Goal: Ask a question: Seek information or help from site administrators or community

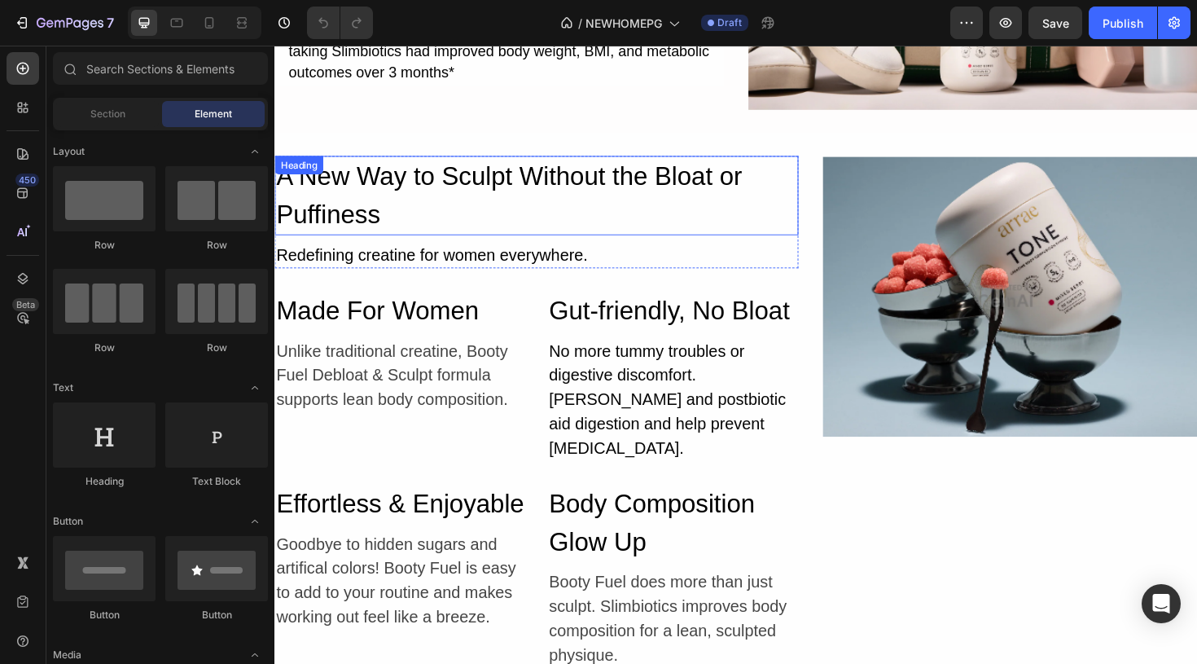
scroll to position [5633, 0]
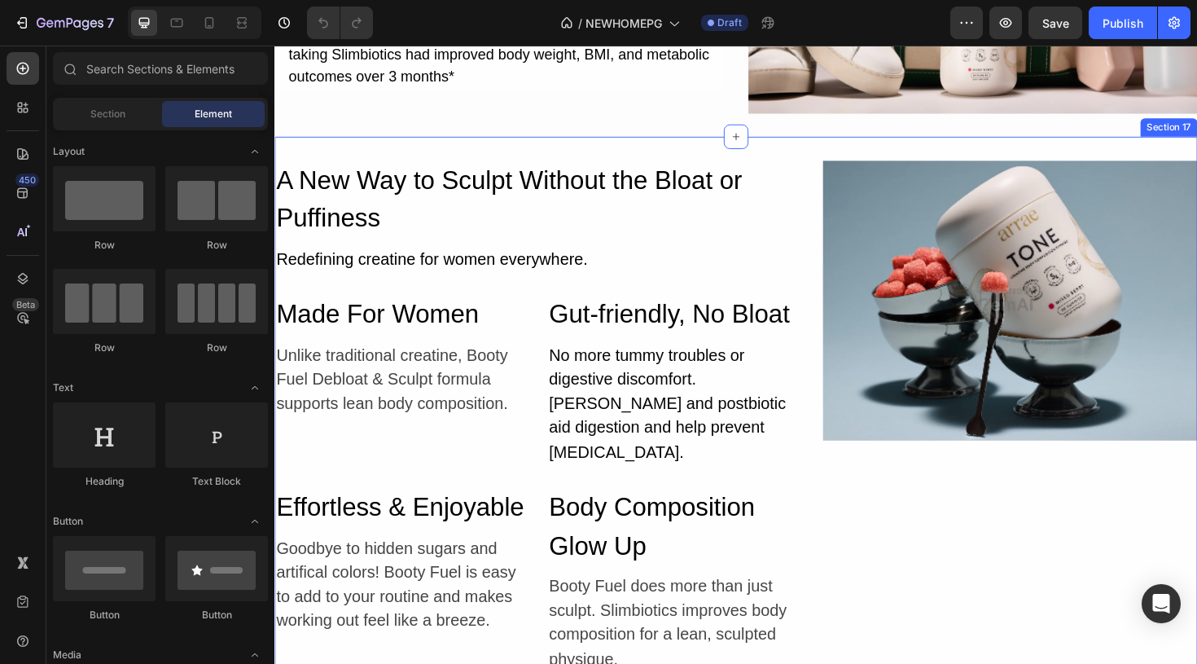
click at [836, 153] on div "A New Way to Sculpt Without the Bloat or Puffiness Heading Redefining creatine …" at bounding box center [762, 444] width 977 height 605
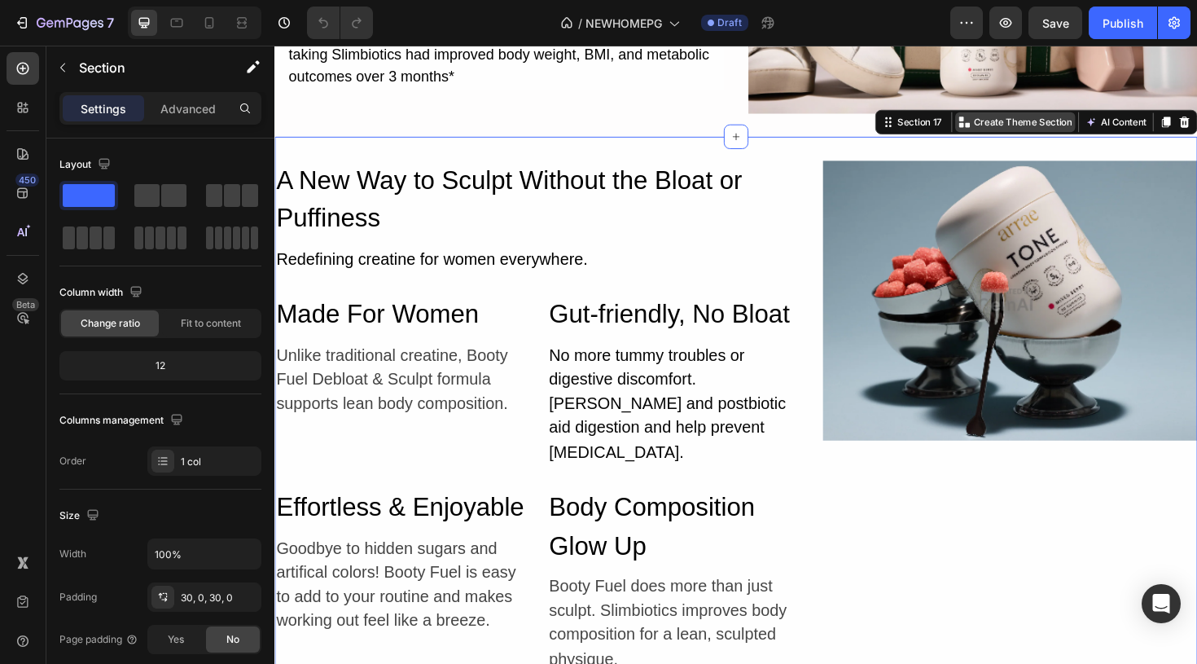
click at [1050, 126] on p "Create Theme Section" at bounding box center [1067, 126] width 104 height 15
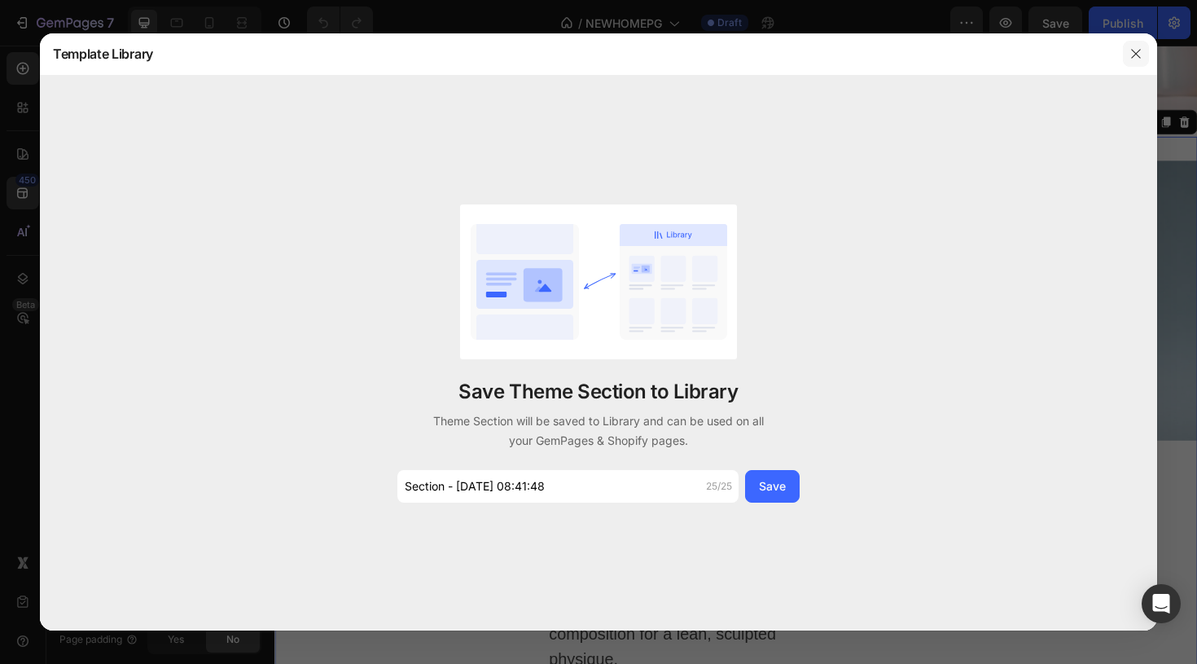
click at [1138, 53] on icon "button" at bounding box center [1135, 53] width 13 height 13
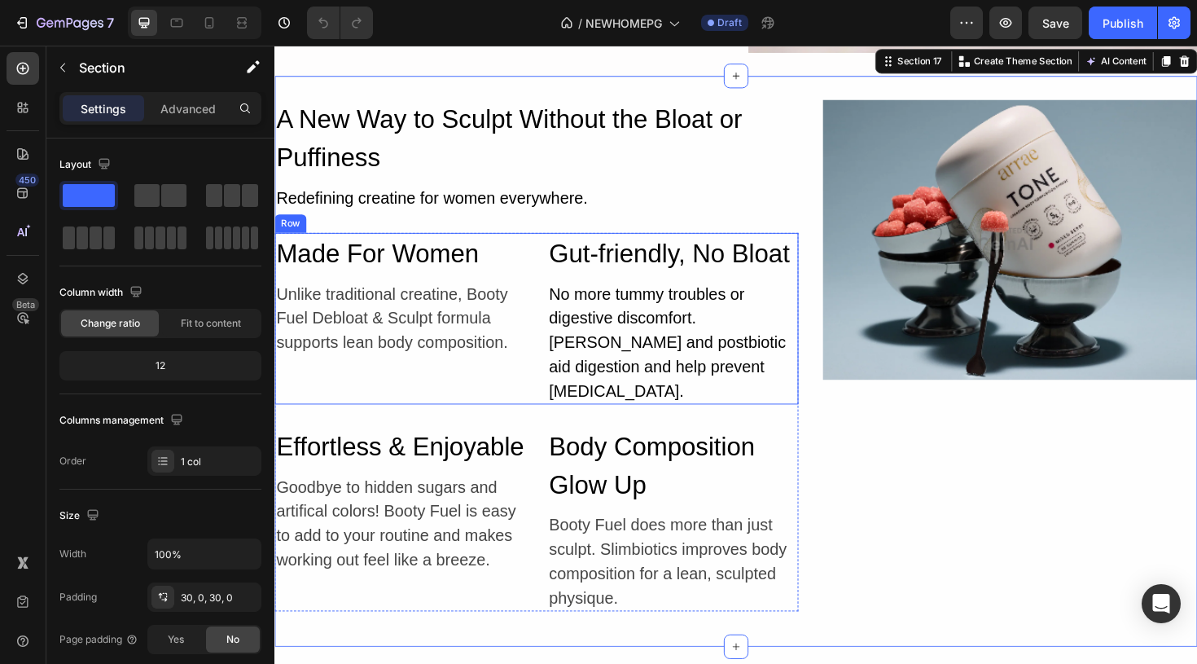
scroll to position [5699, 0]
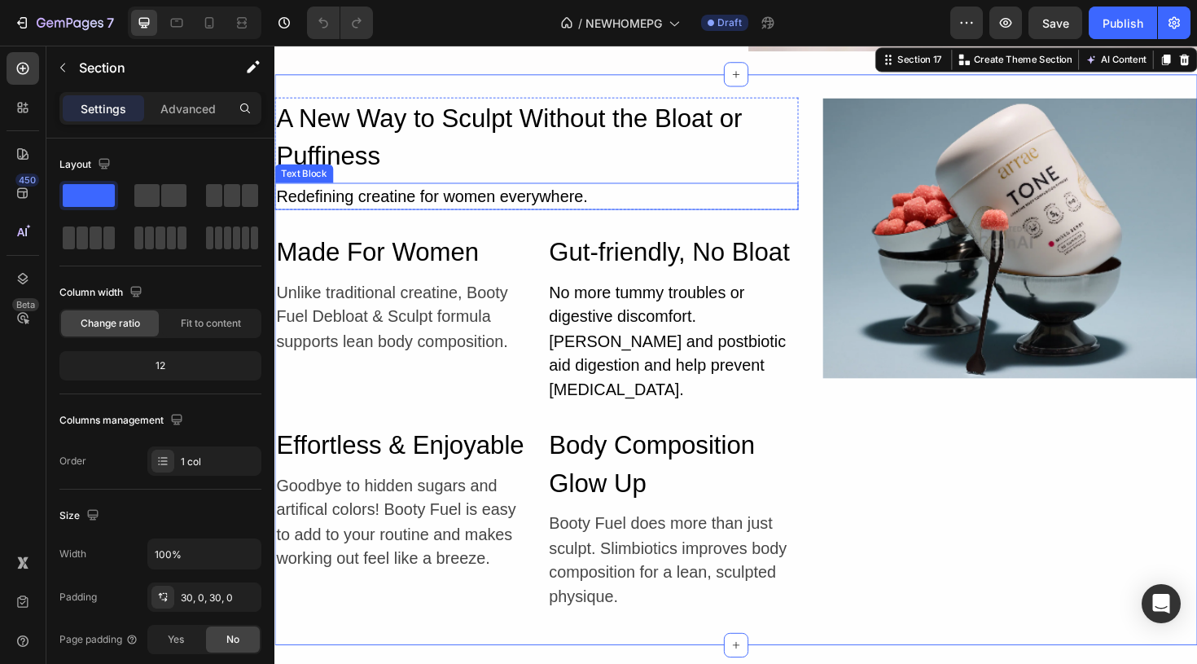
click at [472, 205] on div "Redefining creatine for women everywhere." at bounding box center [551, 205] width 555 height 29
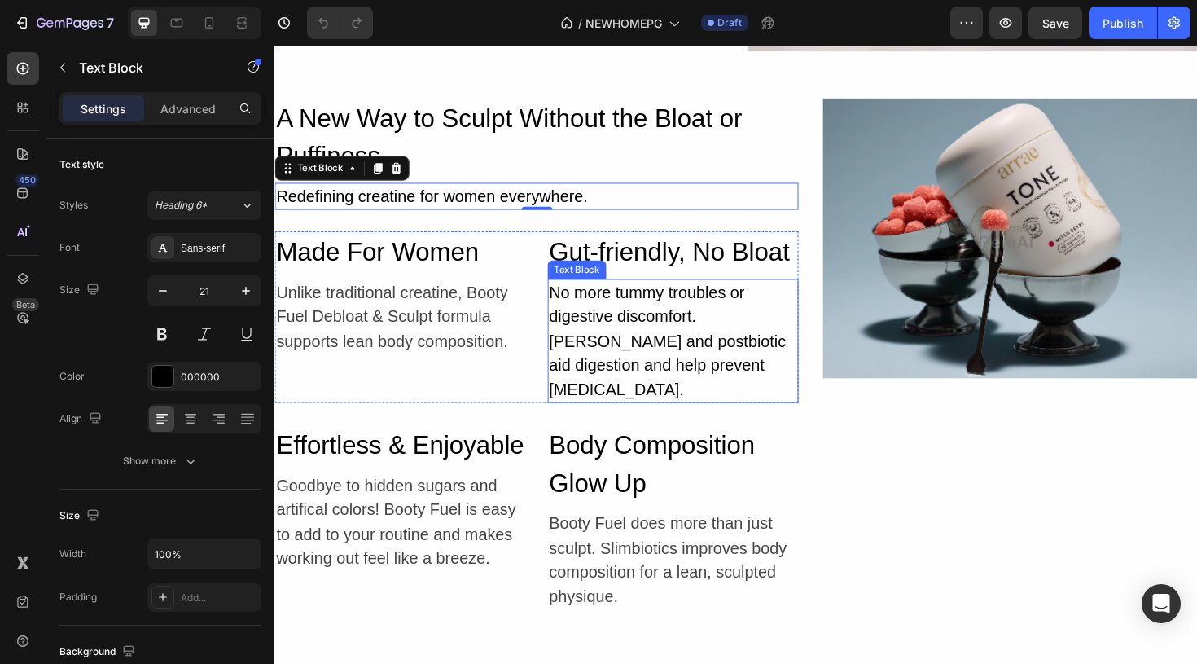
click at [675, 356] on p "No more tummy troubles or digestive discomfort. ginger root and postbiotic aid …" at bounding box center [696, 358] width 263 height 129
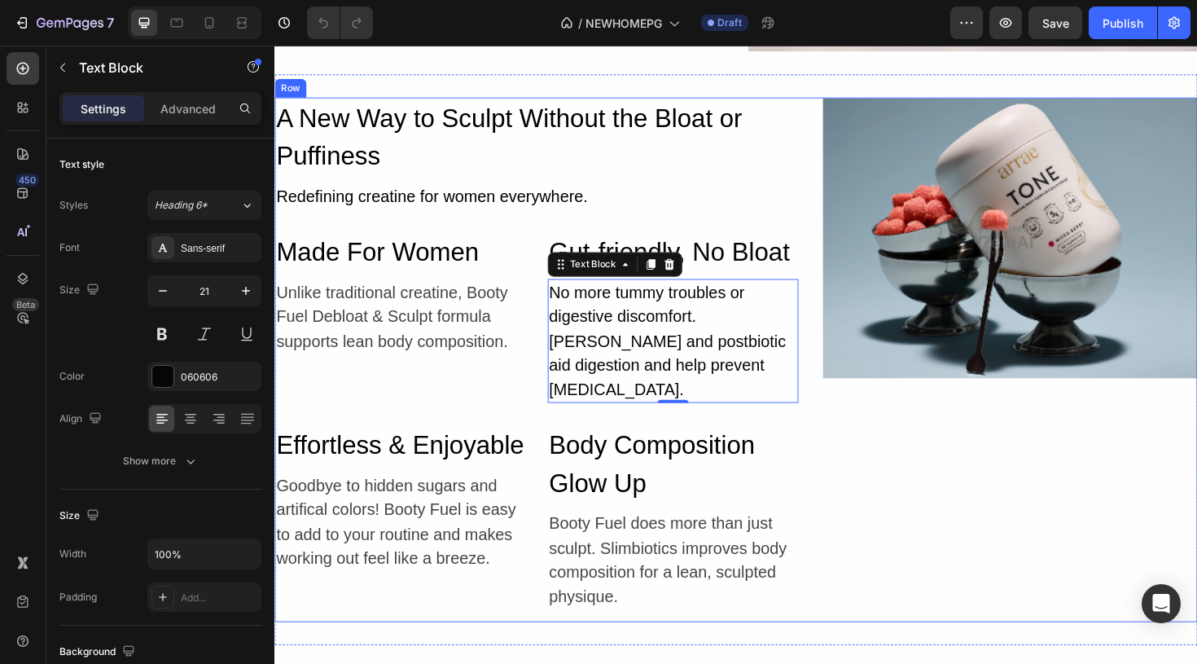
click at [965, 418] on div "Image" at bounding box center [1053, 378] width 397 height 556
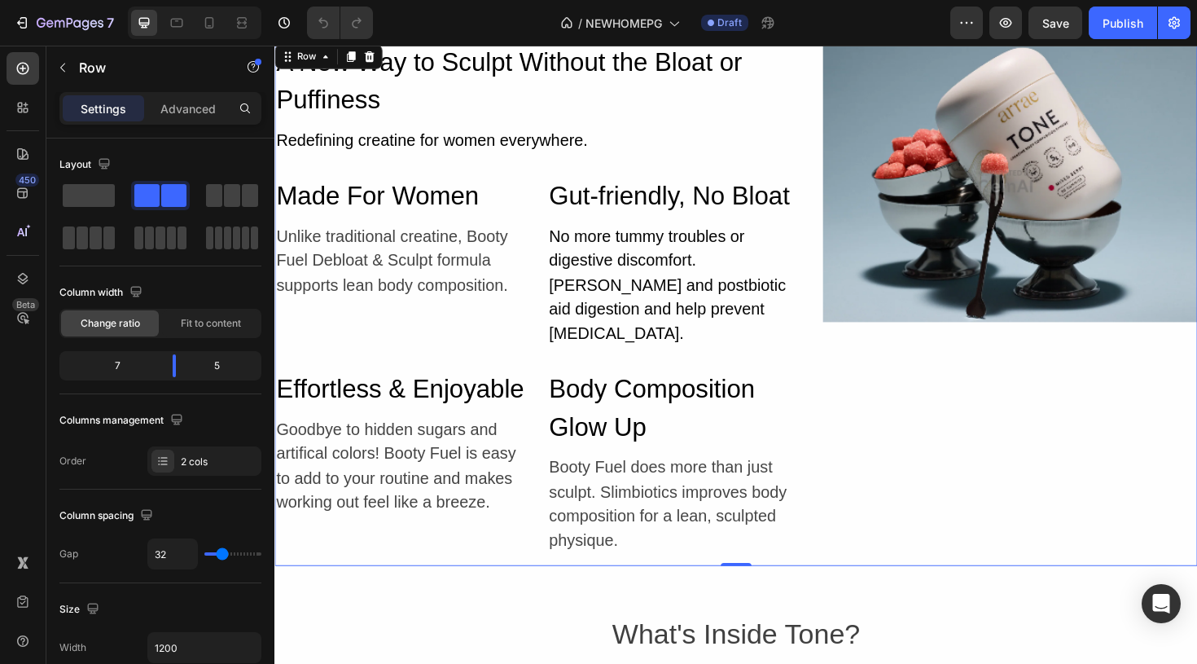
scroll to position [5762, 0]
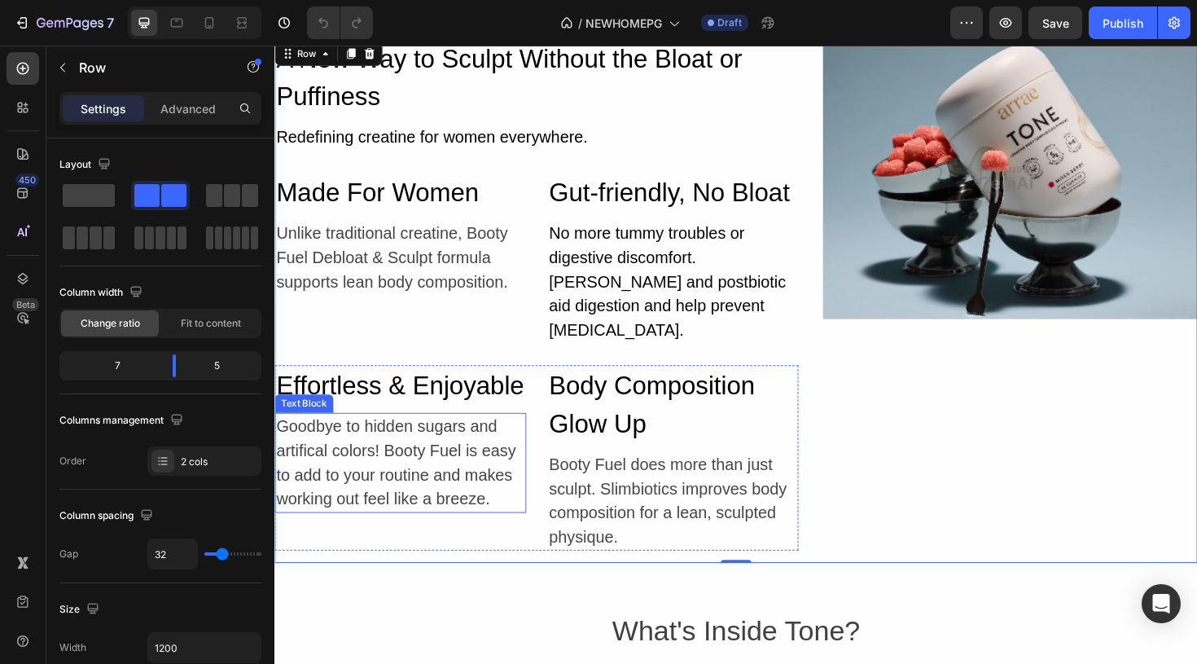
click at [439, 523] on p "Goodbye to hidden sugars and artifical colors! Booty Fuel is easy to add to you…" at bounding box center [407, 487] width 263 height 103
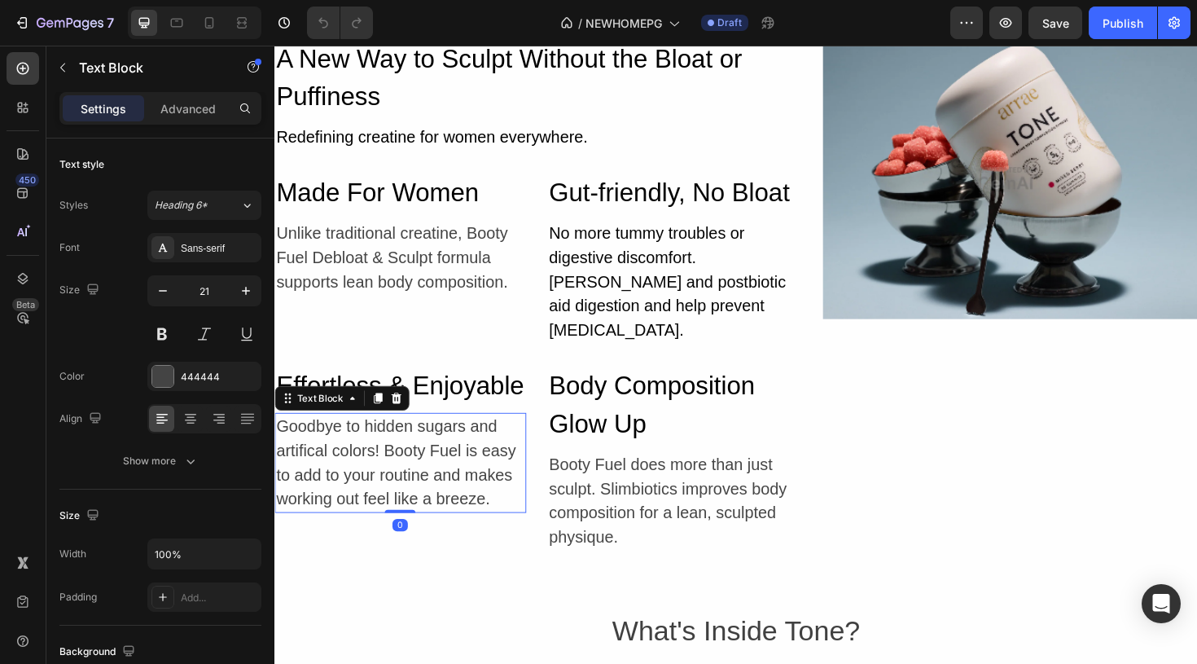
click at [517, 529] on p "Goodbye to hidden sugars and artifical colors! Booty Fuel is easy to add to you…" at bounding box center [407, 487] width 263 height 103
click at [309, 483] on p "Goodbye to hidden sugars and artifical colors! Booty Fuel is easy to add to you…" at bounding box center [407, 487] width 263 height 103
click at [447, 498] on p "Goodbye to hidden sugars and artificial colors! Booty Fuel is easy to add to yo…" at bounding box center [407, 487] width 263 height 103
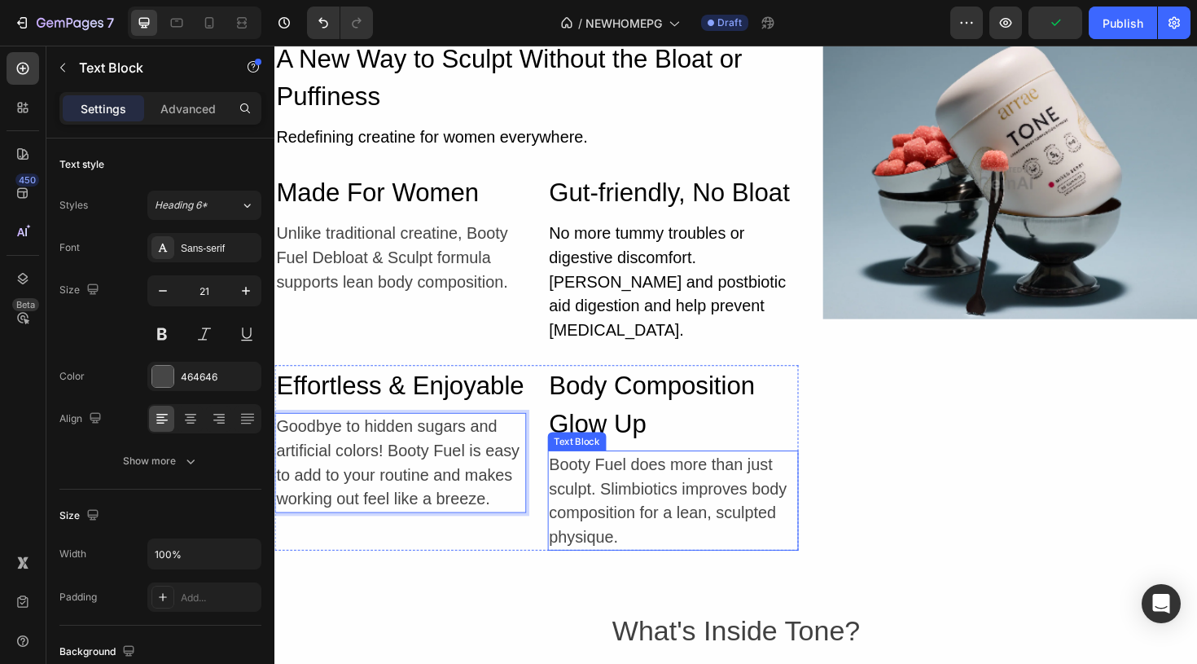
click at [694, 493] on p "Booty Fuel does more than just sculpt. Slimbiotics improves body composition fo…" at bounding box center [696, 527] width 263 height 103
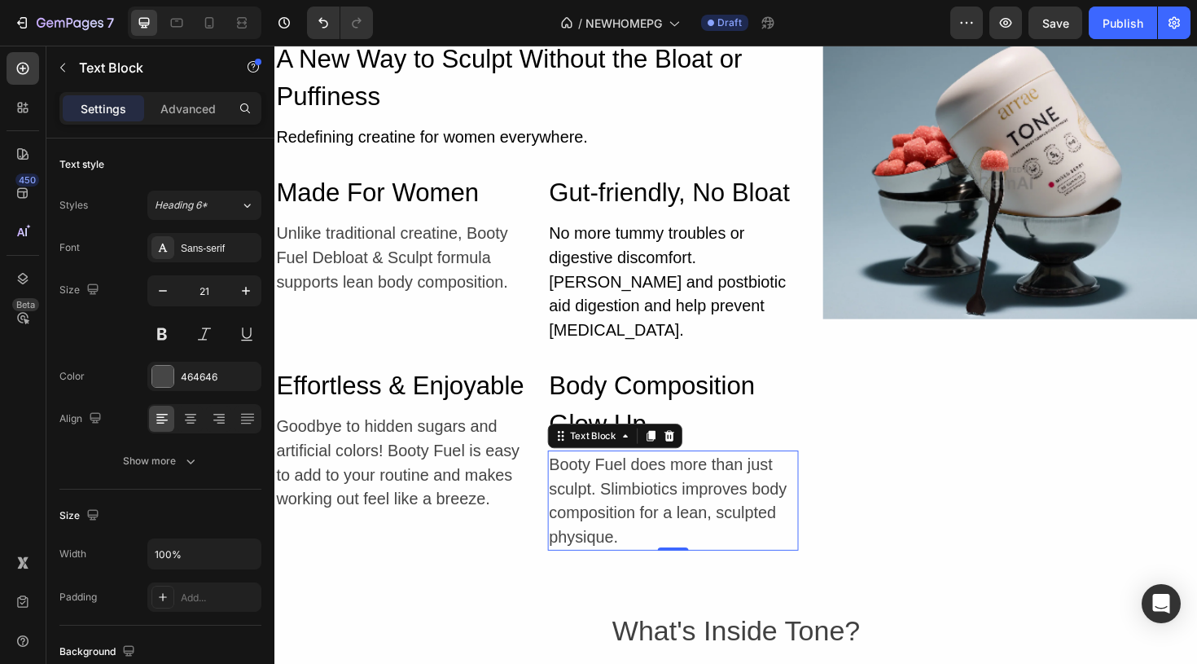
click at [632, 542] on p "Booty Fuel does more than just sculpt. Slimbiotics improves body composition fo…" at bounding box center [696, 527] width 263 height 103
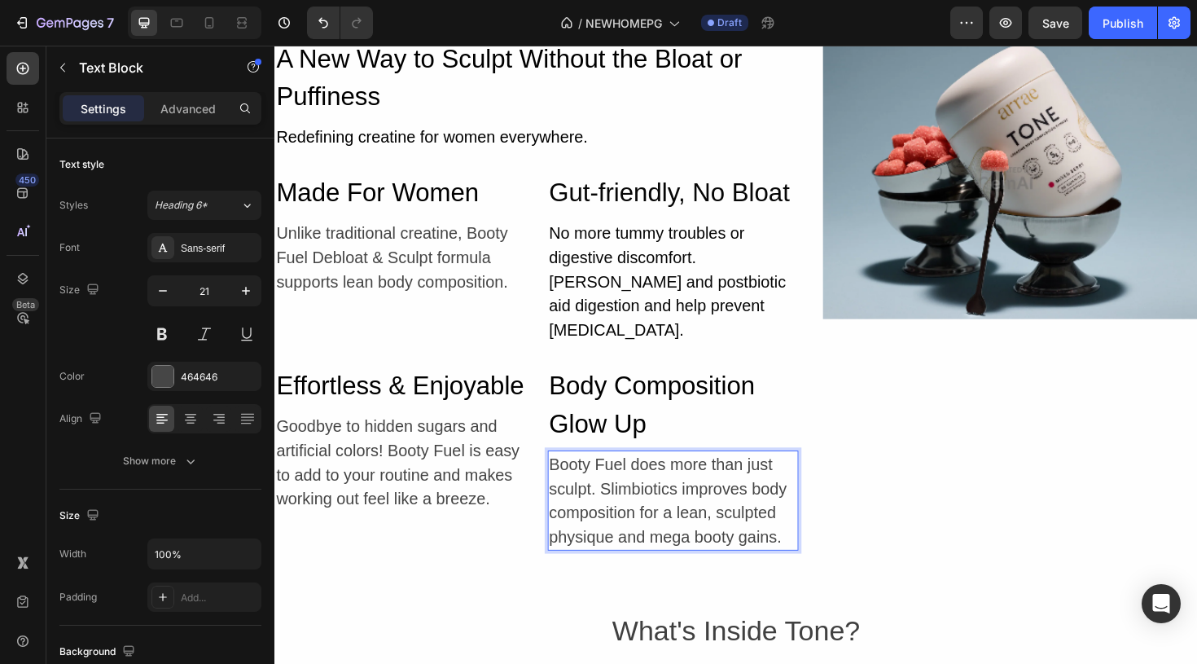
click at [699, 490] on p "Booty Fuel does more than just sculpt. Slimbiotics improves body composition fo…" at bounding box center [696, 527] width 263 height 103
click at [1110, 202] on img at bounding box center [1053, 185] width 397 height 297
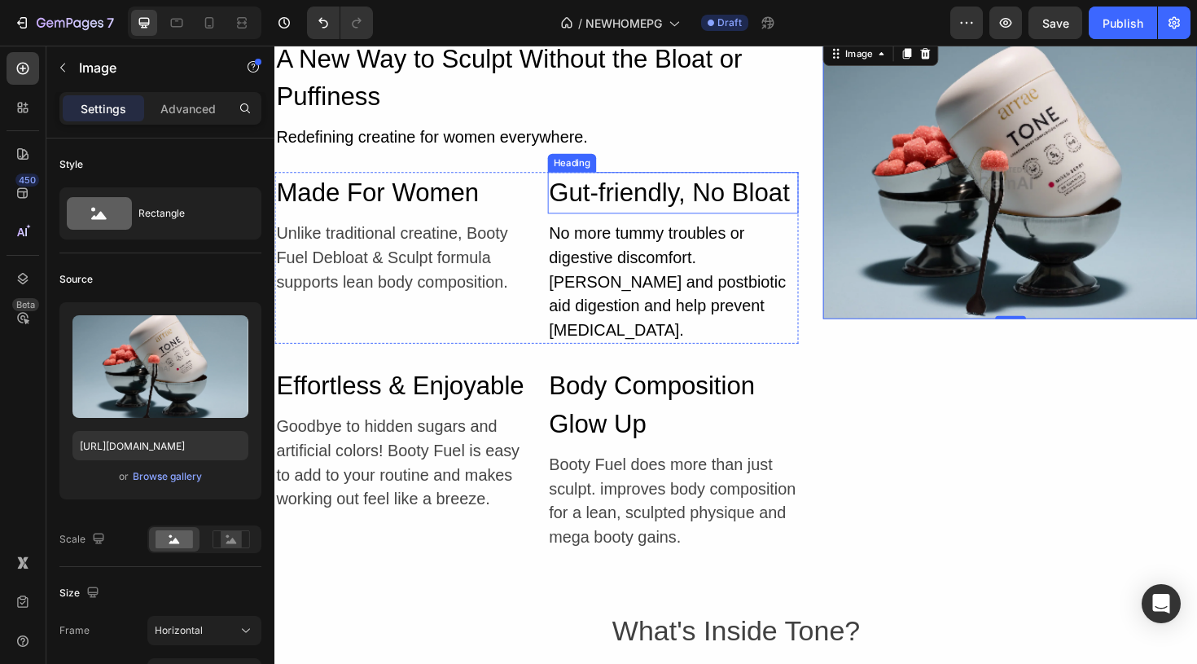
scroll to position [5728, 0]
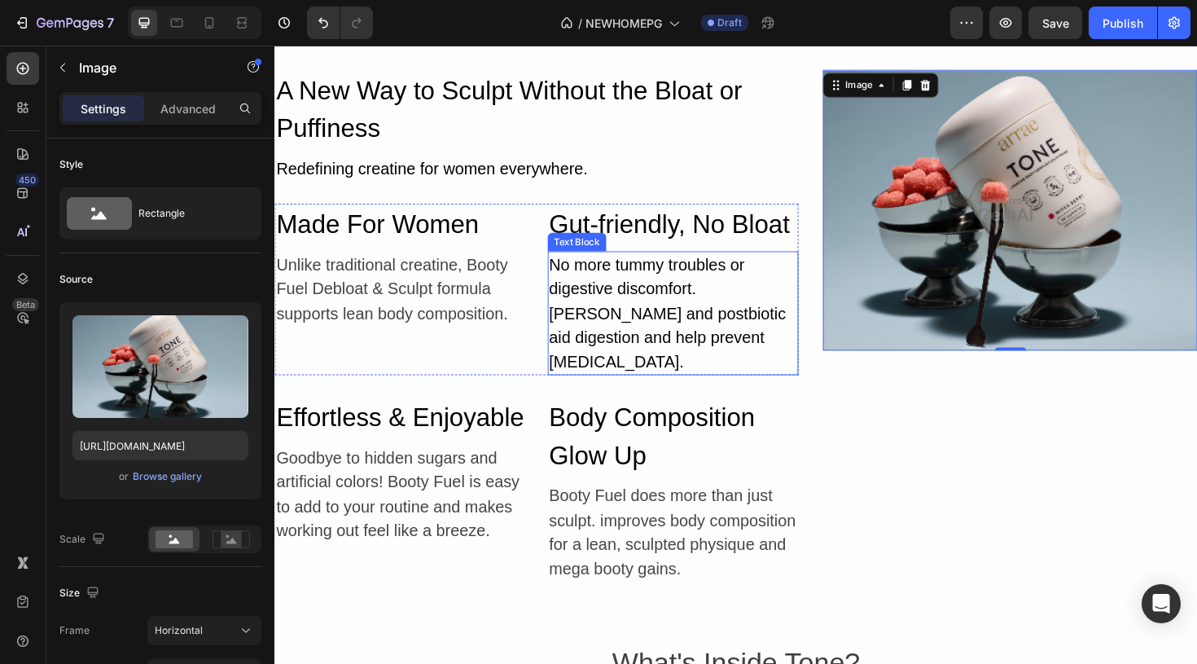
click at [732, 302] on p "No more tummy troubles or digestive discomfort. ginger root and postbiotic aid …" at bounding box center [696, 329] width 263 height 129
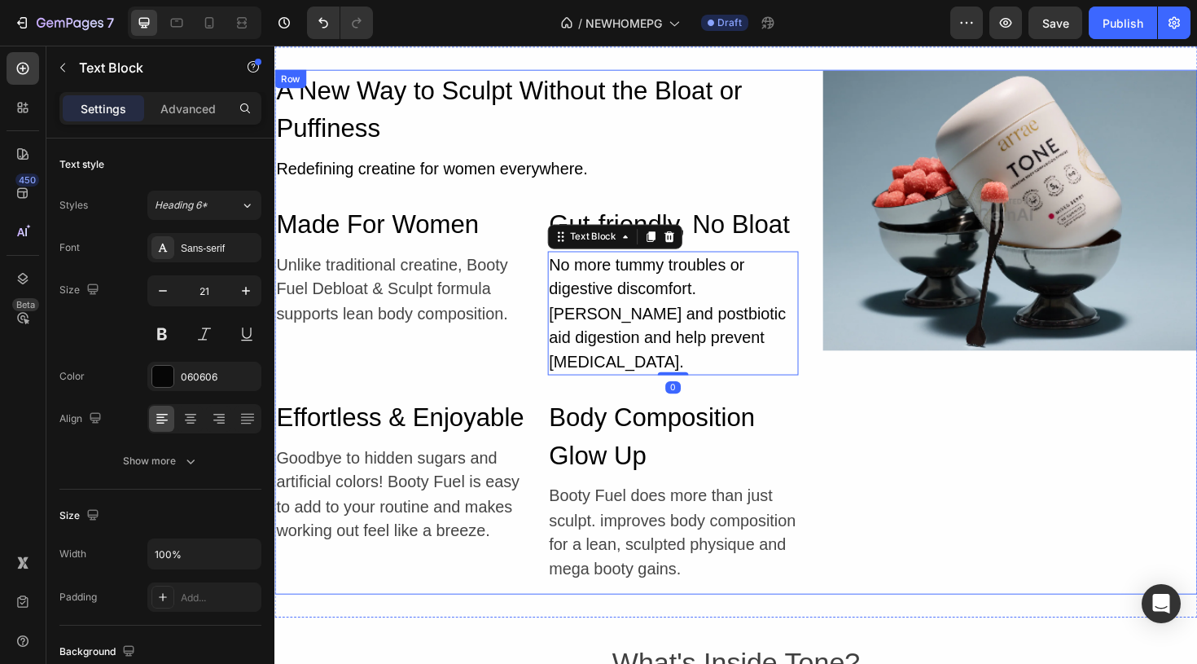
click at [917, 429] on div "Image" at bounding box center [1053, 349] width 397 height 556
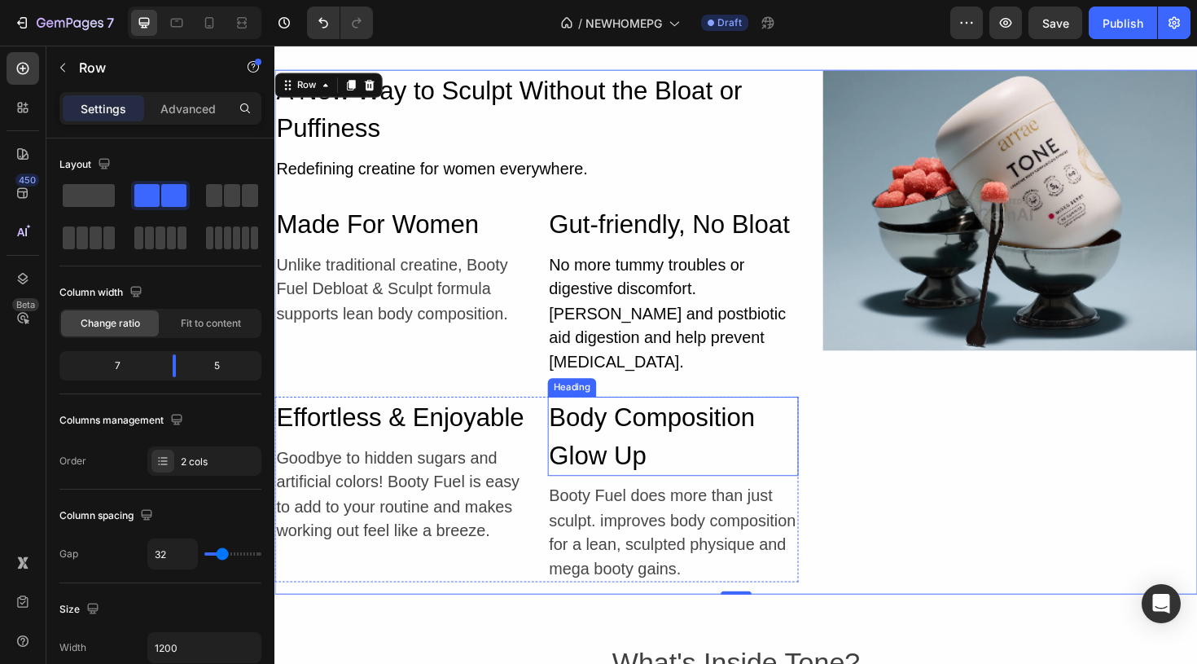
click at [682, 427] on h2 "Body Composition Glow Up" at bounding box center [696, 459] width 266 height 84
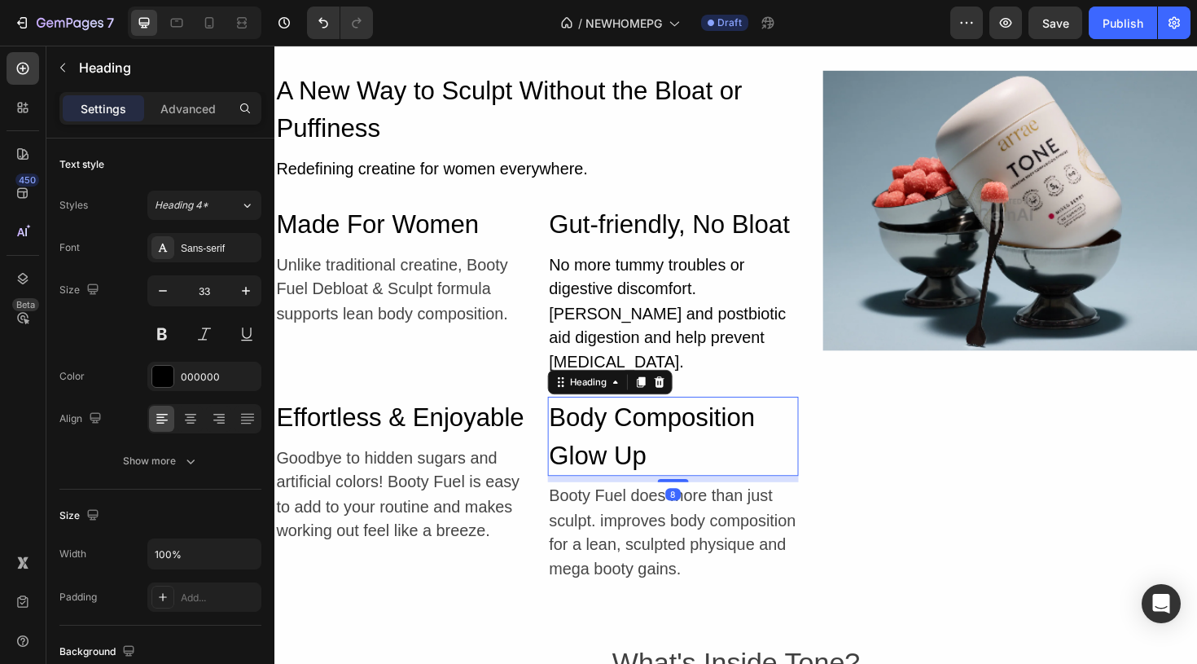
click at [677, 460] on h2 "Body Composition Glow Up" at bounding box center [696, 459] width 266 height 84
click at [677, 460] on p "Body Composition Glow Up" at bounding box center [696, 459] width 263 height 81
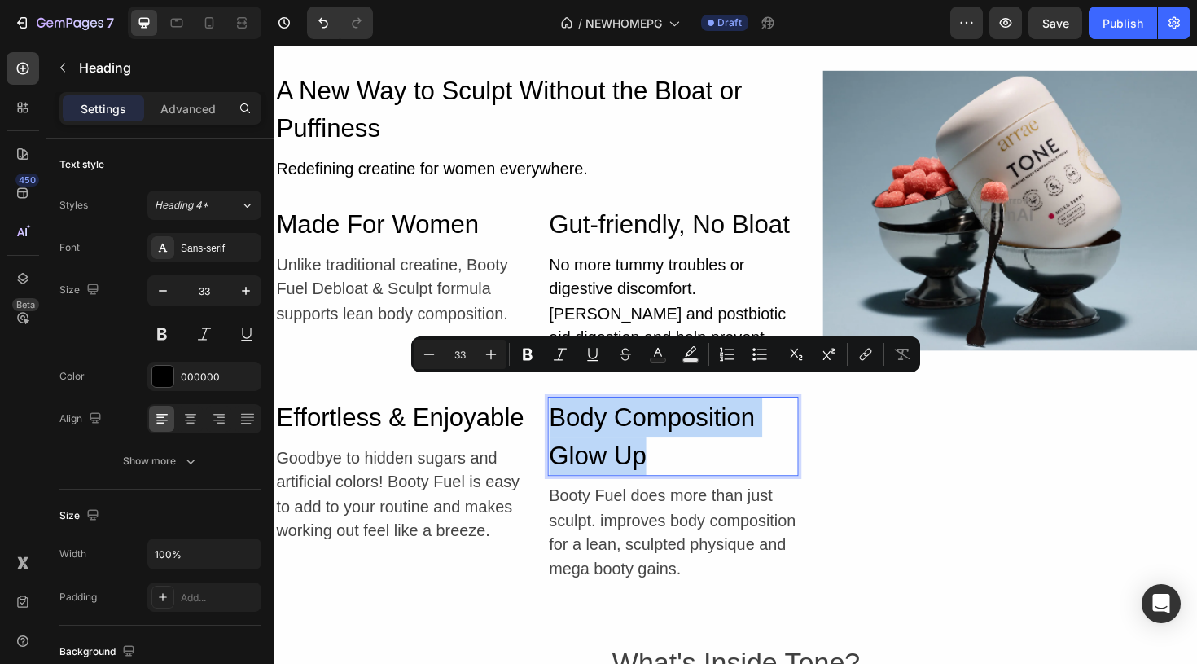
drag, startPoint x: 677, startPoint y: 460, endPoint x: 639, endPoint y: 446, distance: 40.7
click at [639, 446] on p "Body Composition Glow Up" at bounding box center [696, 459] width 263 height 81
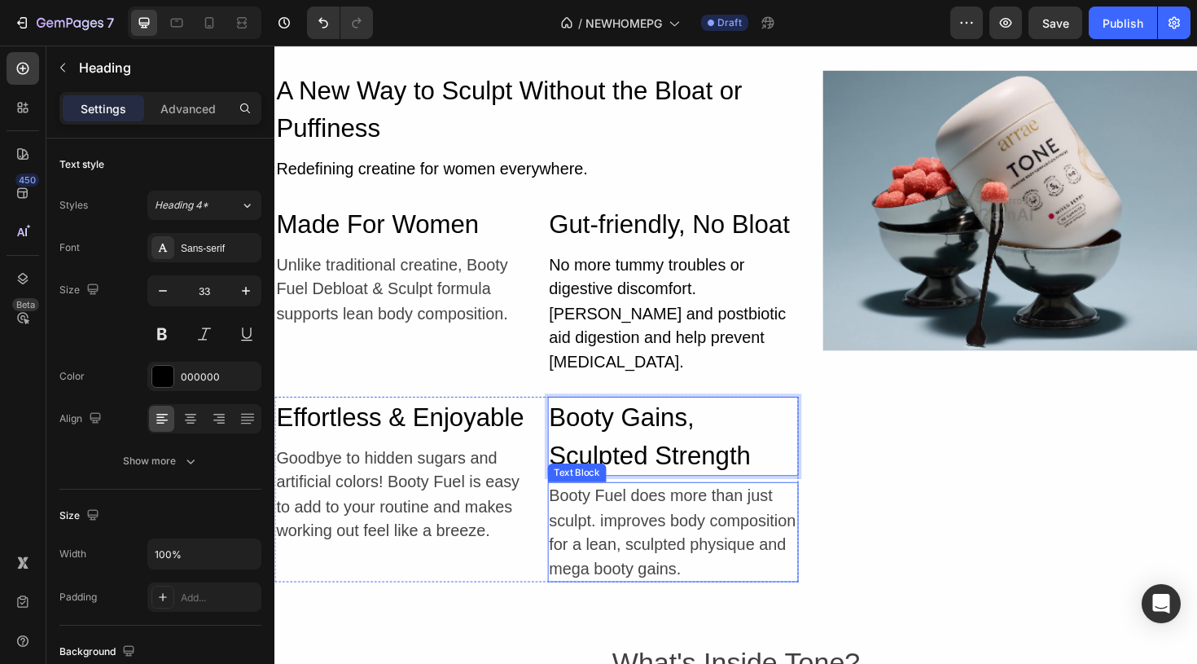
click at [685, 519] on p "Booty Fuel does more than just sculpt. improves body composition for a lean, sc…" at bounding box center [696, 560] width 263 height 103
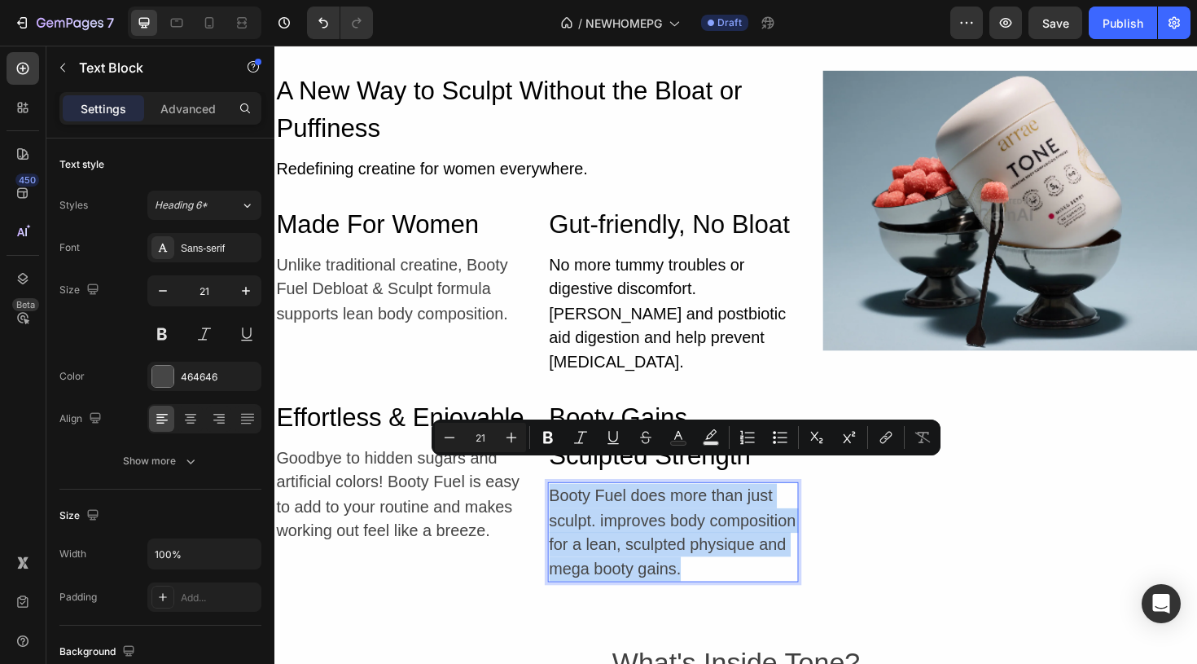
drag, startPoint x: 716, startPoint y: 574, endPoint x: 565, endPoint y: 495, distance: 170.1
click at [565, 509] on p "Booty Fuel does more than just sculpt. improves body composition for a lean, sc…" at bounding box center [696, 560] width 263 height 103
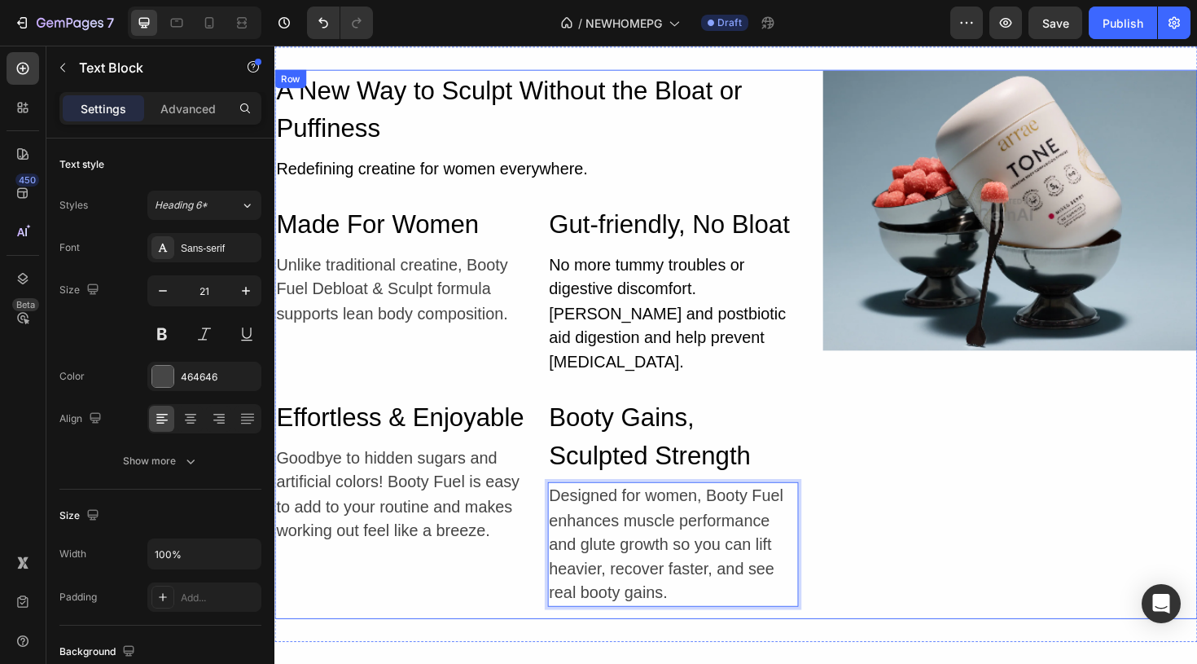
click at [906, 551] on div "Image" at bounding box center [1053, 361] width 397 height 581
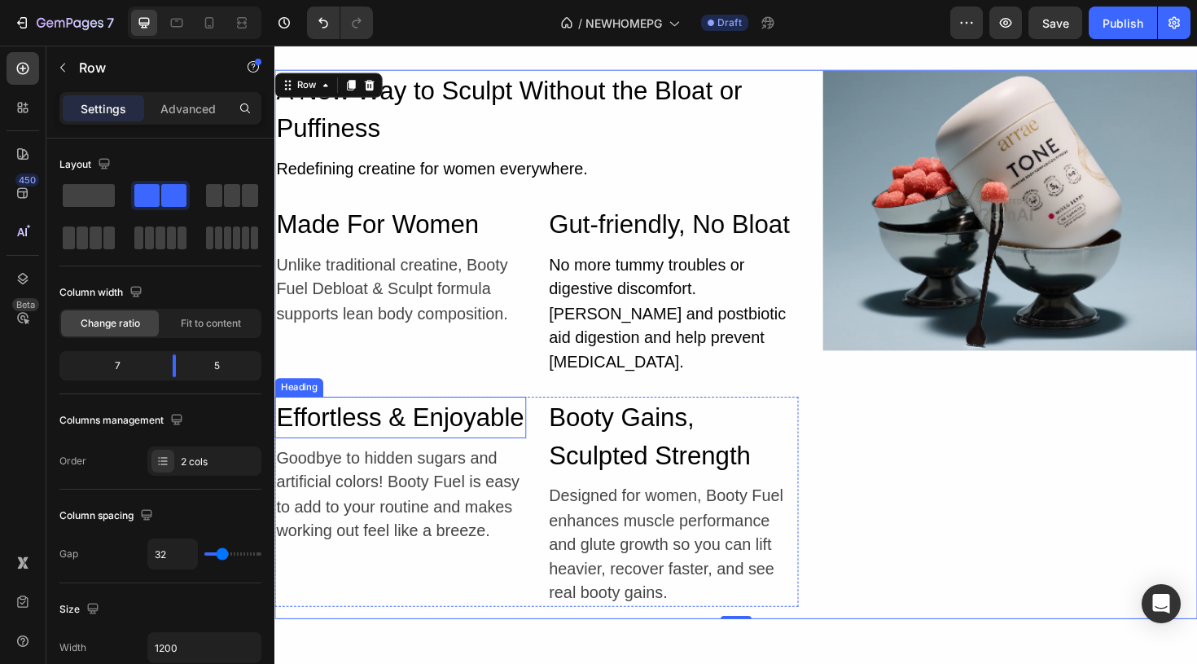
click at [350, 452] on h2 "Effortless & Enjoyable" at bounding box center [407, 439] width 266 height 44
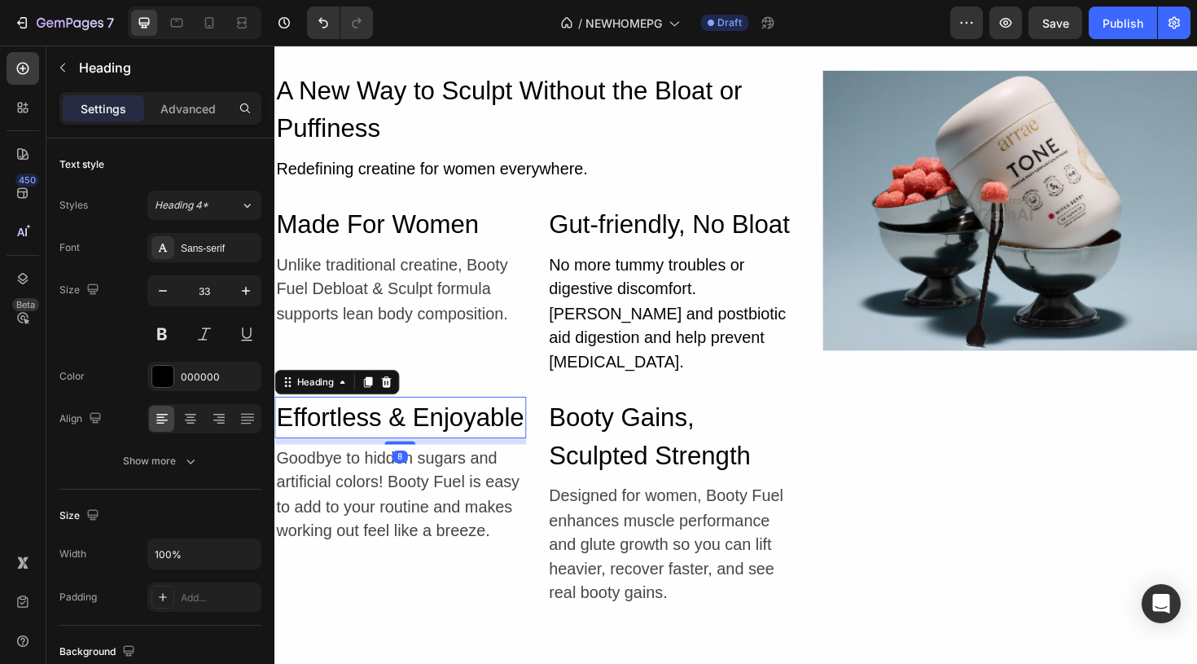
click at [405, 456] on h2 "Effortless & Enjoyable" at bounding box center [407, 439] width 266 height 44
click at [405, 456] on p "Effortless & Enjoyable" at bounding box center [407, 439] width 263 height 41
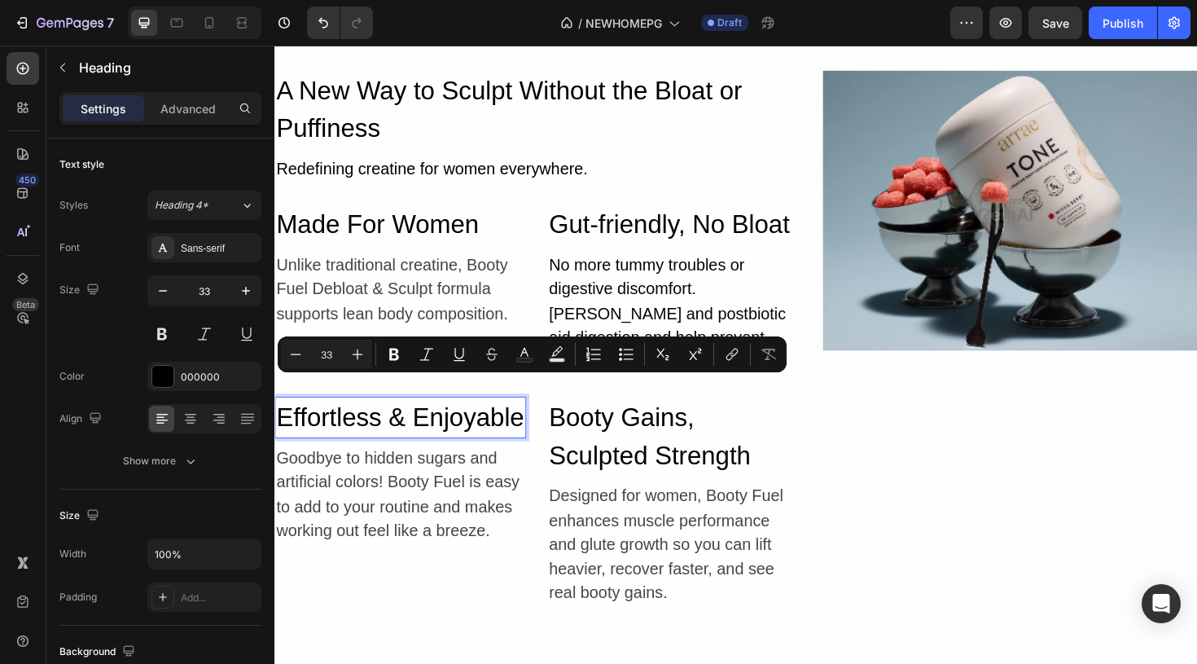
drag, startPoint x: 405, startPoint y: 456, endPoint x: 300, endPoint y: 414, distance: 113.3
click at [300, 419] on p "Effortless & Enjoyable" at bounding box center [407, 439] width 263 height 41
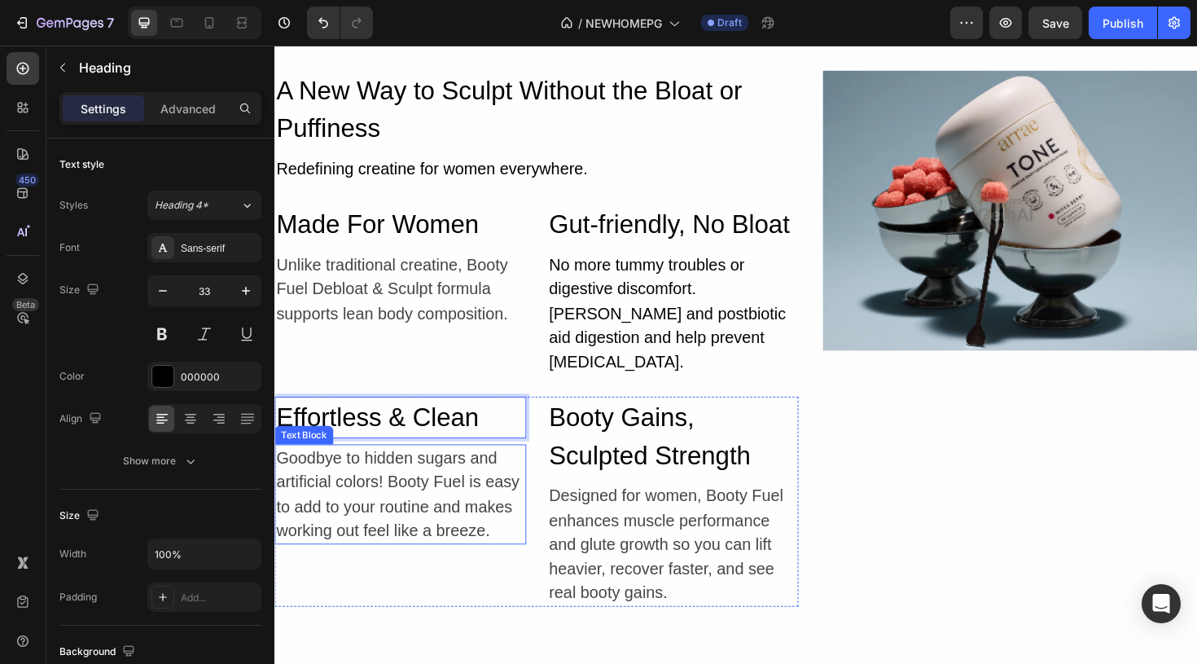
click at [429, 533] on p "Goodbye to hidden sugars and artificial colors! Booty Fuel is easy to add to yo…" at bounding box center [407, 520] width 263 height 103
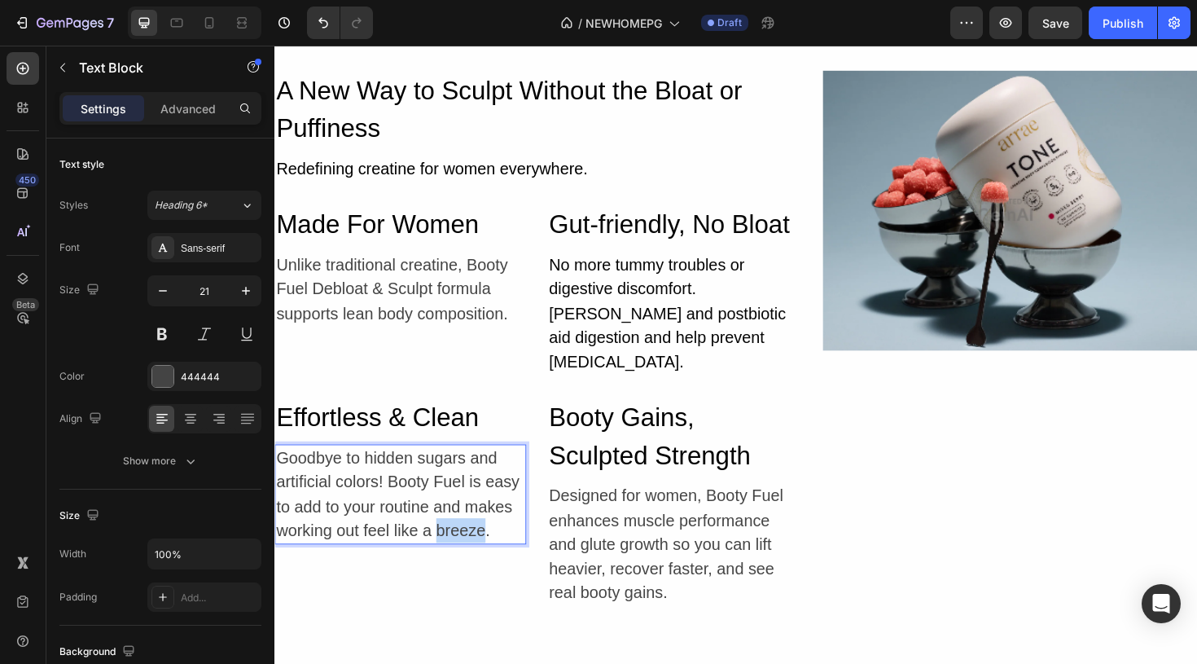
click at [492, 528] on p "Goodbye to hidden sugars and artificial colors! Booty Fuel is easy to add to yo…" at bounding box center [407, 520] width 263 height 103
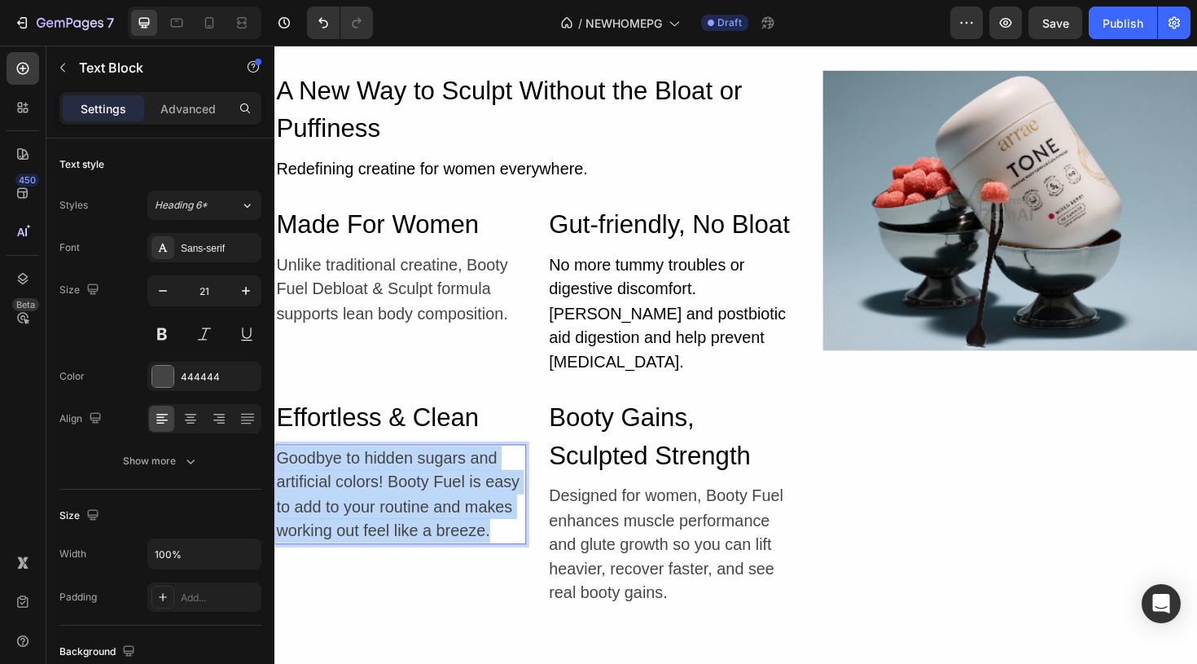
click at [492, 528] on p "Goodbye to hidden sugars and artificial colors! Booty Fuel is easy to add to yo…" at bounding box center [407, 520] width 263 height 103
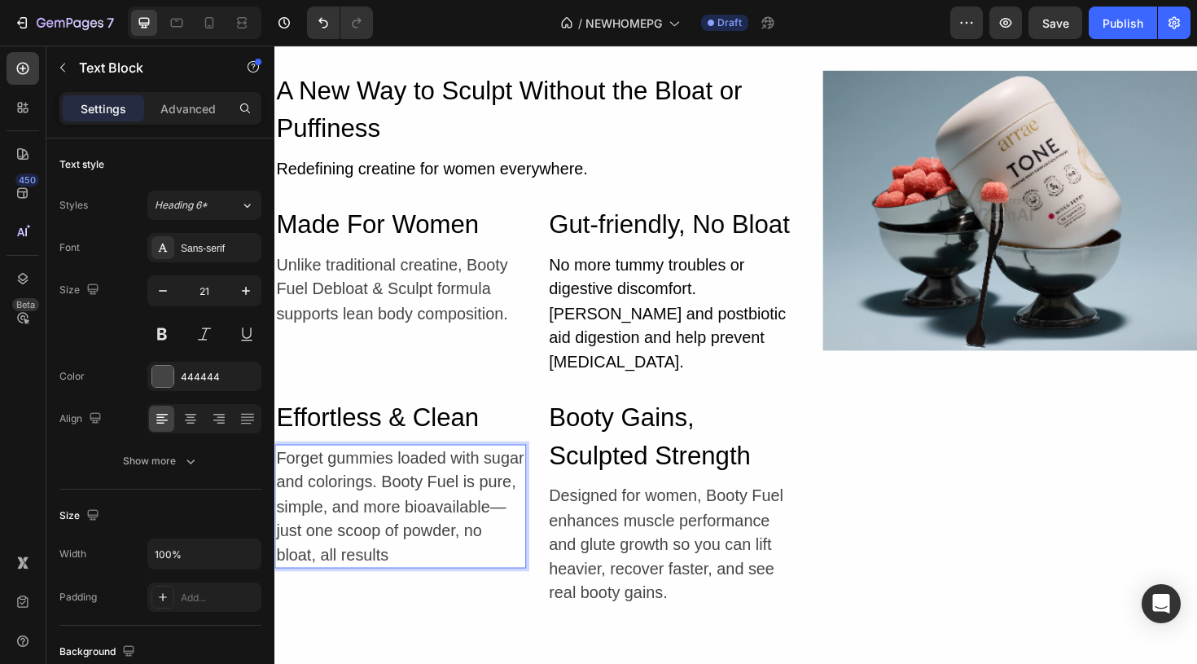
click at [363, 506] on p "Forget gummies loaded with sugar and colorings. Booty Fuel is pure, simple, and…" at bounding box center [407, 533] width 263 height 129
click at [401, 510] on p "Forget gummies loaded with sugar and colorings. Booty Fuel is pure, simple and …" at bounding box center [407, 533] width 263 height 129
click at [399, 535] on p "Forget gummies loaded with sugar and colorings. Booty Fuel is pure, simple and …" at bounding box center [407, 533] width 263 height 129
click at [468, 559] on p "Forget gummies loaded with sugar and colorings. Booty Fuel is pure, simple and …" at bounding box center [407, 533] width 263 height 129
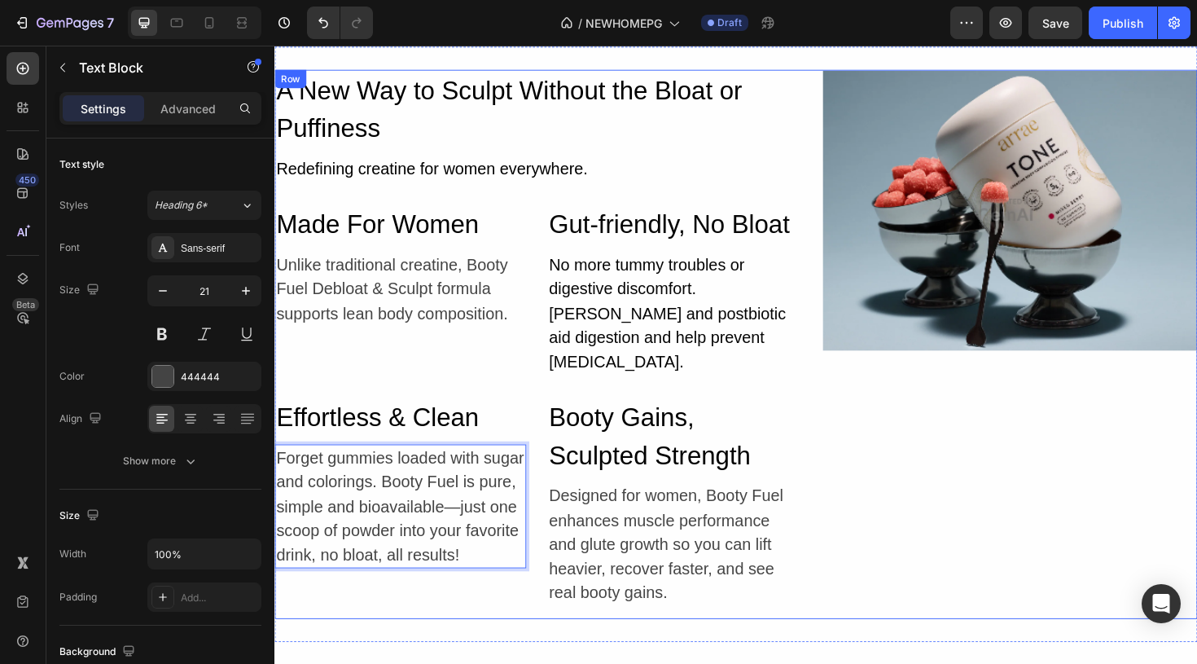
click at [933, 489] on div "Image" at bounding box center [1053, 361] width 397 height 581
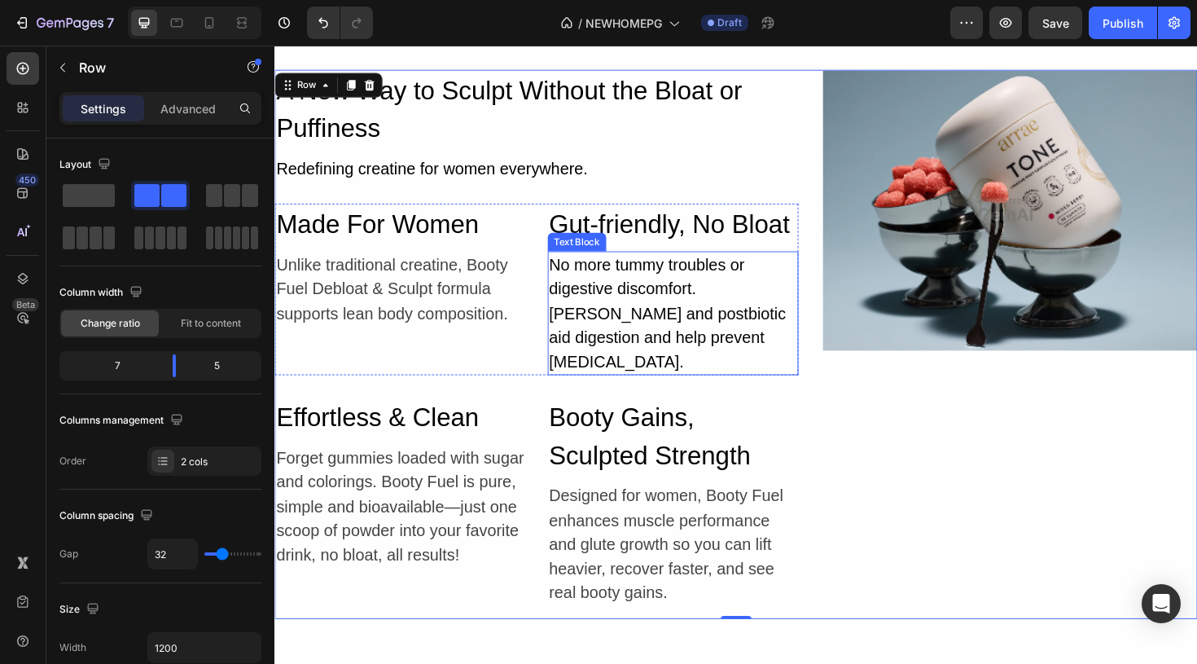
click at [641, 316] on p "No more tummy troubles or digestive discomfort. ginger root and postbiotic aid …" at bounding box center [696, 329] width 263 height 129
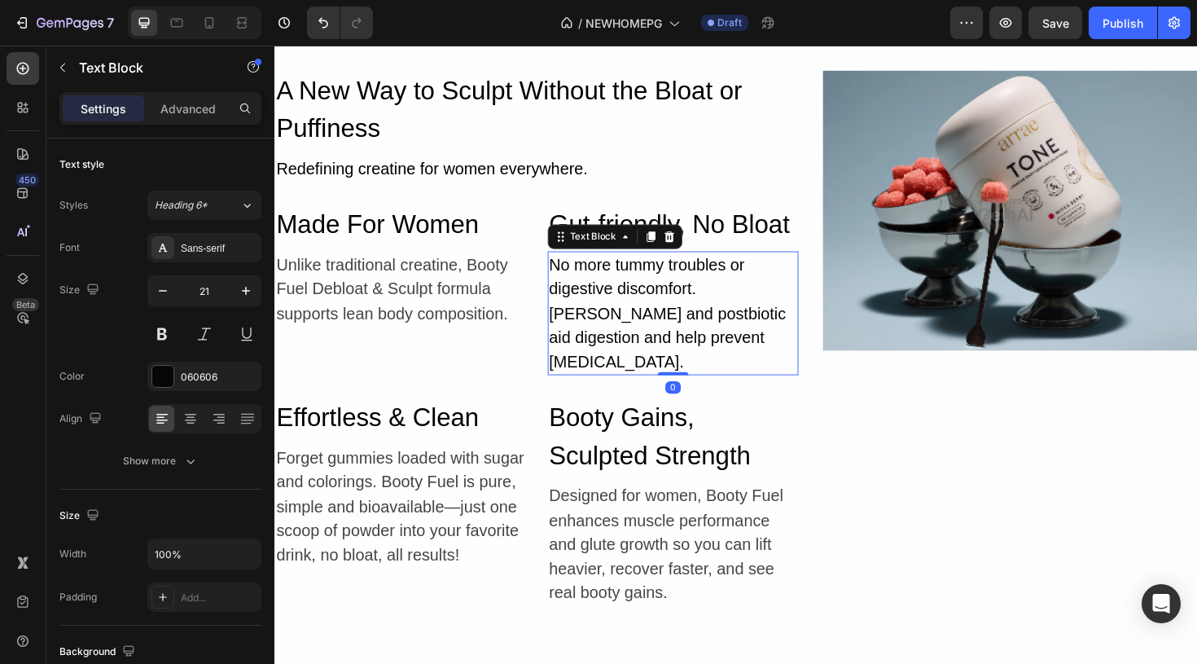
click at [736, 354] on p "No more tummy troubles or digestive discomfort. ginger root and postbiotic aid …" at bounding box center [696, 329] width 263 height 129
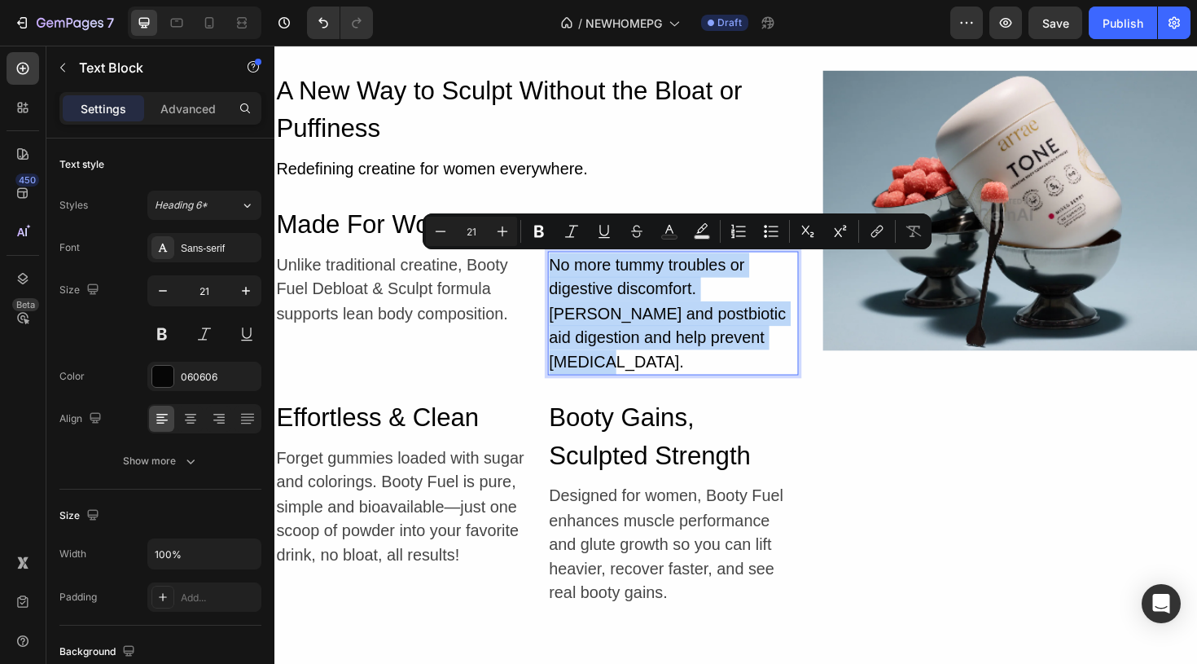
drag, startPoint x: 736, startPoint y: 354, endPoint x: 567, endPoint y: 275, distance: 186.9
click at [567, 275] on p "No more tummy troubles or digestive discomfort. ginger root and postbiotic aid …" at bounding box center [696, 329] width 263 height 129
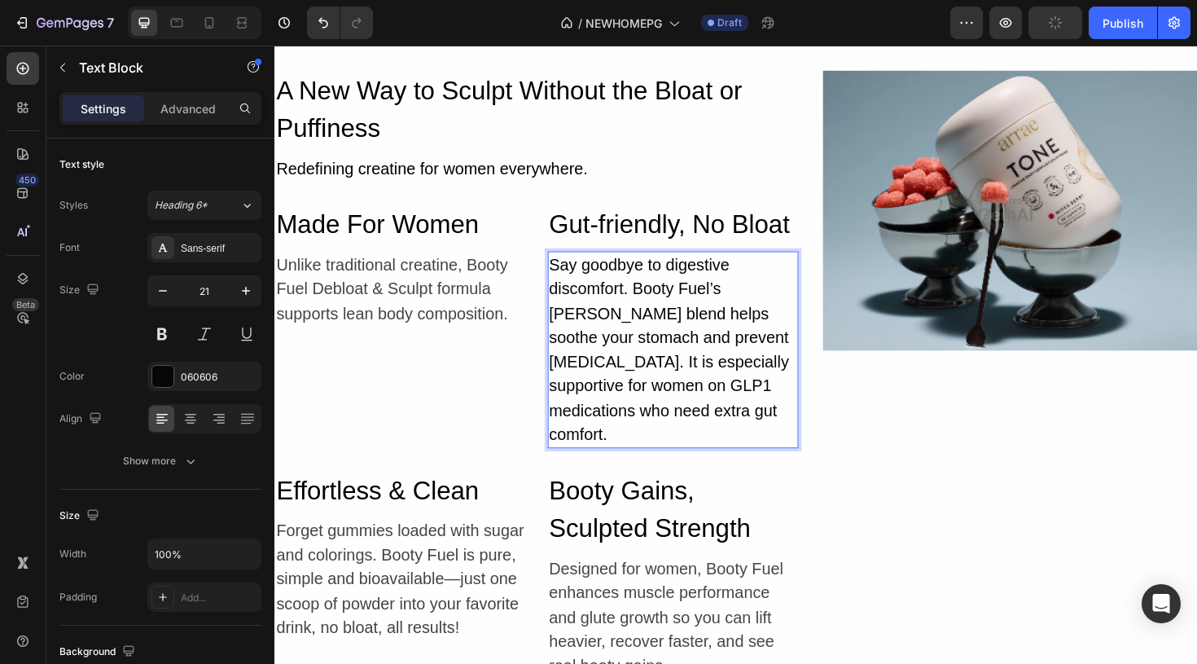
click at [723, 357] on p "Say goodbye to digestive discomfort. Booty Fuel’s ginger root blend helps sooth…" at bounding box center [696, 367] width 263 height 205
click at [568, 380] on p "Say goodbye to digestive discomfort. Booty Fuel’s ginger root blend helps sooth…" at bounding box center [696, 367] width 263 height 205
click at [726, 430] on p "Say goodbye to digestive discomfort. Booty Fuel’s ginger root blend helps sooth…" at bounding box center [696, 367] width 263 height 205
click at [691, 430] on p "Say goodbye to digestive discomfort. Booty Fuel’s ginger root blend helps sooth…" at bounding box center [696, 367] width 263 height 205
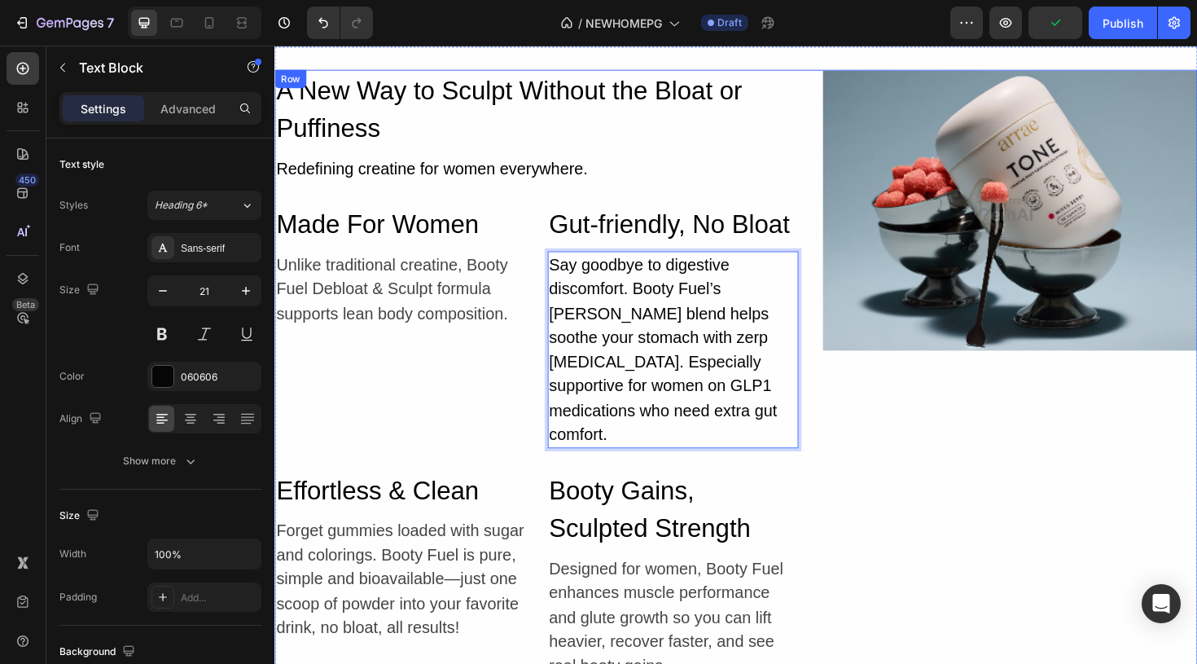
click at [863, 476] on div "Image" at bounding box center [1053, 400] width 397 height 659
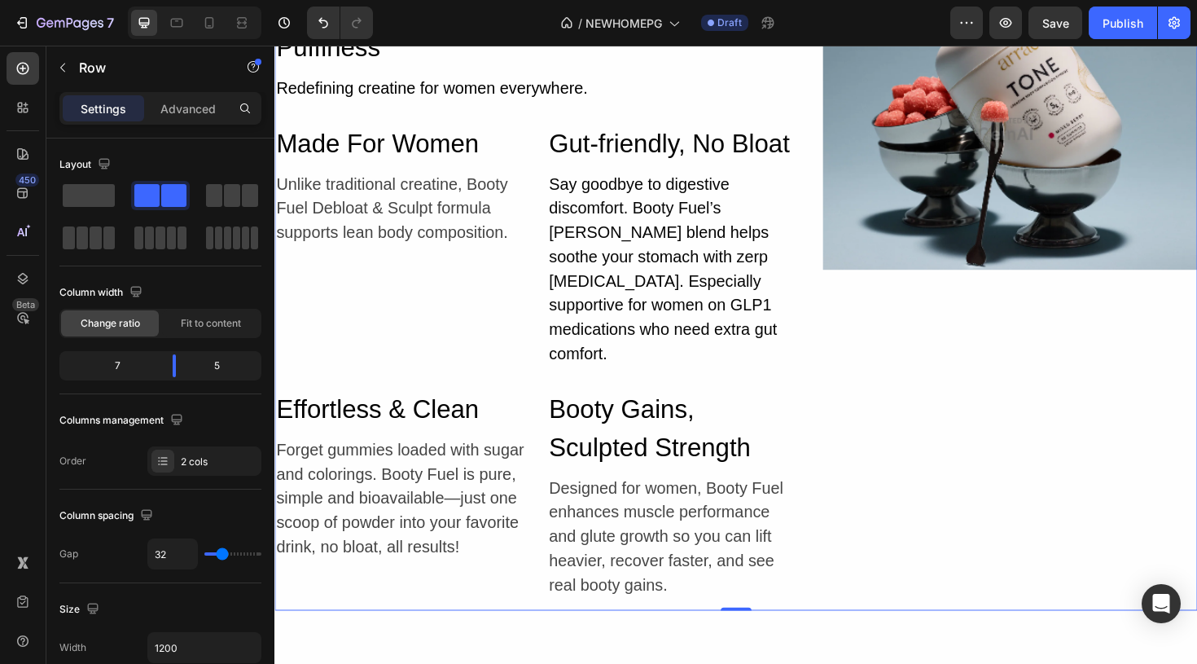
scroll to position [5815, 0]
click at [910, 360] on div "Image" at bounding box center [1053, 314] width 397 height 659
click at [426, 226] on p "Unlike traditional creatine, Booty Fuel Debloat & Sculpt formula supports lean …" at bounding box center [407, 216] width 263 height 77
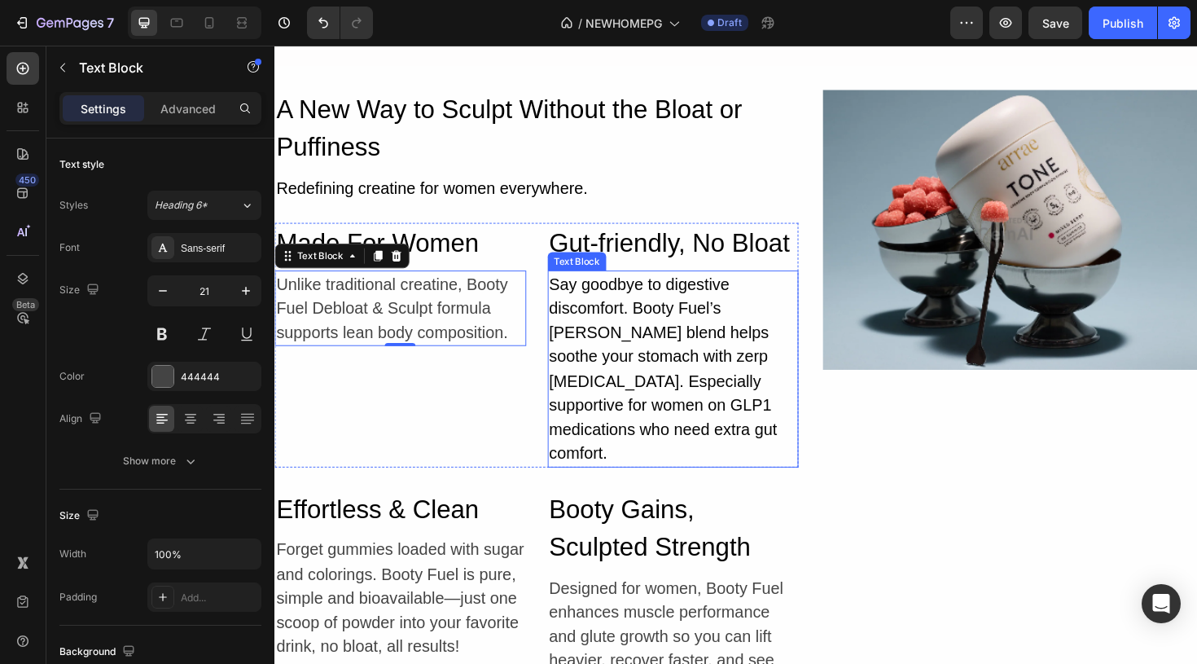
scroll to position [5695, 0]
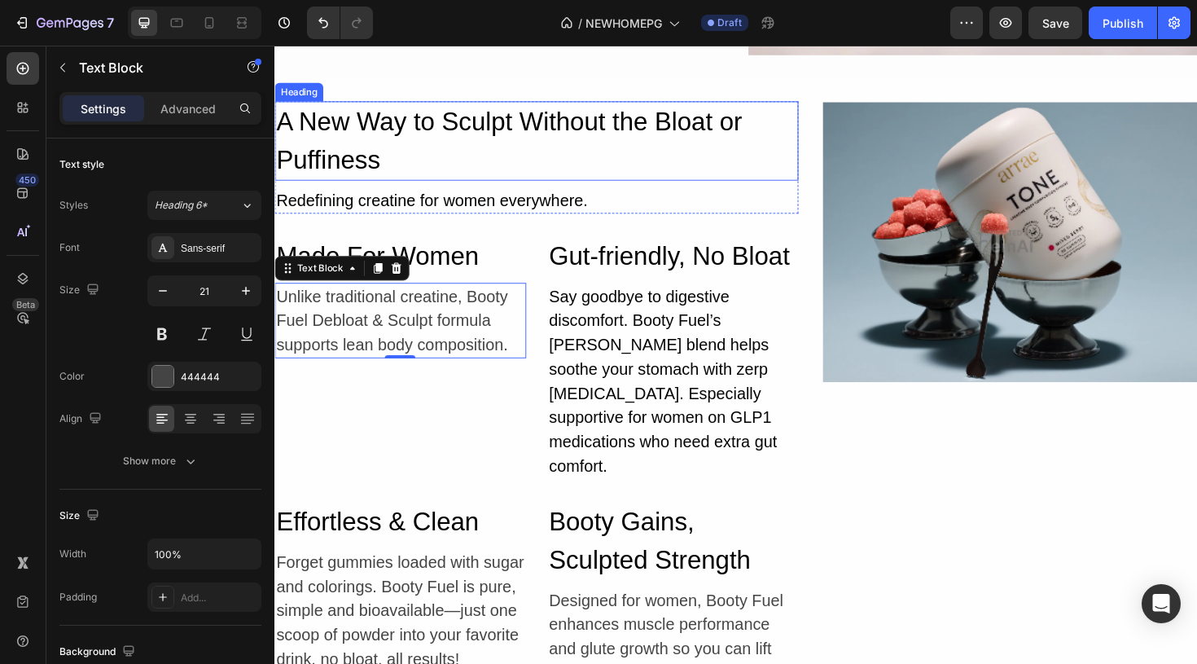
click at [425, 151] on h2 "A New Way to Sculpt Without the Bloat or Puffiness" at bounding box center [551, 146] width 555 height 84
click at [407, 342] on p "Unlike traditional creatine, Booty Fuel Debloat & Sculpt formula supports lean …" at bounding box center [407, 336] width 263 height 77
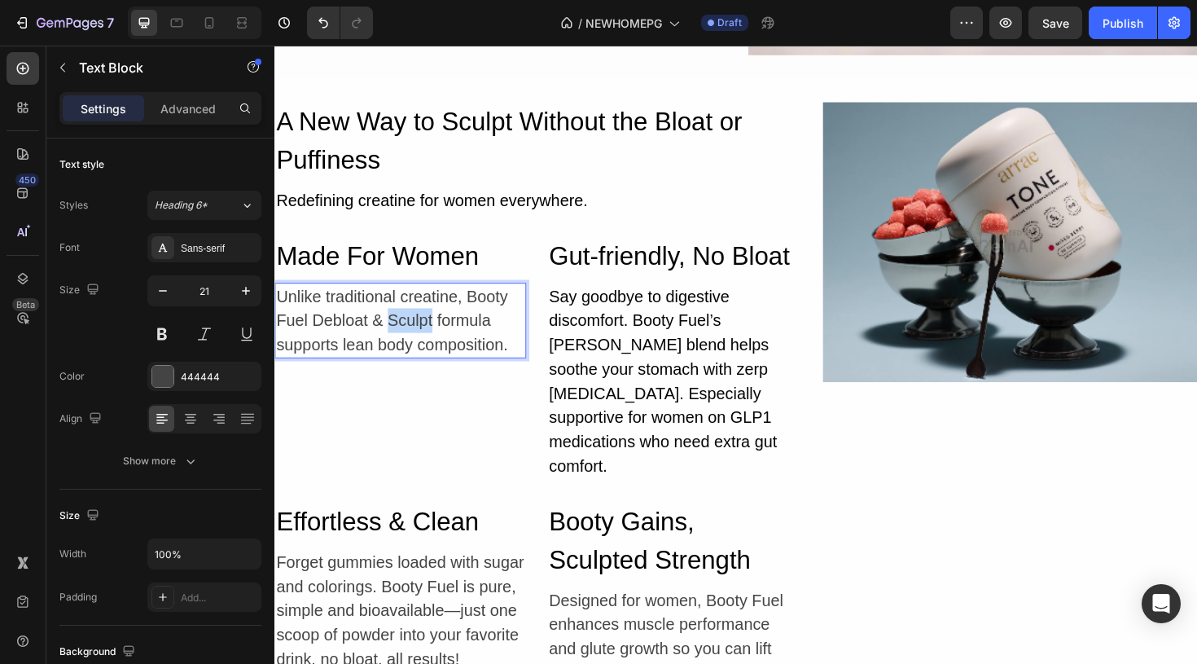
click at [407, 342] on p "Unlike traditional creatine, Booty Fuel Debloat & Sculpt formula supports lean …" at bounding box center [407, 336] width 263 height 77
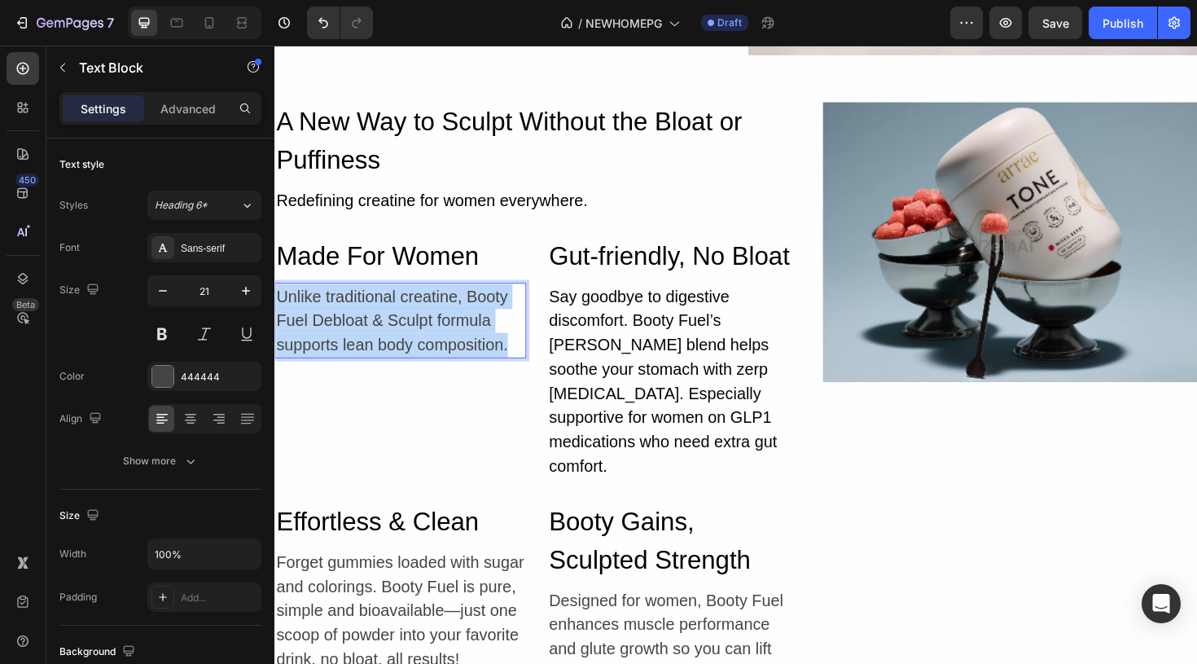
click at [407, 342] on p "Unlike traditional creatine, Booty Fuel Debloat & Sculpt formula supports lean …" at bounding box center [407, 336] width 263 height 77
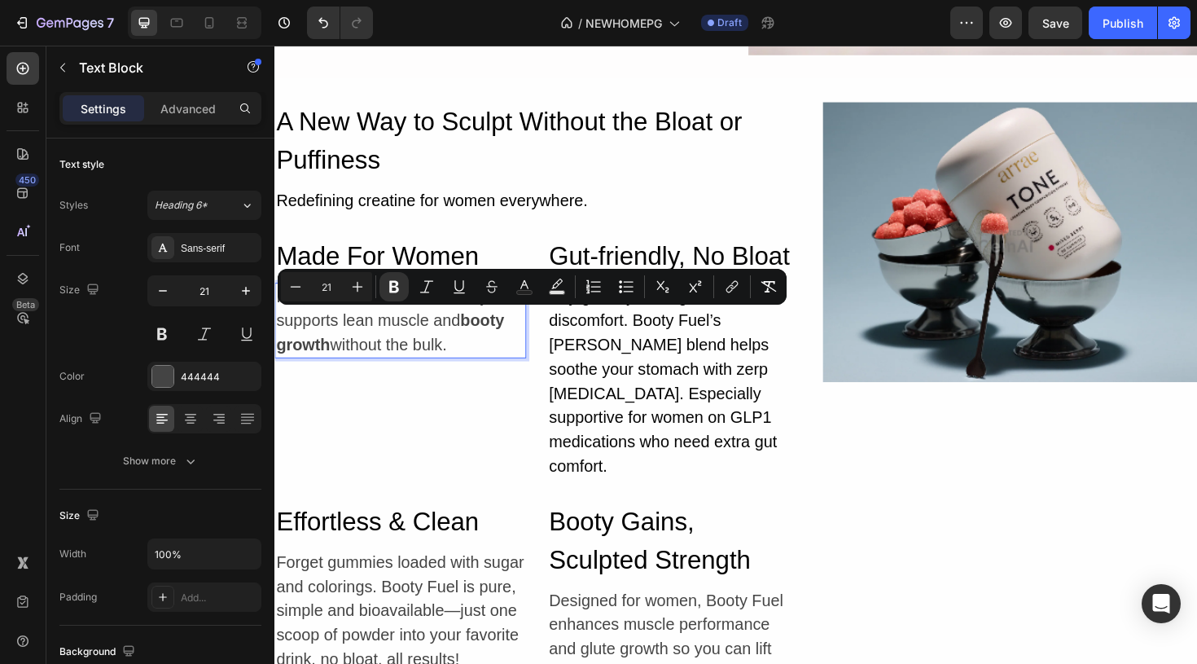
drag, startPoint x: 475, startPoint y: 333, endPoint x: 493, endPoint y: 357, distance: 30.1
click at [493, 357] on p "Formulated for women, Booty Fuel supports lean muscle and booty growth without …" at bounding box center [407, 336] width 263 height 77
click at [395, 287] on icon "Editor contextual toolbar" at bounding box center [394, 287] width 10 height 12
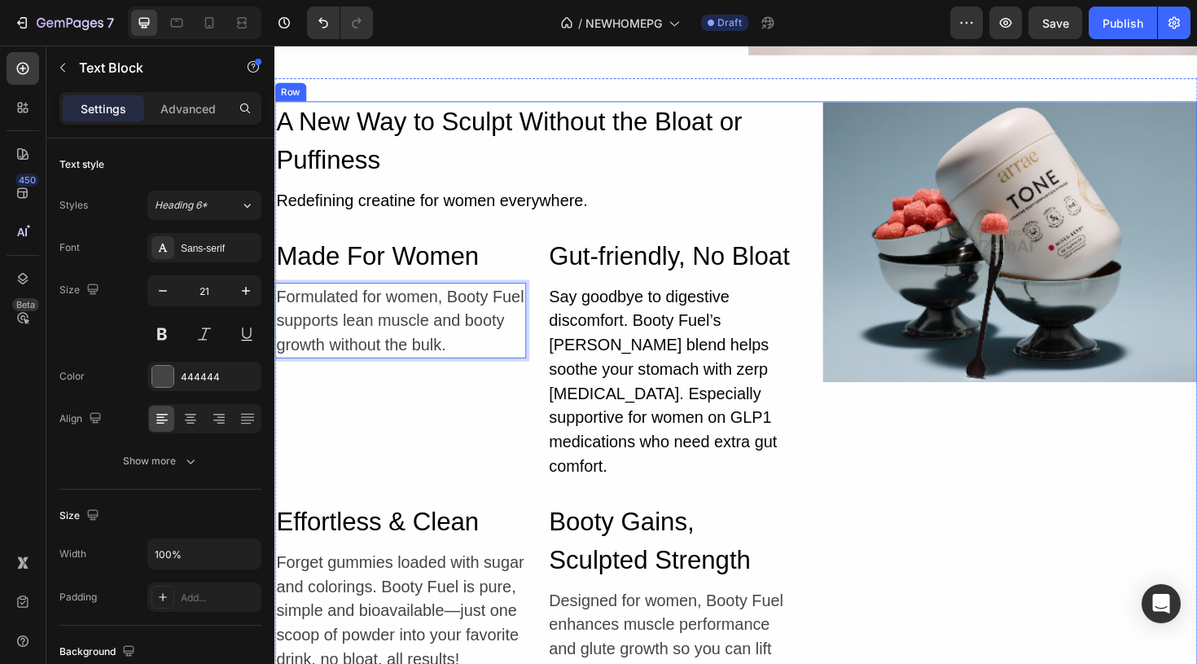
click at [932, 442] on div "Image" at bounding box center [1053, 433] width 397 height 659
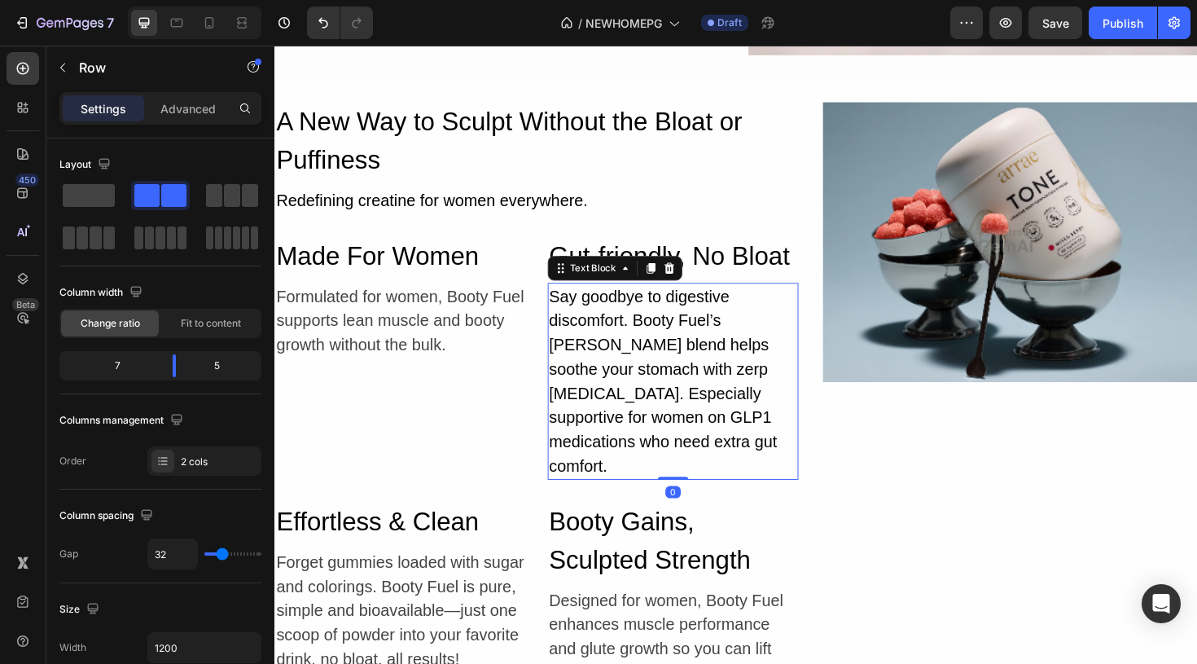
click at [654, 385] on p "Say goodbye to digestive discomfort. Booty Fuel’s ginger root blend helps sooth…" at bounding box center [696, 400] width 263 height 205
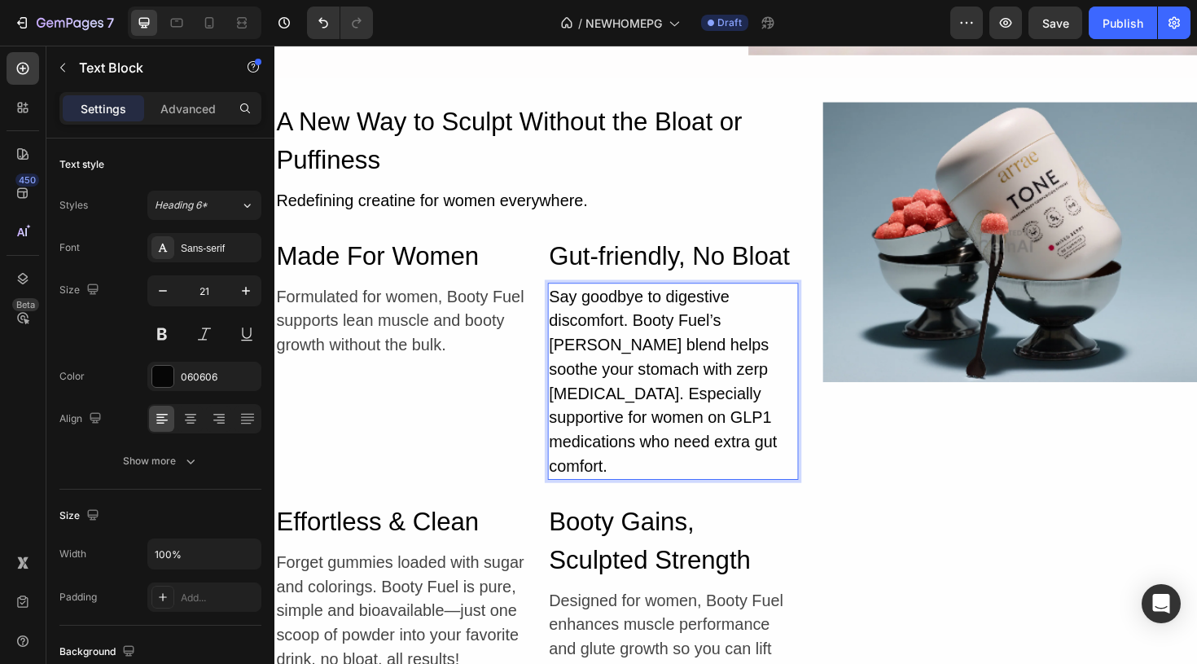
click at [702, 414] on p "Say goodbye to digestive discomfort. Booty Fuel’s ginger root blend helps sooth…" at bounding box center [696, 400] width 263 height 205
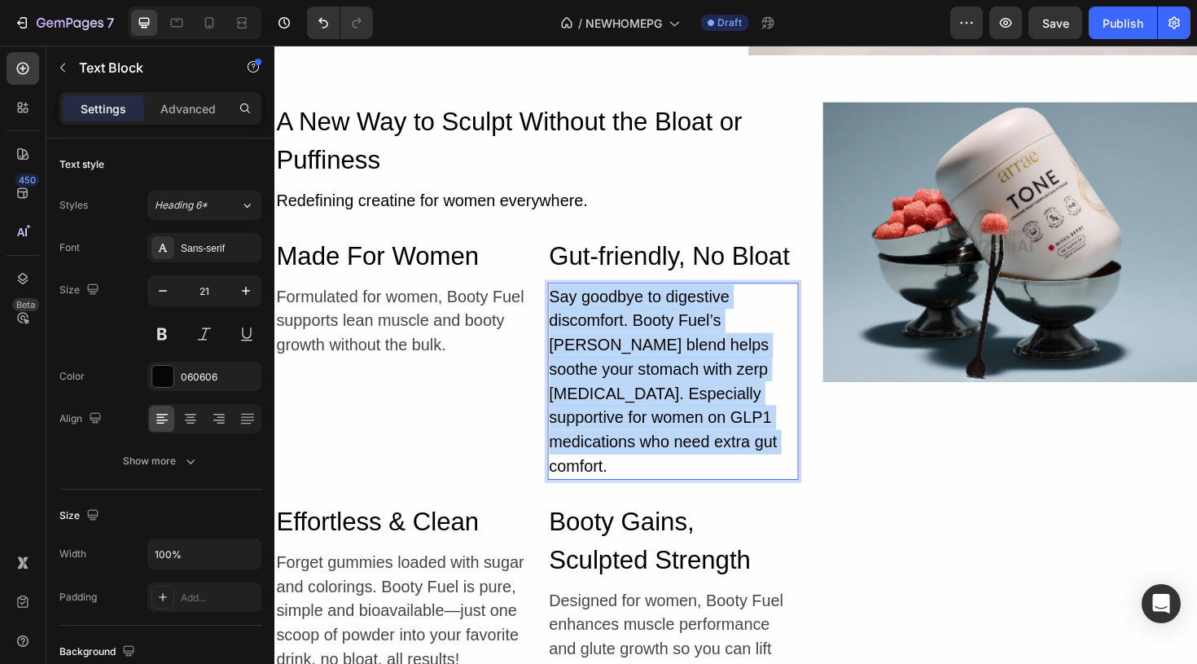
click at [702, 414] on p "Say goodbye to digestive discomfort. Booty Fuel’s ginger root blend helps sooth…" at bounding box center [696, 400] width 263 height 205
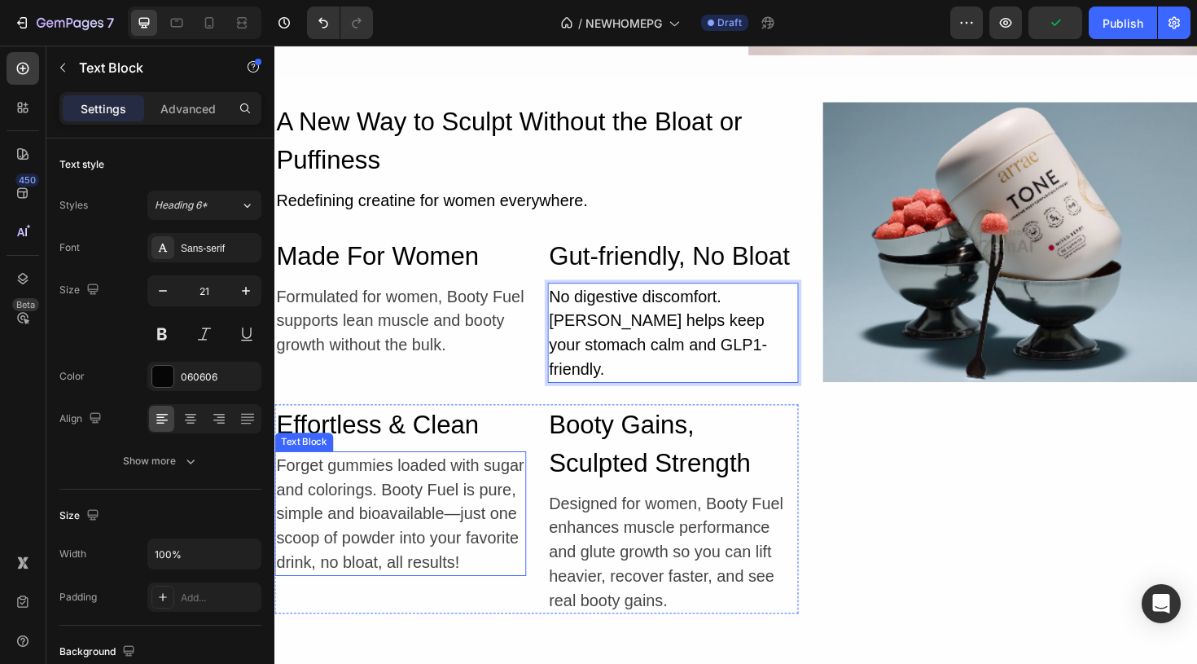
click at [406, 476] on p "Forget gummies loaded with sugar and colorings. Booty Fuel is pure, simple and …" at bounding box center [407, 540] width 263 height 129
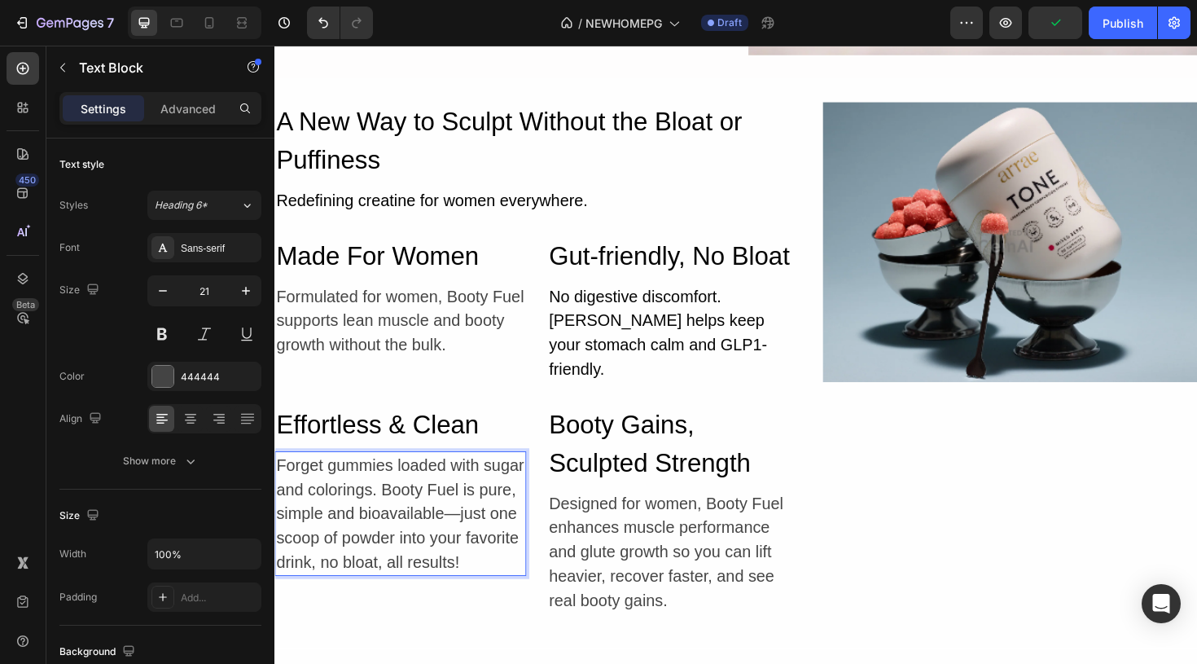
click at [426, 515] on p "Forget gummies loaded with sugar and colorings. Booty Fuel is pure, simple and …" at bounding box center [407, 540] width 263 height 129
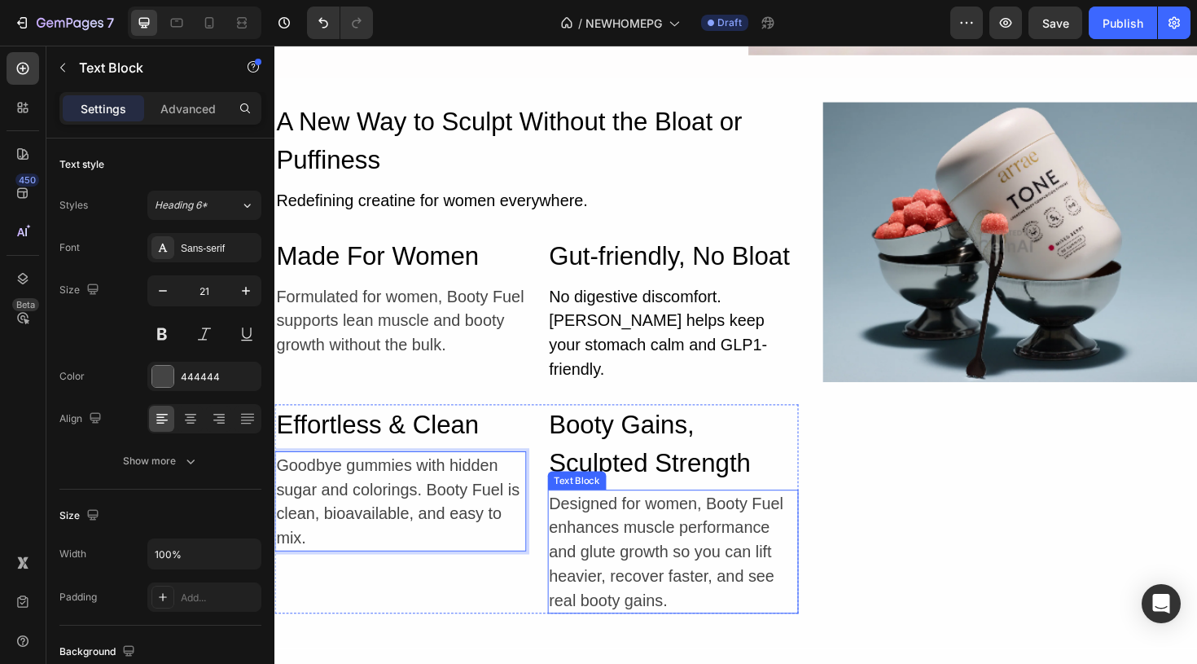
click at [701, 535] on p "Designed for women, Booty Fuel enhances muscle performance and glute growth so …" at bounding box center [696, 581] width 263 height 129
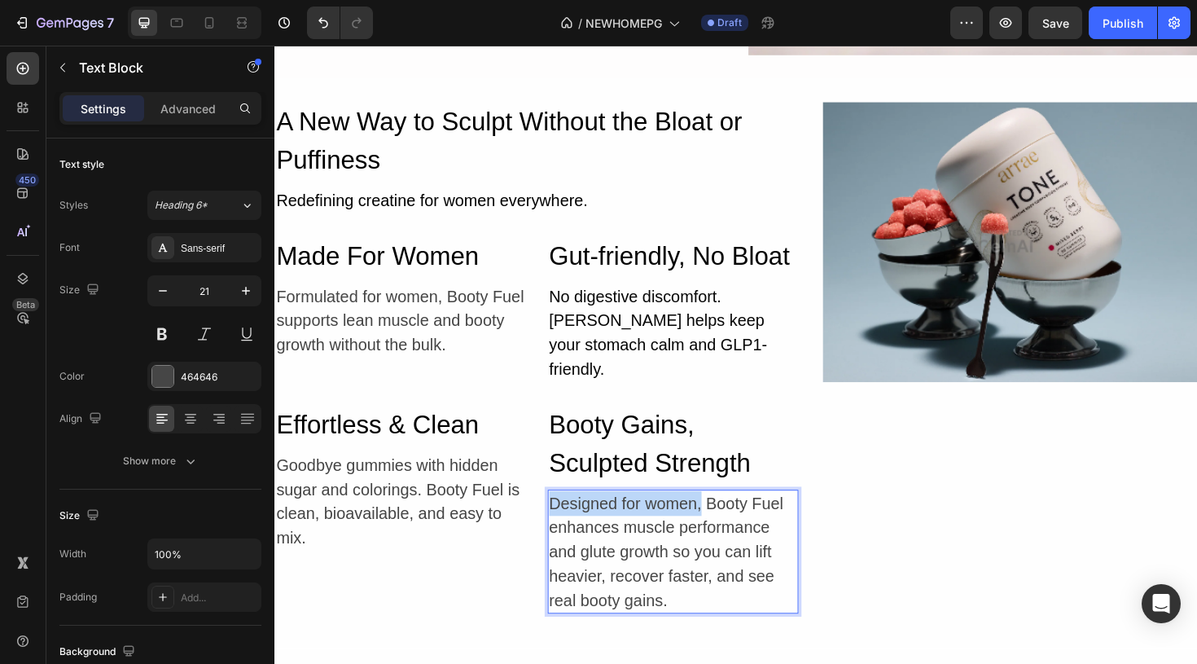
drag, startPoint x: 727, startPoint y: 505, endPoint x: 565, endPoint y: 502, distance: 162.1
click at [565, 517] on p "Designed for women, Booty Fuel enhances muscle performance and glute growth so …" at bounding box center [696, 581] width 263 height 129
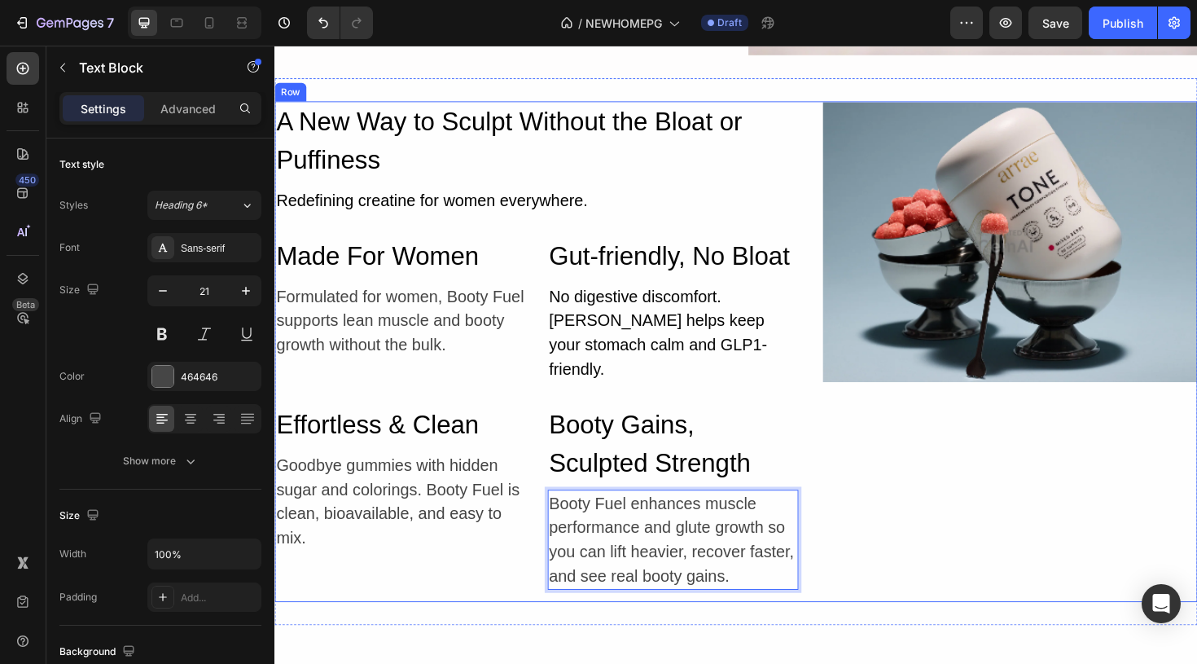
click at [888, 569] on div "Image" at bounding box center [1053, 369] width 397 height 530
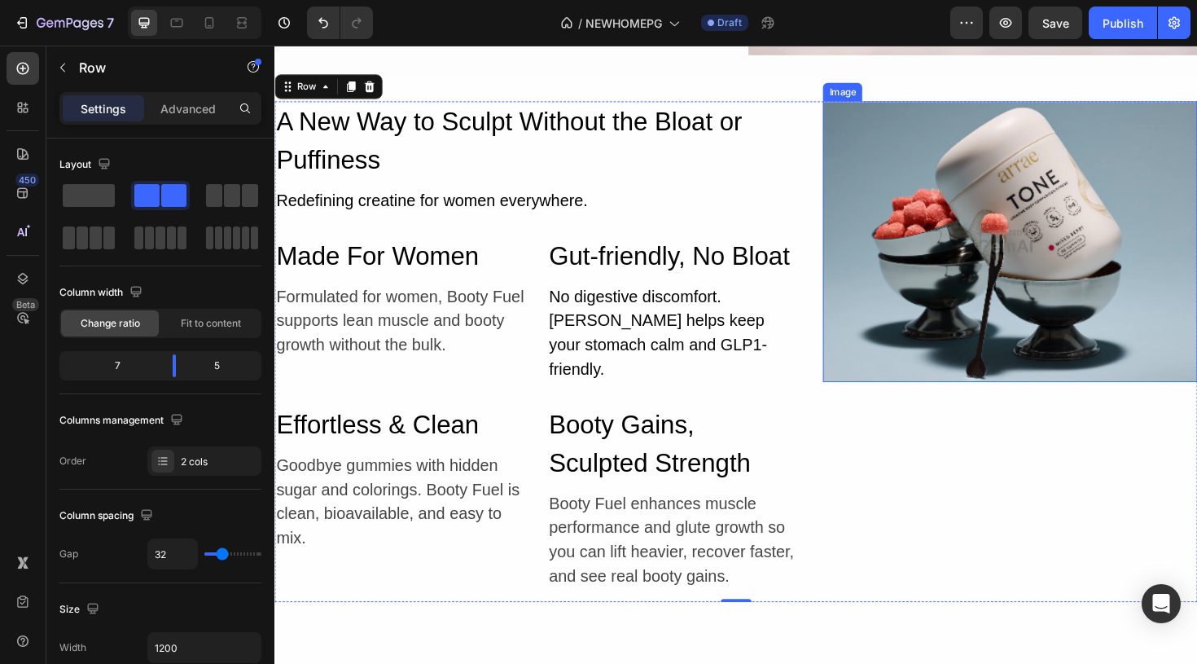
click at [1128, 244] on img at bounding box center [1053, 252] width 397 height 297
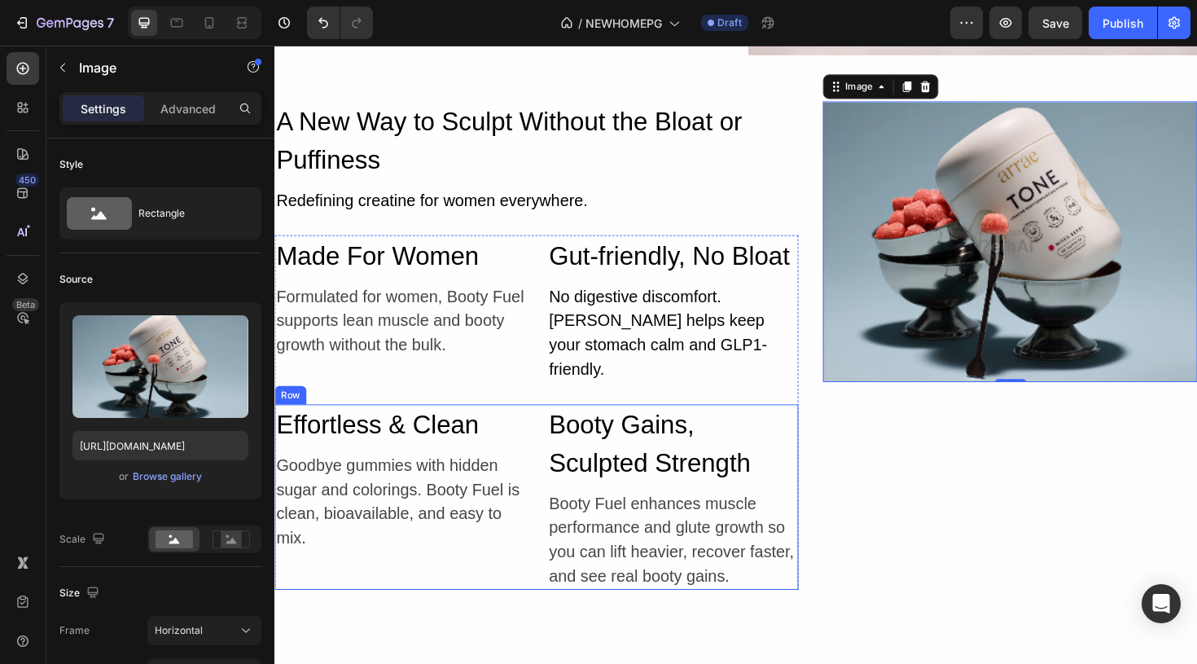
click at [434, 559] on div "Effortless & Clean Heading Goodbye gummies with hidden sugar and colorings. Boo…" at bounding box center [407, 523] width 266 height 196
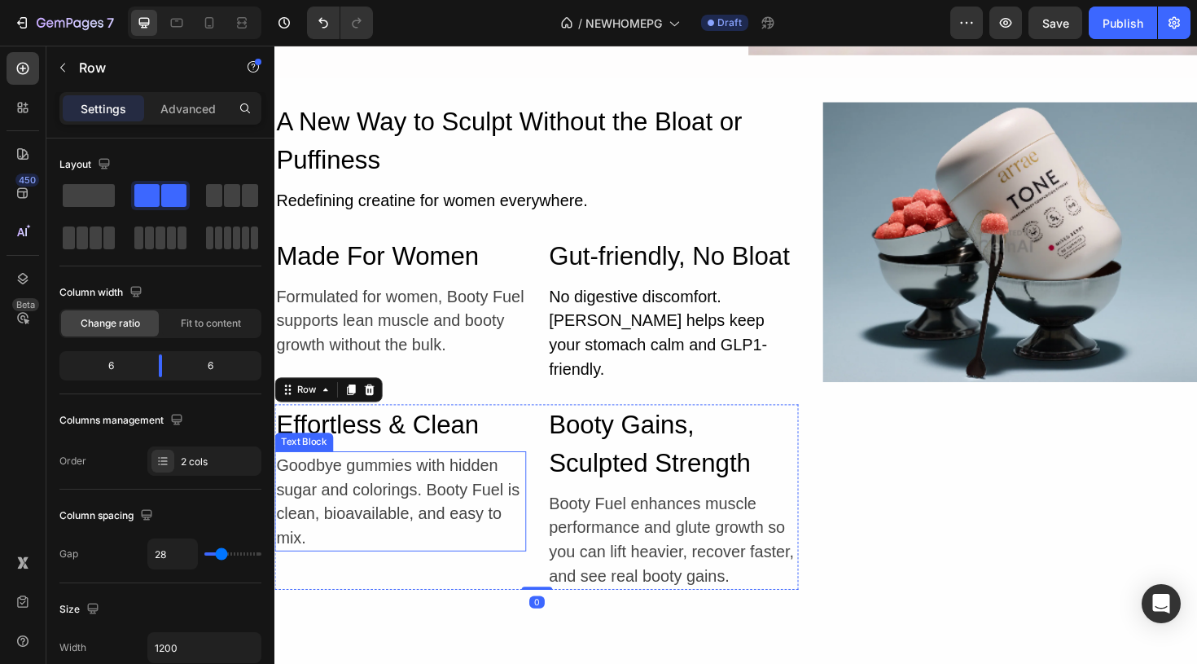
click at [296, 542] on p "Goodbye gummies with hidden sugar and colorings. Booty Fuel is clean, bioavaila…" at bounding box center [407, 527] width 263 height 103
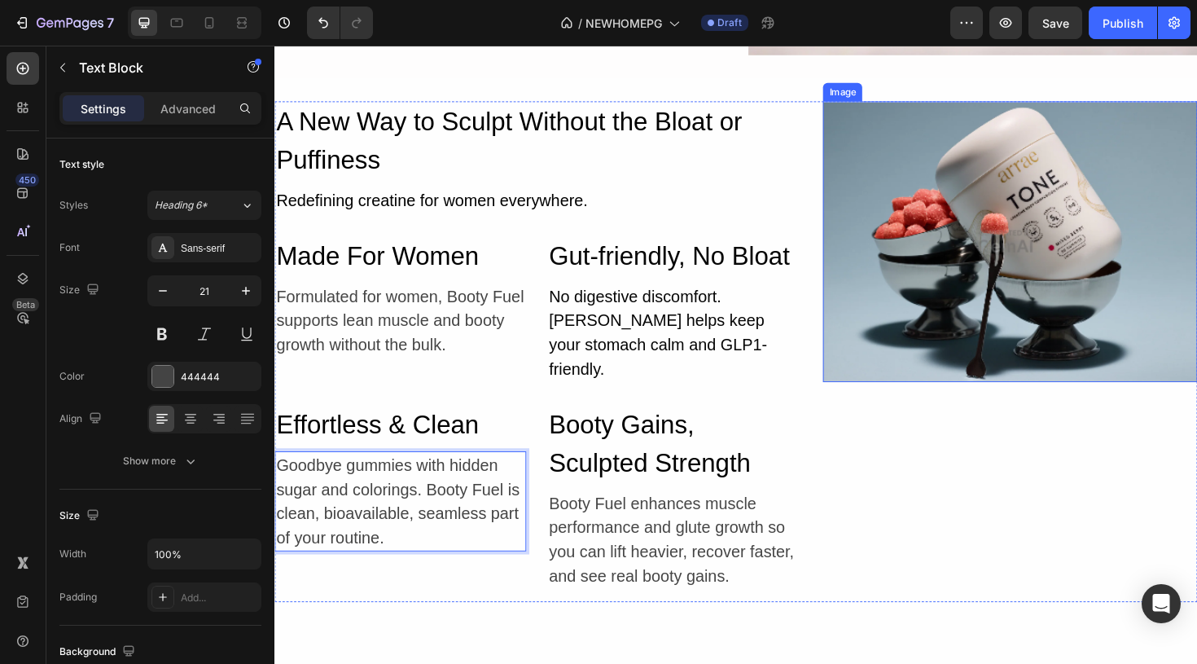
click at [1100, 292] on img at bounding box center [1053, 252] width 397 height 297
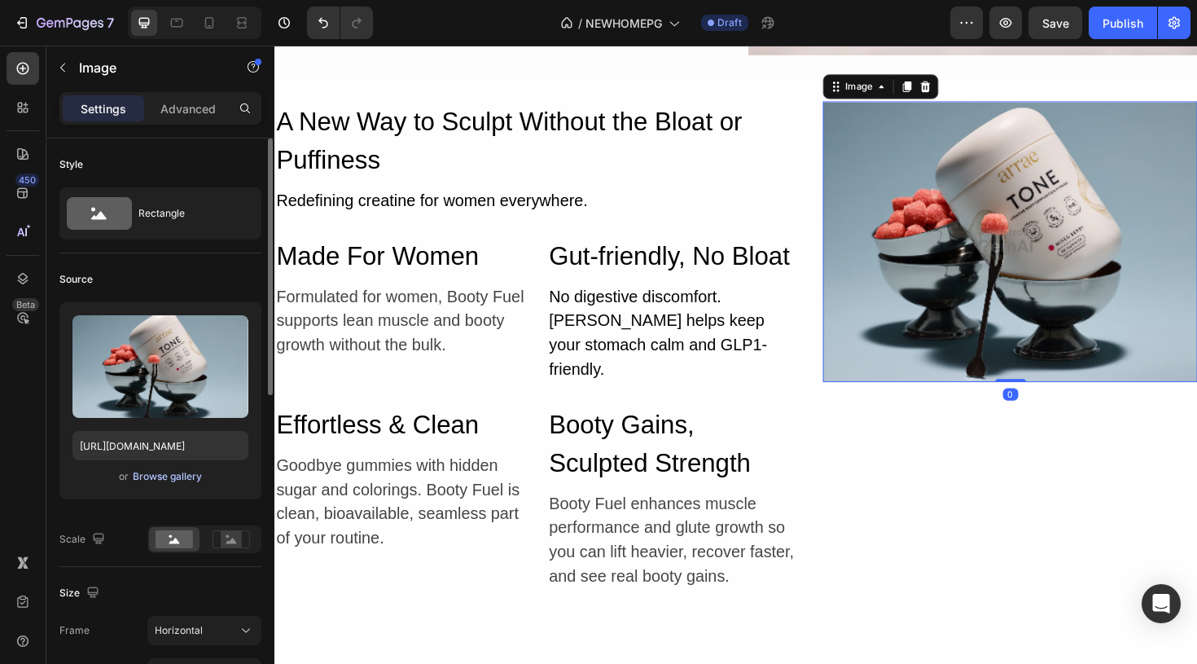
click at [182, 469] on div "Browse gallery" at bounding box center [167, 476] width 69 height 15
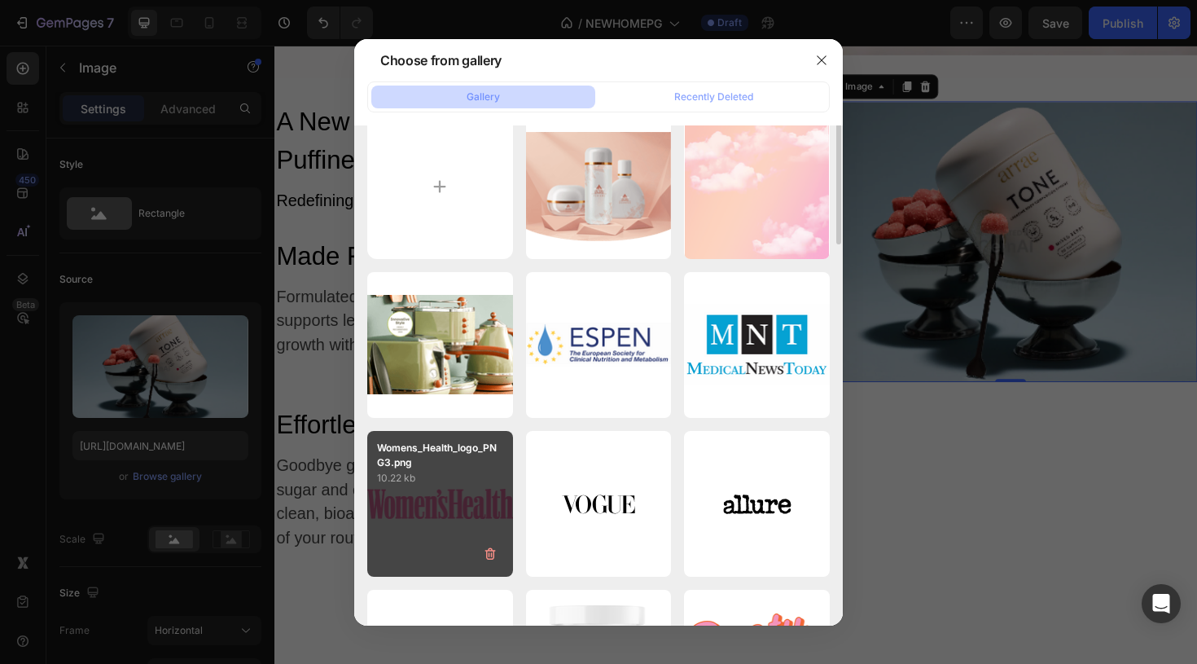
scroll to position [0, 0]
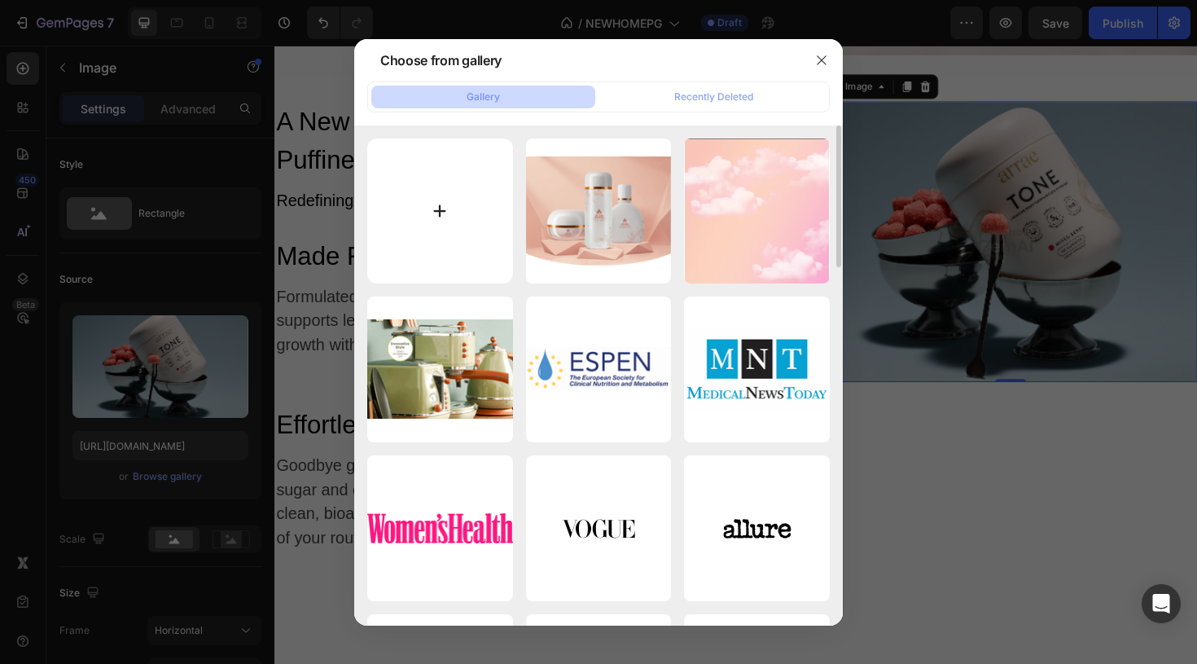
click at [457, 235] on input "file" at bounding box center [440, 211] width 146 height 146
type input "C:\fakepath\lifestyle 2 rev 2.jpg"
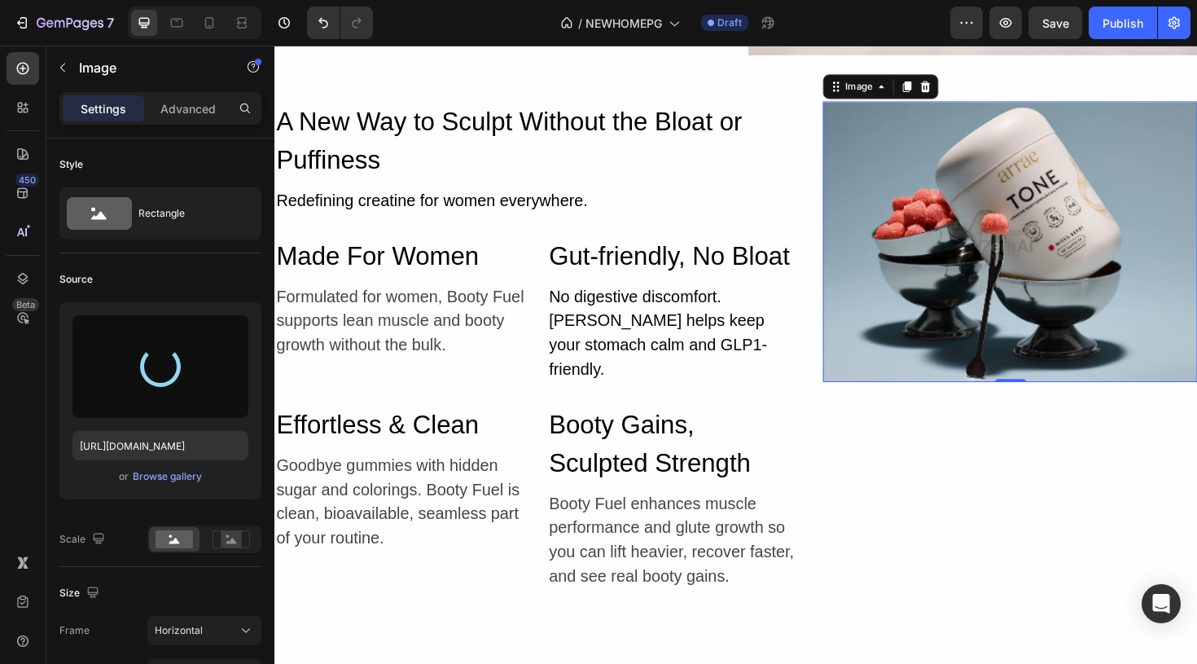
type input "https://cdn.shopify.com/s/files/1/0929/4066/5147/files/gempages_570654032822011…"
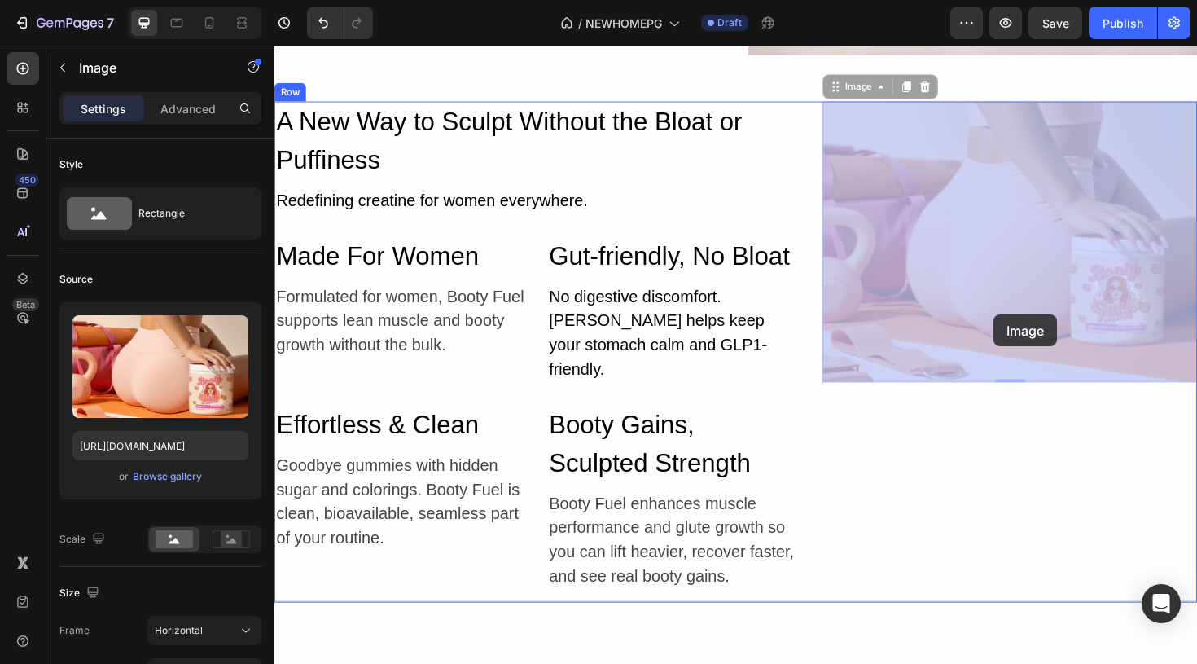
drag, startPoint x: 1038, startPoint y: 319, endPoint x: 1036, endPoint y: 330, distance: 10.9
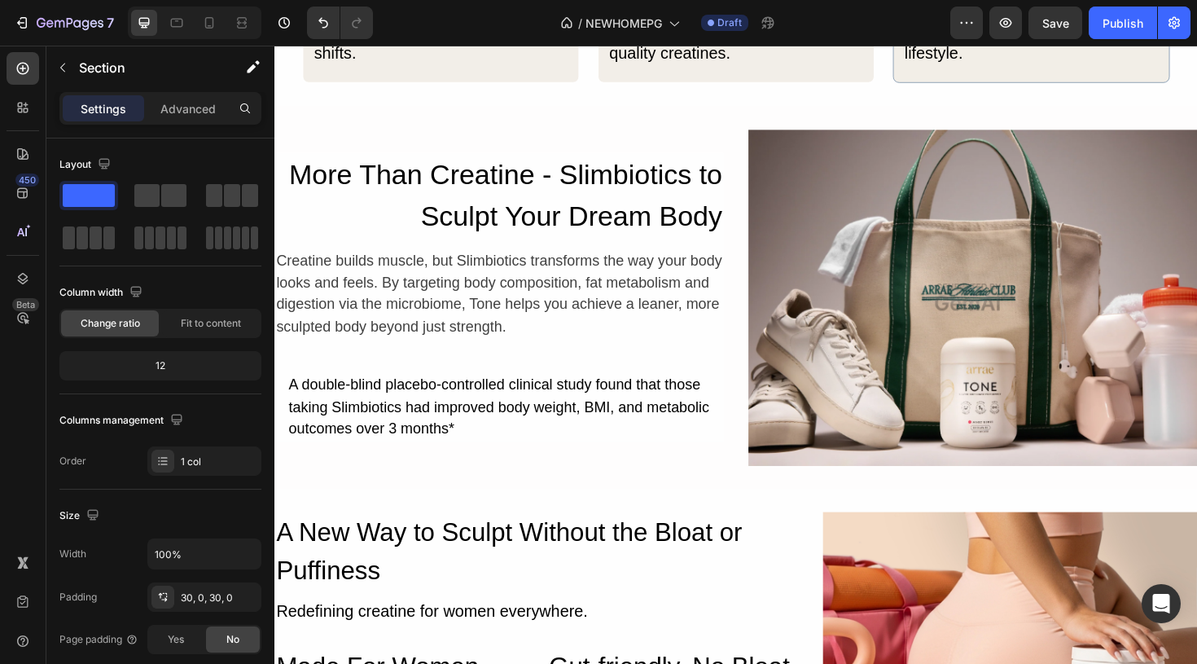
scroll to position [5202, 0]
click at [600, 186] on h2 "More Than Creatine - Slimbiotics to Sculpt Your Dream Body" at bounding box center [512, 203] width 476 height 91
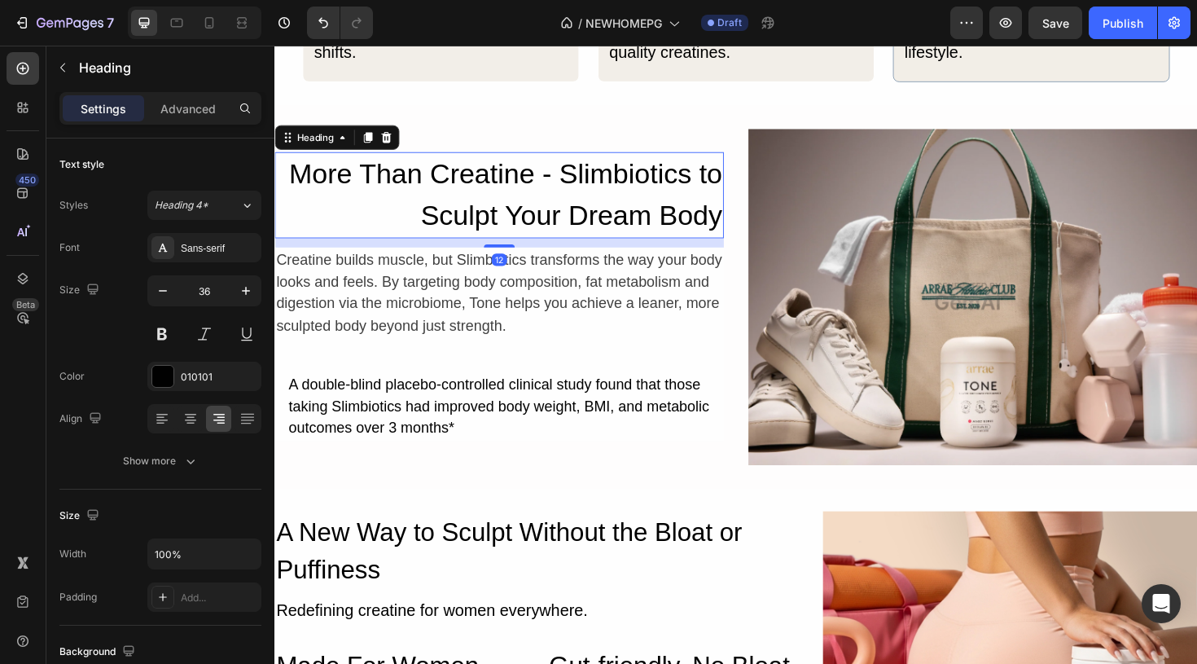
click at [579, 188] on h2 "More Than Creatine - Slimbiotics to Sculpt Your Dream Body" at bounding box center [512, 203] width 476 height 91
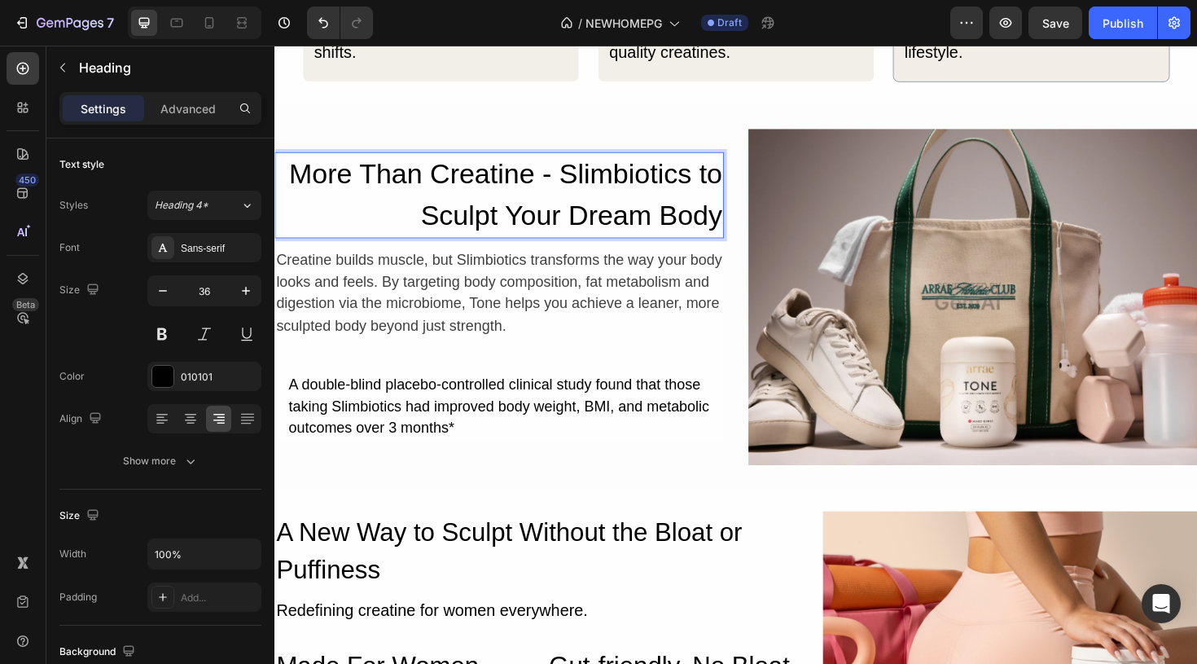
click at [711, 191] on p "More Than Creatine - Slimbiotics to Sculpt Your Dream Body" at bounding box center [512, 204] width 472 height 88
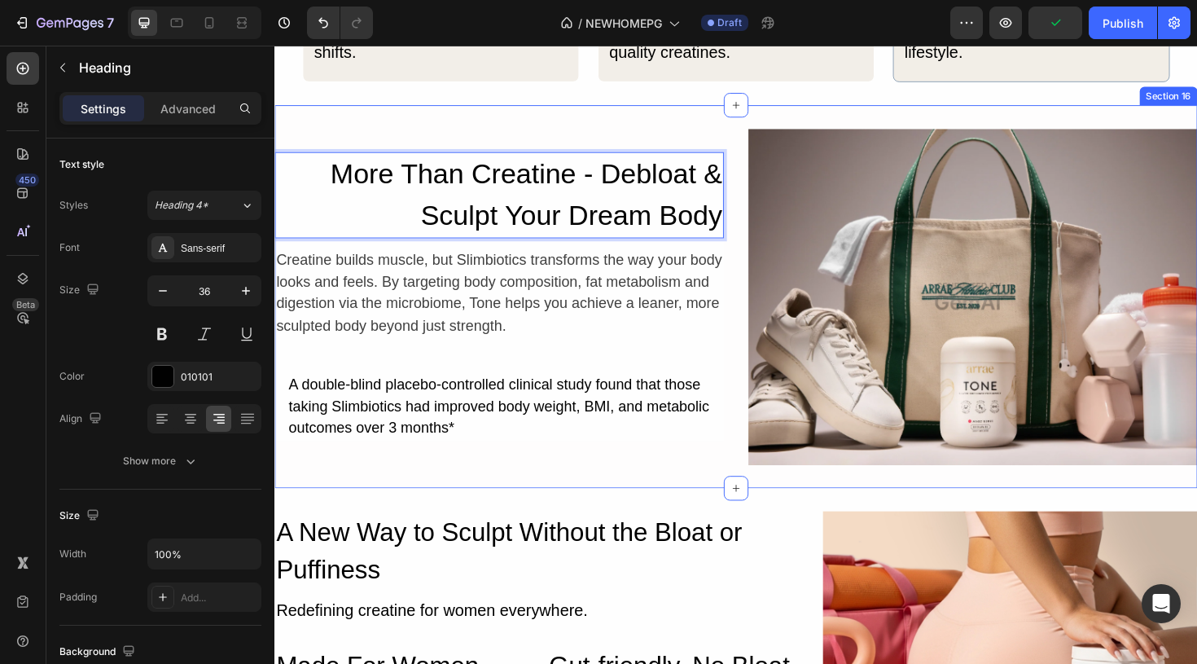
click at [812, 108] on div "More Than Creatine - Debloat & Sculpt Your Dream Body Heading 12 Creatine build…" at bounding box center [762, 311] width 977 height 406
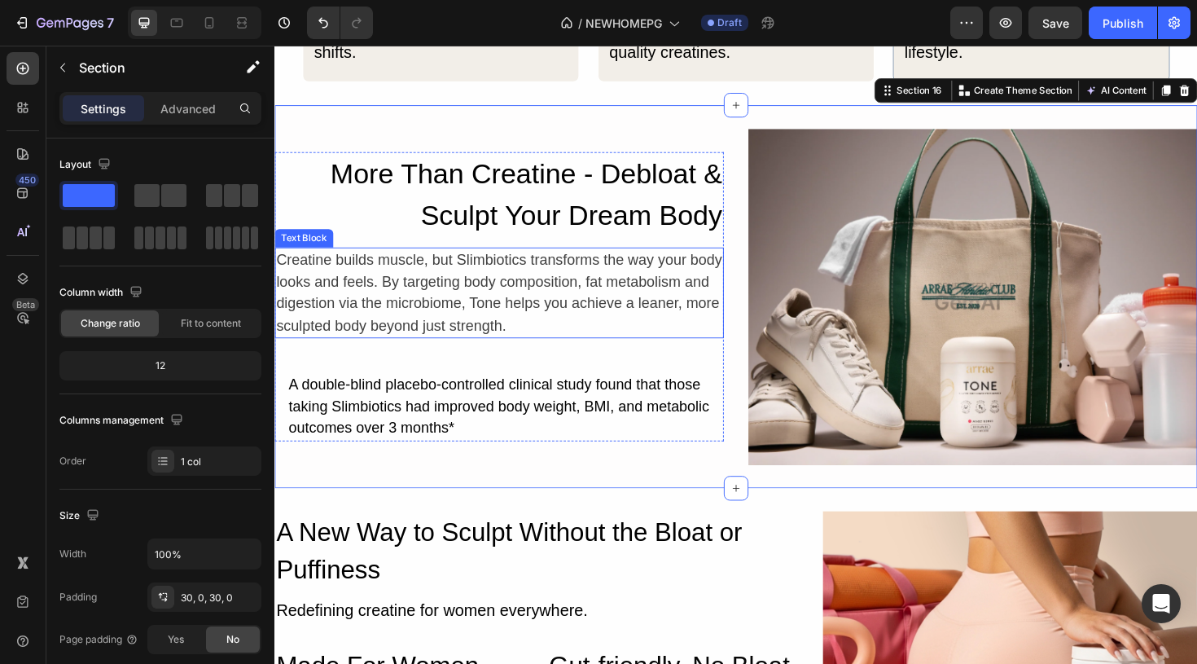
click at [533, 270] on div "Creatine builds muscle, but Slimbiotics transforms the way your body looks and …" at bounding box center [512, 307] width 476 height 96
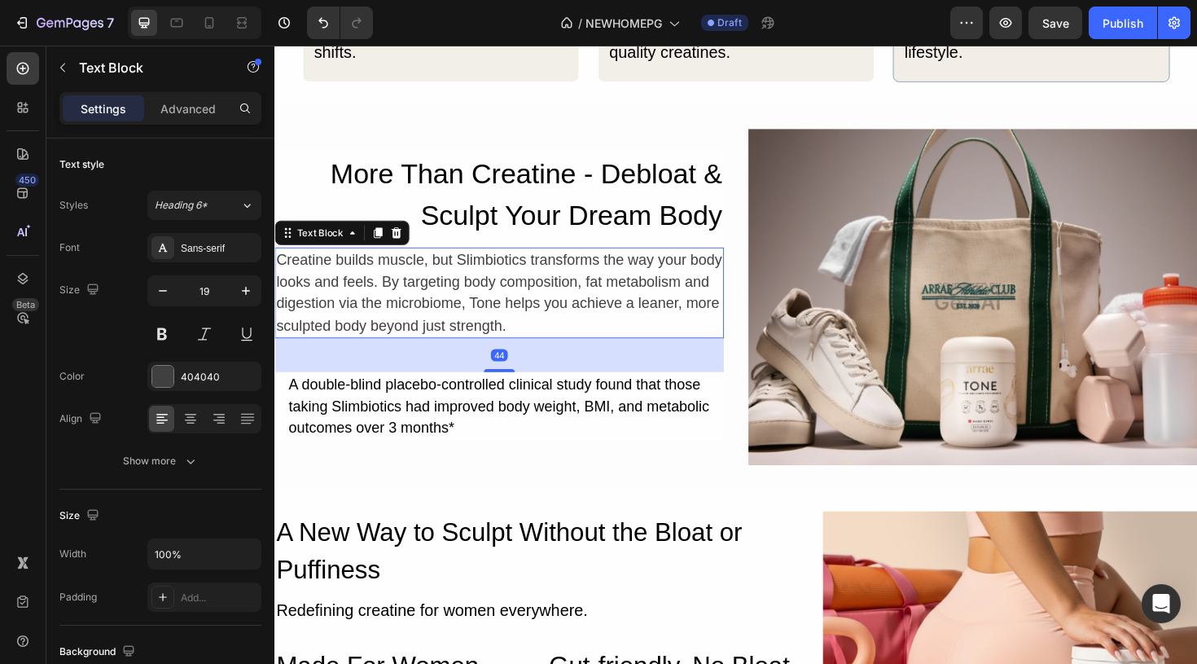
click at [538, 276] on div "Creatine builds muscle, but Slimbiotics transforms the way your body looks and …" at bounding box center [512, 307] width 476 height 96
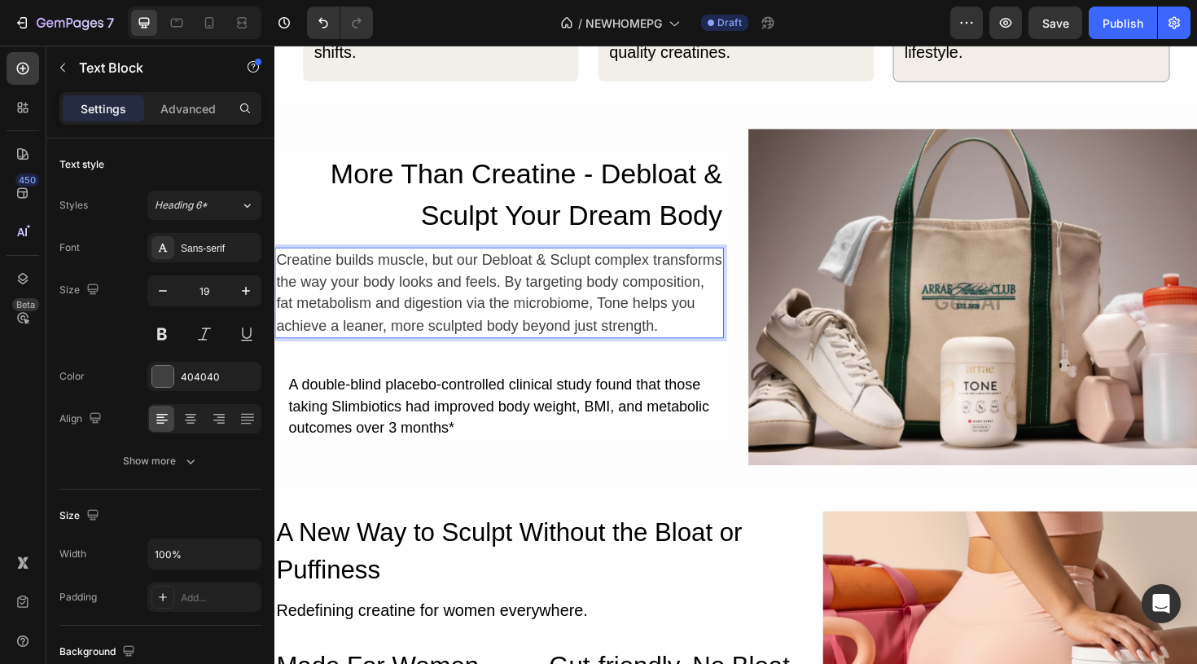
click at [428, 307] on p "Creatine builds muscle, but our Debloat & Sclupt complex transforms the way you…" at bounding box center [512, 307] width 472 height 93
click at [647, 318] on p "Creatine builds muscle, but our Debloat & Sclupt complex transforms the way you…" at bounding box center [512, 307] width 472 height 93
click at [634, 340] on p "Creatine builds muscle, but our Debloat & Sclupt complex transforms the way you…" at bounding box center [512, 307] width 472 height 93
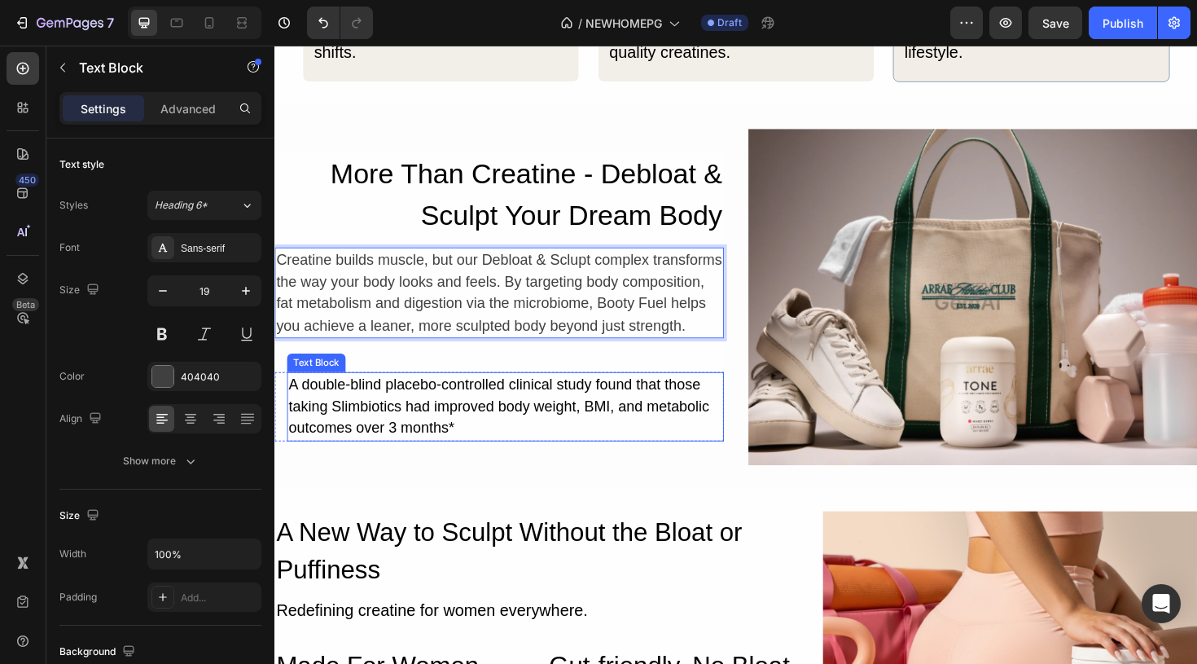
click at [586, 427] on div "A double-blind placebo-controlled clinical study found that those taking Slimbi…" at bounding box center [518, 427] width 463 height 73
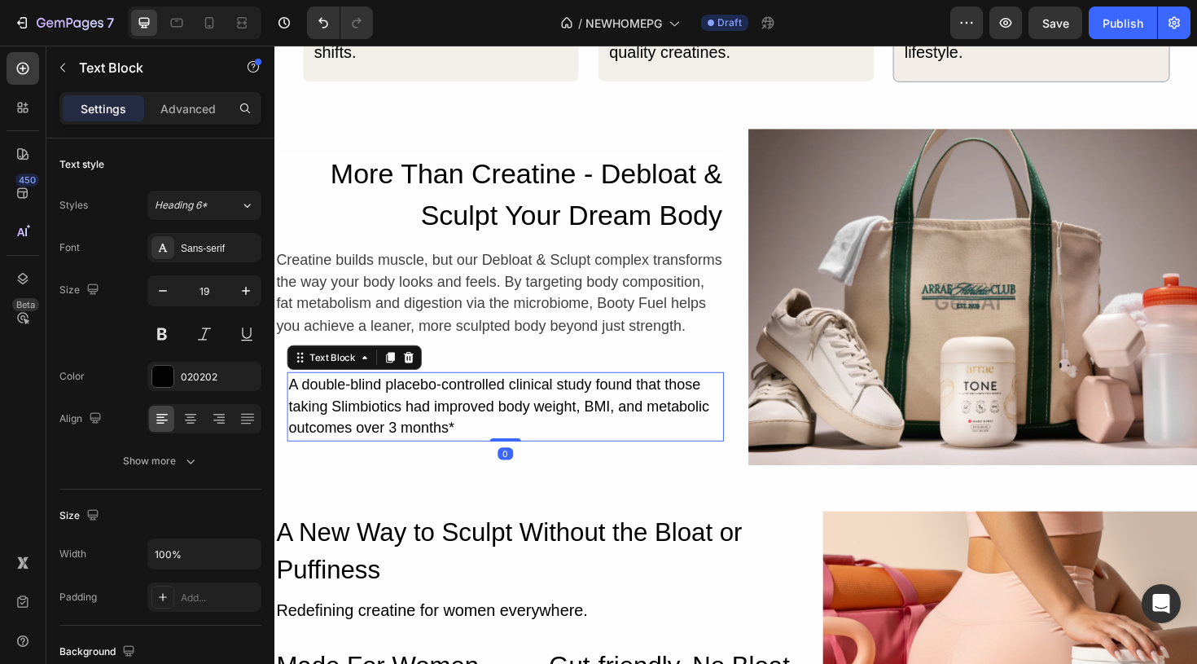
click at [555, 427] on div "A double-blind placebo-controlled clinical study found that those taking Slimbi…" at bounding box center [518, 427] width 463 height 73
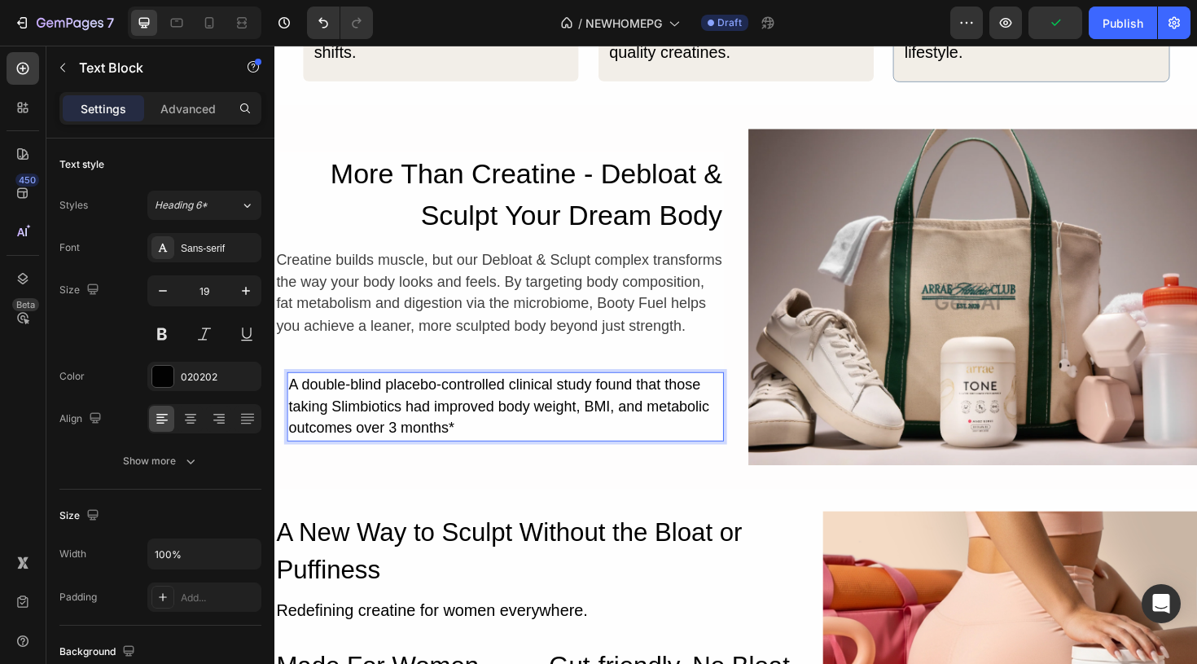
click at [515, 443] on p "A double-blind placebo-controlled clinical study found that those taking Slimbi…" at bounding box center [518, 427] width 459 height 70
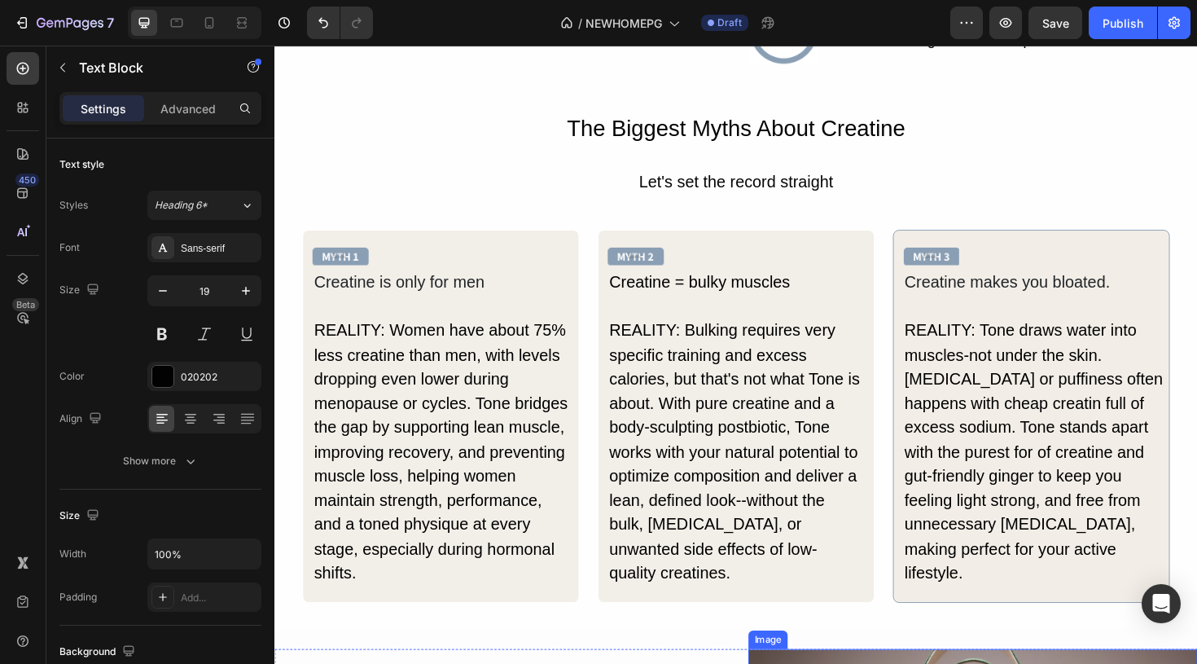
scroll to position [4616, 0]
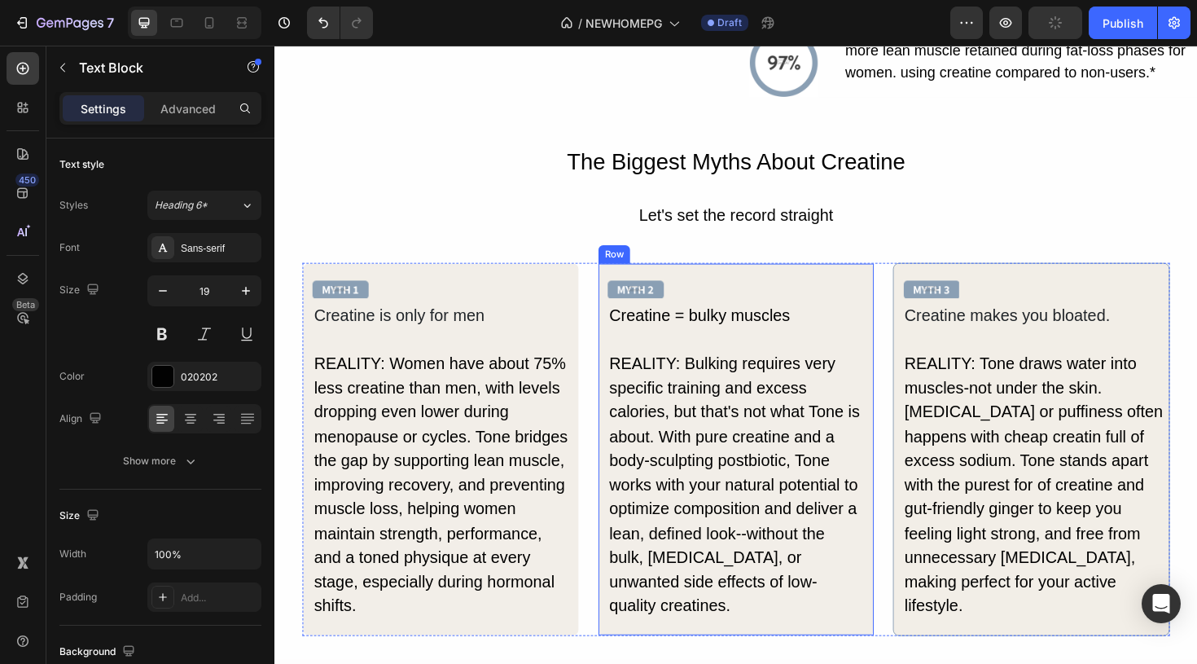
click at [709, 365] on div "Image Creatine = bulky muscles Text Block REALITY: Bulking requires very specif…" at bounding box center [761, 472] width 269 height 361
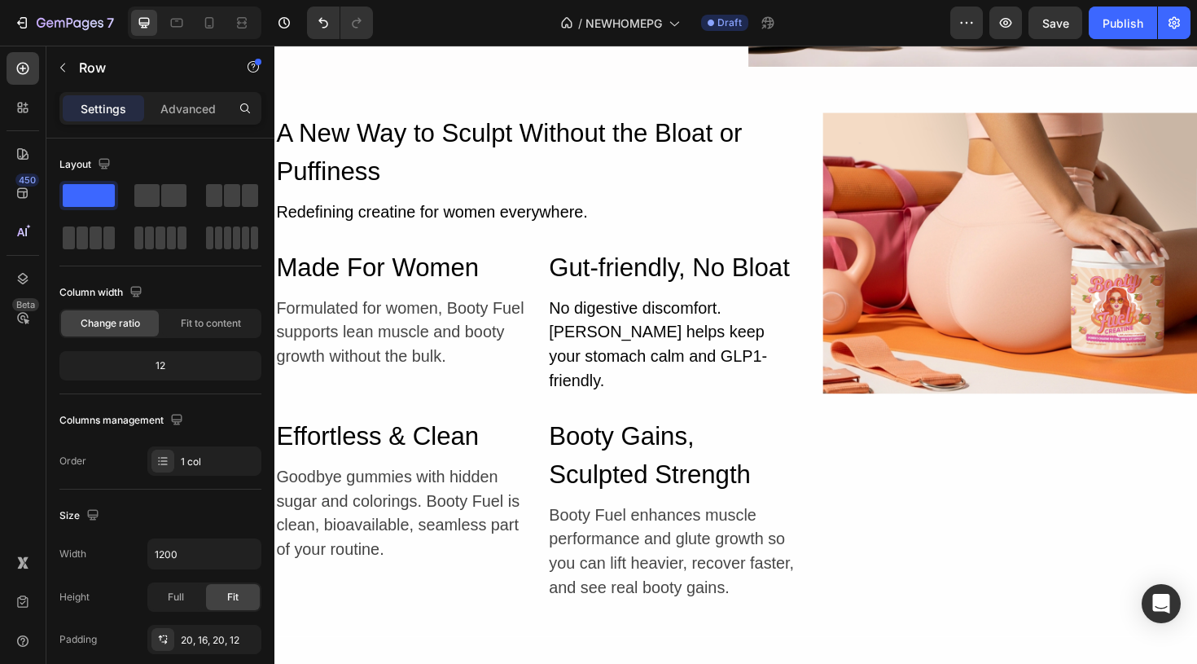
scroll to position [5509, 0]
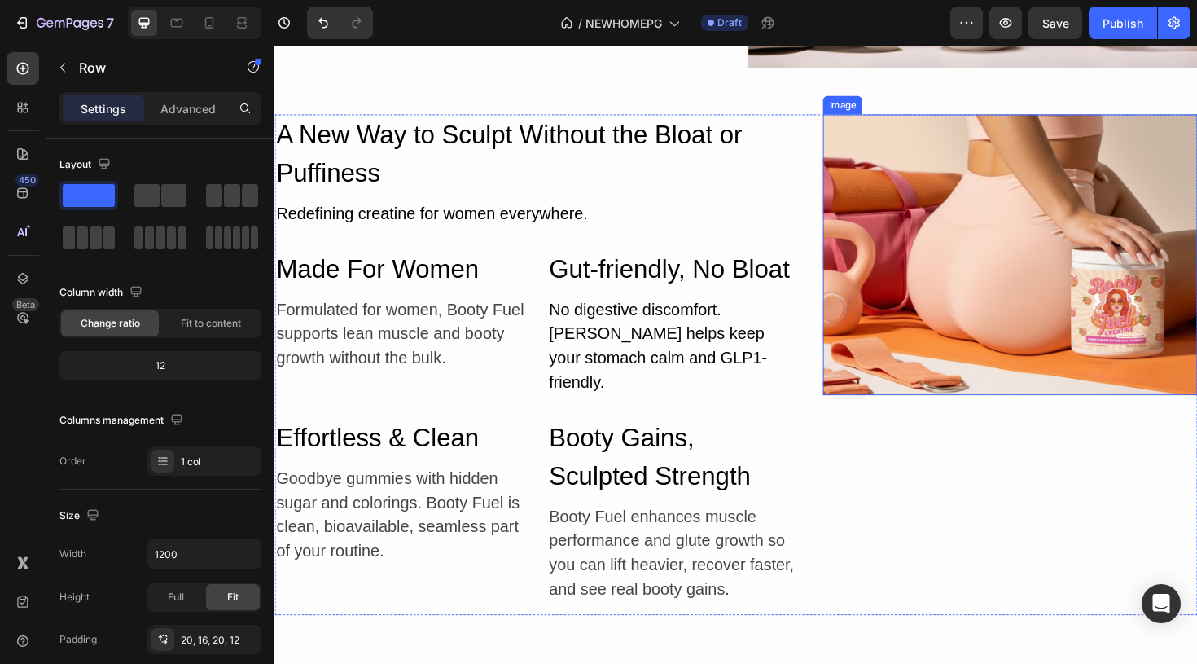
click at [990, 294] on img at bounding box center [1053, 266] width 397 height 297
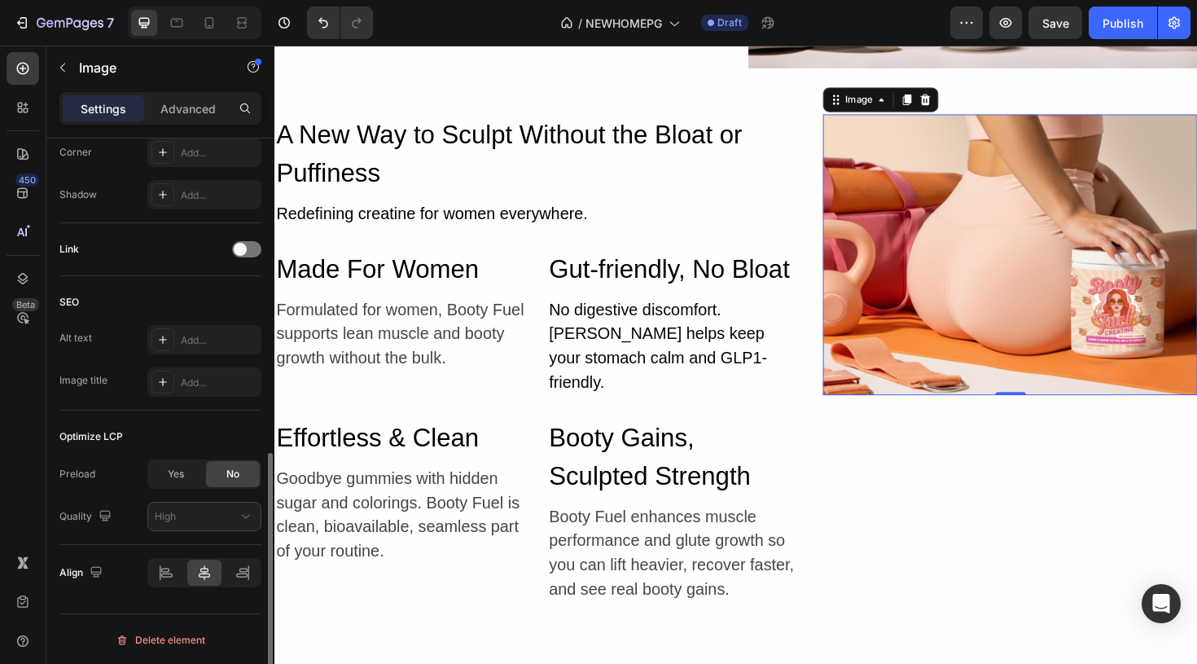
scroll to position [699, 0]
click at [230, 573] on div at bounding box center [242, 571] width 35 height 26
click at [969, 283] on img at bounding box center [1053, 266] width 397 height 297
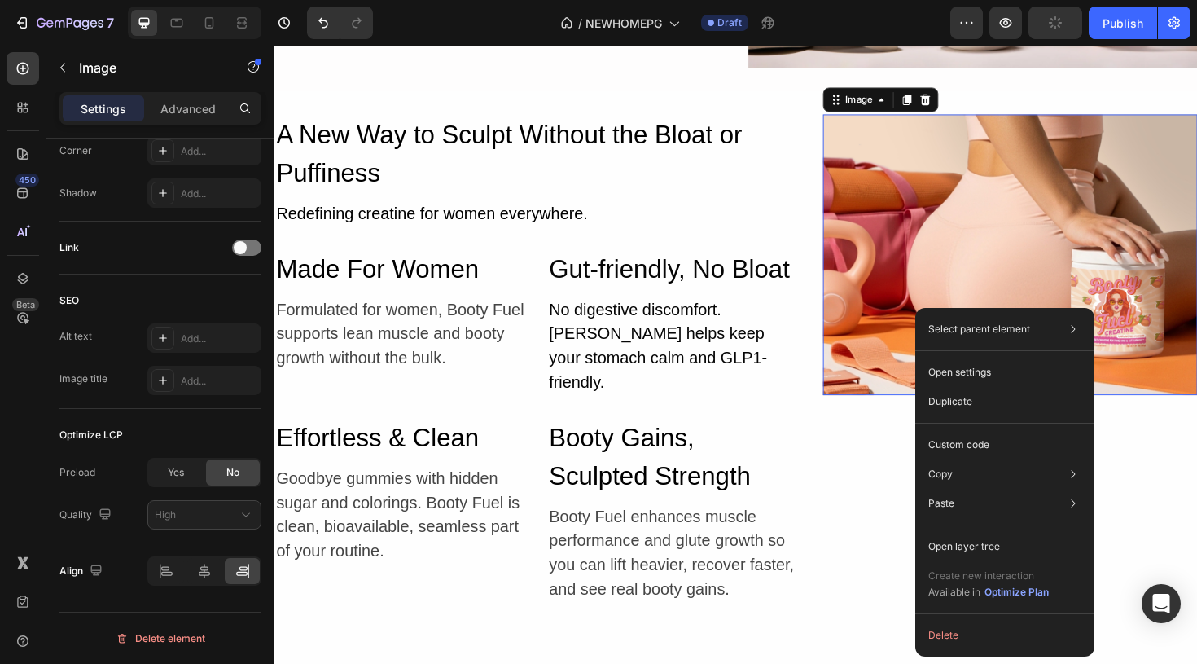
click at [973, 225] on img at bounding box center [1053, 266] width 397 height 297
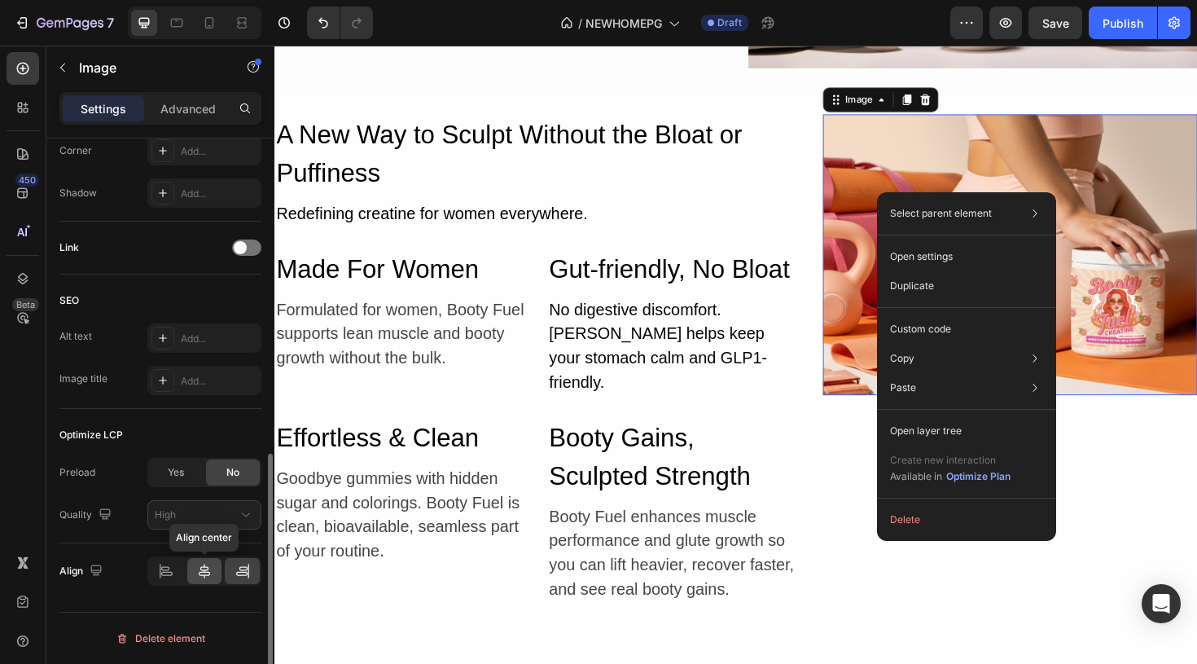
click at [204, 566] on icon at bounding box center [204, 570] width 11 height 15
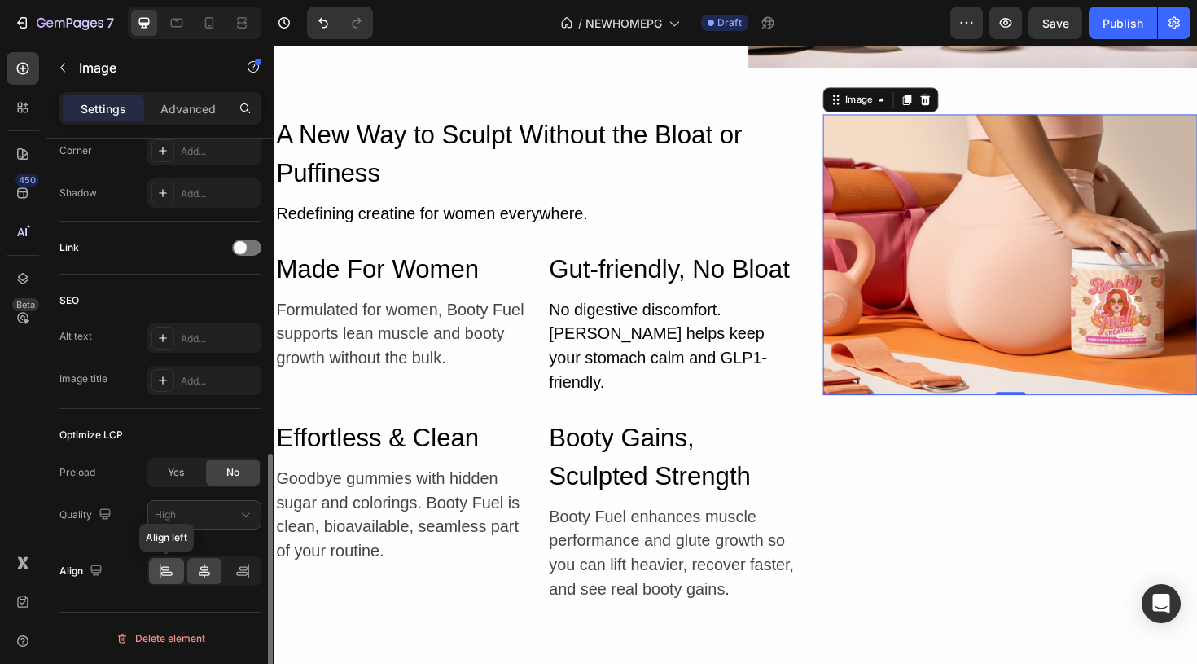
click at [160, 577] on icon at bounding box center [160, 570] width 1 height 15
click at [226, 571] on div at bounding box center [242, 571] width 35 height 26
click at [989, 295] on img at bounding box center [1053, 266] width 397 height 297
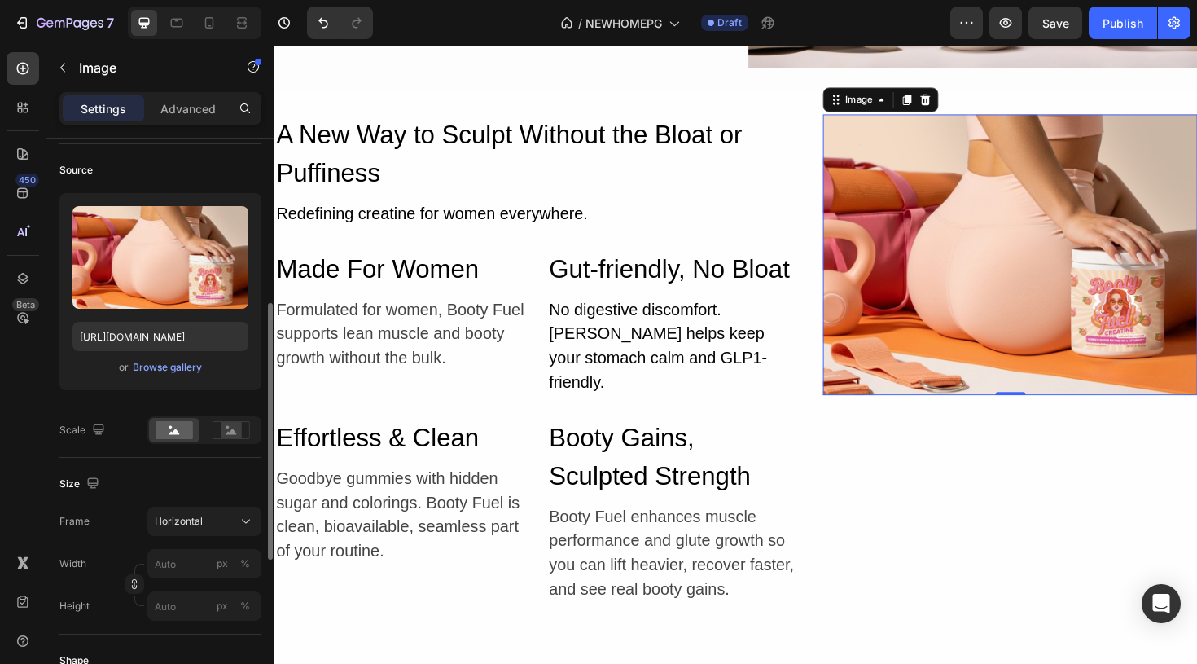
scroll to position [0, 0]
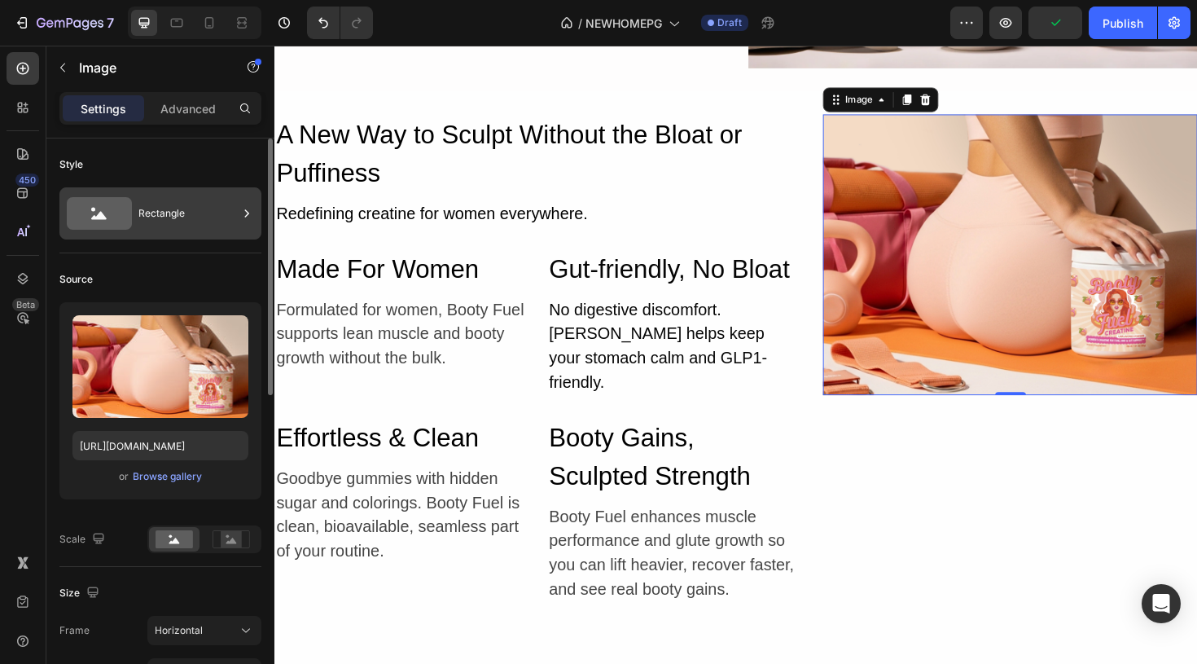
click at [157, 209] on div "Rectangle" at bounding box center [187, 213] width 99 height 37
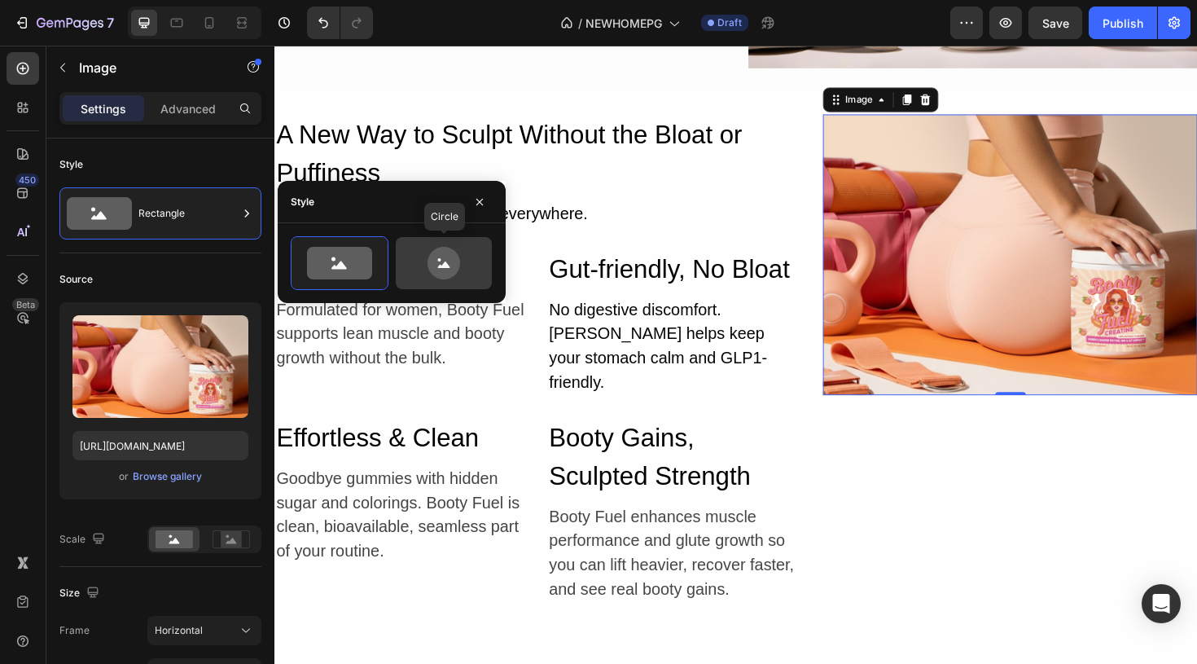
click at [438, 252] on icon at bounding box center [443, 263] width 33 height 33
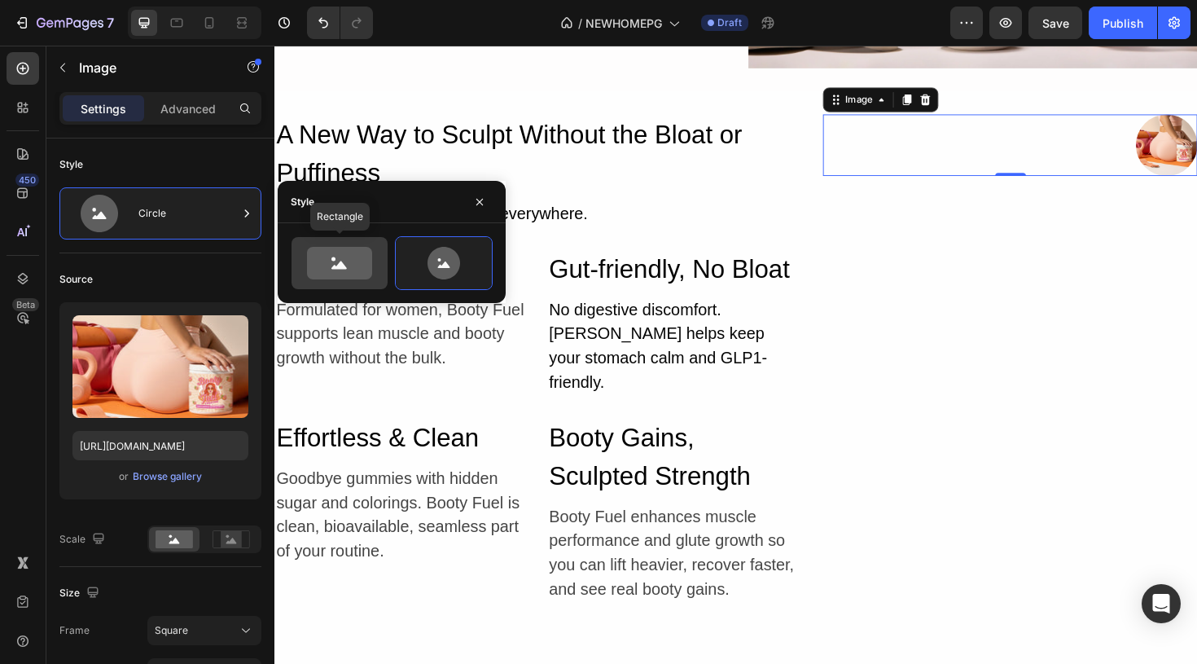
click at [359, 278] on icon at bounding box center [339, 263] width 65 height 33
type input "100"
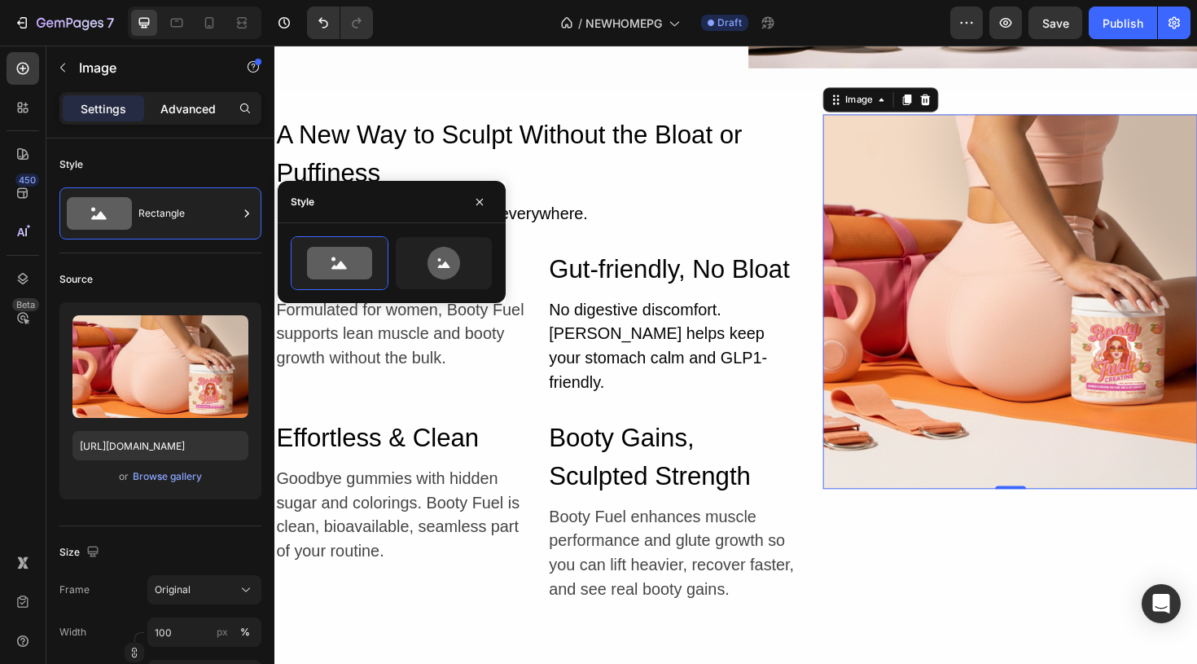
click at [194, 100] on p "Advanced" at bounding box center [187, 108] width 55 height 17
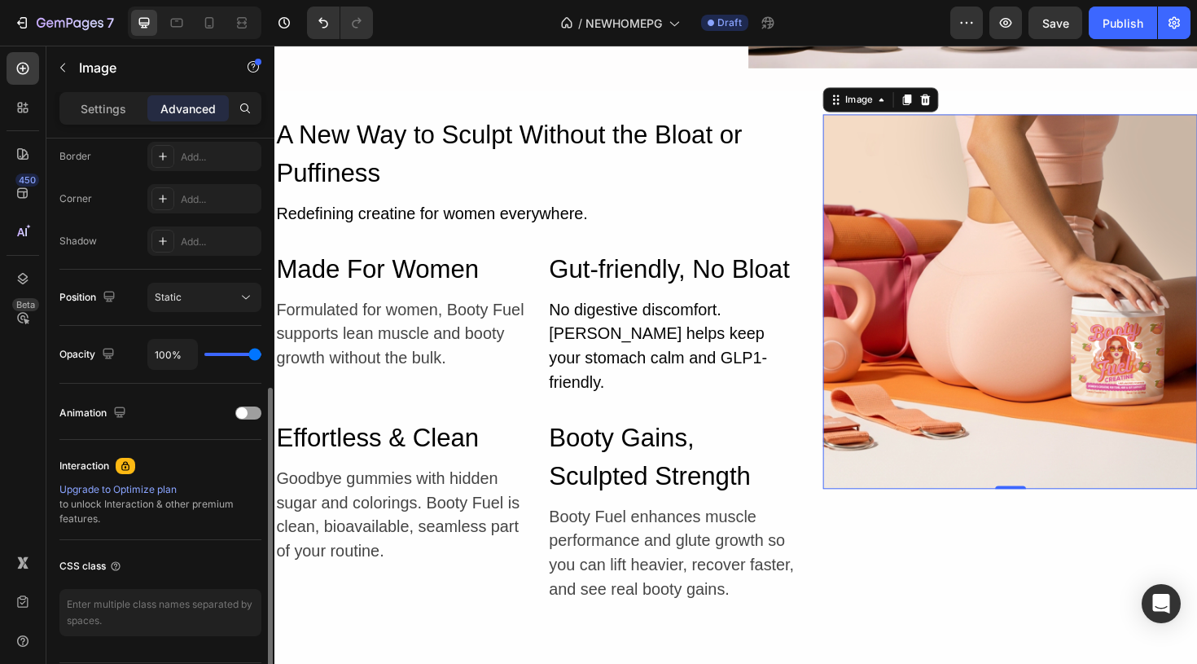
scroll to position [475, 0]
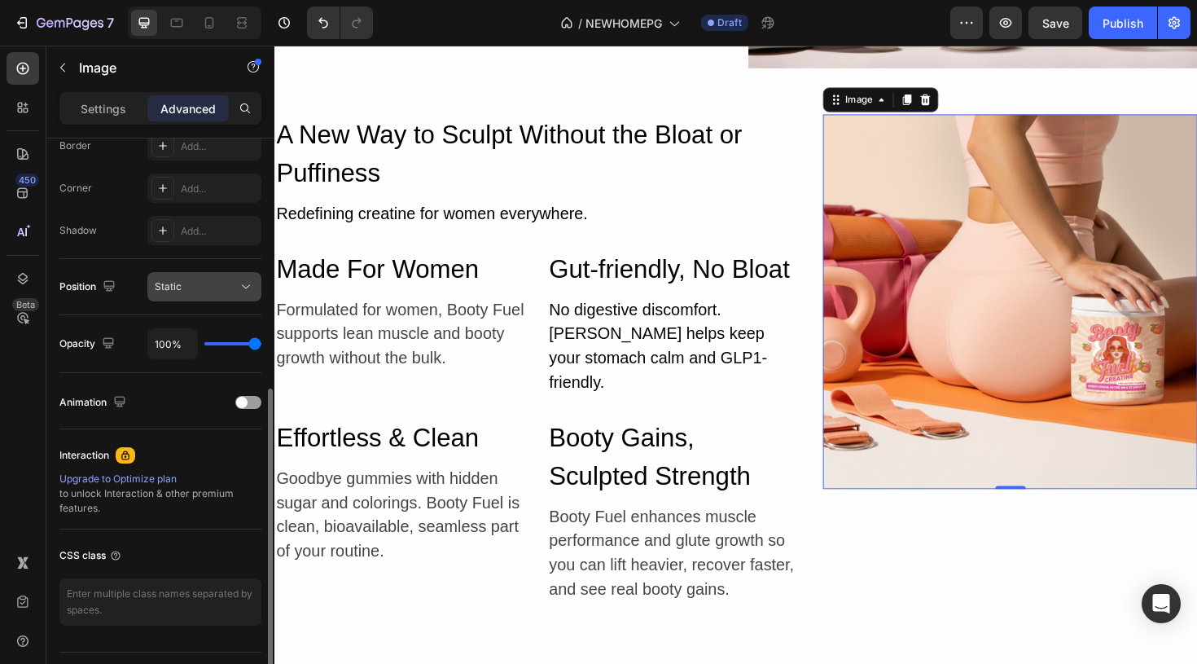
click at [216, 291] on div "Static" at bounding box center [196, 286] width 83 height 15
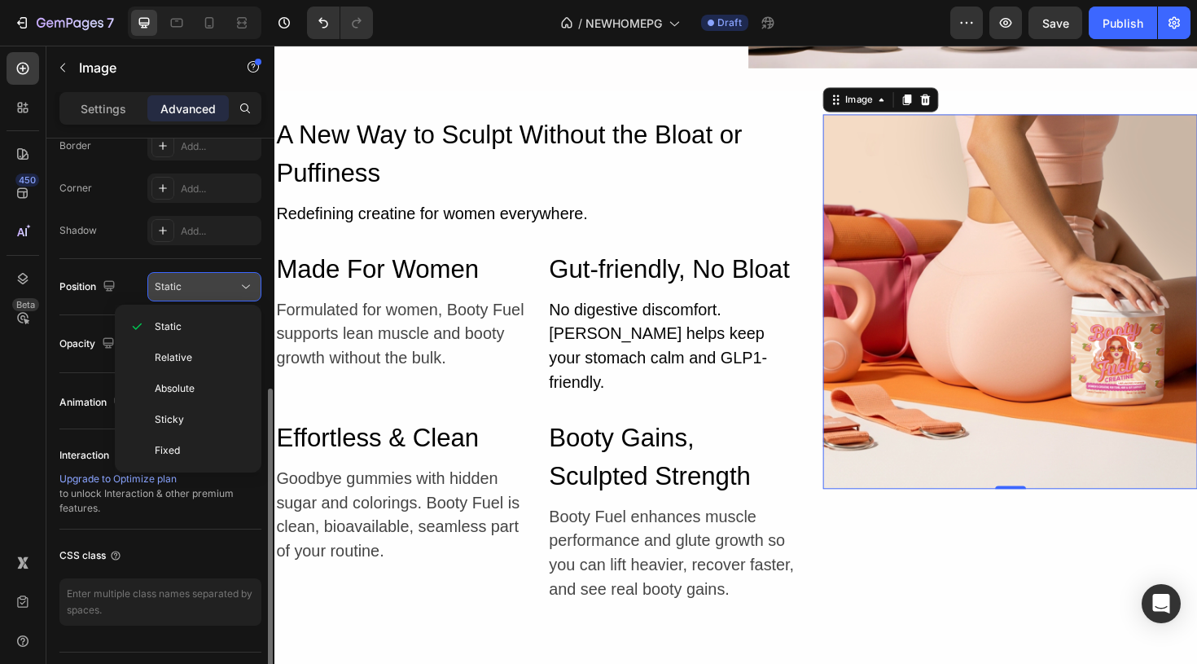
click at [216, 291] on div "Static" at bounding box center [196, 286] width 83 height 15
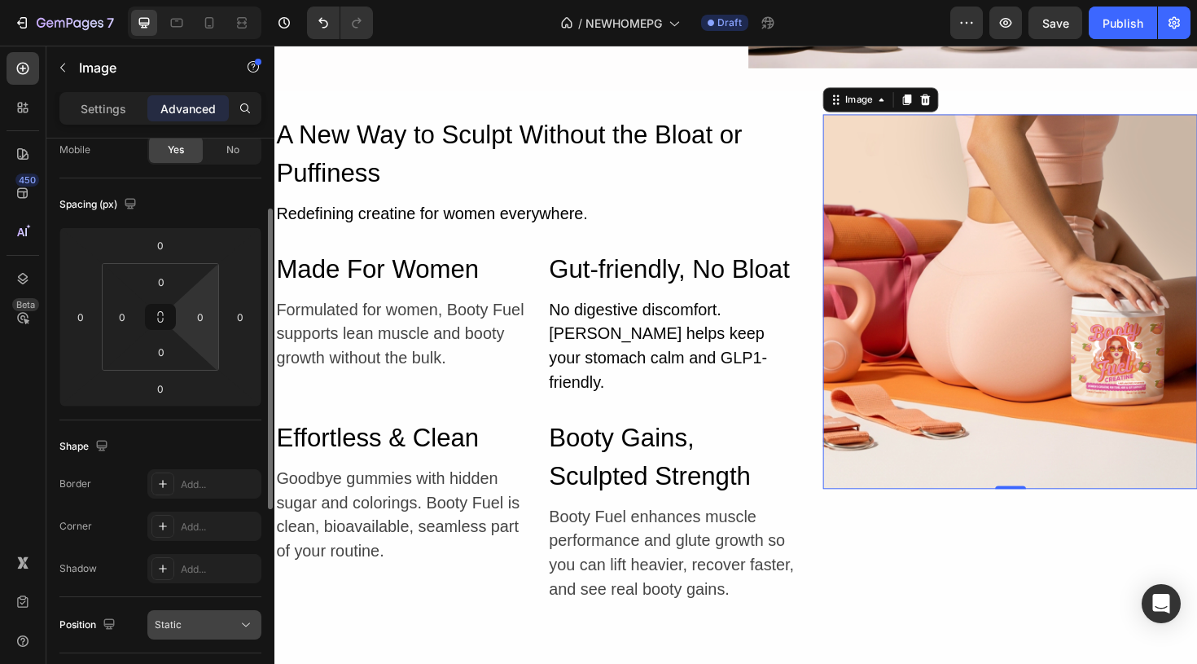
scroll to position [136, 0]
click at [166, 524] on icon at bounding box center [162, 526] width 13 height 13
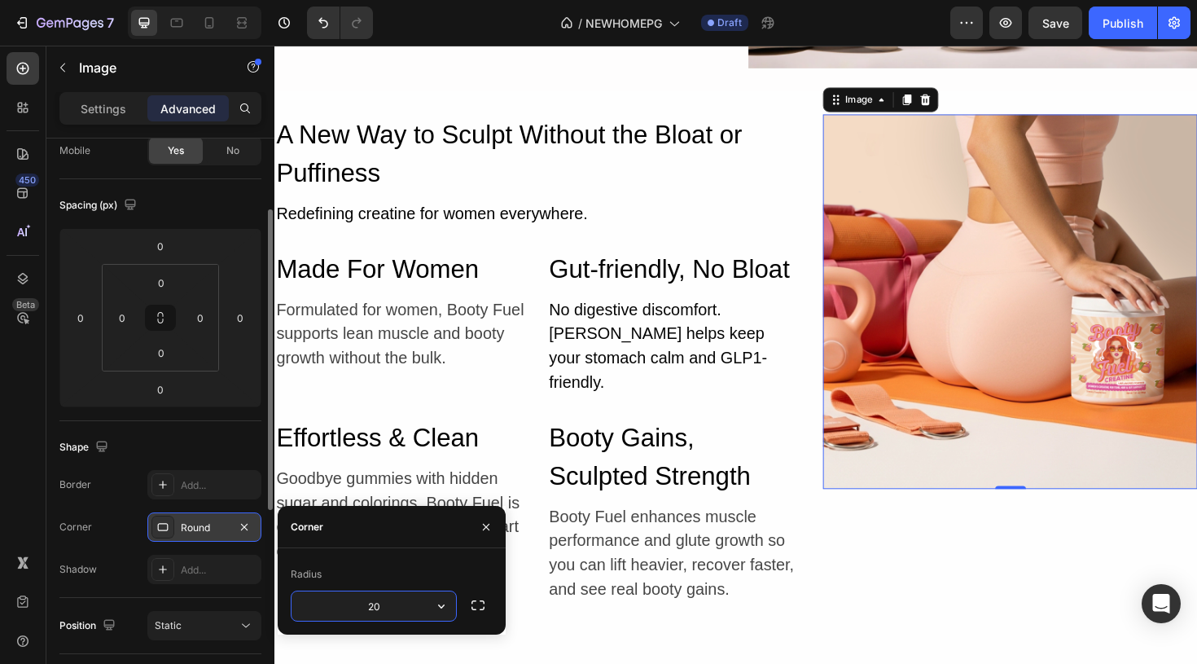
type input "20"
click at [484, 603] on icon "button" at bounding box center [477, 605] width 13 height 10
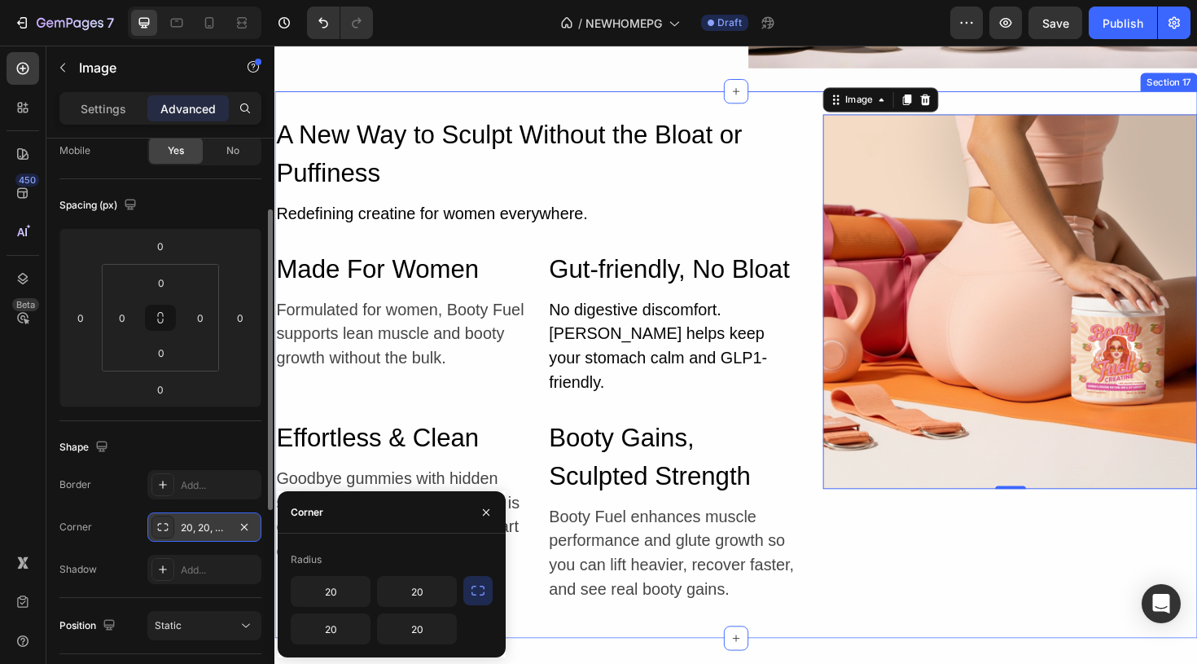
click at [586, 642] on div "A New Way to Sculpt Without the Bloat or Puffiness Heading Redefining creatine …" at bounding box center [762, 383] width 977 height 579
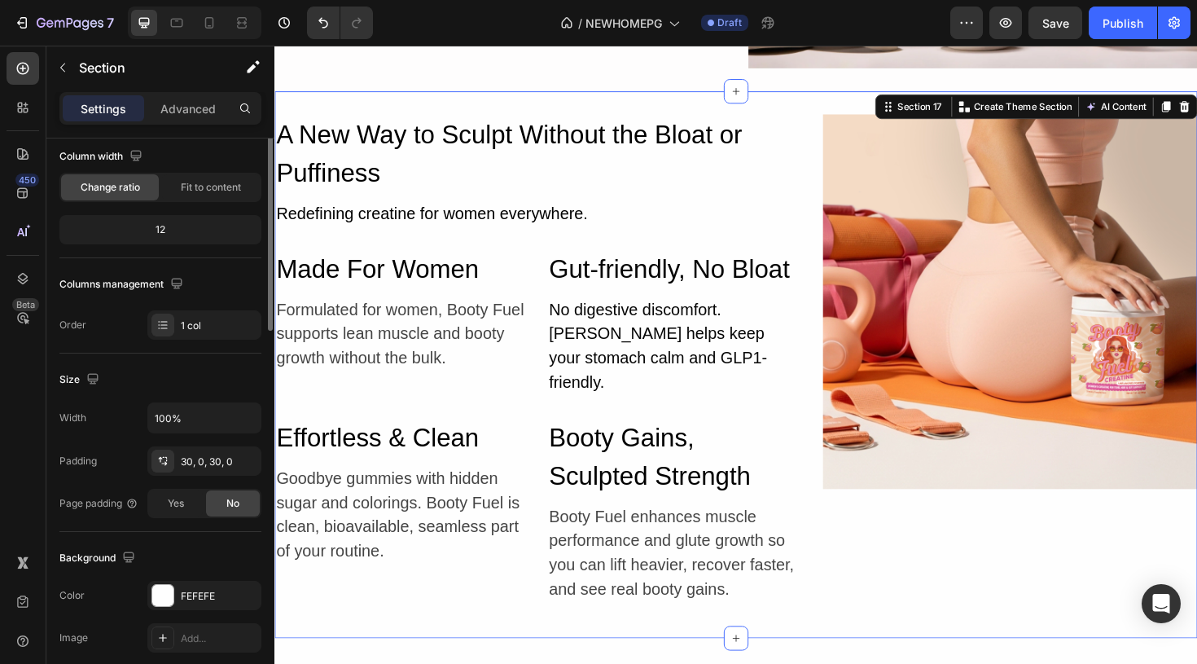
scroll to position [0, 0]
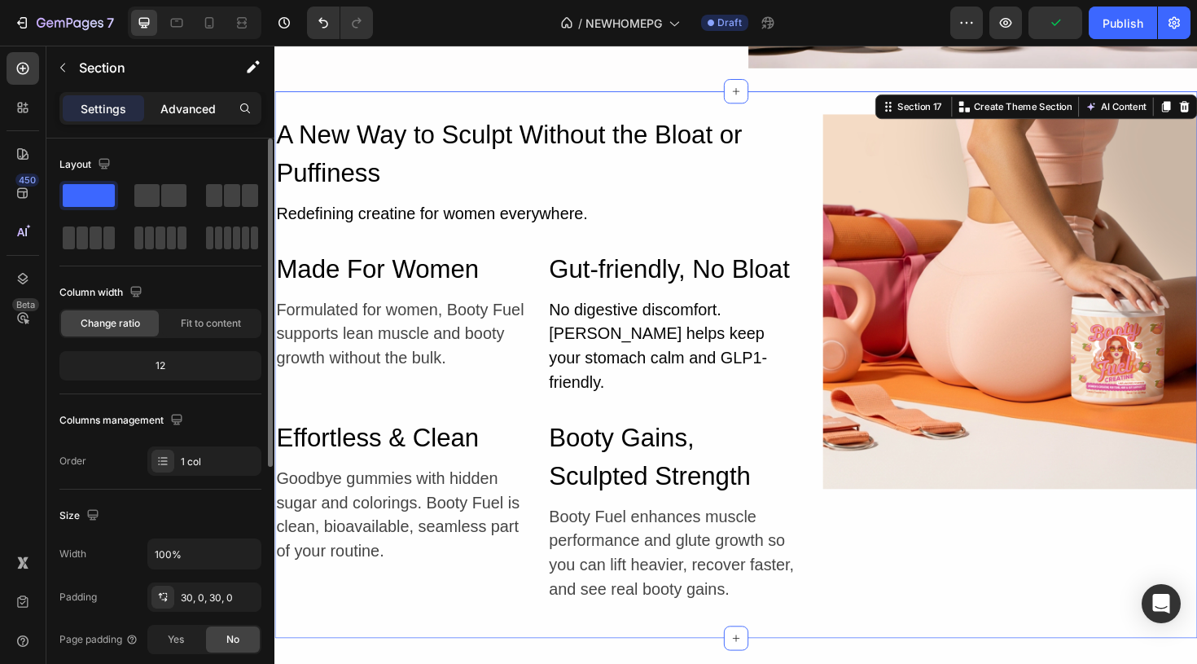
click at [186, 110] on p "Advanced" at bounding box center [187, 108] width 55 height 17
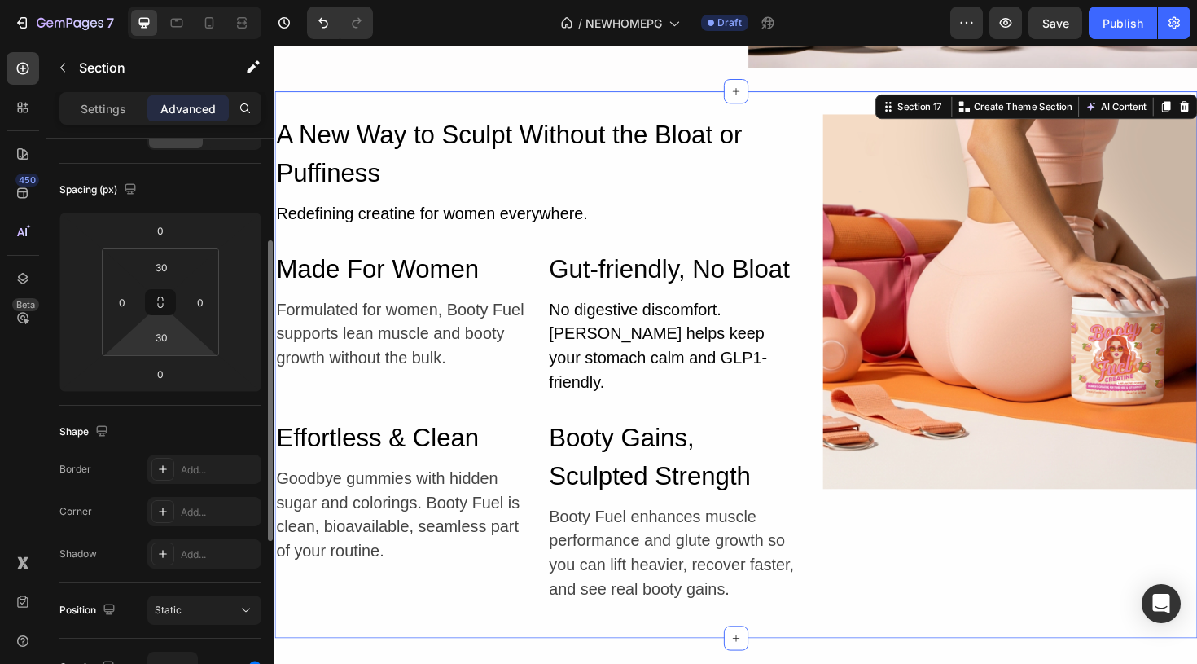
scroll to position [175, 0]
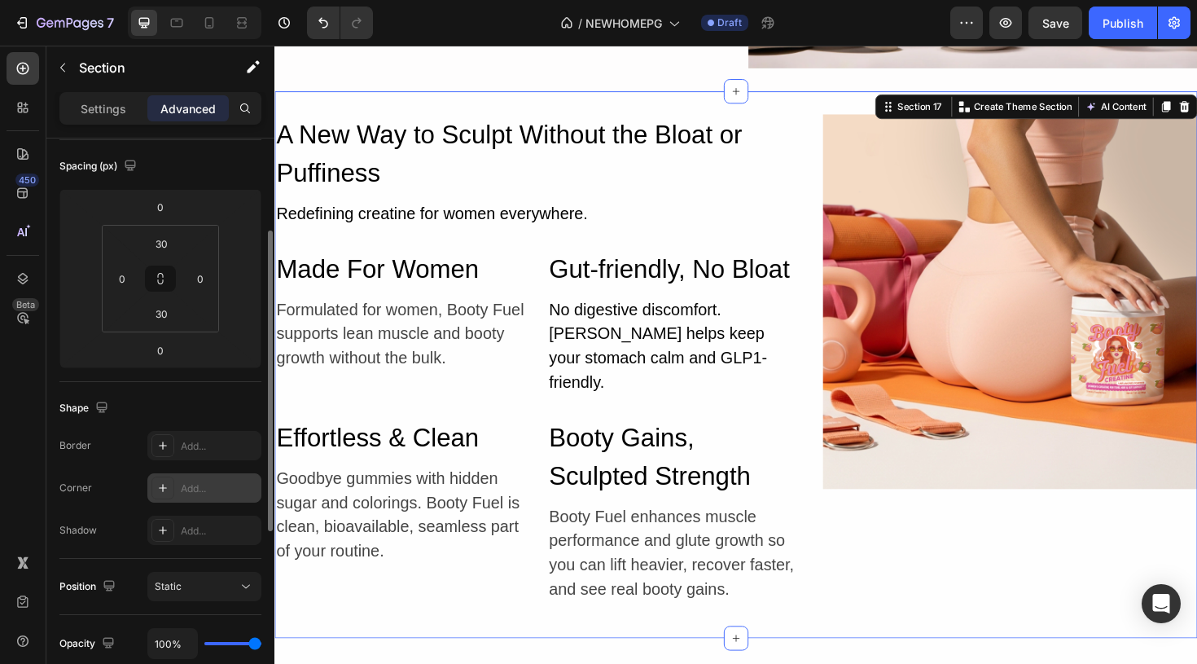
click at [200, 497] on div "Add..." at bounding box center [204, 487] width 114 height 29
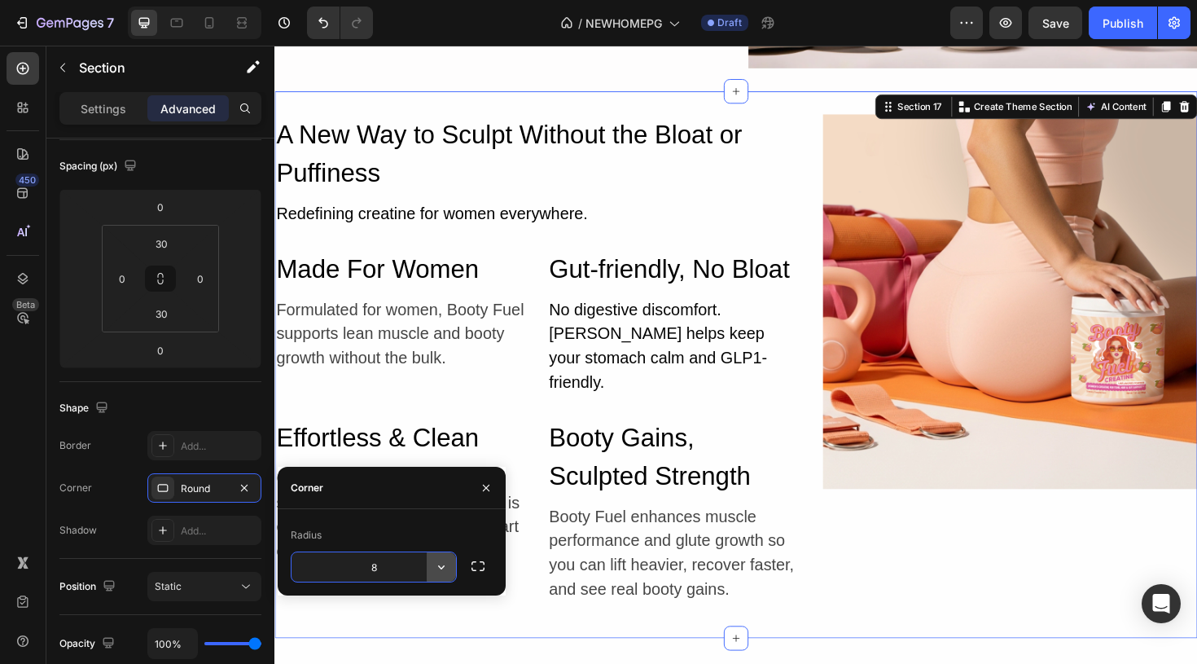
click at [442, 569] on icon "button" at bounding box center [441, 567] width 16 height 16
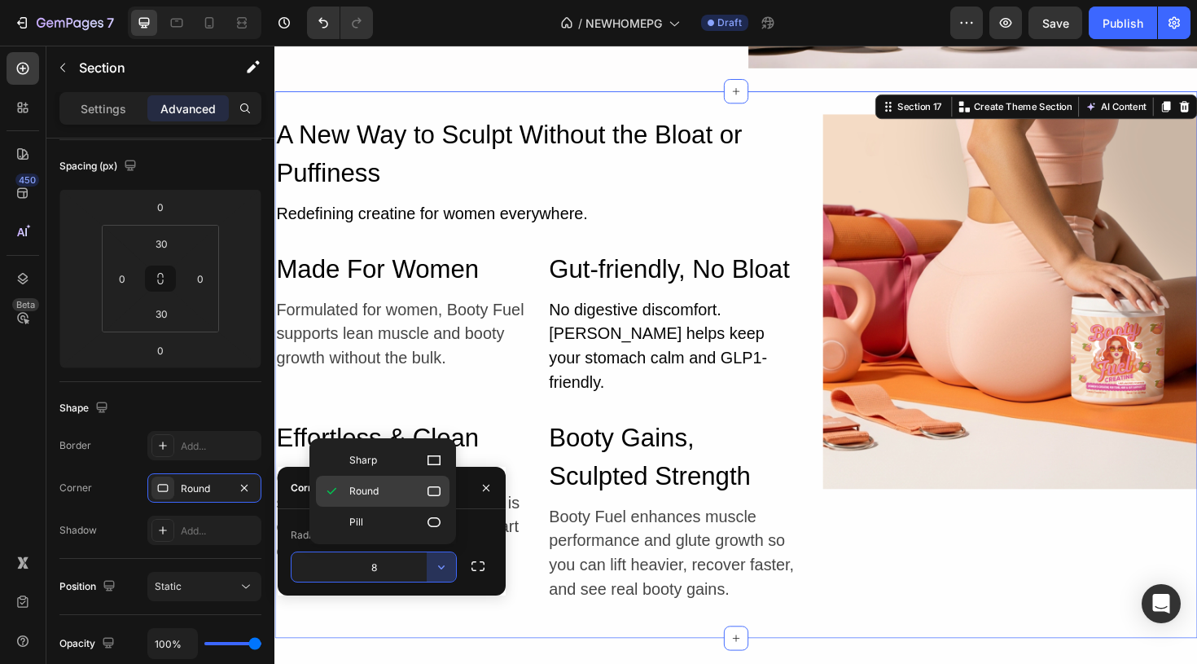
click at [427, 486] on icon at bounding box center [434, 491] width 16 height 16
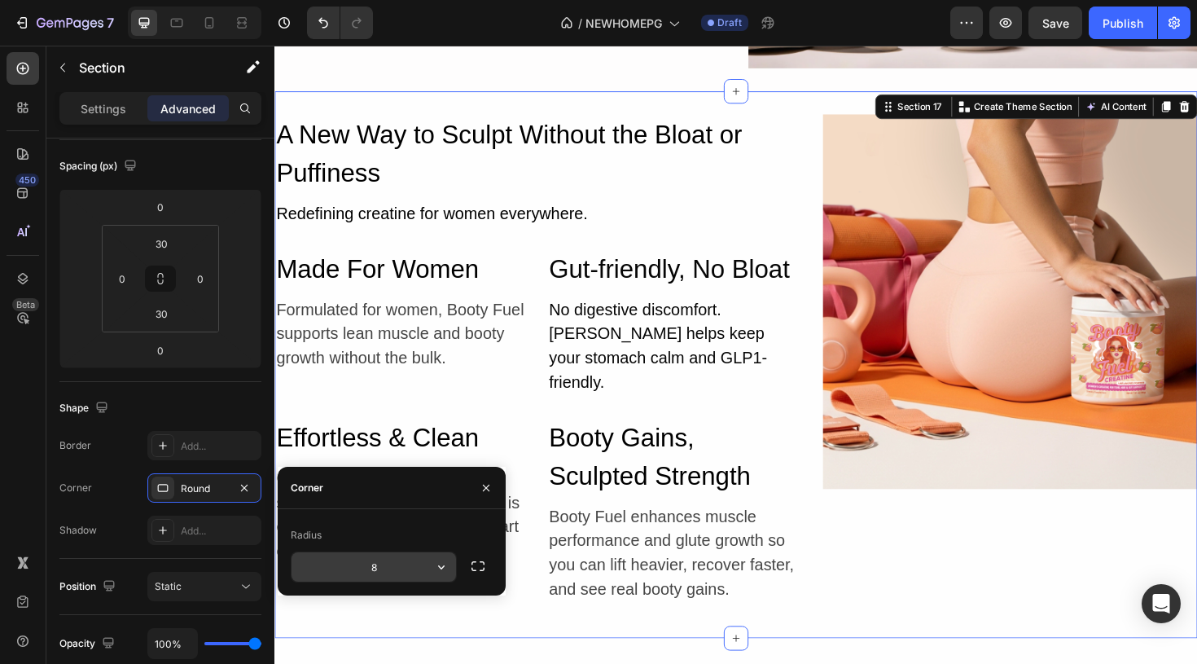
click at [392, 568] on input "8" at bounding box center [374, 566] width 164 height 29
type input "20"
click at [462, 532] on div "Radius" at bounding box center [392, 535] width 202 height 26
click at [1017, 217] on img at bounding box center [1053, 316] width 397 height 397
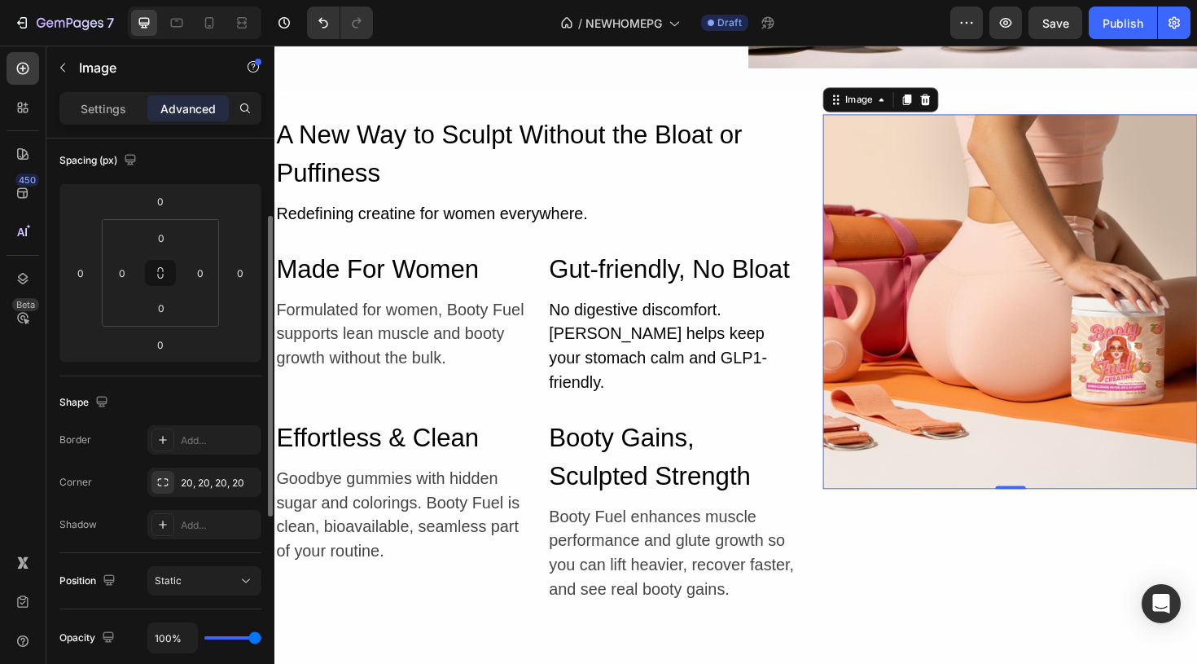
scroll to position [188, 0]
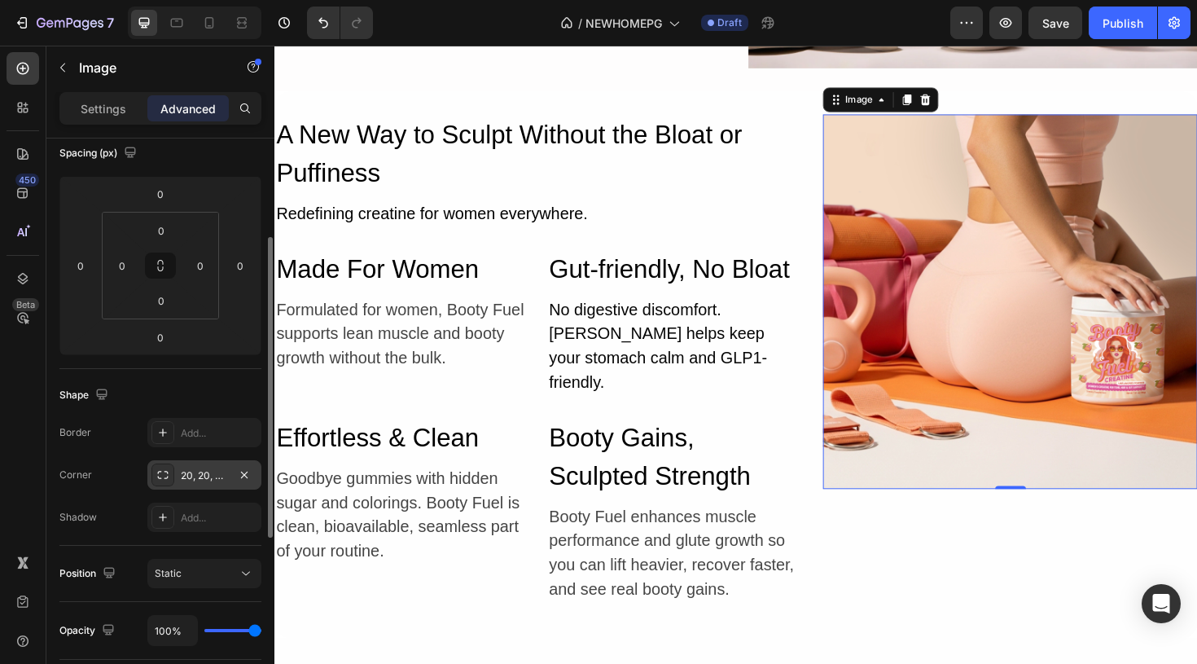
click at [208, 480] on div "20, 20, 20, 20" at bounding box center [204, 475] width 47 height 15
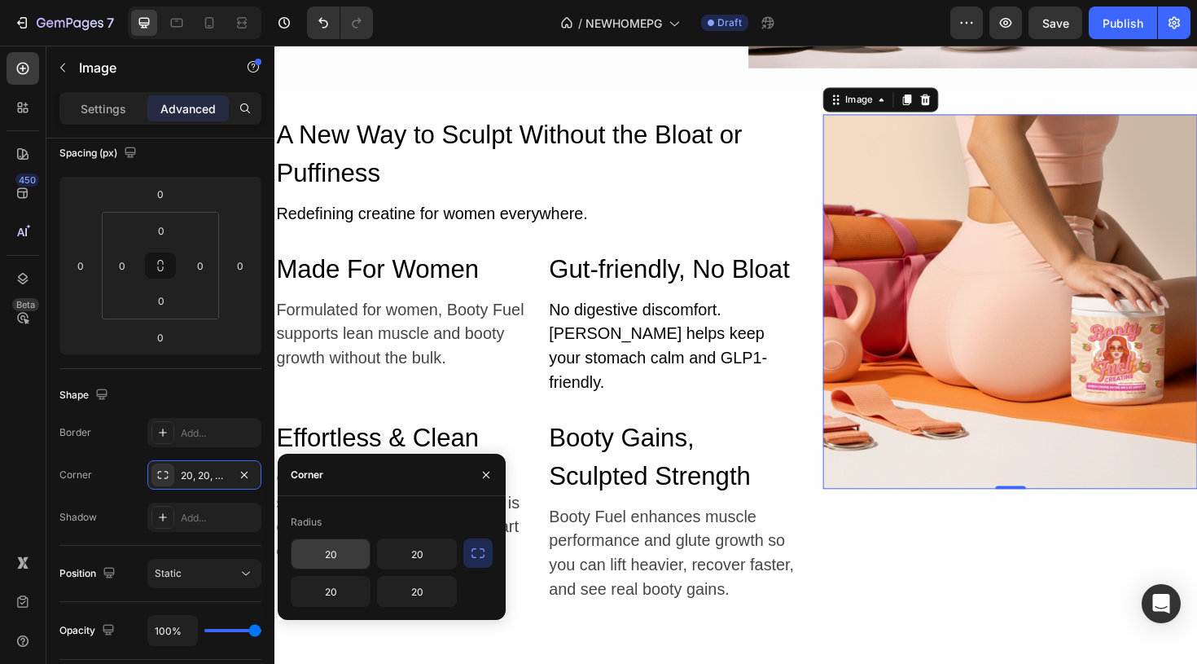
click at [347, 559] on input "20" at bounding box center [331, 553] width 78 height 29
type input "30"
click at [429, 561] on input "20" at bounding box center [417, 553] width 78 height 29
type input "30"
click at [339, 591] on input "20" at bounding box center [331, 591] width 78 height 29
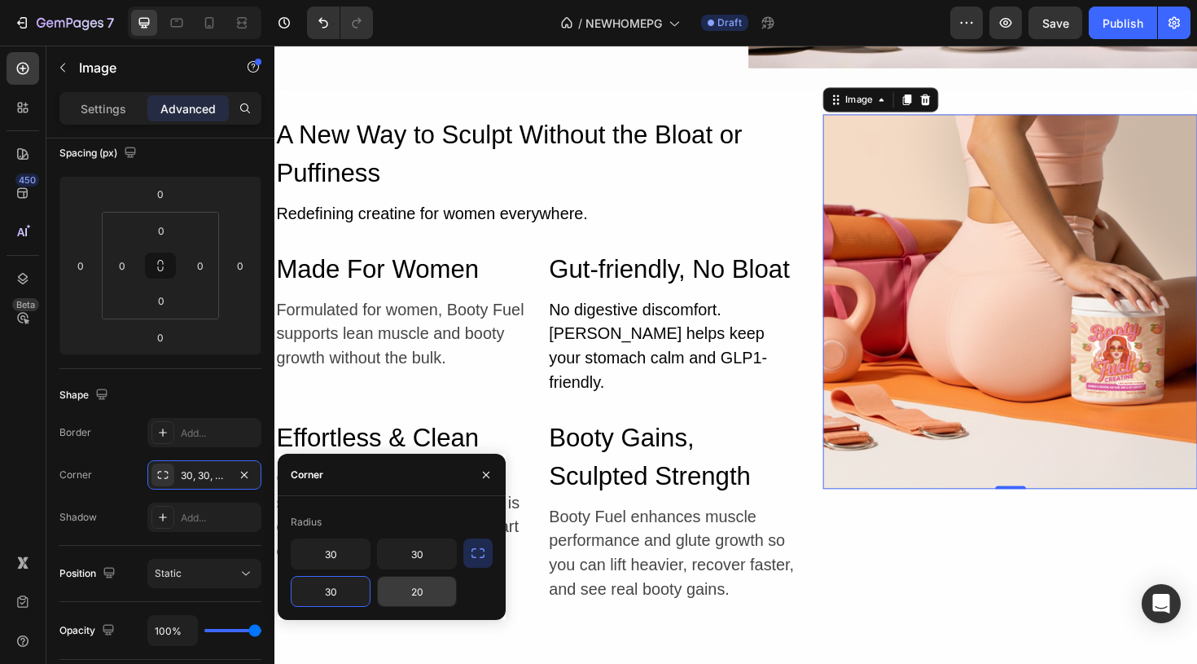
type input "30"
click at [427, 604] on input "20" at bounding box center [417, 591] width 78 height 29
type input "0"
type input "30"
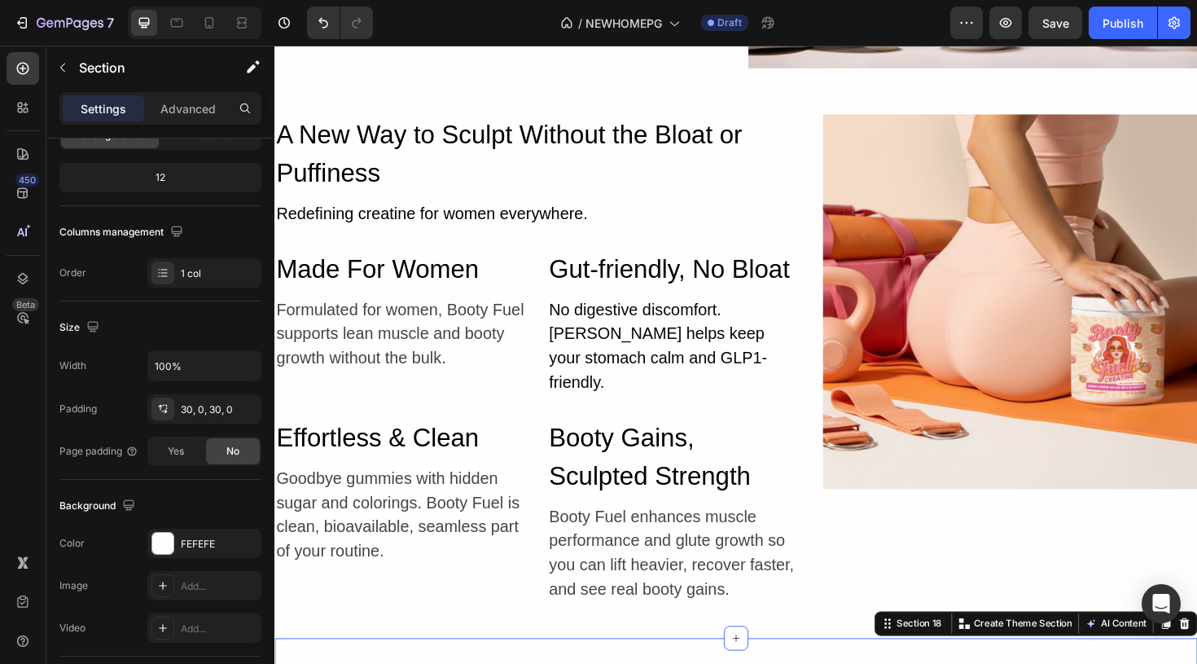
scroll to position [0, 0]
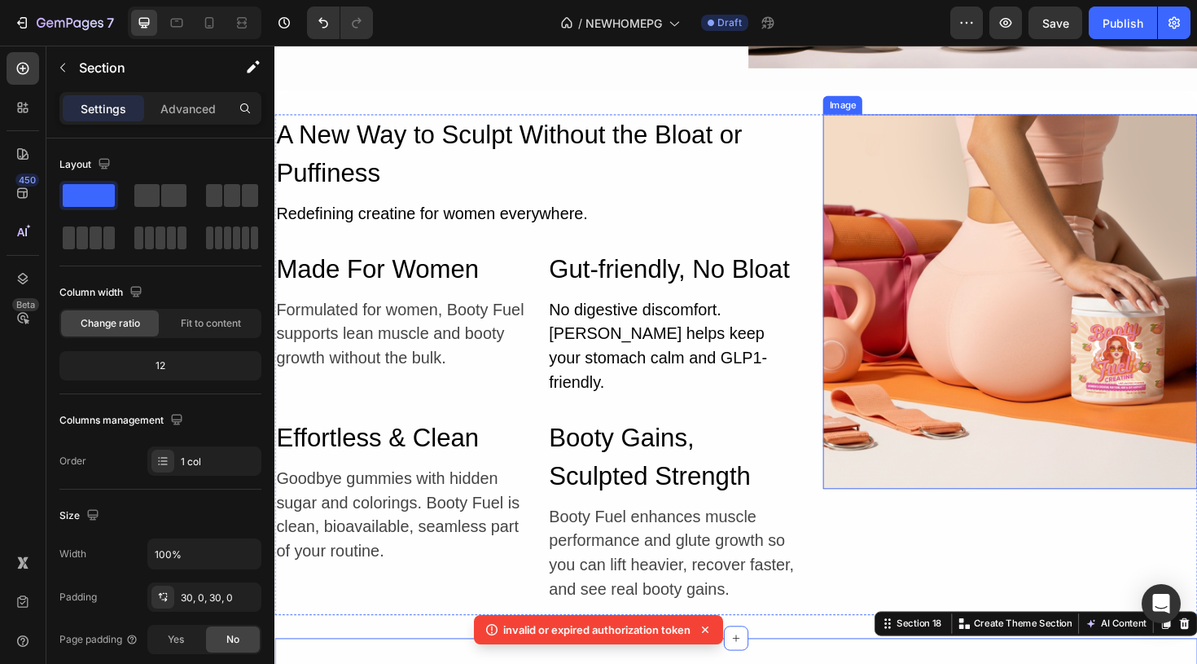
click at [994, 413] on img at bounding box center [1053, 316] width 397 height 397
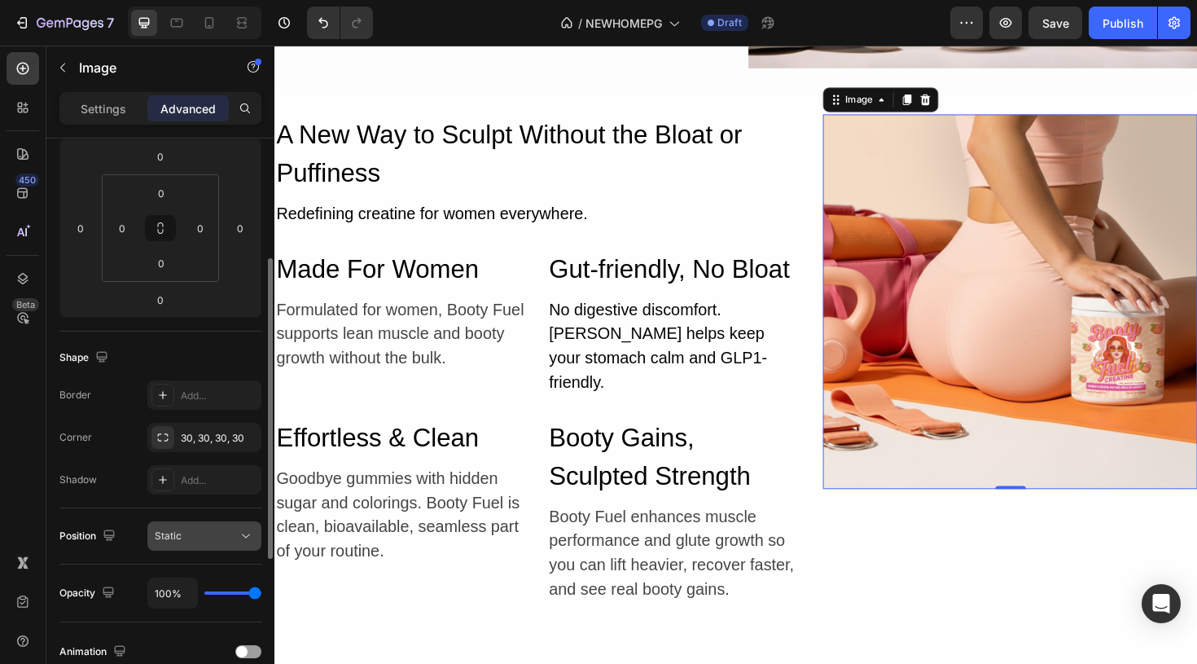
scroll to position [232, 0]
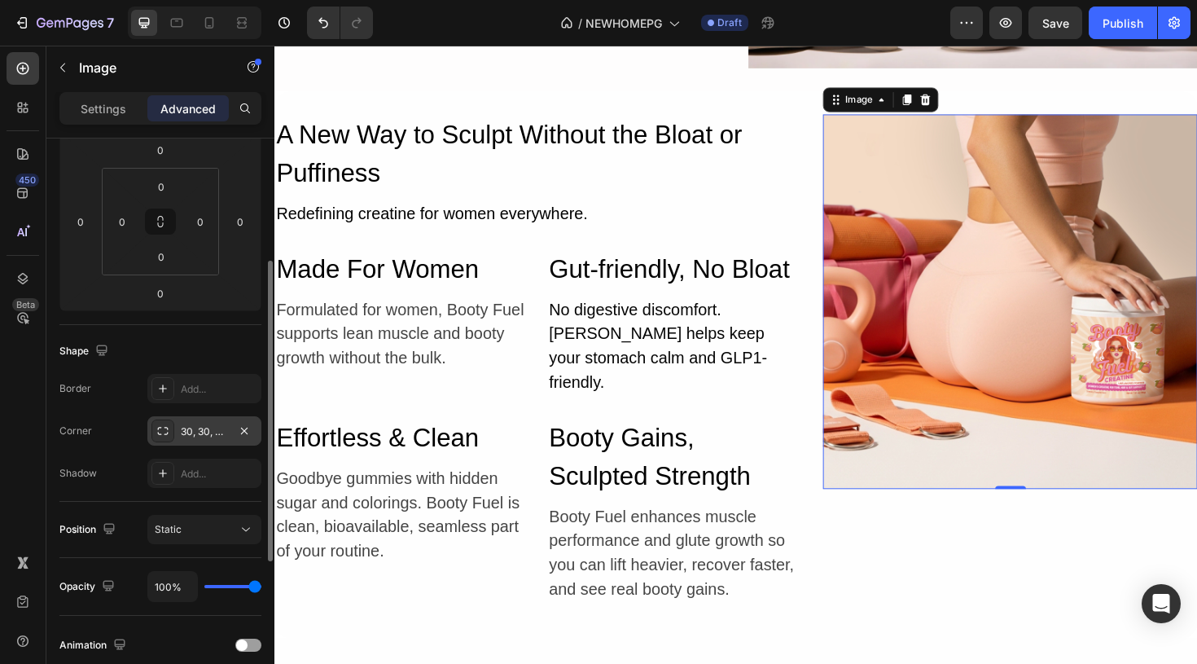
click at [159, 431] on icon at bounding box center [162, 430] width 13 height 13
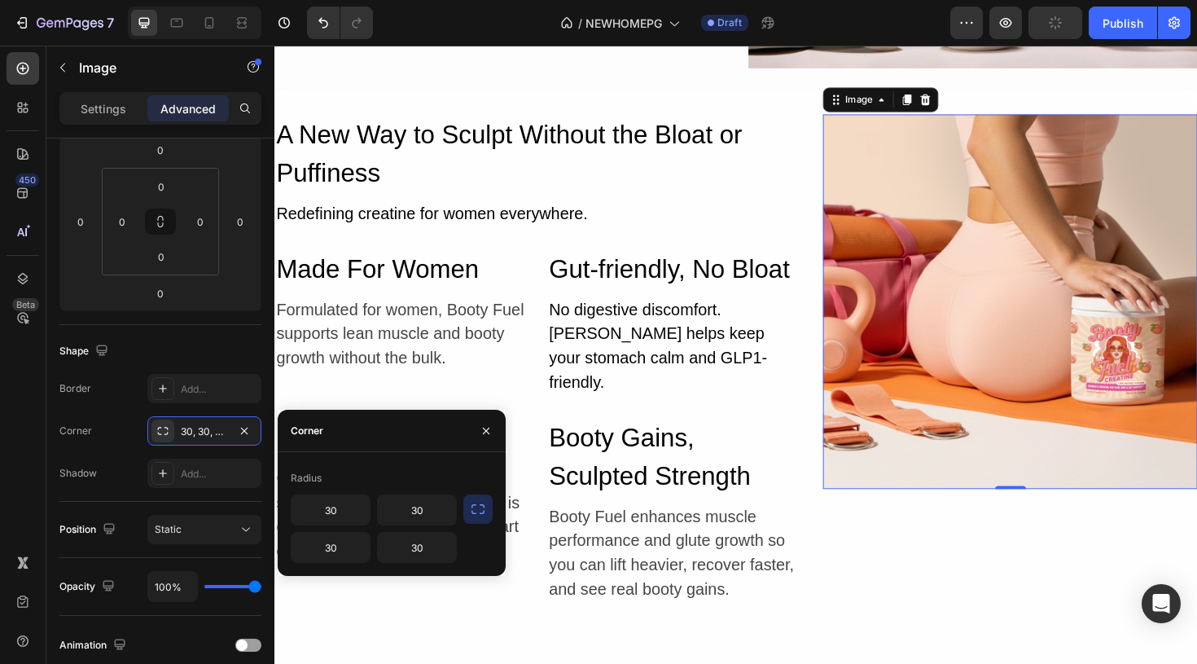
click at [471, 511] on icon "button" at bounding box center [477, 509] width 13 height 10
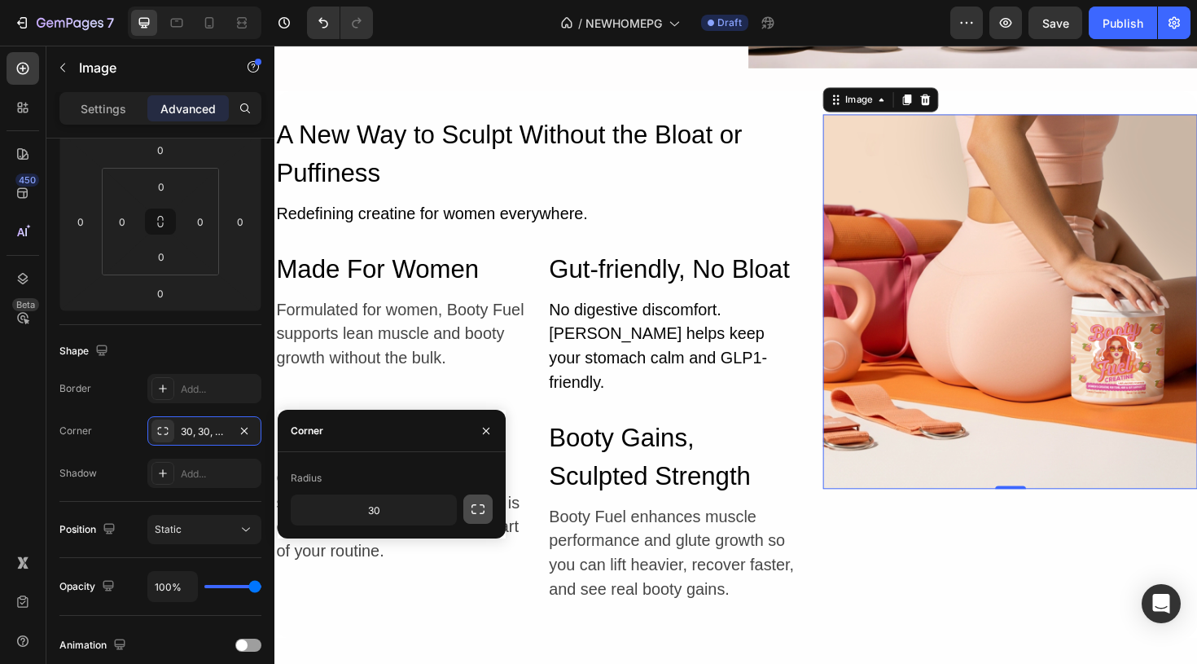
click at [471, 511] on icon "button" at bounding box center [477, 509] width 13 height 10
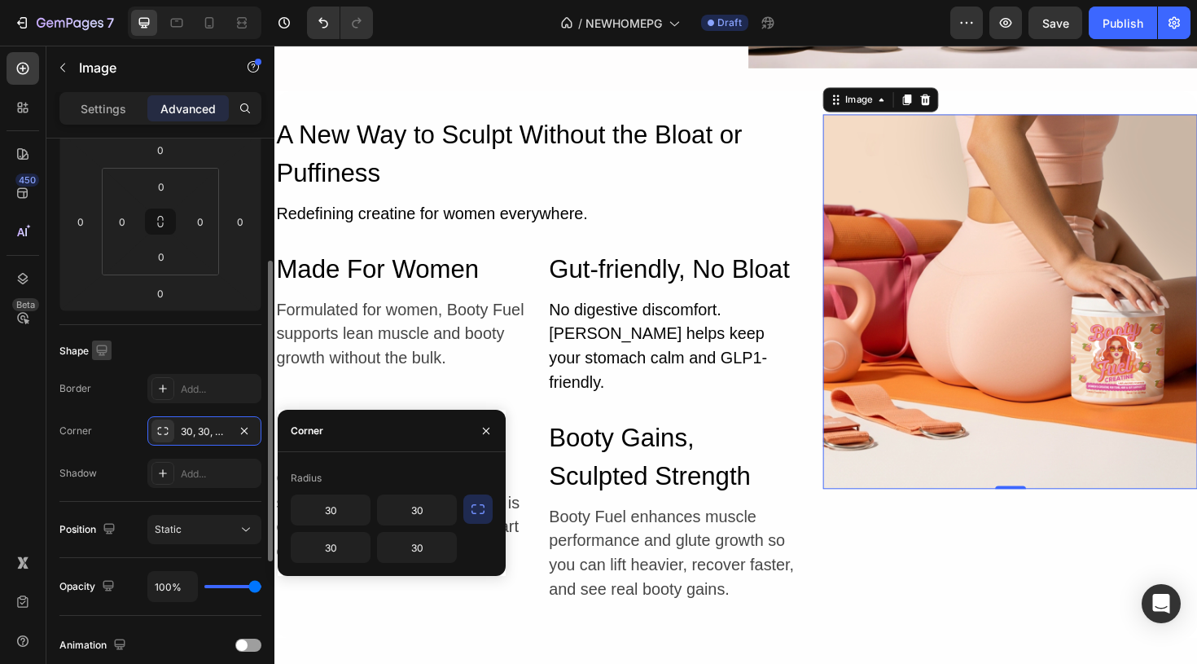
click at [100, 345] on icon "button" at bounding box center [101, 349] width 11 height 11
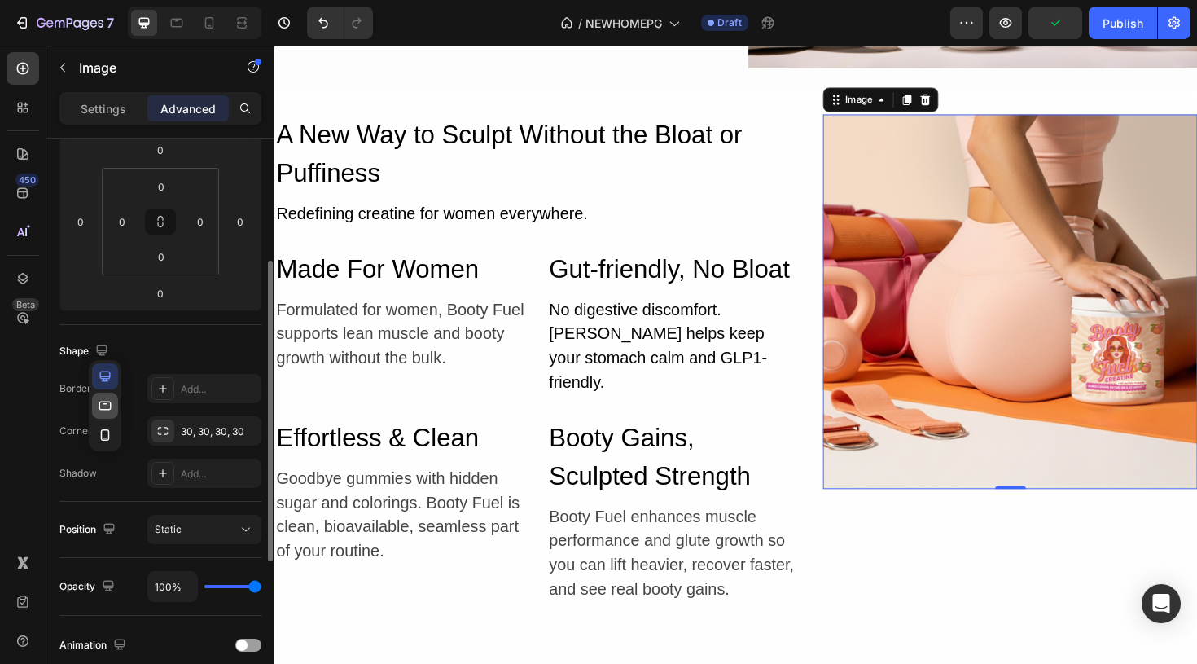
click at [113, 403] on button "button" at bounding box center [105, 405] width 26 height 26
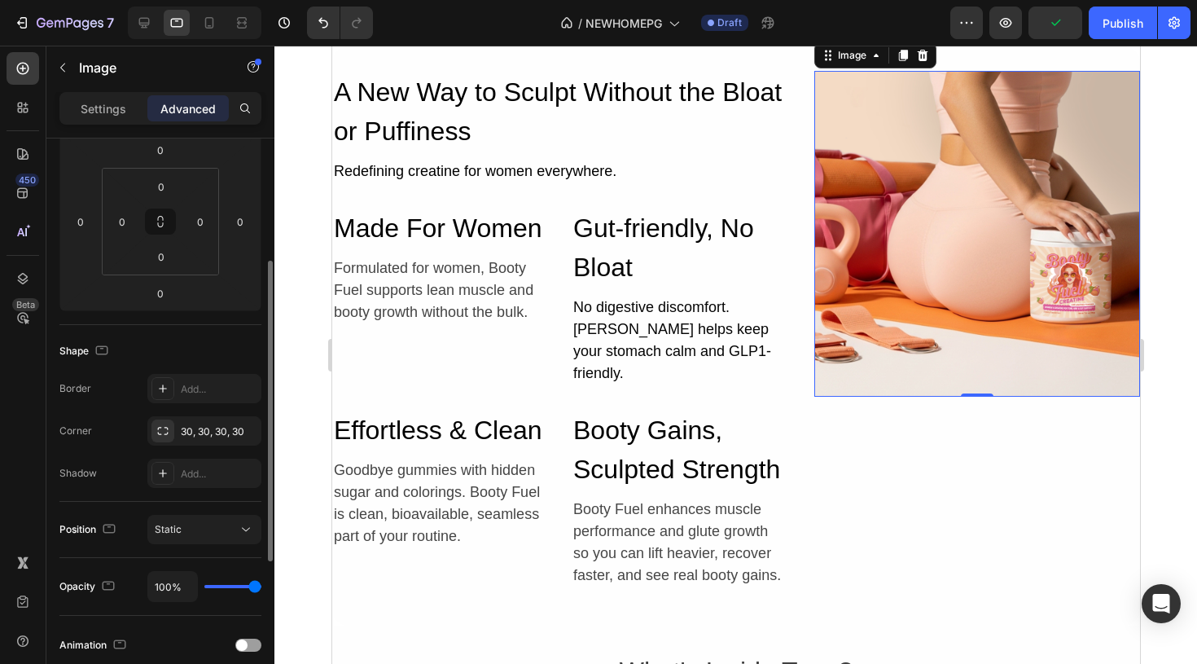
scroll to position [5477, 0]
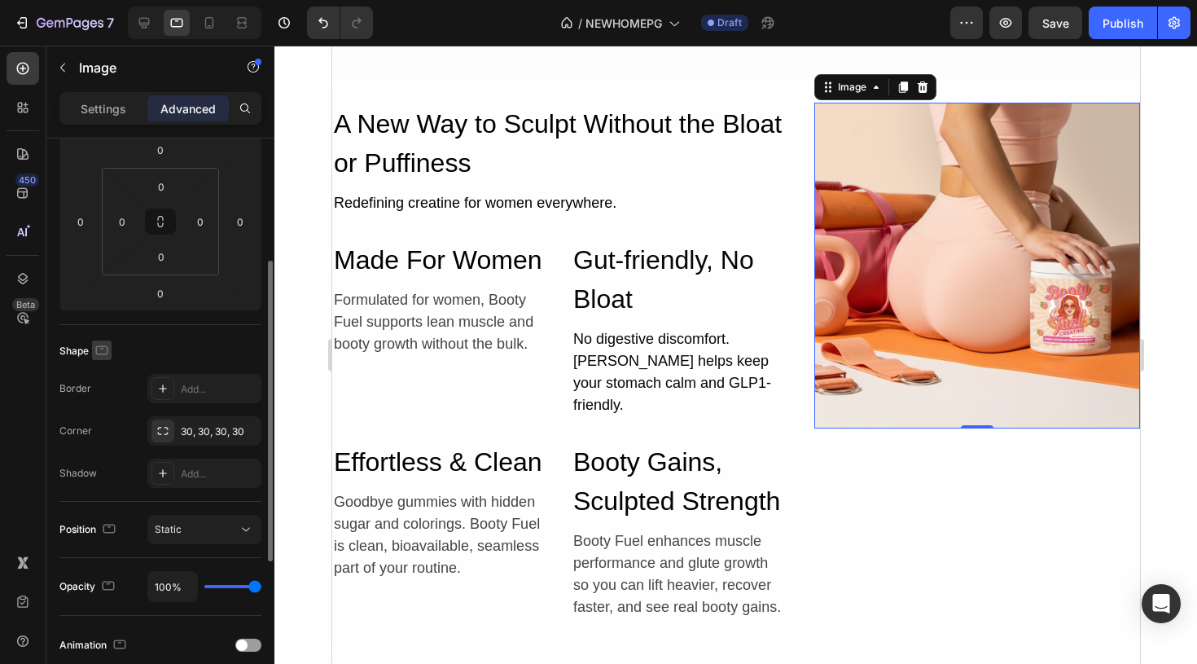
click at [106, 350] on icon "button" at bounding box center [102, 350] width 16 height 16
click at [113, 431] on button "button" at bounding box center [105, 435] width 26 height 26
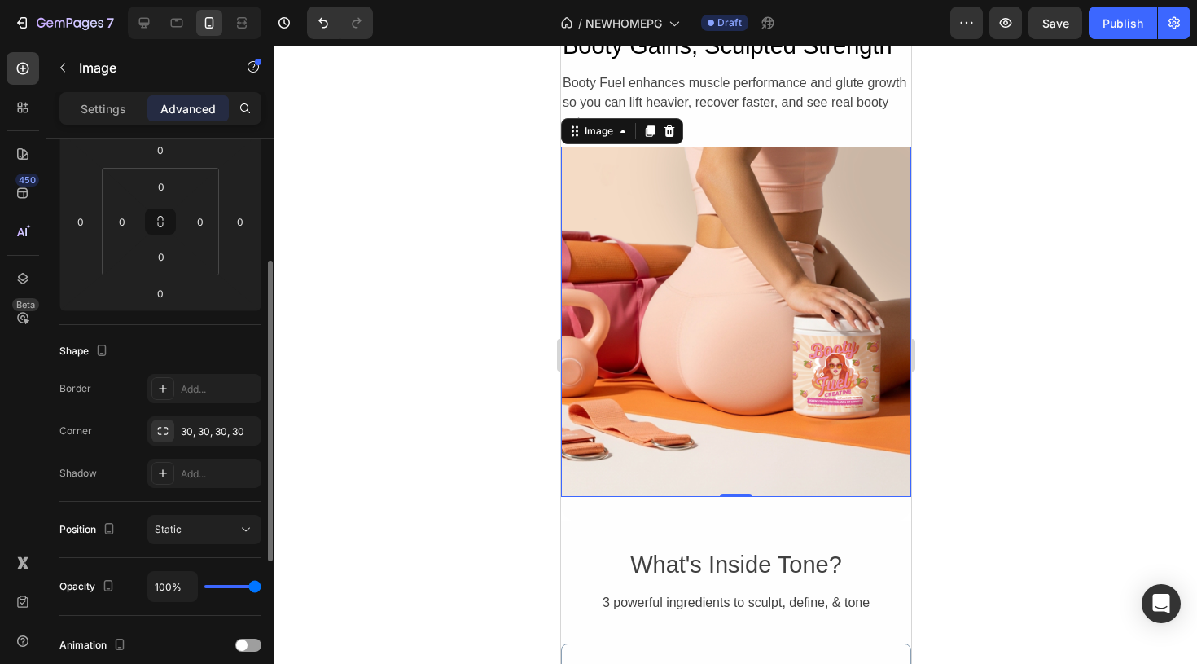
scroll to position [6074, 0]
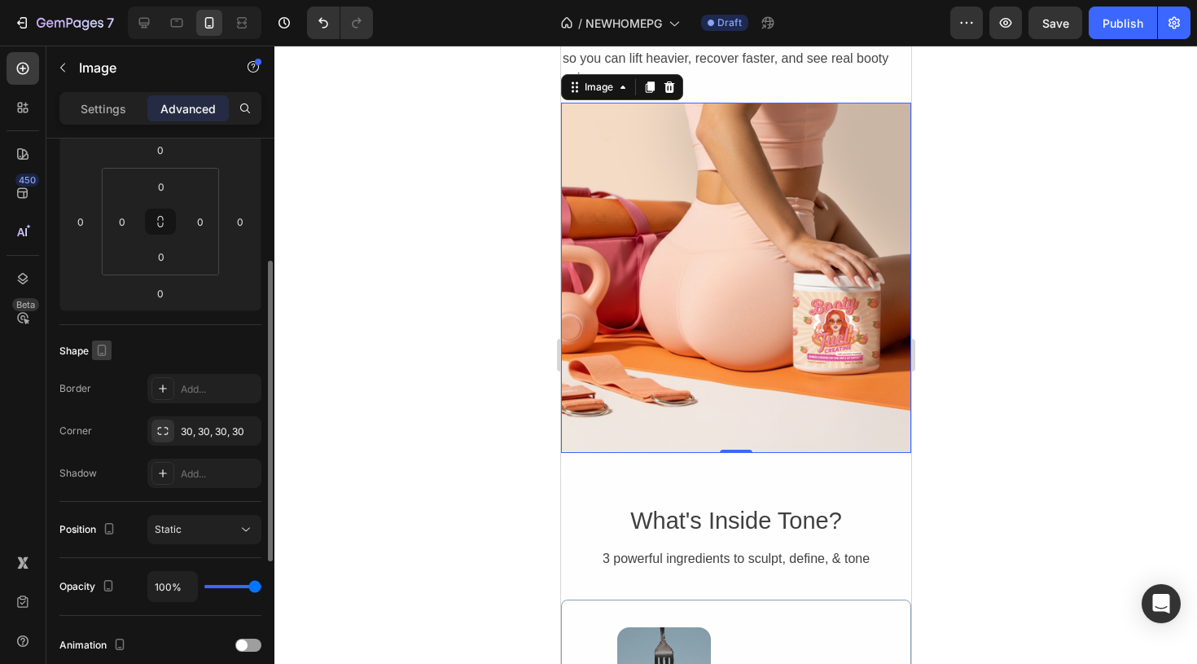
click at [100, 354] on icon "button" at bounding box center [102, 349] width 9 height 11
click at [104, 371] on icon "button" at bounding box center [105, 375] width 11 height 11
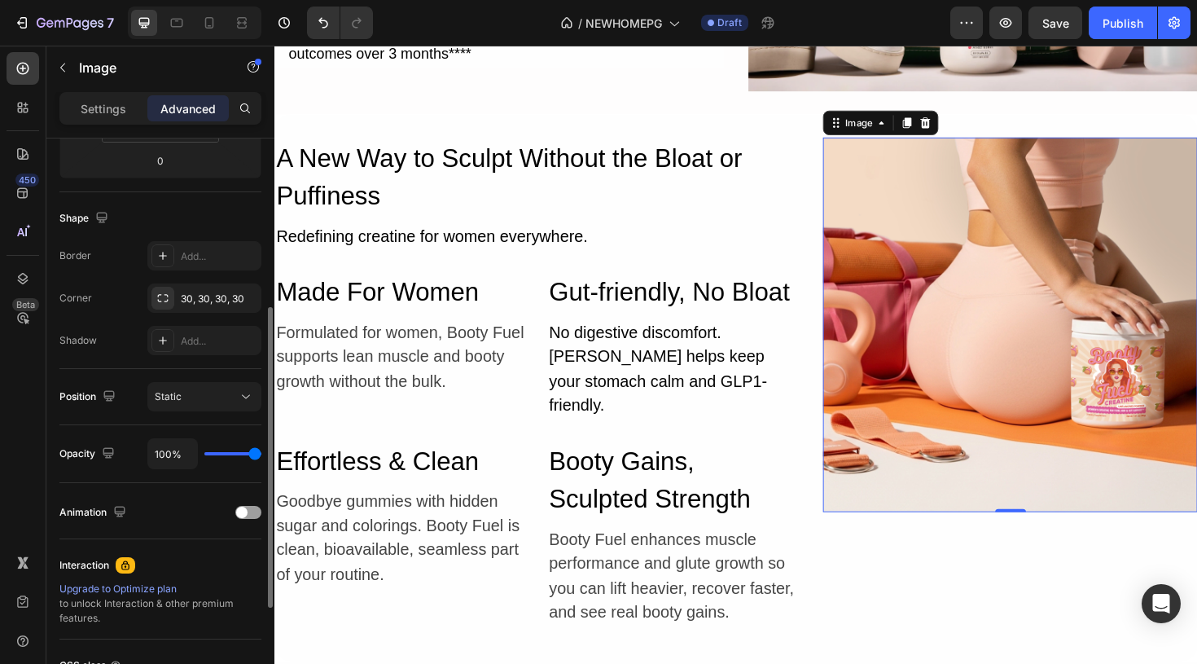
scroll to position [349, 0]
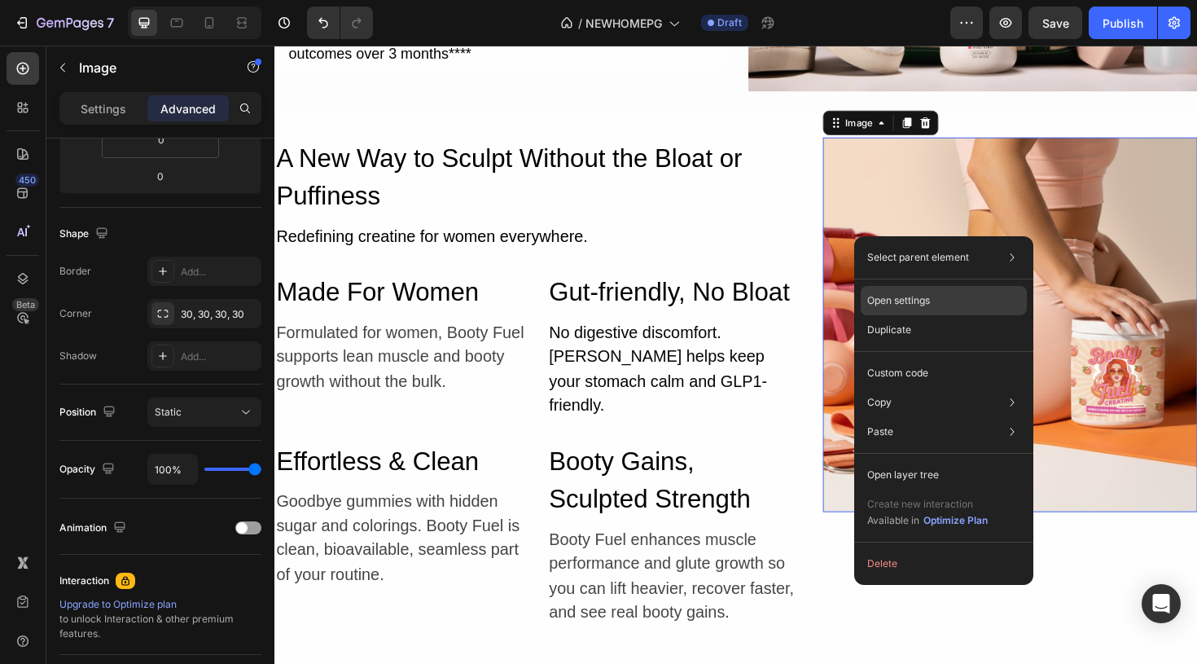
click at [945, 309] on div "Open settings" at bounding box center [944, 300] width 166 height 29
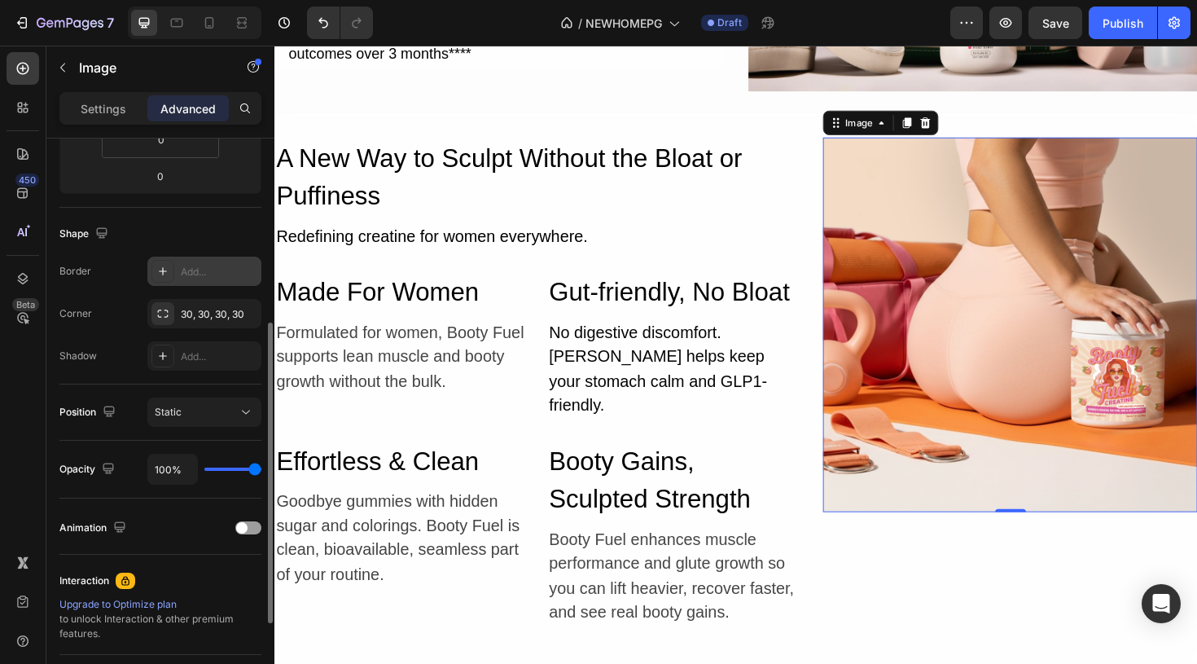
click at [164, 272] on icon at bounding box center [162, 271] width 13 height 13
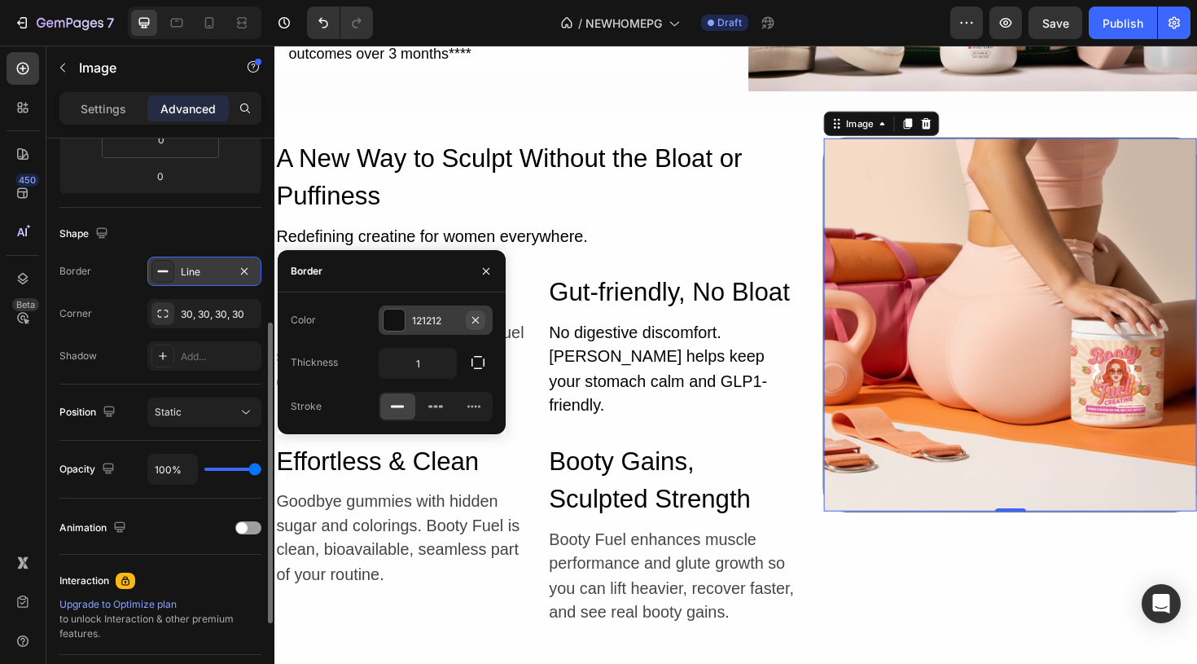
click at [476, 321] on icon "button" at bounding box center [475, 319] width 7 height 7
click at [428, 317] on div "Add..." at bounding box center [450, 320] width 77 height 15
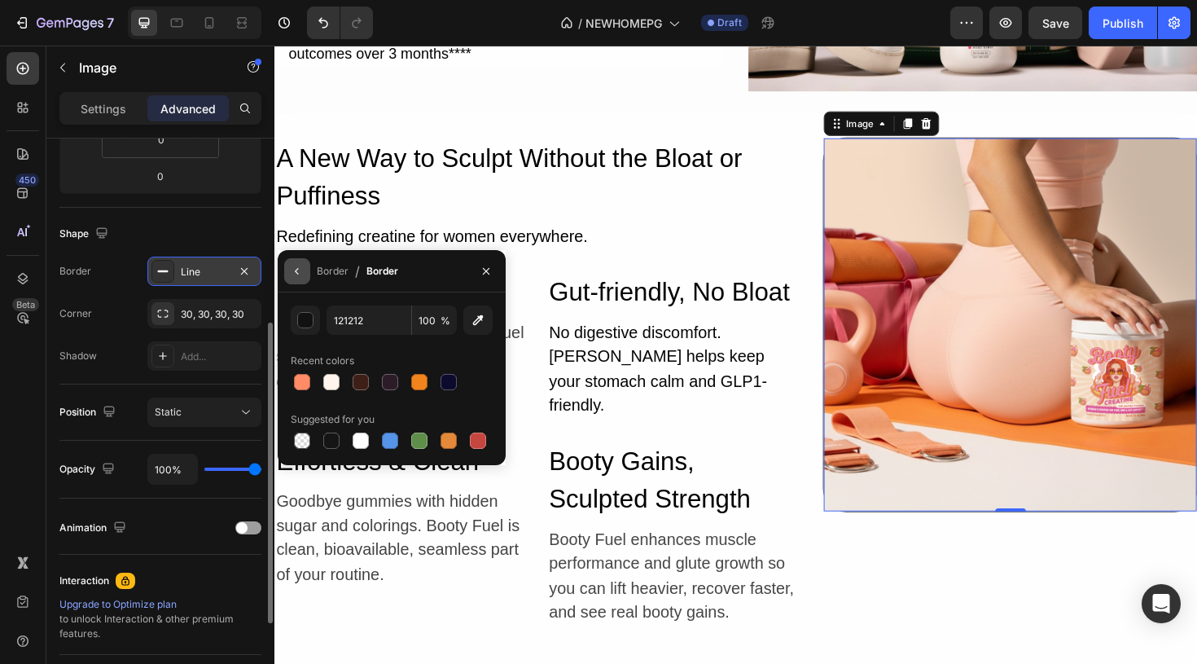
click at [299, 270] on icon "button" at bounding box center [297, 271] width 13 height 13
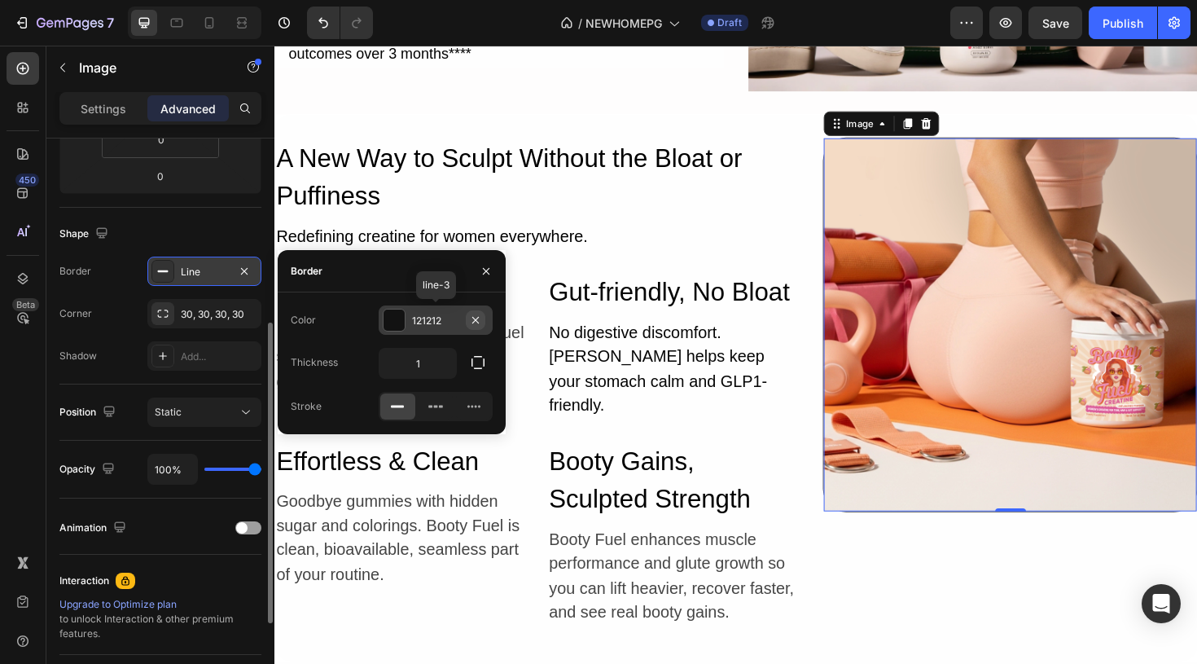
click at [476, 319] on icon "button" at bounding box center [475, 319] width 7 height 7
click at [431, 322] on div "Add..." at bounding box center [450, 320] width 77 height 15
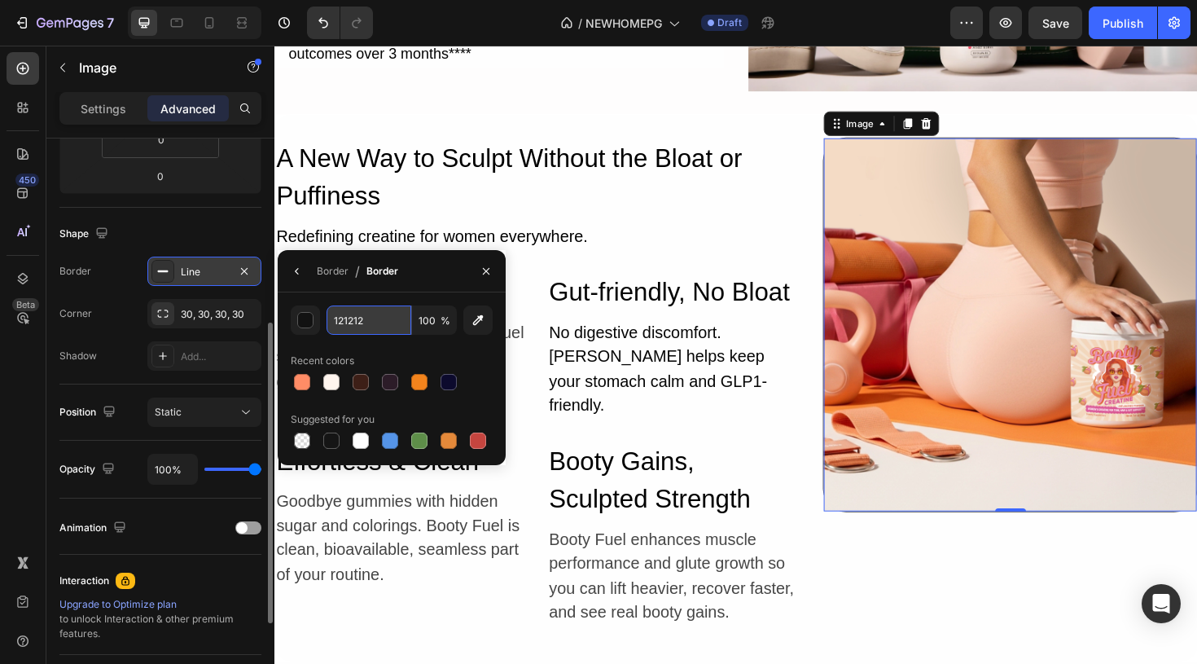
click at [384, 319] on input "121212" at bounding box center [369, 319] width 85 height 29
paste input "#F5E6E1"
click at [480, 359] on div "Recent colors" at bounding box center [392, 361] width 202 height 26
type input "F5E6E1"
click at [331, 274] on div "Border" at bounding box center [333, 271] width 32 height 15
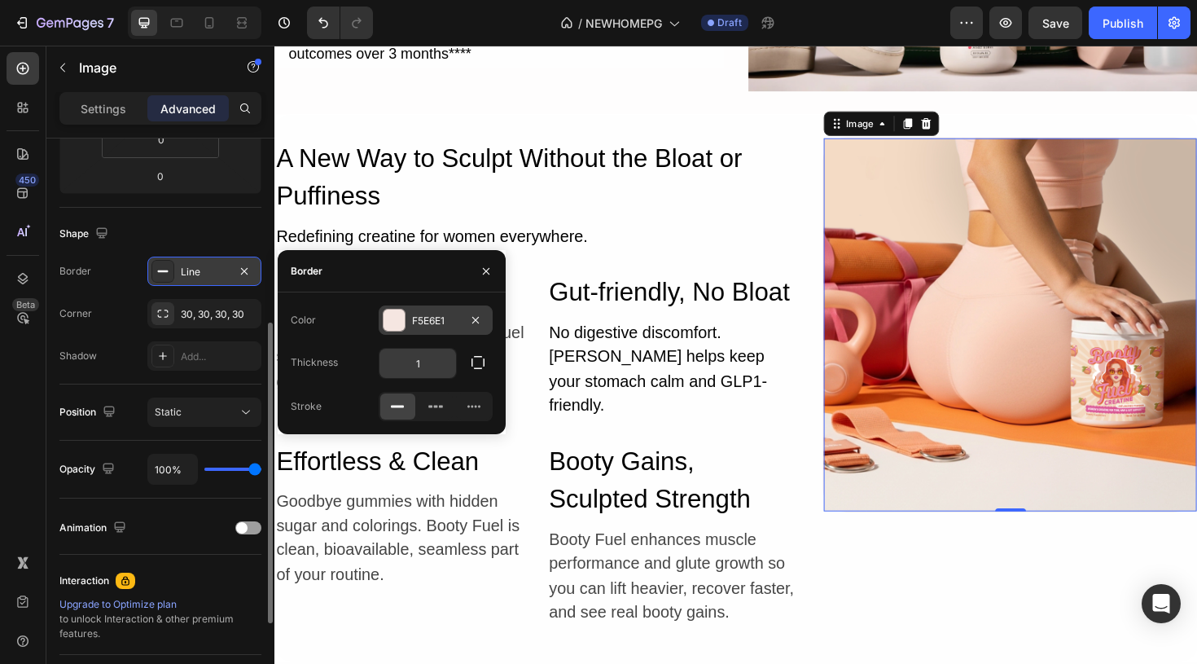
click at [441, 361] on input "1" at bounding box center [417, 363] width 77 height 29
type input "2"
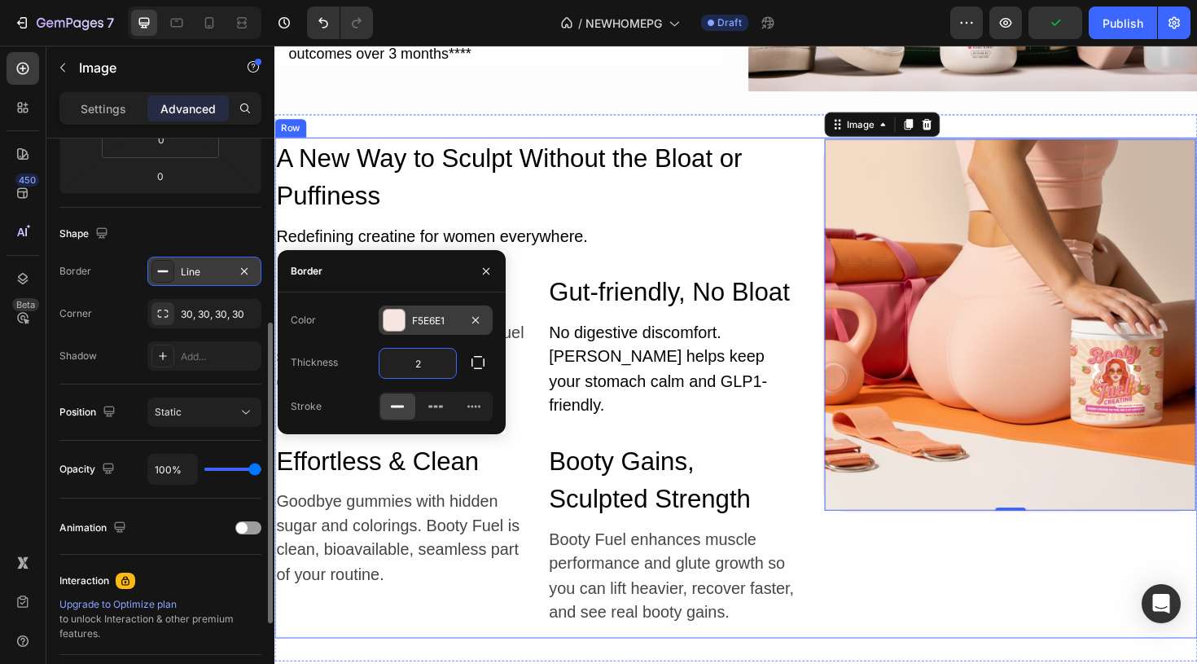
click at [900, 602] on div "Image 0" at bounding box center [1053, 407] width 397 height 530
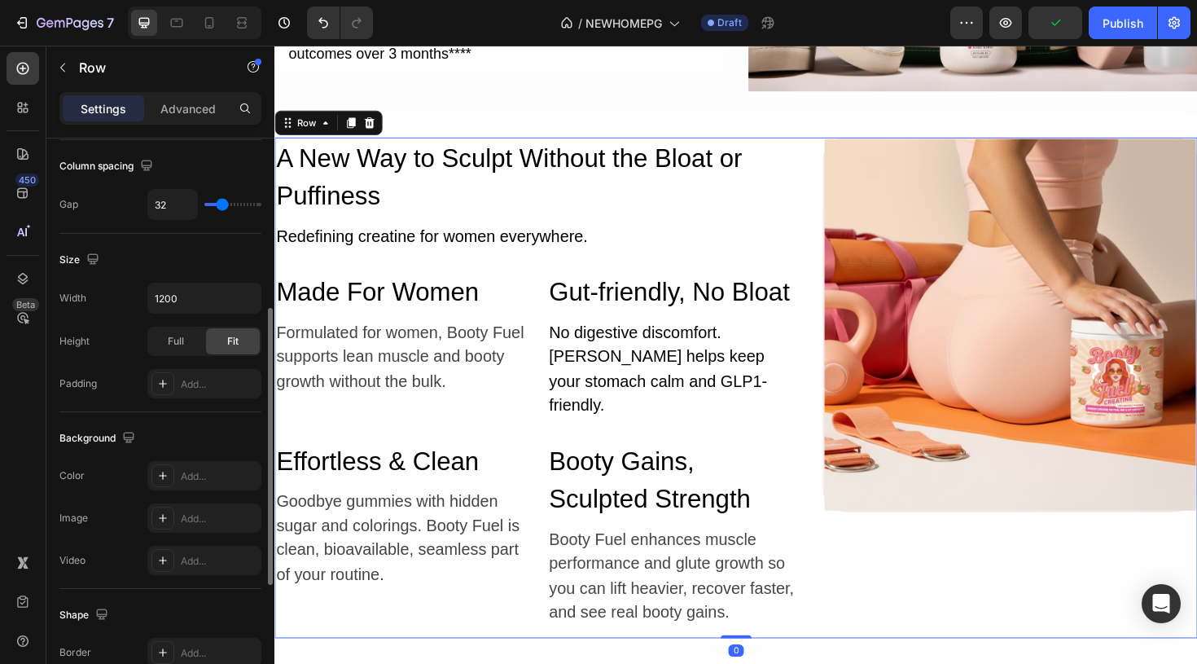
scroll to position [0, 0]
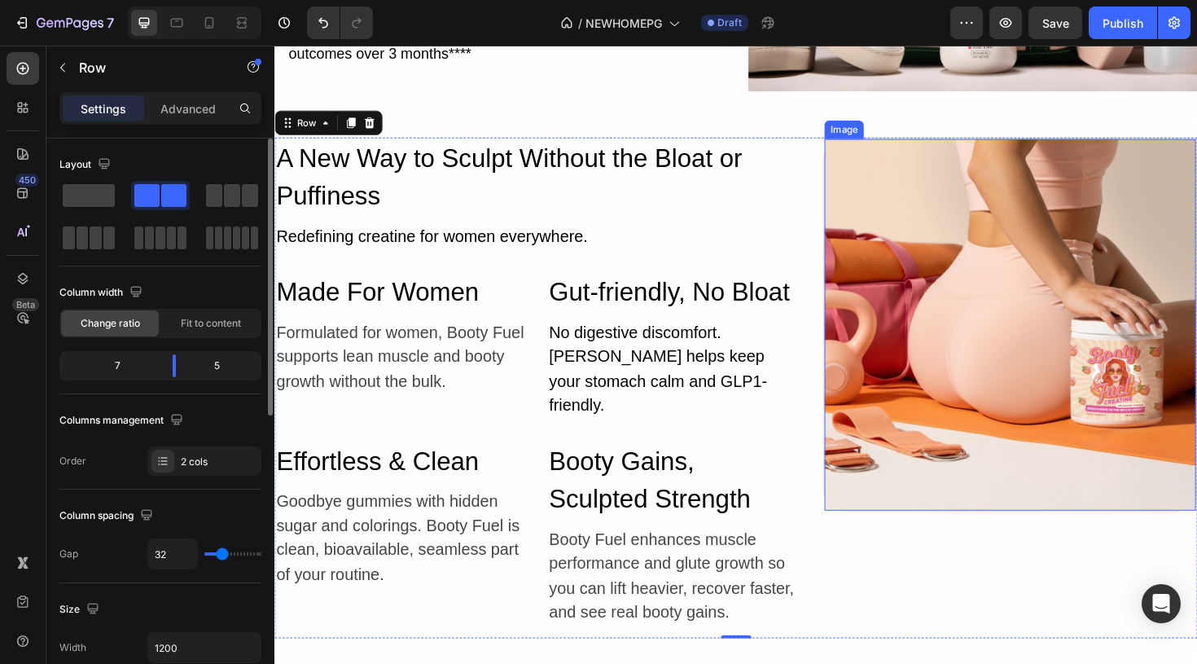
click at [895, 154] on img at bounding box center [1053, 340] width 393 height 393
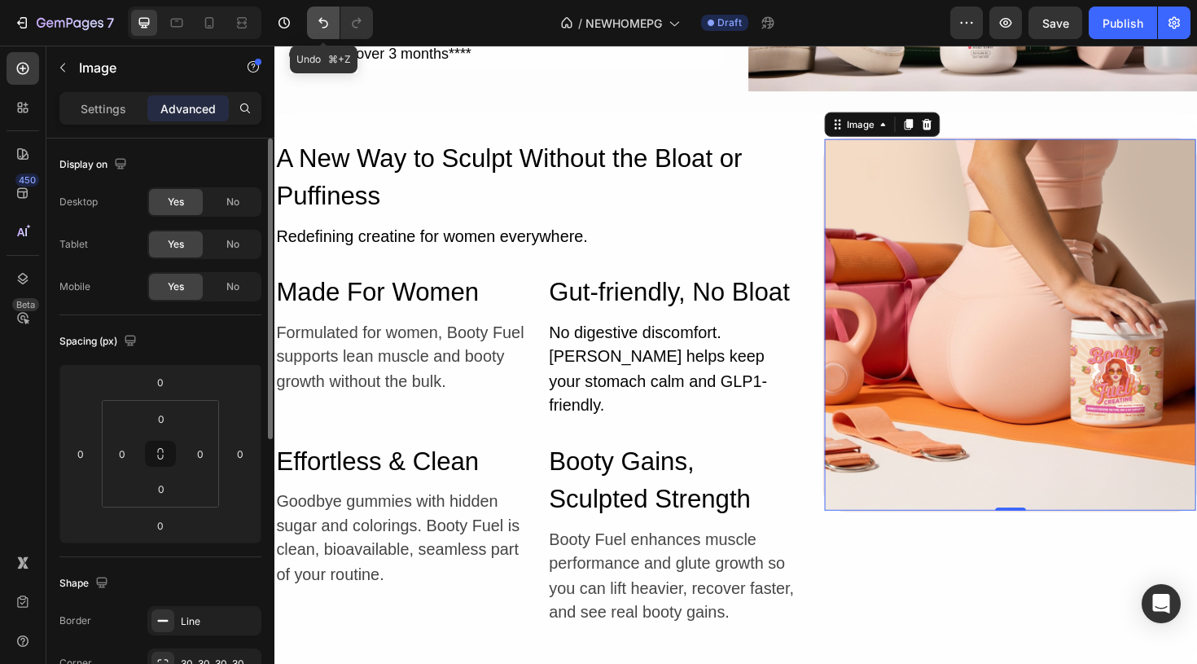
click at [323, 23] on icon "Undo/Redo" at bounding box center [323, 23] width 16 height 16
click at [1037, 239] on img at bounding box center [1053, 340] width 395 height 395
click at [1013, 347] on img at bounding box center [1053, 340] width 395 height 395
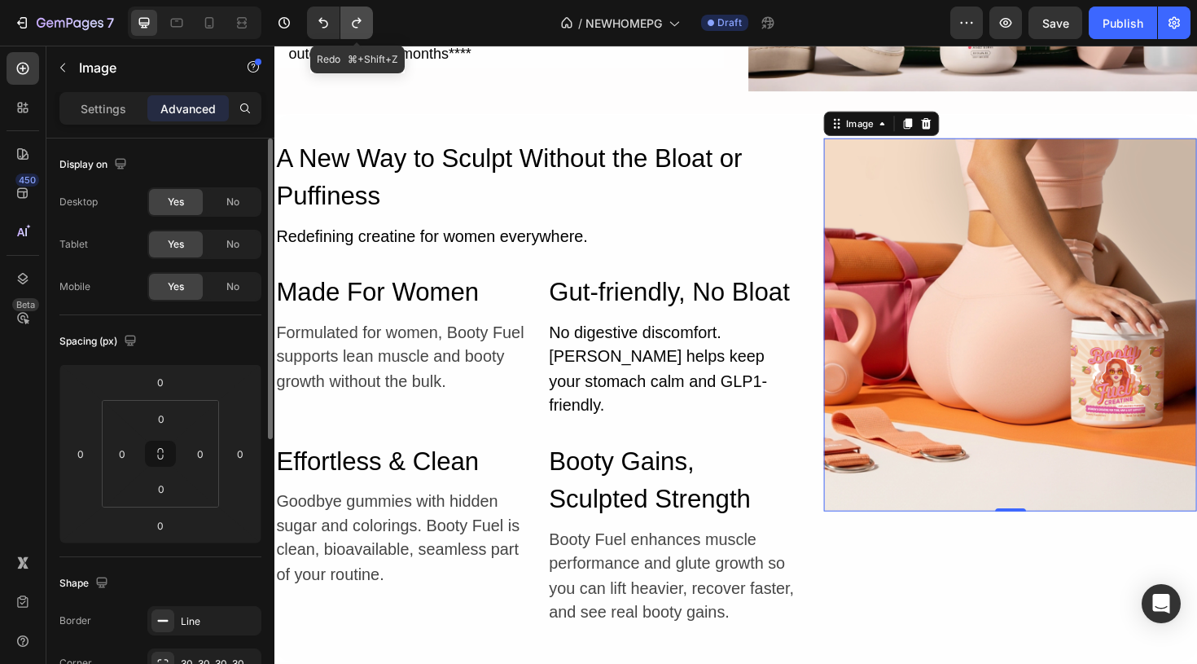
click at [358, 24] on icon "Undo/Redo" at bounding box center [357, 23] width 16 height 16
click at [971, 123] on icon at bounding box center [964, 127] width 13 height 13
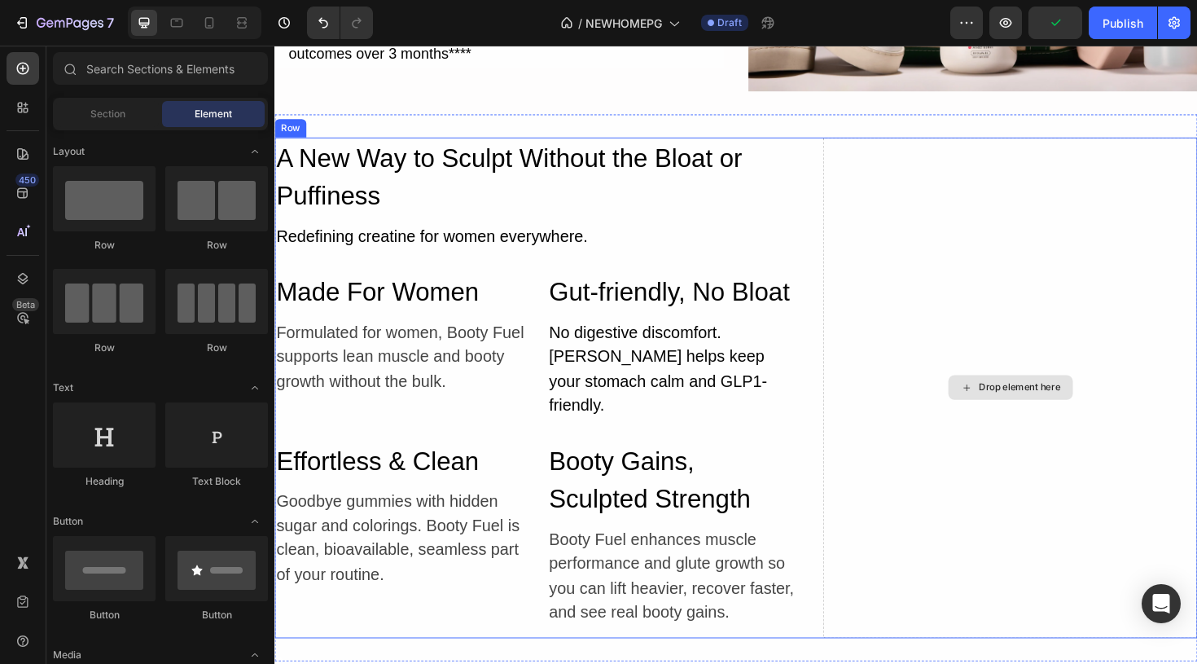
click at [938, 211] on div "Drop element here" at bounding box center [1053, 407] width 397 height 530
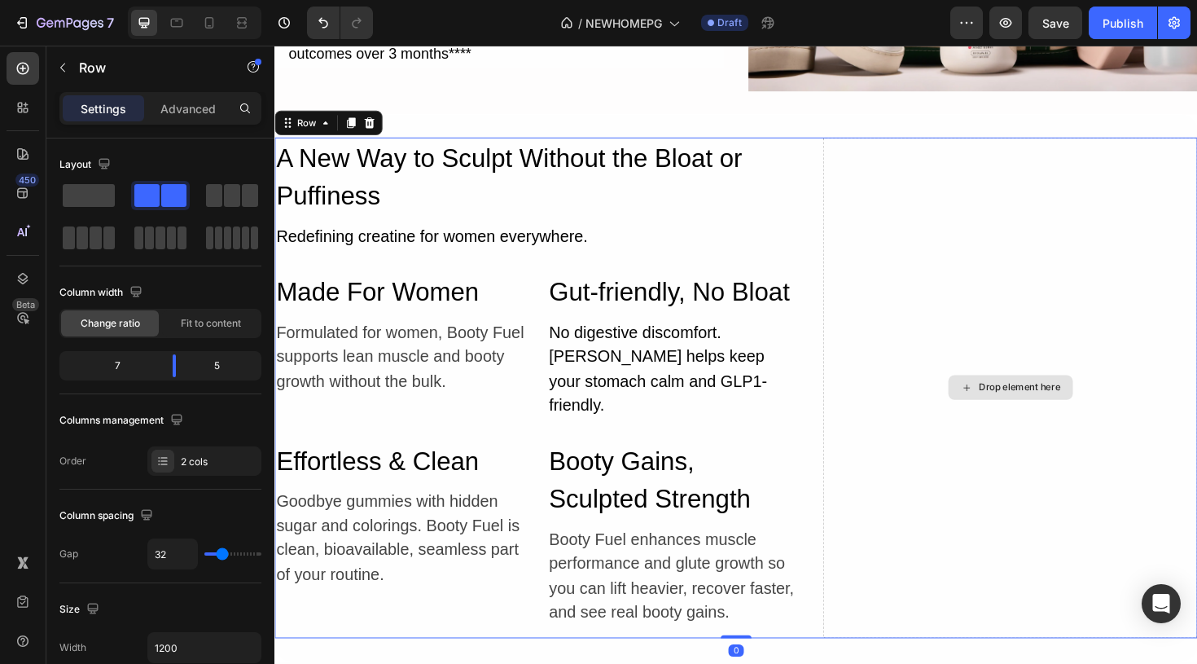
click at [1048, 300] on div "Drop element here" at bounding box center [1053, 407] width 397 height 530
click at [966, 292] on div "Drop element here" at bounding box center [1053, 407] width 397 height 530
click at [318, 28] on icon "Undo/Redo" at bounding box center [323, 23] width 16 height 16
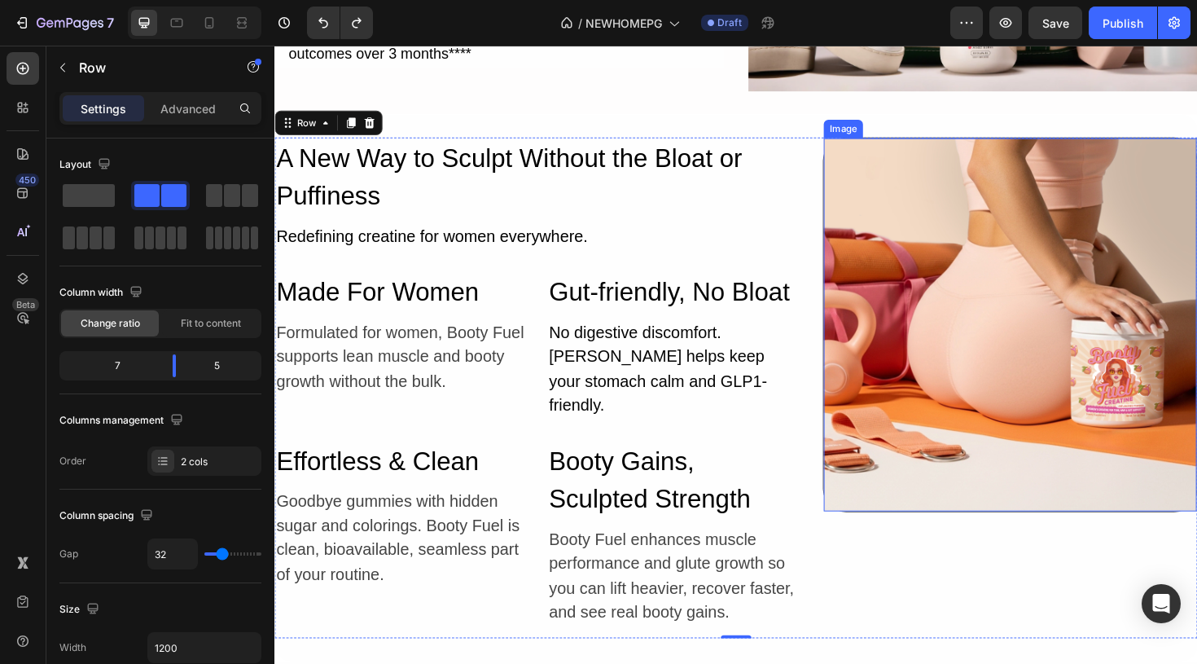
click at [982, 497] on img at bounding box center [1053, 340] width 395 height 395
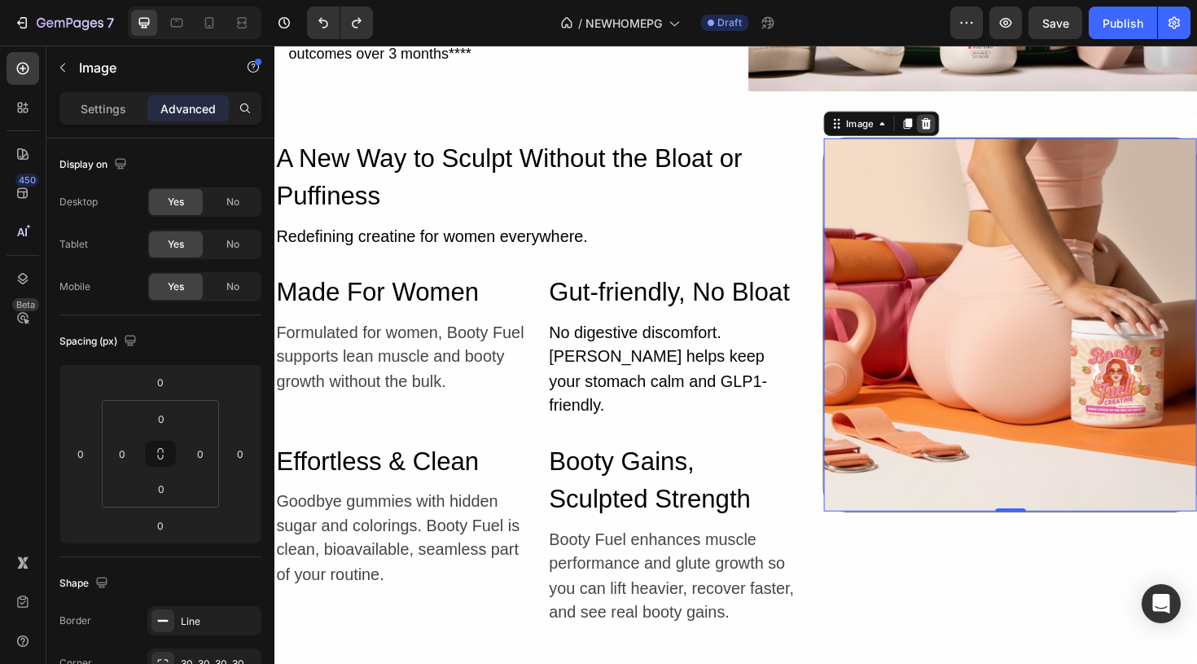
click at [963, 132] on icon at bounding box center [964, 127] width 11 height 11
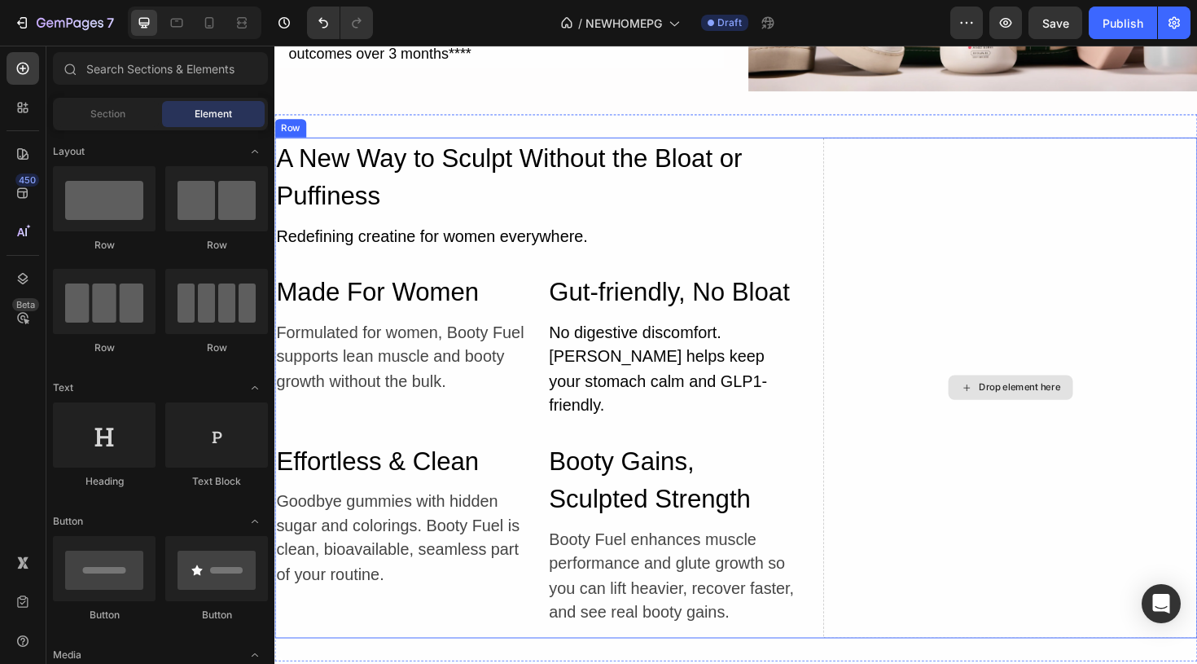
click at [971, 307] on div "Drop element here" at bounding box center [1053, 407] width 397 height 530
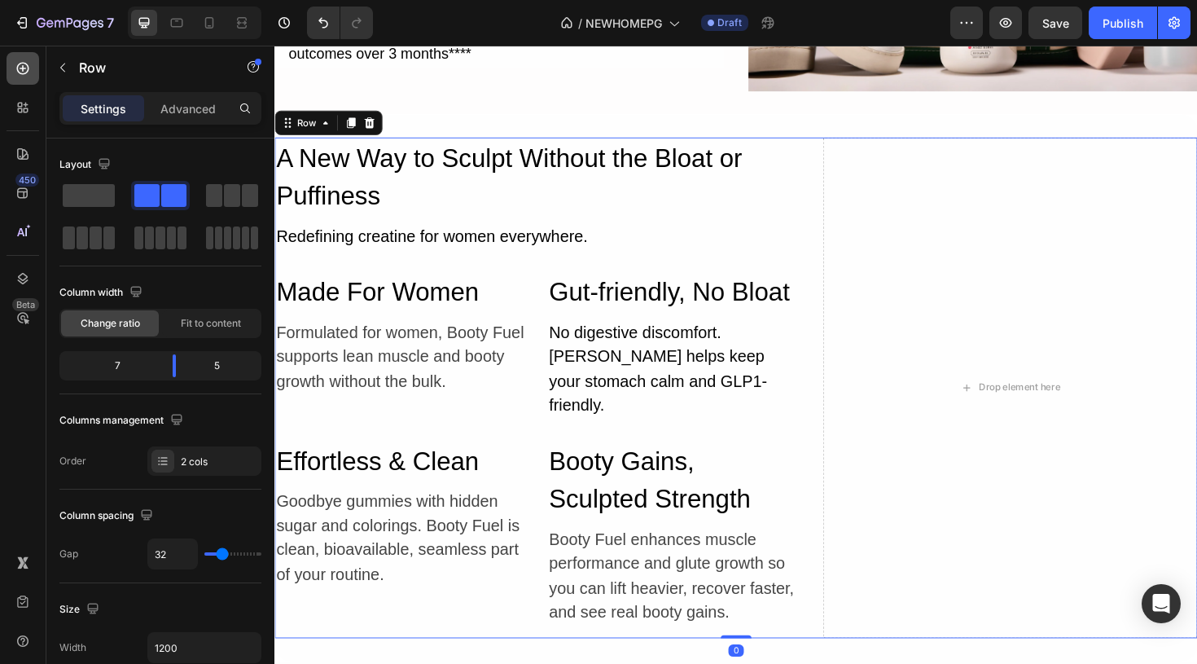
click at [33, 73] on div at bounding box center [23, 68] width 33 height 33
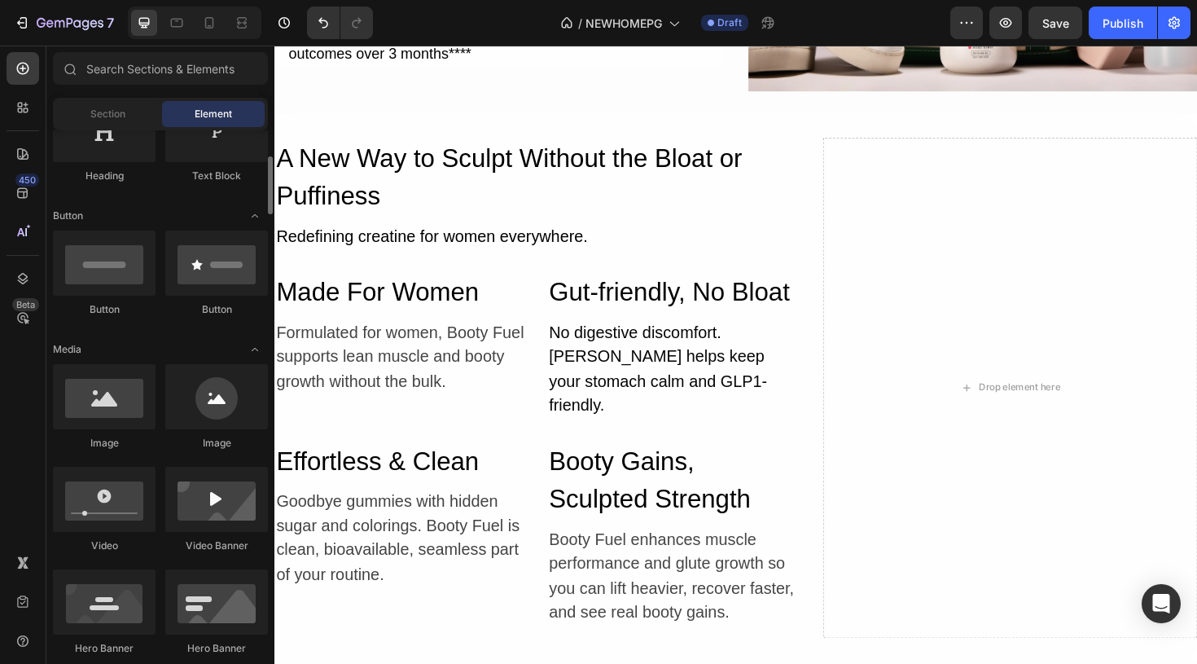
scroll to position [329, 0]
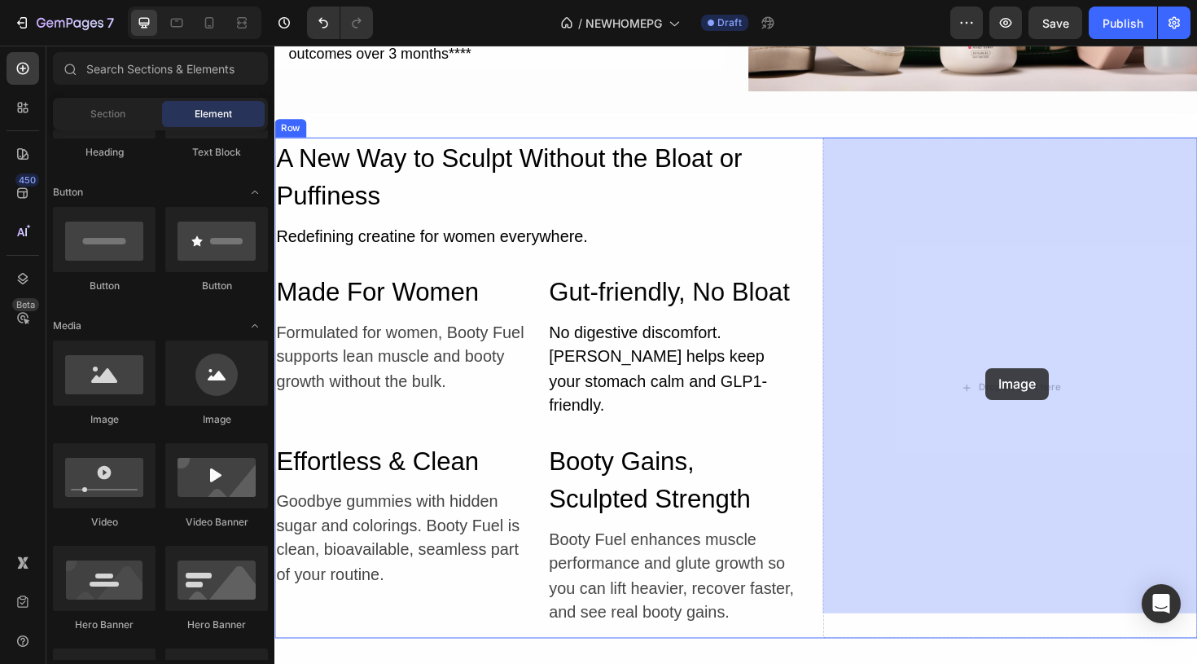
drag, startPoint x: 392, startPoint y: 436, endPoint x: 1026, endPoint y: 384, distance: 636.4
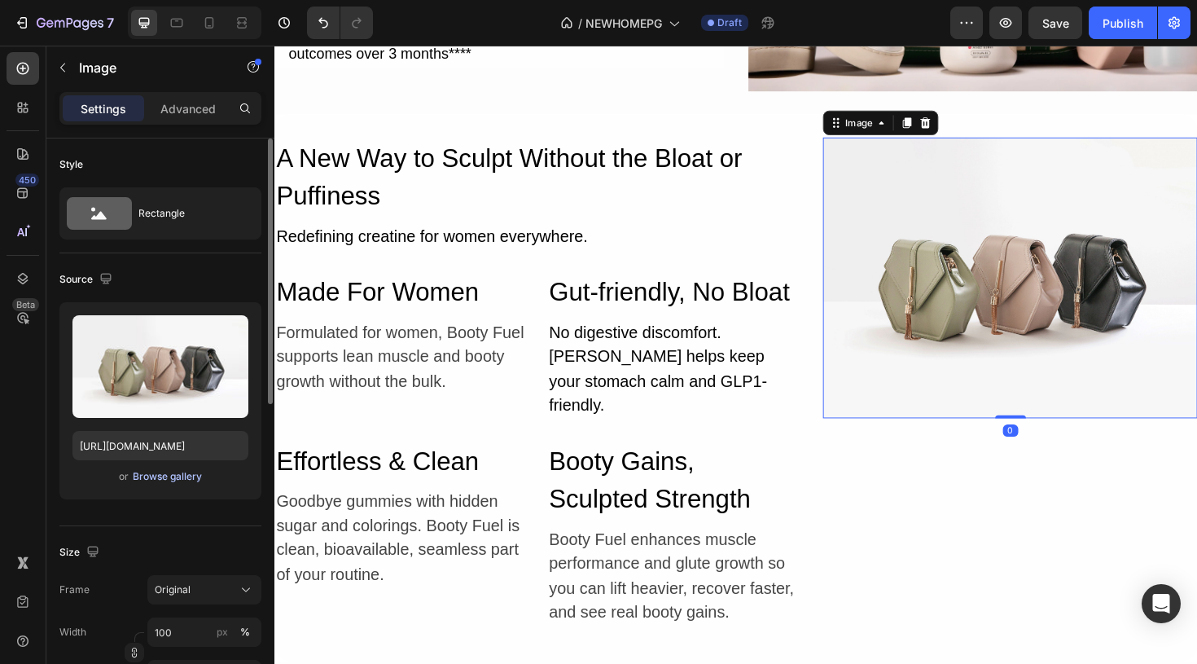
click at [142, 480] on div "Browse gallery" at bounding box center [167, 476] width 69 height 15
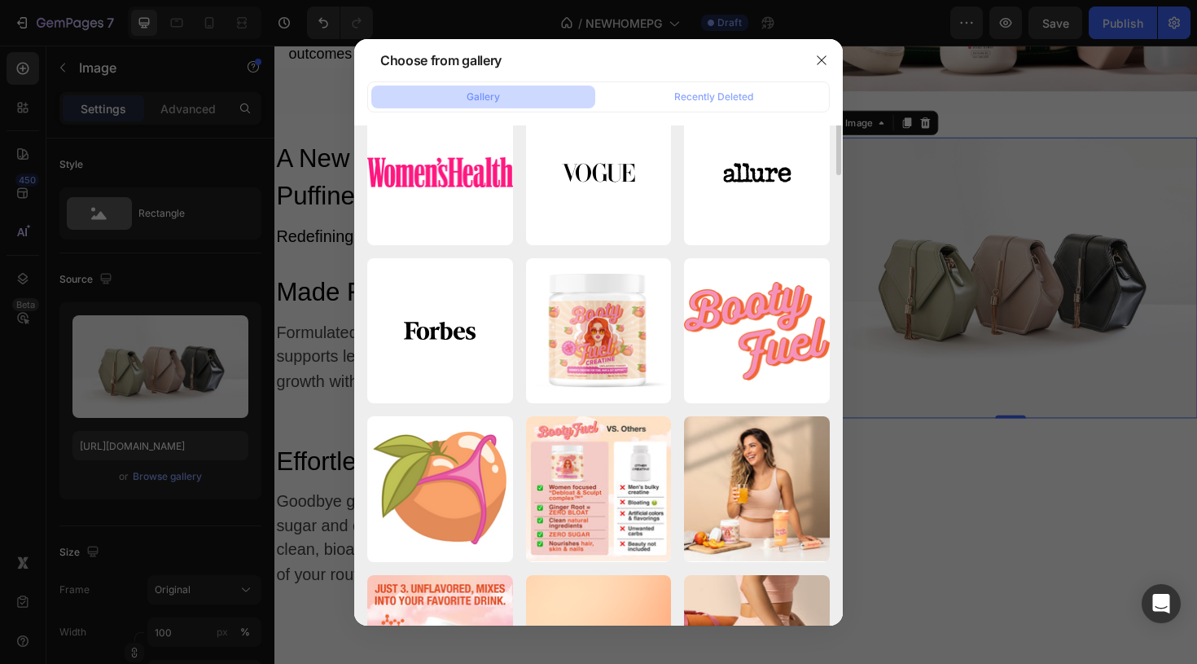
scroll to position [0, 0]
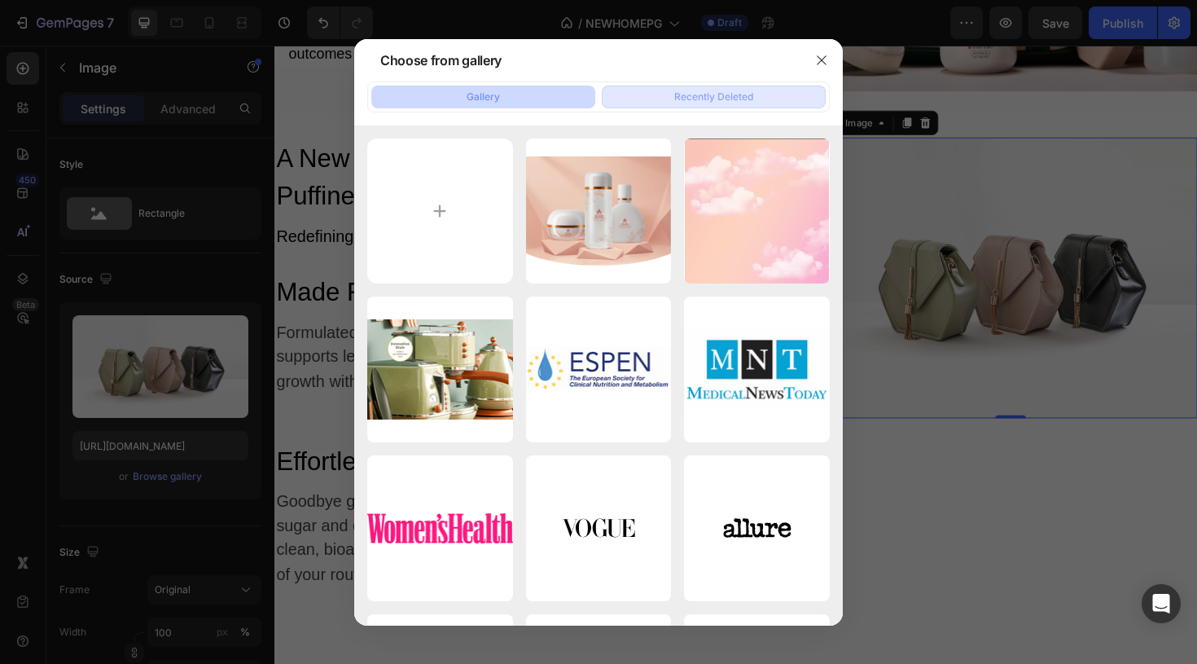
click at [705, 100] on div "Recently Deleted" at bounding box center [713, 97] width 79 height 15
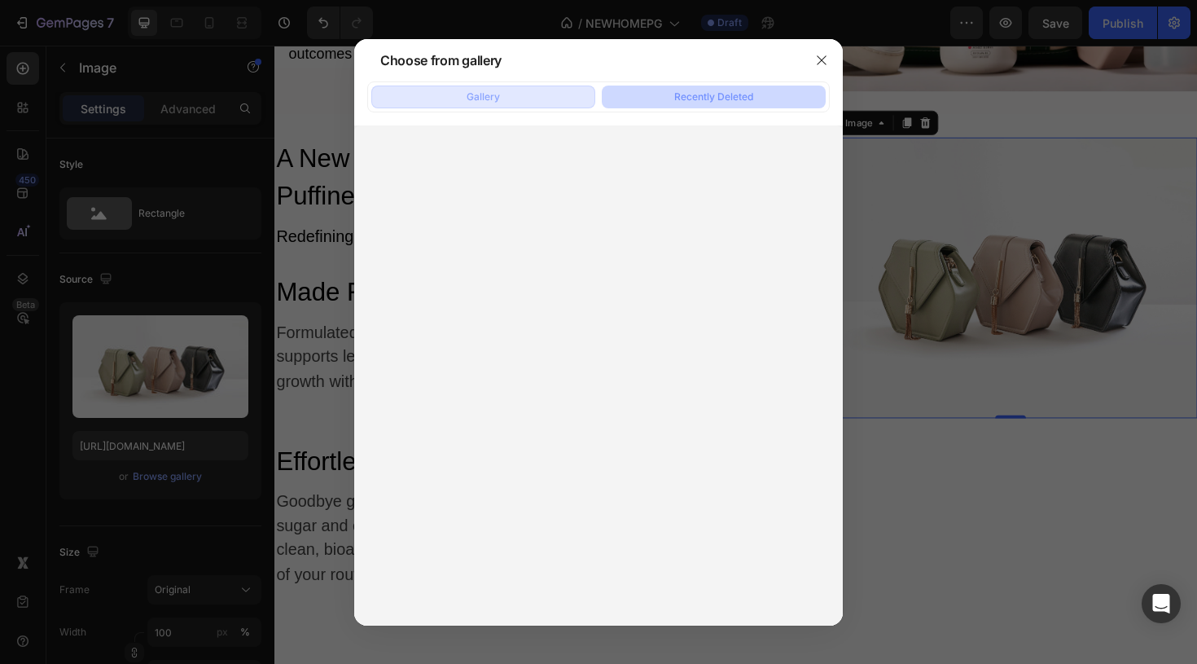
click at [524, 98] on button "Gallery" at bounding box center [483, 96] width 224 height 23
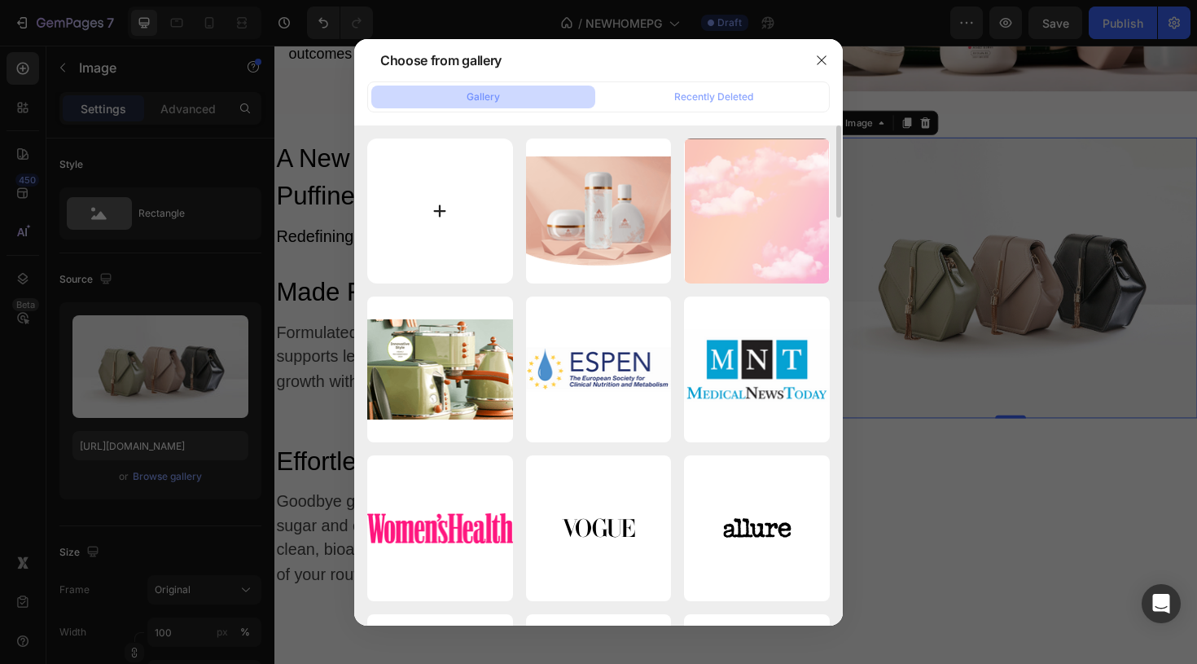
click at [441, 235] on input "file" at bounding box center [440, 211] width 146 height 146
type input "C:\fakepath\lifestyle 2 rev 2.jpg"
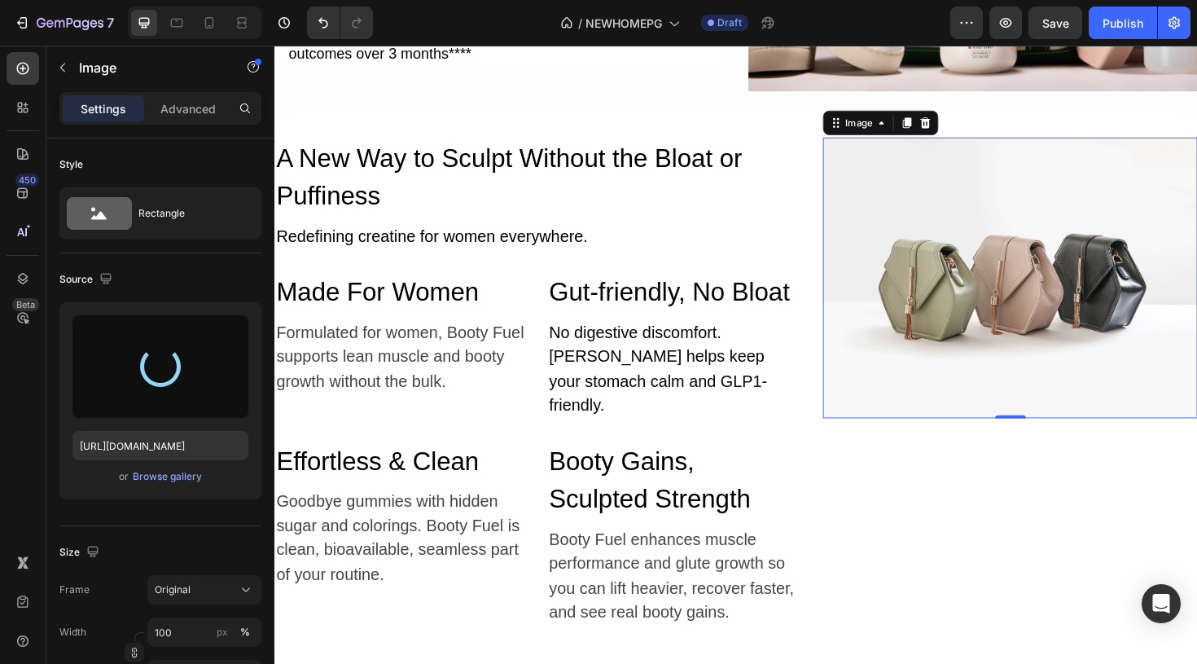
type input "https://cdn.shopify.com/s/files/1/0929/4066/5147/files/gempages_570654032822011…"
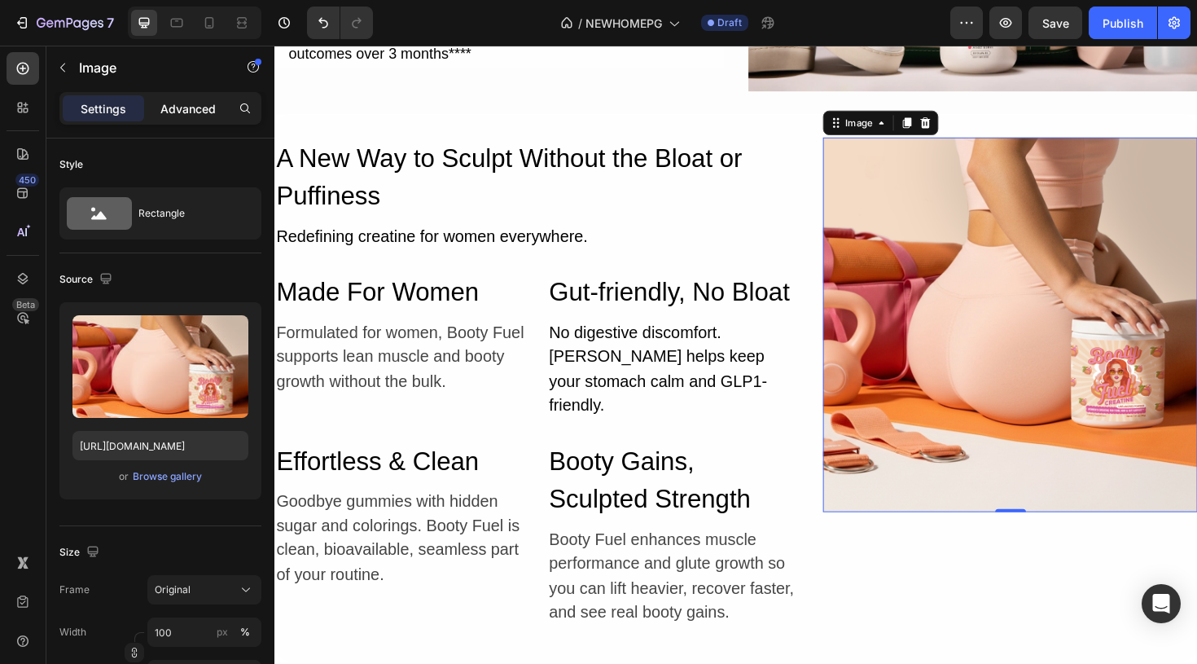
click at [205, 109] on p "Advanced" at bounding box center [187, 108] width 55 height 17
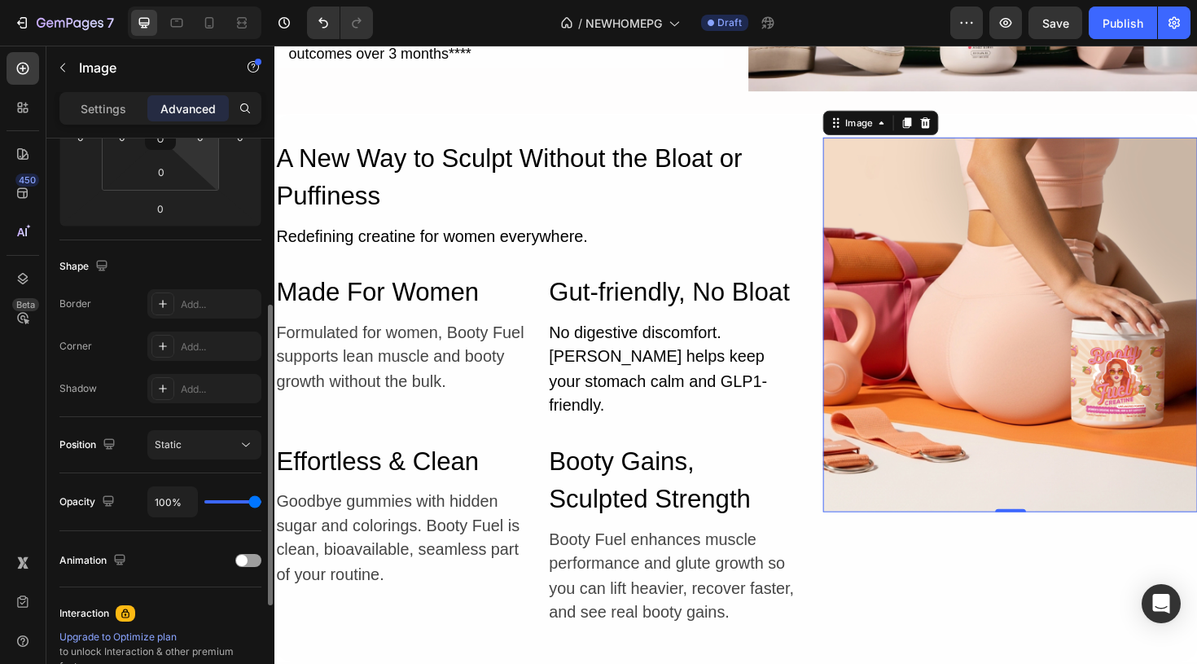
scroll to position [318, 0]
click at [163, 348] on icon at bounding box center [162, 345] width 13 height 13
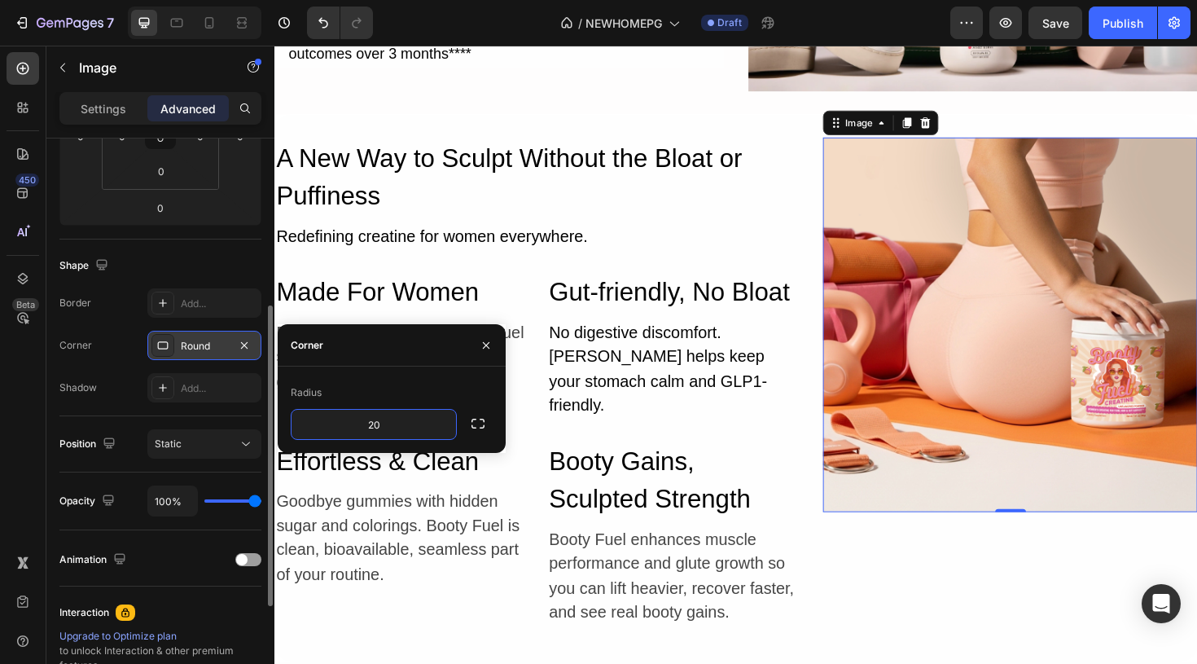
type input "20"
click at [483, 396] on div "Radius" at bounding box center [392, 392] width 202 height 26
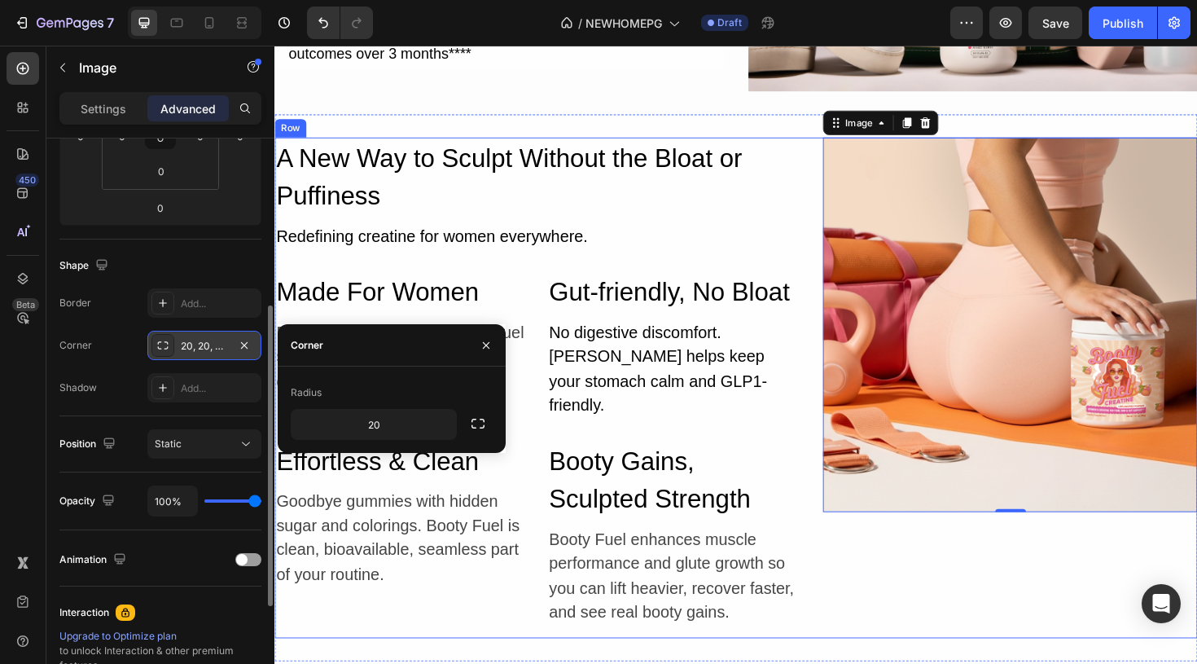
click at [928, 642] on div "Image 0" at bounding box center [1053, 407] width 397 height 530
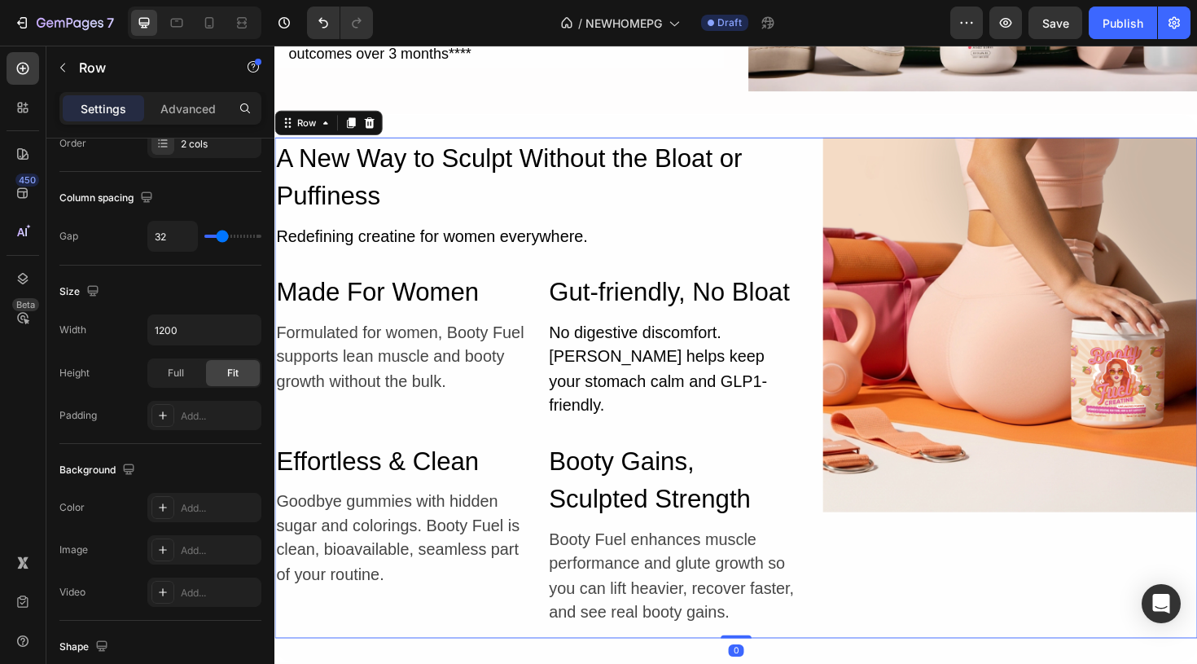
scroll to position [0, 0]
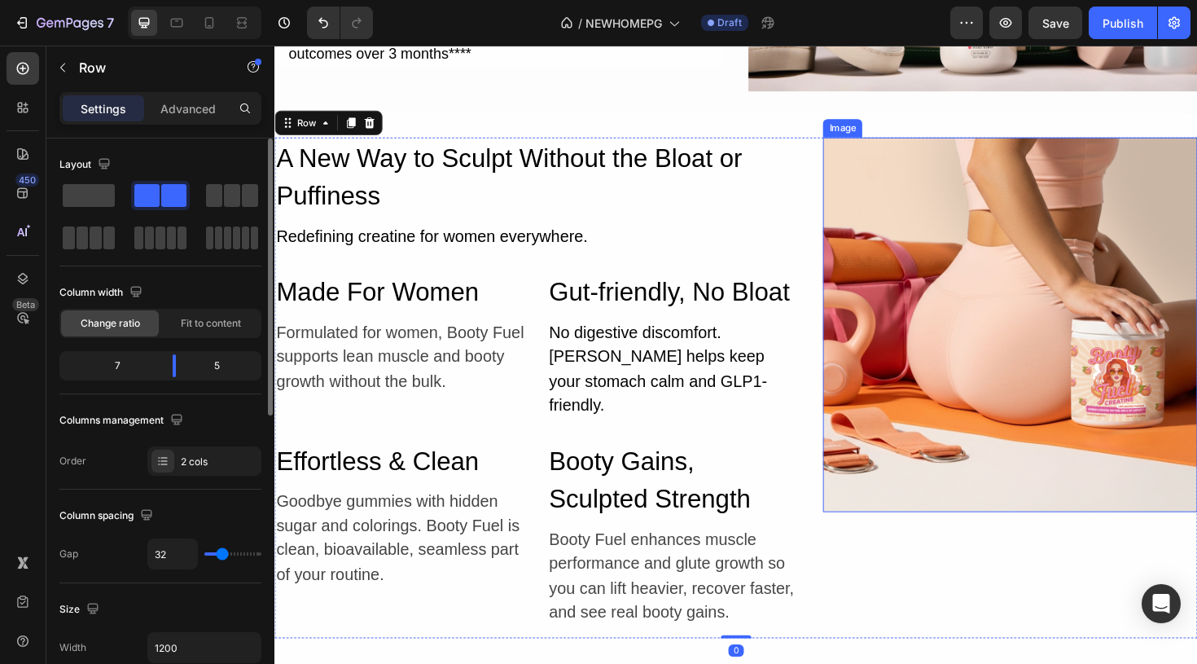
click at [1015, 495] on img at bounding box center [1053, 340] width 397 height 397
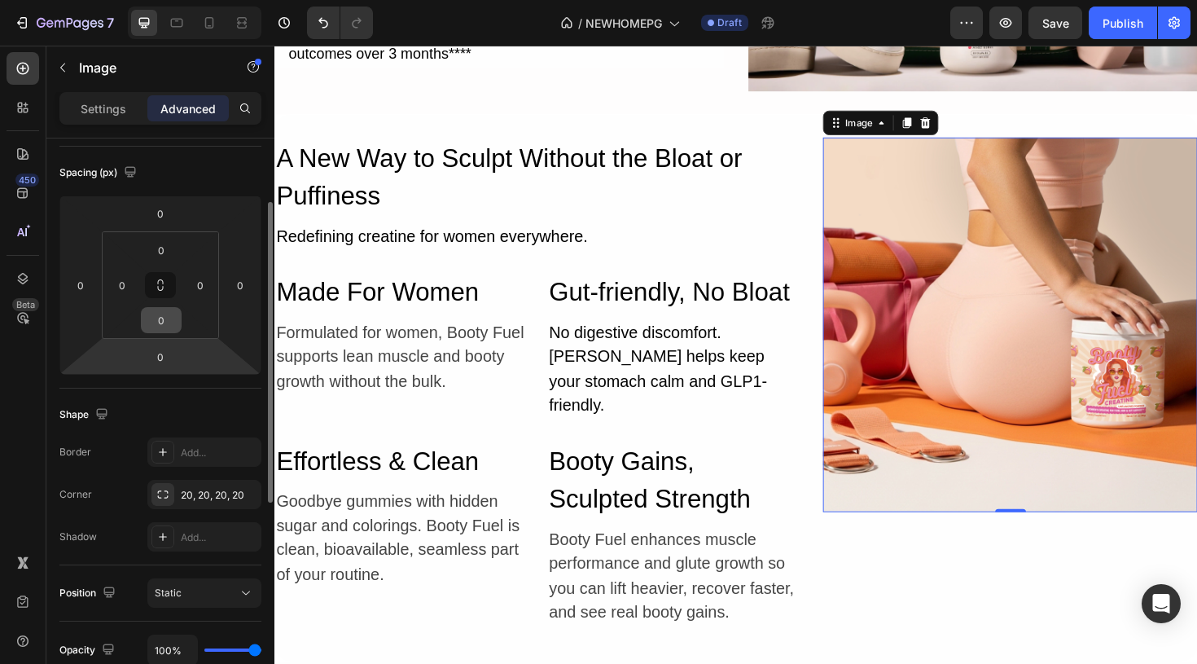
scroll to position [175, 0]
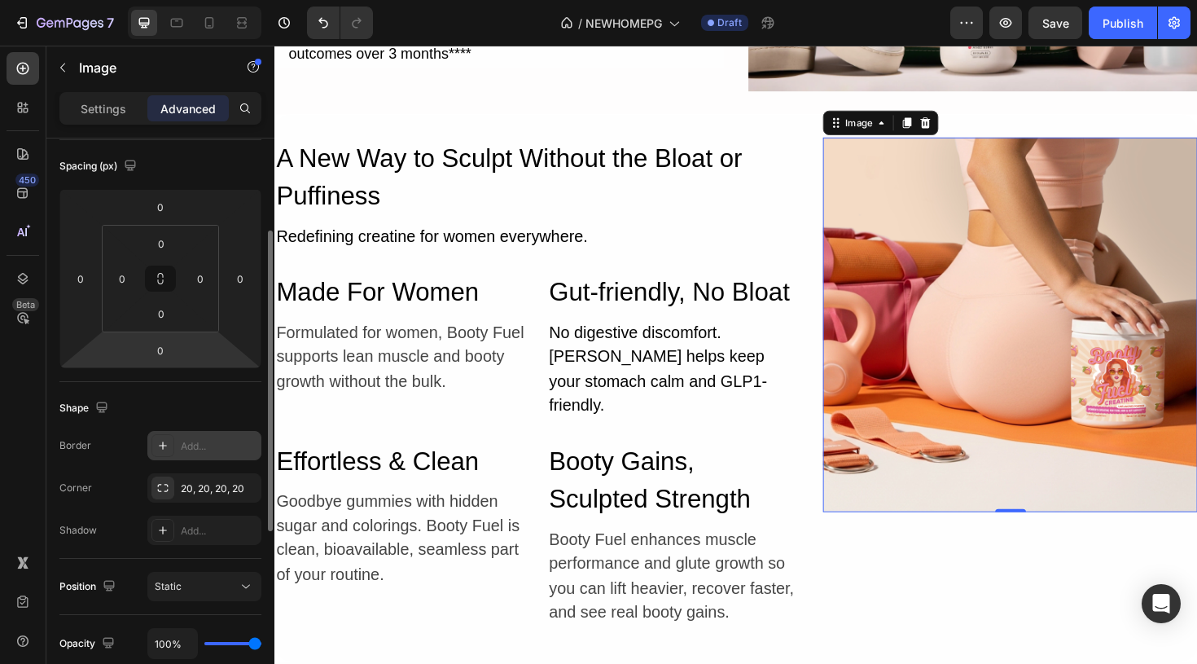
click at [166, 443] on icon at bounding box center [162, 445] width 13 height 13
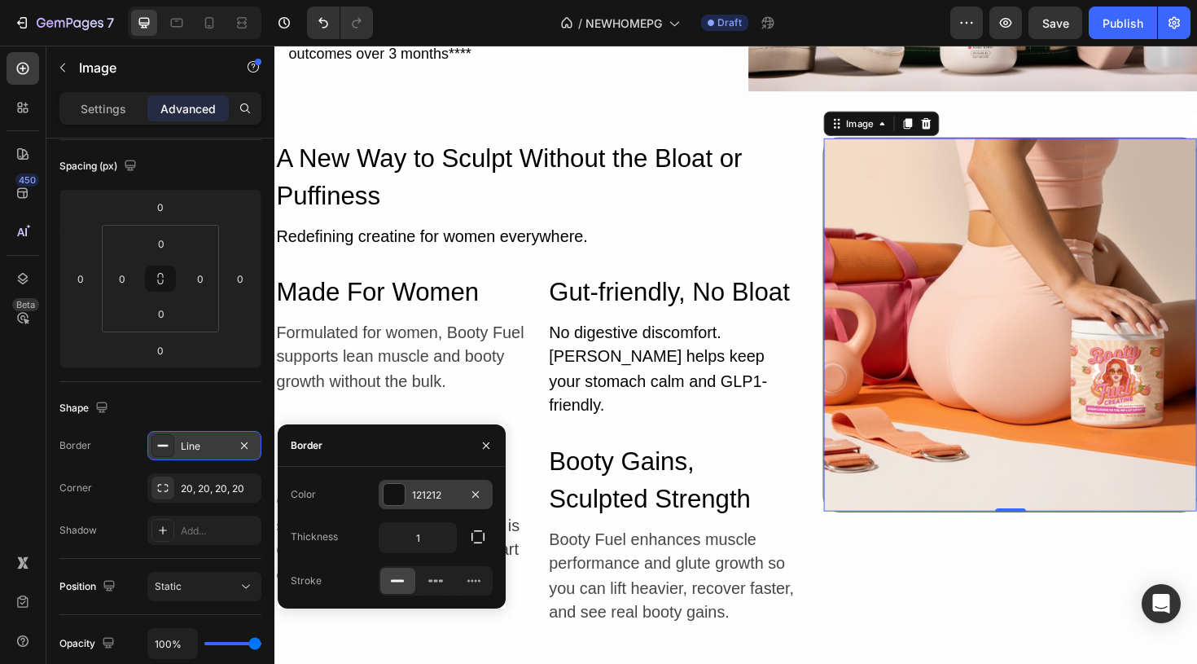
click at [450, 488] on div "121212" at bounding box center [435, 495] width 47 height 15
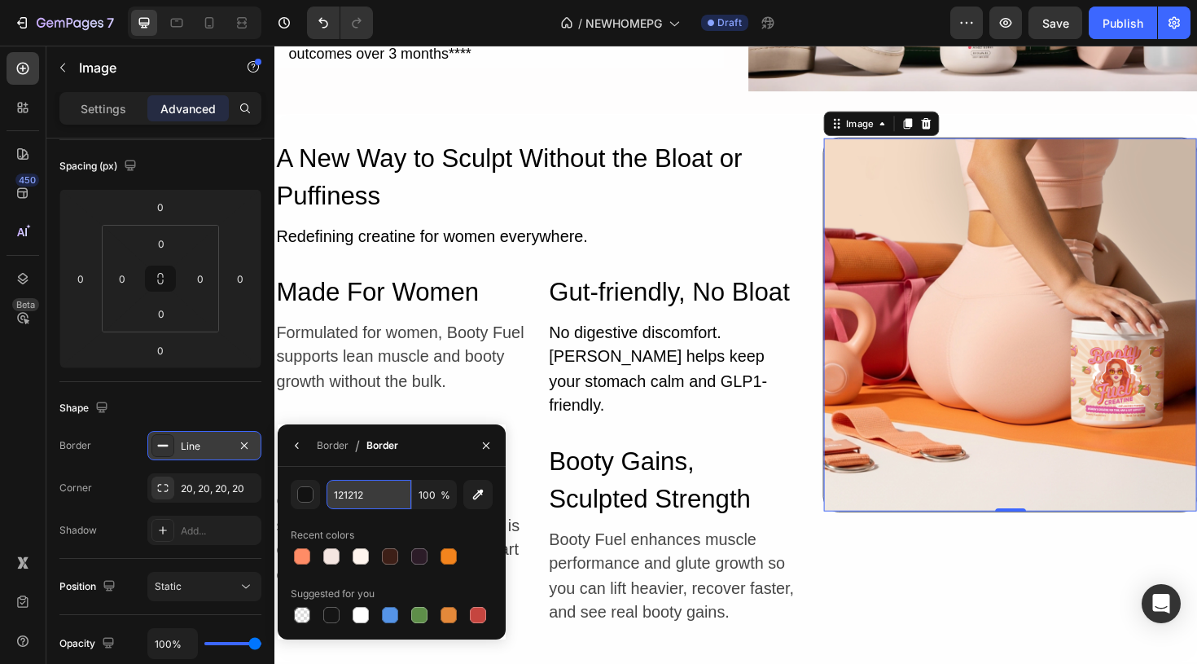
click at [374, 501] on input "121212" at bounding box center [369, 494] width 85 height 29
paste input "#F5E6E1"
click at [489, 524] on div "Recent colors" at bounding box center [392, 535] width 202 height 26
type input "F5E6E1"
click at [331, 445] on div "Border" at bounding box center [333, 445] width 32 height 15
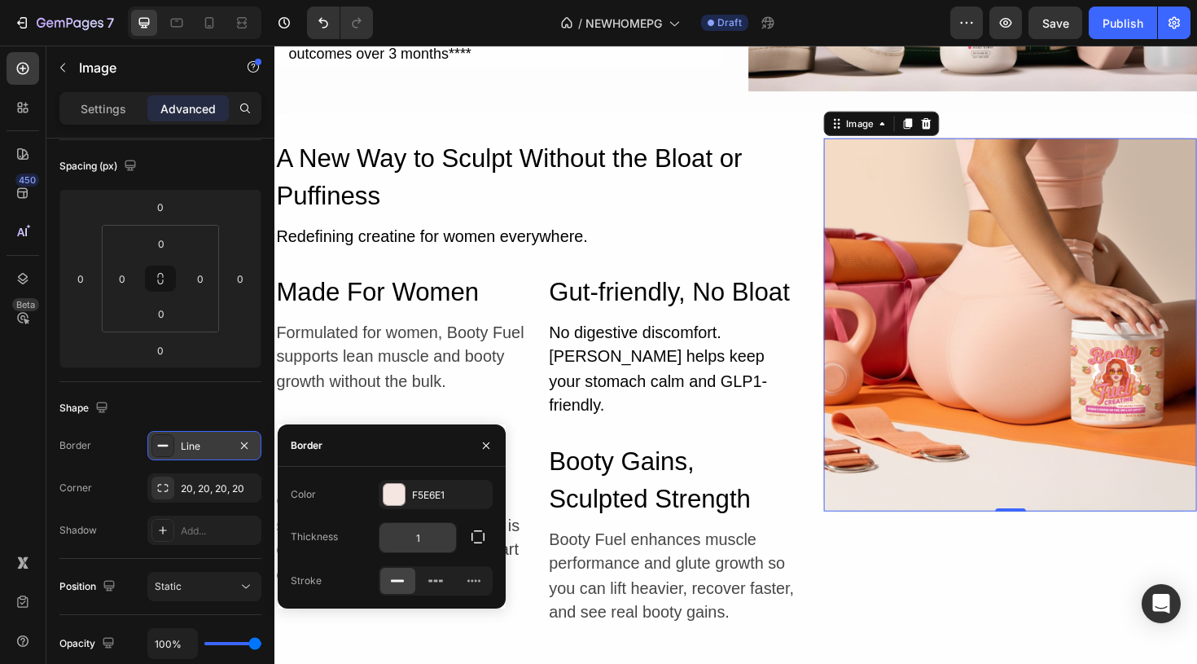
click at [441, 540] on input "1" at bounding box center [417, 537] width 77 height 29
type input "2"
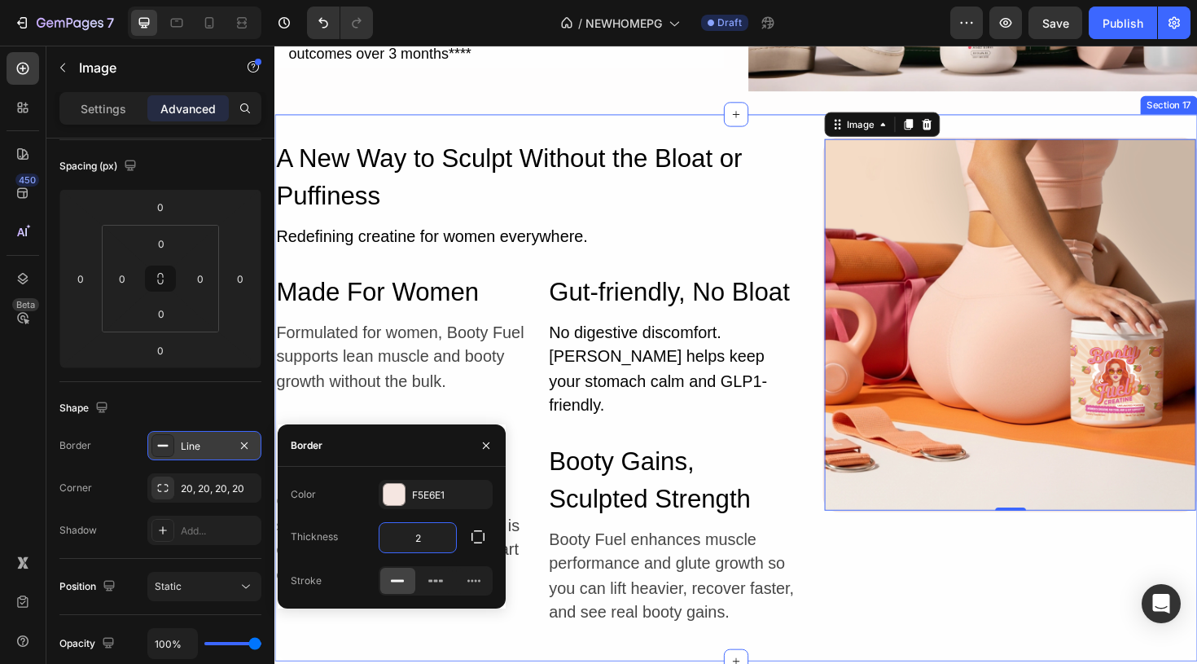
click at [956, 647] on div "A New Way to Sculpt Without the Bloat or Puffiness Heading Redefining creatine …" at bounding box center [762, 407] width 977 height 579
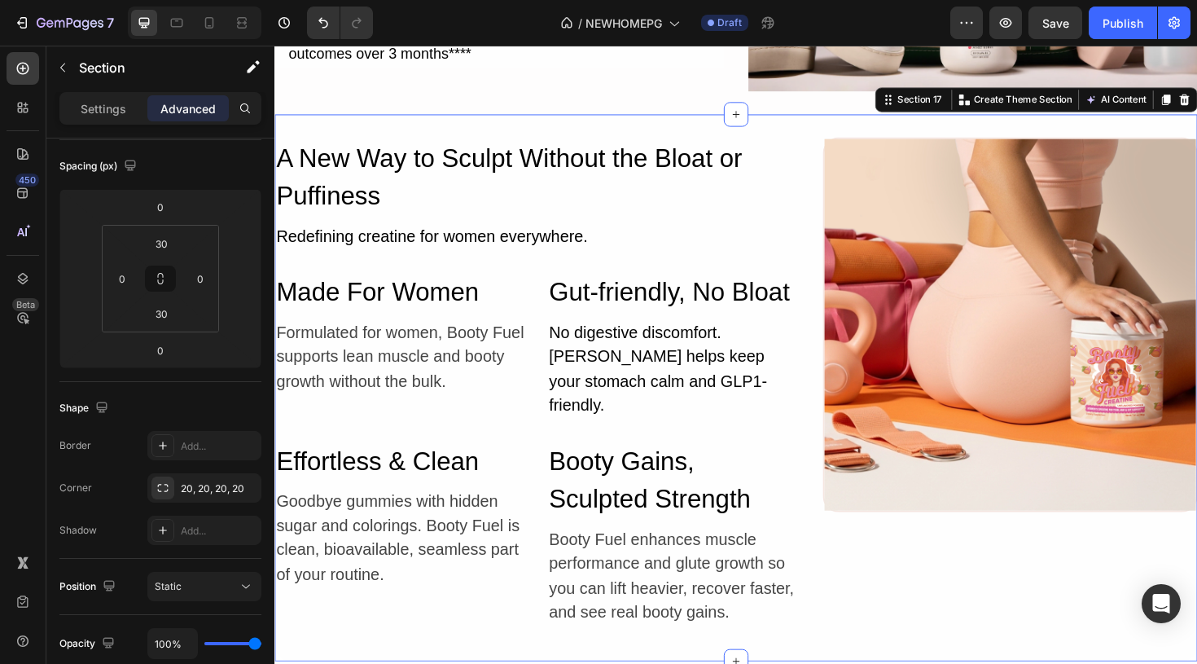
scroll to position [0, 0]
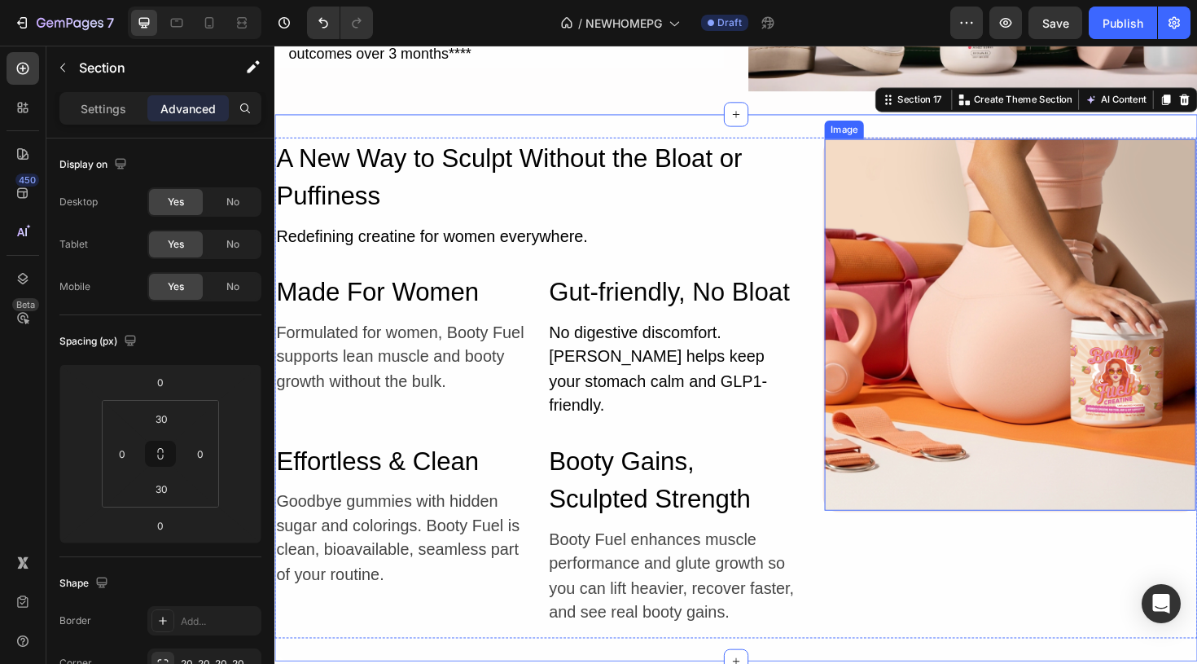
click at [971, 398] on img at bounding box center [1053, 340] width 393 height 393
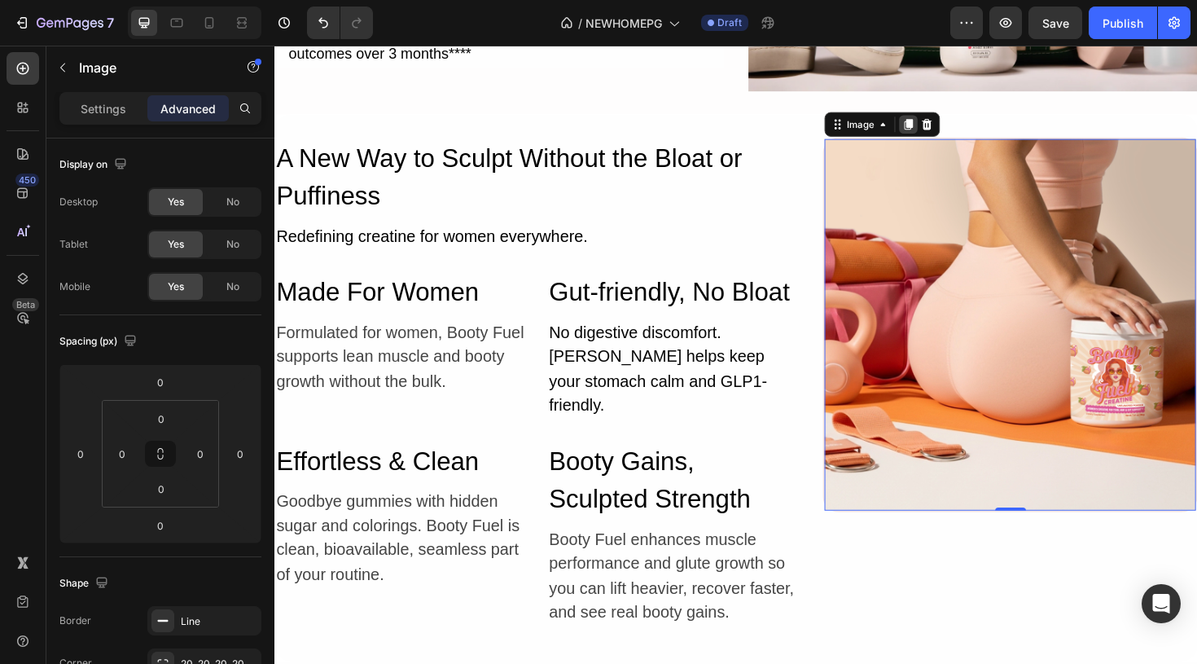
click at [948, 130] on icon at bounding box center [945, 128] width 9 height 11
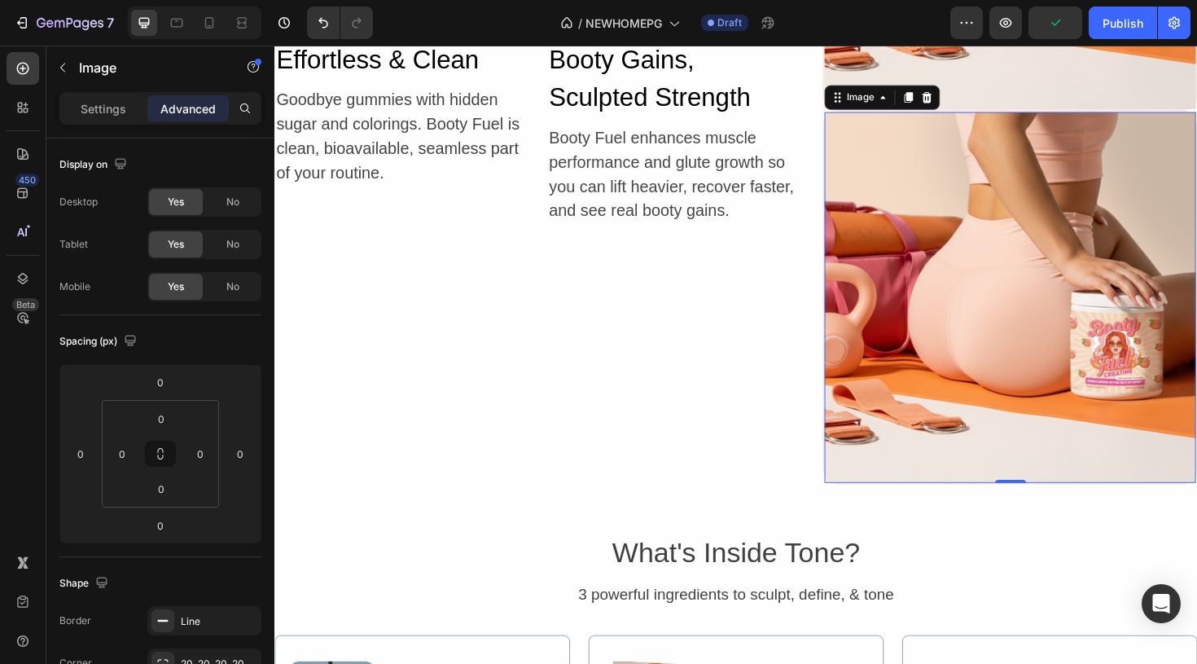
scroll to position [5920, 0]
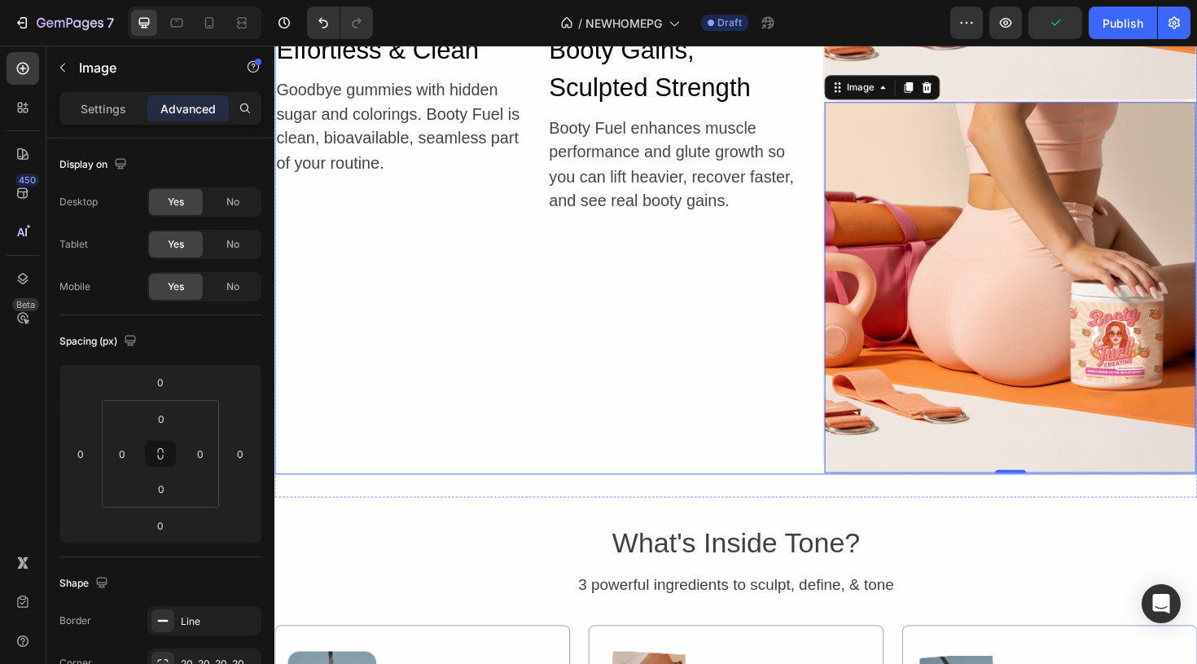
click at [769, 399] on div "A New Way to Sculpt Without the Bloat or Puffiness Heading Redefining creatine …" at bounding box center [551, 103] width 555 height 792
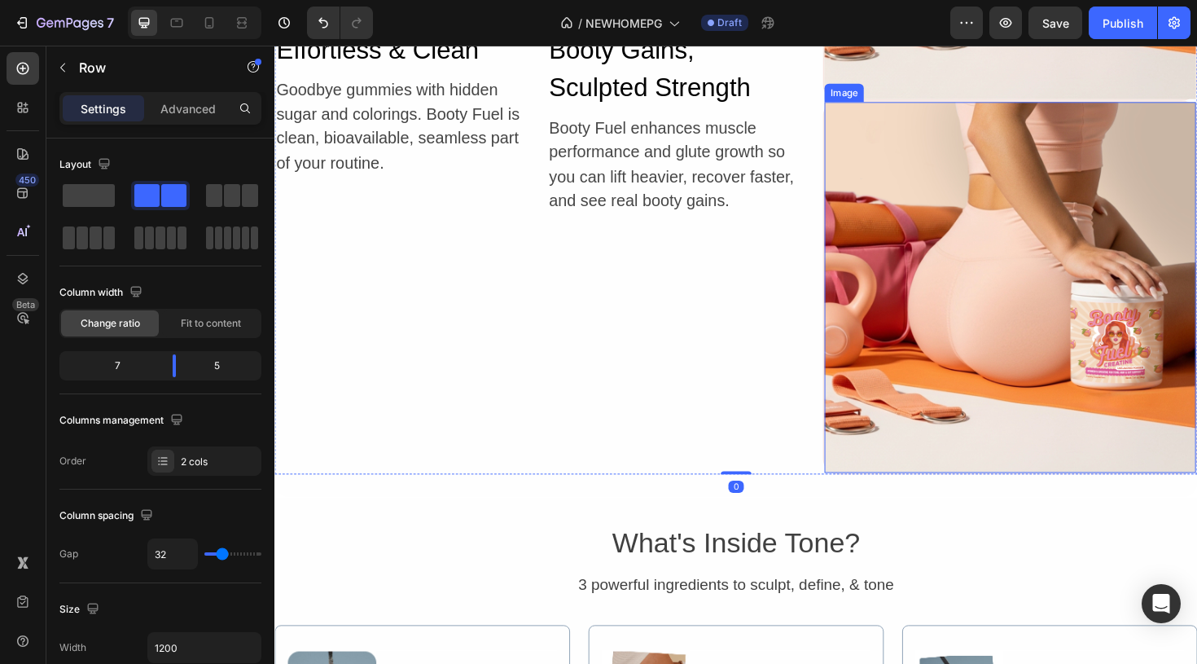
click at [1077, 273] on img at bounding box center [1053, 301] width 393 height 393
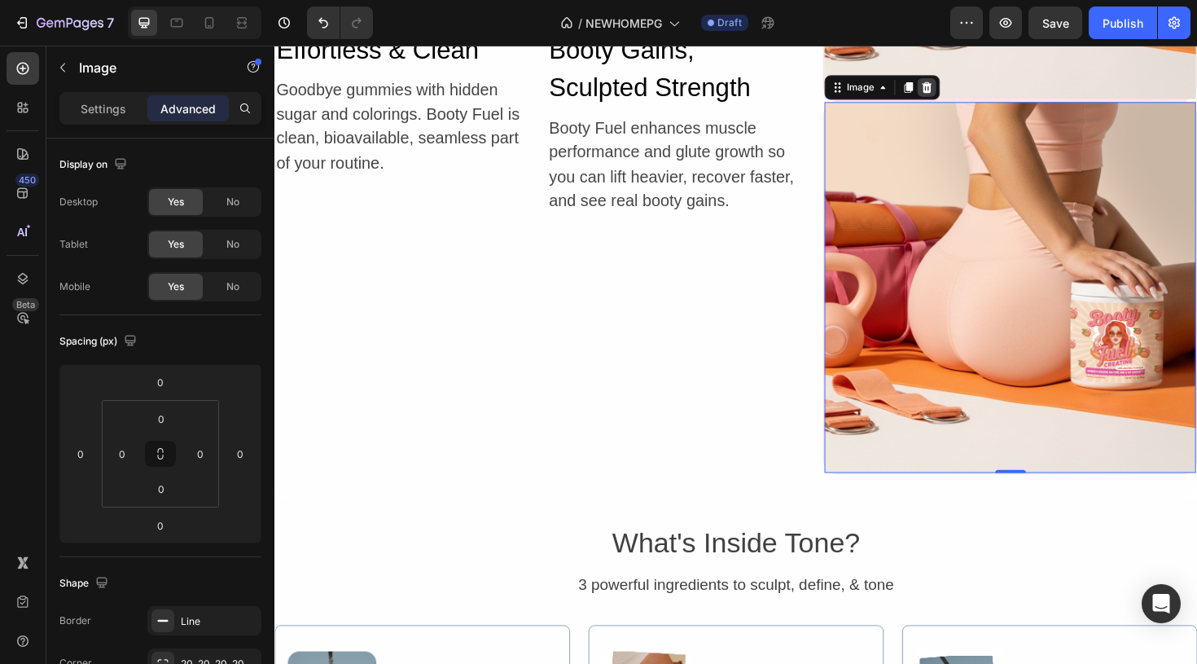
click at [964, 89] on icon at bounding box center [965, 88] width 11 height 11
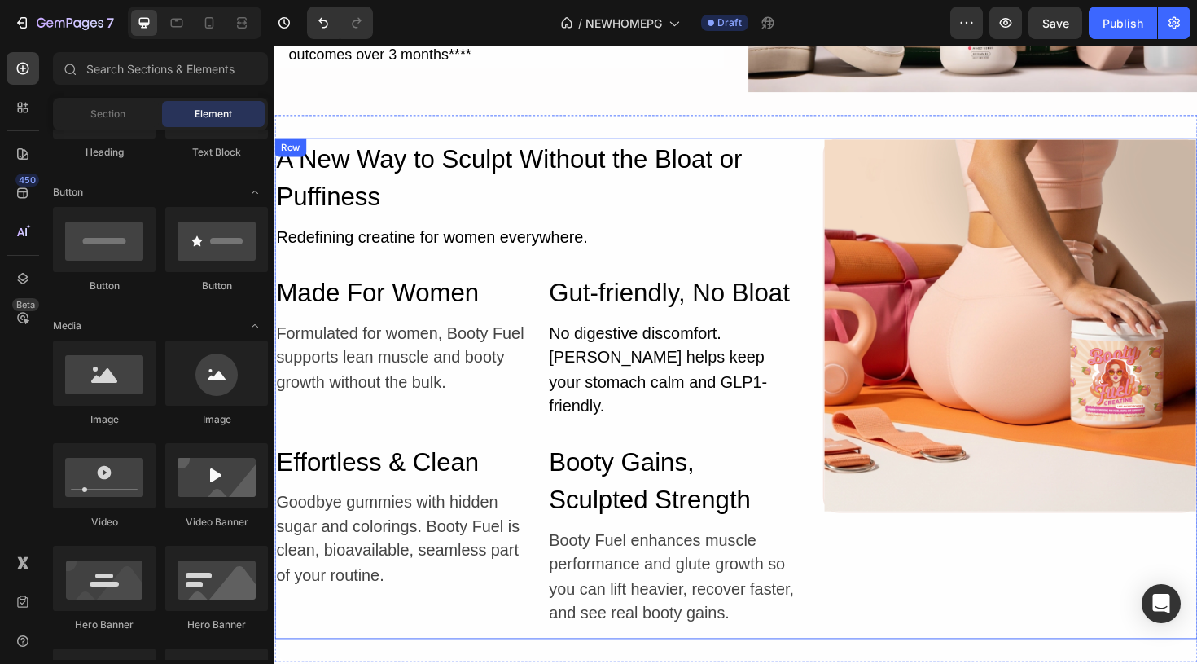
scroll to position [5475, 0]
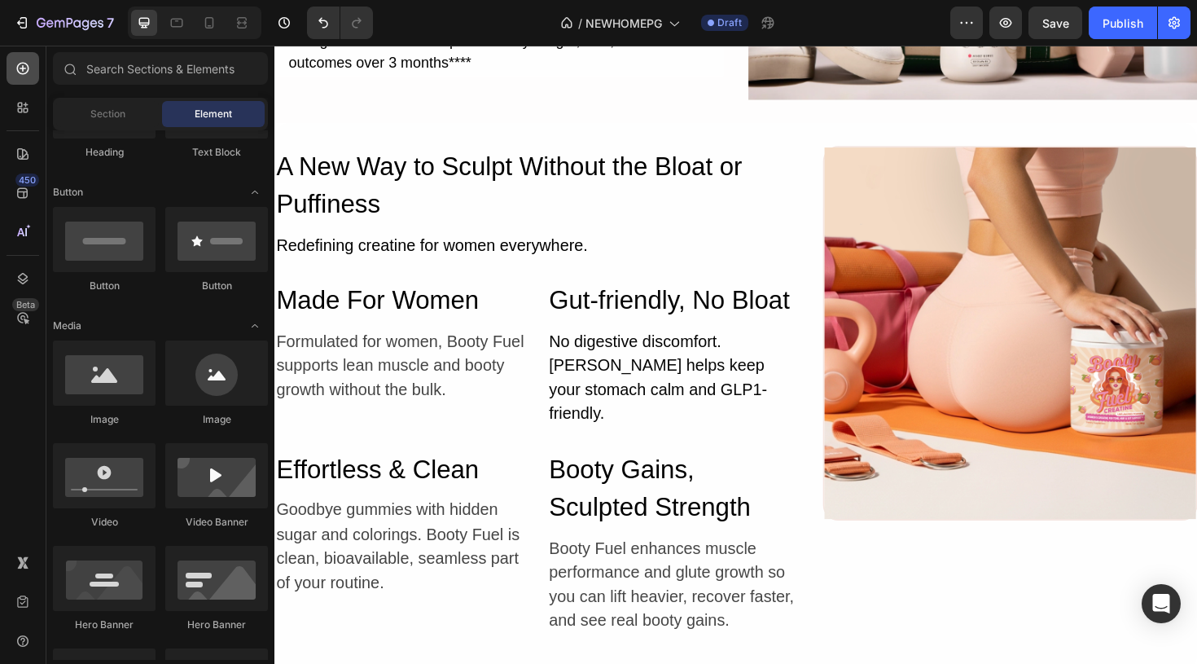
click at [20, 79] on div at bounding box center [23, 68] width 33 height 33
click at [20, 101] on icon at bounding box center [23, 107] width 16 height 16
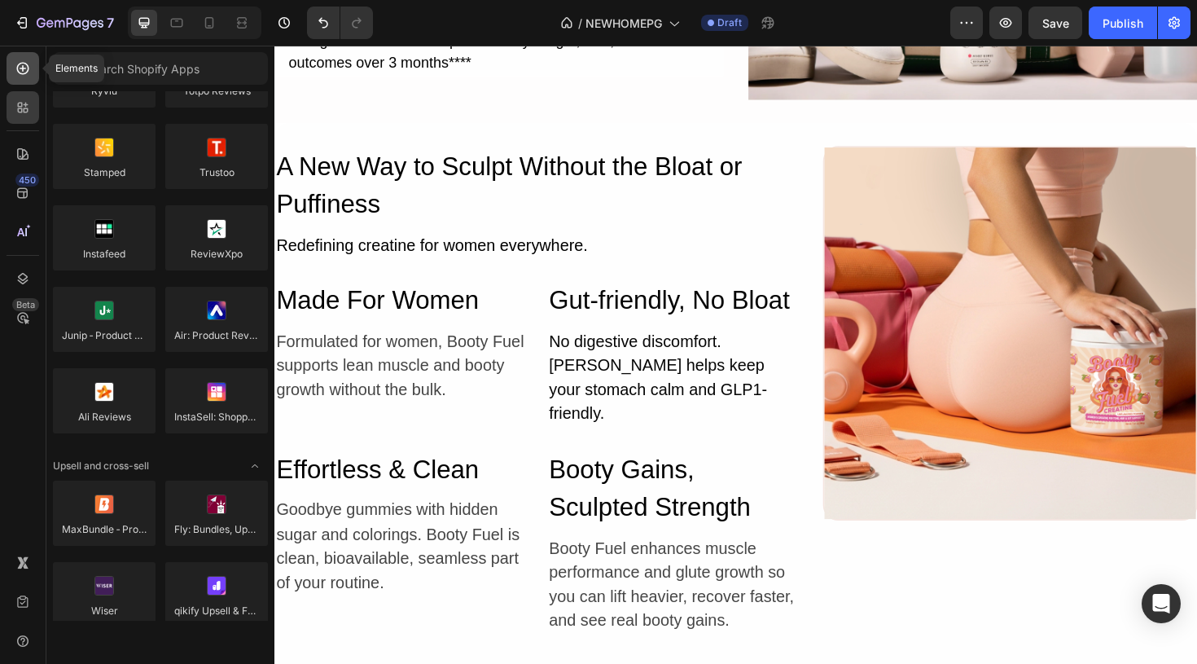
click at [19, 64] on icon at bounding box center [23, 69] width 12 height 12
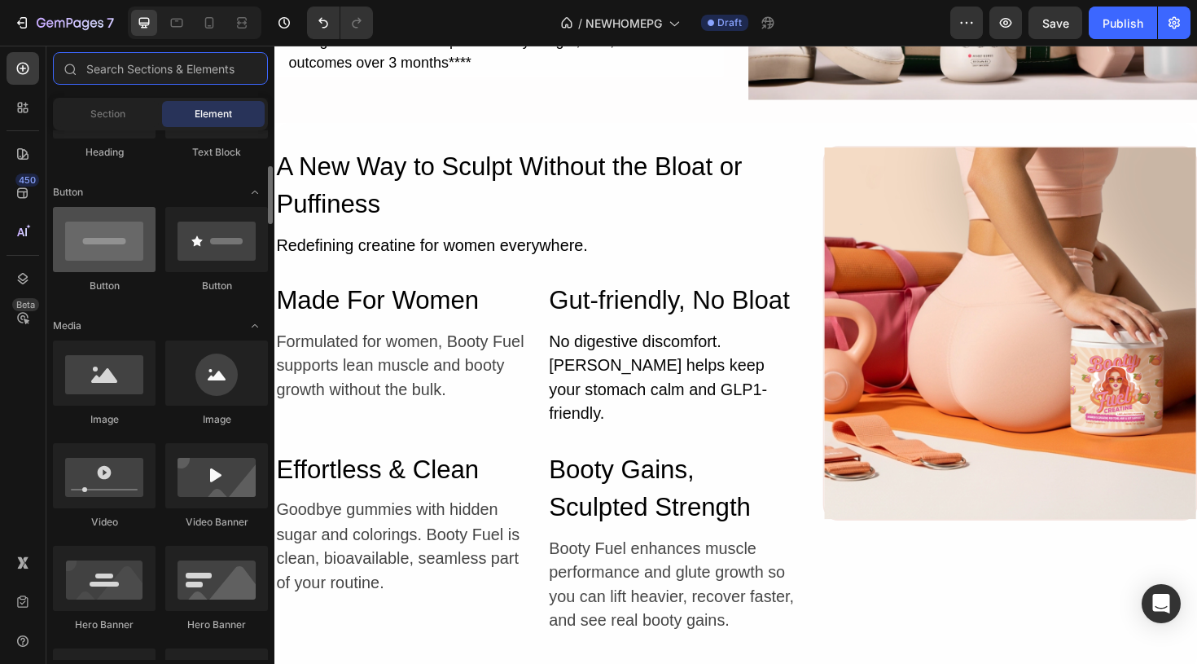
scroll to position [0, 0]
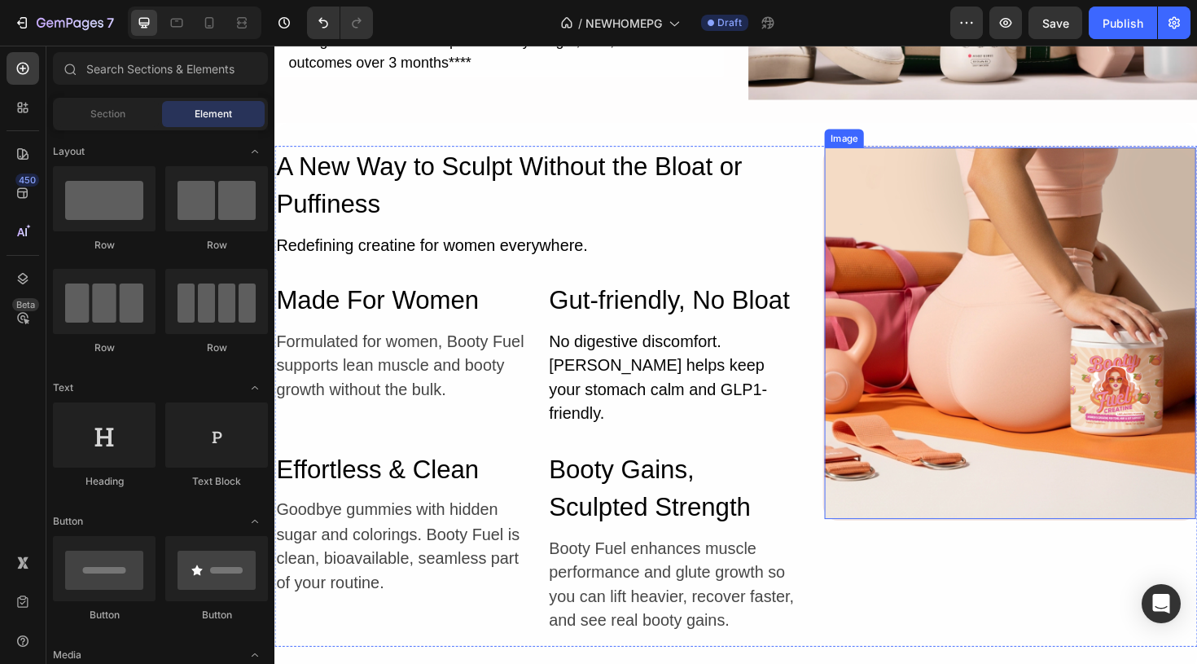
click at [960, 327] on img at bounding box center [1053, 349] width 393 height 393
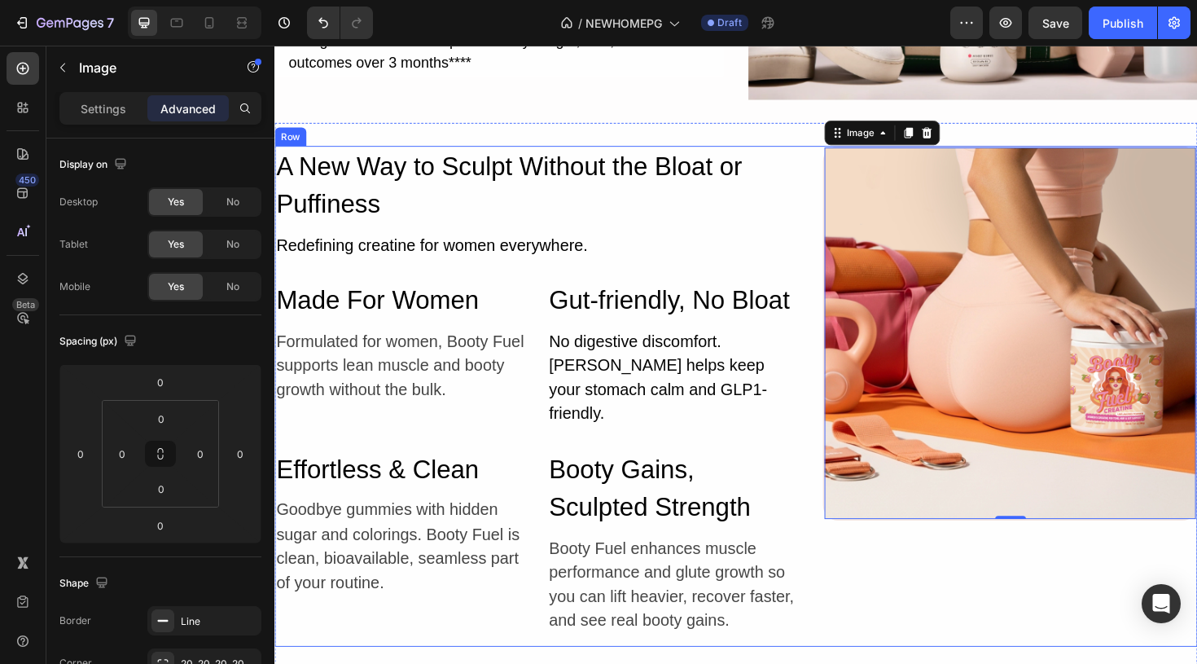
click at [911, 580] on div "Image 0" at bounding box center [1053, 416] width 397 height 530
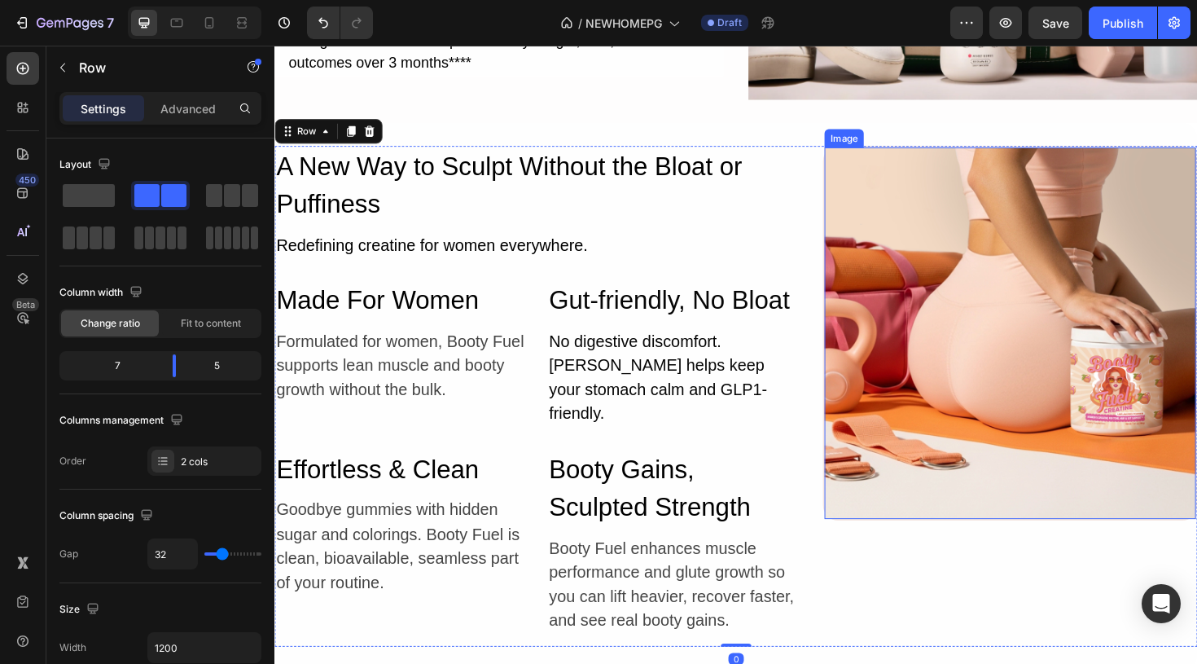
click at [922, 349] on img at bounding box center [1053, 349] width 393 height 393
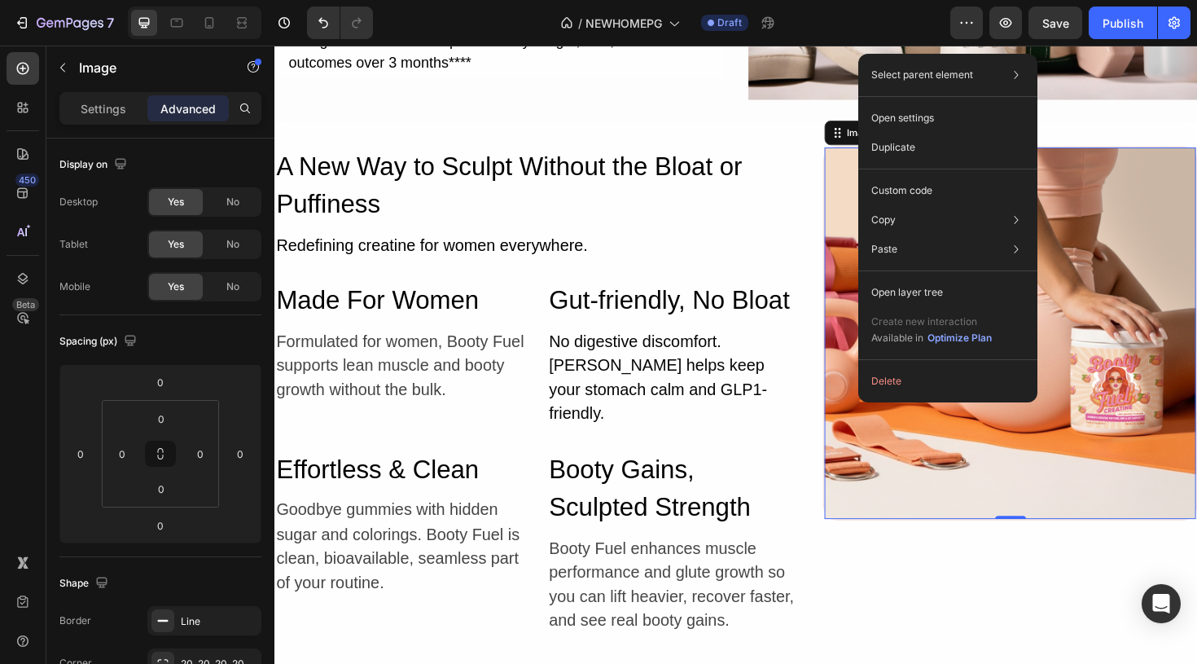
click at [917, 276] on div "Select parent element Section Row 2 cols Image Open settings Duplicate Custom c…" at bounding box center [947, 228] width 179 height 349
click at [916, 287] on p "Open layer tree" at bounding box center [907, 292] width 72 height 15
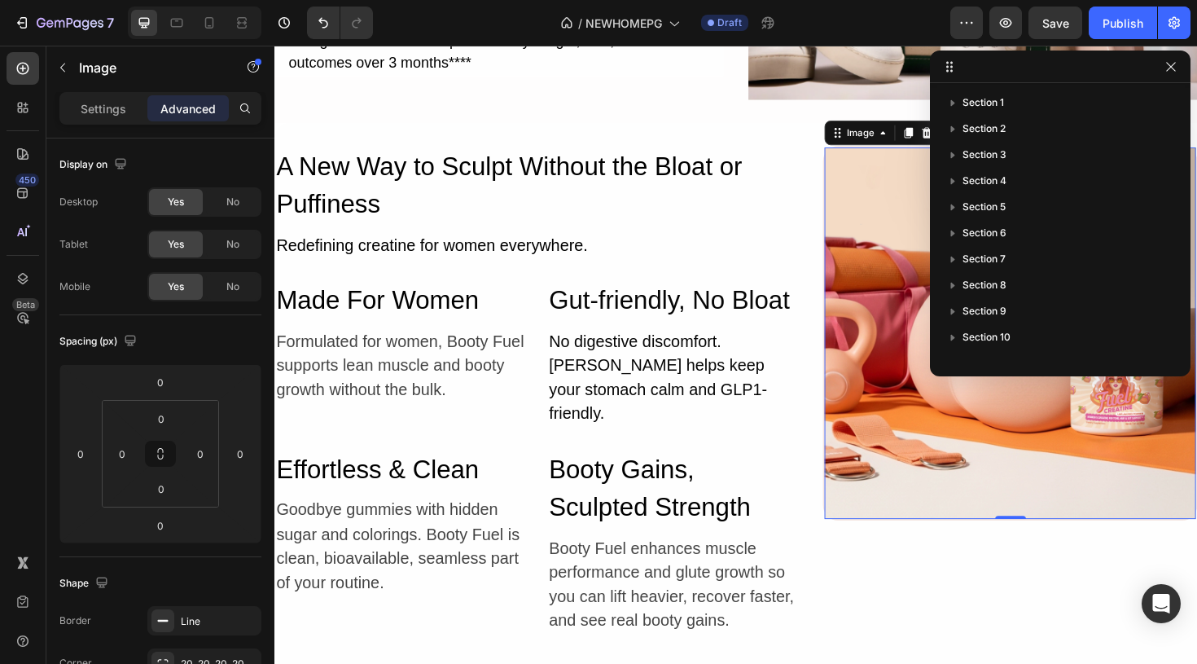
scroll to position [357, 0]
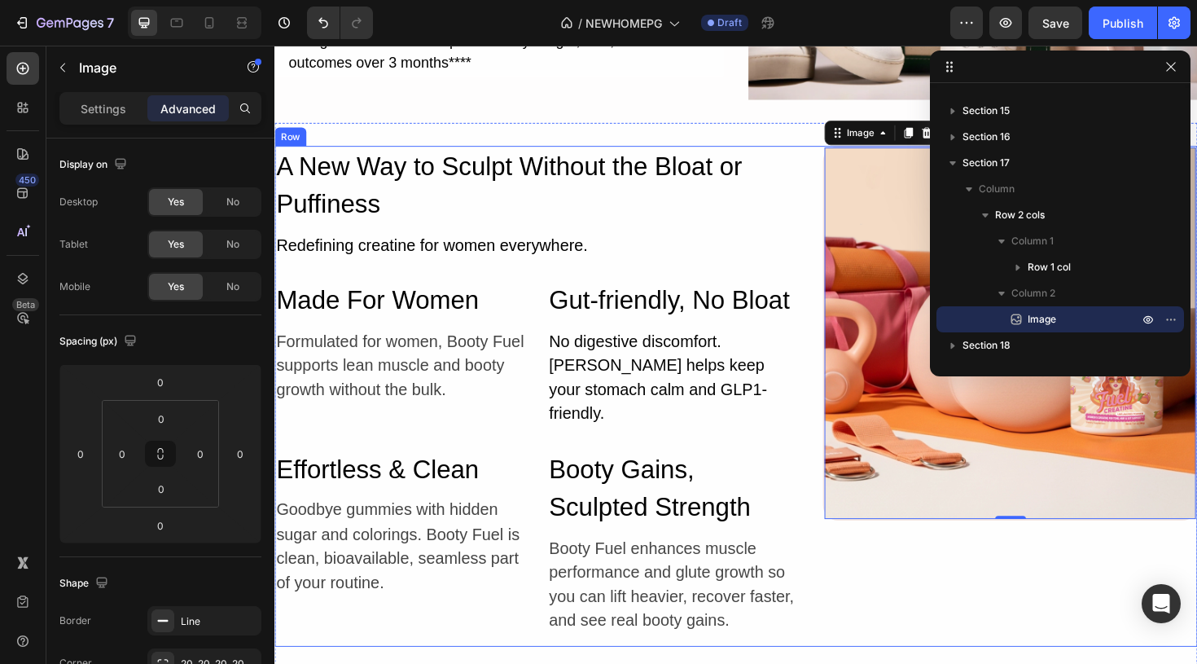
click at [1046, 605] on div "Image 0" at bounding box center [1053, 416] width 397 height 530
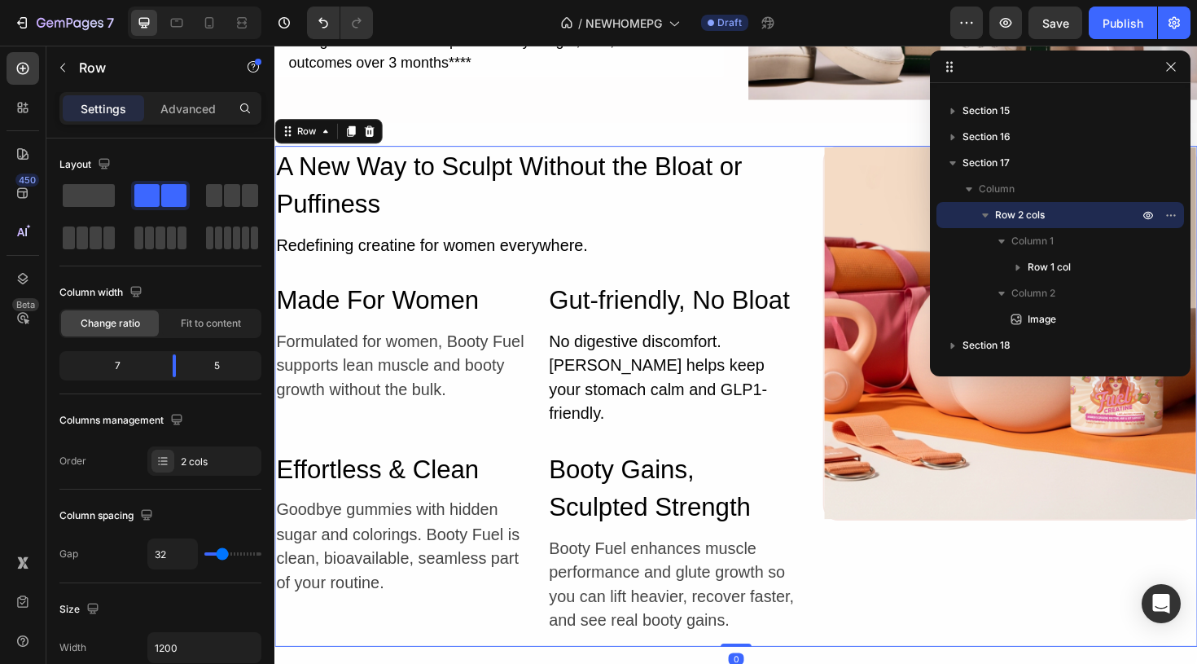
click at [1046, 605] on div "Image" at bounding box center [1053, 416] width 397 height 530
click at [1173, 65] on icon "button" at bounding box center [1170, 66] width 13 height 13
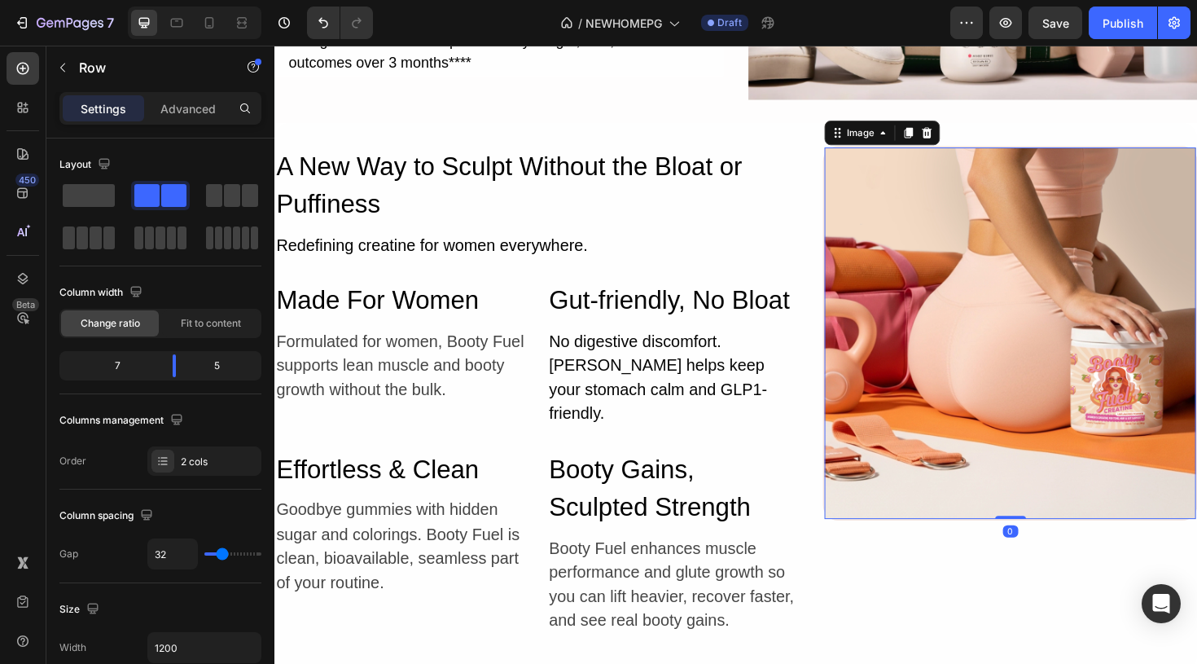
click at [1000, 356] on img at bounding box center [1053, 349] width 393 height 393
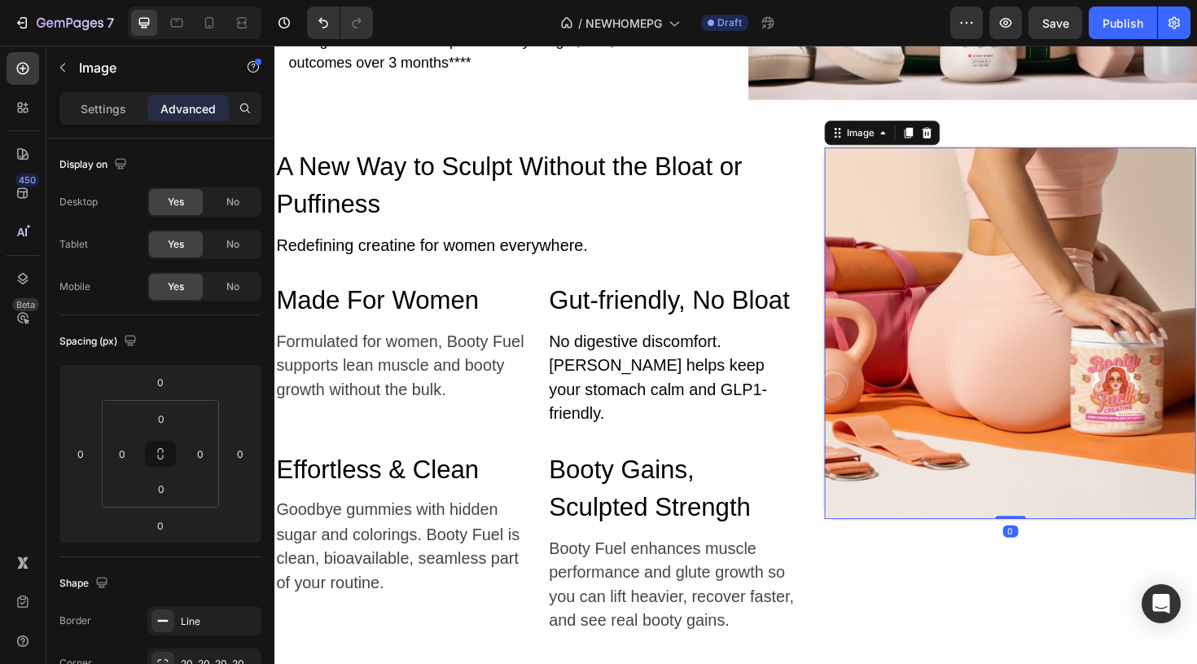
click at [1000, 356] on img at bounding box center [1053, 349] width 393 height 393
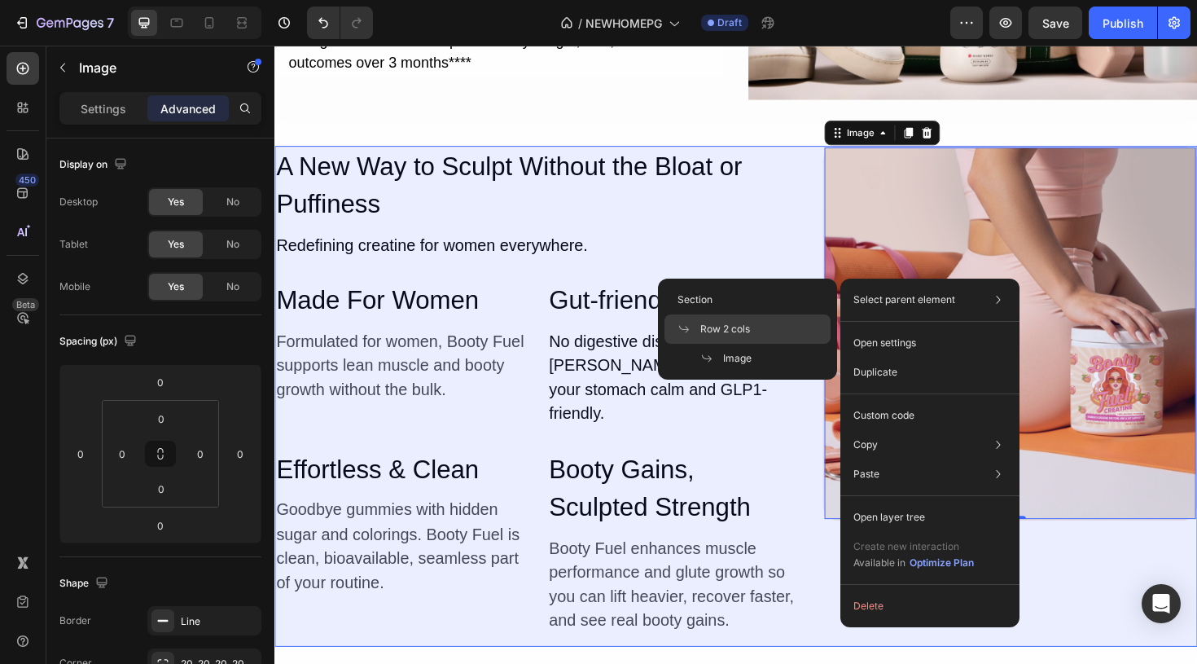
click at [787, 344] on div "Row 2 cols" at bounding box center [747, 358] width 166 height 29
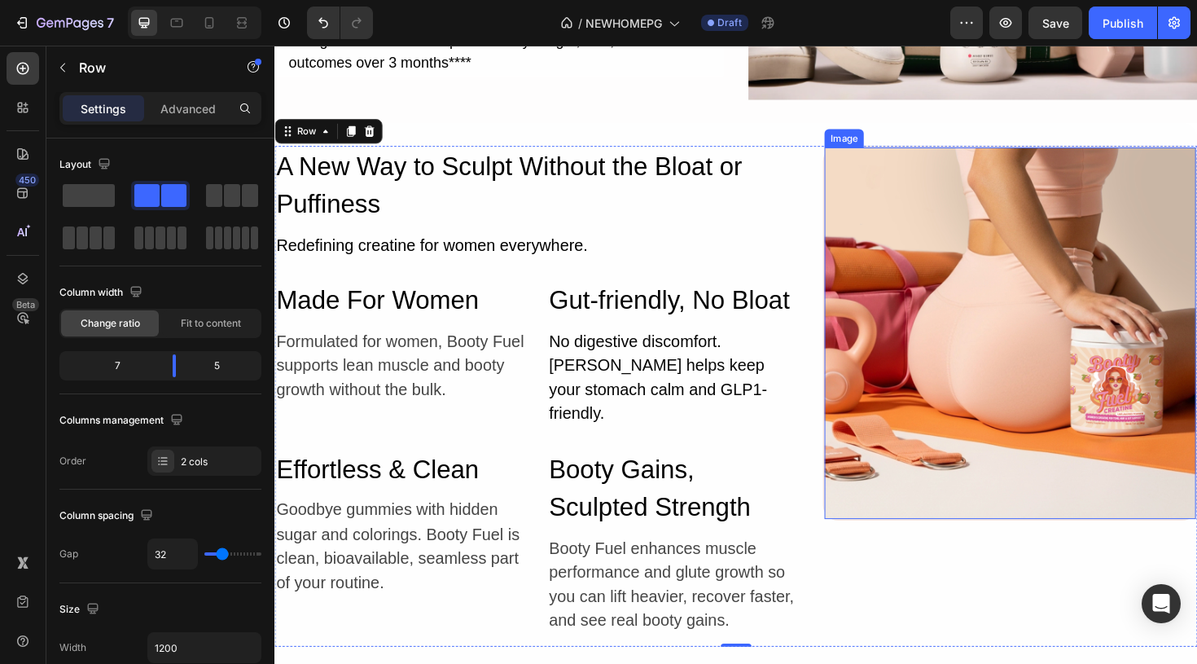
click at [1032, 329] on img at bounding box center [1053, 349] width 393 height 393
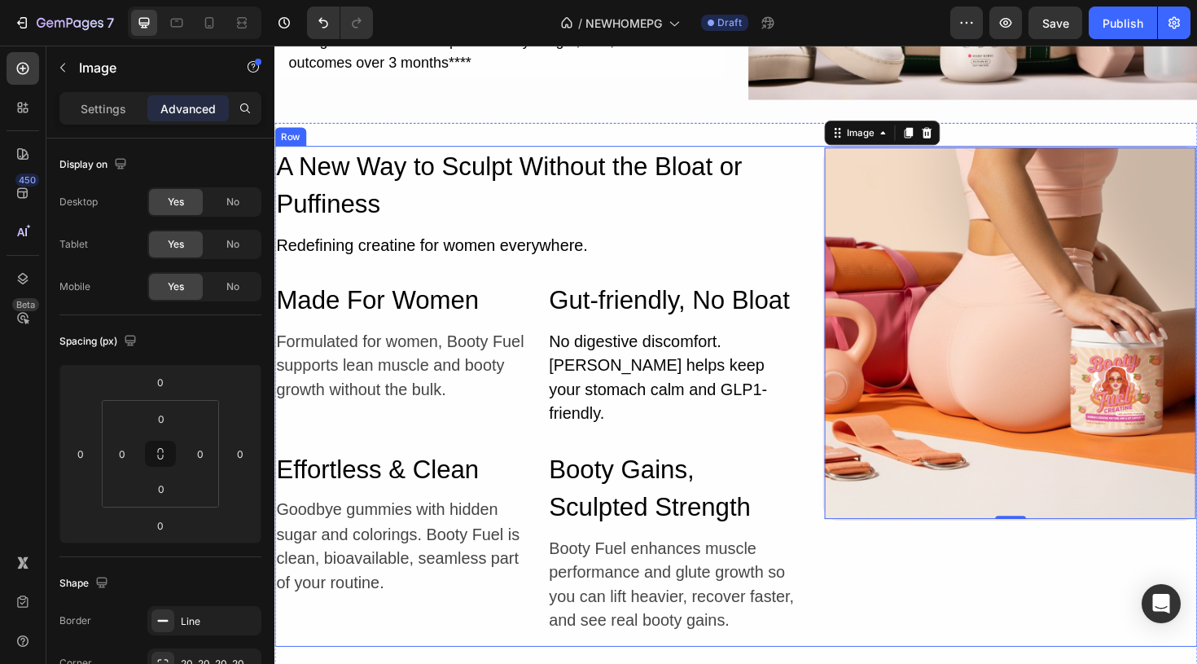
click at [1083, 623] on div "Image 0" at bounding box center [1053, 416] width 397 height 530
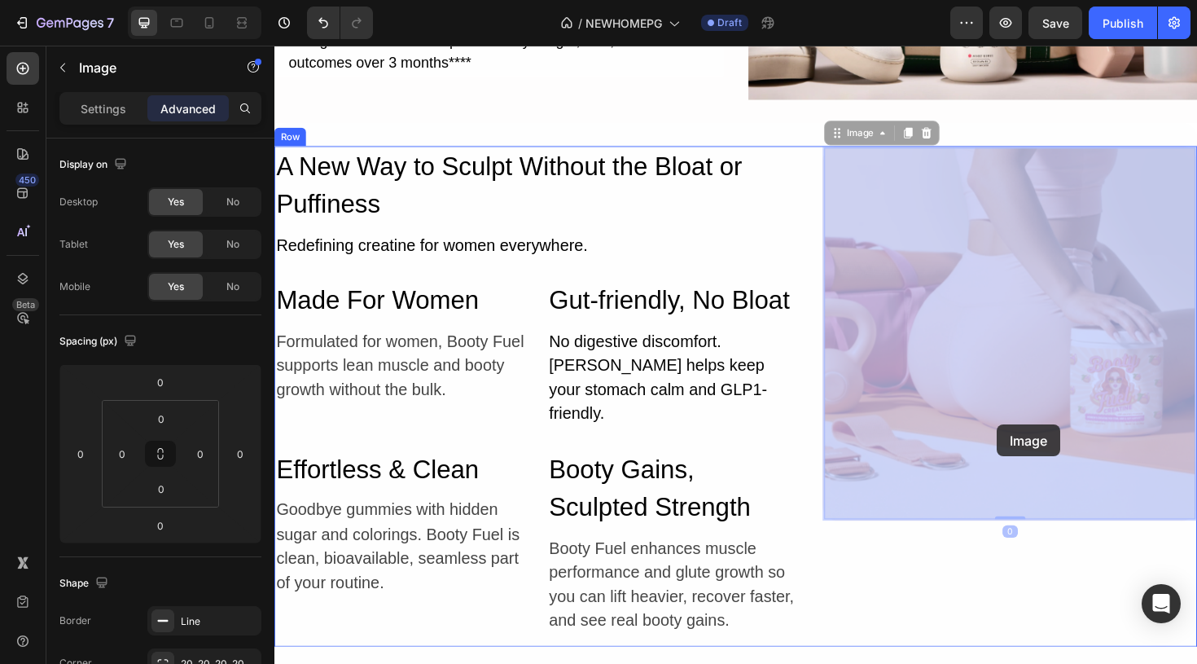
drag, startPoint x: 1099, startPoint y: 446, endPoint x: 1040, endPoint y: 444, distance: 59.5
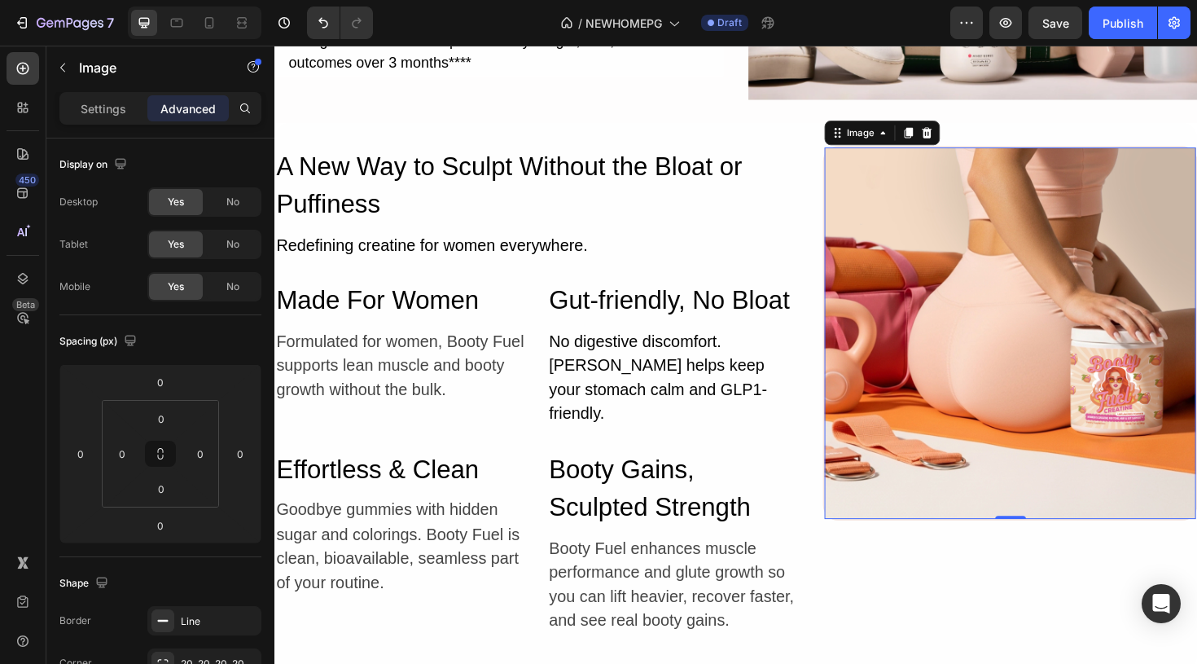
click at [1040, 444] on img at bounding box center [1053, 349] width 393 height 393
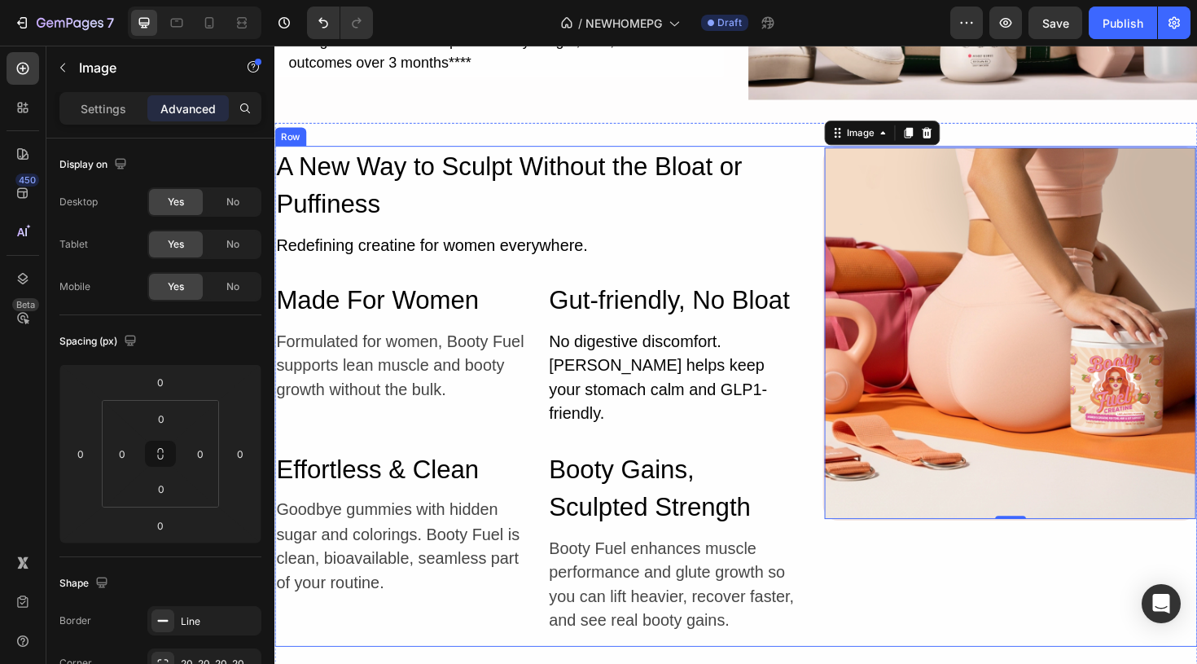
click at [997, 609] on div "Image 0" at bounding box center [1053, 416] width 397 height 530
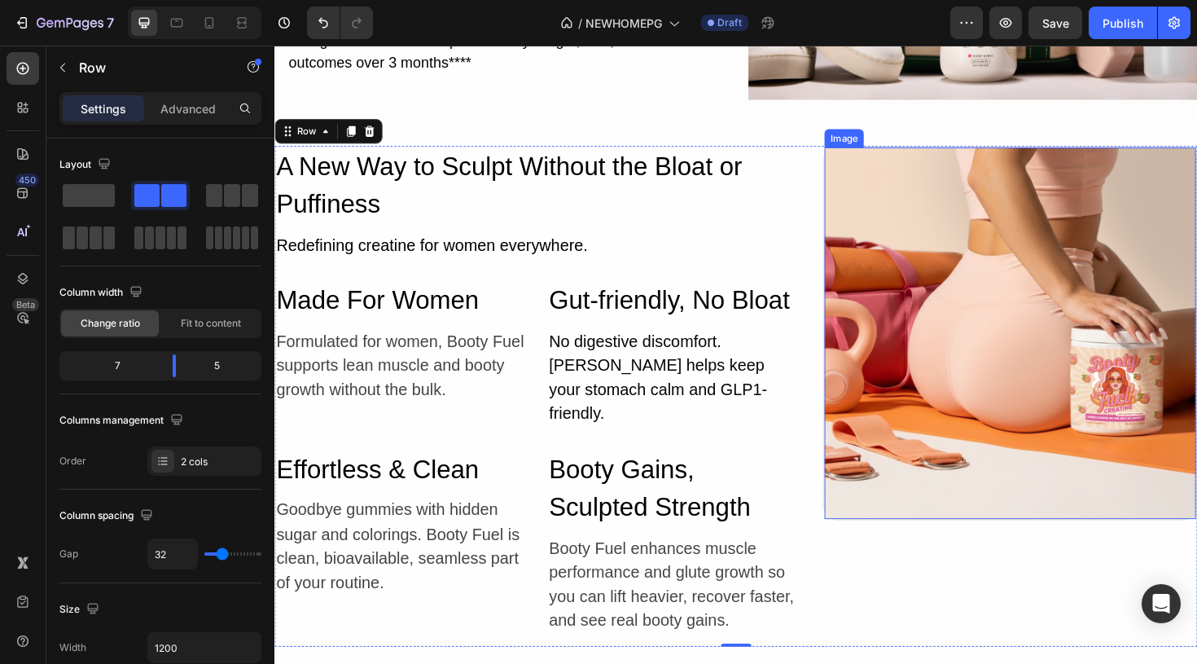
click at [862, 541] on img at bounding box center [1053, 349] width 393 height 393
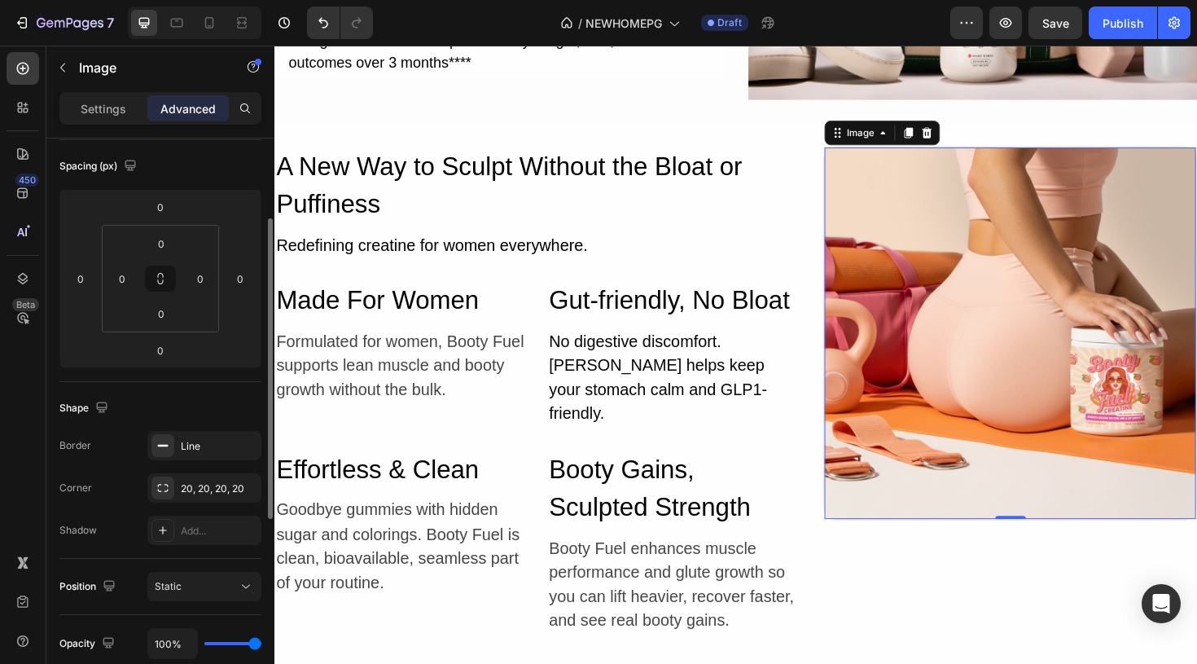
scroll to position [197, 0]
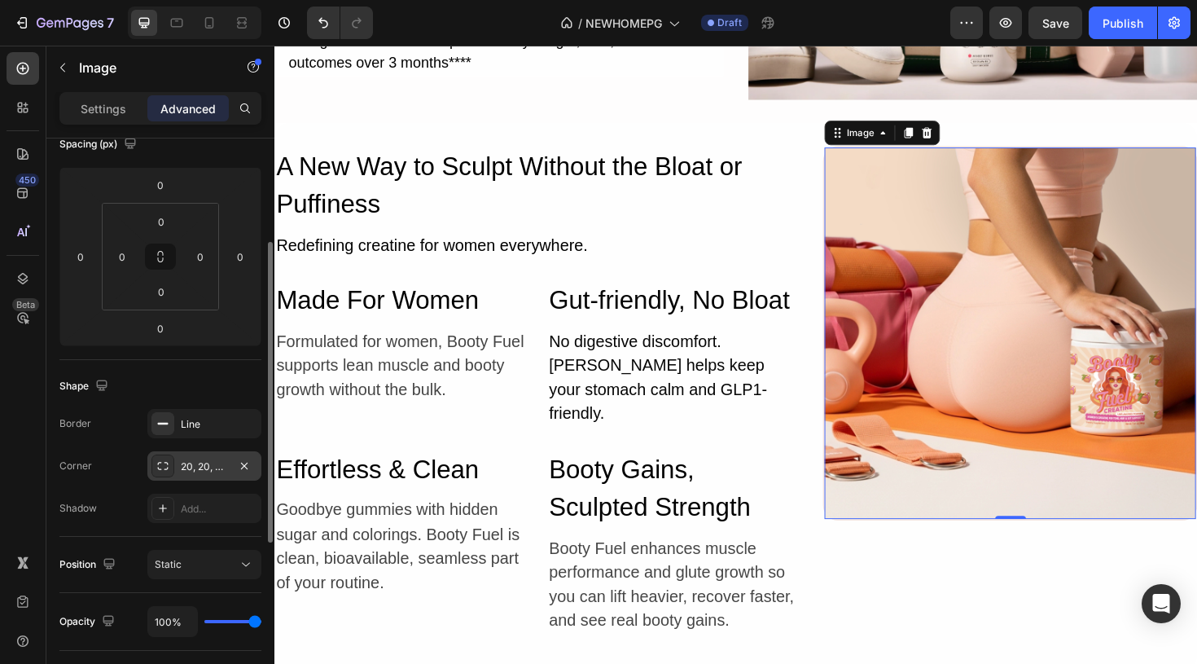
click at [204, 470] on div "20, 20, 20, 20" at bounding box center [204, 466] width 47 height 15
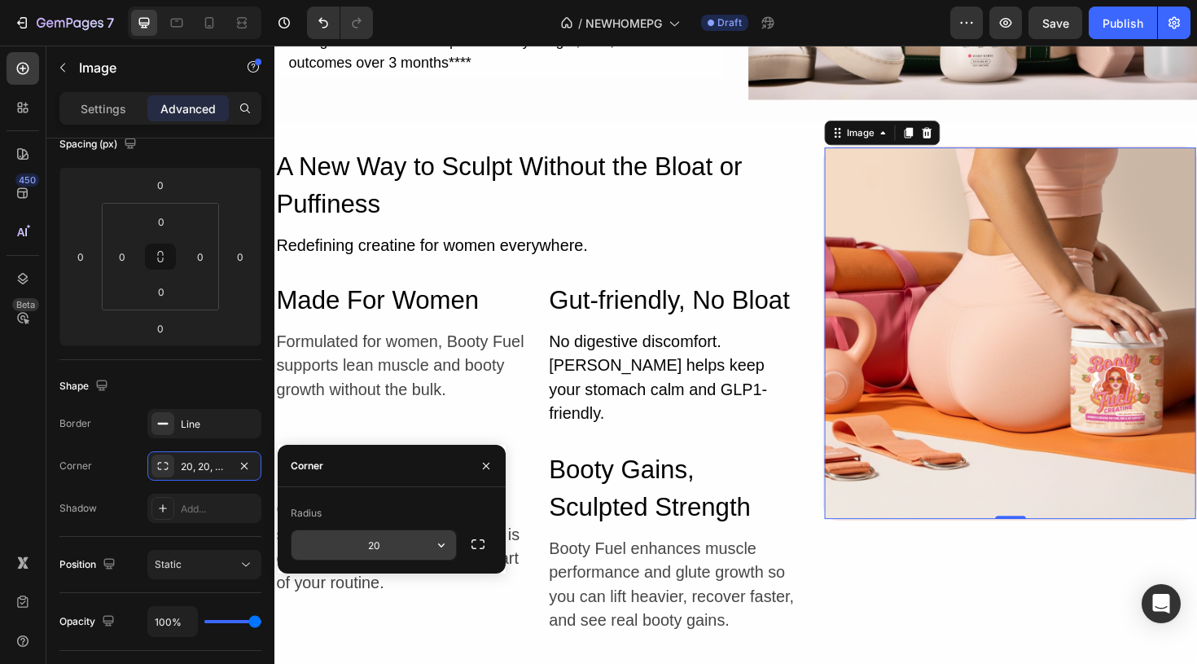
click at [395, 538] on input "20" at bounding box center [374, 544] width 164 height 29
click at [467, 549] on button "button" at bounding box center [477, 543] width 29 height 29
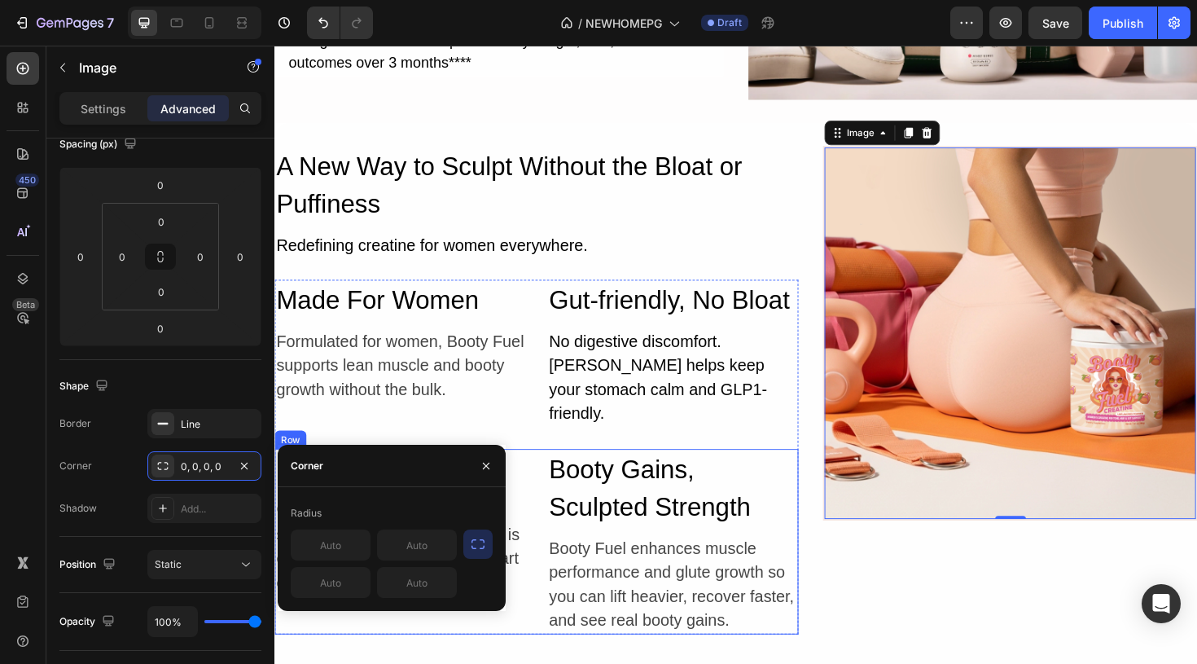
click at [525, 638] on div "Effortless & Clean Heading Goodbye gummies with hidden sugar and colorings. Boo…" at bounding box center [407, 570] width 266 height 196
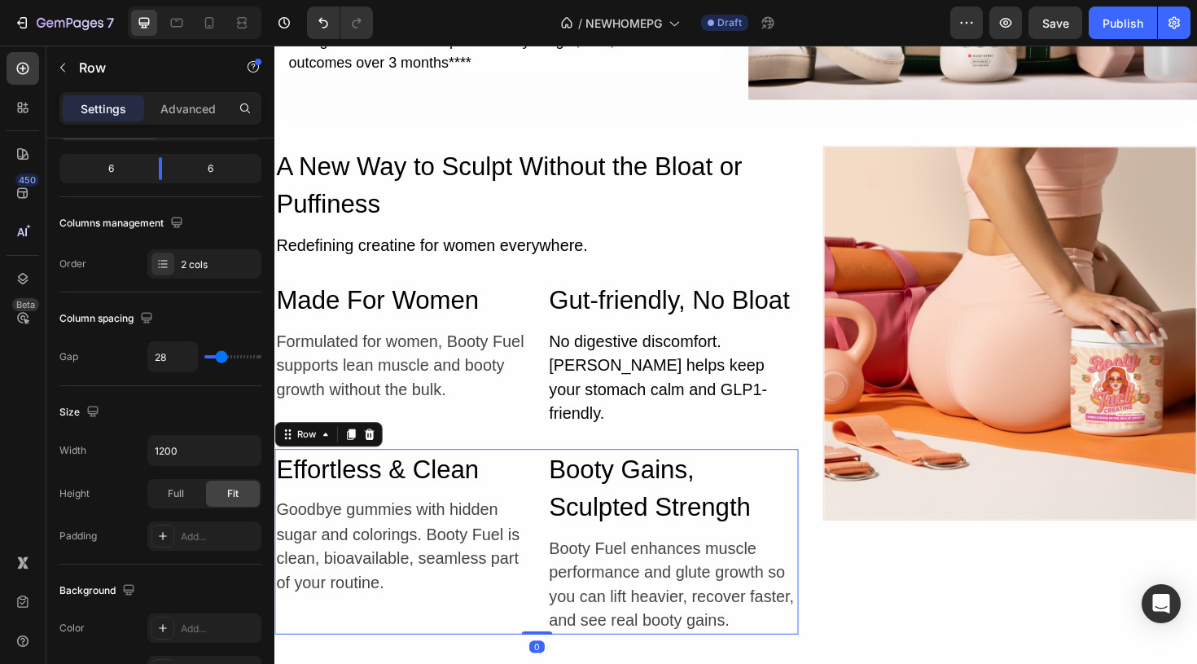
scroll to position [0, 0]
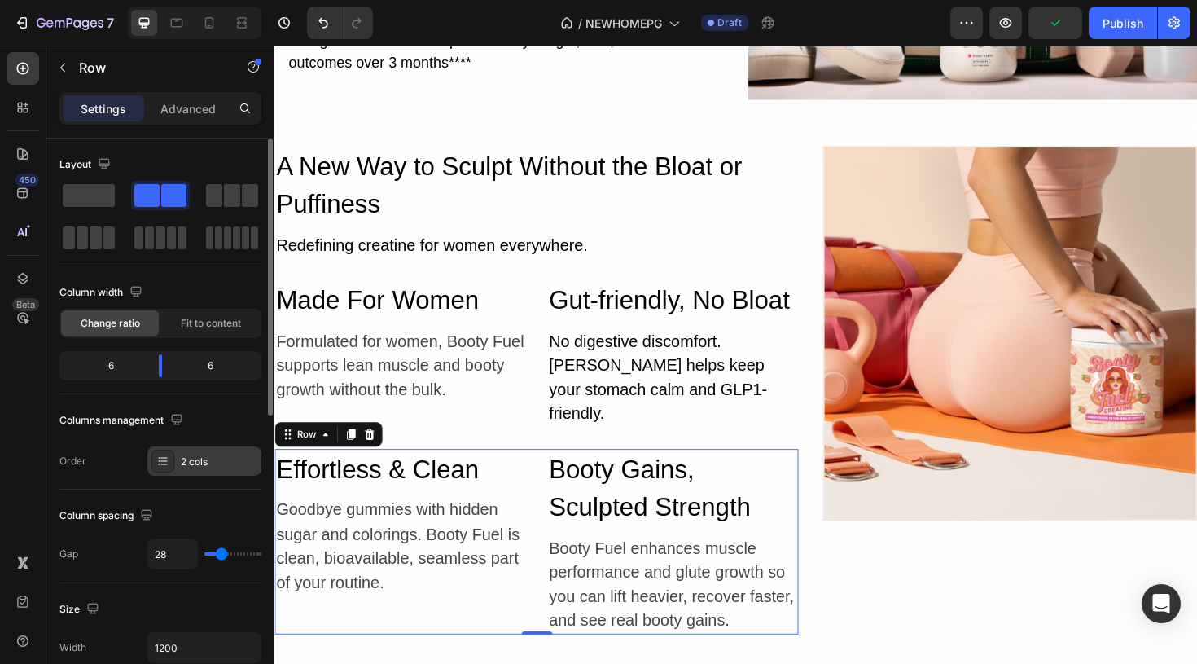
click at [165, 467] on div at bounding box center [162, 460] width 23 height 23
click at [248, 583] on div "Layout Column width Change ratio Fit to content 6 6 Columns management Order 2 …" at bounding box center [160, 672] width 202 height 178
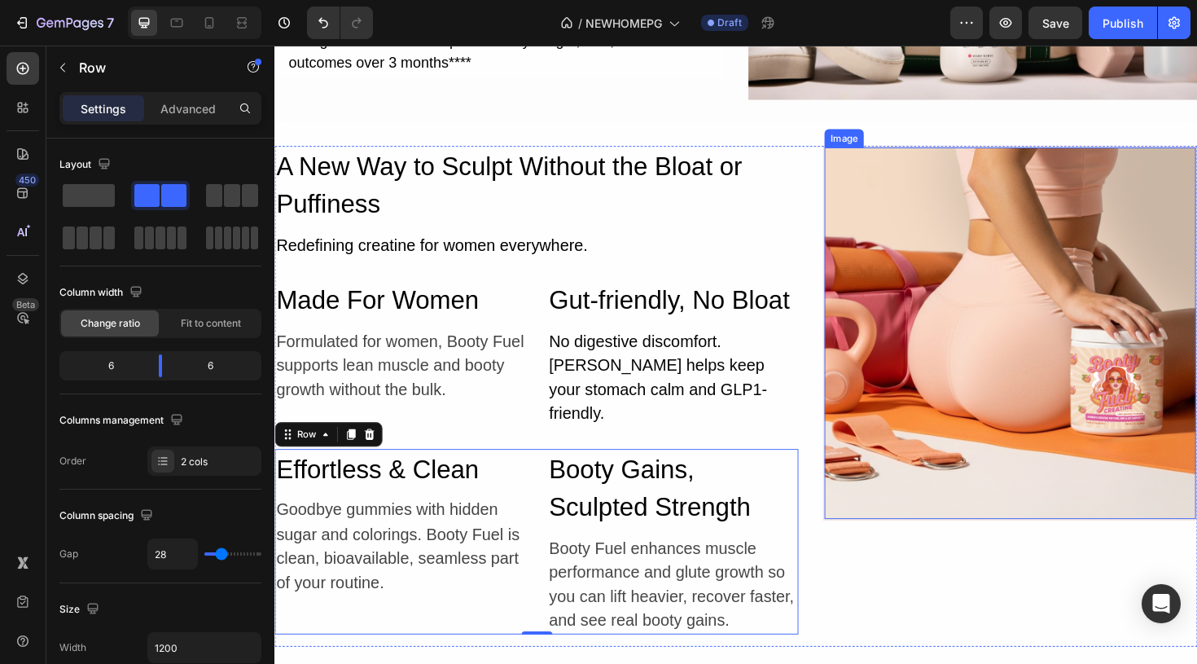
click at [1009, 482] on img at bounding box center [1053, 349] width 393 height 393
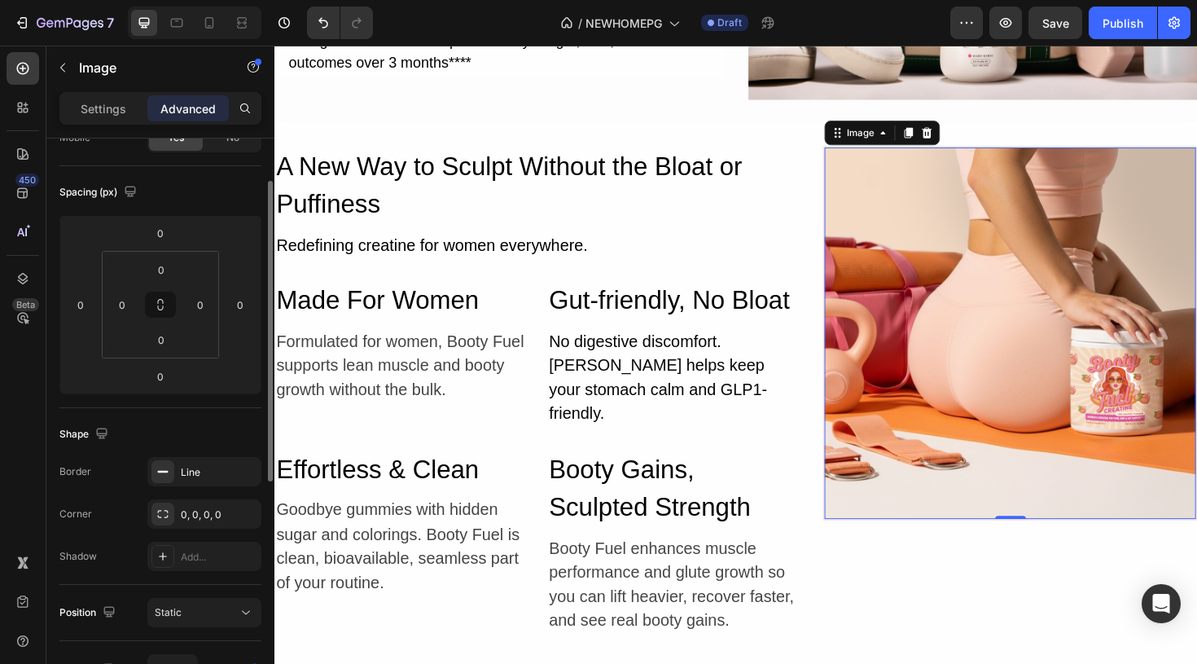
scroll to position [170, 0]
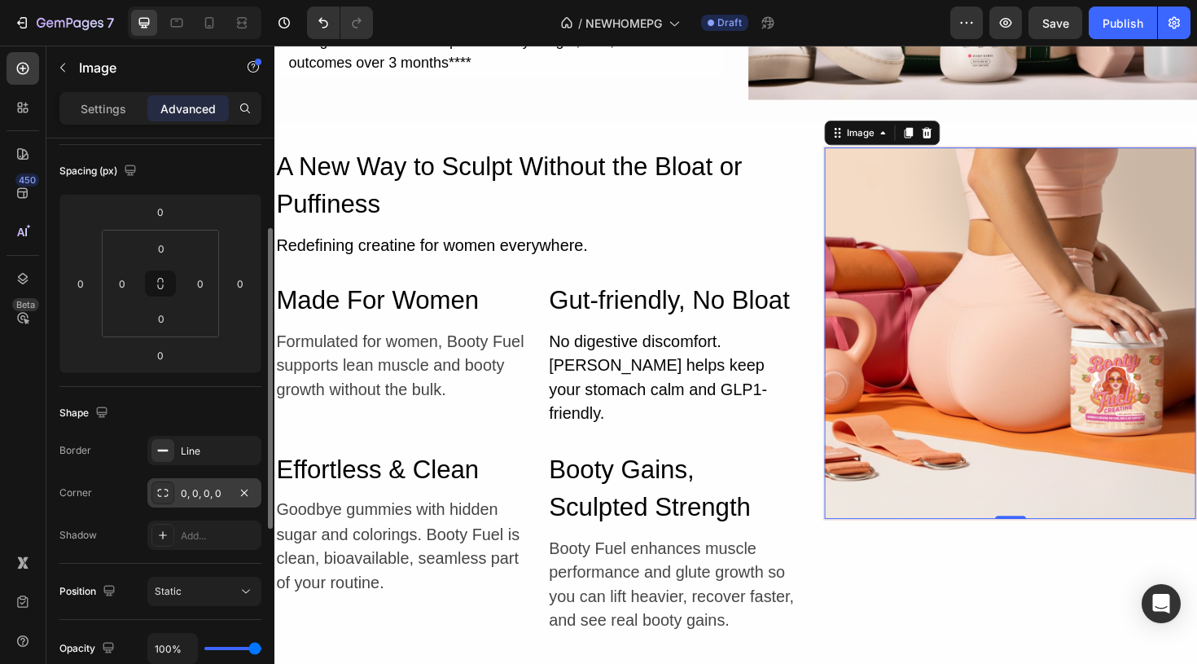
click at [203, 498] on div "0, 0, 0, 0" at bounding box center [204, 493] width 47 height 15
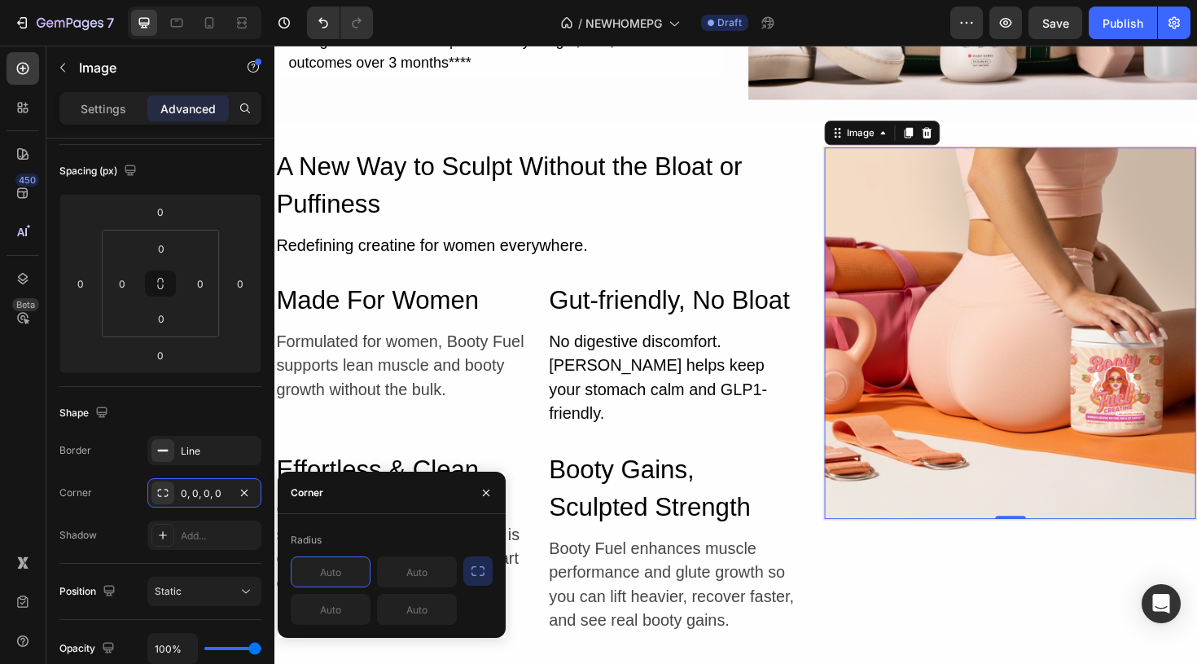
click at [345, 577] on input "text" at bounding box center [331, 571] width 78 height 29
type input "30"
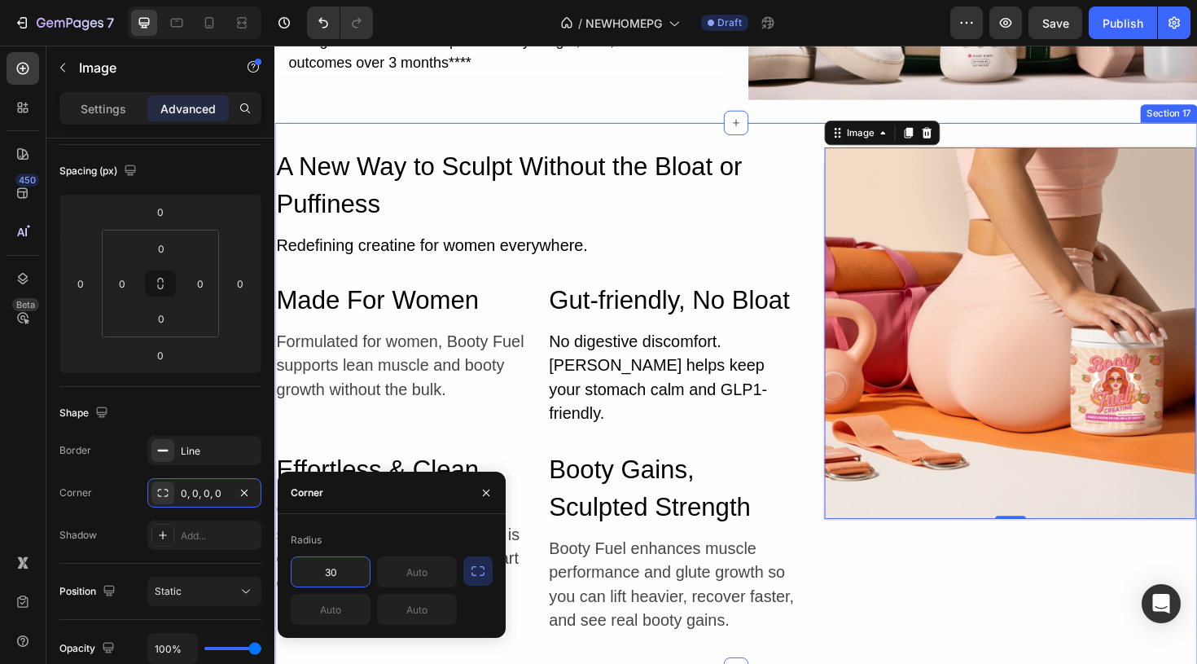
click at [559, 663] on div "A New Way to Sculpt Without the Bloat or Puffiness Heading Redefining creatine …" at bounding box center [762, 416] width 977 height 579
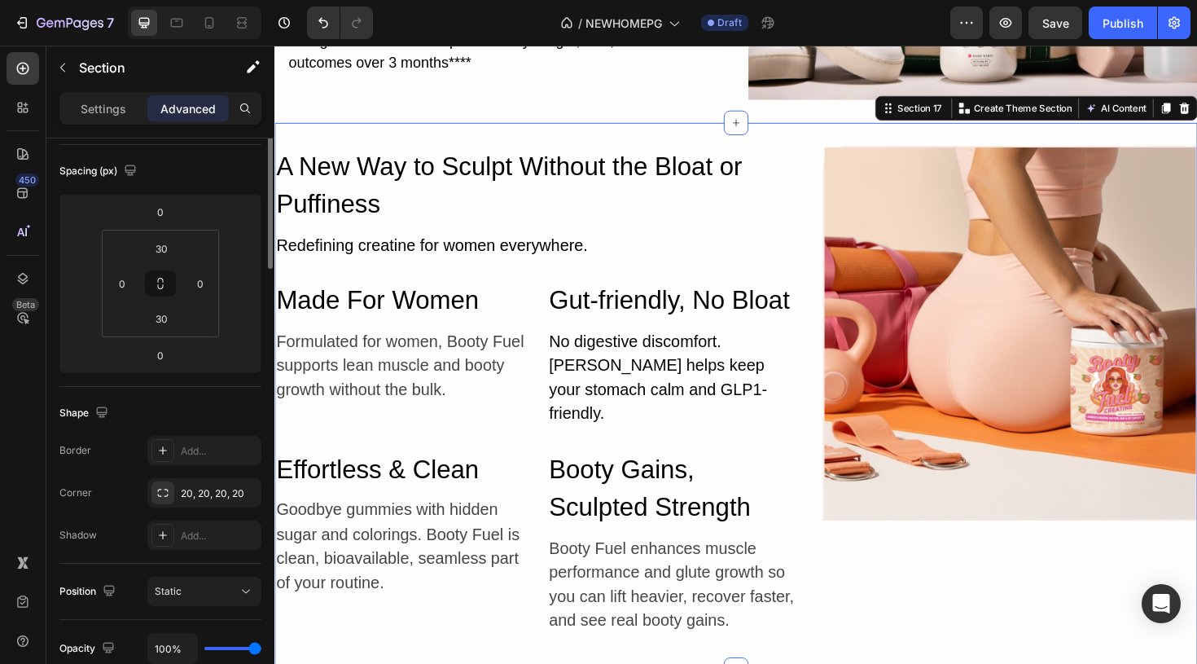
scroll to position [0, 0]
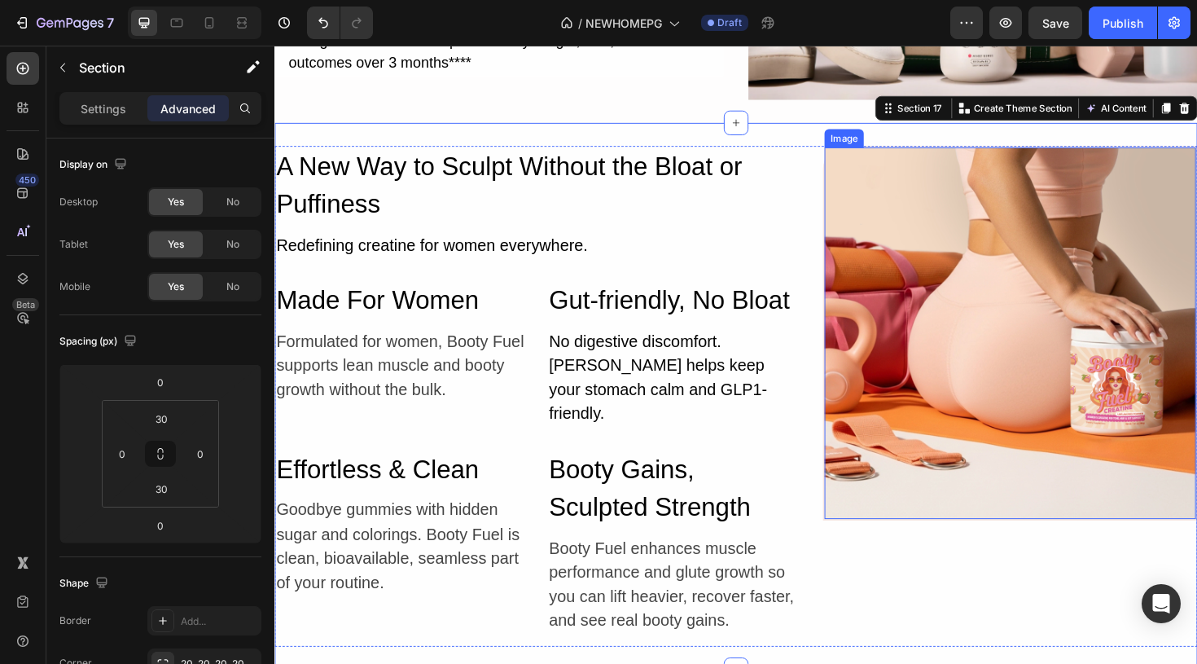
click at [941, 309] on img at bounding box center [1053, 349] width 393 height 393
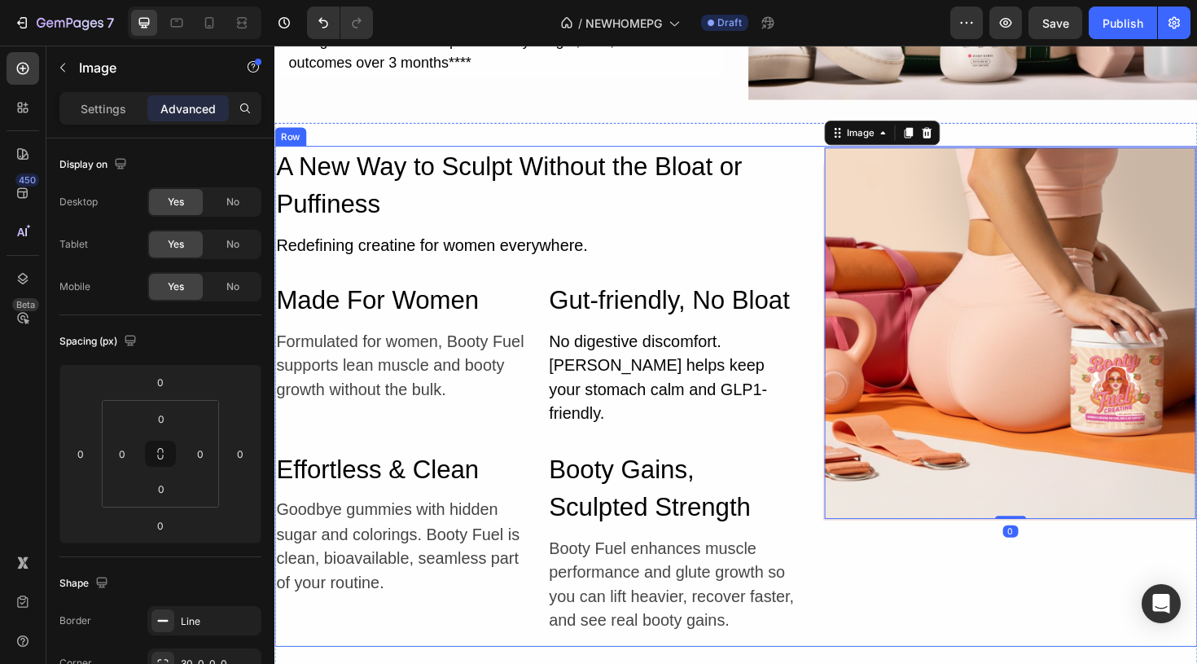
click at [1084, 613] on div "Image 0" at bounding box center [1053, 416] width 397 height 530
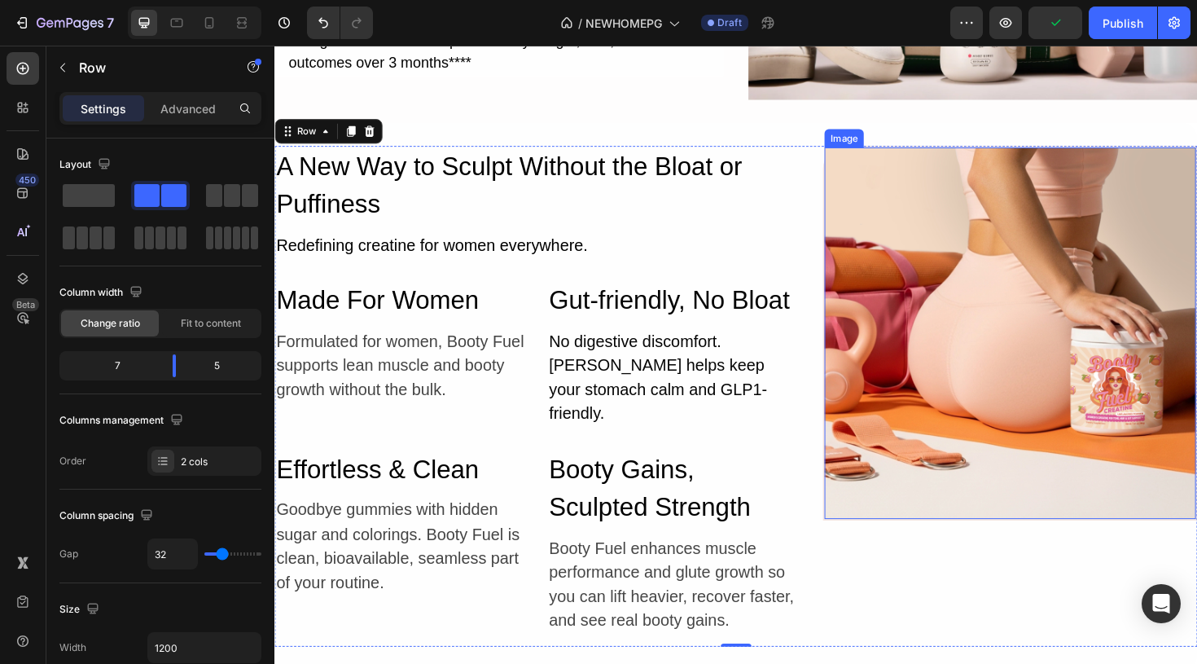
click at [974, 474] on img at bounding box center [1053, 349] width 393 height 393
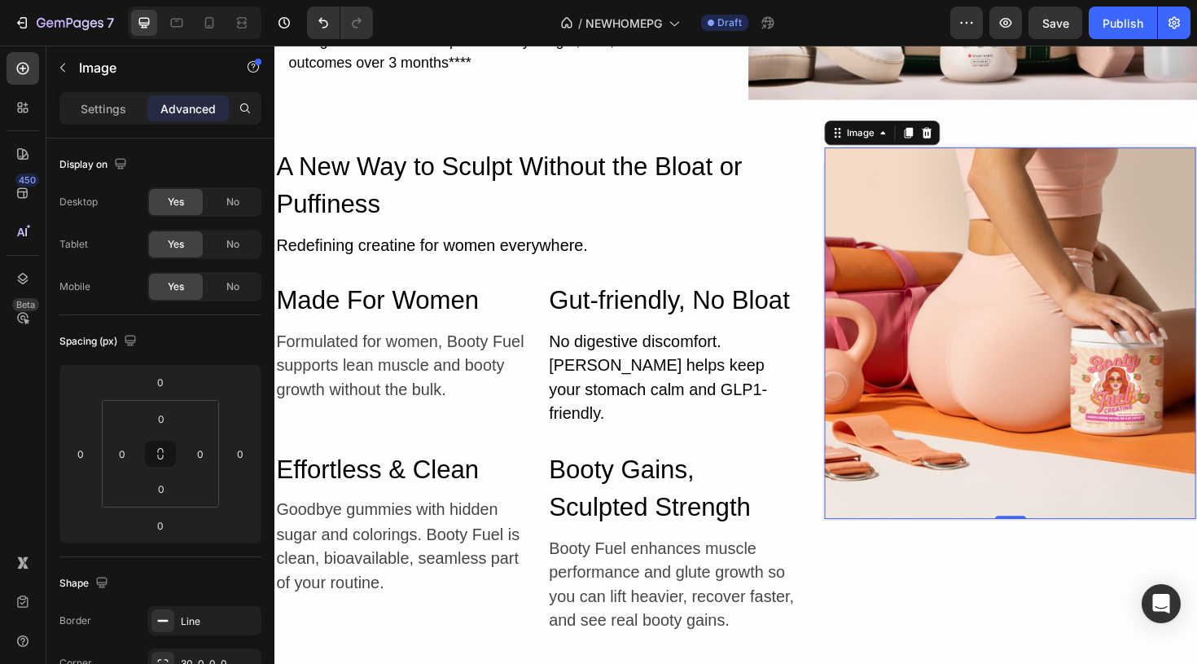
click at [1038, 534] on img at bounding box center [1053, 349] width 393 height 393
click at [1051, 544] on div at bounding box center [1053, 543] width 33 height 5
click at [1054, 557] on div "0" at bounding box center [1054, 559] width 16 height 13
click at [1054, 560] on div "0" at bounding box center [1054, 559] width 16 height 13
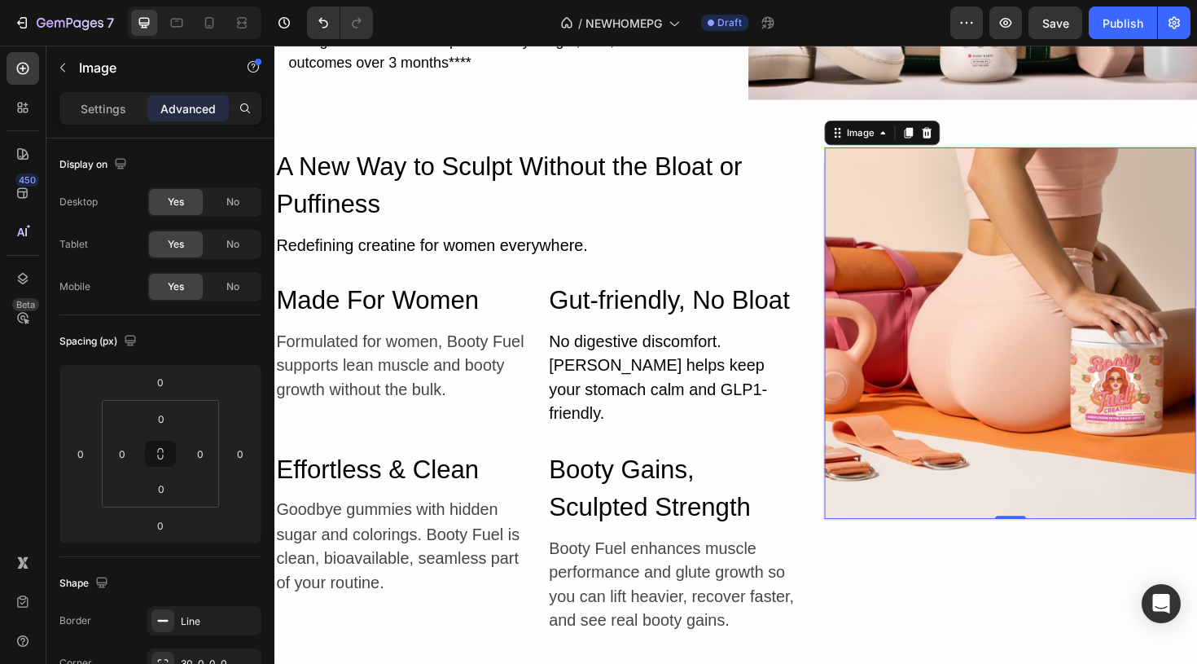
click at [1004, 427] on img at bounding box center [1053, 349] width 393 height 393
click at [912, 141] on icon at bounding box center [918, 137] width 13 height 13
click at [946, 141] on icon at bounding box center [945, 137] width 13 height 13
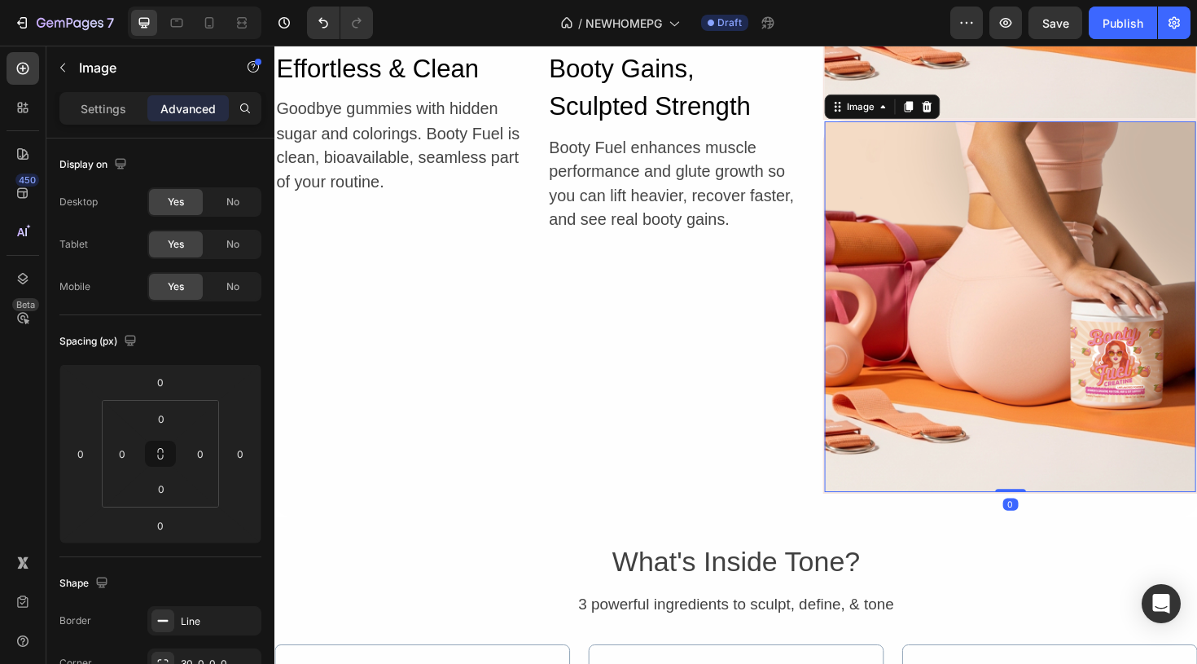
scroll to position [5920, 0]
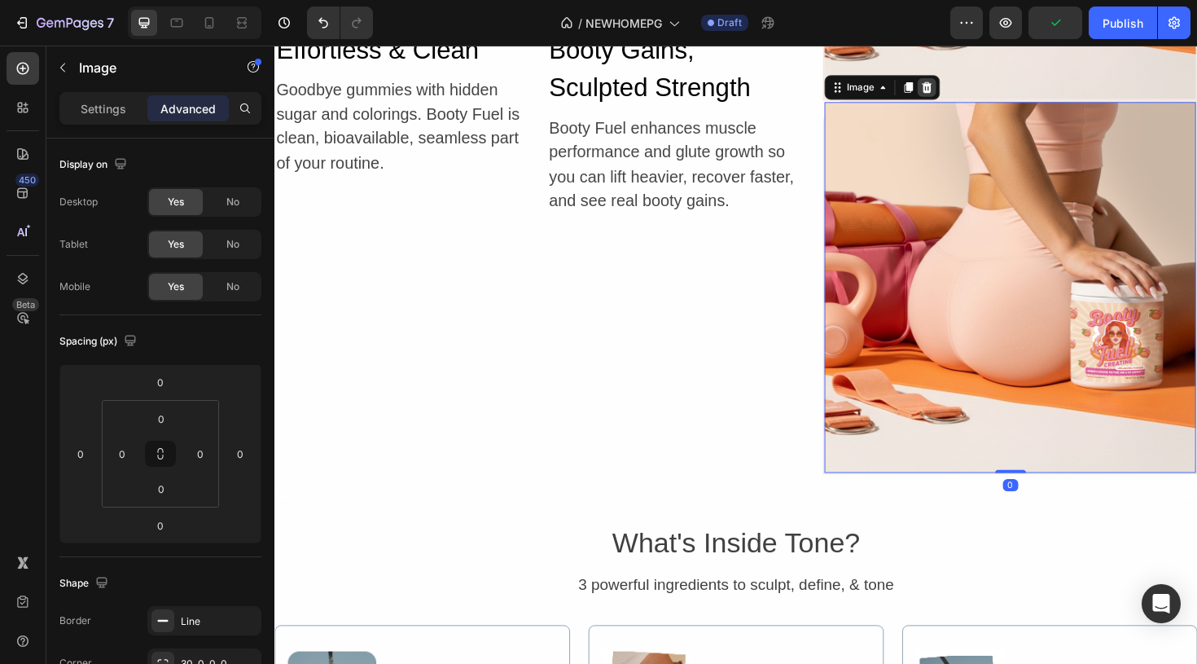
click at [967, 91] on icon at bounding box center [965, 88] width 11 height 11
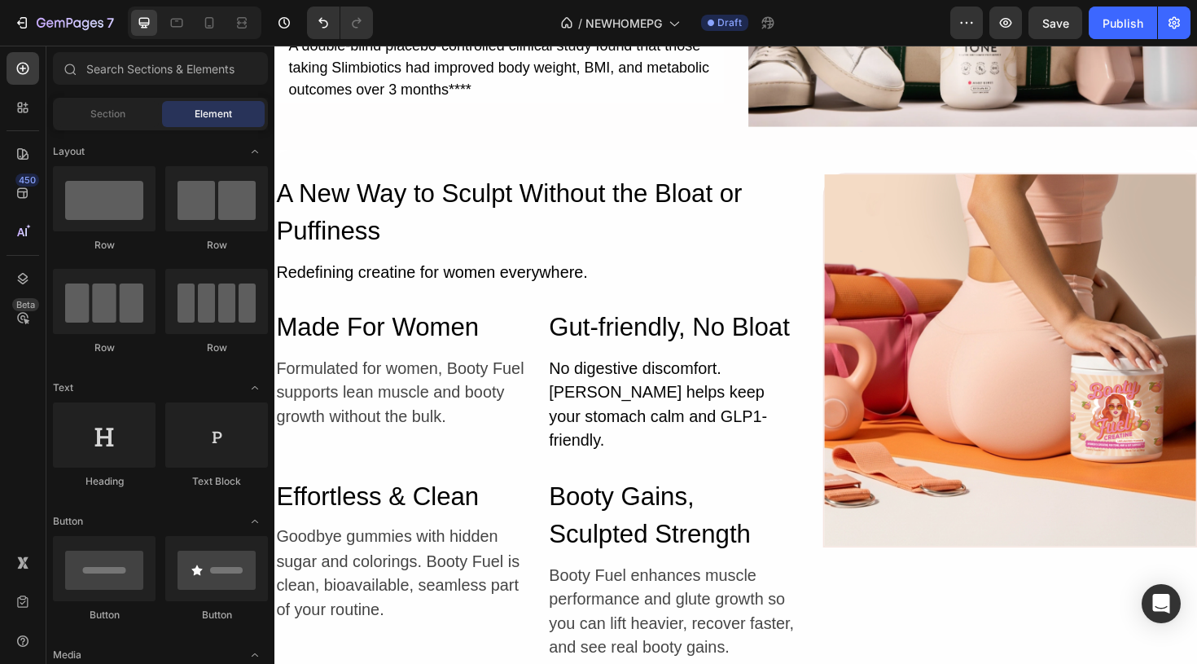
scroll to position [5444, 0]
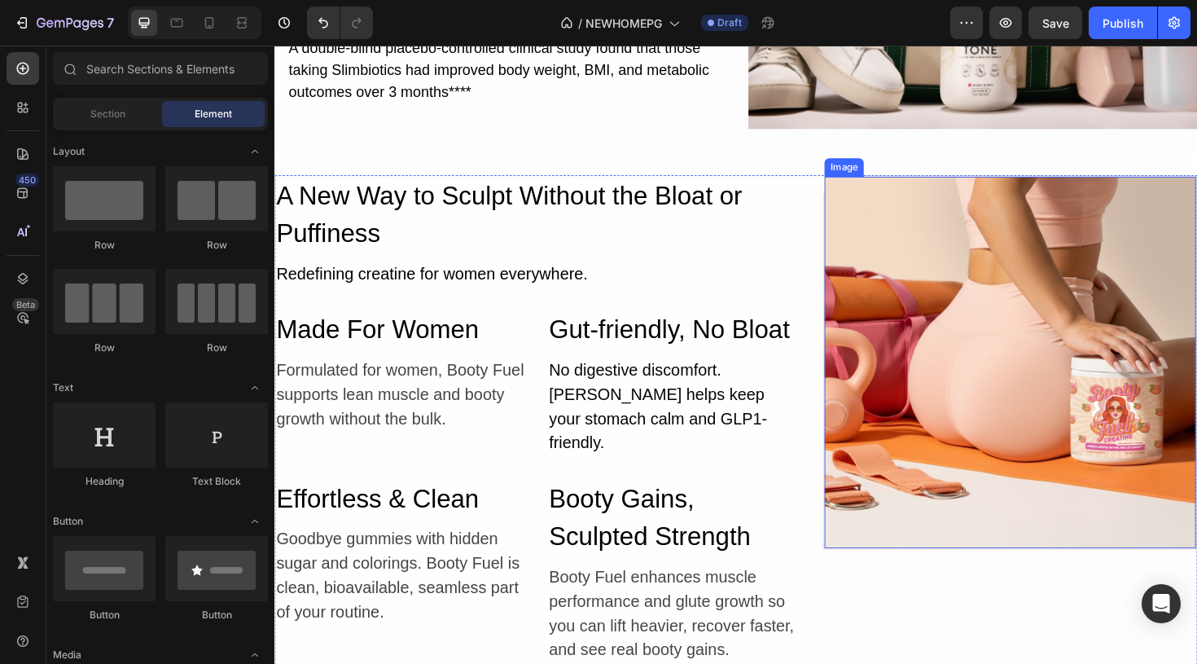
click at [962, 341] on img at bounding box center [1053, 380] width 393 height 393
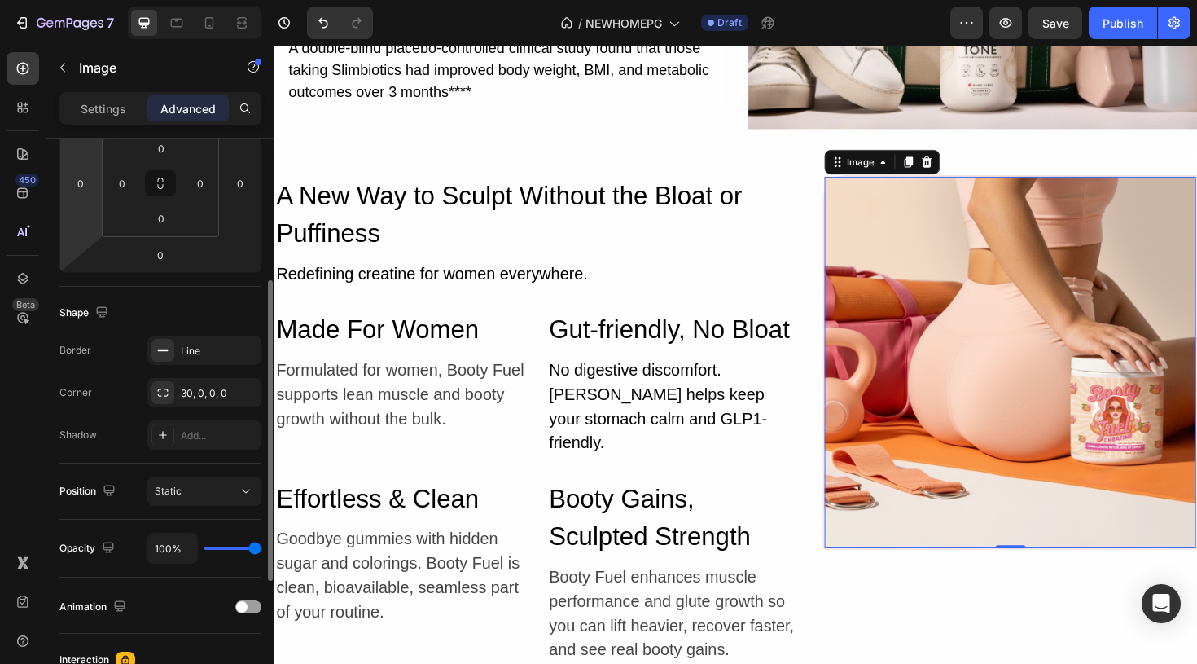
scroll to position [283, 0]
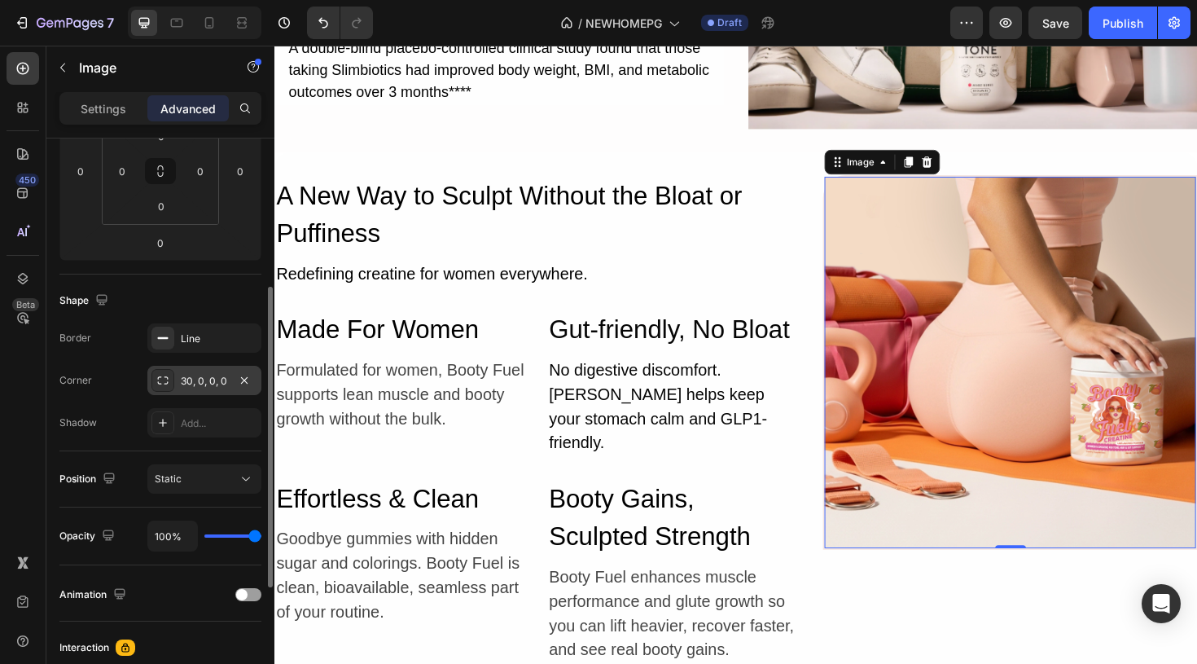
click at [213, 379] on div "30, 0, 0, 0" at bounding box center [204, 381] width 47 height 15
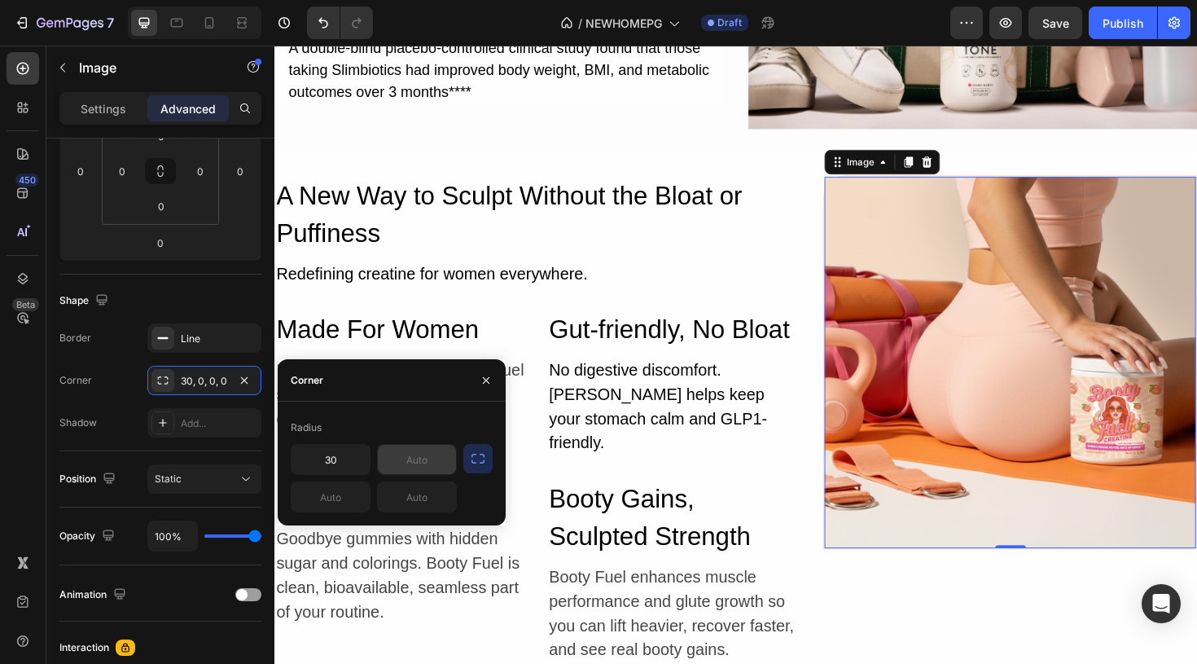
click at [406, 452] on input "text" at bounding box center [417, 459] width 78 height 29
type input "30"
click at [352, 502] on input "text" at bounding box center [331, 496] width 78 height 29
type input "30"
click at [421, 501] on input "text" at bounding box center [417, 496] width 78 height 29
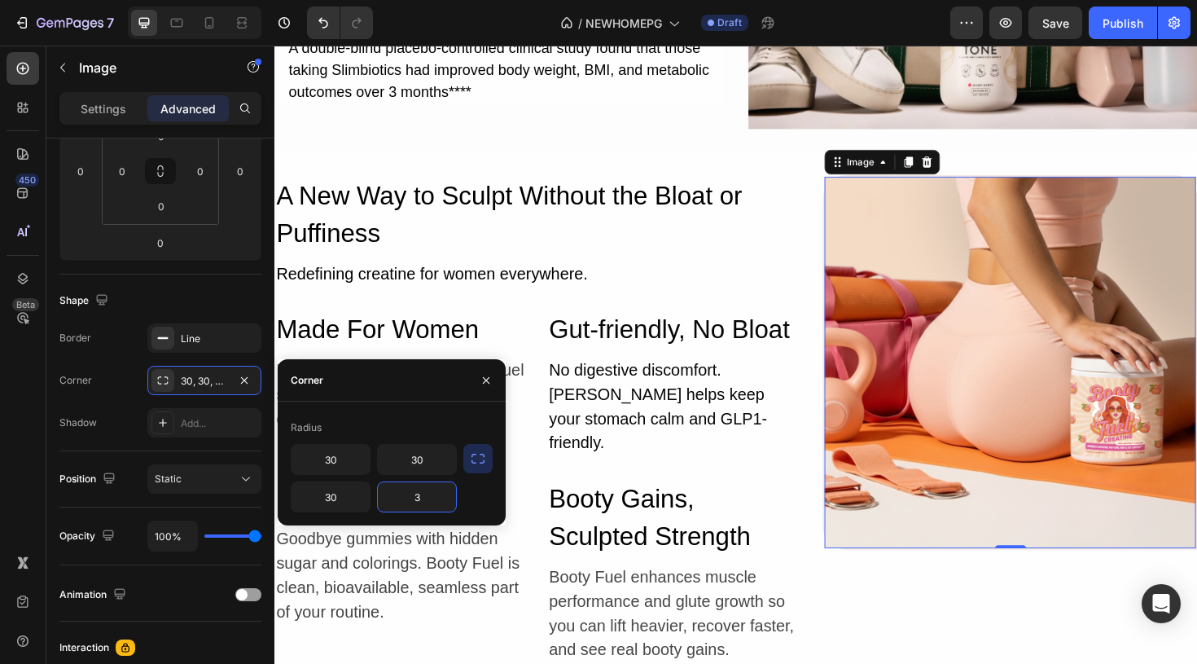
type input "30"
click at [909, 633] on div "Image 0" at bounding box center [1053, 447] width 397 height 530
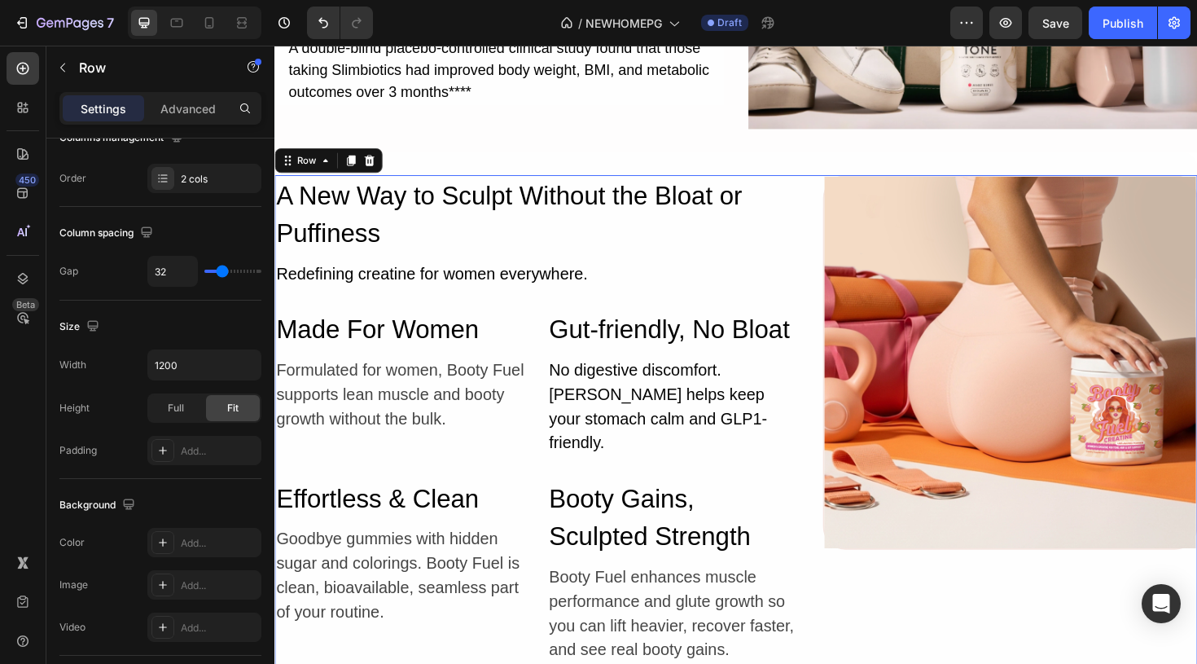
scroll to position [0, 0]
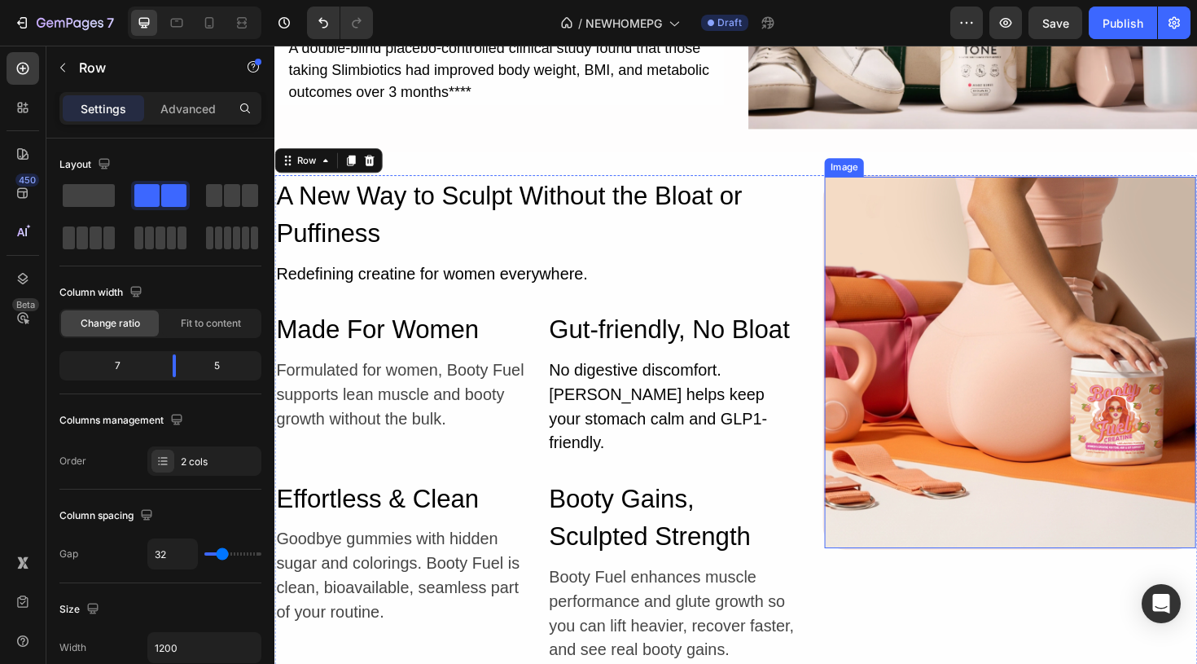
click at [1031, 307] on img at bounding box center [1053, 380] width 393 height 393
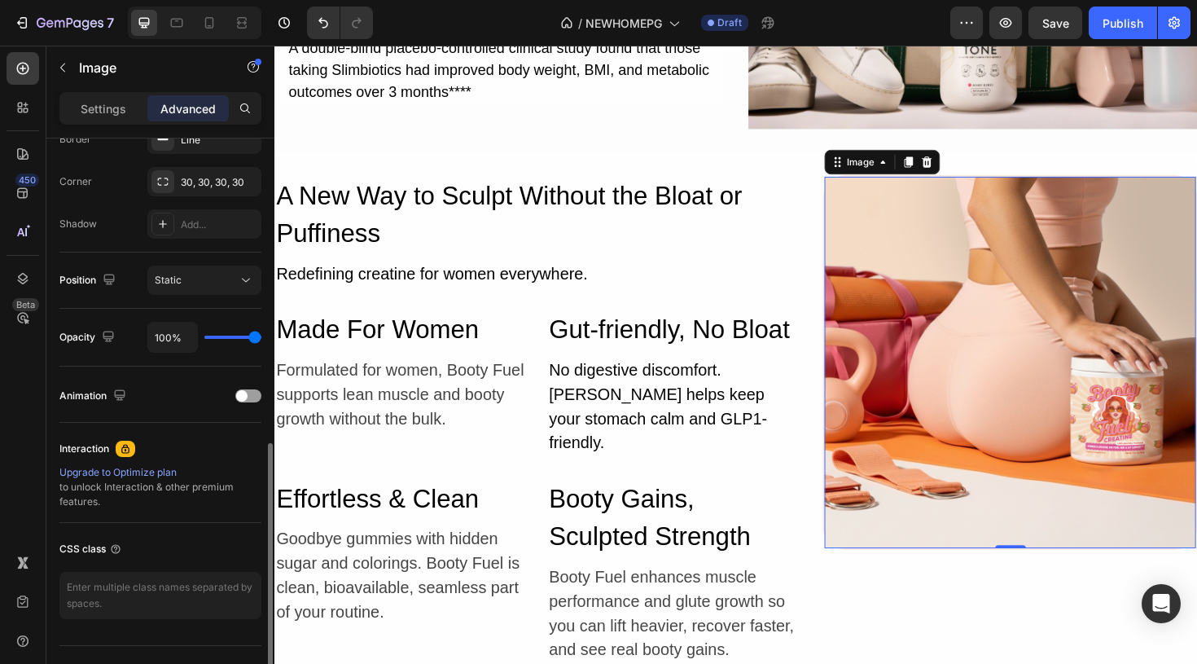
scroll to position [515, 0]
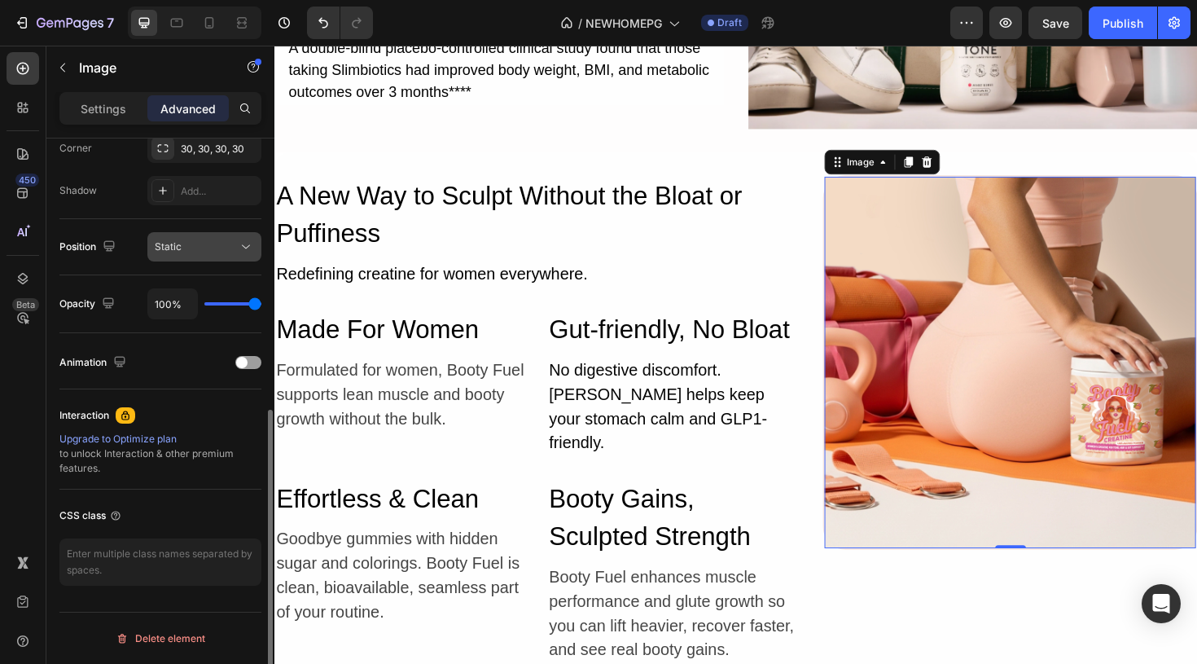
click at [243, 260] on button "Static" at bounding box center [204, 246] width 114 height 29
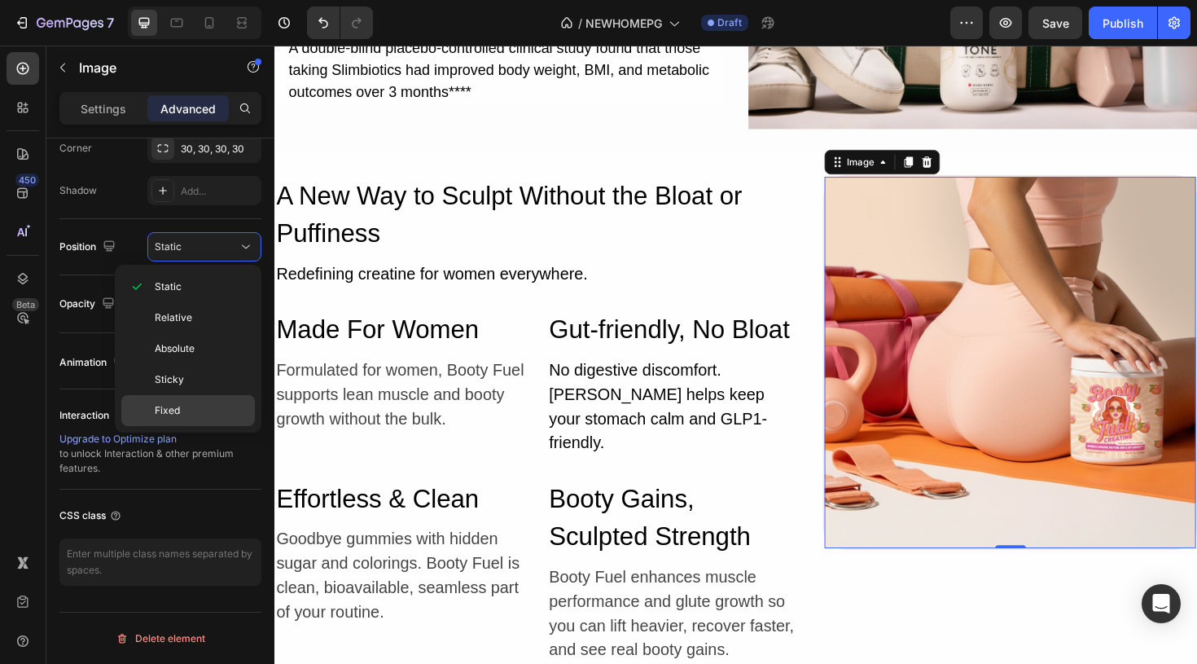
click at [209, 401] on div "Fixed" at bounding box center [188, 410] width 134 height 31
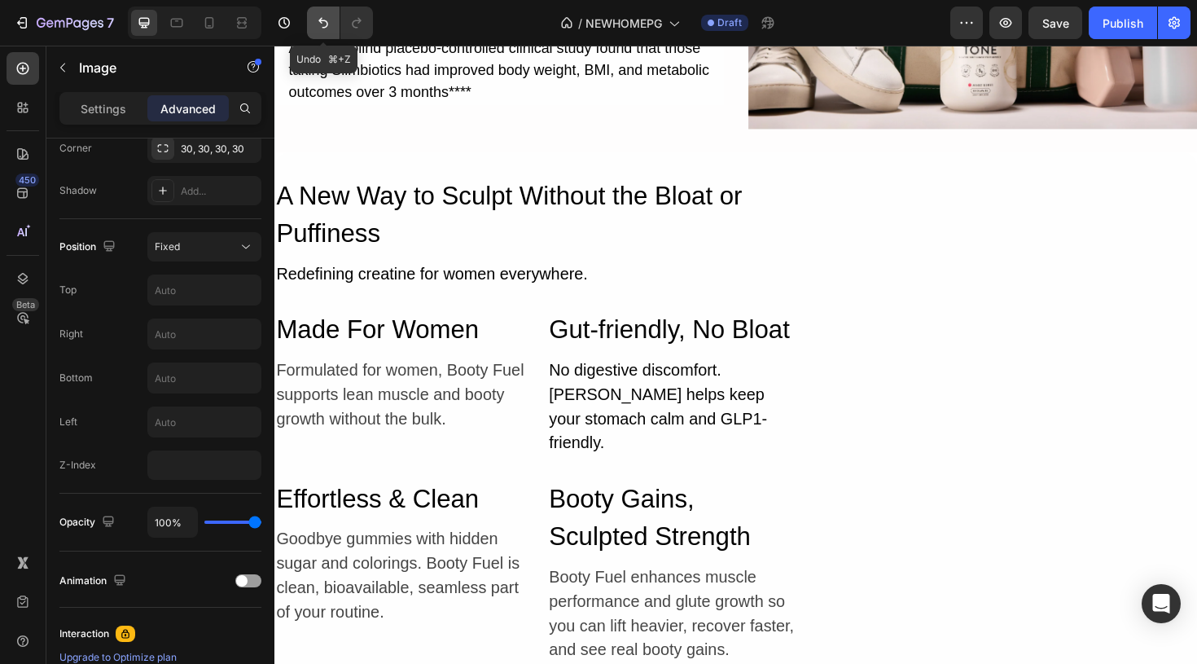
click at [319, 29] on icon "Undo/Redo" at bounding box center [323, 23] width 16 height 16
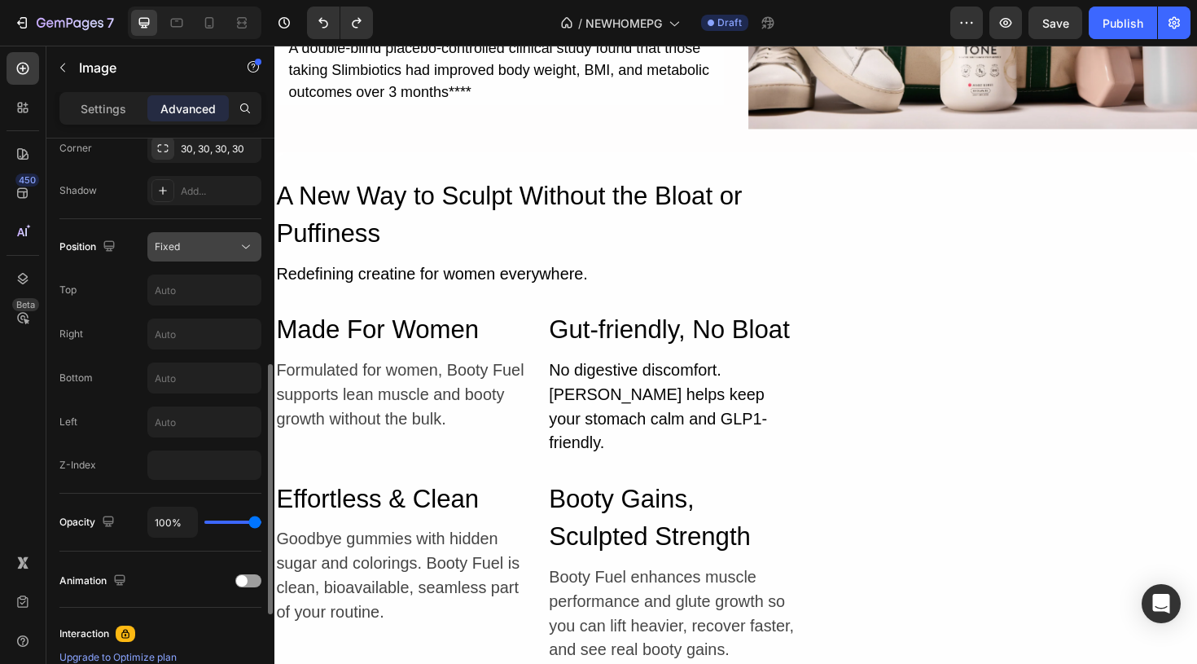
click at [221, 258] on button "Fixed" at bounding box center [204, 246] width 114 height 29
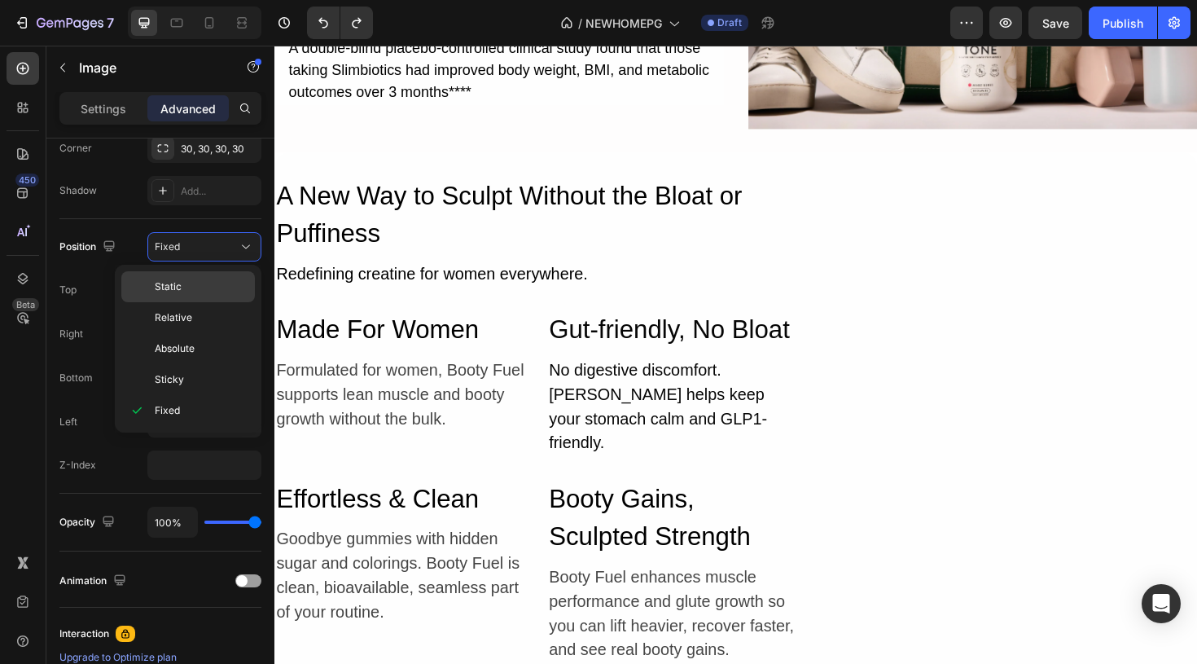
click at [217, 288] on p "Static" at bounding box center [201, 286] width 93 height 15
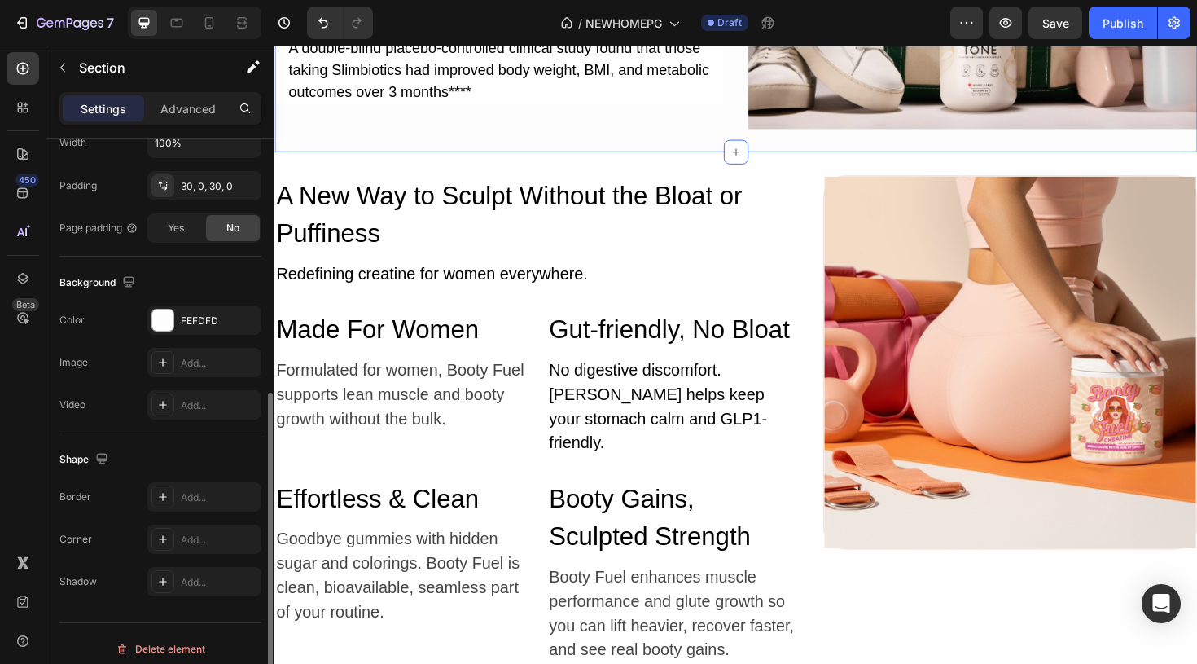
scroll to position [422, 0]
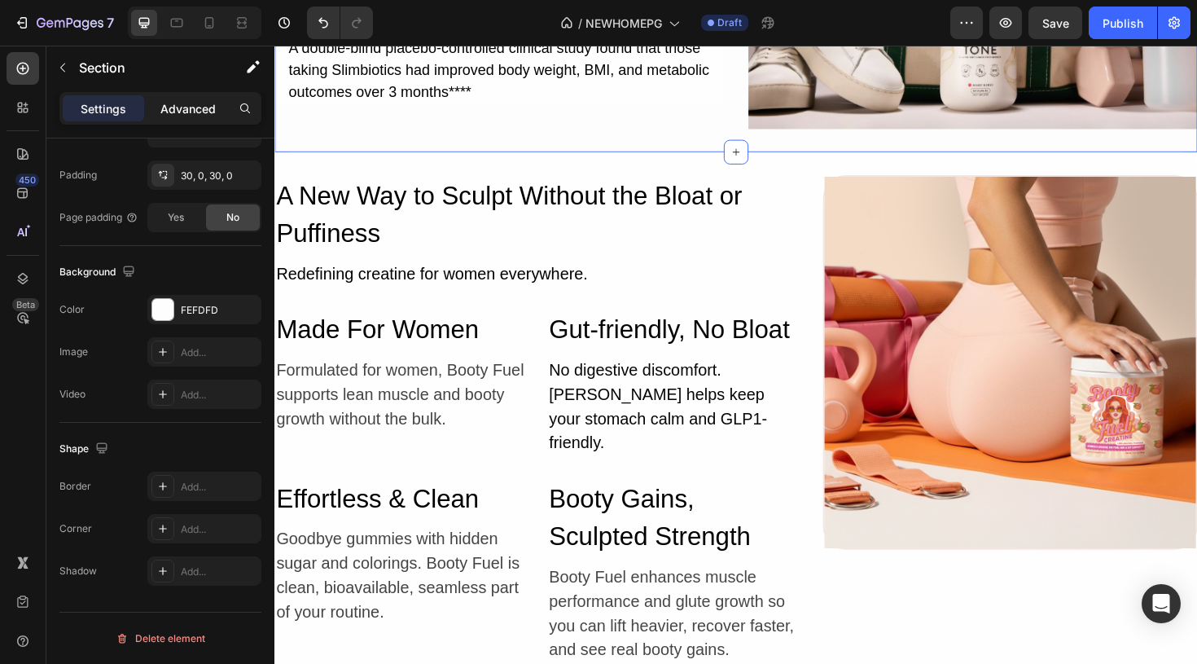
click at [185, 118] on div "Advanced" at bounding box center [187, 108] width 81 height 26
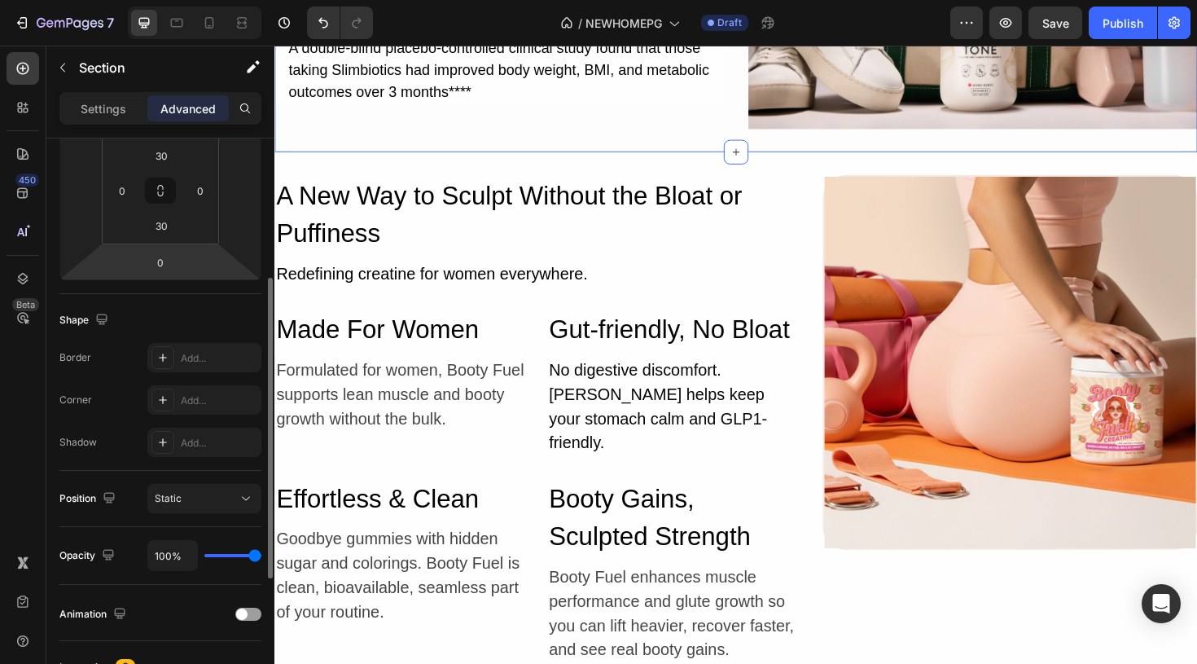
scroll to position [264, 0]
click at [932, 394] on img at bounding box center [1053, 380] width 393 height 393
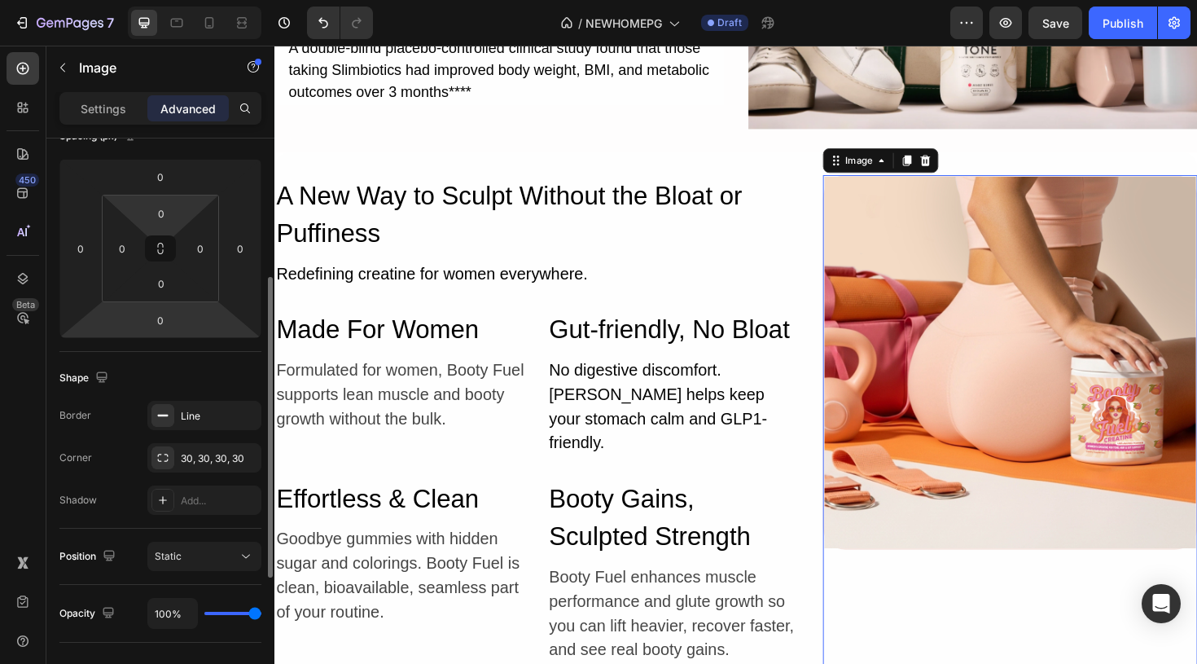
scroll to position [227, 0]
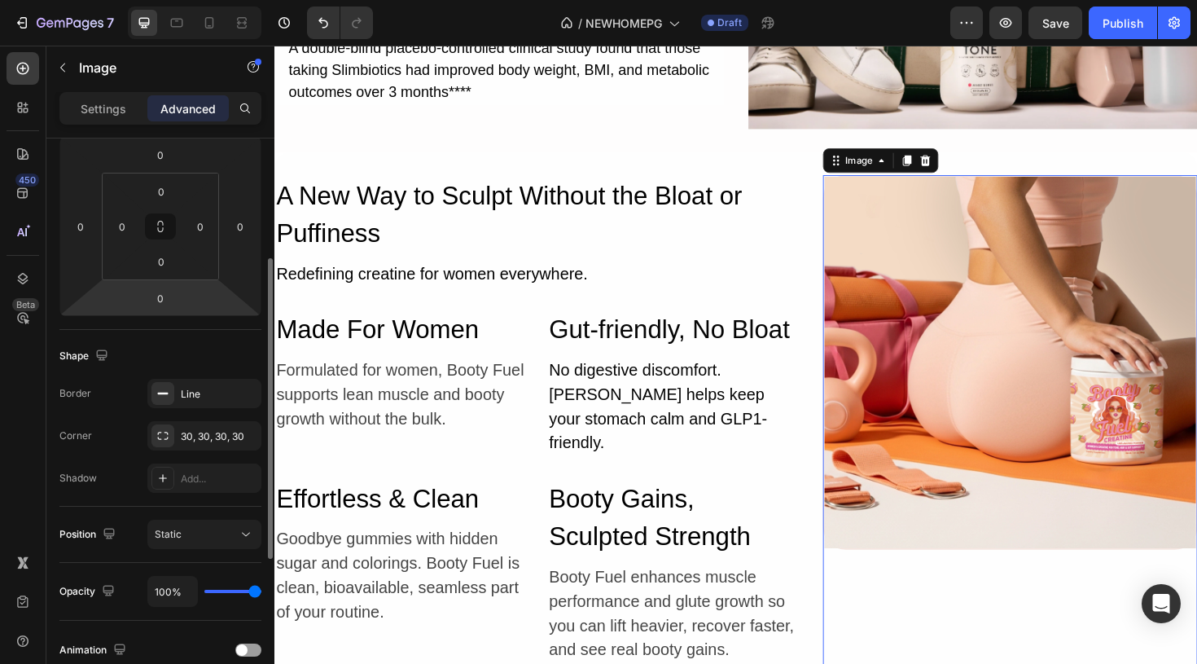
click at [1048, 414] on img at bounding box center [1053, 380] width 393 height 393
click at [909, 327] on img at bounding box center [1053, 380] width 393 height 393
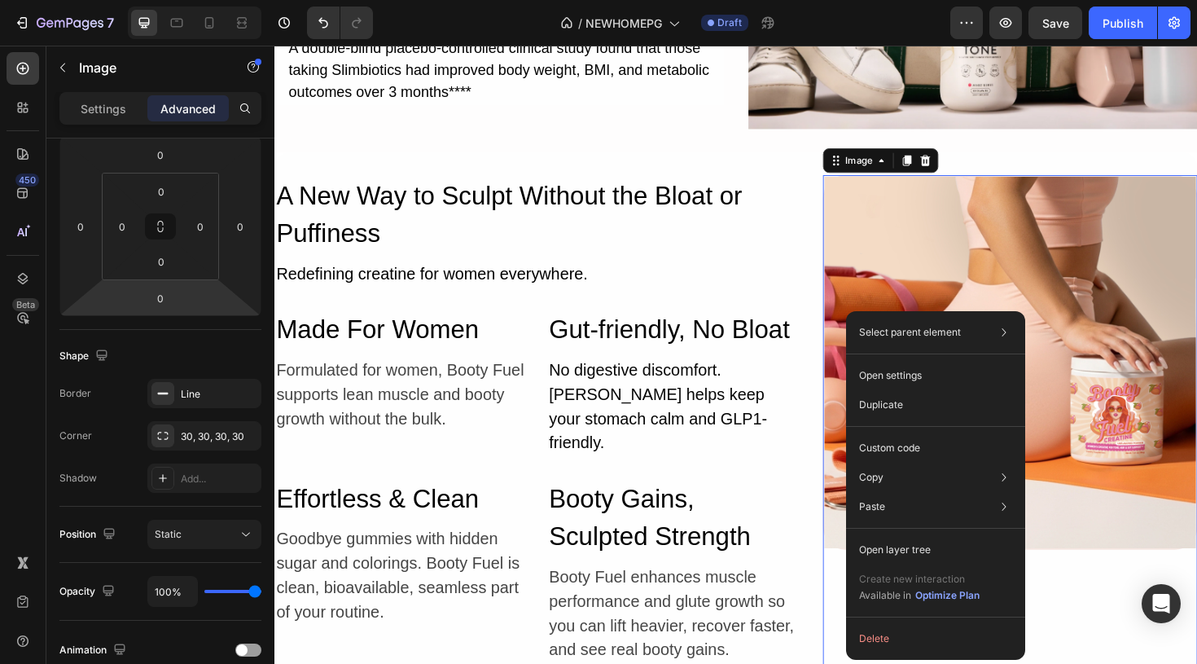
drag, startPoint x: 909, startPoint y: 327, endPoint x: 1147, endPoint y: 357, distance: 240.5
click at [883, 372] on p "Open settings" at bounding box center [890, 375] width 63 height 15
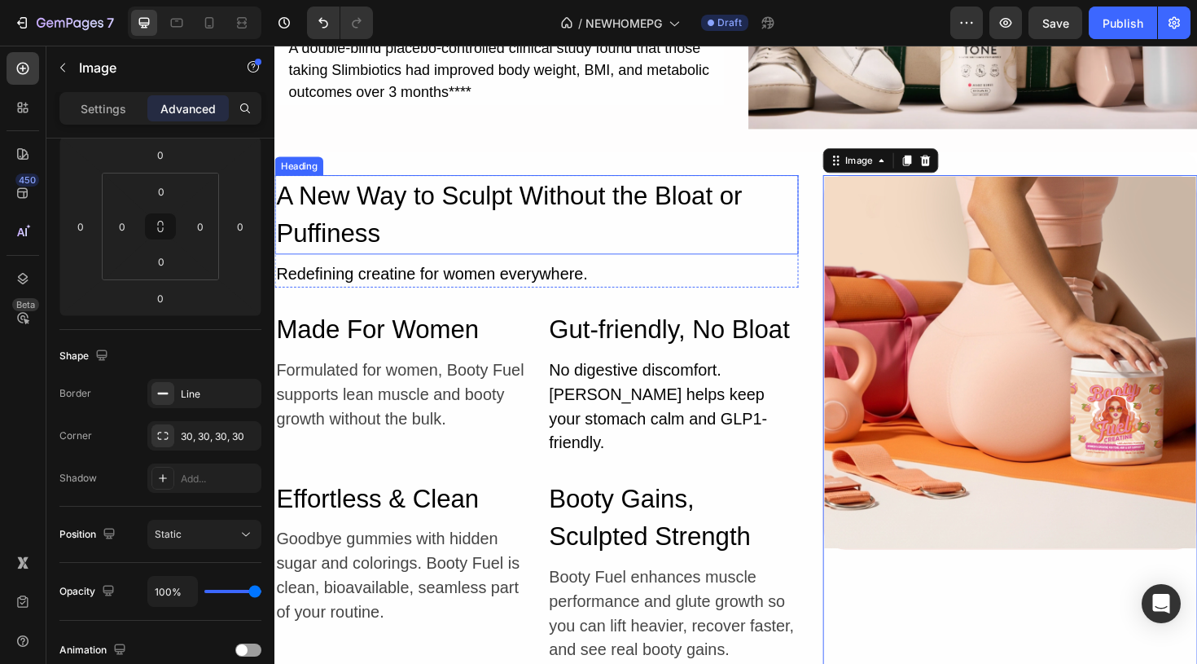
click at [800, 228] on h2 "A New Way to Sculpt Without the Bloat or Puffiness" at bounding box center [551, 224] width 555 height 84
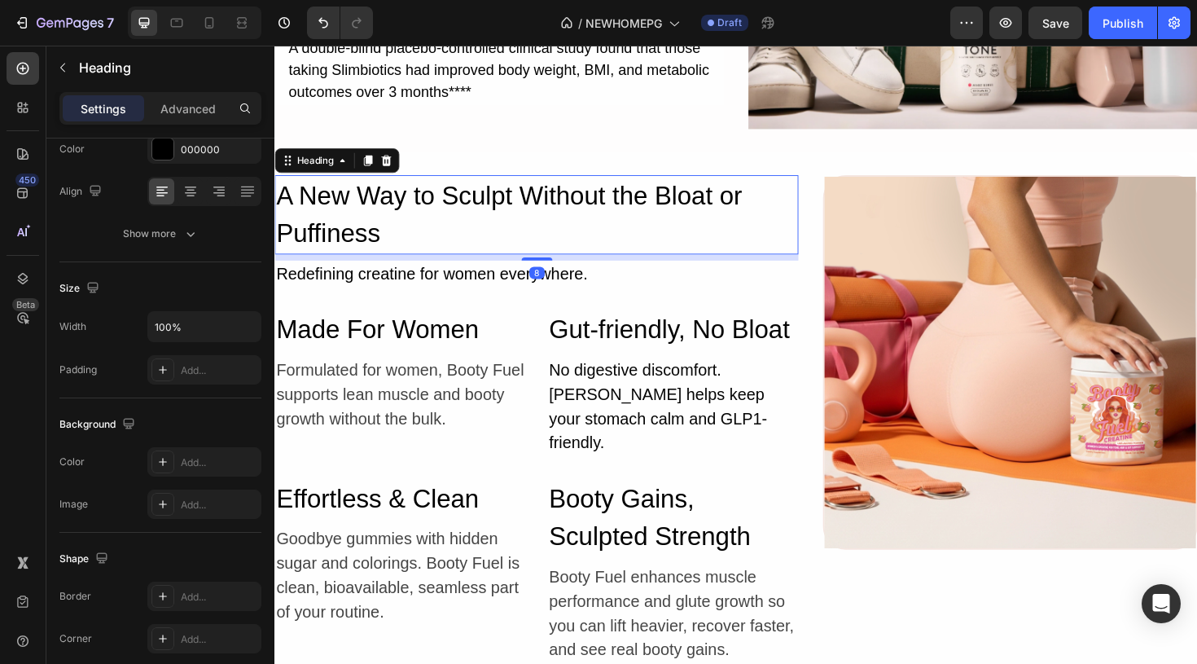
scroll to position [0, 0]
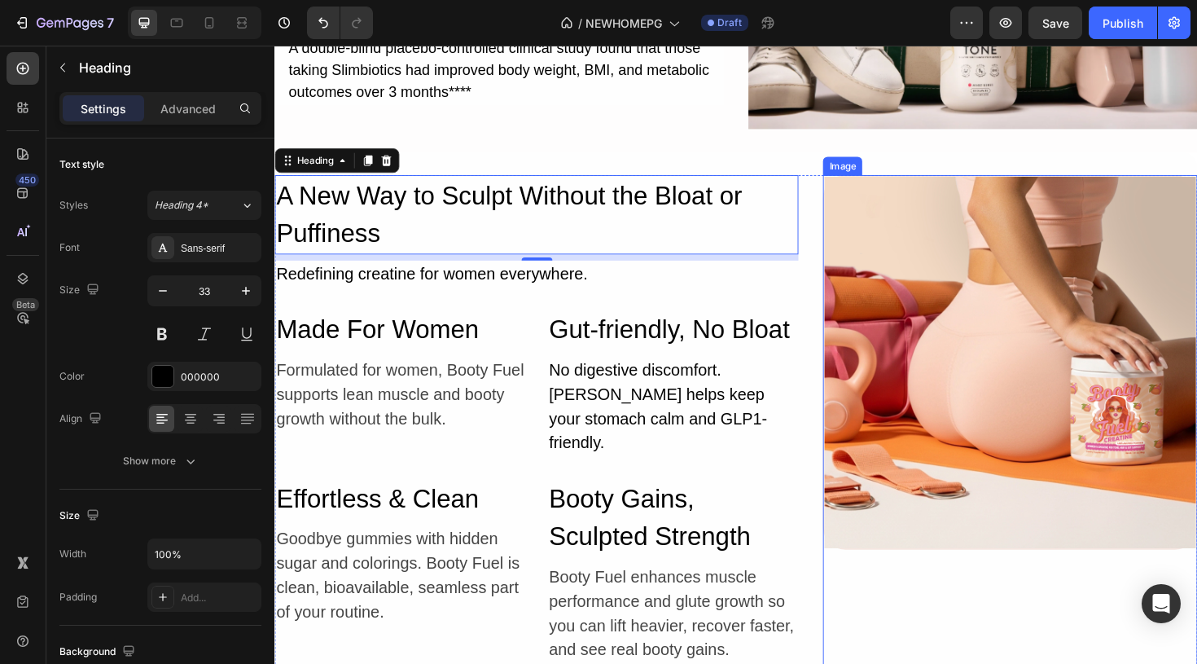
click at [1022, 214] on img at bounding box center [1053, 380] width 393 height 393
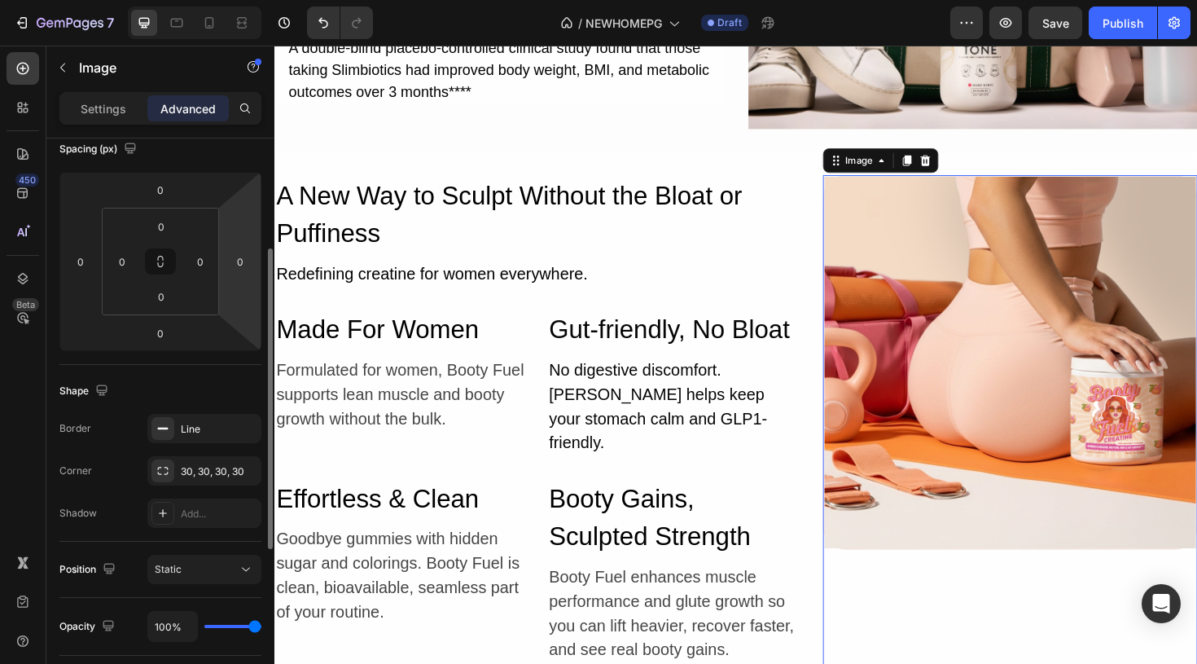
scroll to position [198, 0]
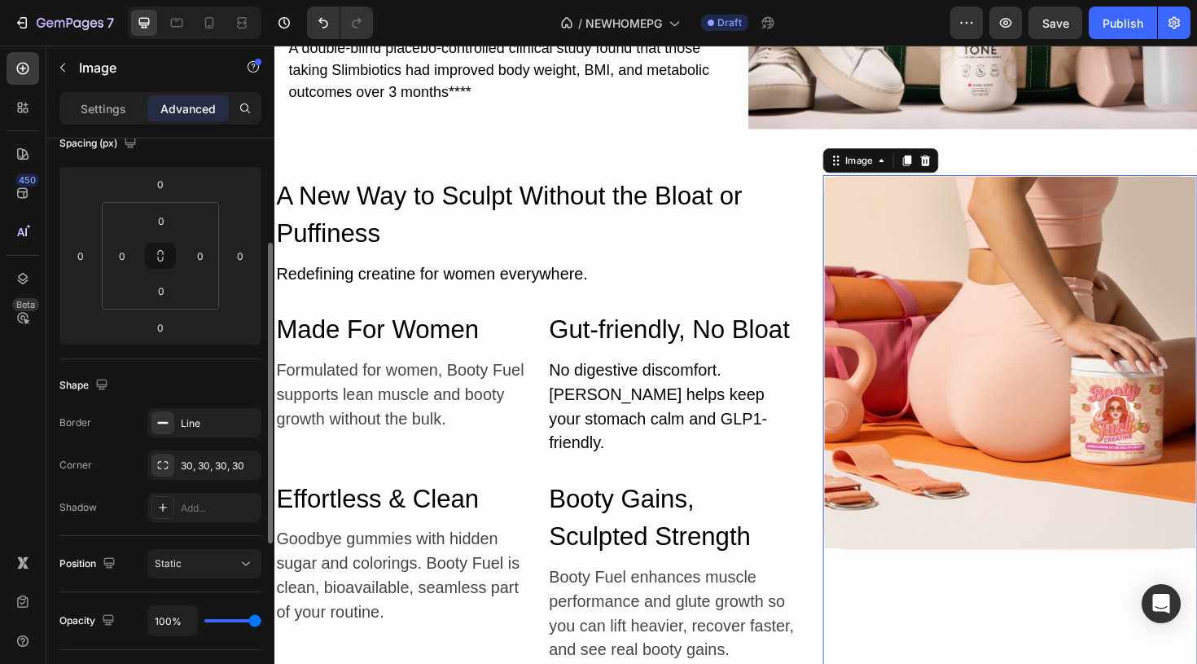
click at [958, 337] on img at bounding box center [1053, 380] width 393 height 393
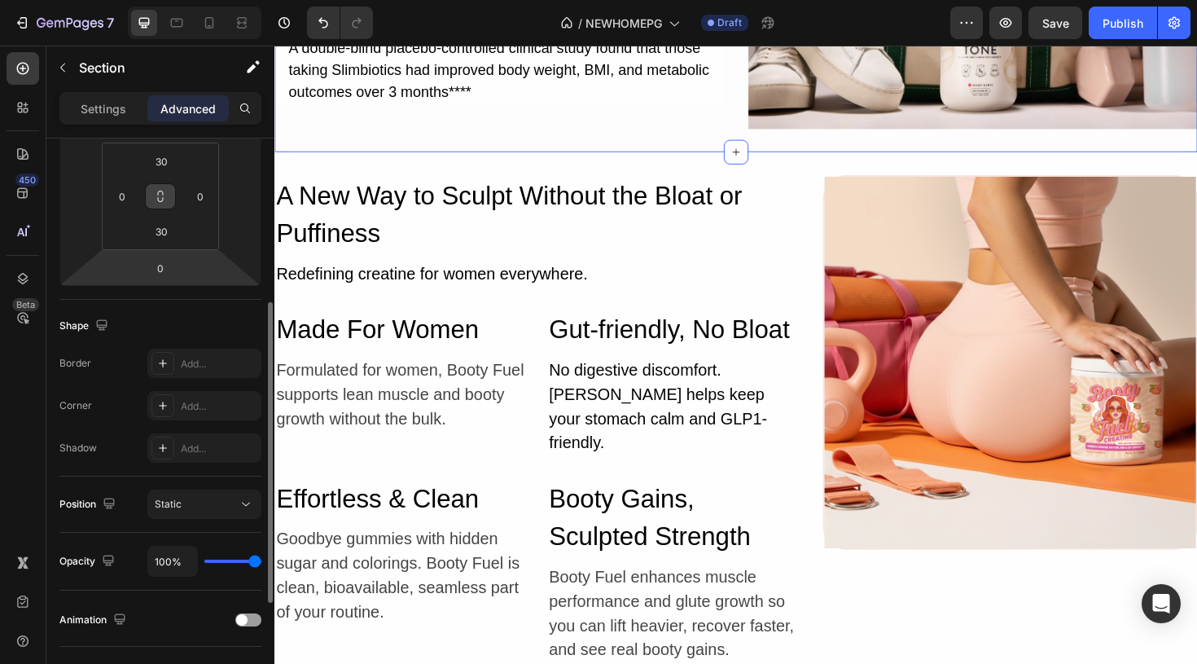
scroll to position [287, 0]
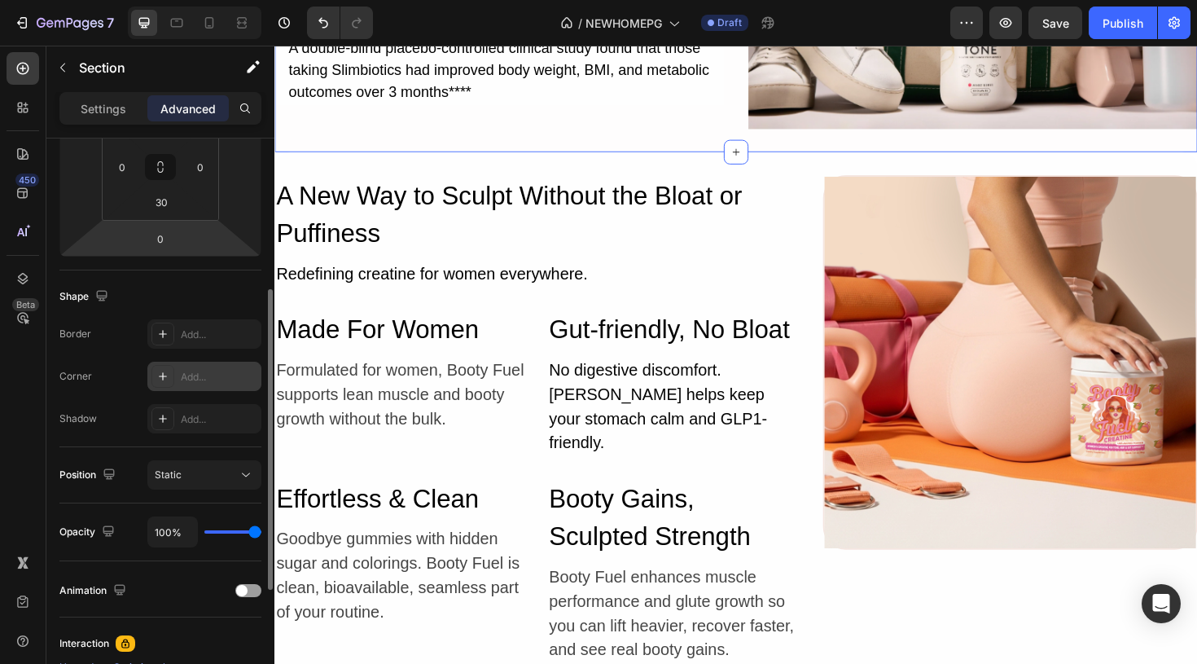
click at [160, 374] on icon at bounding box center [162, 376] width 13 height 13
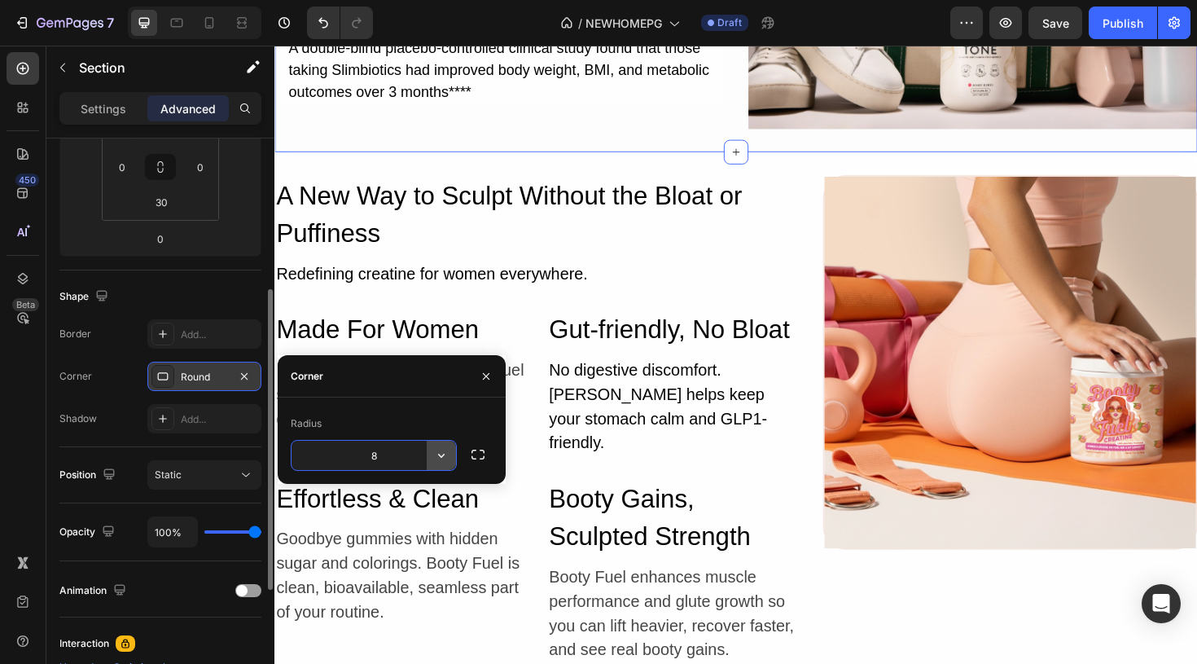
click at [431, 458] on button "button" at bounding box center [441, 455] width 29 height 29
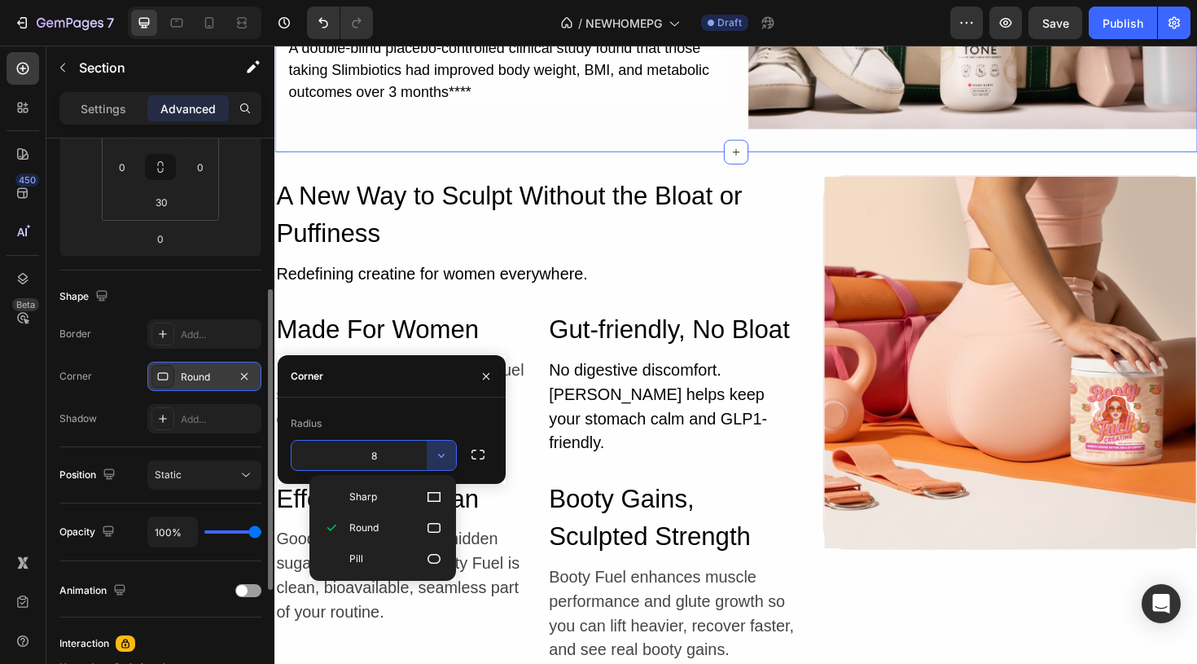
click at [393, 451] on input "8" at bounding box center [374, 455] width 164 height 29
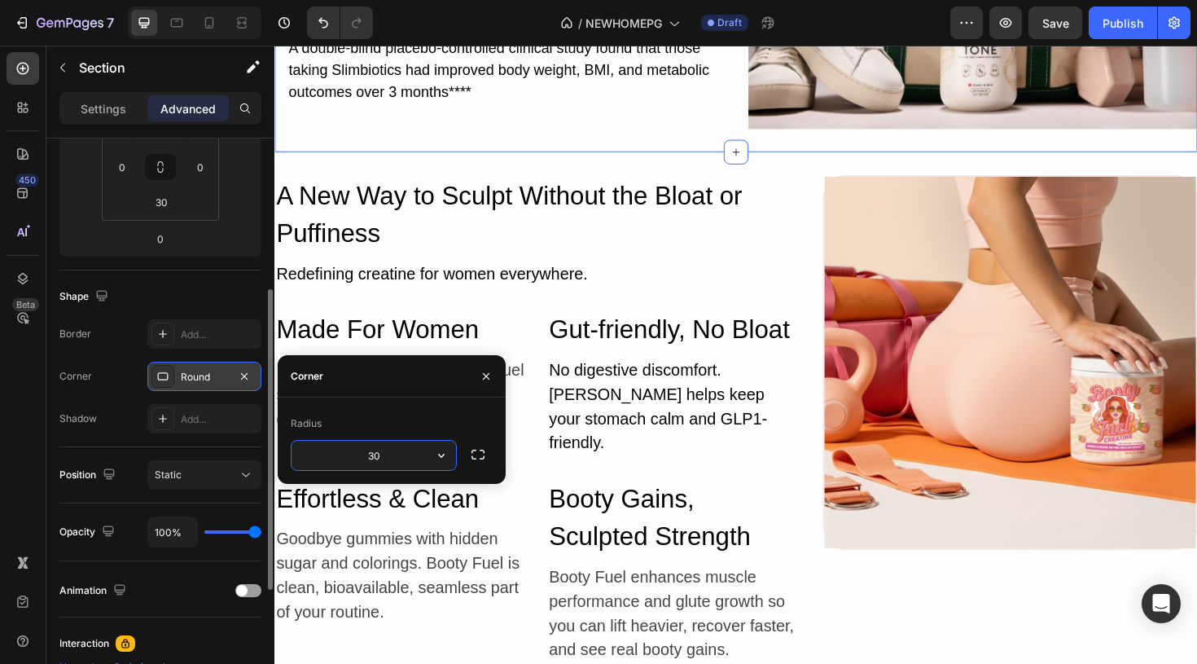
type input "30"
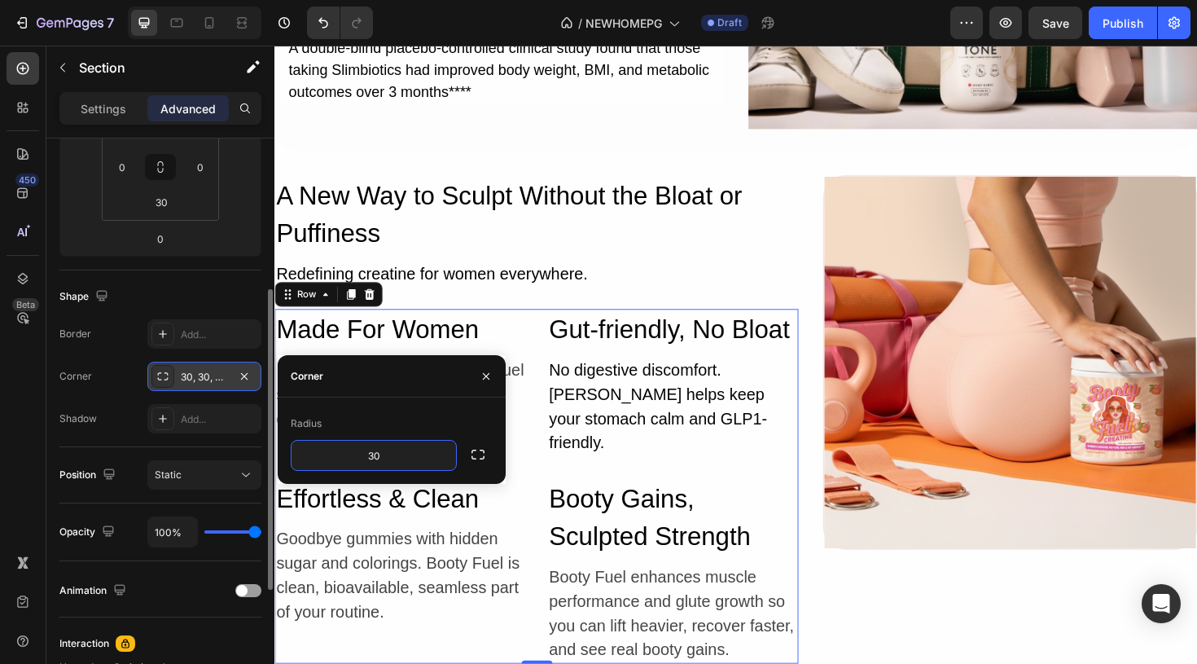
click at [528, 462] on div "Made For Women Heading Formulated for women, Booty Fuel supports lean muscle an…" at bounding box center [551, 511] width 555 height 375
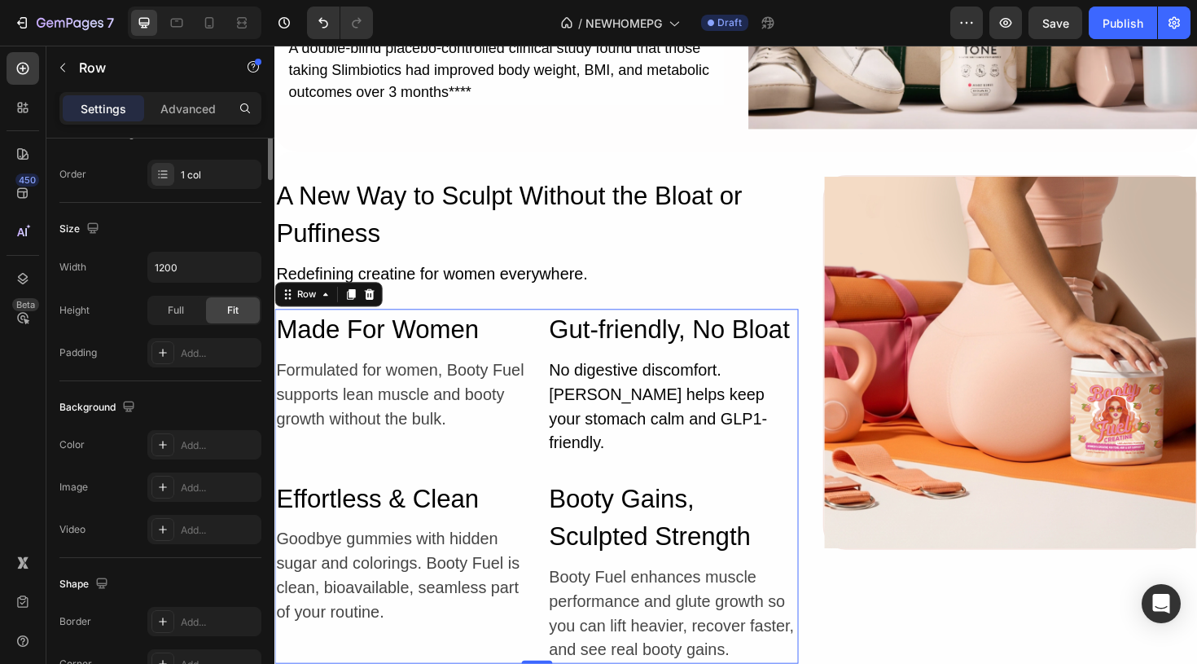
scroll to position [0, 0]
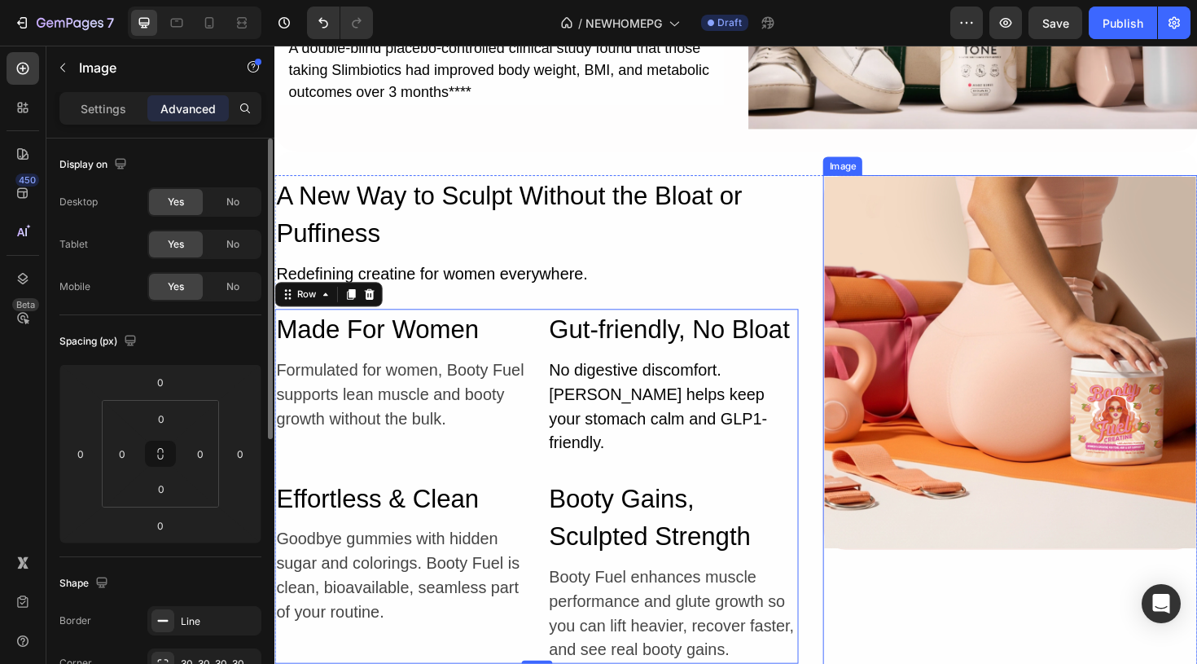
click at [956, 417] on img at bounding box center [1053, 380] width 393 height 393
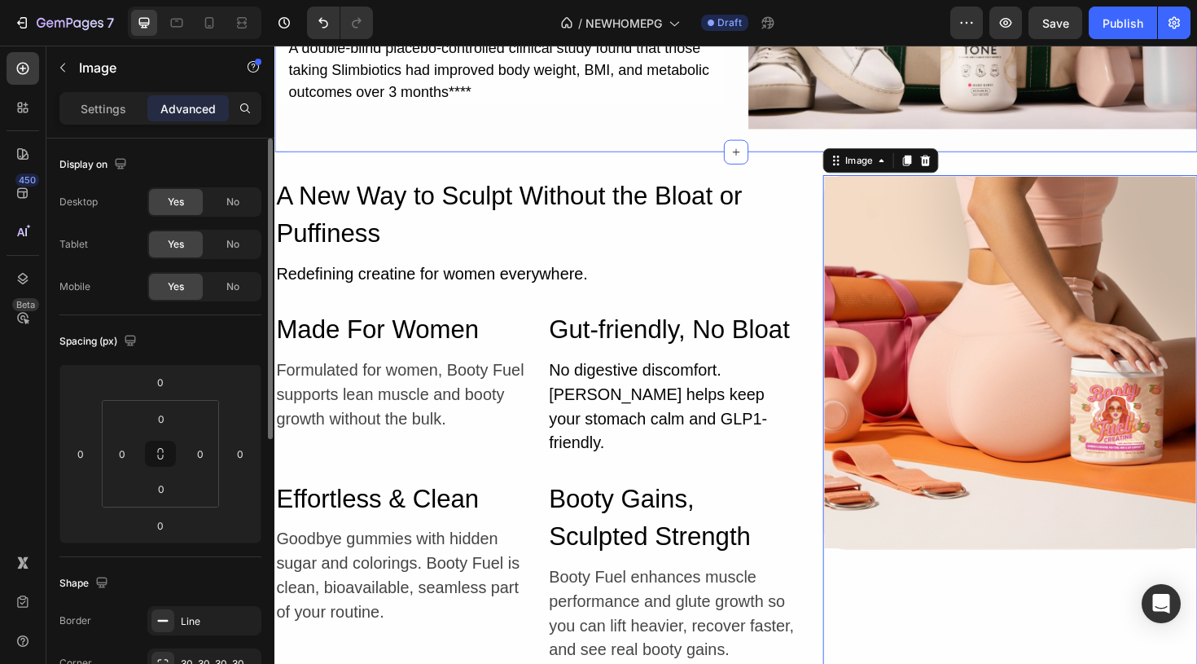
click at [1060, 315] on img at bounding box center [1053, 380] width 393 height 393
click at [1142, 164] on div "A New Way to Sculpt Without the Bloat or Puffiness Heading Redefining creatine …" at bounding box center [762, 447] width 977 height 579
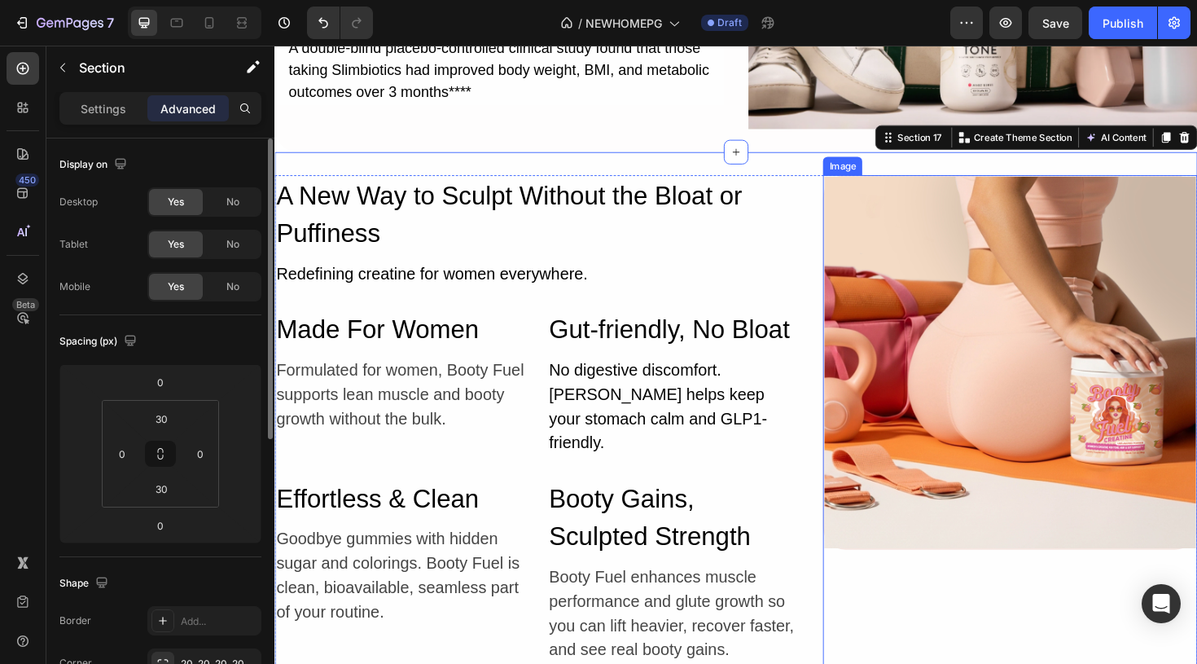
click at [1112, 280] on img at bounding box center [1053, 380] width 393 height 393
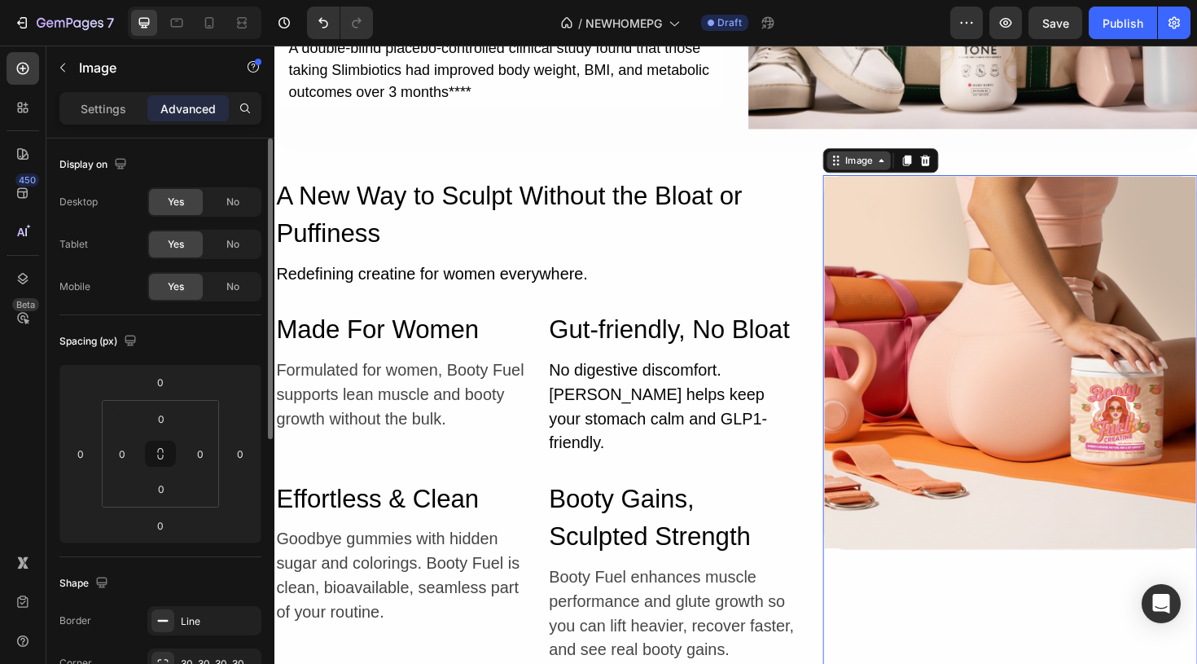
click at [914, 161] on icon at bounding box center [916, 166] width 13 height 13
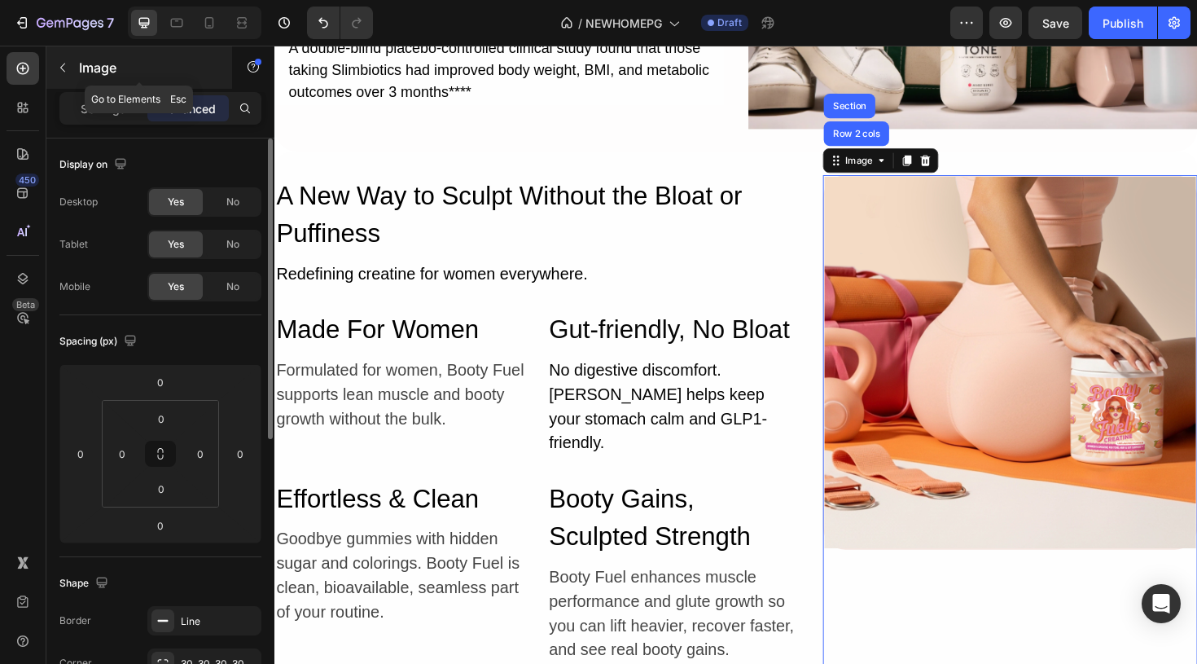
click at [64, 62] on icon "button" at bounding box center [62, 67] width 13 height 13
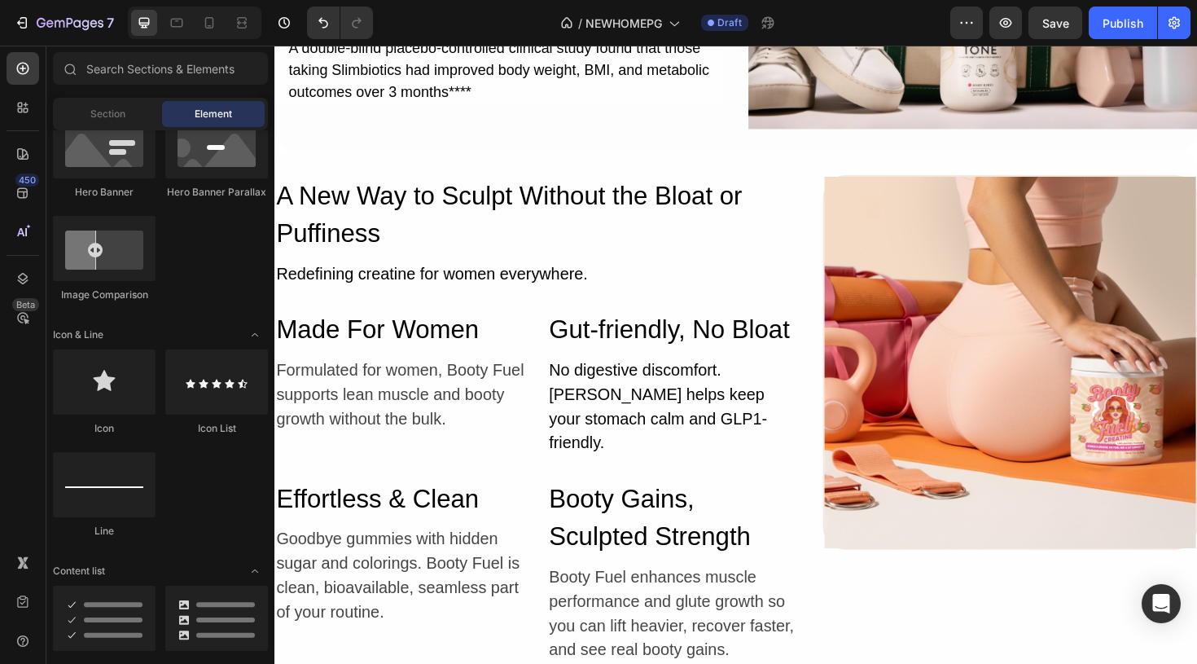
scroll to position [812, 0]
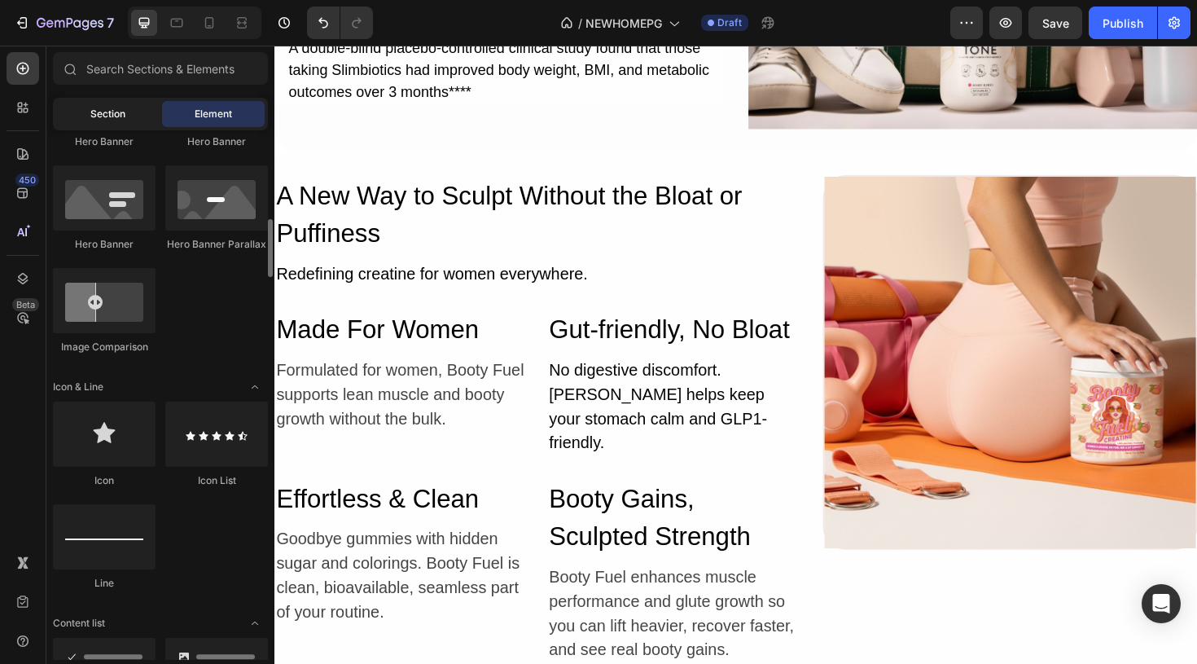
click at [126, 112] on div "Section" at bounding box center [107, 114] width 103 height 26
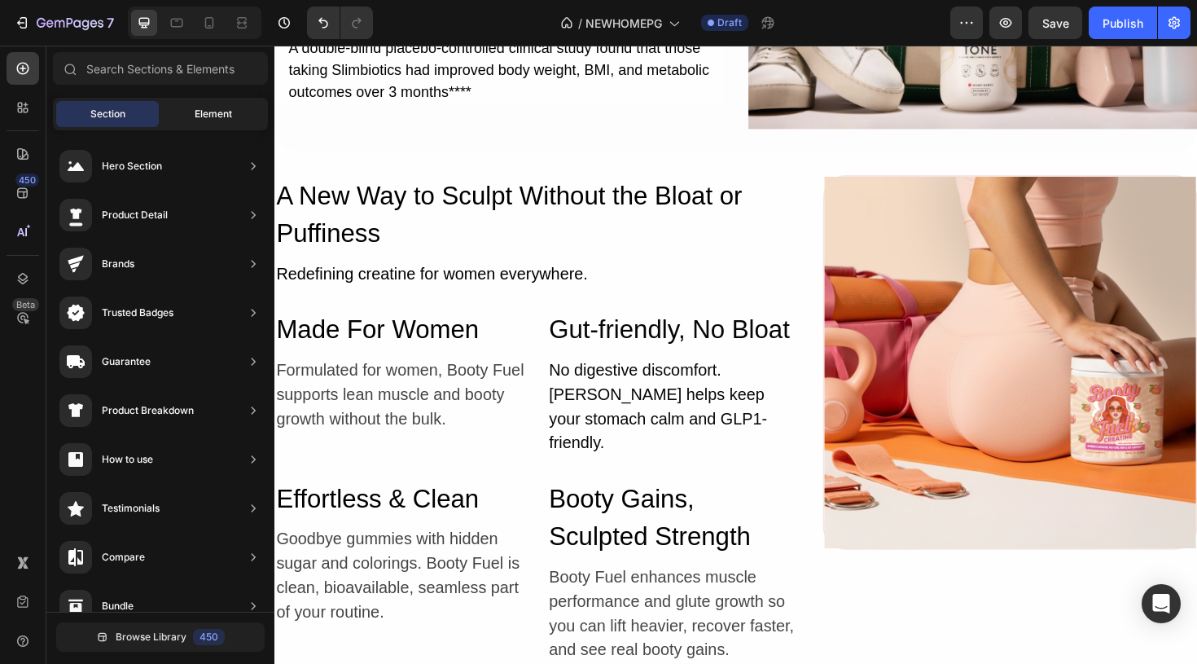
click at [212, 113] on span "Element" at bounding box center [213, 114] width 37 height 15
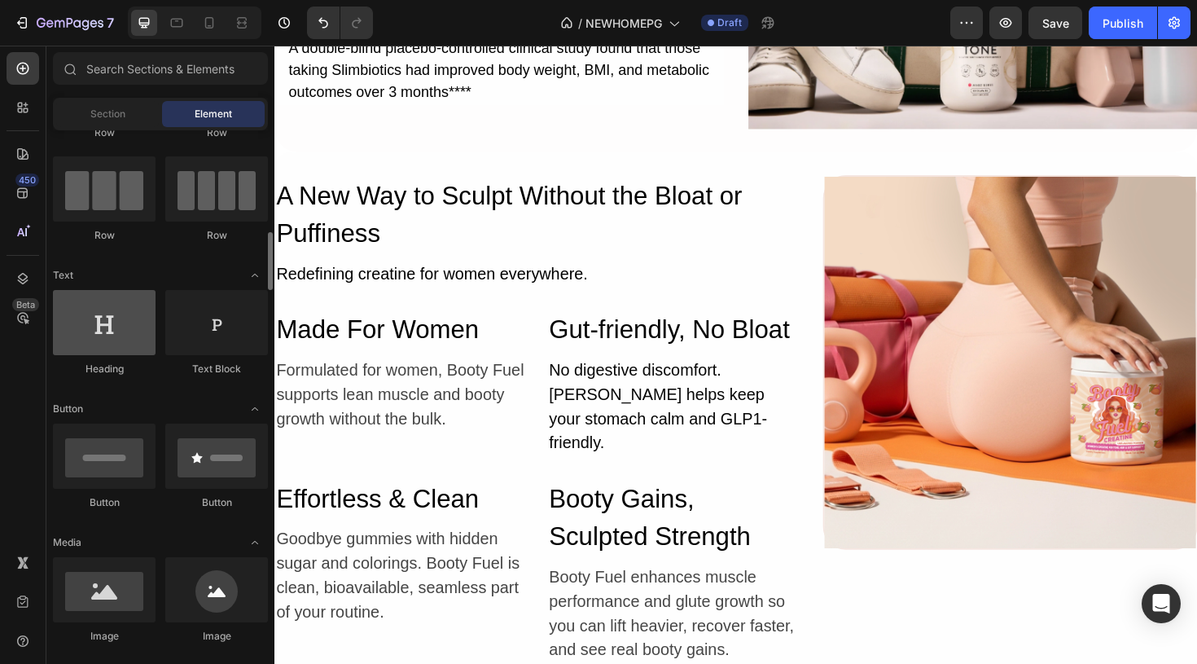
scroll to position [0, 0]
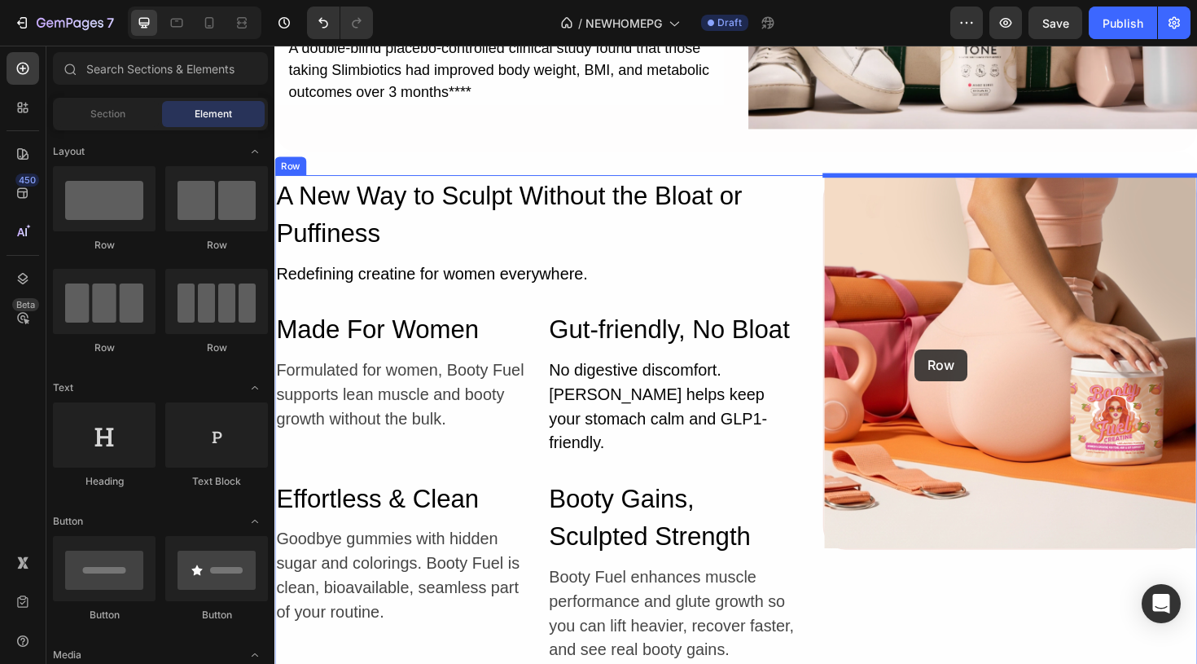
drag, startPoint x: 395, startPoint y: 243, endPoint x: 952, endPoint y: 374, distance: 572.0
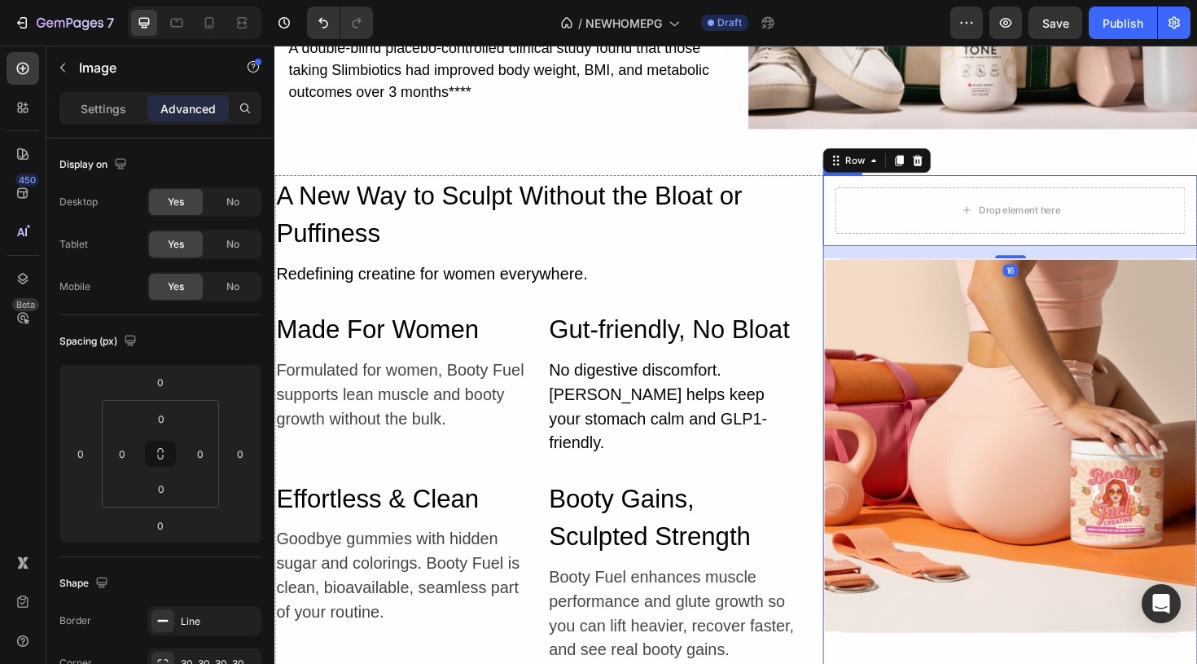
click at [1065, 375] on img at bounding box center [1053, 468] width 393 height 393
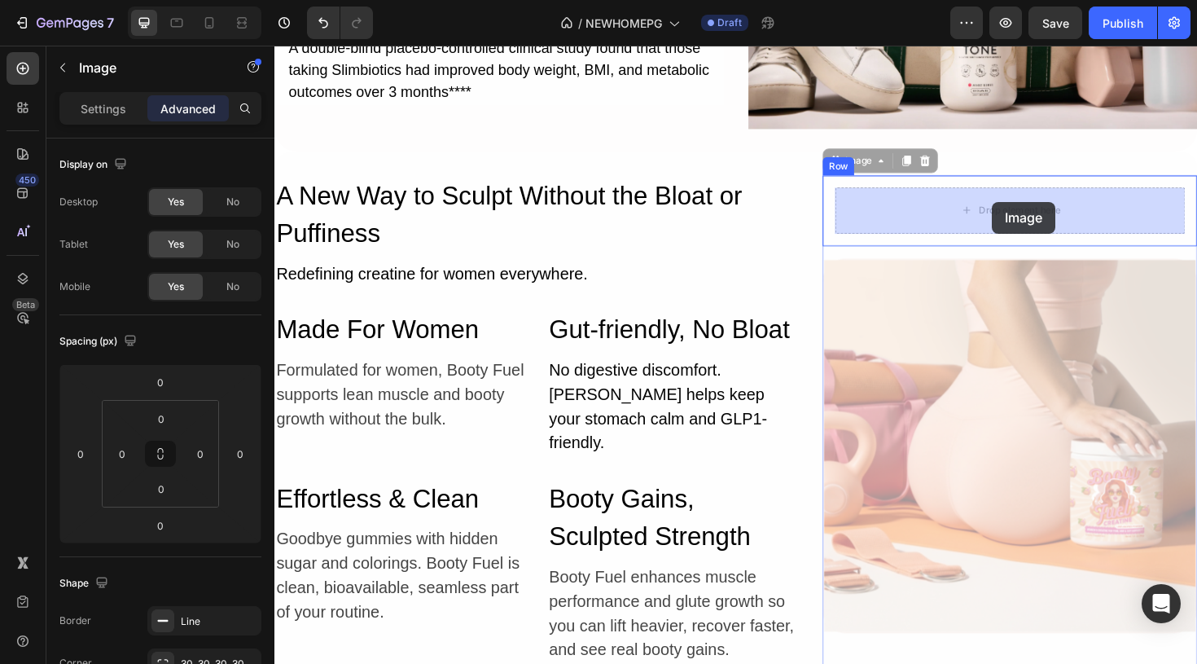
drag, startPoint x: 1065, startPoint y: 375, endPoint x: 1034, endPoint y: 212, distance: 165.8
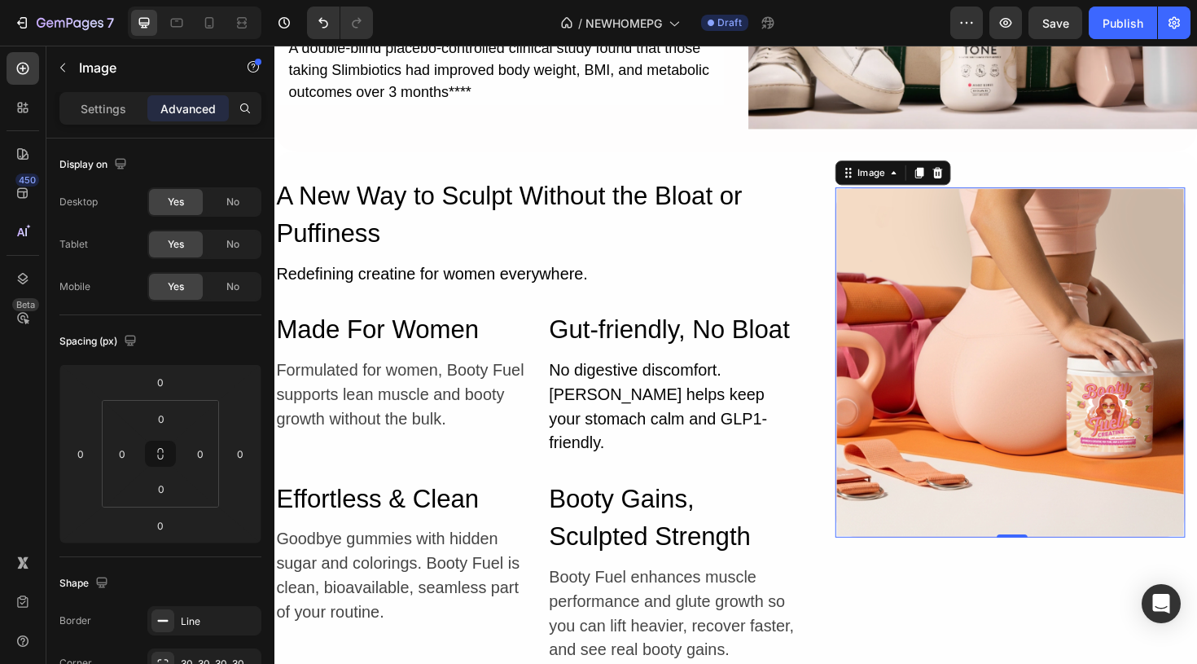
click at [965, 411] on img at bounding box center [1053, 380] width 367 height 367
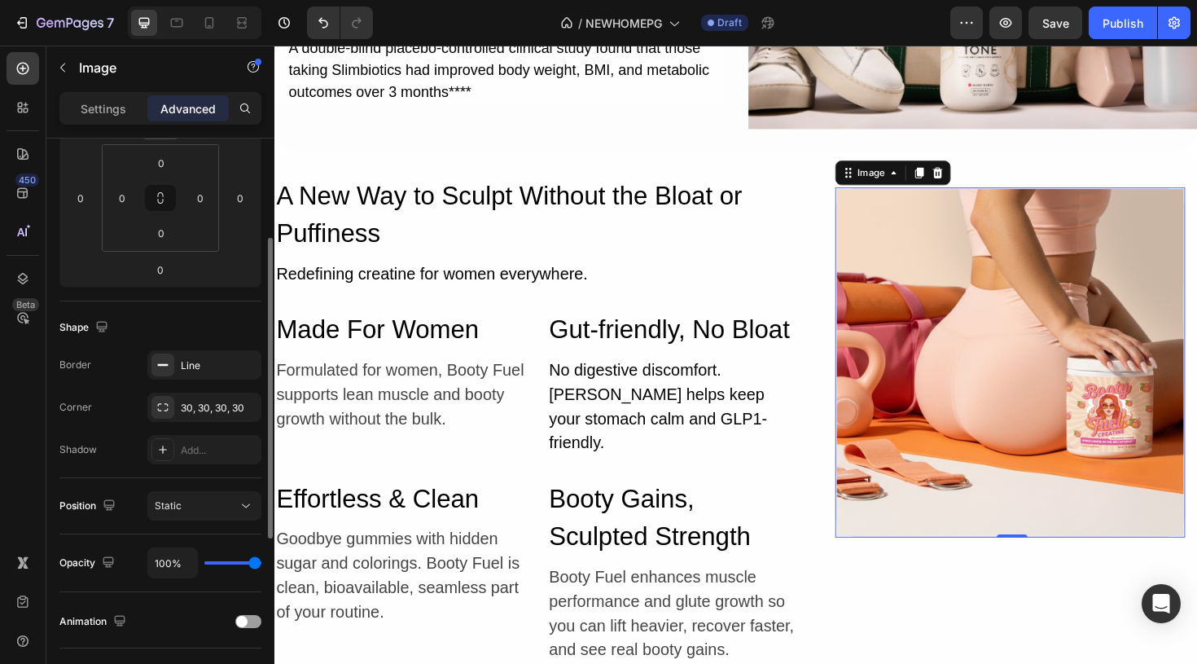
scroll to position [269, 0]
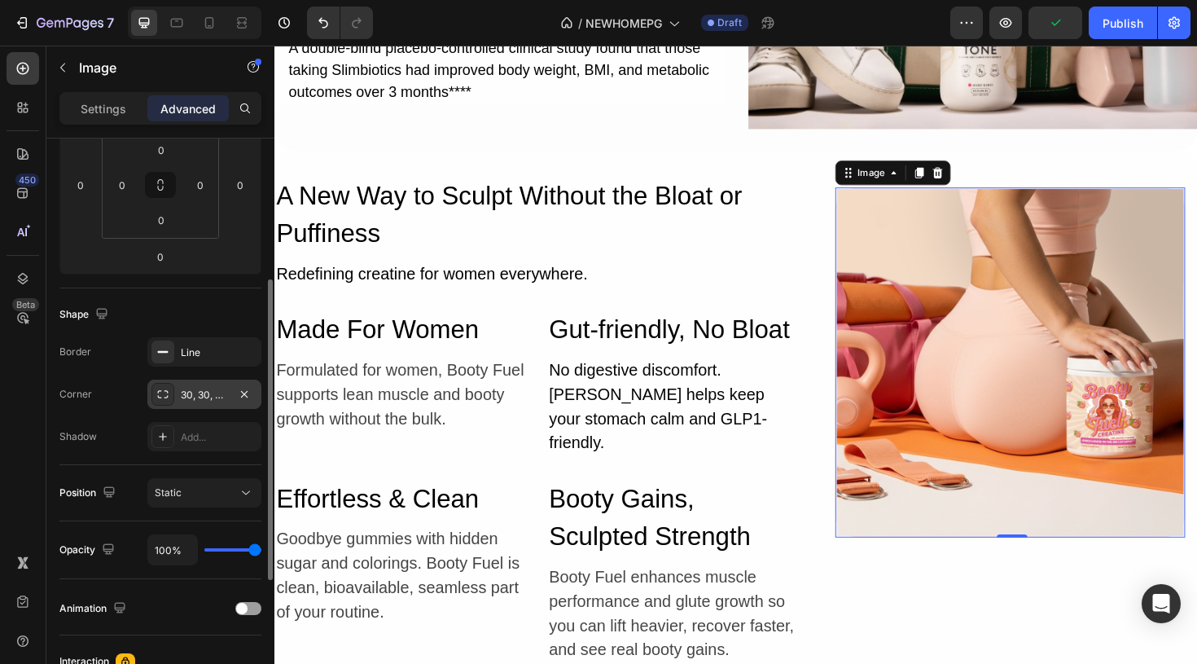
click at [192, 395] on div "30, 30, 30, 30" at bounding box center [204, 395] width 47 height 15
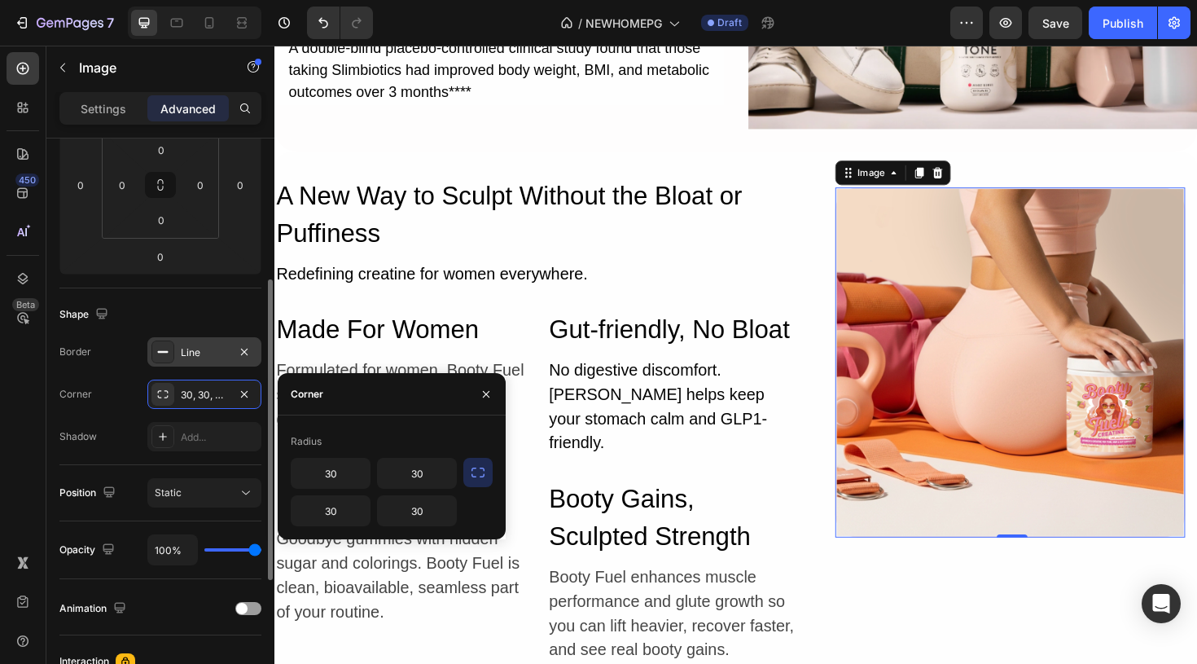
click at [225, 360] on div "Line" at bounding box center [204, 351] width 114 height 29
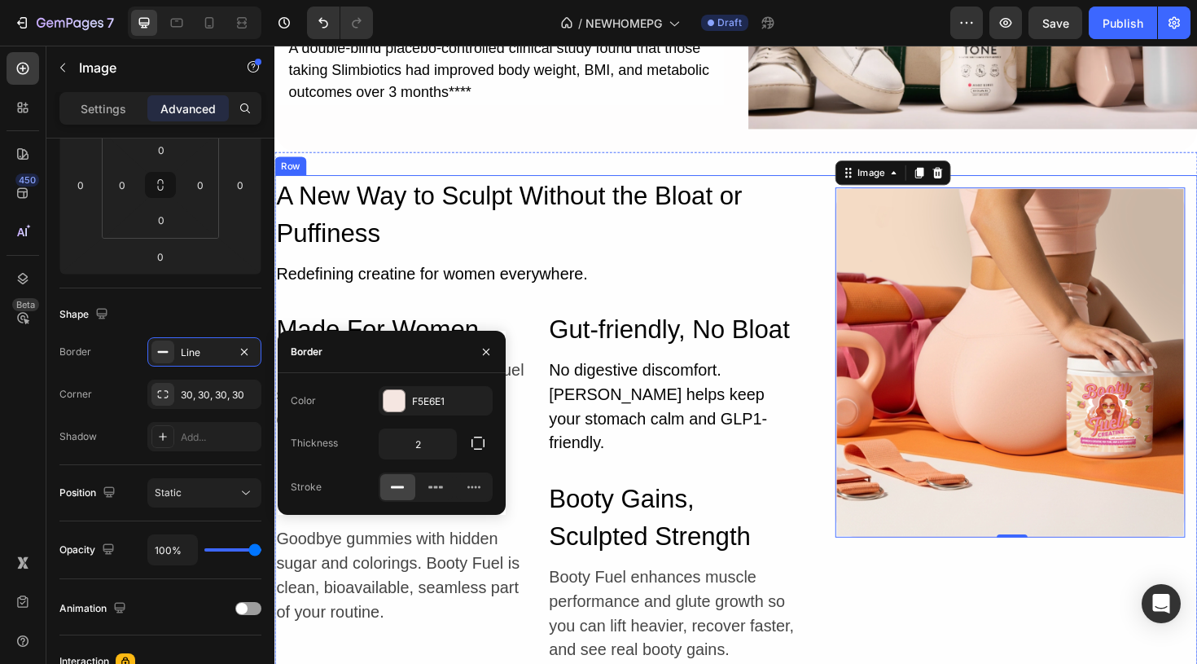
click at [856, 610] on div "Image 0 Row" at bounding box center [1053, 447] width 397 height 530
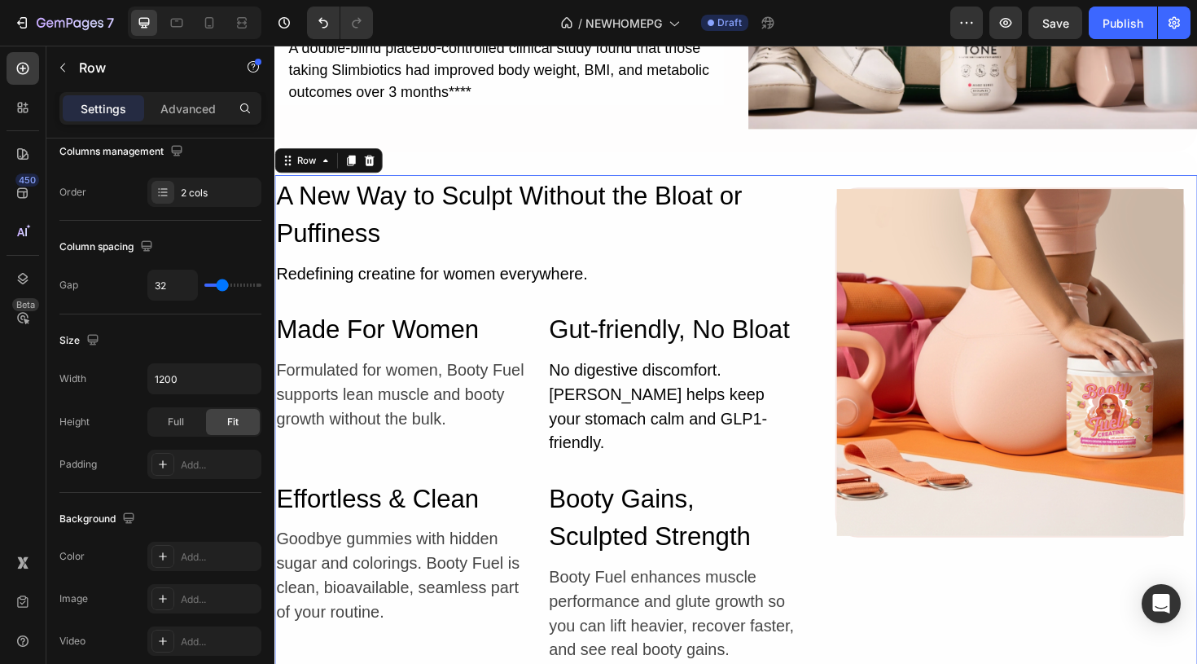
scroll to position [0, 0]
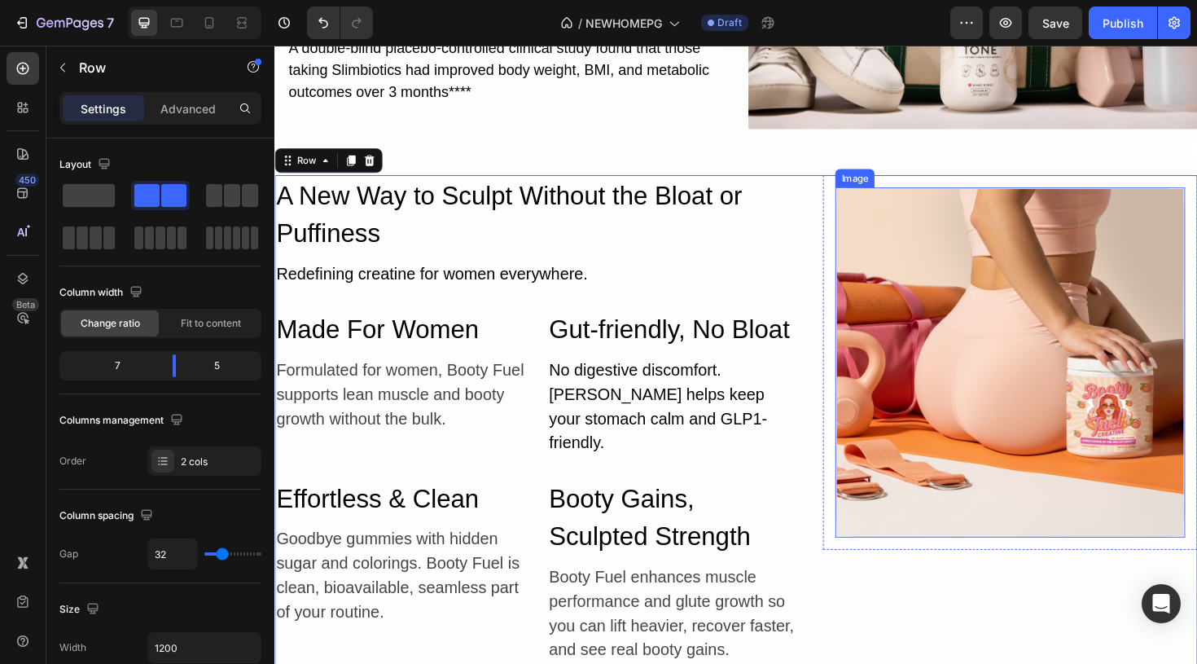
click at [969, 489] on img at bounding box center [1053, 380] width 367 height 367
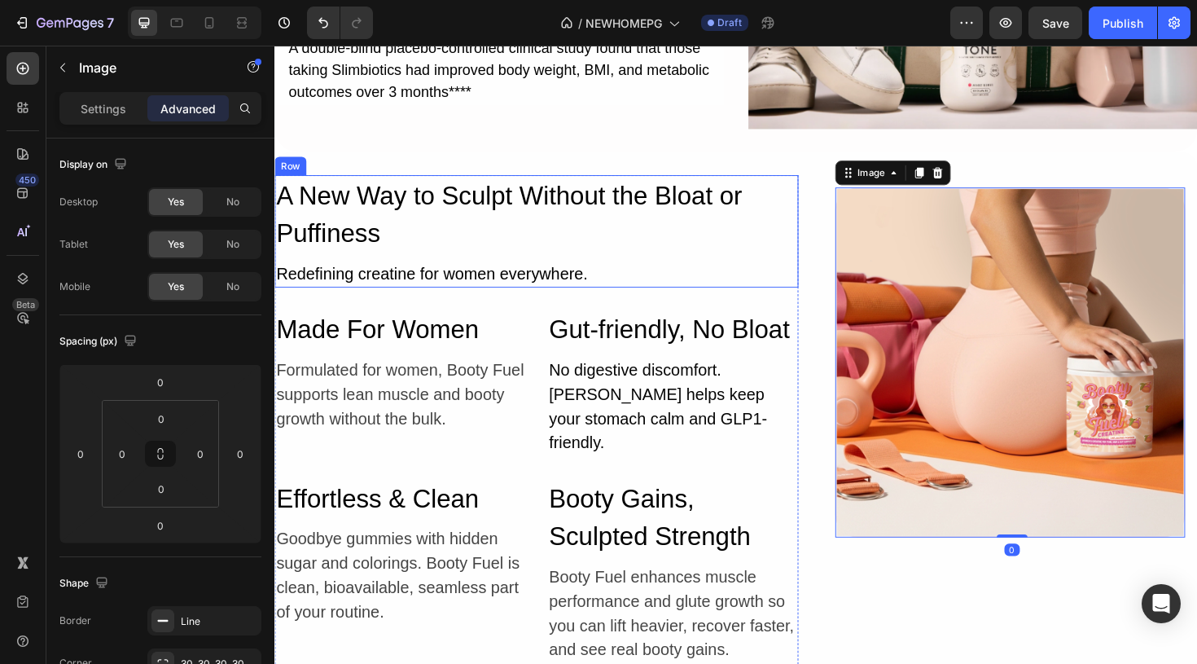
click at [823, 270] on div "A New Way to Sculpt Without the Bloat or Puffiness Heading Redefining creatine …" at bounding box center [551, 242] width 555 height 120
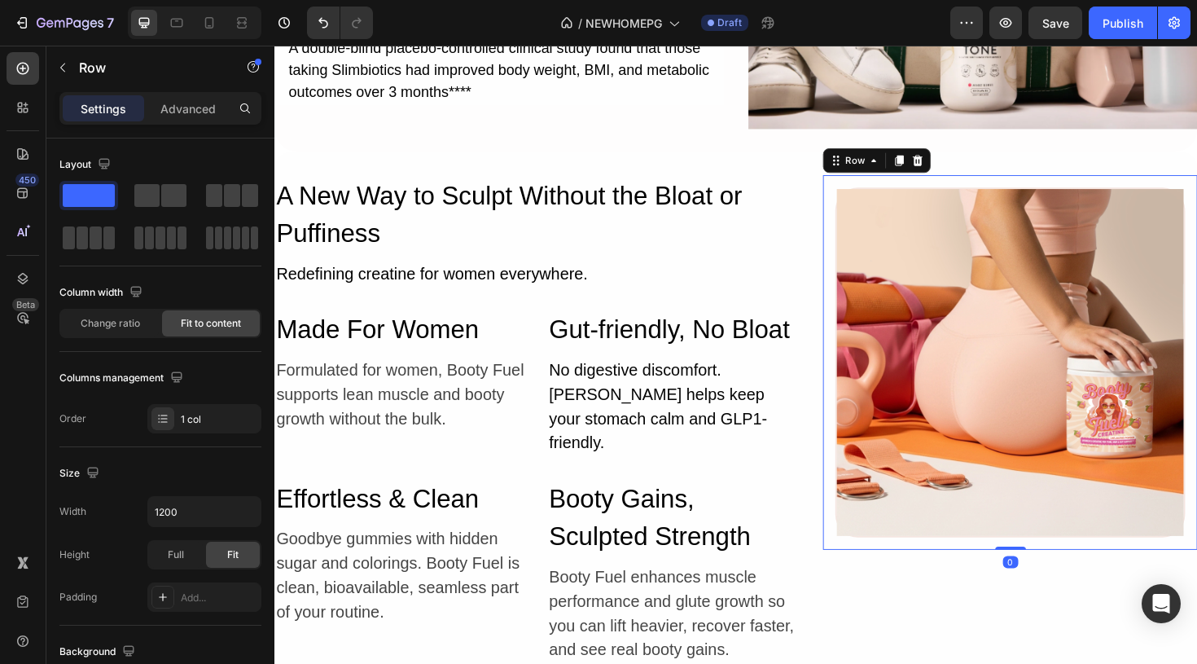
click at [862, 249] on div "Image Row 0" at bounding box center [1053, 380] width 397 height 397
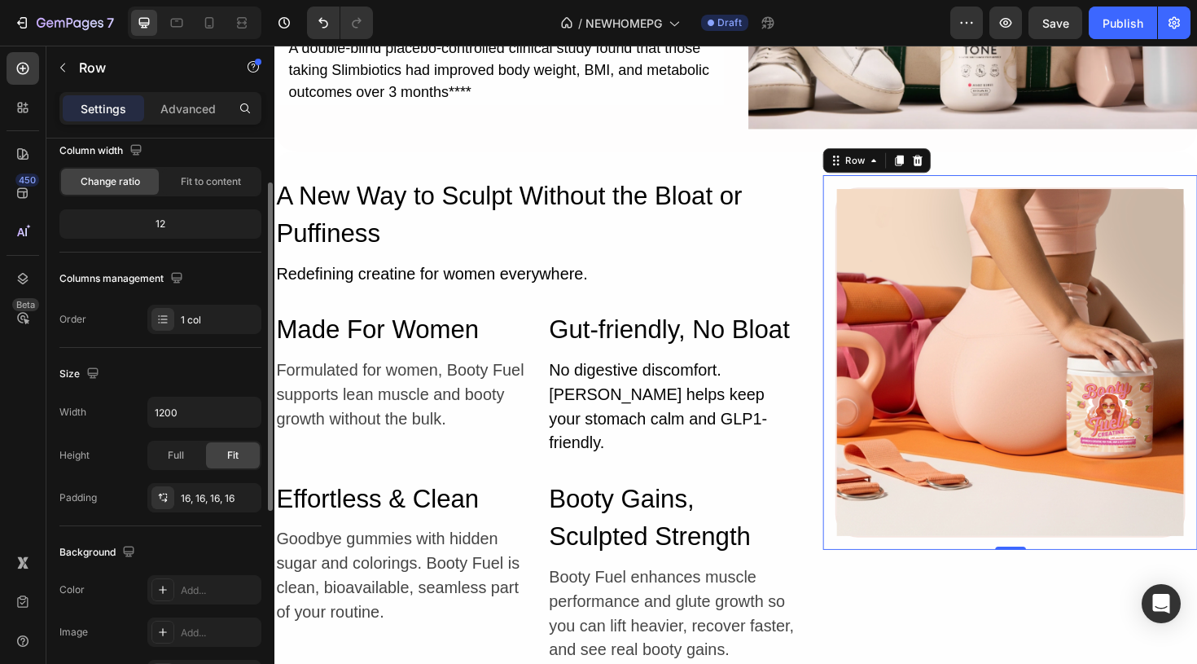
scroll to position [147, 0]
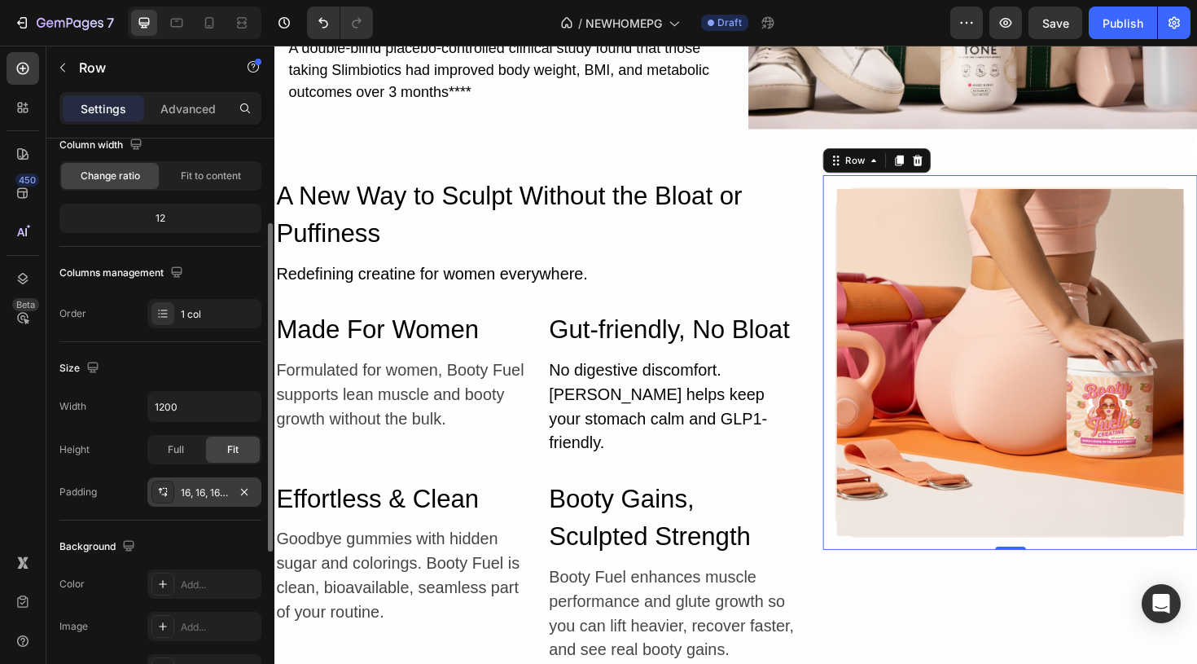
click at [217, 485] on div "16, 16, 16, 16" at bounding box center [204, 492] width 47 height 15
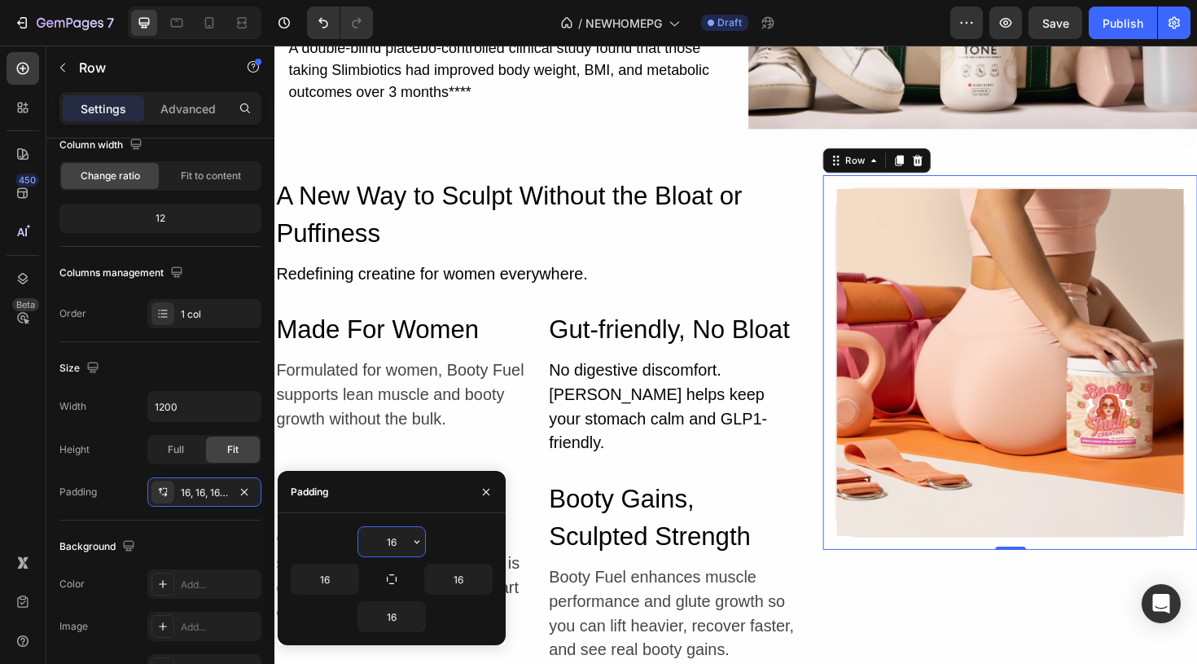
drag, startPoint x: 403, startPoint y: 542, endPoint x: 388, endPoint y: 542, distance: 14.7
click at [388, 542] on input "16" at bounding box center [391, 541] width 67 height 29
click at [405, 541] on input "16" at bounding box center [391, 541] width 67 height 29
drag, startPoint x: 405, startPoint y: 541, endPoint x: 392, endPoint y: 541, distance: 12.2
click at [392, 541] on input "16" at bounding box center [391, 541] width 67 height 29
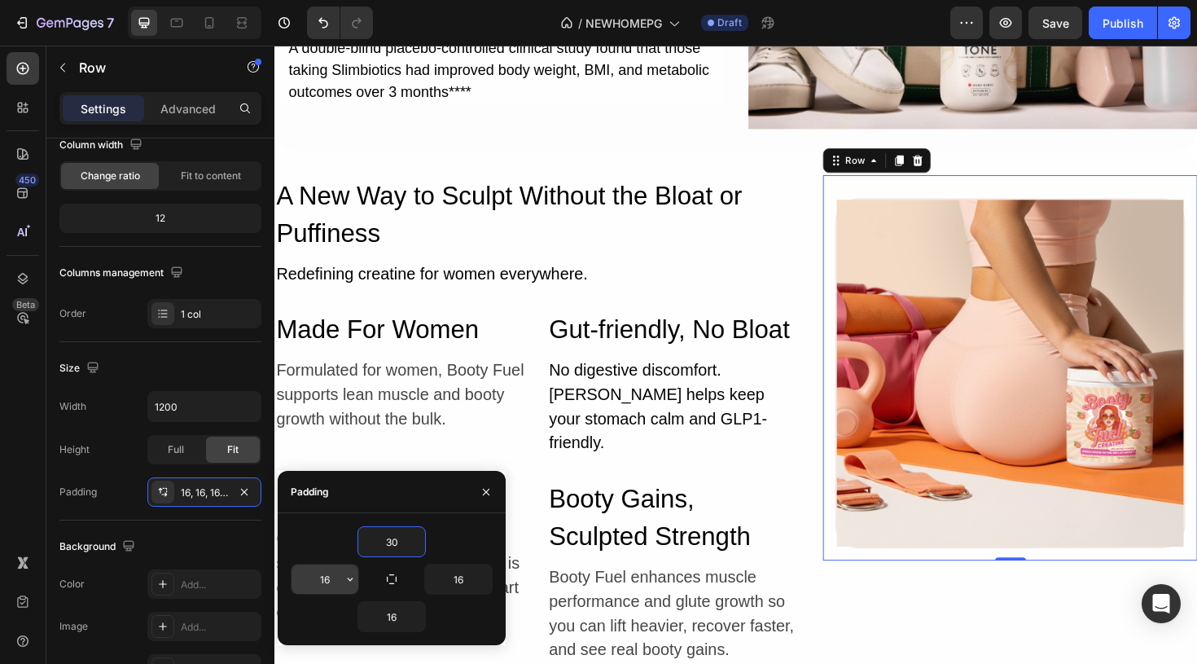
type input "30"
click at [329, 577] on input "16" at bounding box center [325, 578] width 67 height 29
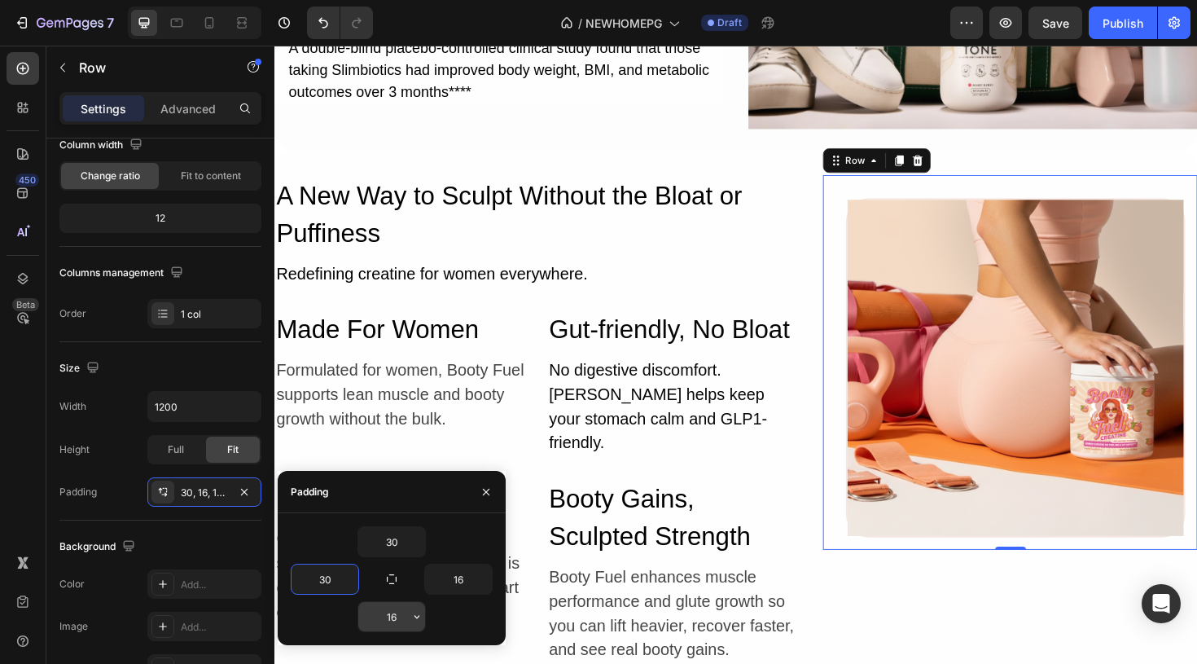
type input "30"
click at [401, 618] on input "16" at bounding box center [391, 616] width 67 height 29
type input "30"
click at [470, 581] on input "16" at bounding box center [458, 578] width 67 height 29
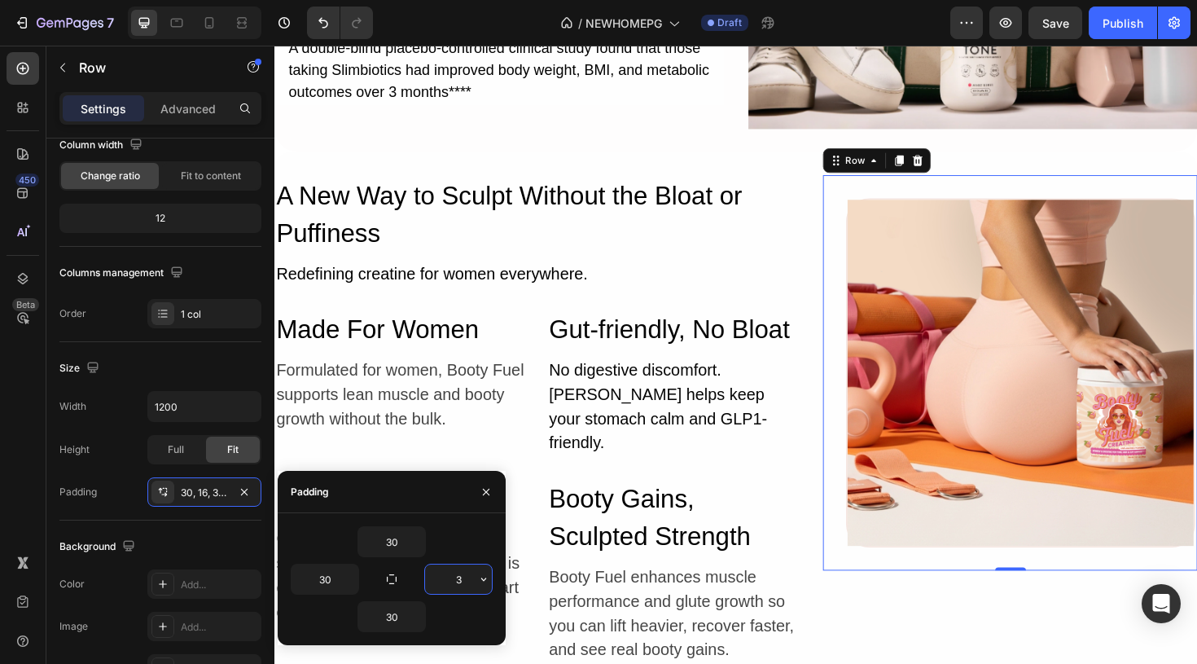
type input "30"
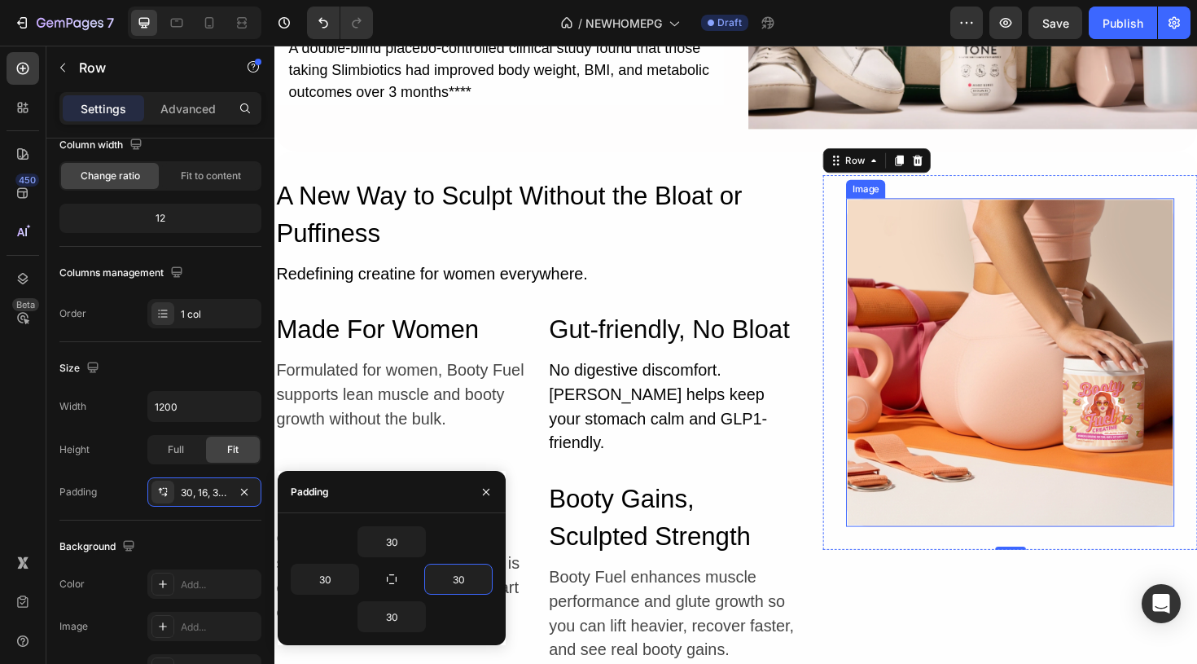
click at [1023, 308] on img at bounding box center [1053, 380] width 344 height 344
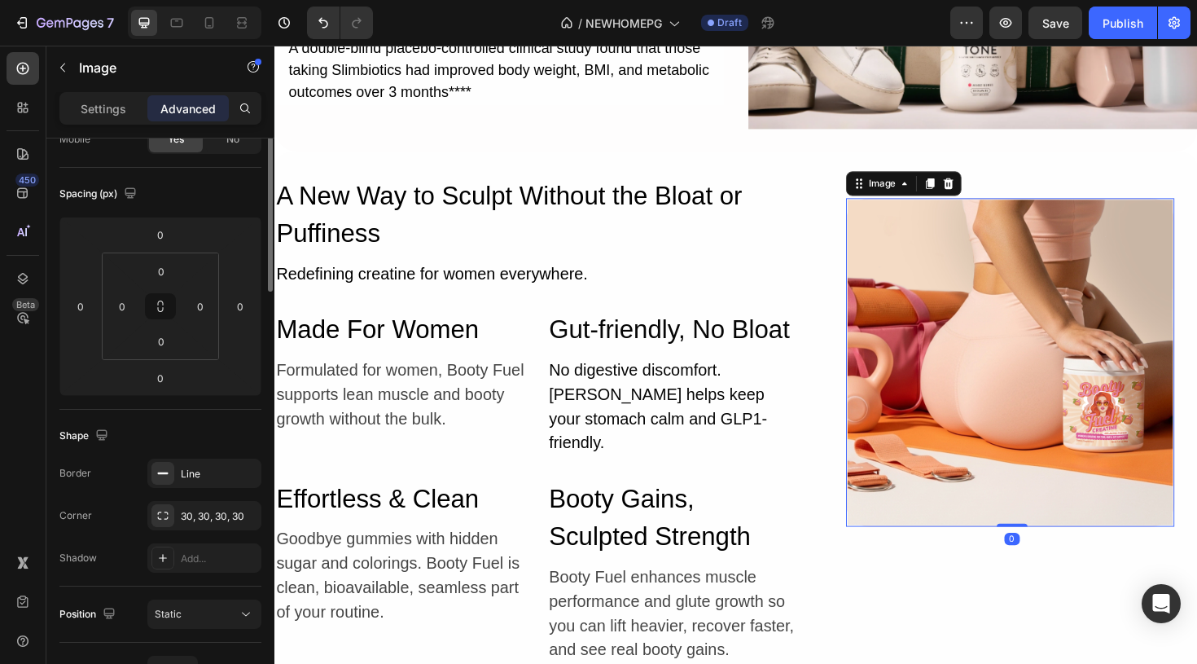
scroll to position [0, 0]
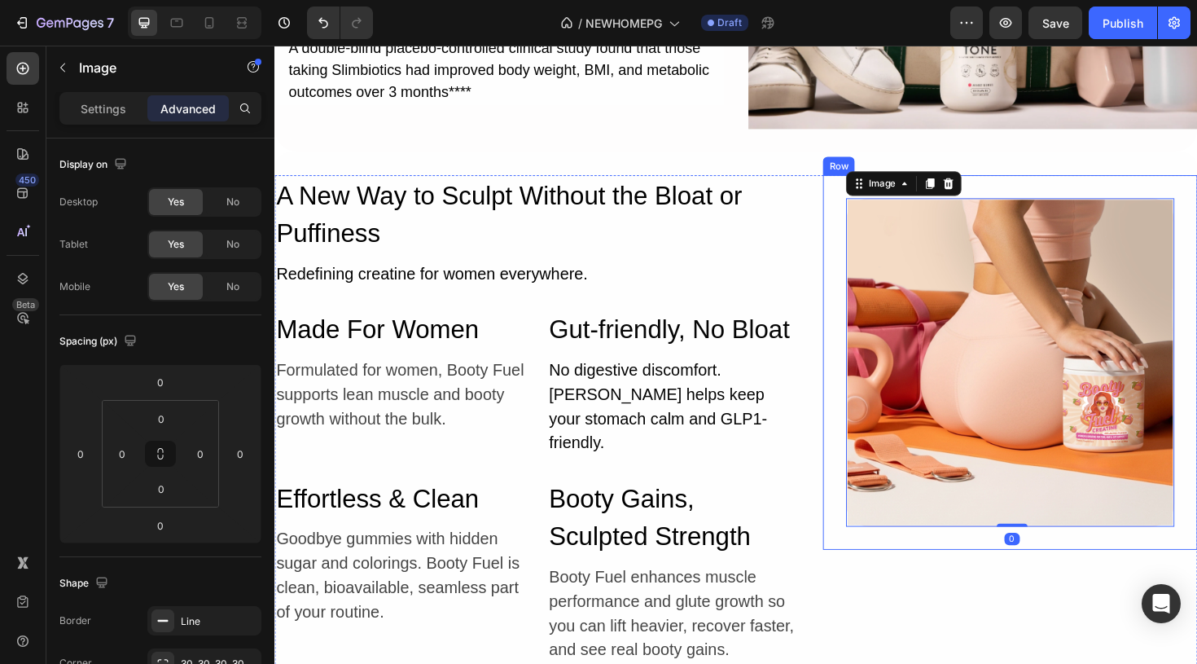
click at [1025, 199] on div "Image 0 Row" at bounding box center [1053, 380] width 397 height 397
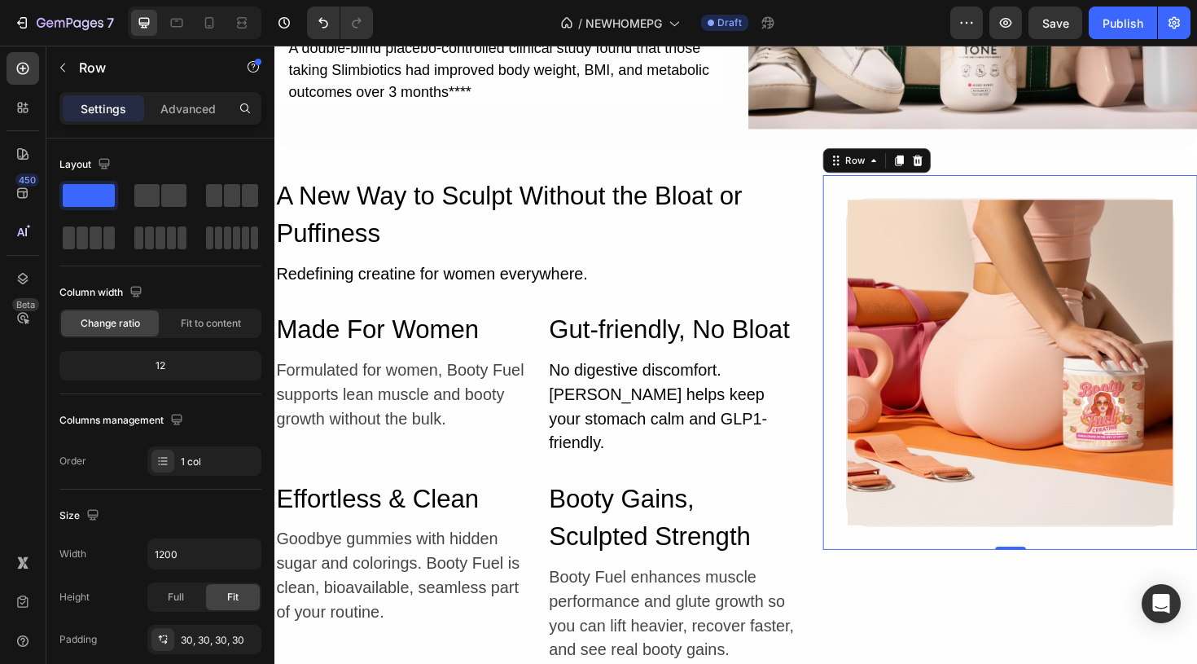
click at [888, 191] on div "Image Row 0" at bounding box center [1053, 380] width 397 height 397
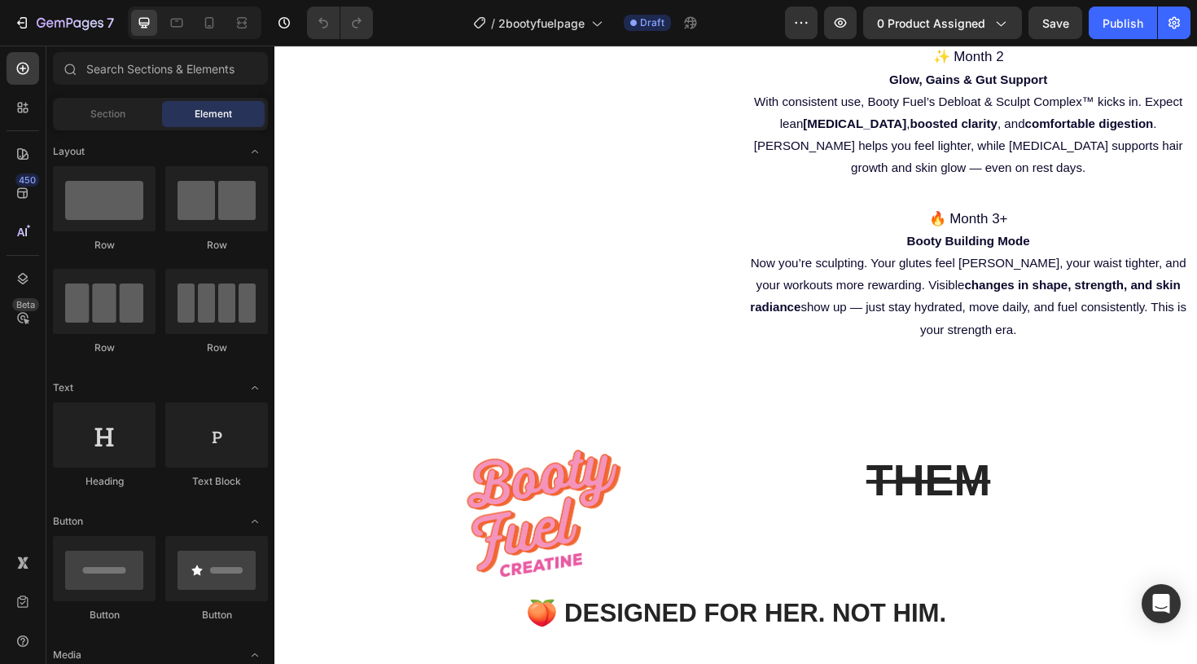
scroll to position [2830, 0]
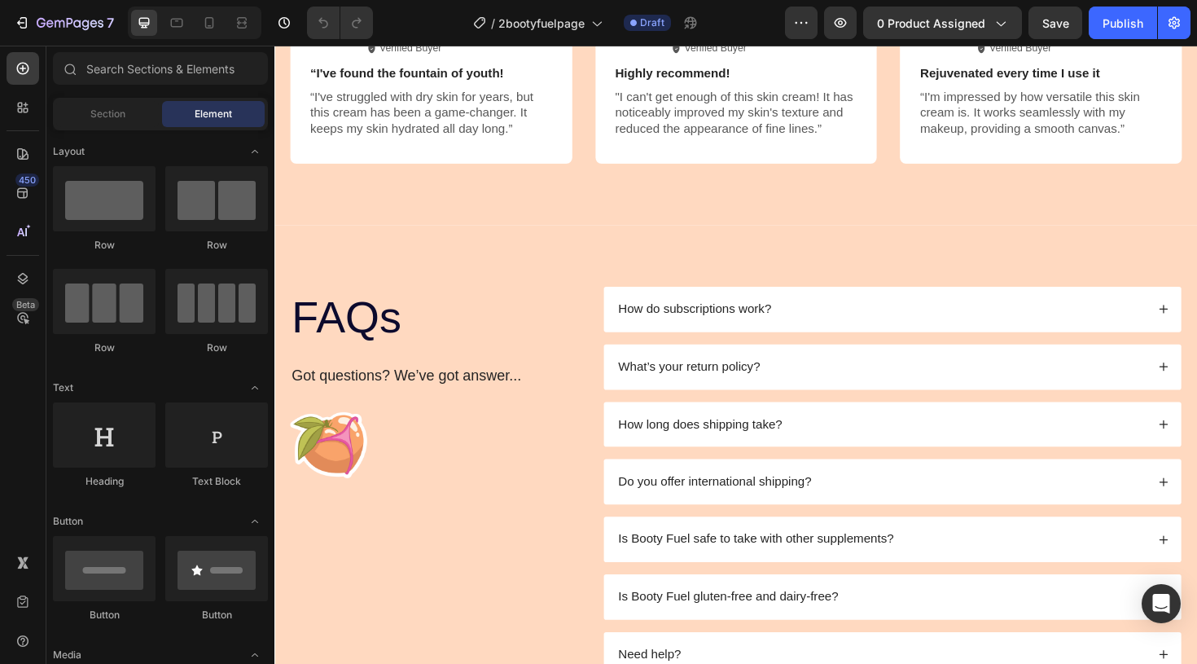
scroll to position [4691, 0]
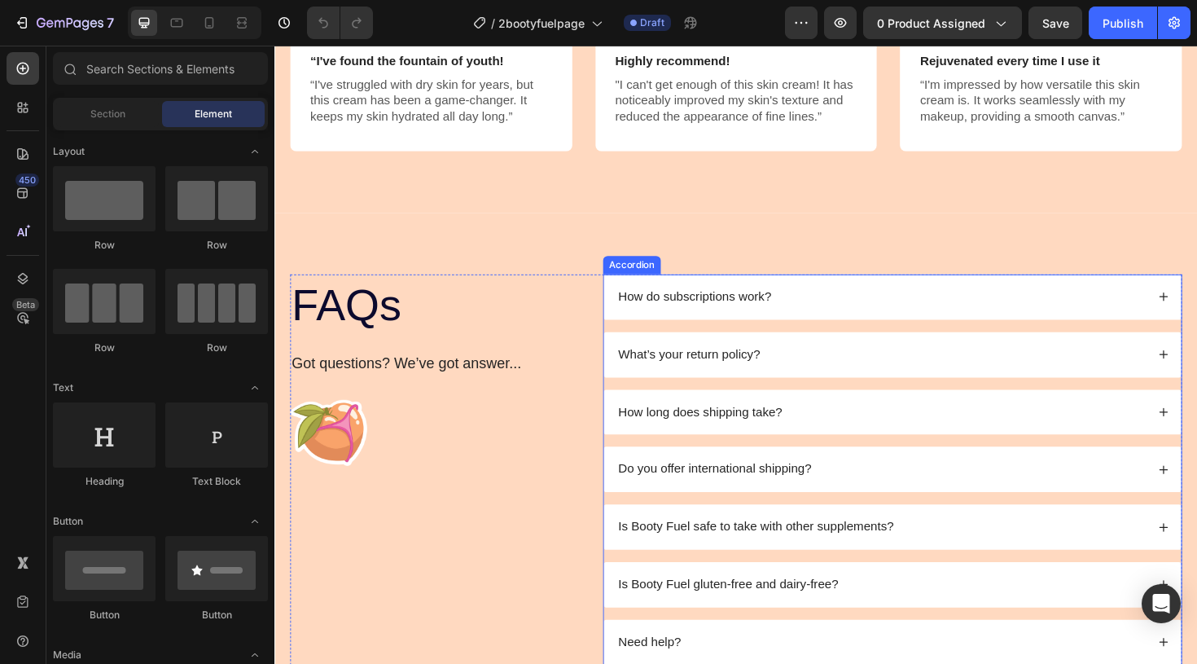
click at [709, 318] on p "How do subscriptions work?" at bounding box center [719, 311] width 162 height 17
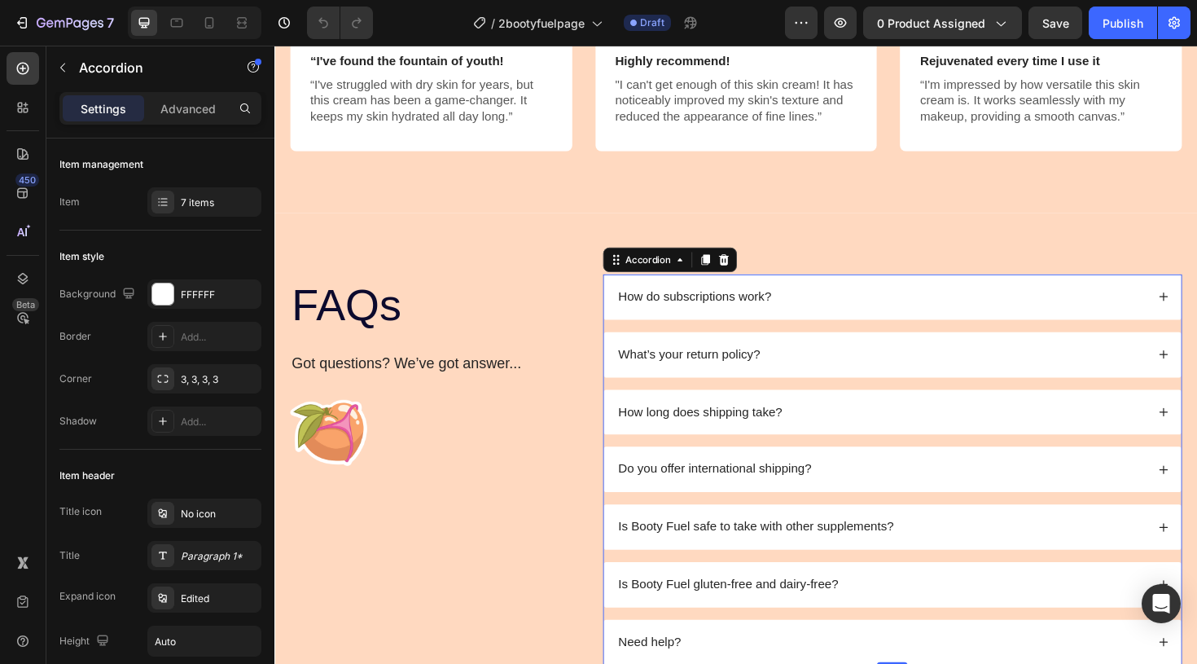
click at [889, 315] on div "How do subscriptions work?" at bounding box center [916, 311] width 561 height 22
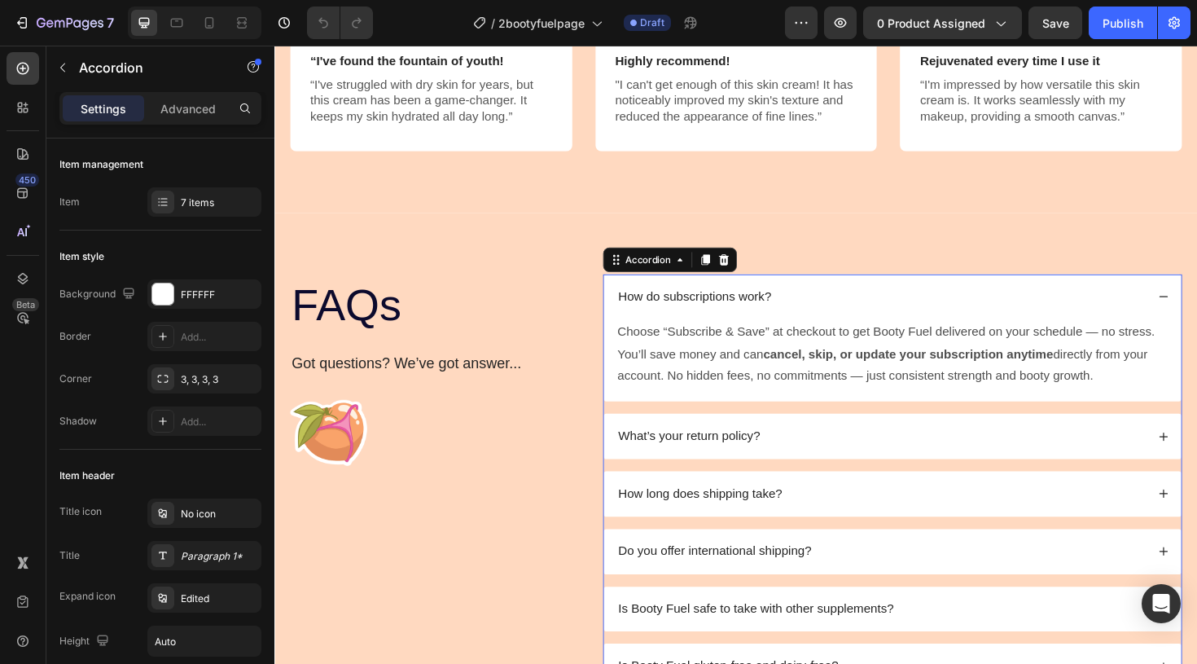
click at [889, 315] on div "How do subscriptions work?" at bounding box center [916, 311] width 561 height 22
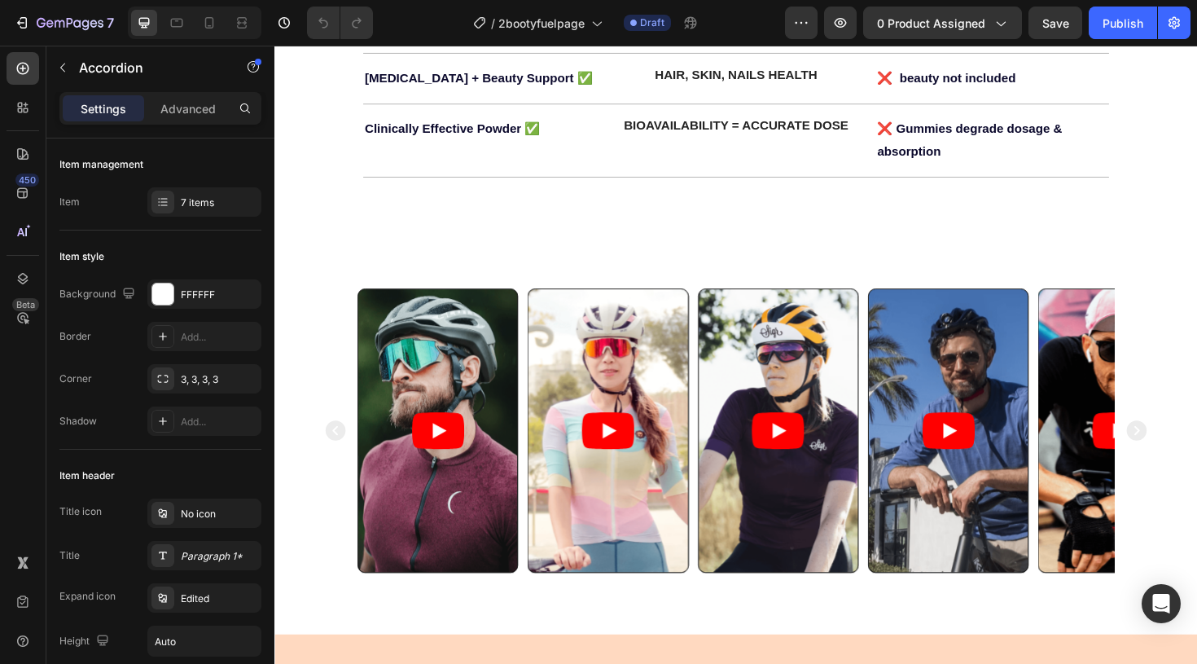
scroll to position [3624, 0]
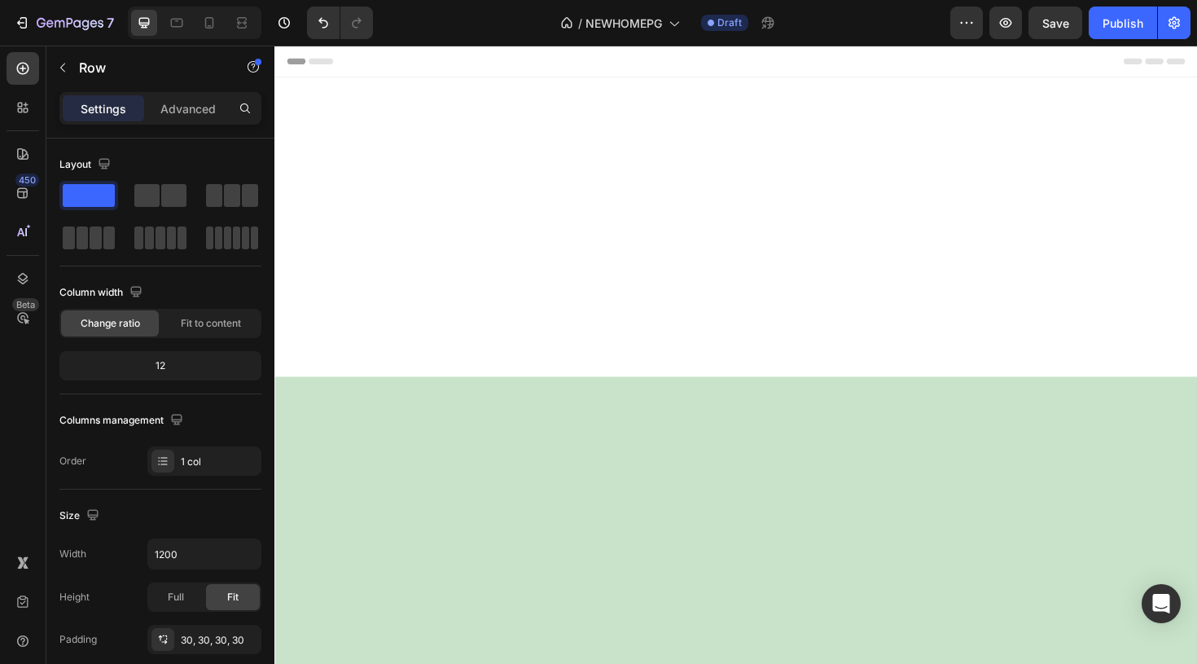
scroll to position [5444, 0]
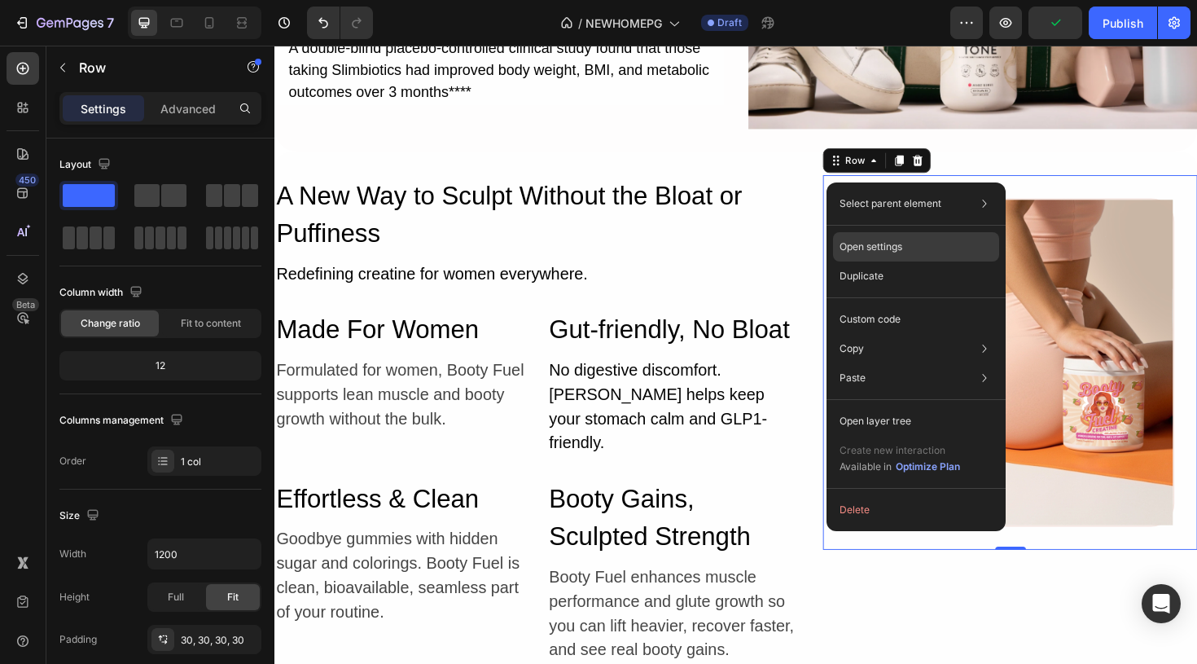
click at [862, 256] on div "Open settings" at bounding box center [916, 246] width 166 height 29
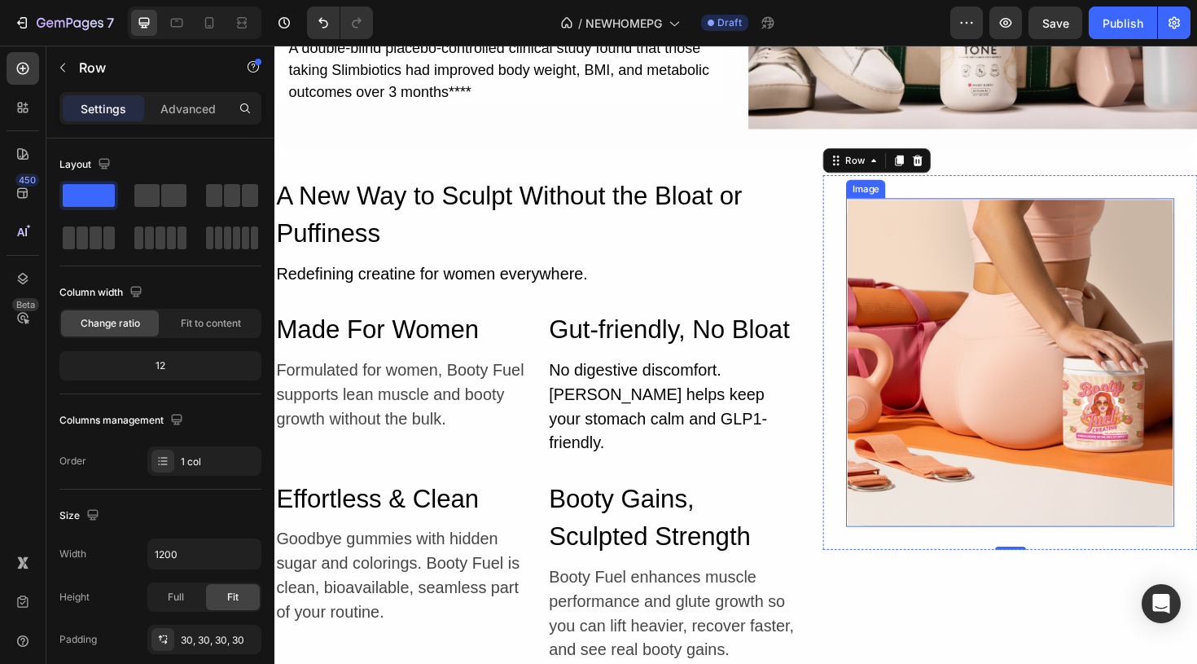
click at [885, 367] on img at bounding box center [1053, 380] width 344 height 344
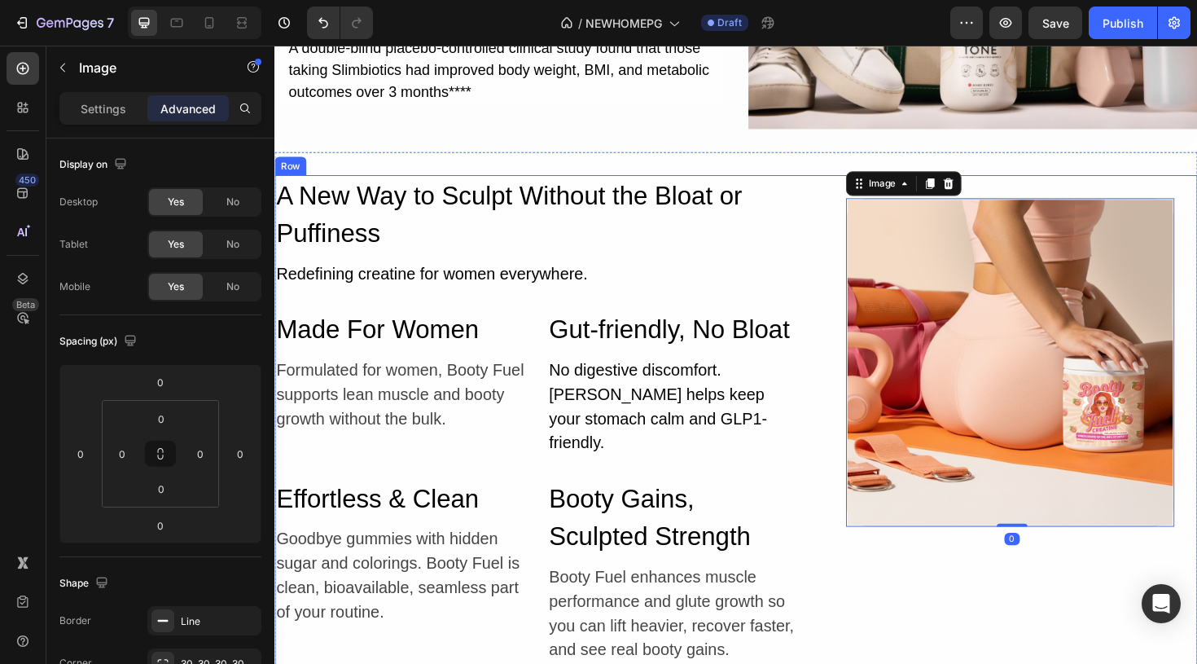
click at [854, 333] on div "A New Way to Sculpt Without the Bloat or Puffiness Heading Redefining creatine …" at bounding box center [762, 447] width 977 height 530
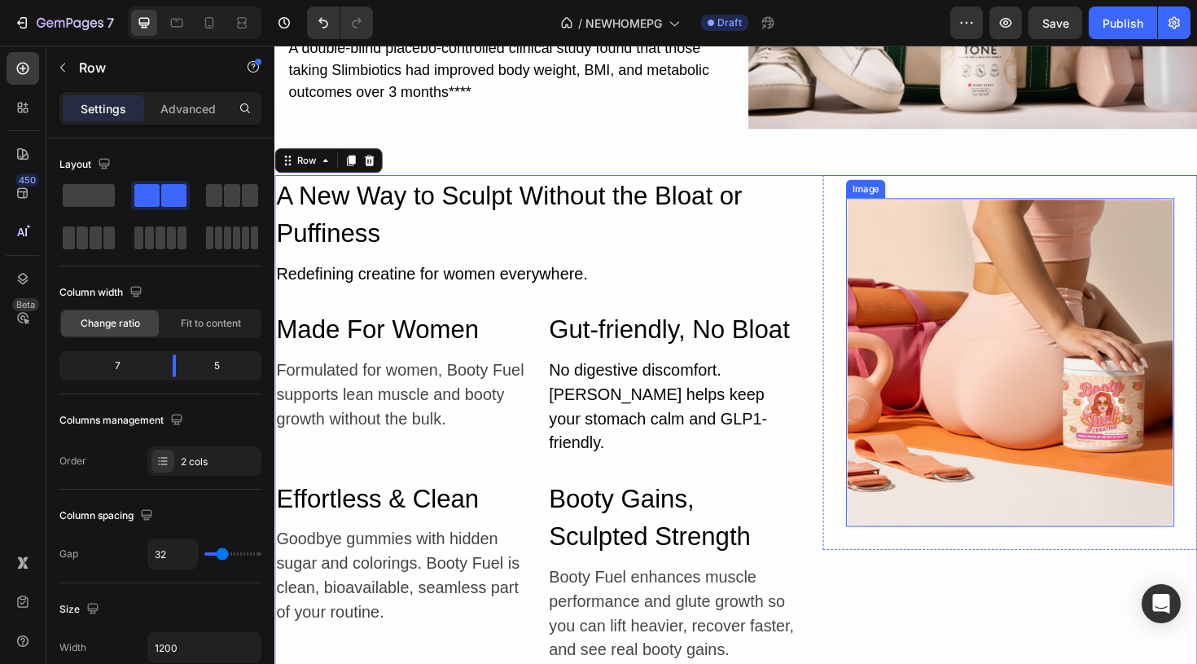
click at [894, 299] on img at bounding box center [1053, 380] width 344 height 344
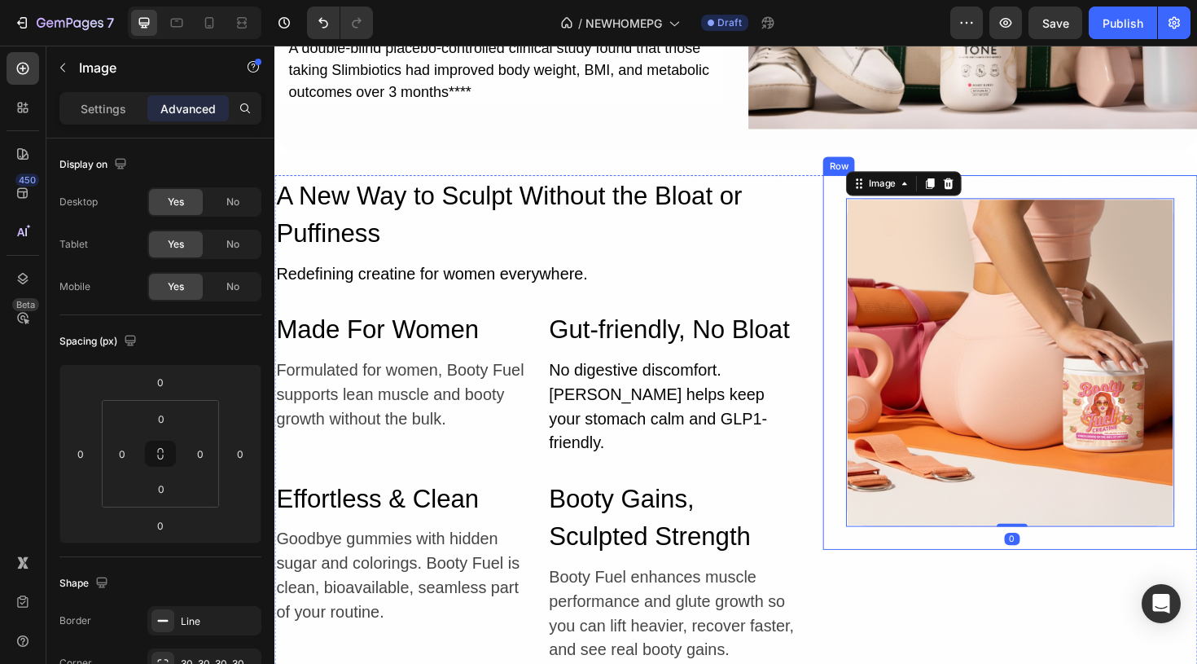
click at [857, 295] on div "Image 0 Row" at bounding box center [1053, 380] width 397 height 397
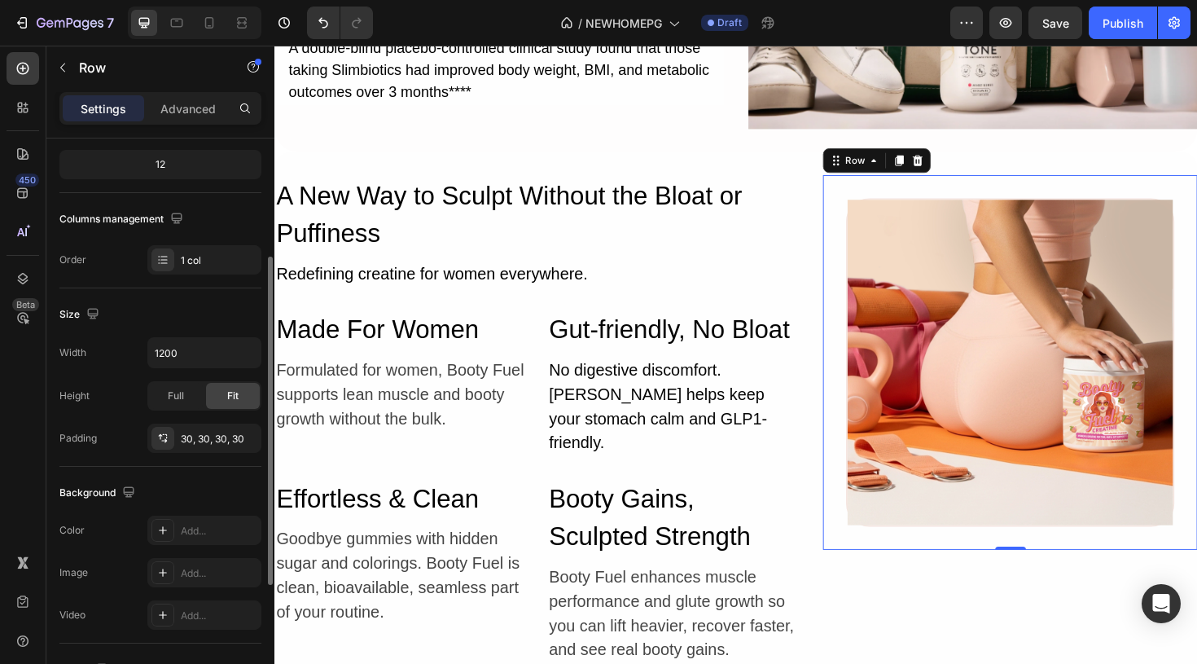
scroll to position [203, 0]
click at [178, 407] on div "Full Fit" at bounding box center [204, 393] width 114 height 29
click at [177, 392] on span "Full" at bounding box center [176, 394] width 16 height 15
click at [217, 396] on div "Fit" at bounding box center [233, 394] width 54 height 26
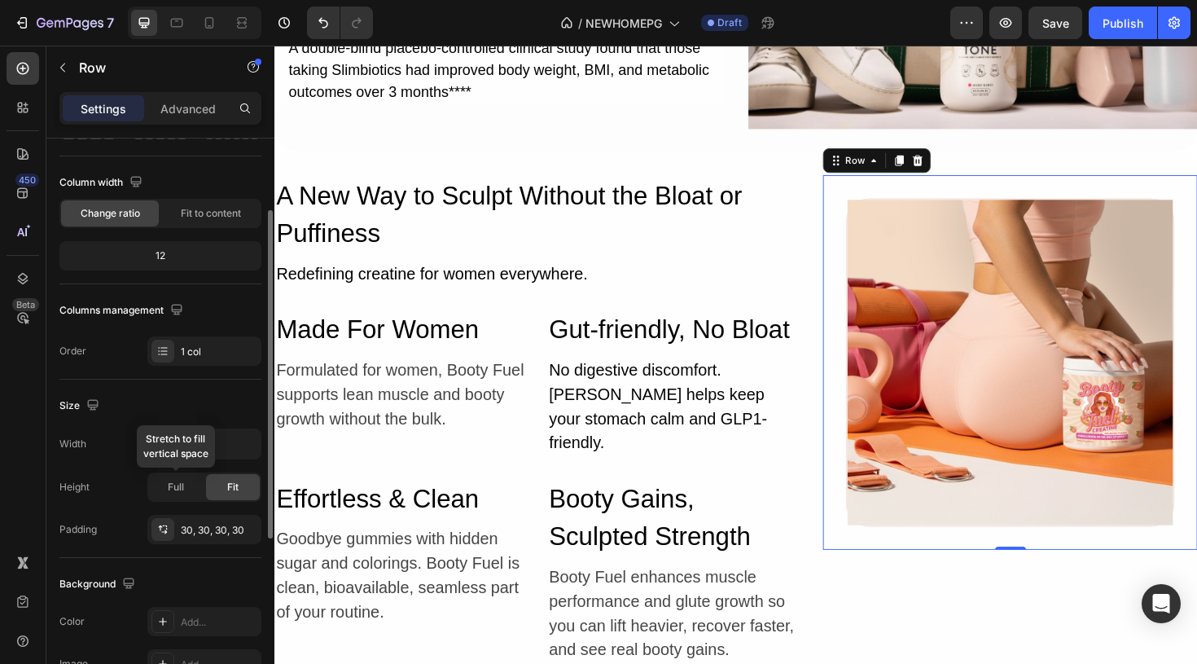
scroll to position [102, 0]
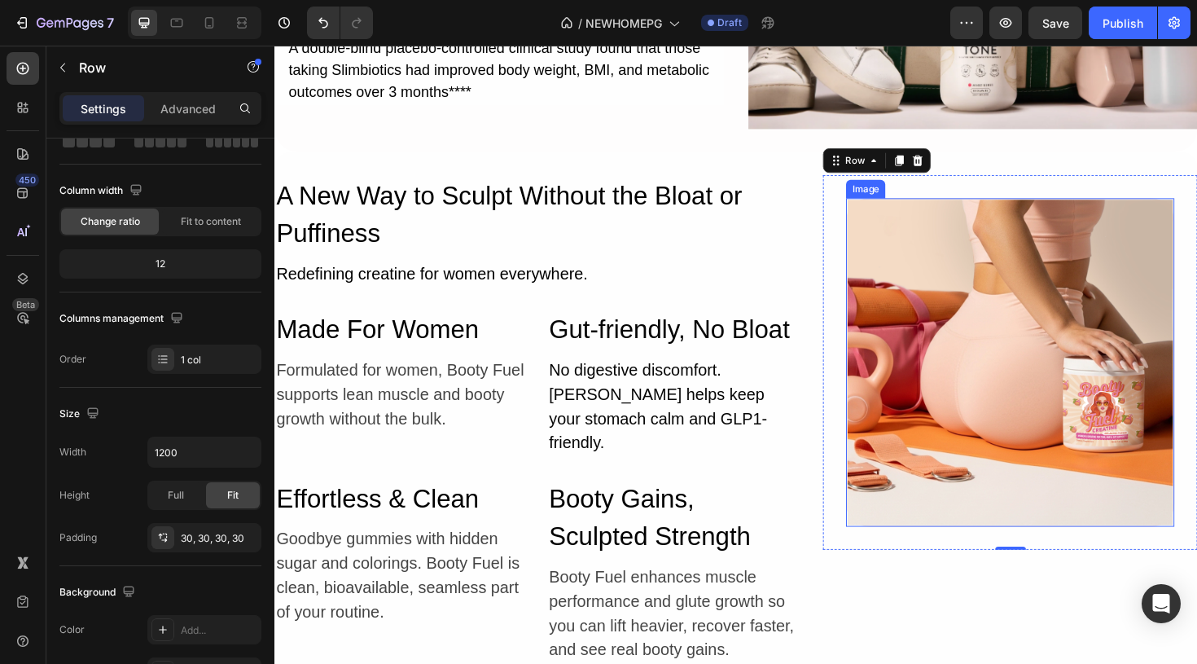
click at [1033, 320] on img at bounding box center [1053, 380] width 344 height 344
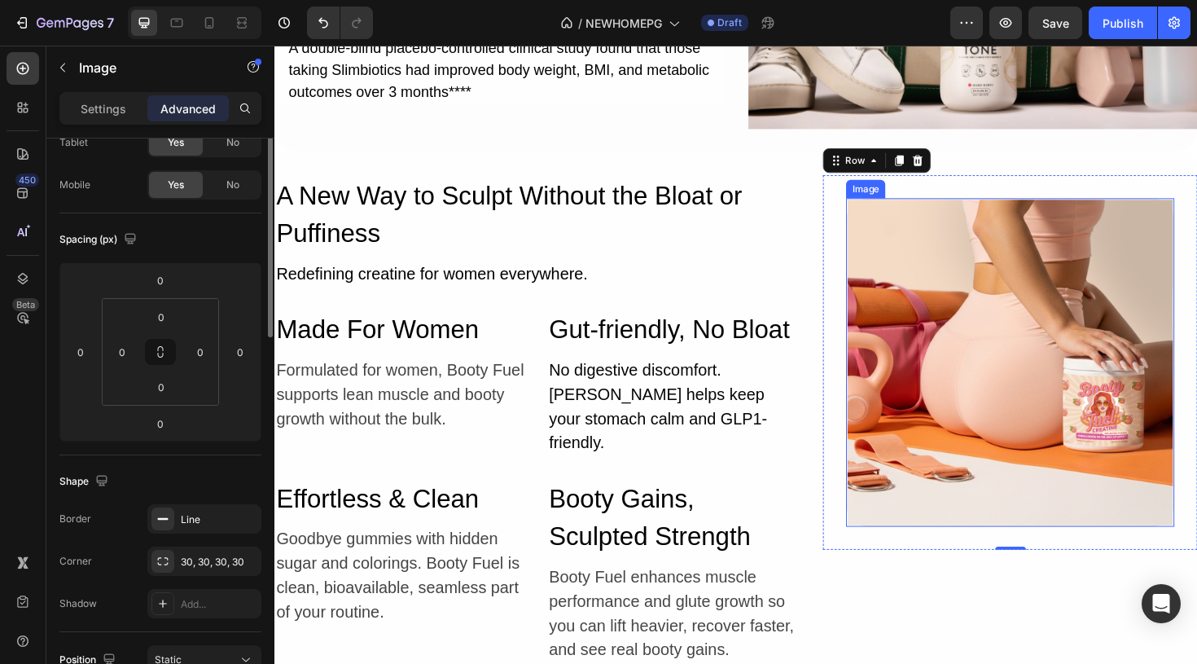
scroll to position [0, 0]
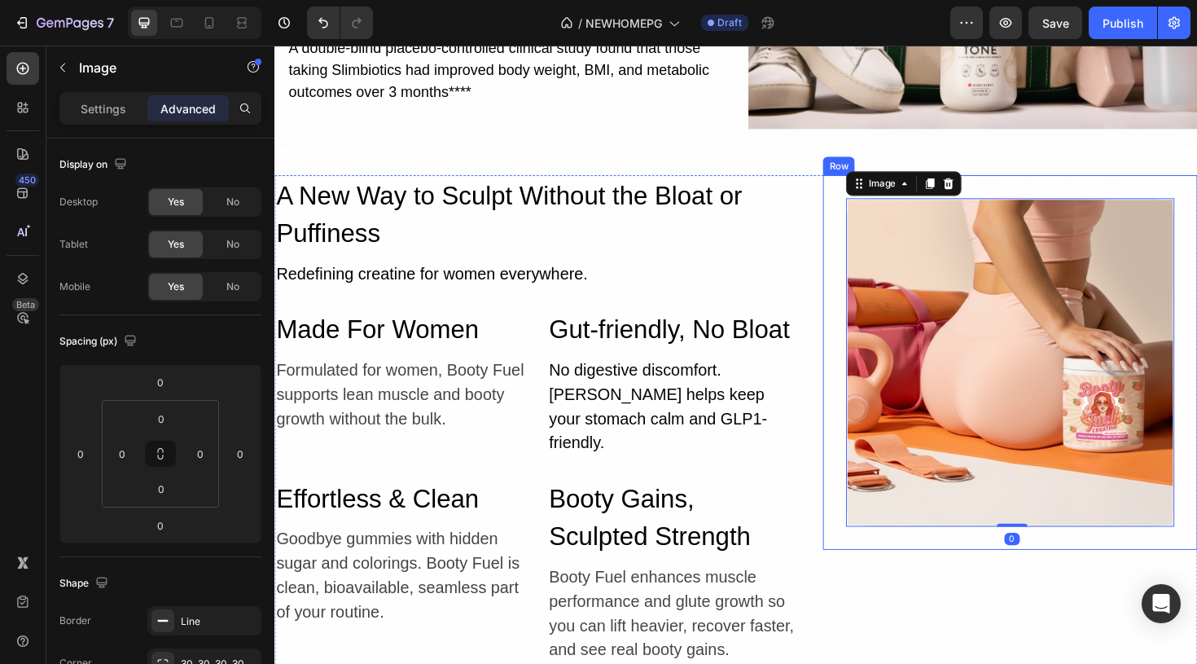
click at [865, 297] on div "Image 0 Row" at bounding box center [1053, 380] width 397 height 397
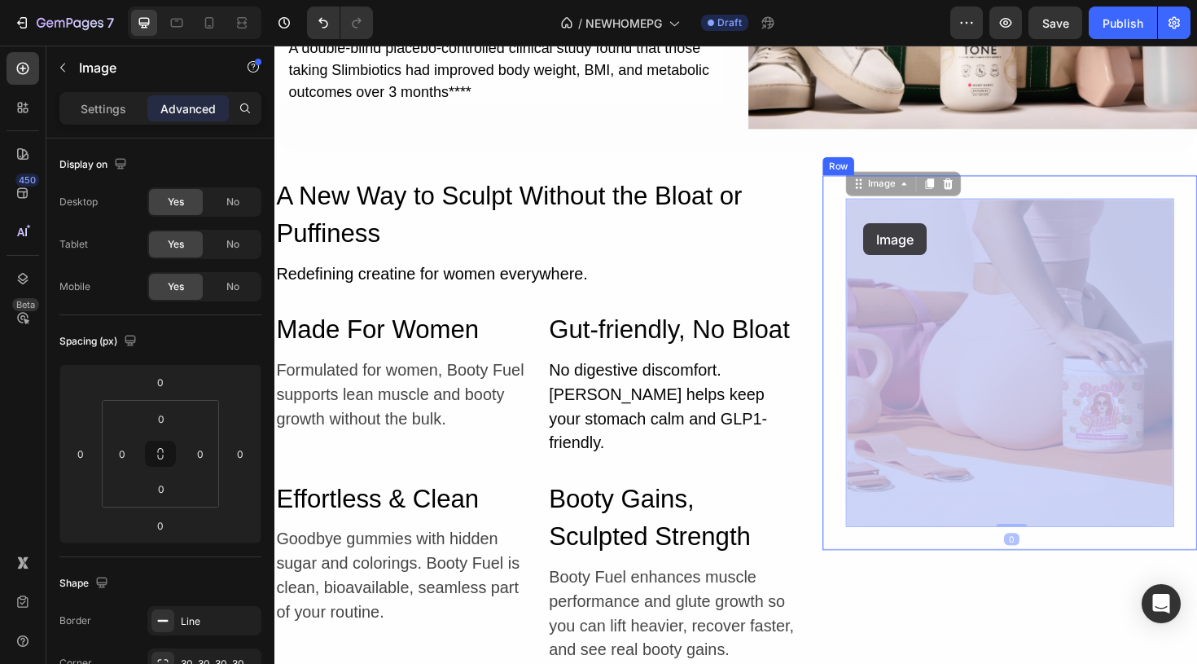
drag, startPoint x: 891, startPoint y: 220, endPoint x: 898, endPoint y: 234, distance: 15.7
drag, startPoint x: 898, startPoint y: 234, endPoint x: 927, endPoint y: 248, distance: 31.7
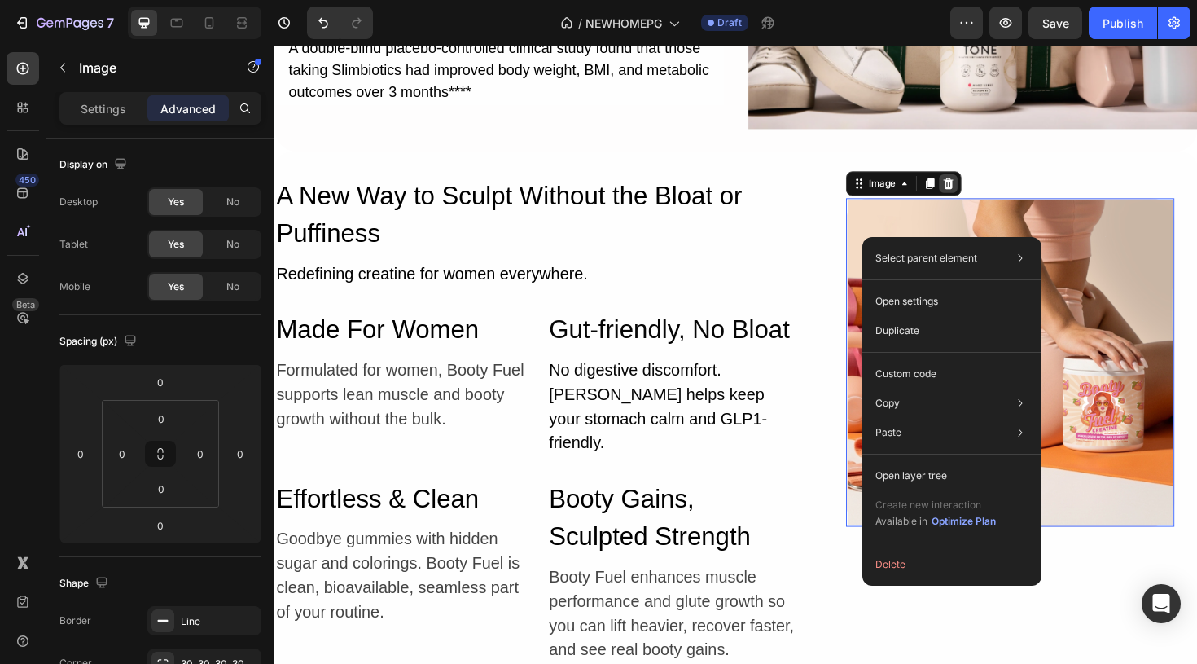
click at [996, 190] on div at bounding box center [988, 192] width 20 height 20
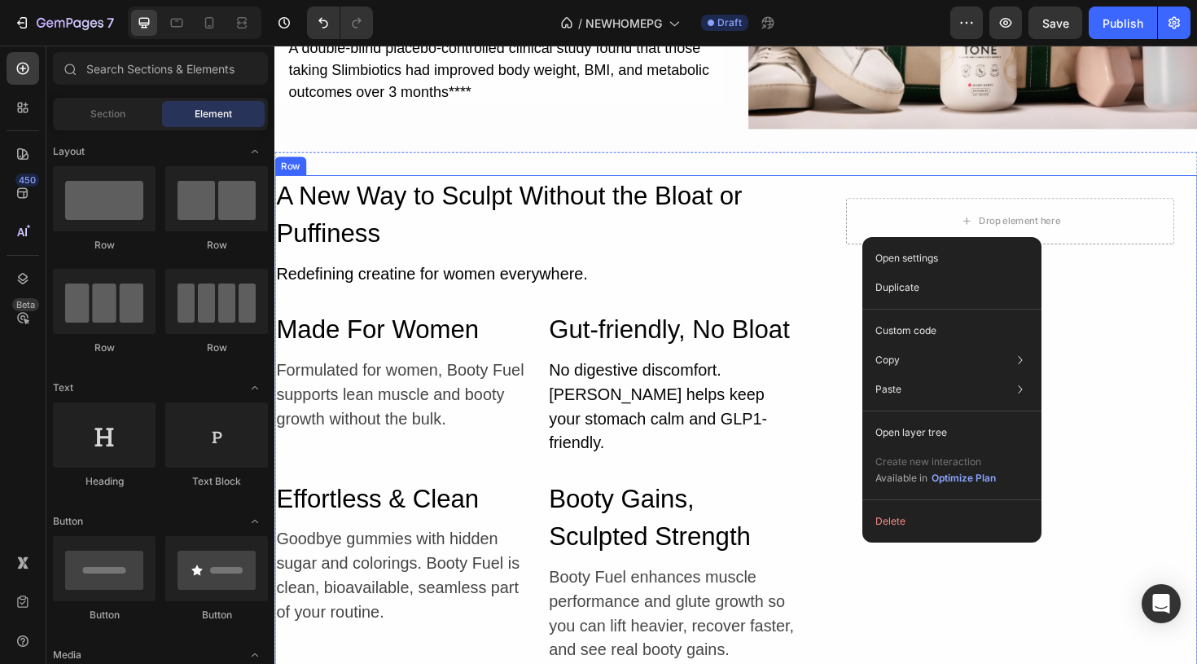
click at [875, 394] on div "Drop element here Row" at bounding box center [1053, 447] width 397 height 530
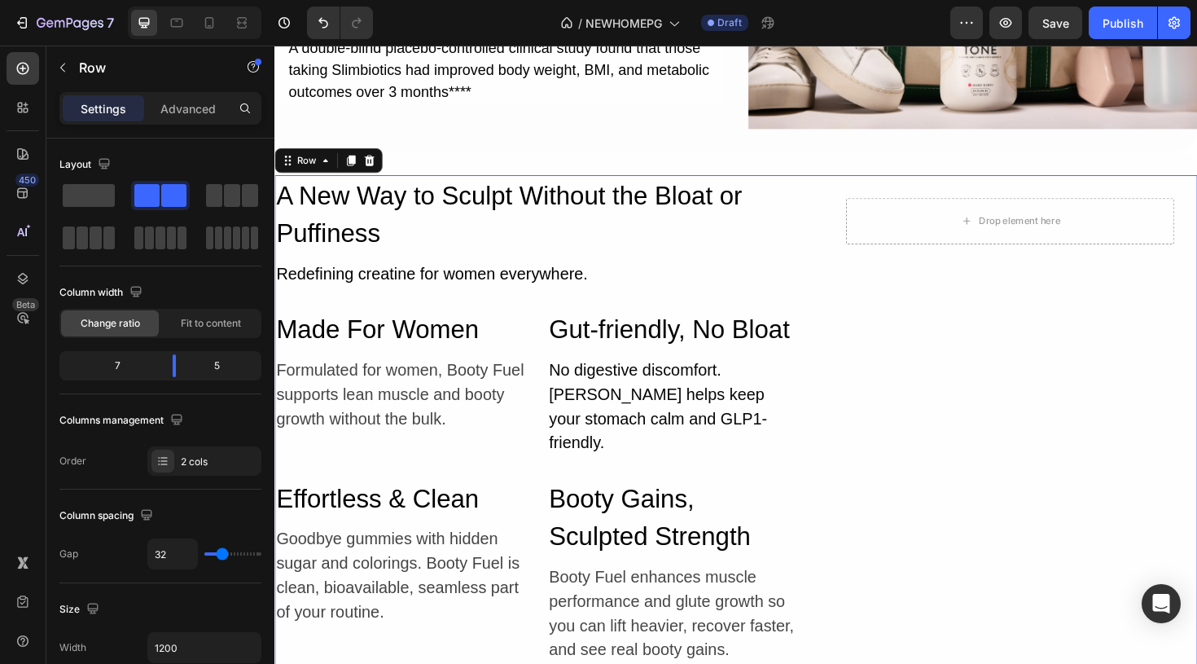
click at [1019, 392] on div "Drop element here Row" at bounding box center [1053, 447] width 397 height 530
click at [800, 290] on div "Redefining creatine for women everywhere." at bounding box center [551, 287] width 555 height 29
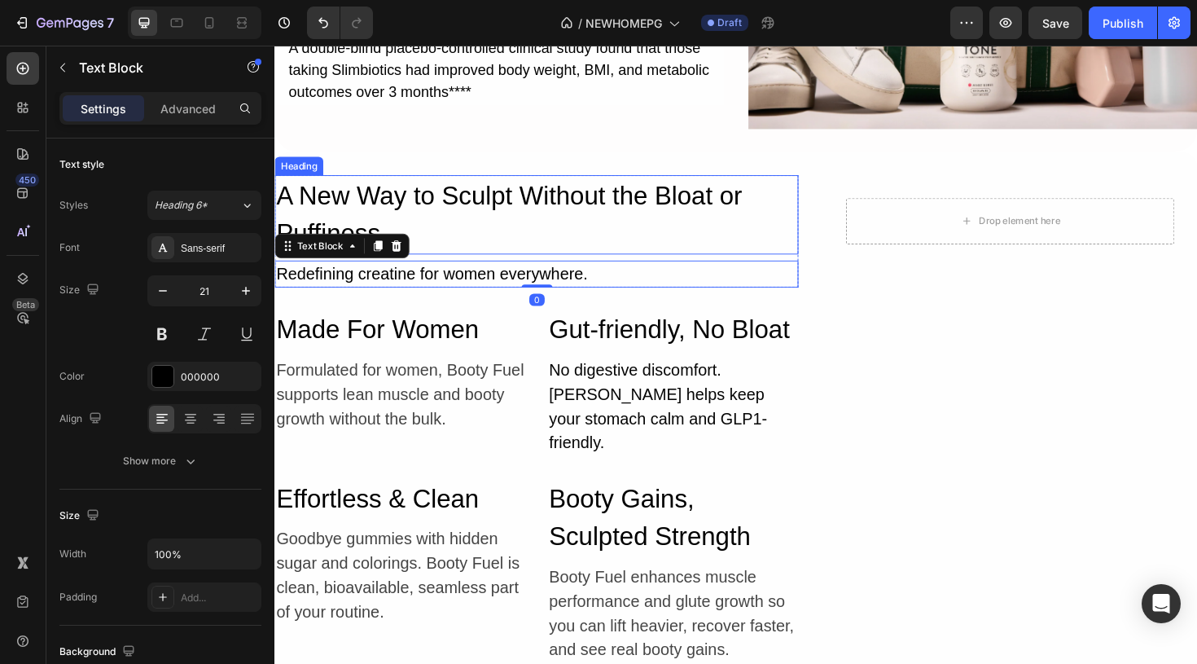
click at [780, 256] on h2 "A New Way to Sculpt Without the Bloat or Puffiness" at bounding box center [551, 224] width 555 height 84
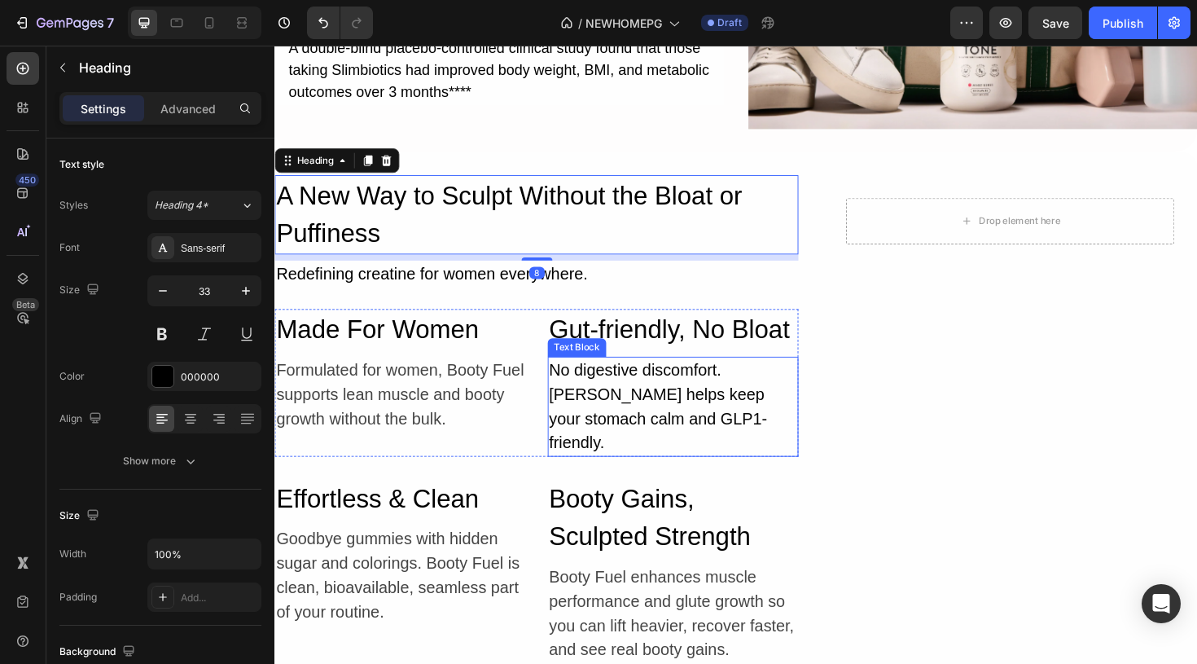
click at [783, 378] on p "No digestive discomfort. Ginger root helps keep your stomach calm and GLP1-frie…" at bounding box center [696, 427] width 263 height 103
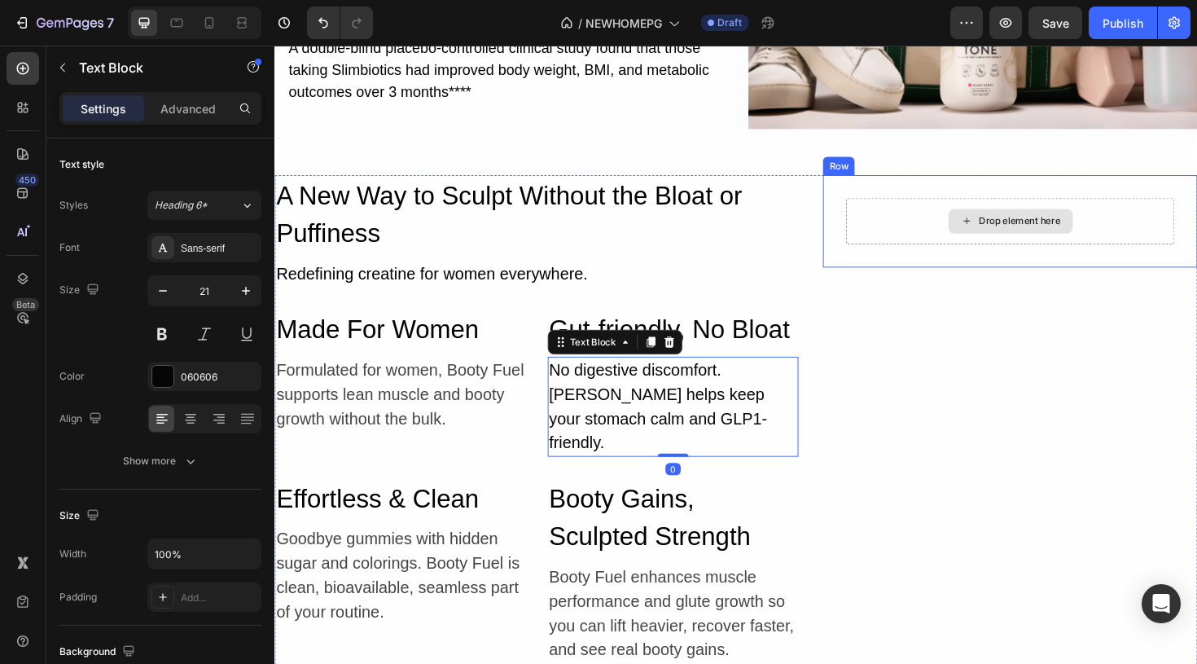
click at [998, 233] on div "Drop element here" at bounding box center [1054, 231] width 132 height 26
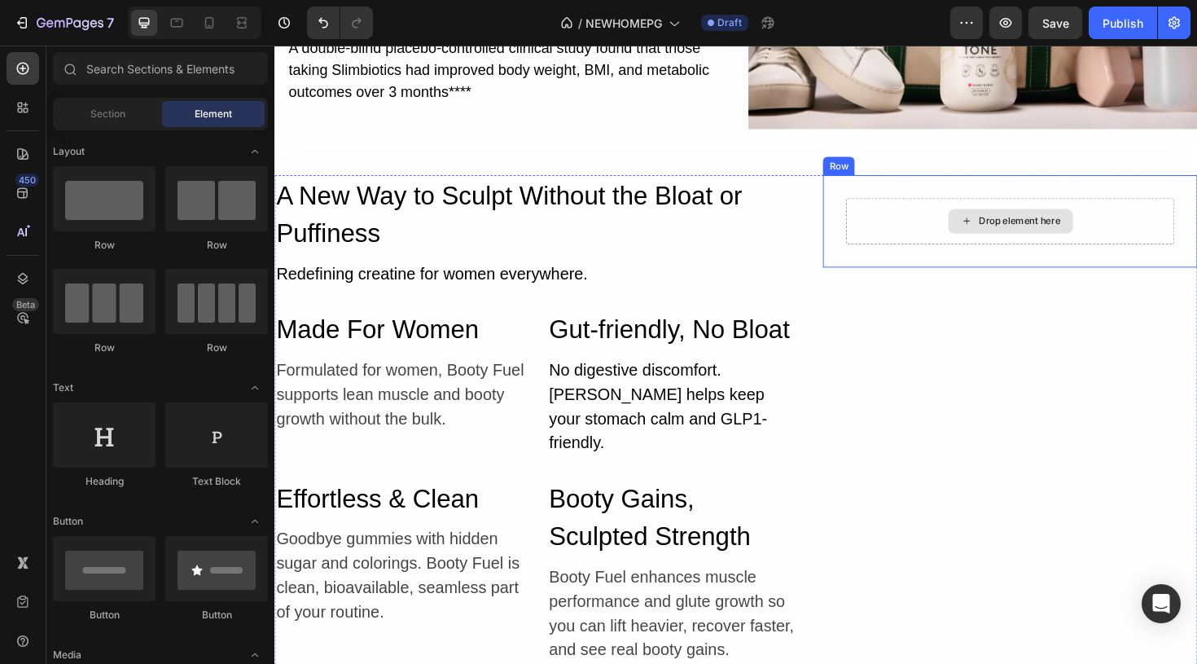
click at [919, 225] on div "Drop element here" at bounding box center [1053, 231] width 348 height 49
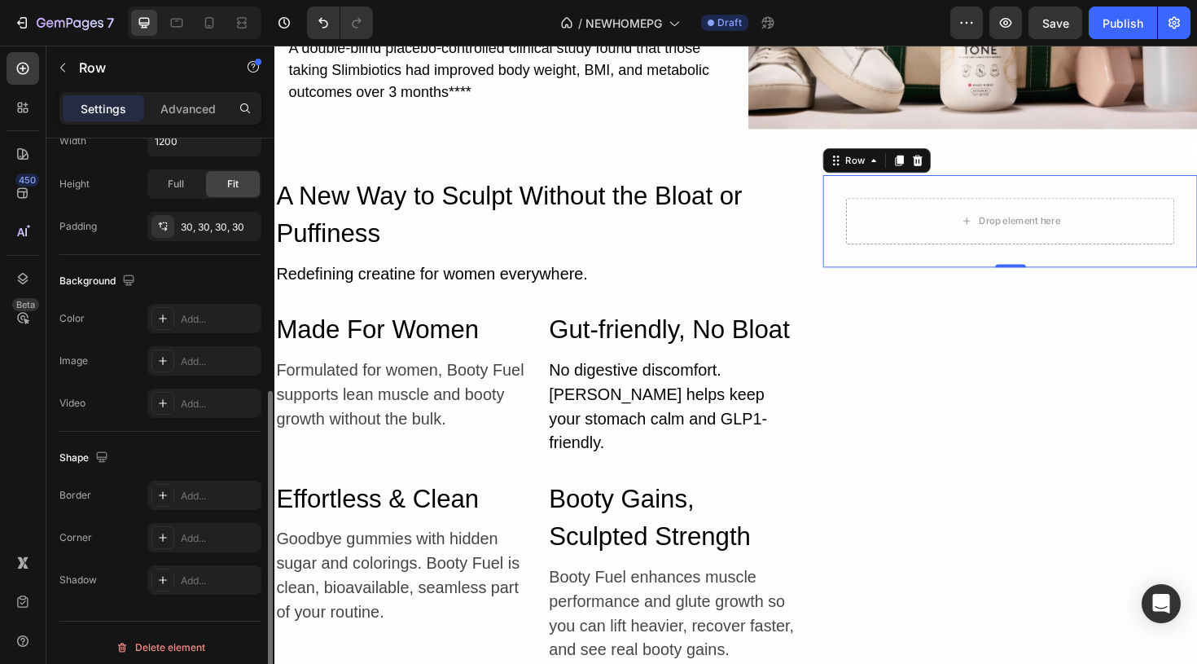
scroll to position [422, 0]
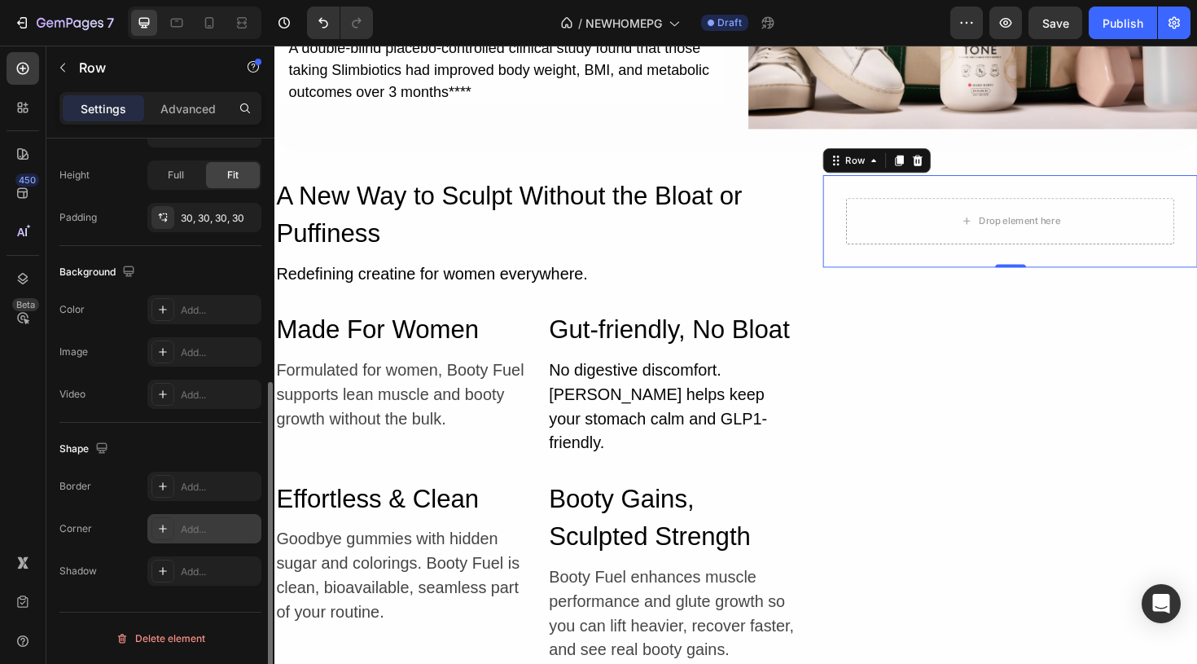
click at [162, 527] on icon at bounding box center [163, 528] width 8 height 8
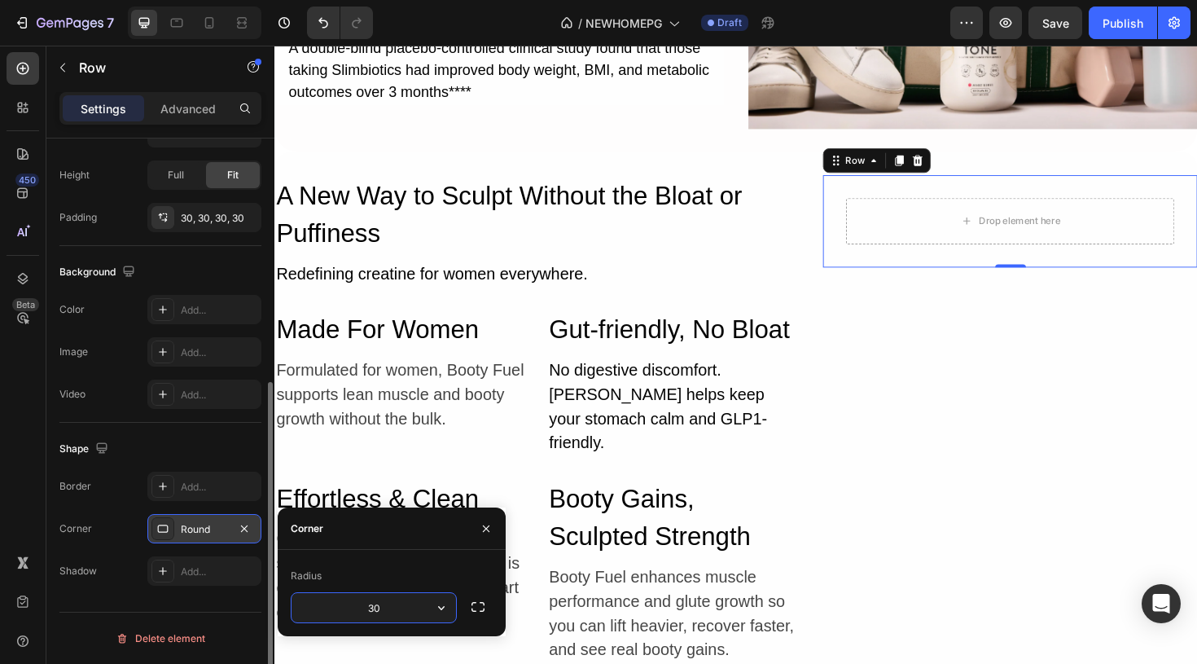
type input "30"
click at [925, 502] on div "Drop element here Row 0" at bounding box center [1053, 447] width 397 height 530
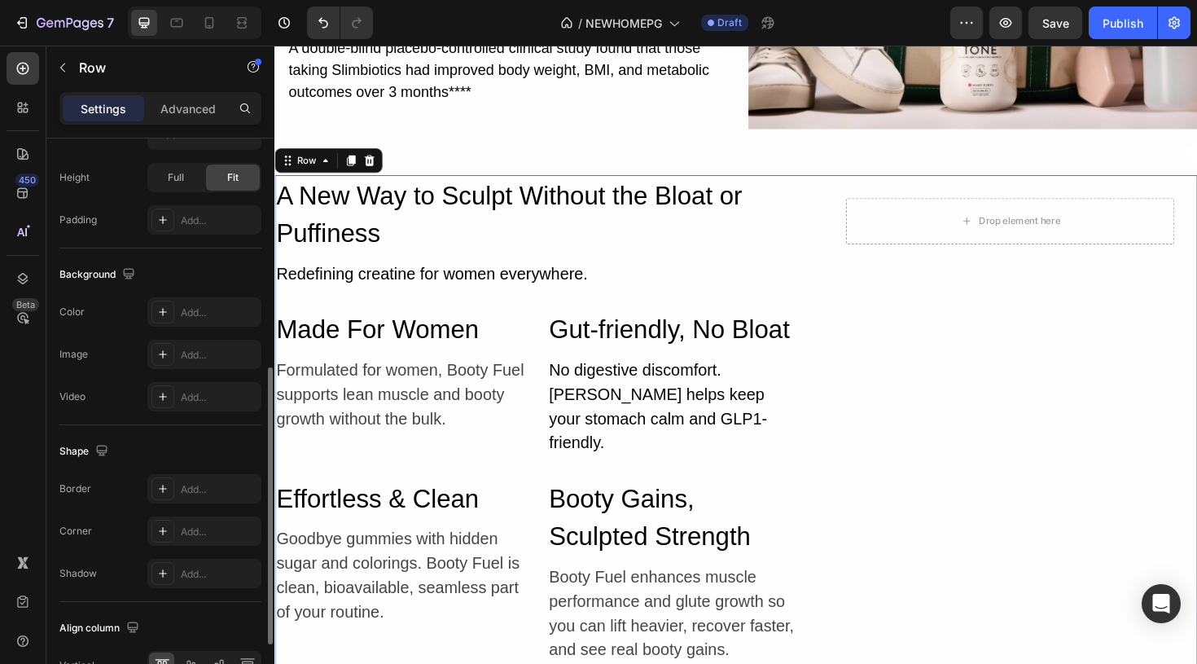
scroll to position [497, 0]
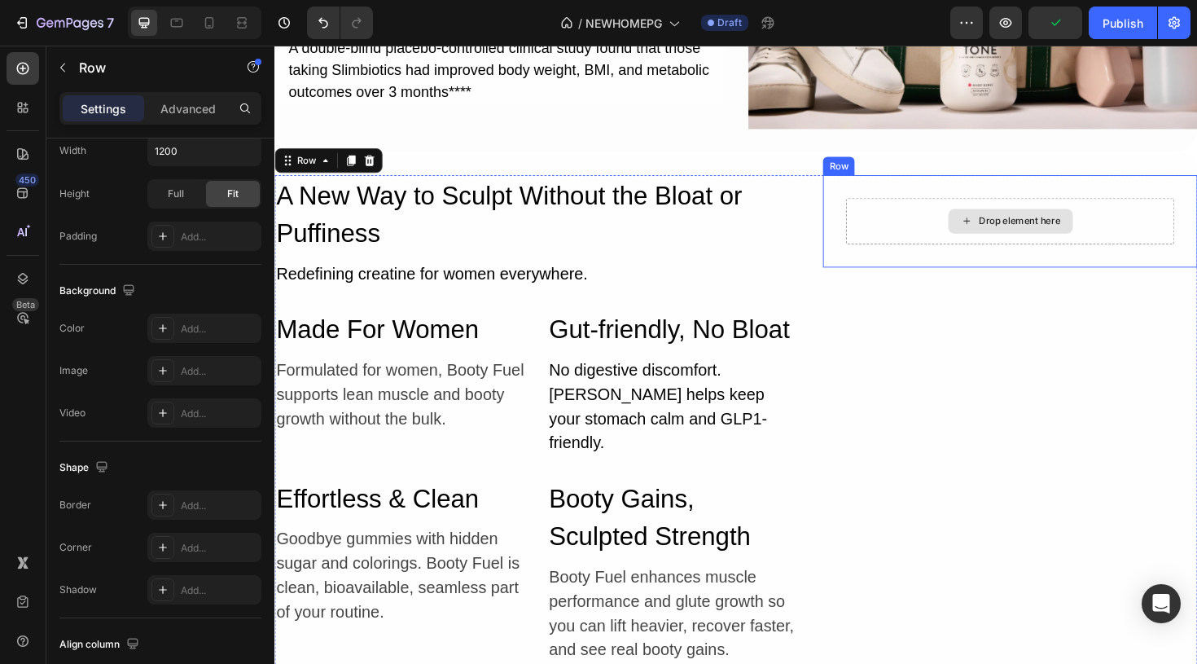
click at [944, 226] on div "Drop element here" at bounding box center [1053, 231] width 348 height 49
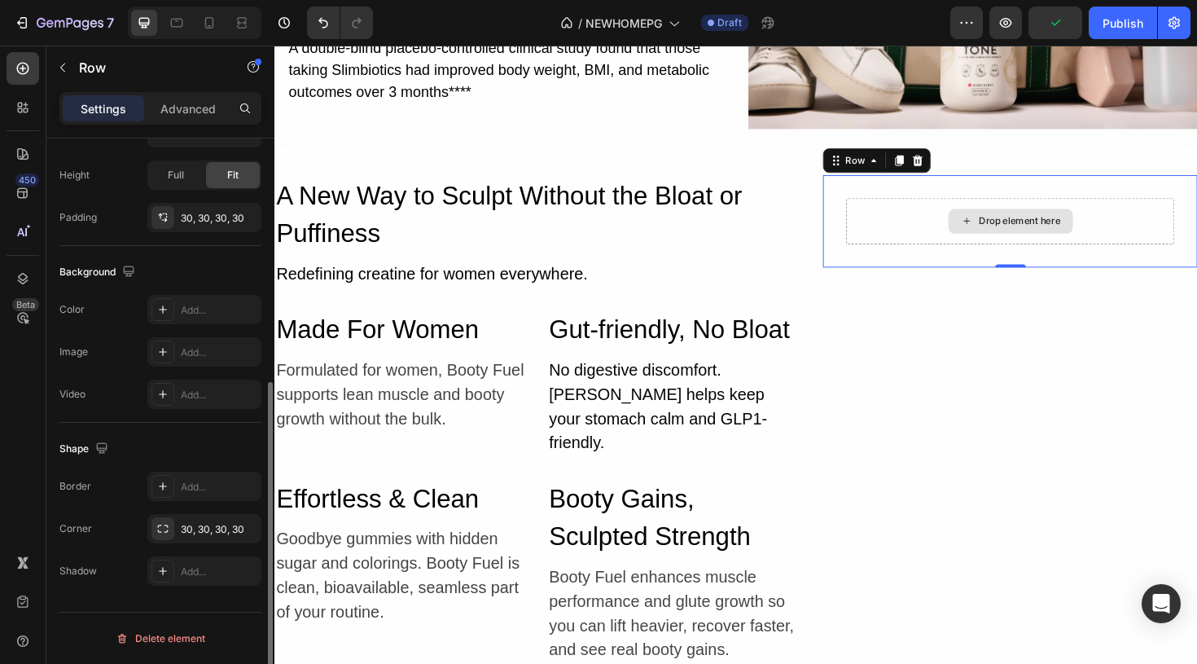
scroll to position [422, 0]
click at [1037, 228] on div "Drop element here" at bounding box center [1063, 231] width 86 height 13
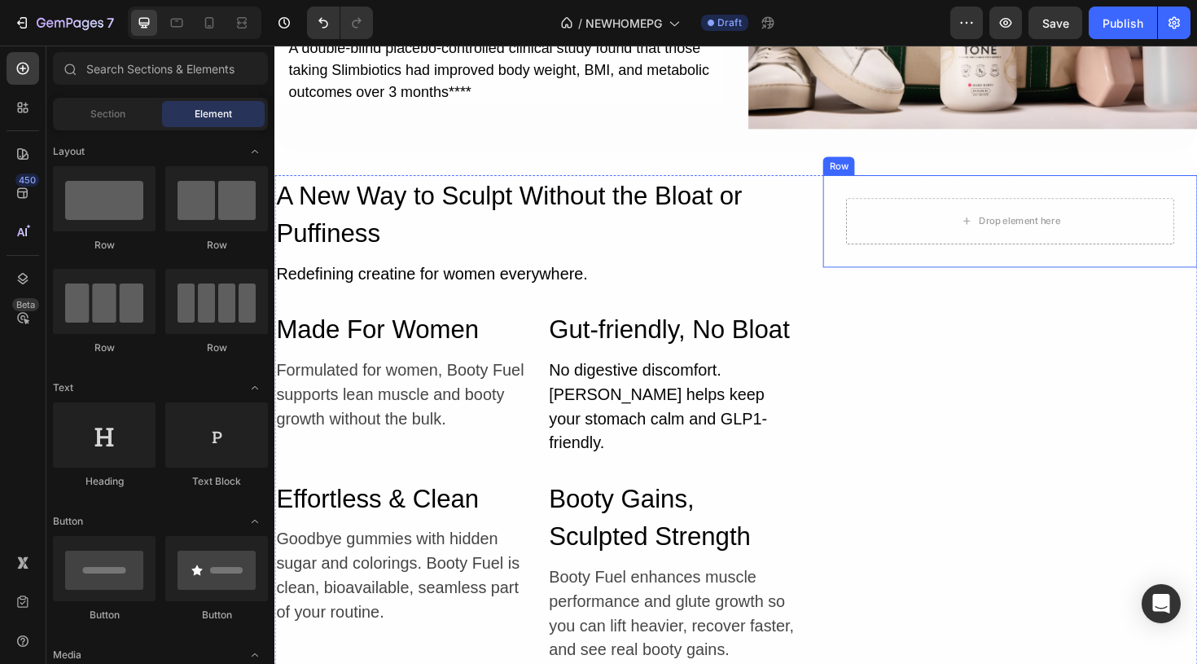
click at [910, 268] on div "Drop element here Row" at bounding box center [1053, 231] width 397 height 98
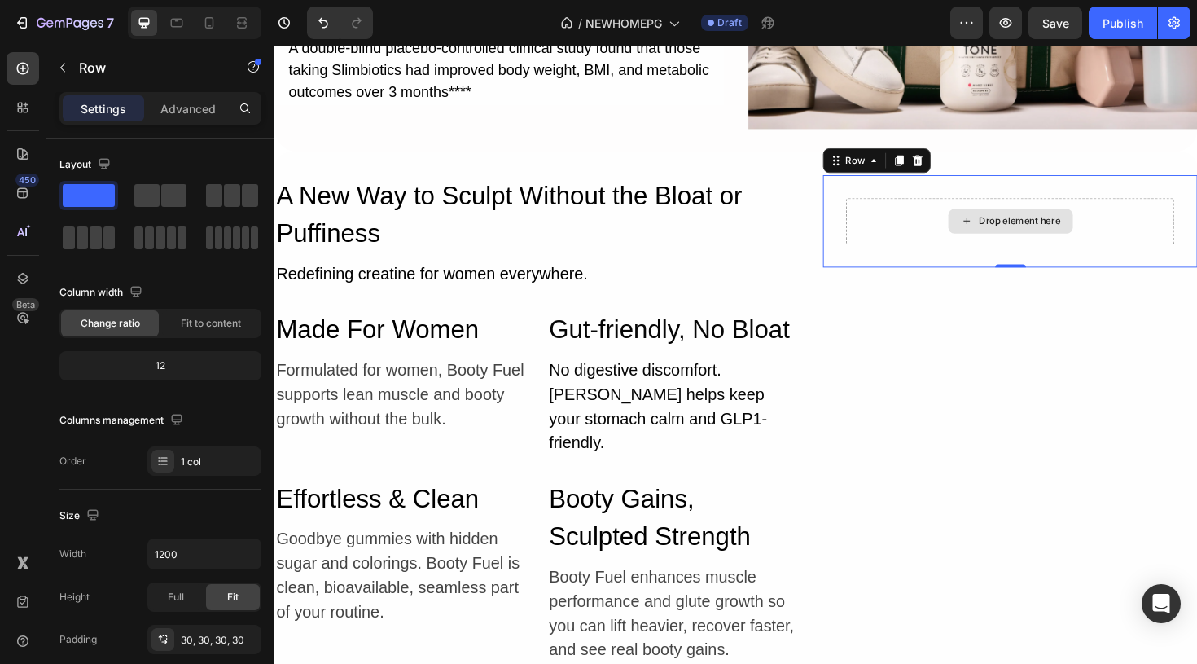
click at [1047, 229] on div "Drop element here" at bounding box center [1063, 231] width 86 height 13
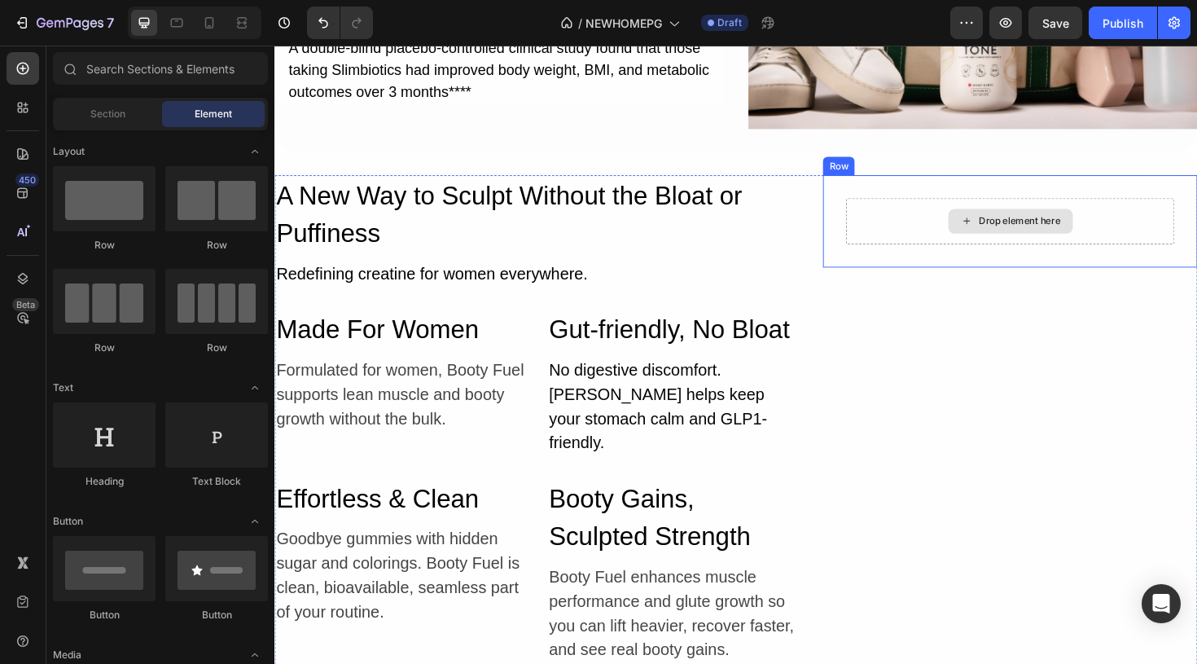
click at [896, 235] on div "Drop element here" at bounding box center [1053, 231] width 348 height 49
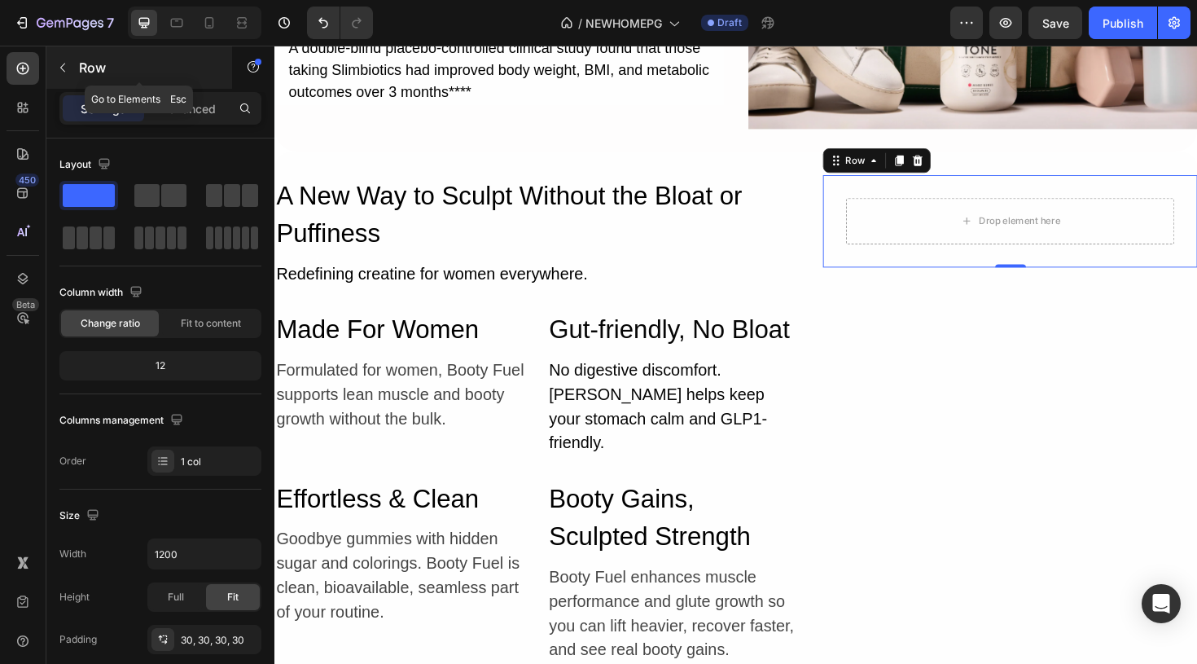
click at [59, 68] on icon "button" at bounding box center [62, 67] width 13 height 13
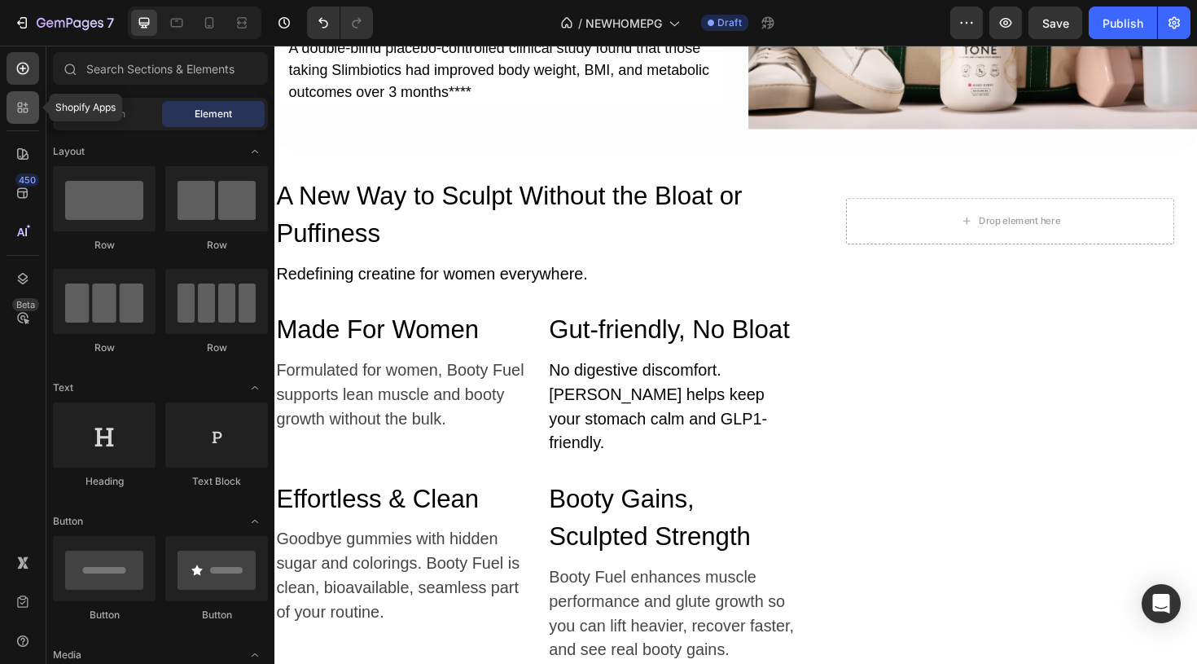
click at [21, 108] on icon at bounding box center [20, 110] width 5 height 5
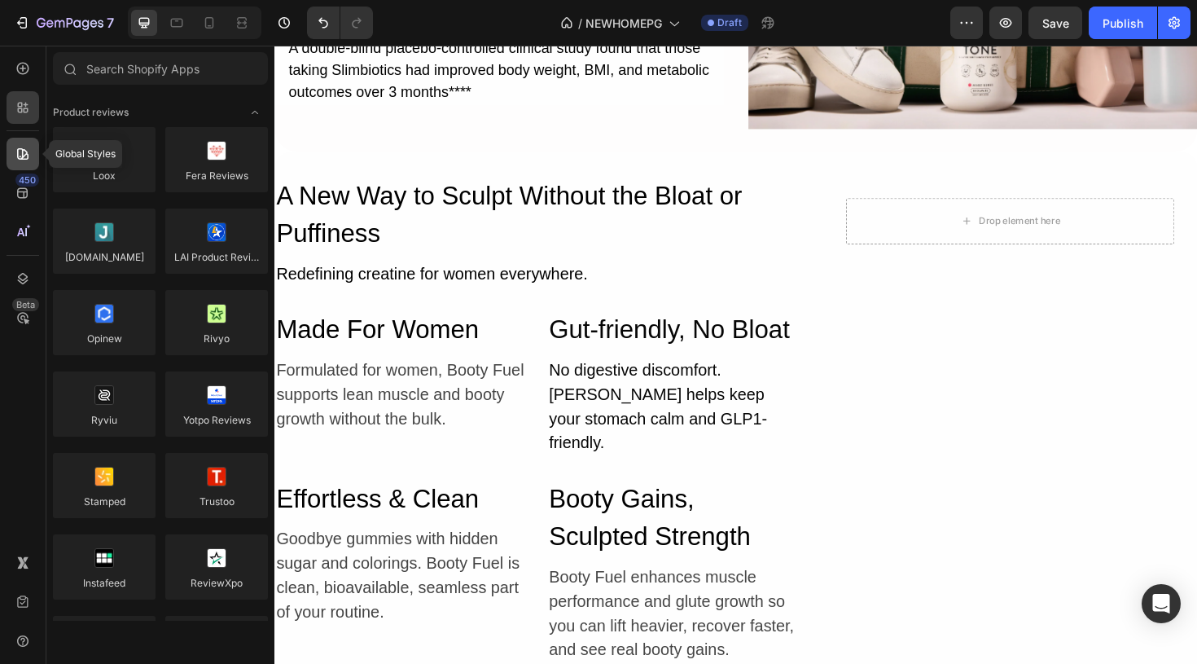
click at [21, 147] on icon at bounding box center [23, 154] width 16 height 16
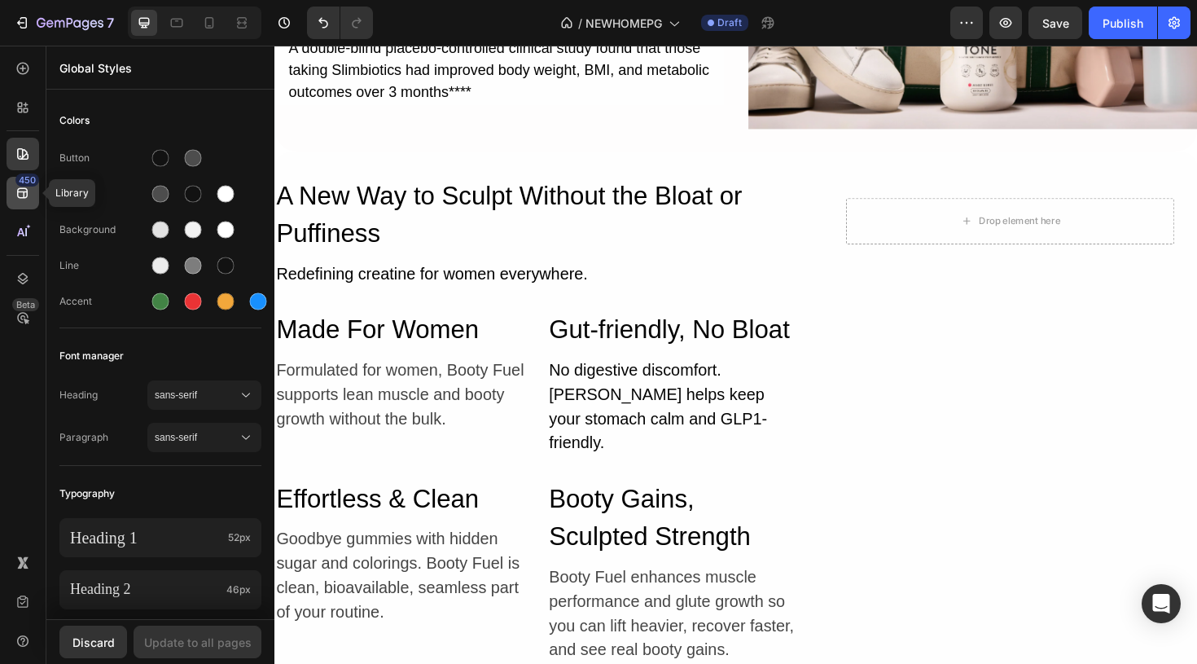
click at [23, 179] on div "450" at bounding box center [27, 179] width 24 height 13
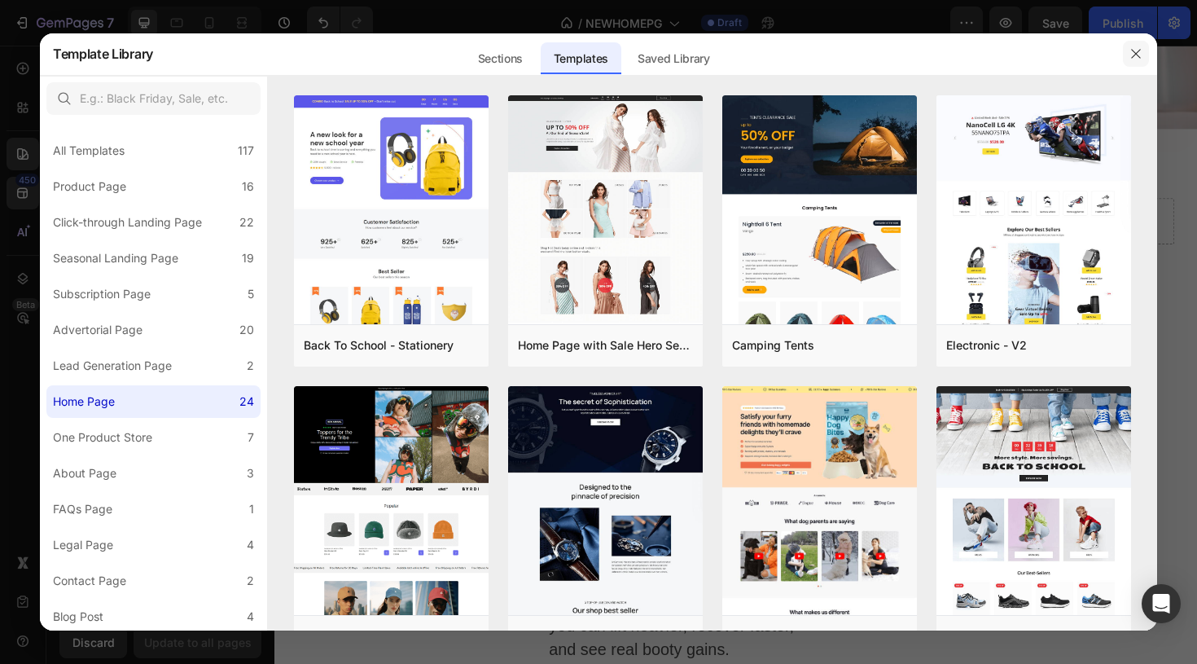
click at [1144, 55] on button "button" at bounding box center [1136, 54] width 26 height 26
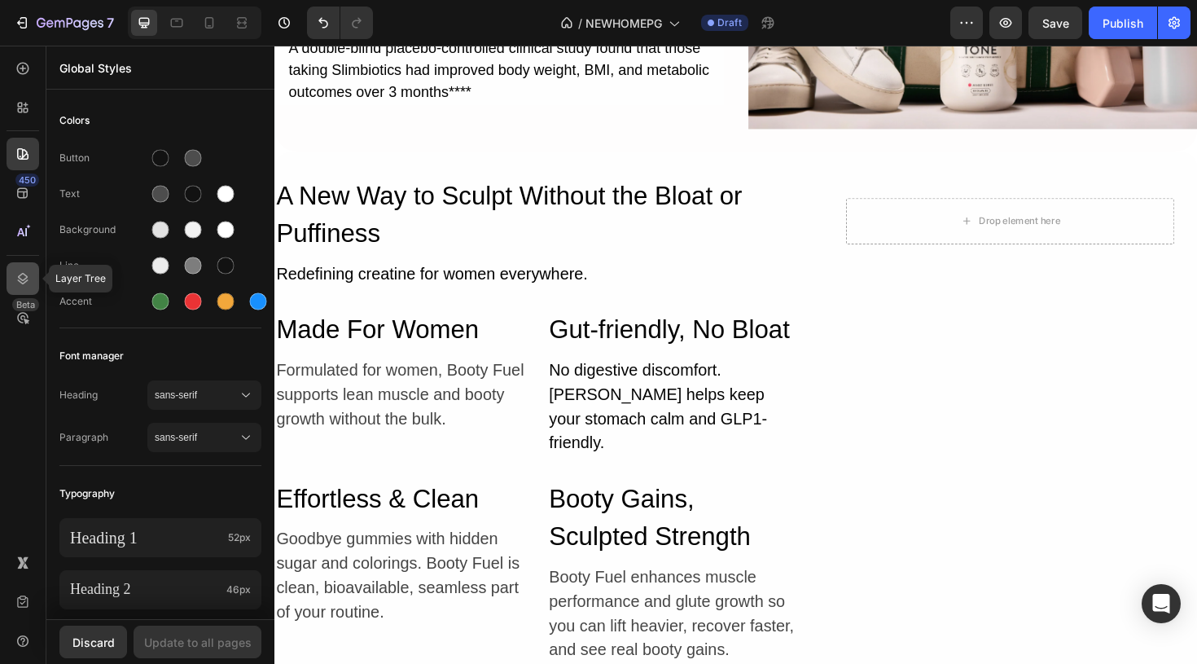
click at [20, 271] on icon at bounding box center [23, 278] width 16 height 16
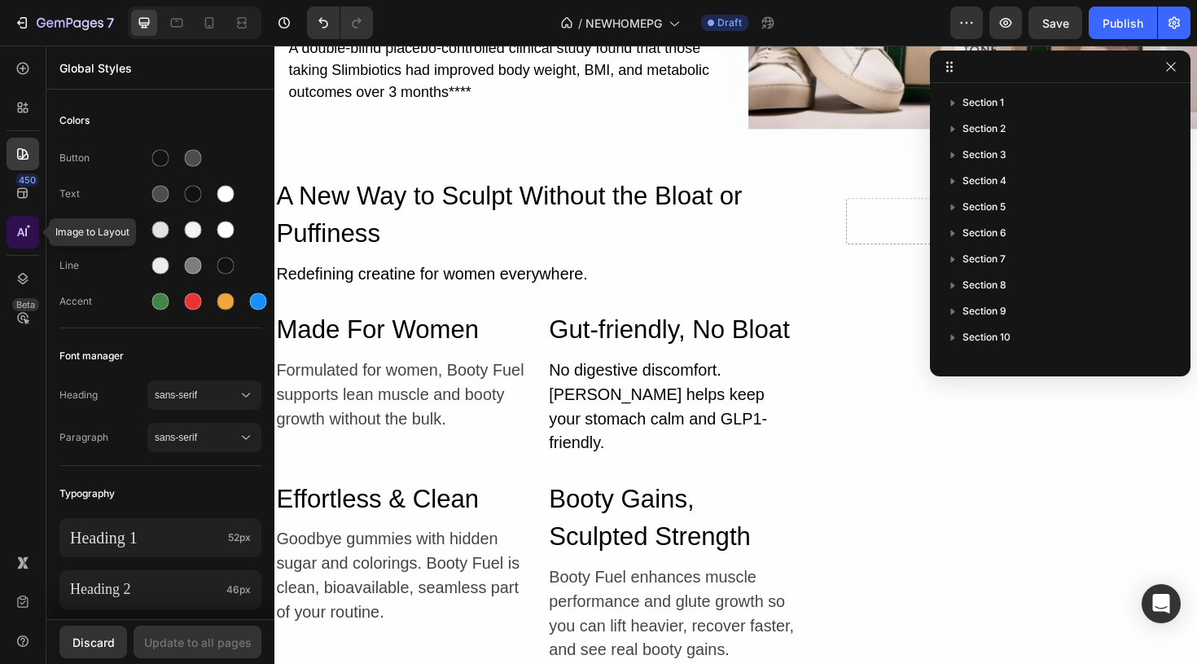
click at [20, 239] on icon at bounding box center [23, 232] width 16 height 16
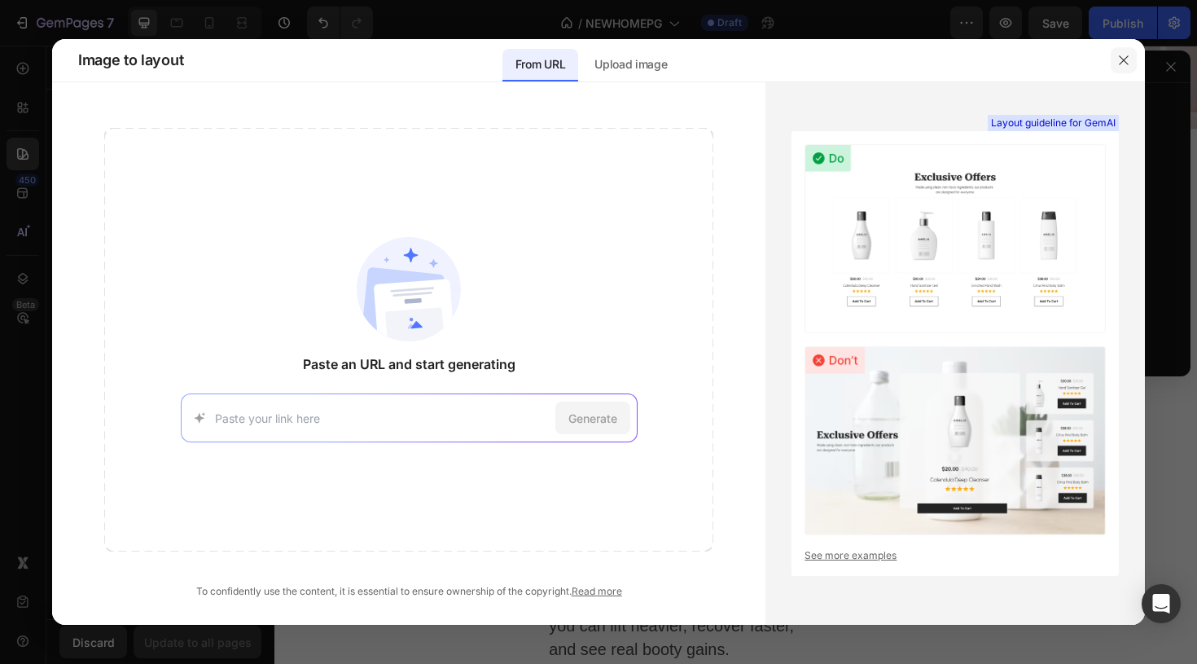
click at [1123, 60] on icon "button" at bounding box center [1123, 59] width 9 height 9
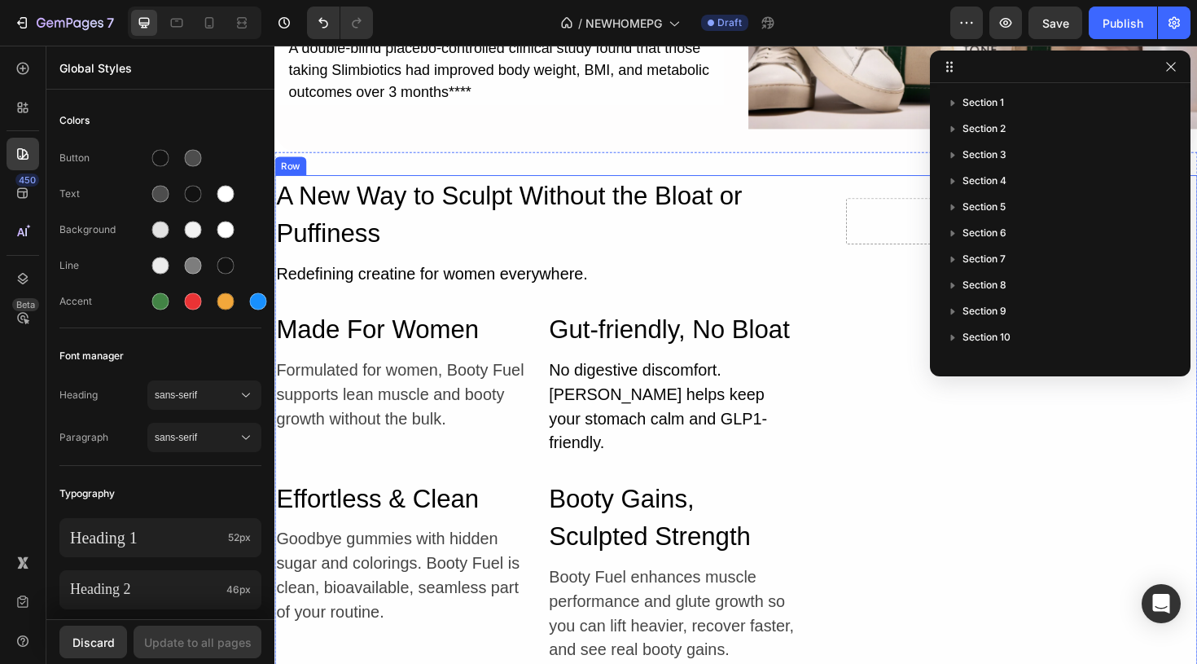
click at [891, 331] on div "Drop element here Row" at bounding box center [1053, 447] width 397 height 530
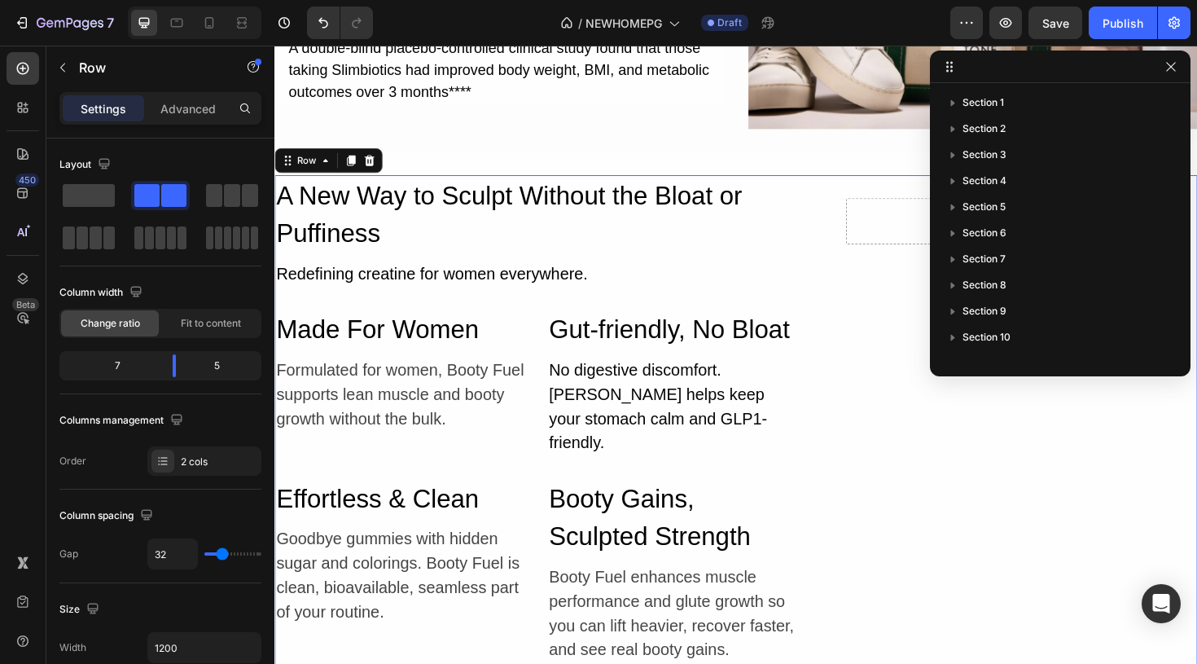
scroll to position [252, 0]
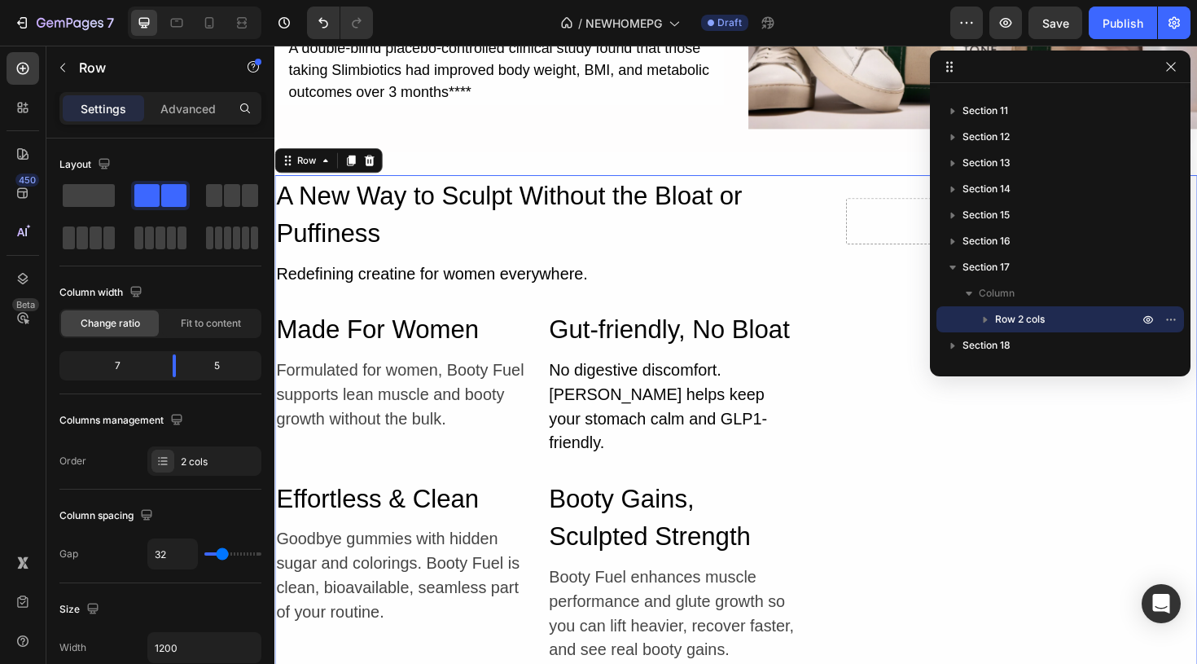
click at [1176, 76] on div at bounding box center [1171, 67] width 20 height 20
click at [1172, 70] on icon "button" at bounding box center [1170, 66] width 13 height 13
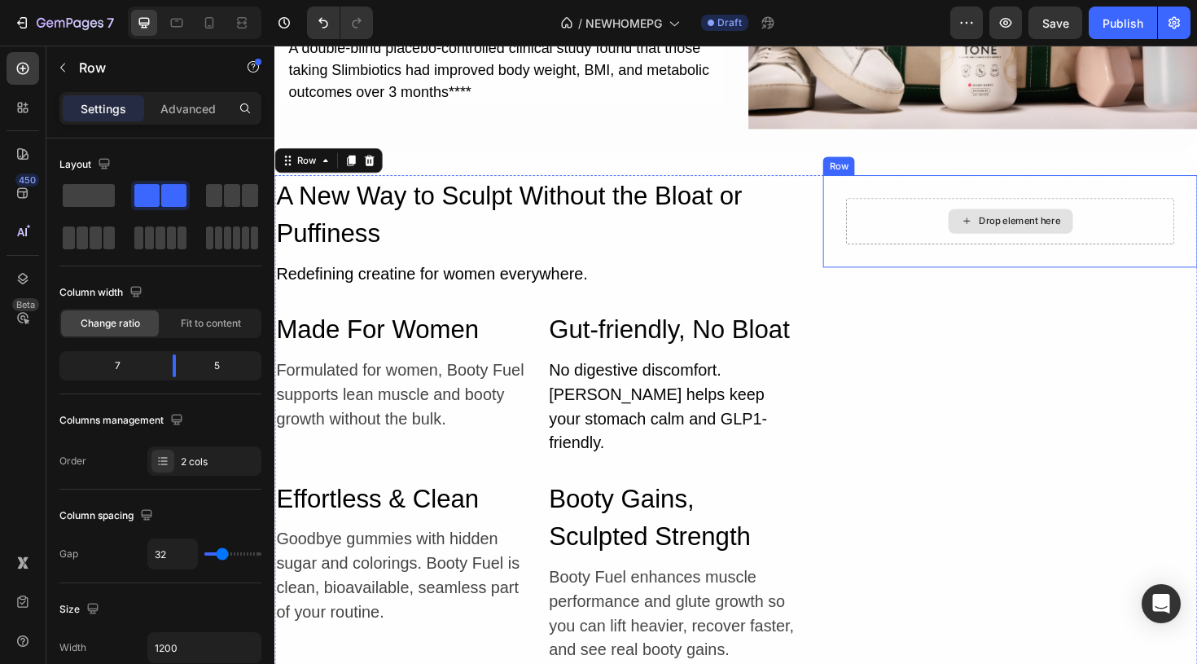
click at [923, 230] on div "Drop element here" at bounding box center [1053, 231] width 348 height 49
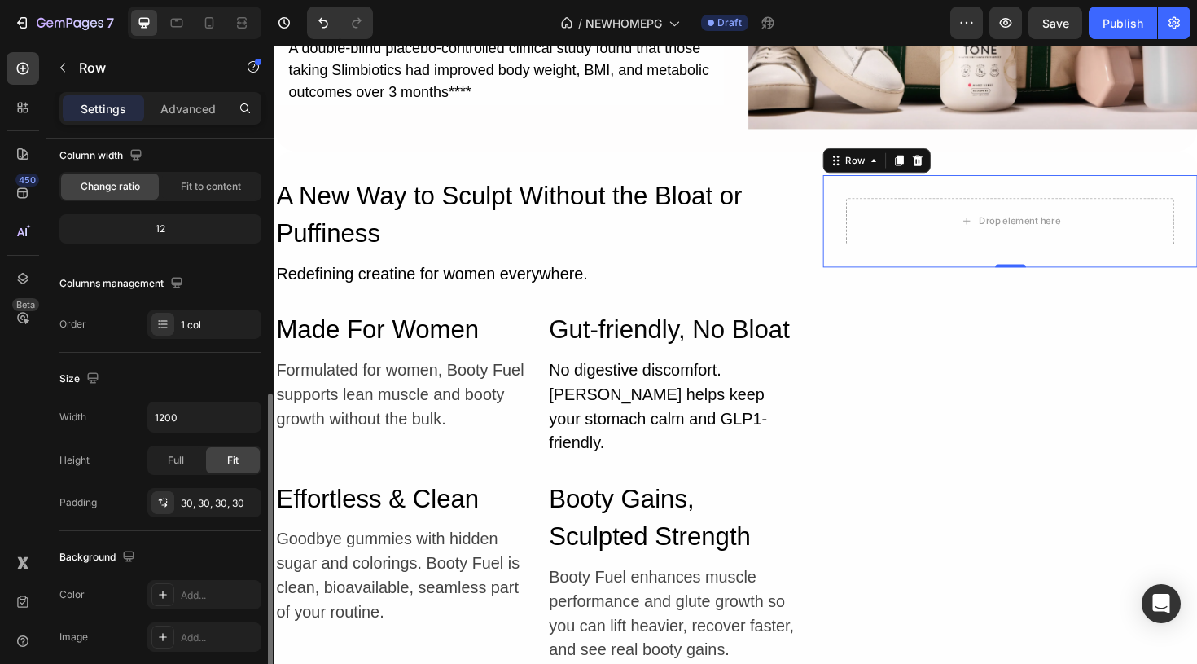
scroll to position [0, 0]
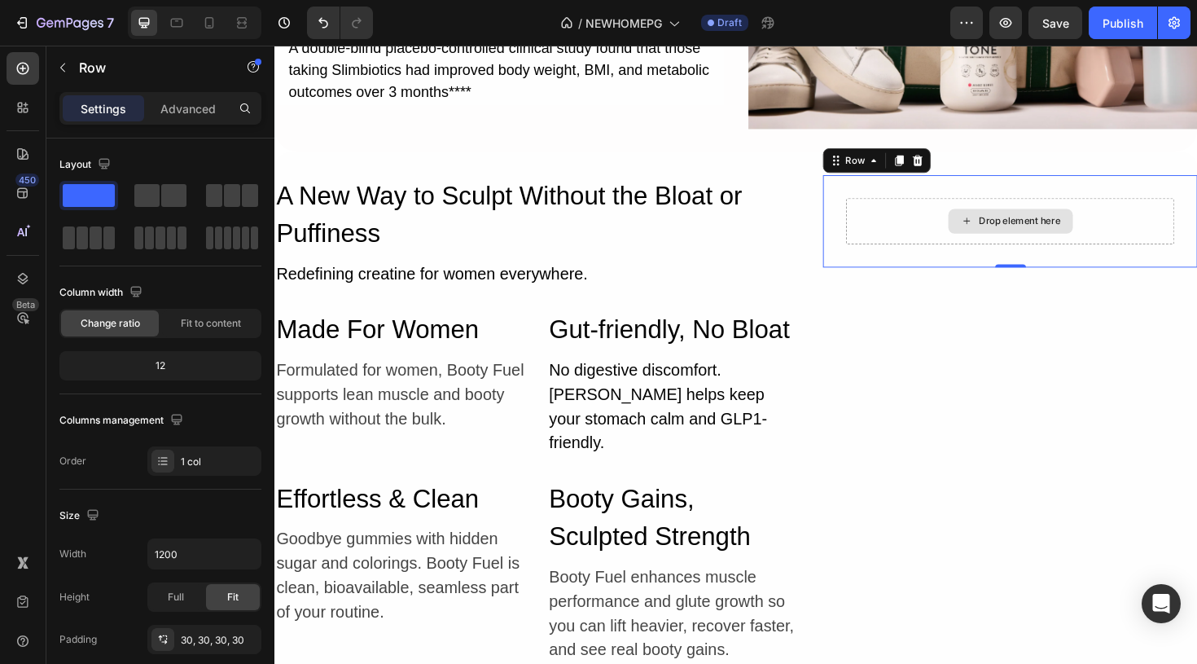
click at [1041, 219] on div "Drop element here" at bounding box center [1054, 231] width 132 height 26
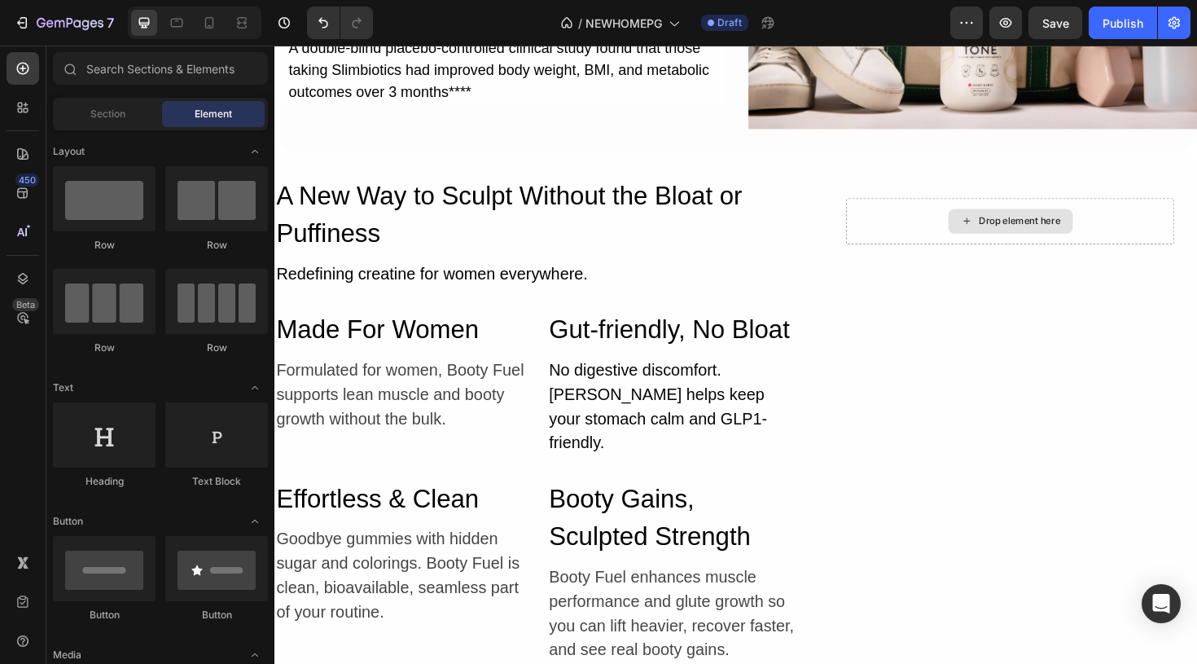
click at [1041, 219] on div "Drop element here" at bounding box center [1054, 231] width 132 height 26
click at [922, 219] on div "Drop element here" at bounding box center [1053, 231] width 348 height 49
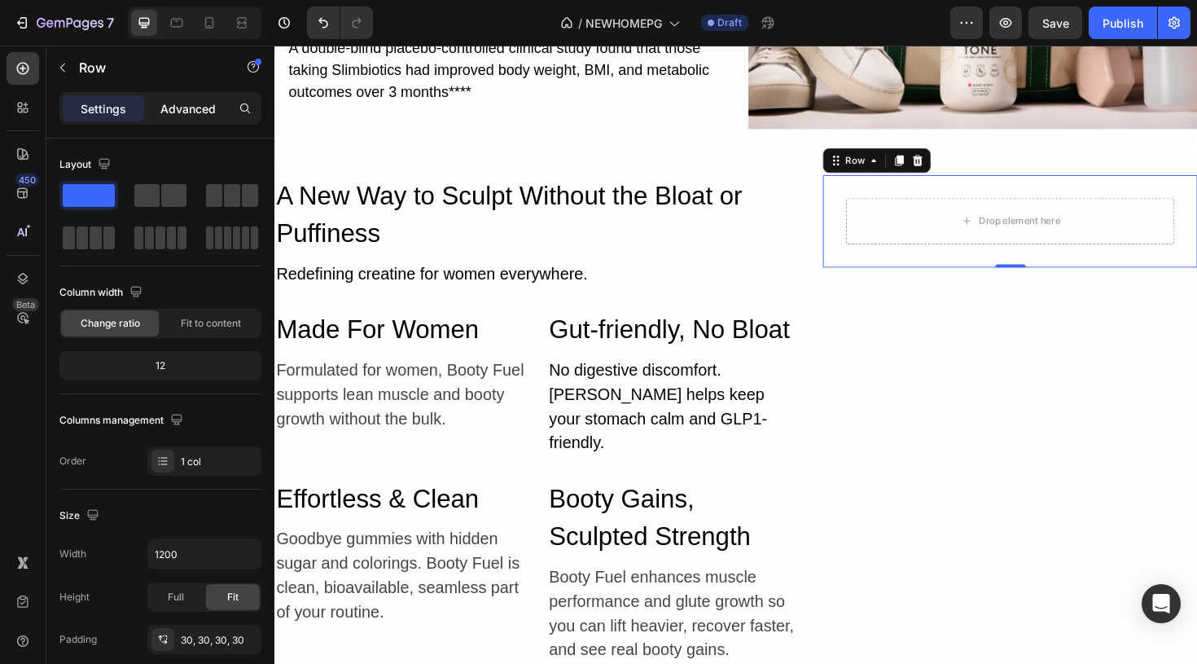
click at [183, 107] on p "Advanced" at bounding box center [187, 108] width 55 height 17
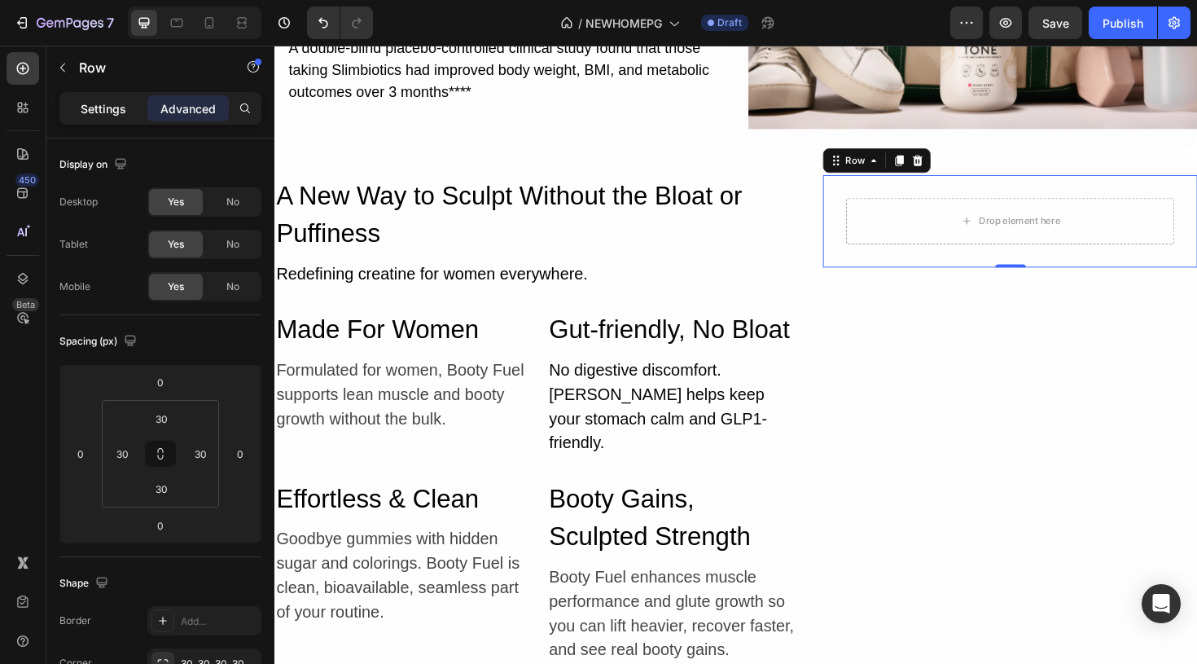
click at [100, 108] on p "Settings" at bounding box center [104, 108] width 46 height 17
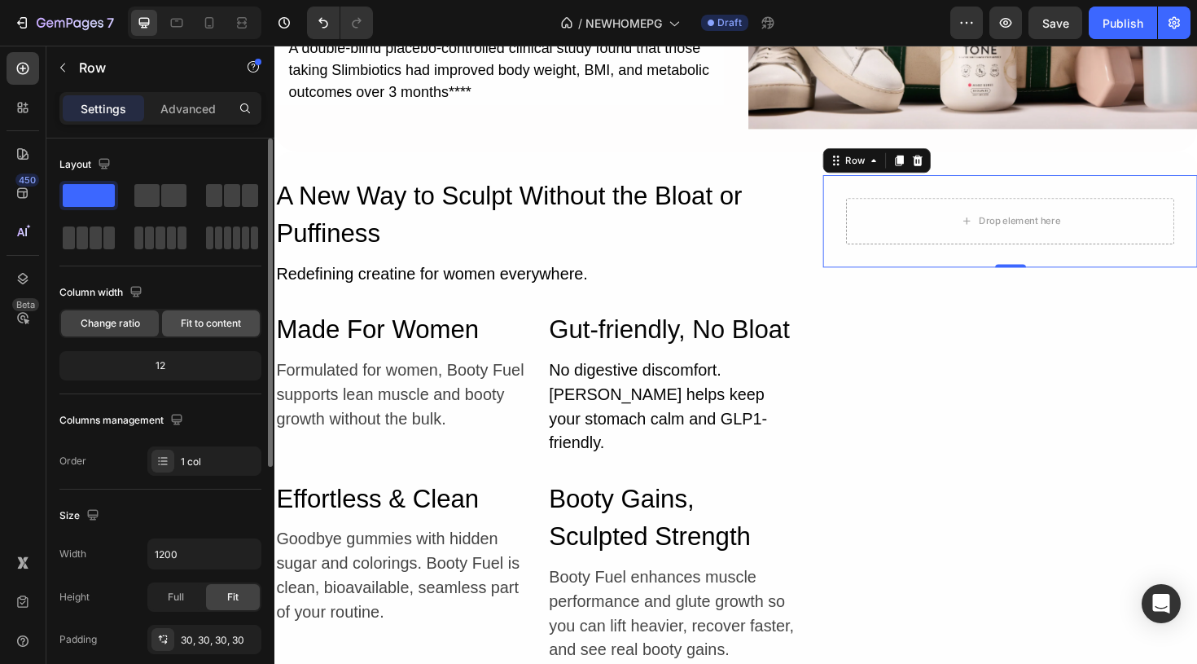
click at [187, 331] on div "Fit to content" at bounding box center [211, 323] width 98 height 26
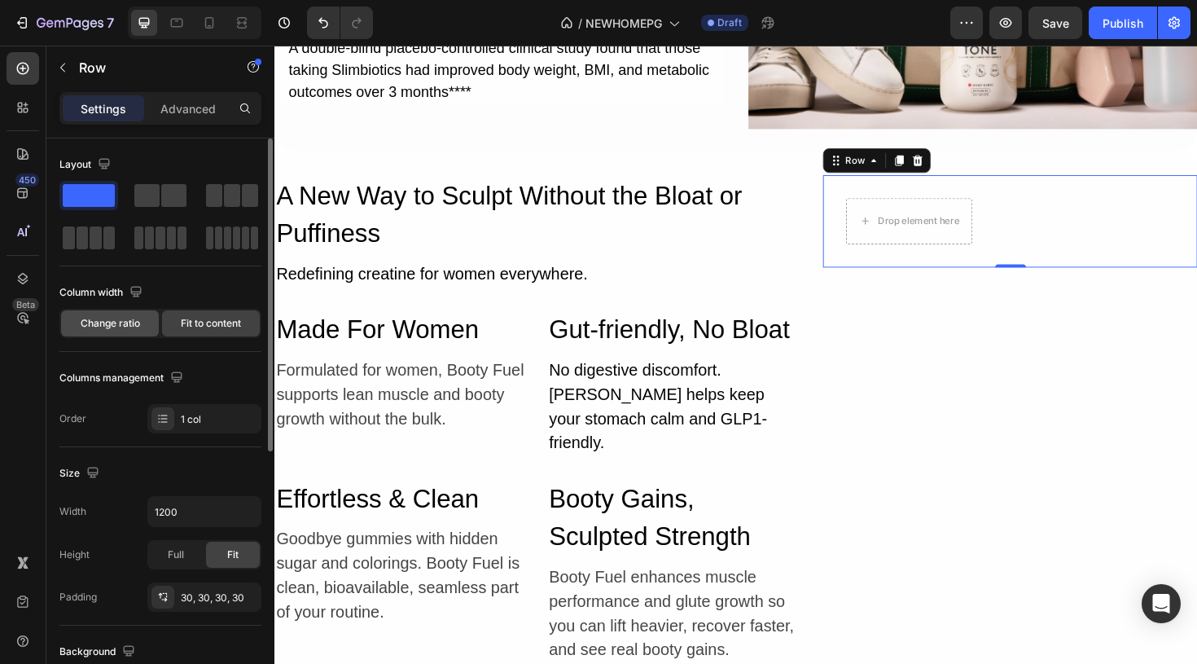
click at [109, 314] on div "Change ratio" at bounding box center [110, 323] width 98 height 26
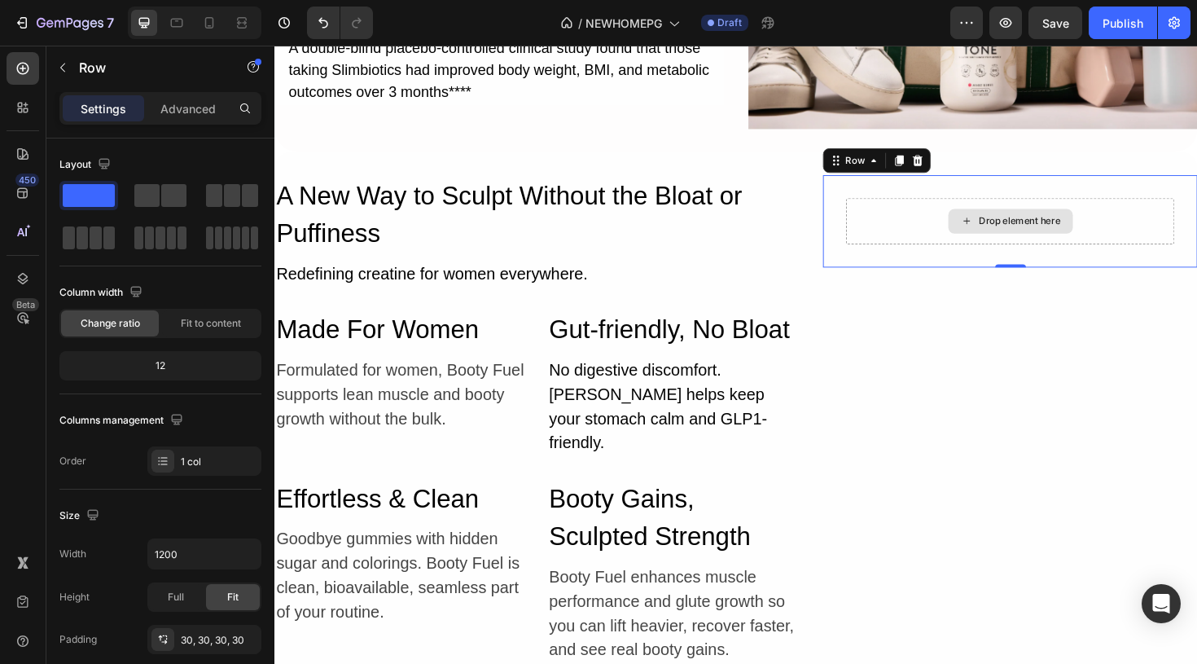
click at [1103, 230] on div "Drop element here" at bounding box center [1063, 231] width 86 height 13
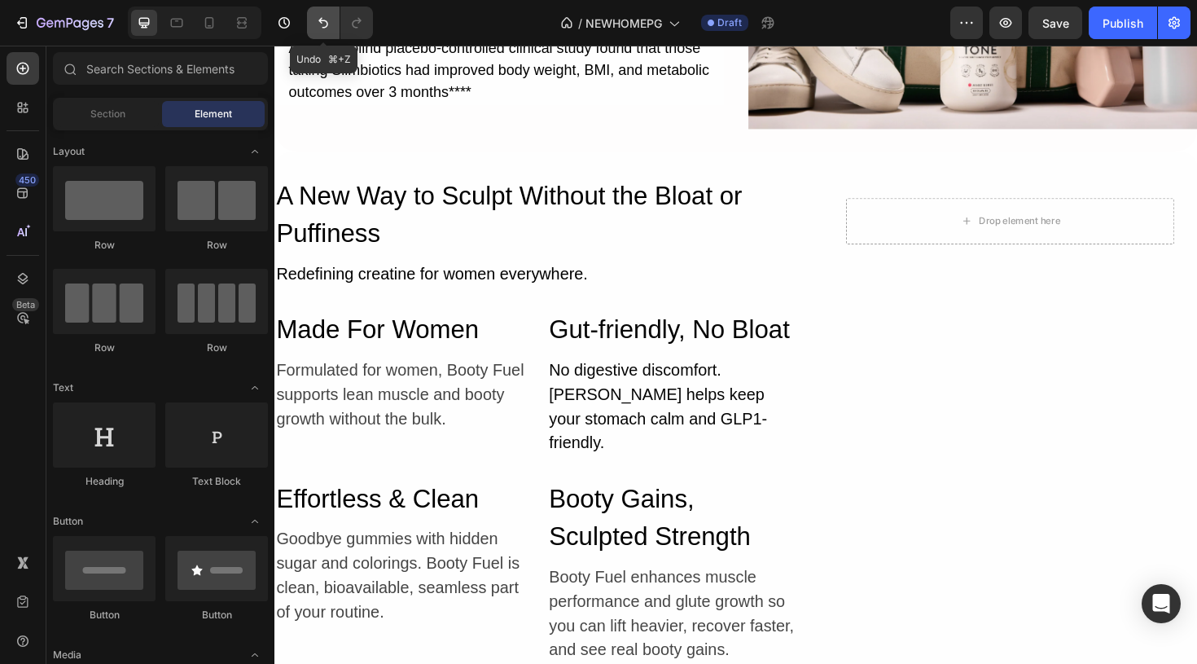
click at [322, 20] on icon "Undo/Redo" at bounding box center [323, 23] width 16 height 16
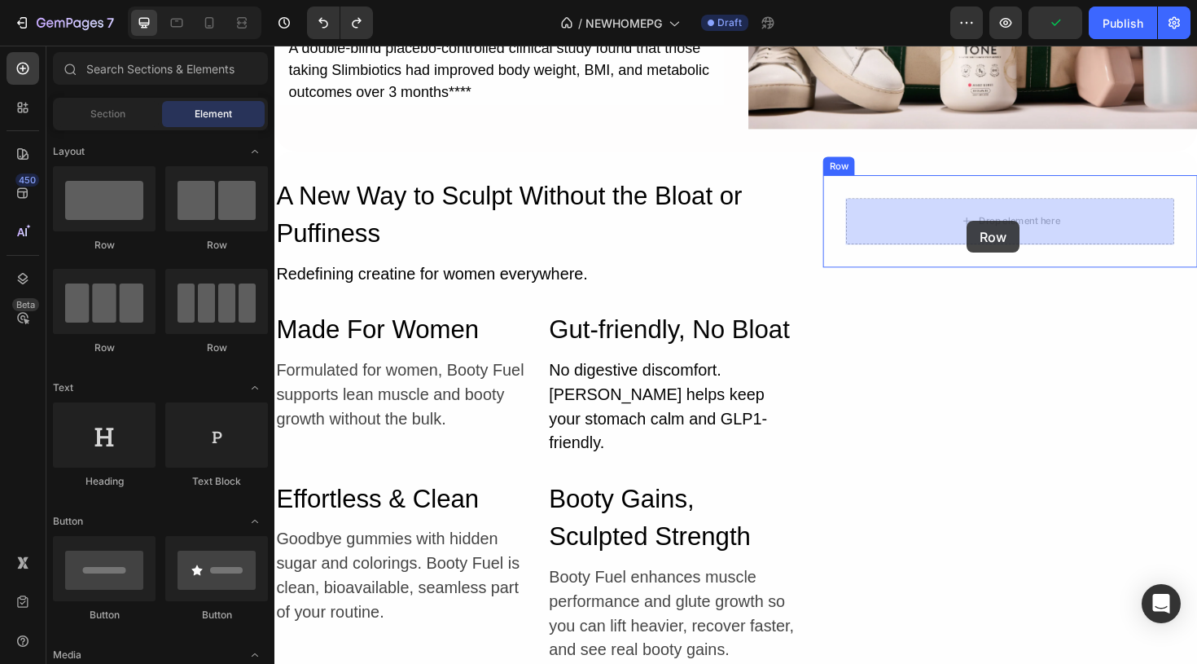
drag, startPoint x: 385, startPoint y: 267, endPoint x: 1007, endPoint y: 231, distance: 623.1
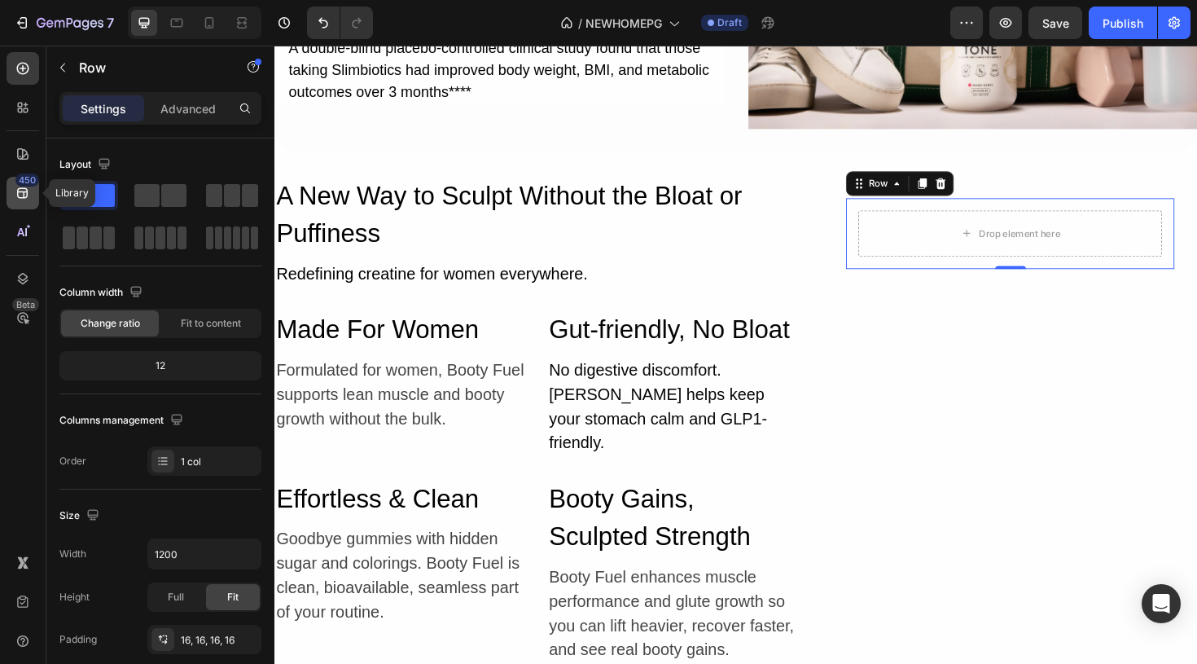
click at [28, 193] on icon at bounding box center [23, 193] width 16 height 16
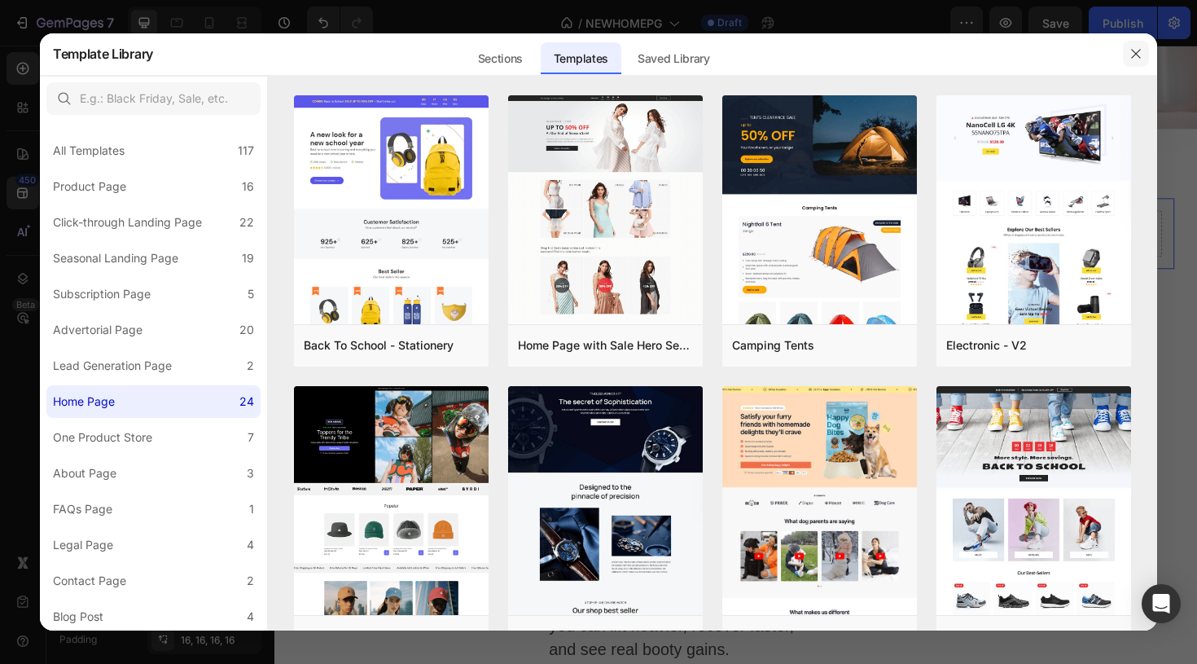
click at [1139, 60] on button "button" at bounding box center [1136, 54] width 26 height 26
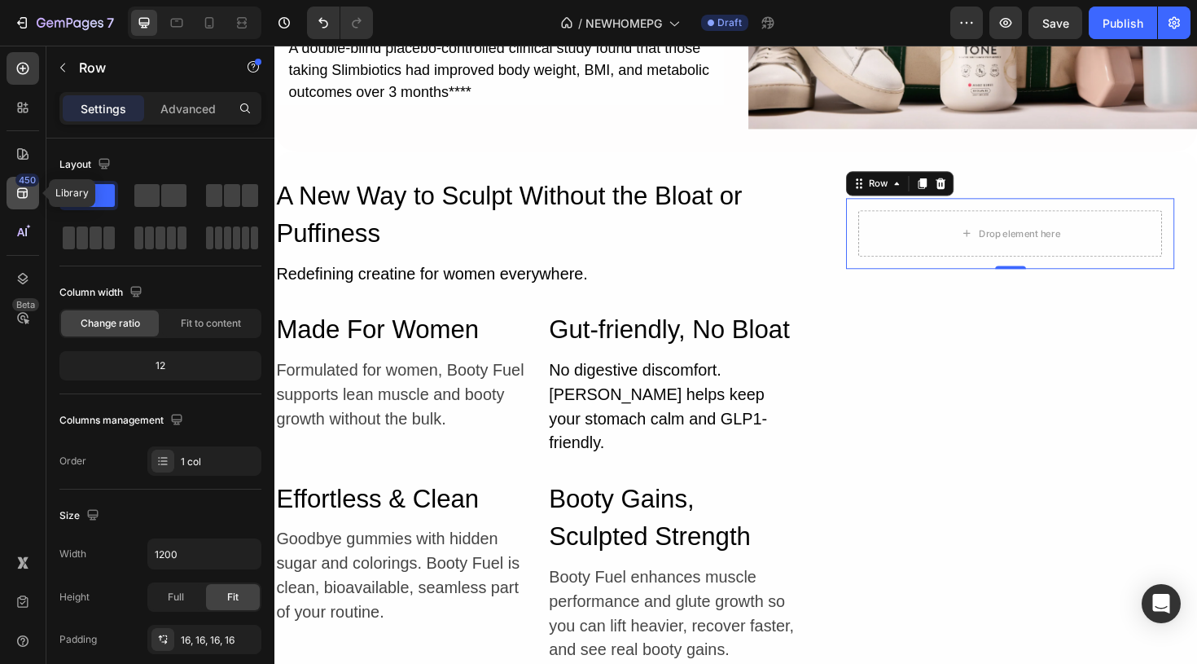
click at [18, 186] on div "450" at bounding box center [27, 179] width 24 height 13
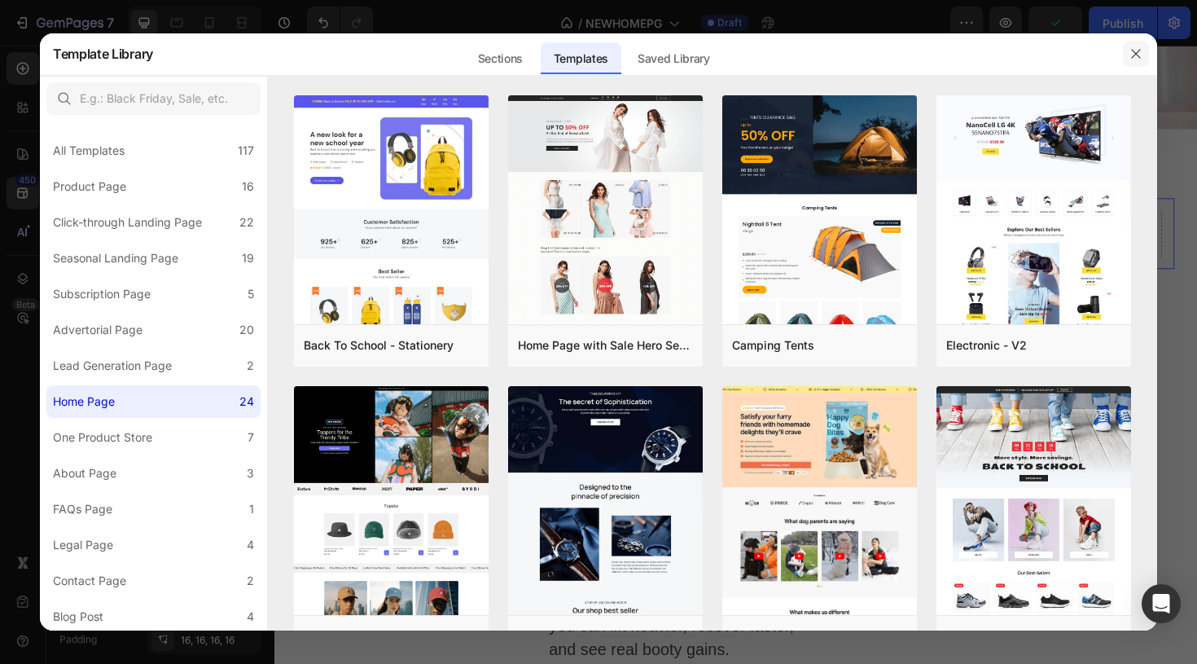
click at [1133, 63] on button "button" at bounding box center [1136, 54] width 26 height 26
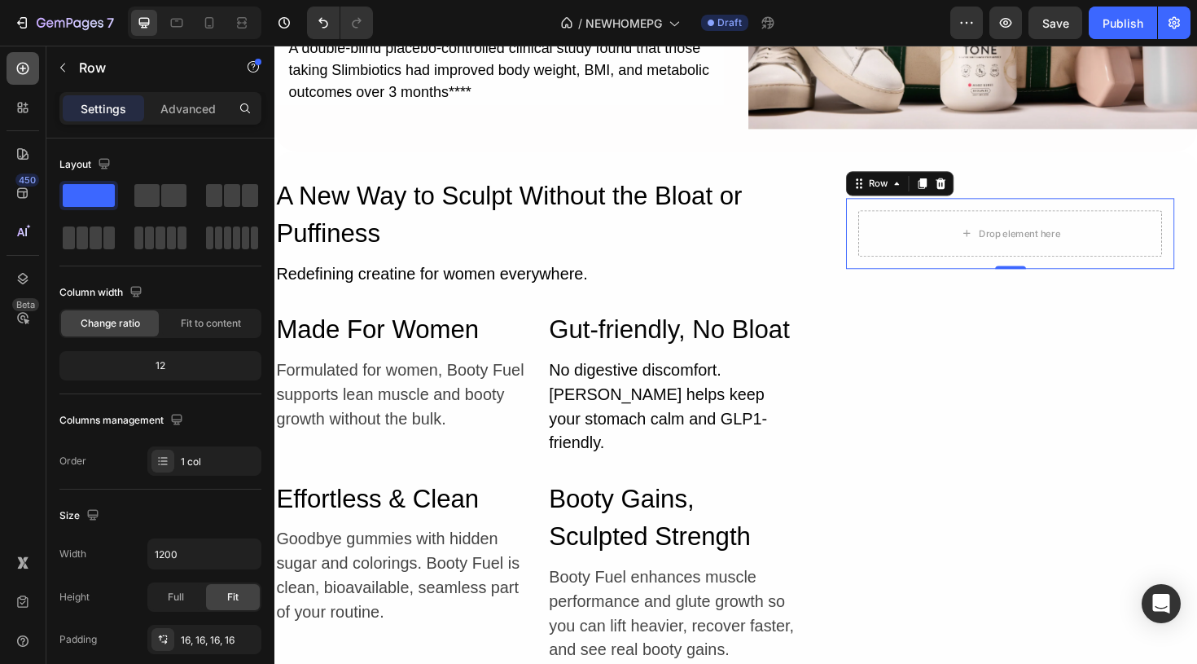
click at [28, 65] on icon at bounding box center [23, 69] width 12 height 12
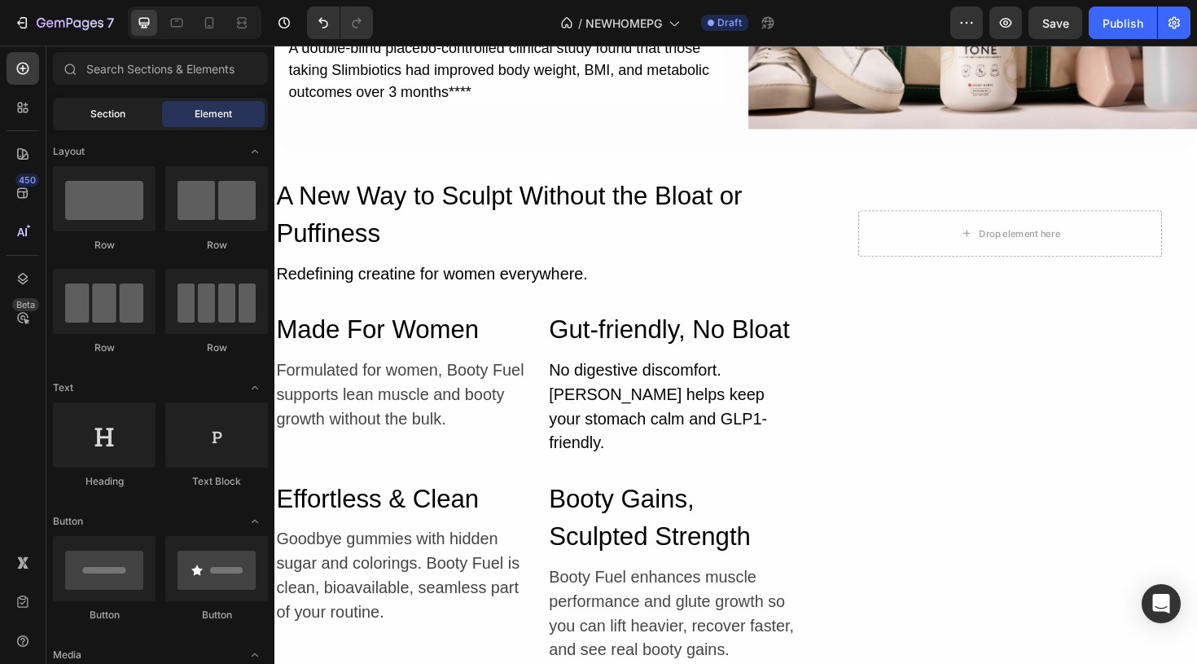
click at [120, 117] on span "Section" at bounding box center [107, 114] width 35 height 15
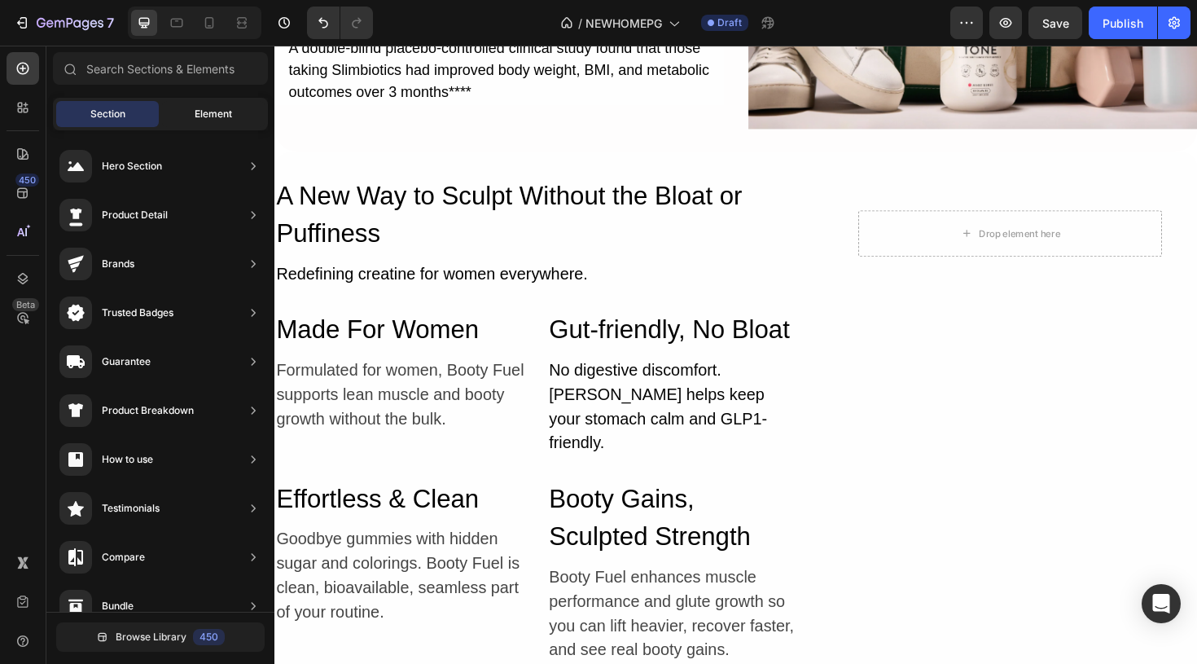
click at [186, 113] on div "Element" at bounding box center [213, 114] width 103 height 26
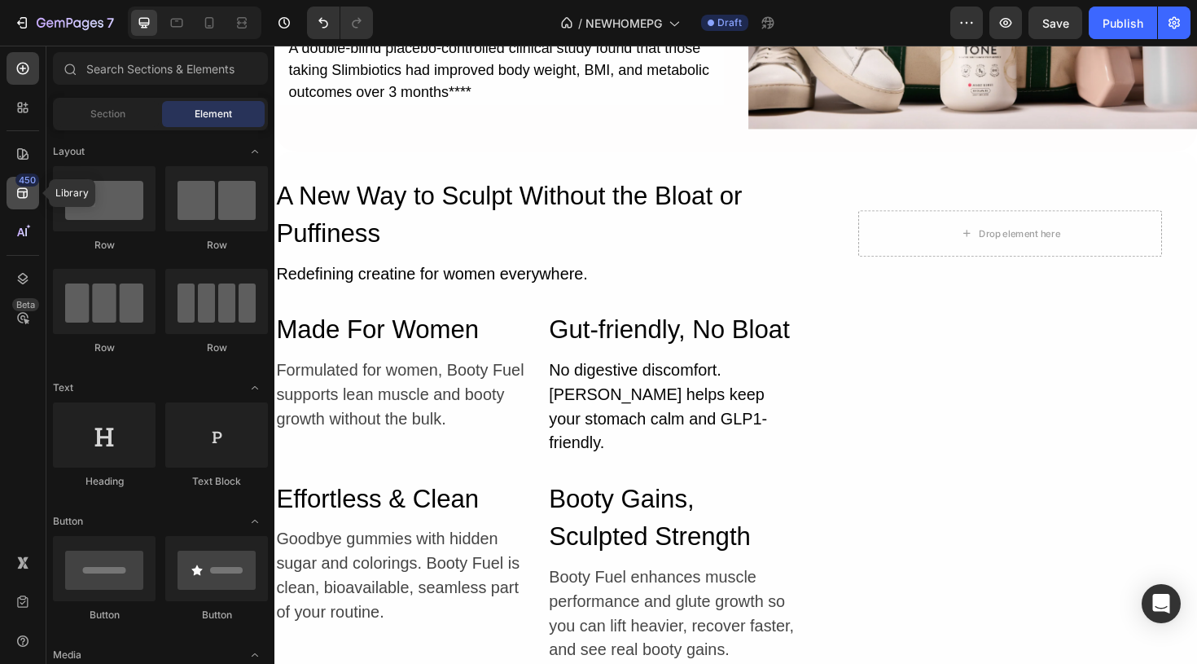
click at [19, 186] on div "450" at bounding box center [27, 179] width 24 height 13
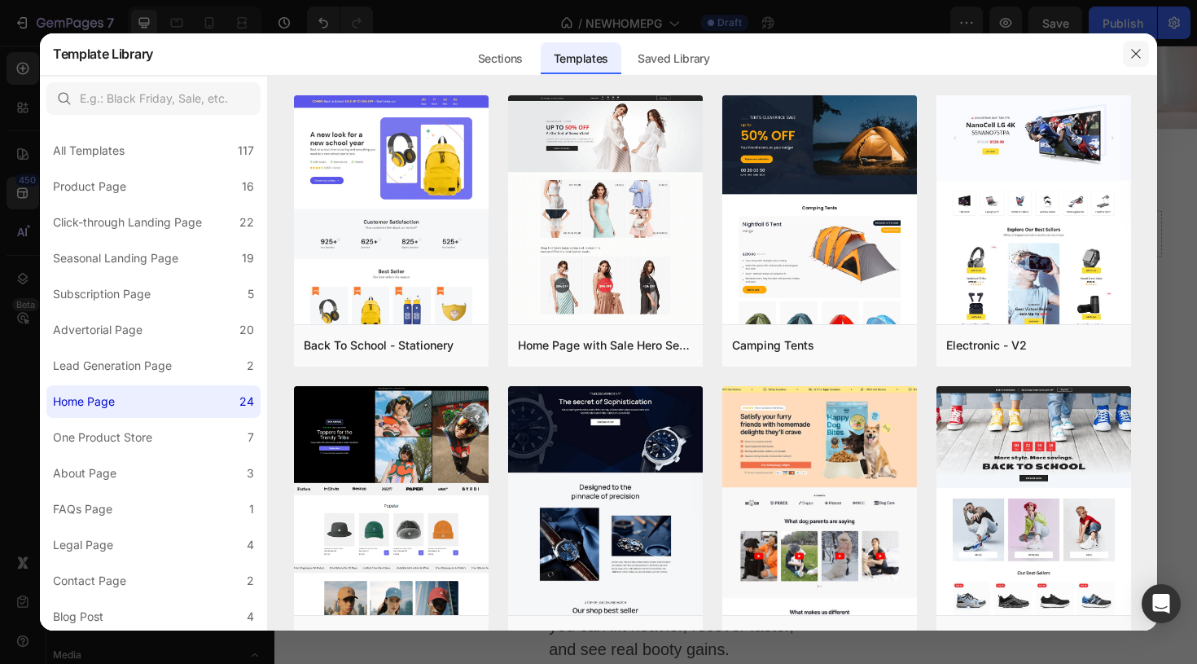
click at [1135, 56] on icon "button" at bounding box center [1135, 53] width 13 height 13
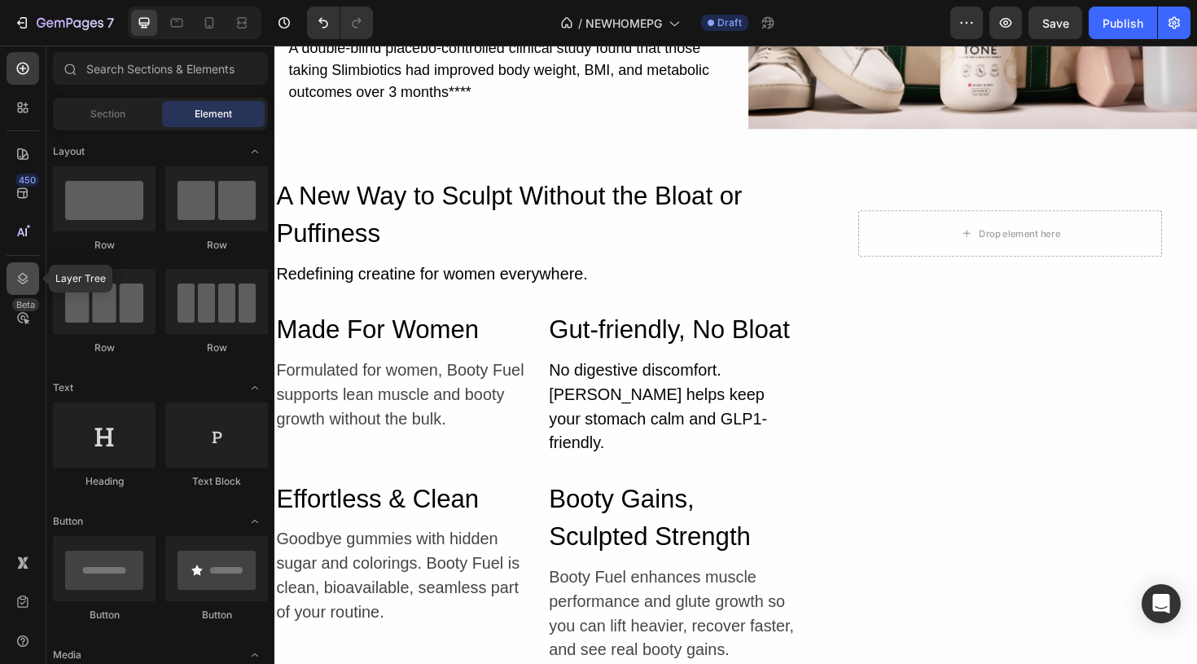
click at [25, 275] on icon at bounding box center [23, 278] width 11 height 11
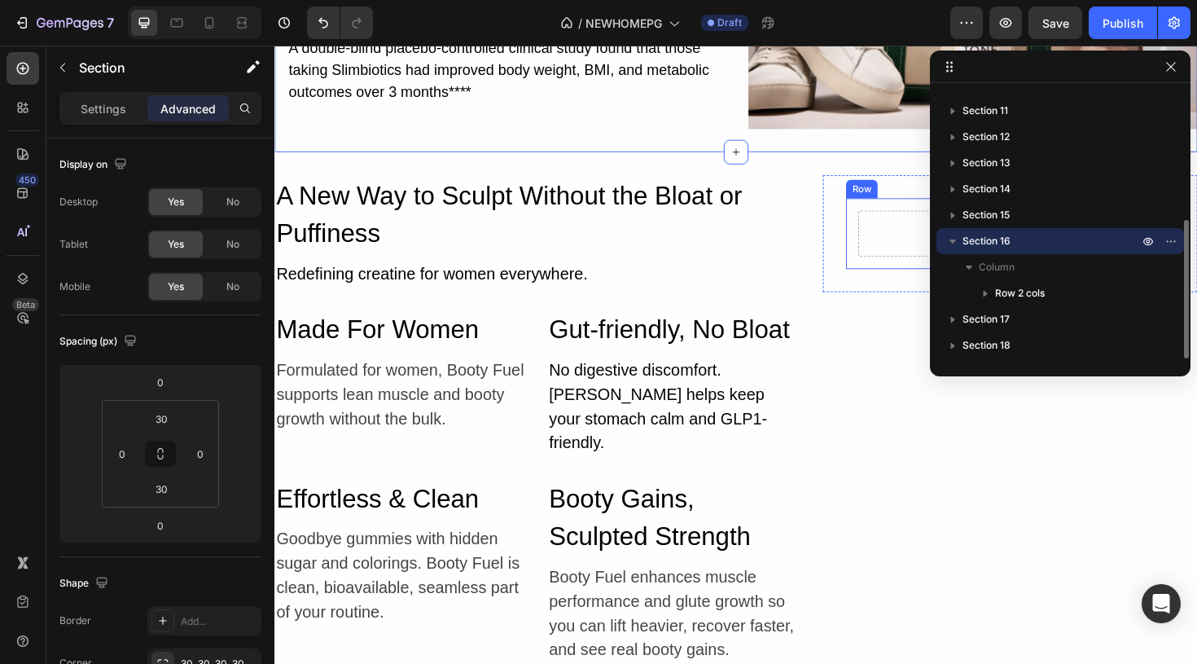
click at [946, 247] on div "Drop element here" at bounding box center [1053, 244] width 322 height 49
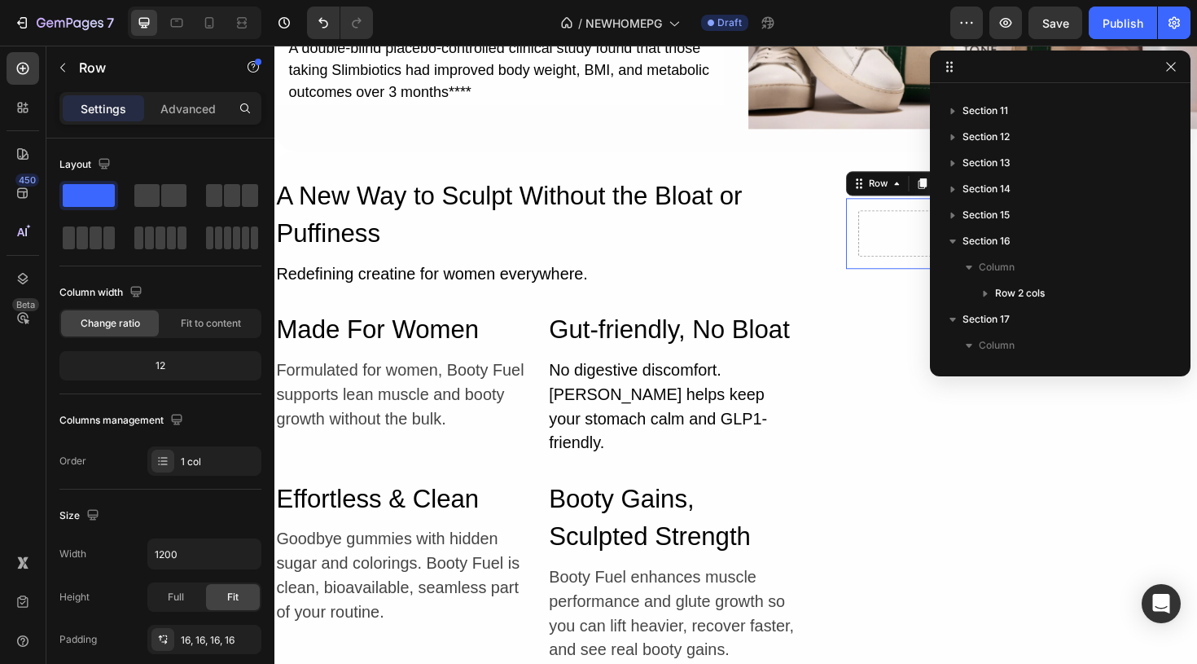
scroll to position [461, 0]
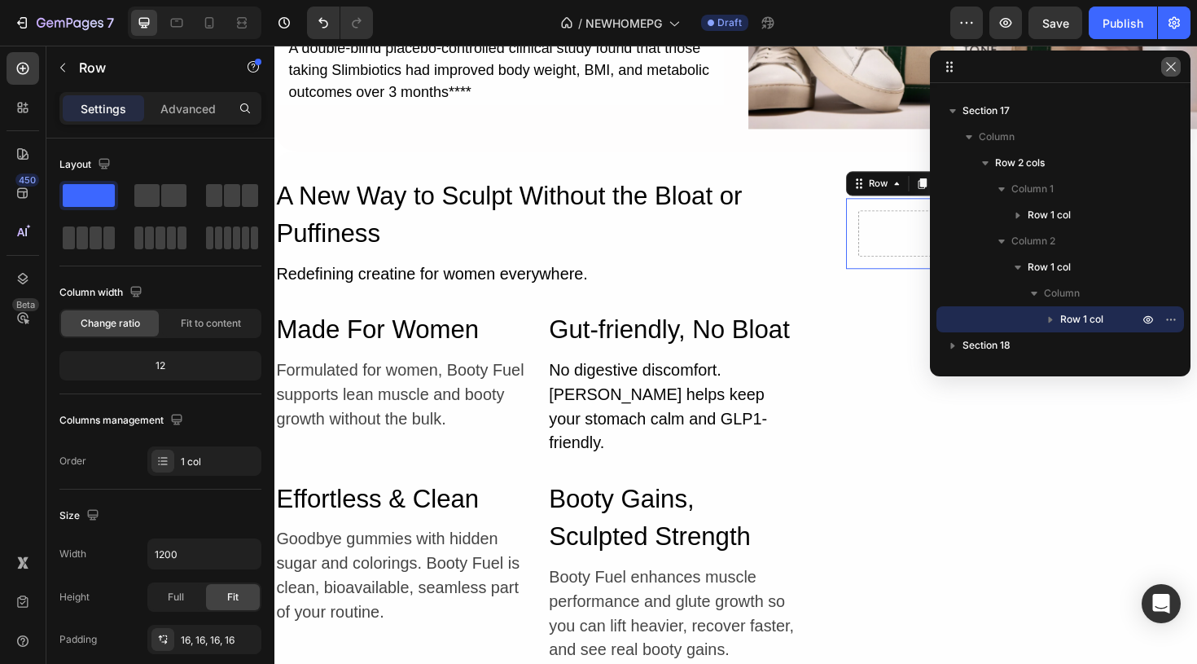
click at [1173, 67] on icon "button" at bounding box center [1170, 66] width 13 height 13
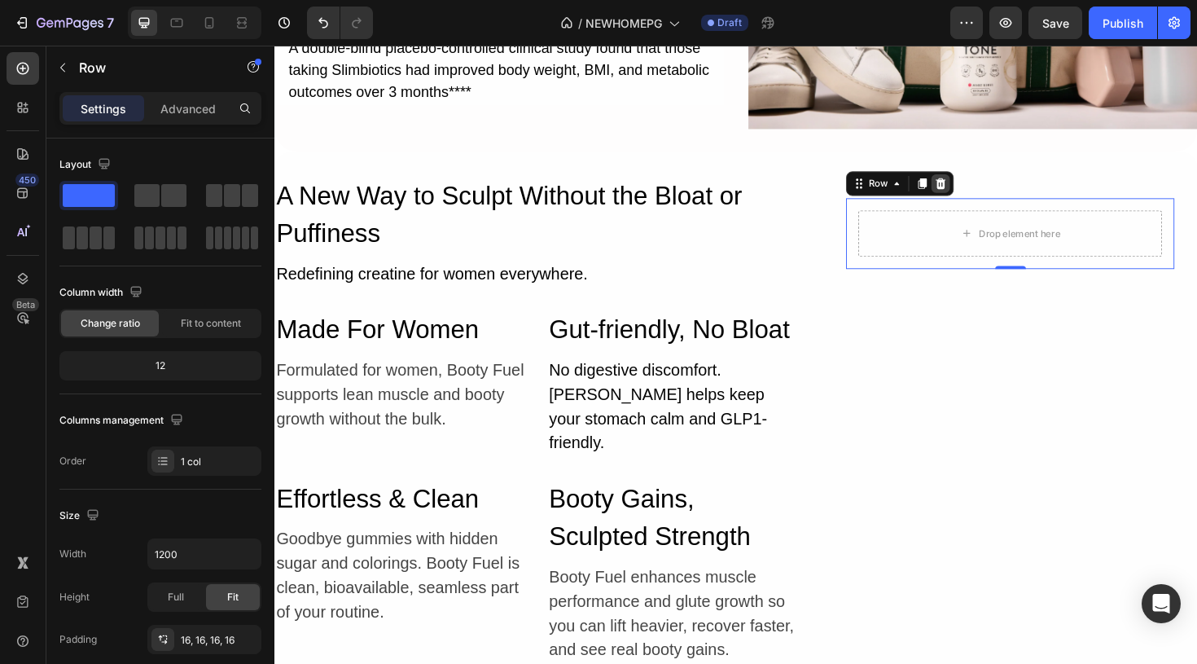
click at [985, 196] on icon at bounding box center [979, 191] width 13 height 13
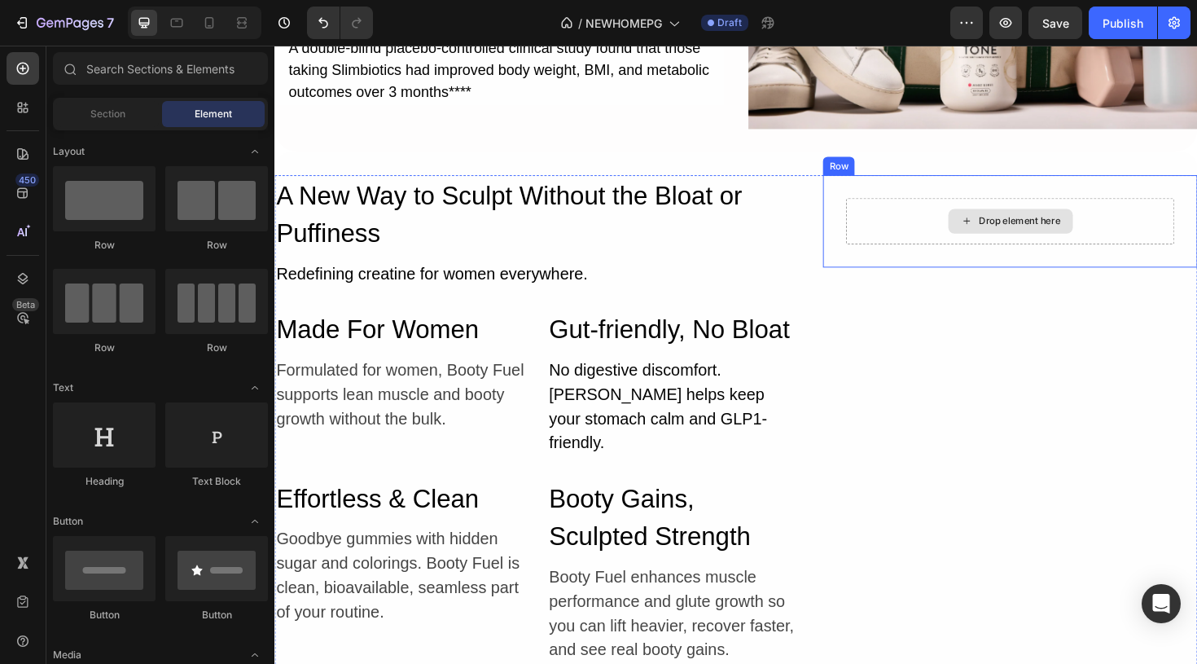
click at [968, 226] on div "Drop element here" at bounding box center [1053, 231] width 348 height 49
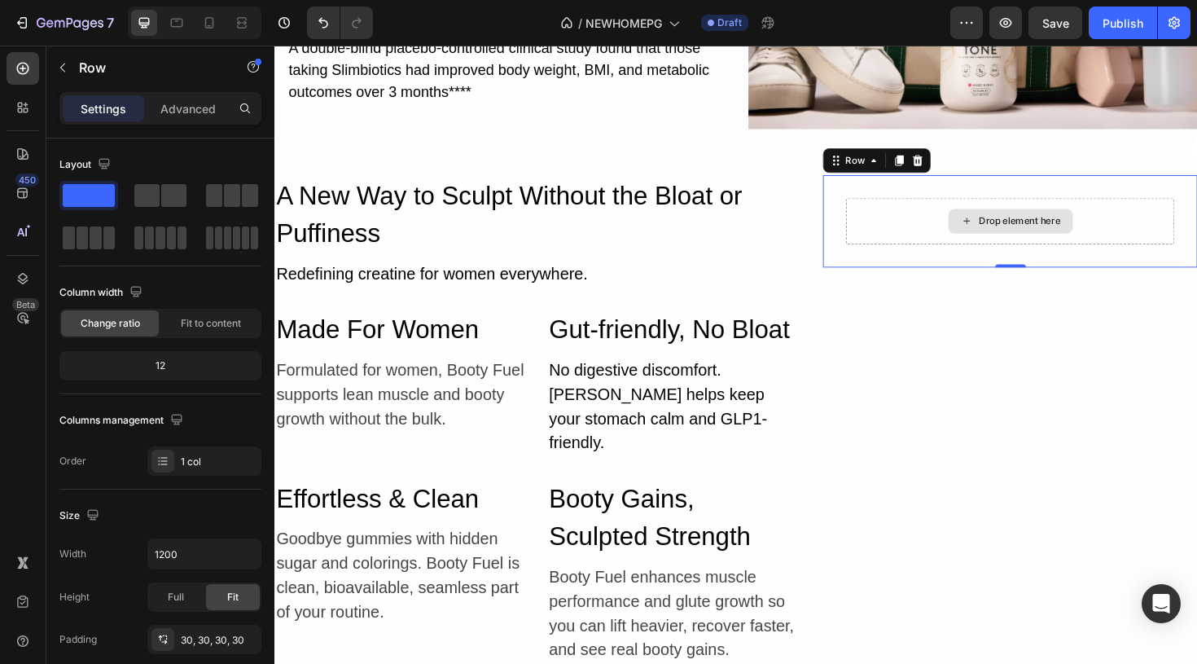
click at [1076, 243] on div "Drop element here" at bounding box center [1054, 231] width 132 height 26
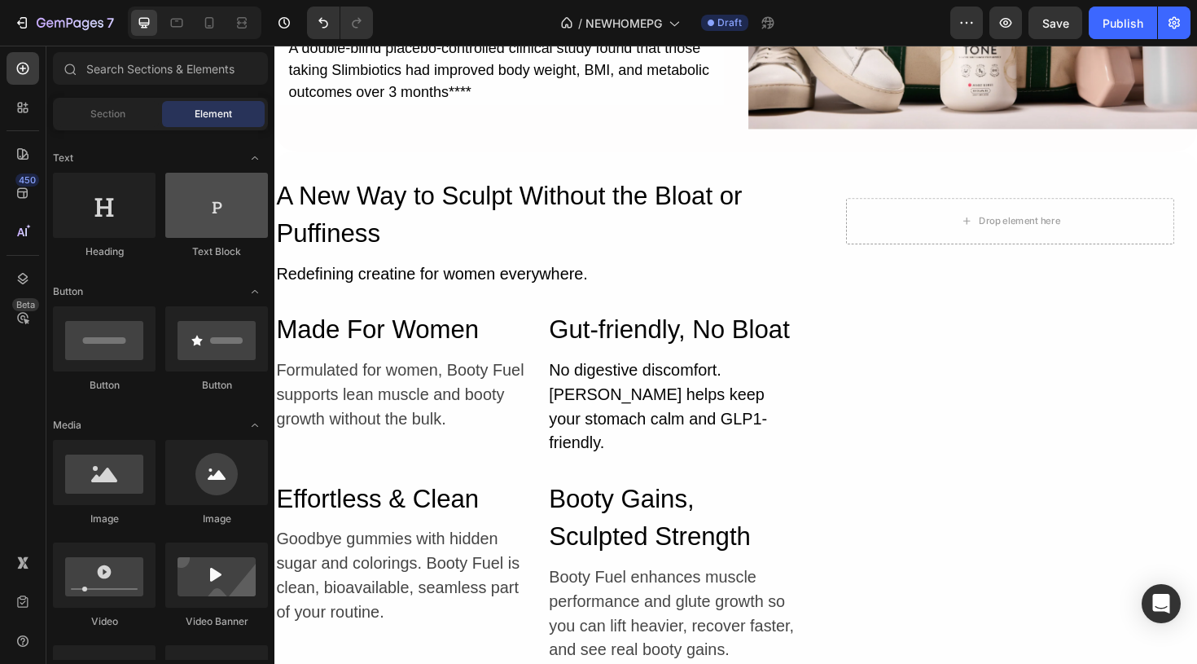
scroll to position [238, 0]
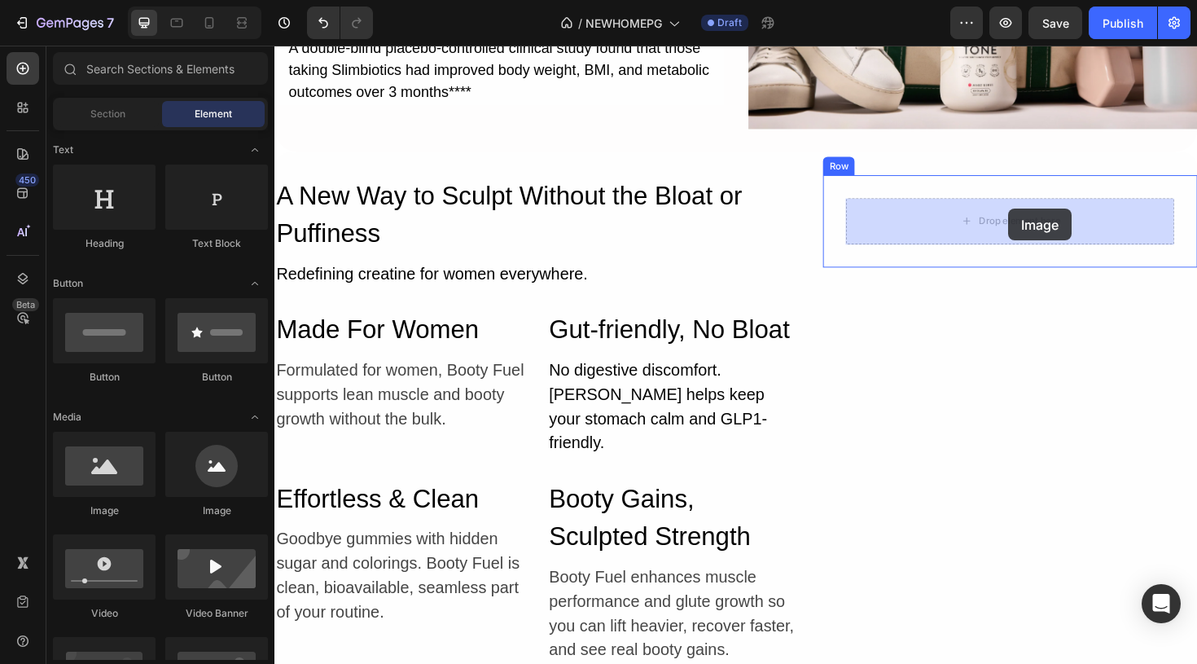
drag, startPoint x: 396, startPoint y: 512, endPoint x: 1052, endPoint y: 218, distance: 719.1
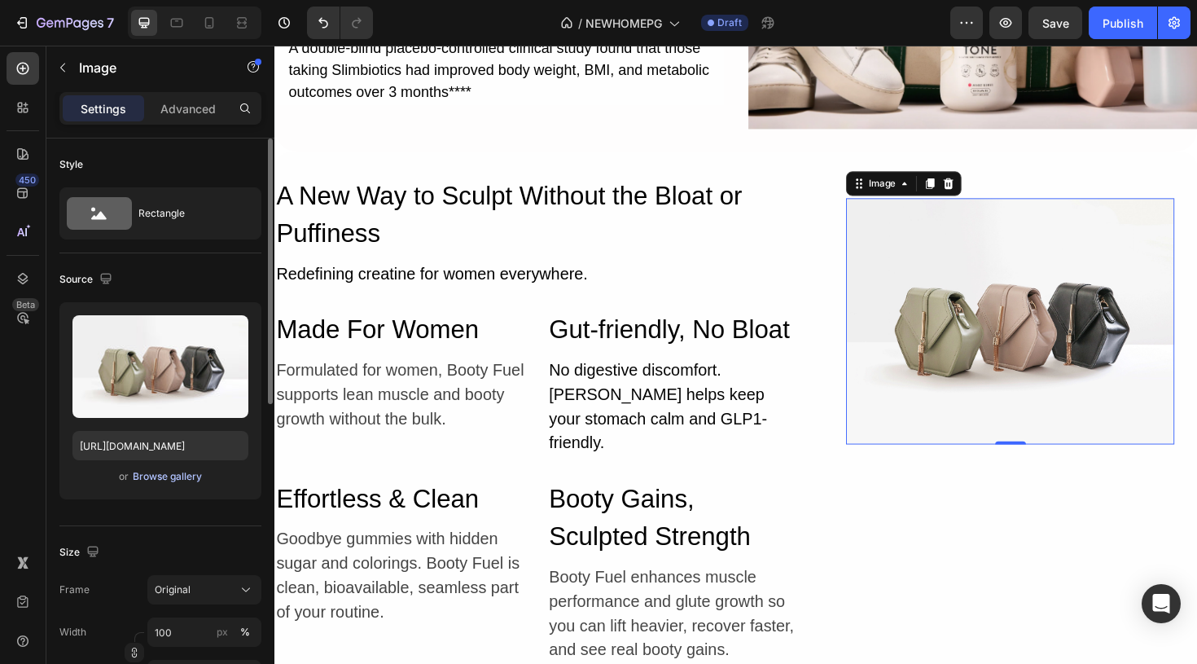
click at [160, 474] on div "Browse gallery" at bounding box center [167, 476] width 69 height 15
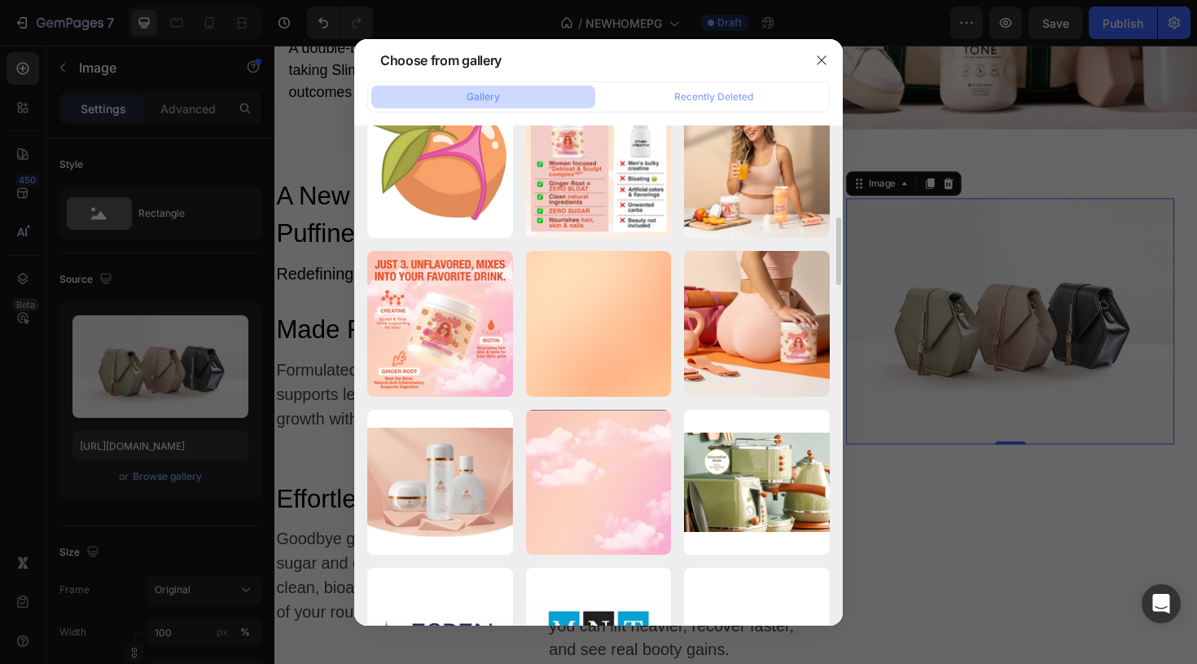
scroll to position [679, 0]
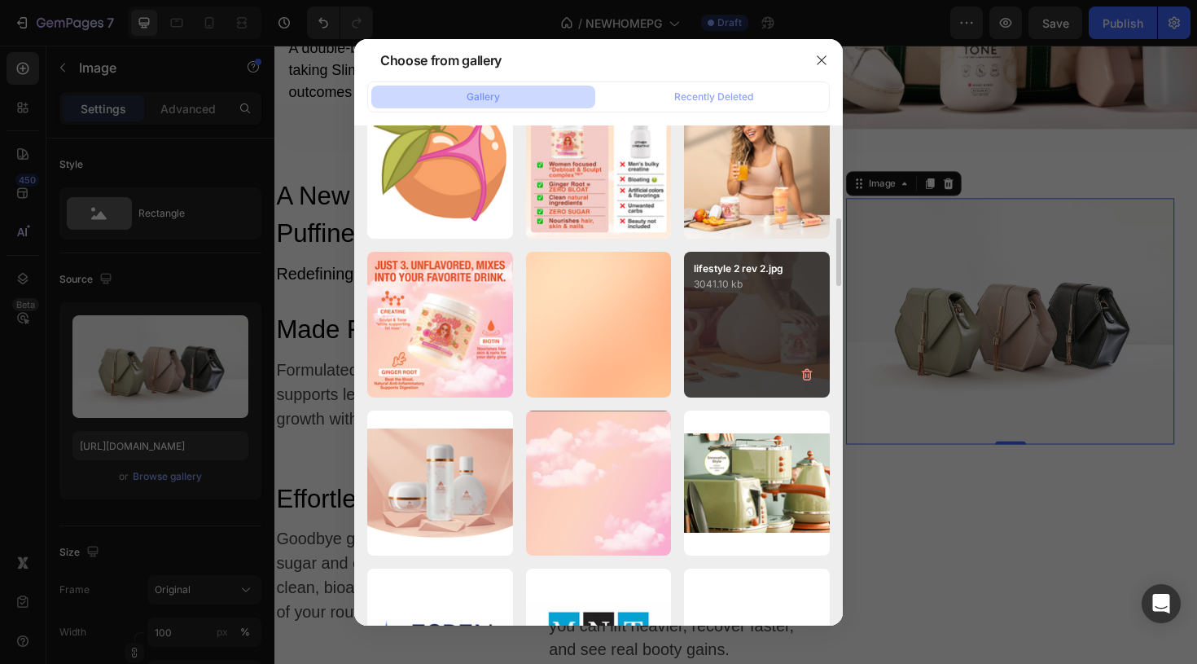
click at [732, 333] on div "lifestyle 2 rev 2.jpg 3041.10 kb" at bounding box center [757, 325] width 146 height 146
type input "https://cdn.shopify.com/s/files/1/0929/4066/5147/files/gempages_570654032822011…"
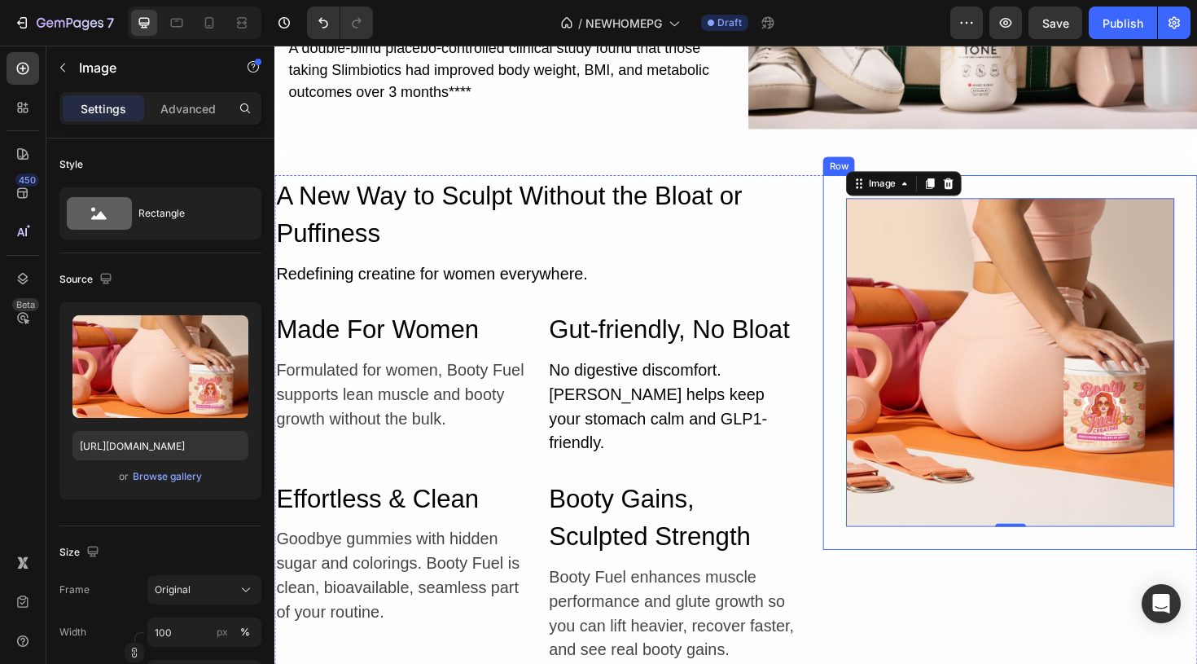
click at [1020, 192] on div "Image 0 Row" at bounding box center [1053, 380] width 397 height 397
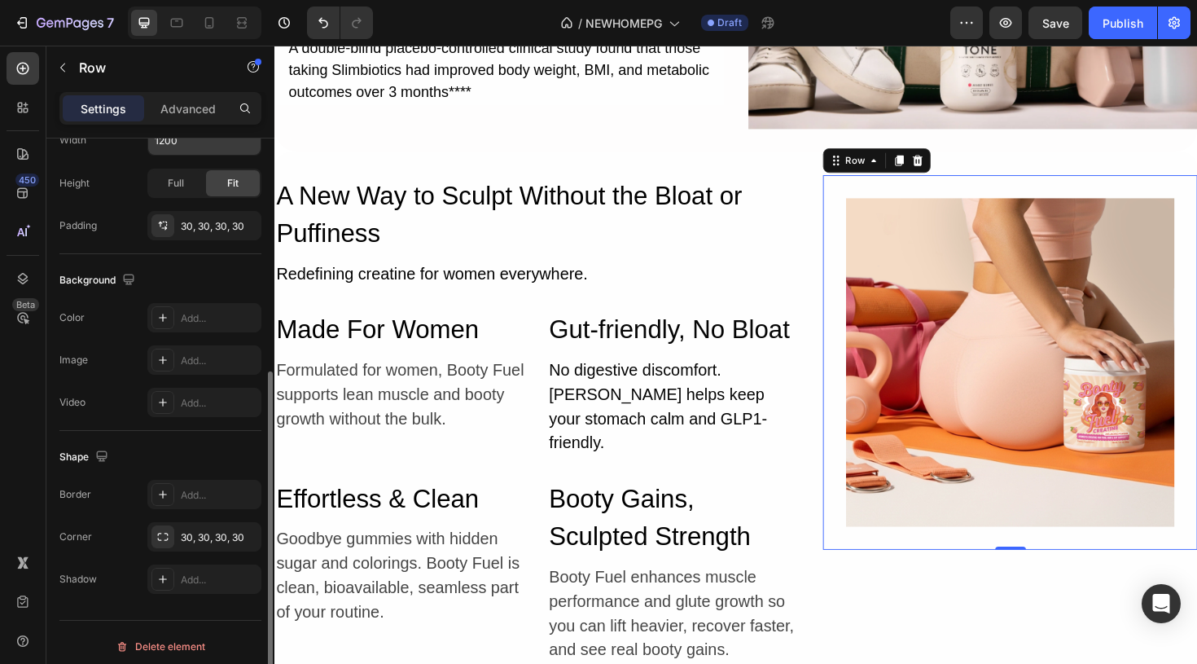
scroll to position [422, 0]
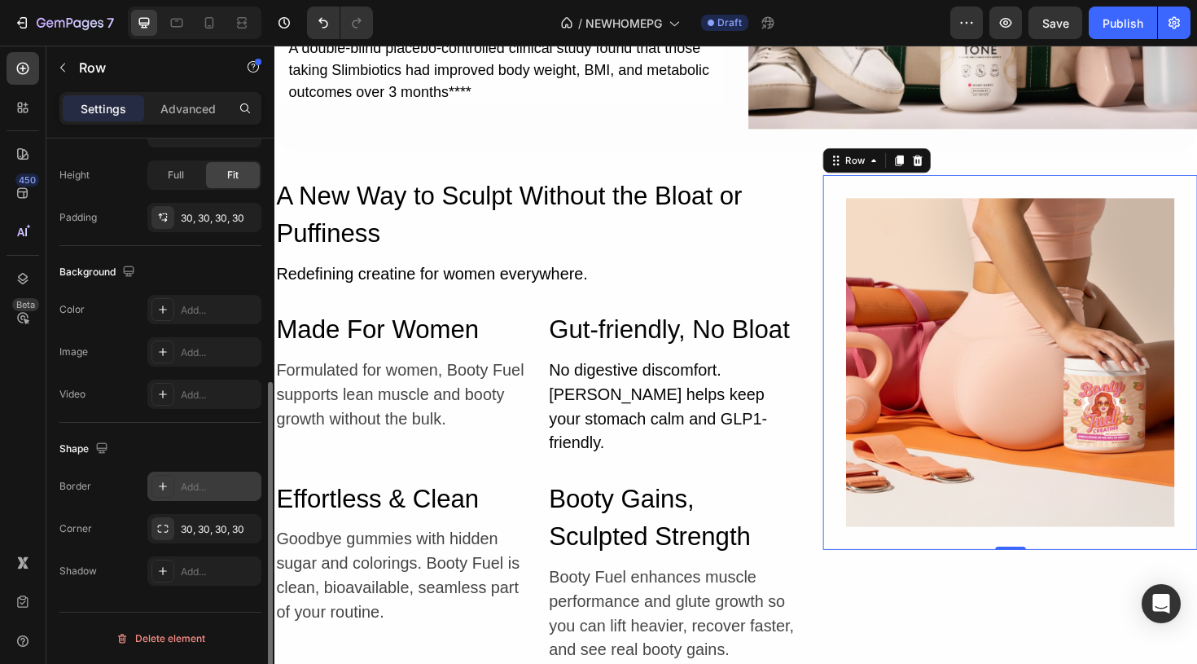
click at [163, 490] on icon at bounding box center [162, 486] width 13 height 13
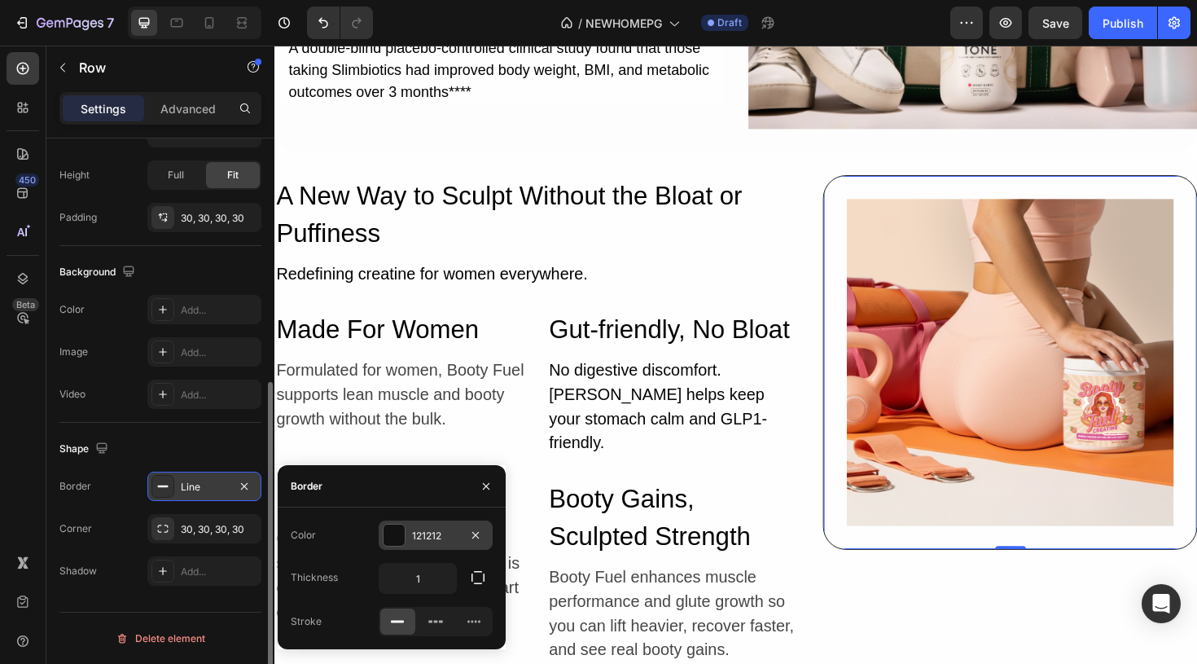
click at [453, 537] on div "121212" at bounding box center [435, 535] width 47 height 15
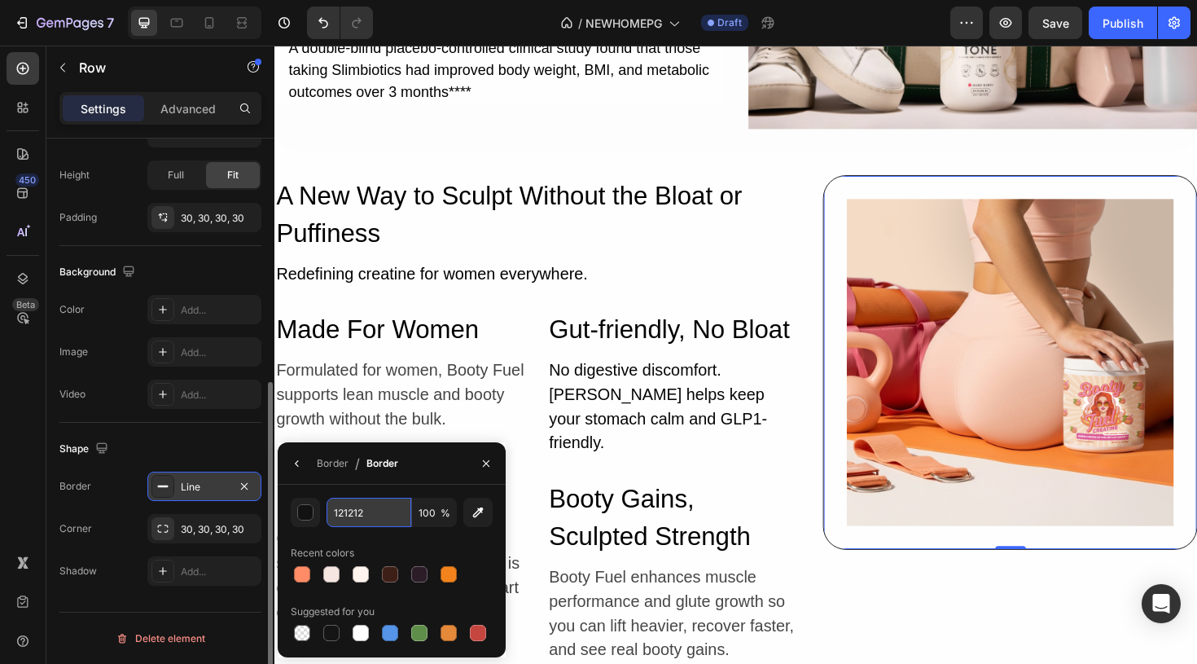
click at [362, 512] on input "121212" at bounding box center [369, 512] width 85 height 29
paste input "#E5E5E5"
type input "#E5E5E5"
click at [335, 463] on div "Border" at bounding box center [333, 463] width 32 height 15
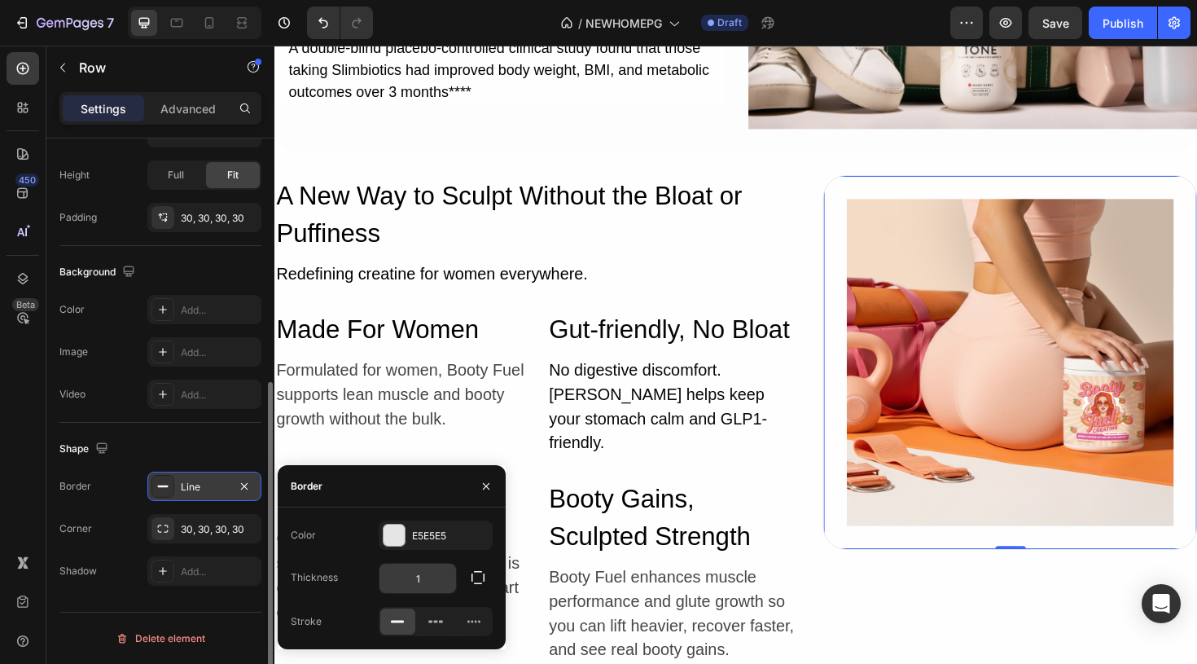
click at [432, 579] on input "1" at bounding box center [417, 577] width 77 height 29
type input "1"
click at [945, 634] on div "Image Row 0" at bounding box center [1053, 447] width 397 height 530
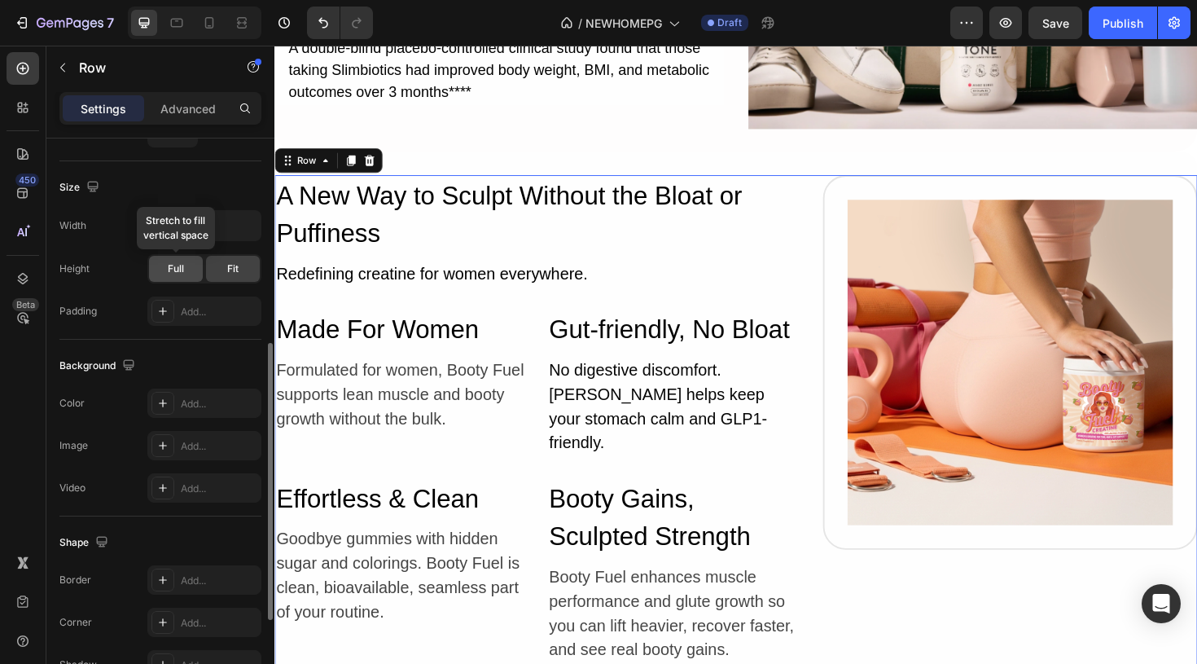
click at [175, 268] on span "Full" at bounding box center [176, 268] width 16 height 15
click at [230, 265] on span "Fit" at bounding box center [232, 268] width 11 height 15
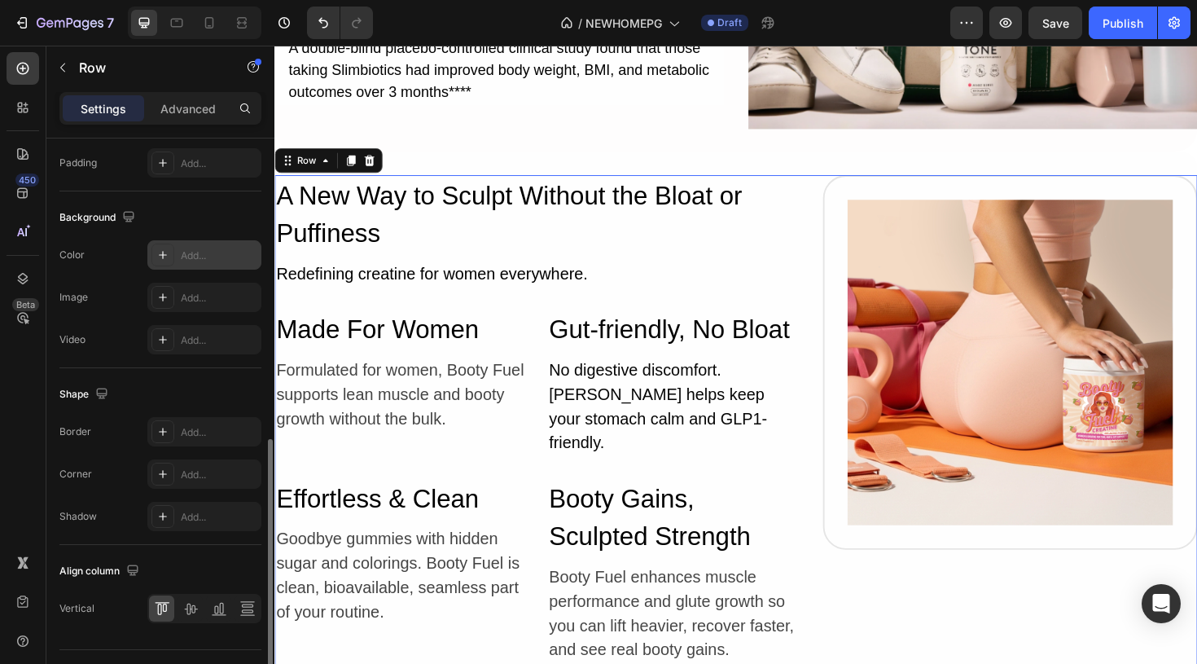
scroll to position [586, 0]
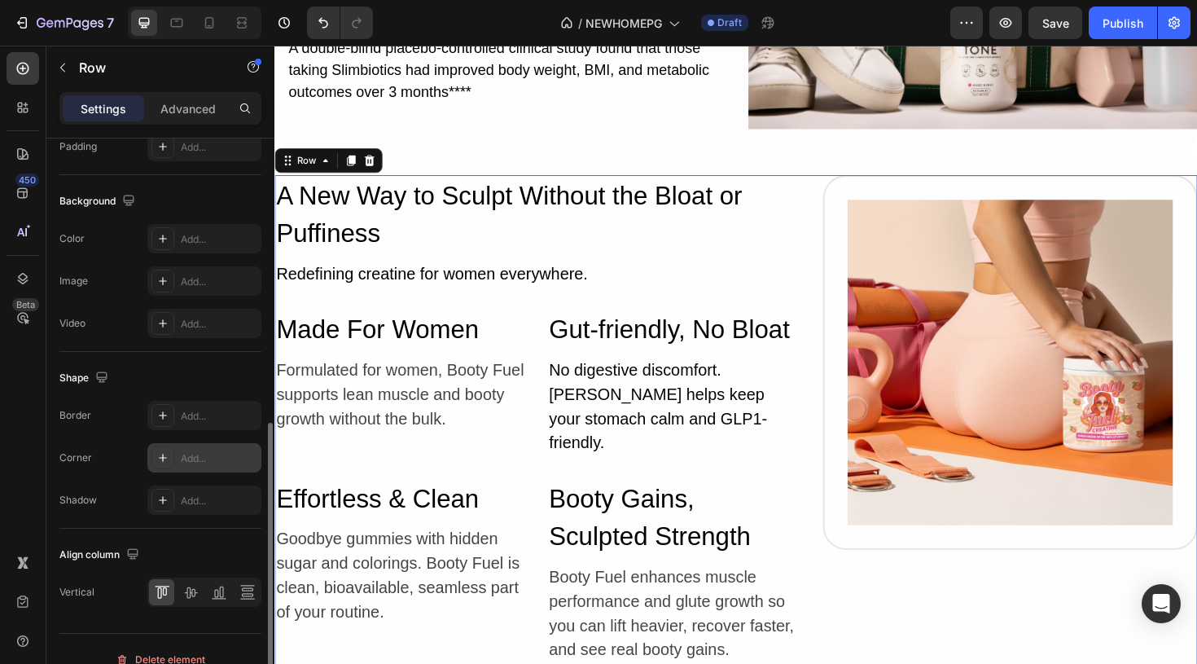
click at [164, 455] on icon at bounding box center [162, 457] width 13 height 13
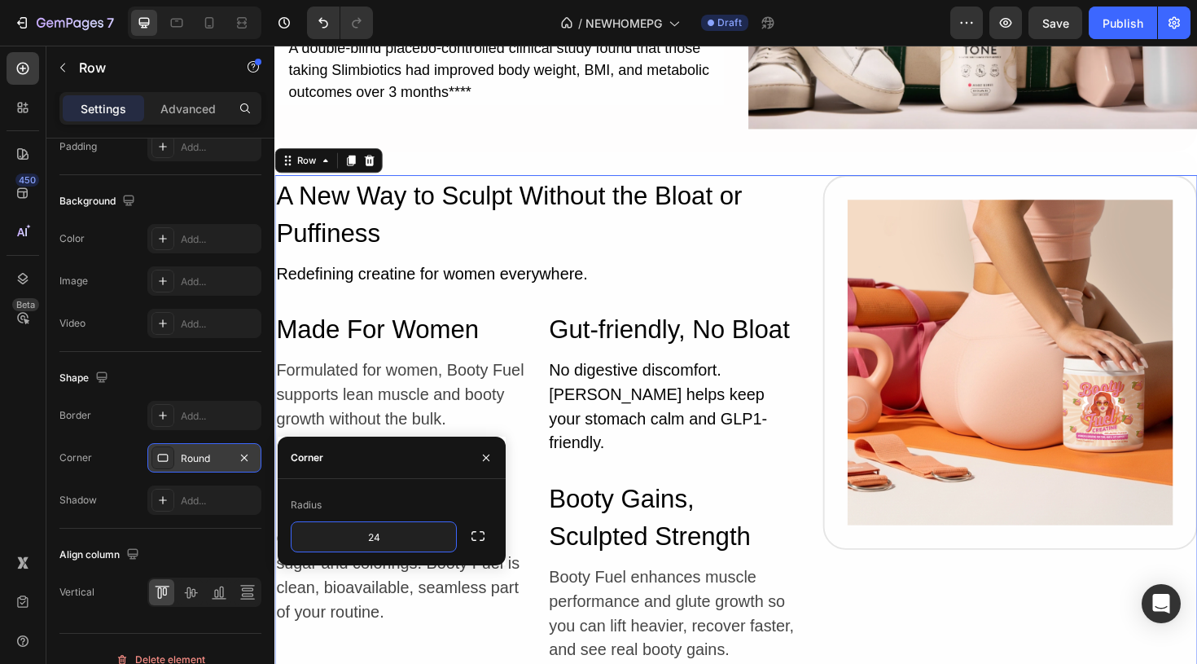
type input "24"
click at [443, 503] on div "Radius" at bounding box center [392, 505] width 202 height 26
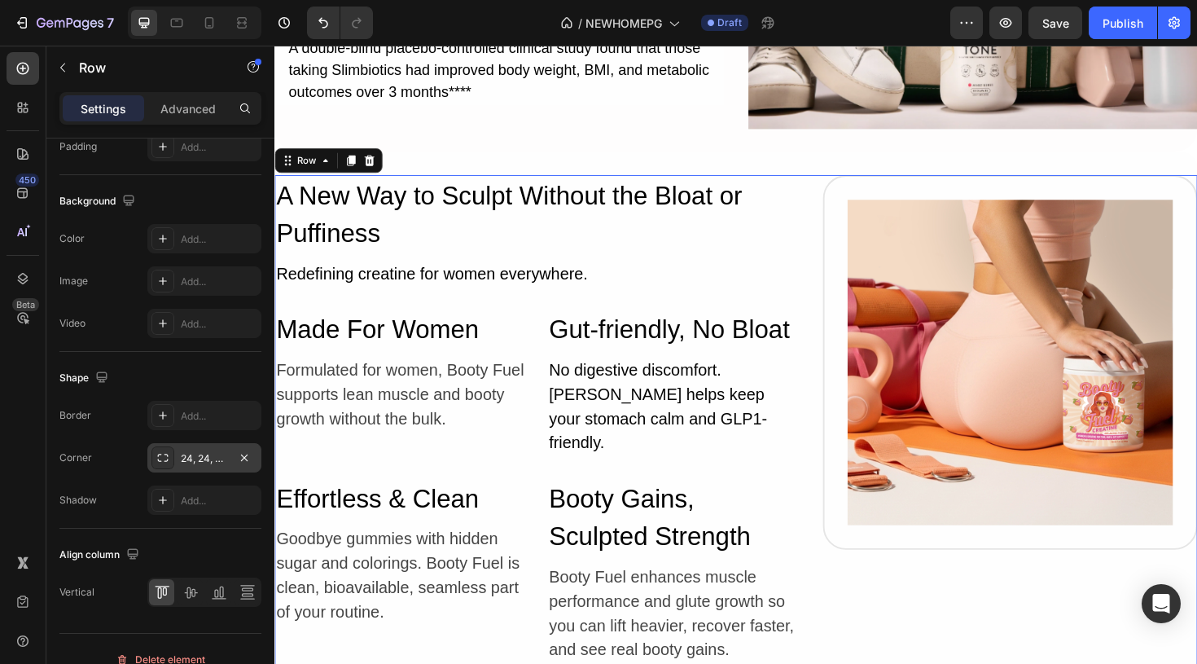
click at [878, 613] on div "Image Row" at bounding box center [1053, 447] width 397 height 530
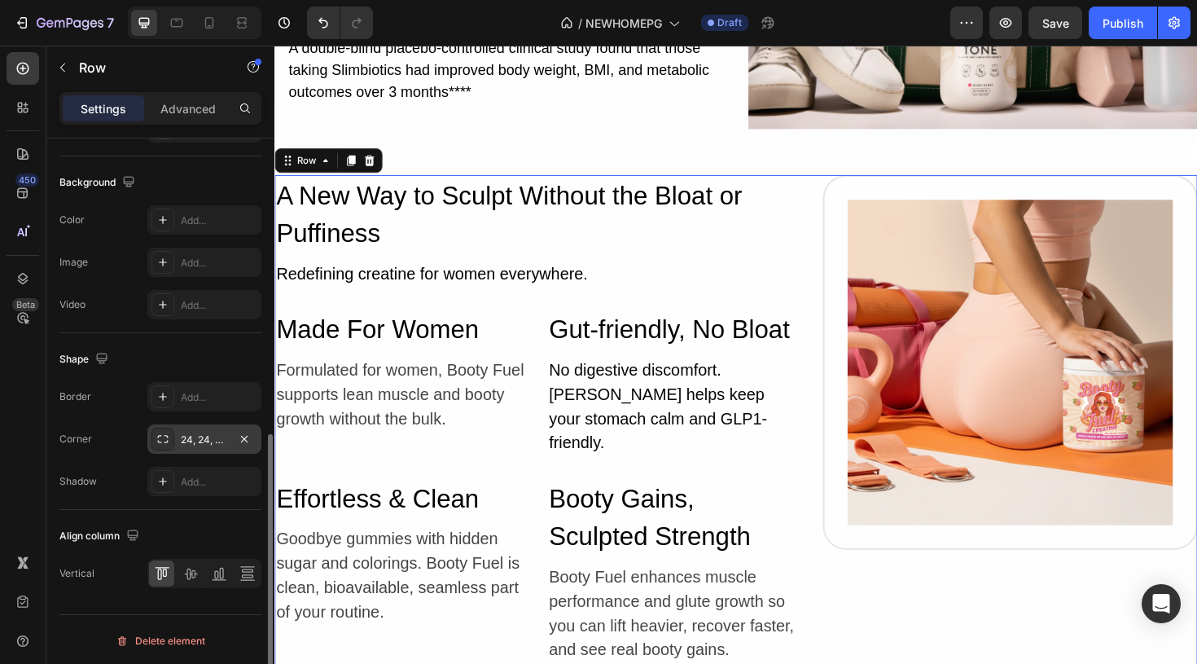
scroll to position [607, 0]
click at [239, 575] on icon at bounding box center [247, 571] width 16 height 16
click at [222, 574] on icon at bounding box center [221, 570] width 4 height 11
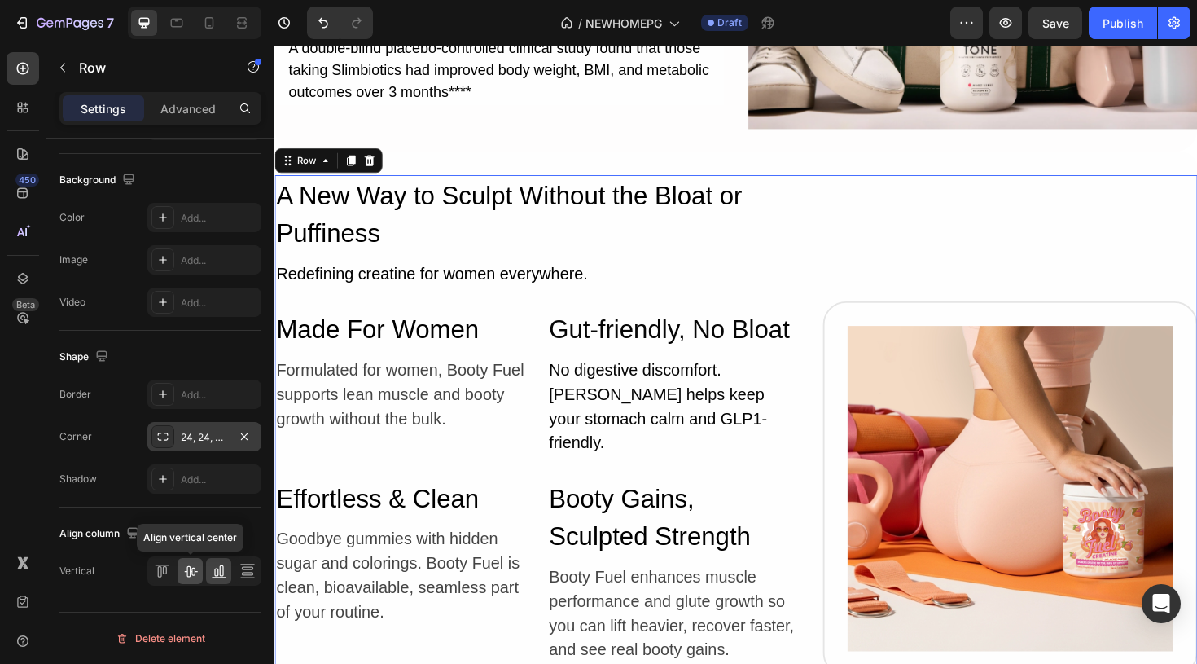
click at [195, 570] on icon at bounding box center [190, 571] width 13 height 11
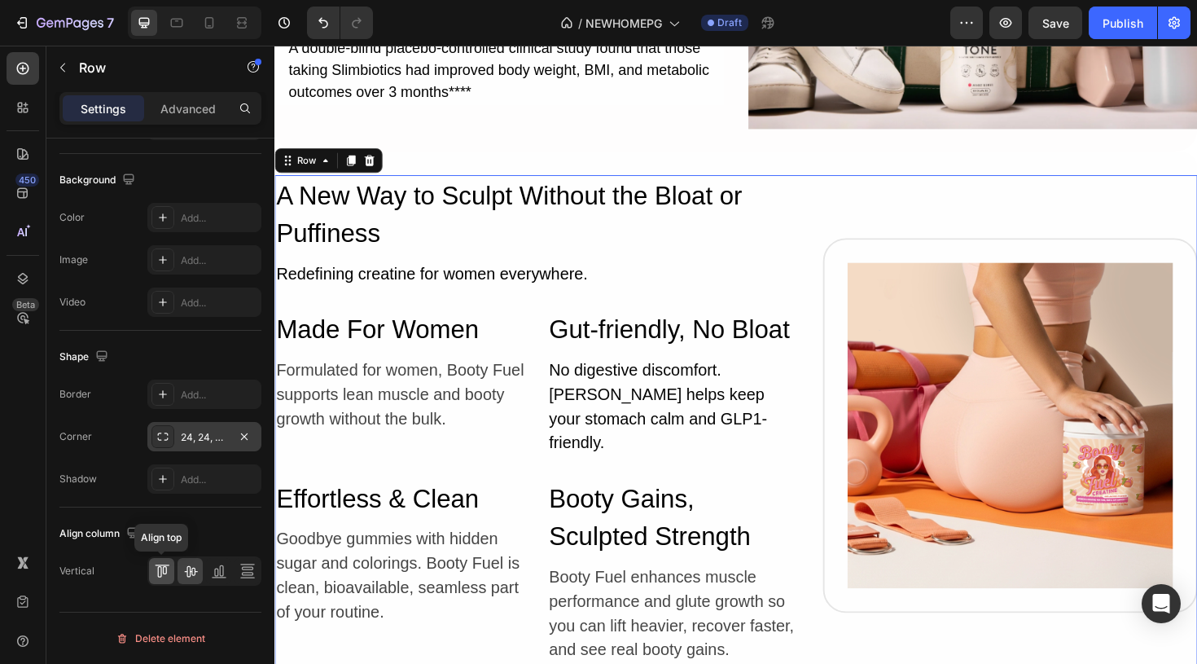
click at [158, 570] on icon at bounding box center [162, 571] width 16 height 16
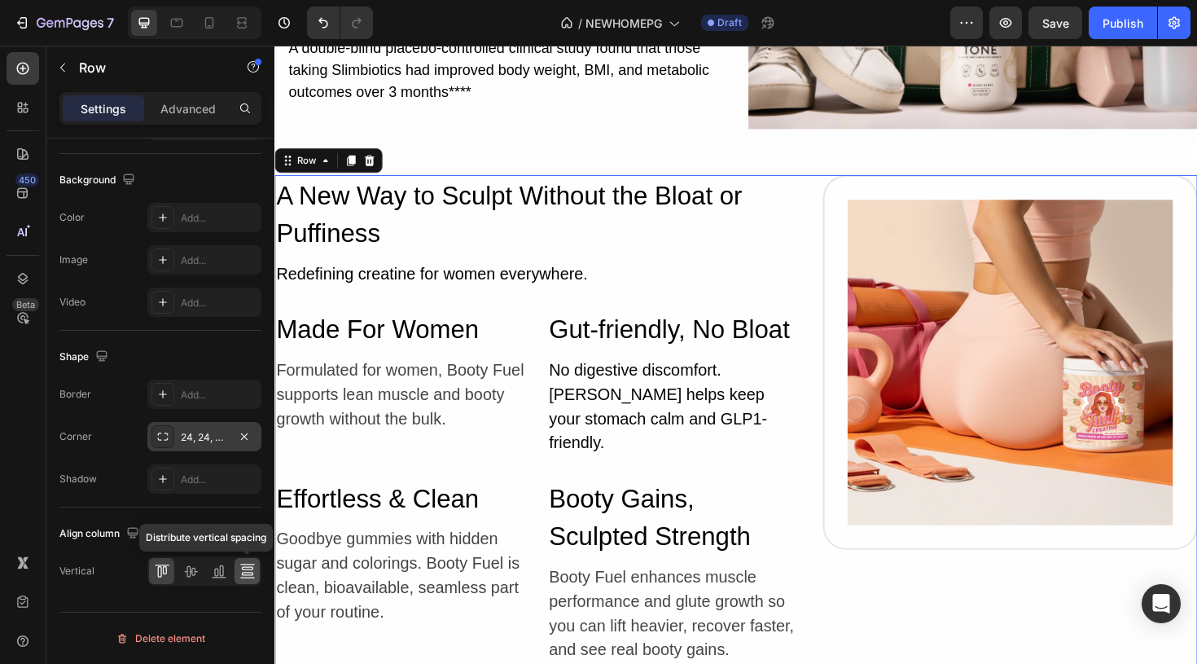
click at [252, 572] on icon at bounding box center [246, 573] width 11 height 3
click at [217, 572] on icon at bounding box center [219, 571] width 16 height 16
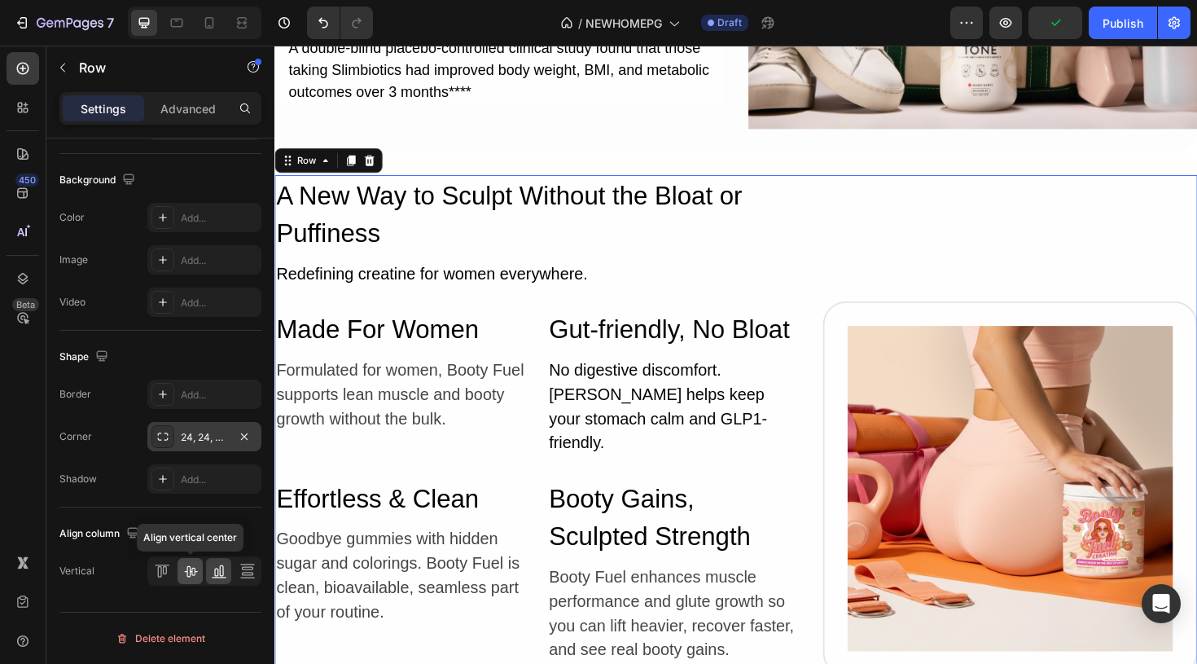
click at [195, 571] on icon at bounding box center [190, 571] width 13 height 11
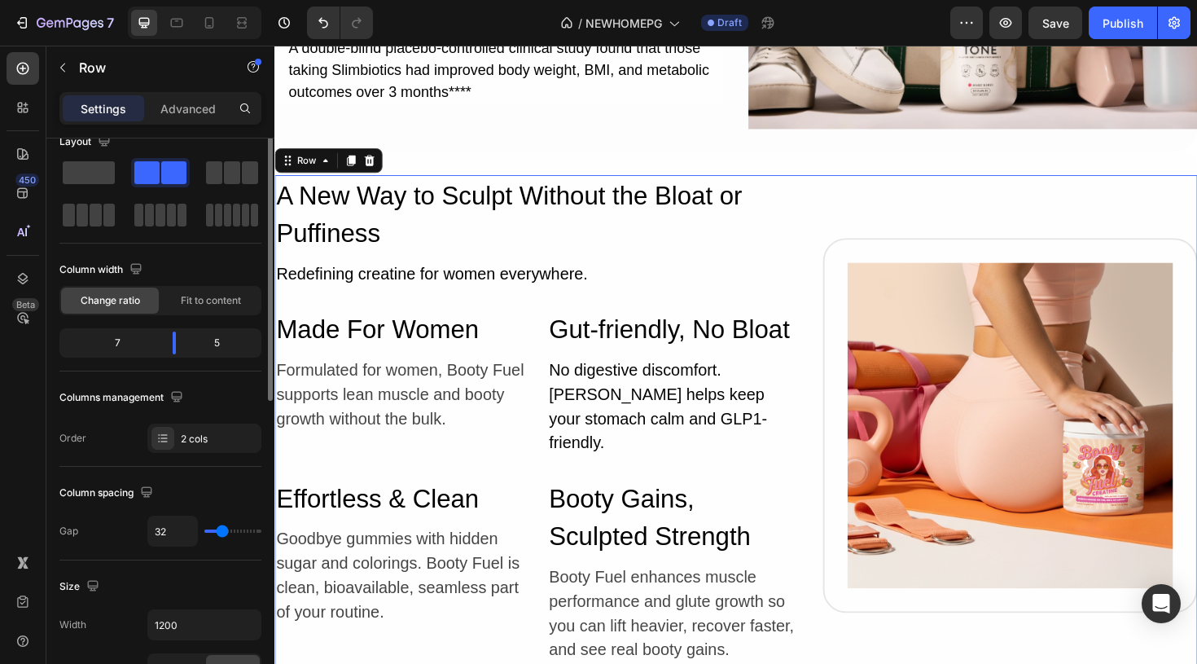
scroll to position [0, 0]
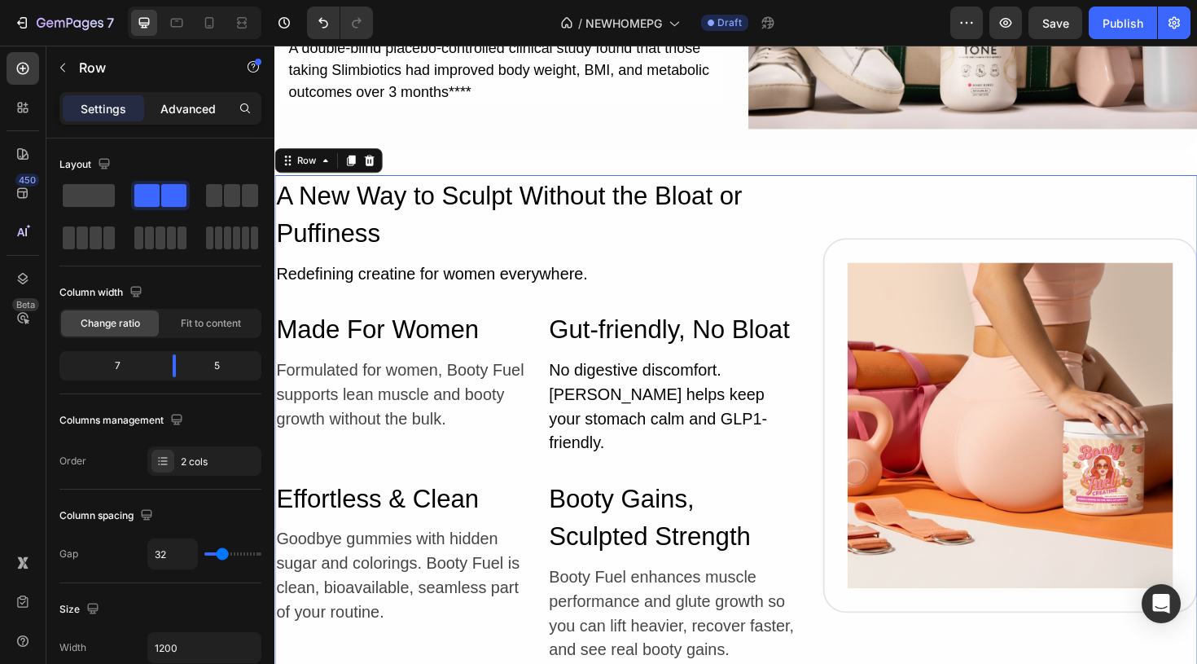
click at [173, 101] on p "Advanced" at bounding box center [187, 108] width 55 height 17
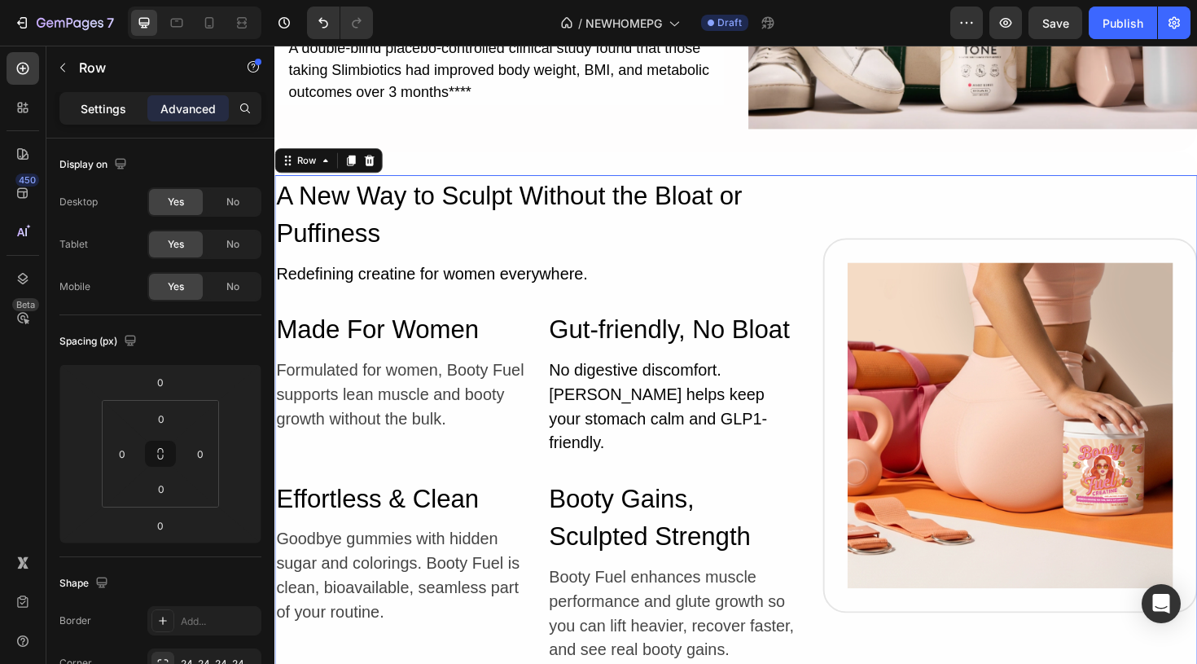
click at [115, 110] on p "Settings" at bounding box center [104, 108] width 46 height 17
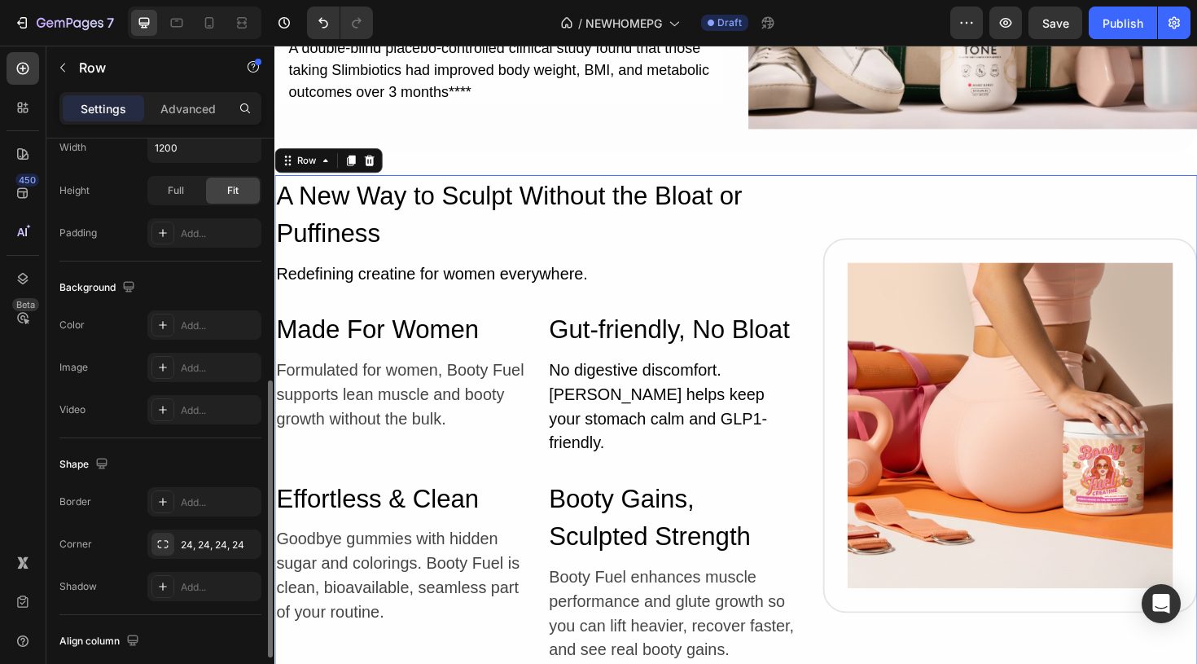
scroll to position [499, 0]
click at [876, 288] on div "Image Row" at bounding box center [1053, 447] width 397 height 397
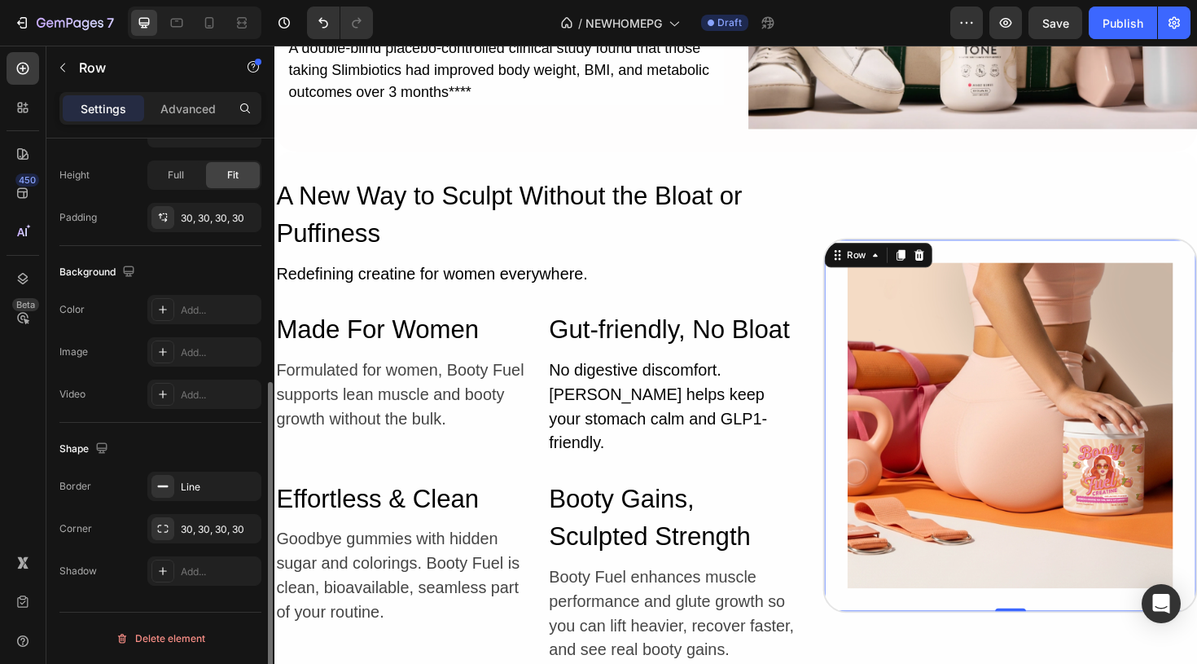
scroll to position [422, 0]
click at [207, 217] on div "30, 30, 30, 30" at bounding box center [204, 218] width 47 height 15
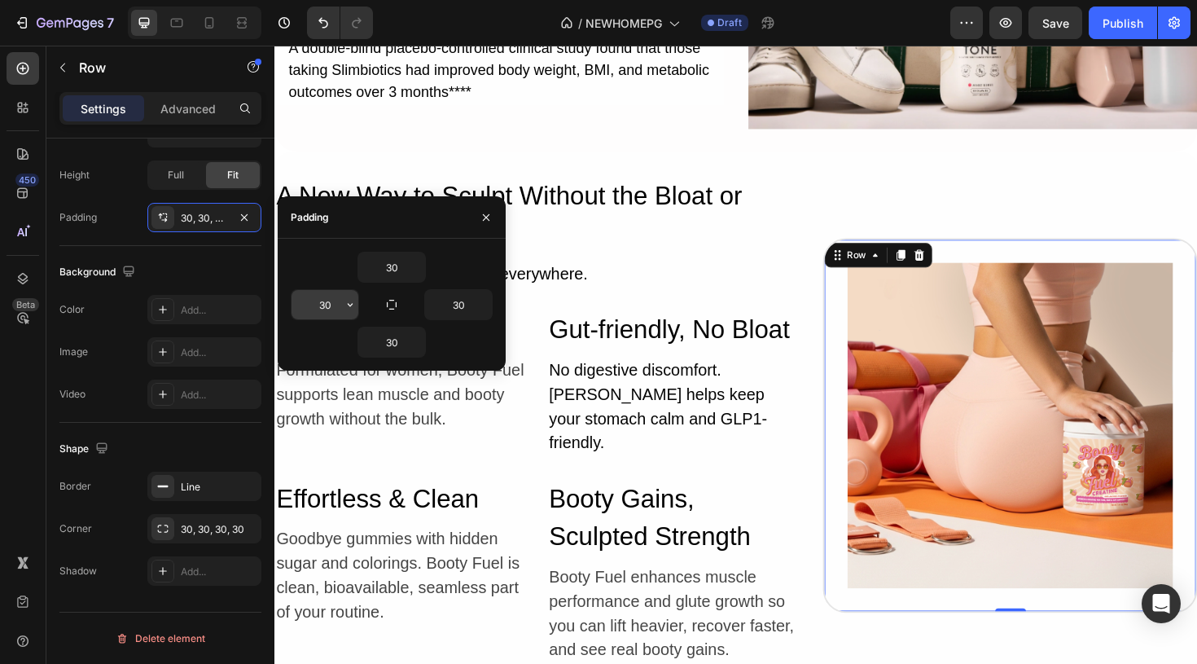
click at [331, 308] on input "30" at bounding box center [325, 304] width 67 height 29
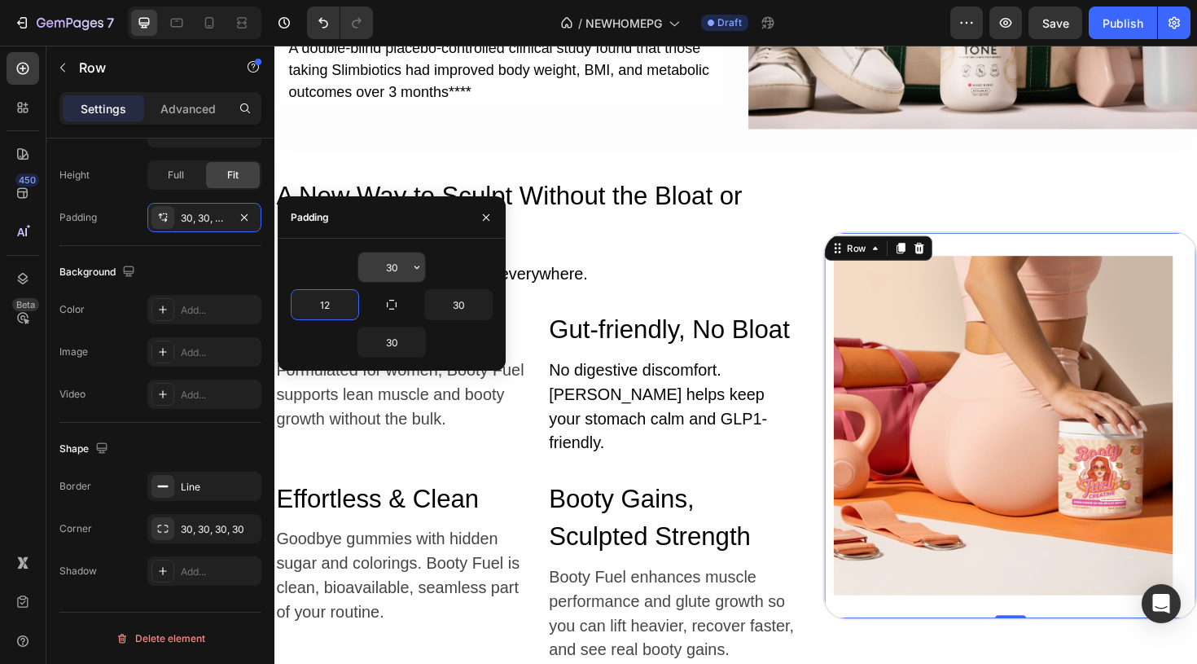
type input "12"
click at [401, 269] on input "30" at bounding box center [391, 266] width 67 height 29
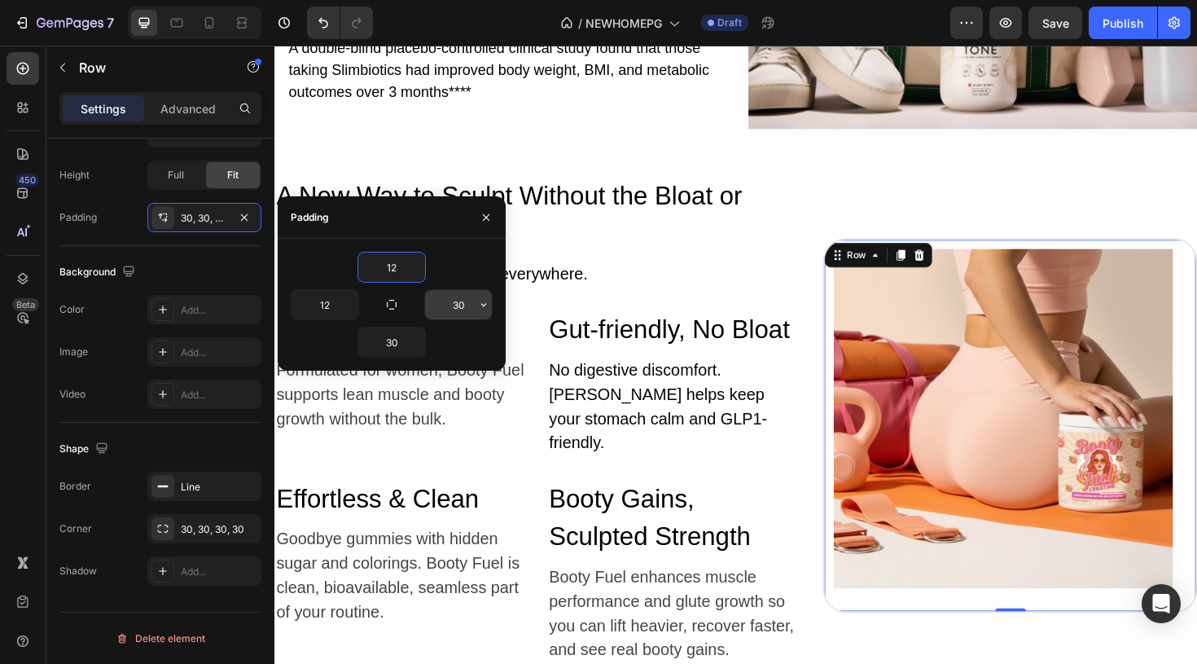
type input "12"
click at [465, 309] on input "30" at bounding box center [458, 304] width 67 height 29
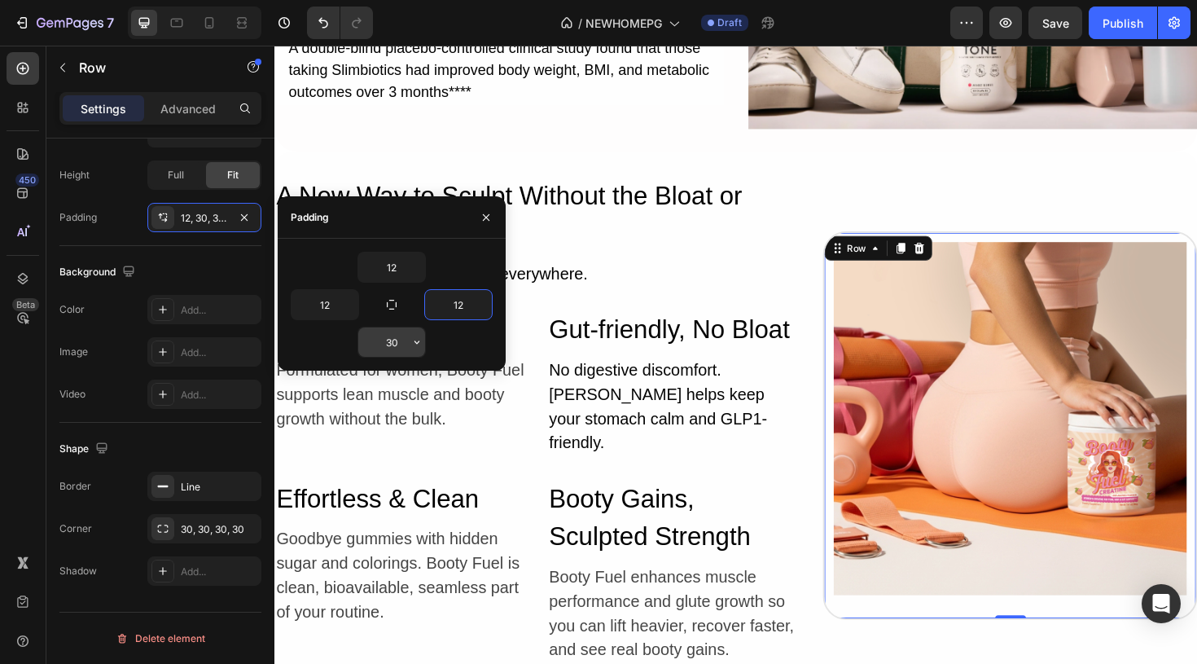
type input "12"
click at [402, 340] on input "30" at bounding box center [391, 341] width 67 height 29
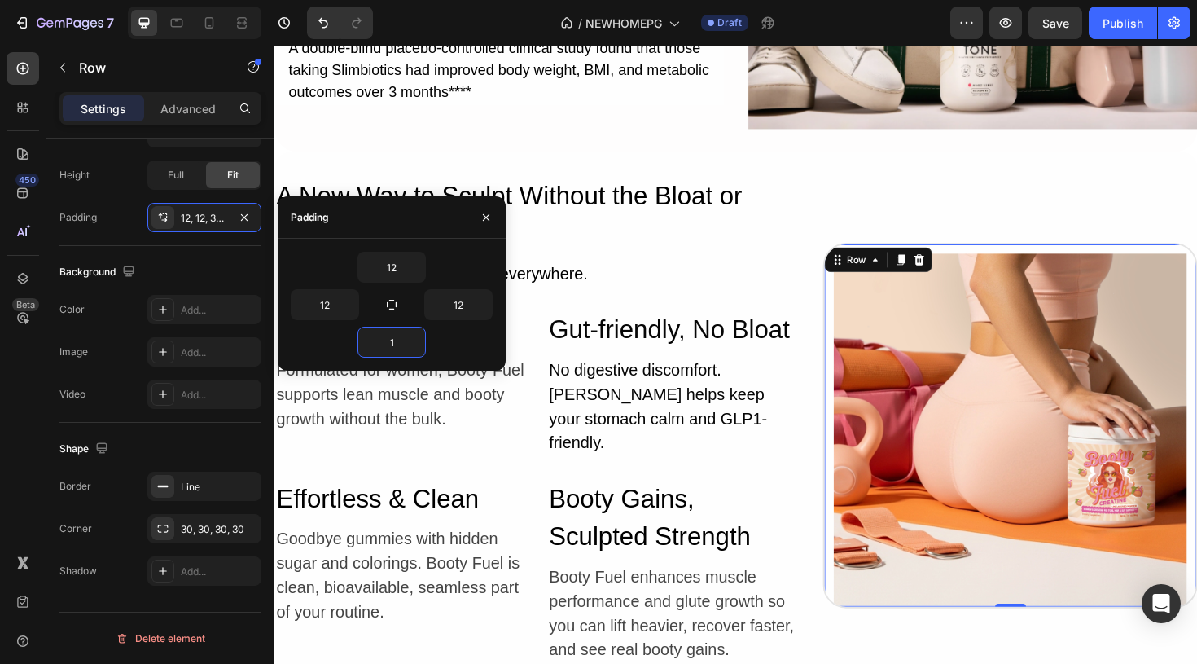
type input "12"
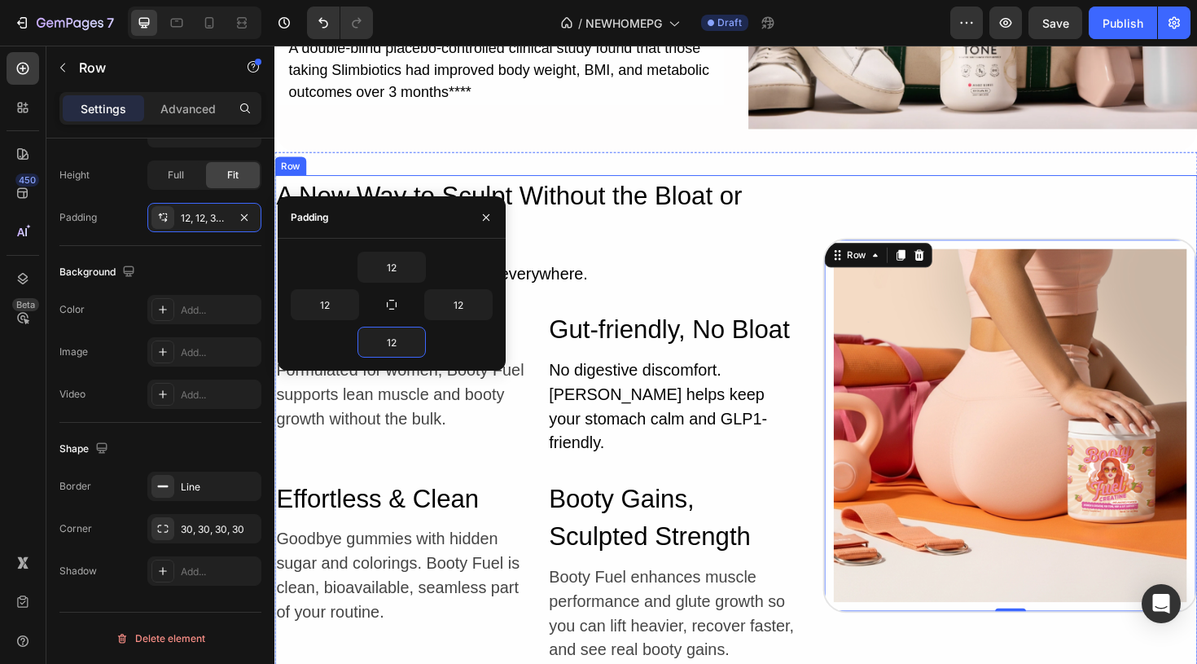
click at [852, 215] on div "A New Way to Sculpt Without the Bloat or Puffiness Heading Redefining creatine …" at bounding box center [762, 447] width 977 height 530
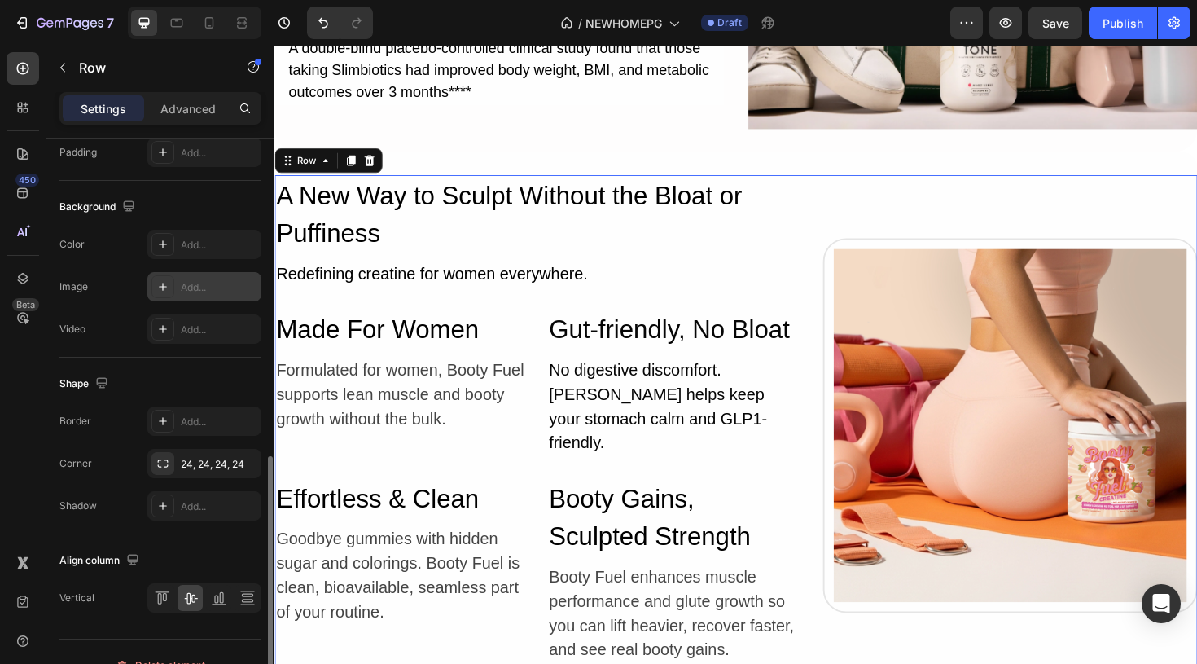
scroll to position [607, 0]
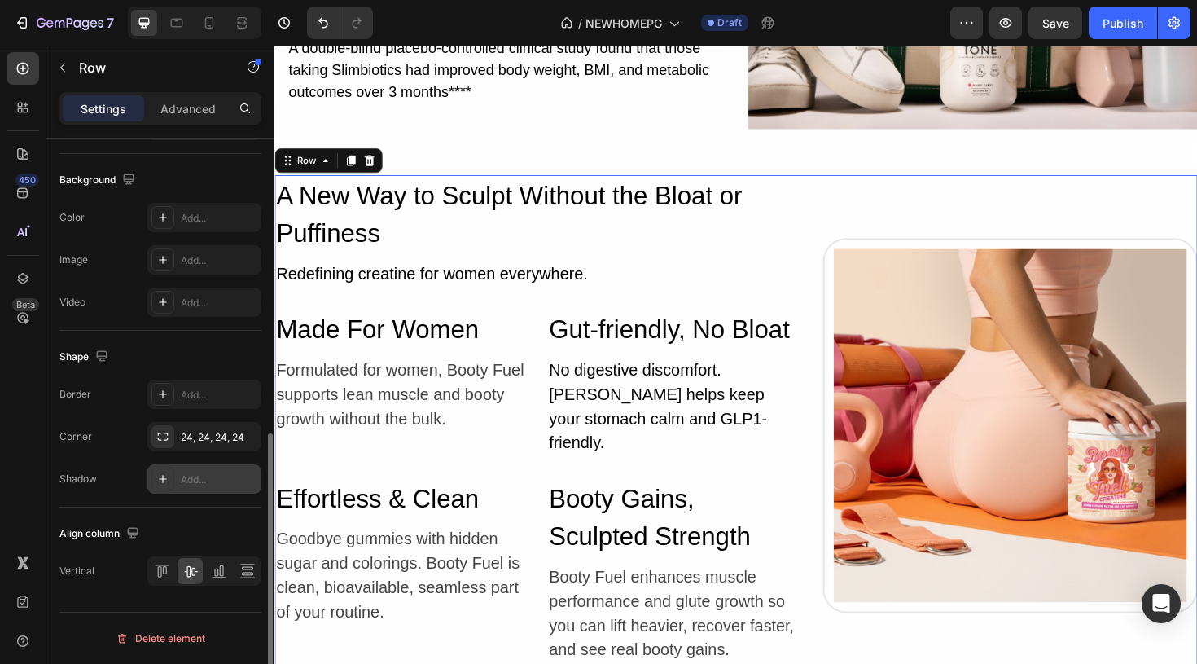
click at [161, 480] on icon at bounding box center [162, 478] width 13 height 13
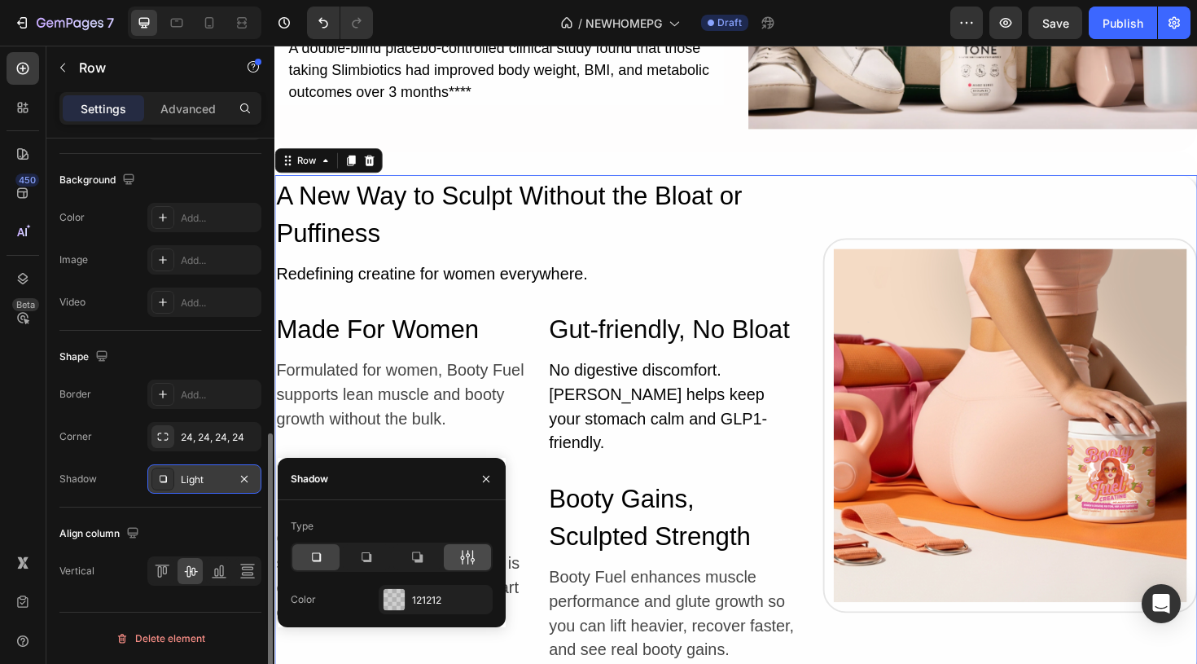
click at [464, 553] on icon at bounding box center [467, 557] width 16 height 16
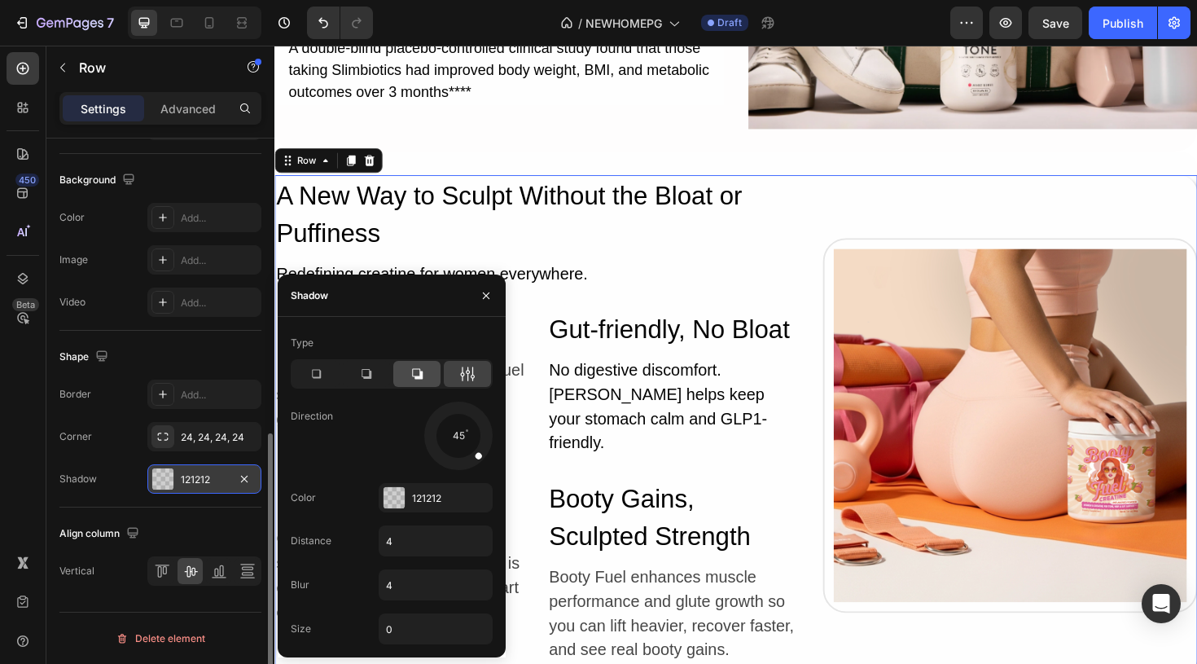
click at [417, 366] on icon at bounding box center [417, 374] width 16 height 16
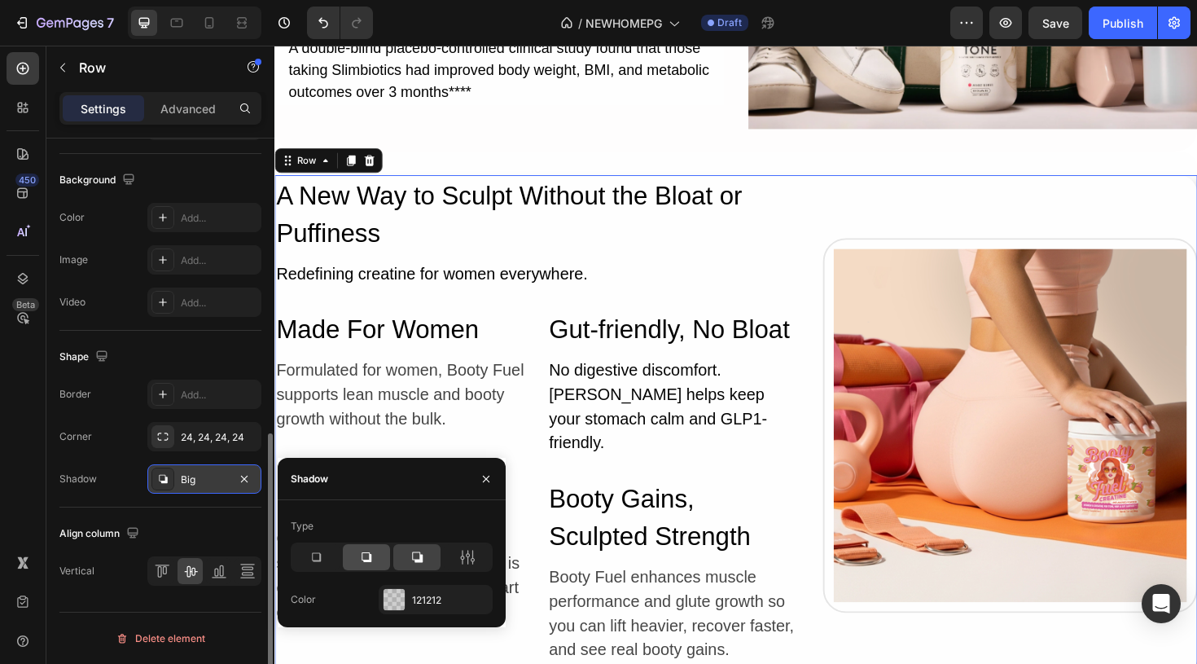
click at [377, 566] on div at bounding box center [366, 557] width 47 height 26
click at [313, 550] on icon at bounding box center [316, 557] width 16 height 16
click at [469, 557] on icon at bounding box center [467, 557] width 16 height 16
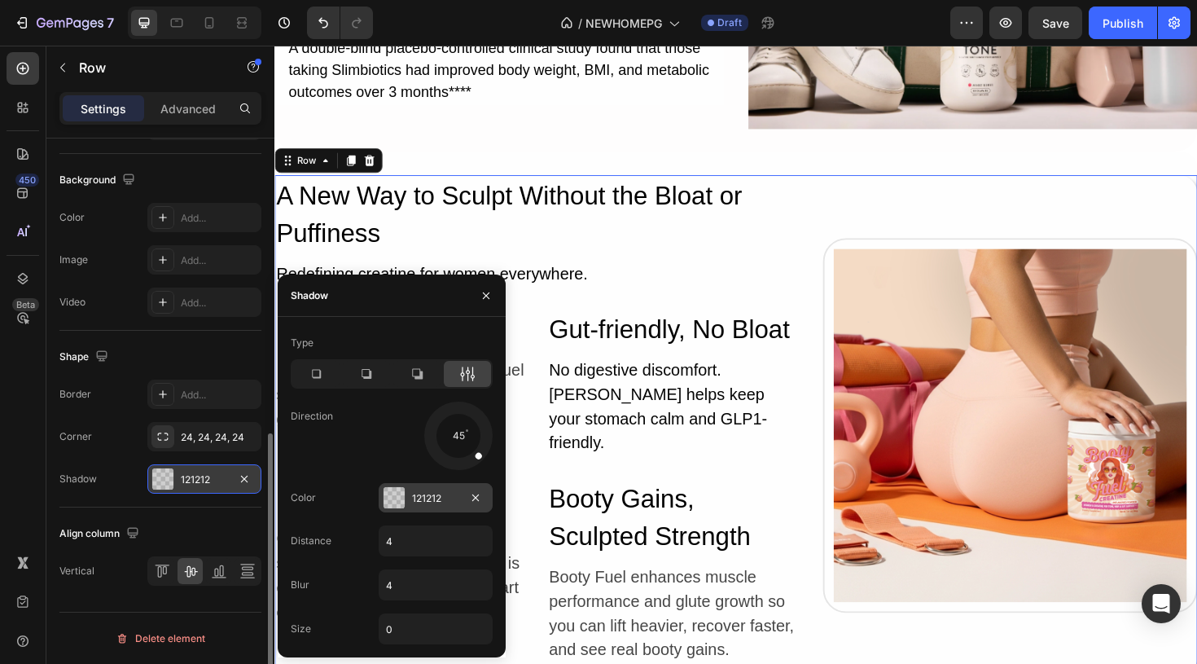
click at [462, 504] on div "121212" at bounding box center [436, 497] width 114 height 29
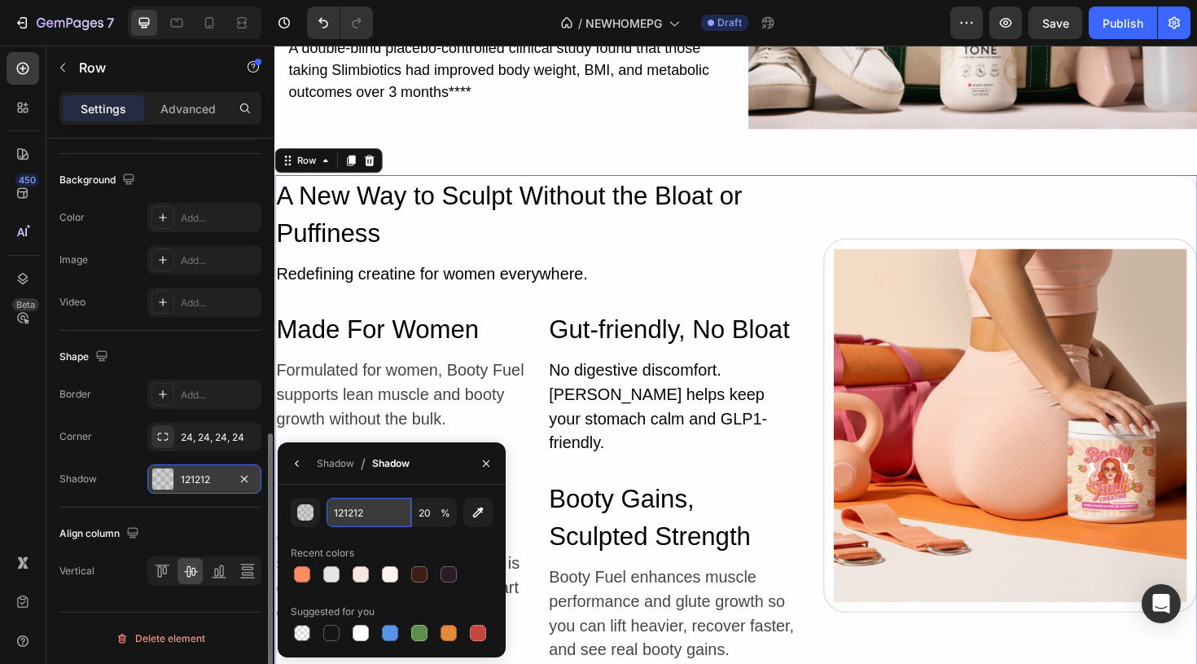
click at [394, 518] on input "121212" at bounding box center [369, 512] width 85 height 29
paste input "rgba(0, 0, 0, 0.06)"
type input "rgba(0, 0, 0, 0.06)"
type input "6"
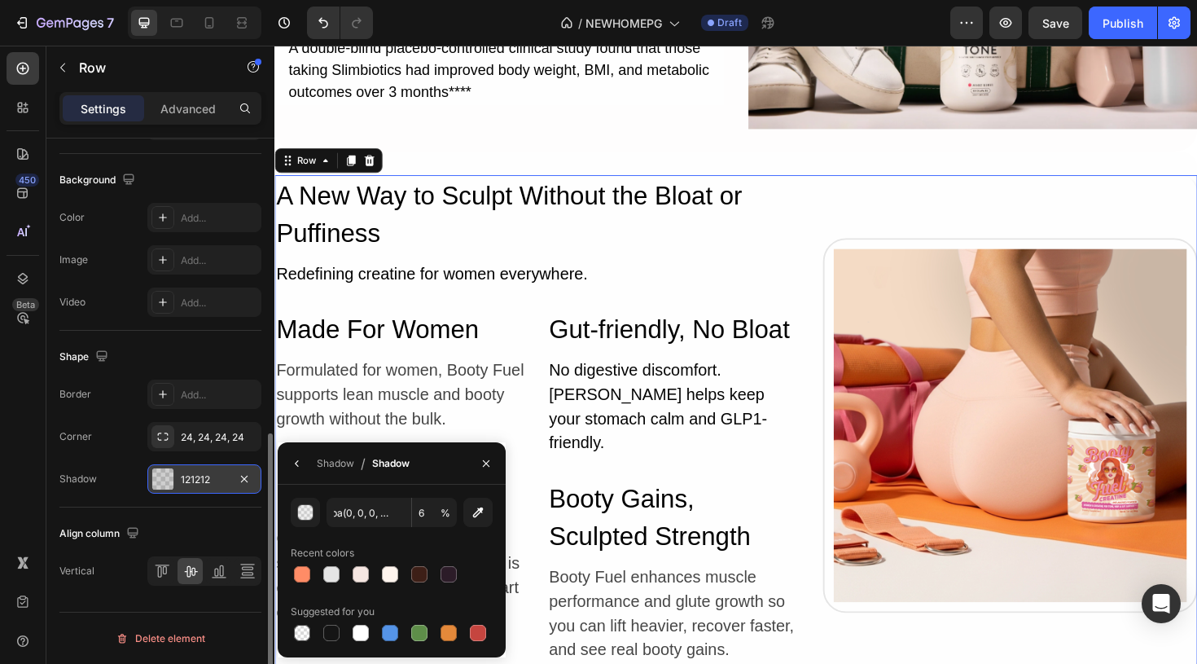
click at [485, 543] on div "Recent colors" at bounding box center [392, 553] width 202 height 26
type input "000000"
click at [296, 462] on icon "button" at bounding box center [296, 463] width 3 height 7
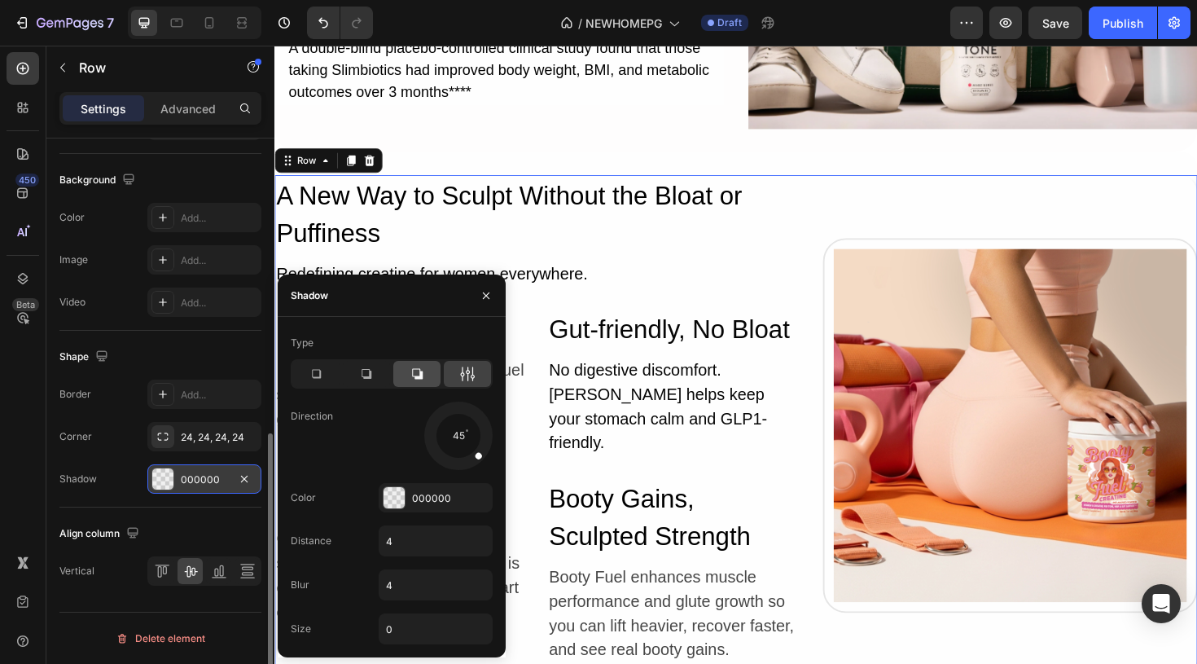
click at [411, 374] on icon at bounding box center [417, 374] width 16 height 16
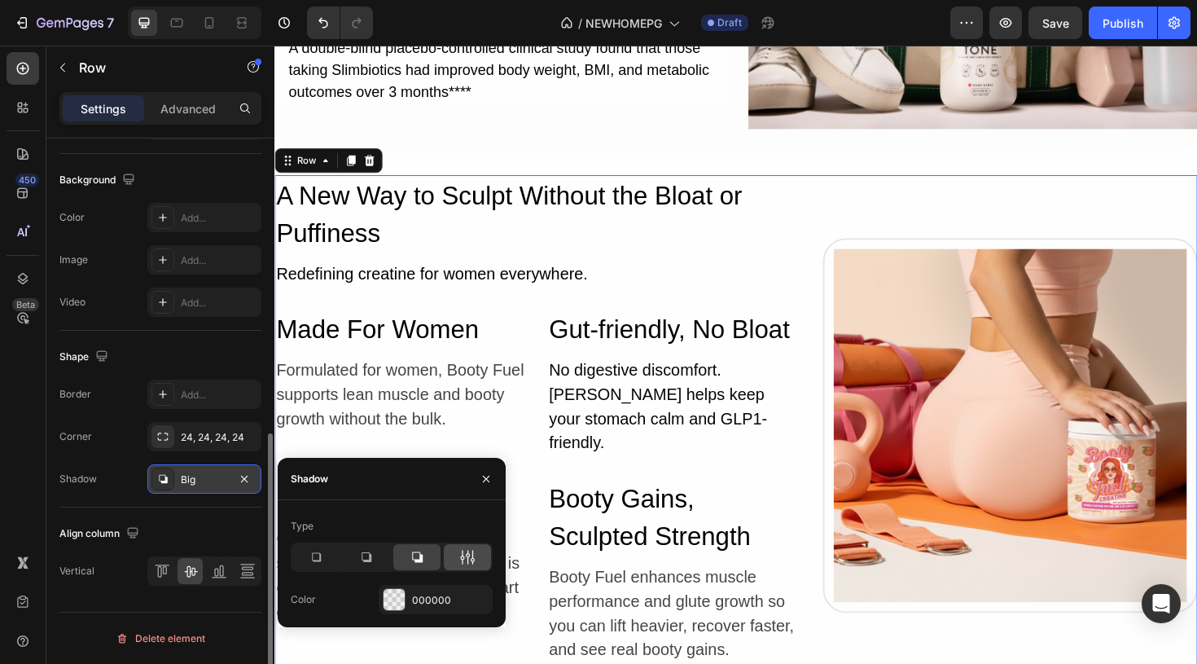
click at [467, 555] on icon at bounding box center [467, 557] width 16 height 16
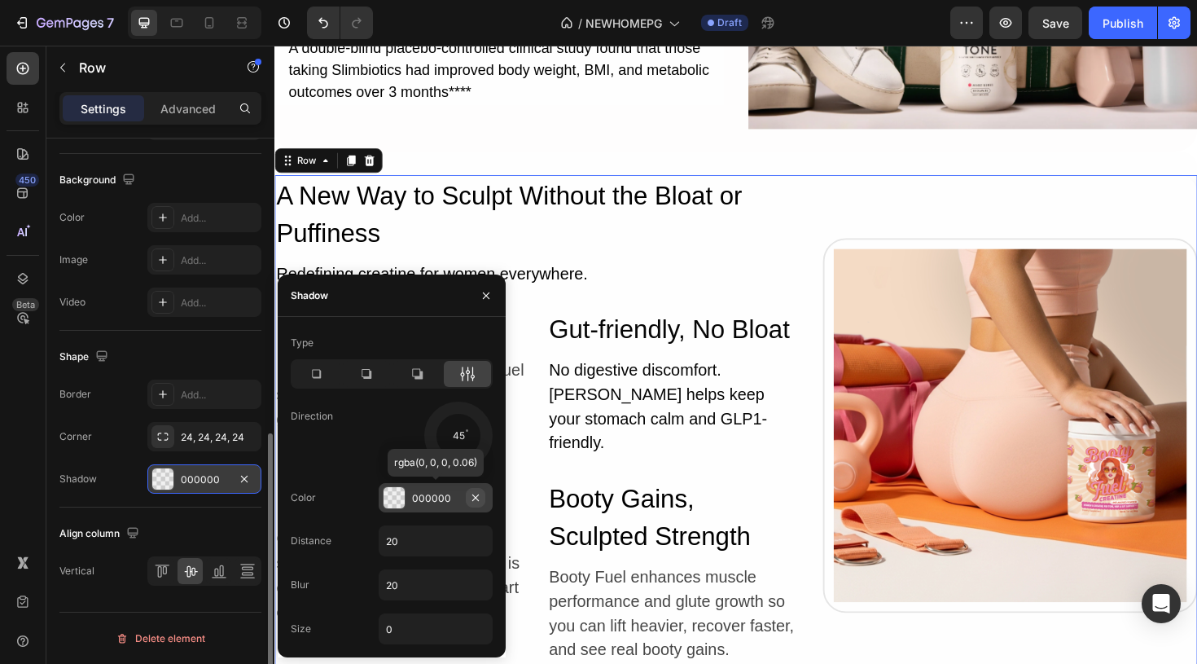
click at [469, 497] on icon "button" at bounding box center [475, 497] width 13 height 13
type input "100"
click at [436, 497] on div "Add..." at bounding box center [450, 498] width 77 height 15
type input "121212"
type input "20"
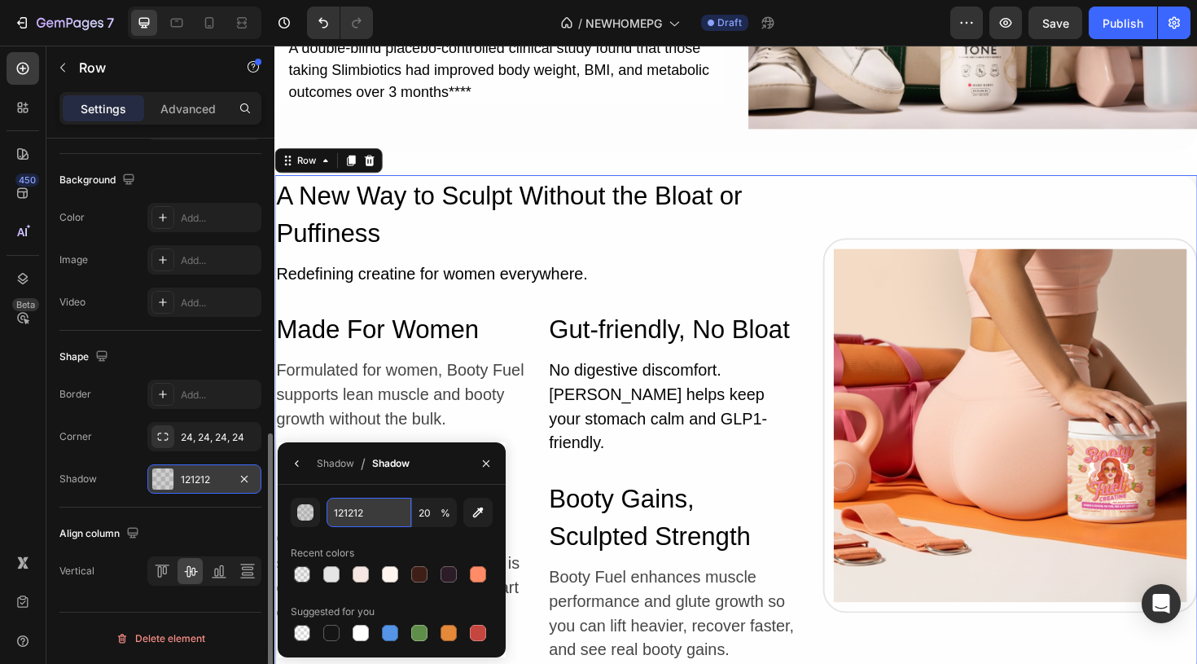
click at [379, 512] on input "121212" at bounding box center [369, 512] width 85 height 29
paste input "#000000"
type input "#000000"
type input "100"
type input "000000"
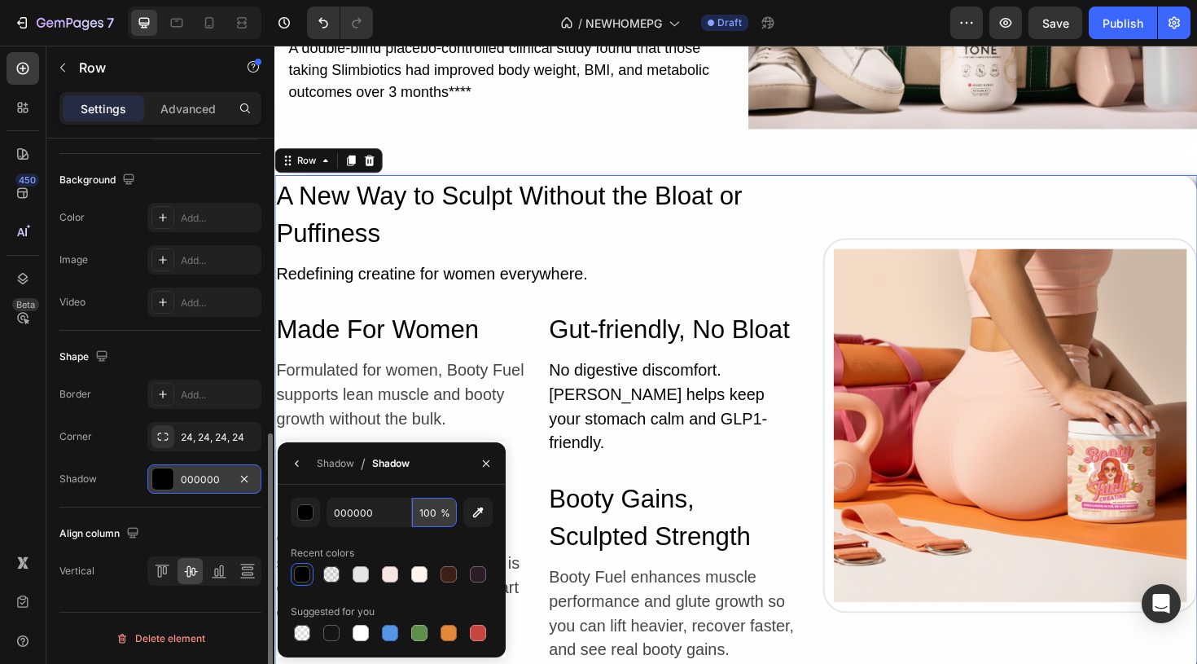
click at [431, 513] on input "100" at bounding box center [434, 512] width 45 height 29
click at [454, 541] on div "Recent colors" at bounding box center [392, 553] width 202 height 26
click at [327, 573] on div at bounding box center [331, 574] width 16 height 16
click at [436, 514] on input "100" at bounding box center [434, 512] width 45 height 29
click at [427, 543] on div "Recent colors" at bounding box center [392, 553] width 202 height 26
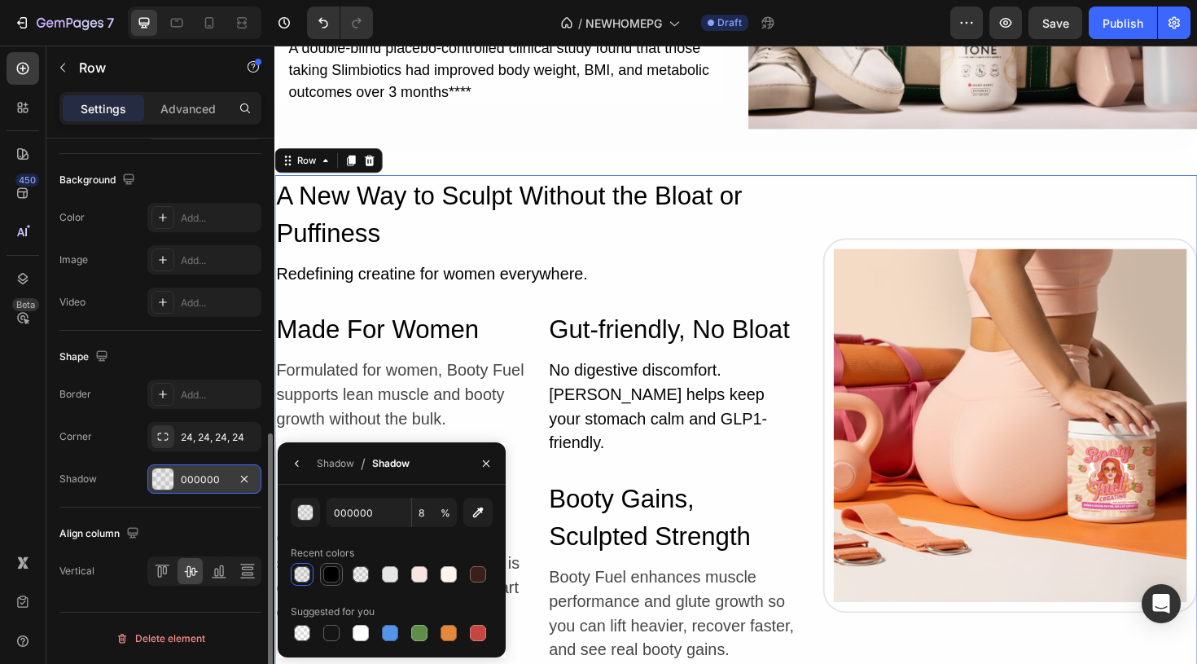
click at [327, 577] on div at bounding box center [331, 574] width 16 height 16
type input "100"
click at [476, 511] on icon "button" at bounding box center [478, 512] width 16 height 16
type input "3B3B3B"
click at [298, 464] on icon "button" at bounding box center [297, 463] width 13 height 13
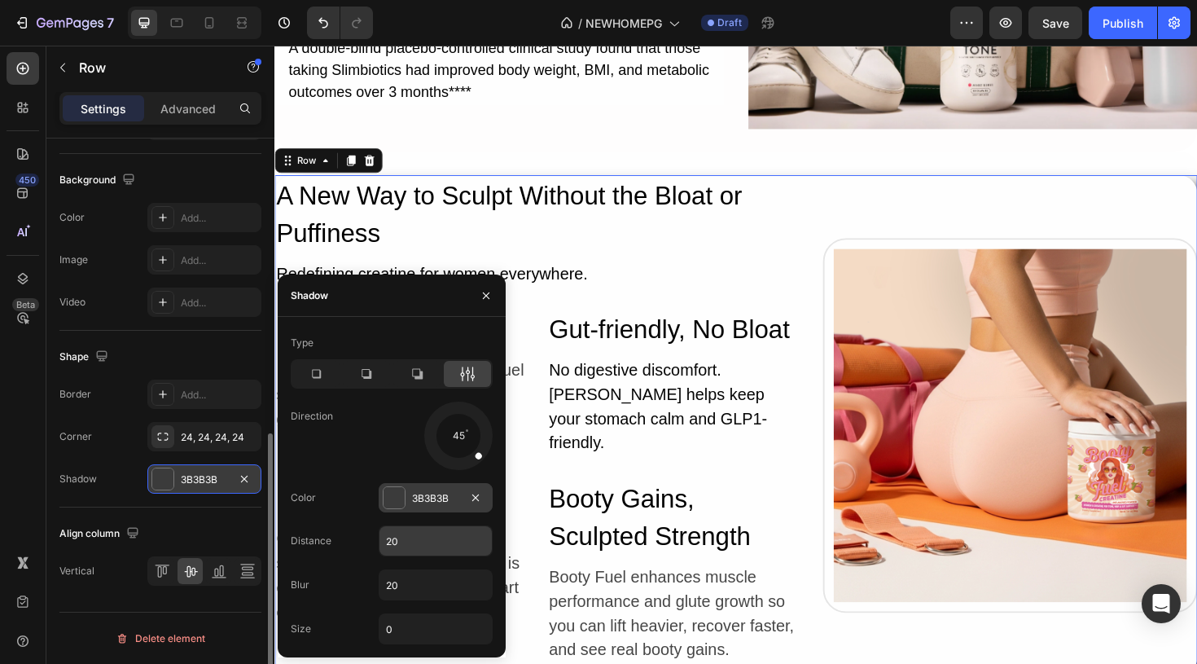
click at [428, 531] on input "20" at bounding box center [435, 540] width 112 height 29
type input "4"
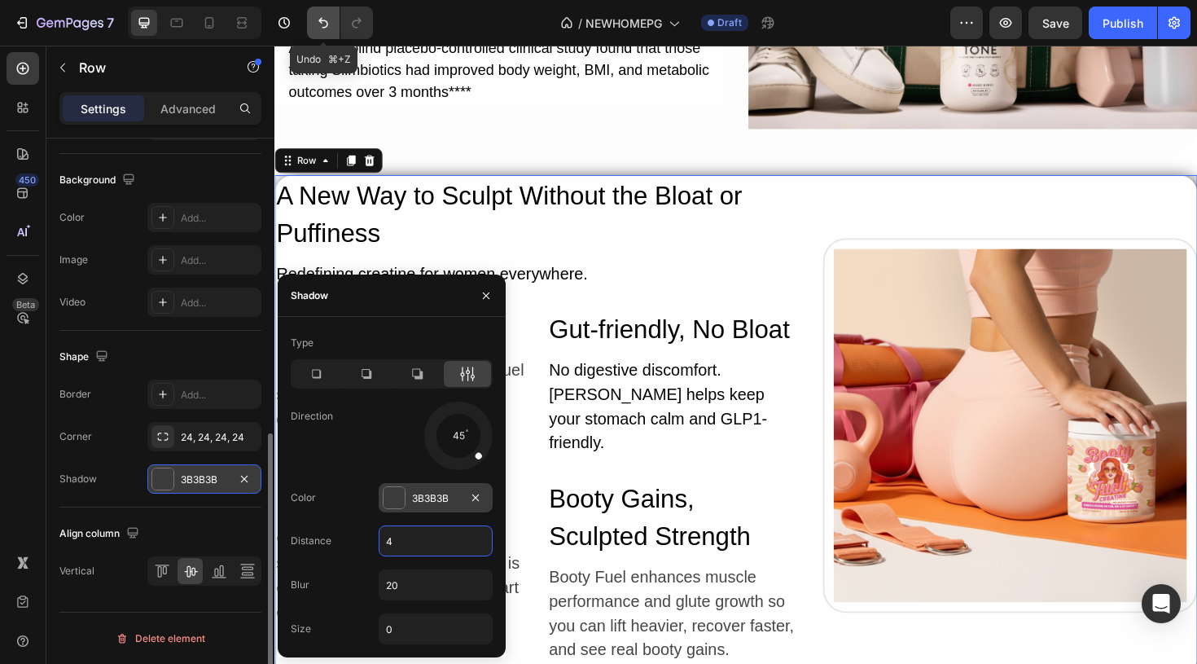
click at [325, 21] on icon "Undo/Redo" at bounding box center [323, 23] width 10 height 11
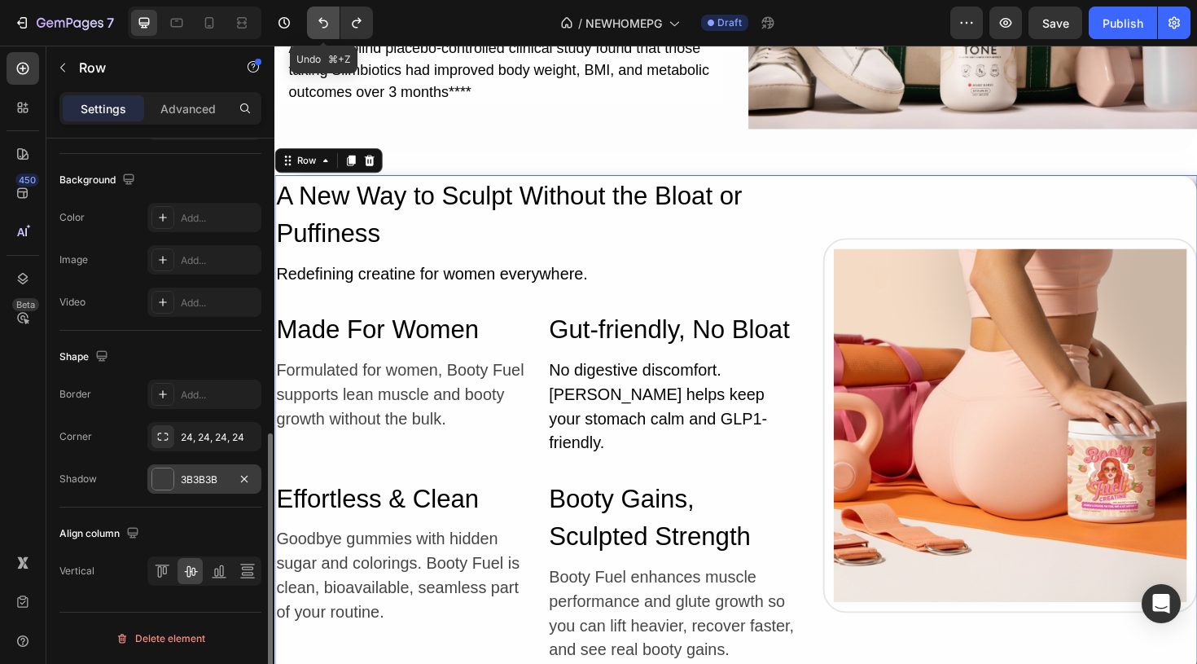
click at [325, 21] on icon "Undo/Redo" at bounding box center [323, 23] width 10 height 11
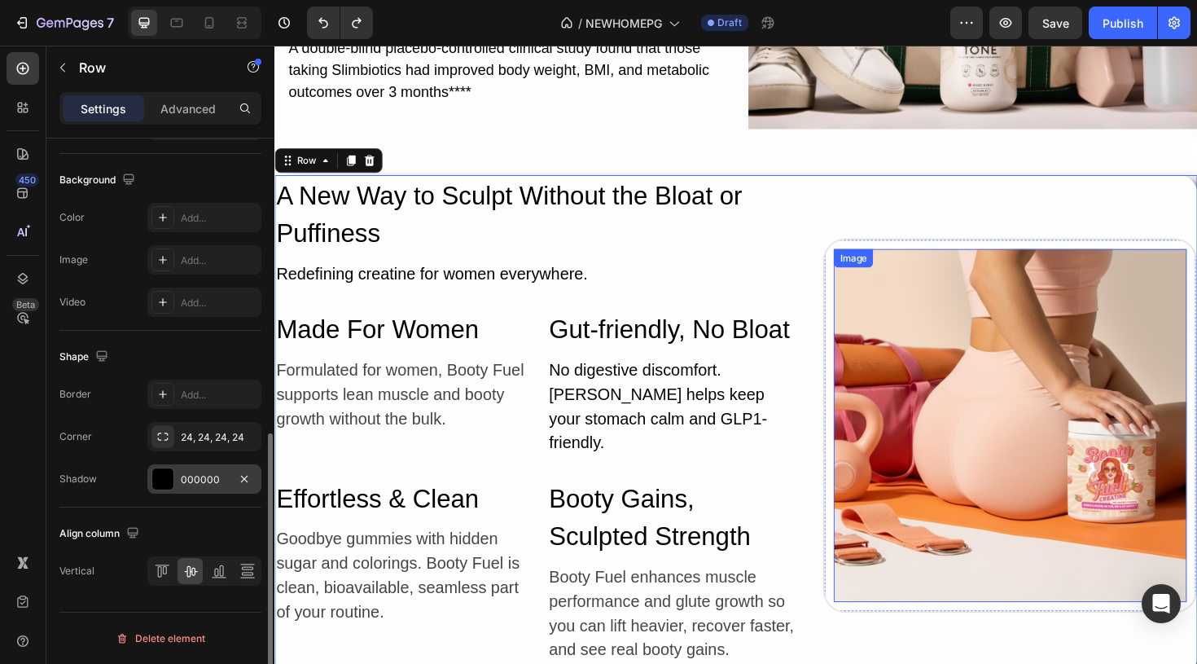
click at [928, 336] on img at bounding box center [1053, 448] width 374 height 374
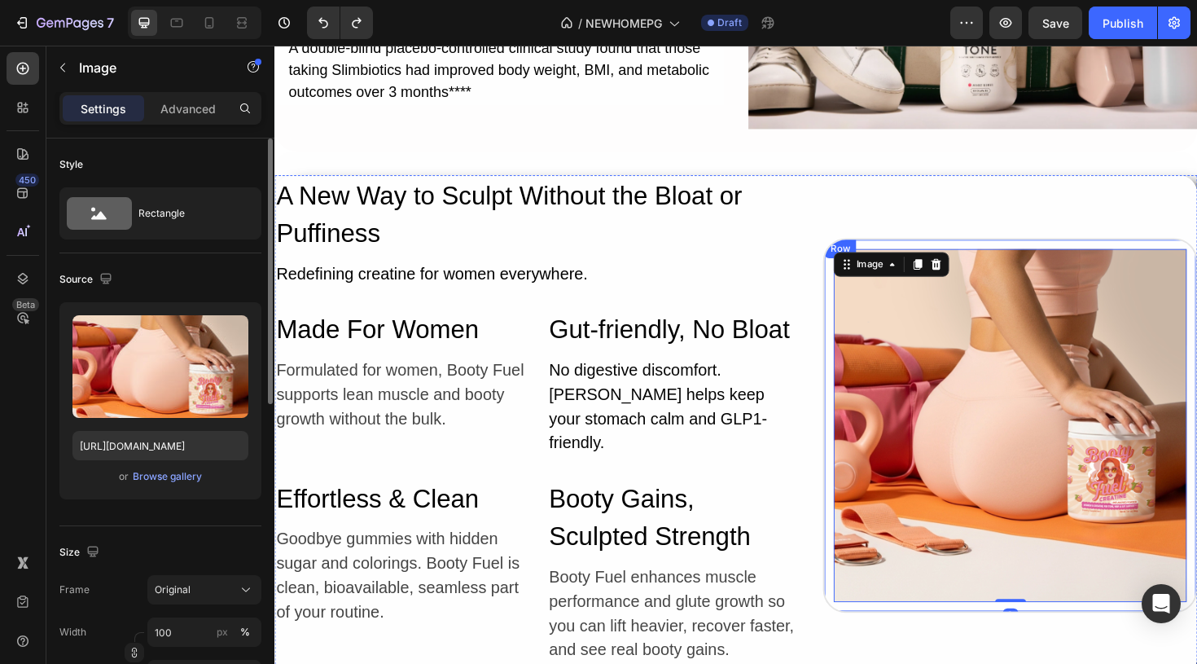
click at [859, 279] on div "Image 0 Row" at bounding box center [1053, 447] width 397 height 397
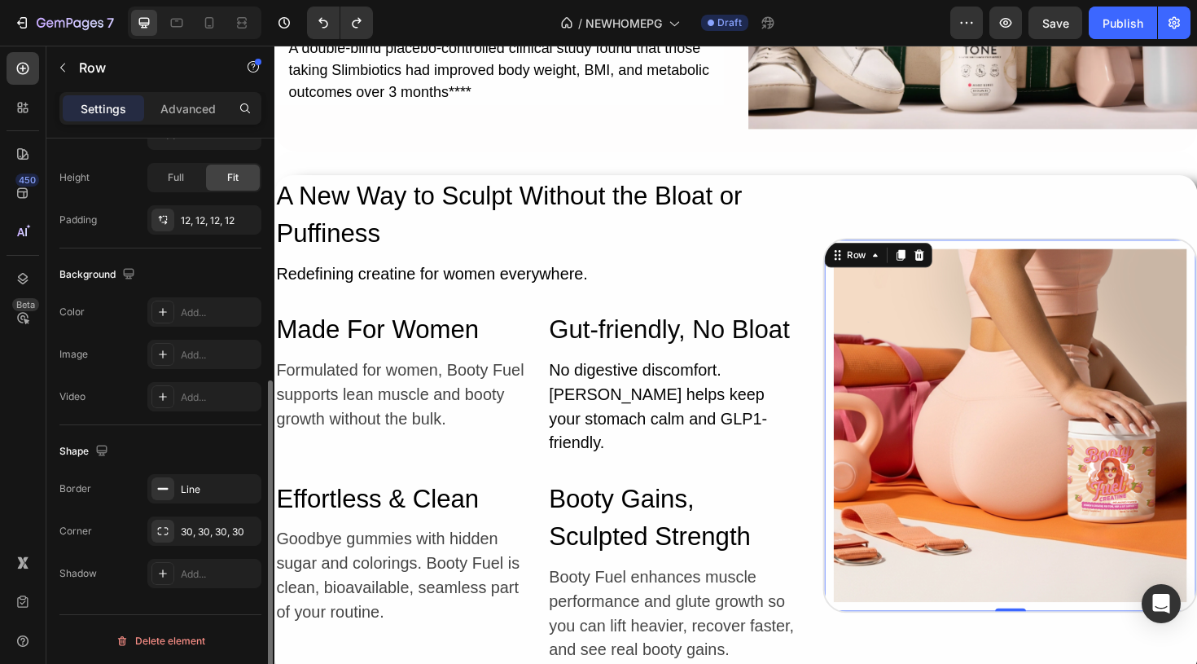
scroll to position [422, 0]
click at [162, 570] on icon at bounding box center [163, 571] width 8 height 8
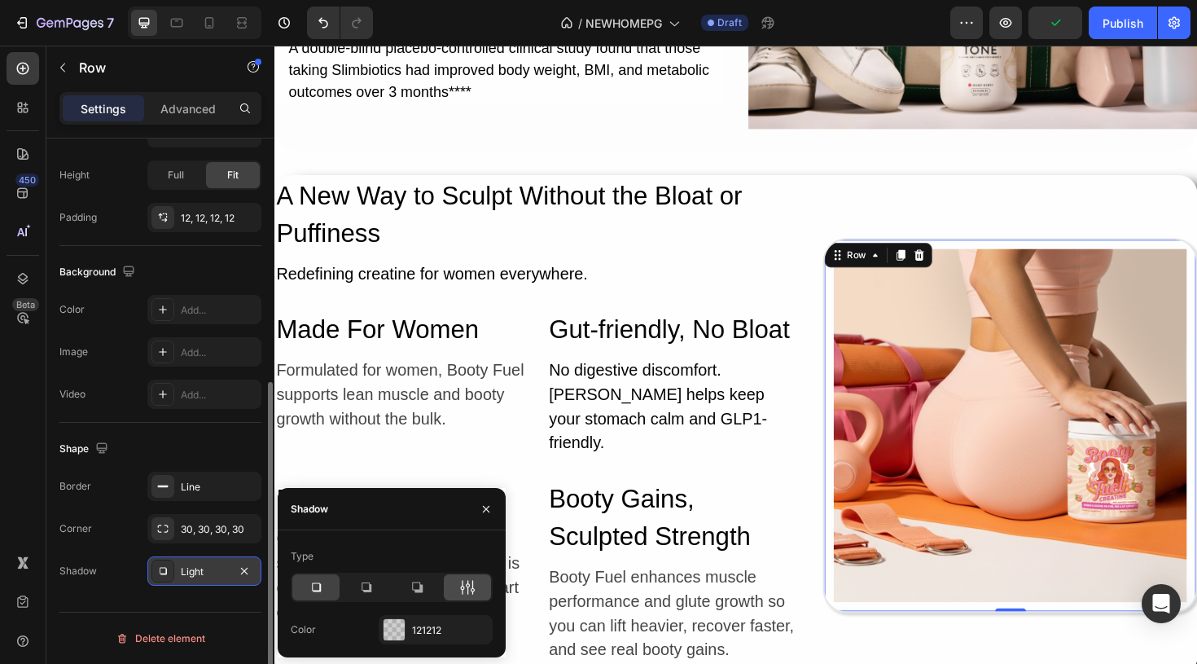
click at [463, 583] on icon at bounding box center [463, 587] width 4 height 15
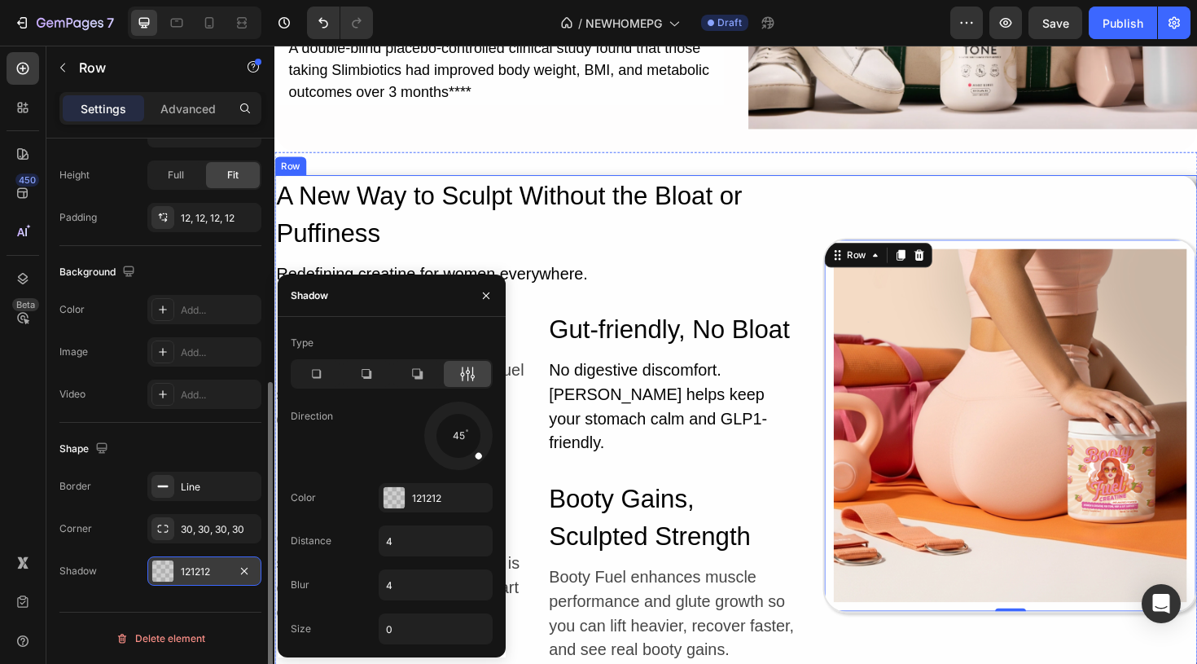
click at [1173, 220] on div "Image Row 0" at bounding box center [1053, 447] width 397 height 530
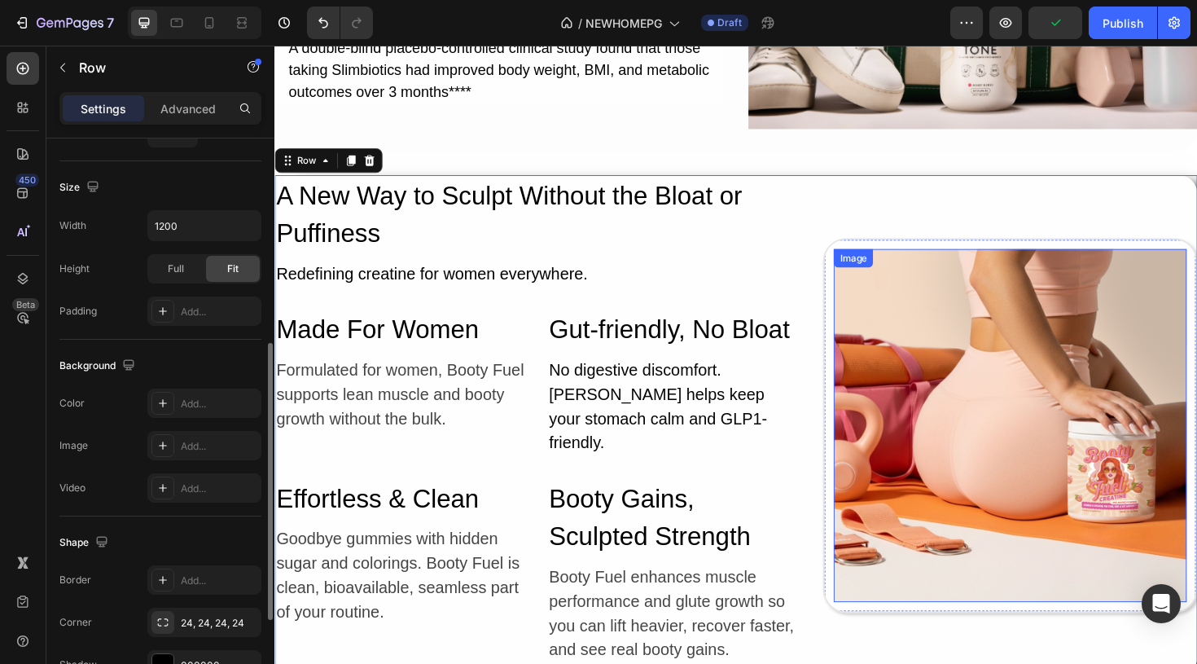
click at [1107, 337] on img at bounding box center [1053, 448] width 374 height 374
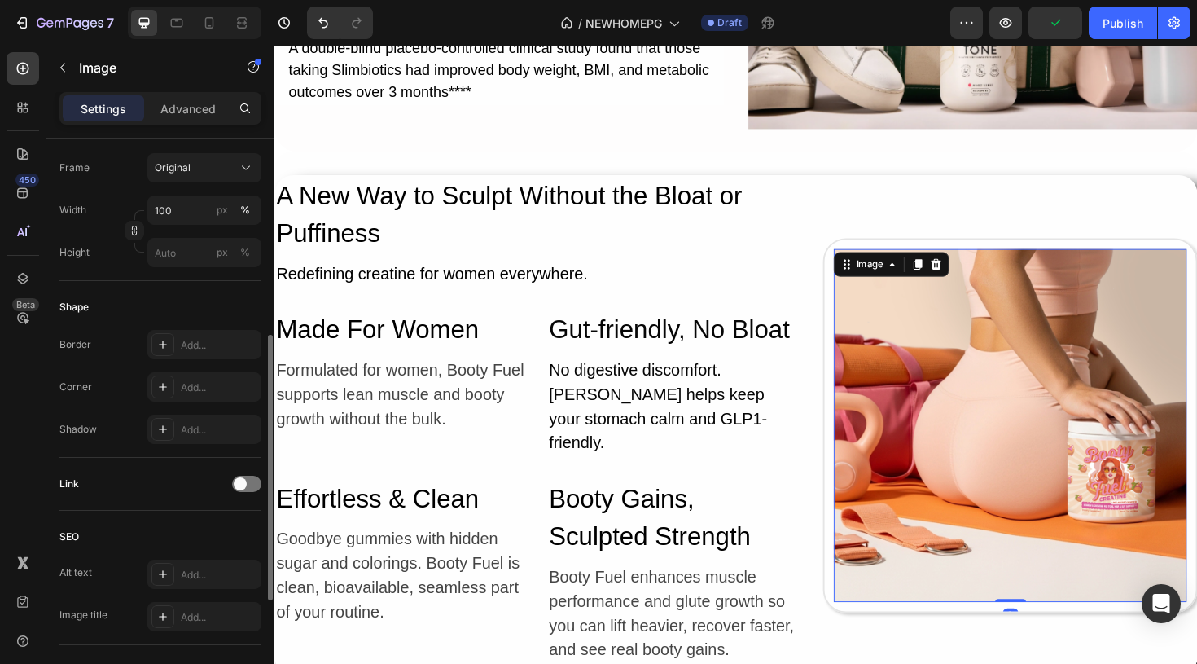
scroll to position [0, 0]
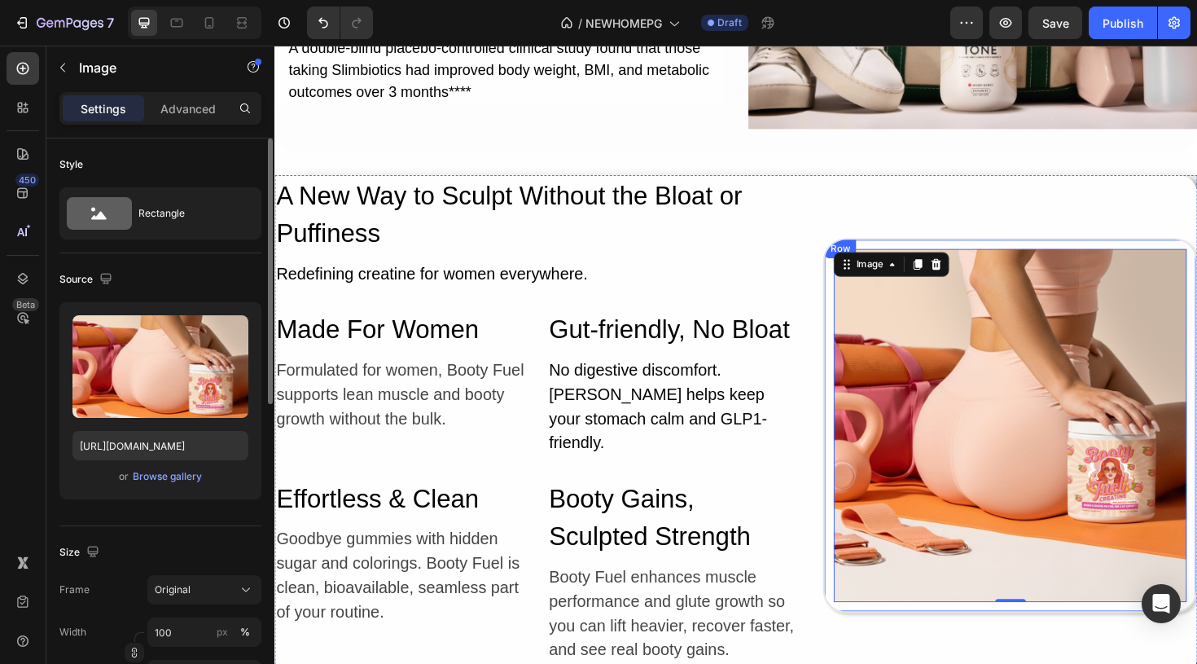
click at [862, 268] on div "Image 0 Row" at bounding box center [1053, 447] width 397 height 397
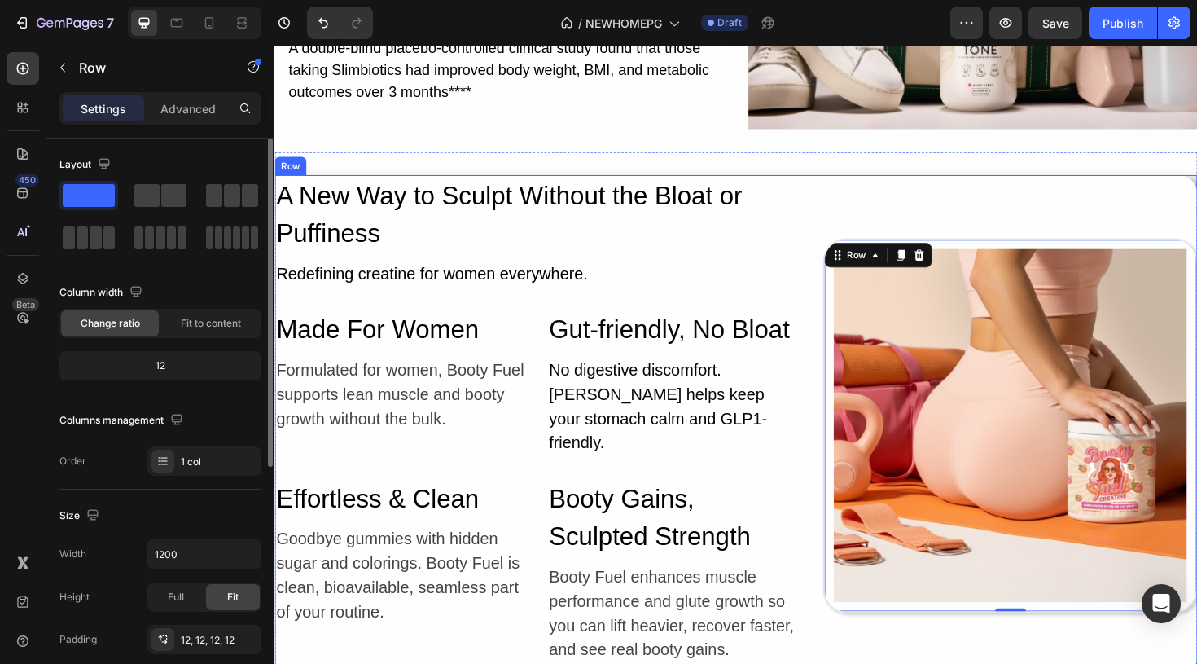
click at [858, 207] on div "Image Row 0" at bounding box center [1053, 447] width 397 height 530
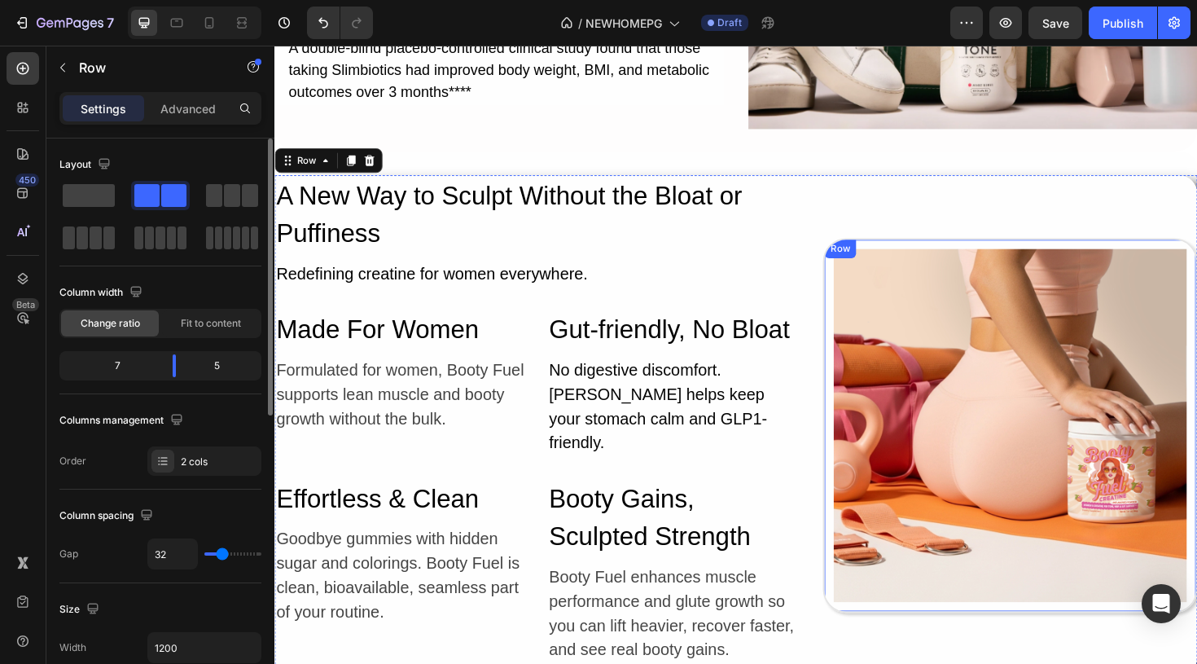
click at [862, 296] on div "Image Row" at bounding box center [1053, 447] width 397 height 397
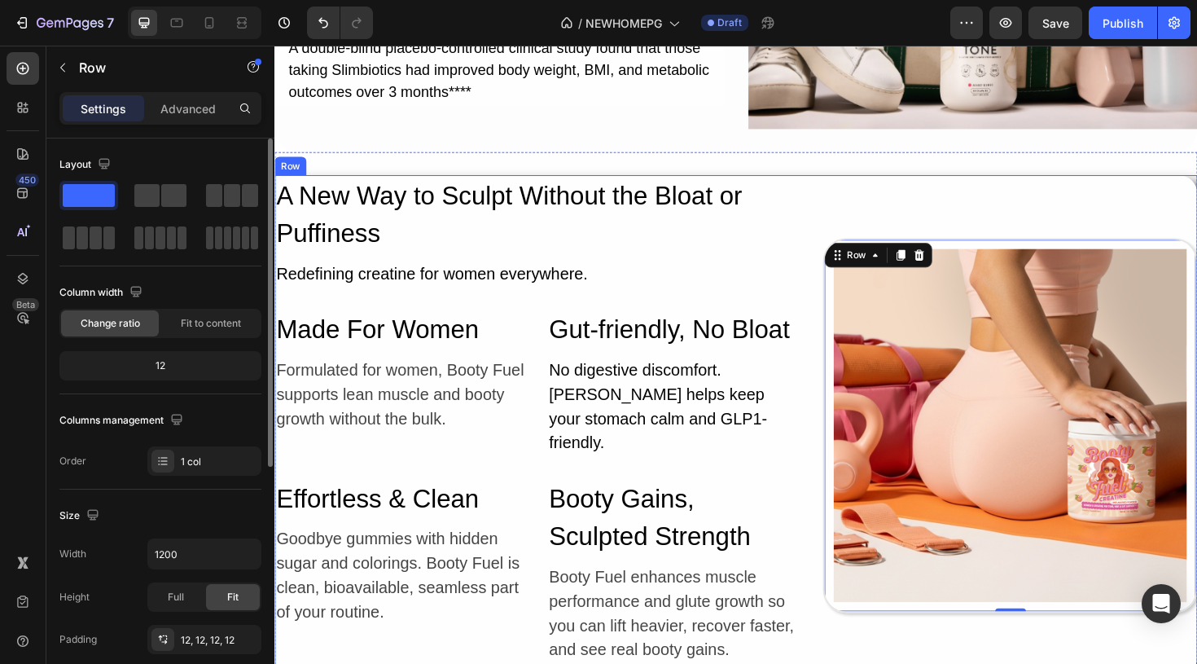
click at [915, 199] on div "Image Row 0" at bounding box center [1053, 447] width 397 height 530
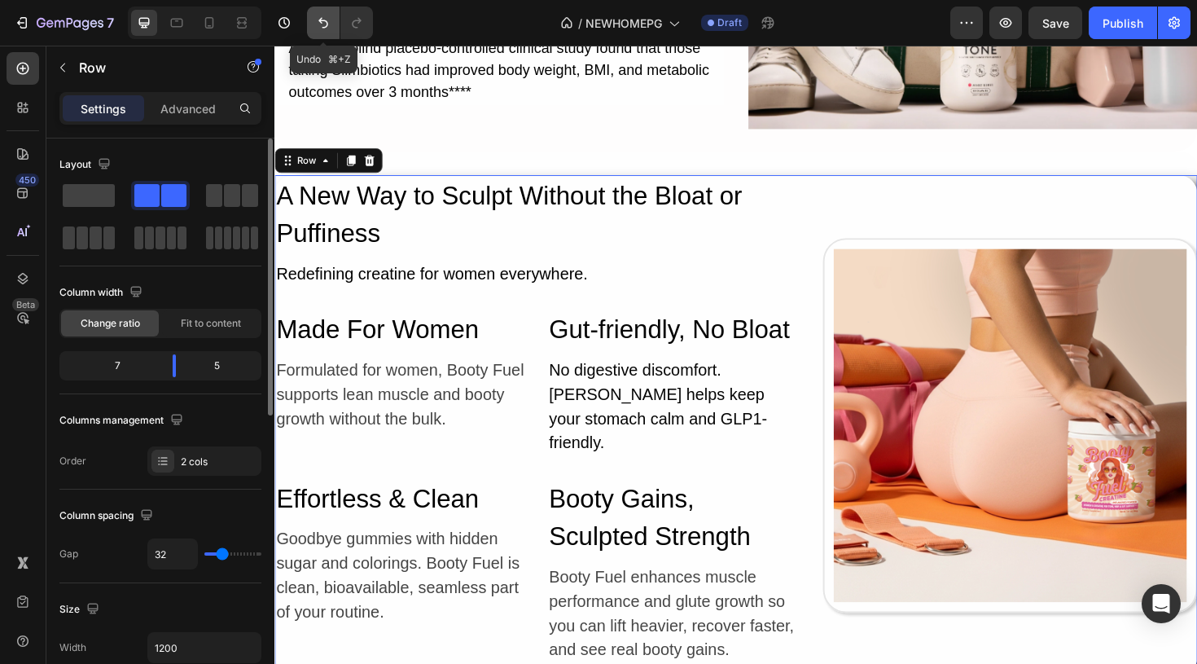
click at [322, 22] on icon "Undo/Redo" at bounding box center [323, 23] width 10 height 11
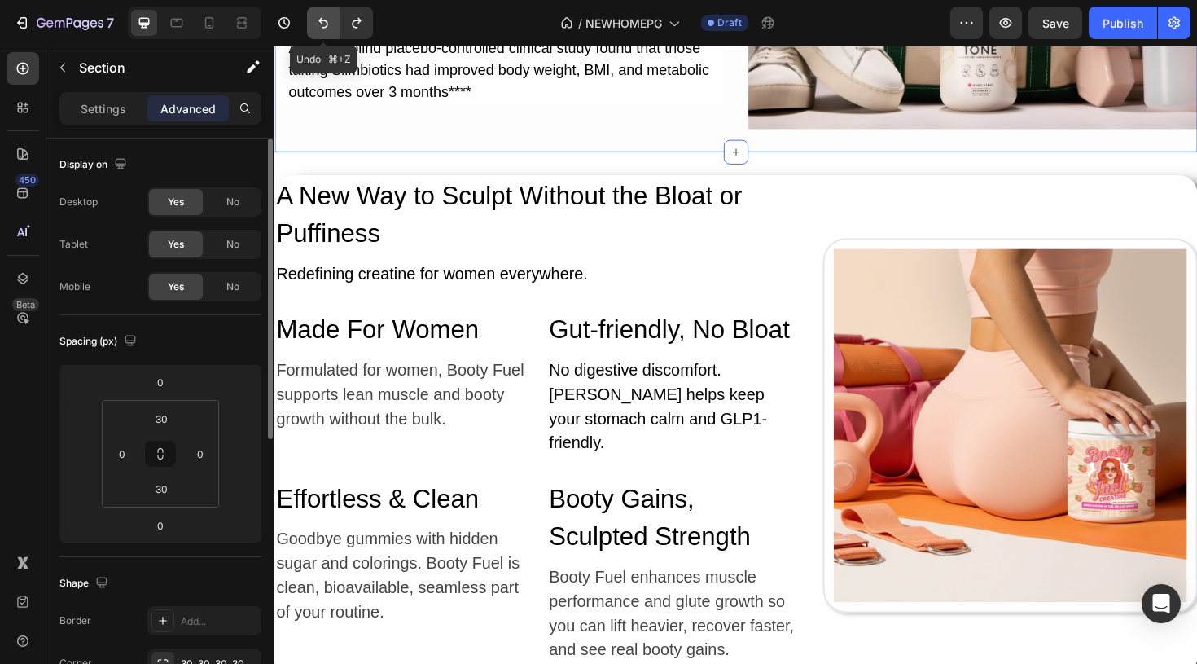
click at [327, 28] on icon "Undo/Redo" at bounding box center [323, 23] width 16 height 16
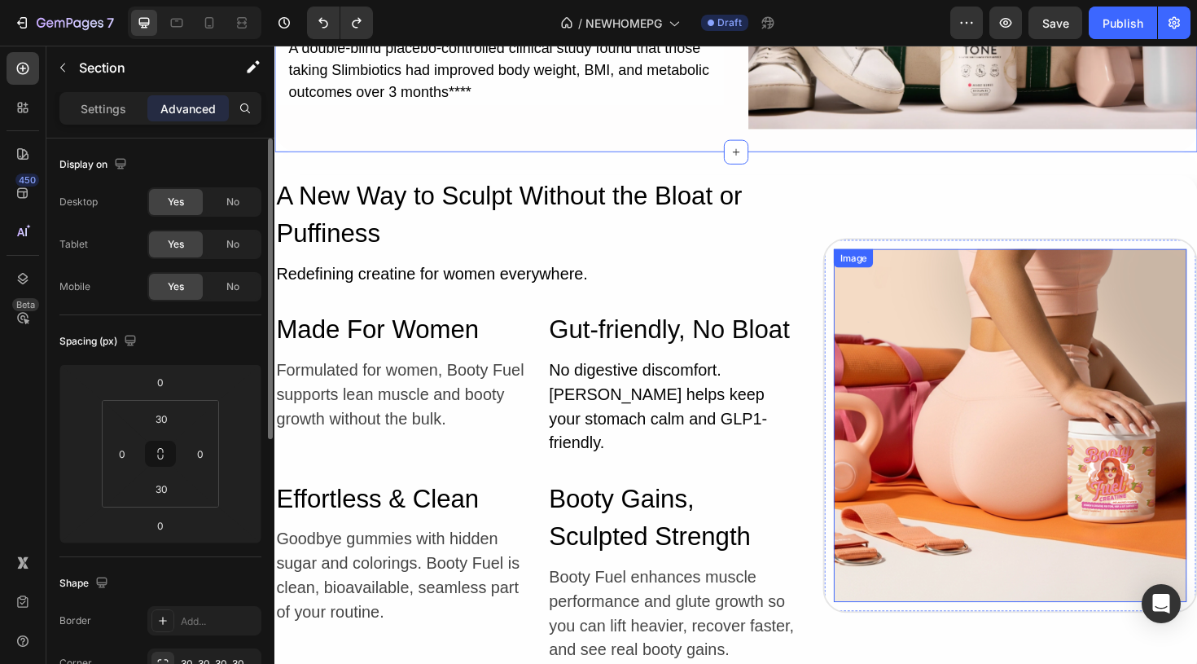
click at [932, 261] on img at bounding box center [1053, 448] width 374 height 374
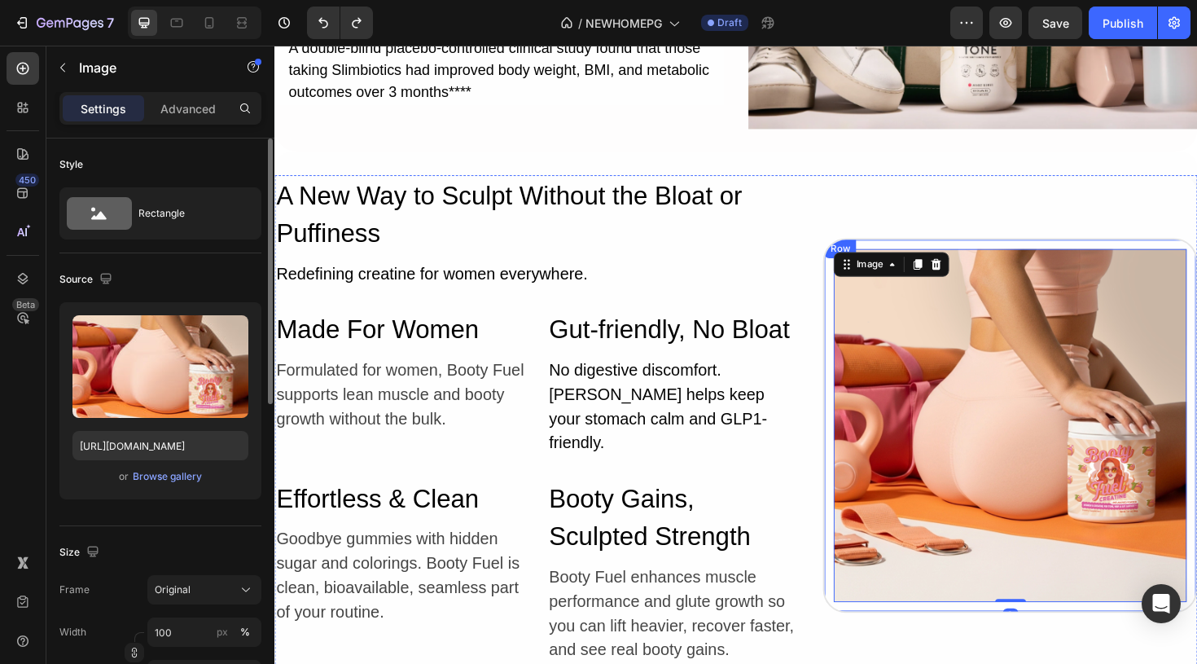
click at [916, 249] on div "Image 0 Row" at bounding box center [1053, 447] width 397 height 397
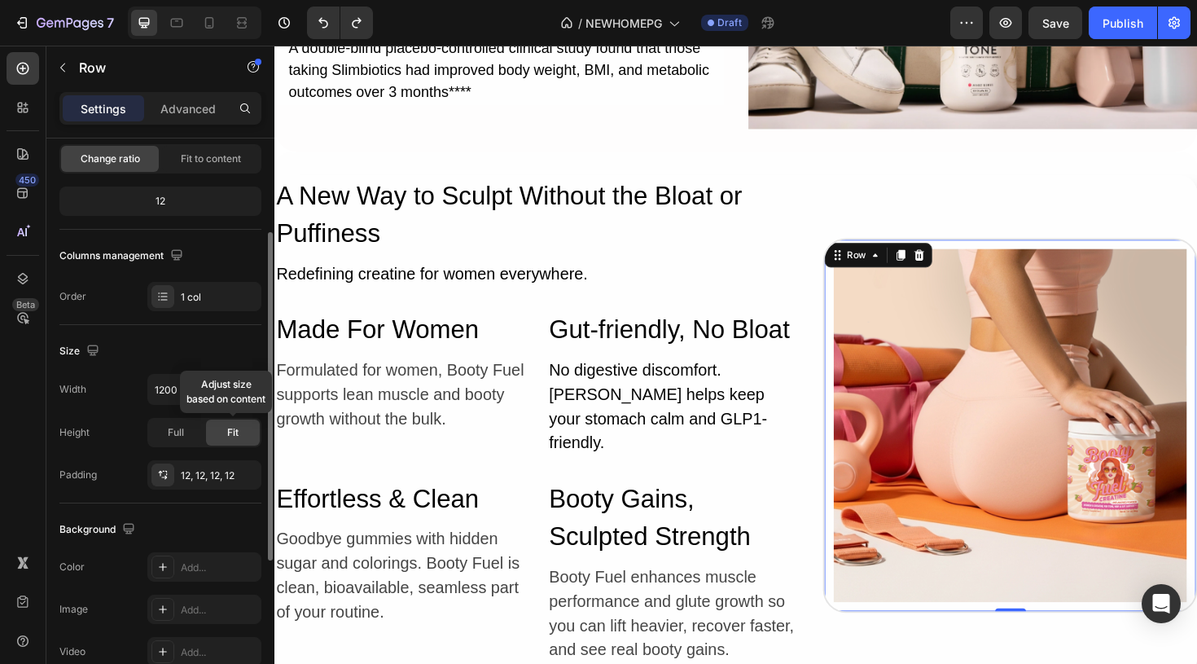
scroll to position [164, 0]
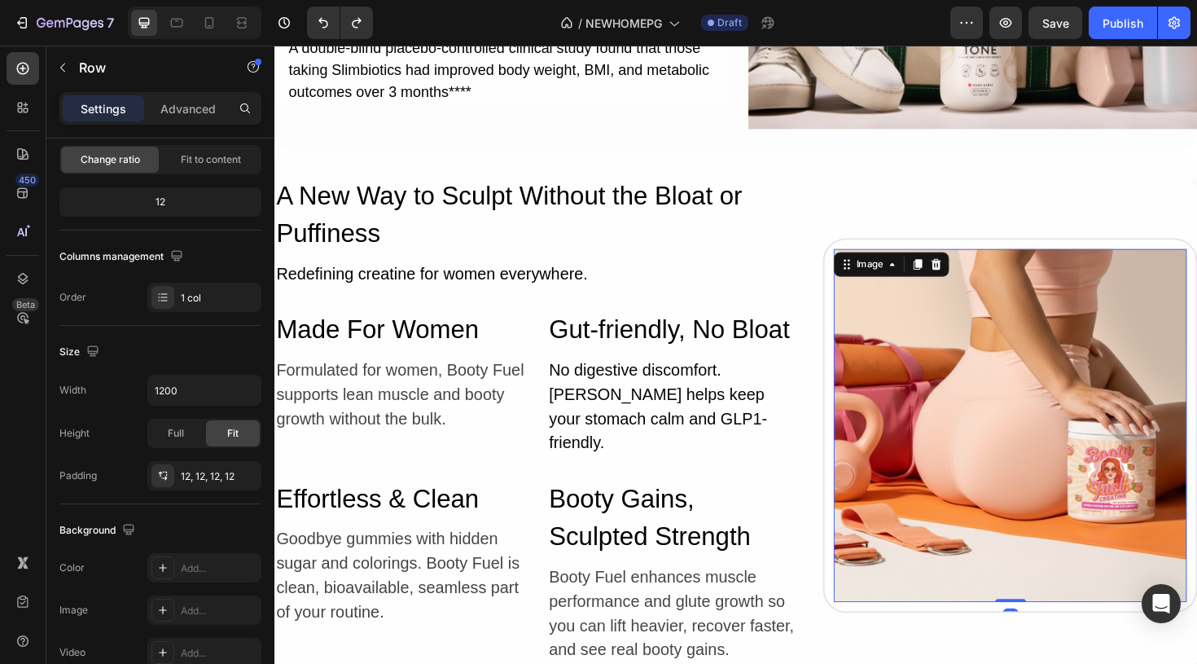
click at [1024, 414] on img at bounding box center [1053, 448] width 374 height 374
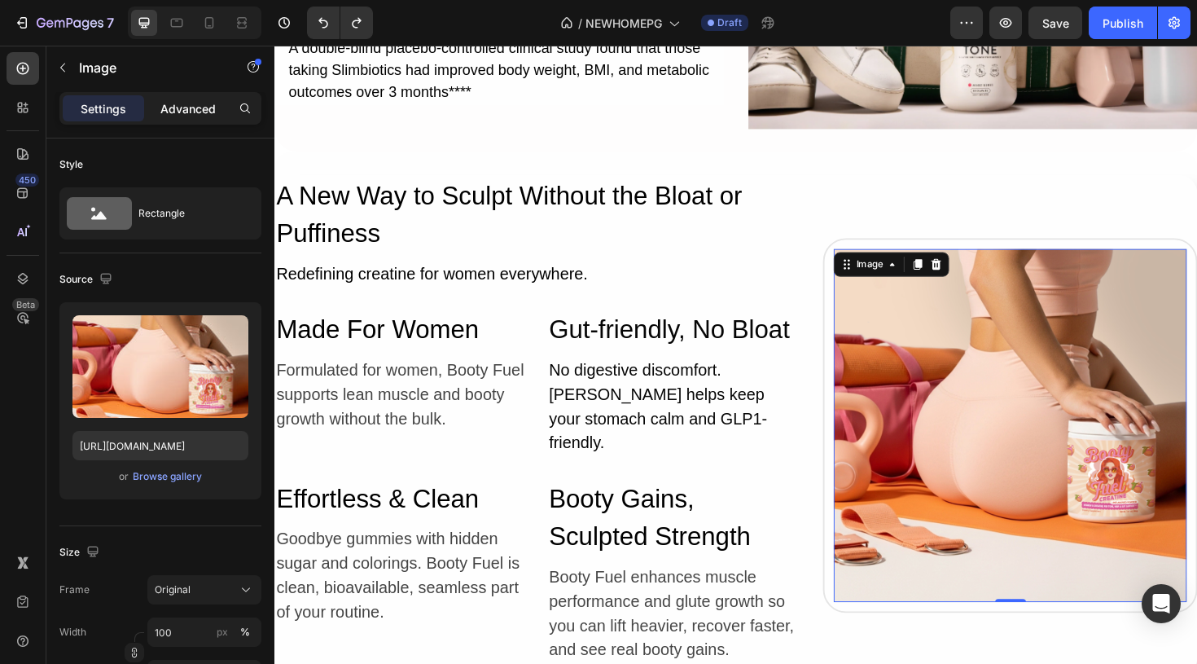
click at [180, 106] on p "Advanced" at bounding box center [187, 108] width 55 height 17
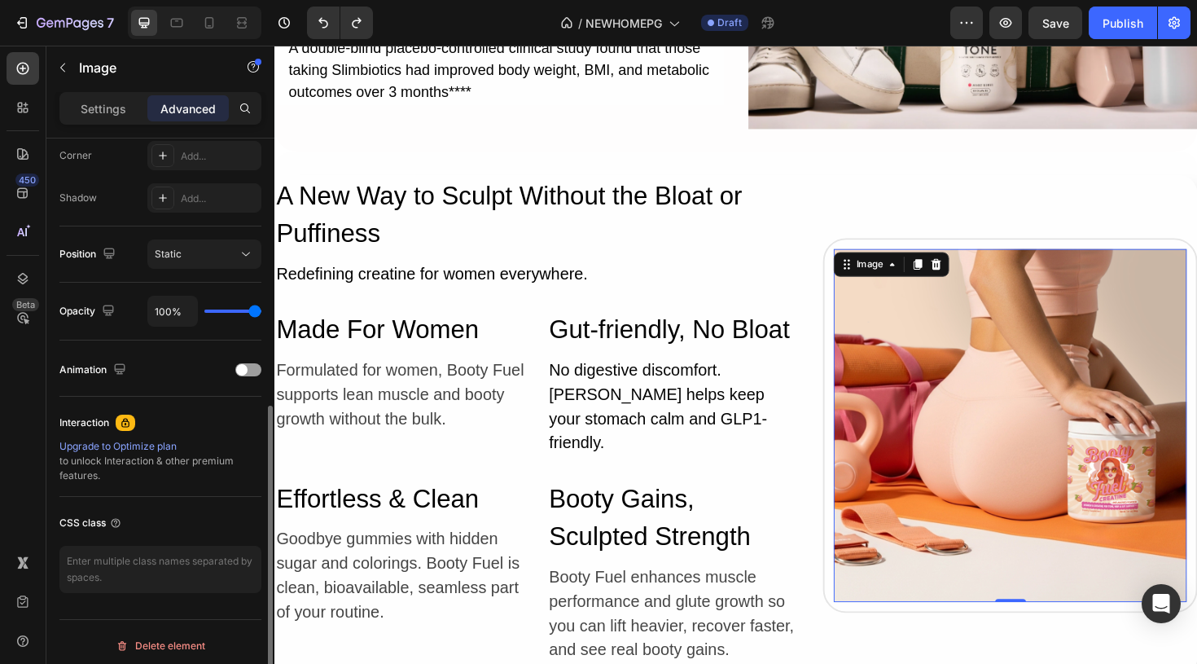
scroll to position [515, 0]
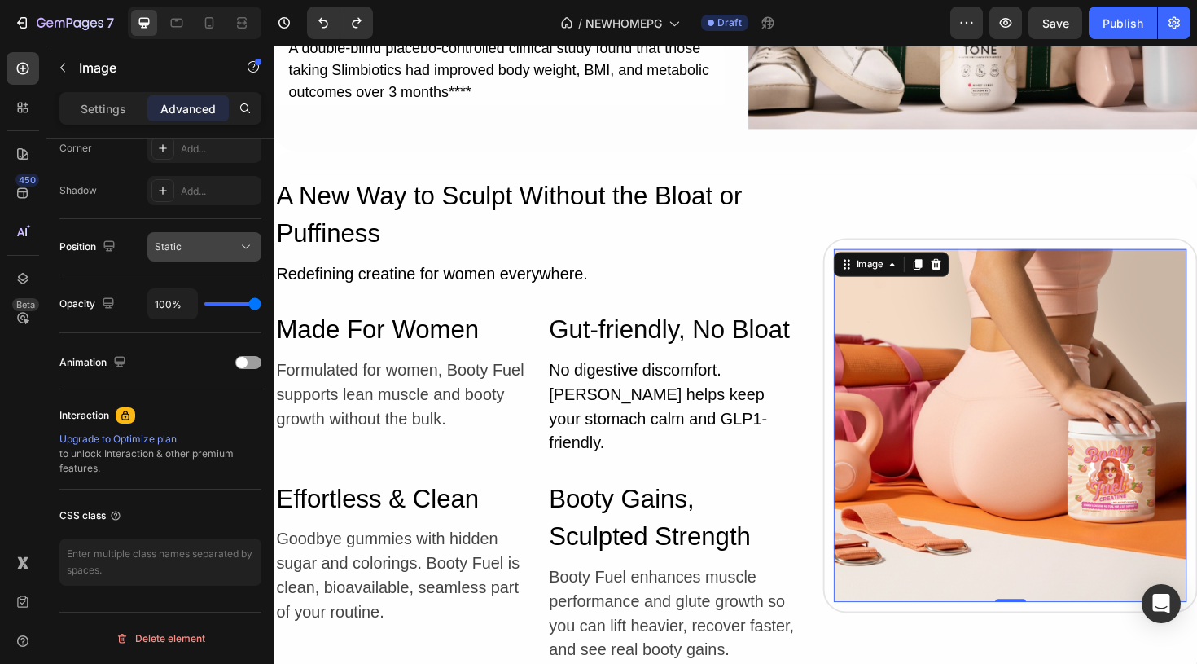
click at [238, 245] on icon at bounding box center [246, 247] width 16 height 16
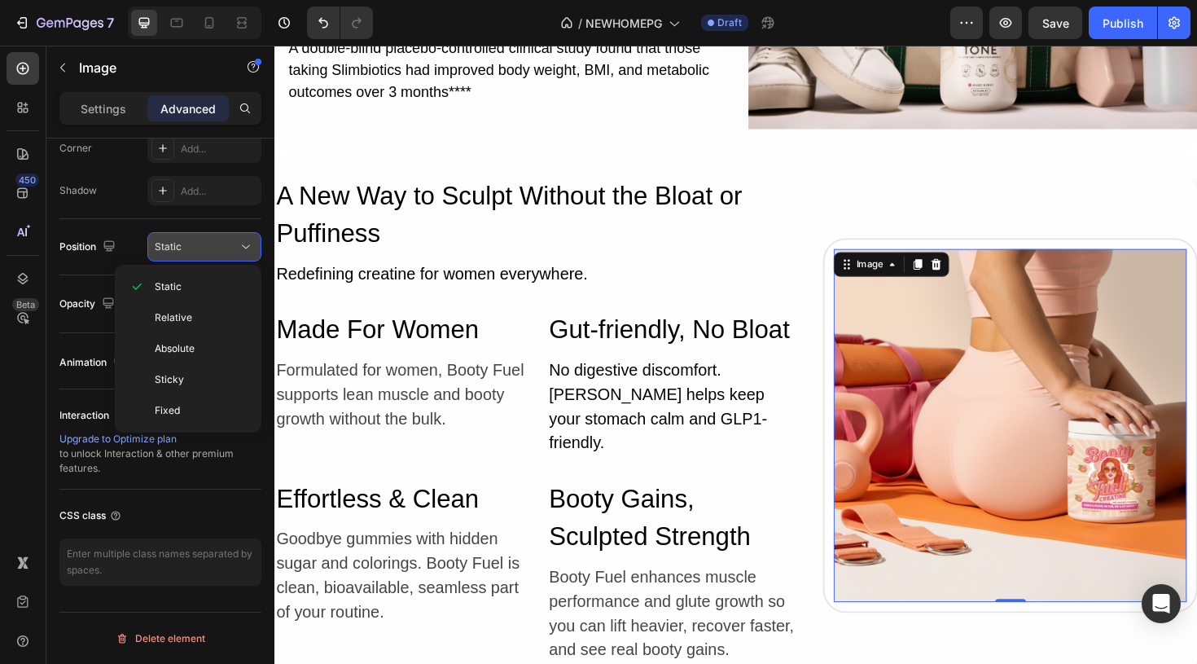
click at [239, 244] on icon at bounding box center [246, 247] width 16 height 16
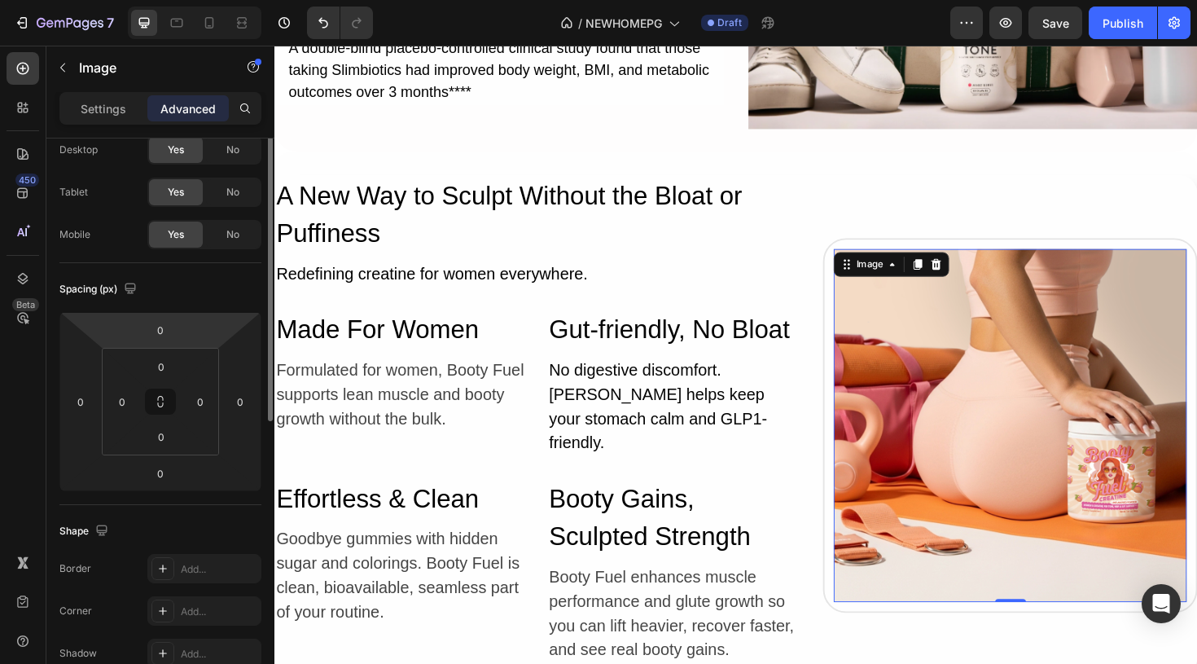
scroll to position [0, 0]
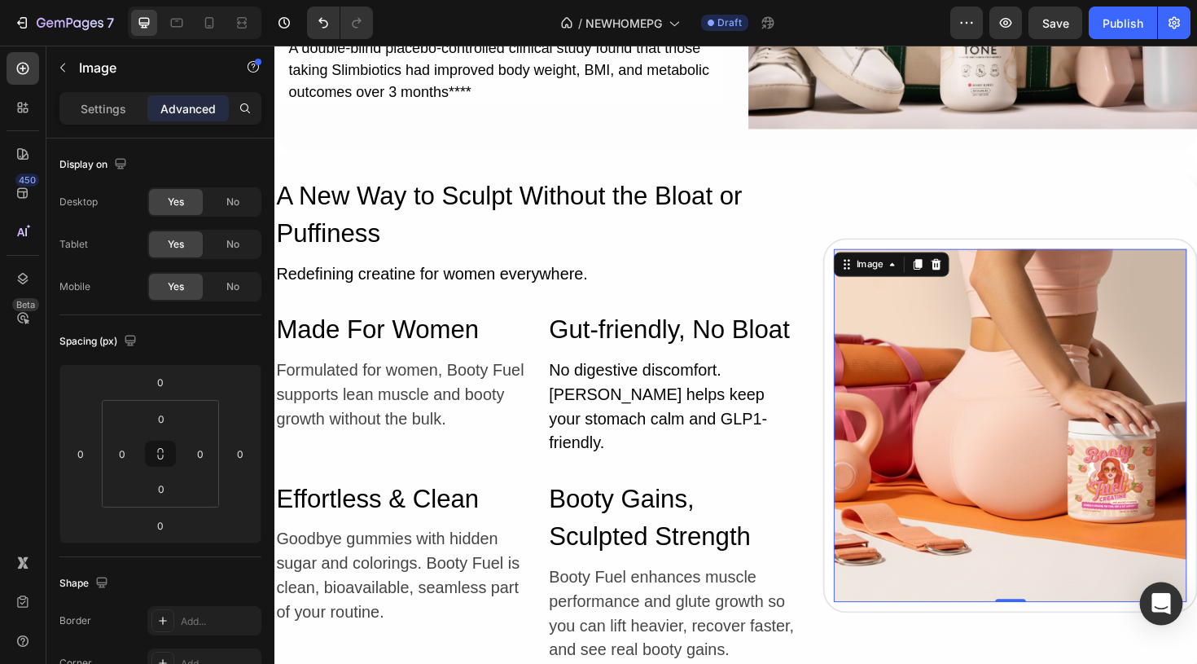
click at [1149, 601] on div "Open Intercom Messenger" at bounding box center [1161, 603] width 43 height 43
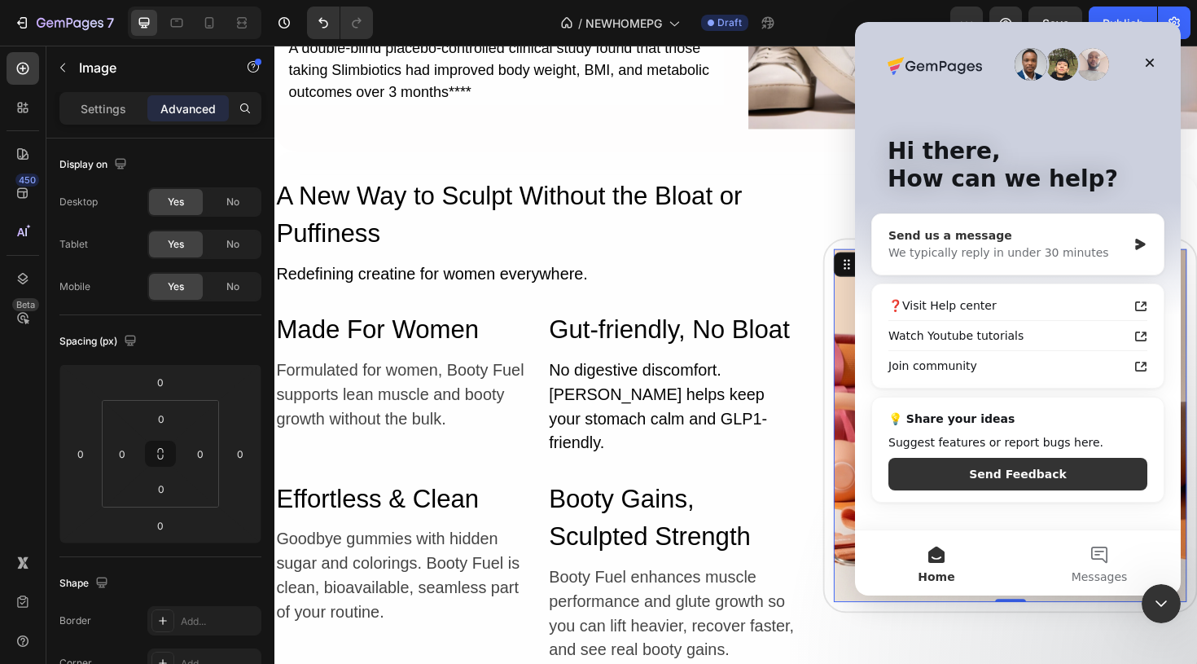
click at [1080, 247] on div "We typically reply in under 30 minutes" at bounding box center [1007, 252] width 239 height 17
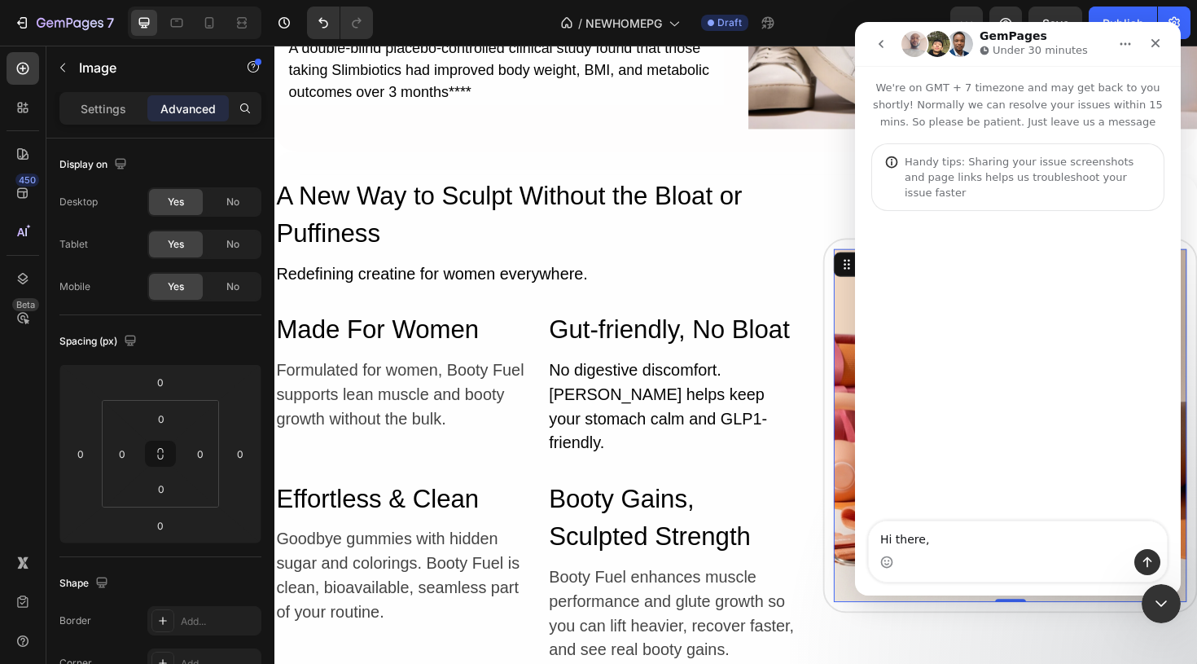
type textarea "Hi there,"
click at [1127, 47] on icon "Home" at bounding box center [1125, 43] width 13 height 13
click at [1125, 47] on icon "Home" at bounding box center [1125, 43] width 13 height 13
click at [1157, 603] on icon "Close Intercom Messenger" at bounding box center [1158, 601] width 11 height 7
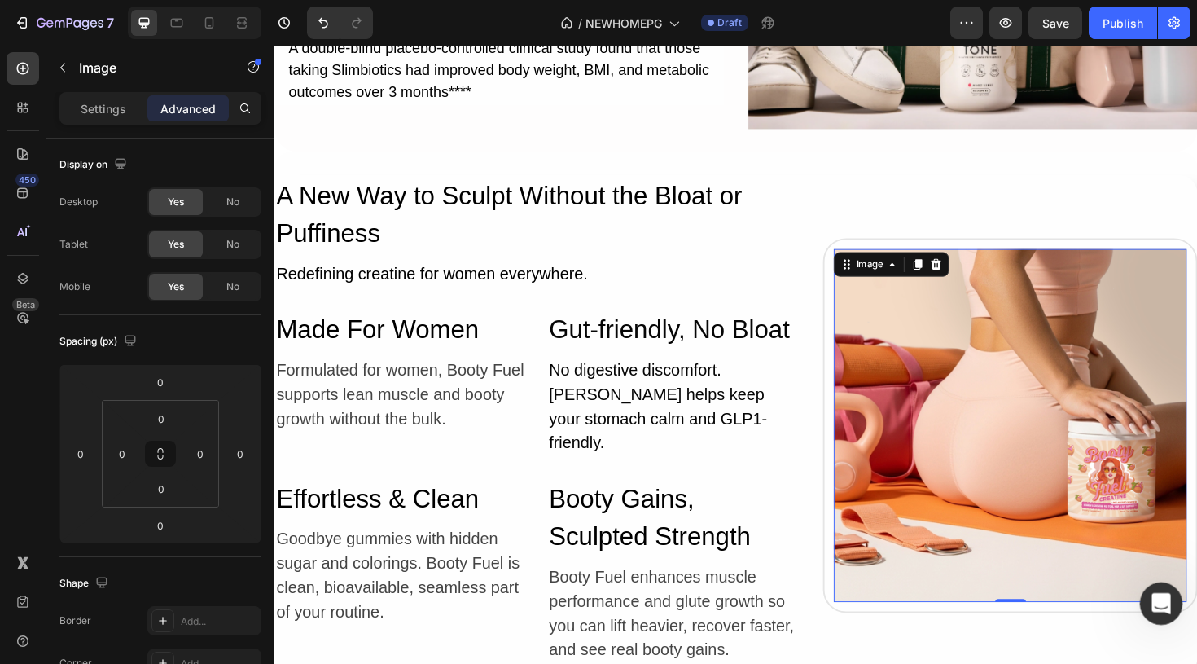
click at [1170, 593] on div "Open Intercom Messenger" at bounding box center [1159, 601] width 54 height 54
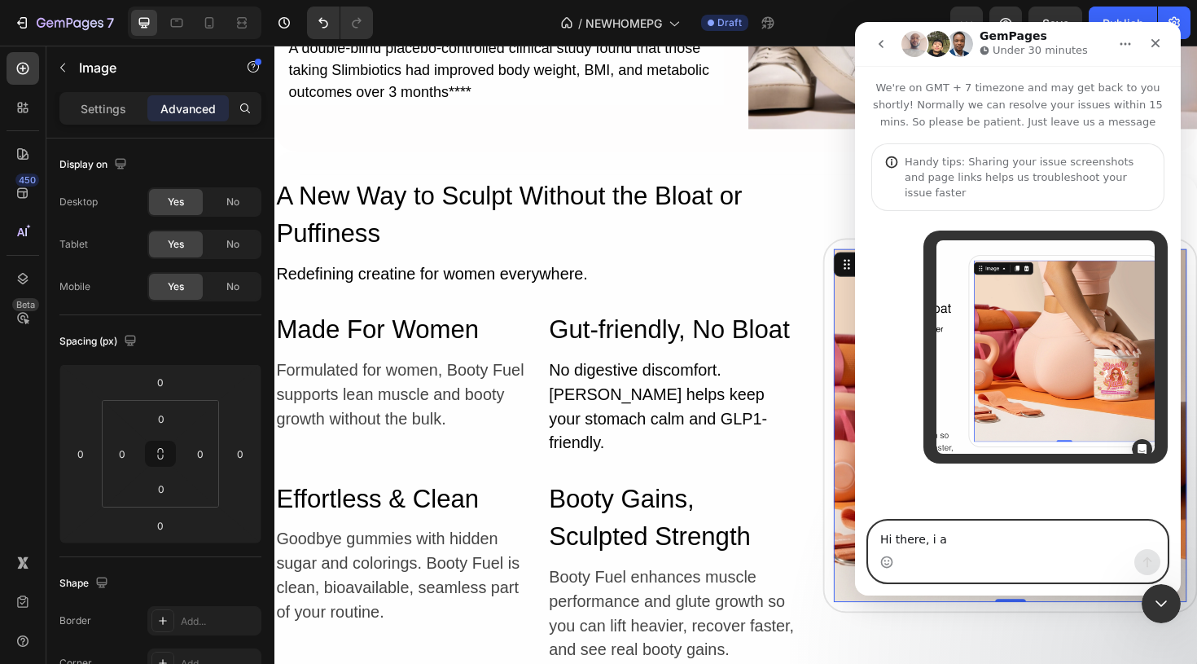
type textarea "Hi there, i am"
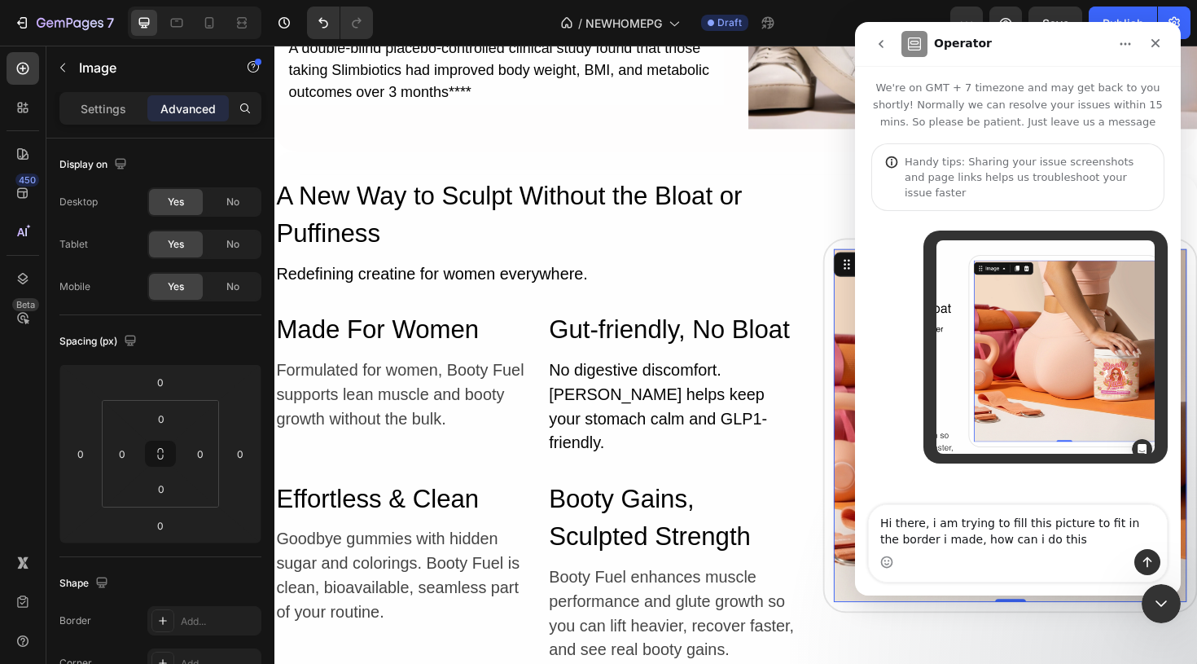
type textarea "Hi there, i am trying to fill this picture to fit in the border i made, how can…"
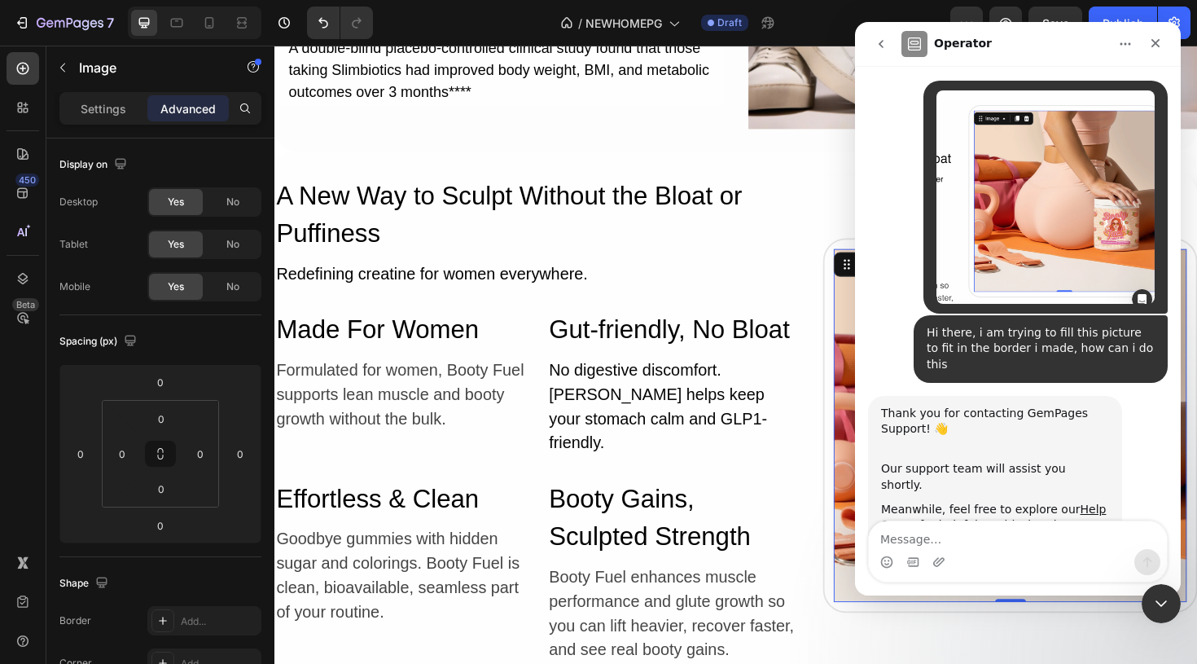
scroll to position [182, 0]
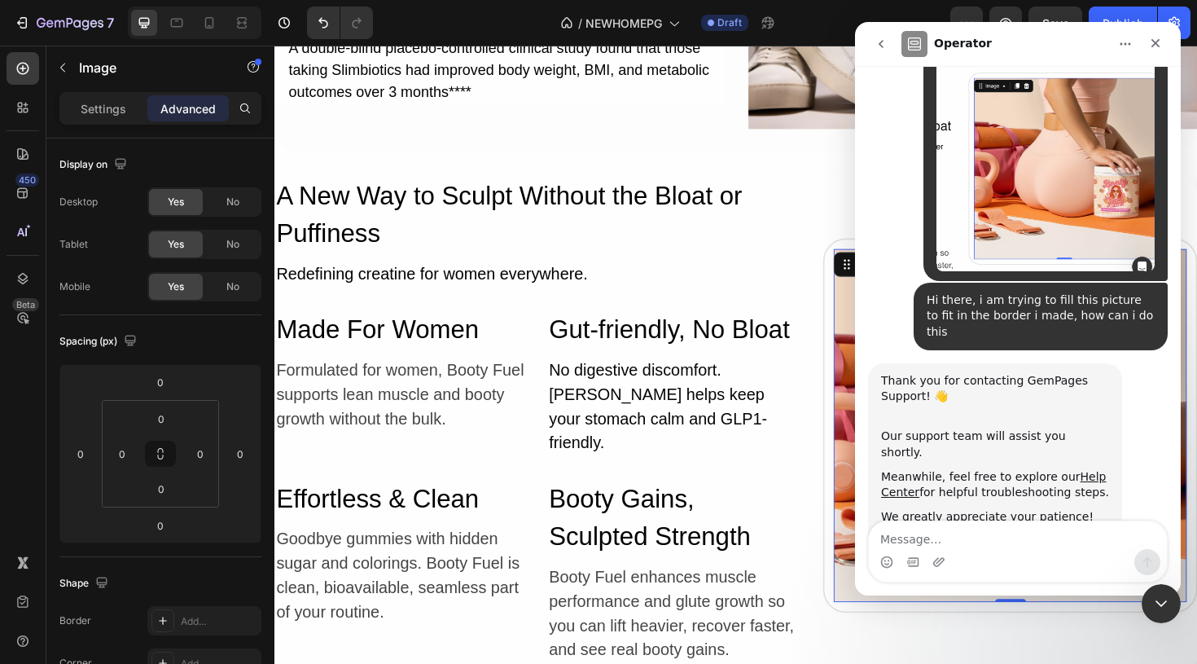
click at [1118, 48] on button "Home" at bounding box center [1125, 43] width 31 height 31
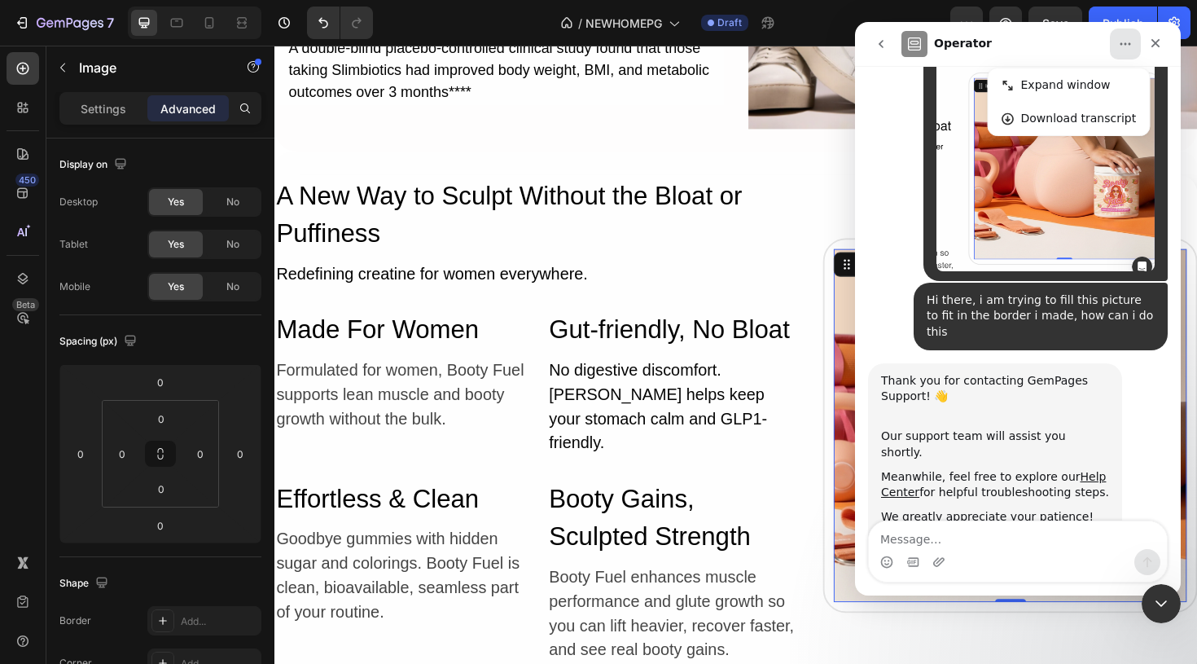
click at [1118, 47] on button "Home" at bounding box center [1125, 43] width 31 height 31
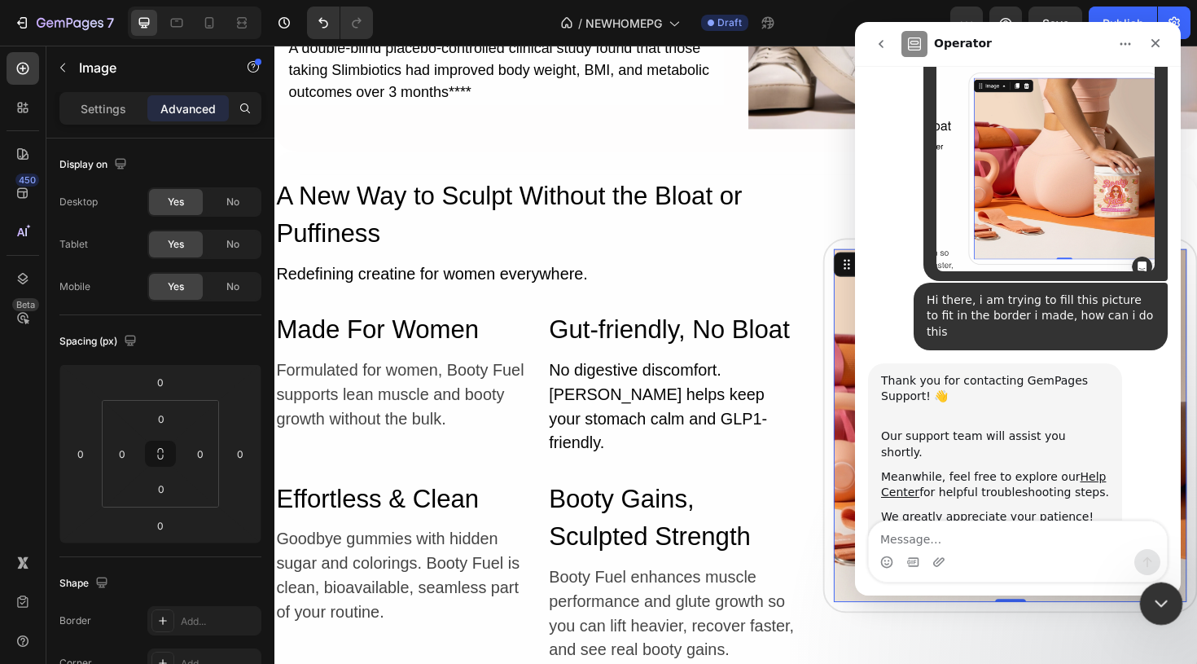
click at [1164, 608] on icon "Close Intercom Messenger" at bounding box center [1159, 601] width 20 height 20
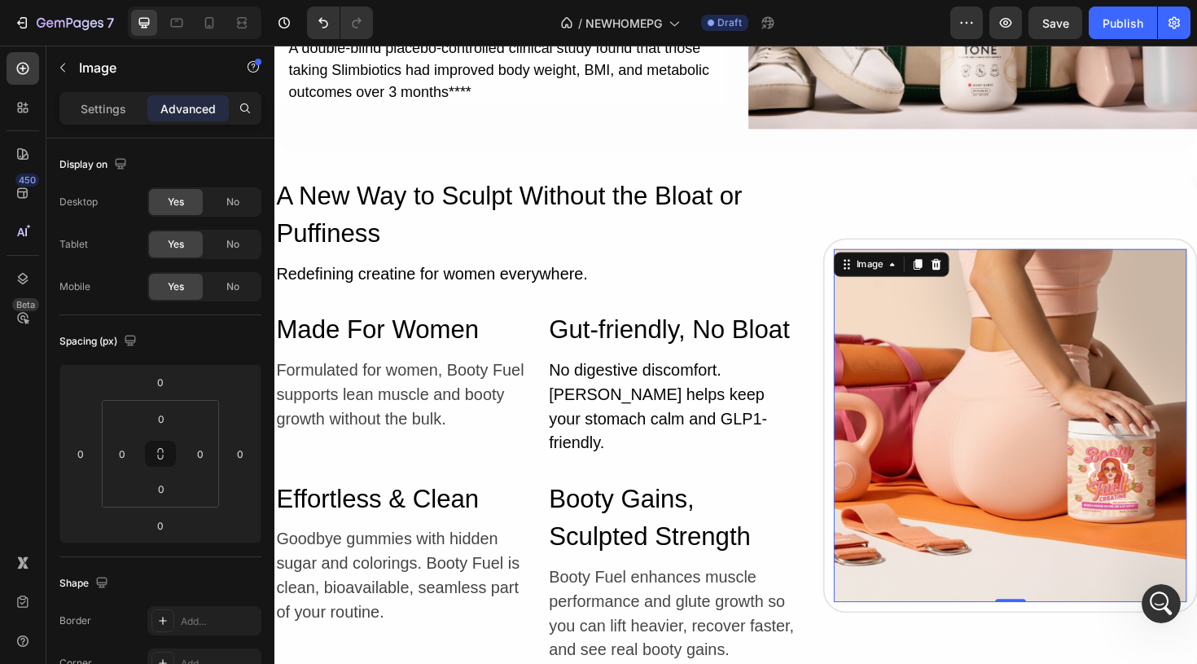
click at [939, 363] on img at bounding box center [1053, 448] width 374 height 374
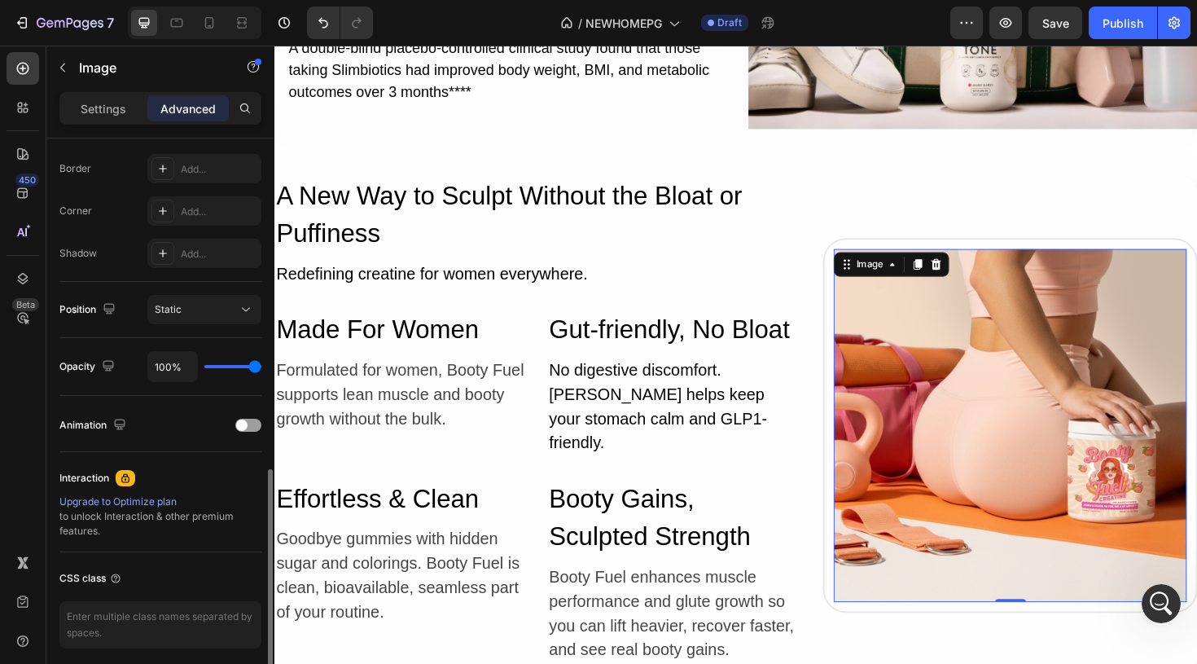
scroll to position [515, 0]
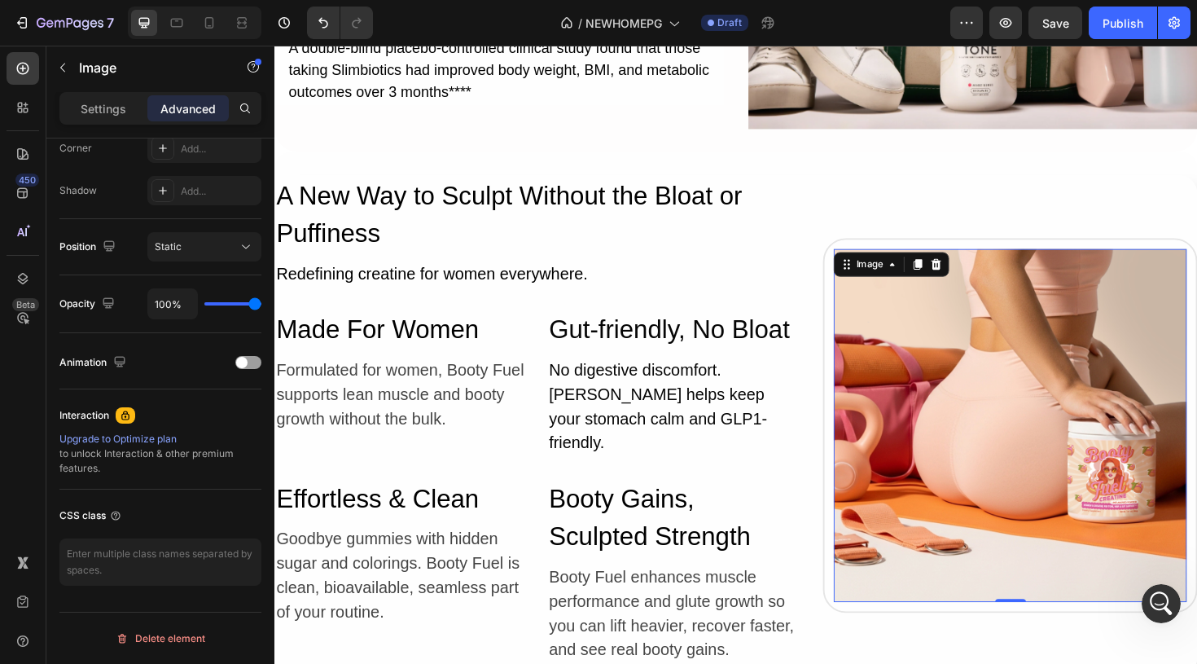
click at [957, 401] on img at bounding box center [1053, 448] width 374 height 374
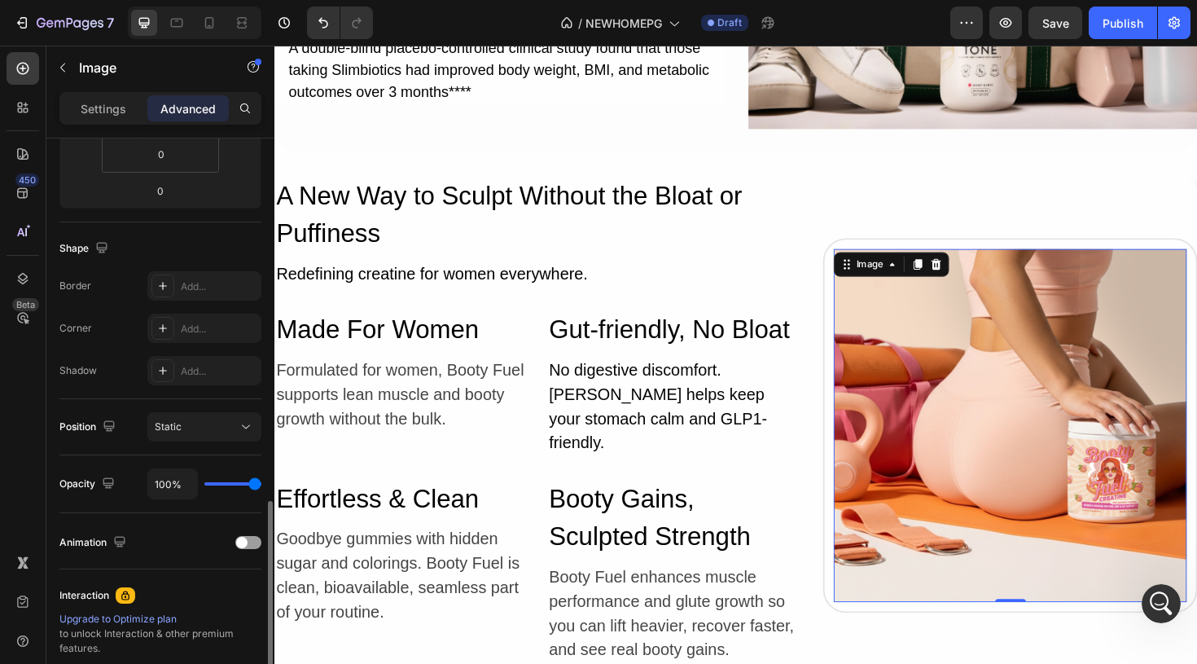
scroll to position [208, 0]
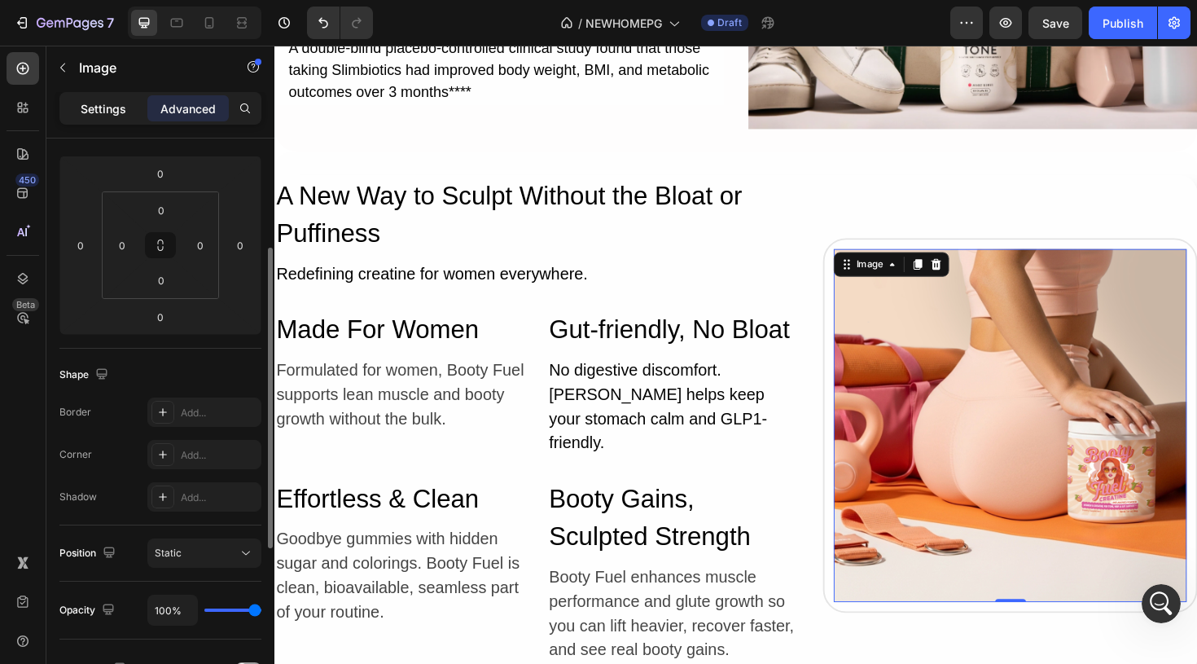
click at [125, 112] on div "Settings" at bounding box center [103, 108] width 81 height 26
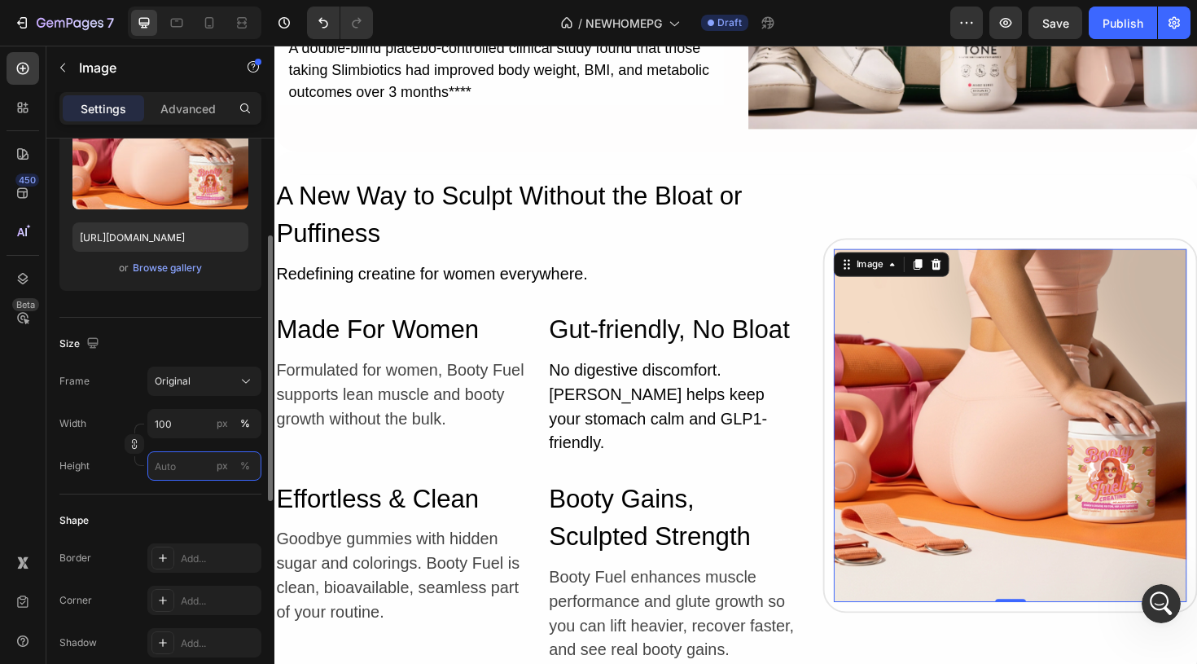
click at [176, 468] on input "px %" at bounding box center [204, 465] width 114 height 29
click at [156, 505] on span "Full" at bounding box center [162, 505] width 16 height 15
type input "100"
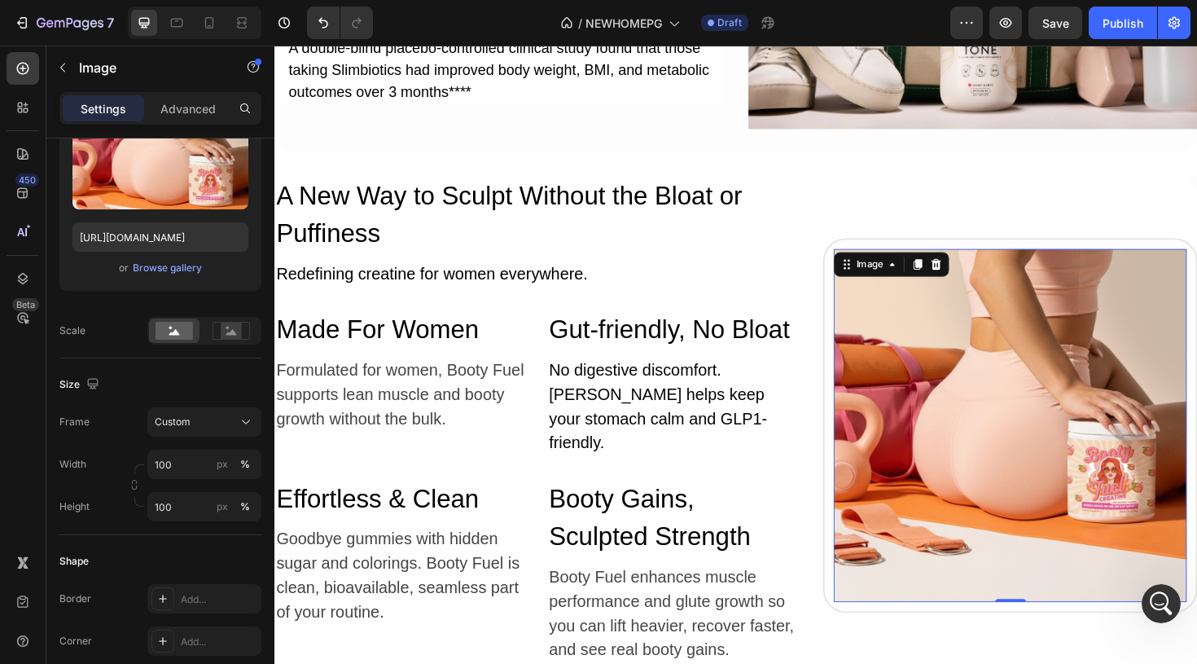
click at [904, 458] on img at bounding box center [1053, 448] width 374 height 374
click at [224, 430] on button "Custom" at bounding box center [204, 421] width 114 height 29
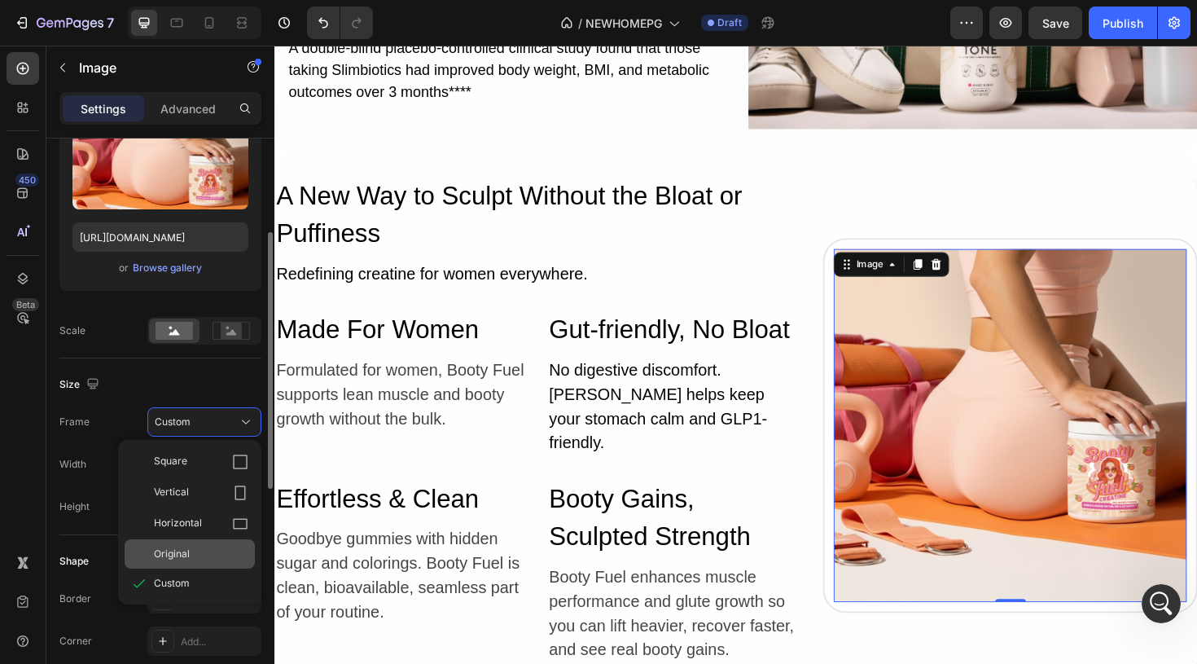
click at [177, 541] on div "Original" at bounding box center [190, 553] width 130 height 29
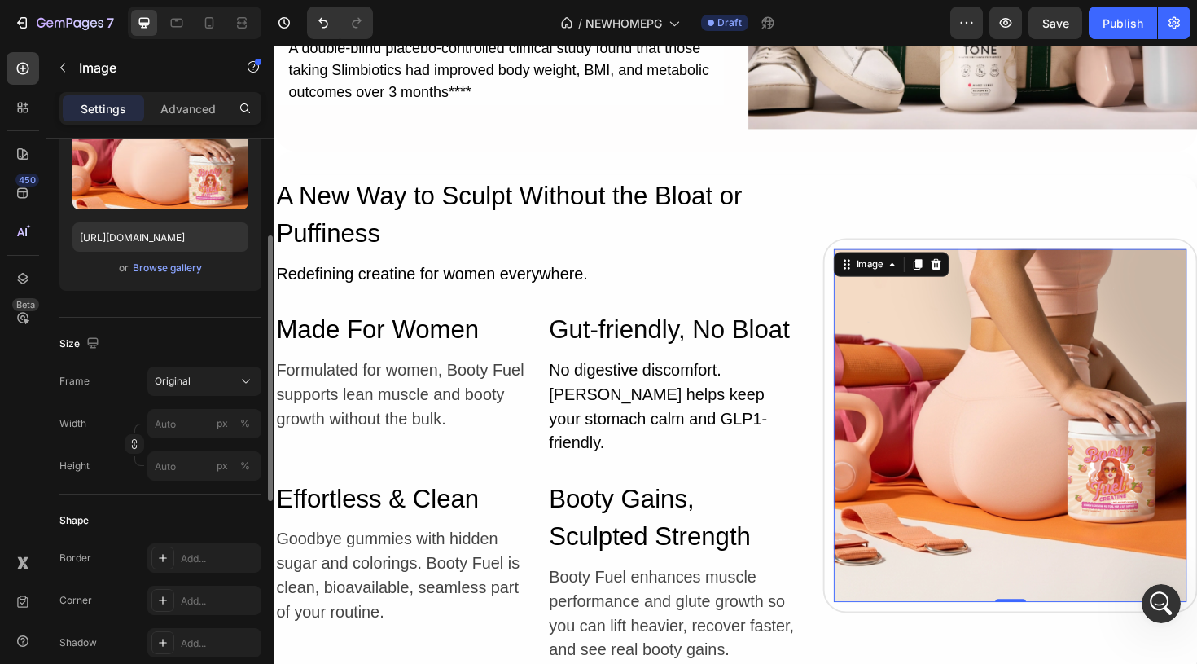
click at [1040, 369] on img at bounding box center [1053, 448] width 374 height 374
click at [989, 208] on div "Image 0 Row" at bounding box center [1053, 447] width 397 height 530
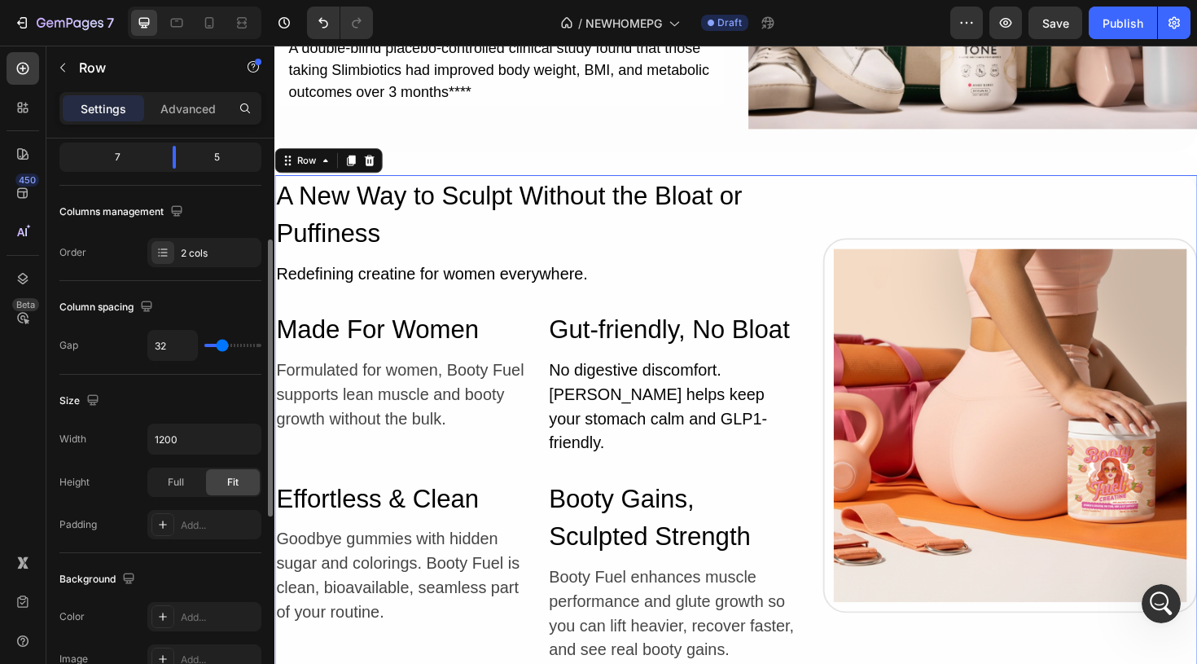
scroll to position [0, 0]
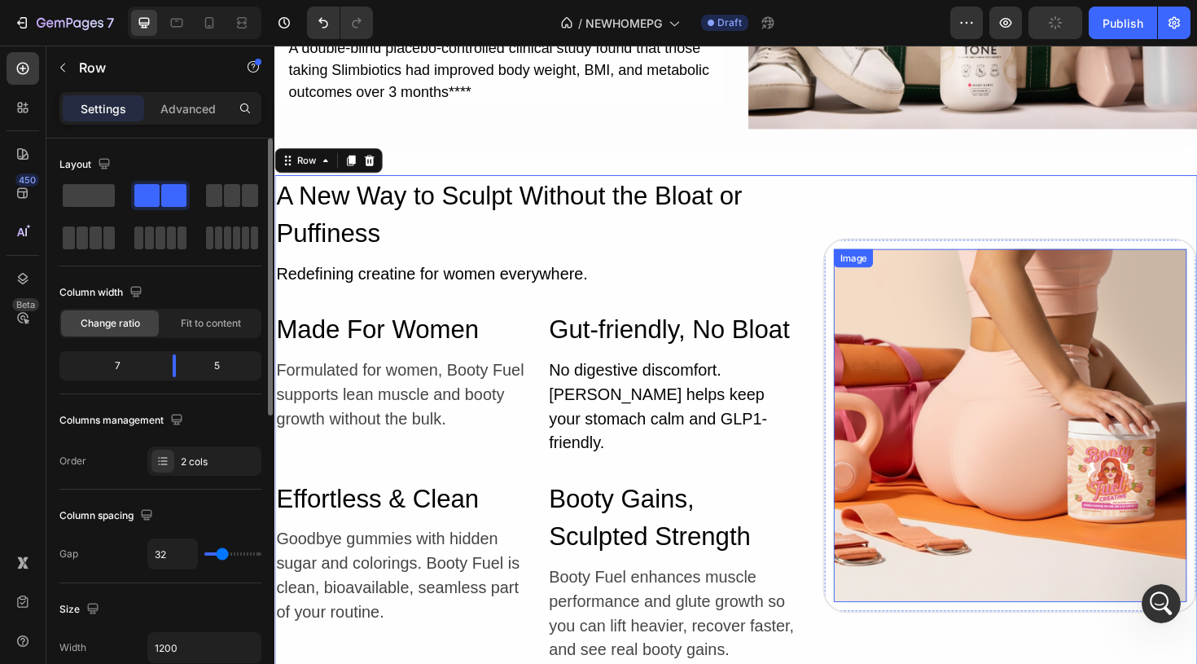
click at [943, 376] on img at bounding box center [1053, 448] width 374 height 374
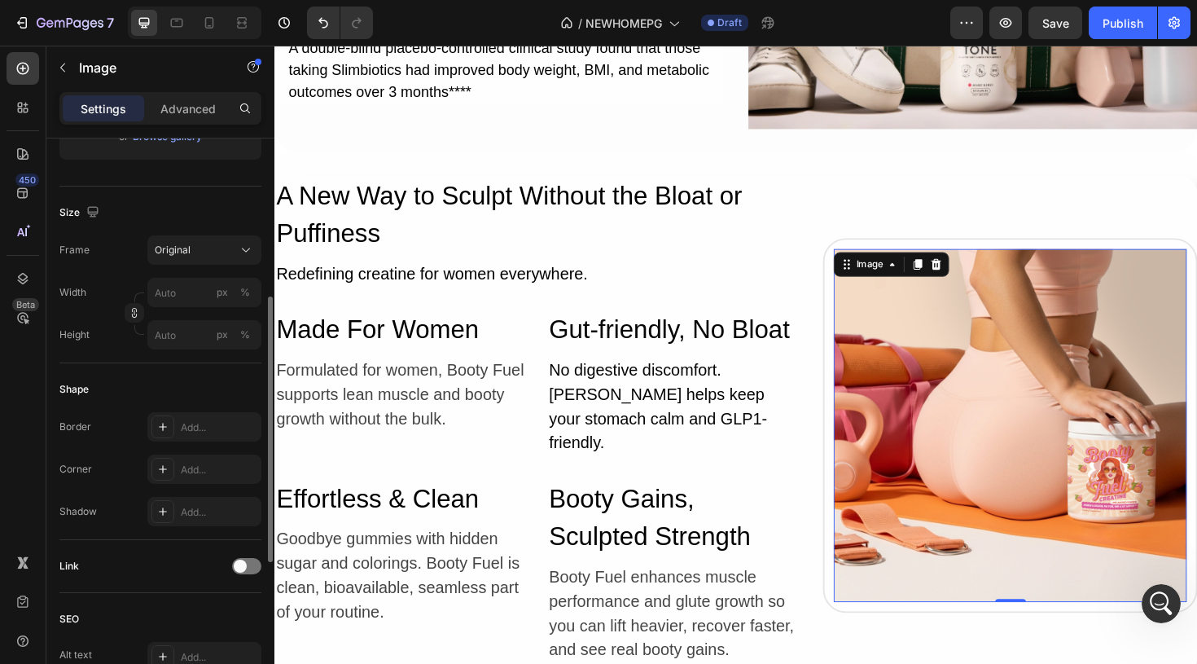
scroll to position [308, 0]
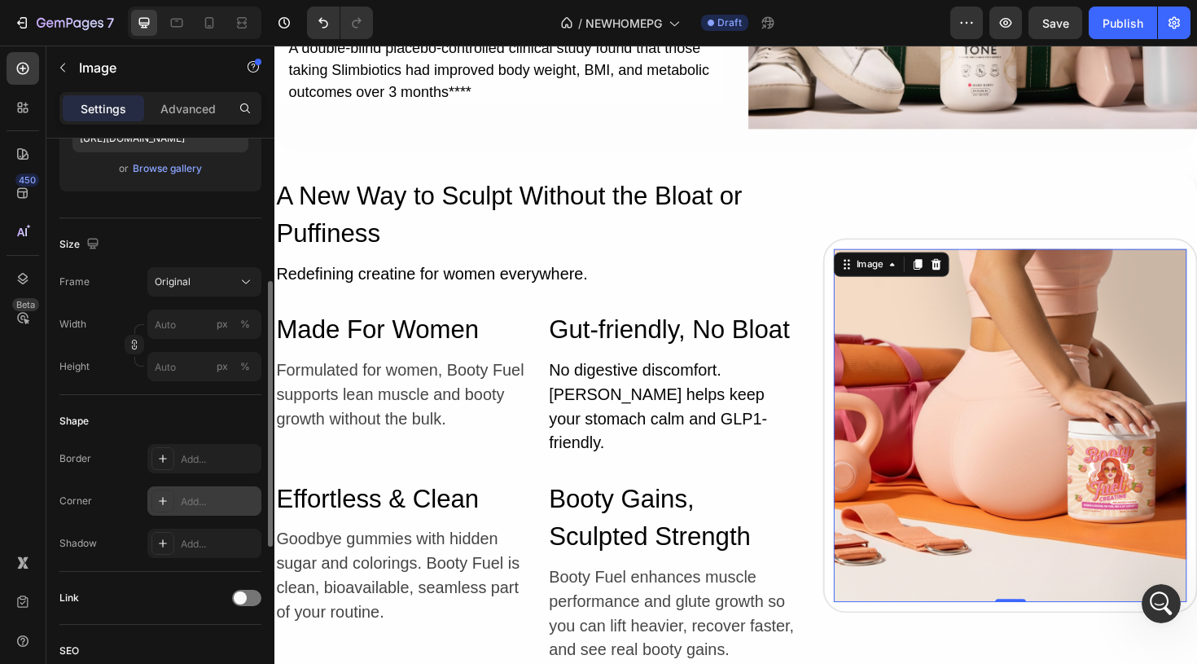
click at [160, 497] on icon at bounding box center [162, 500] width 13 height 13
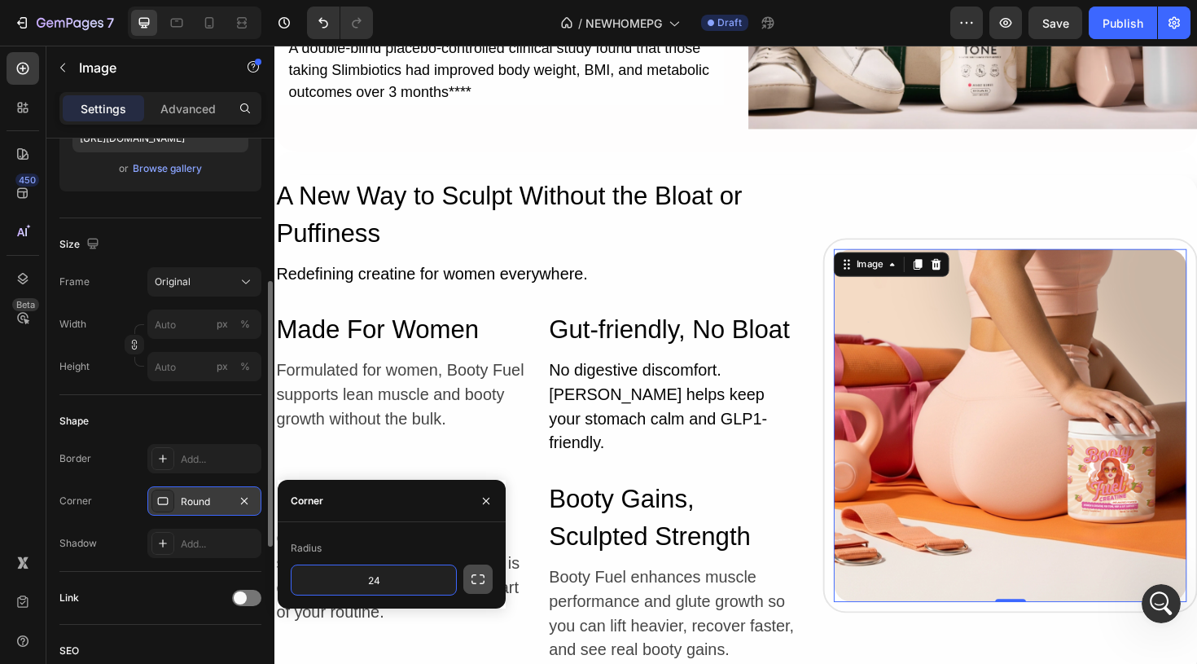
type input "24"
click at [475, 581] on icon "button" at bounding box center [478, 579] width 16 height 16
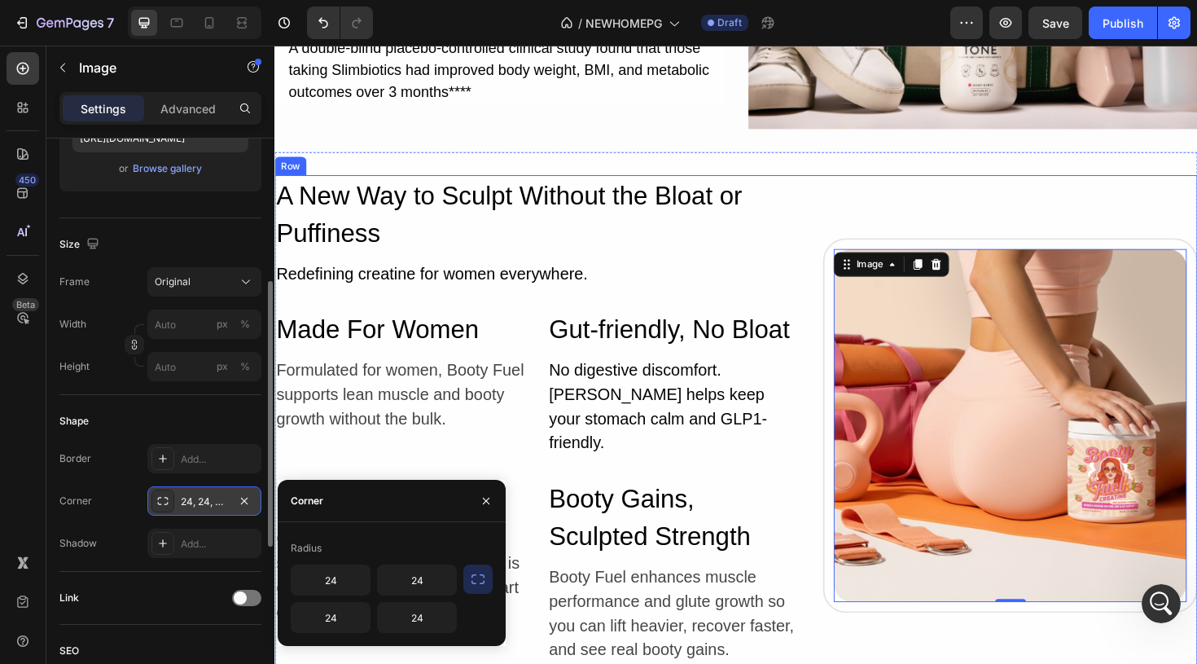
click at [904, 662] on div "Image 0 Row" at bounding box center [1053, 447] width 397 height 530
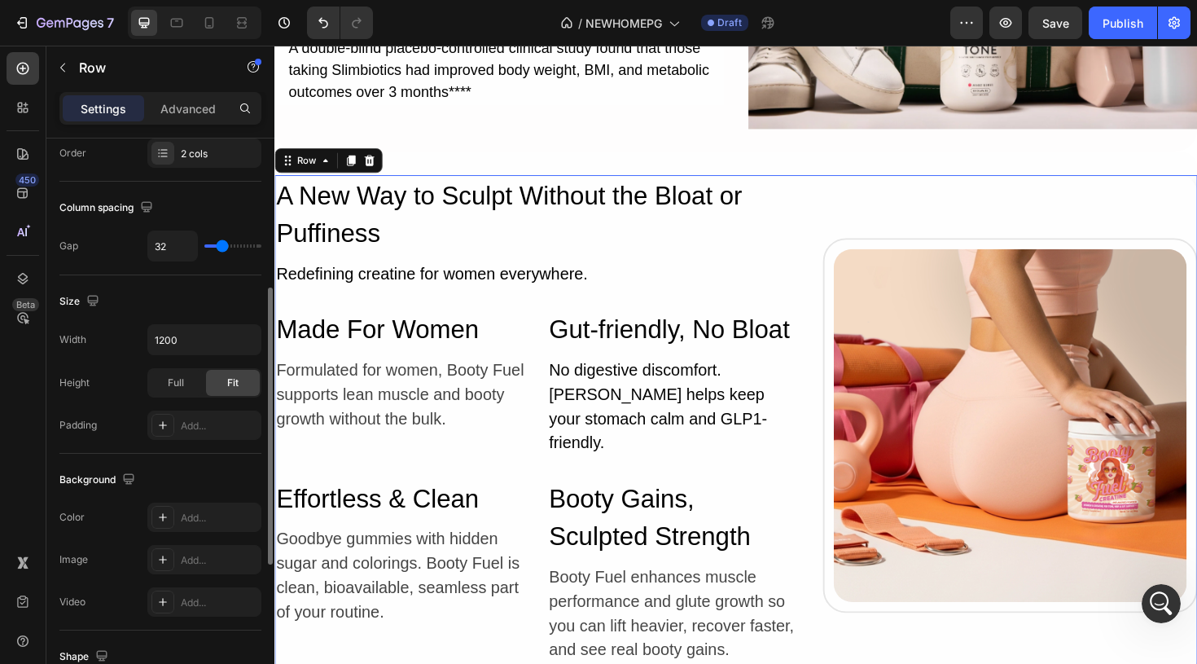
scroll to position [0, 0]
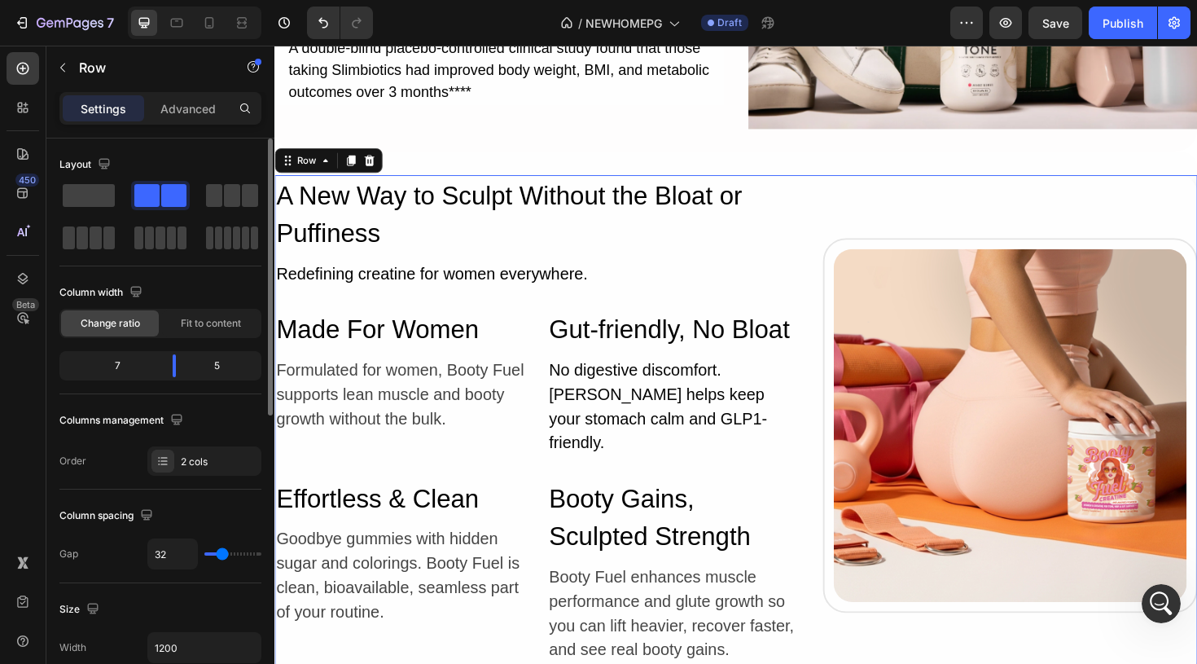
type input "38"
type input "39"
type input "40"
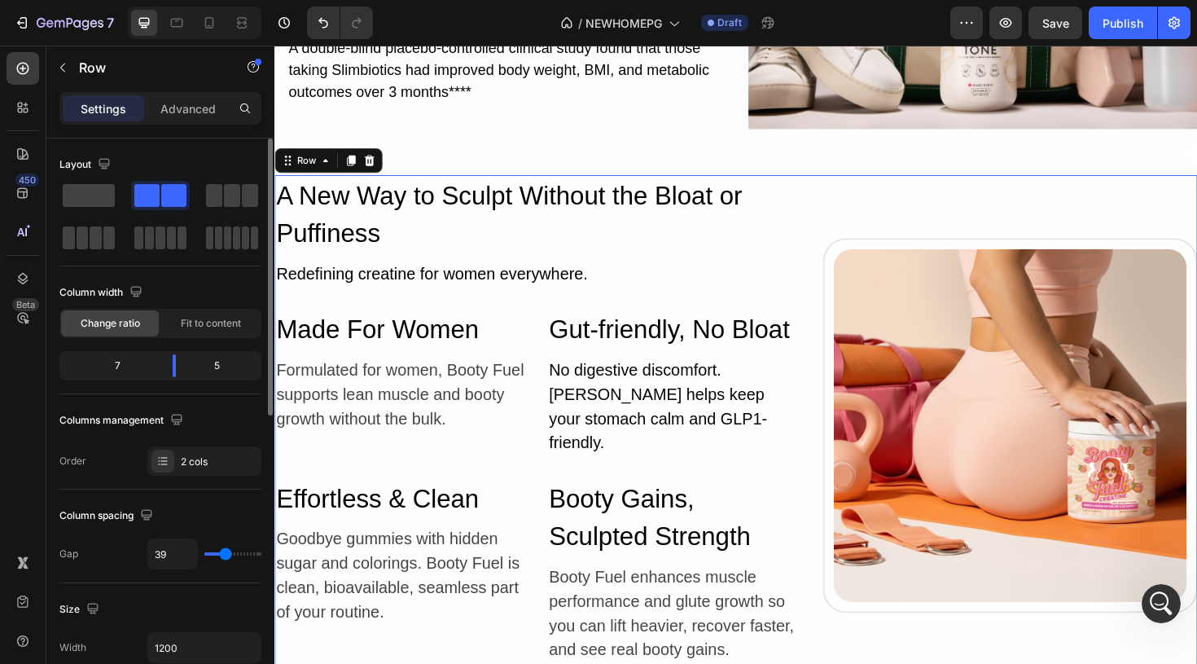
type input "40"
type input "41"
type input "42"
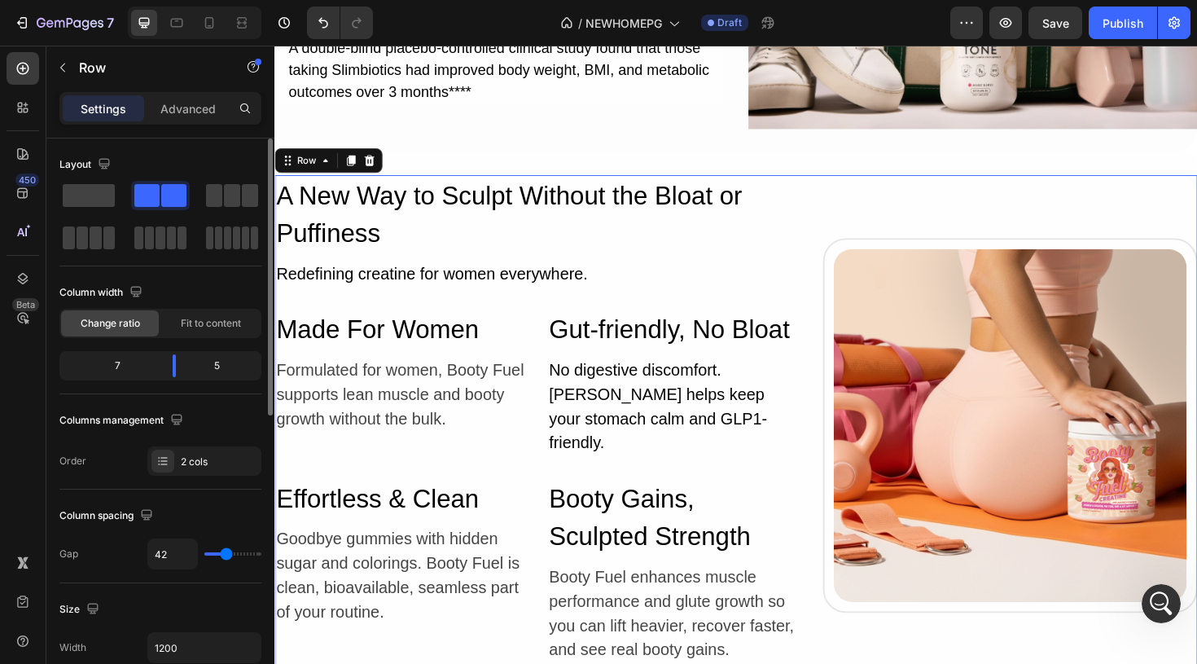
type input "43"
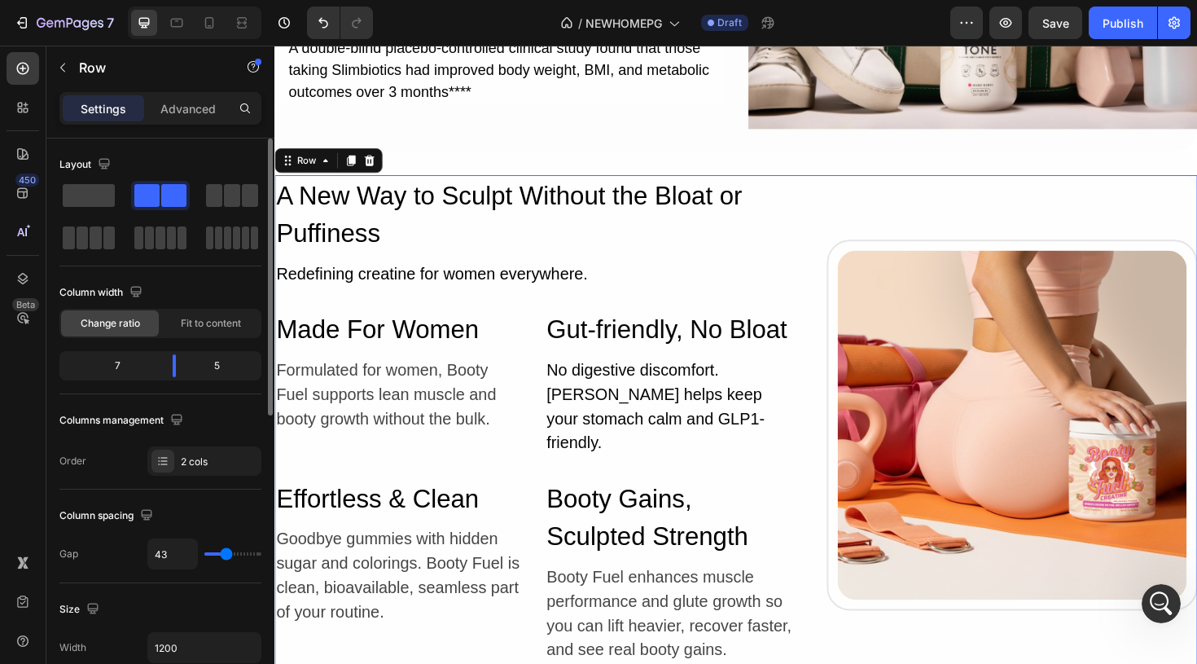
type input "44"
type input "45"
type input "46"
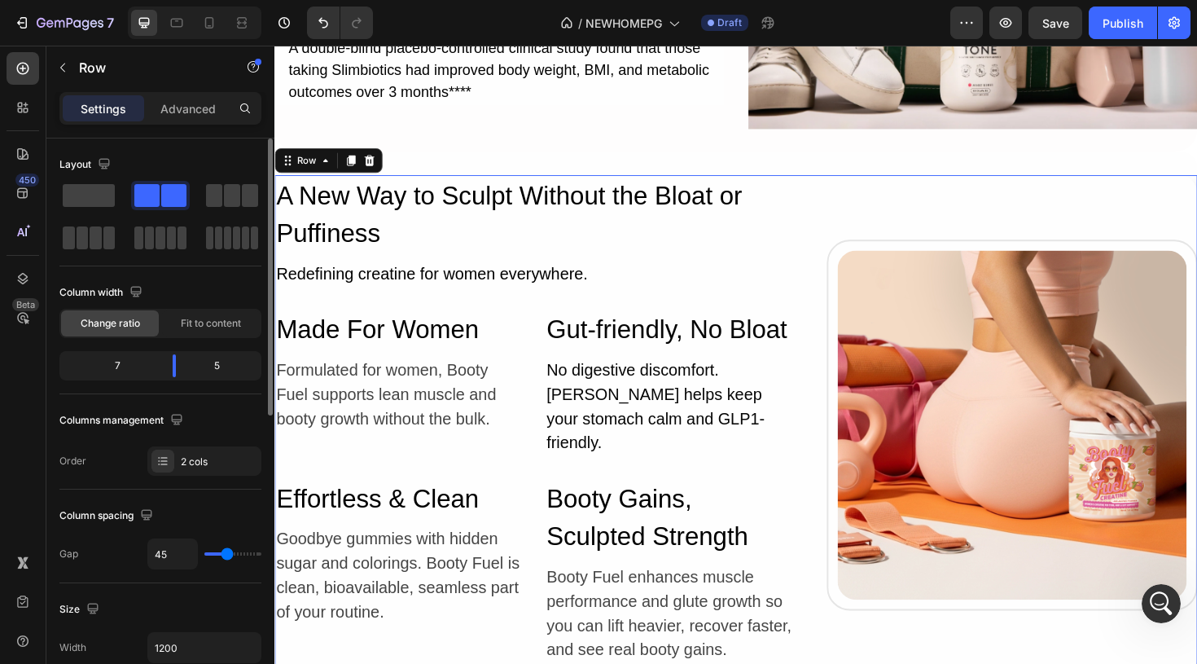
type input "46"
type input "47"
type input "48"
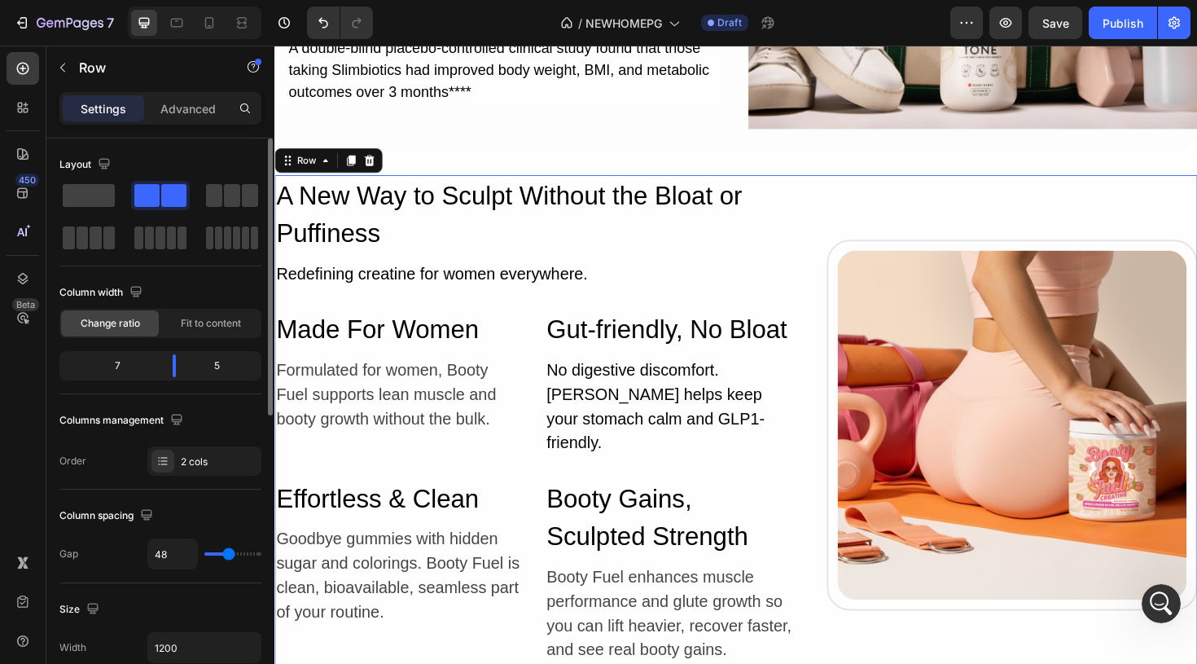
type input "49"
type input "50"
type input "51"
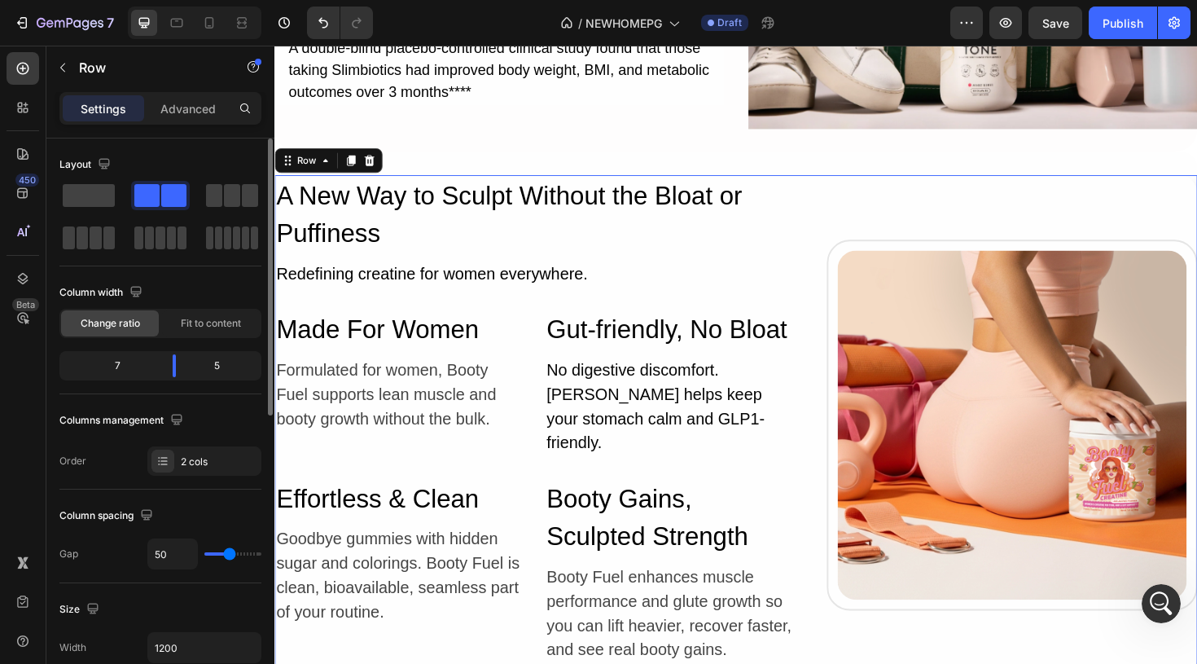
type input "51"
type input "52"
type input "53"
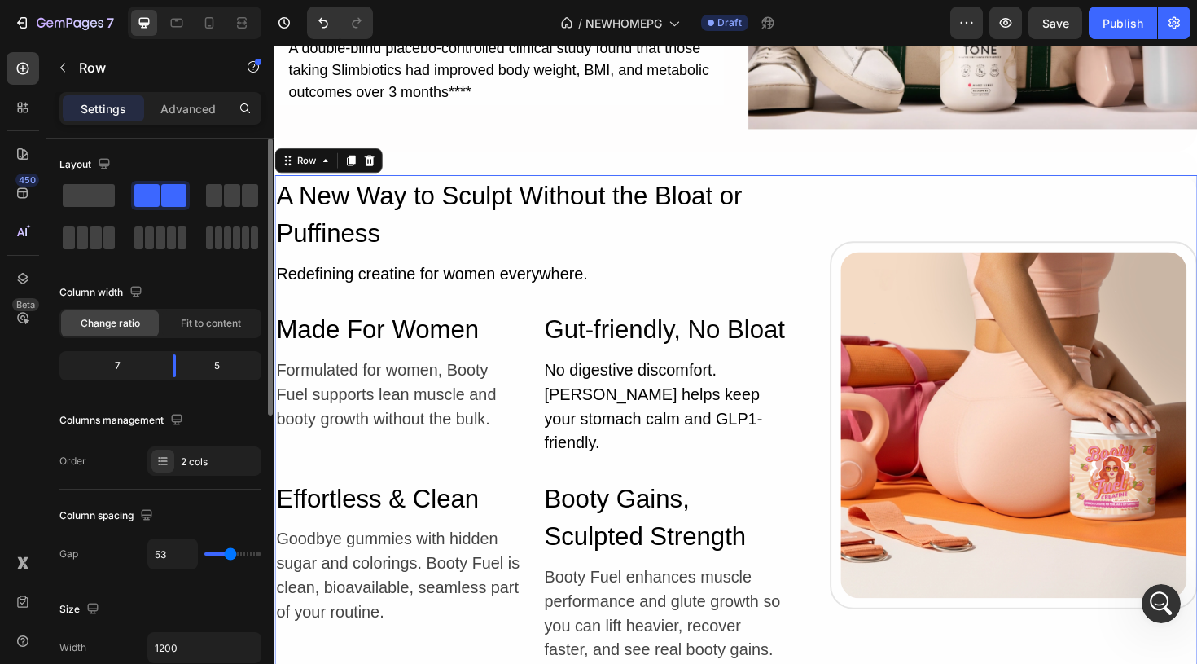
type input "52"
type input "51"
type input "50"
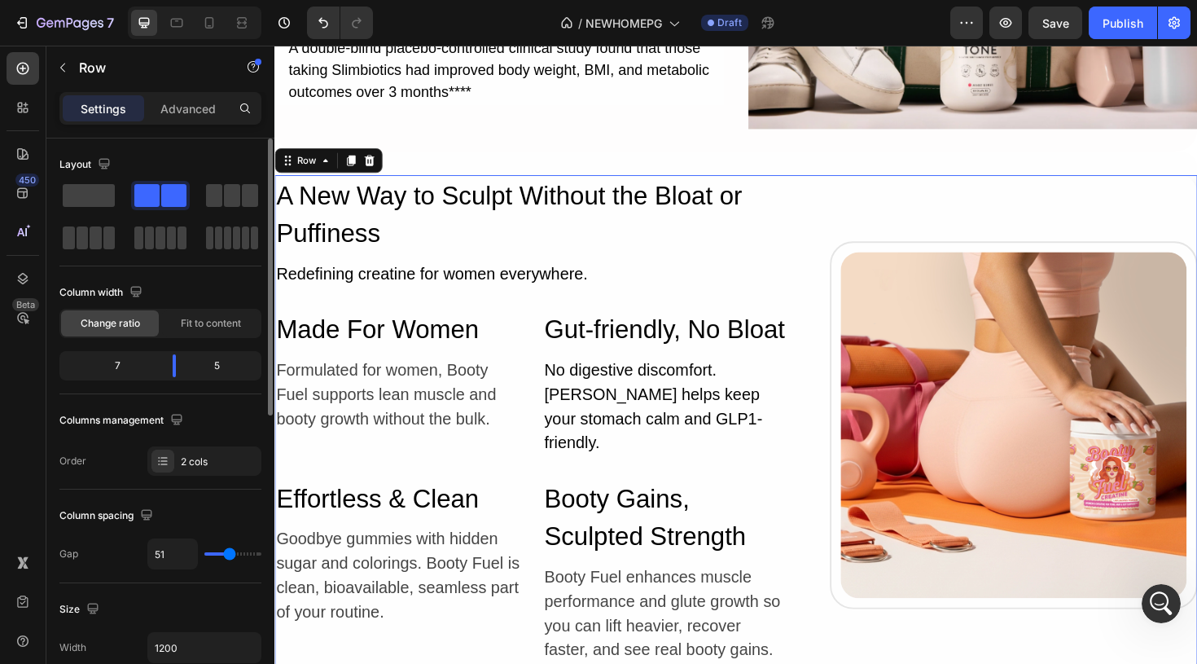
type input "50"
type input "49"
type input "48"
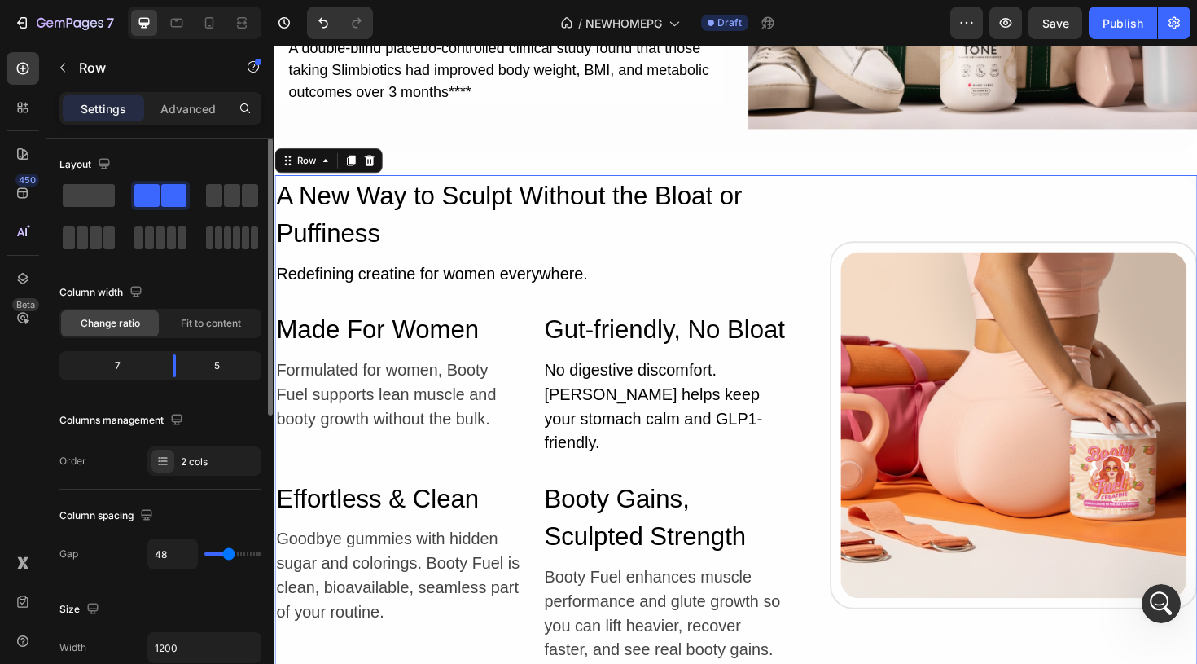
type input "47"
type input "46"
type input "45"
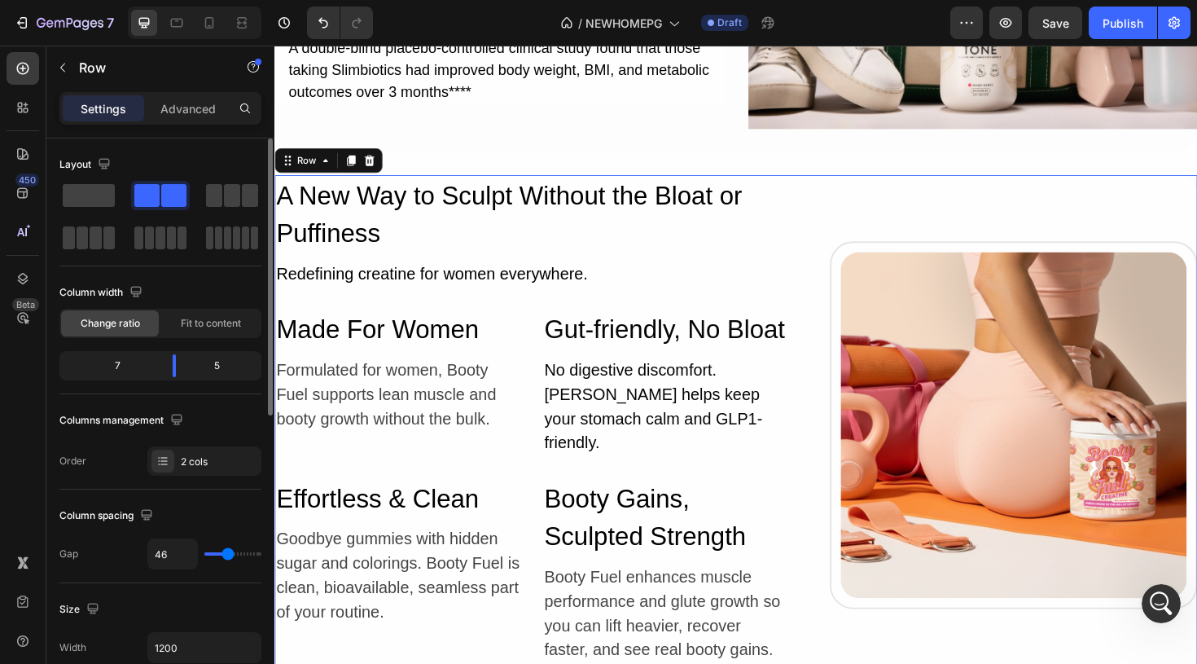
type input "45"
type input "44"
type input "43"
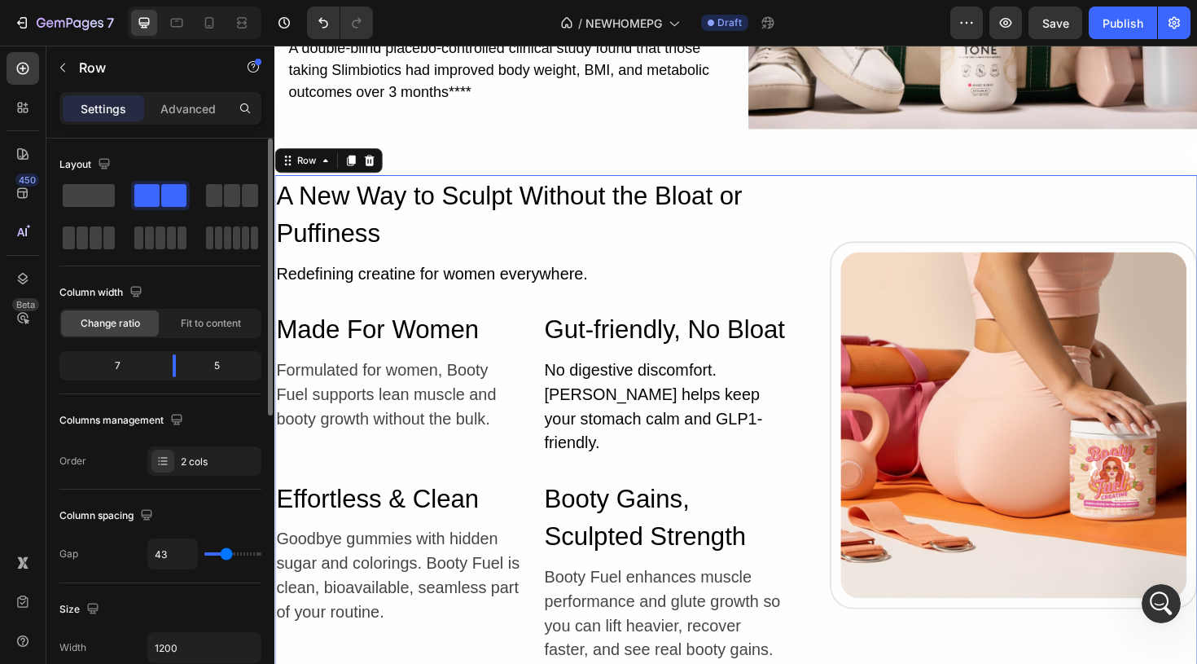
type input "42"
type input "41"
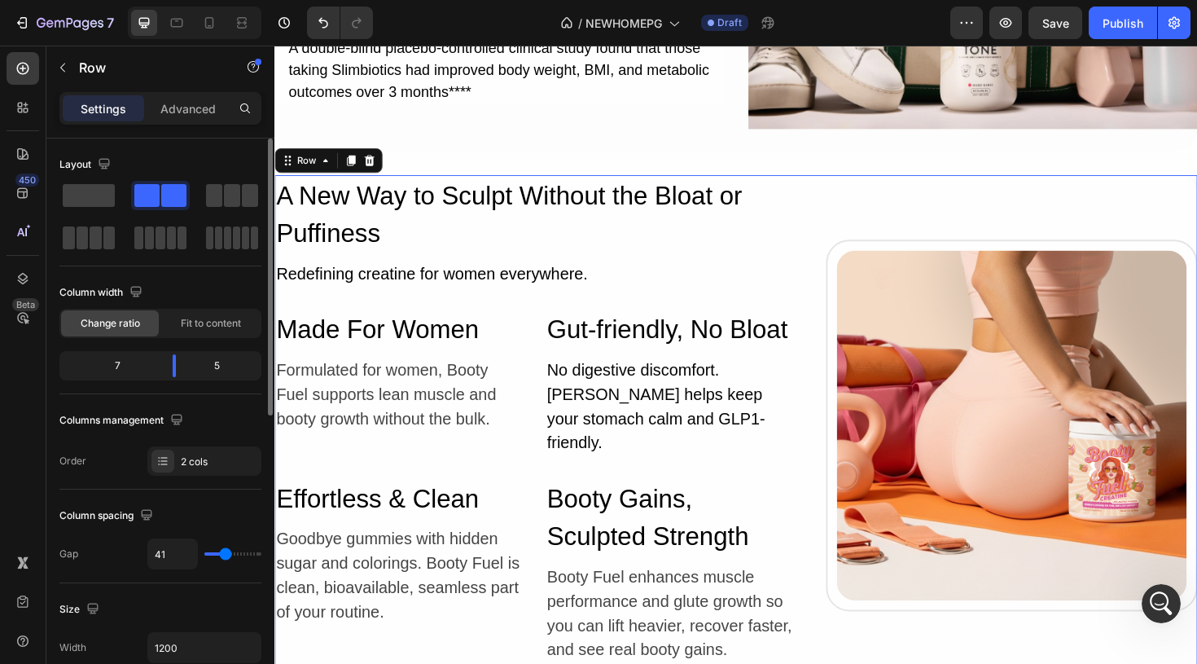
type input "40"
type input "39"
type input "38"
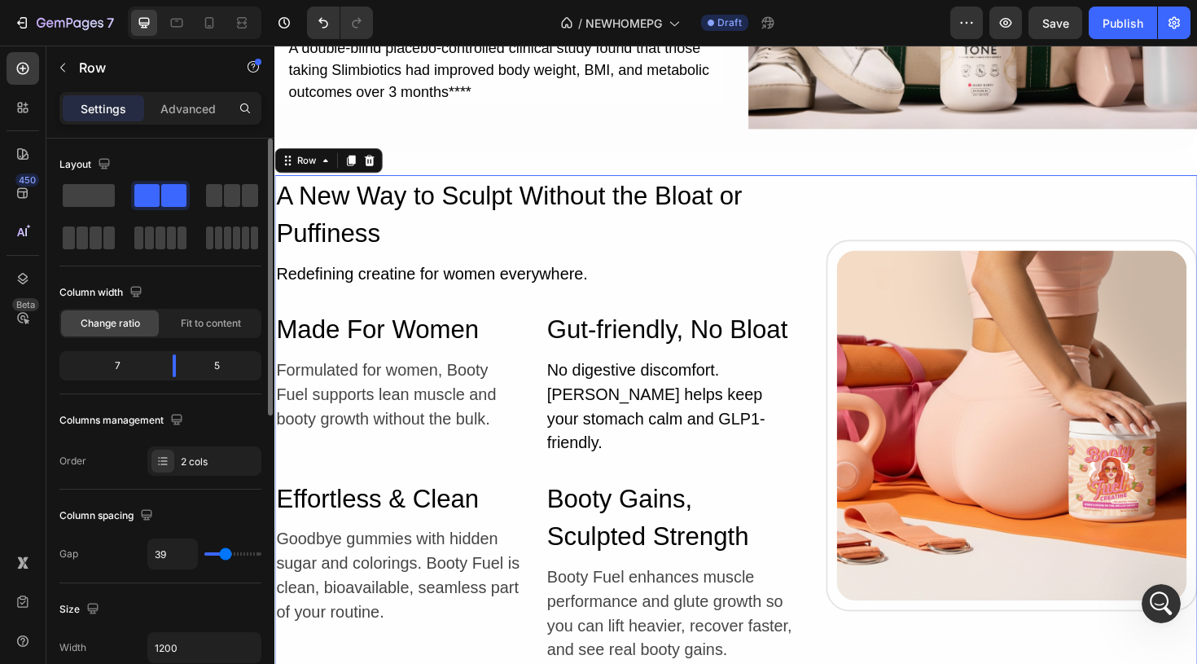
type input "38"
type input "37"
type input "36"
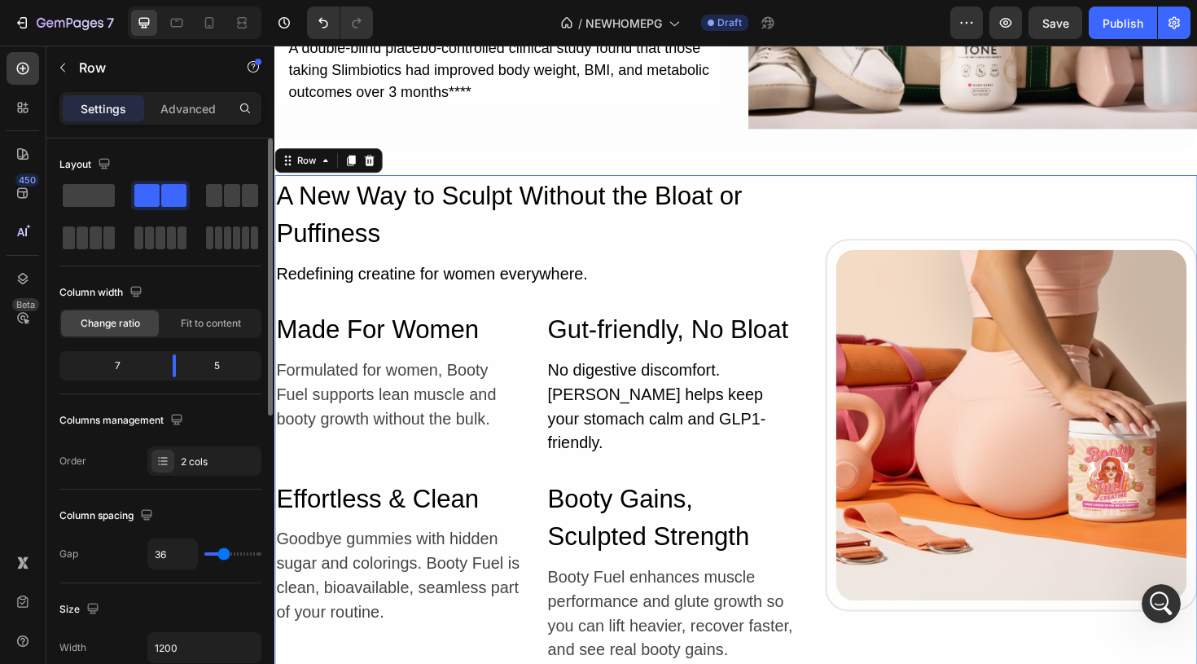
type input "35"
type input "34"
type input "33"
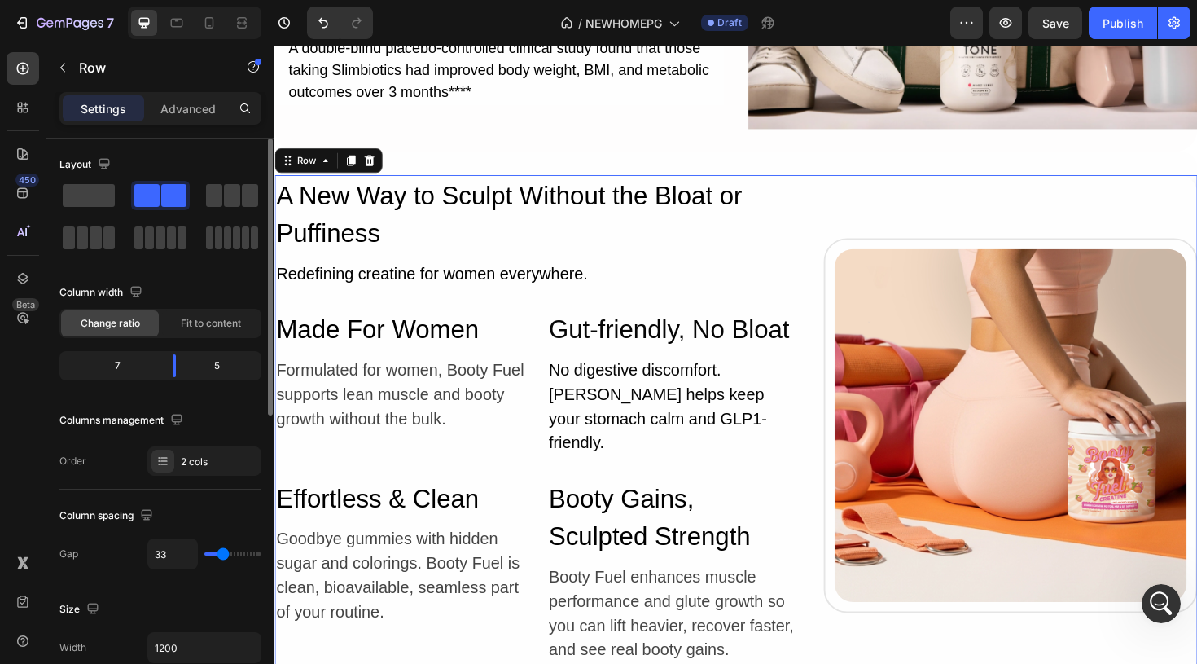
type input "33"
click at [222, 555] on input "range" at bounding box center [232, 553] width 57 height 3
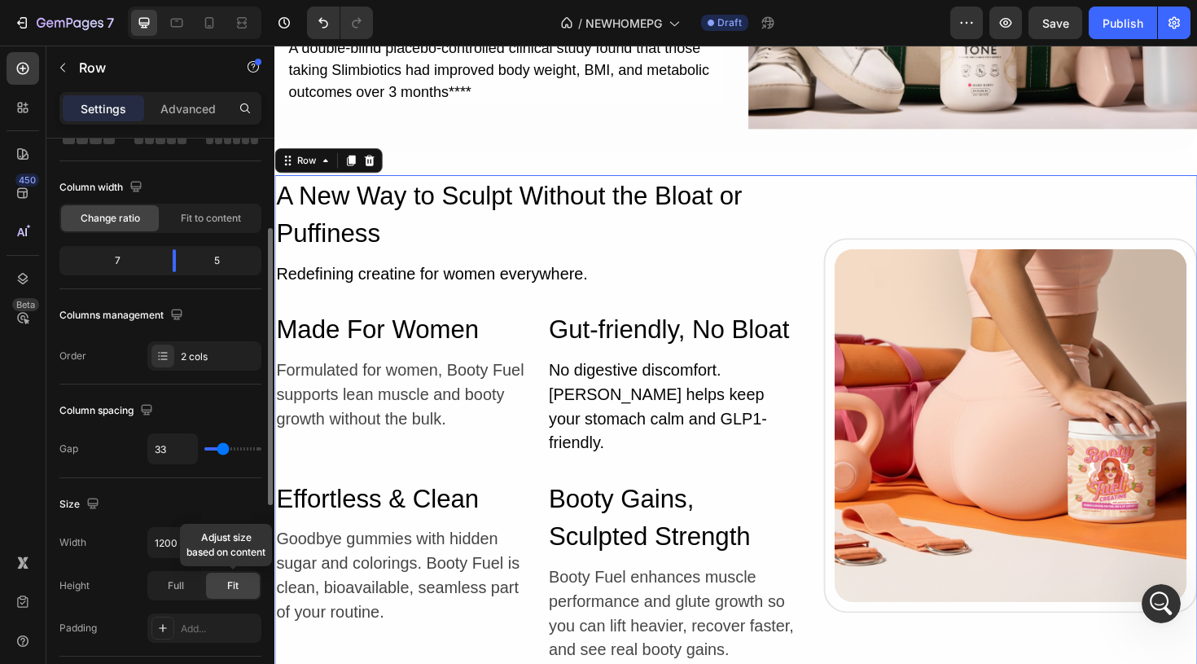
scroll to position [142, 0]
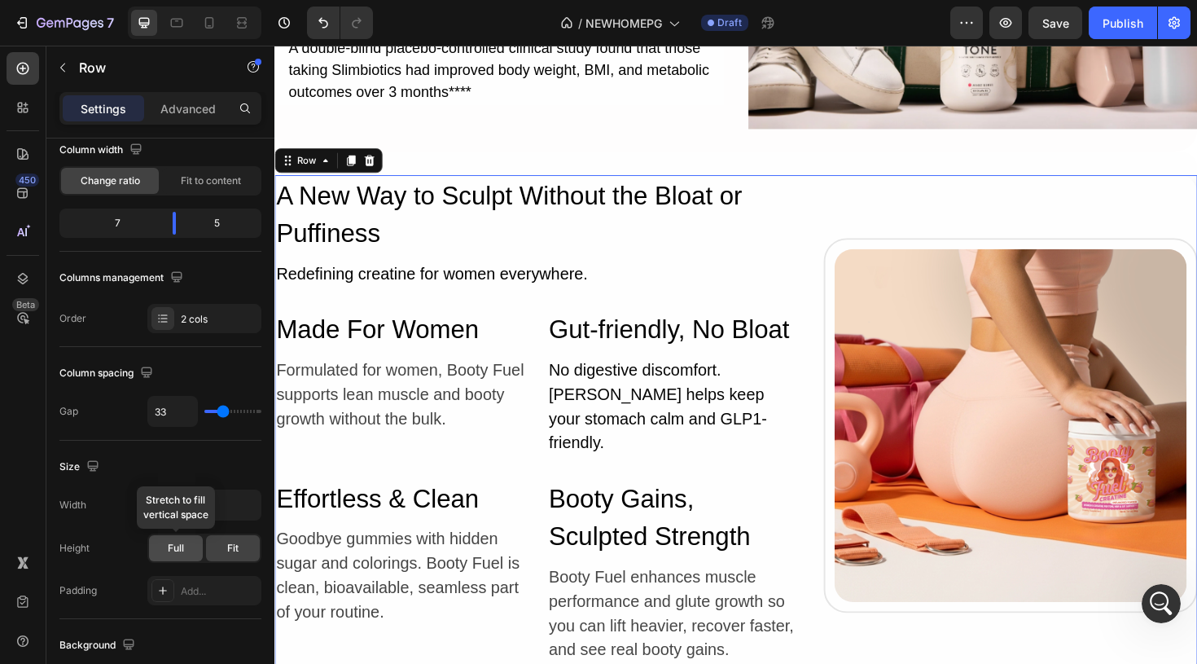
click at [187, 553] on div "Full" at bounding box center [176, 548] width 54 height 26
click at [225, 555] on div "Fit" at bounding box center [233, 548] width 54 height 26
click at [233, 511] on button "button" at bounding box center [245, 504] width 29 height 29
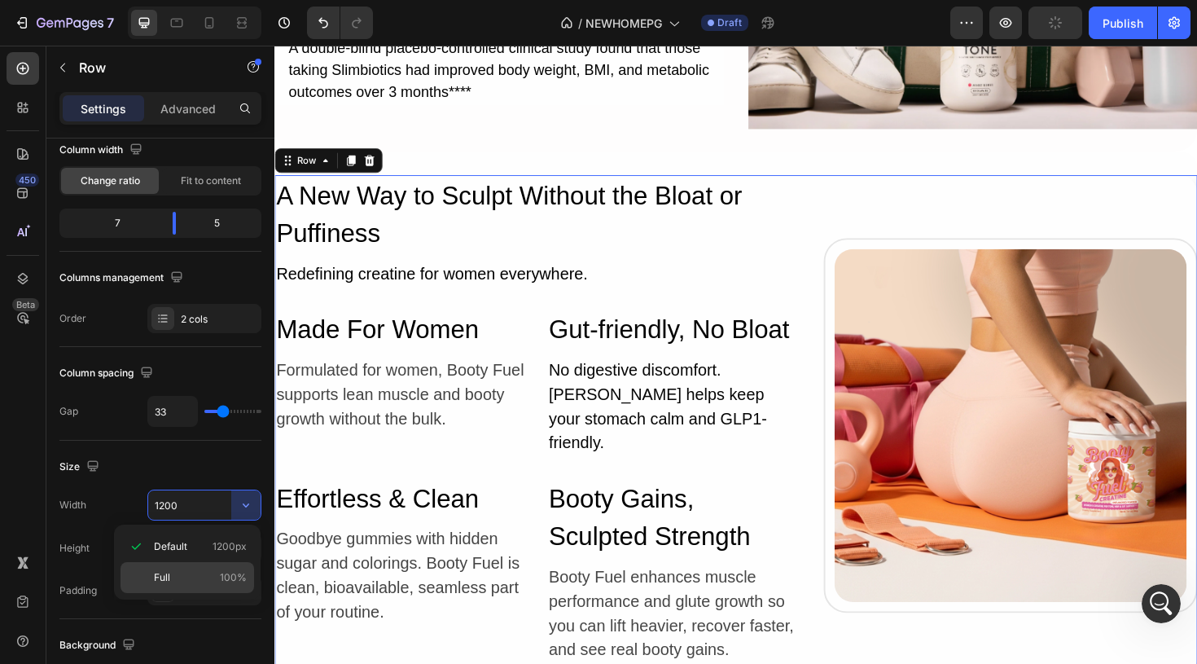
click at [232, 568] on div "Full 100%" at bounding box center [188, 577] width 134 height 31
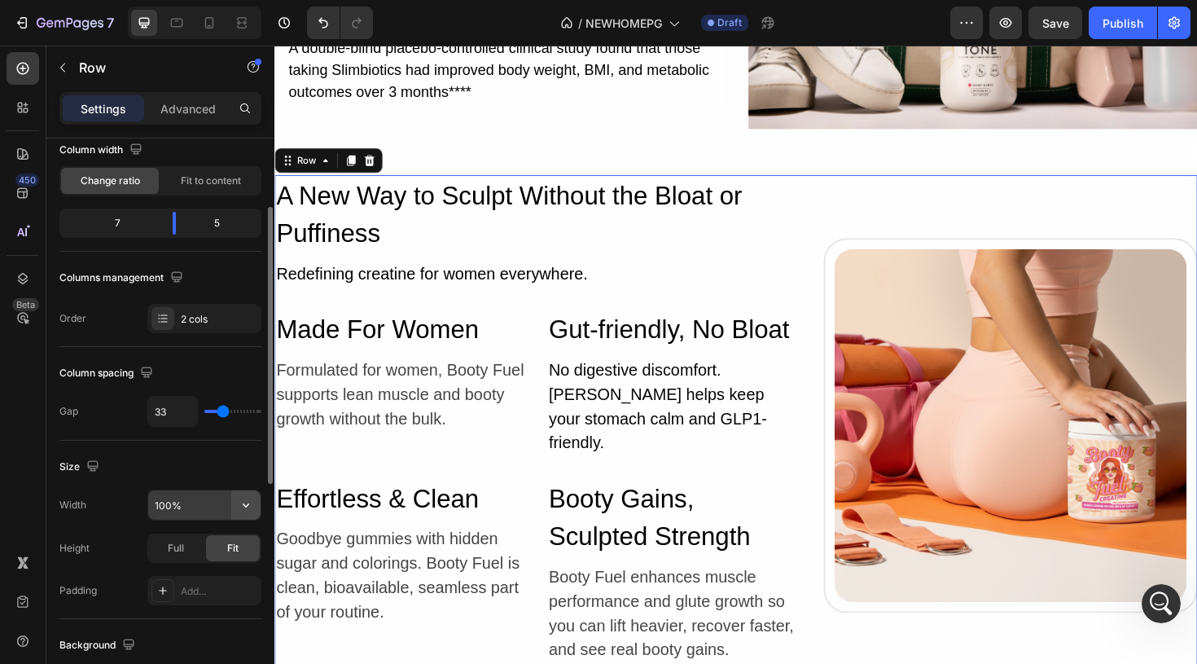
click at [243, 507] on icon "button" at bounding box center [246, 505] width 16 height 16
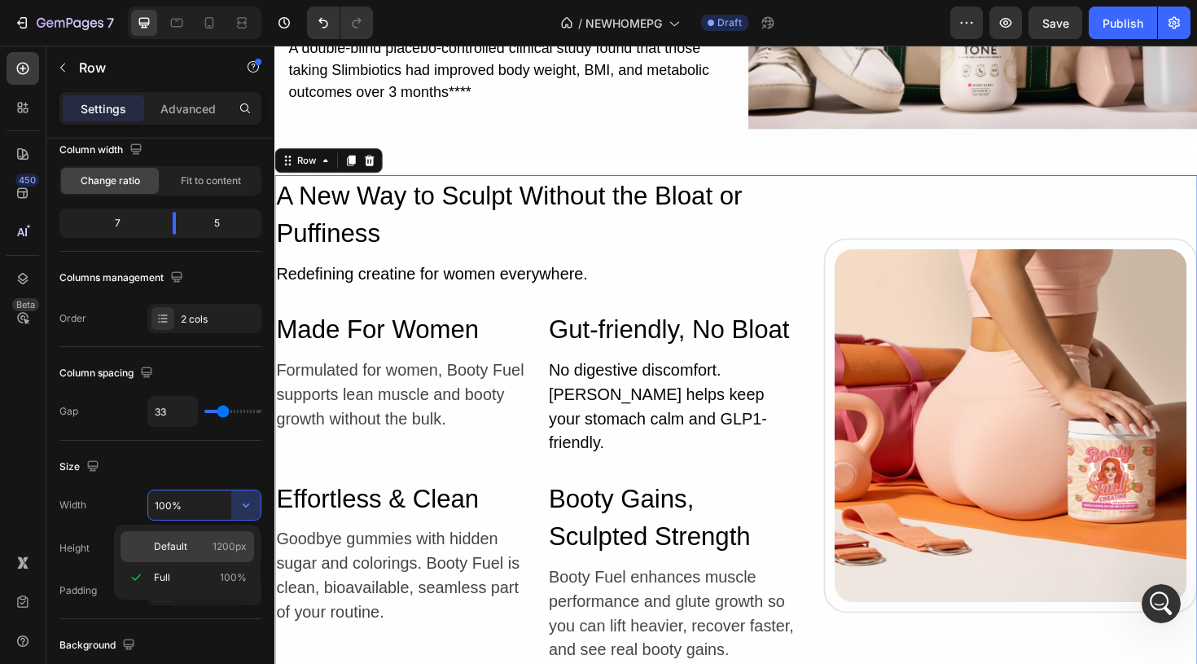
click at [213, 544] on span "1200px" at bounding box center [230, 546] width 34 height 15
type input "1200"
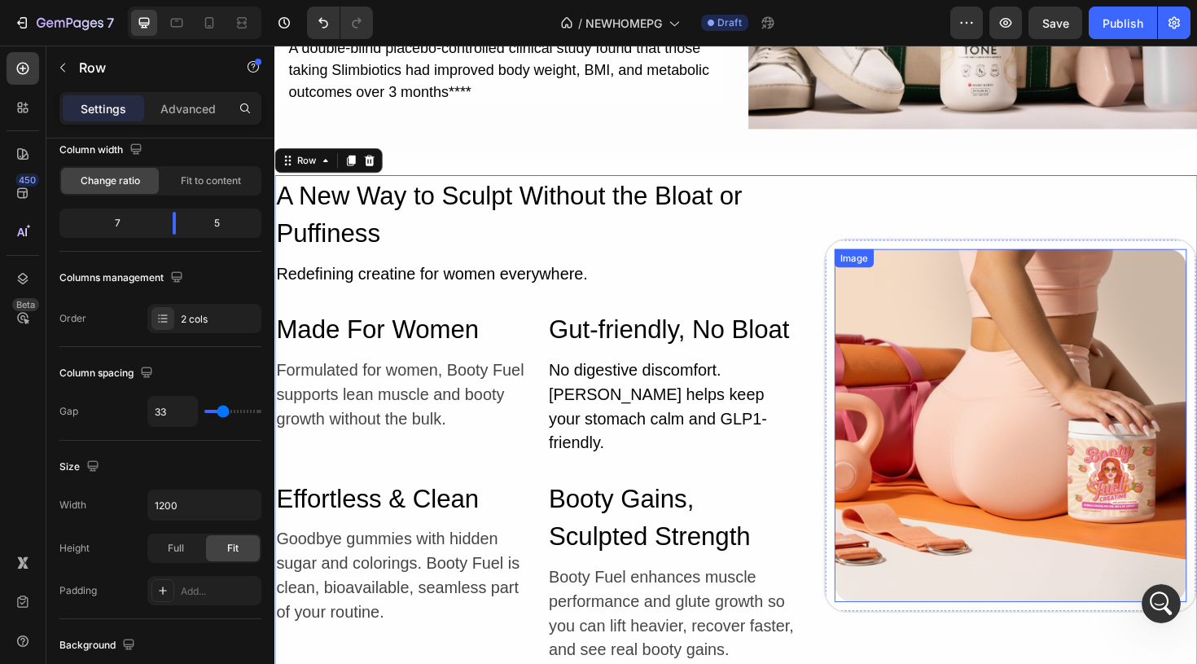
click at [975, 333] on img at bounding box center [1053, 447] width 373 height 373
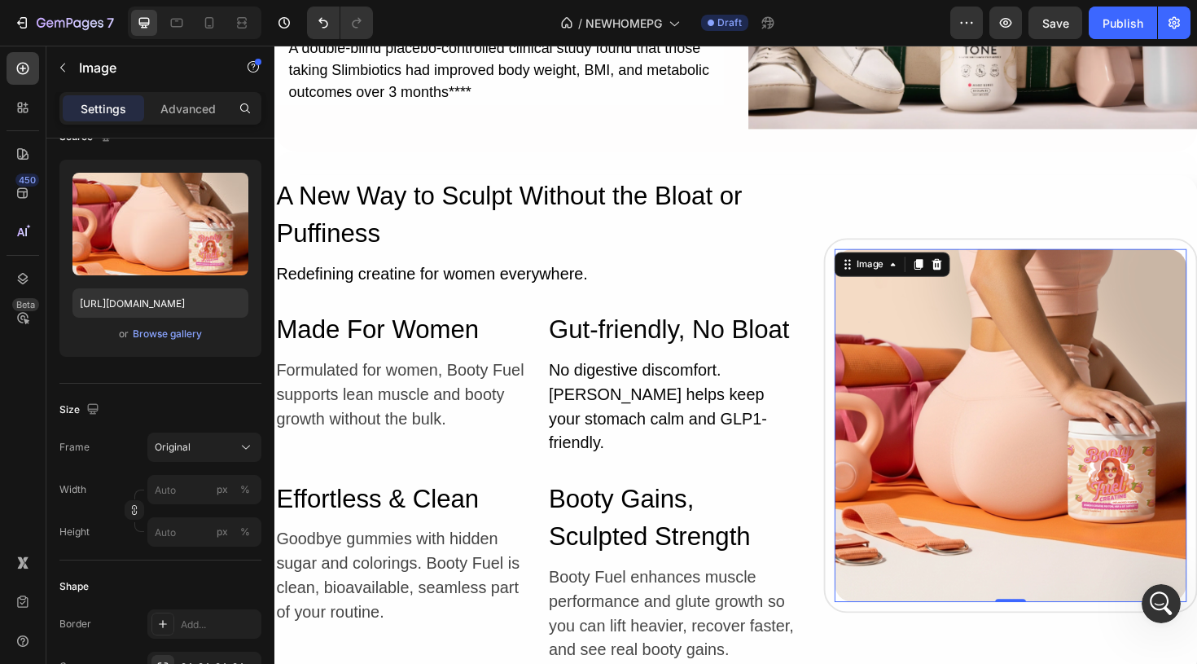
scroll to position [0, 0]
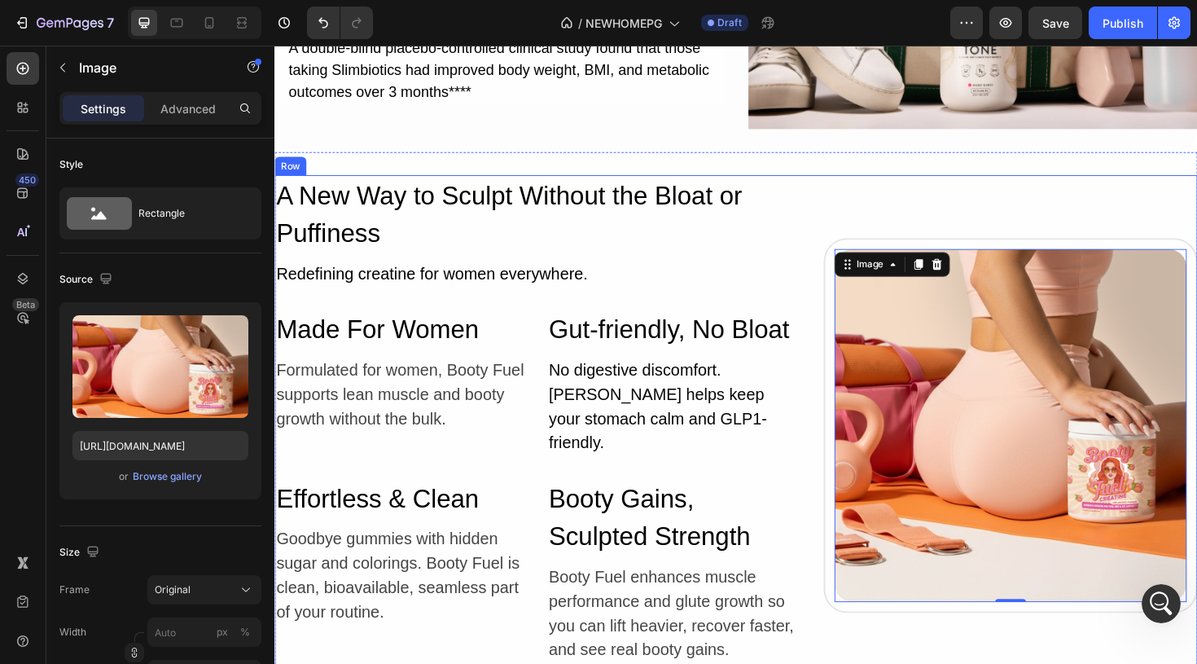
click at [984, 186] on div "Image 0 Row" at bounding box center [1054, 447] width 396 height 530
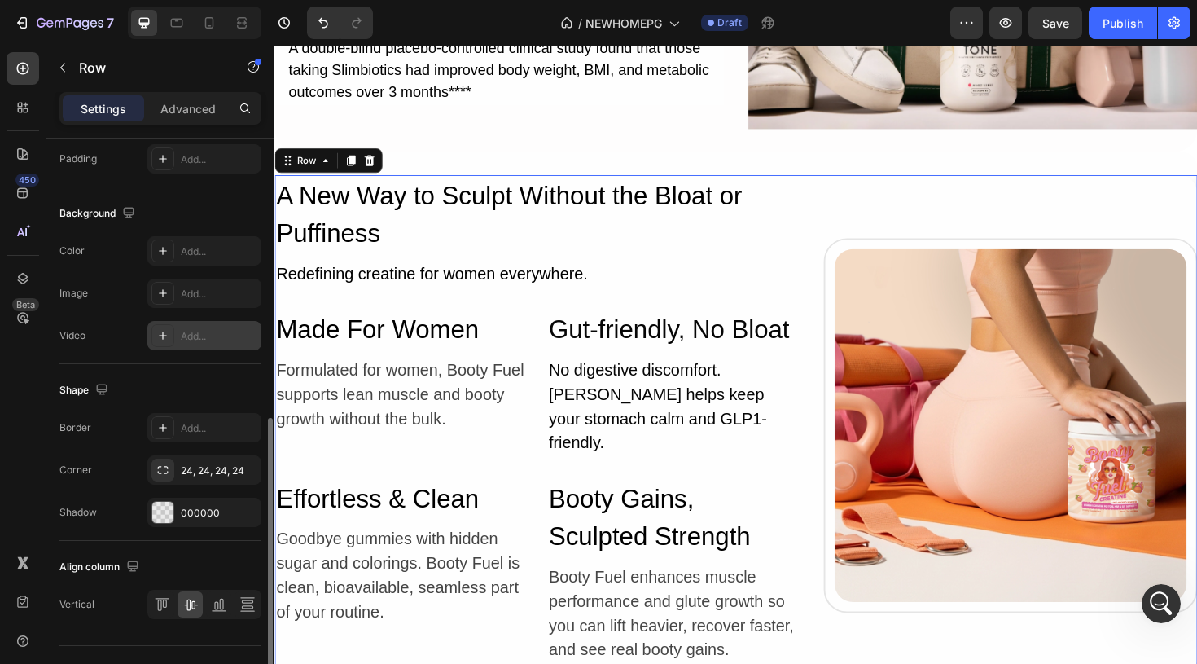
scroll to position [582, 0]
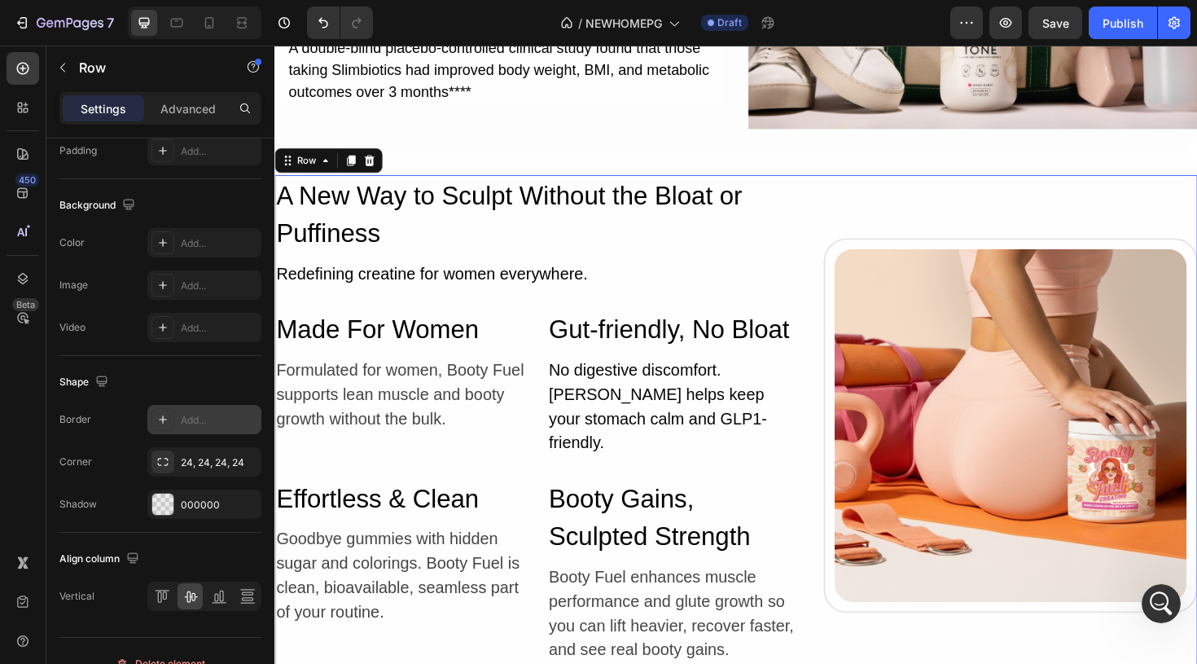
click at [160, 417] on icon at bounding box center [162, 419] width 13 height 13
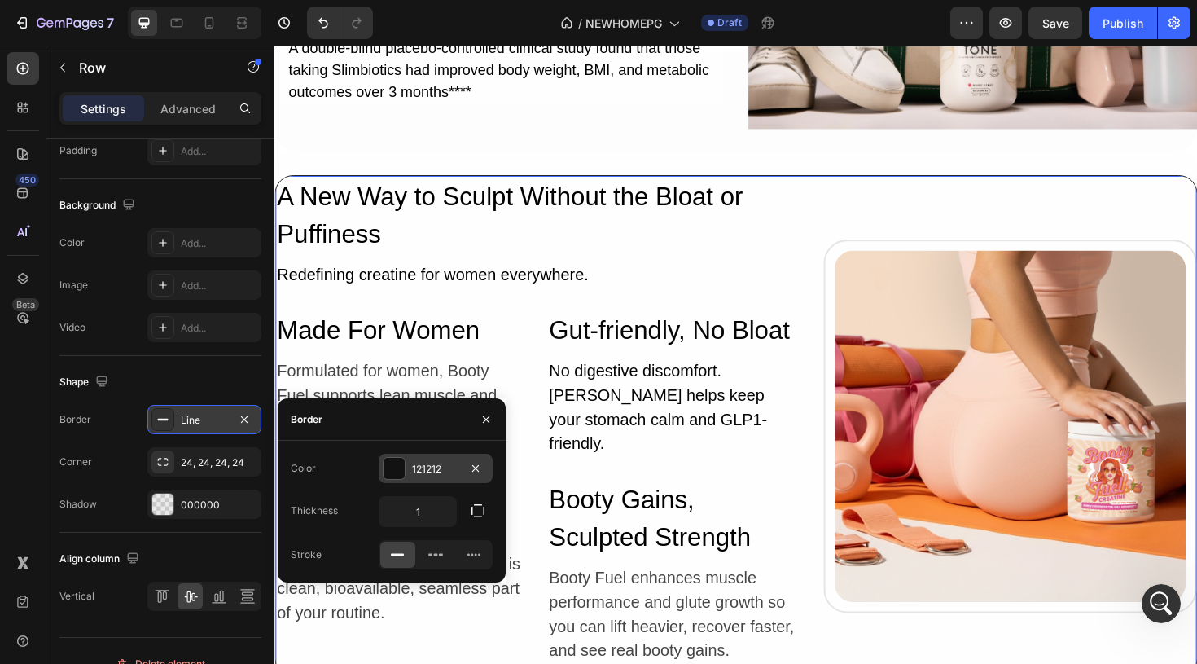
click at [458, 468] on div "121212" at bounding box center [435, 469] width 47 height 15
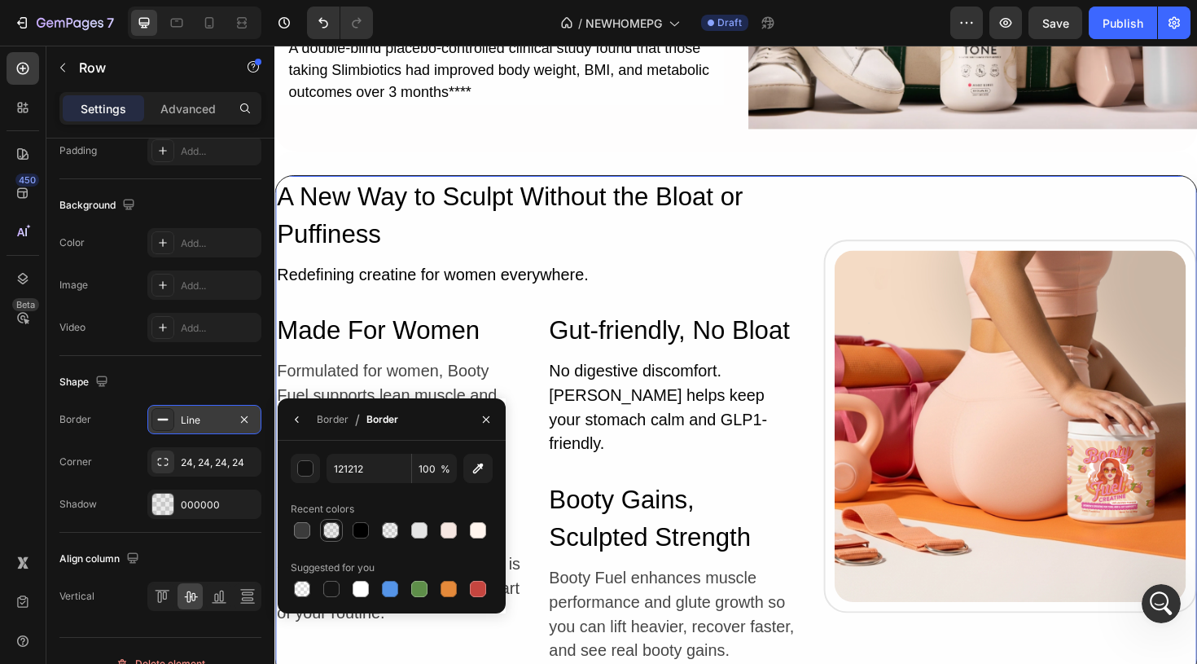
click at [331, 535] on div at bounding box center [331, 530] width 16 height 16
type input "000000"
type input "8"
click at [449, 533] on div at bounding box center [449, 530] width 16 height 16
type input "F5E6E1"
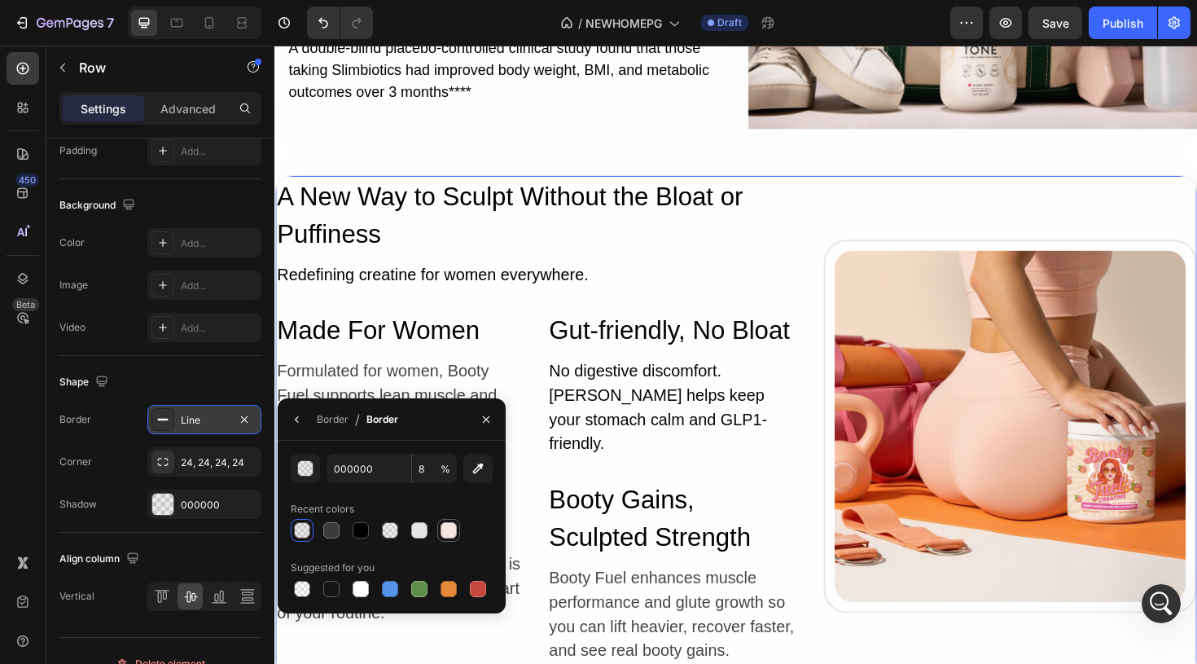
type input "100"
click at [296, 415] on icon "button" at bounding box center [297, 419] width 13 height 13
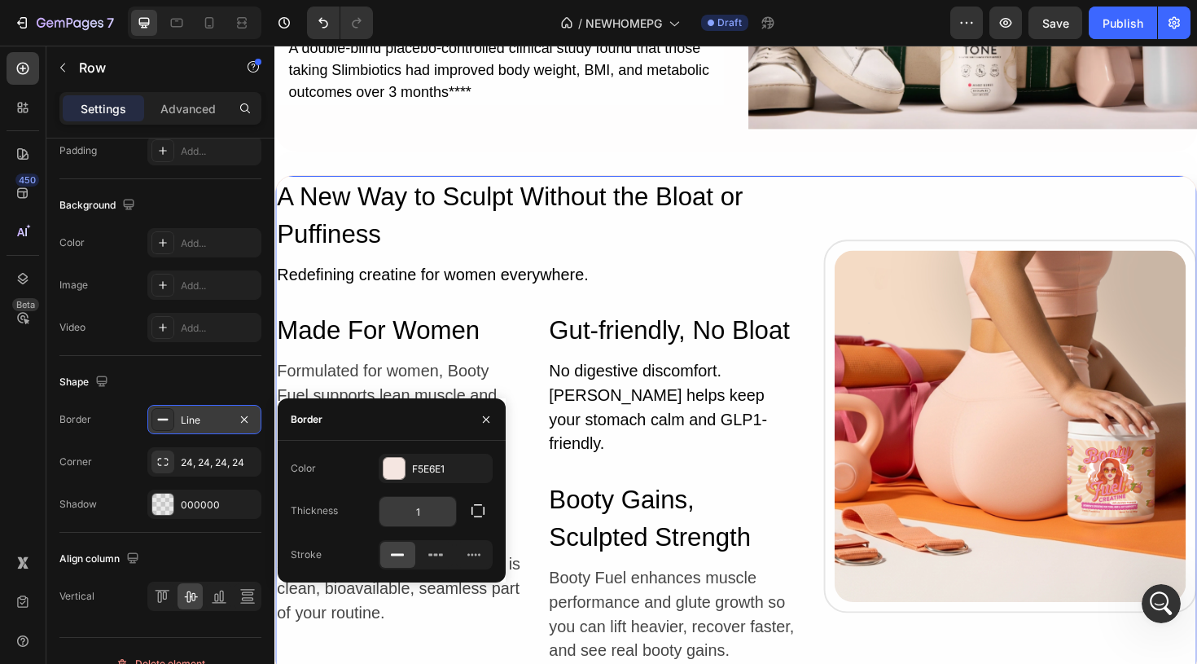
click at [427, 516] on input "1" at bounding box center [417, 511] width 77 height 29
type input "2"
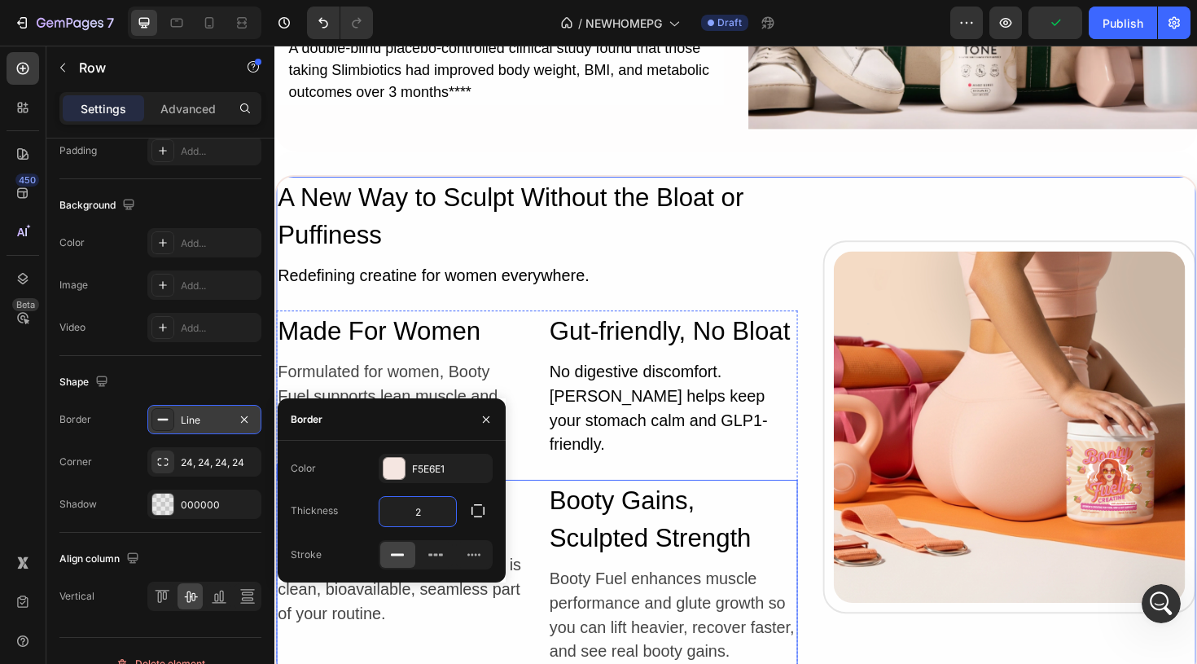
click at [495, 657] on div "Effortless & Clean Heading Goodbye gummies with hidden sugar and colorings. Boo…" at bounding box center [408, 603] width 265 height 196
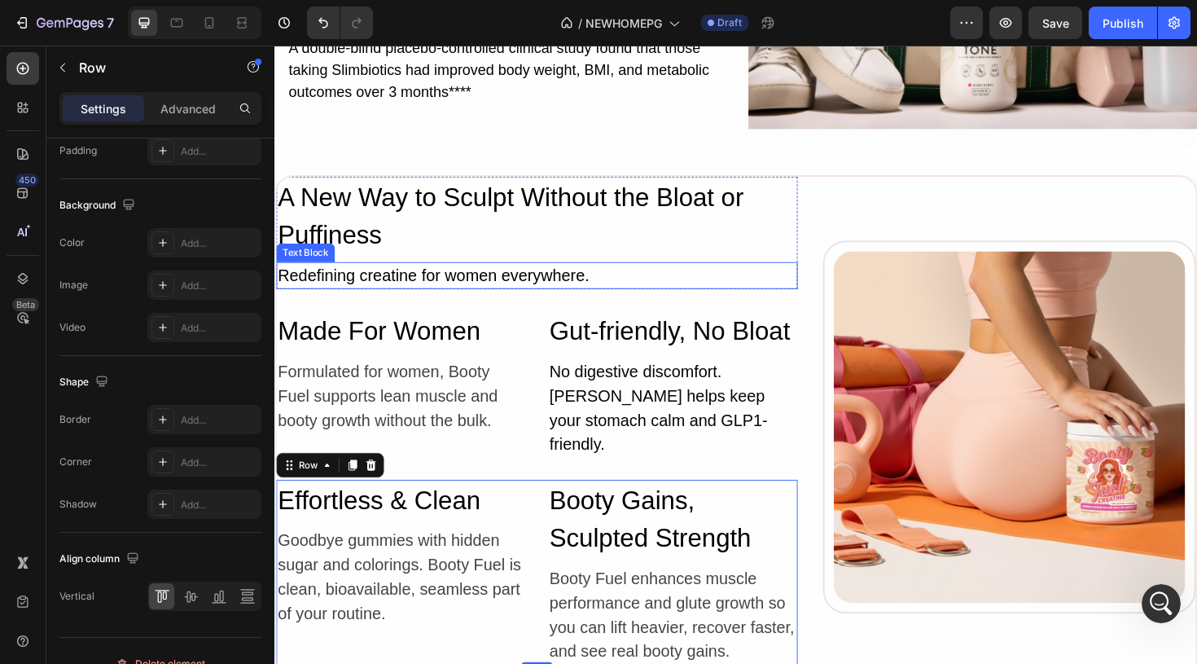
click at [822, 287] on div "Redefining creatine for women everywhere." at bounding box center [552, 288] width 552 height 29
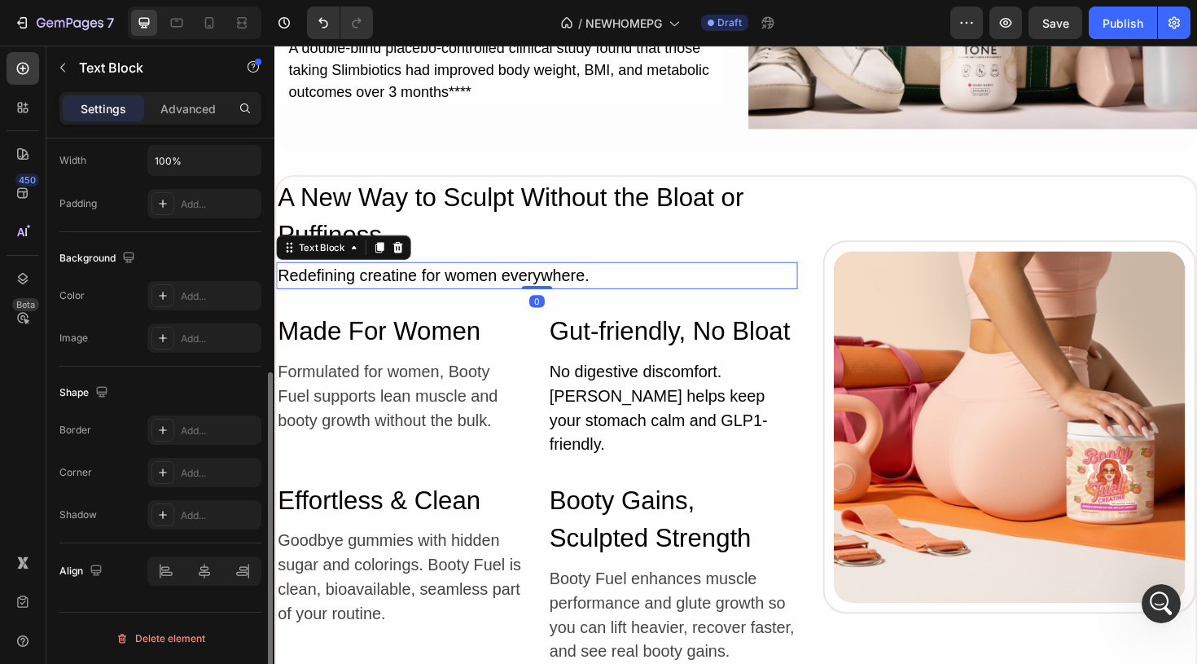
scroll to position [0, 0]
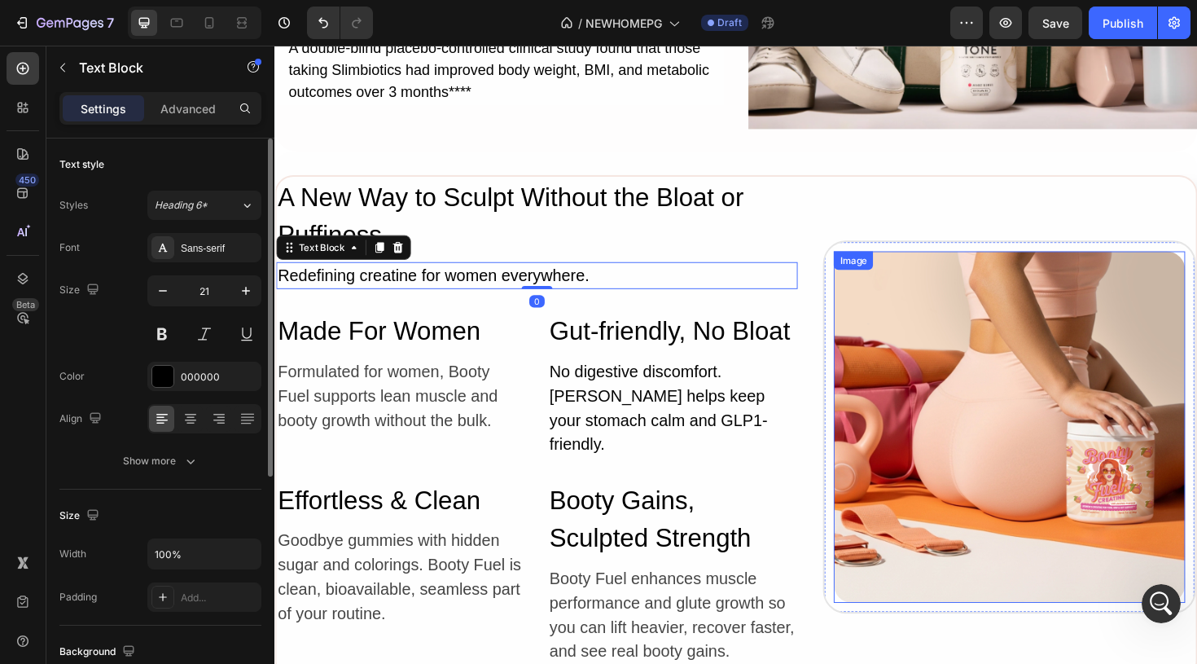
click at [919, 306] on img at bounding box center [1052, 449] width 372 height 372
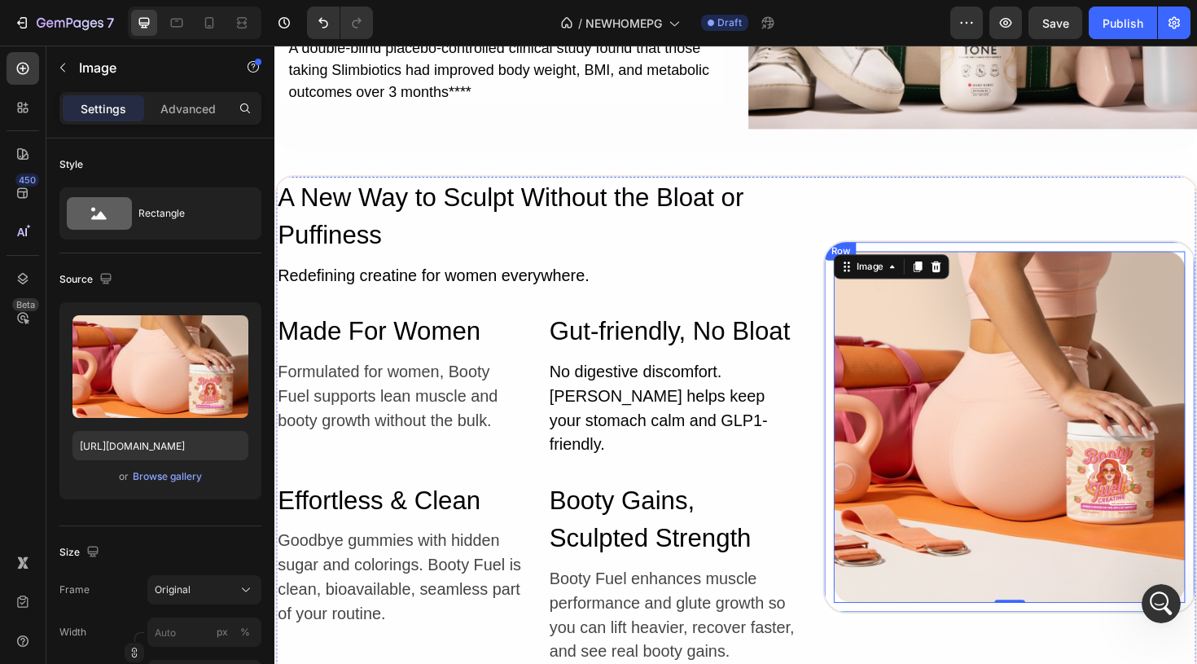
click at [992, 252] on div "Image 0 Row" at bounding box center [1052, 449] width 395 height 395
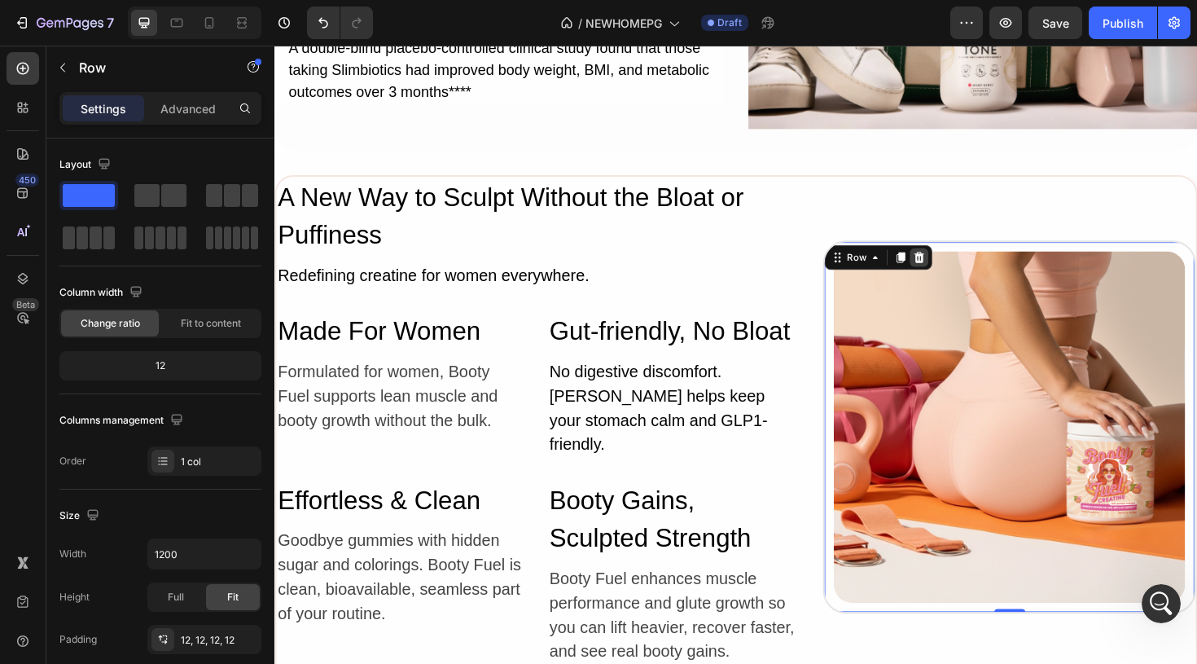
click at [959, 264] on icon at bounding box center [957, 269] width 11 height 11
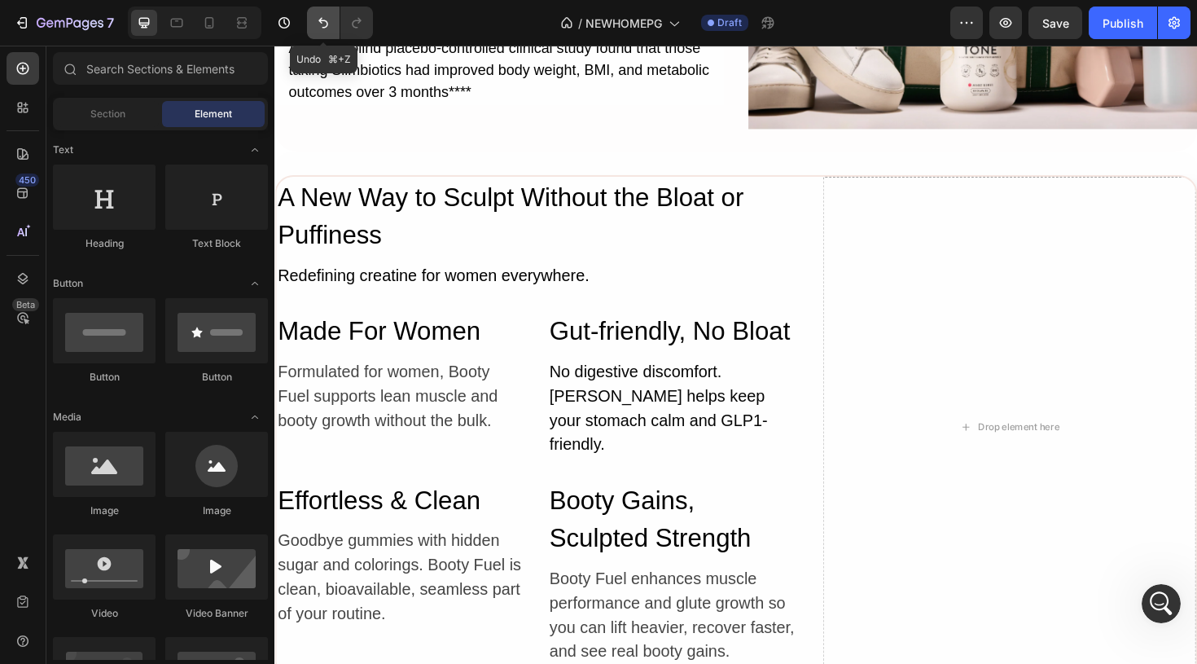
click at [311, 27] on button "Undo/Redo" at bounding box center [323, 23] width 33 height 33
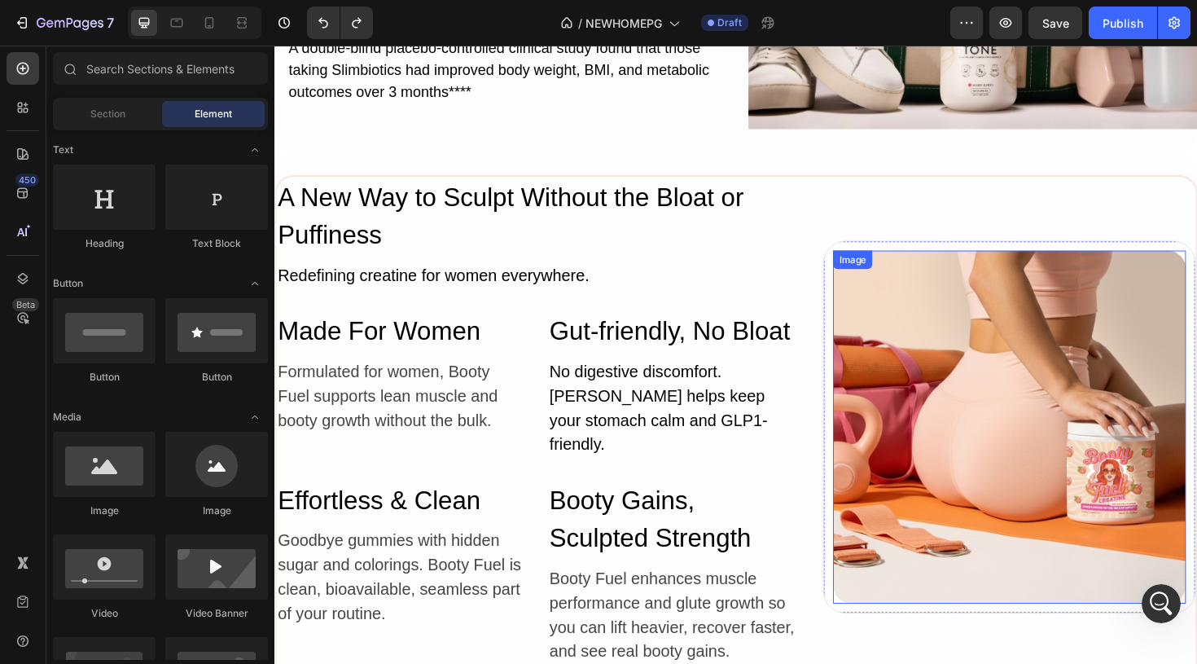
click at [1072, 354] on img at bounding box center [1053, 449] width 374 height 374
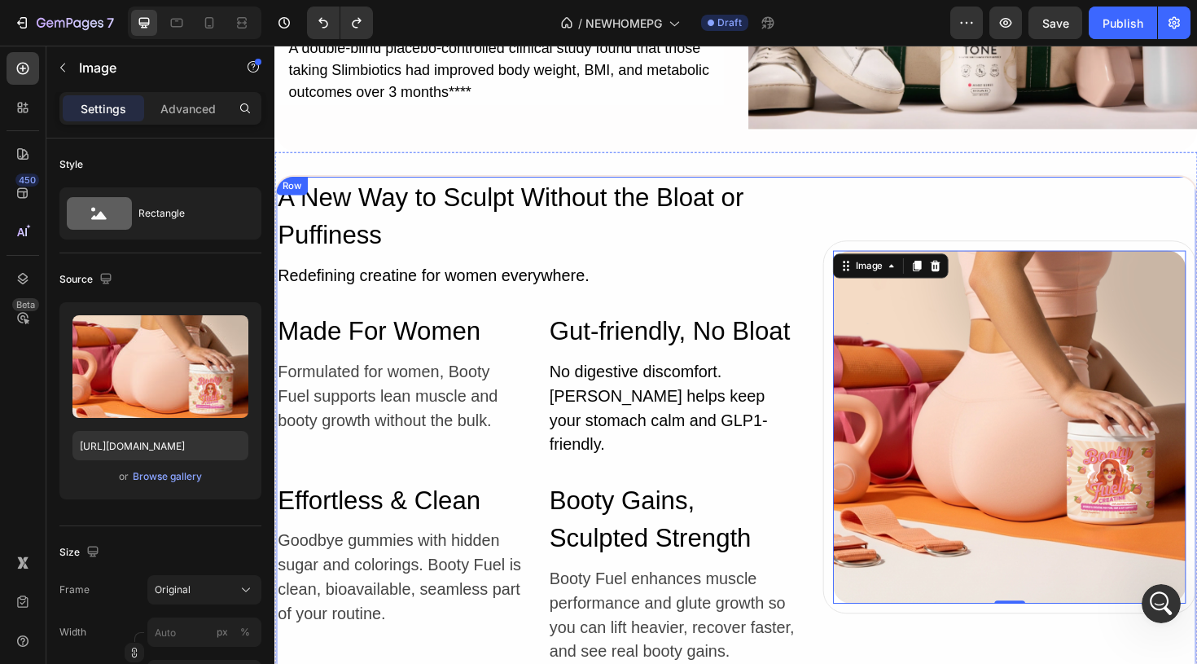
click at [936, 208] on div "Image 0 Row" at bounding box center [1052, 449] width 395 height 530
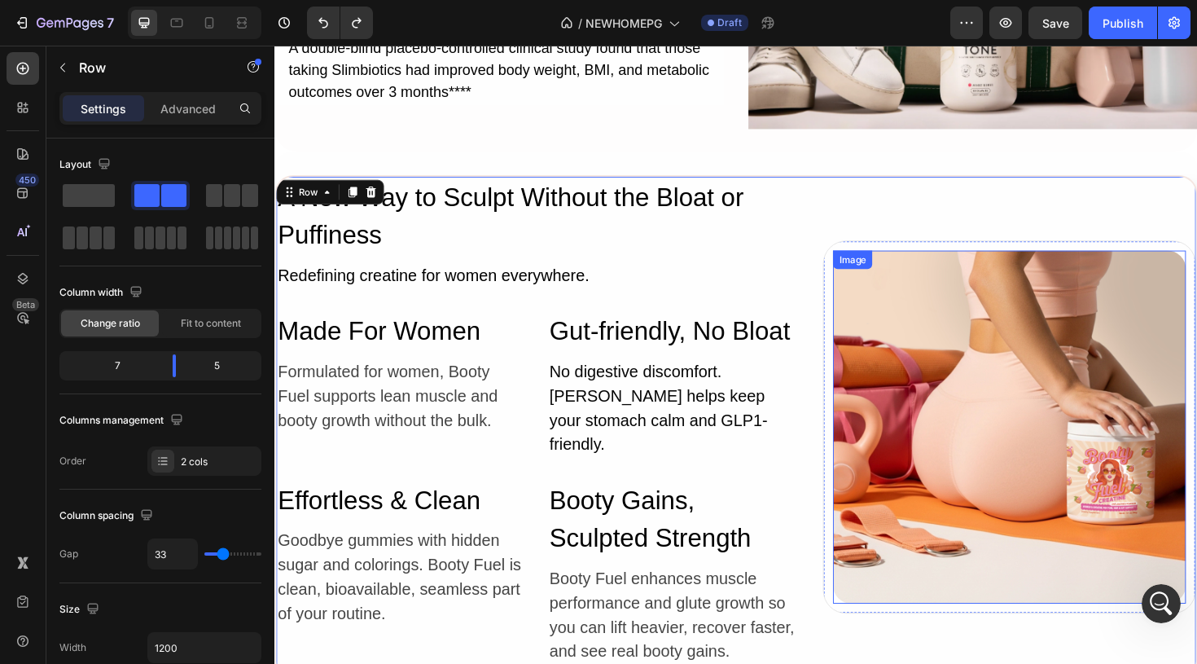
click at [921, 274] on div "Image" at bounding box center [1053, 449] width 374 height 374
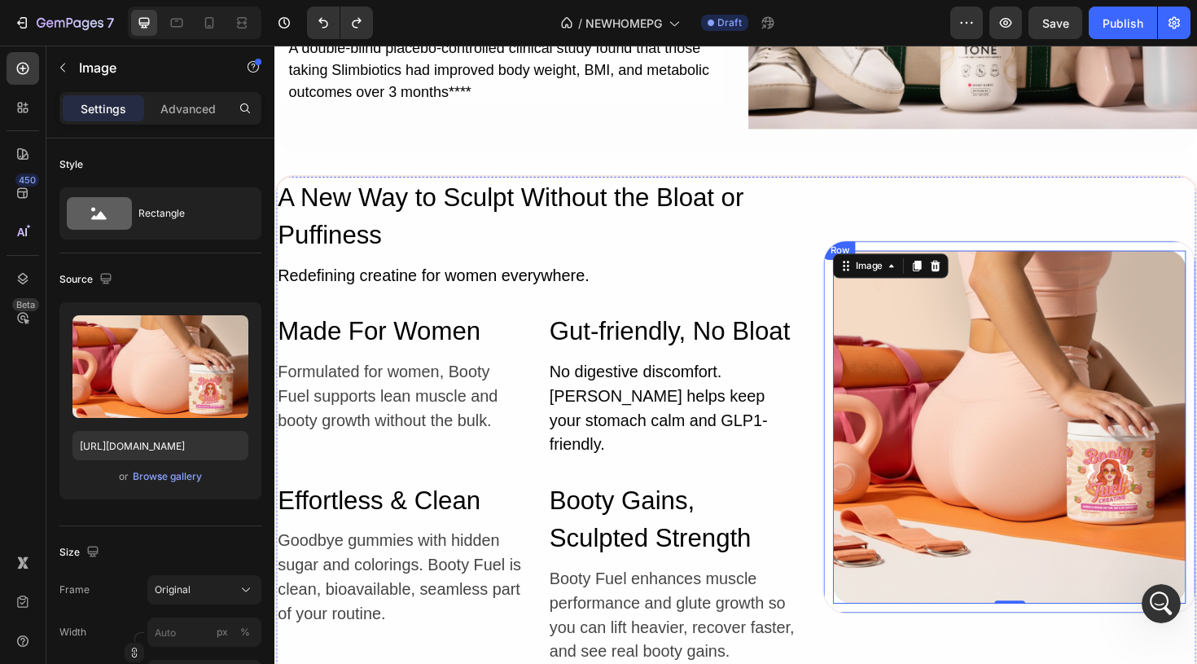
click at [862, 311] on div "Image 0 Row" at bounding box center [1052, 449] width 395 height 395
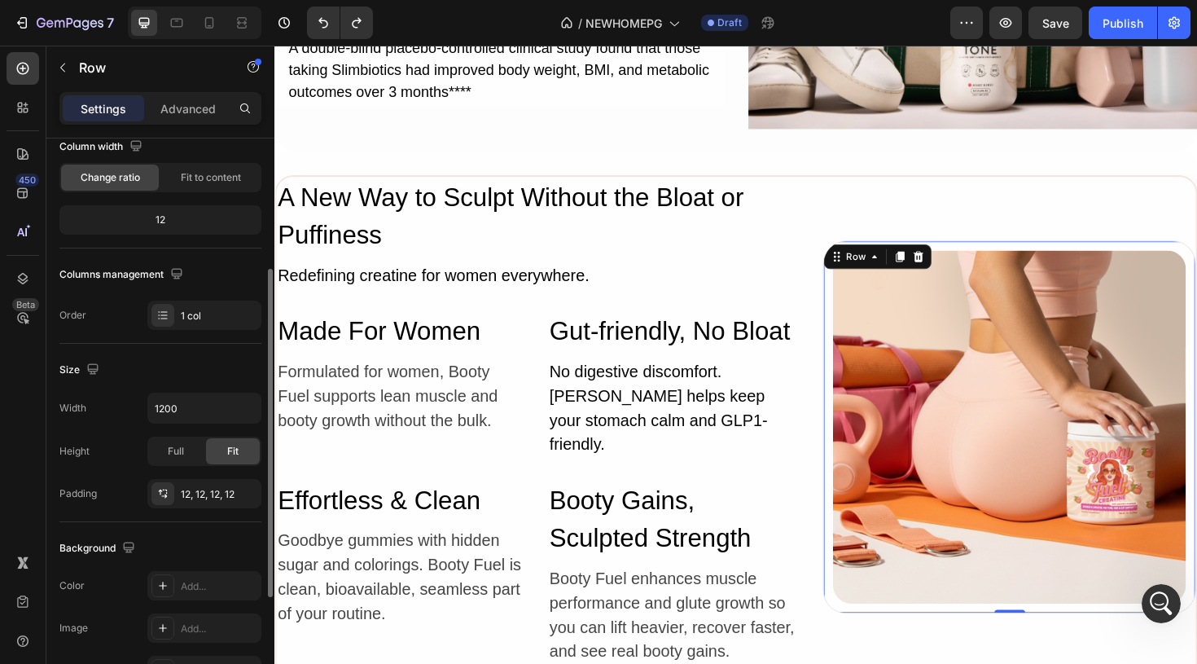
scroll to position [179, 0]
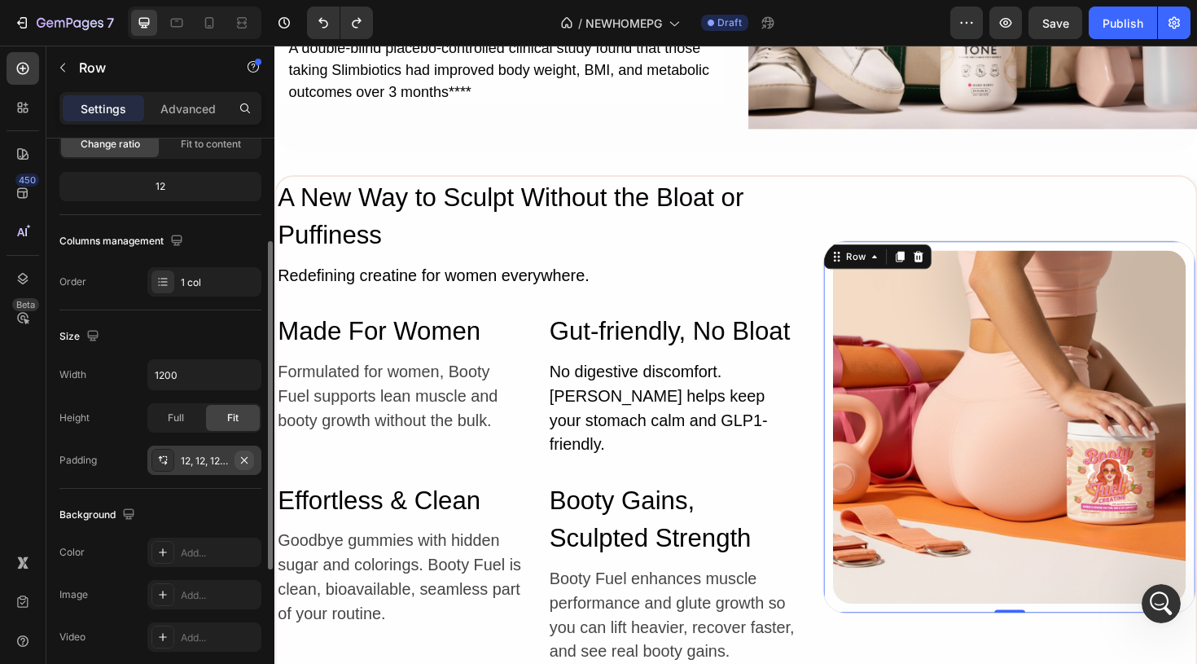
click at [243, 460] on icon "button" at bounding box center [244, 460] width 13 height 13
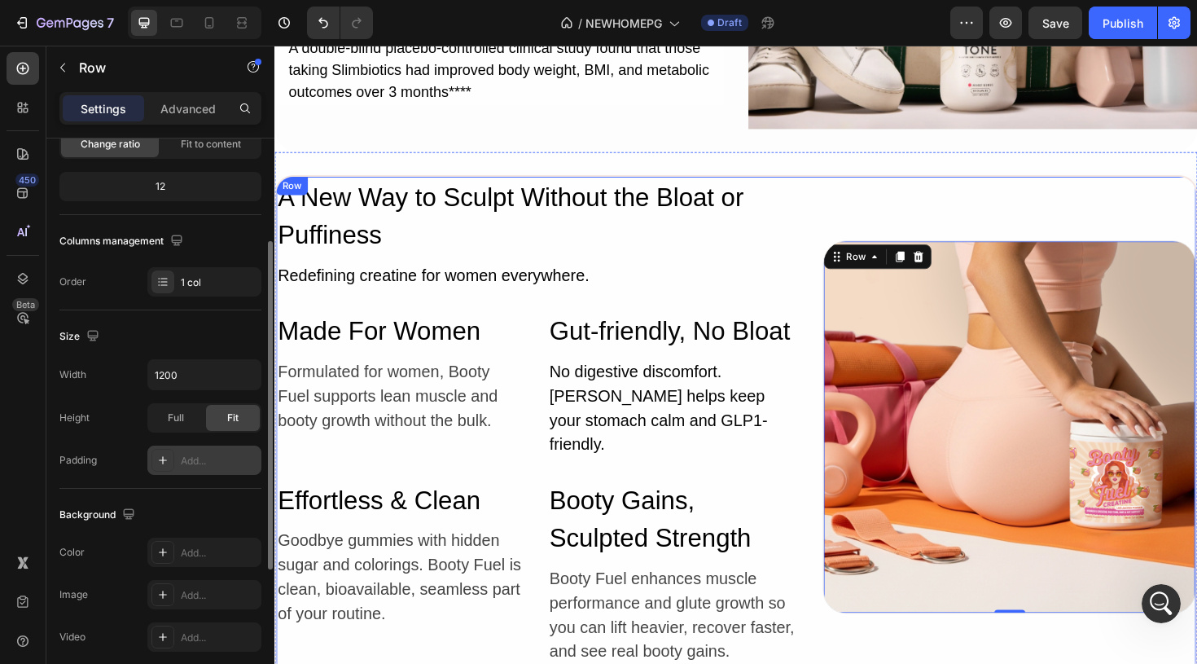
click at [981, 213] on div "Image Row 0" at bounding box center [1052, 449] width 395 height 530
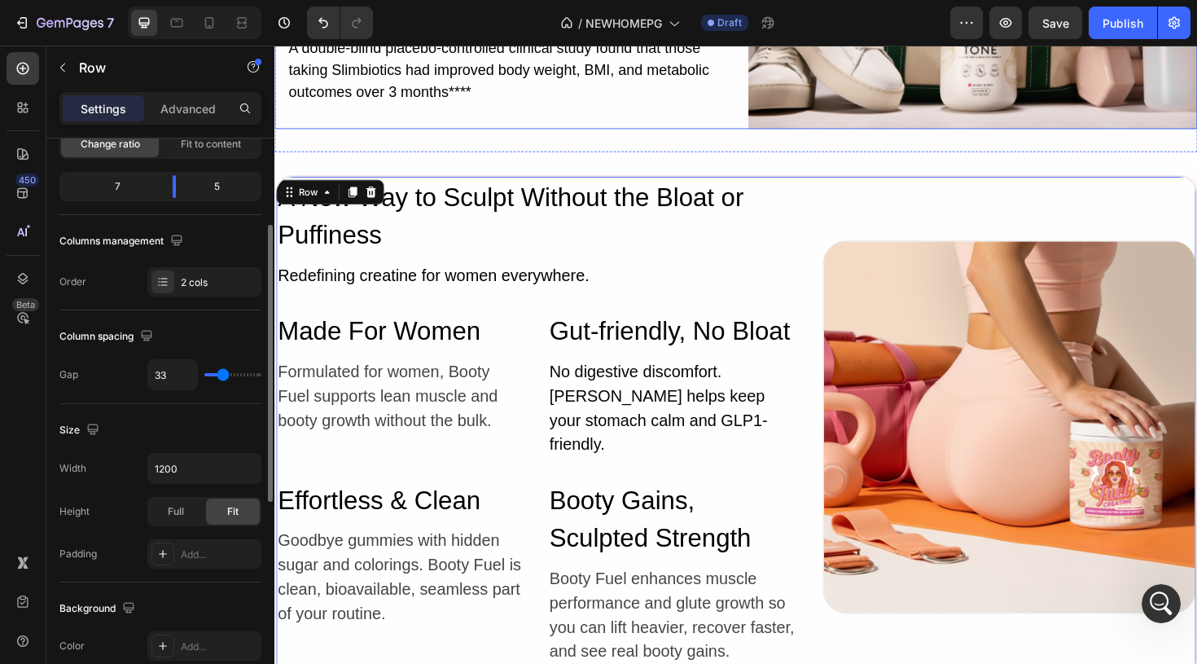
click at [861, 206] on div "Image Row" at bounding box center [1052, 449] width 395 height 530
click at [184, 100] on p "Advanced" at bounding box center [187, 108] width 55 height 17
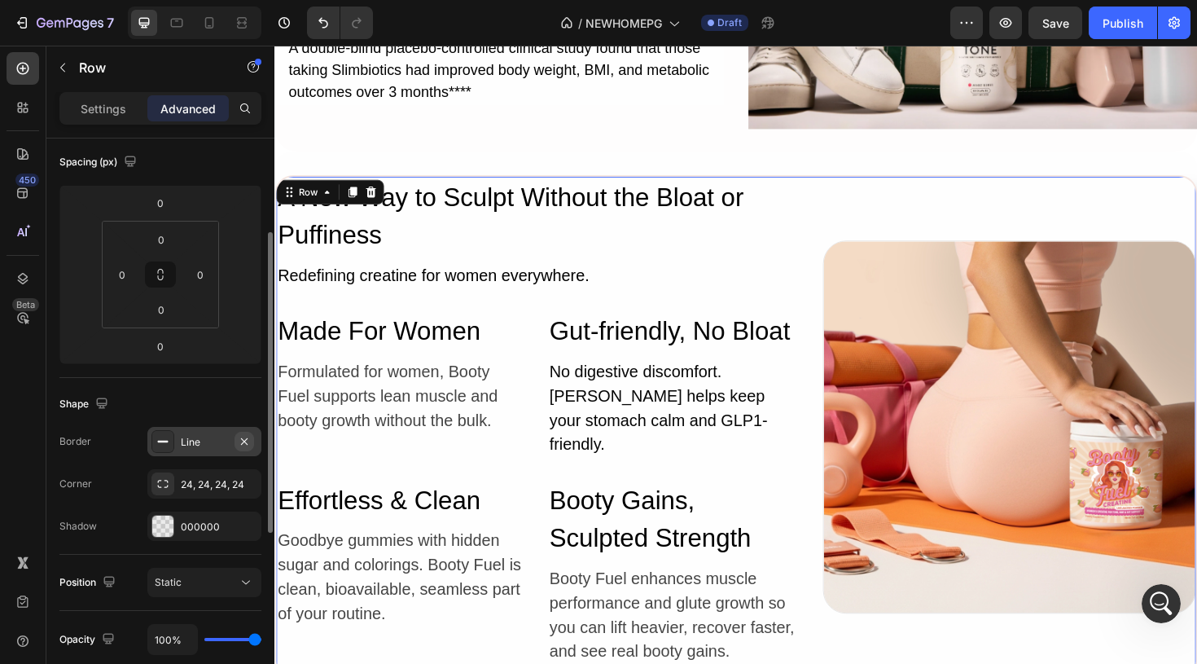
click at [243, 441] on icon "button" at bounding box center [244, 440] width 7 height 7
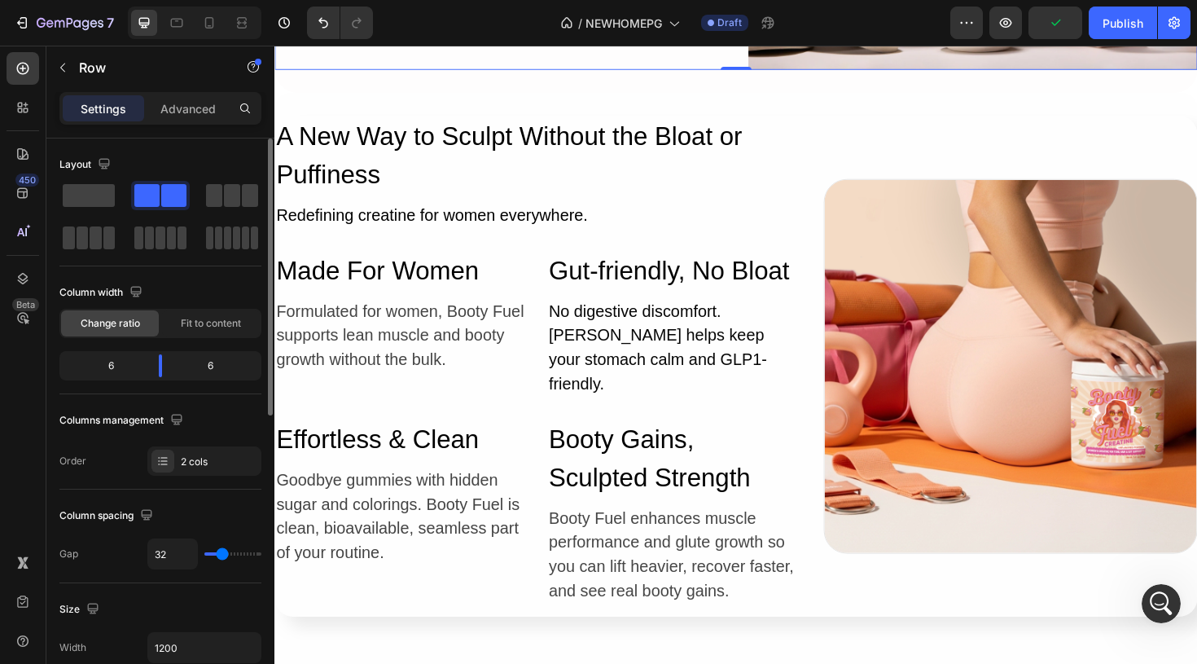
scroll to position [5508, 0]
click at [934, 333] on img at bounding box center [1054, 383] width 394 height 394
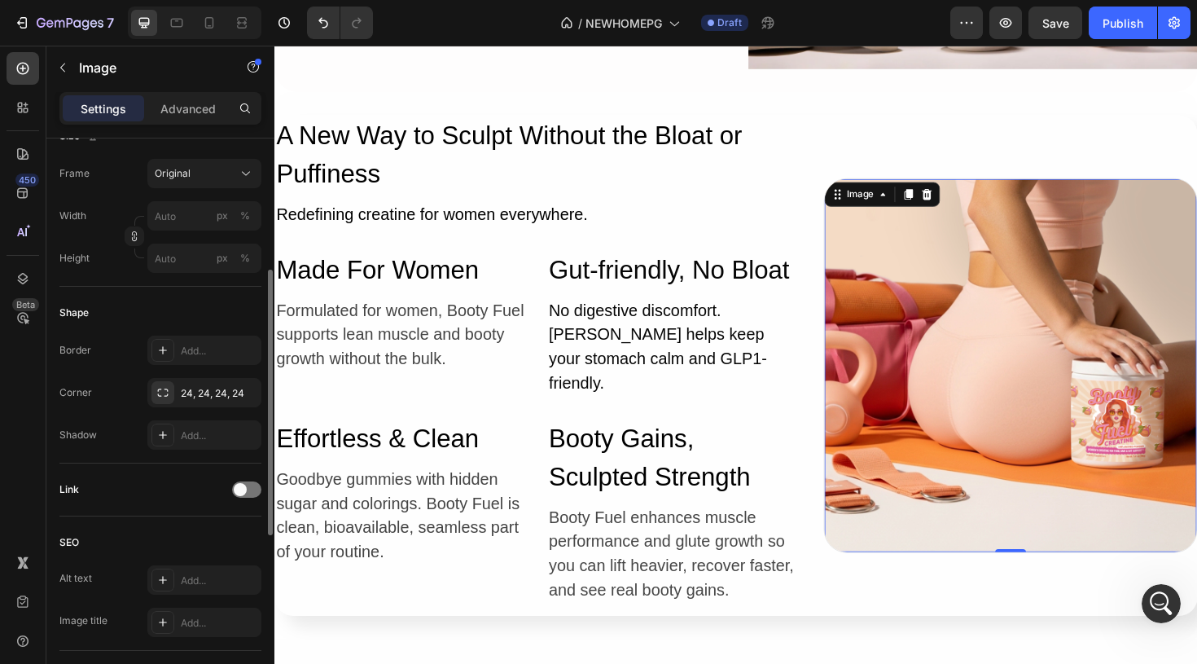
scroll to position [426, 0]
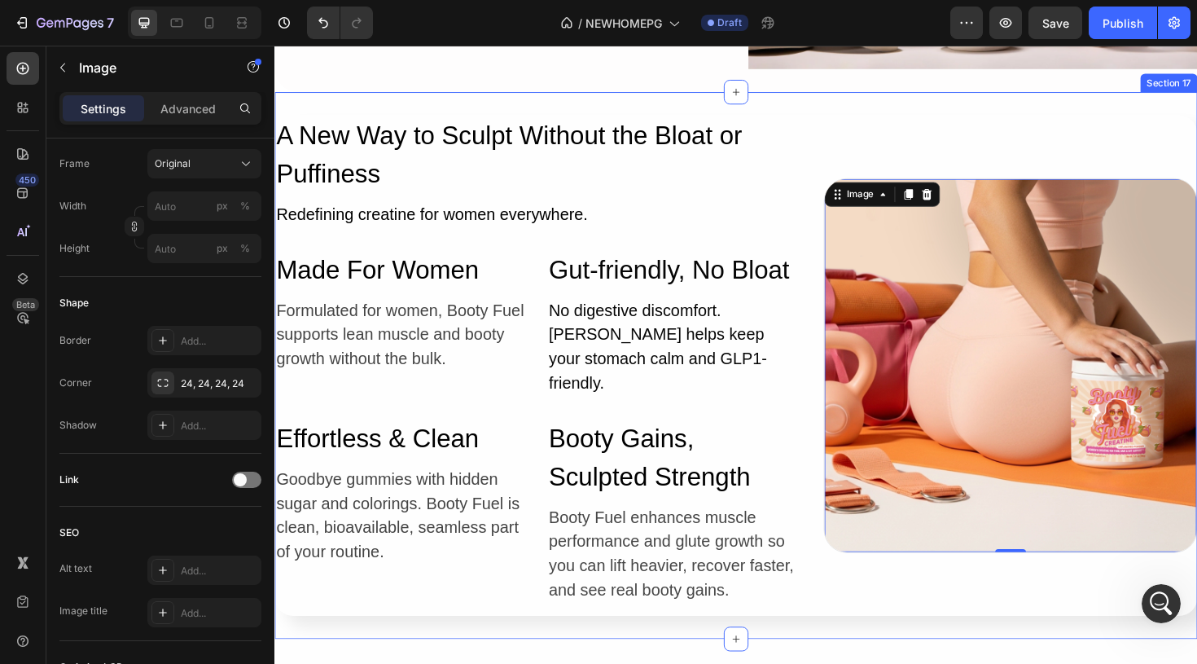
click at [1084, 115] on div "A New Way to Sculpt Without the Bloat or Puffiness Heading Redefining creatine …" at bounding box center [762, 383] width 977 height 579
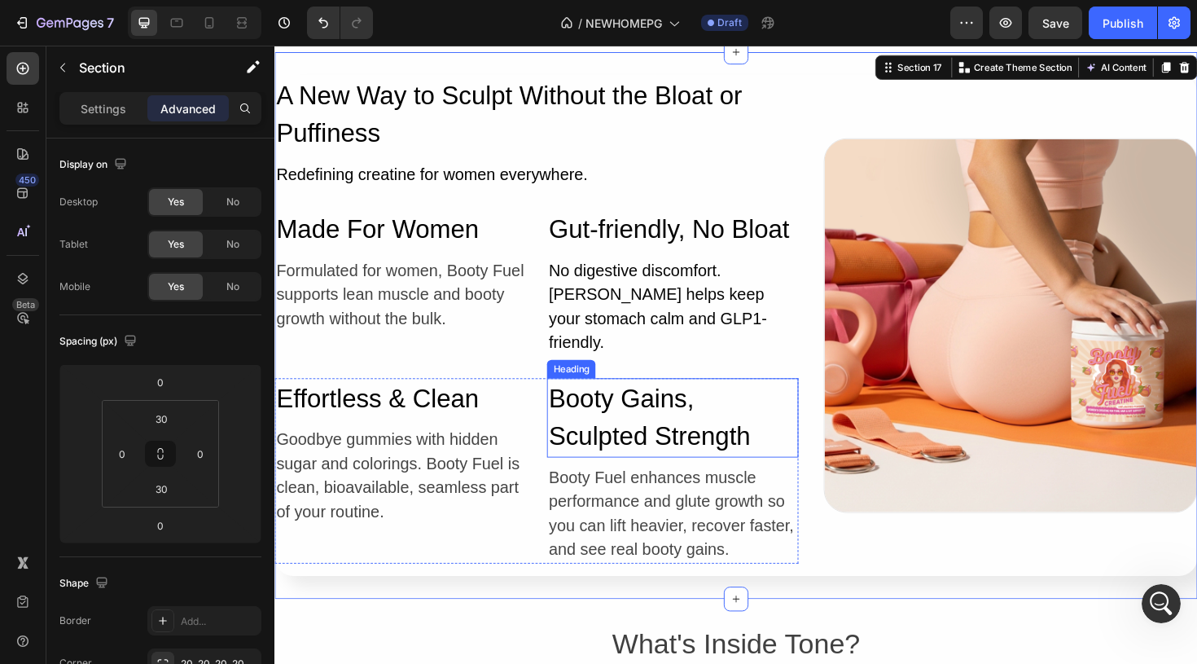
scroll to position [5551, 0]
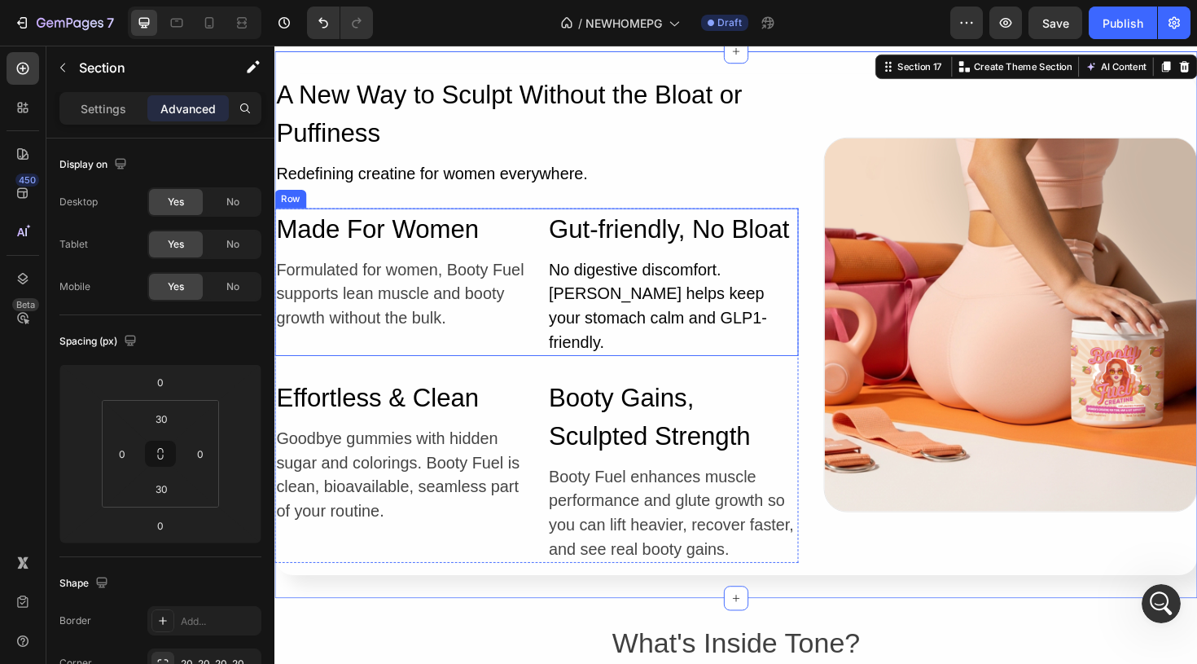
click at [544, 300] on div "Made For Women Heading Formulated for women, Booty Fuel supports lean muscle an…" at bounding box center [551, 295] width 555 height 156
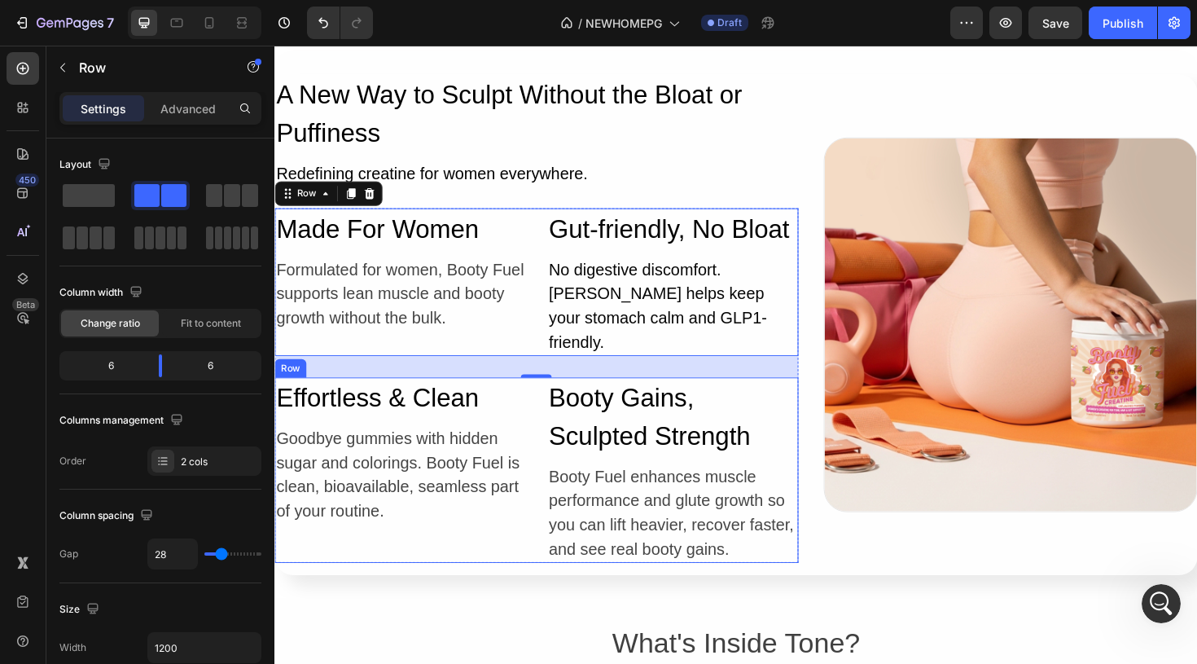
click at [542, 446] on div "Effortless & Clean Heading Goodbye gummies with hidden sugar and colorings. Boo…" at bounding box center [551, 495] width 555 height 196
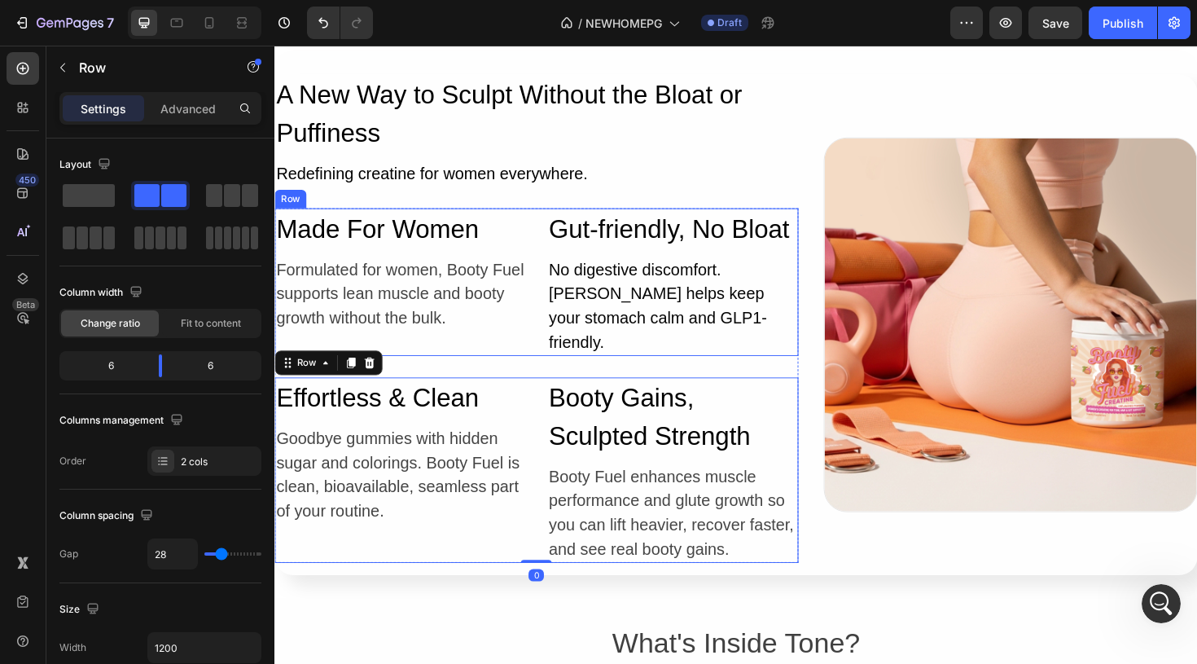
click at [545, 295] on div "Made For Women Heading Formulated for women, Booty Fuel supports lean muscle an…" at bounding box center [551, 295] width 555 height 156
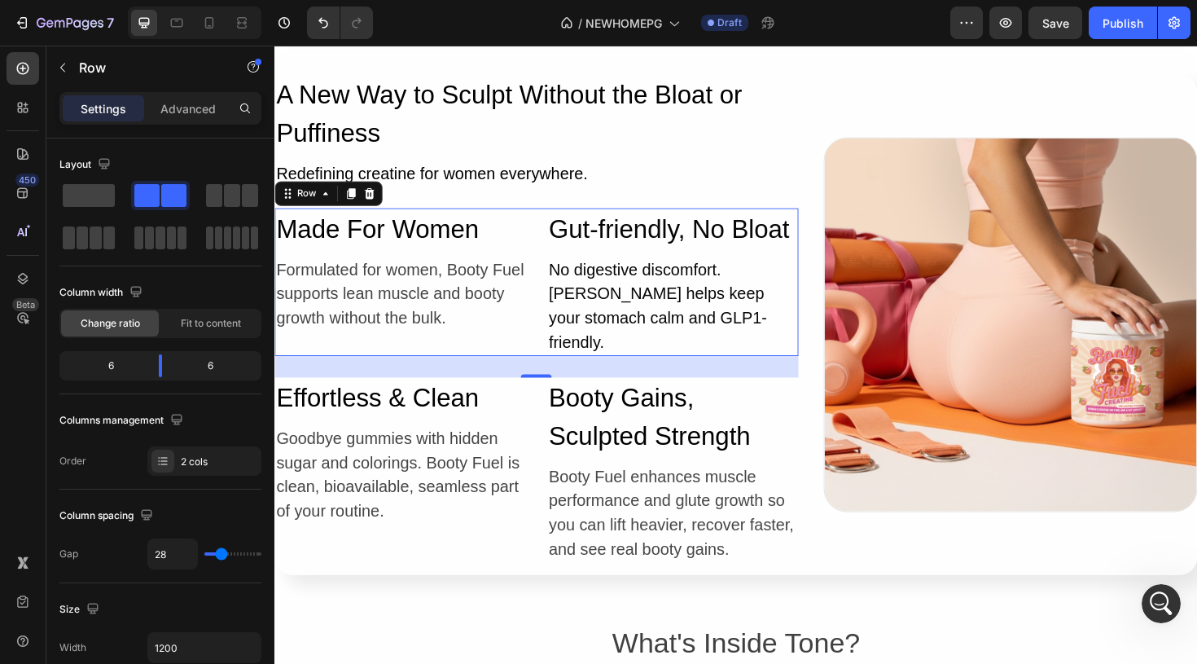
click at [555, 254] on div "Made For Women Heading Formulated for women, Booty Fuel supports lean muscle an…" at bounding box center [551, 295] width 555 height 156
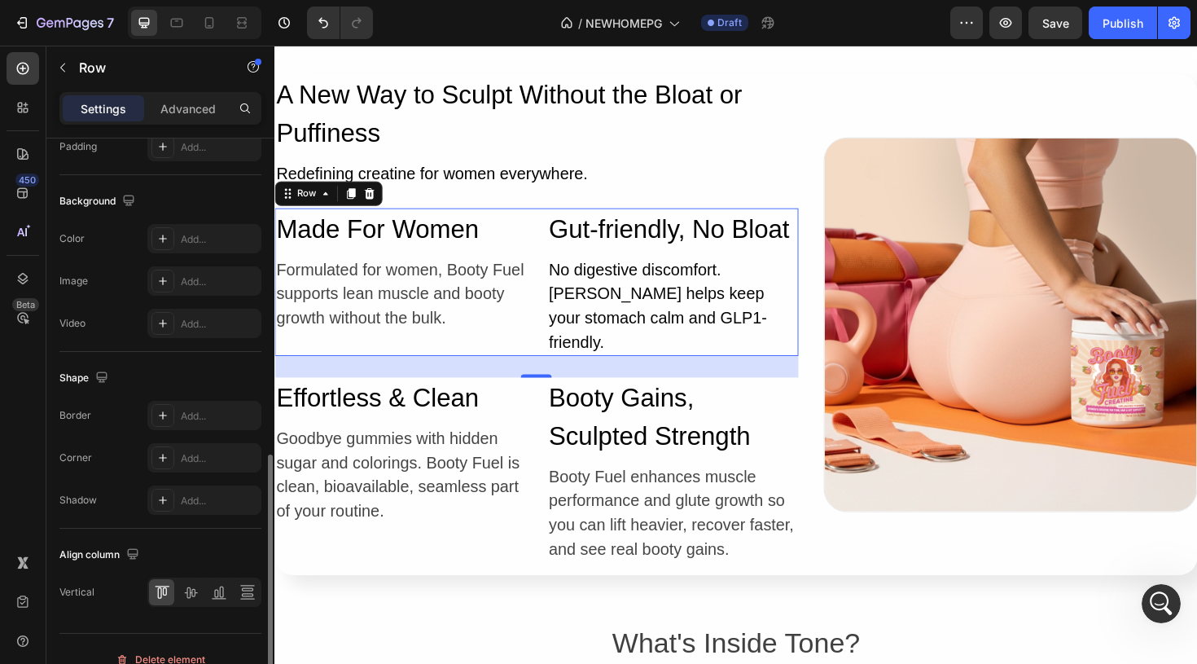
scroll to position [607, 0]
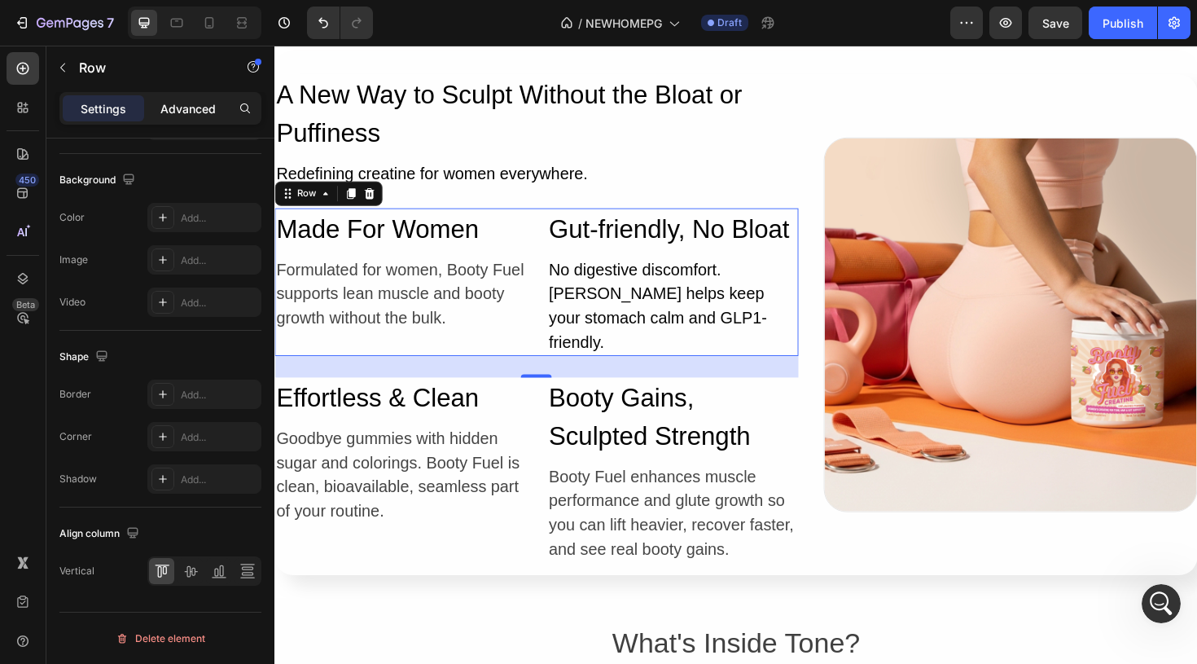
click at [190, 113] on p "Advanced" at bounding box center [187, 108] width 55 height 17
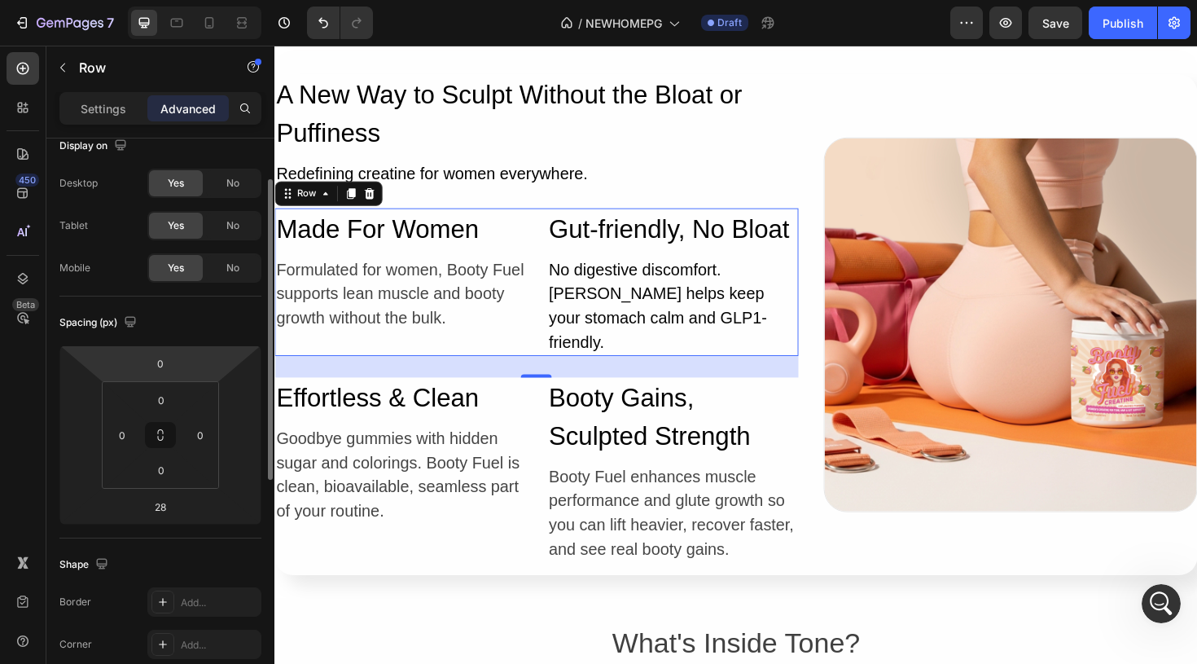
scroll to position [0, 0]
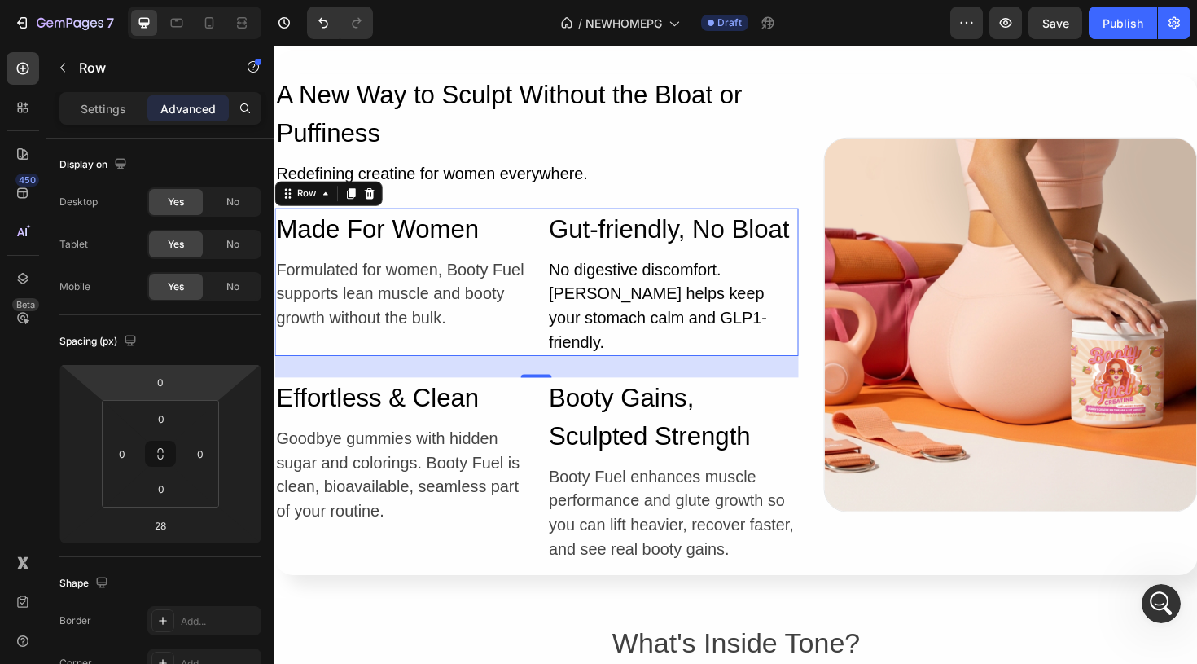
click at [541, 274] on div "Made For Women Heading Formulated for women, Booty Fuel supports lean muscle an…" at bounding box center [551, 295] width 555 height 156
click at [556, 445] on div "Effortless & Clean Heading Goodbye gummies with hidden sugar and colorings. Boo…" at bounding box center [551, 495] width 555 height 196
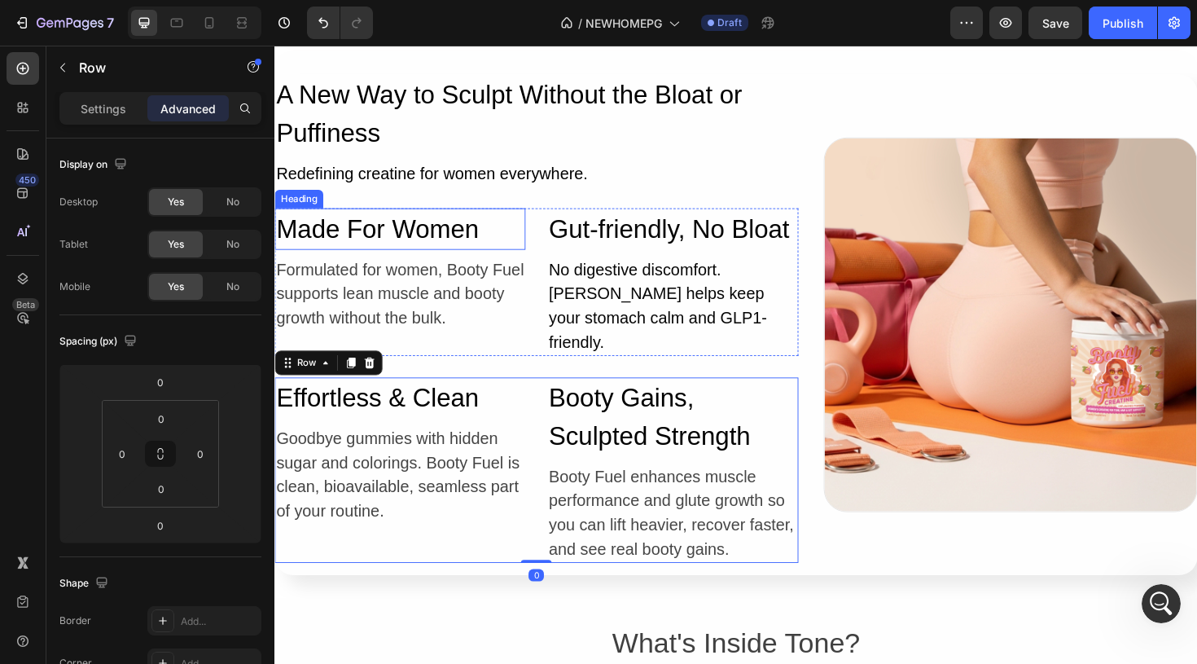
click at [530, 255] on h2 "Made For Women" at bounding box center [406, 239] width 265 height 44
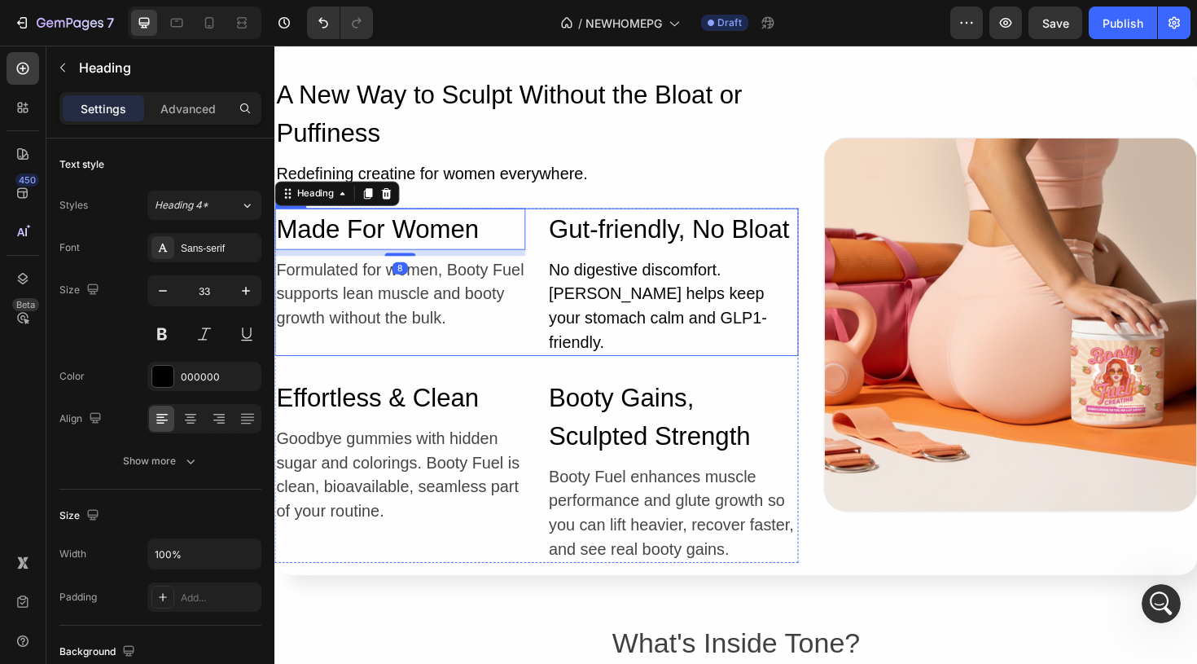
click at [549, 292] on div "Made For Women Heading 8 Formulated for women, Booty Fuel supports lean muscle …" at bounding box center [551, 295] width 555 height 156
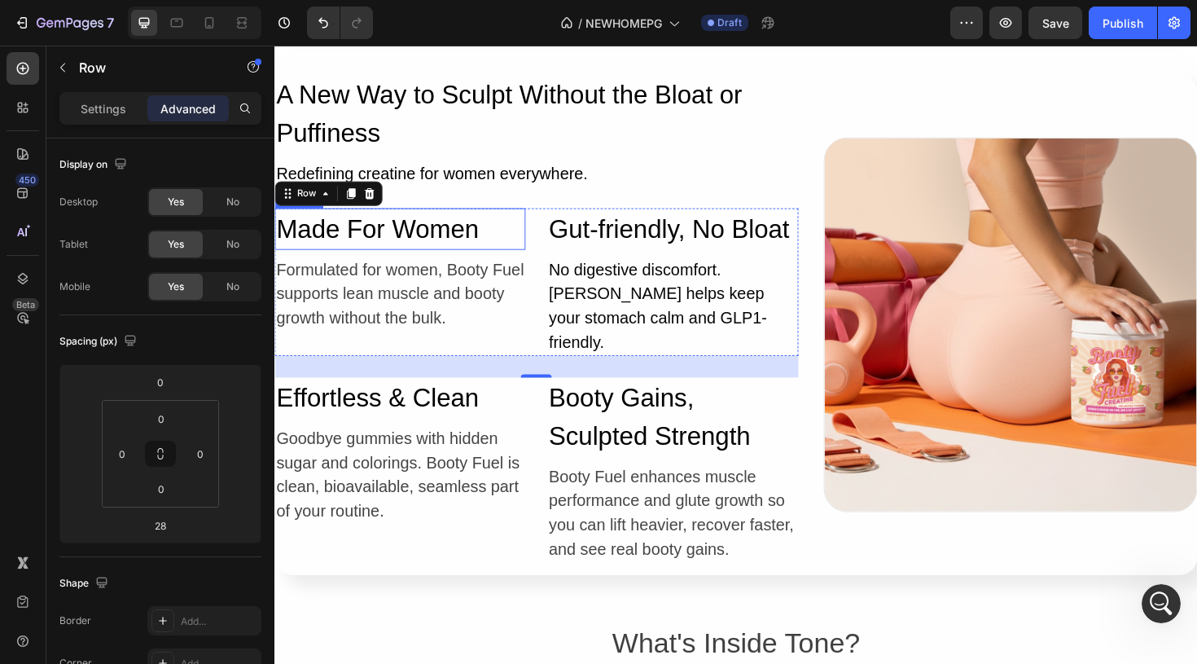
click at [424, 244] on h2 "Made For Women" at bounding box center [406, 239] width 265 height 44
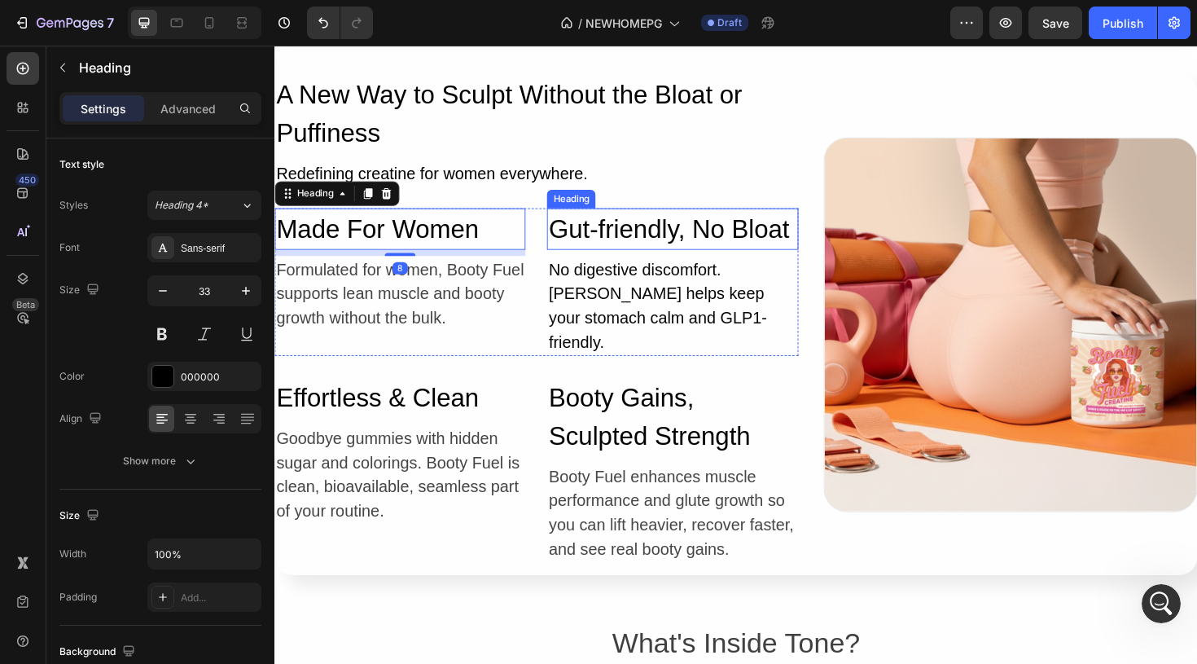
click at [640, 250] on h2 "Gut-friendly, No Bloat" at bounding box center [695, 239] width 265 height 44
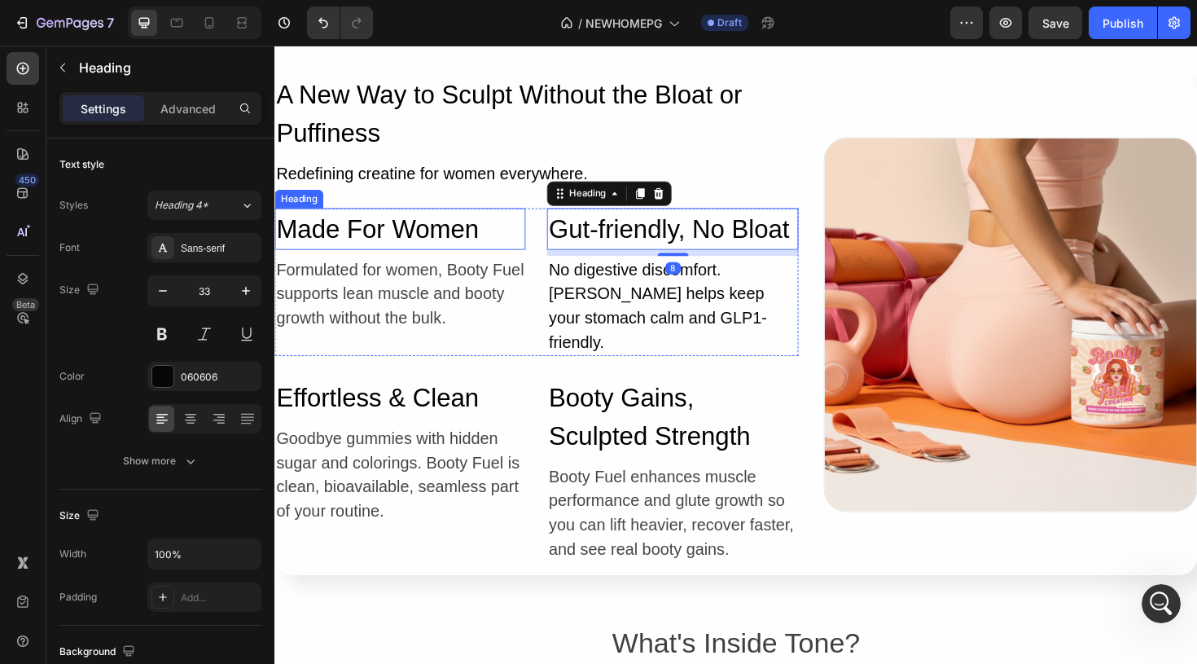
click at [468, 235] on h2 "Made For Women" at bounding box center [406, 239] width 265 height 44
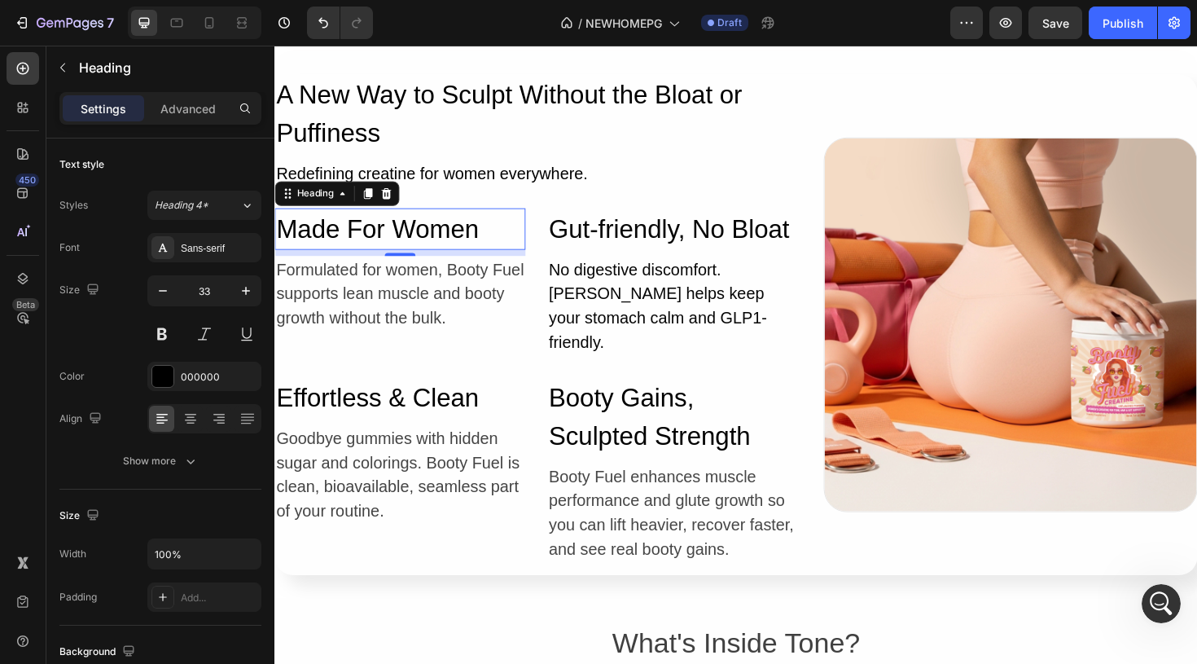
click at [413, 238] on h2 "Made For Women" at bounding box center [406, 239] width 265 height 44
click at [209, 117] on div "Advanced" at bounding box center [187, 108] width 81 height 26
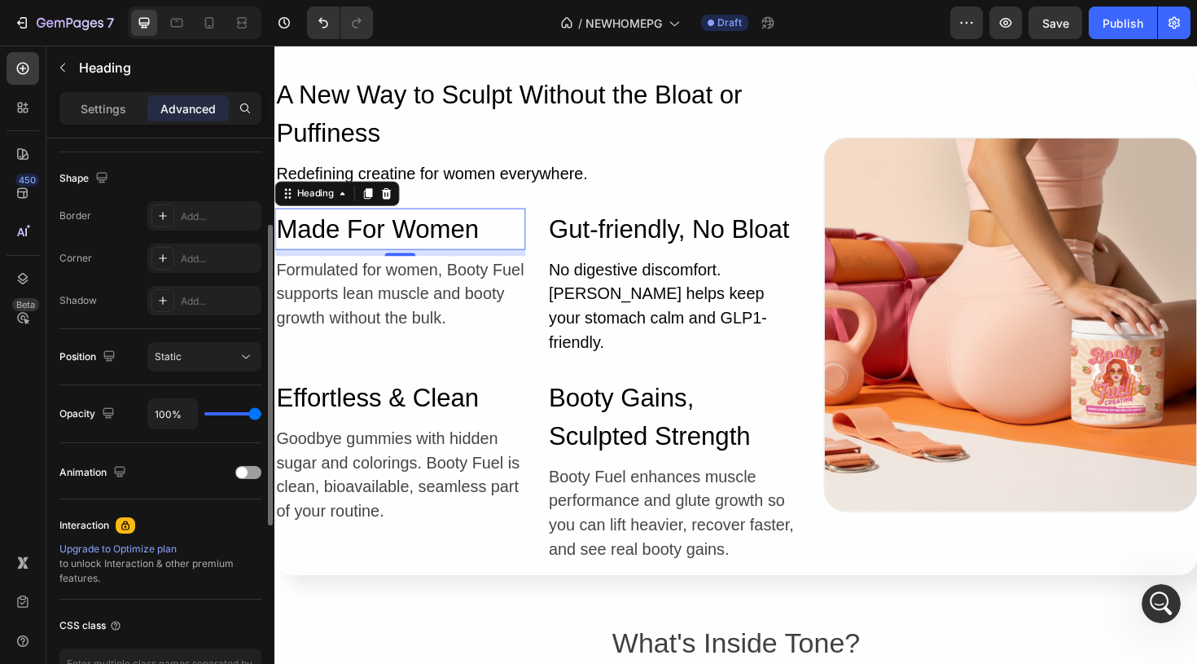
scroll to position [515, 0]
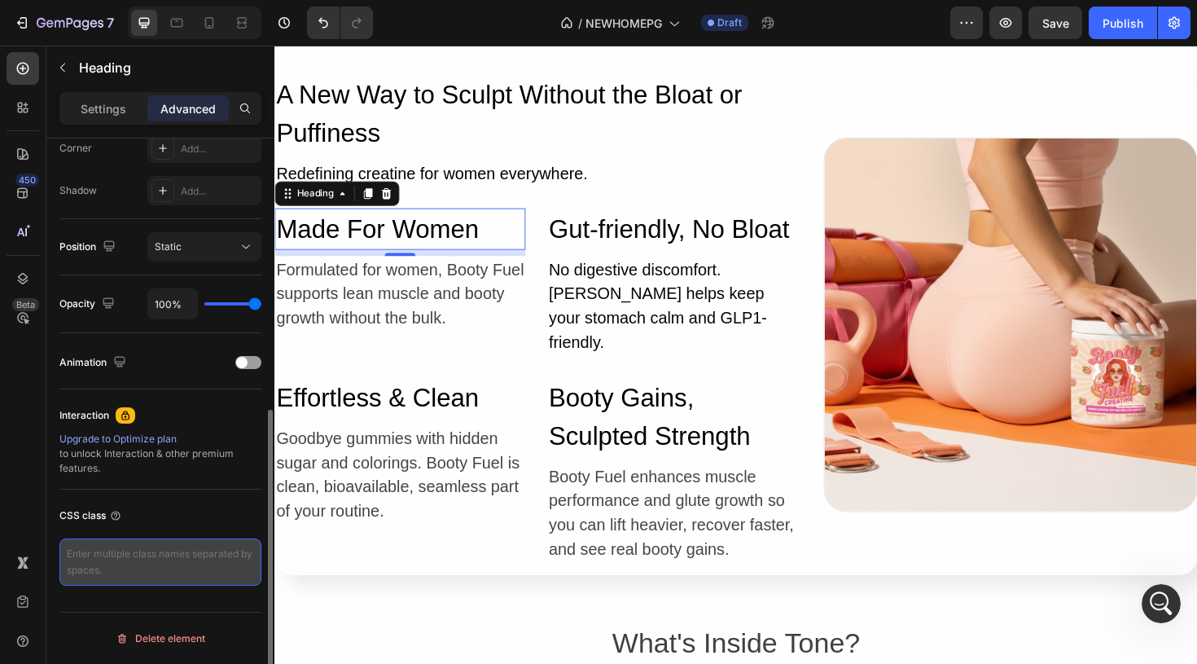
click at [142, 575] on textarea at bounding box center [160, 561] width 202 height 47
paste textarea "bf-cell"
type textarea "bf-cell"
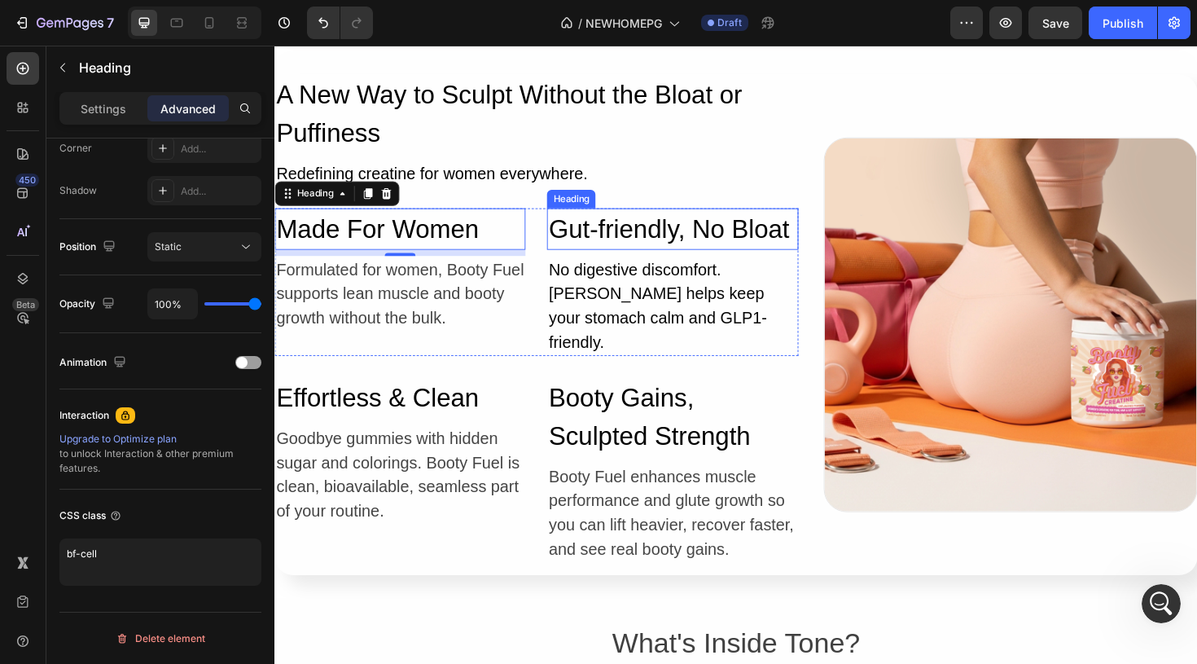
click at [655, 237] on h2 "Gut-friendly, No Bloat" at bounding box center [695, 239] width 265 height 44
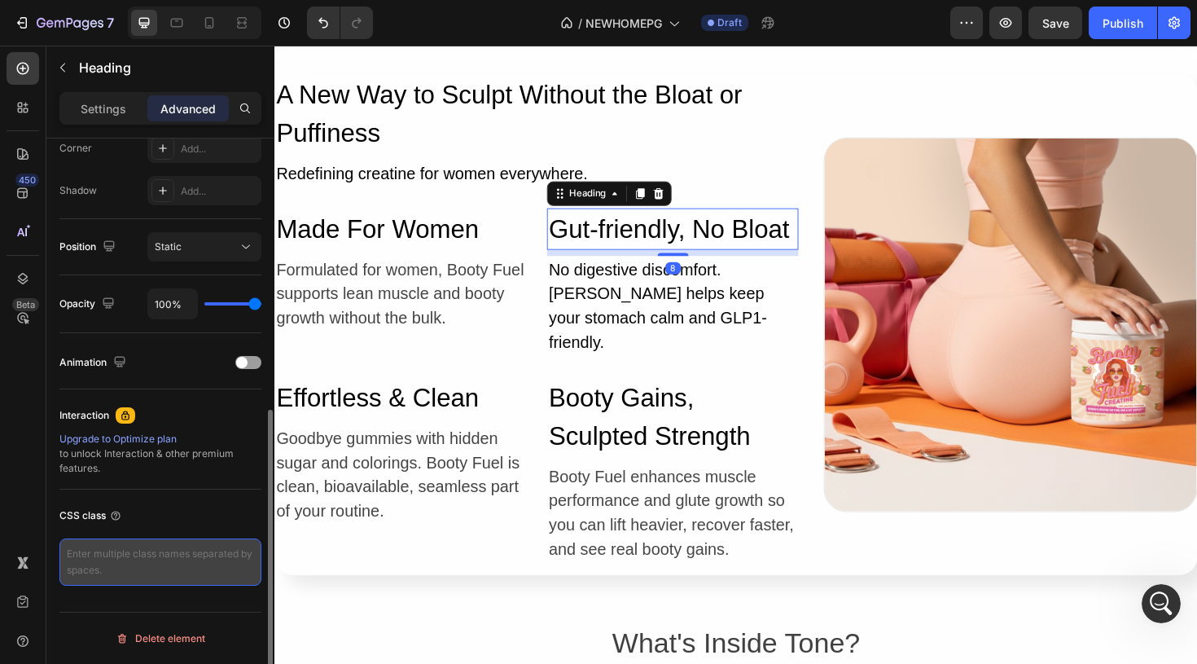
click at [154, 565] on textarea at bounding box center [160, 561] width 202 height 47
paste textarea "bf-cell"
type textarea "bf-cell"
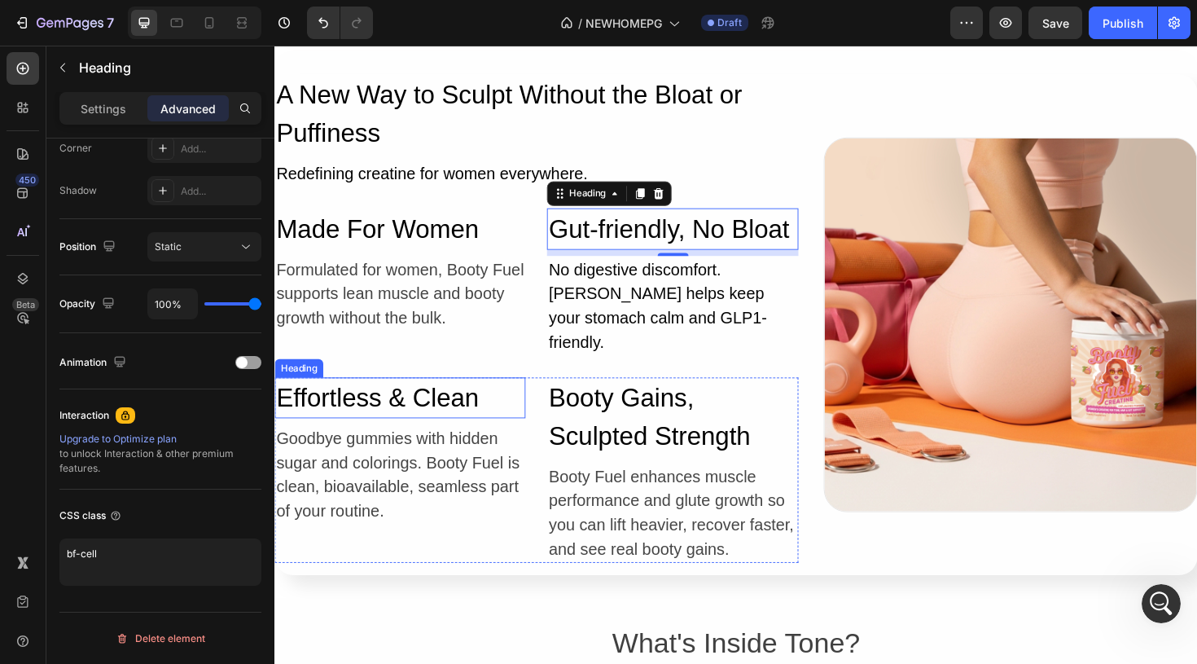
click at [423, 401] on h2 "Effortless & Clean" at bounding box center [406, 419] width 265 height 44
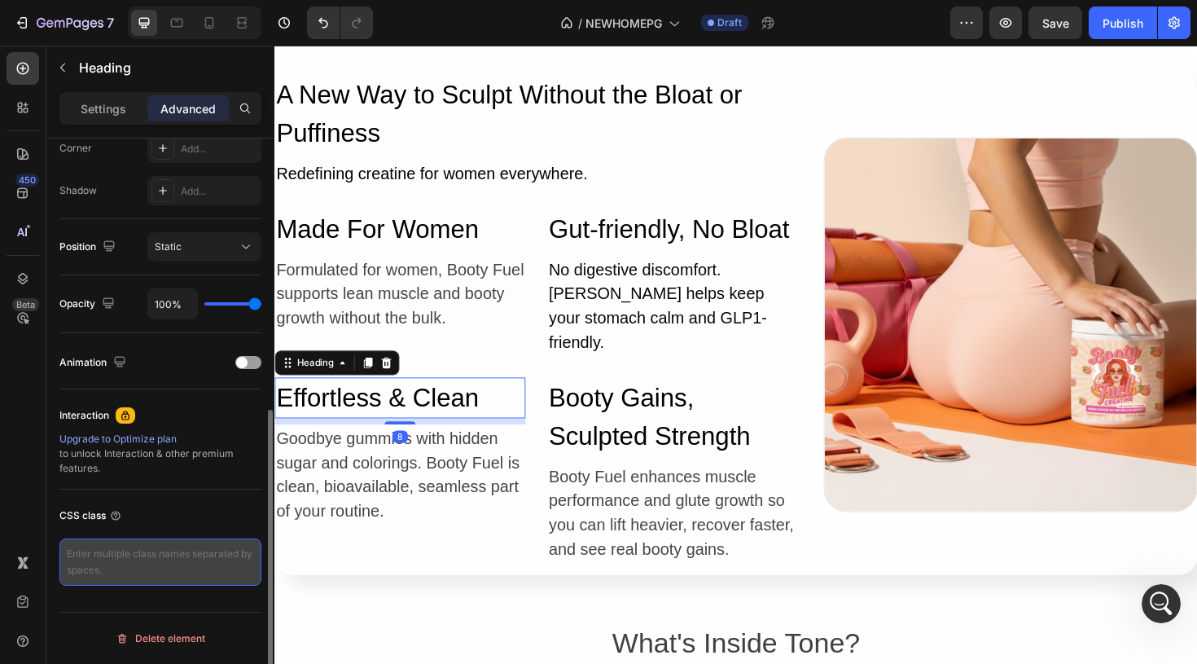
click at [198, 570] on textarea at bounding box center [160, 561] width 202 height 47
paste textarea "bf-cell"
type textarea "bf-cell"
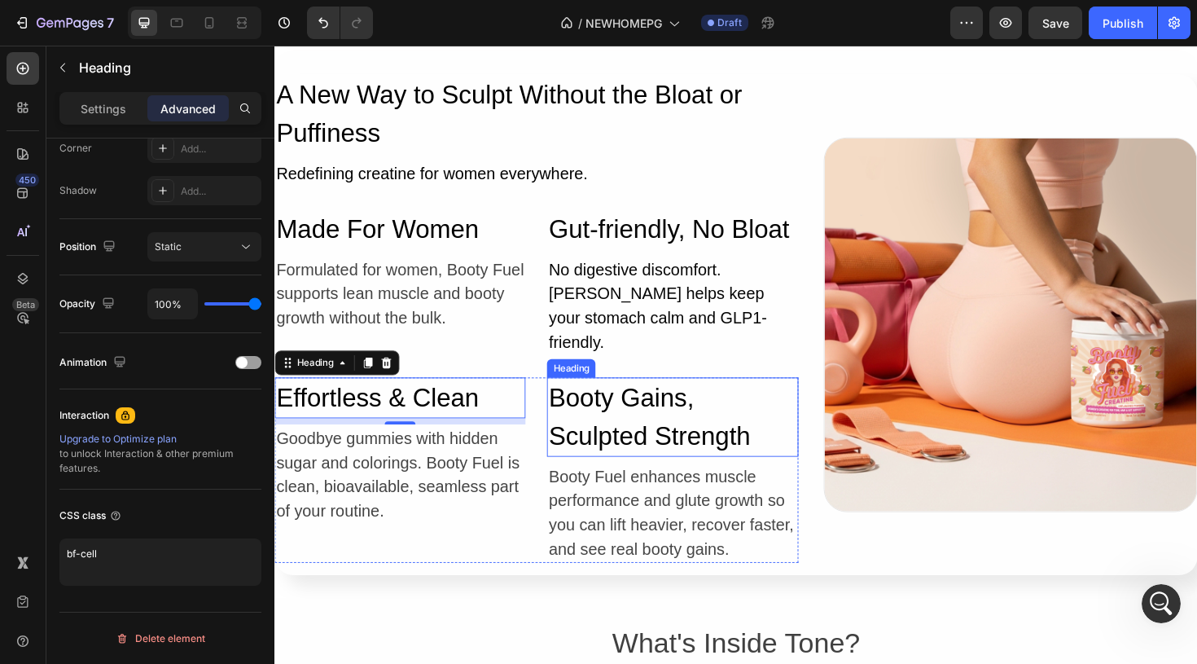
click at [673, 403] on h2 "Booty Gains, Sculpted Strength" at bounding box center [695, 439] width 265 height 84
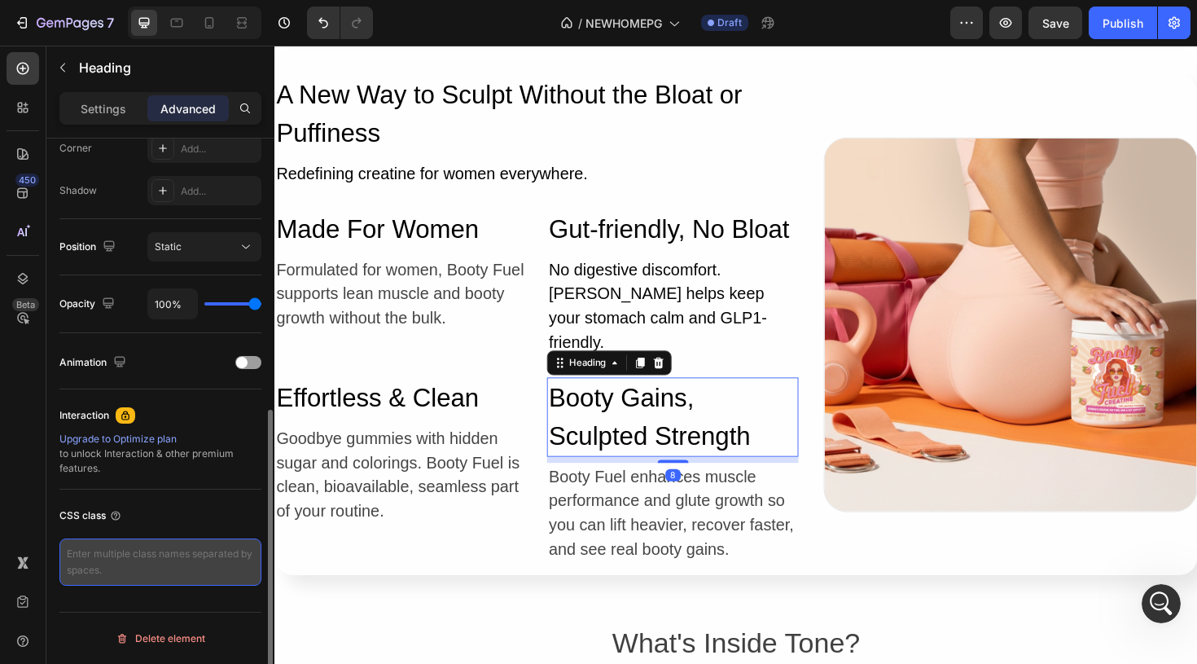
click at [173, 563] on textarea at bounding box center [160, 561] width 202 height 47
paste textarea "bf-cell"
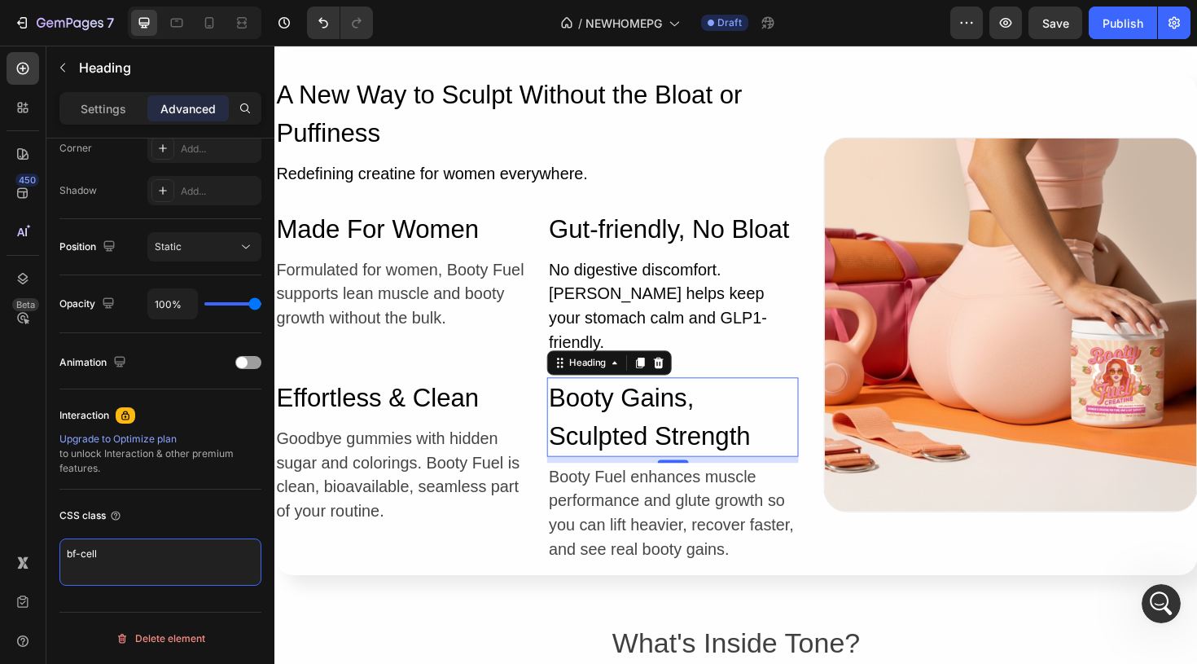
type textarea "bf-cell"
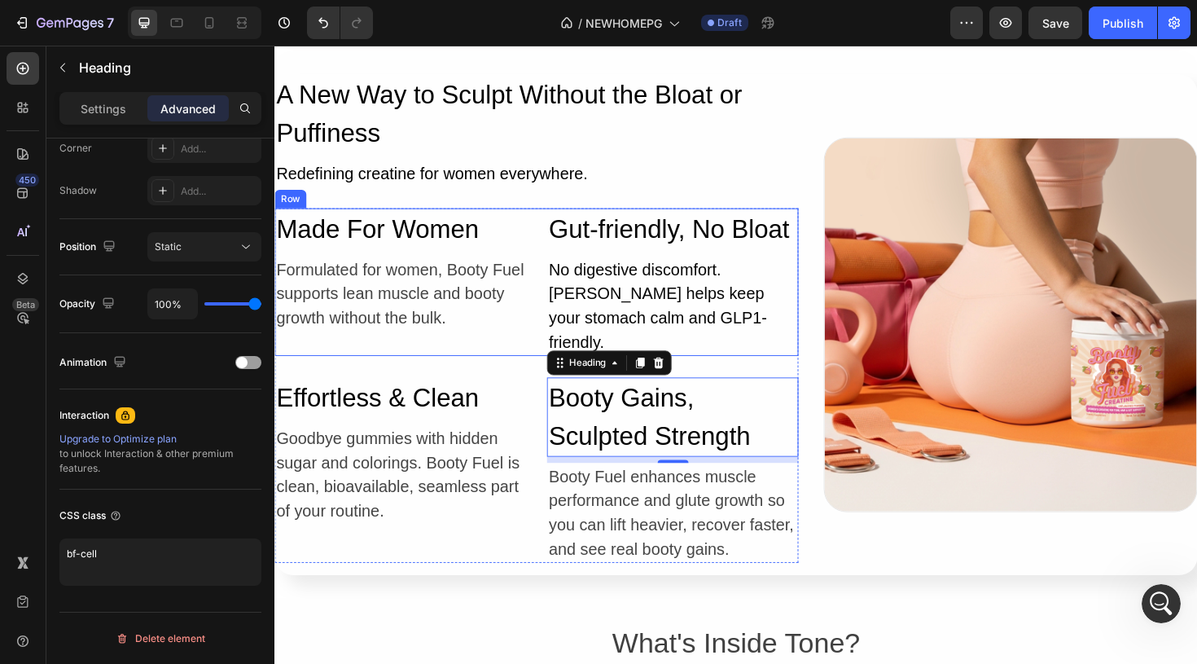
click at [553, 305] on div "Made For Women Heading Formulated for women, Booty Fuel supports lean muscle an…" at bounding box center [551, 295] width 555 height 156
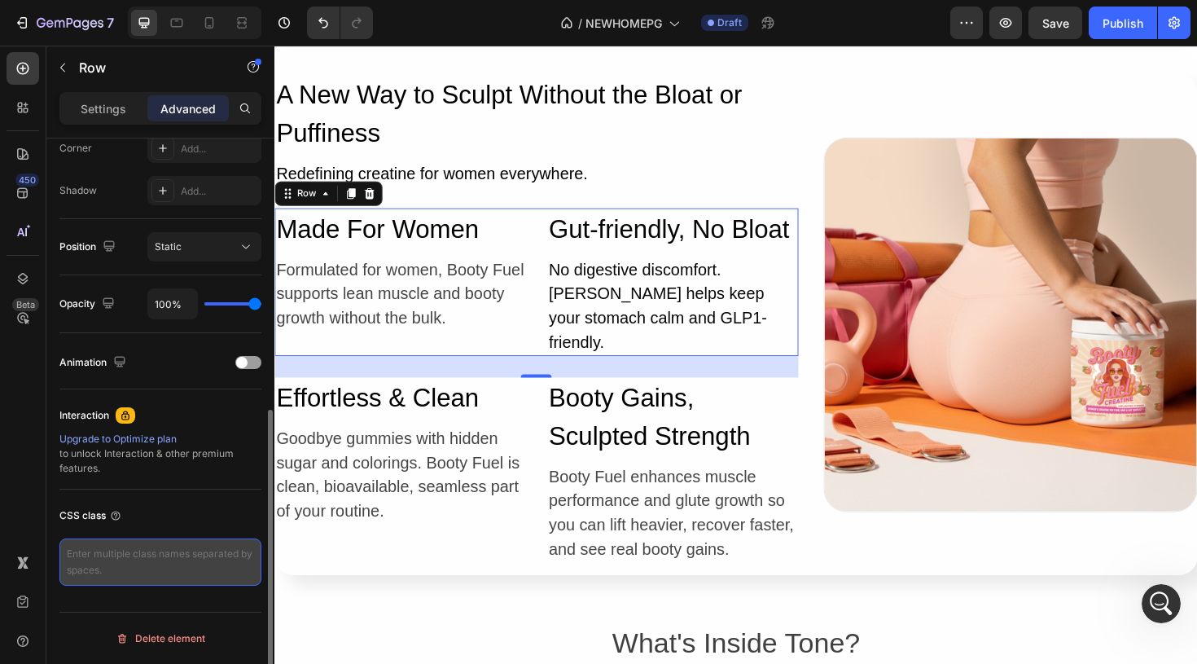
click at [180, 559] on textarea at bounding box center [160, 561] width 202 height 47
paste textarea "bf-grid"
type textarea "bf-grid"
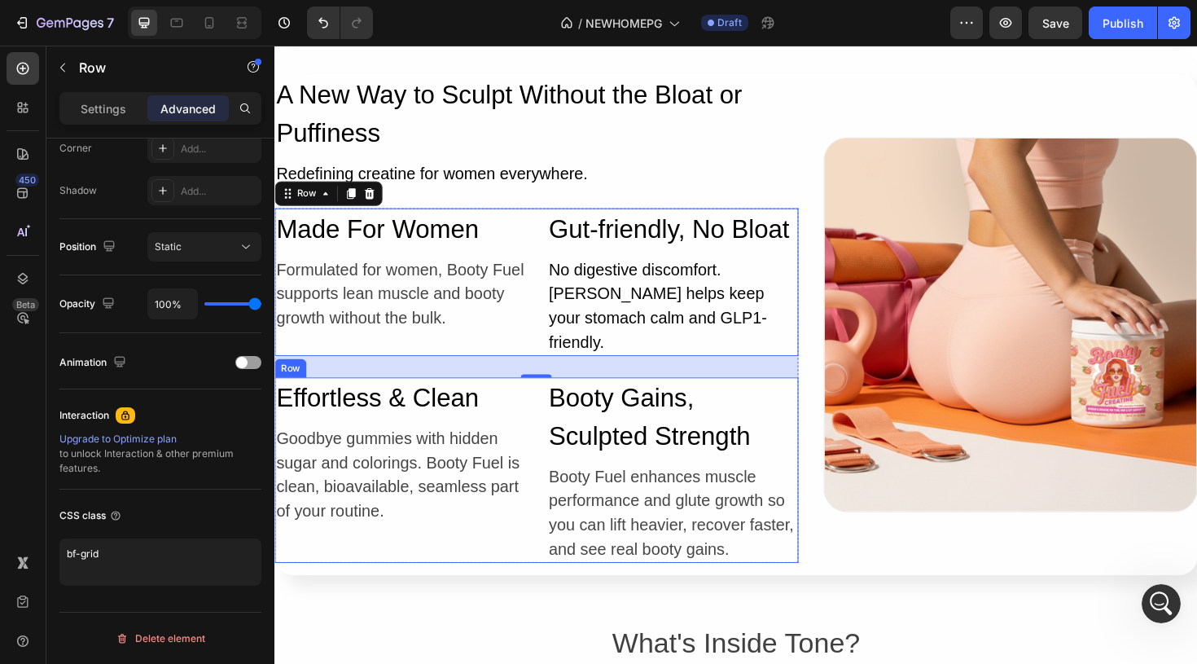
click at [541, 397] on div "Effortless & Clean Heading Goodbye gummies with hidden sugar and colorings. Boo…" at bounding box center [551, 495] width 555 height 196
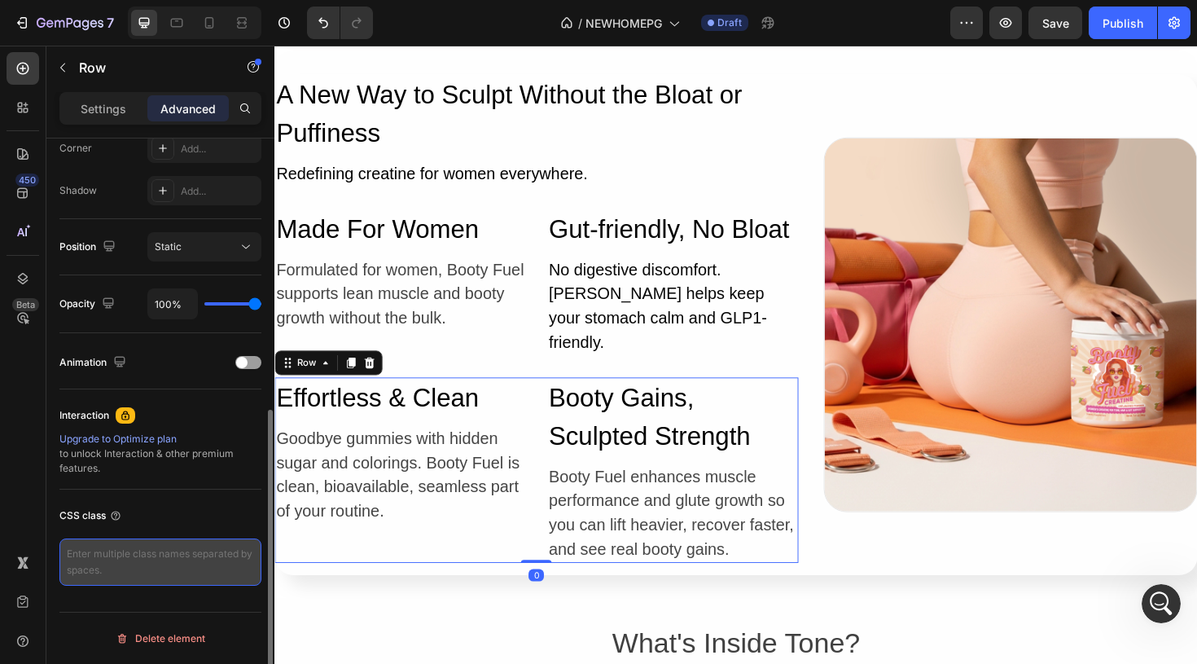
click at [197, 561] on textarea at bounding box center [160, 561] width 202 height 47
paste textarea "bf-grid"
type textarea "bf-grid"
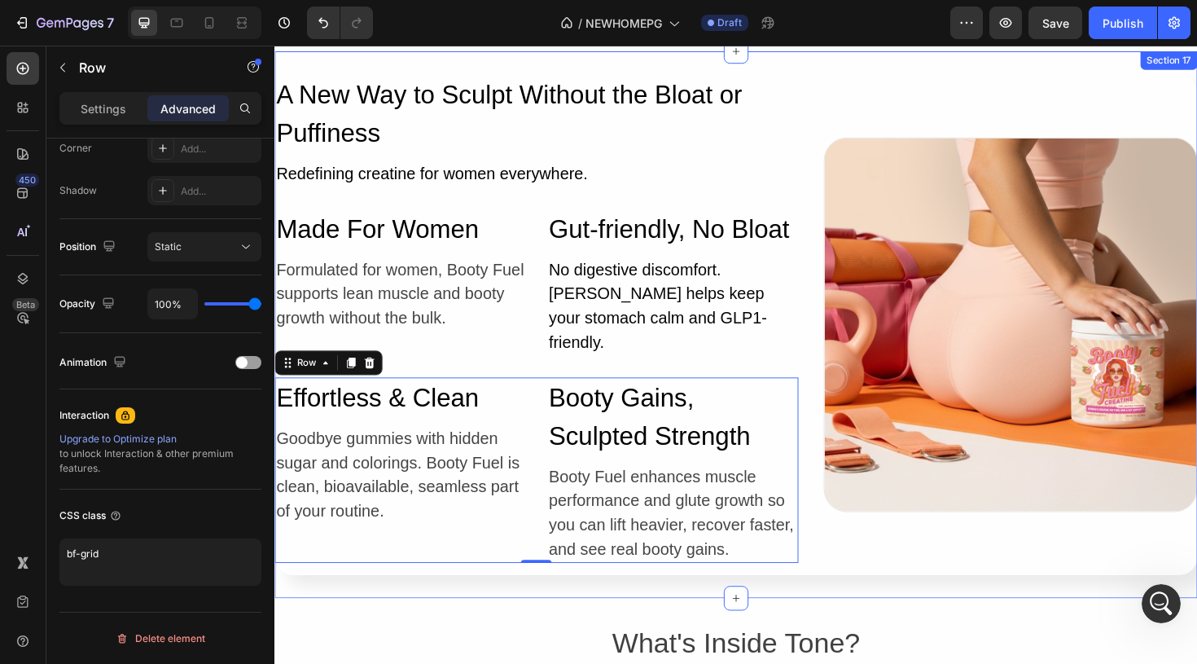
click at [403, 586] on div "A New Way to Sculpt Without the Bloat or Puffiness Heading Redefining creatine …" at bounding box center [762, 340] width 977 height 579
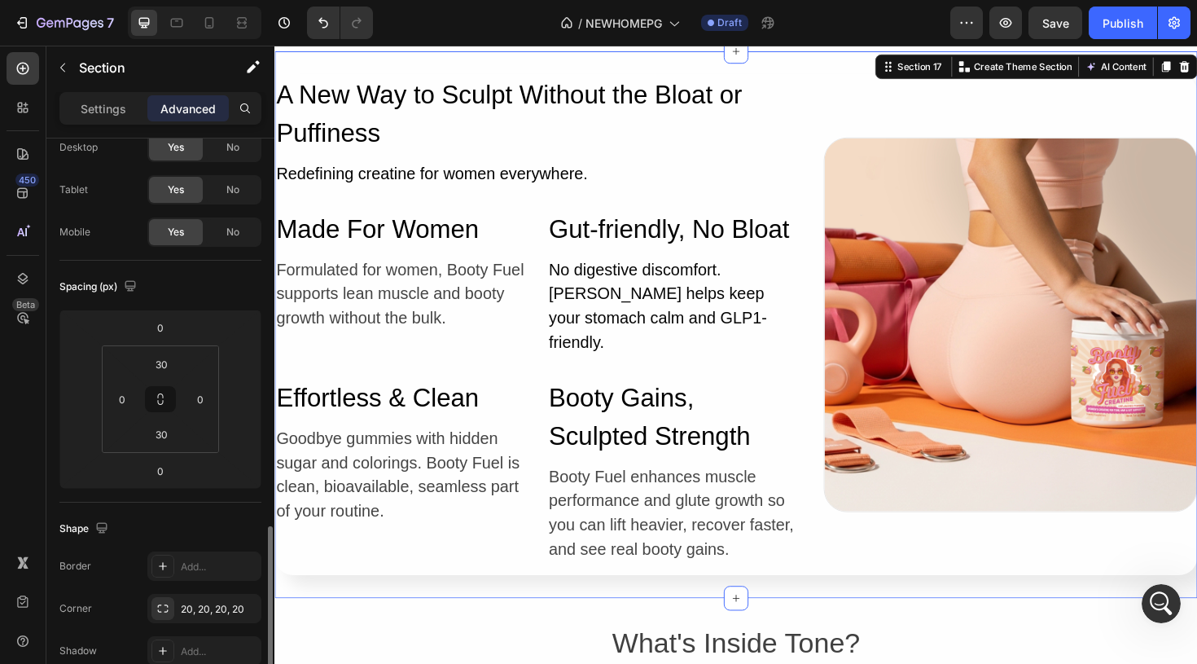
scroll to position [0, 0]
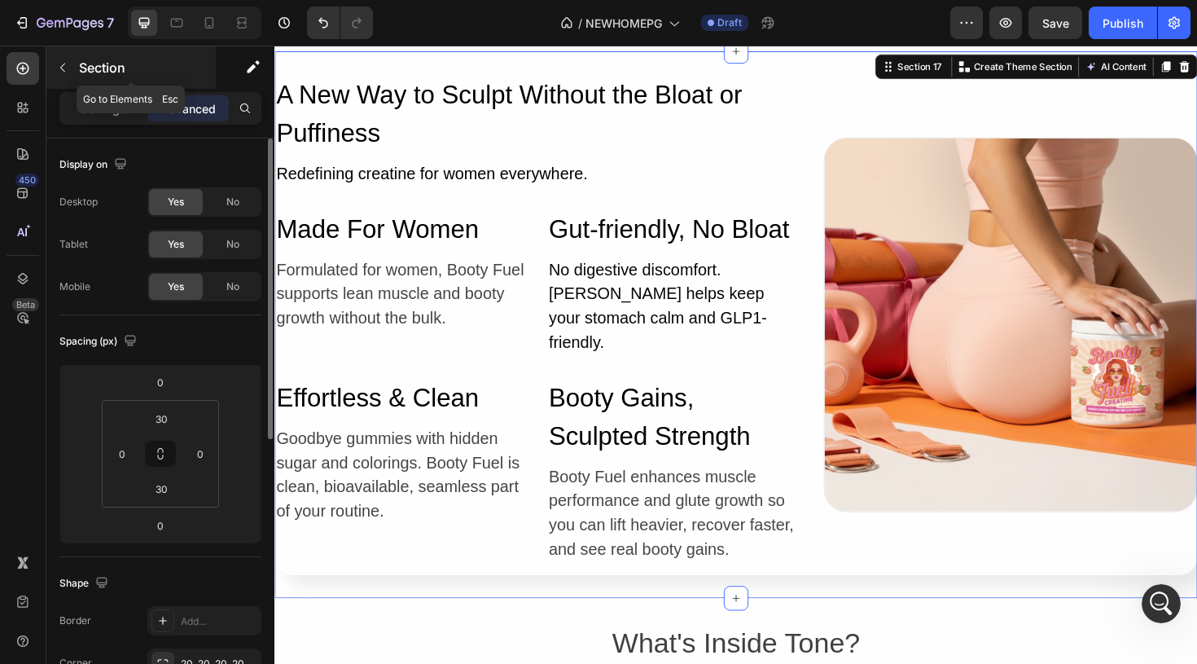
click at [62, 64] on icon "button" at bounding box center [62, 67] width 13 height 13
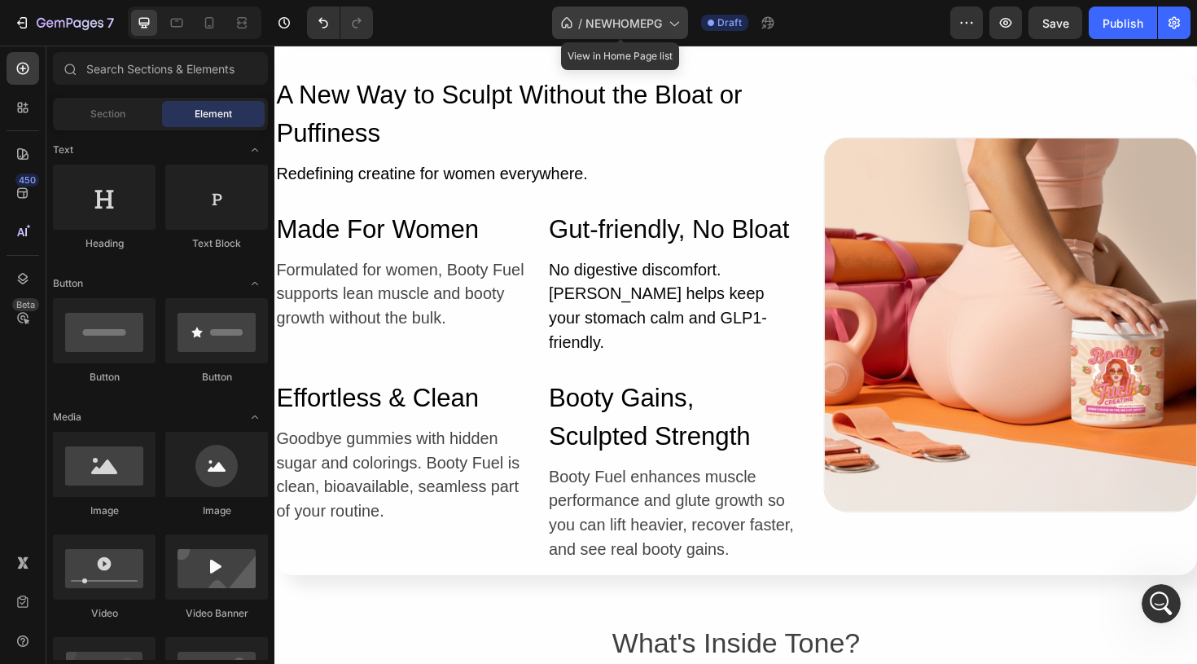
click at [669, 20] on icon at bounding box center [673, 23] width 16 height 16
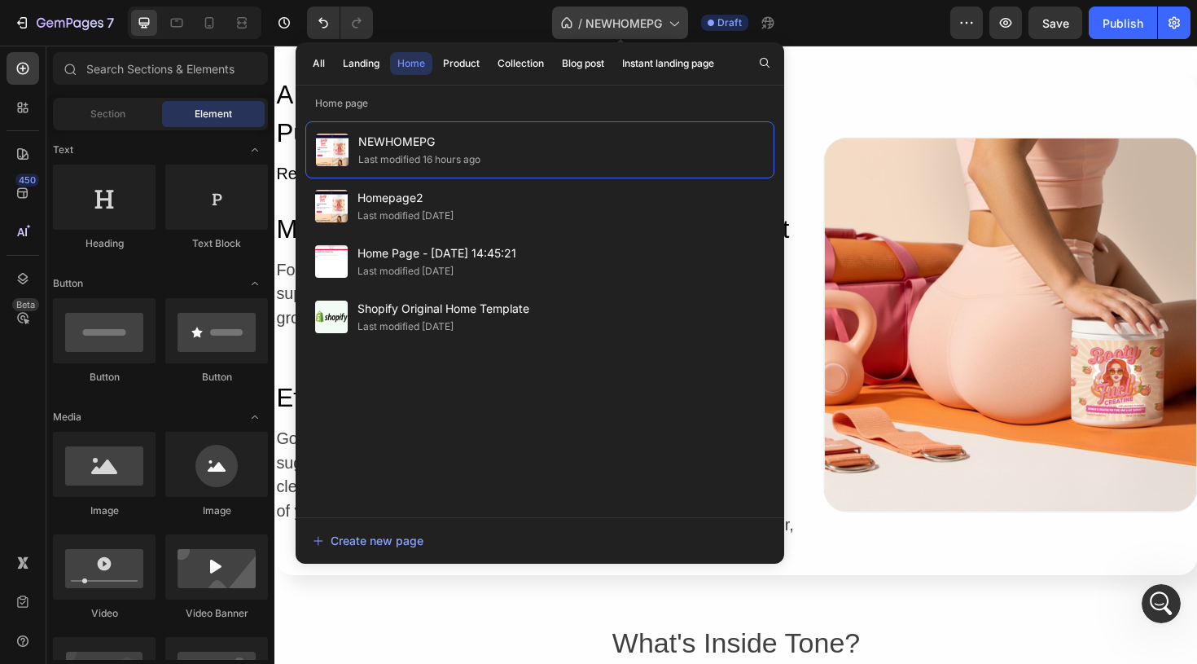
click at [669, 20] on icon at bounding box center [673, 23] width 16 height 16
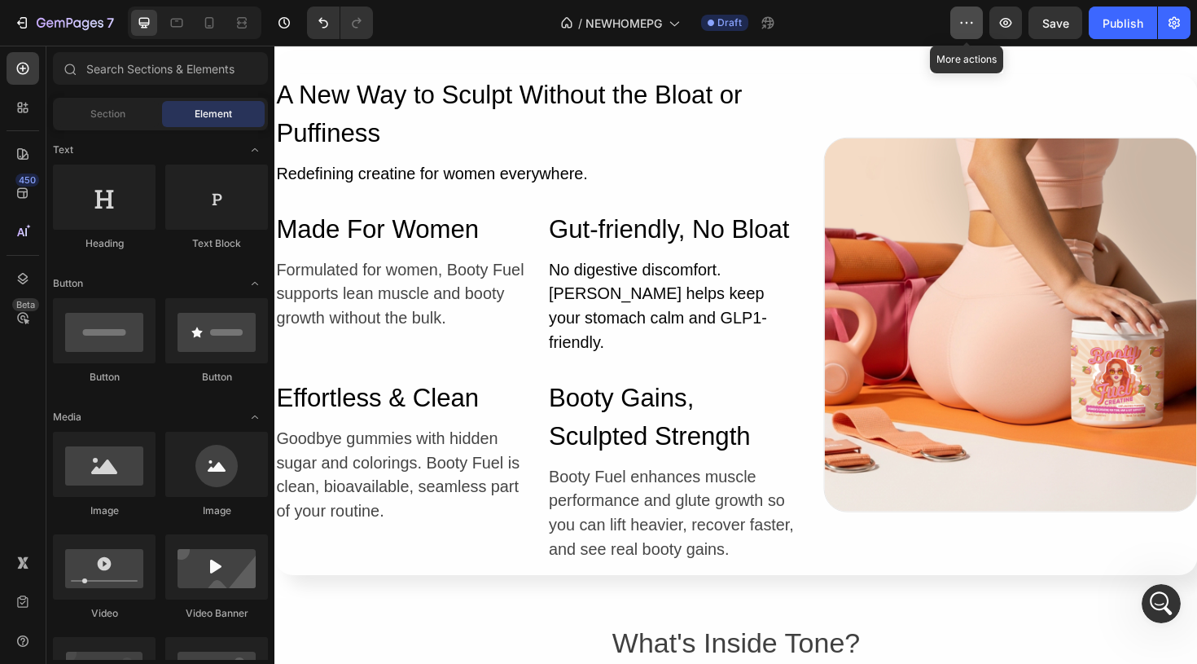
click at [968, 23] on icon "button" at bounding box center [967, 23] width 2 height 2
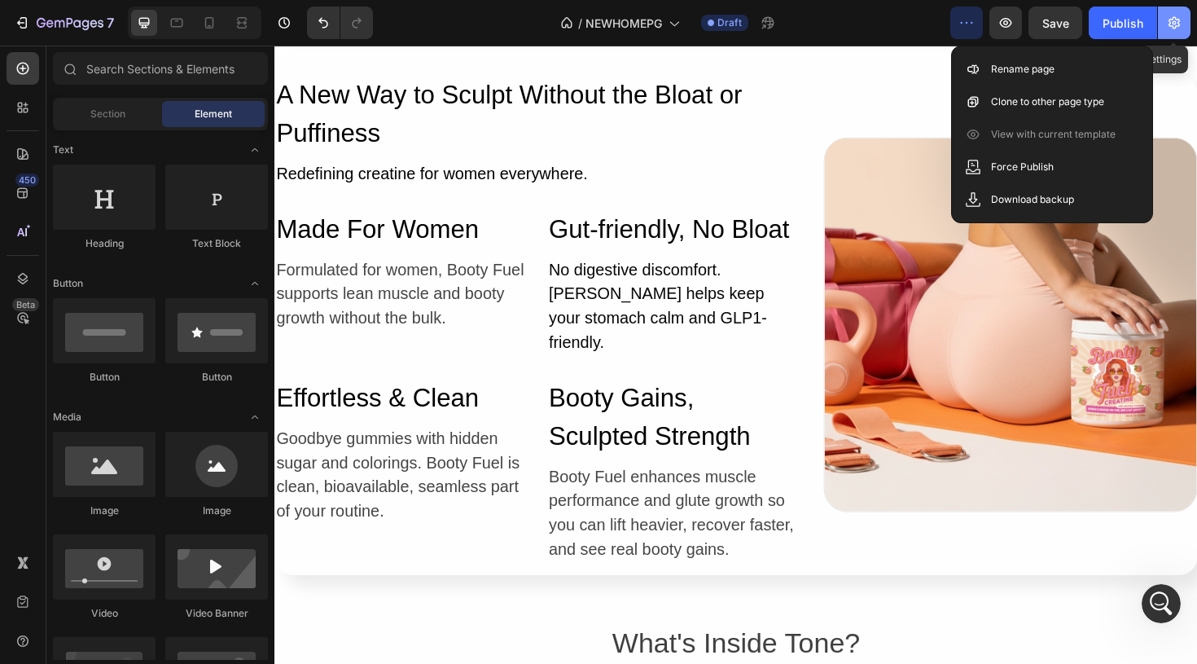
click at [1182, 20] on button "button" at bounding box center [1174, 23] width 33 height 33
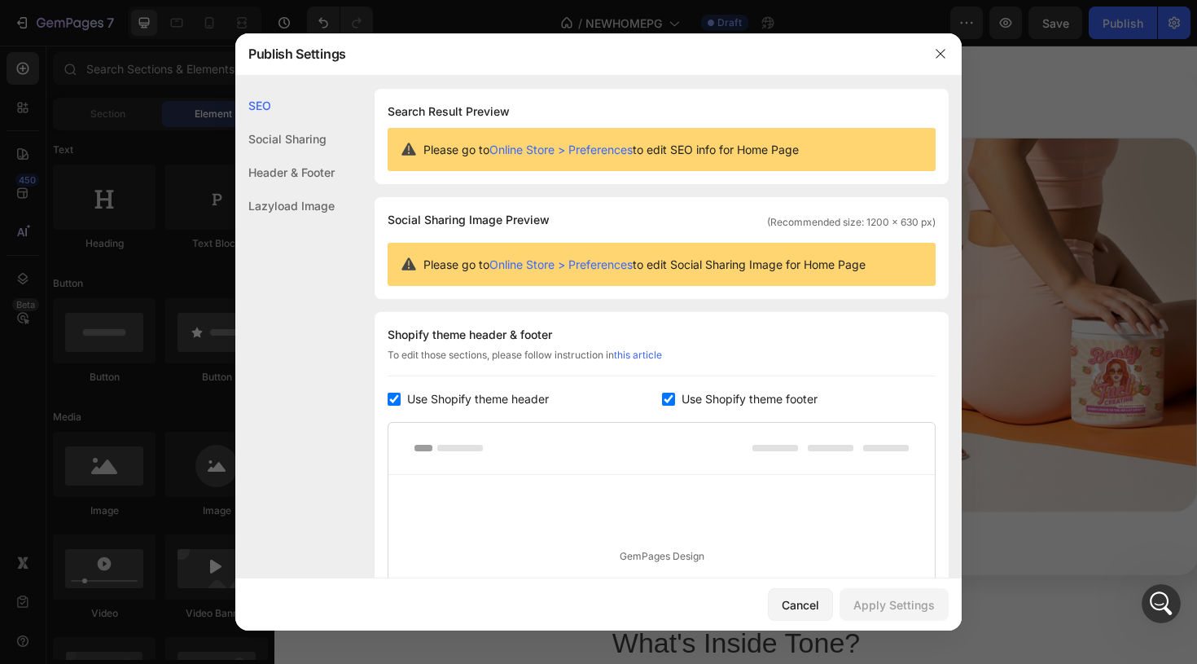
click at [309, 156] on div "Social Sharing" at bounding box center [284, 172] width 99 height 33
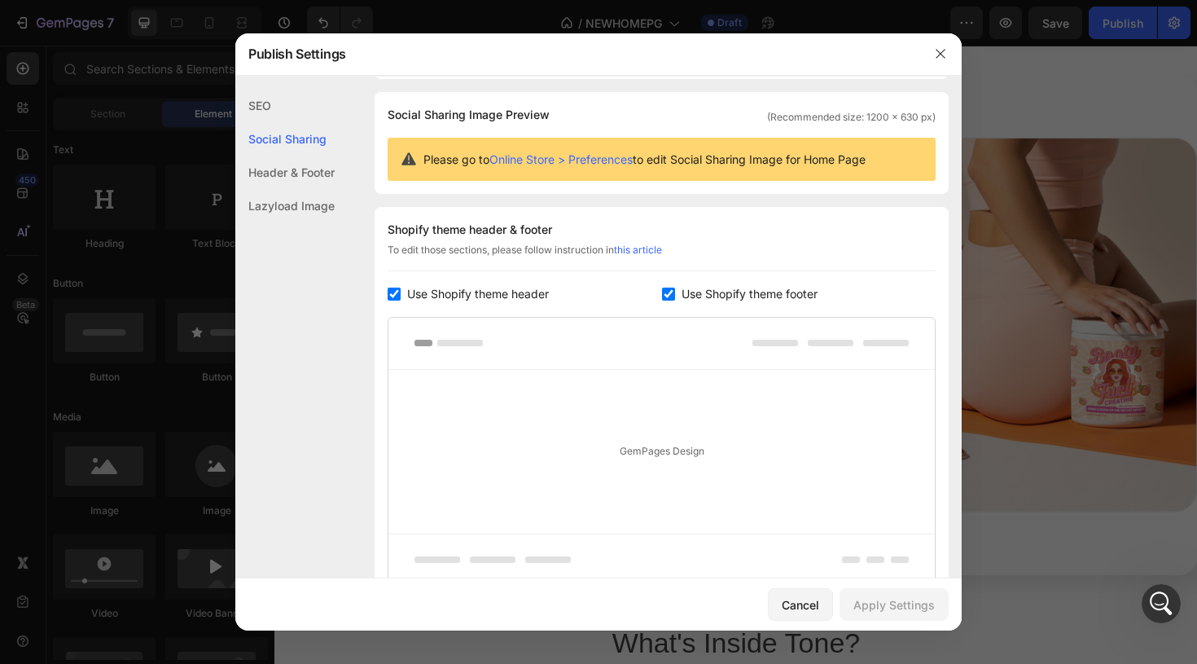
click at [308, 189] on div "Header & Footer" at bounding box center [284, 205] width 99 height 33
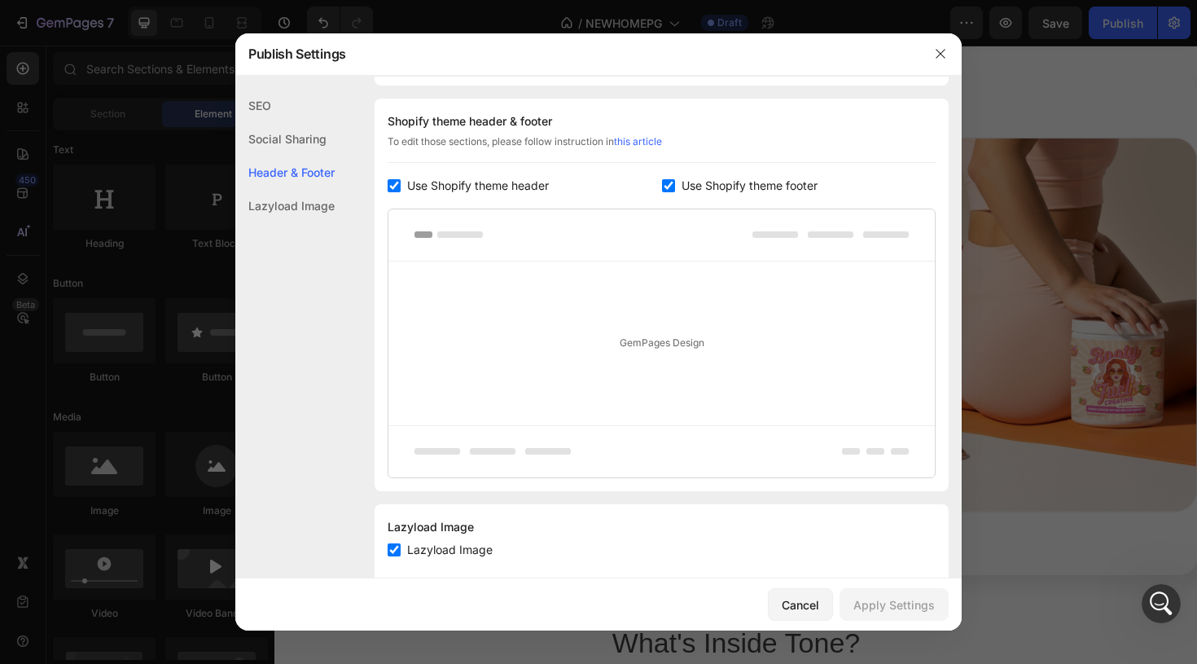
scroll to position [220, 0]
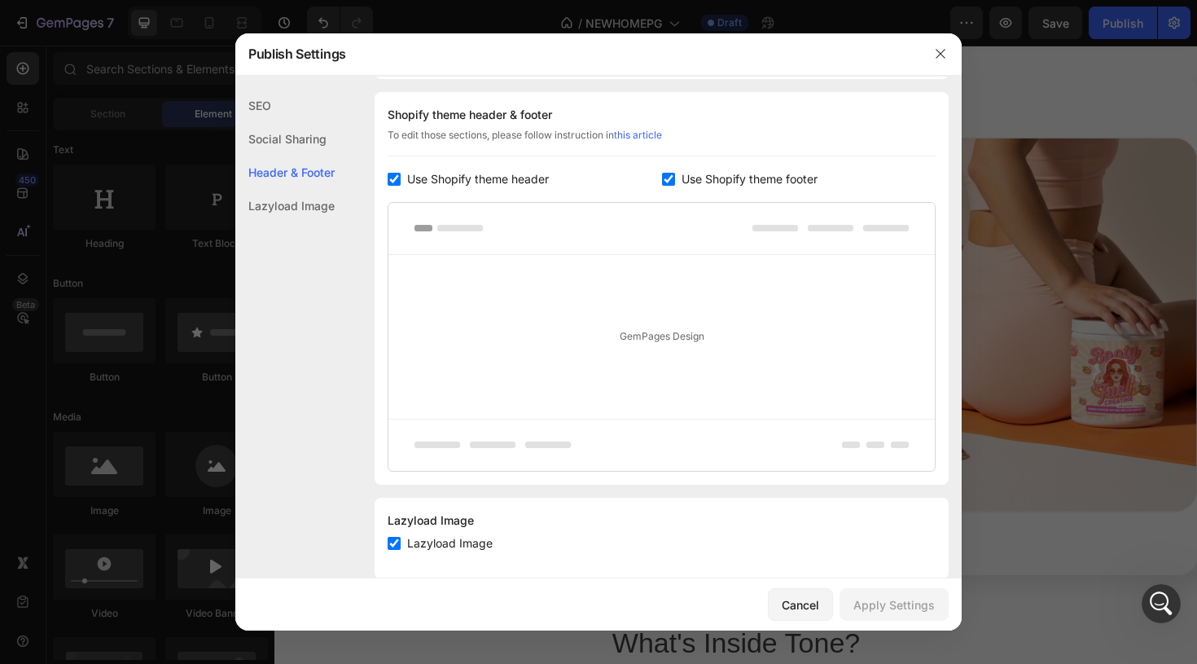
click at [307, 206] on div "Lazyload Image" at bounding box center [284, 205] width 99 height 33
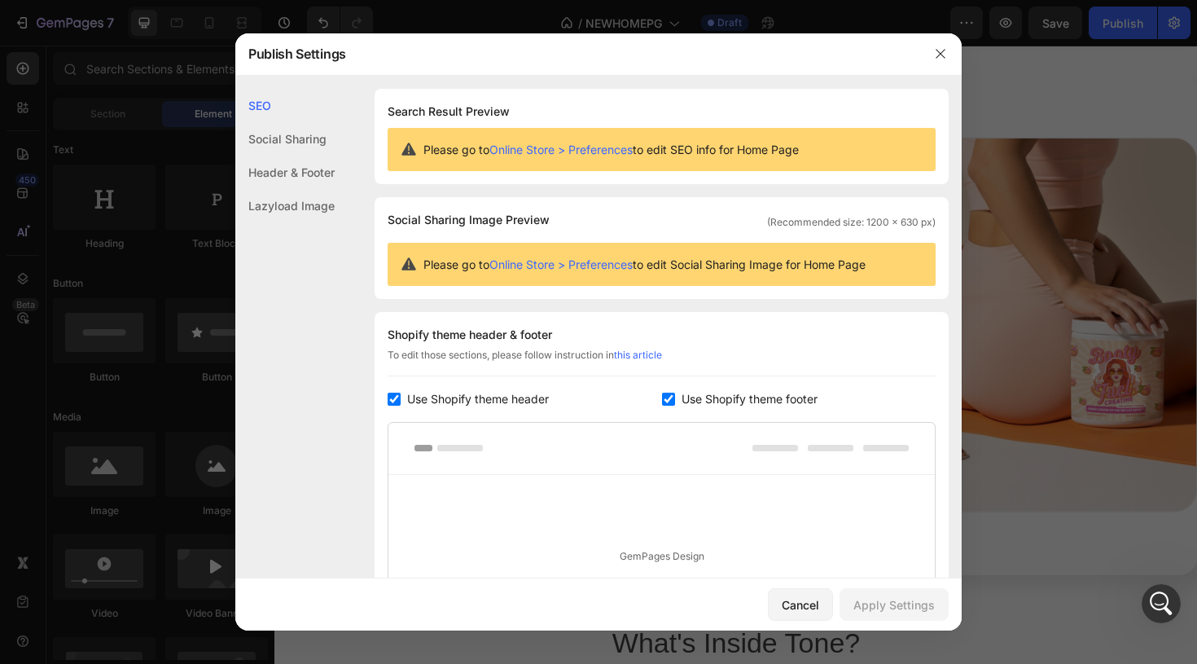
scroll to position [246, 0]
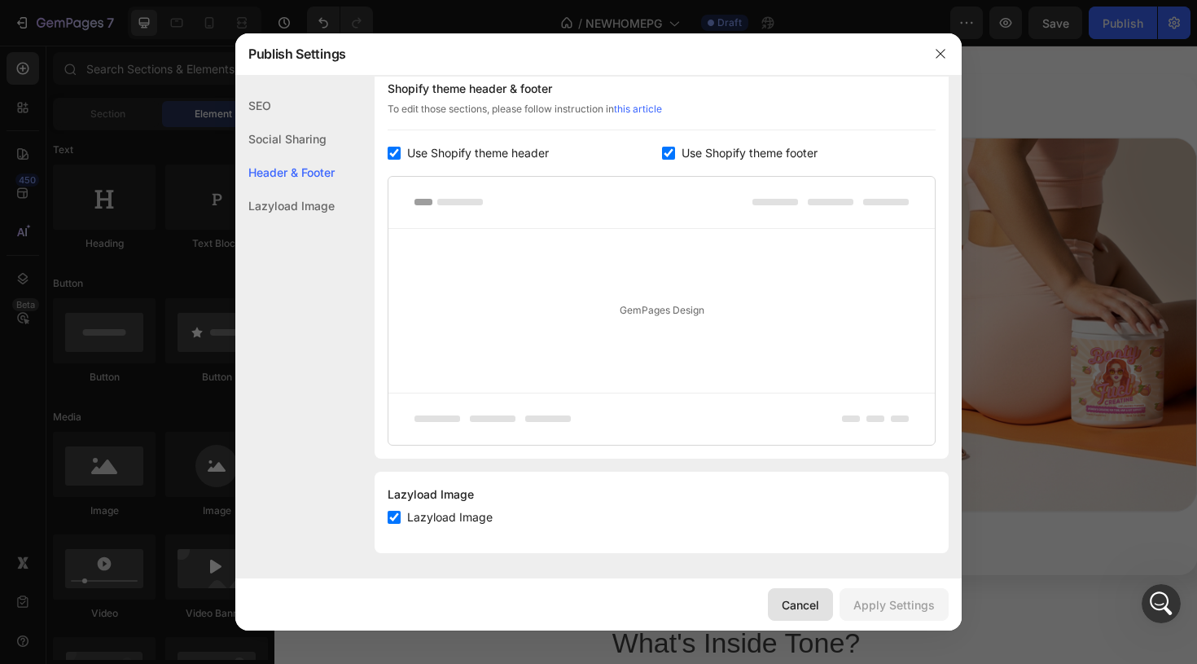
click at [784, 607] on div "Cancel" at bounding box center [800, 604] width 37 height 17
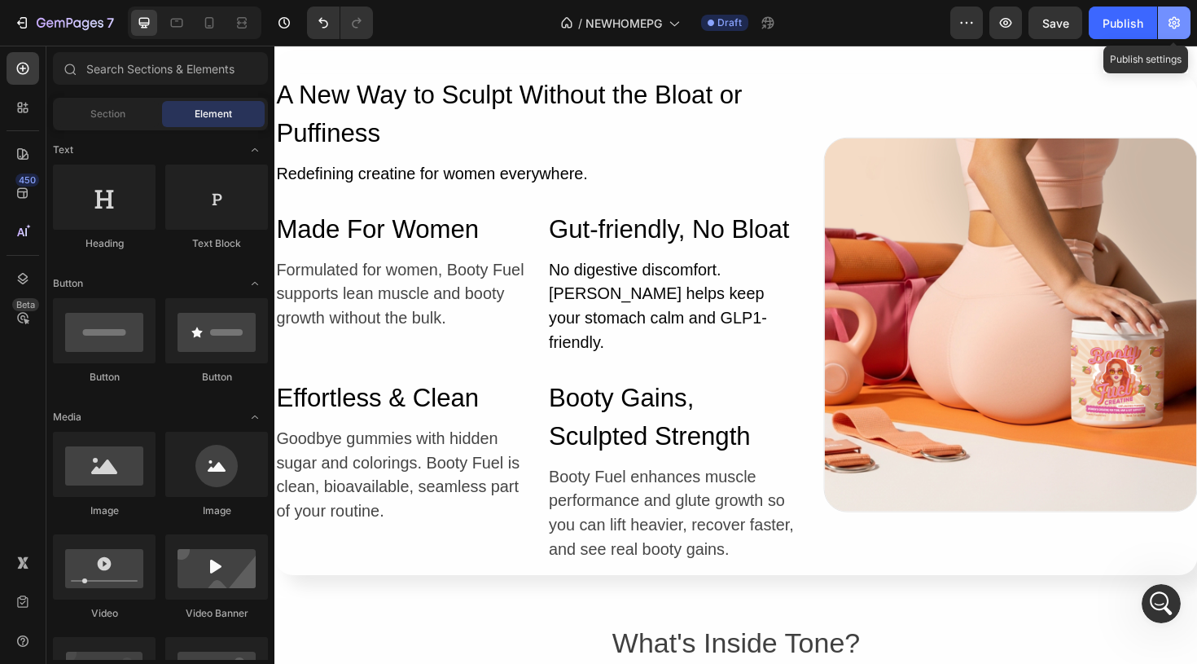
click at [1182, 15] on button "button" at bounding box center [1174, 23] width 33 height 33
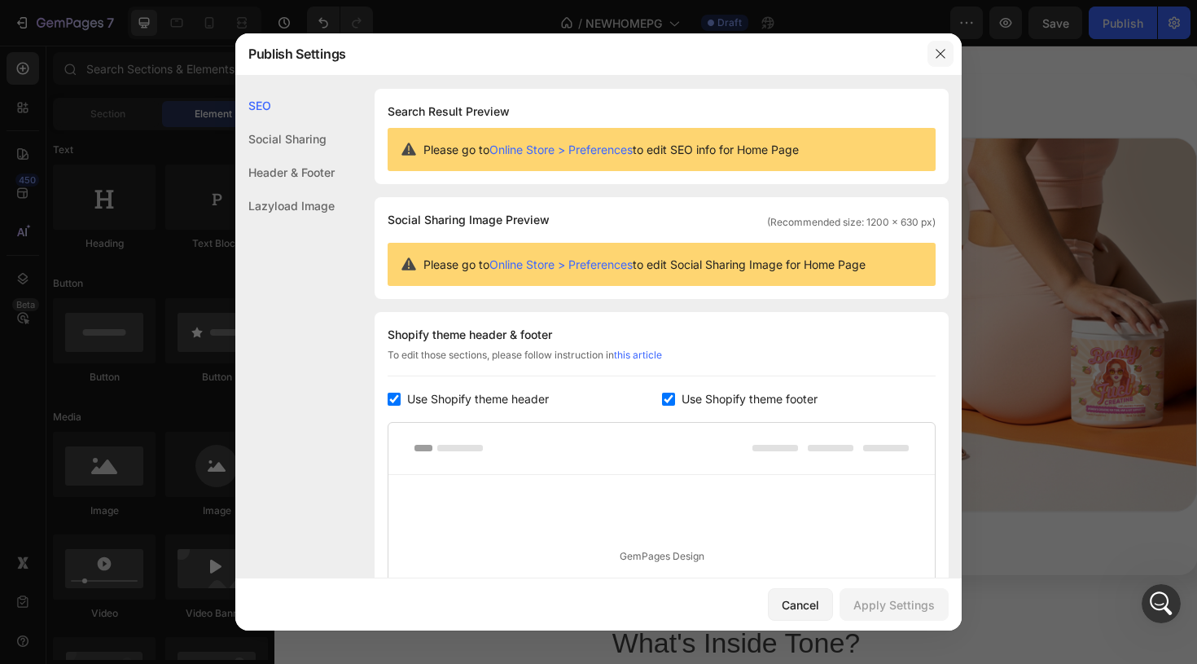
click at [931, 56] on button "button" at bounding box center [940, 54] width 26 height 26
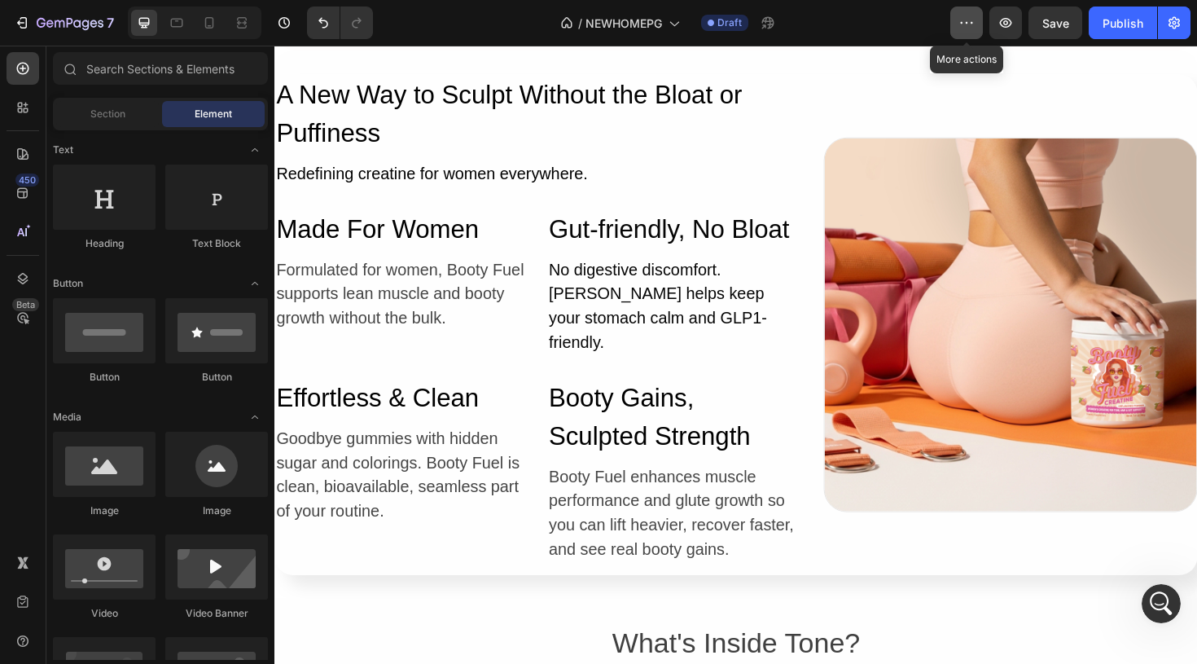
click at [971, 22] on icon "button" at bounding box center [972, 23] width 2 height 2
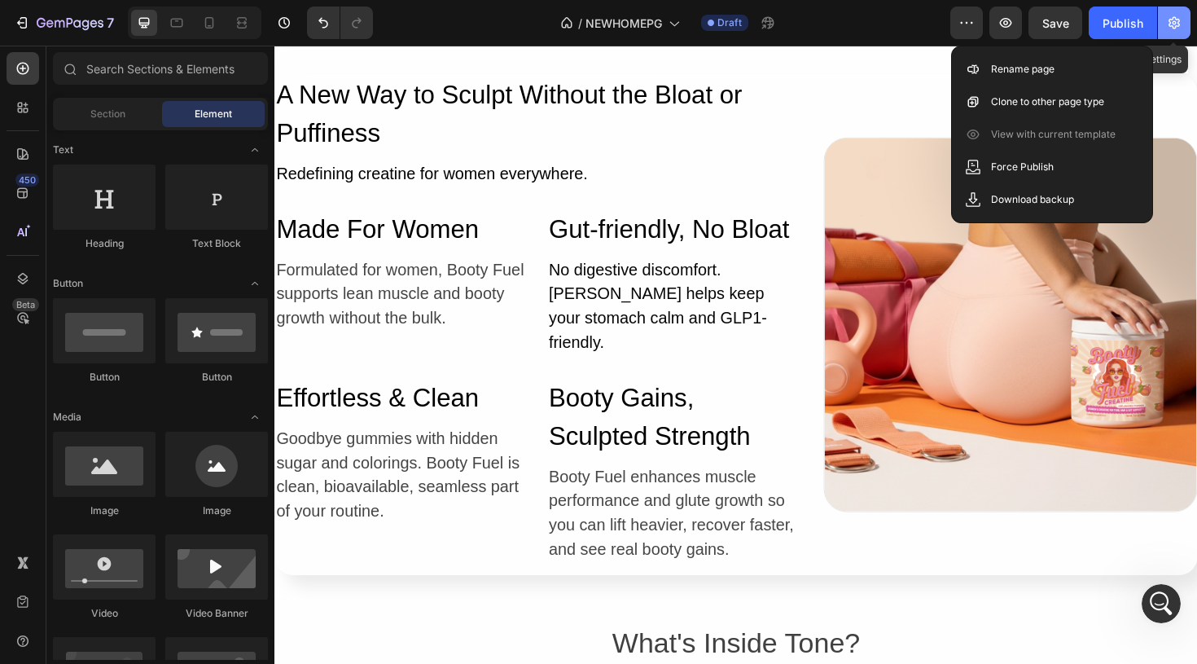
click at [1177, 24] on icon "button" at bounding box center [1174, 23] width 16 height 16
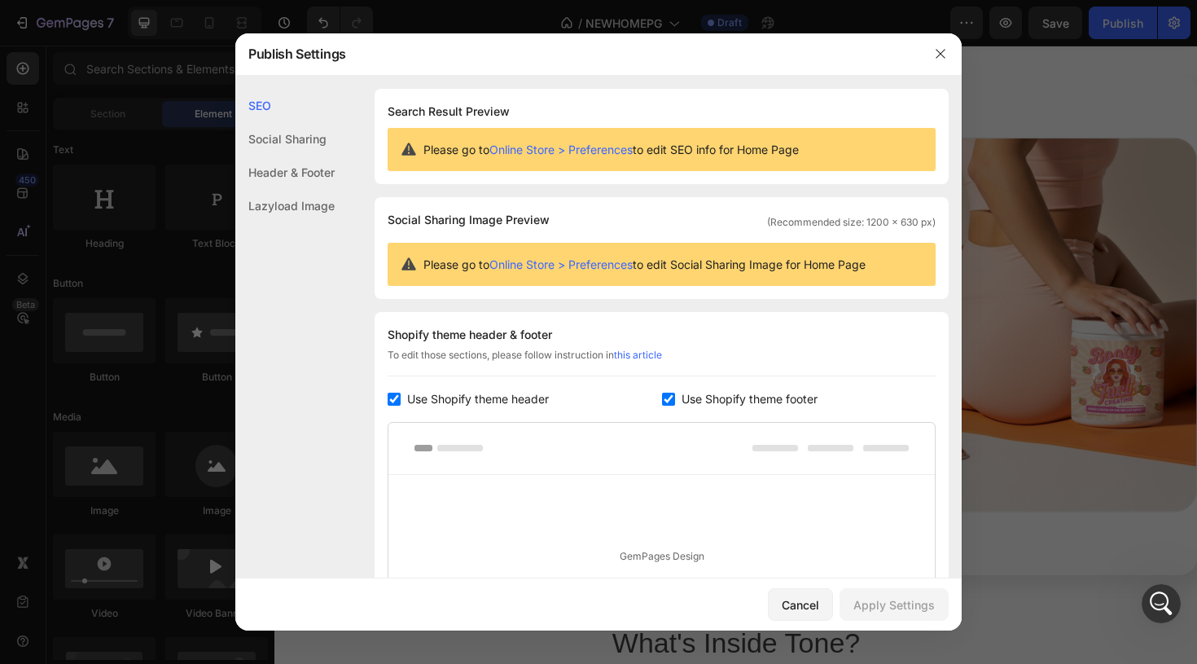
click at [261, 156] on div "Social Sharing" at bounding box center [284, 172] width 99 height 33
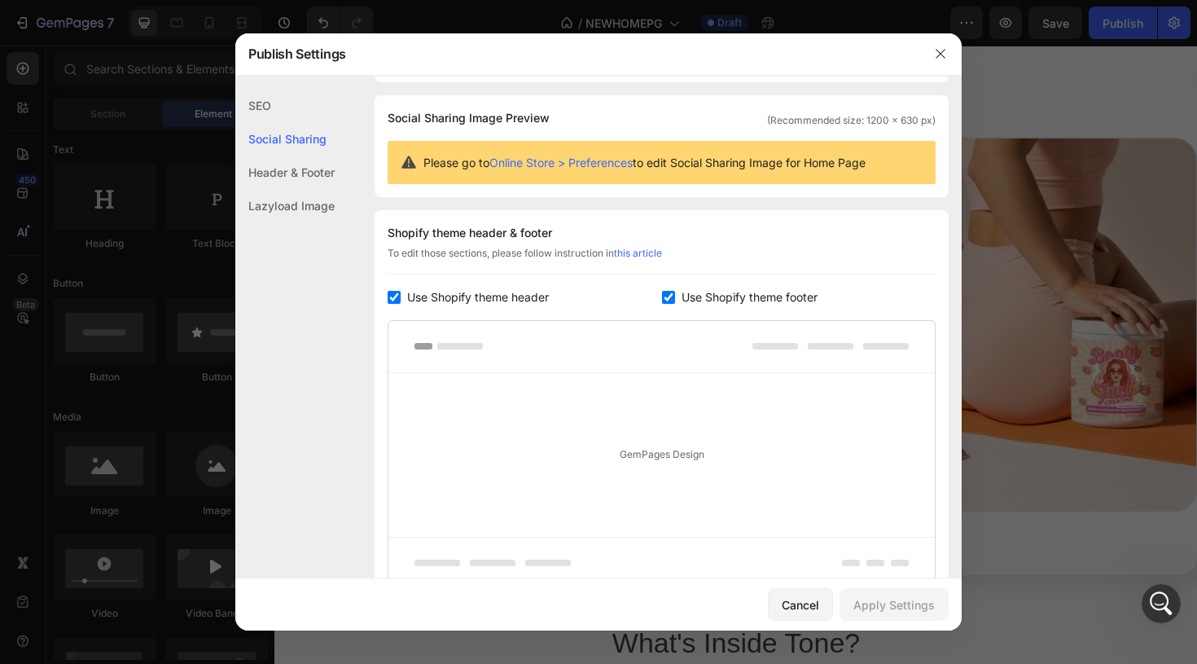
scroll to position [105, 0]
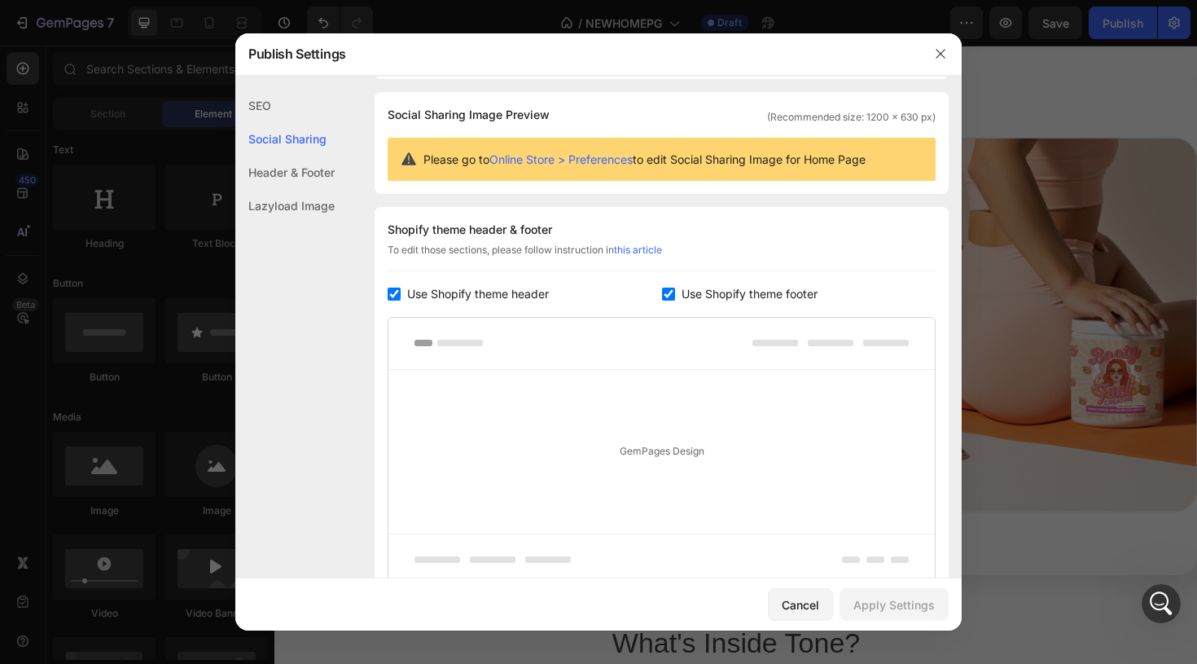
click at [274, 189] on div "Header & Footer" at bounding box center [284, 205] width 99 height 33
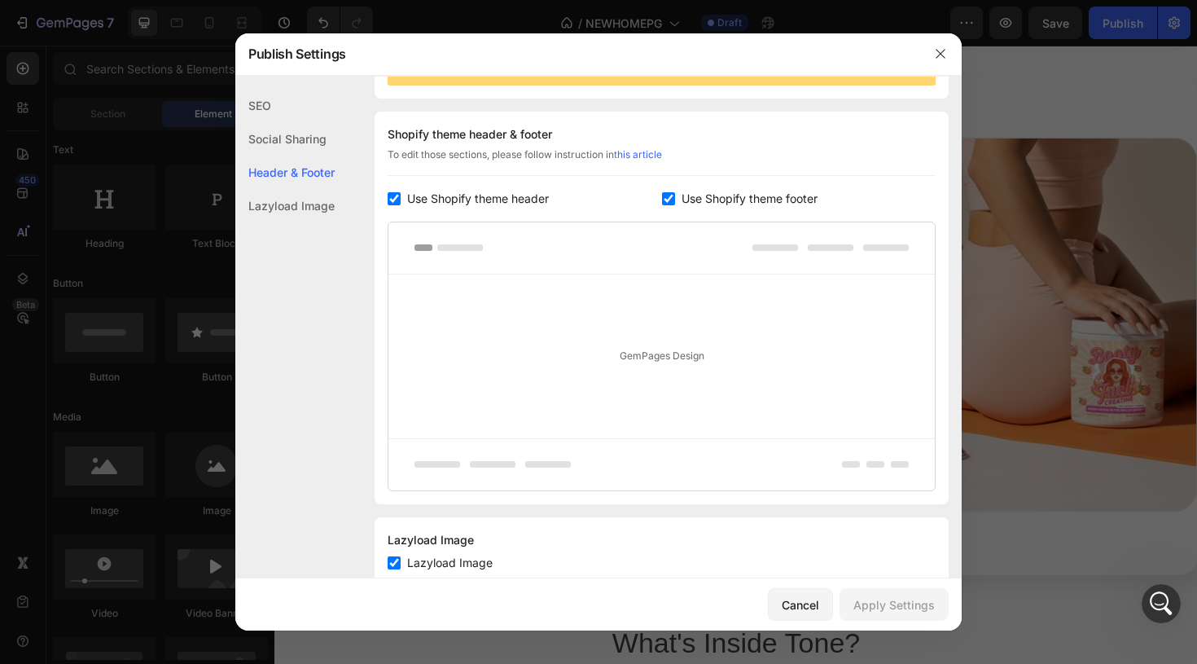
scroll to position [220, 0]
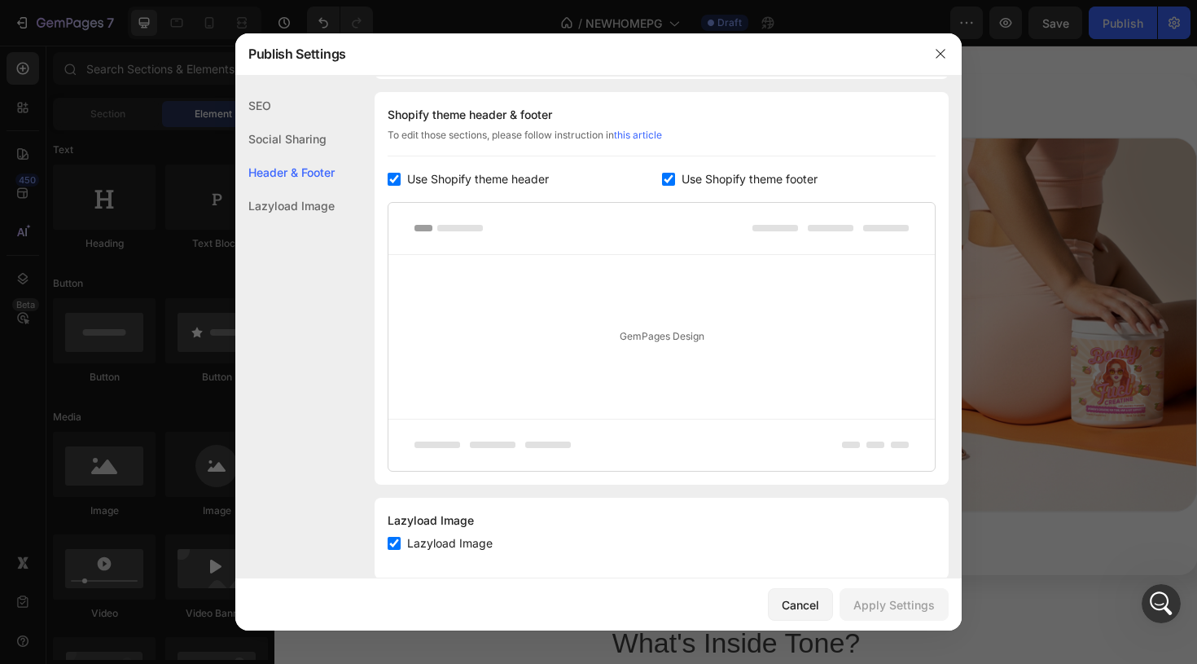
click at [274, 211] on div "Lazyload Image" at bounding box center [284, 205] width 99 height 33
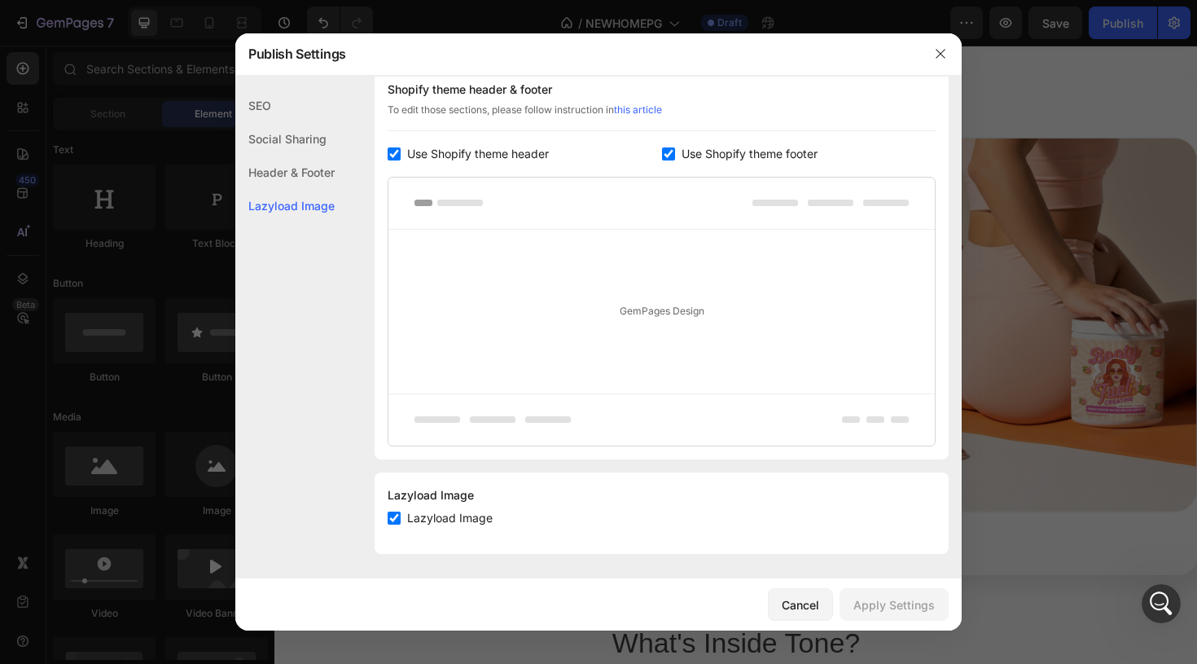
scroll to position [246, 0]
click at [936, 59] on icon "button" at bounding box center [940, 53] width 13 height 13
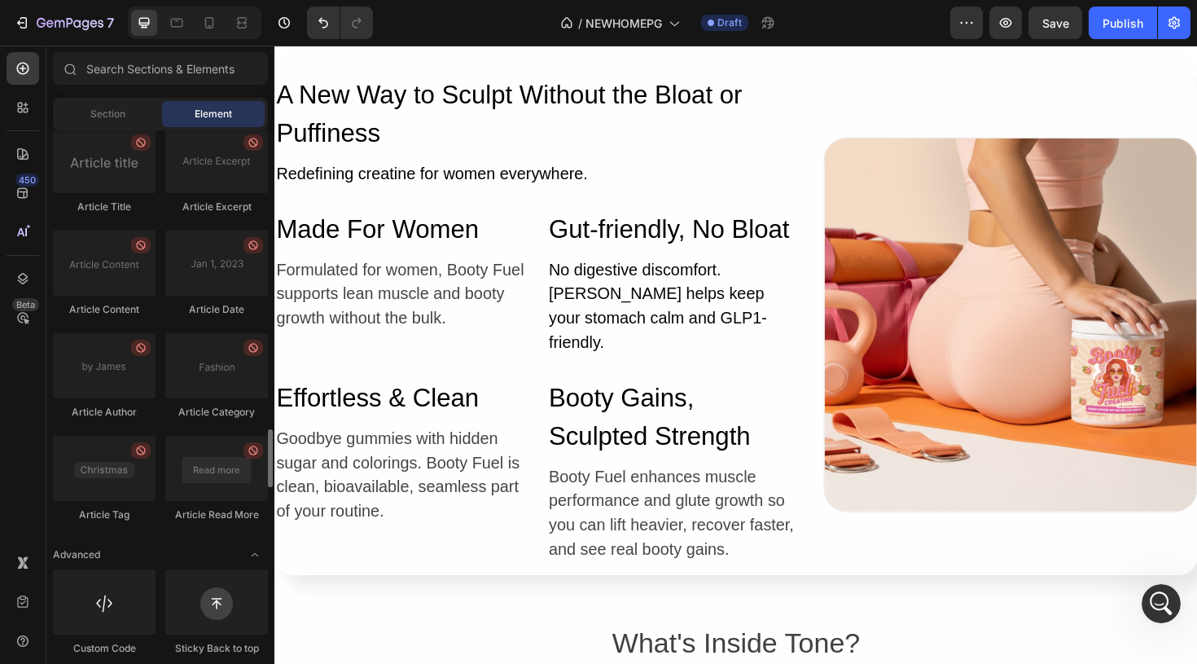
scroll to position [4297, 0]
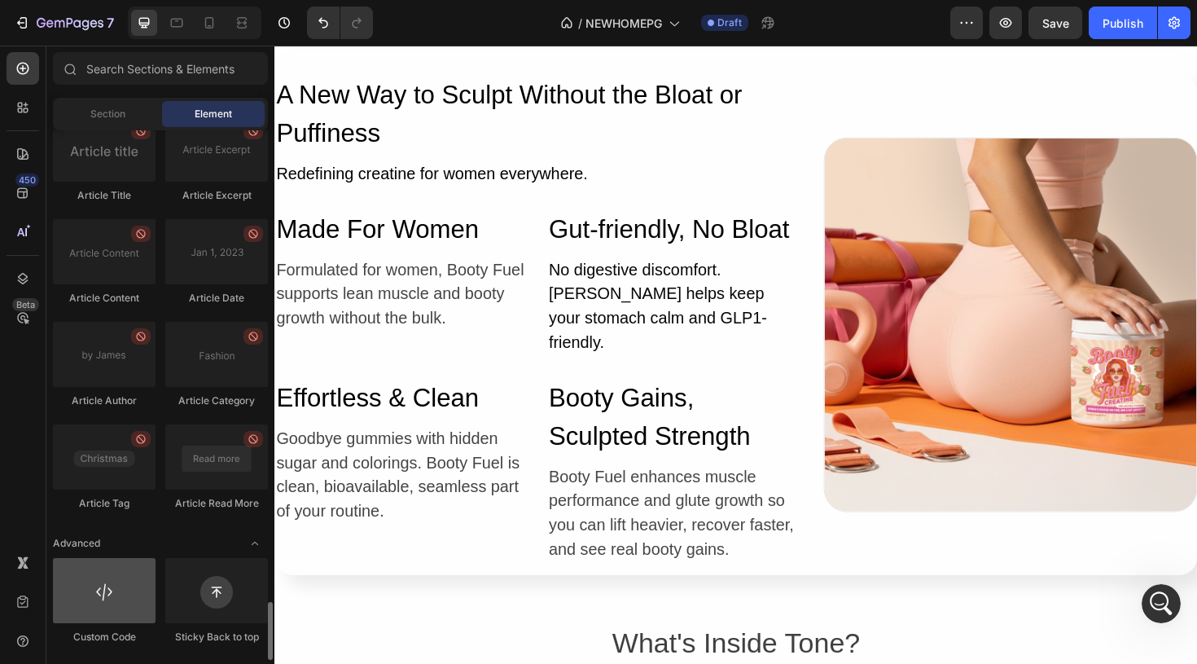
click at [107, 576] on div at bounding box center [104, 590] width 103 height 65
click at [111, 598] on div at bounding box center [104, 590] width 103 height 65
click at [121, 607] on div at bounding box center [104, 590] width 103 height 65
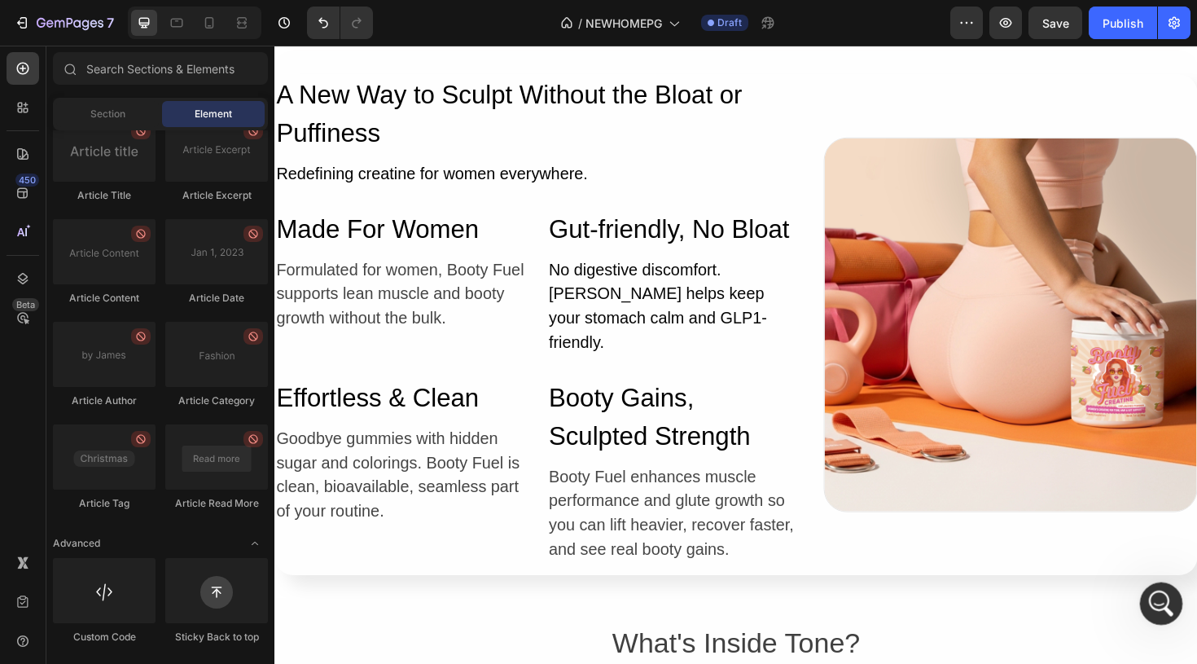
click at [1167, 598] on icon "Open Intercom Messenger" at bounding box center [1159, 601] width 27 height 27
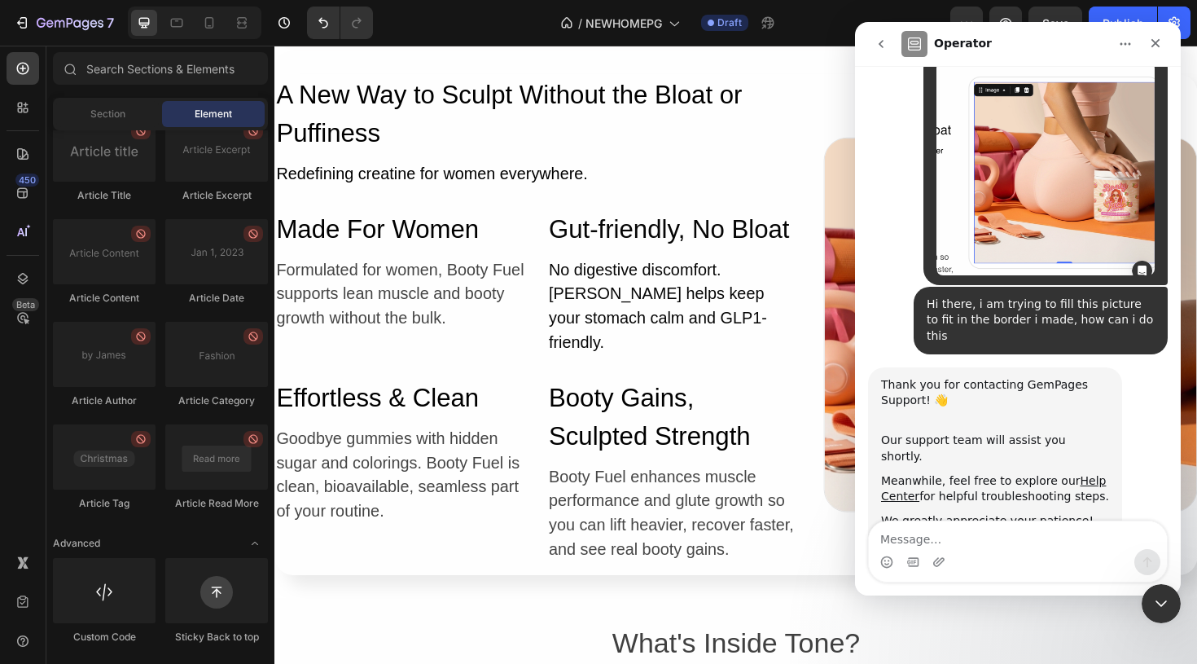
scroll to position [182, 0]
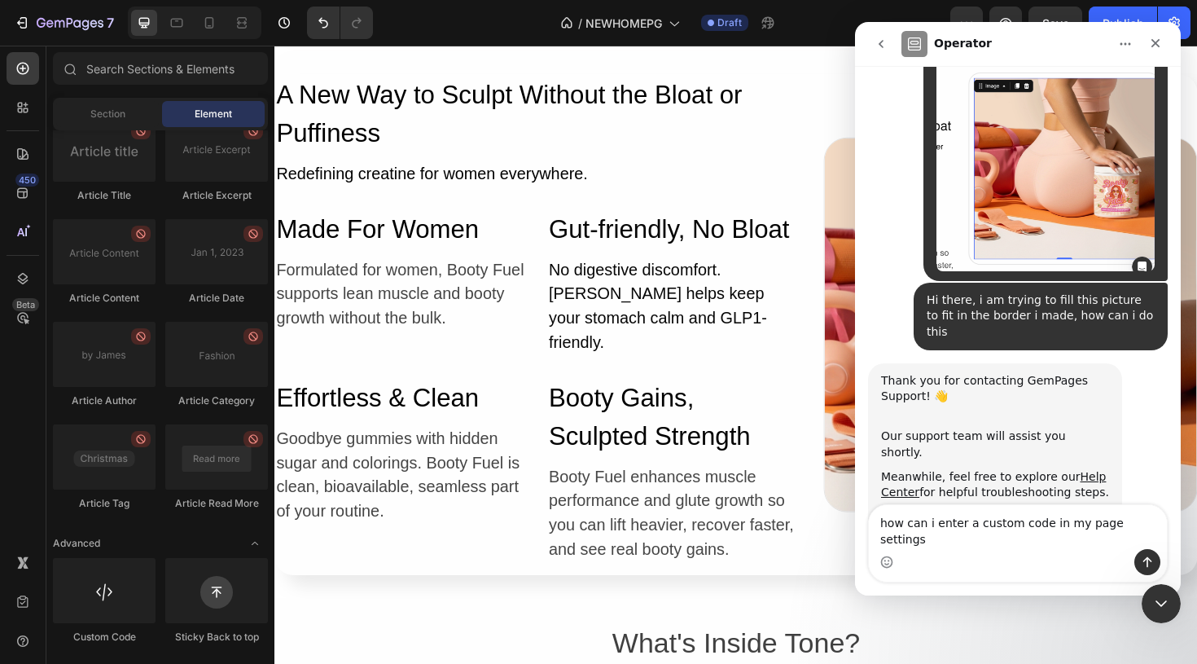
type textarea "how can i enter a custom code in my page settings?"
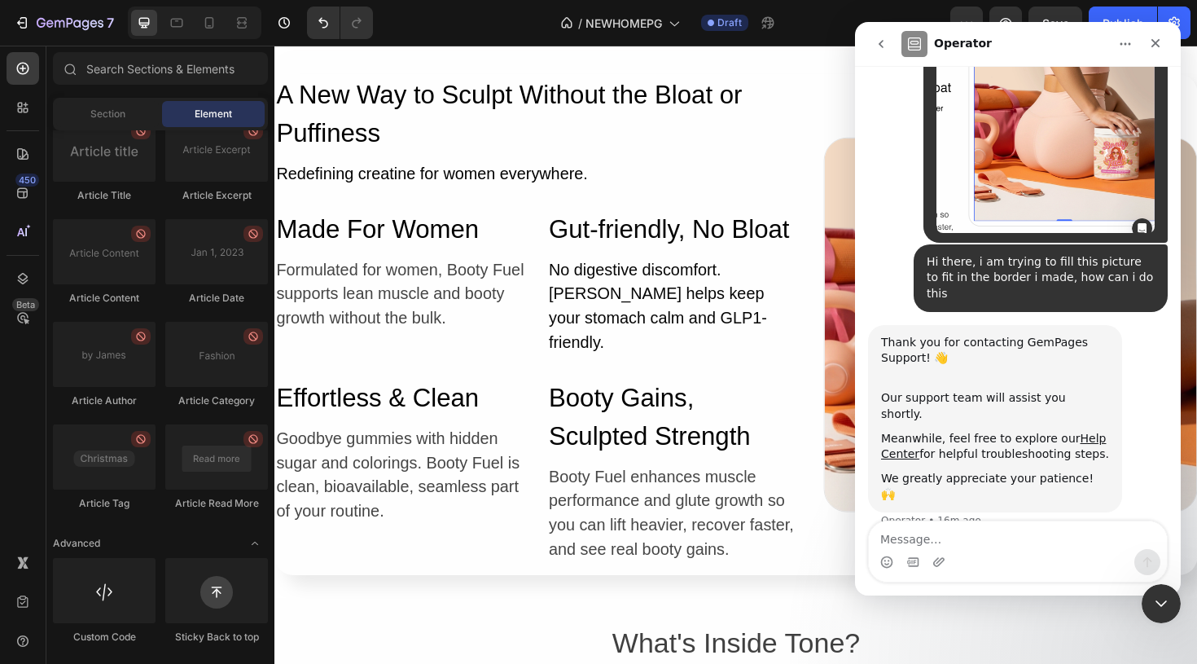
scroll to position [247, 0]
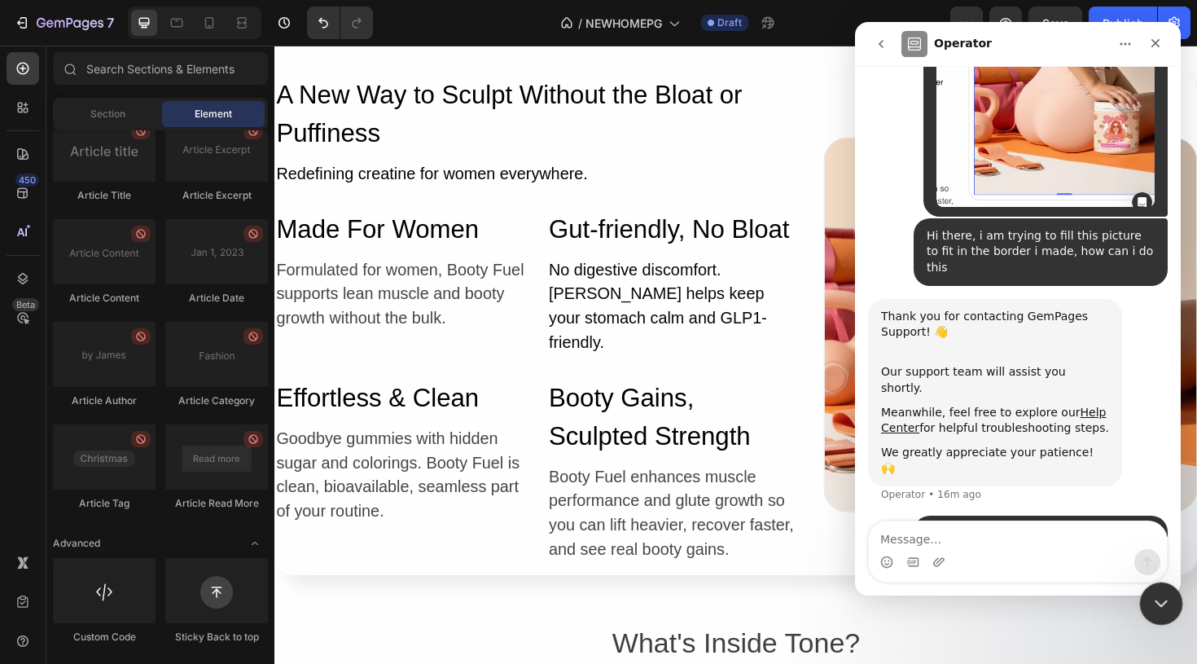
click at [1155, 599] on icon "Close Intercom Messenger" at bounding box center [1158, 601] width 11 height 7
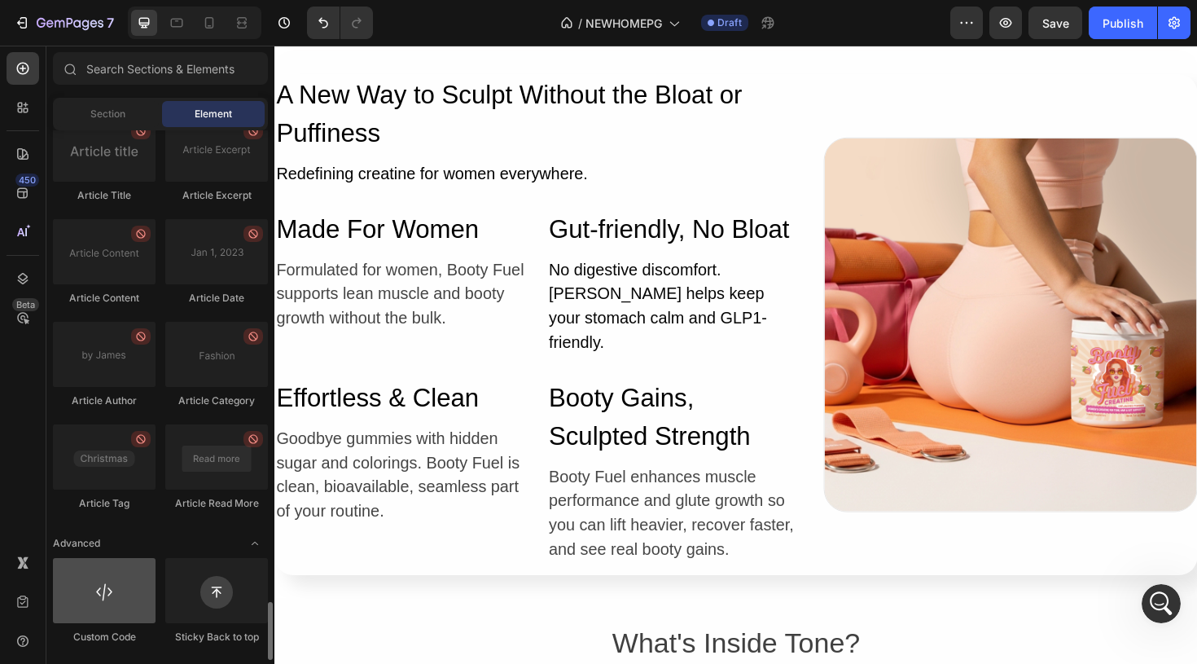
click at [129, 581] on div at bounding box center [104, 590] width 103 height 65
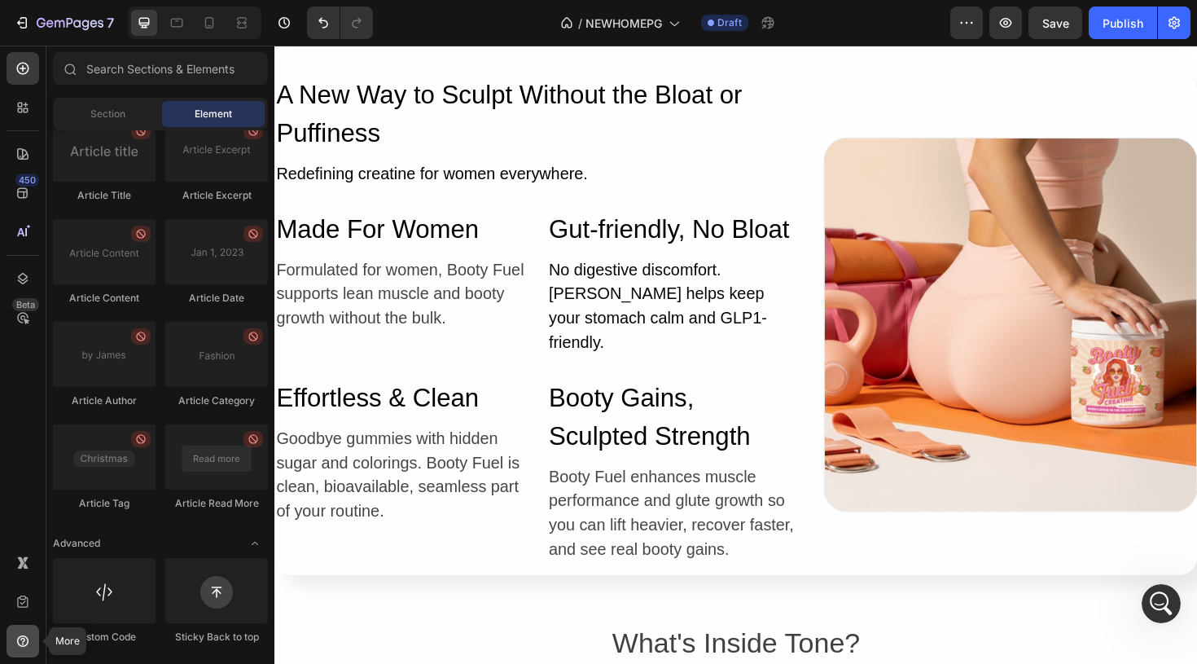
click at [21, 642] on icon at bounding box center [23, 641] width 16 height 16
click at [22, 608] on icon at bounding box center [23, 602] width 16 height 16
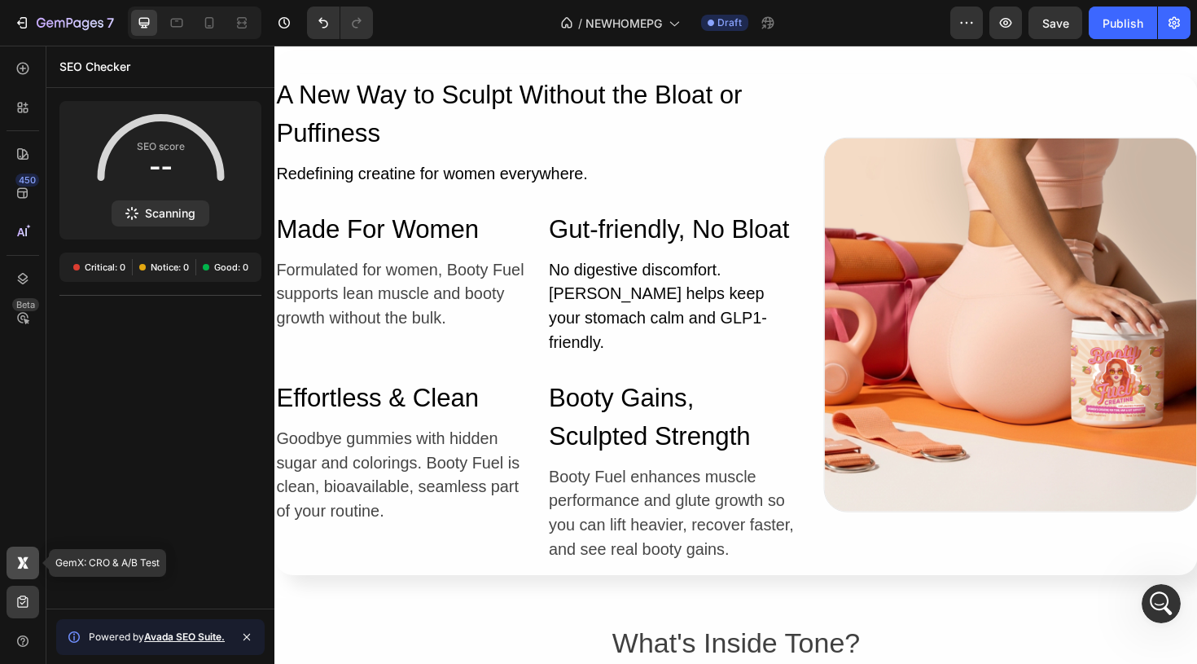
click at [21, 566] on icon at bounding box center [20, 562] width 7 height 12
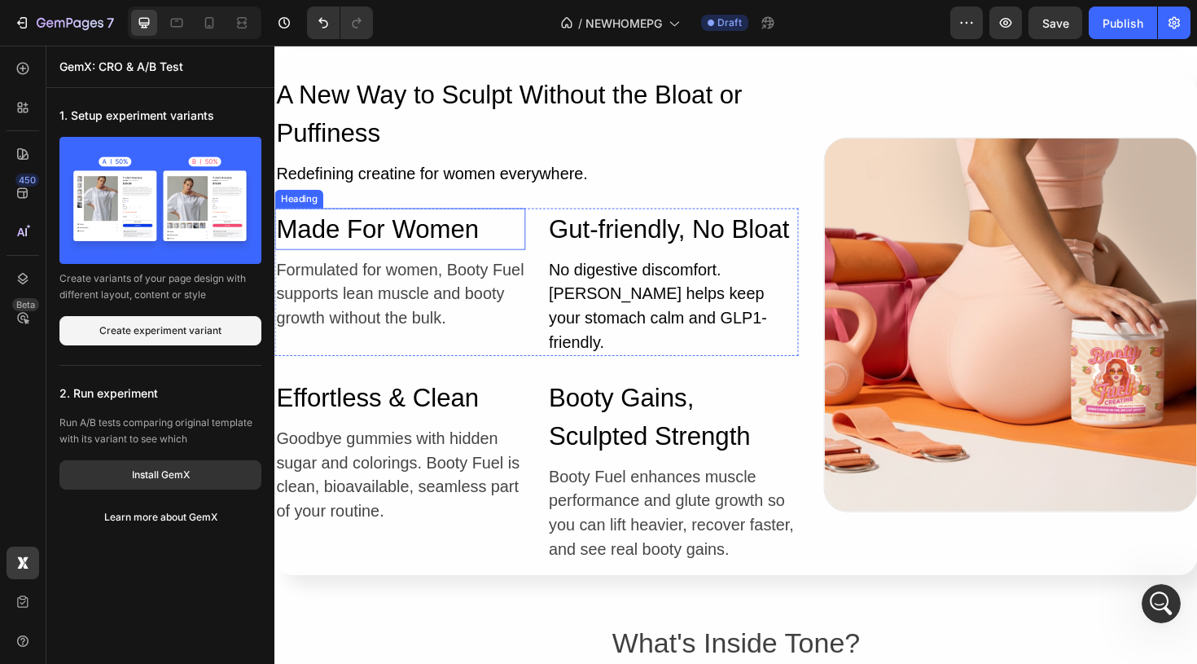
click at [536, 235] on p "Made For Women" at bounding box center [407, 239] width 262 height 41
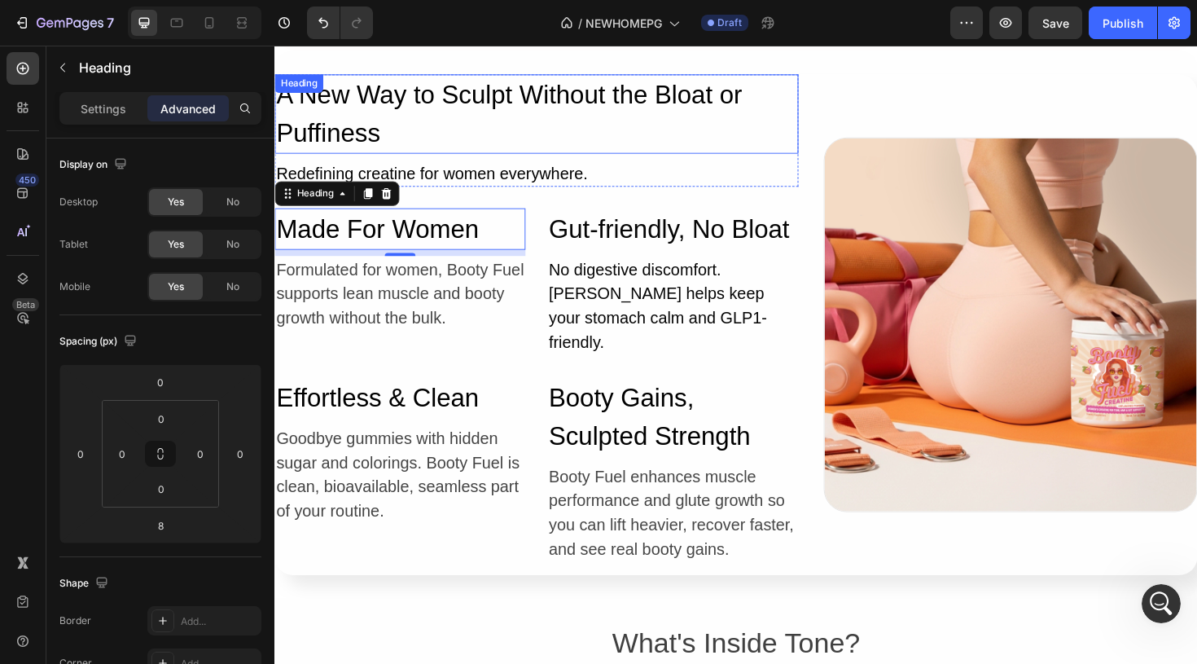
click at [730, 132] on h2 "A New Way to Sculpt Without the Bloat or Puffiness" at bounding box center [551, 118] width 555 height 84
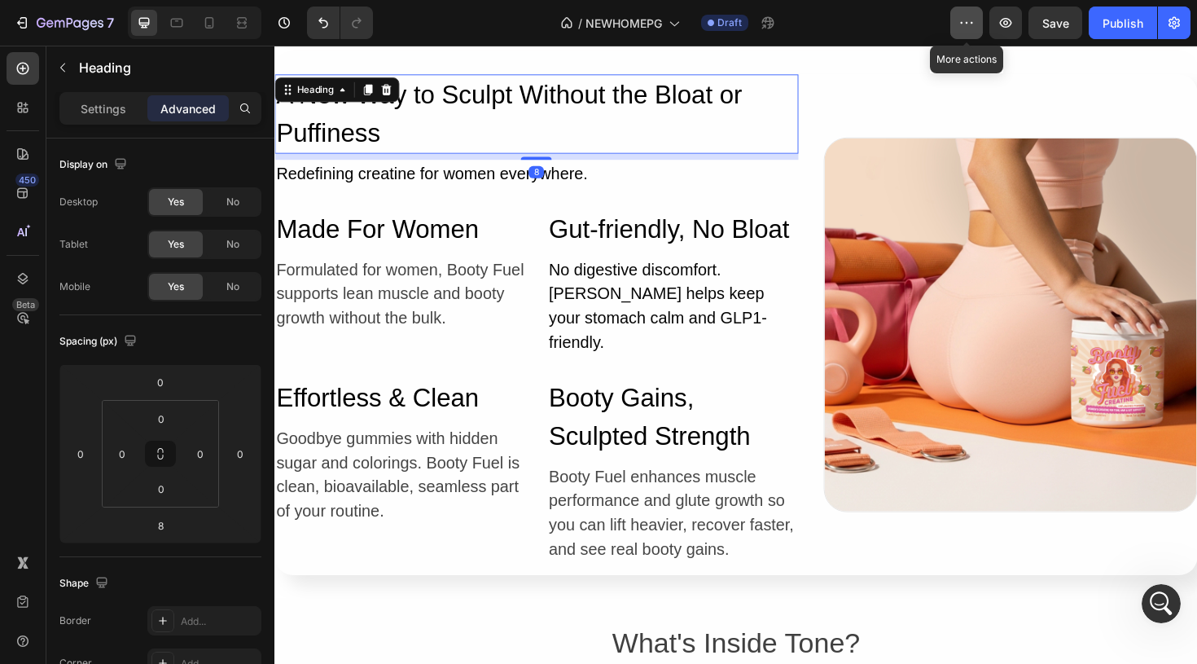
click at [974, 28] on icon "button" at bounding box center [966, 23] width 16 height 16
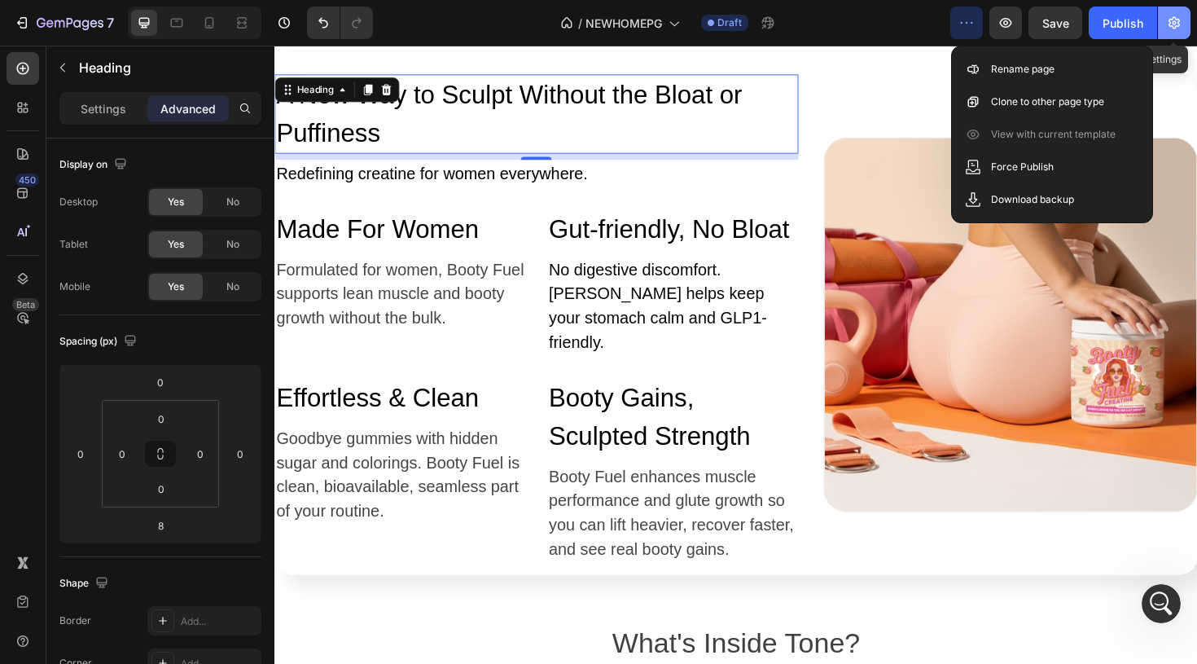
click at [1170, 22] on icon "button" at bounding box center [1173, 23] width 11 height 12
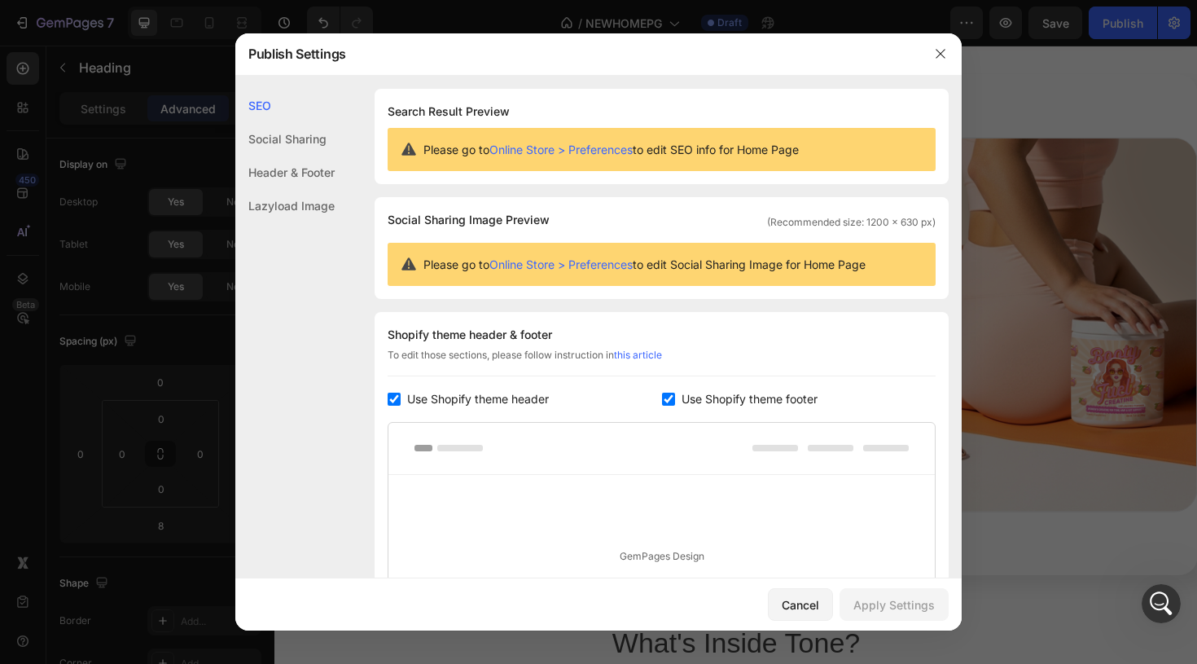
click at [298, 202] on div "Lazyload Image" at bounding box center [284, 205] width 99 height 33
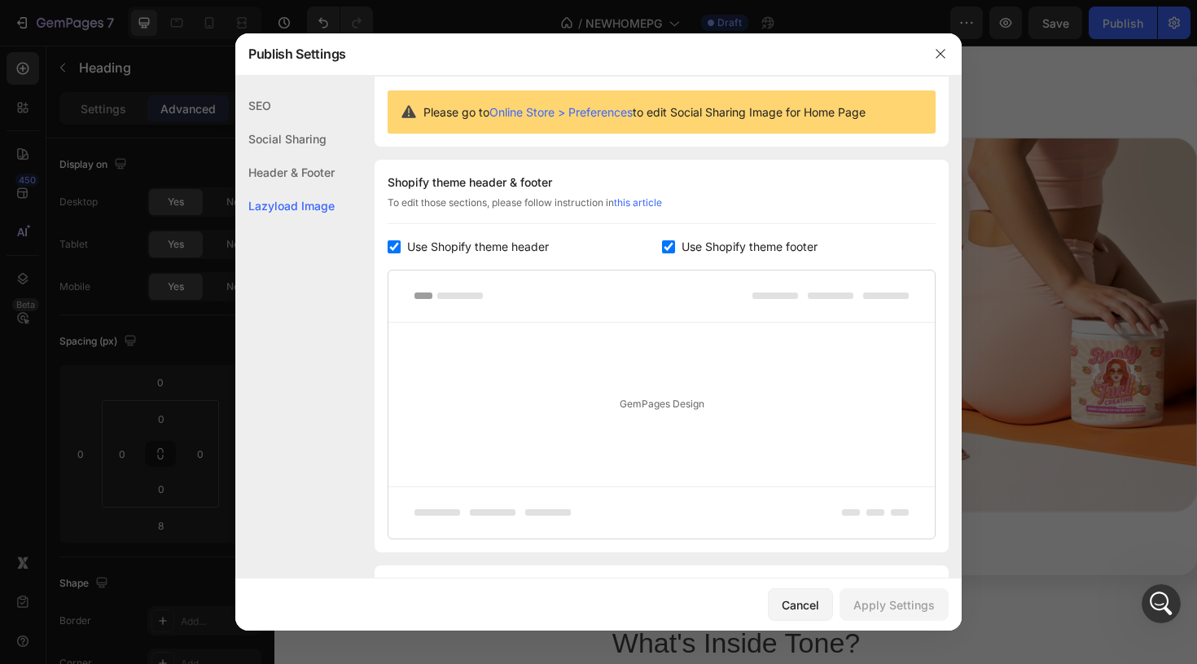
scroll to position [246, 0]
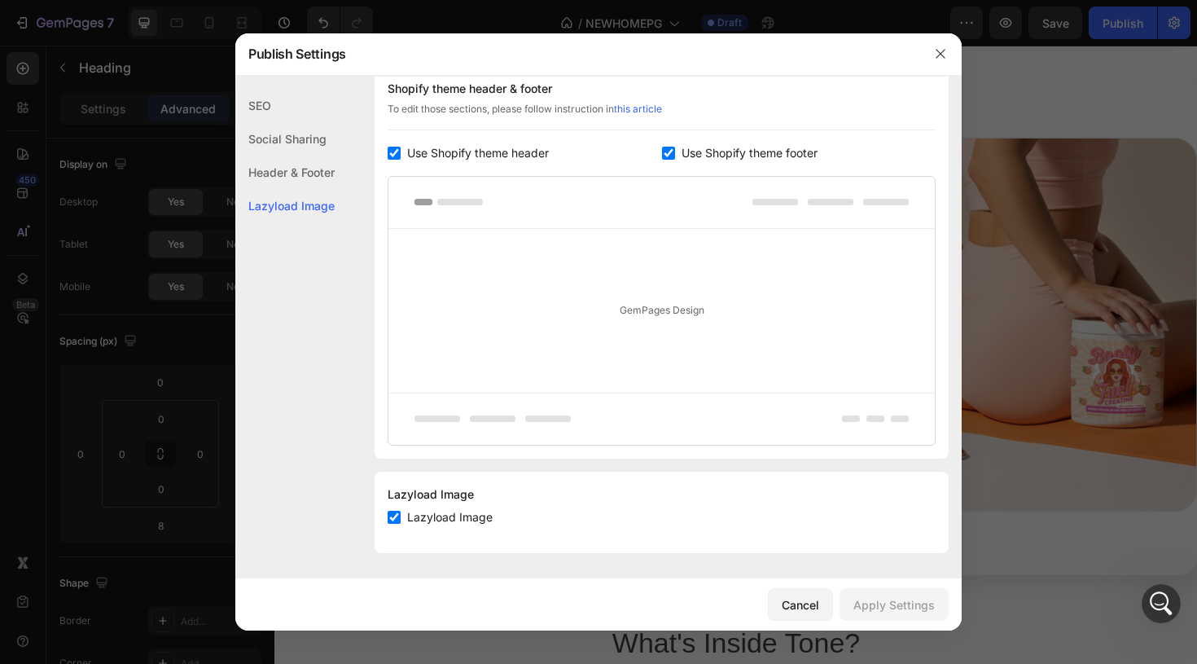
click at [304, 189] on div "Header & Footer" at bounding box center [284, 205] width 99 height 33
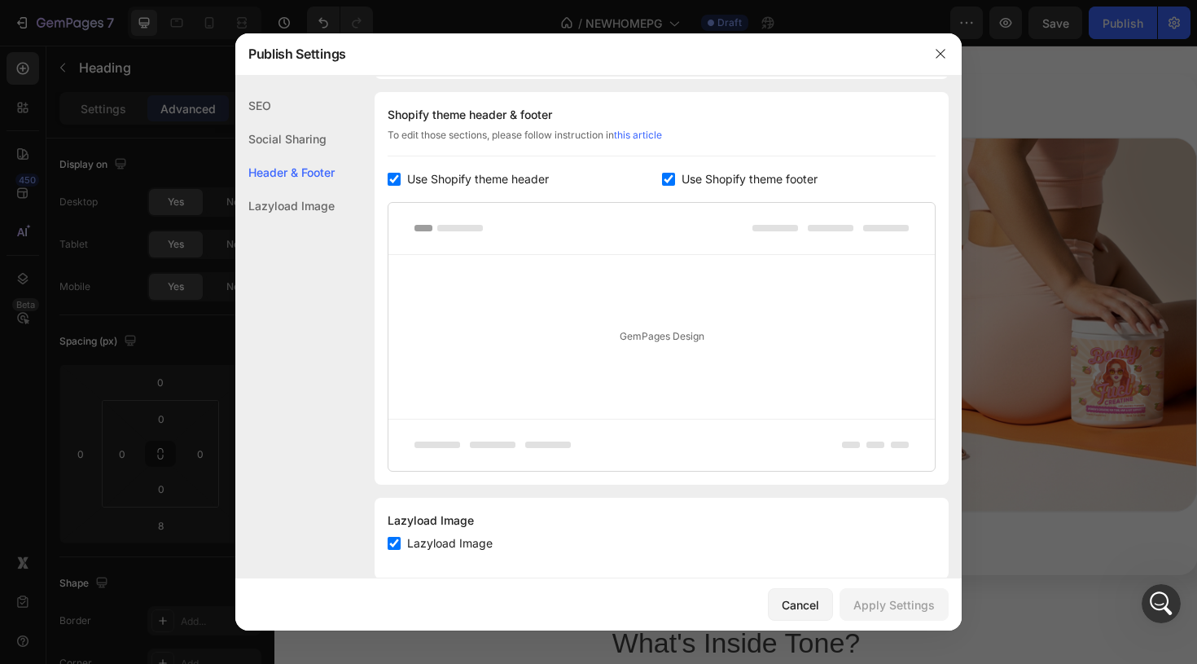
click at [304, 156] on div "Social Sharing" at bounding box center [284, 172] width 99 height 33
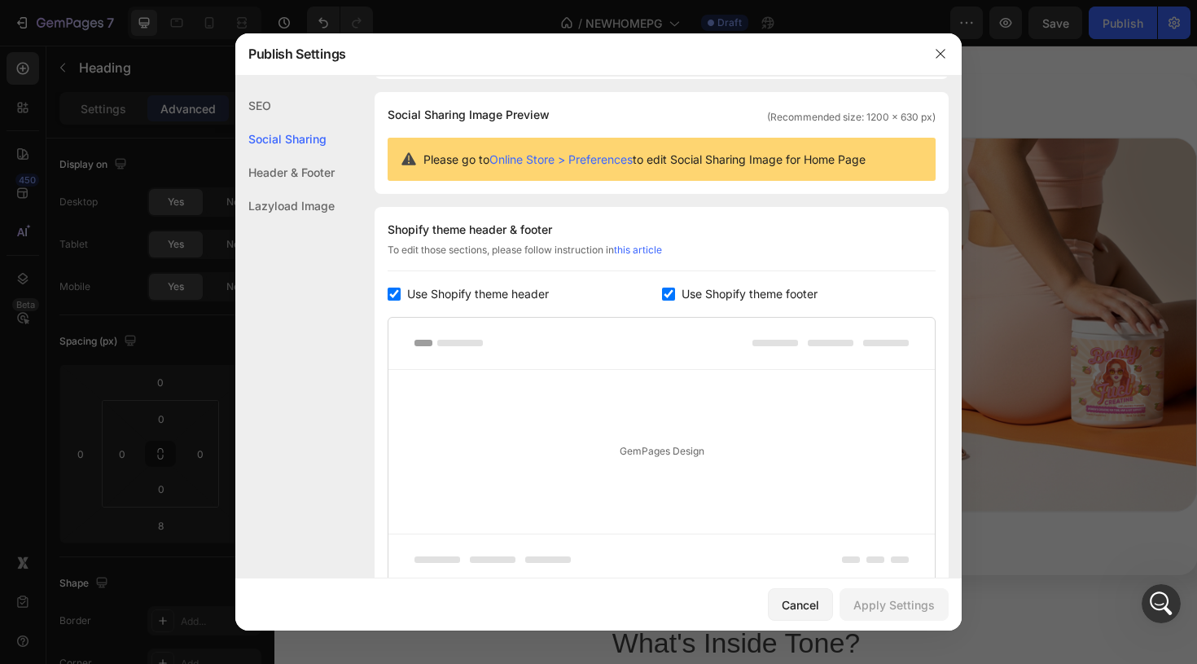
click at [280, 122] on div "SEO" at bounding box center [284, 138] width 99 height 33
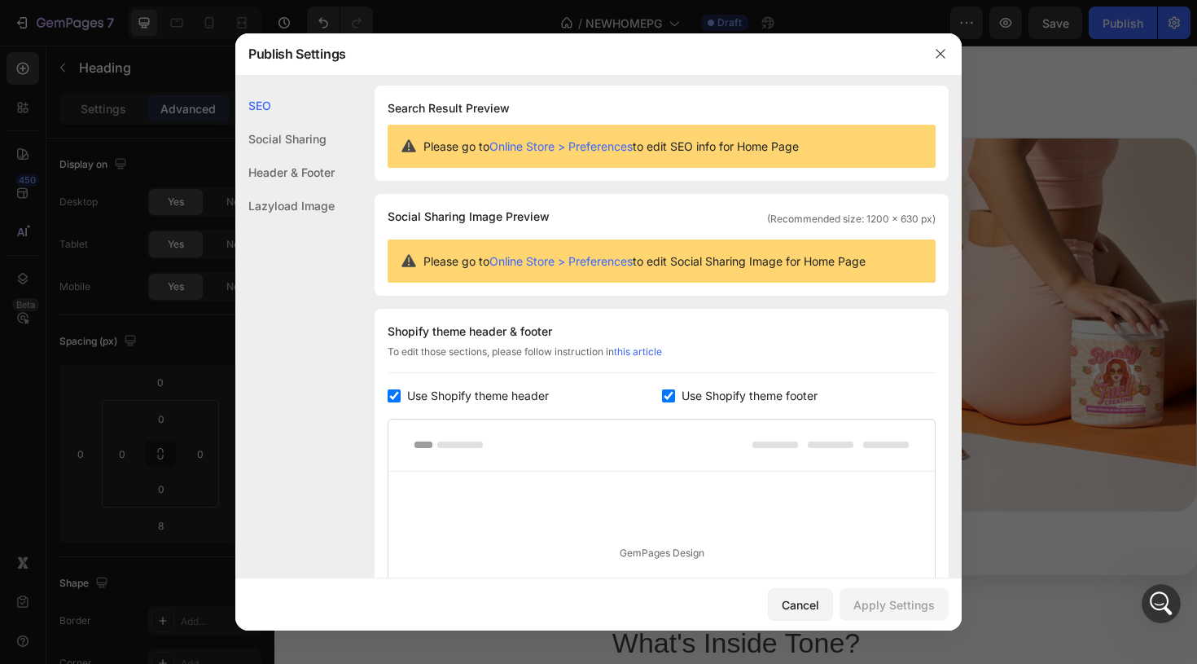
scroll to position [0, 0]
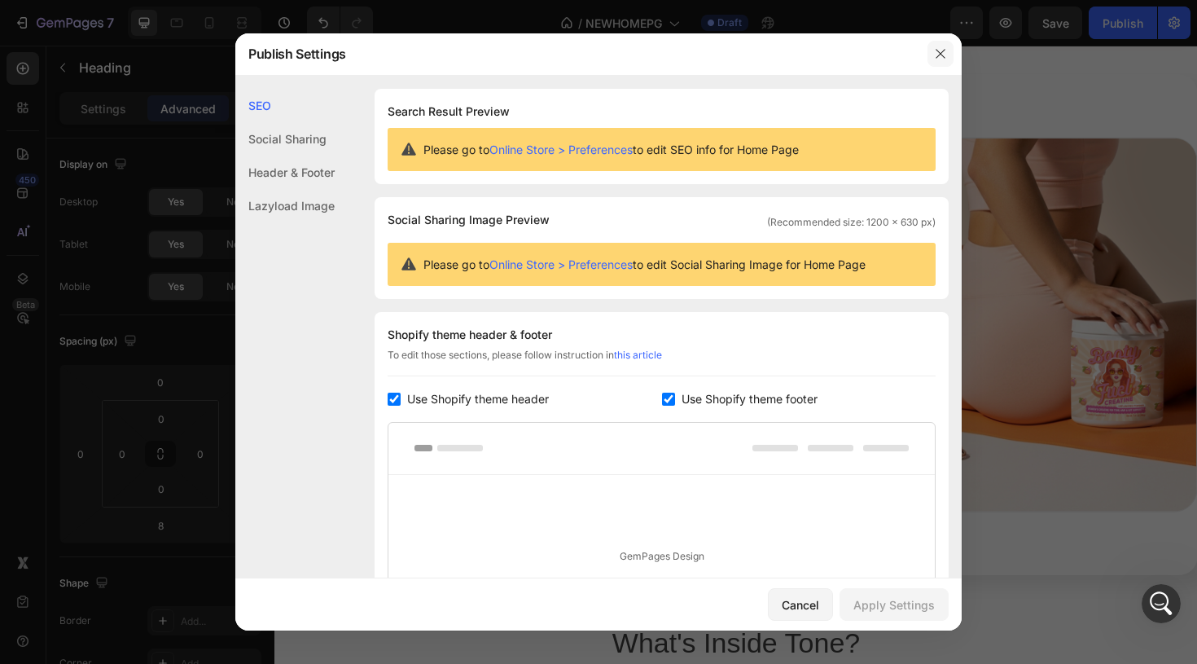
click at [935, 58] on icon "button" at bounding box center [940, 53] width 13 height 13
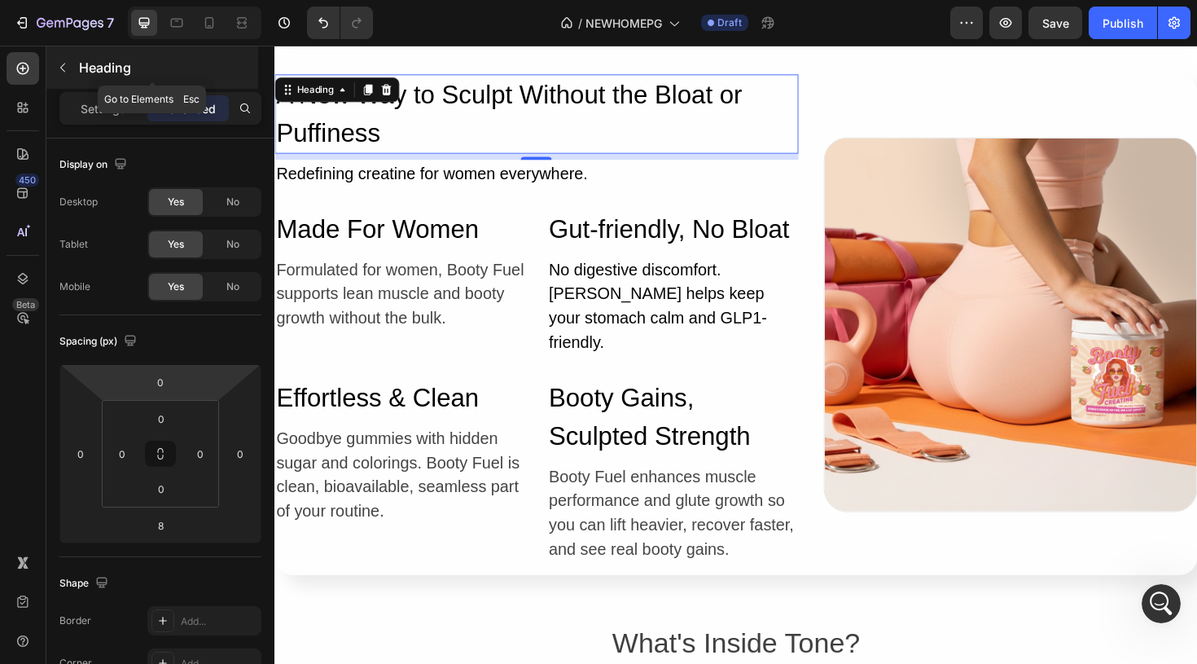
click at [60, 64] on icon "button" at bounding box center [62, 67] width 13 height 13
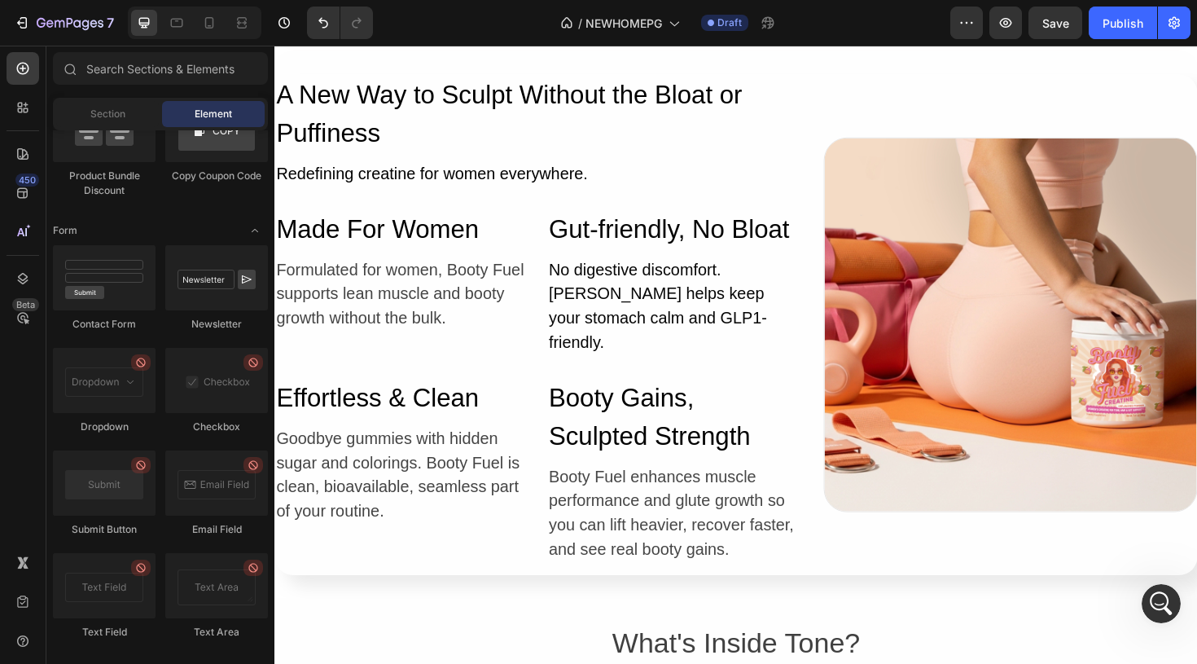
scroll to position [4297, 0]
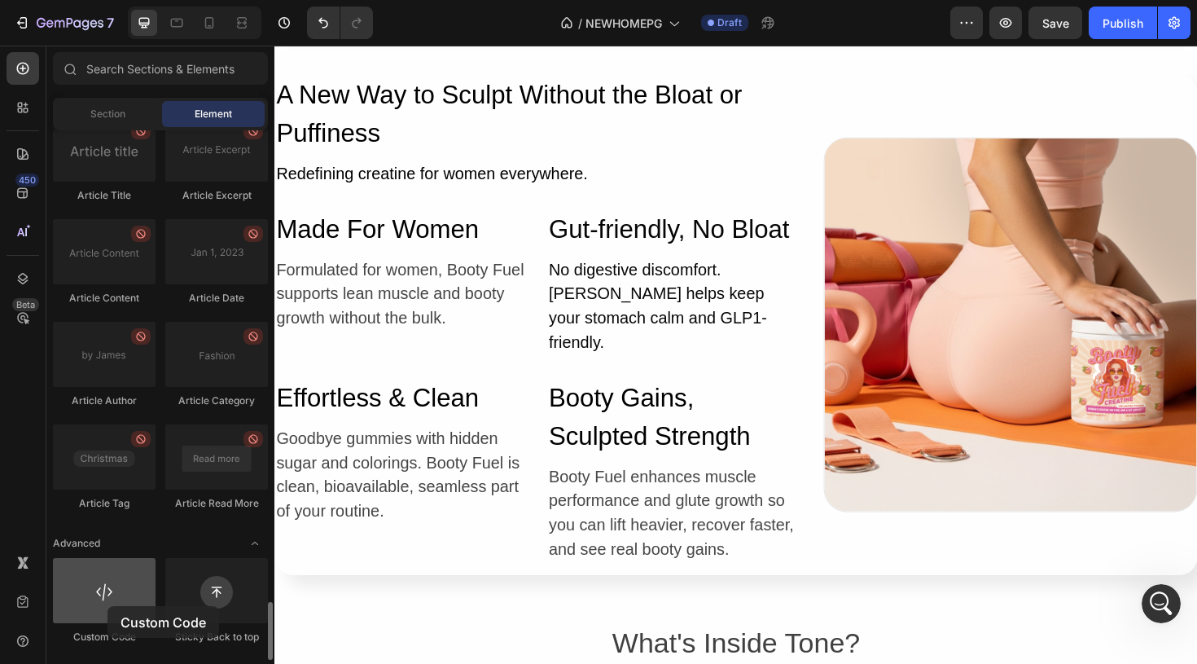
click at [107, 606] on div at bounding box center [104, 590] width 103 height 65
click at [107, 589] on div at bounding box center [104, 590] width 103 height 65
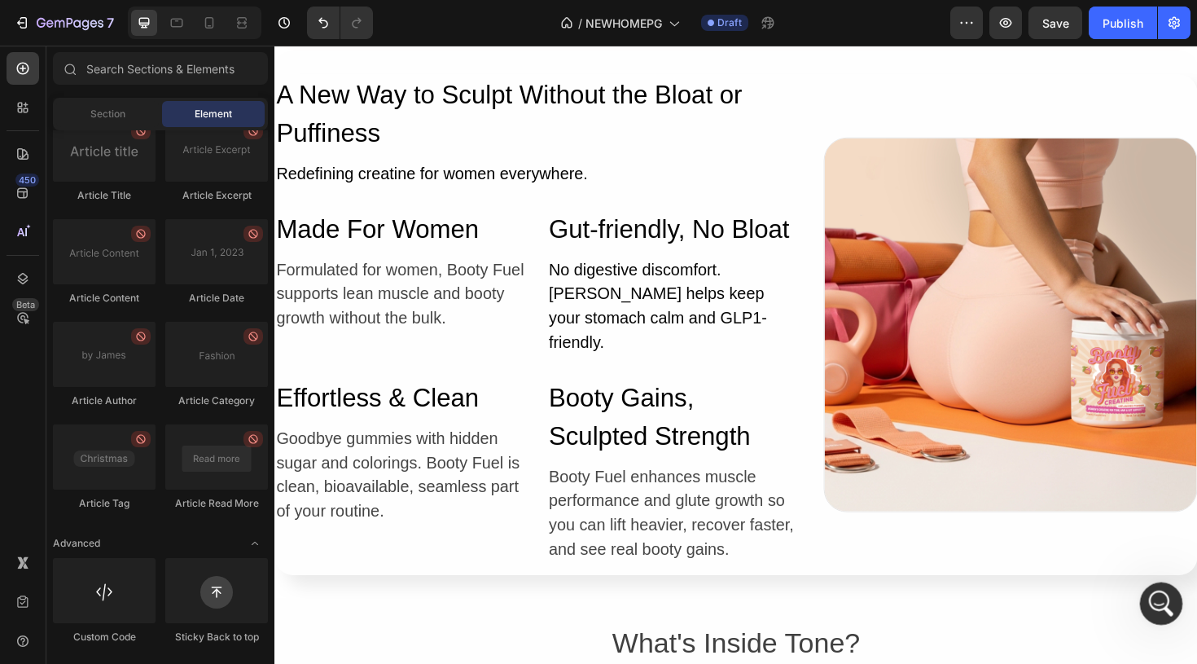
click at [1168, 607] on div "Open Intercom Messenger" at bounding box center [1159, 601] width 54 height 54
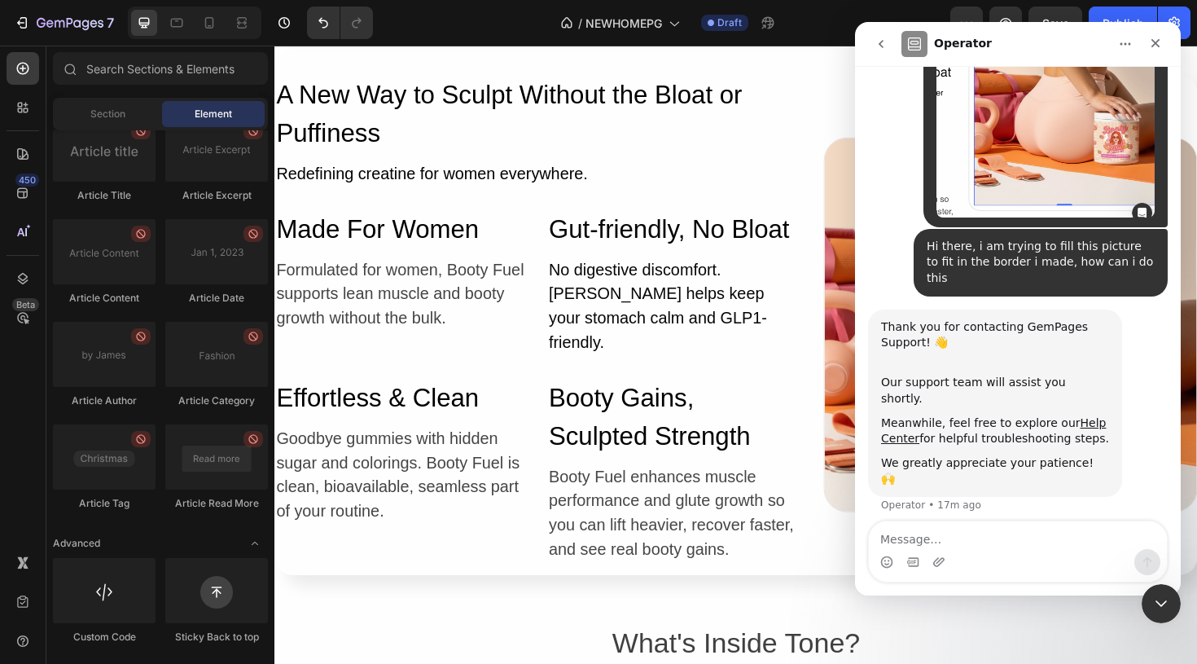
scroll to position [247, 0]
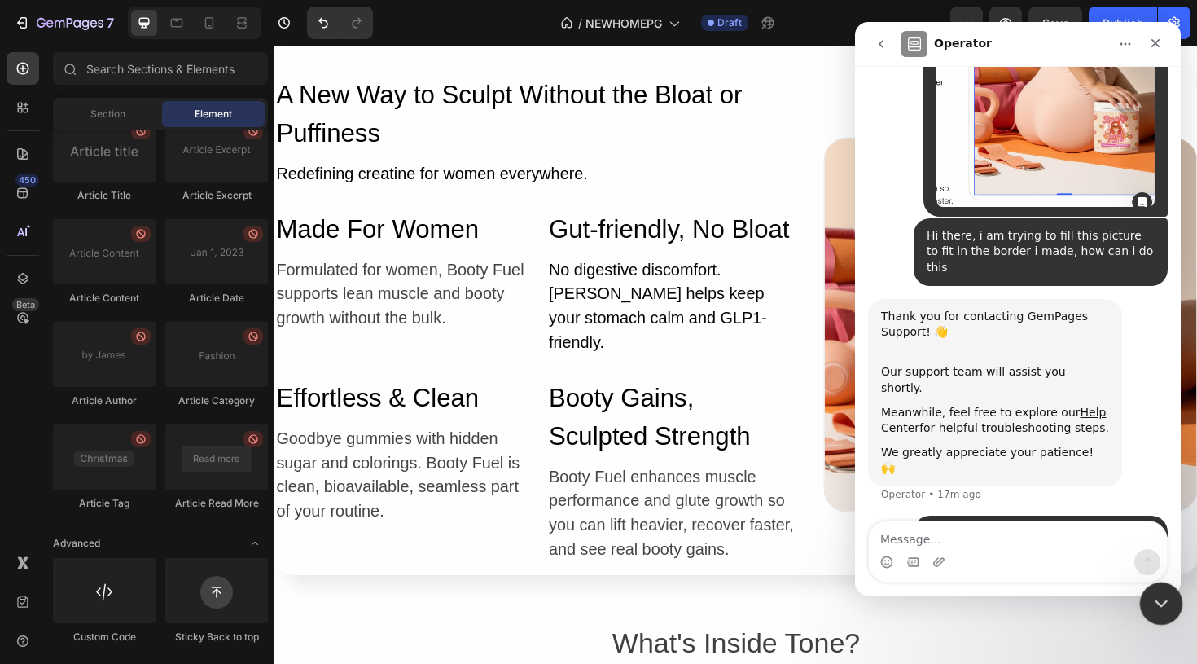
click at [1165, 610] on icon "Close Intercom Messenger" at bounding box center [1159, 601] width 20 height 20
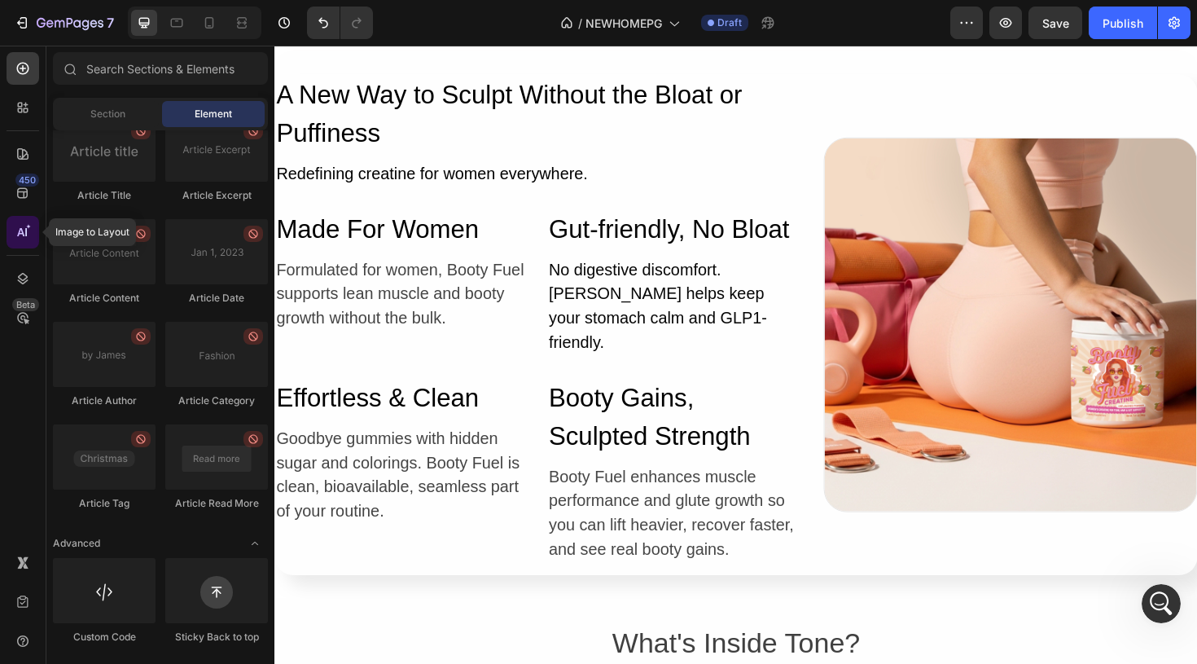
click at [20, 235] on icon at bounding box center [23, 232] width 16 height 16
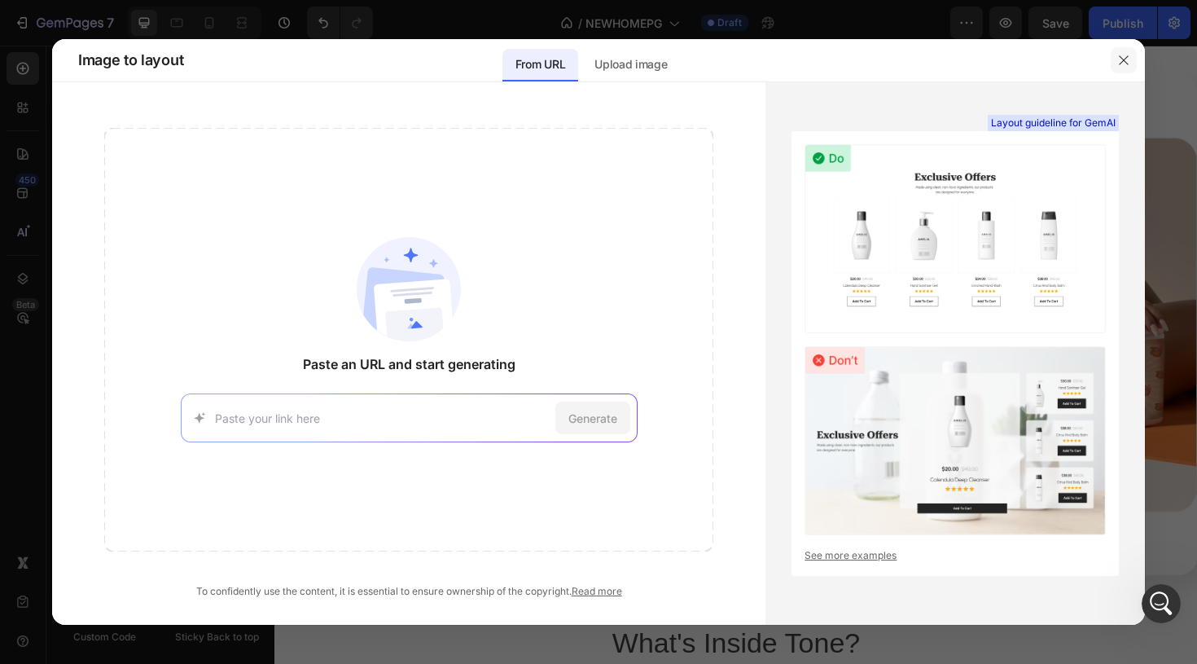
click at [1129, 55] on icon "button" at bounding box center [1123, 60] width 13 height 13
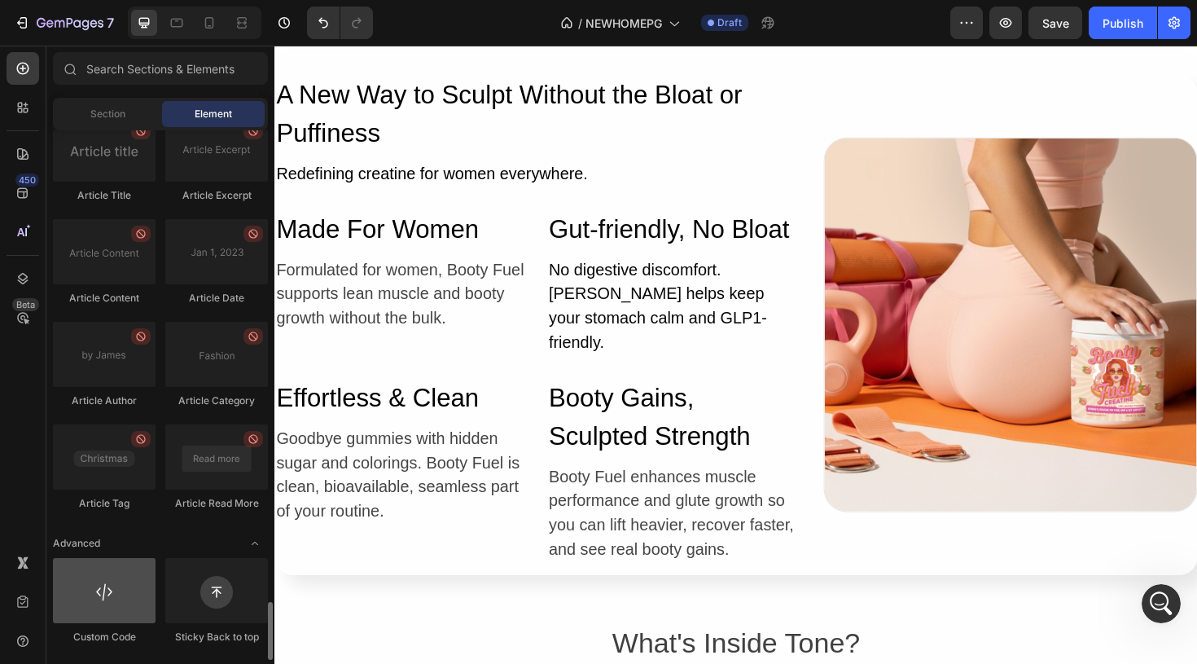
click at [117, 595] on div at bounding box center [104, 590] width 103 height 65
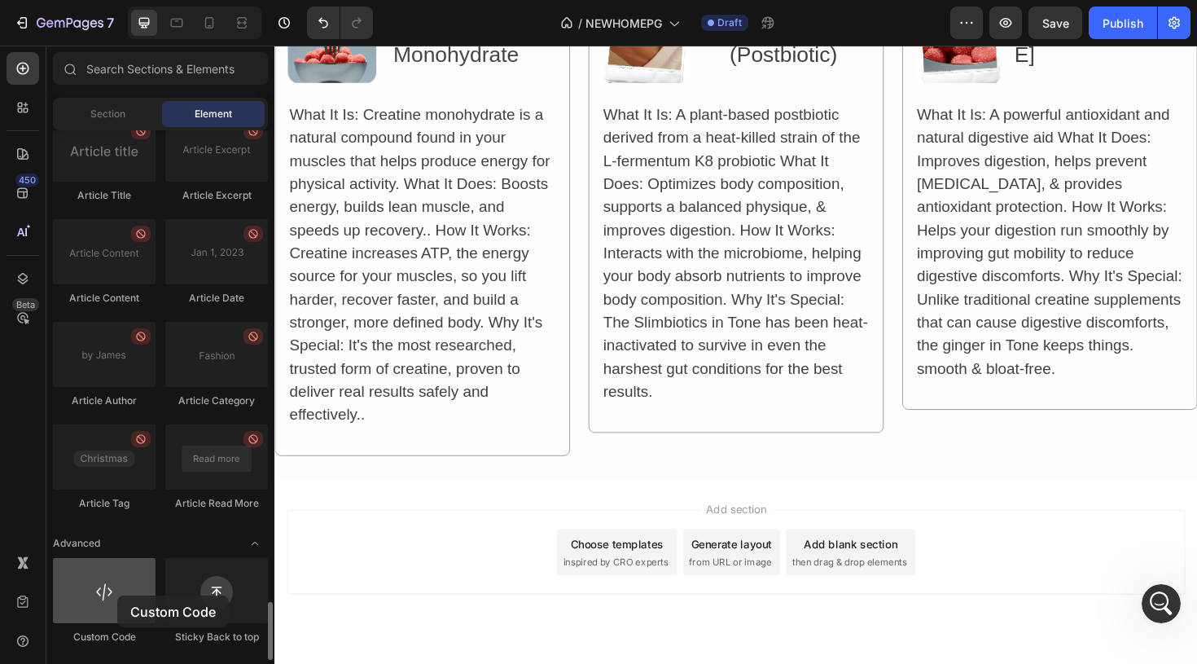
scroll to position [6364, 0]
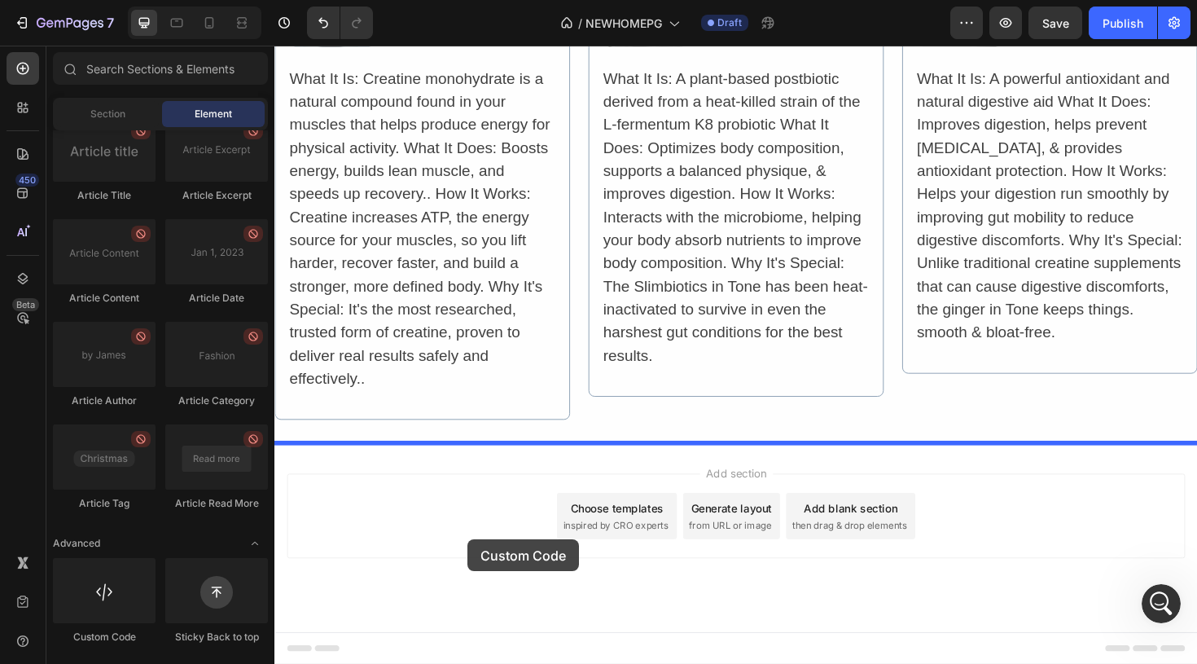
drag, startPoint x: 392, startPoint y: 641, endPoint x: 474, endPoint y: 568, distance: 109.6
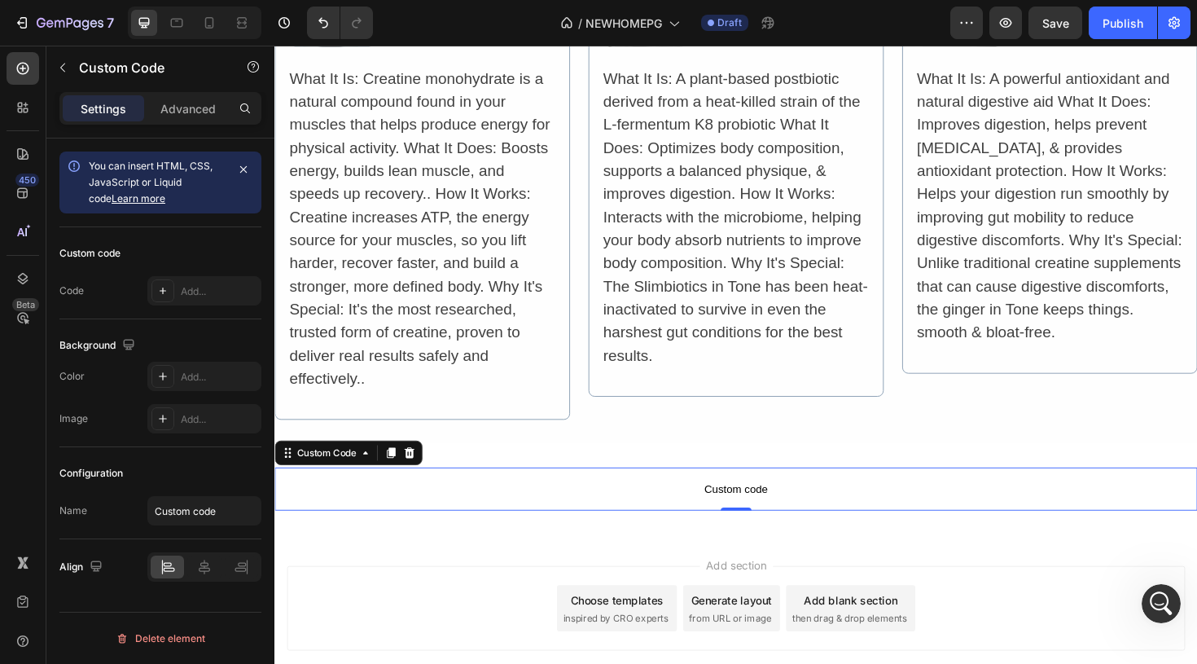
click at [778, 515] on span "Custom code" at bounding box center [762, 515] width 977 height 20
click at [769, 515] on span "Custom code" at bounding box center [762, 515] width 977 height 20
click at [164, 292] on icon at bounding box center [162, 290] width 13 height 13
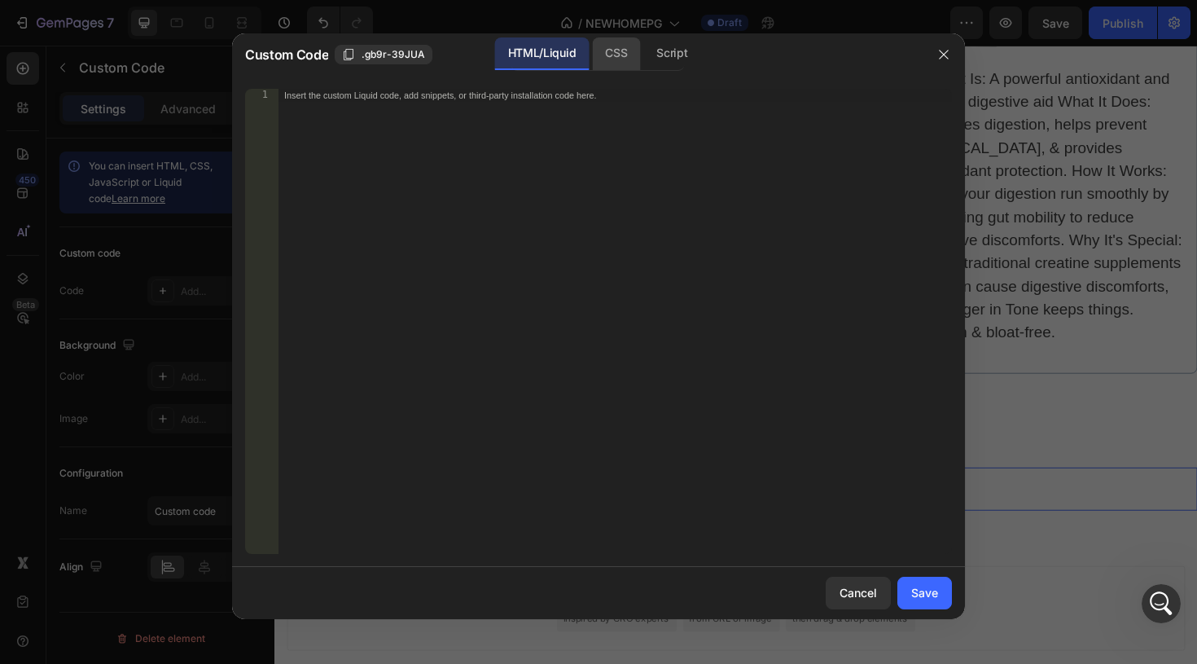
click at [643, 63] on div "CSS" at bounding box center [671, 53] width 57 height 33
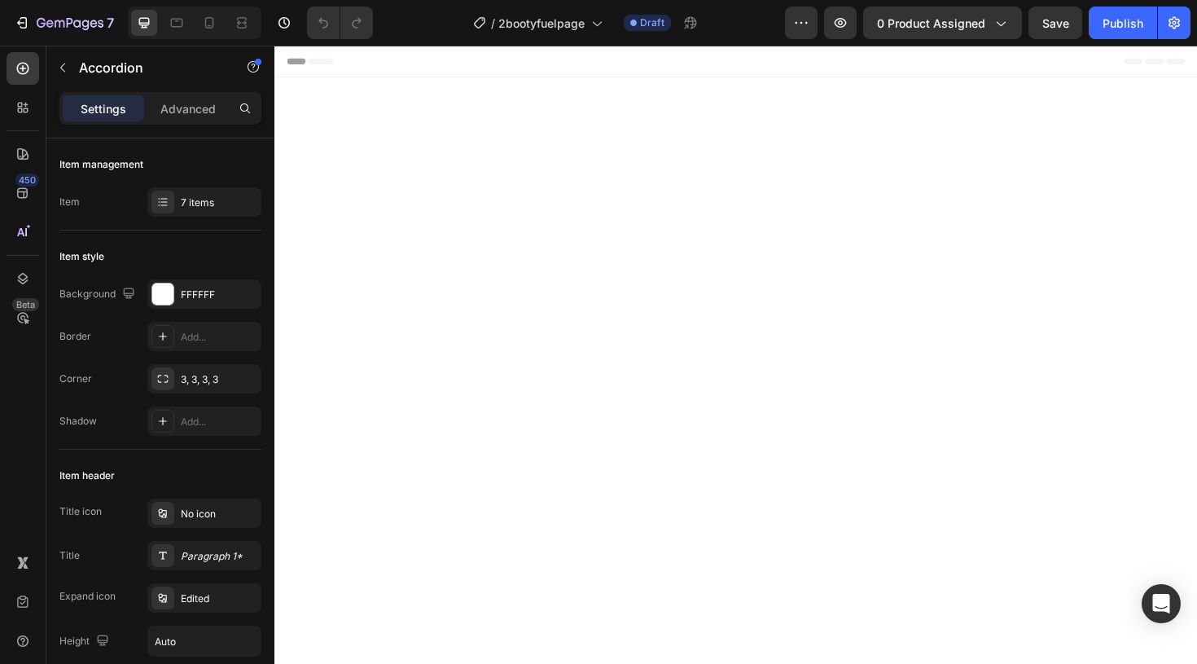
scroll to position [3624, 0]
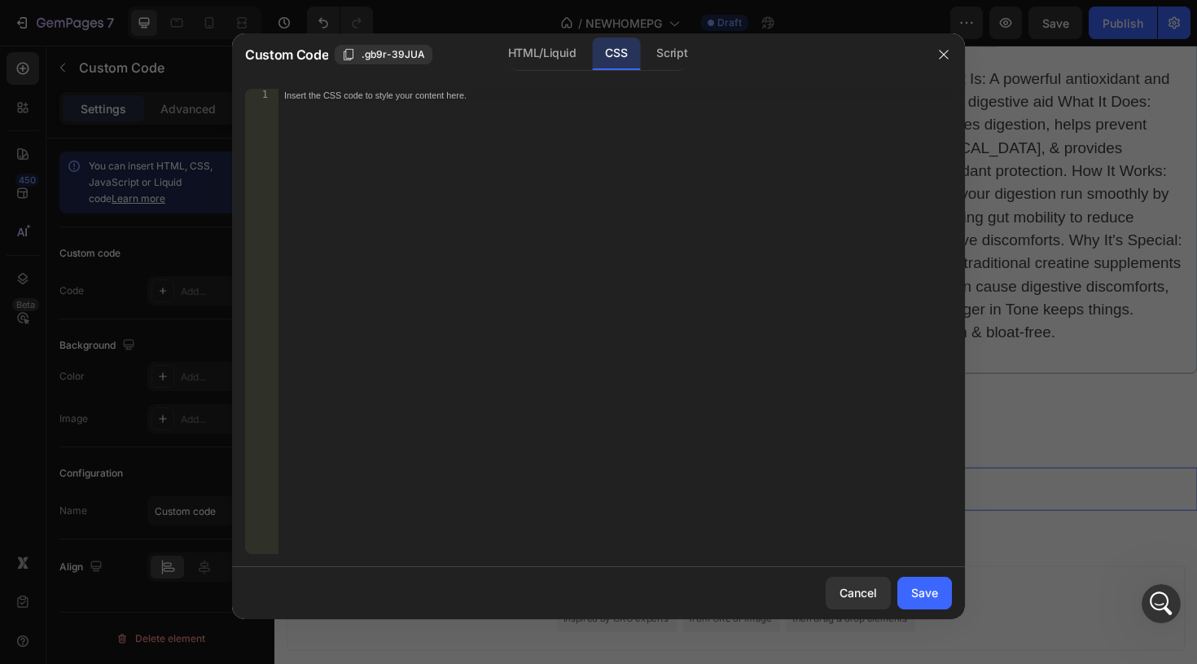
scroll to position [247, 0]
click at [479, 102] on div "Insert the CSS code to style your content here." at bounding box center [615, 334] width 674 height 491
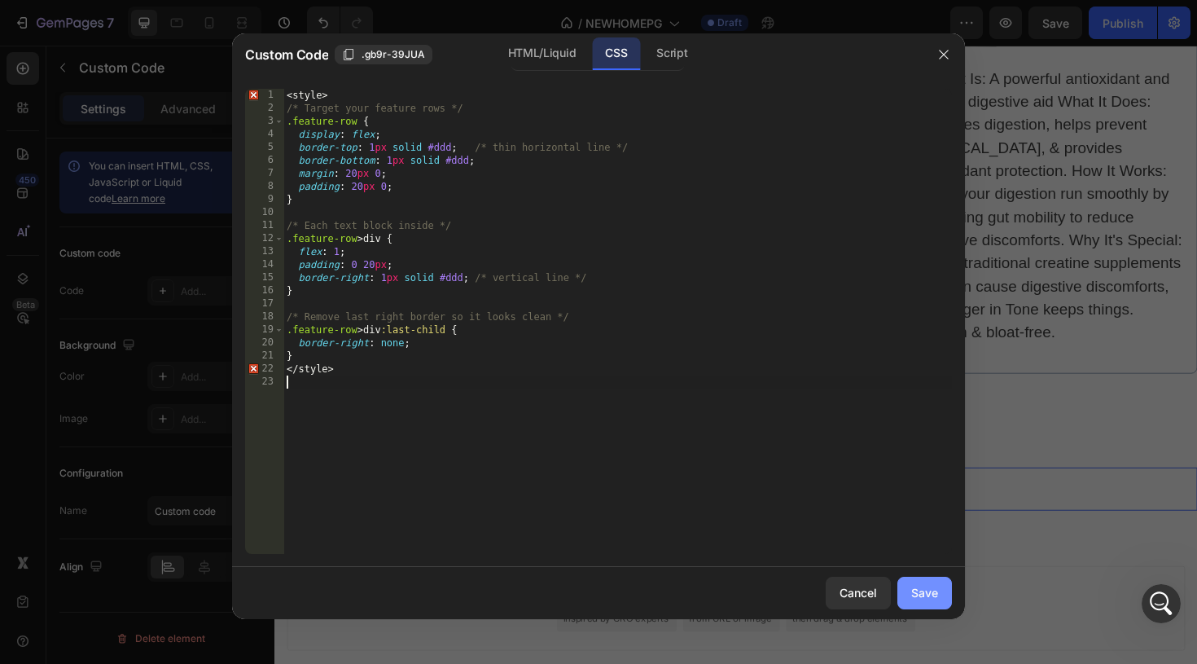
click at [915, 588] on div "Save" at bounding box center [924, 592] width 27 height 17
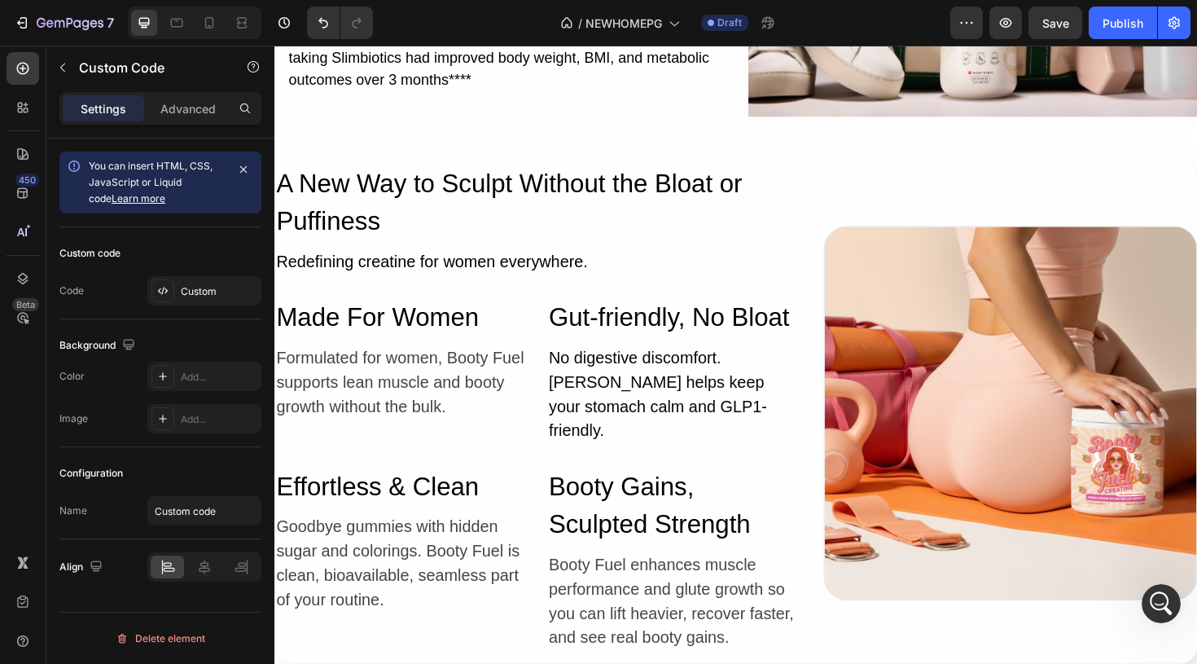
scroll to position [5547, 0]
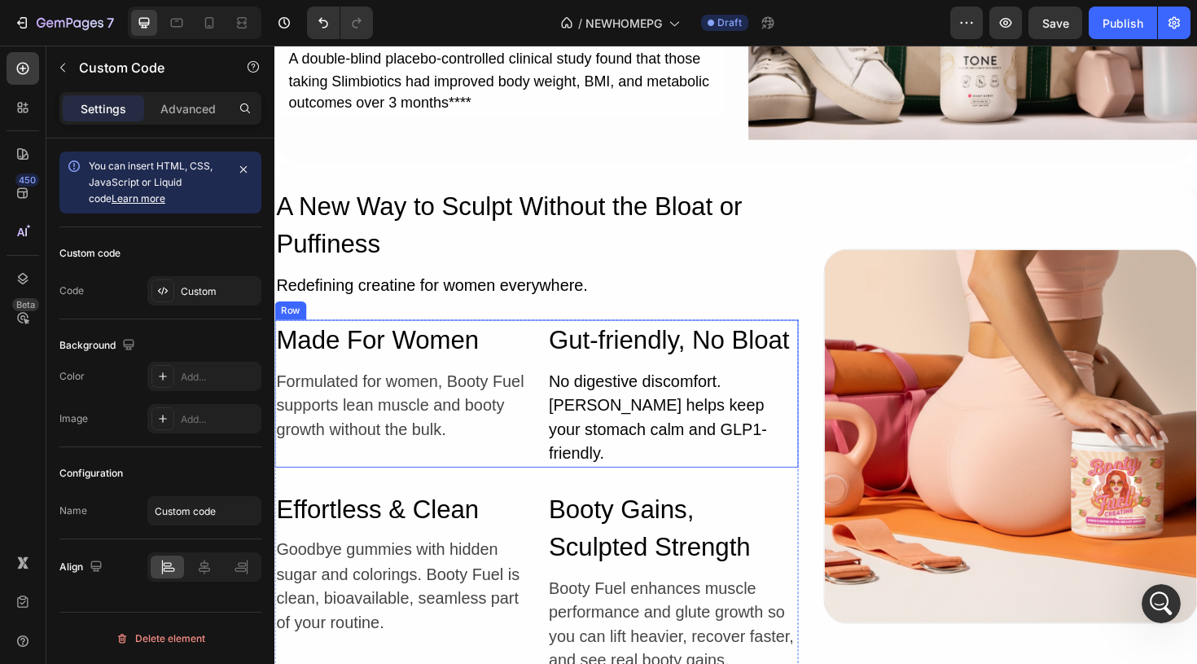
click at [541, 384] on div "Made For Women Heading Formulated for women, Booty Fuel supports lean muscle an…" at bounding box center [551, 413] width 555 height 156
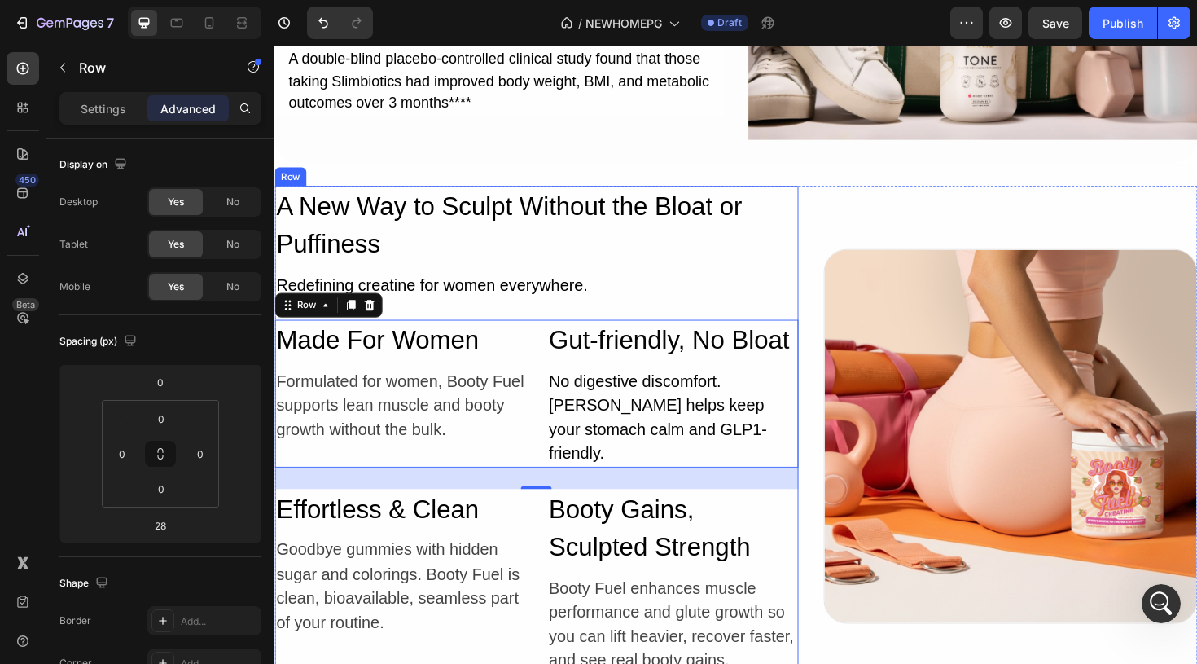
click at [723, 323] on div "A New Way to Sculpt Without the Bloat or Puffiness Heading Redefining creatine …" at bounding box center [551, 452] width 555 height 517
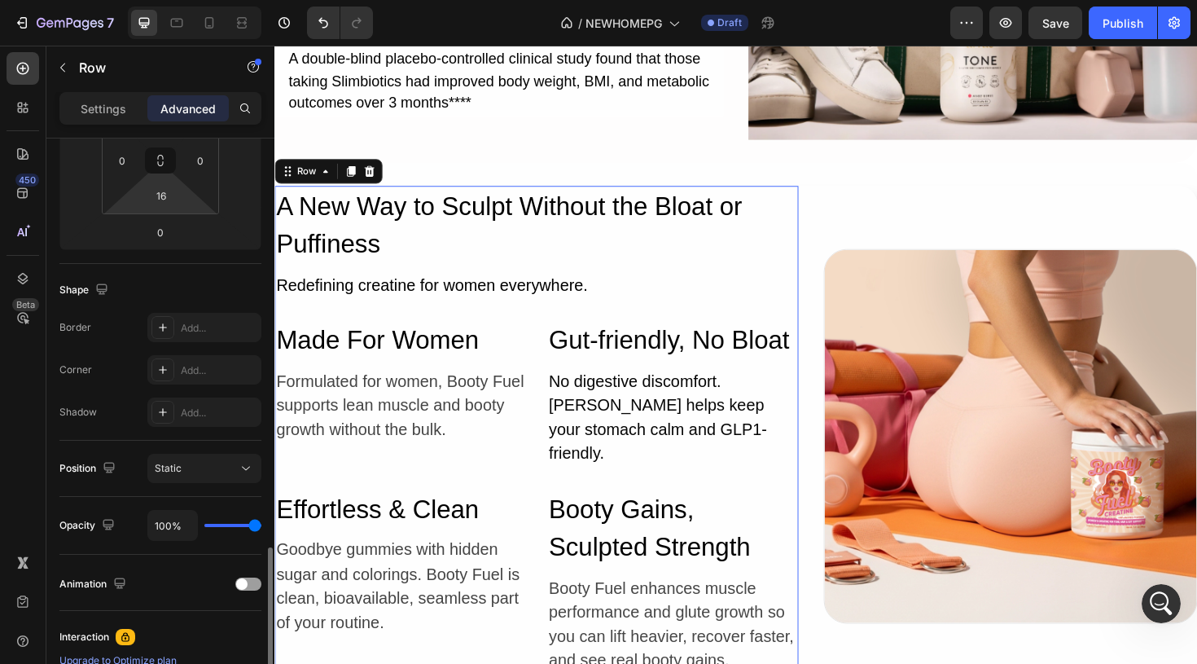
scroll to position [515, 0]
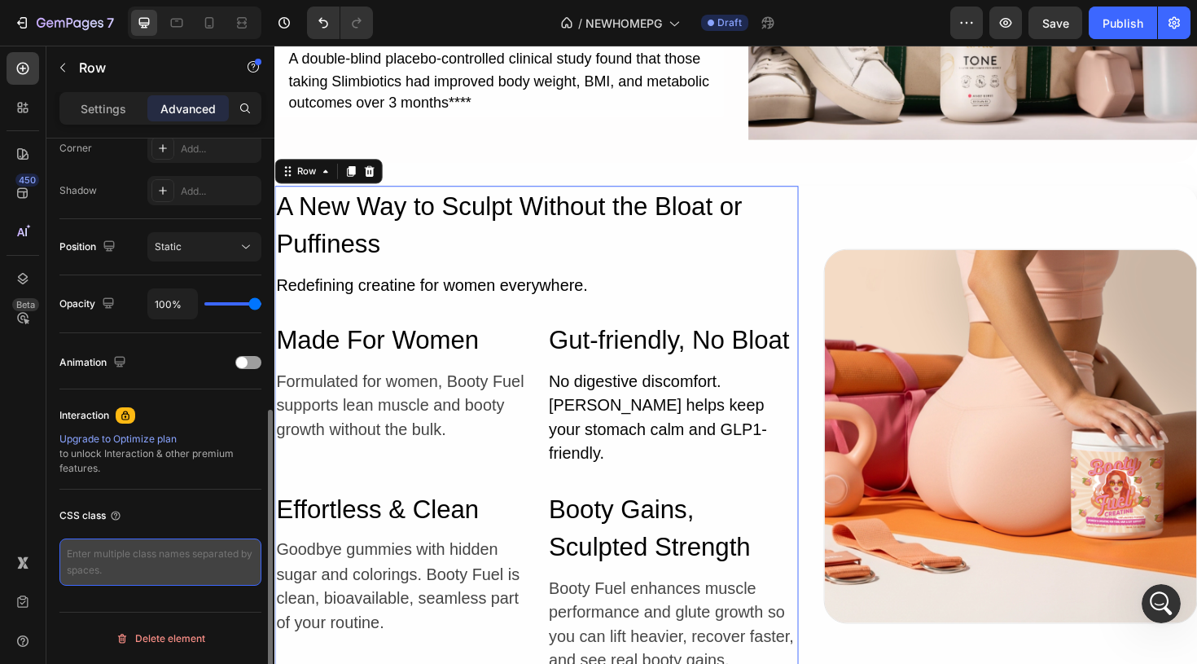
click at [121, 577] on textarea at bounding box center [160, 561] width 202 height 47
paste textarea "feature-row"
type textarea "feature-row"
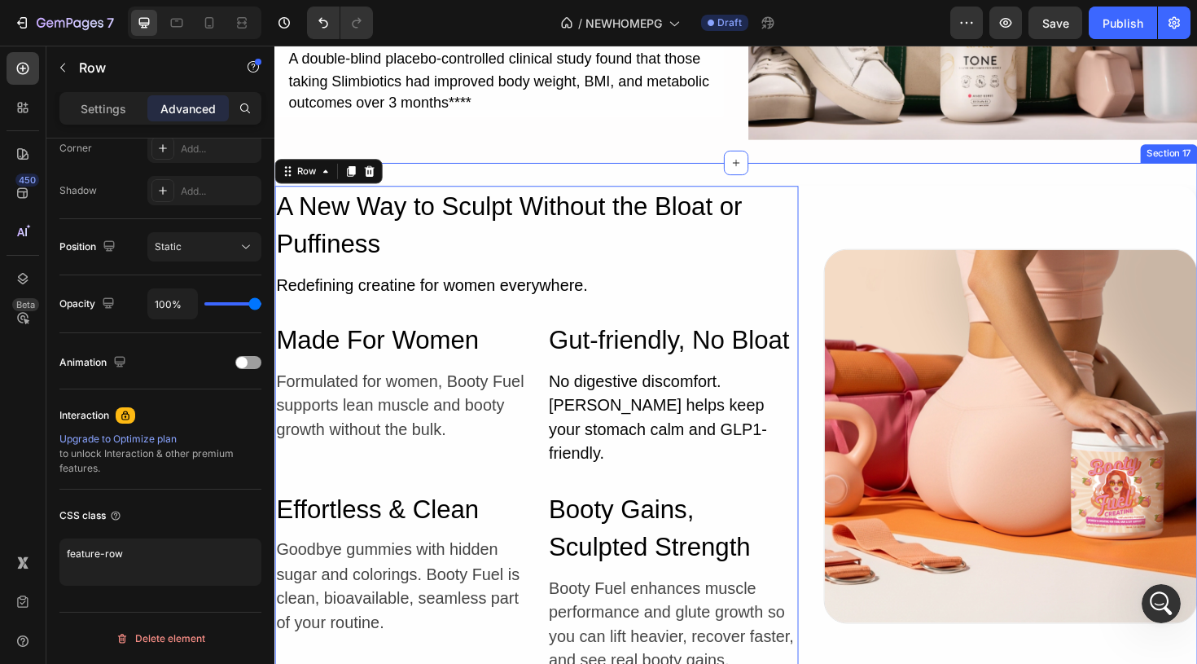
click at [887, 190] on div "A New Way to Sculpt Without the Bloat or Puffiness Heading Redefining creatine …" at bounding box center [762, 458] width 977 height 579
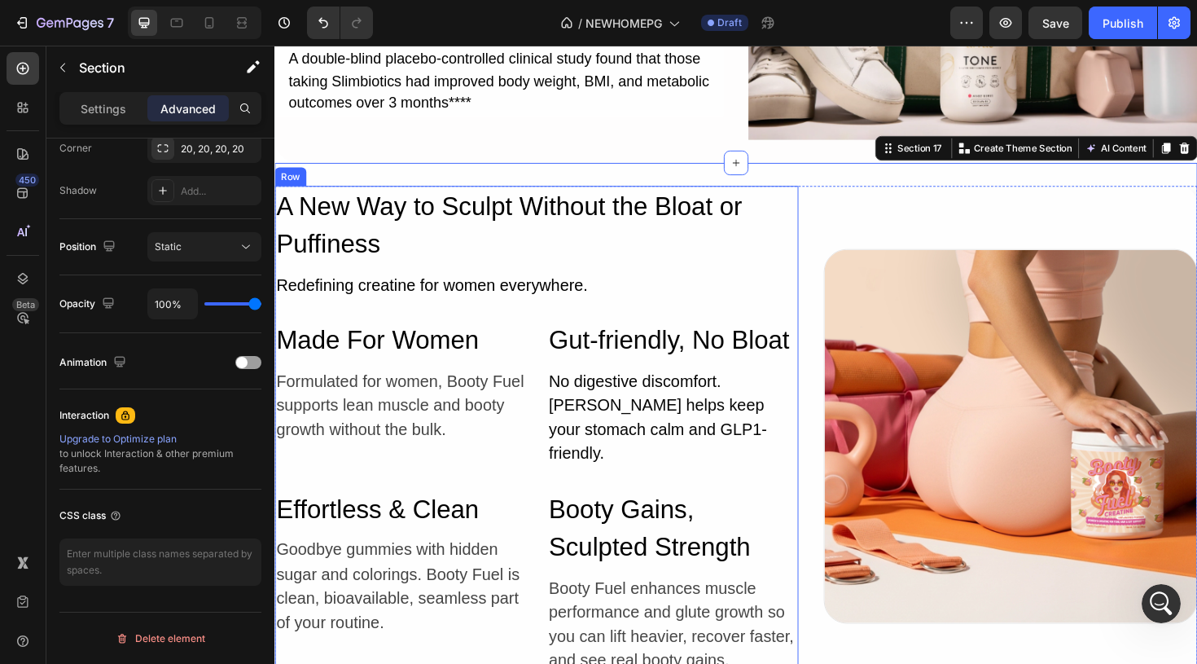
click at [537, 321] on div "A New Way to Sculpt Without the Bloat or Puffiness Heading Redefining creatine …" at bounding box center [551, 452] width 555 height 517
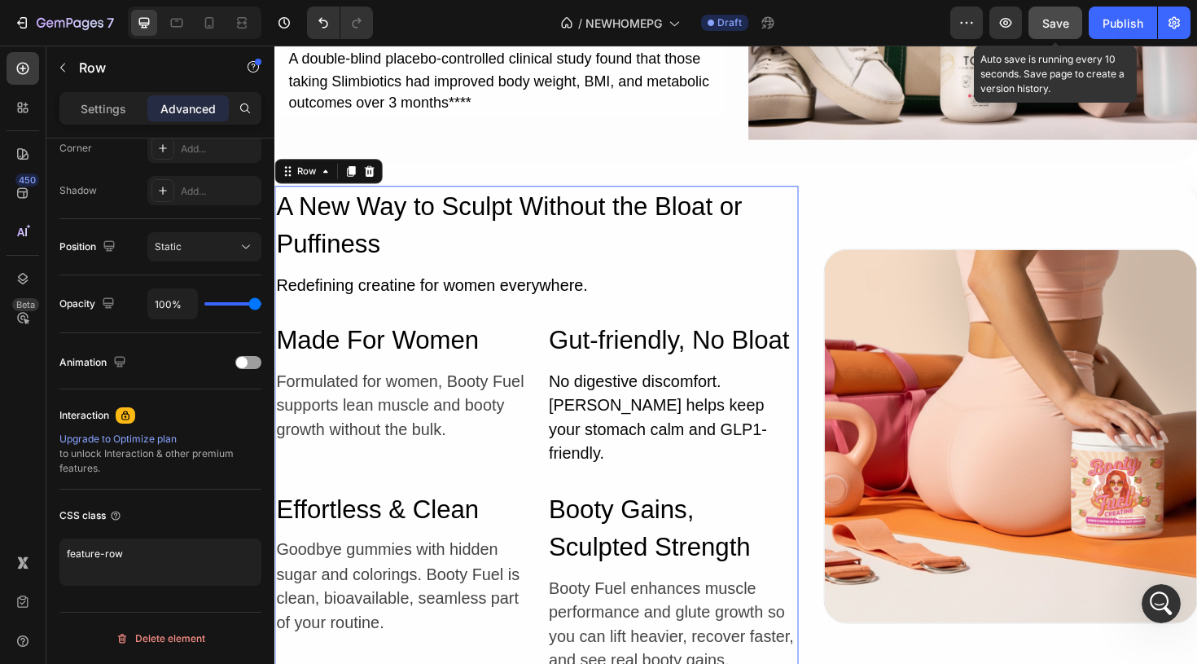
click at [1066, 15] on div "Save" at bounding box center [1055, 23] width 27 height 17
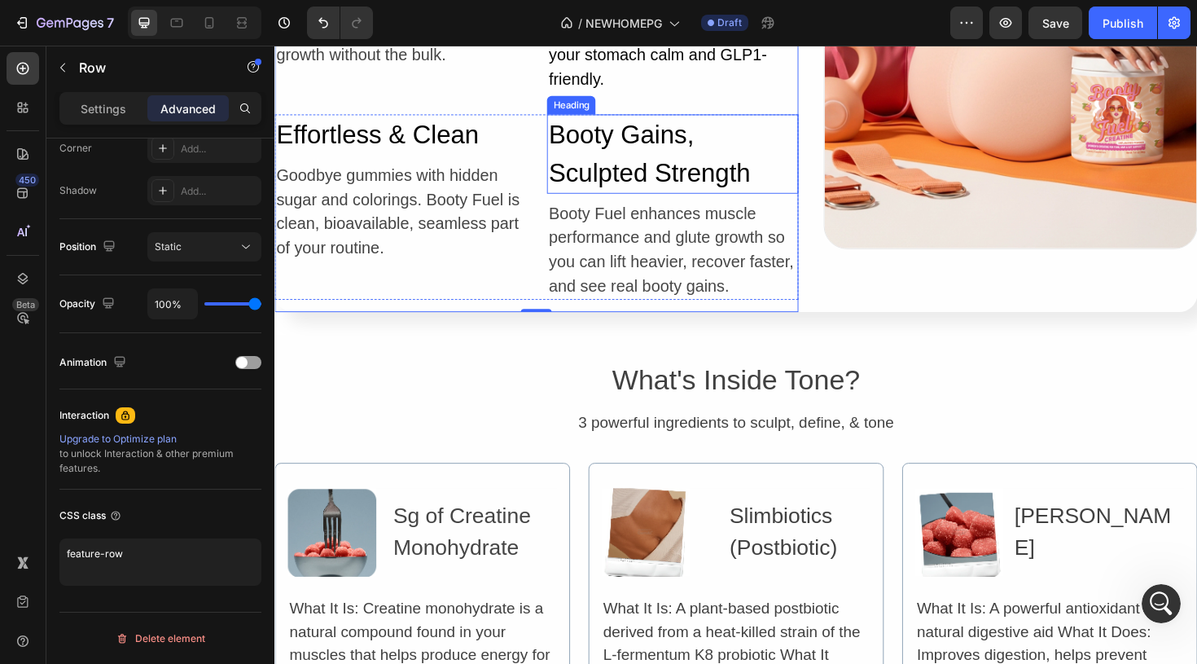
scroll to position [5947, 0]
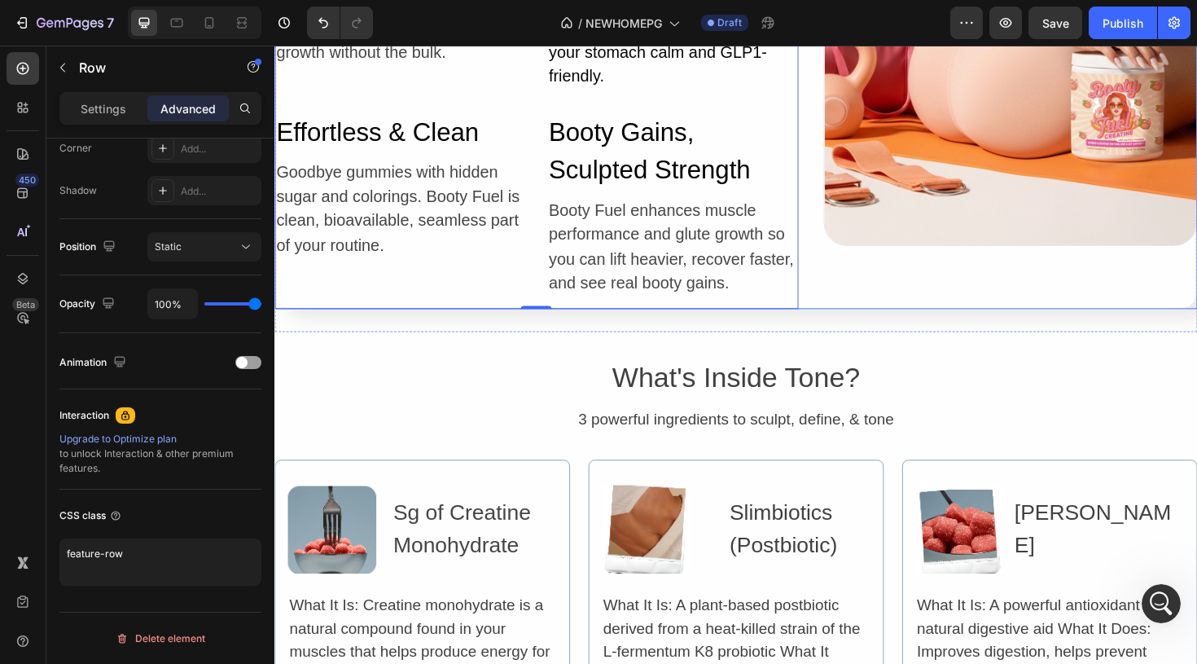
click at [1001, 273] on div "Image Row" at bounding box center [1054, 59] width 396 height 530
click at [984, 319] on div "A New Way to Sculpt Without the Bloat or Puffiness Heading Redefining creatine …" at bounding box center [762, 59] width 977 height 579
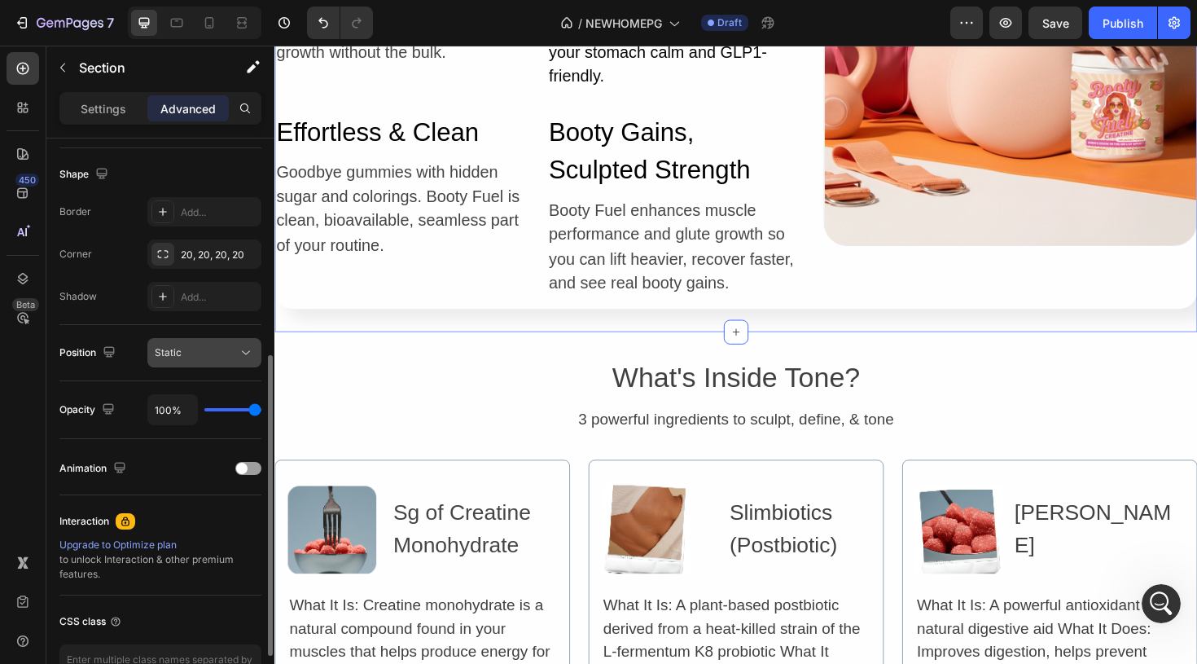
scroll to position [515, 0]
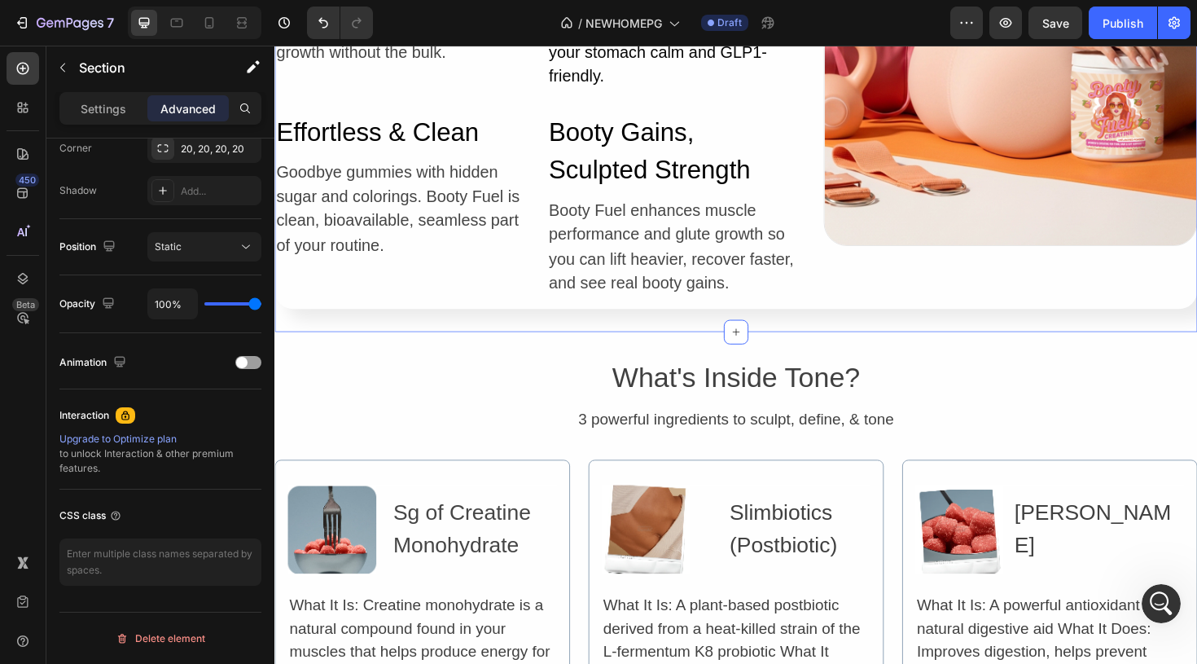
click at [384, 304] on div "A New Way to Sculpt Without the Bloat or Puffiness Heading Redefining creatine …" at bounding box center [762, 59] width 977 height 579
click at [441, 304] on div "A New Way to Sculpt Without the Bloat or Puffiness Heading Redefining creatine …" at bounding box center [762, 59] width 977 height 579
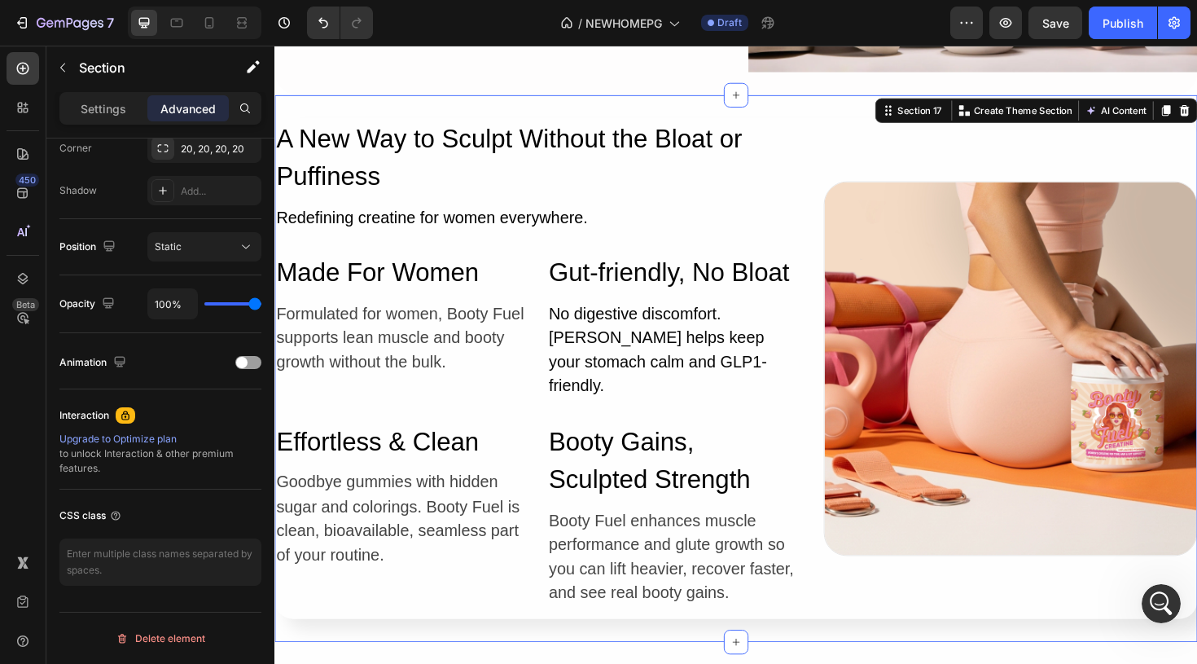
scroll to position [5623, 0]
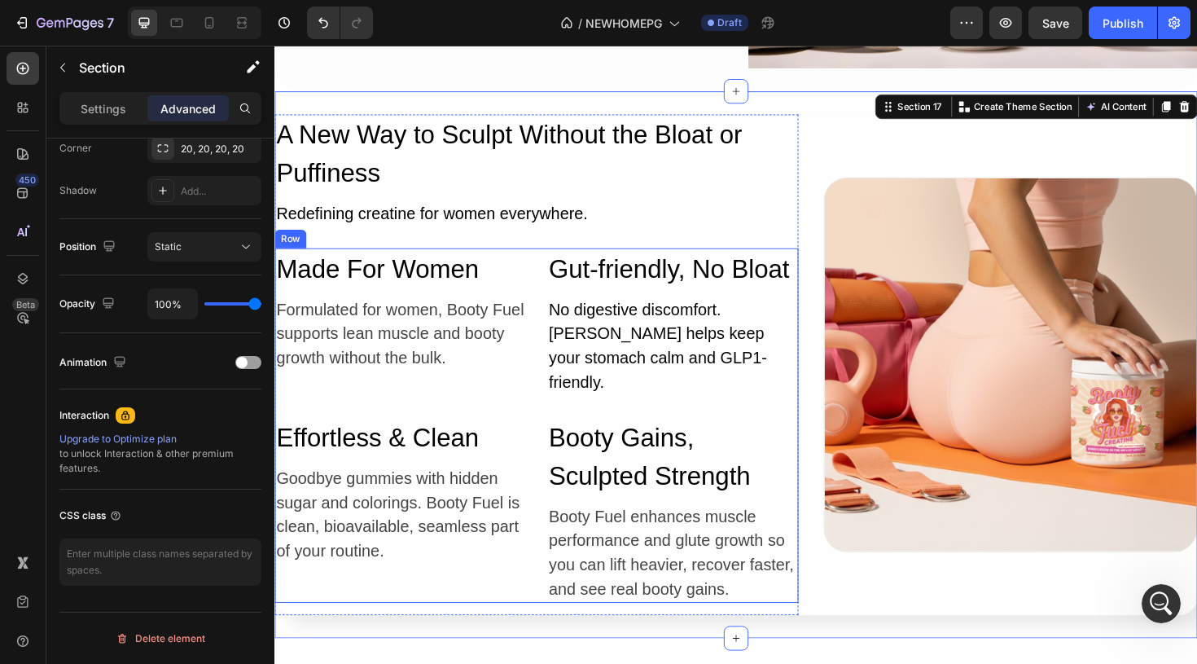
click at [538, 397] on div "Made For Women Heading Formulated for women, Booty Fuel supports lean muscle an…" at bounding box center [551, 447] width 555 height 375
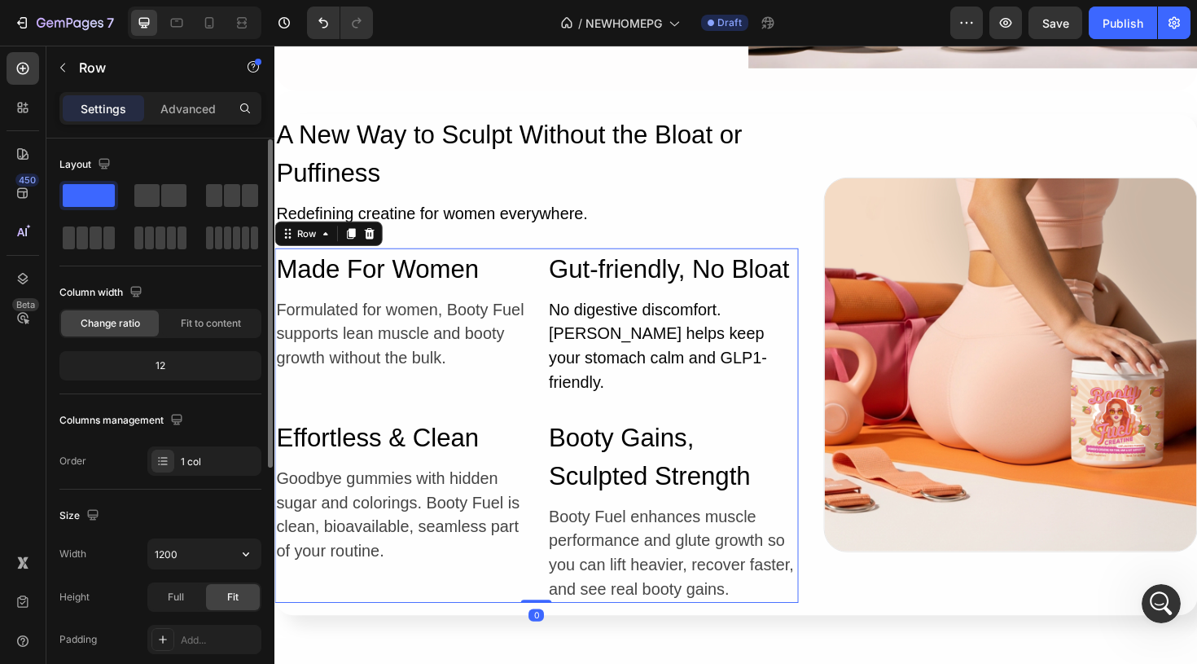
scroll to position [422, 0]
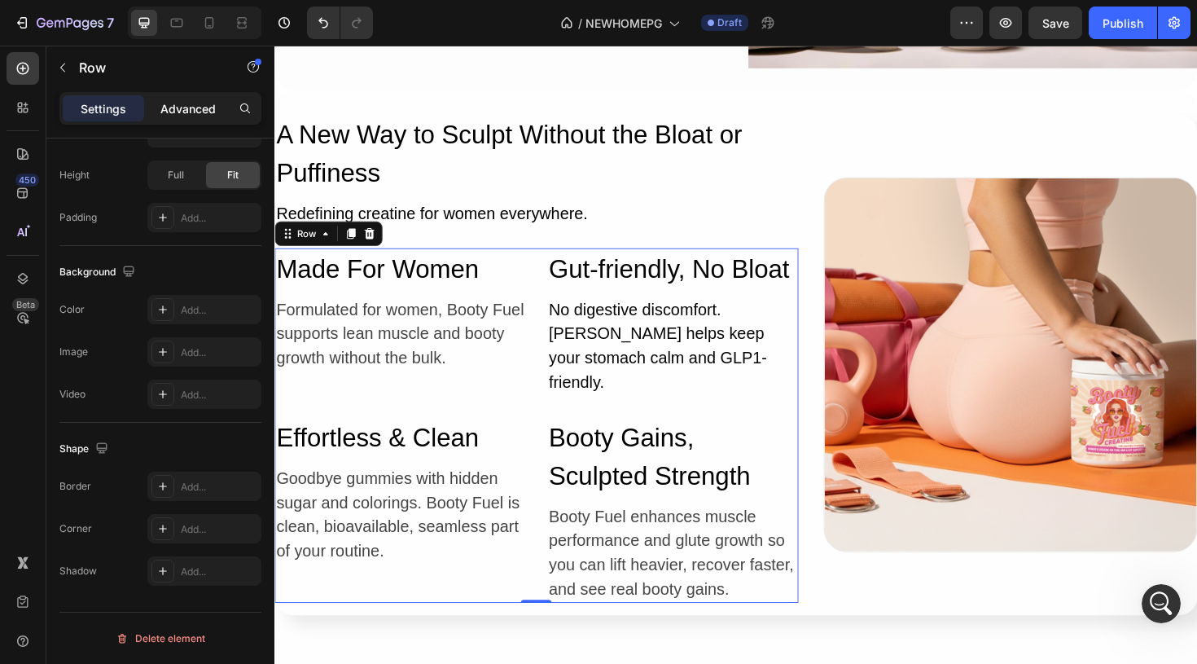
click at [185, 101] on p "Advanced" at bounding box center [187, 108] width 55 height 17
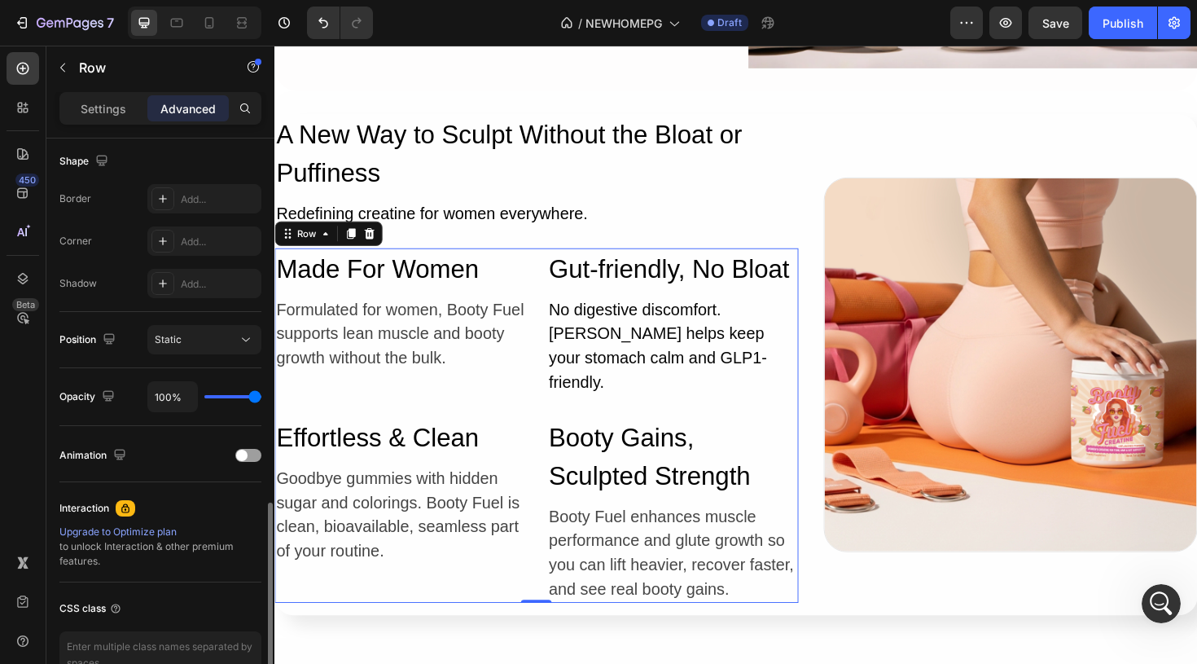
scroll to position [515, 0]
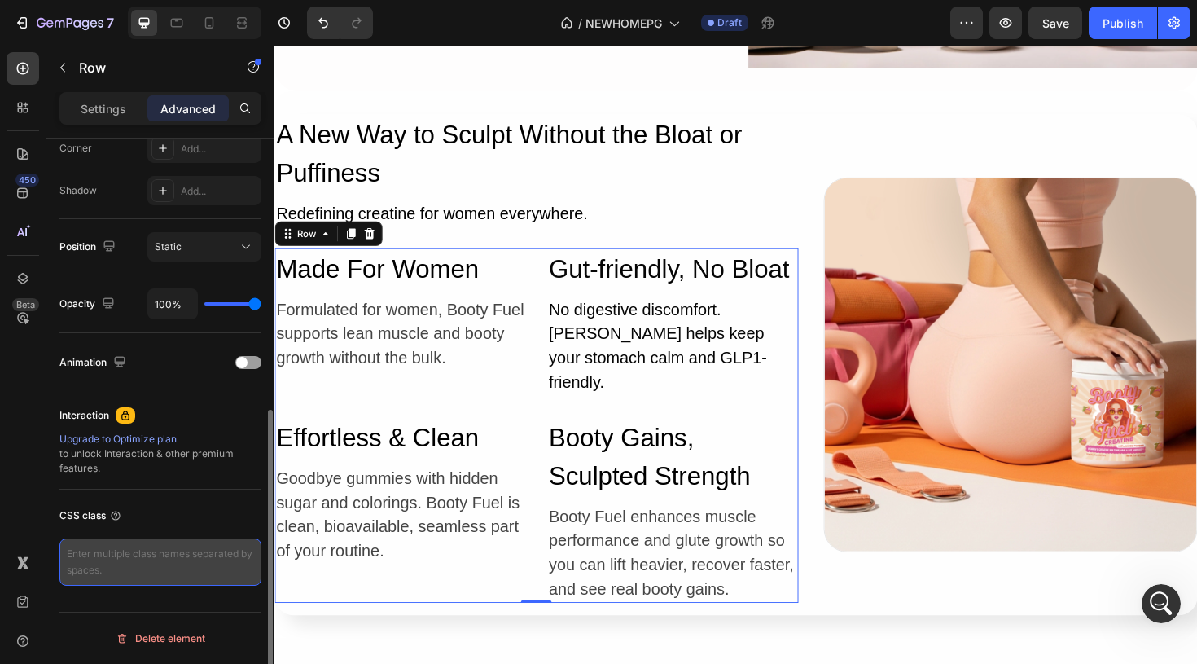
click at [137, 575] on textarea at bounding box center [160, 561] width 202 height 47
paste textarea "feature-row"
type textarea "feature-row"
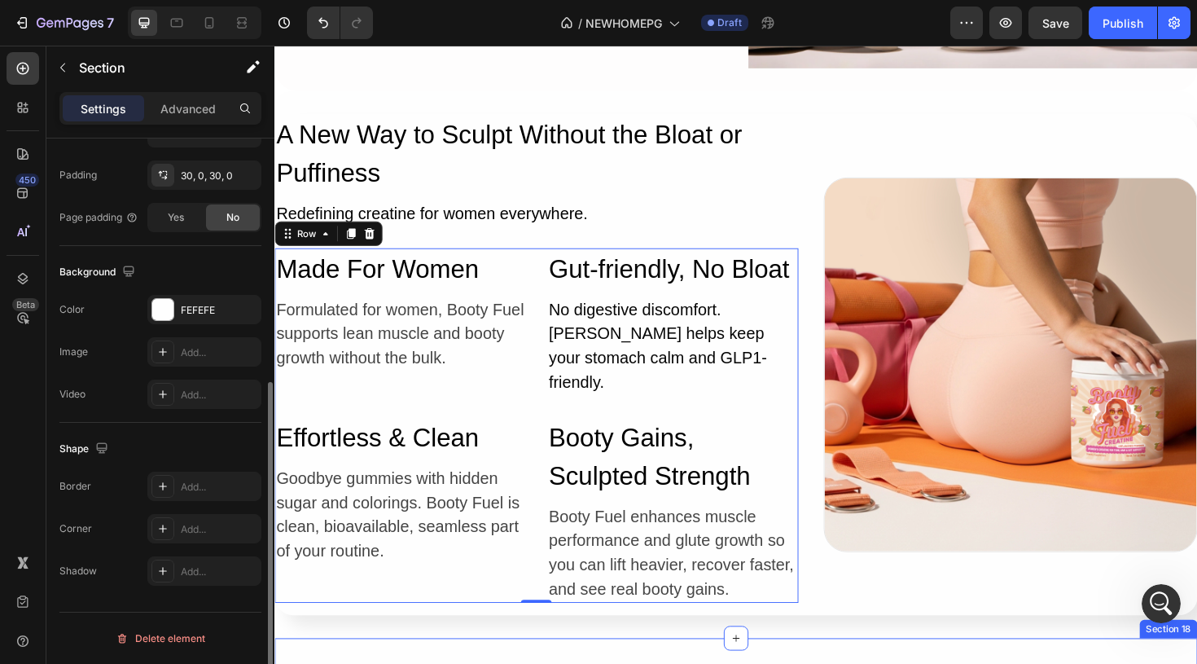
scroll to position [0, 0]
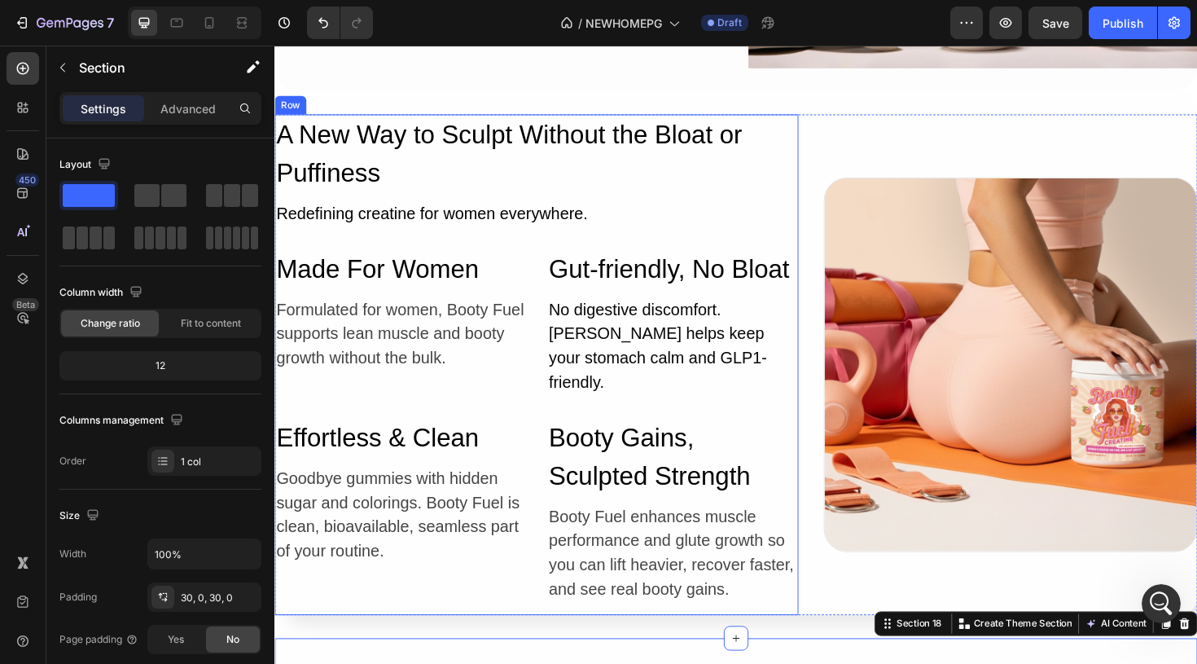
click at [690, 248] on div "A New Way to Sculpt Without the Bloat or Puffiness Heading Redefining creatine …" at bounding box center [551, 376] width 555 height 517
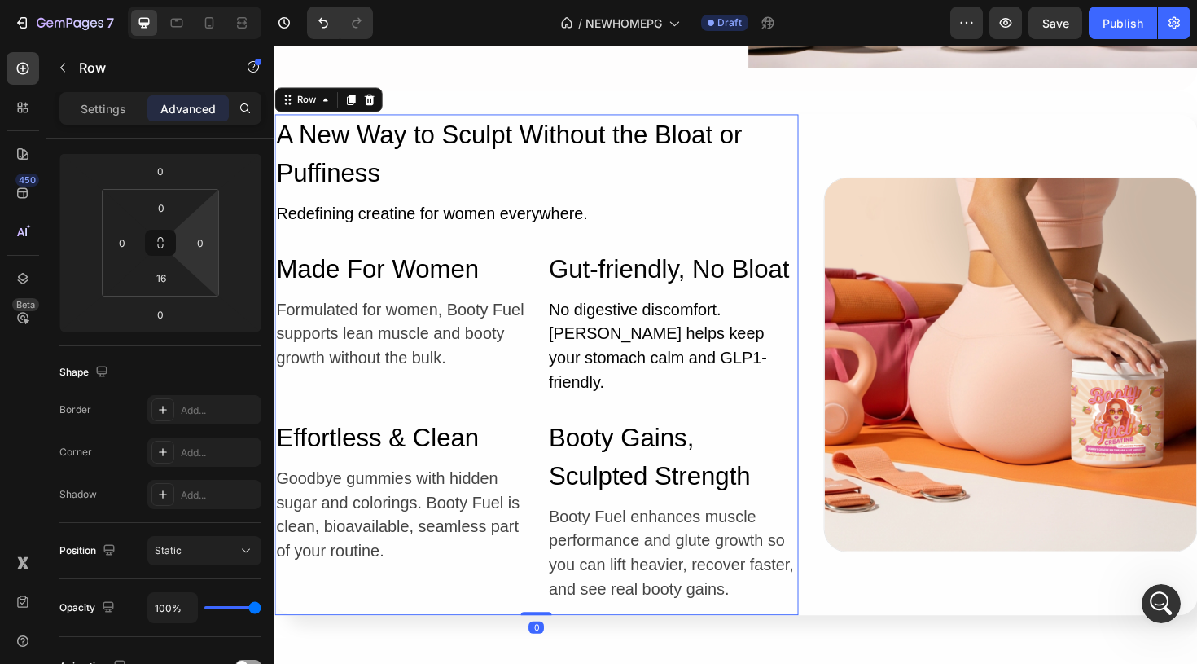
scroll to position [515, 0]
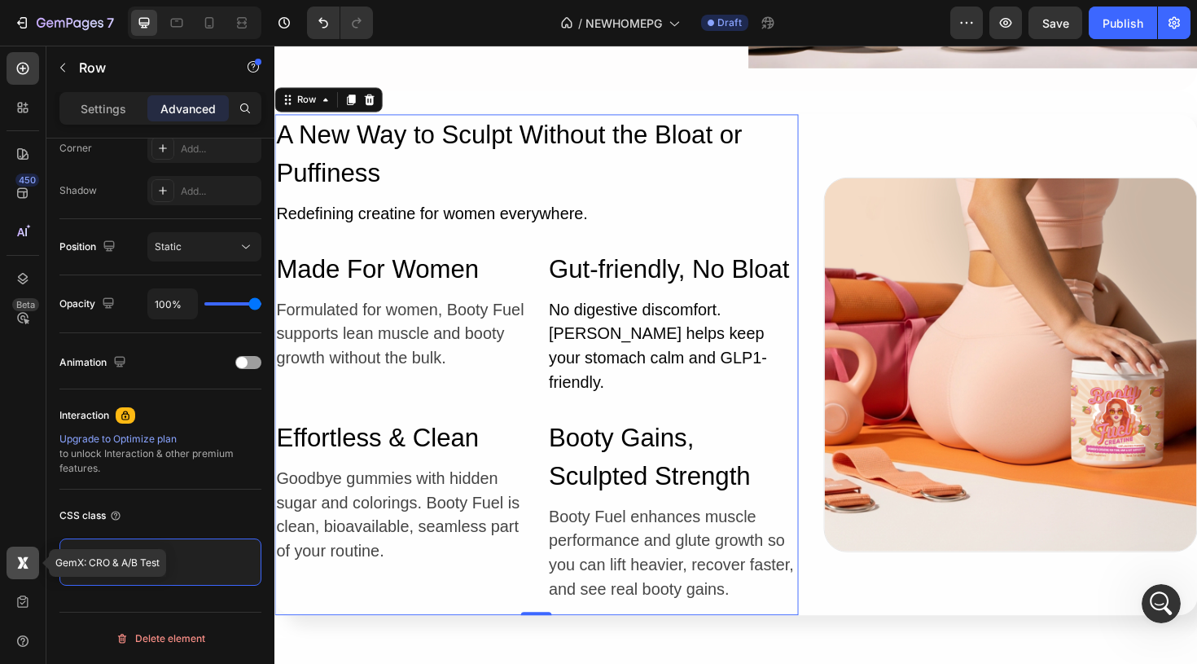
drag, startPoint x: 166, startPoint y: 568, endPoint x: 24, endPoint y: 549, distance: 143.0
click at [24, 549] on div "450 Beta GemX: CRO & A/B Test Sections(18) Elements(83) Section Element Hero Se…" at bounding box center [137, 355] width 274 height 618
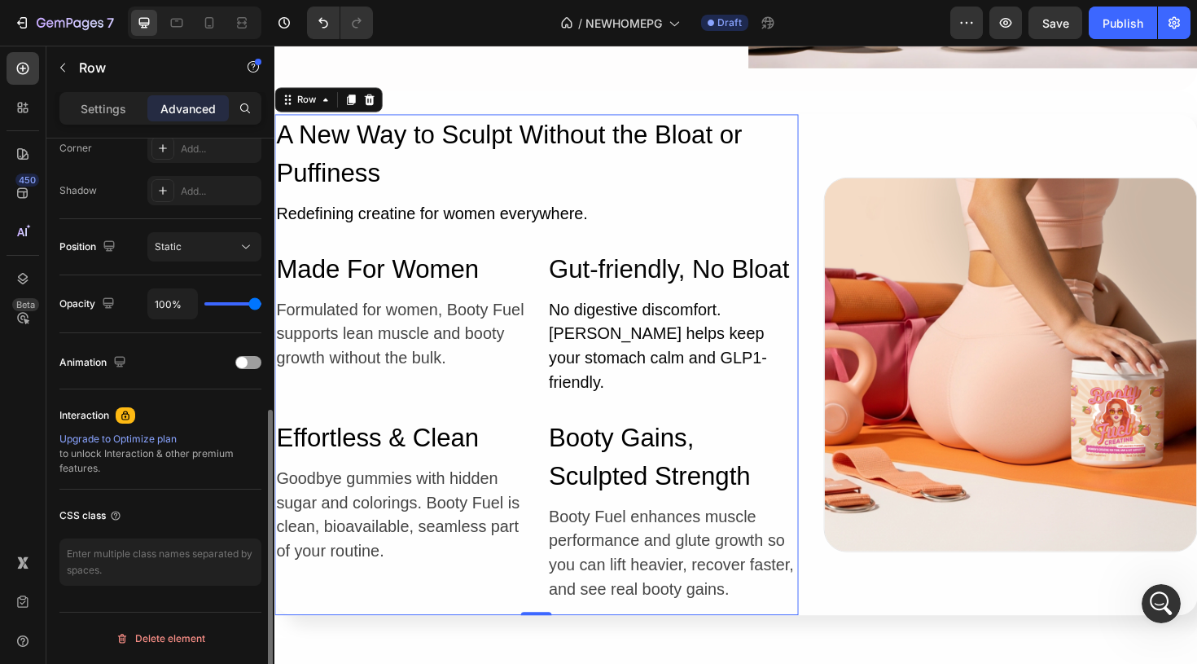
click at [226, 511] on div "CSS class" at bounding box center [160, 515] width 202 height 26
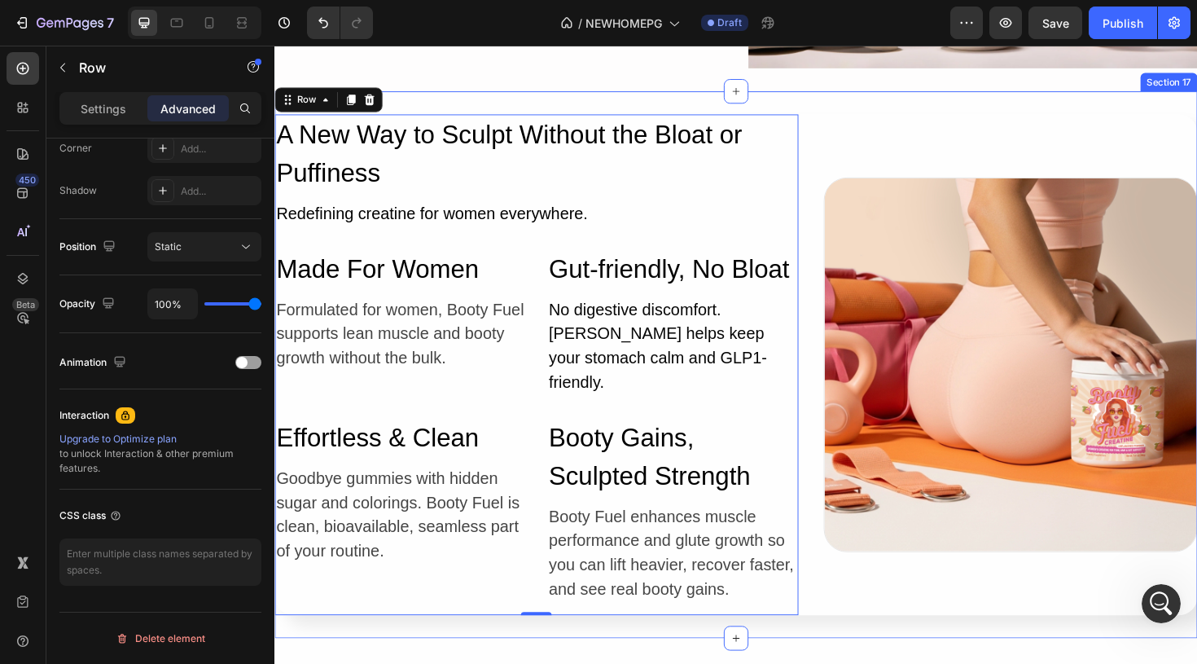
click at [870, 104] on div "A New Way to Sculpt Without the Bloat or Puffiness Heading Redefining creatine …" at bounding box center [762, 383] width 977 height 579
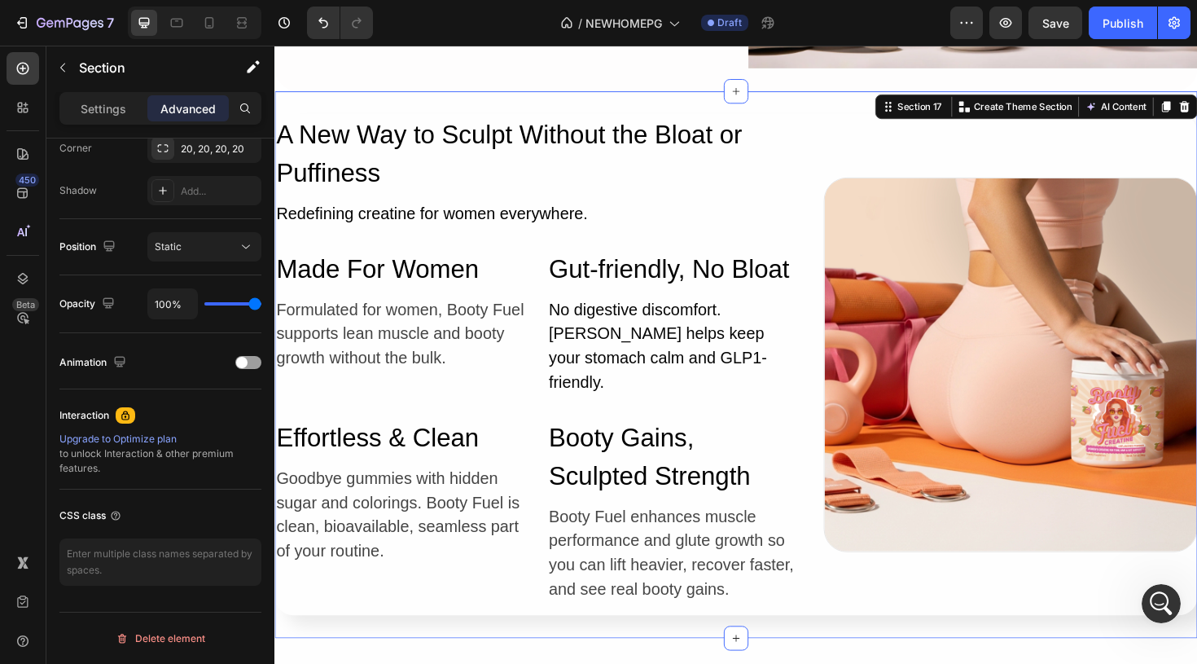
scroll to position [0, 0]
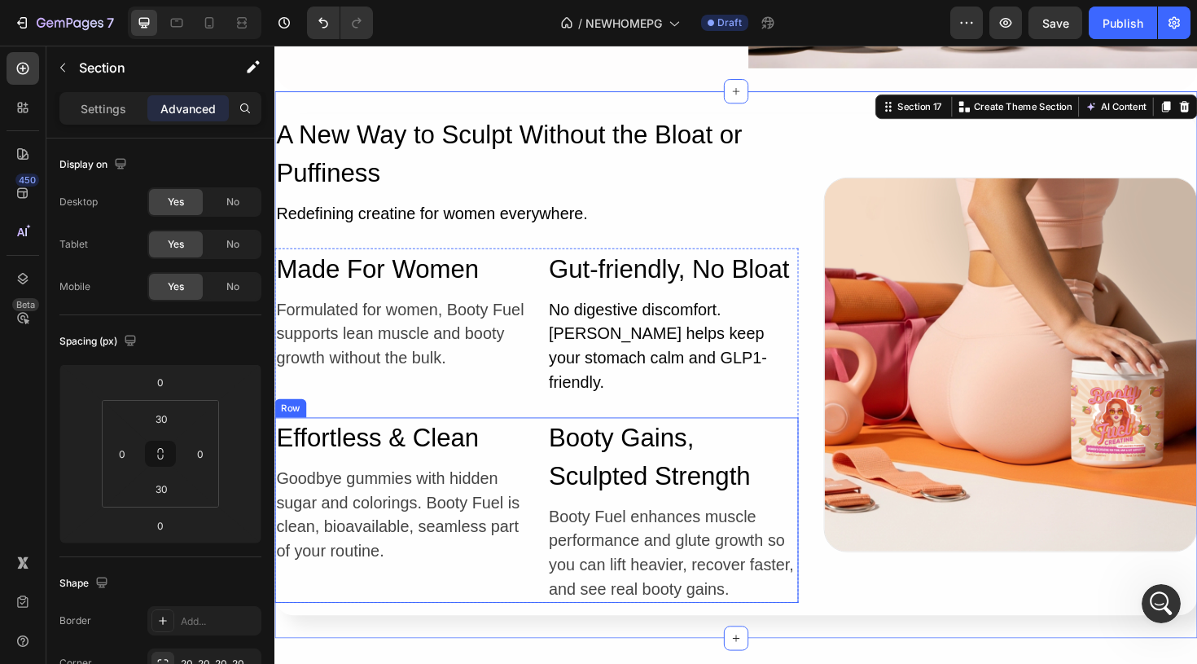
click at [559, 476] on div "Effortless & Clean Heading Goodbye gummies with hidden sugar and colorings. Boo…" at bounding box center [551, 537] width 555 height 196
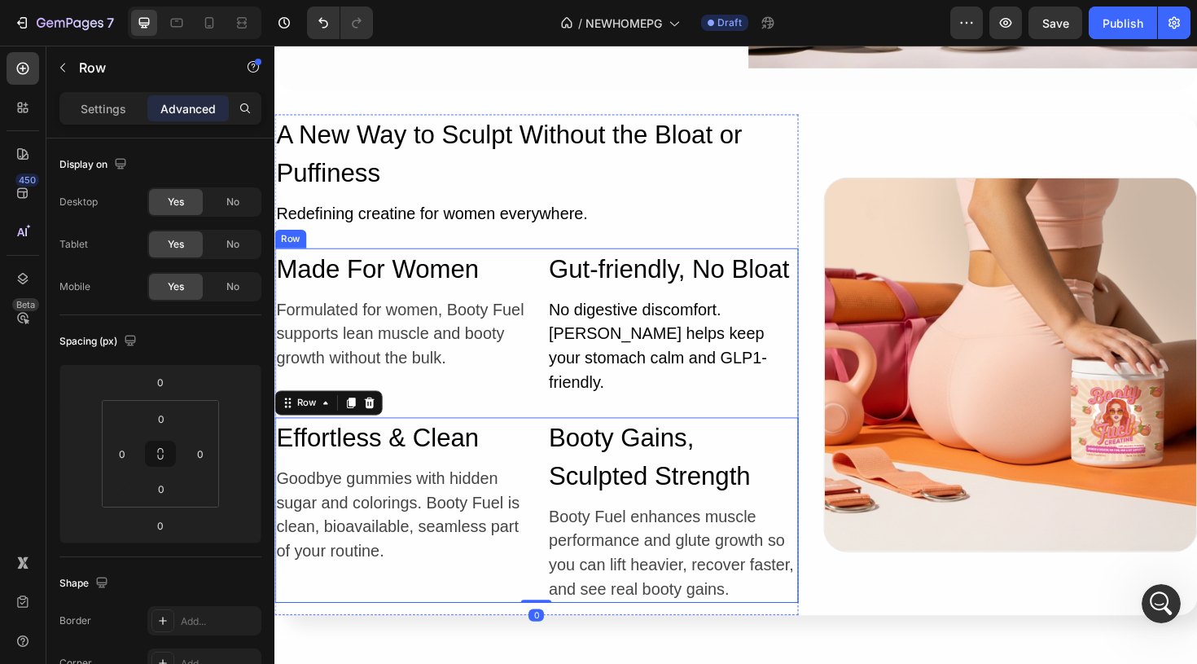
click at [540, 396] on div "Made For Women Heading Formulated for women, Booty Fuel supports lean muscle an…" at bounding box center [551, 447] width 555 height 375
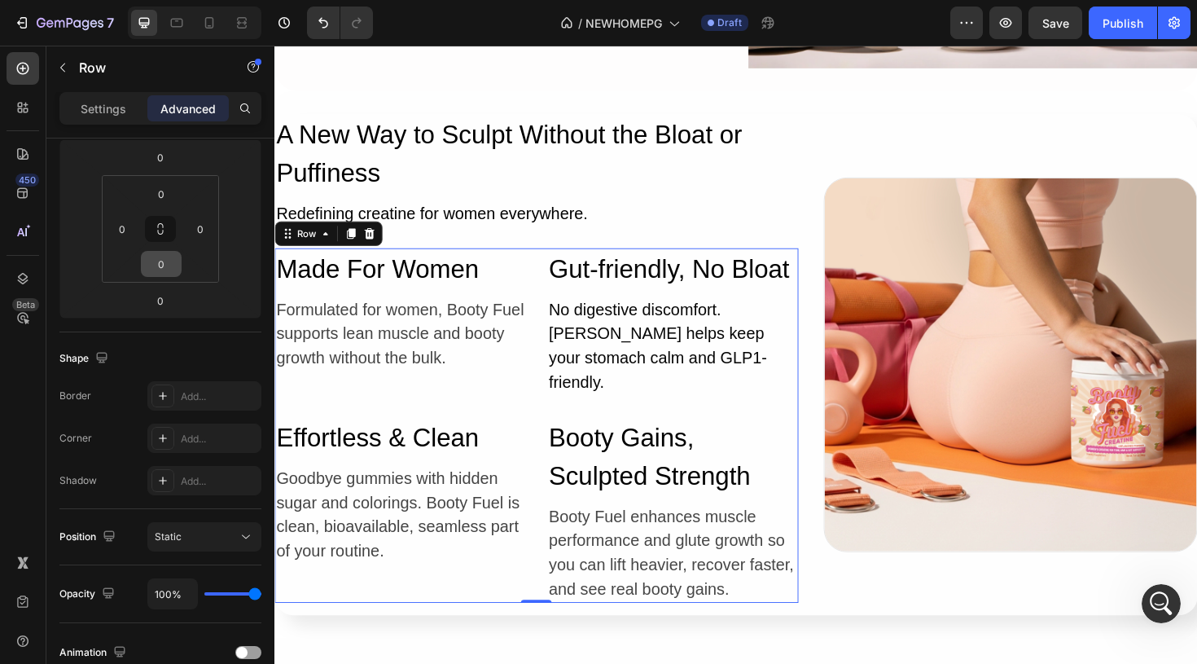
scroll to position [515, 0]
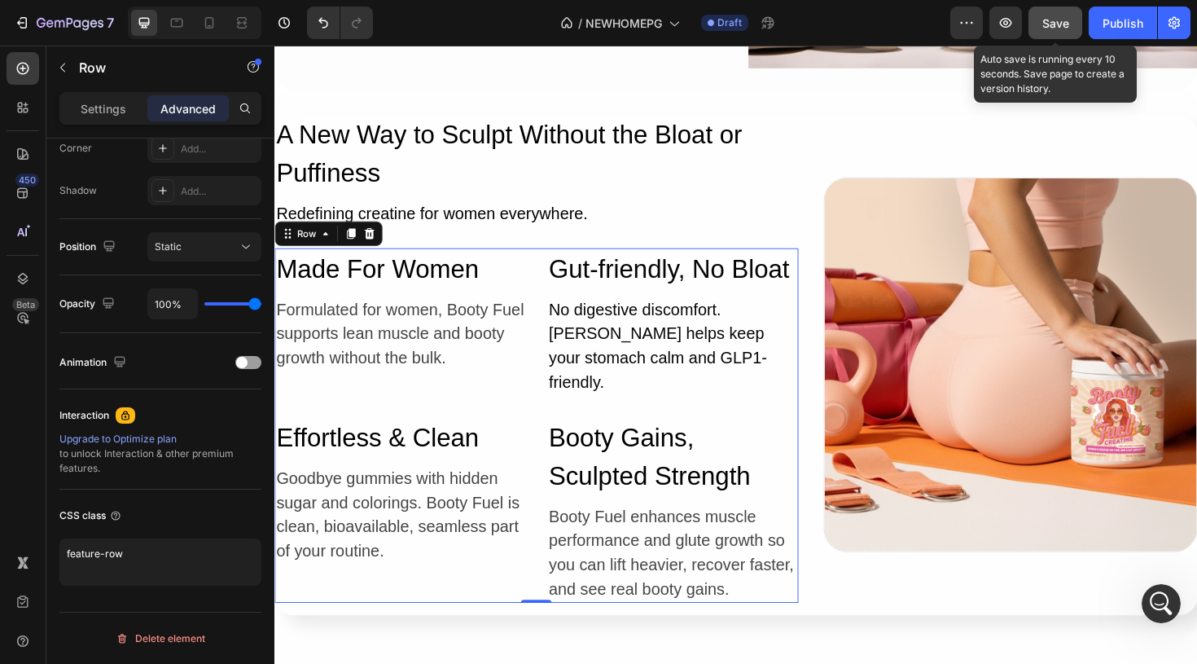
click at [1065, 23] on span "Save" at bounding box center [1055, 23] width 27 height 14
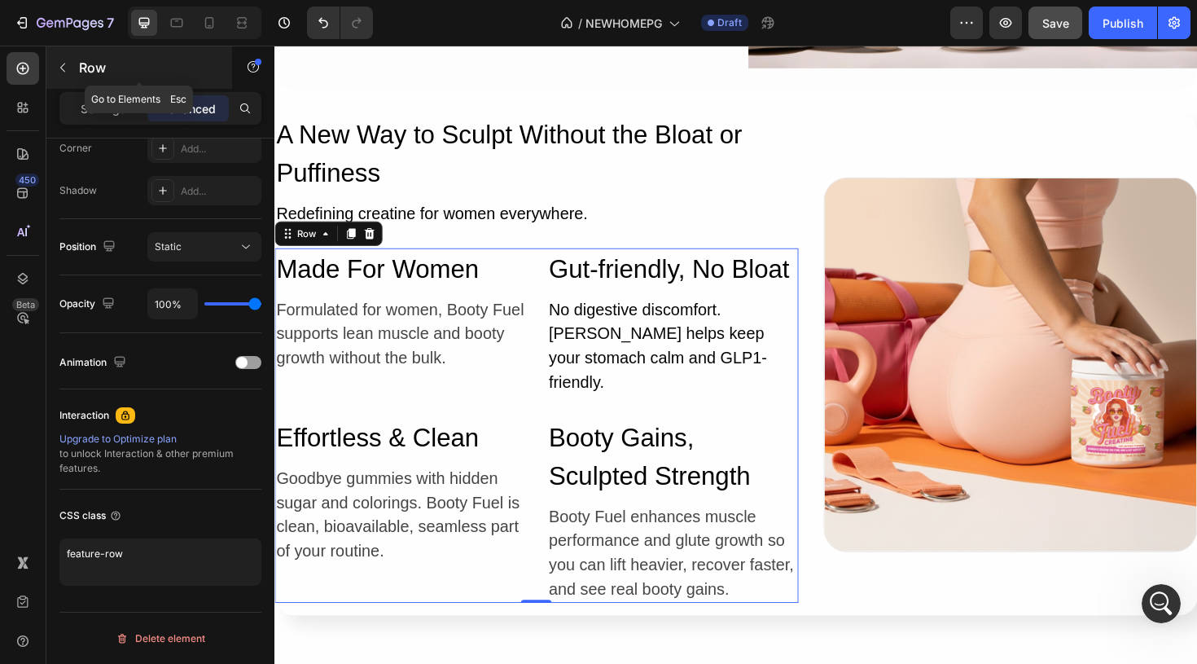
click at [64, 68] on icon "button" at bounding box center [62, 67] width 13 height 13
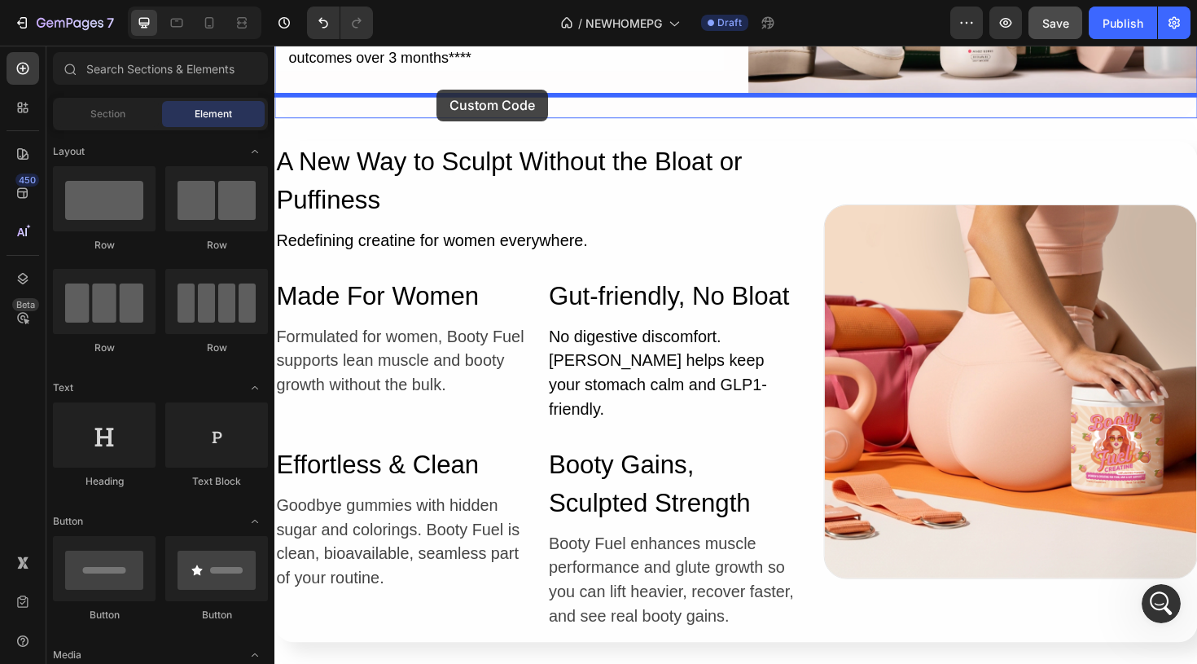
scroll to position [5579, 0]
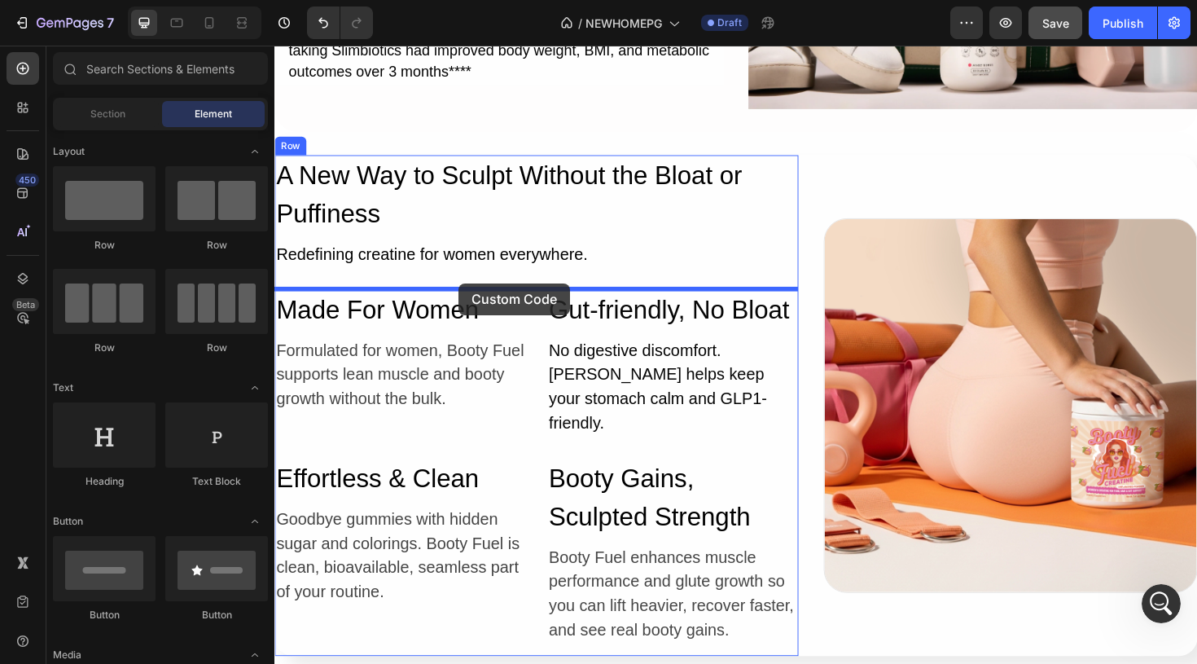
drag, startPoint x: 403, startPoint y: 642, endPoint x: 469, endPoint y: 297, distance: 350.7
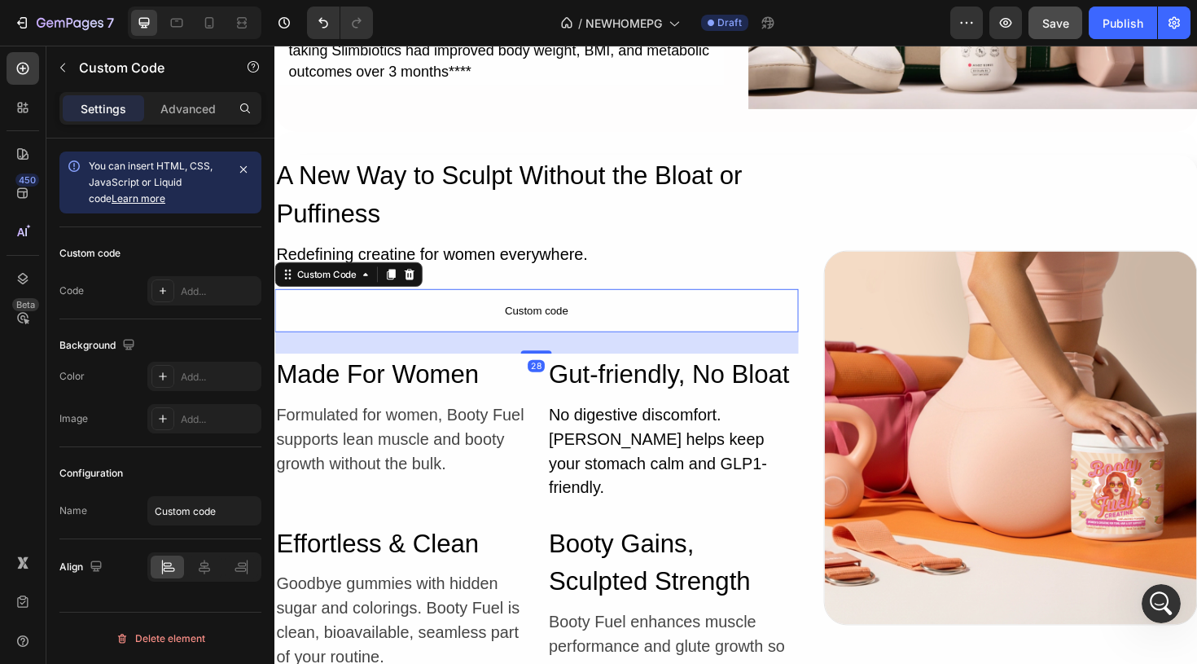
click at [476, 333] on span "Custom code" at bounding box center [551, 326] width 555 height 20
click at [163, 296] on icon at bounding box center [162, 290] width 13 height 13
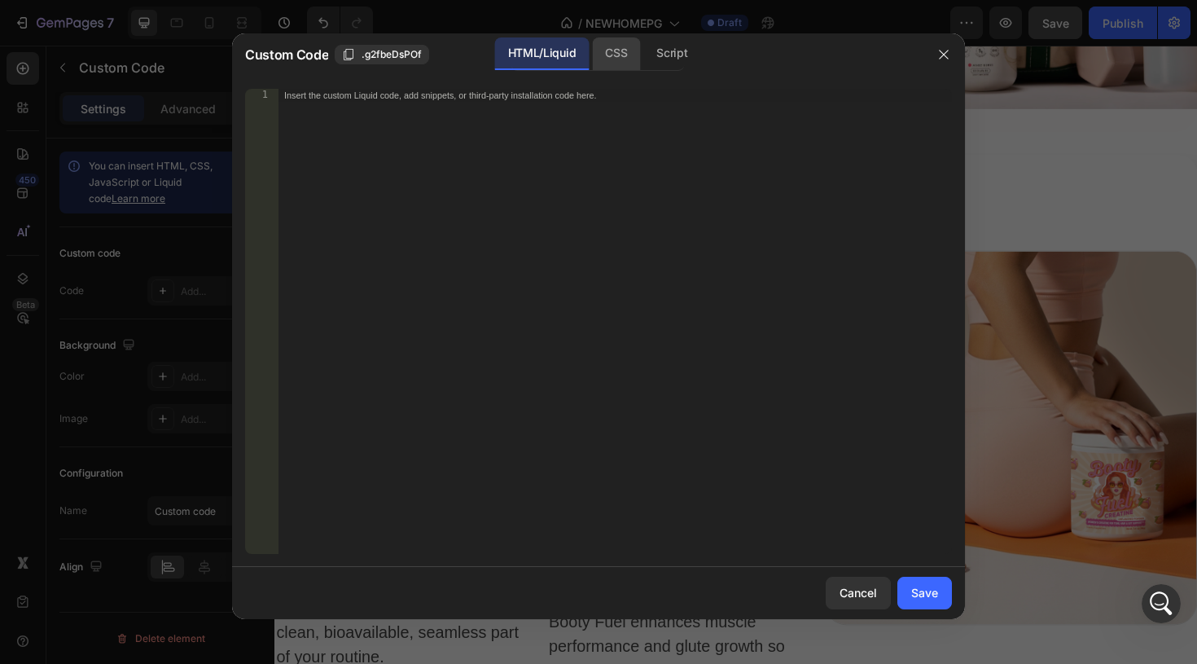
click at [643, 56] on div "CSS" at bounding box center [671, 53] width 57 height 33
click at [529, 170] on div "Insert the CSS code to style your content here." at bounding box center [615, 334] width 674 height 491
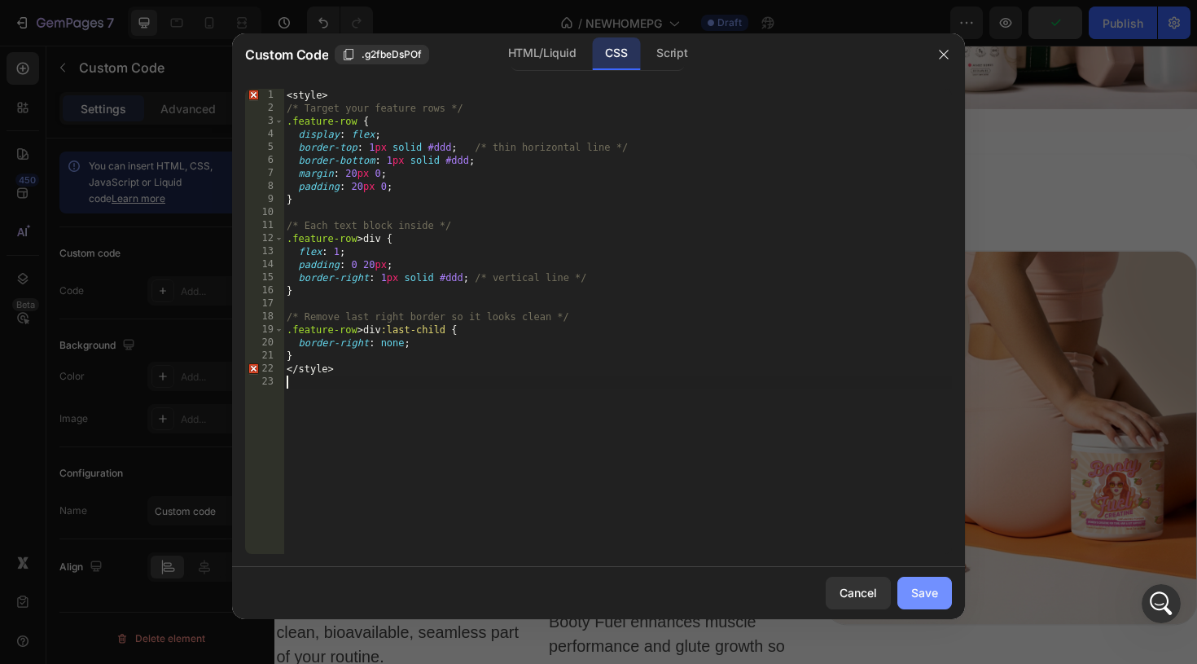
click at [919, 593] on div "Save" at bounding box center [924, 592] width 27 height 17
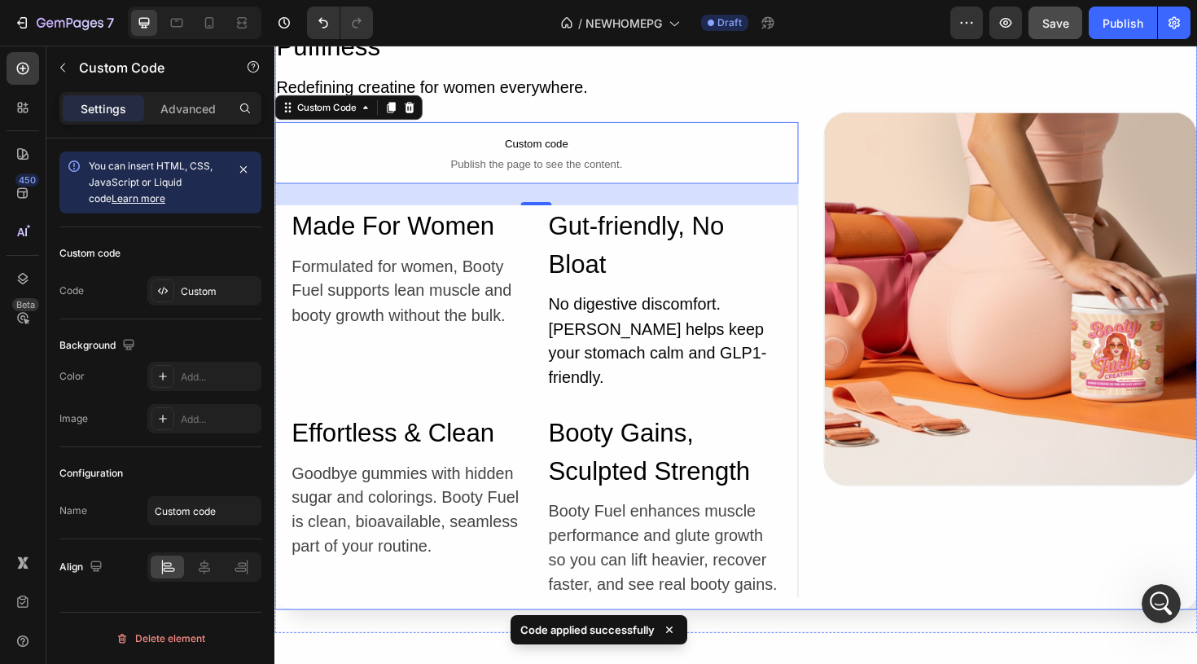
scroll to position [5755, 0]
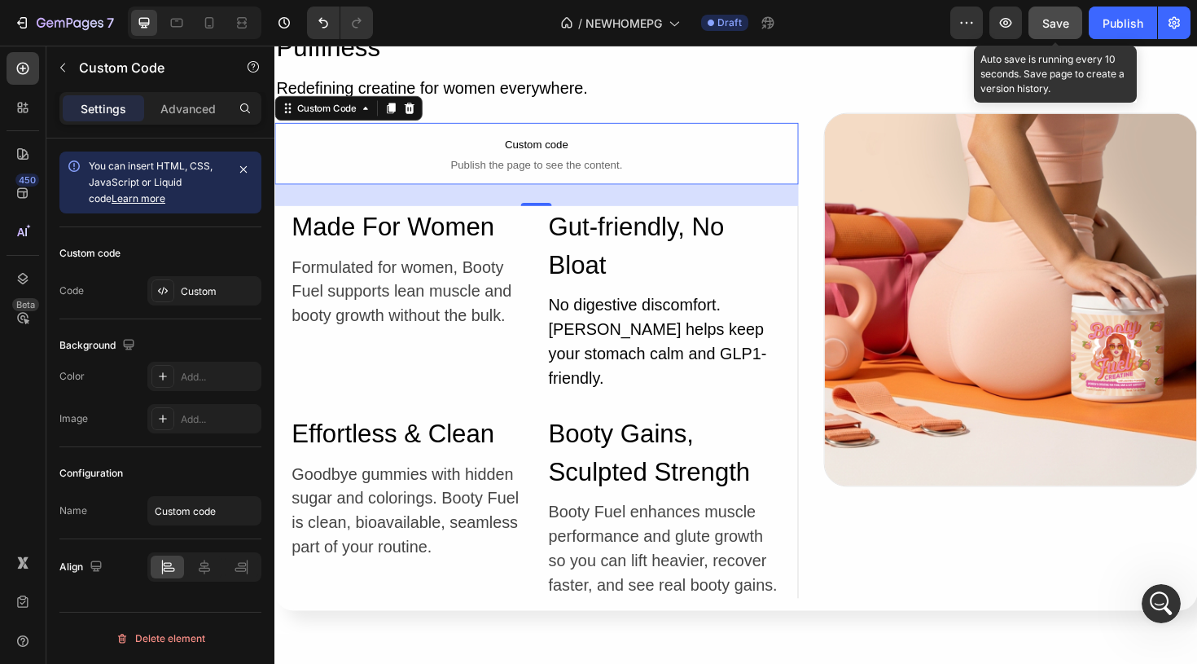
click at [1049, 31] on div "Save" at bounding box center [1055, 23] width 27 height 17
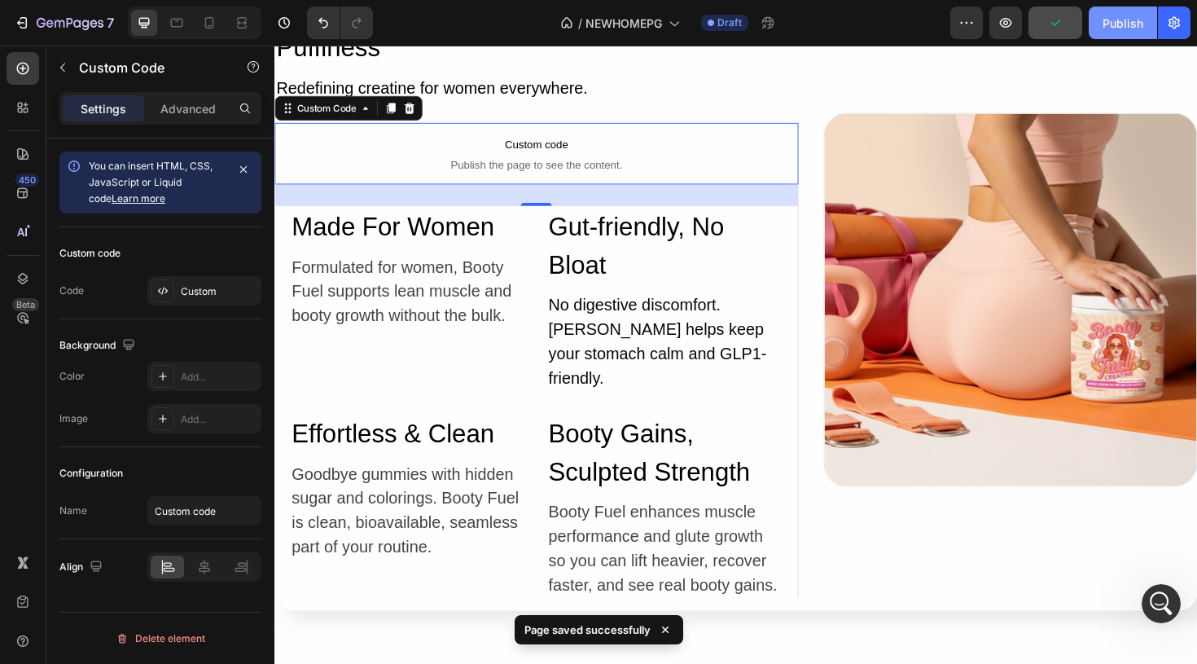
click at [1143, 28] on button "Publish" at bounding box center [1123, 23] width 68 height 33
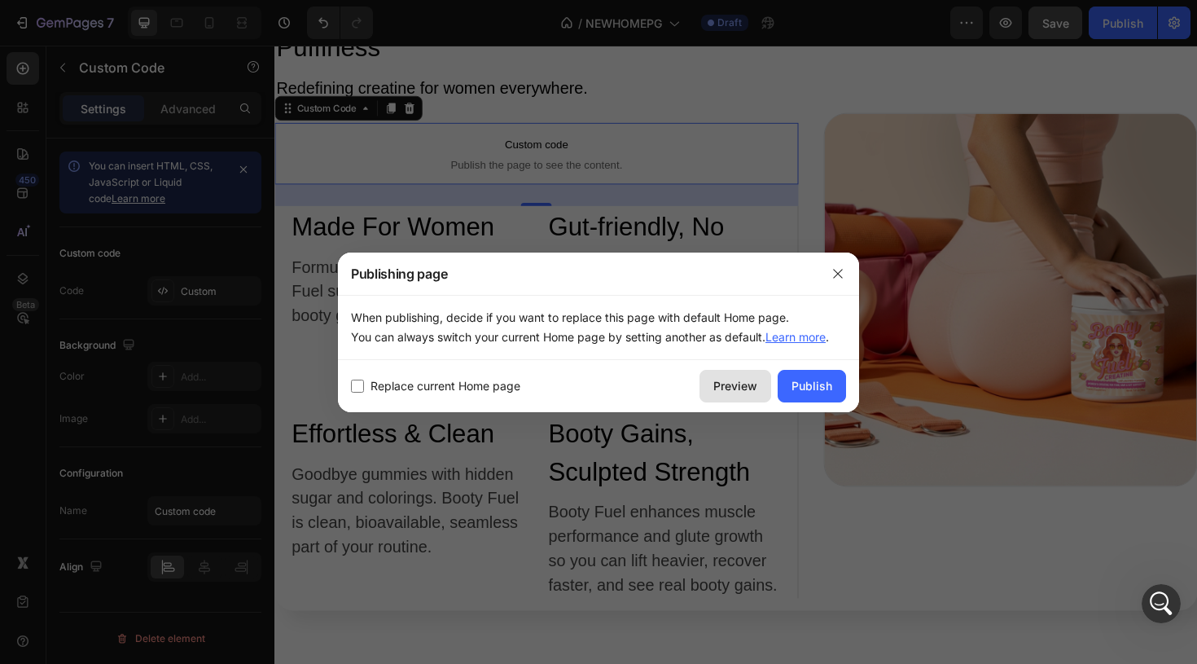
click at [735, 387] on div "Preview" at bounding box center [735, 385] width 44 height 17
click at [809, 377] on div "Publish" at bounding box center [811, 385] width 41 height 17
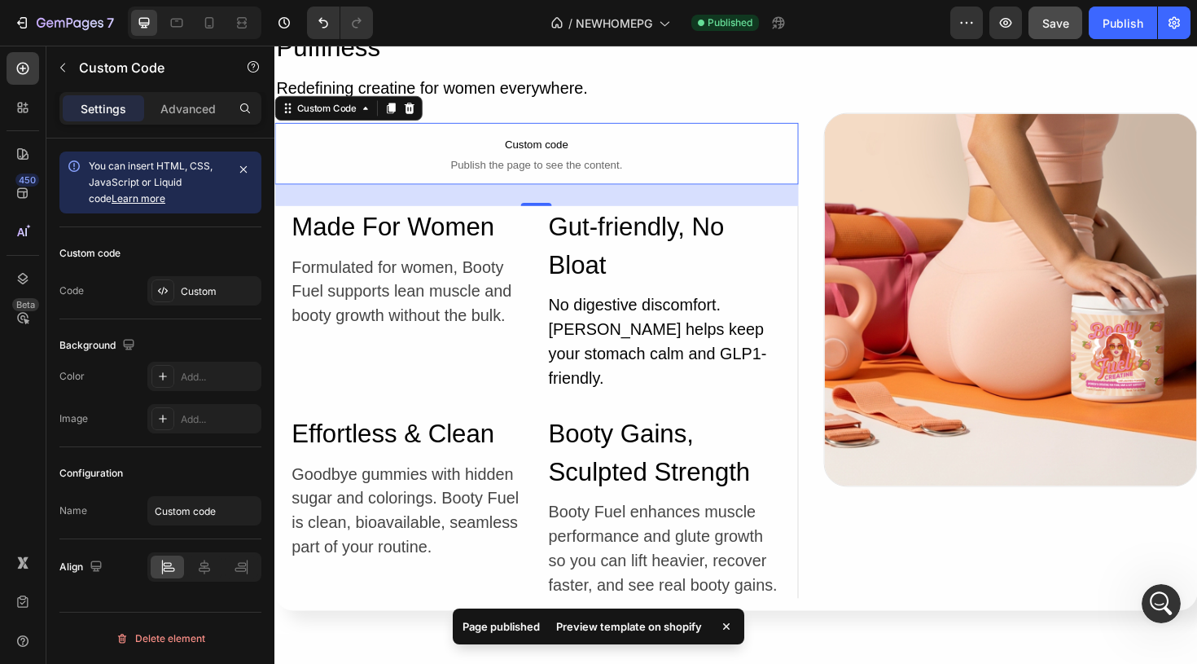
click at [634, 625] on div "Preview template on shopify" at bounding box center [628, 626] width 165 height 23
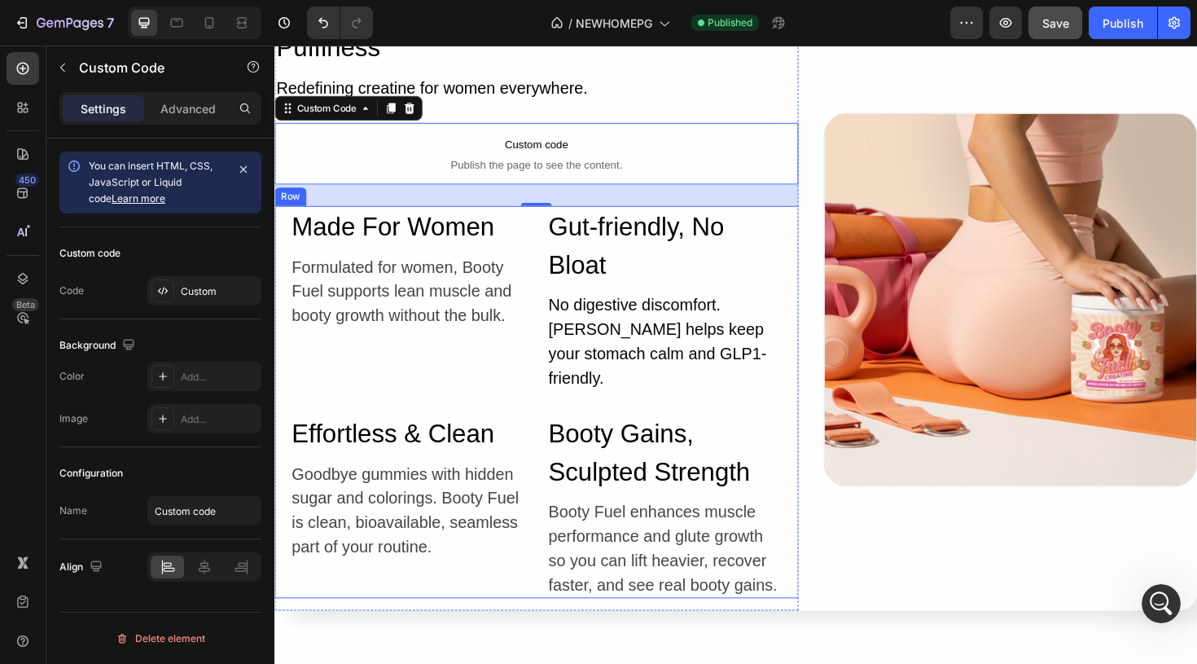
click at [819, 419] on div "Made For Women Heading Formulated for women, Booty Fuel supports lean muscle an…" at bounding box center [551, 422] width 555 height 415
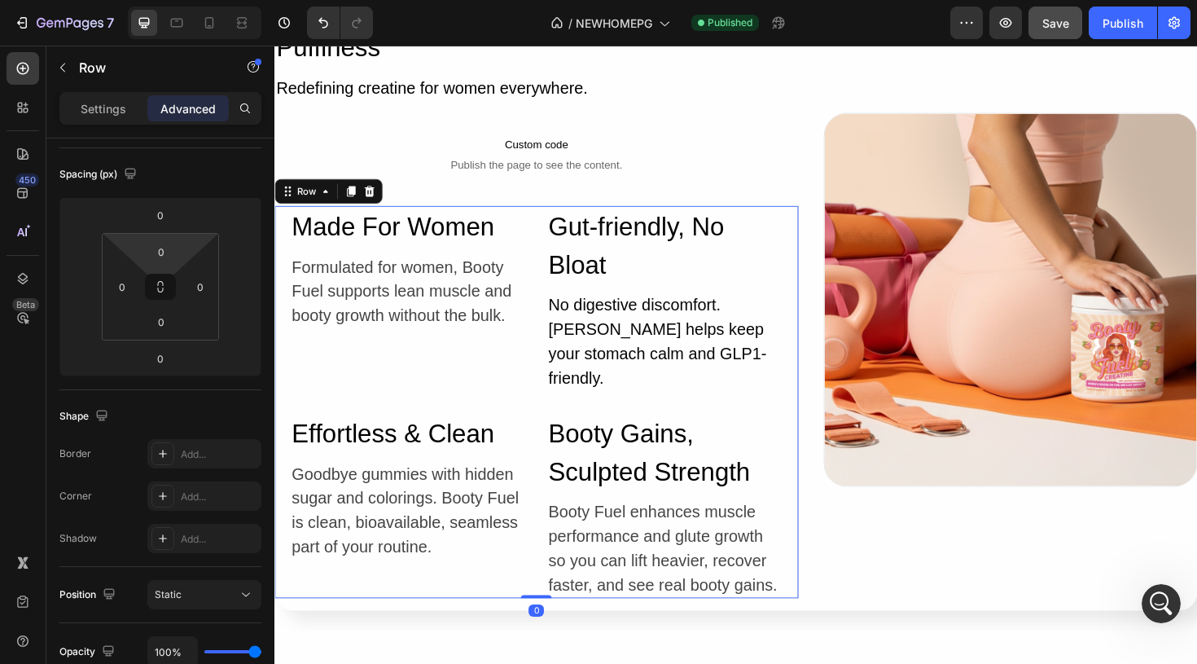
scroll to position [515, 0]
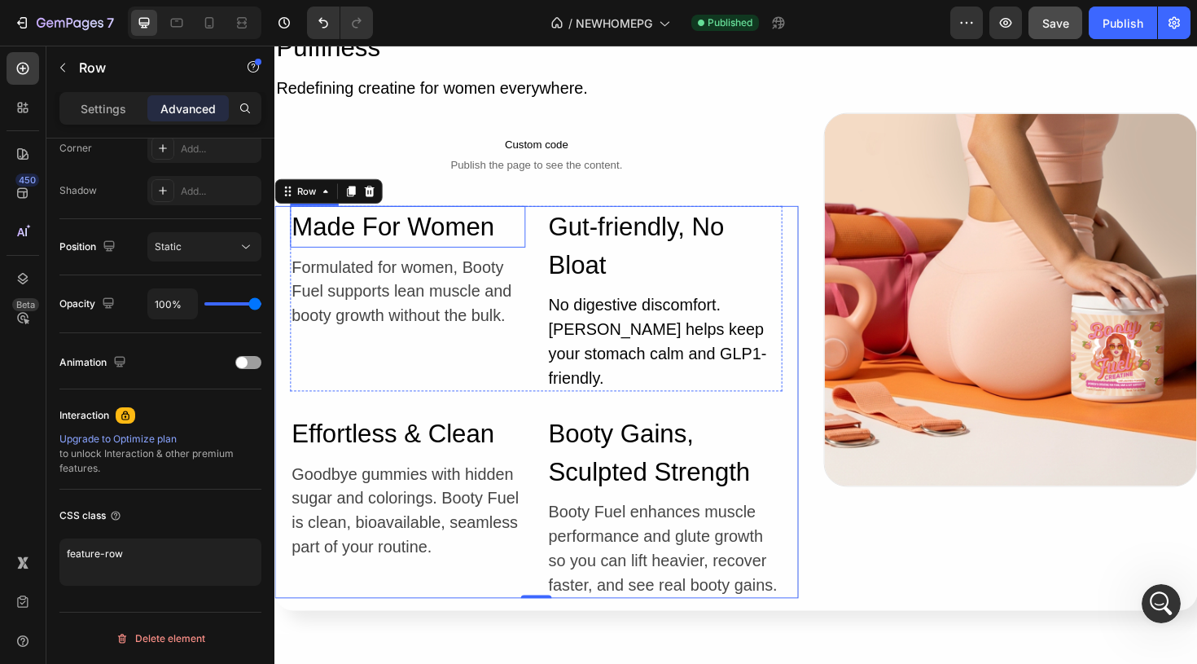
click at [423, 245] on h2 "Made For Women" at bounding box center [415, 237] width 249 height 44
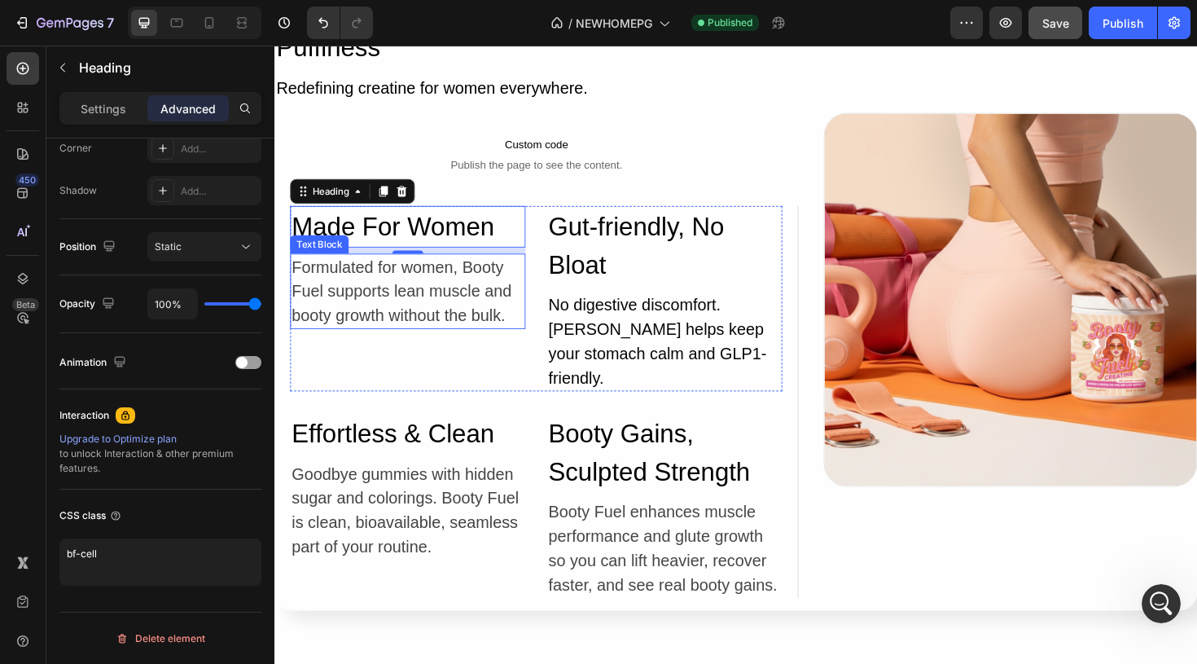
click at [443, 313] on p "Formulated for women, Booty Fuel supports lean muscle and booty growth without …" at bounding box center [415, 305] width 246 height 77
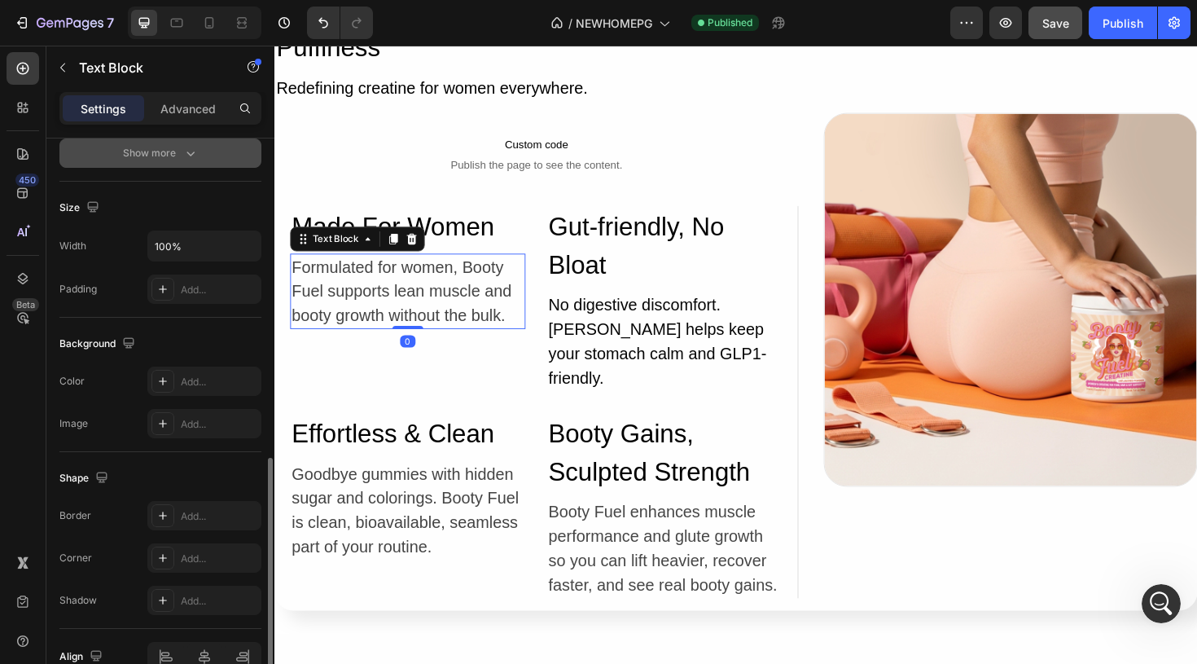
scroll to position [393, 0]
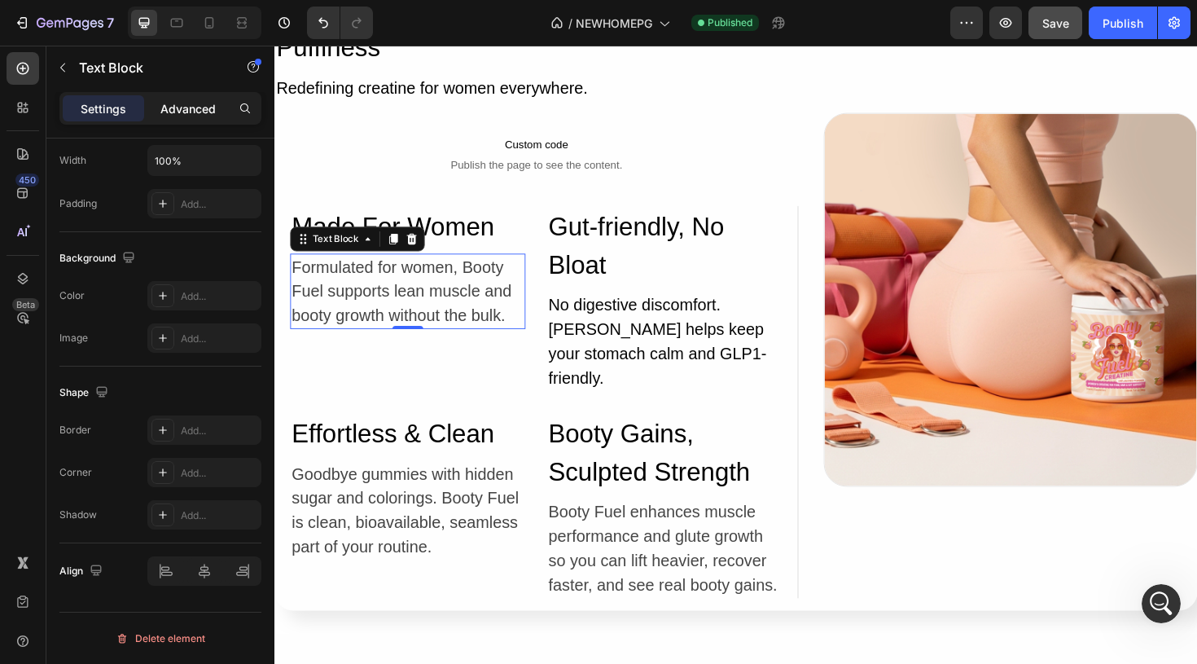
click at [182, 114] on p "Advanced" at bounding box center [187, 108] width 55 height 17
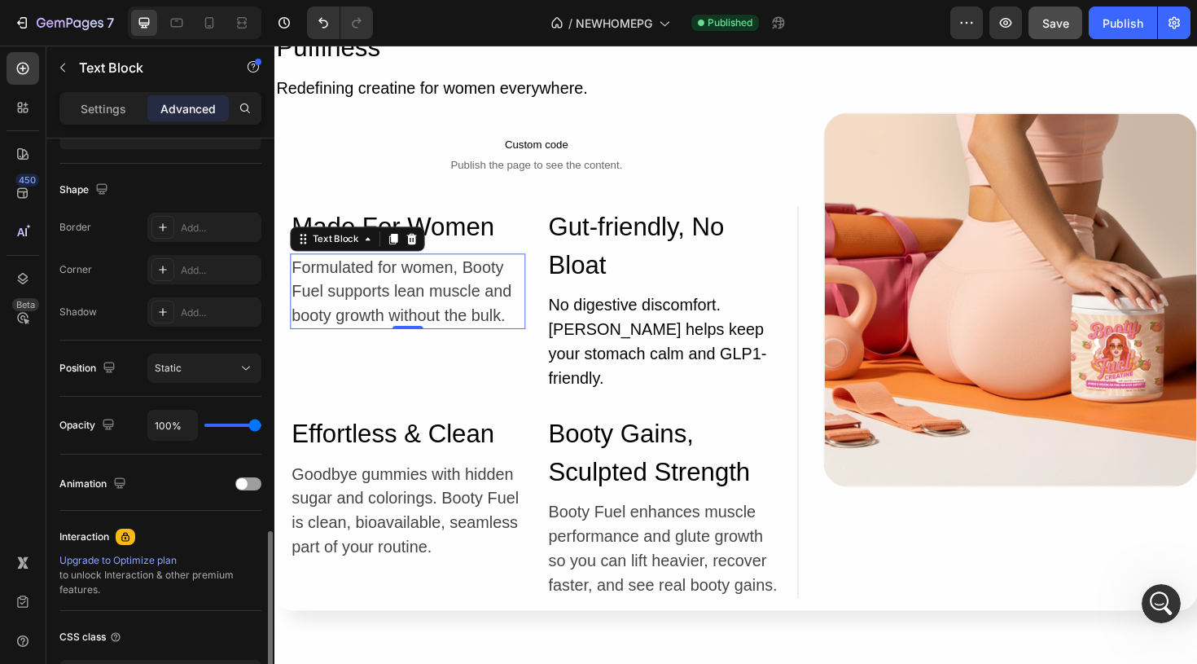
scroll to position [515, 0]
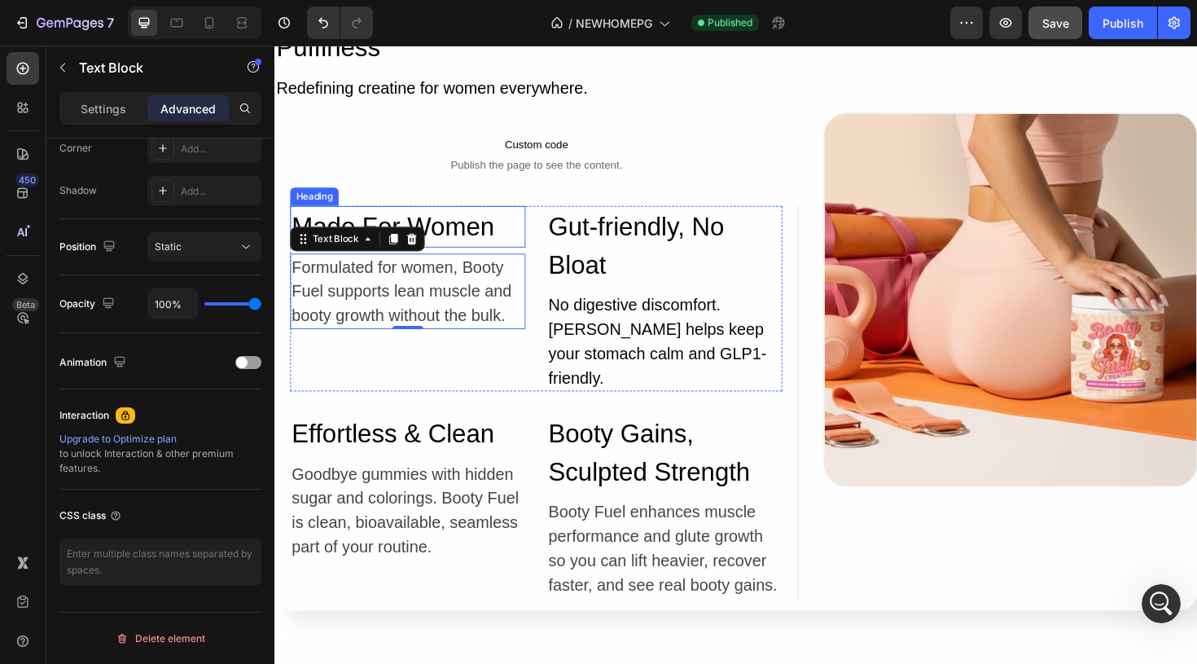
click at [479, 233] on h2 "Made For Women" at bounding box center [415, 237] width 249 height 44
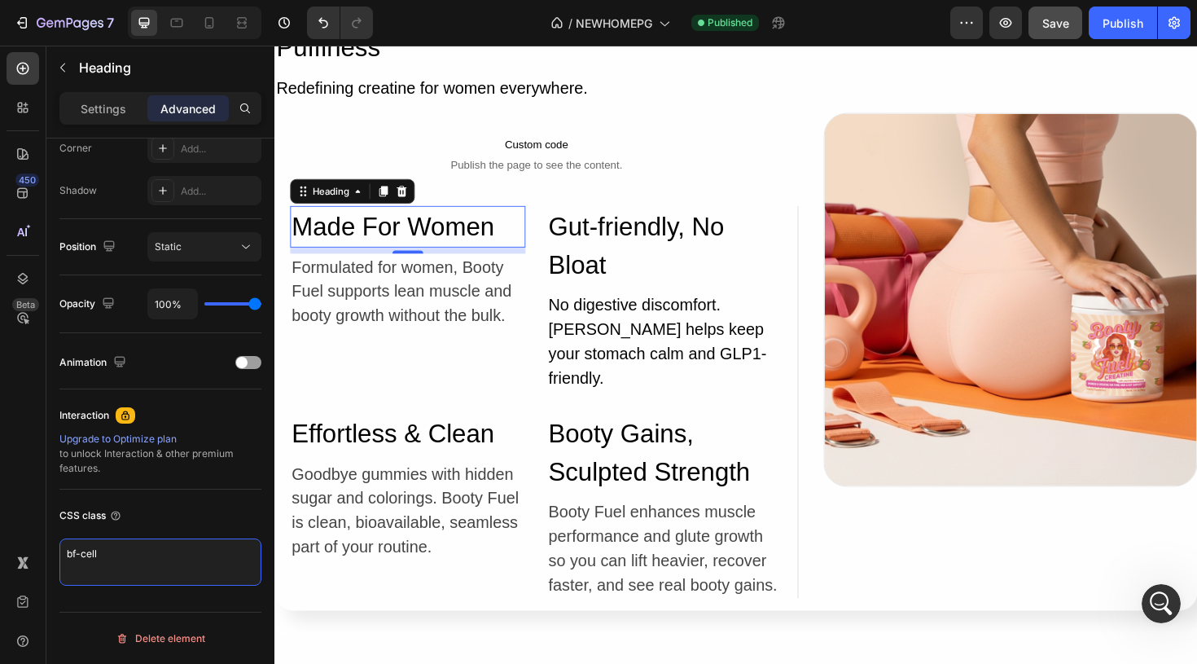
drag, startPoint x: 131, startPoint y: 562, endPoint x: 13, endPoint y: 524, distance: 124.1
click at [13, 523] on div "450 Beta Sections(18) Elements(83) Section Element Hero Section Product Detail …" at bounding box center [137, 355] width 274 height 618
click at [524, 265] on div "8" at bounding box center [415, 262] width 249 height 7
click at [520, 298] on p "Formulated for women, Booty Fuel supports lean muscle and booty growth without …" at bounding box center [415, 305] width 246 height 77
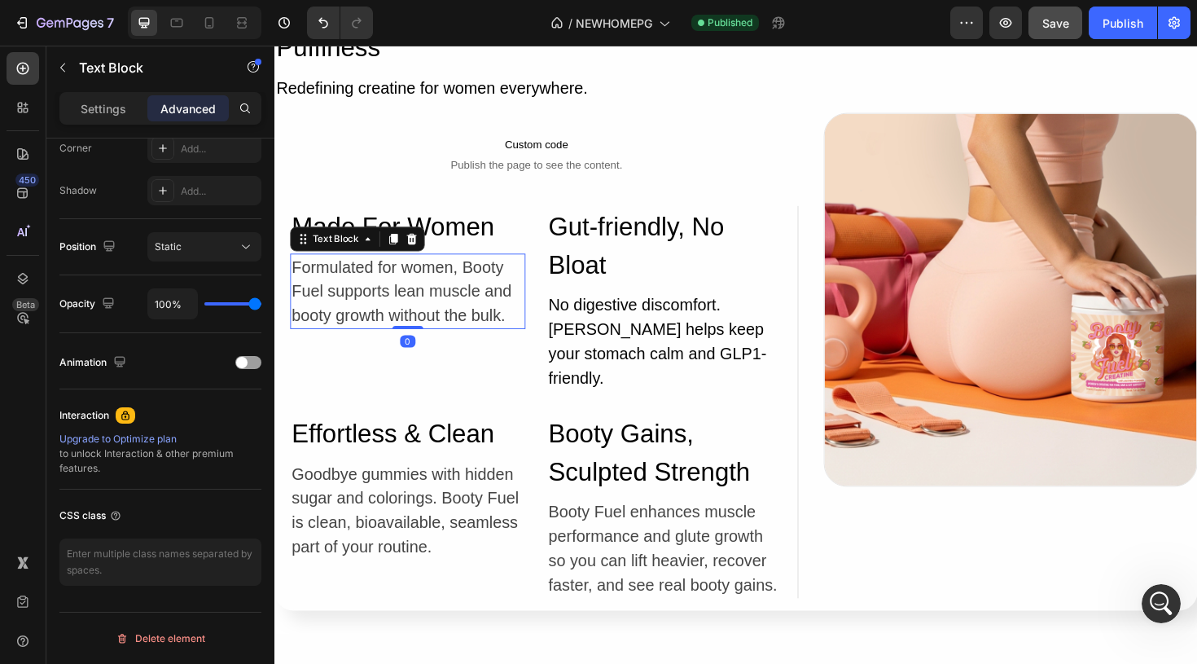
scroll to position [0, 0]
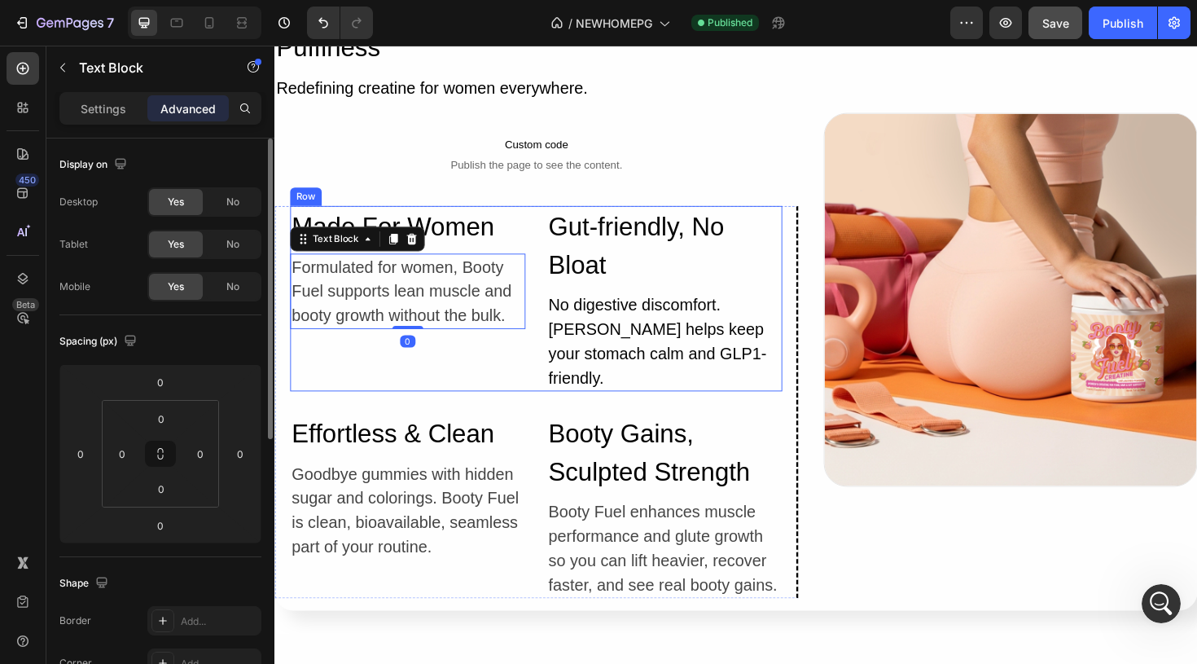
click at [512, 264] on div "Made For Women Heading Formulated for women, Booty Fuel supports lean muscle an…" at bounding box center [415, 313] width 249 height 196
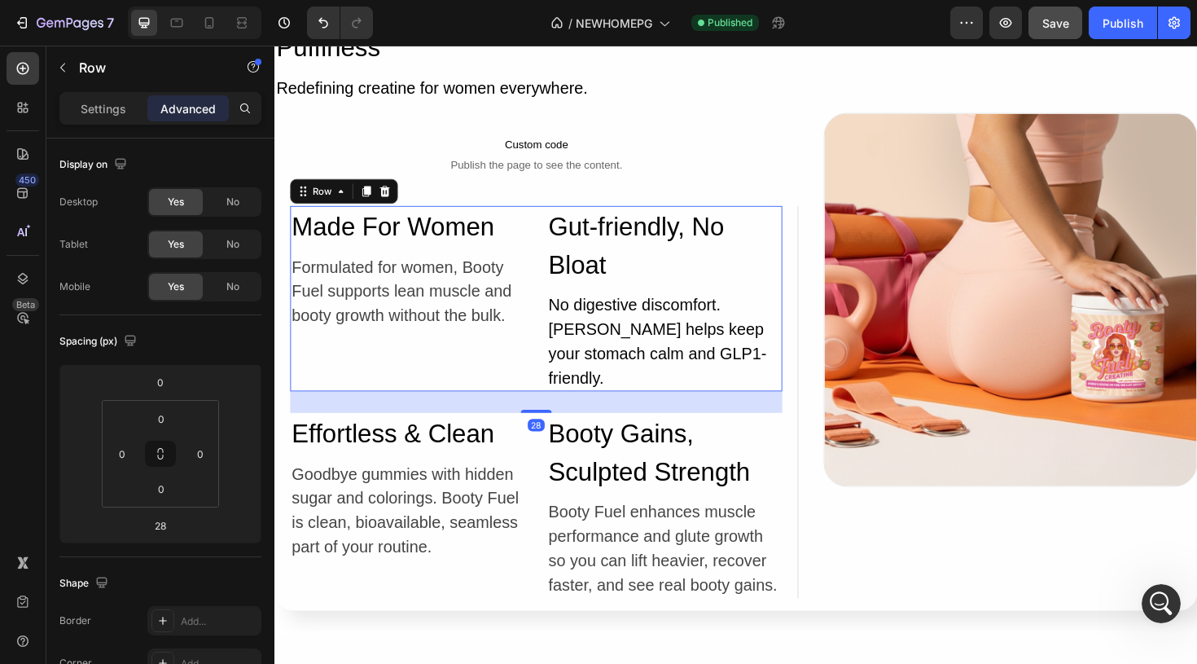
click at [541, 253] on div "Made For Women Heading Formulated for women, Booty Fuel supports lean muscle an…" at bounding box center [551, 313] width 521 height 196
click at [657, 337] on p "No digestive discomfort. Ginger root helps keep your stomach calm and GLP1-frie…" at bounding box center [687, 358] width 246 height 103
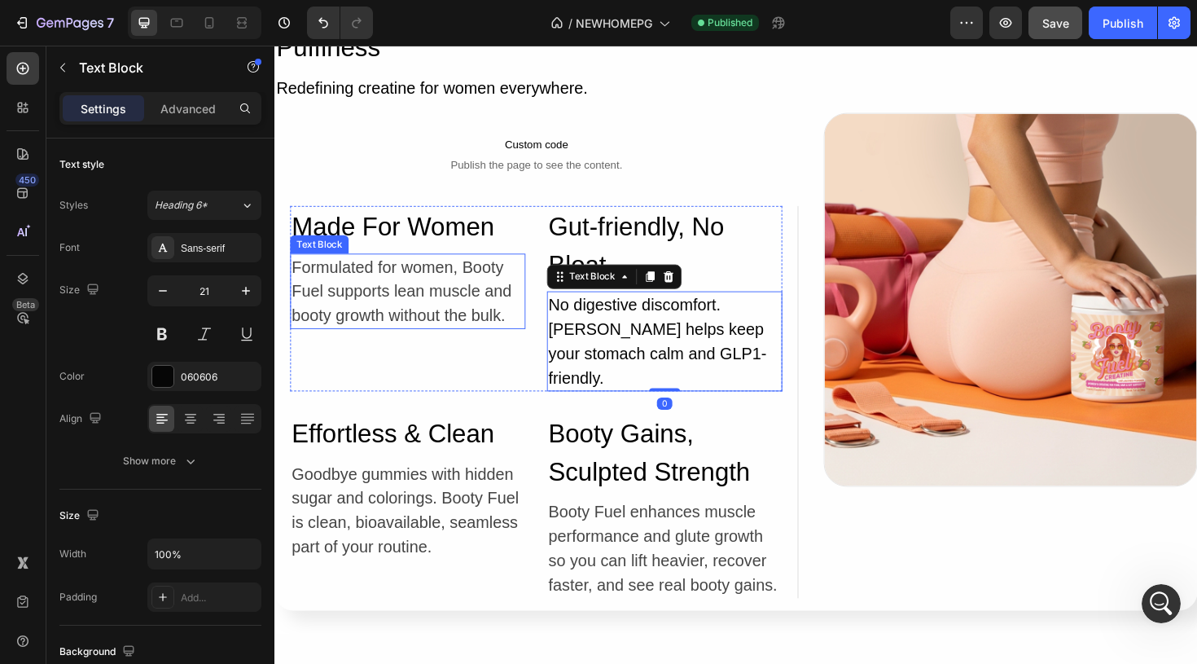
click at [519, 278] on p "Formulated for women, Booty Fuel supports lean muscle and booty growth without …" at bounding box center [415, 305] width 246 height 77
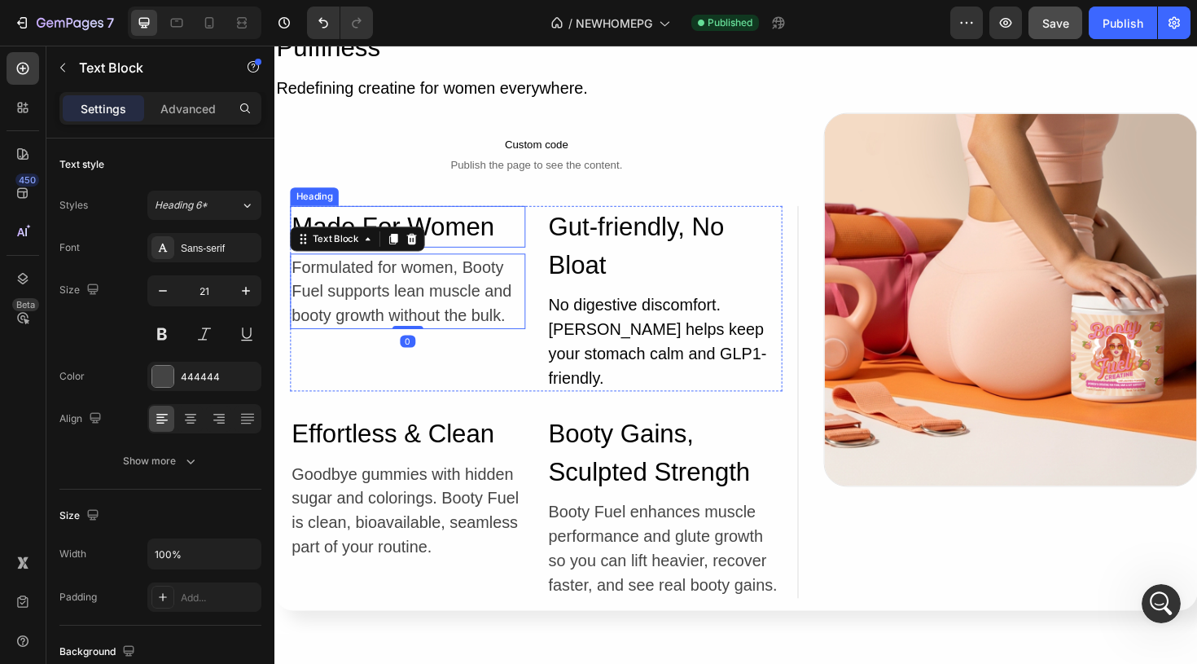
click at [511, 249] on h2 "Made For Women" at bounding box center [415, 237] width 249 height 44
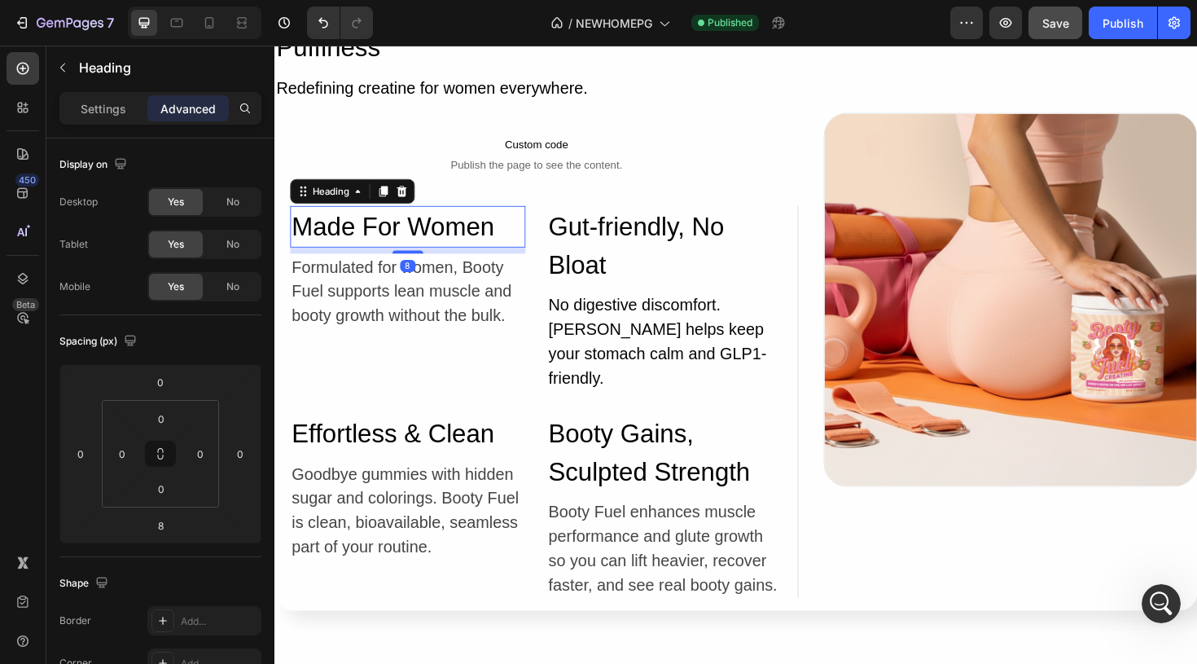
click at [534, 262] on div "8" at bounding box center [415, 262] width 249 height 7
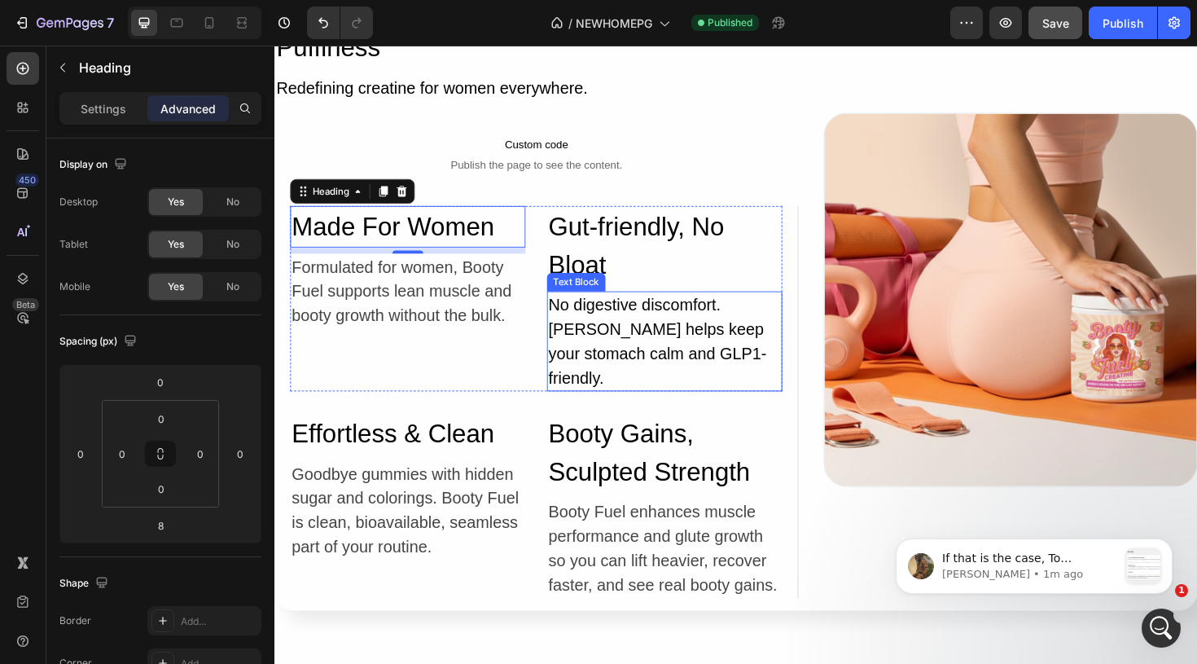
scroll to position [1258, 0]
click at [1009, 568] on p "Abraham • 1m ago" at bounding box center [1030, 574] width 176 height 15
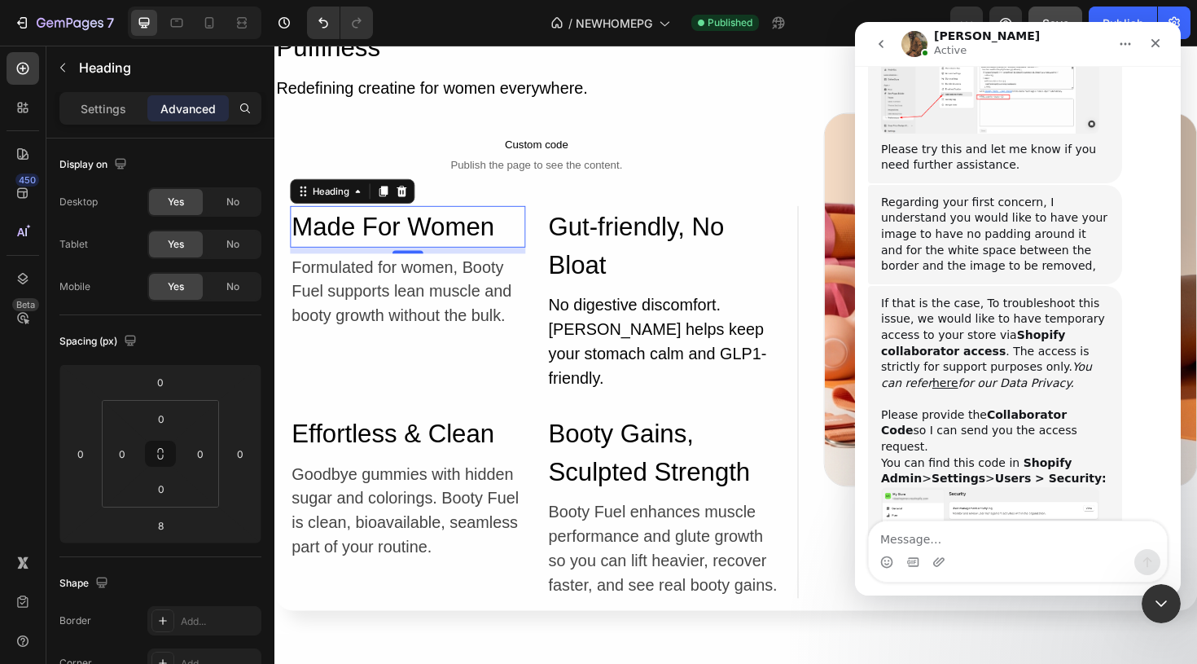
scroll to position [1285, 0]
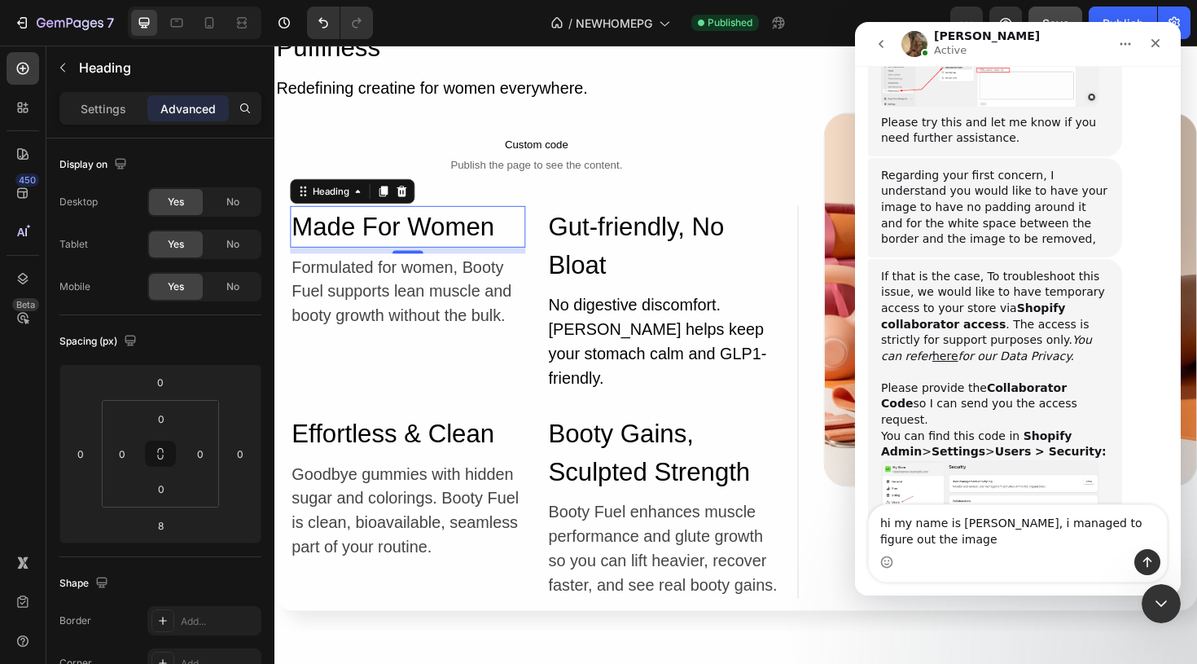
type textarea "hi my name is chrissy, i managed to figure out the image"
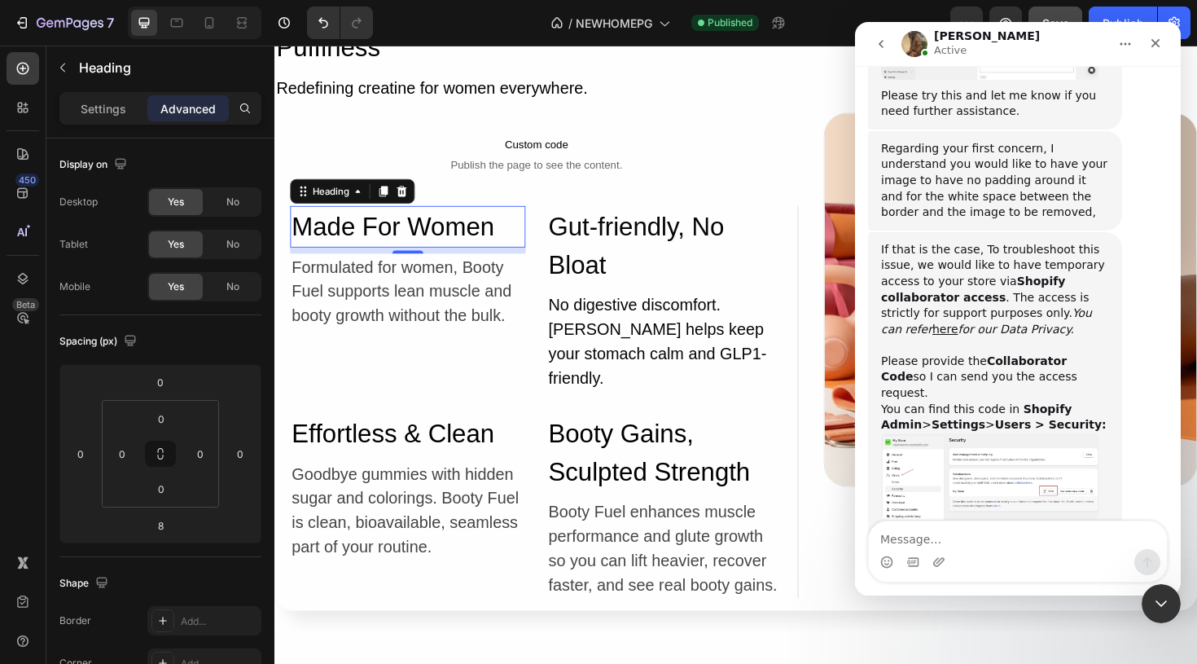
scroll to position [1322, 0]
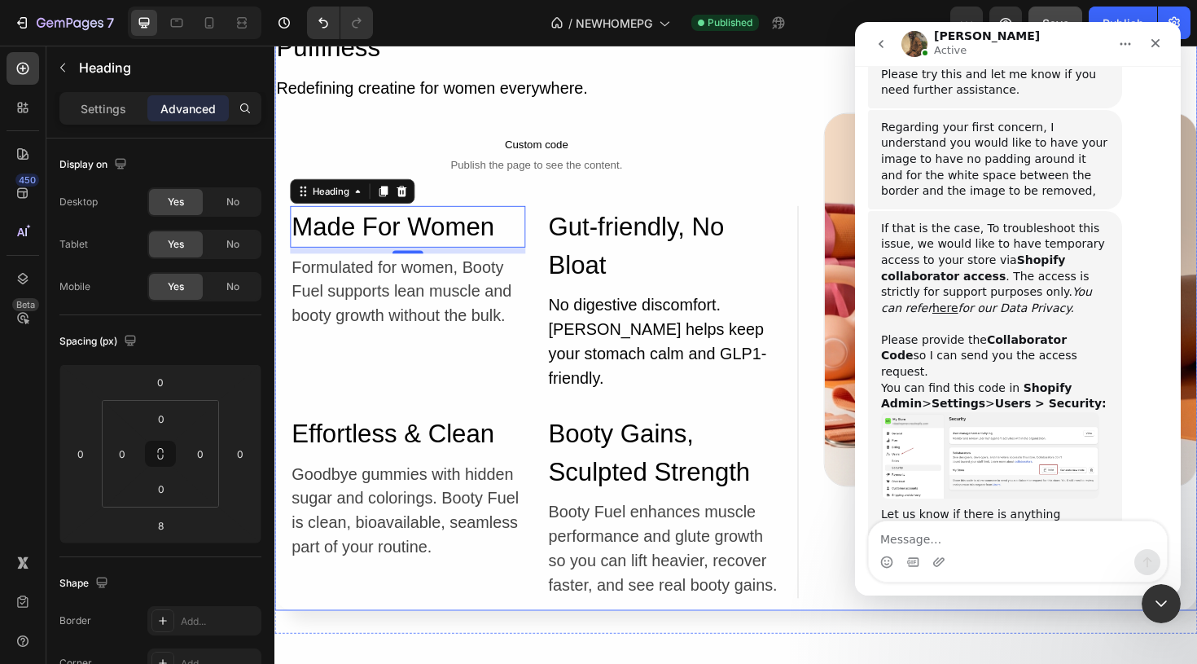
click at [864, 535] on div "Image Row" at bounding box center [1054, 314] width 396 height 659
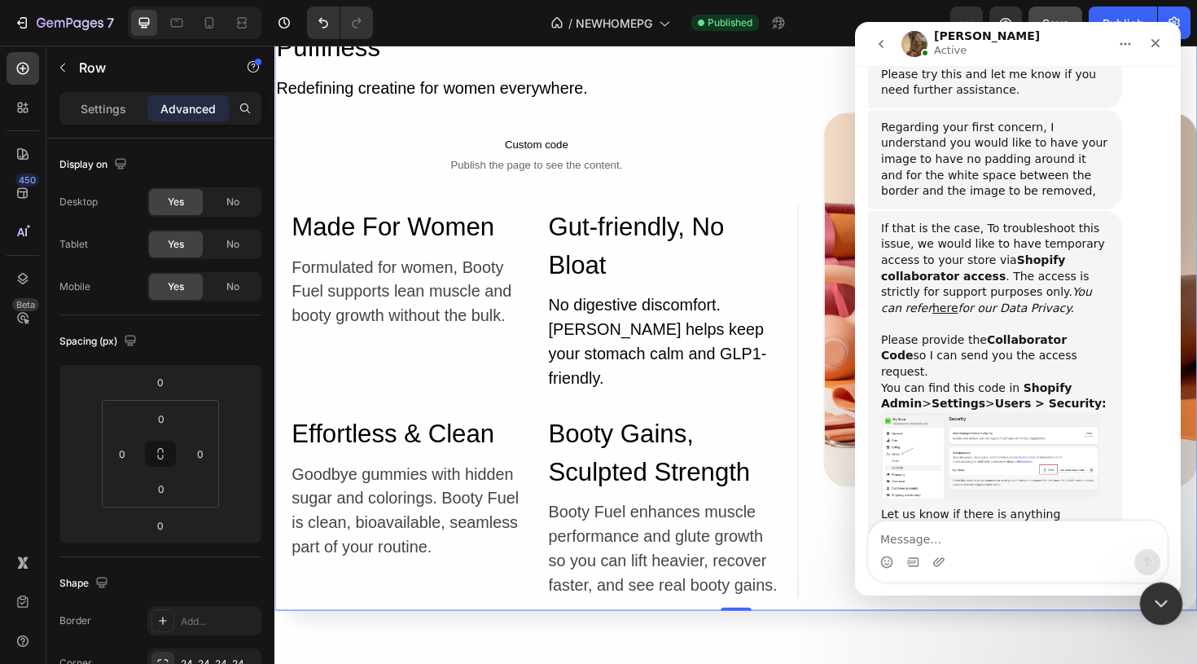
click at [1163, 613] on div "Close Intercom Messenger" at bounding box center [1158, 600] width 39 height 39
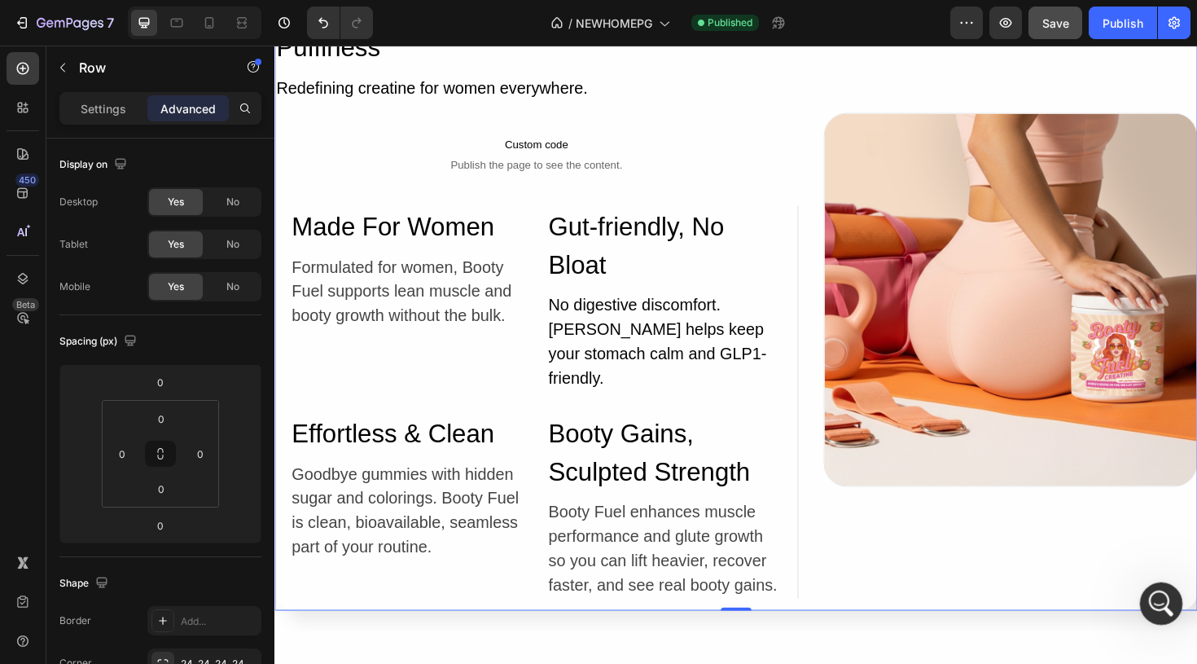
click at [1155, 595] on icon "Open Intercom Messenger" at bounding box center [1159, 601] width 27 height 27
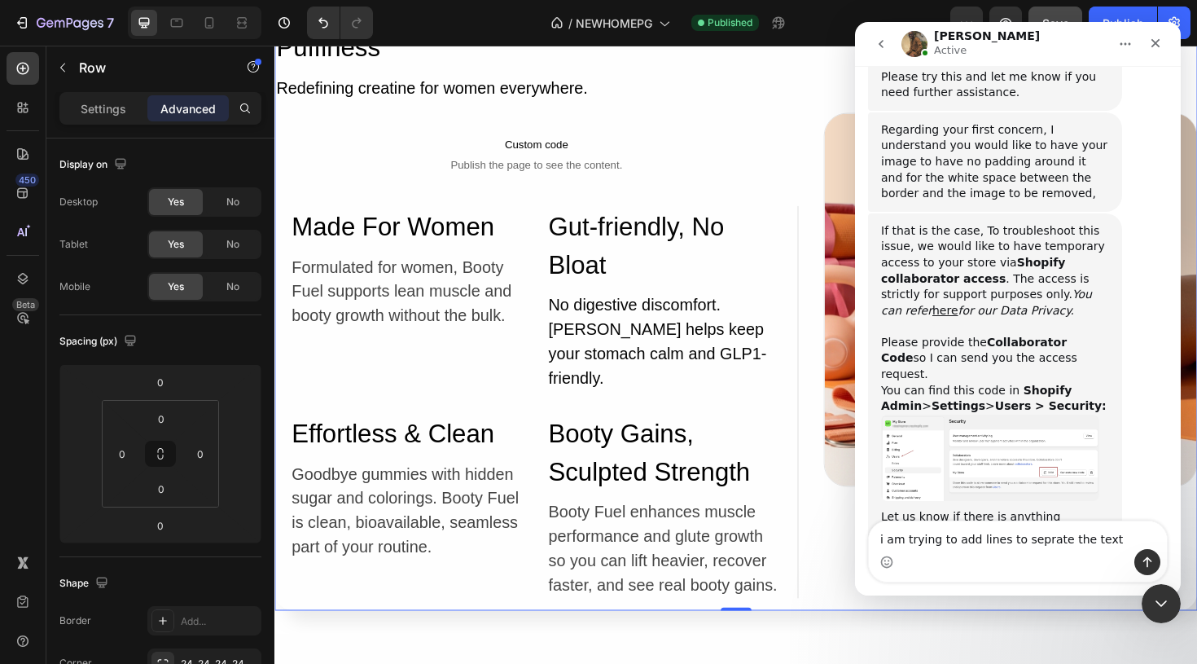
type textarea "i am trying to add lines to seprate the text"
click at [1151, 559] on icon "Send a message…" at bounding box center [1147, 561] width 13 height 13
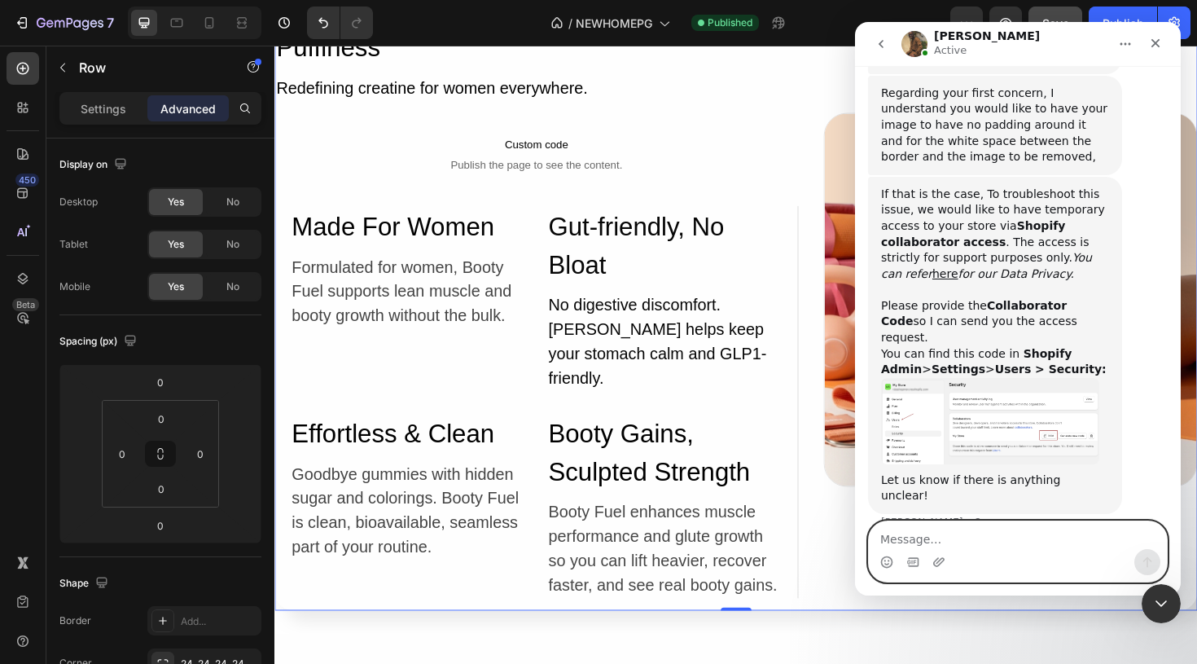
scroll to position [1360, 0]
click at [938, 566] on icon "Upload attachment" at bounding box center [938, 561] width 13 height 13
click at [940, 566] on icon "Upload attachment" at bounding box center [938, 561] width 13 height 13
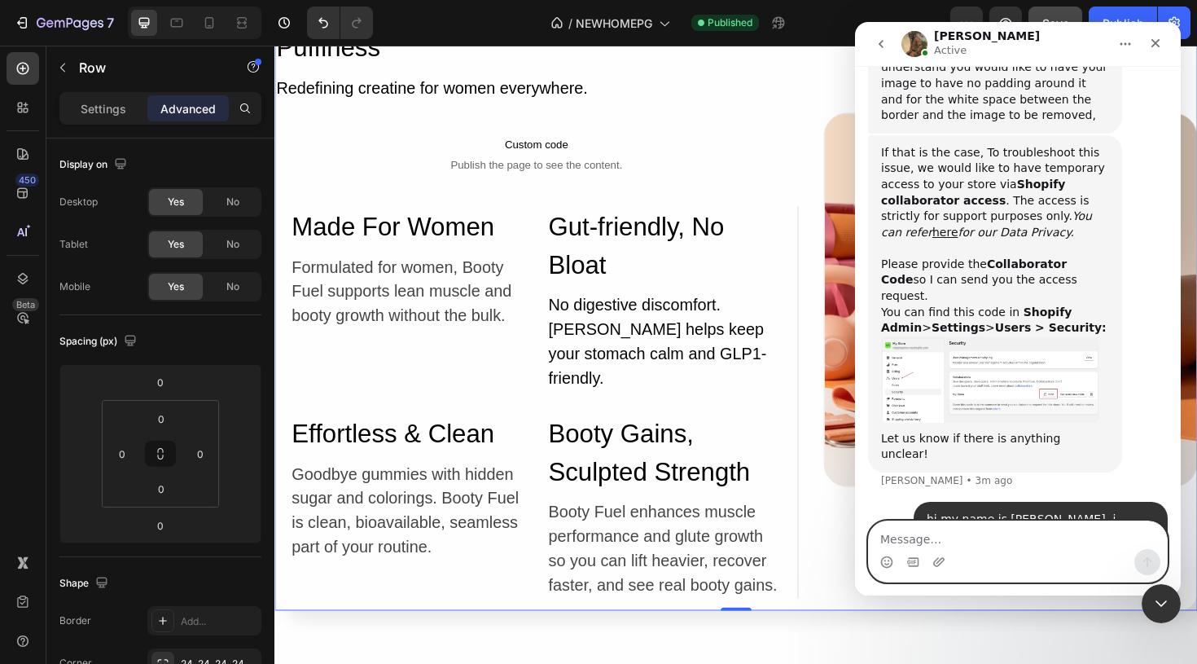
scroll to position [1473, 0]
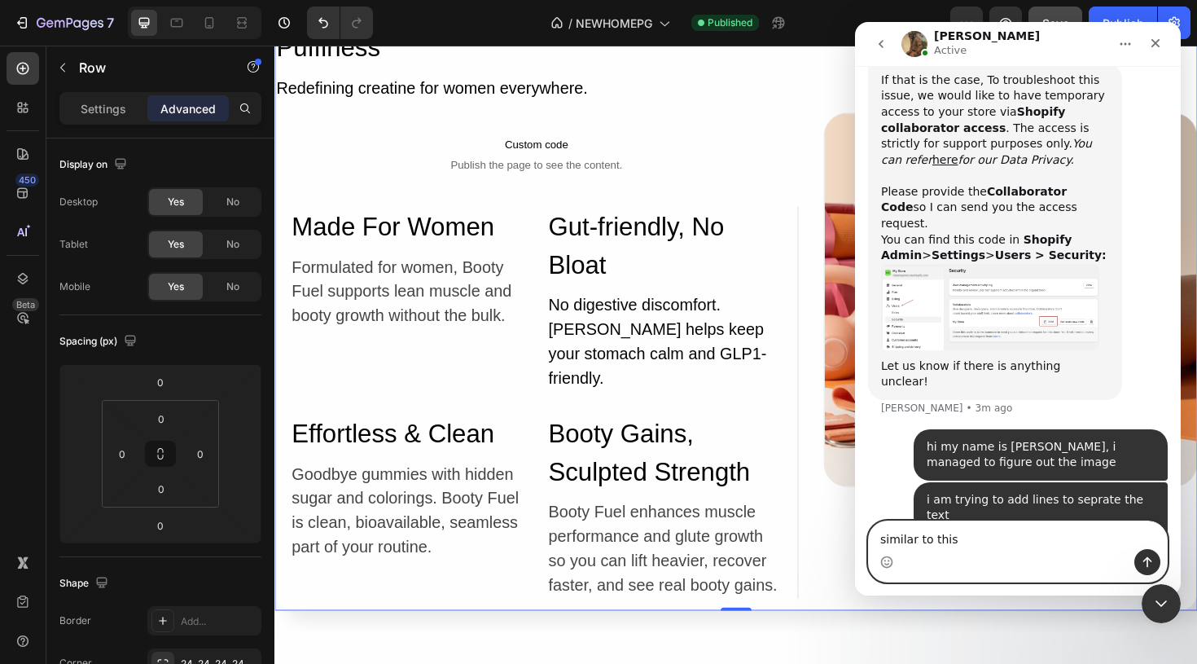
type textarea "similar to this"
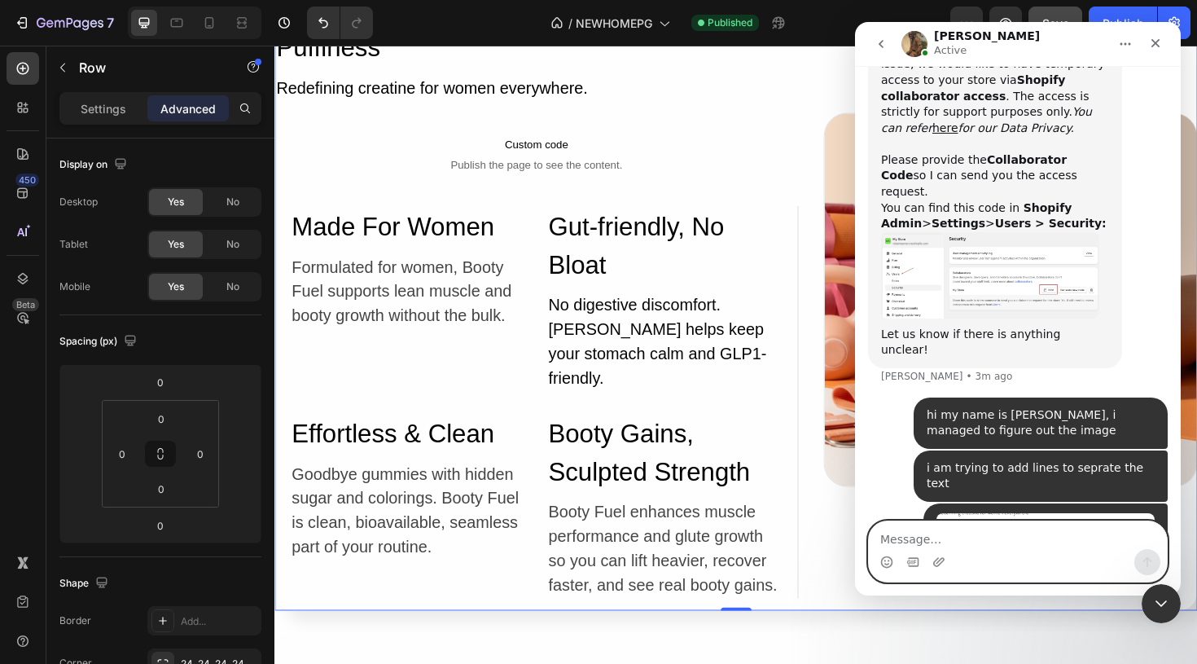
scroll to position [1510, 0]
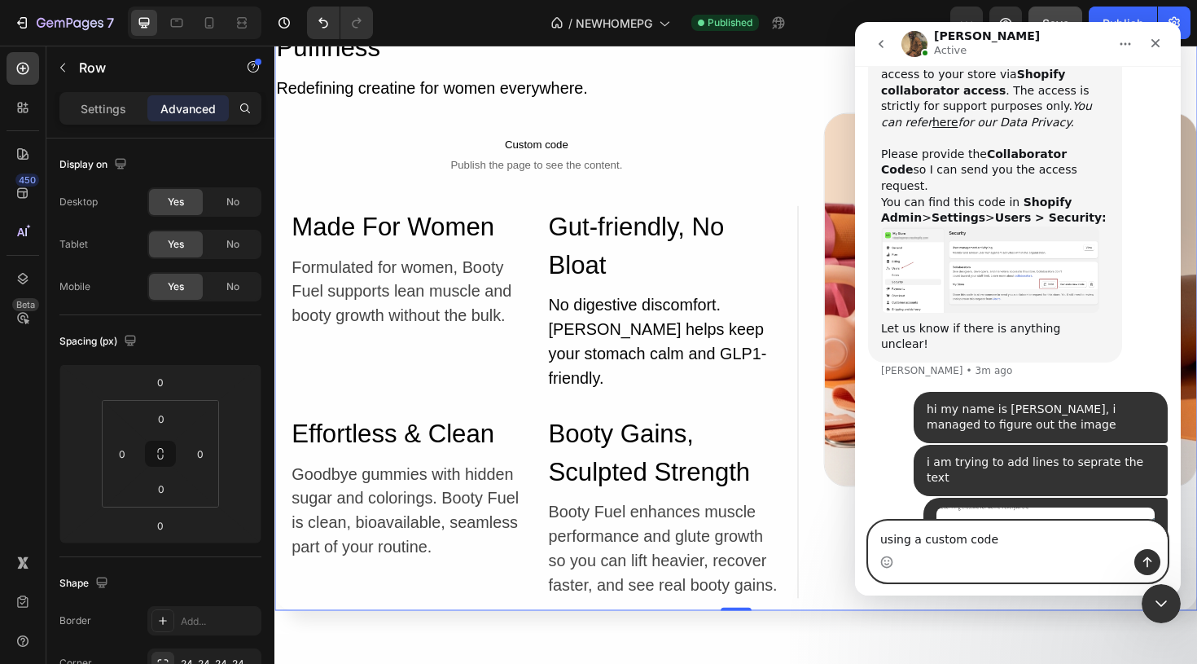
type textarea "using a custom code"
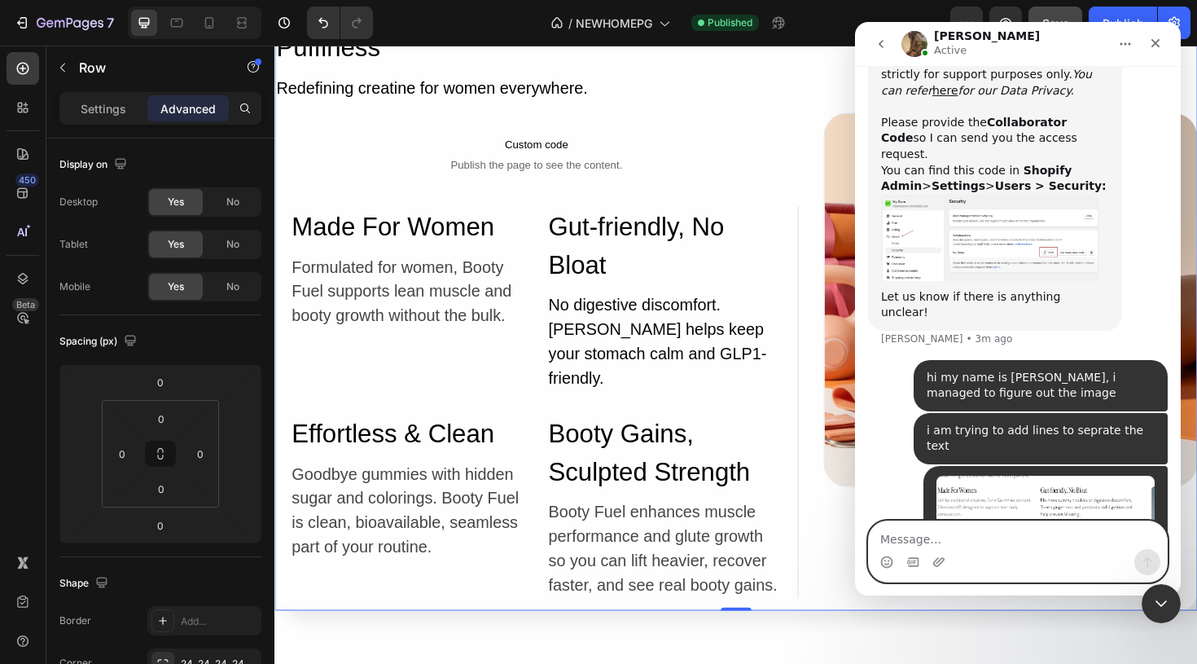
scroll to position [1547, 0]
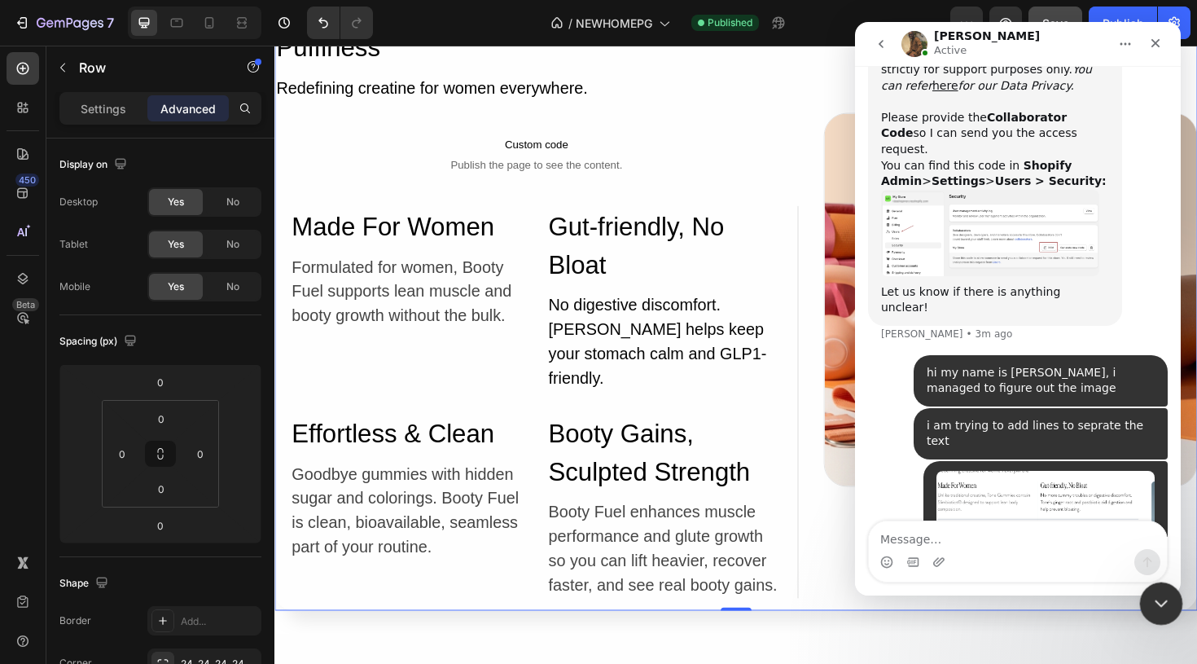
click at [1161, 599] on icon "Close Intercom Messenger" at bounding box center [1158, 601] width 11 height 7
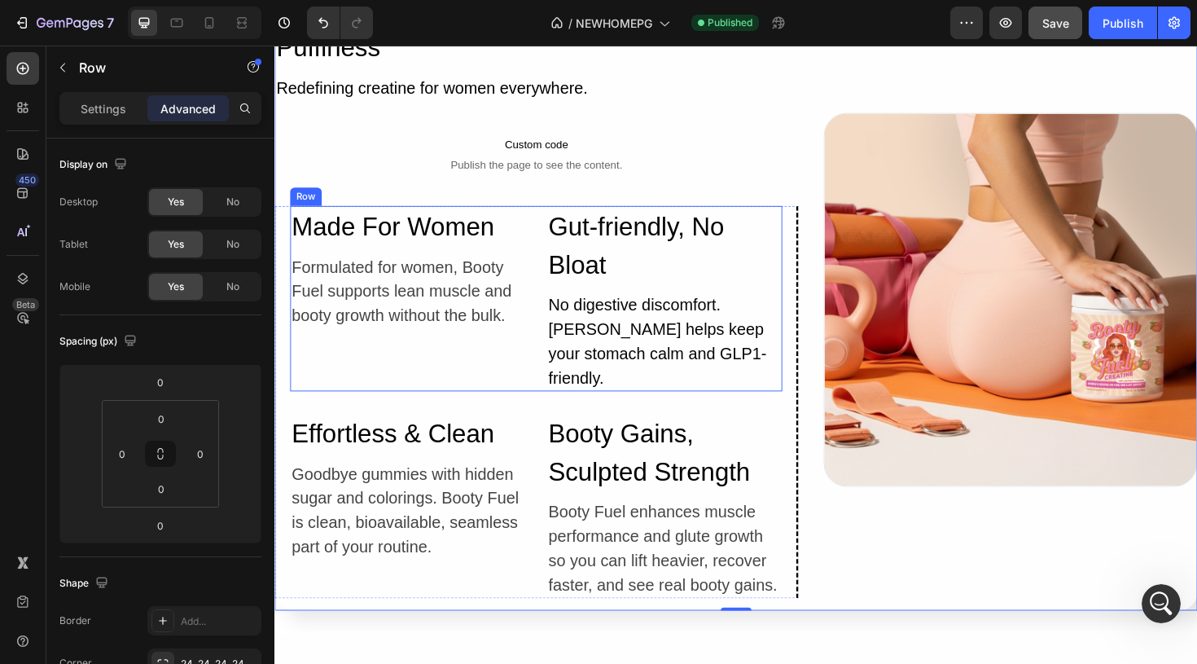
click at [548, 271] on div "Made For Women Heading Formulated for women, Booty Fuel supports lean muscle an…" at bounding box center [551, 313] width 521 height 196
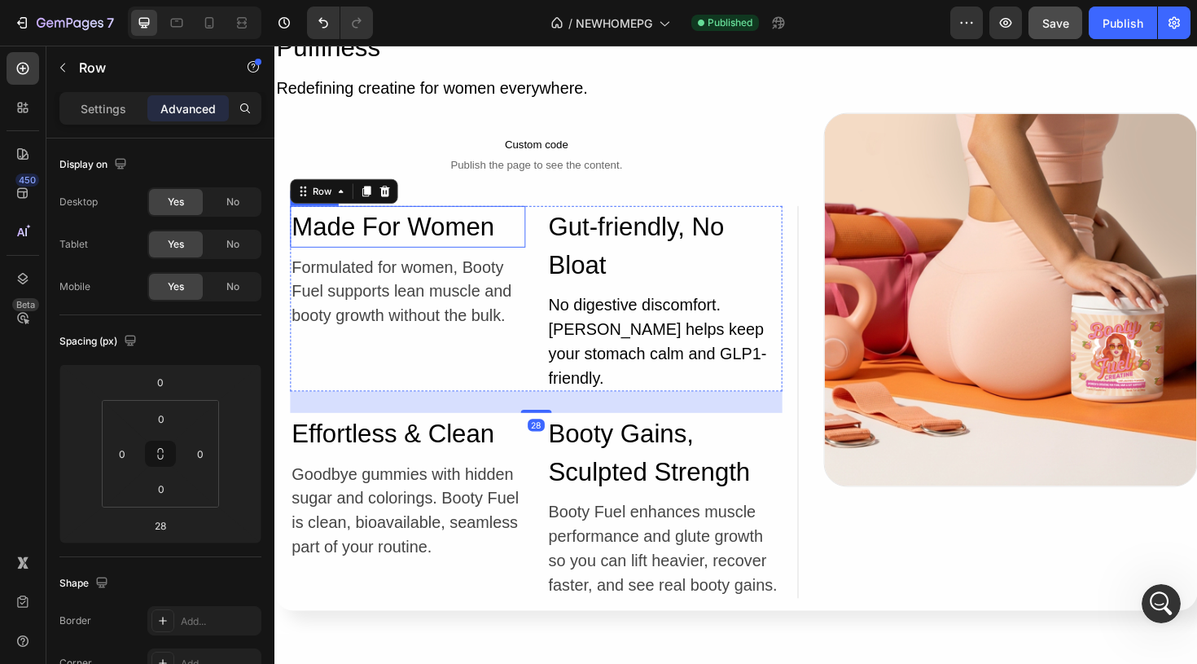
click at [490, 235] on h2 "Made For Women" at bounding box center [415, 237] width 249 height 44
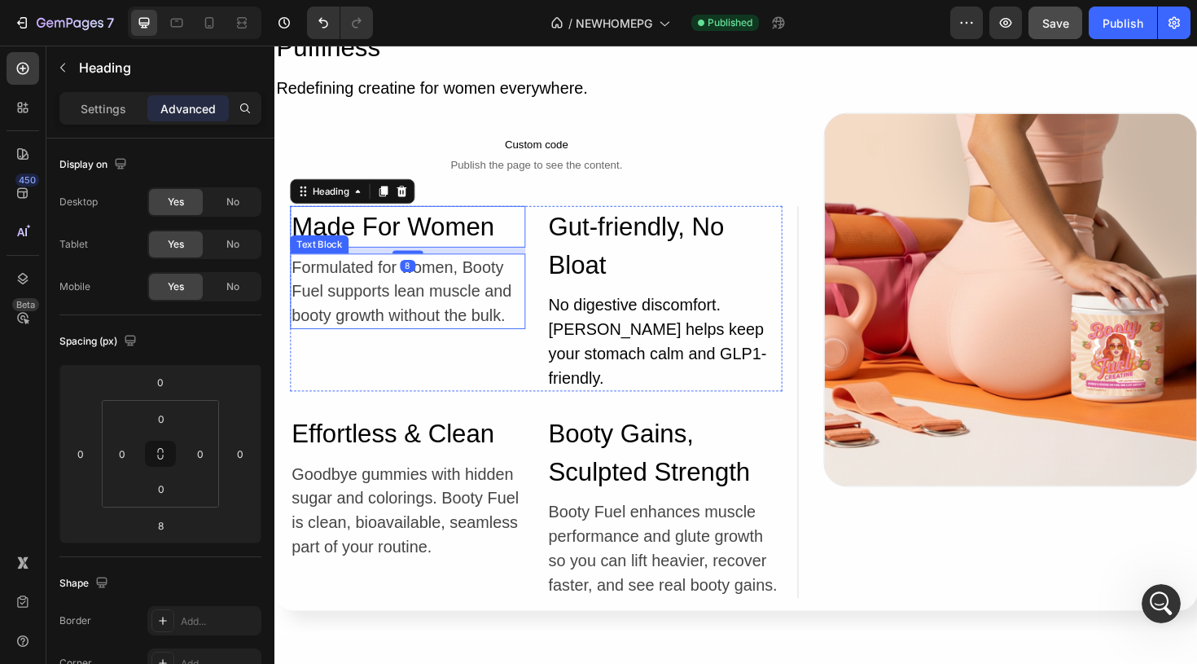
click at [491, 286] on p "Formulated for women, Booty Fuel supports lean muscle and booty growth without …" at bounding box center [415, 305] width 246 height 77
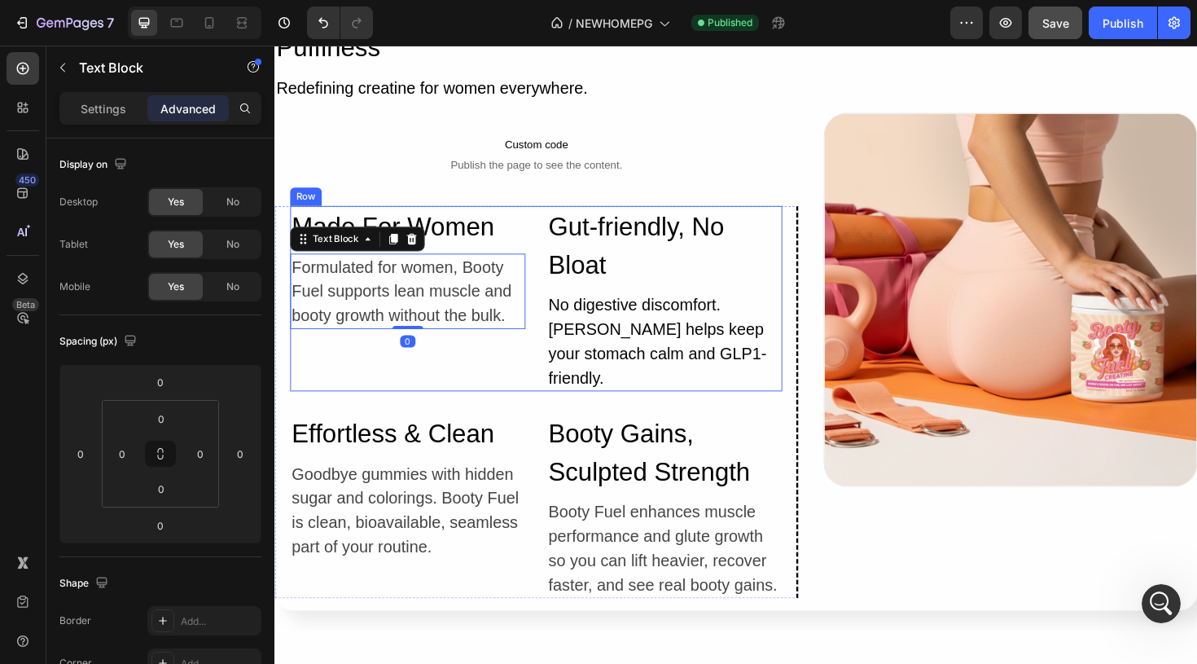
click at [480, 263] on div "Made For Women Heading Formulated for women, Booty Fuel supports lean muscle an…" at bounding box center [415, 313] width 249 height 196
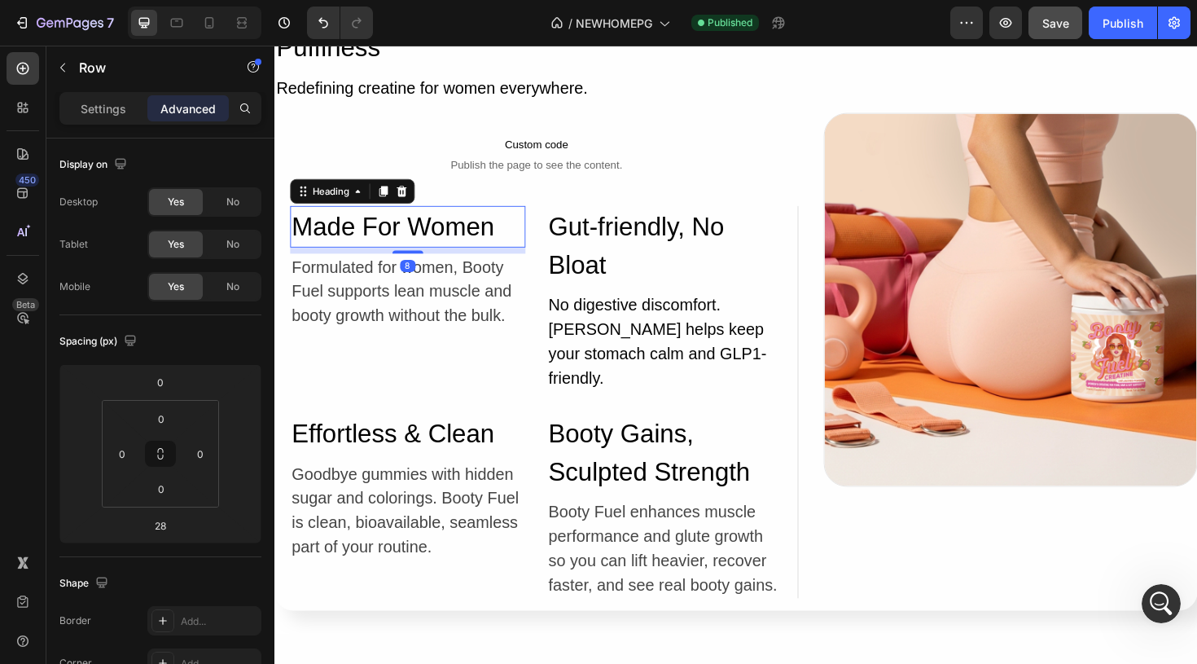
click at [479, 249] on h2 "Made For Women" at bounding box center [415, 237] width 249 height 44
click at [480, 263] on div "8" at bounding box center [415, 262] width 249 height 7
click at [480, 276] on p "Formulated for women, Booty Fuel supports lean muscle and booty growth without …" at bounding box center [415, 305] width 246 height 77
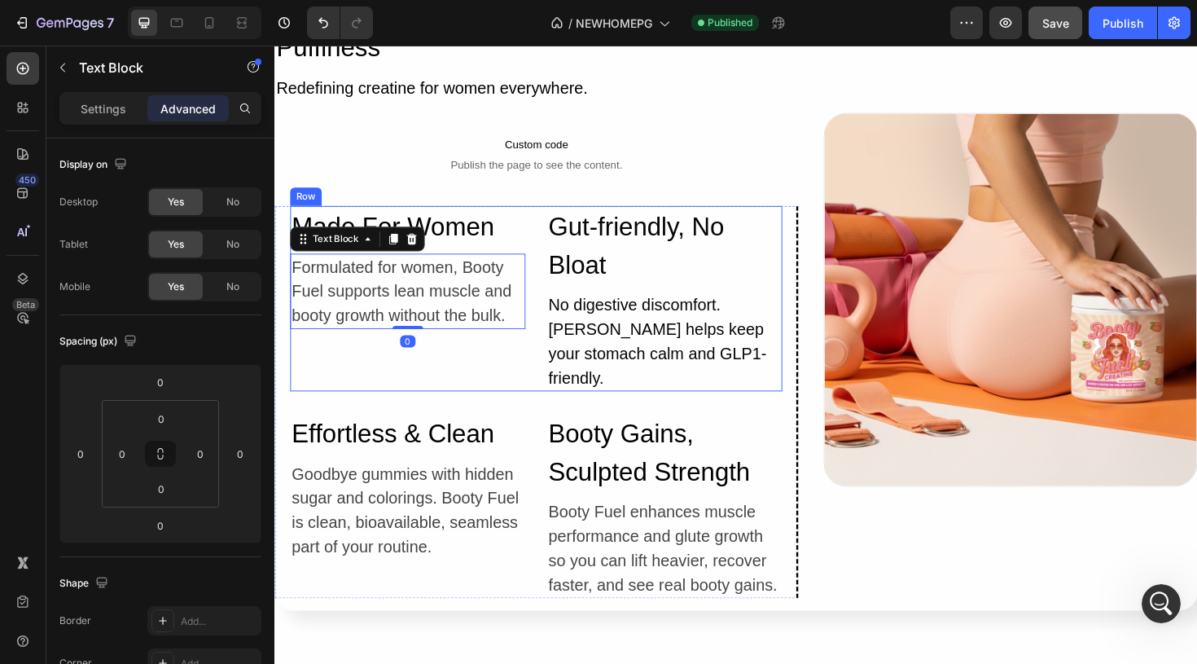
click at [479, 360] on div "Made For Women Heading Formulated for women, Booty Fuel supports lean muscle an…" at bounding box center [415, 313] width 249 height 196
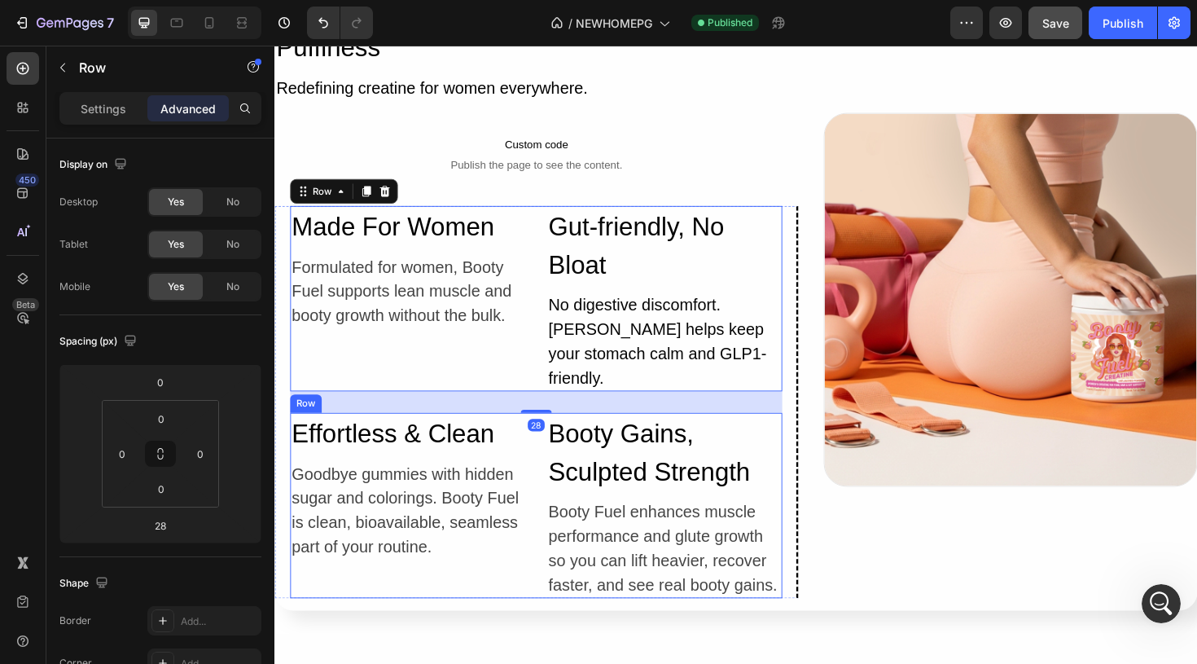
click at [457, 455] on div "Effortless & Clean Heading Goodbye gummies with hidden sugar and colorings. Boo…" at bounding box center [415, 532] width 249 height 196
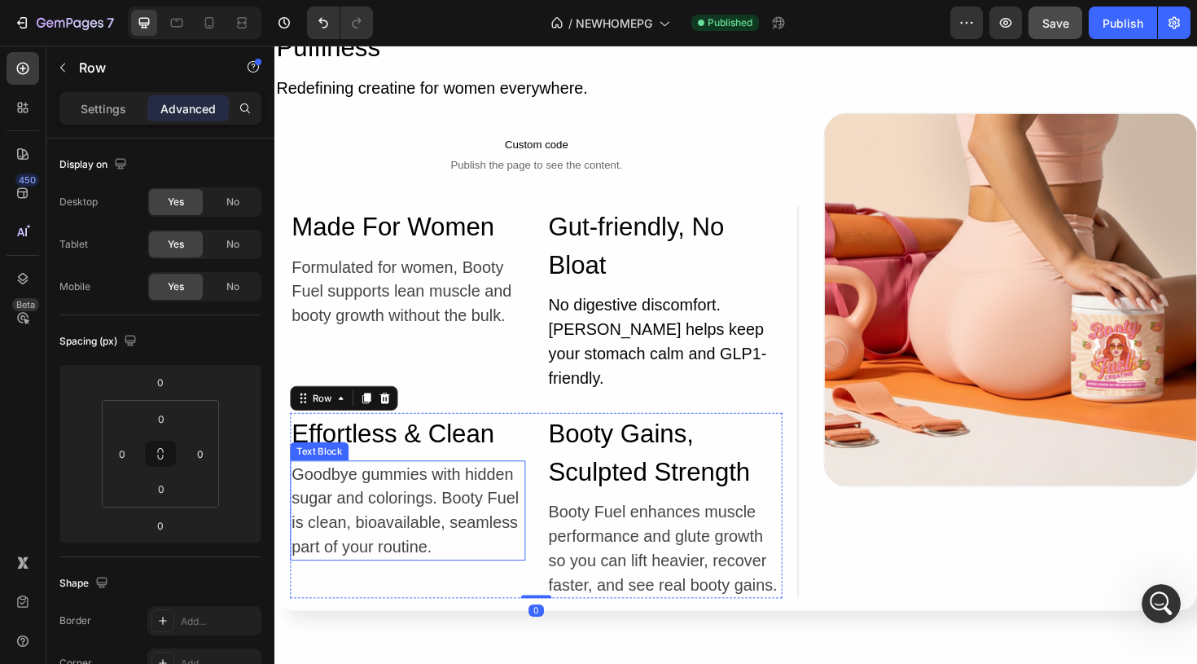
click at [454, 491] on p "Goodbye gummies with hidden sugar and colorings. Booty Fuel is clean, bioavaila…" at bounding box center [415, 537] width 246 height 103
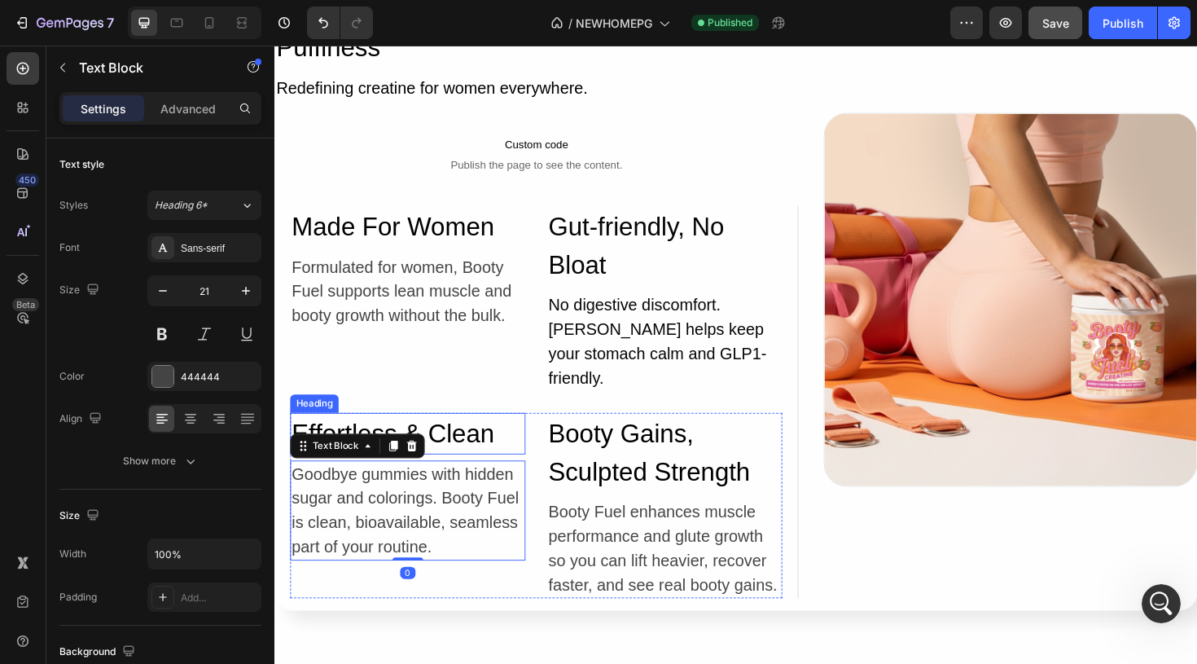
click at [454, 445] on h2 "Effortless & Clean" at bounding box center [415, 456] width 249 height 44
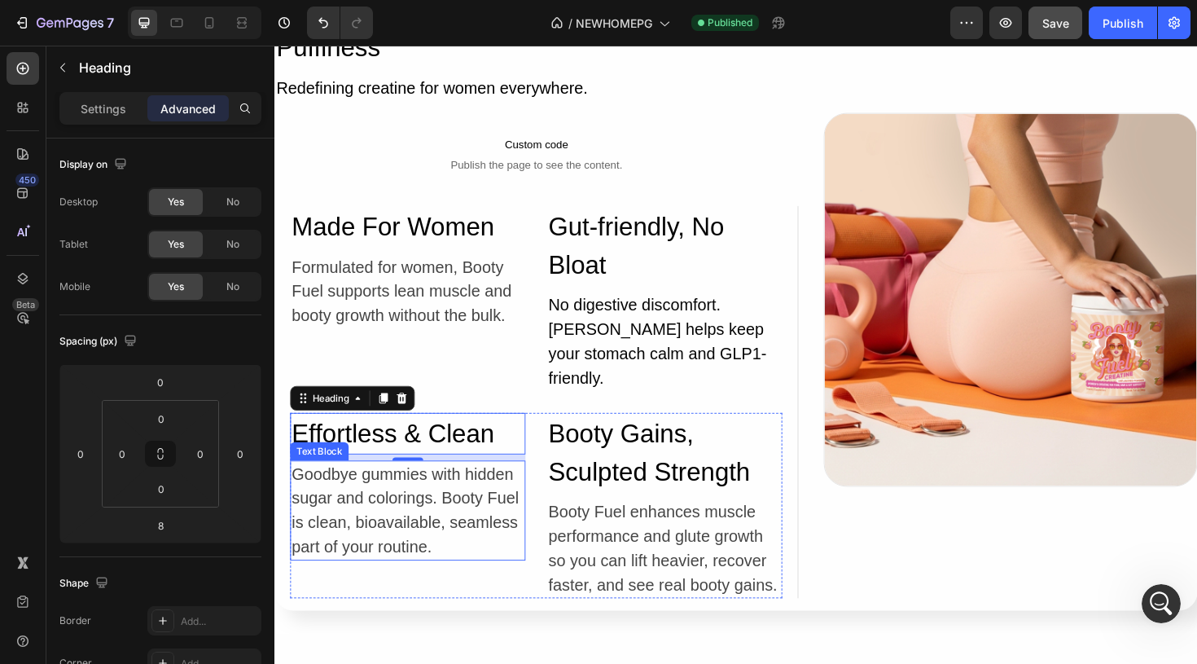
click at [406, 495] on p "Goodbye gummies with hidden sugar and colorings. Booty Fuel is clean, bioavaila…" at bounding box center [415, 537] width 246 height 103
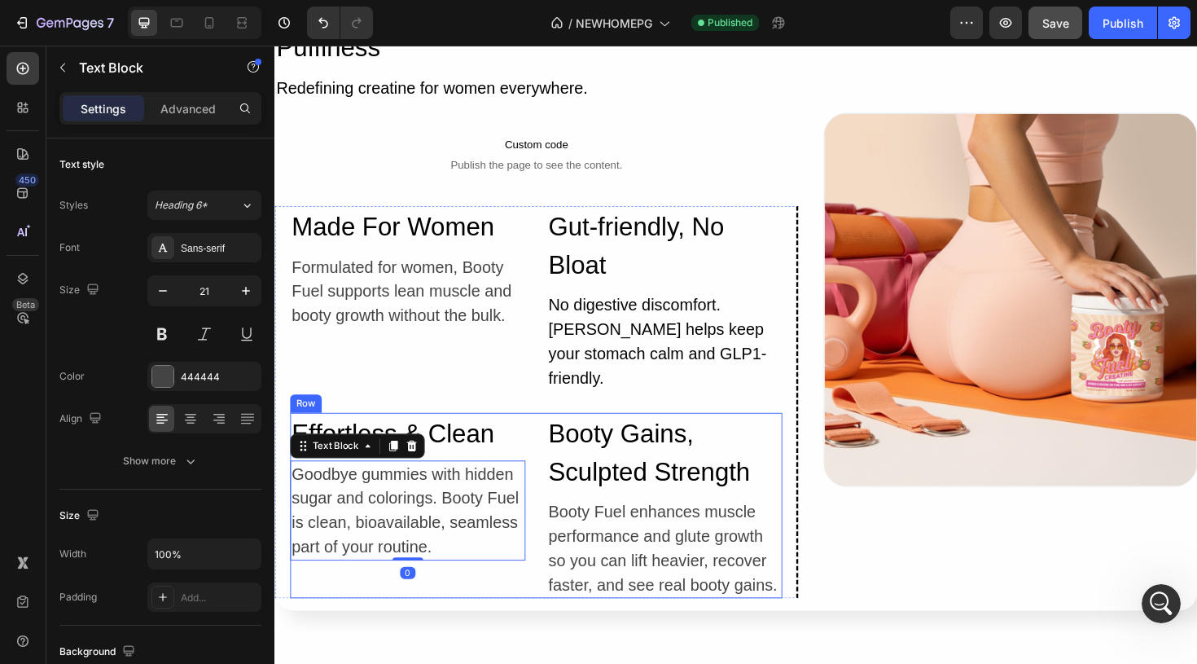
click at [445, 454] on div "Effortless & Clean Heading Goodbye gummies with hidden sugar and colorings. Boo…" at bounding box center [415, 532] width 249 height 196
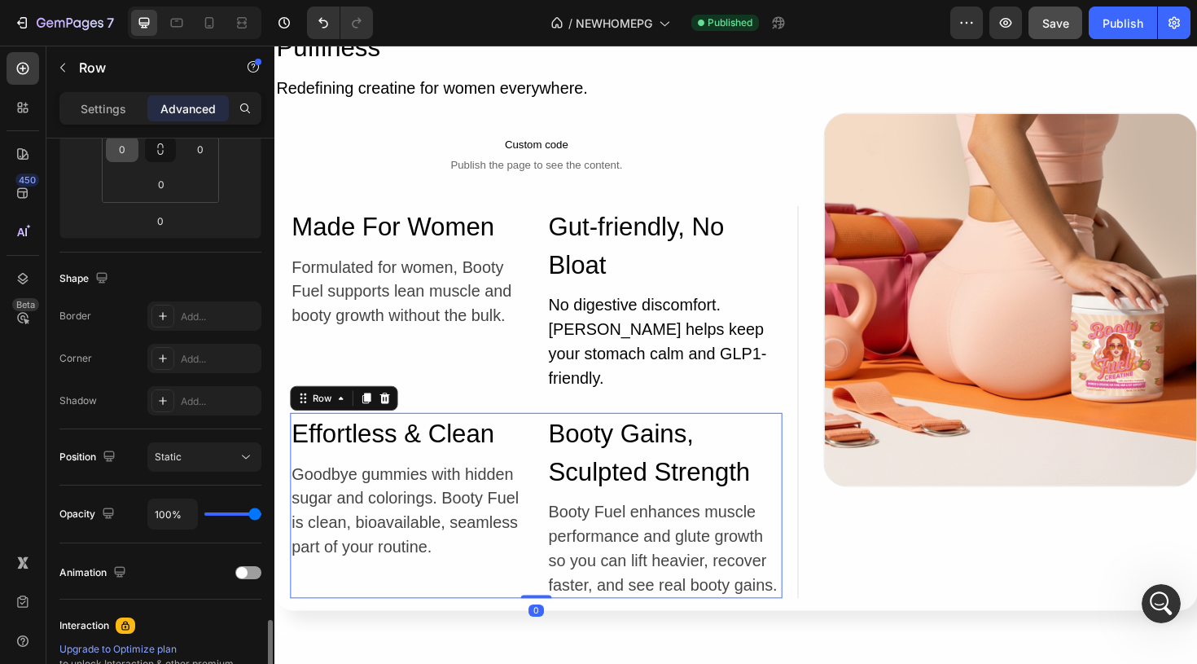
scroll to position [515, 0]
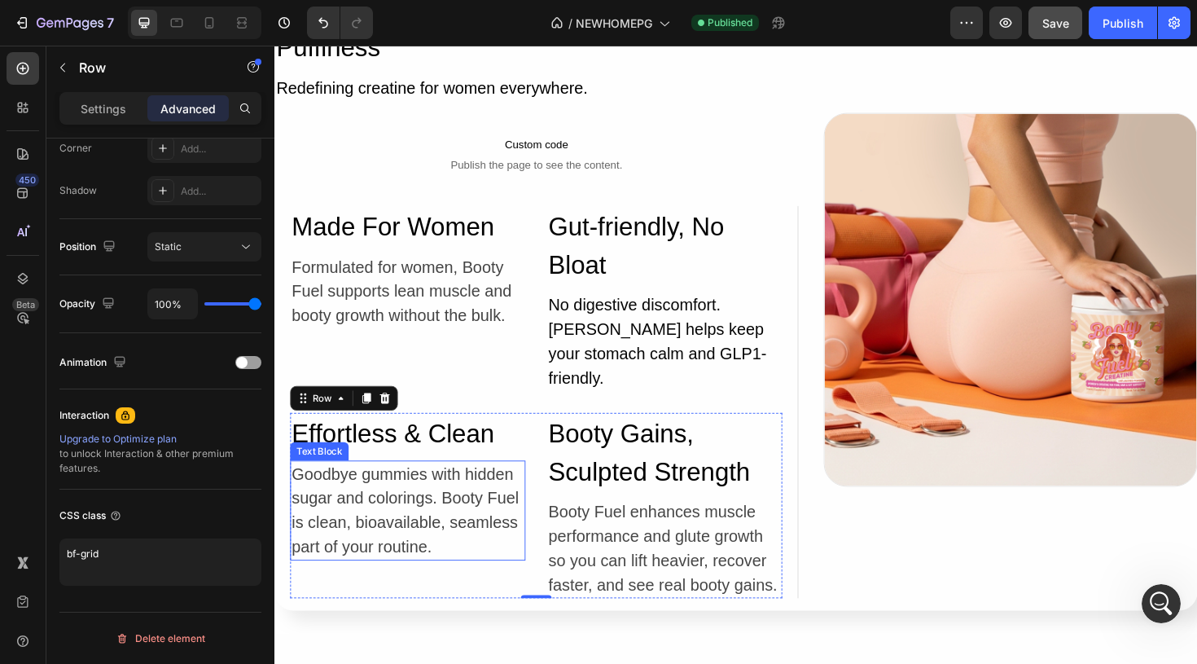
click at [500, 522] on p "Goodbye gummies with hidden sugar and colorings. Booty Fuel is clean, bioavaila…" at bounding box center [415, 537] width 246 height 103
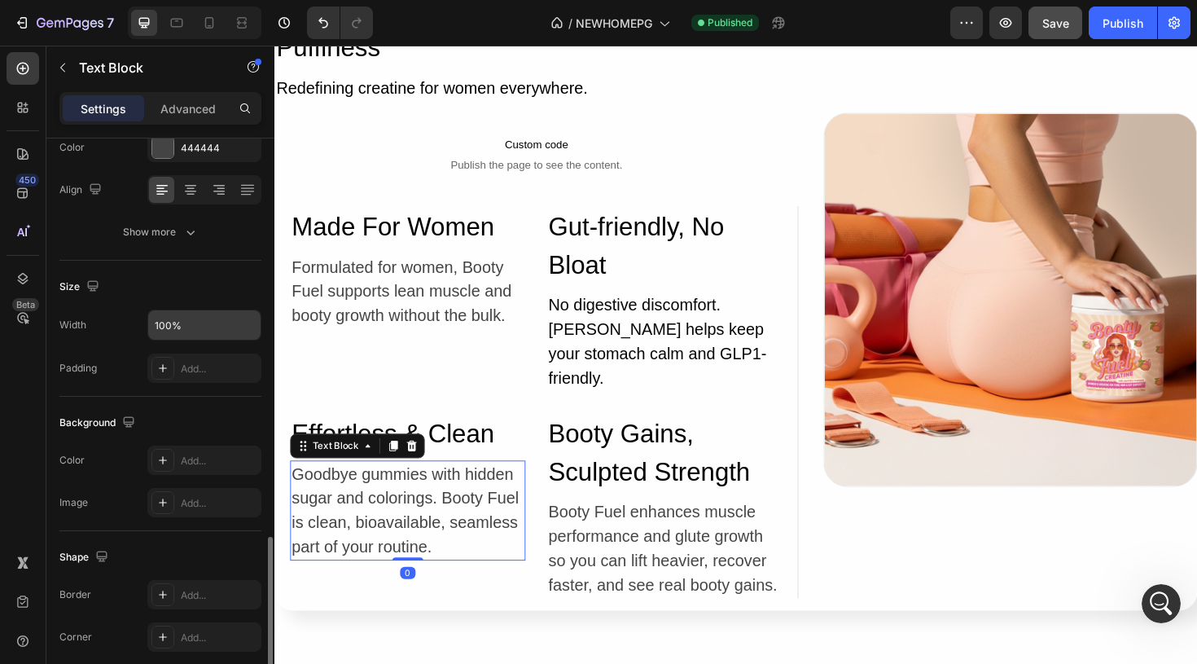
scroll to position [393, 0]
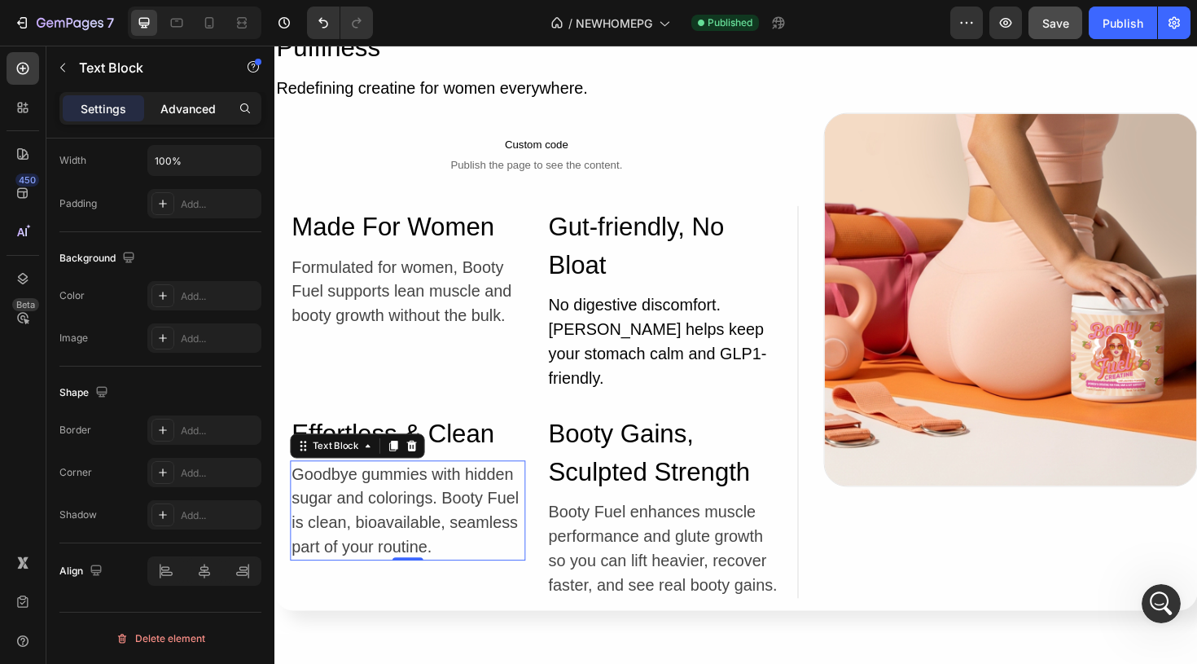
click at [198, 101] on p "Advanced" at bounding box center [187, 108] width 55 height 17
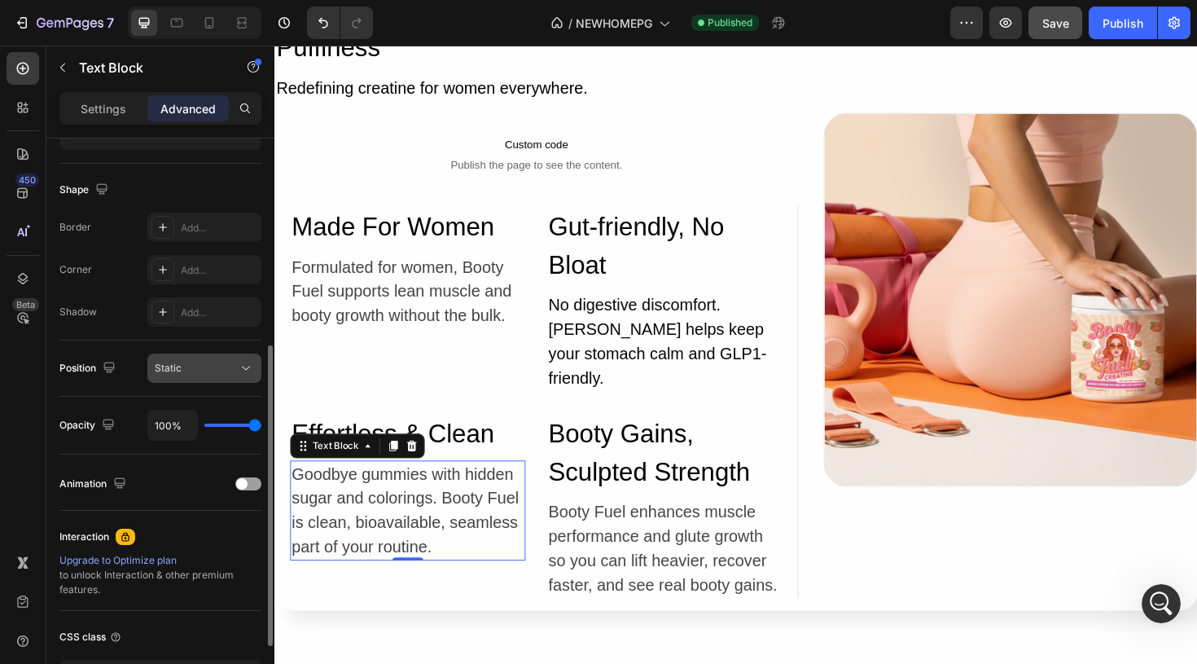
scroll to position [515, 0]
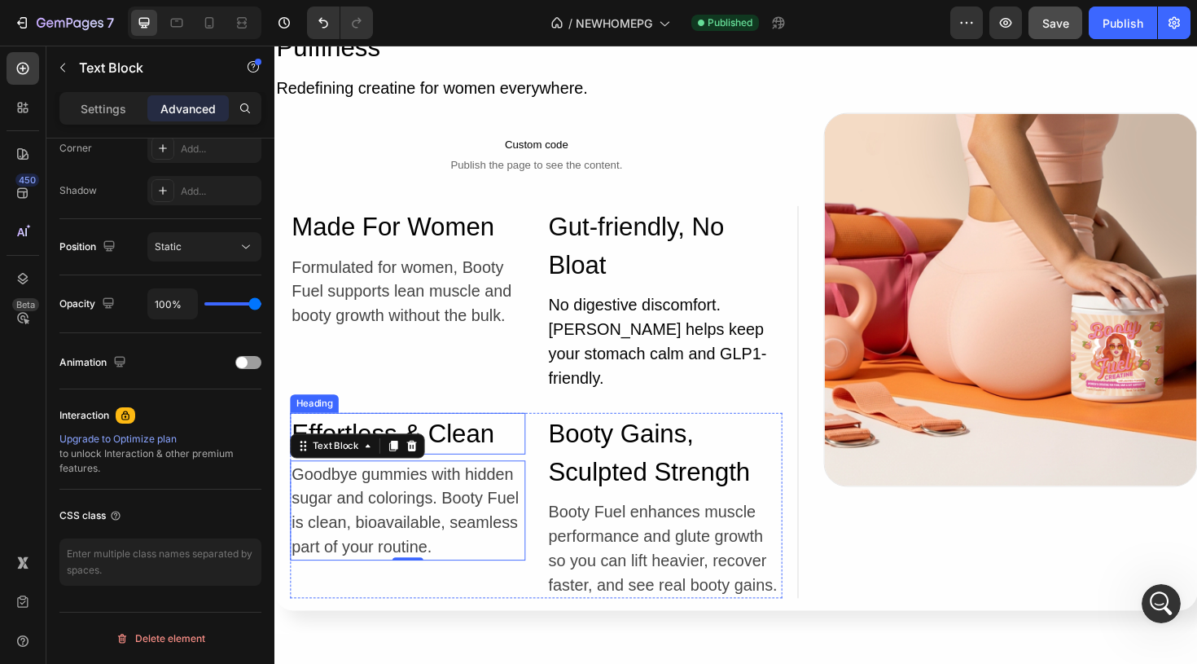
click at [488, 437] on h2 "Effortless & Clean" at bounding box center [415, 456] width 249 height 44
click at [431, 486] on p "Goodbye gummies with hidden sugar and colorings. Booty Fuel is clean, bioavaila…" at bounding box center [415, 537] width 246 height 103
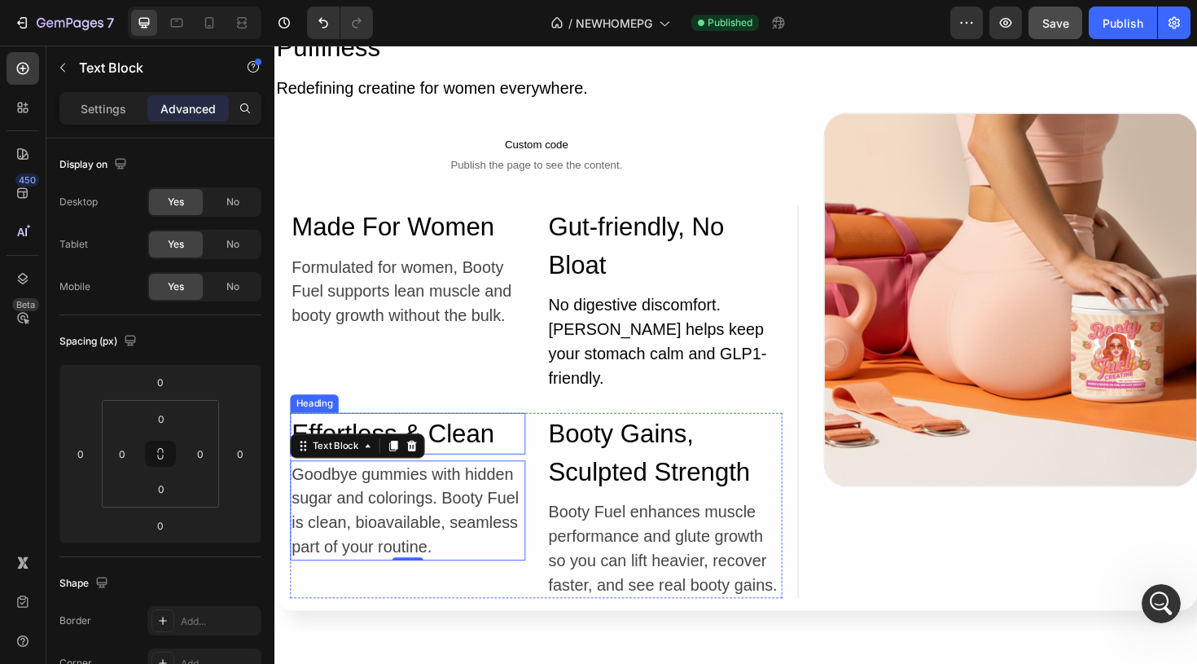
click at [464, 436] on h2 "Effortless & Clean" at bounding box center [415, 456] width 249 height 44
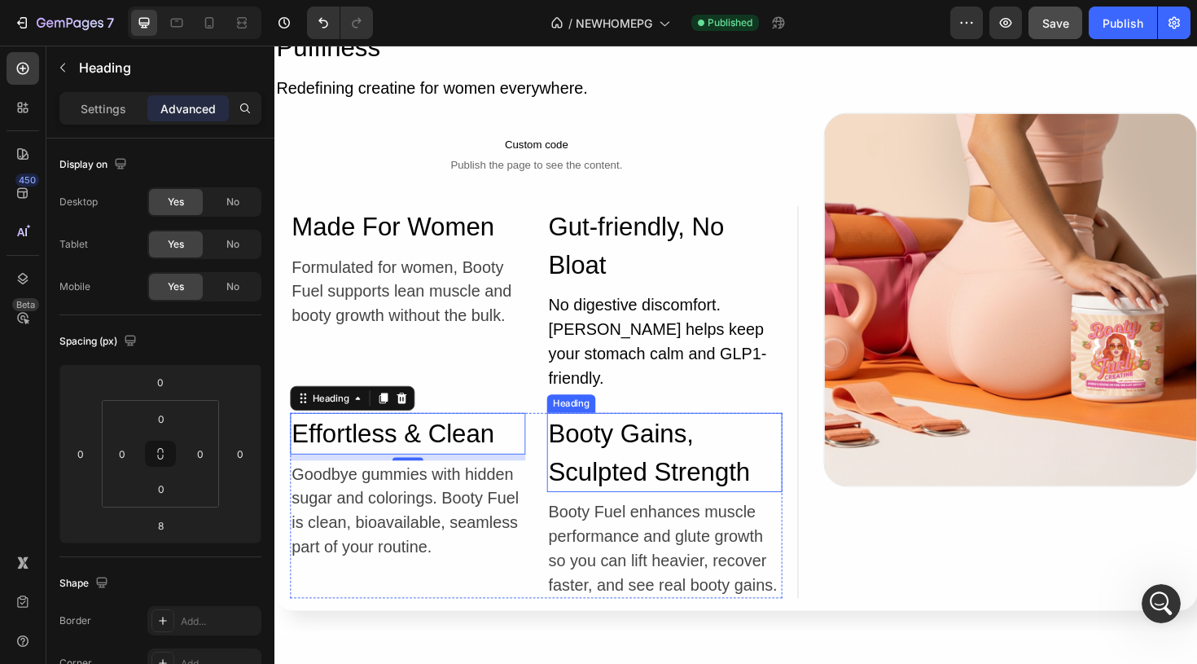
click at [681, 486] on h2 "Booty Gains, Sculpted Strength" at bounding box center [687, 476] width 249 height 84
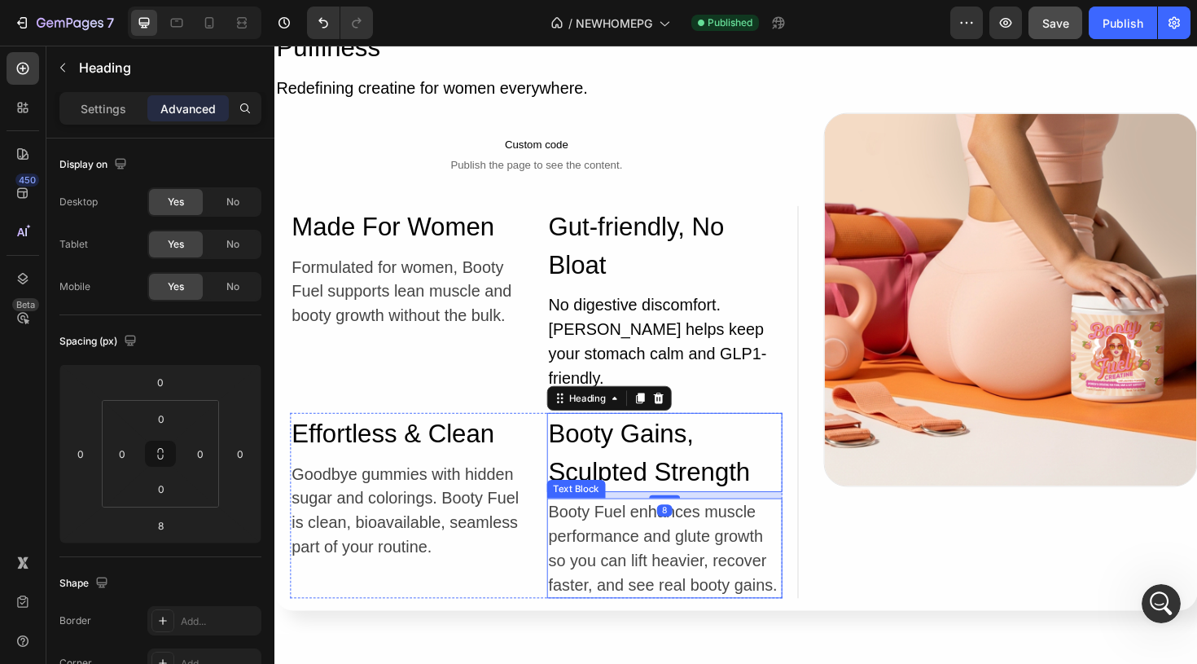
click at [677, 552] on p "Booty Fuel enhances muscle performance and glute growth so you can lift heavier…" at bounding box center [687, 577] width 246 height 103
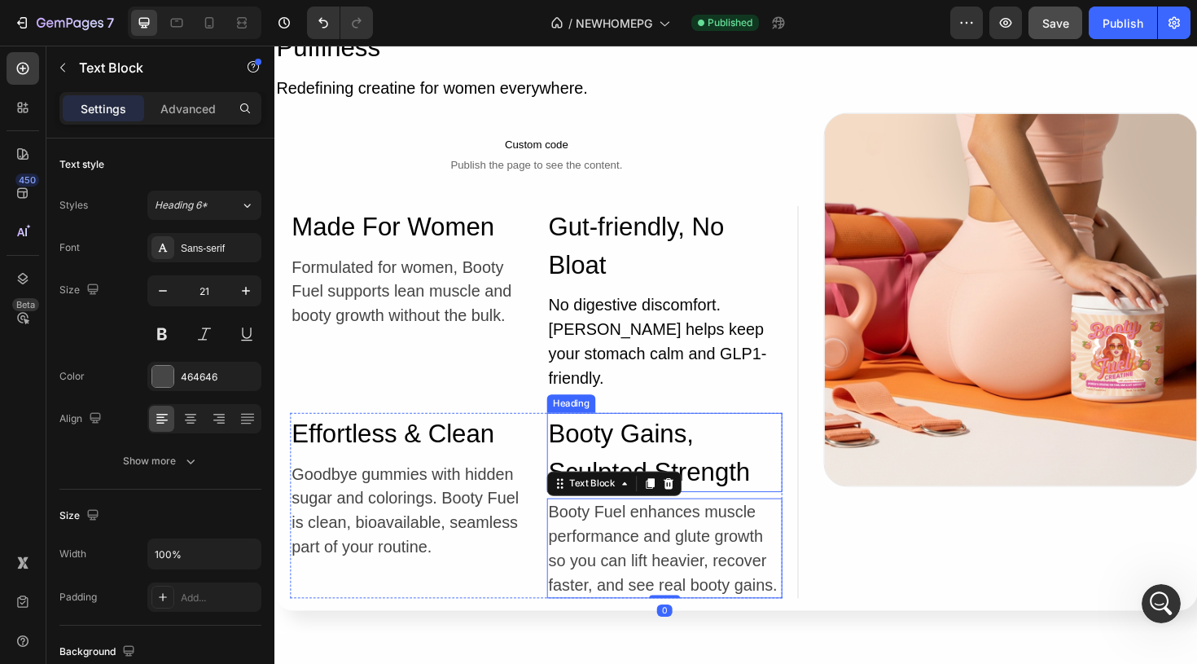
click at [677, 460] on h2 "Booty Gains, Sculpted Strength" at bounding box center [687, 476] width 249 height 84
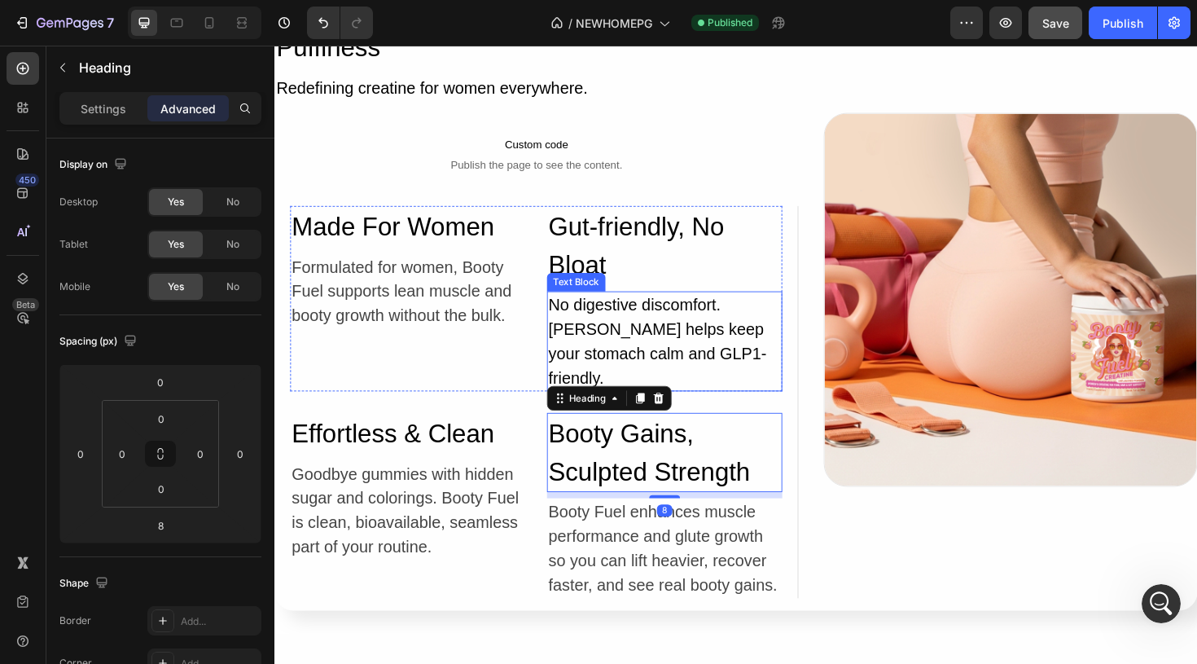
click at [641, 316] on p "No digestive discomfort. Ginger root helps keep your stomach calm and GLP1-frie…" at bounding box center [687, 358] width 246 height 103
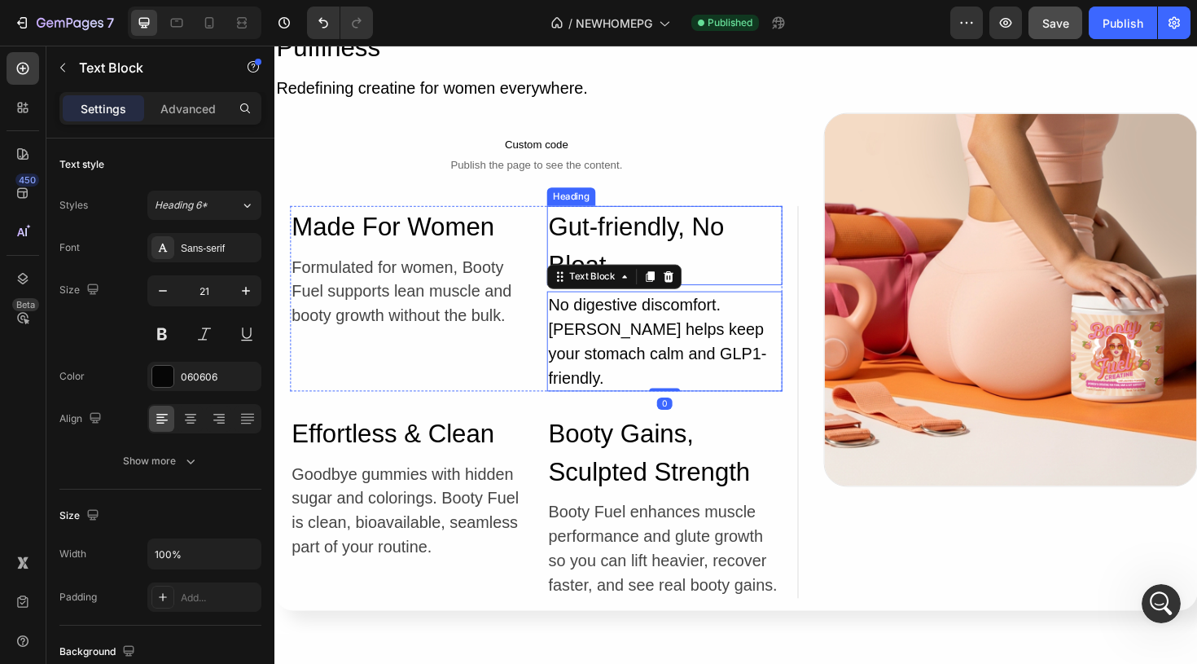
click at [620, 240] on h2 "Gut-friendly, No Bloat" at bounding box center [687, 257] width 249 height 84
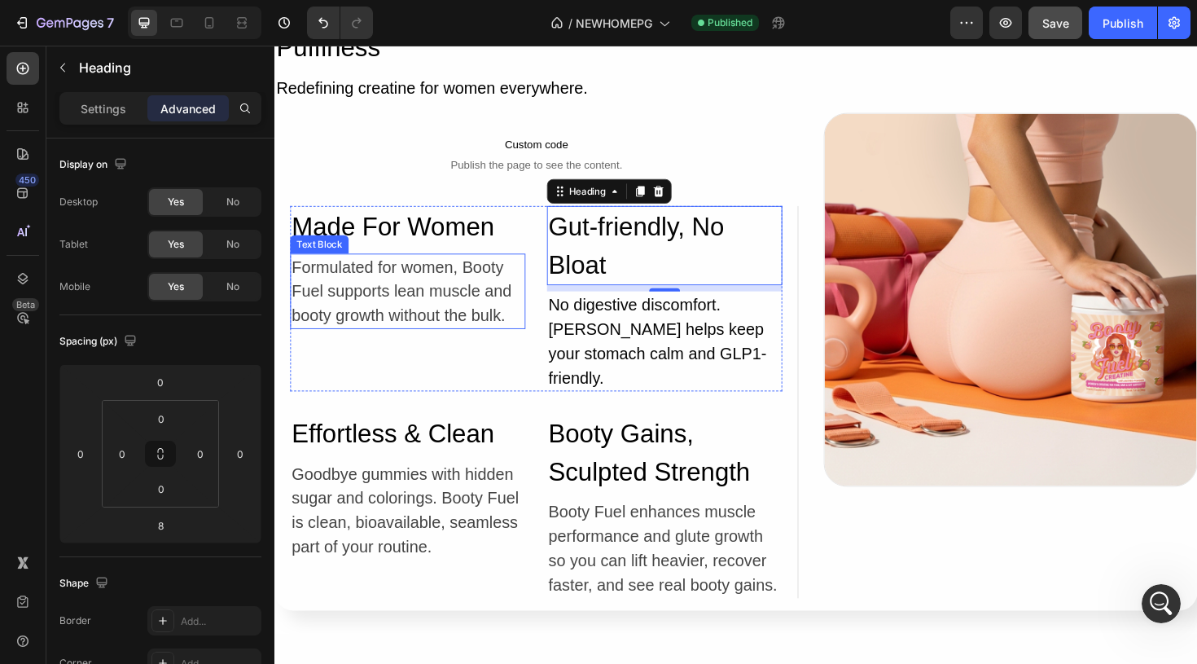
click at [469, 302] on p "Formulated for women, Booty Fuel supports lean muscle and booty growth without …" at bounding box center [415, 305] width 246 height 77
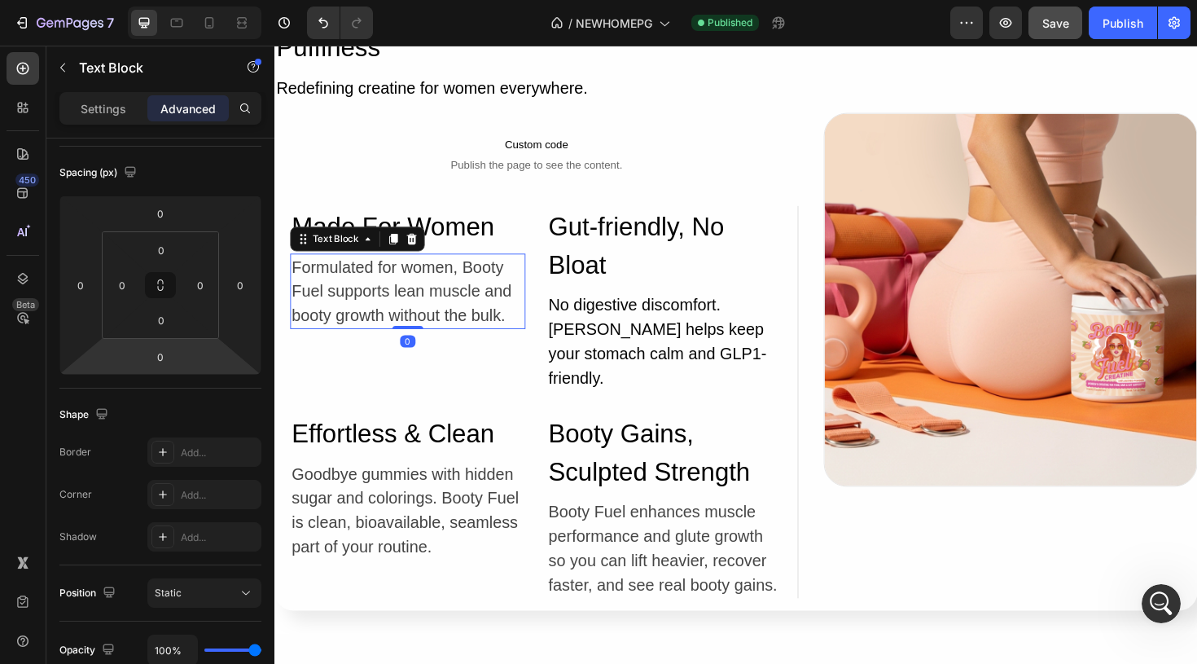
scroll to position [515, 0]
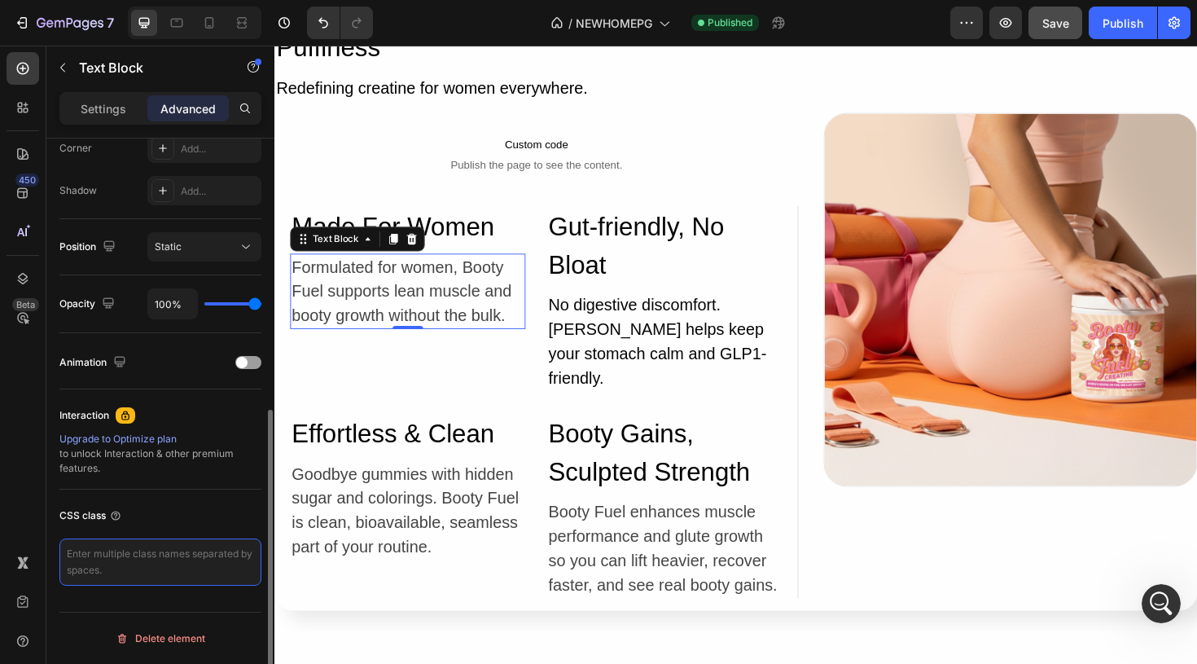
click at [183, 555] on textarea at bounding box center [160, 561] width 202 height 47
paste textarea "bf-cell"
type textarea "bf-cell"
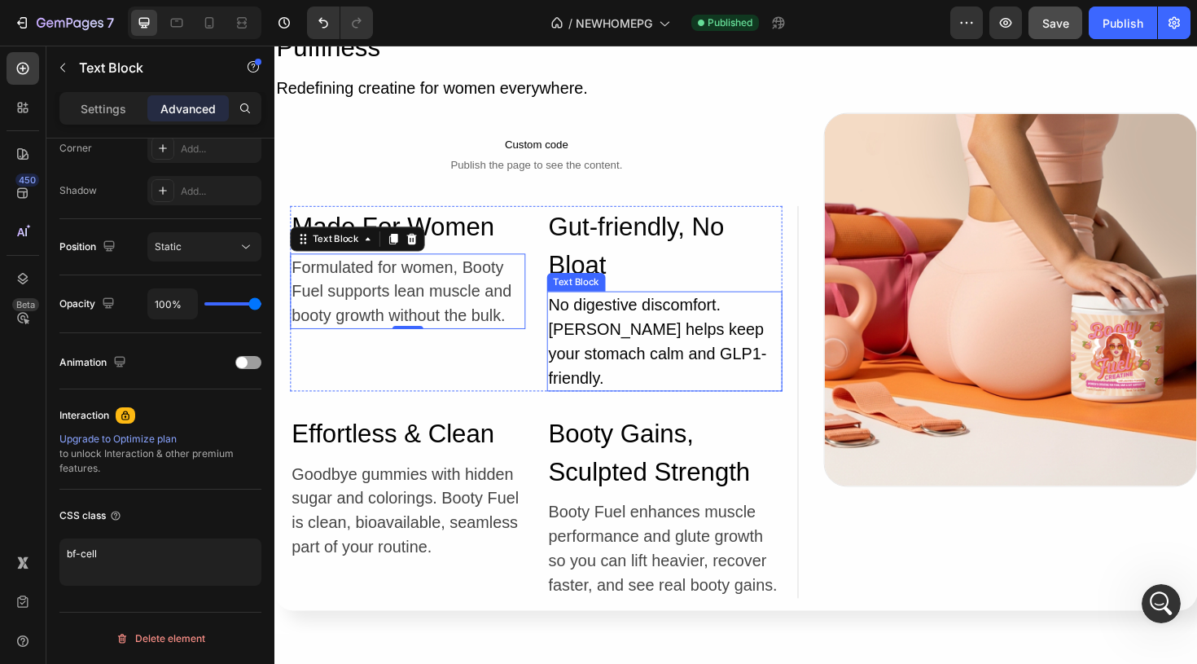
click at [650, 340] on p "No digestive discomfort. Ginger root helps keep your stomach calm and GLP1-frie…" at bounding box center [687, 358] width 246 height 103
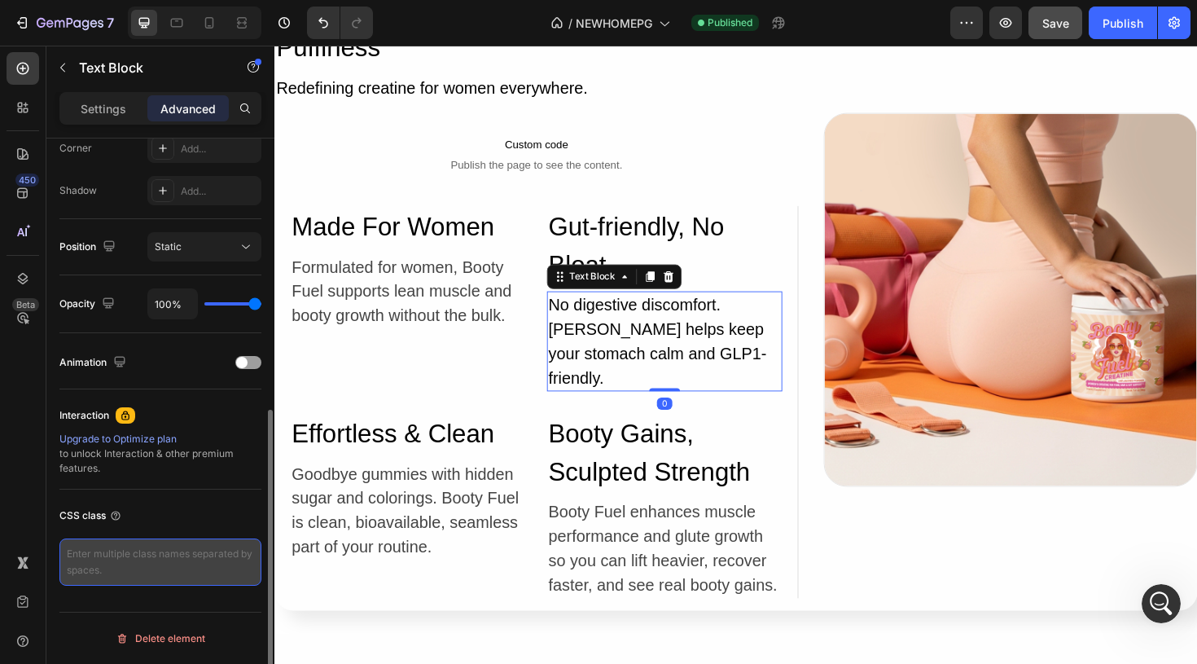
click at [172, 582] on textarea at bounding box center [160, 561] width 202 height 47
paste textarea "bf-cell"
type textarea "bf-cell"
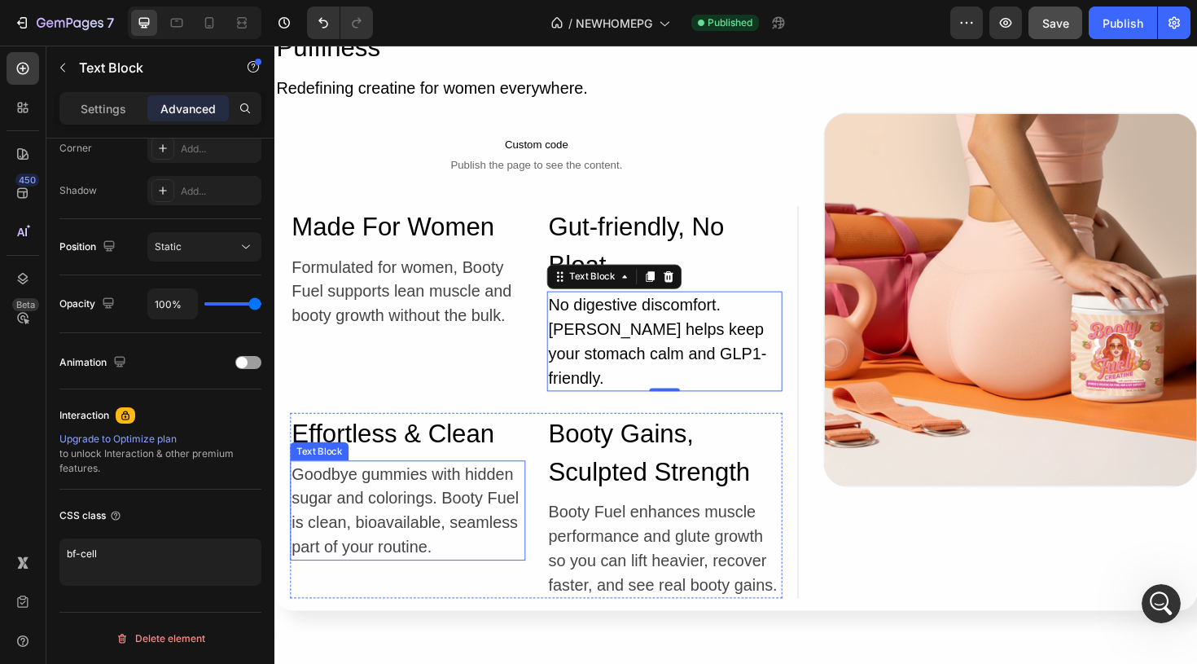
click at [410, 521] on p "Goodbye gummies with hidden sugar and colorings. Booty Fuel is clean, bioavaila…" at bounding box center [415, 537] width 246 height 103
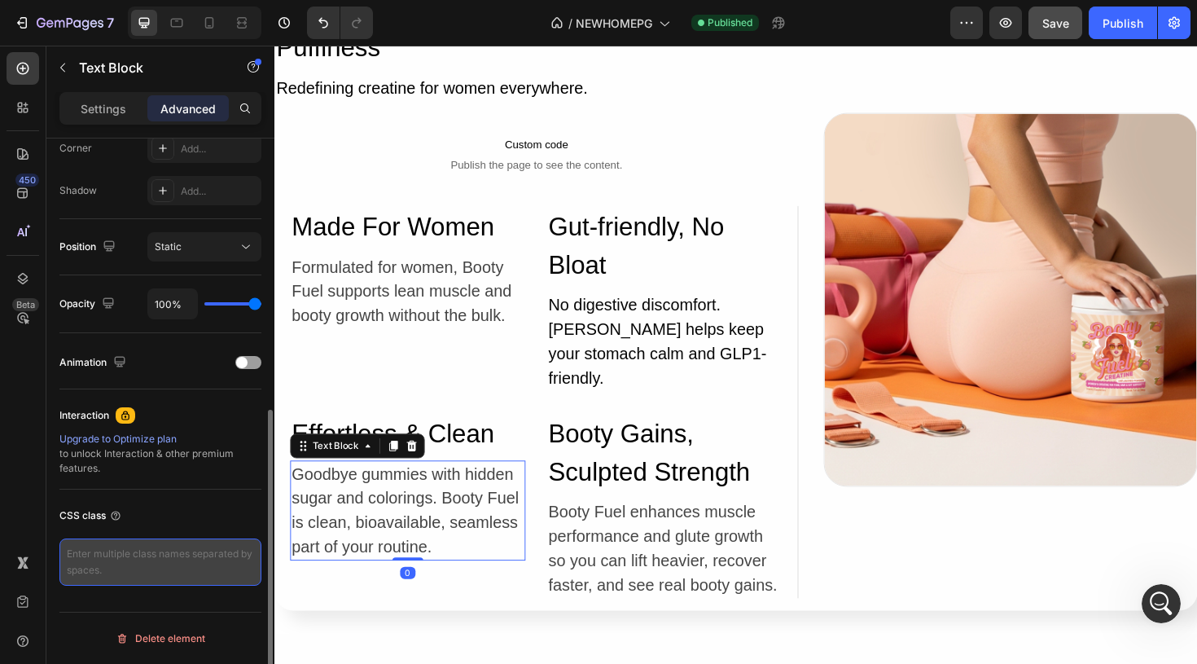
click at [172, 569] on textarea at bounding box center [160, 561] width 202 height 47
paste textarea "bf-cell"
type textarea "bf-cell"
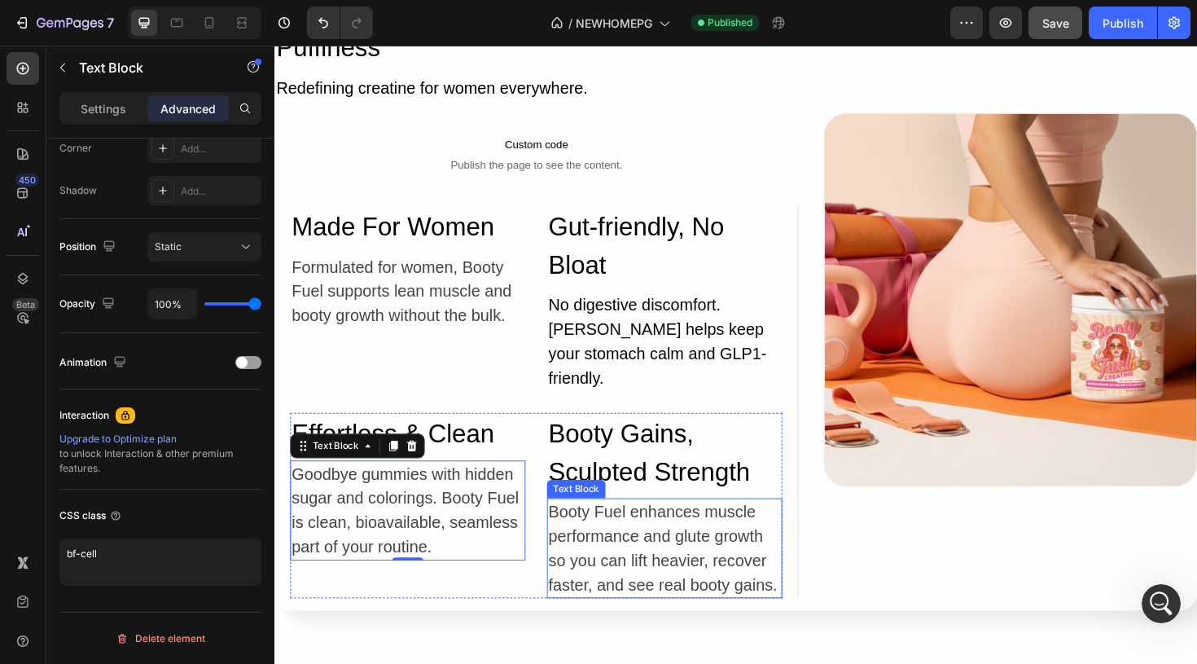
click at [686, 528] on p "Booty Fuel enhances muscle performance and glute growth so you can lift heavier…" at bounding box center [687, 577] width 246 height 103
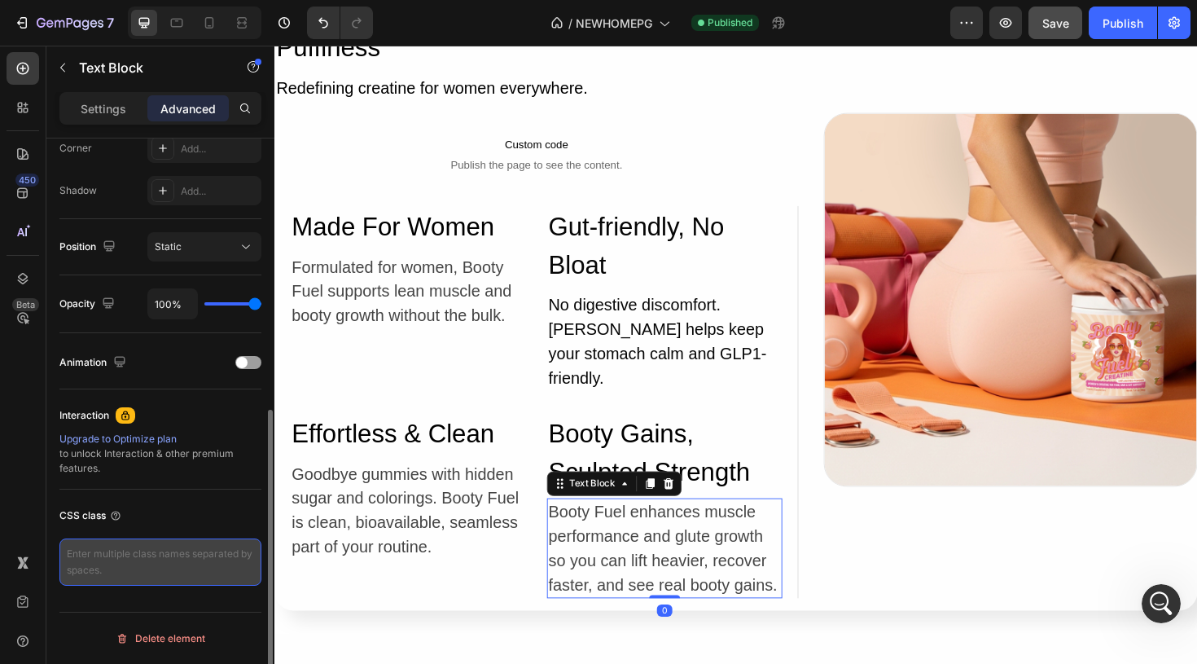
click at [171, 576] on textarea at bounding box center [160, 561] width 202 height 47
paste textarea "bf-cell"
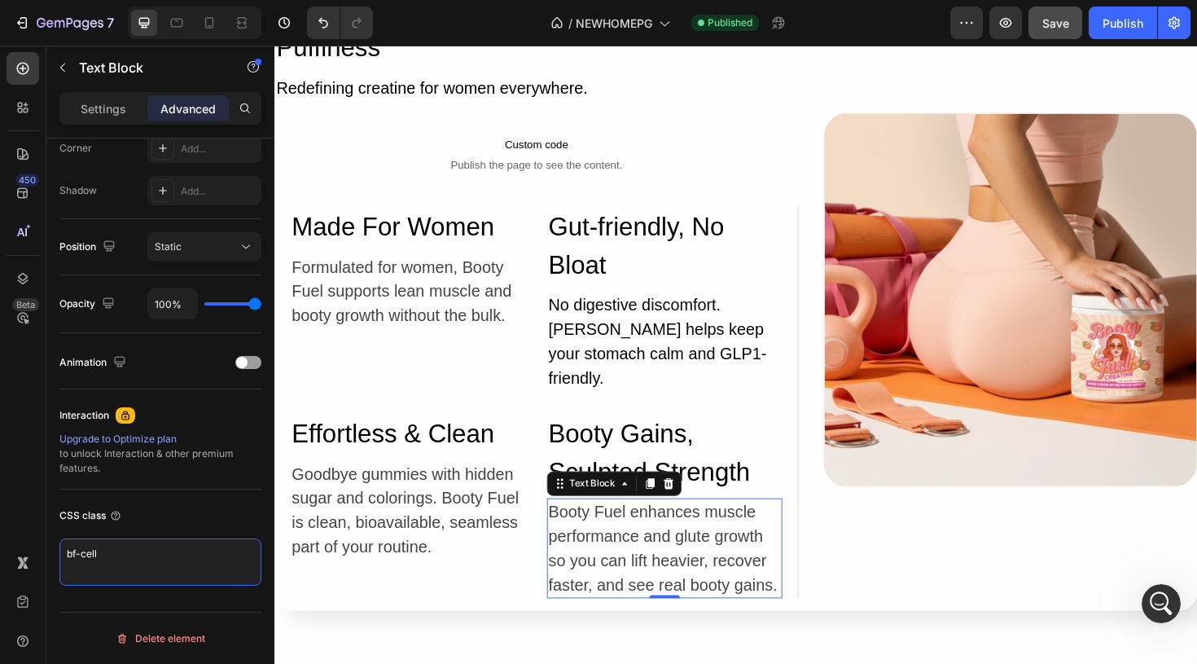
type textarea "bf-cell"
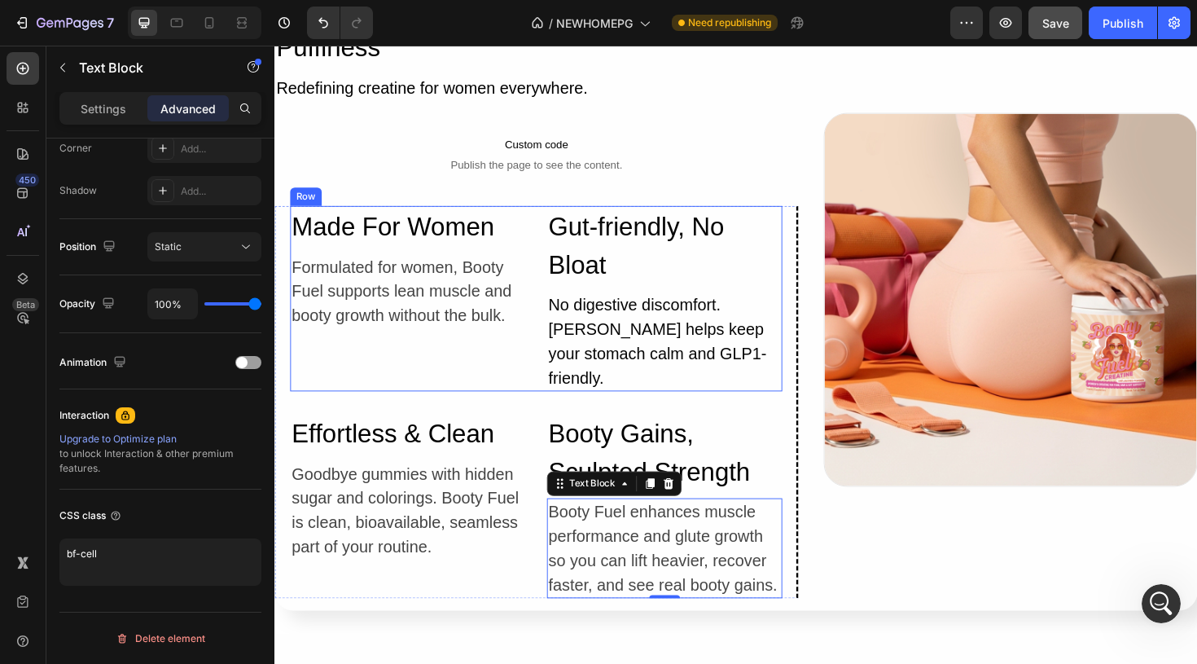
click at [545, 235] on div "Made For Women Heading Formulated for women, Booty Fuel supports lean muscle an…" at bounding box center [551, 313] width 521 height 196
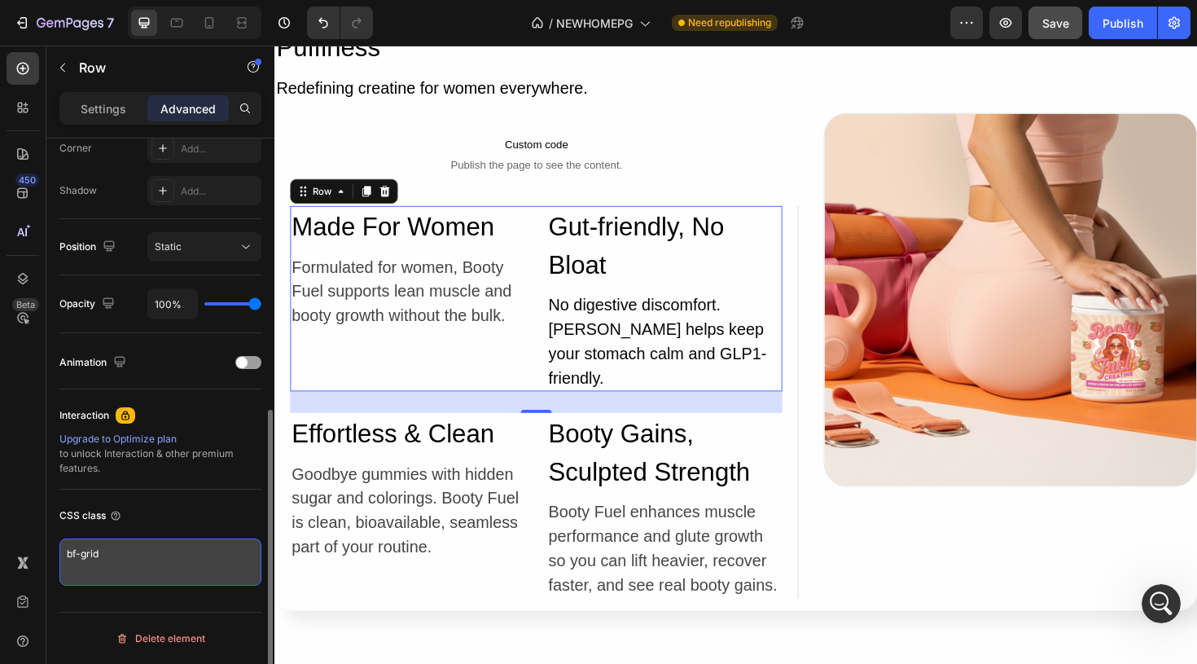
click at [141, 560] on textarea "bf-grid" at bounding box center [160, 561] width 202 height 47
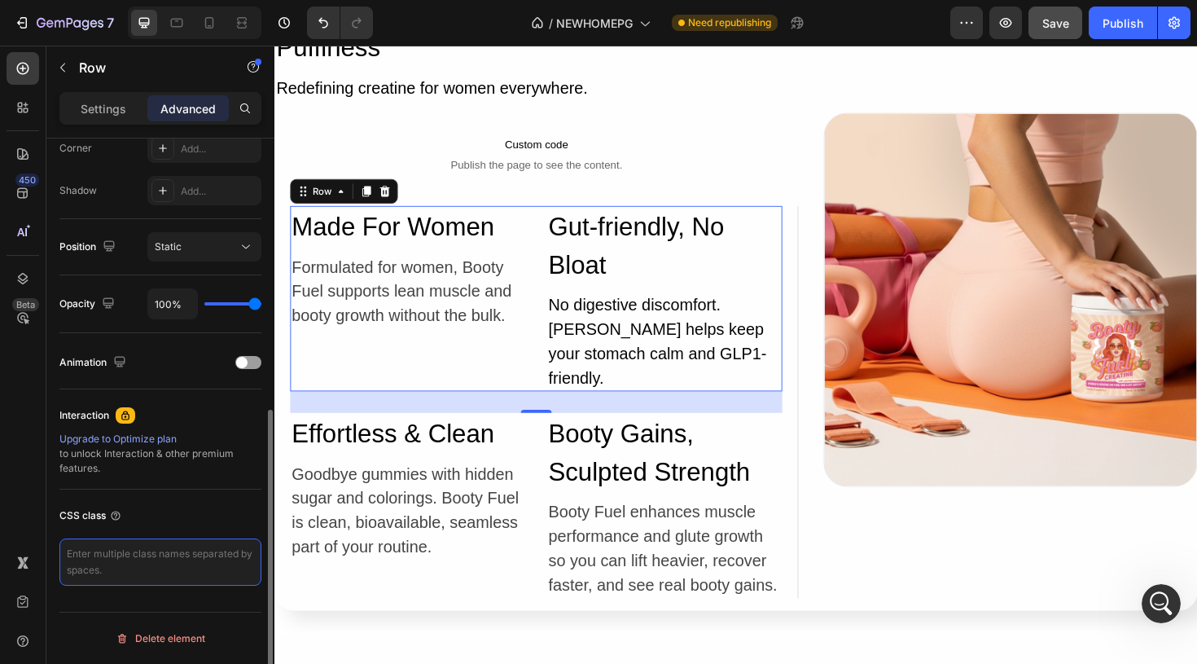
paste textarea "bf-row"
type textarea "bf-row"
click at [545, 441] on div "28" at bounding box center [551, 447] width 18 height 13
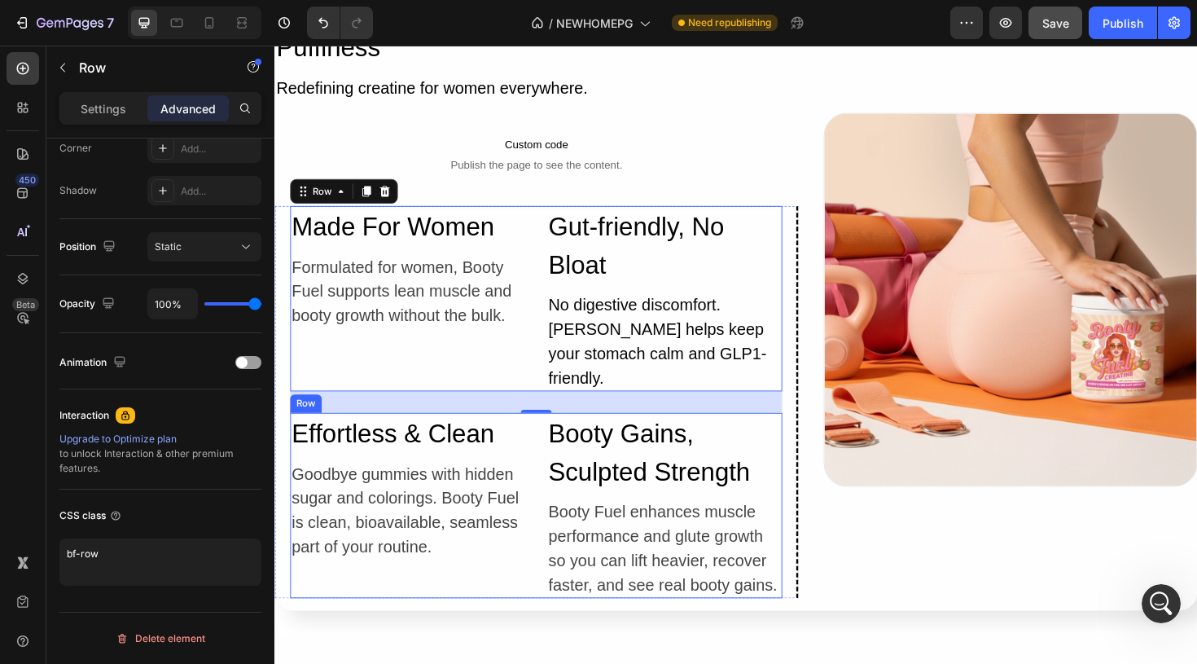
click at [537, 594] on div "Effortless & Clean Heading Goodbye gummies with hidden sugar and colorings. Boo…" at bounding box center [415, 532] width 249 height 196
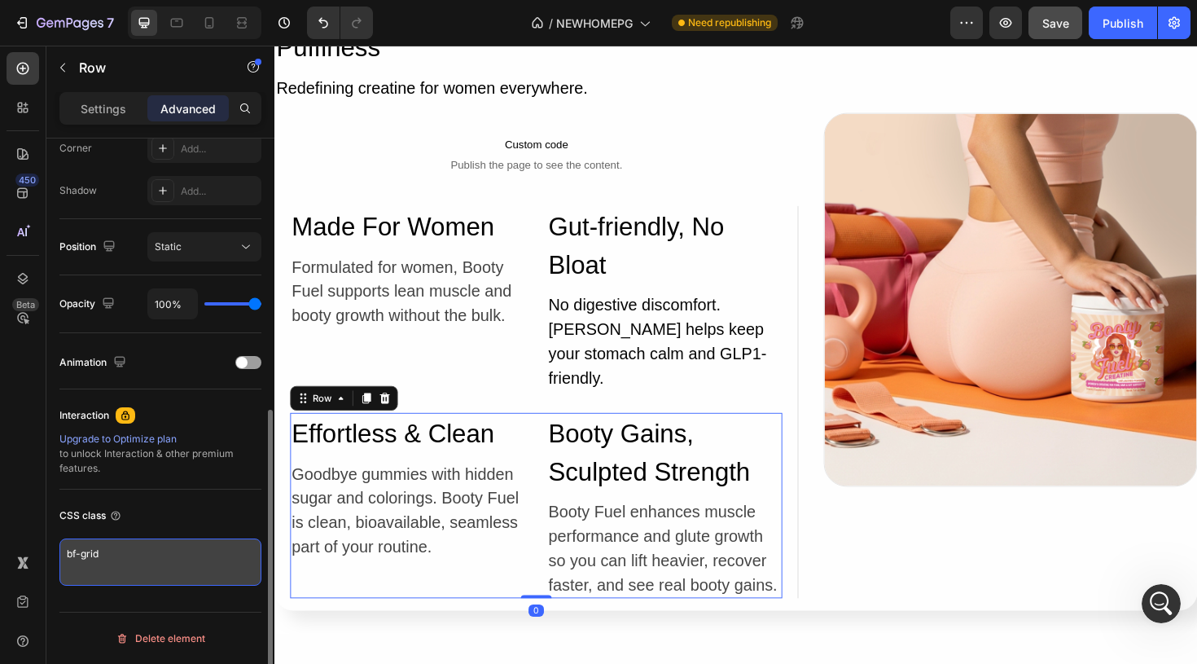
click at [107, 550] on textarea "bf-grid" at bounding box center [160, 561] width 202 height 47
click at [107, 551] on textarea "bf-grid" at bounding box center [160, 561] width 202 height 47
paste textarea "bf-row"
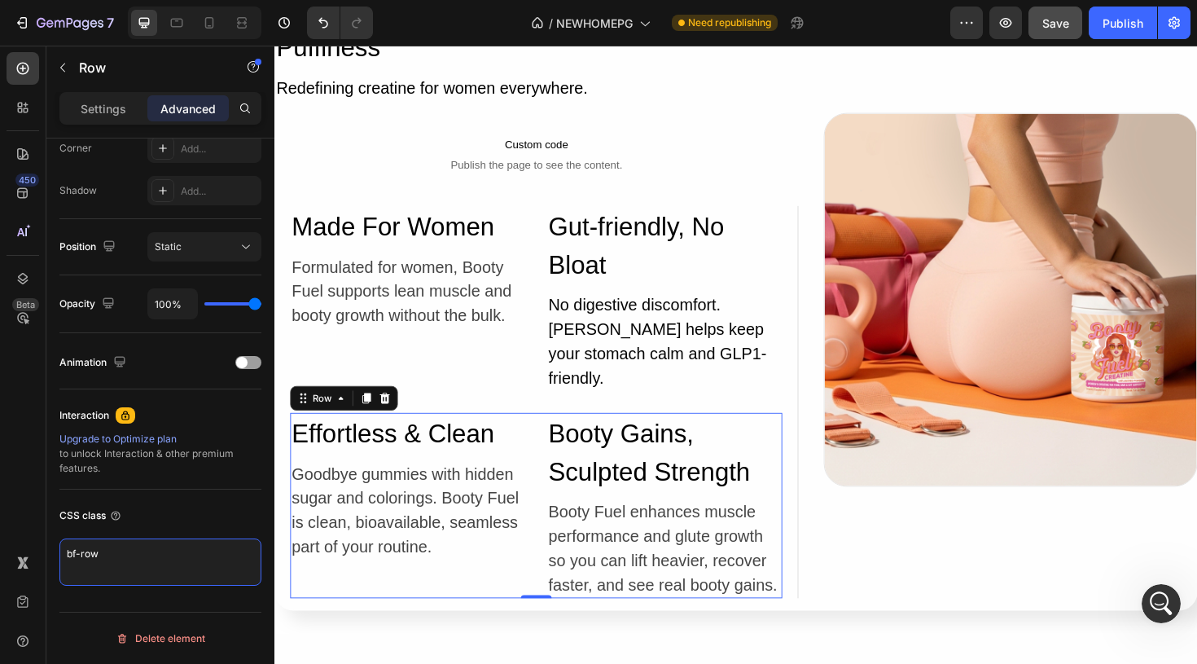
type textarea "bf-row"
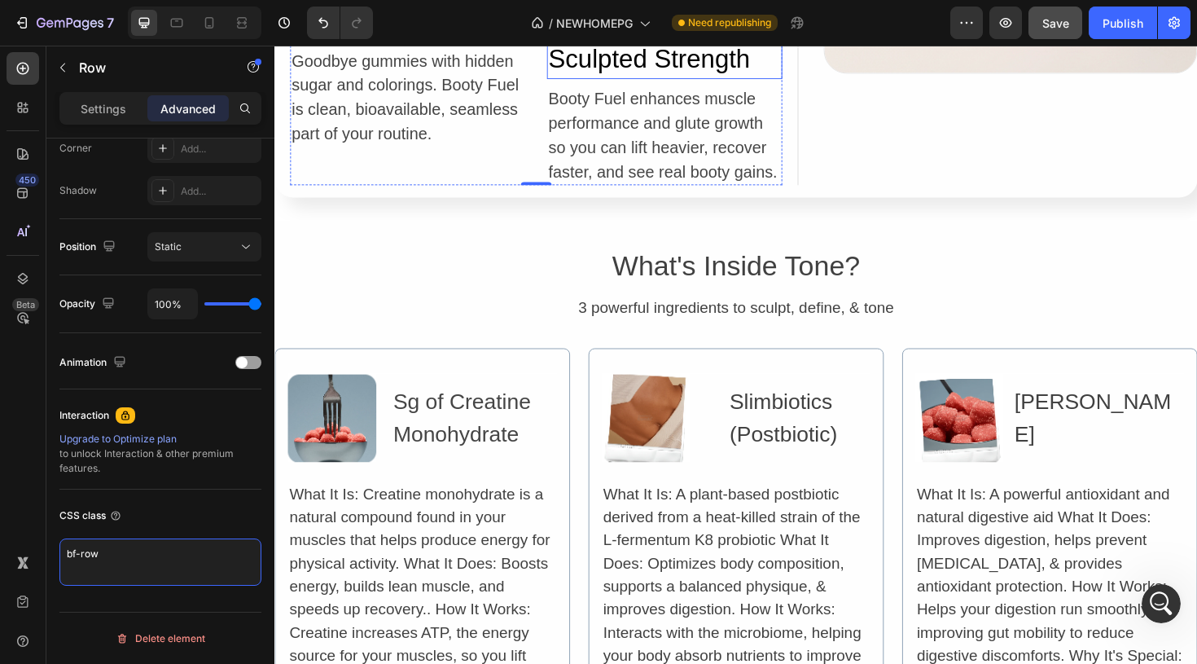
scroll to position [6724, 0]
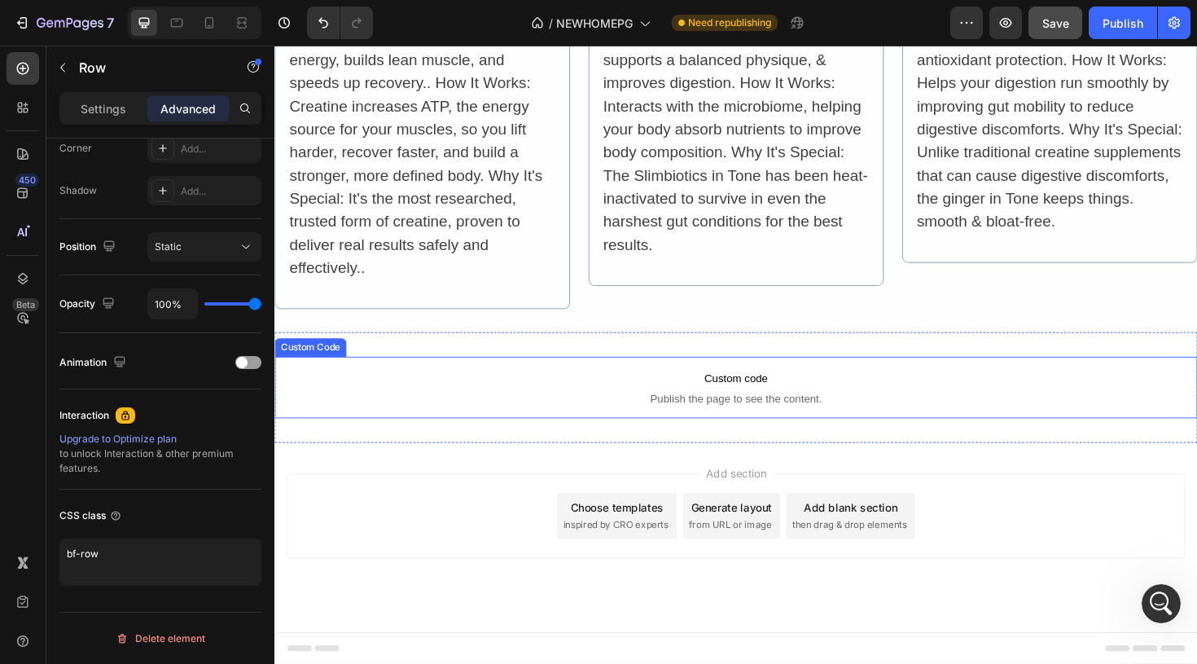
click at [1154, 387] on p "Custom code Publish the page to see the content." at bounding box center [762, 407] width 977 height 65
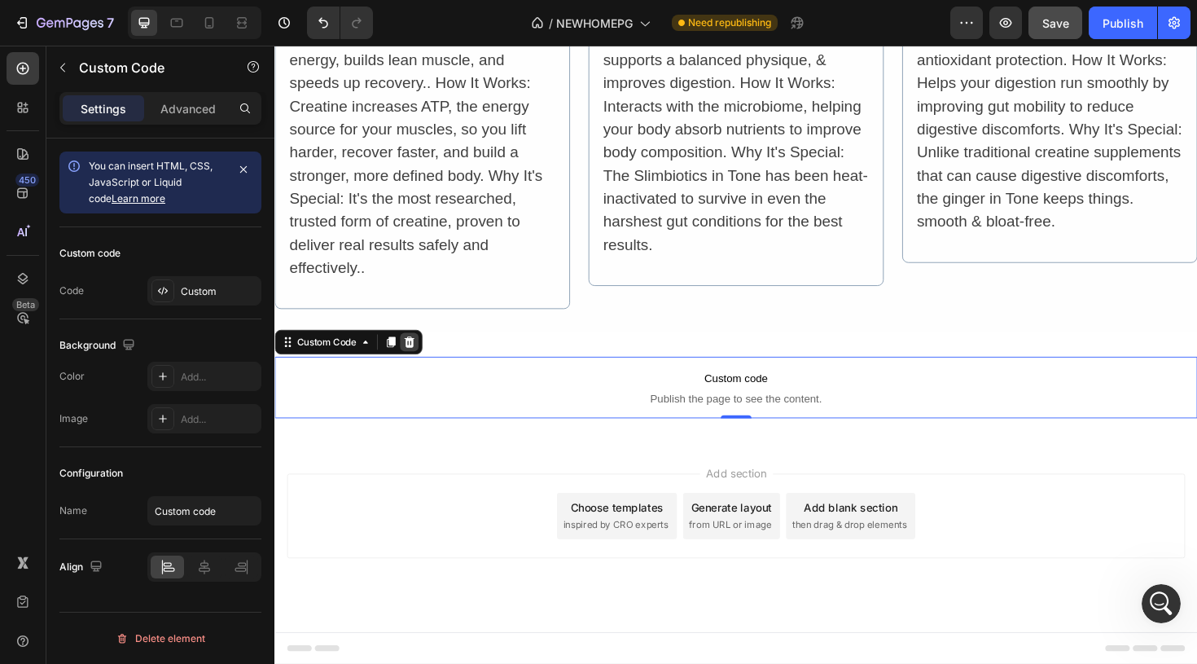
click at [423, 356] on icon at bounding box center [416, 359] width 13 height 13
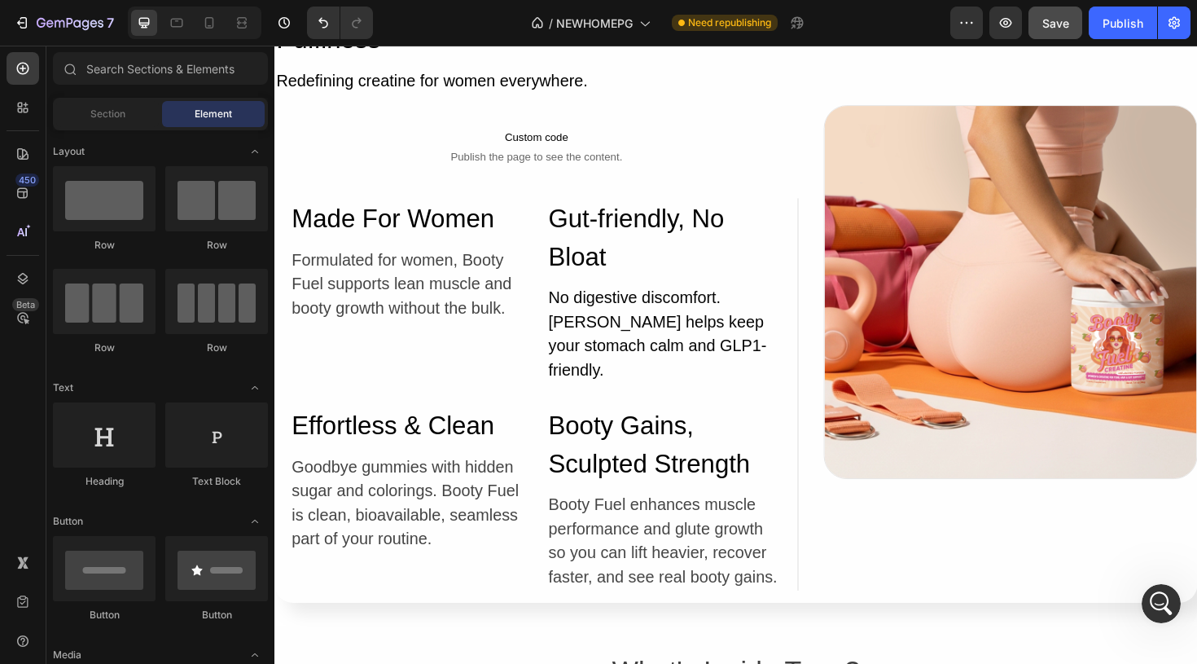
scroll to position [5766, 0]
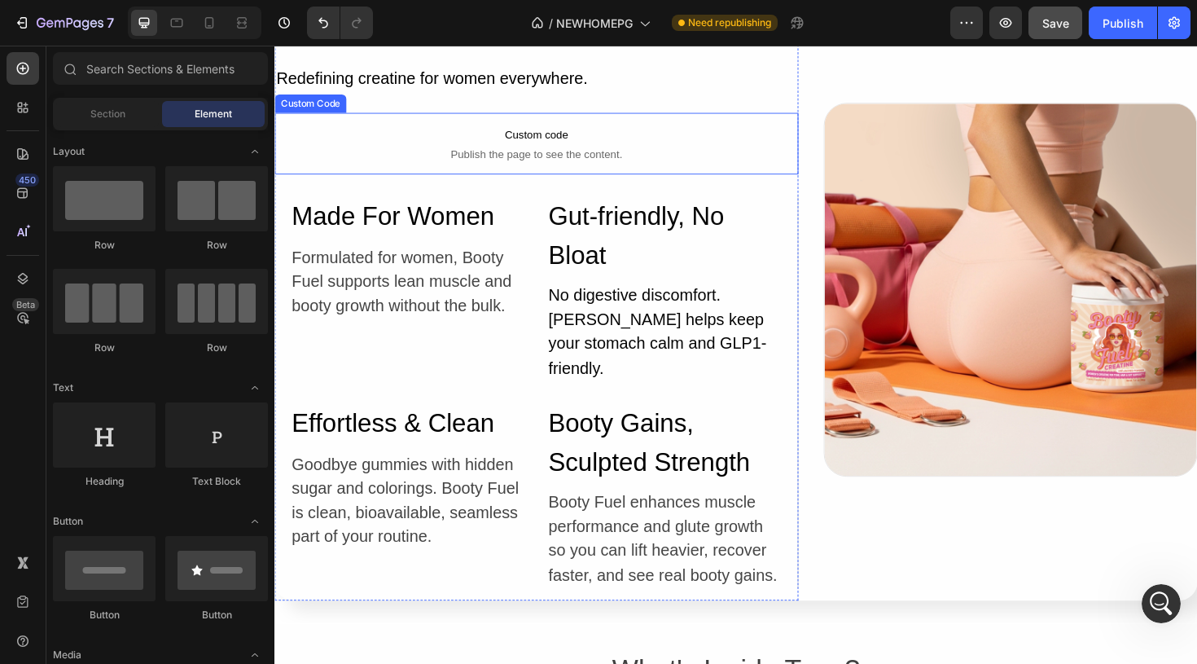
click at [594, 147] on span "Custom code" at bounding box center [551, 139] width 555 height 20
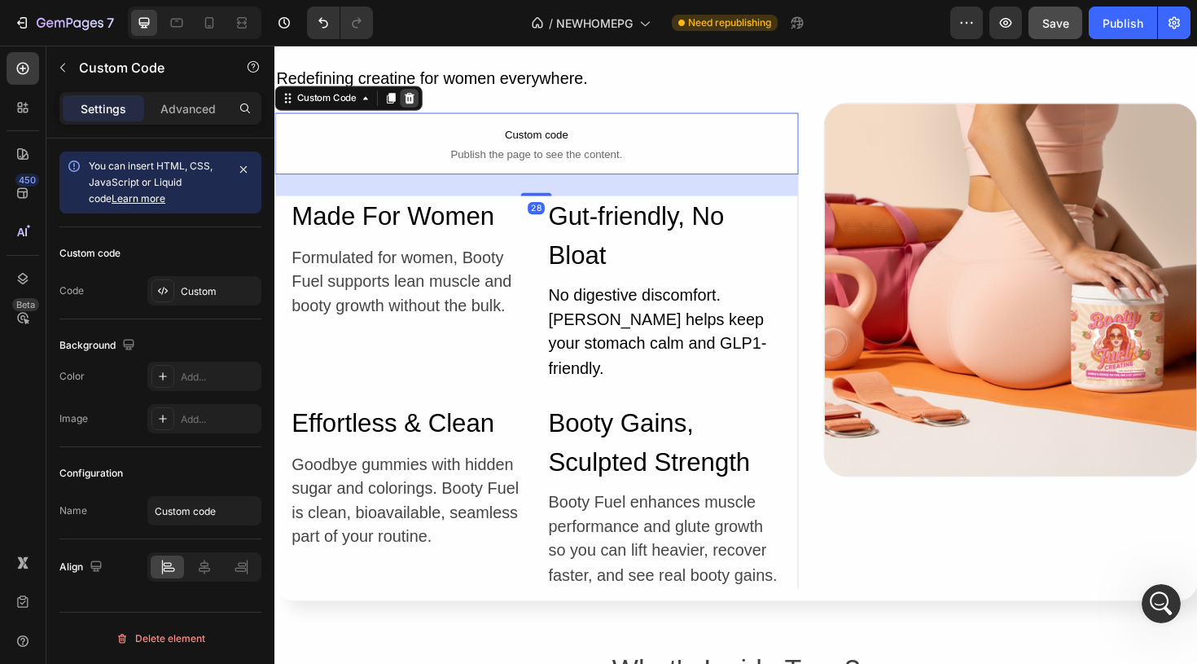
click at [419, 98] on icon at bounding box center [417, 100] width 11 height 11
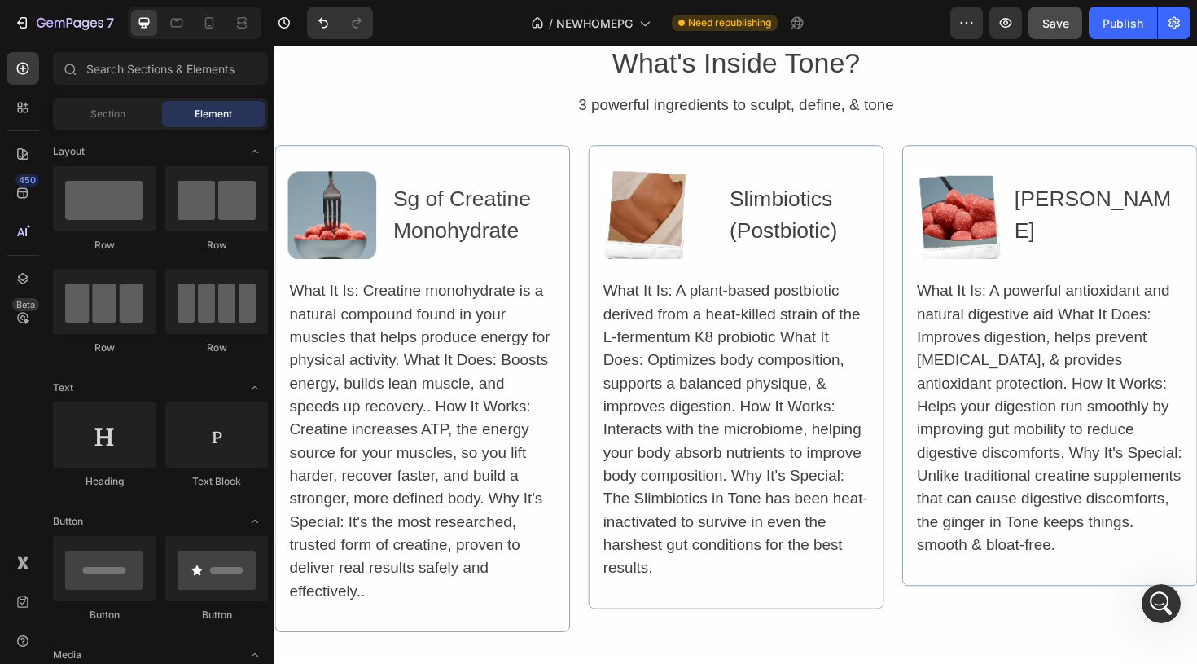
scroll to position [6579, 0]
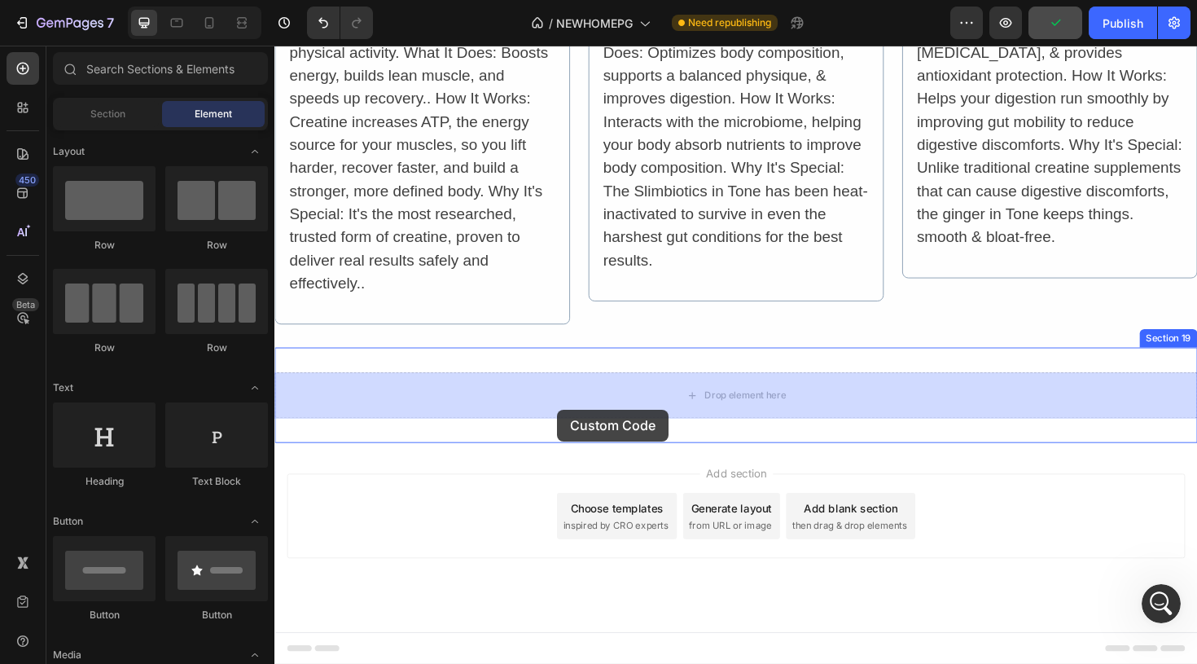
drag, startPoint x: 376, startPoint y: 643, endPoint x: 574, endPoint y: 431, distance: 290.4
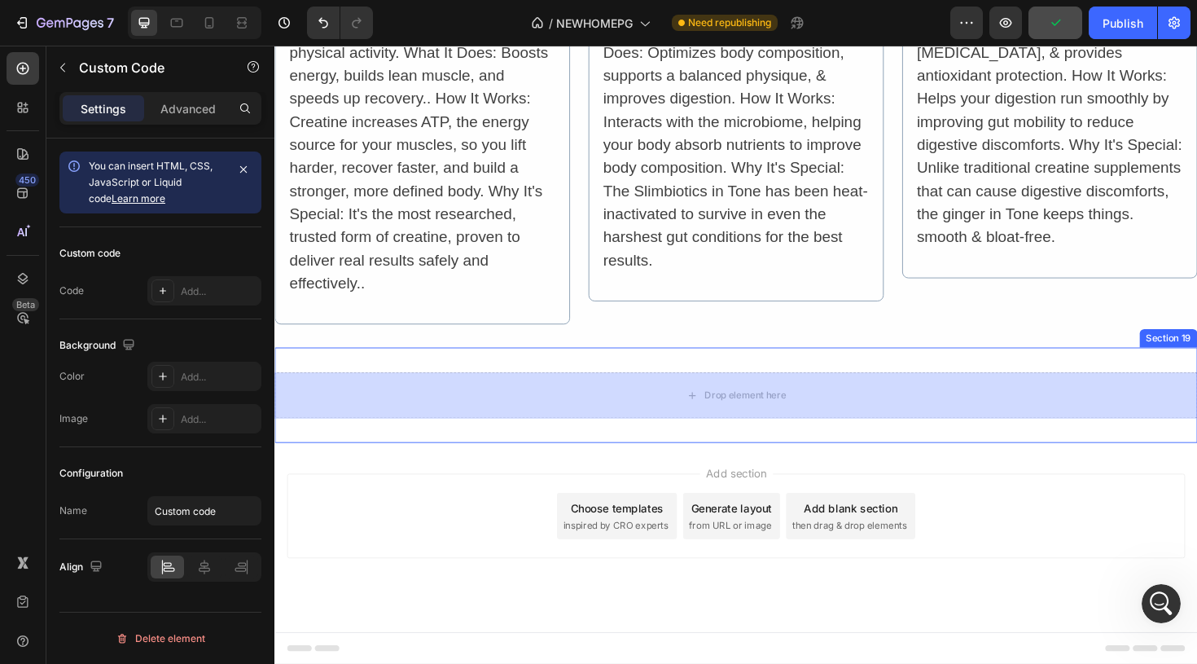
scroll to position [6576, 0]
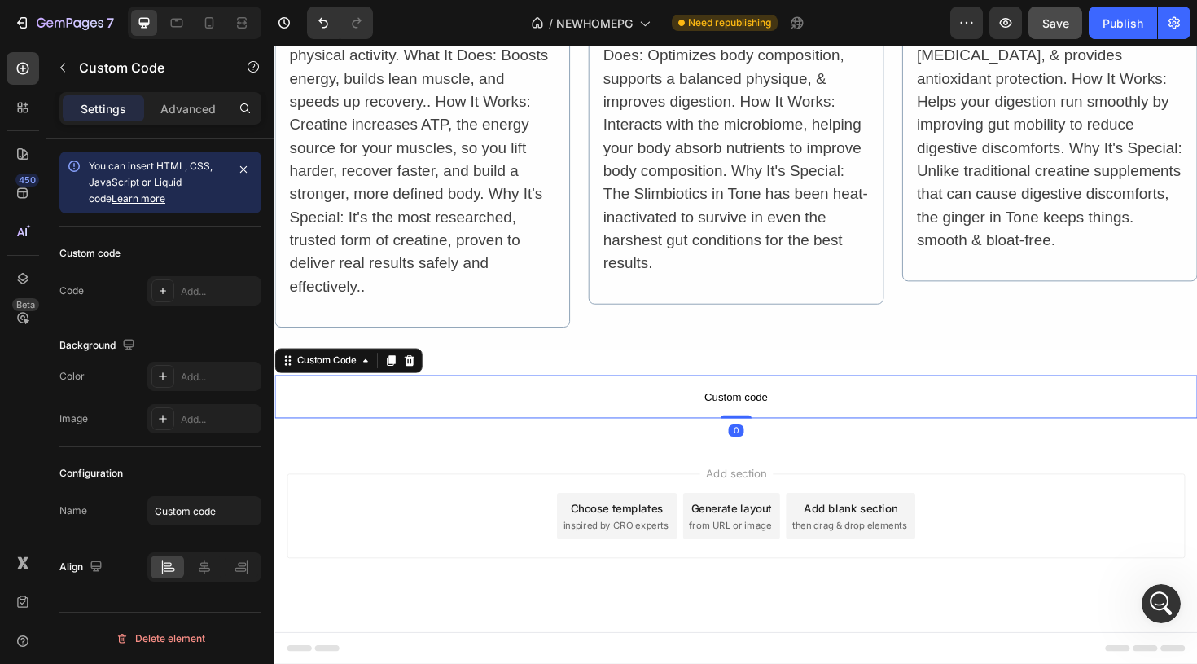
click at [712, 416] on span "Custom code" at bounding box center [762, 417] width 977 height 20
click at [763, 414] on span "Custom code" at bounding box center [762, 417] width 977 height 20
click at [160, 291] on icon at bounding box center [162, 290] width 13 height 13
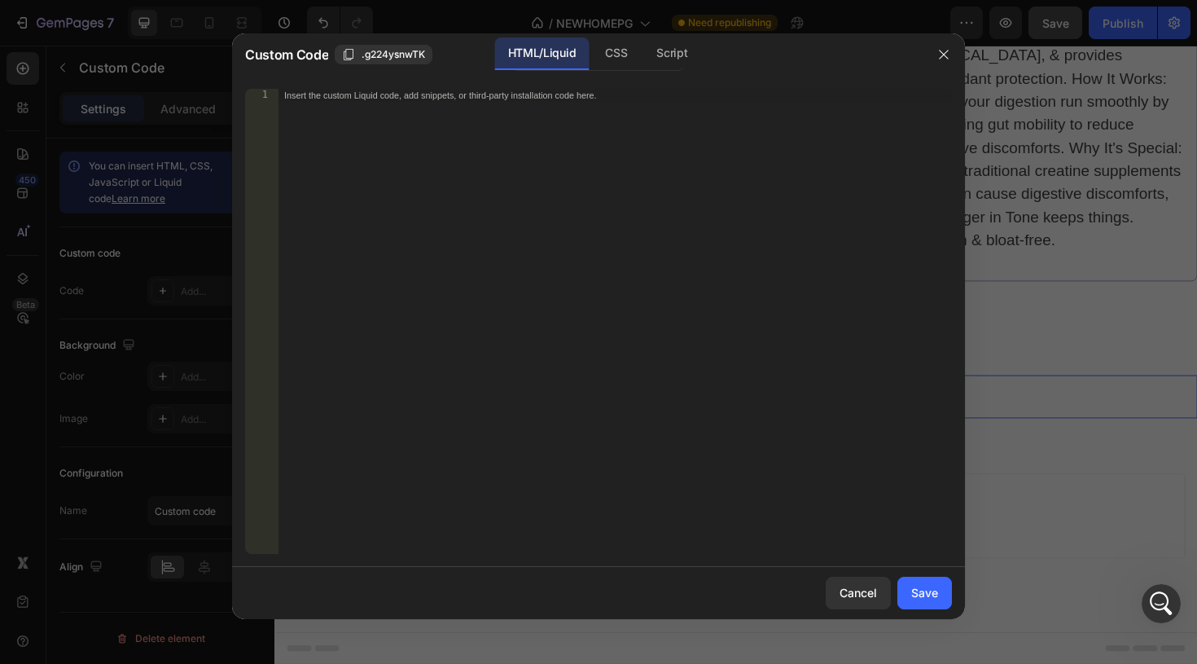
click at [407, 133] on div "Insert the custom Liquid code, add snippets, or third-party installation code h…" at bounding box center [615, 334] width 674 height 491
click at [643, 55] on div "CSS" at bounding box center [671, 53] width 57 height 33
click at [422, 107] on div "Insert the CSS code to style your content here." at bounding box center [615, 334] width 674 height 491
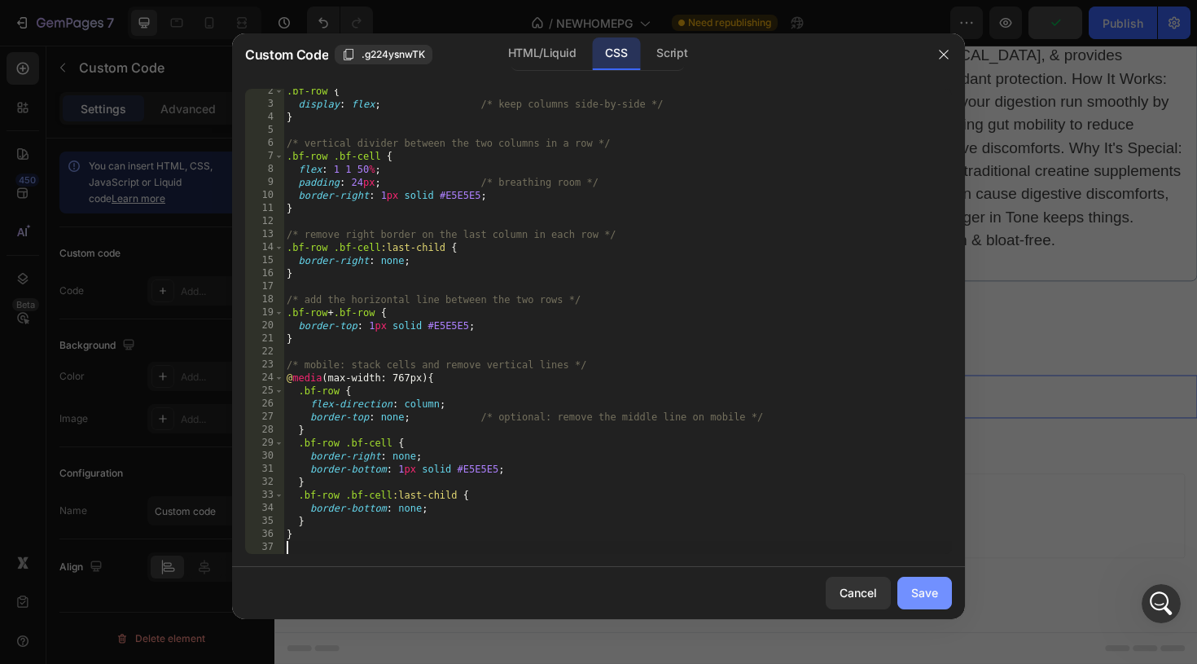
click at [927, 592] on div "Save" at bounding box center [924, 592] width 27 height 17
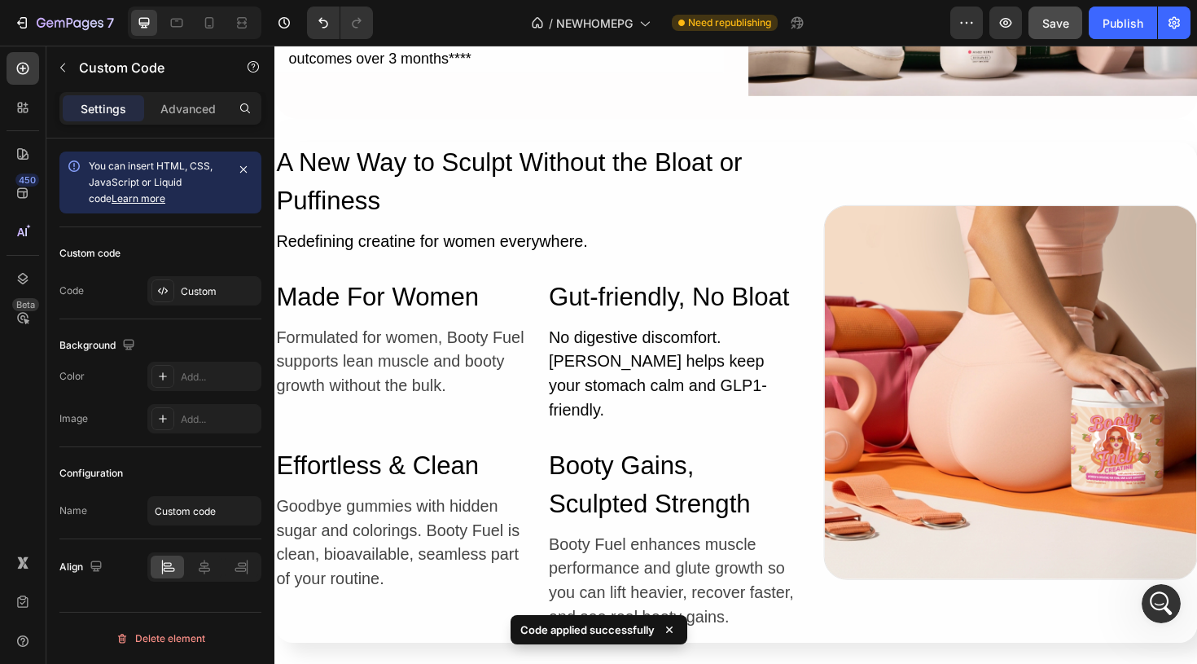
scroll to position [5698, 0]
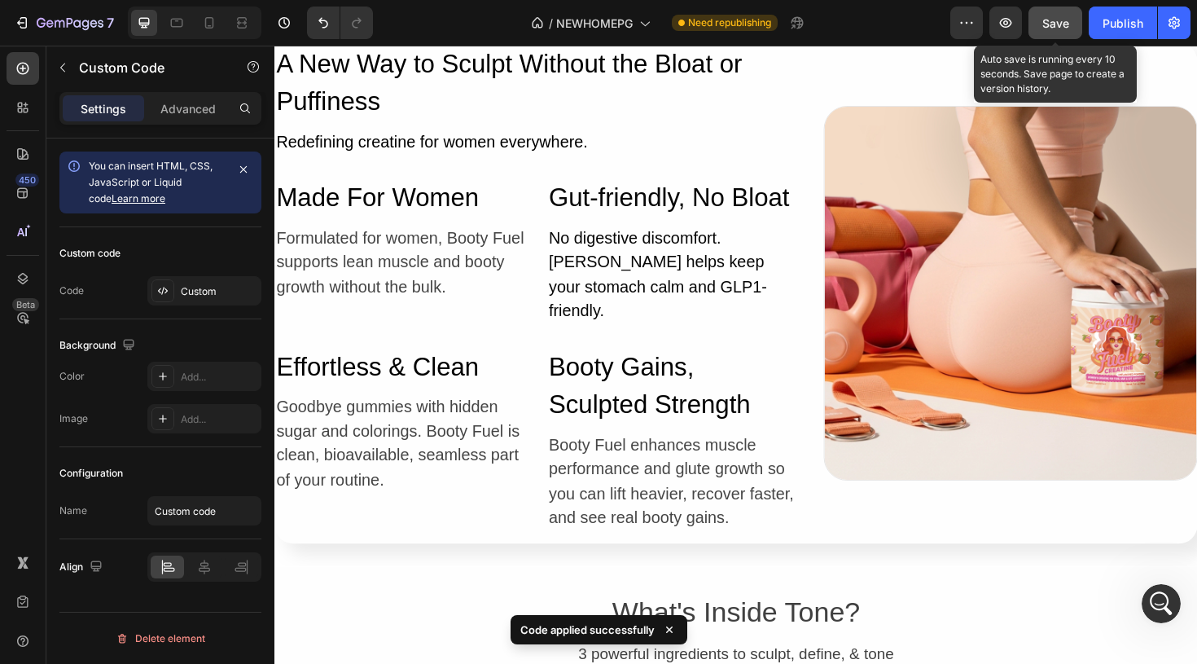
click at [1065, 33] on button "Save" at bounding box center [1055, 23] width 54 height 33
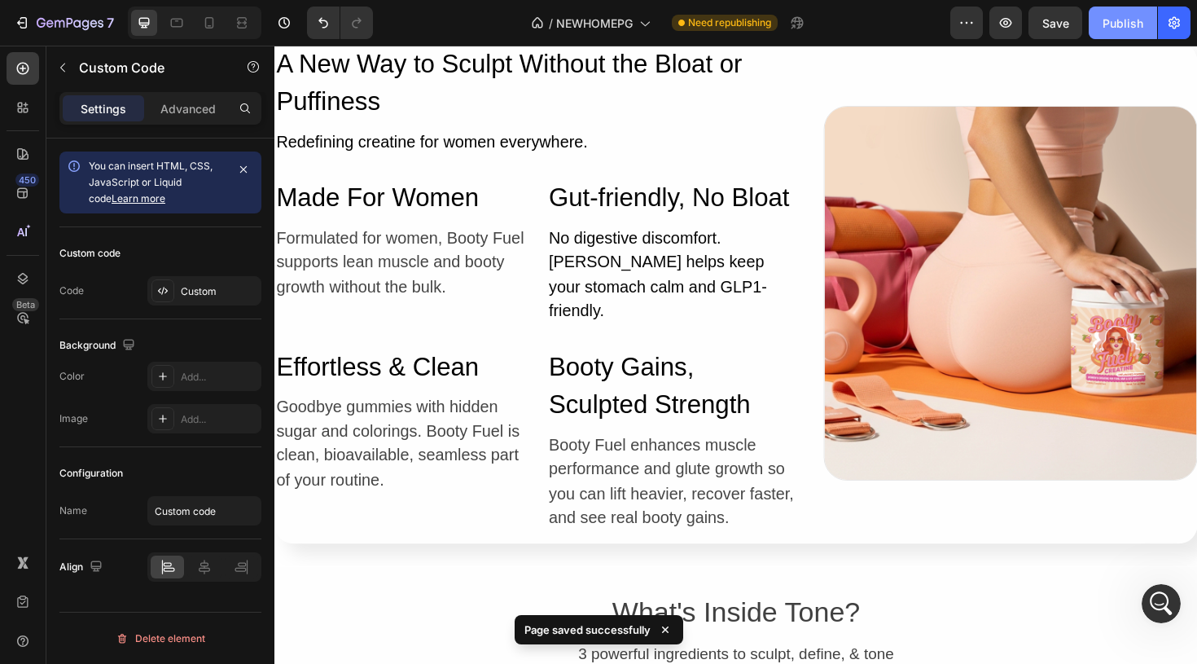
click at [1116, 34] on button "Publish" at bounding box center [1123, 23] width 68 height 33
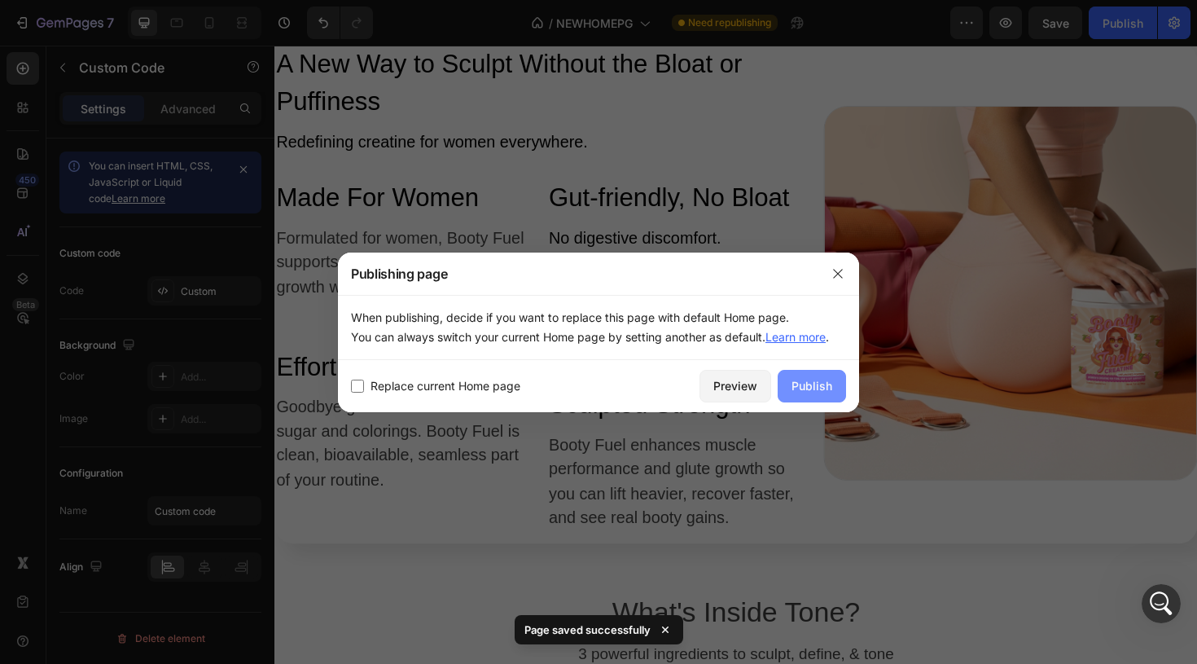
click at [814, 388] on div "Publish" at bounding box center [811, 385] width 41 height 17
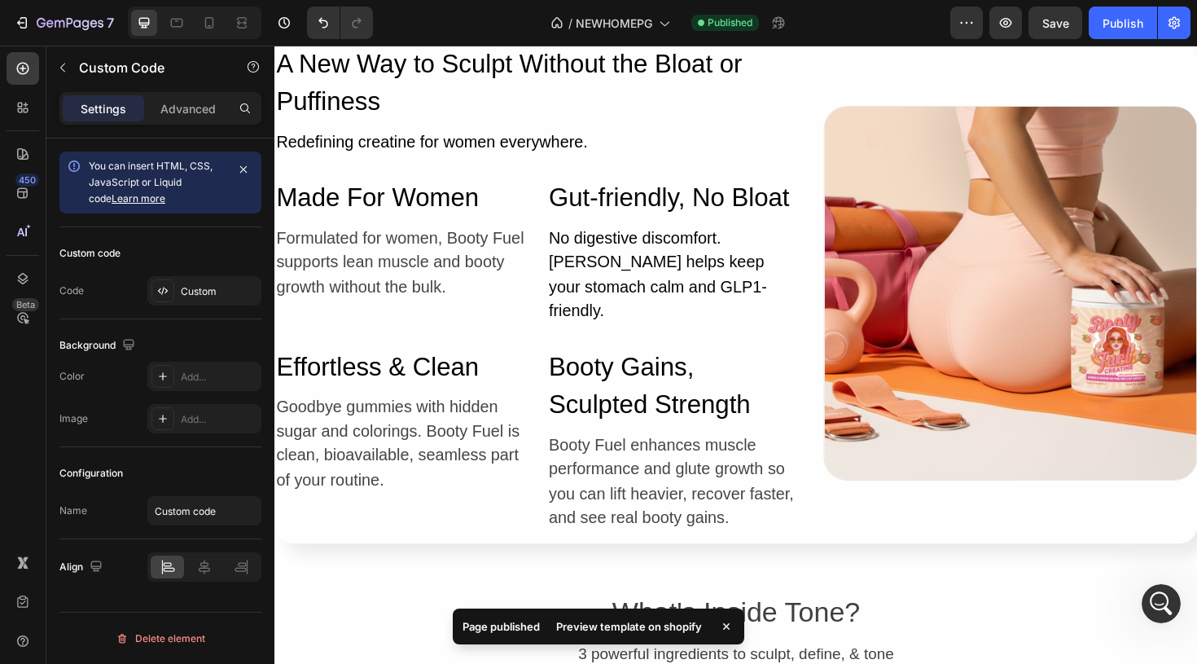
click at [646, 626] on div "Preview template on shopify" at bounding box center [628, 626] width 165 height 23
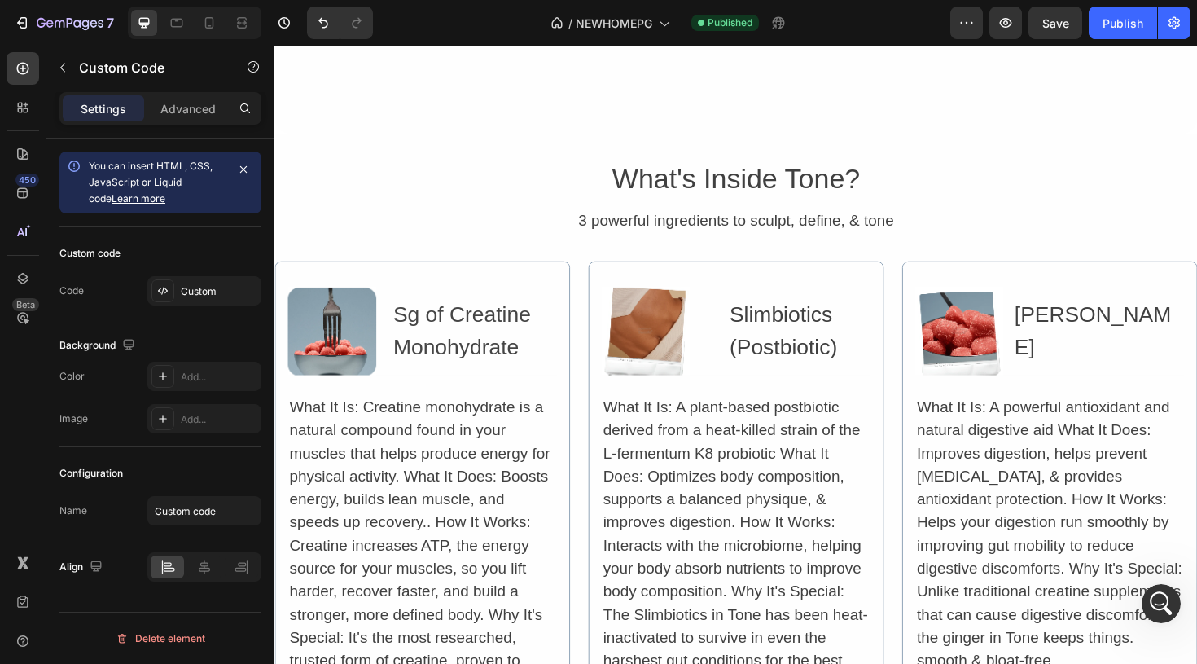
scroll to position [6596, 0]
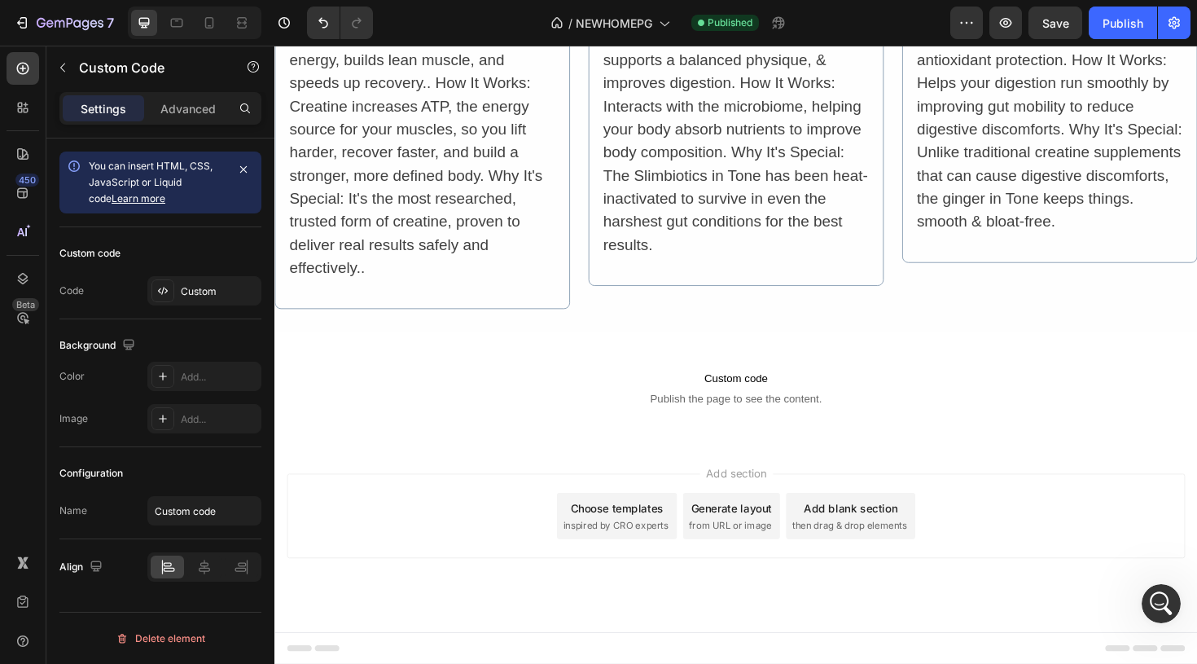
click at [757, 410] on span "Publish the page to see the content." at bounding box center [762, 418] width 977 height 16
click at [757, 392] on span "Custom code" at bounding box center [762, 398] width 977 height 20
click at [760, 413] on span "Publish the page to see the content." at bounding box center [762, 418] width 977 height 16
click at [967, 388] on span "Custom code" at bounding box center [762, 398] width 977 height 20
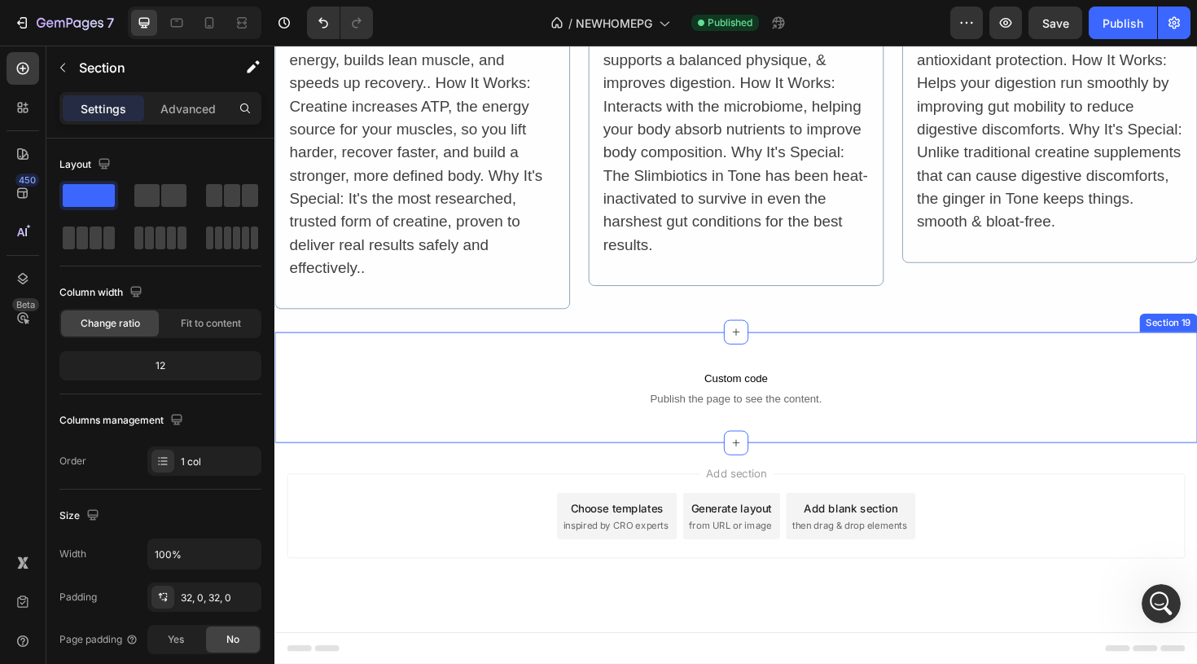
click at [748, 357] on div "Custom code Publish the page to see the content. Custom Code Section 19" at bounding box center [762, 407] width 977 height 117
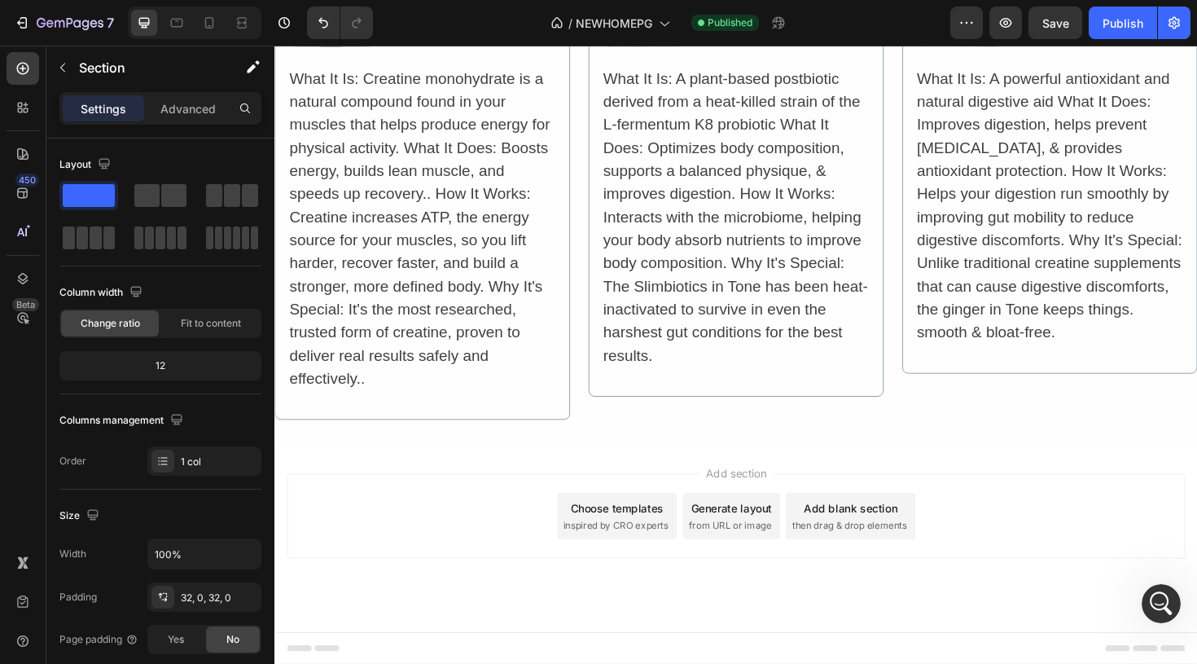
scroll to position [6478, 0]
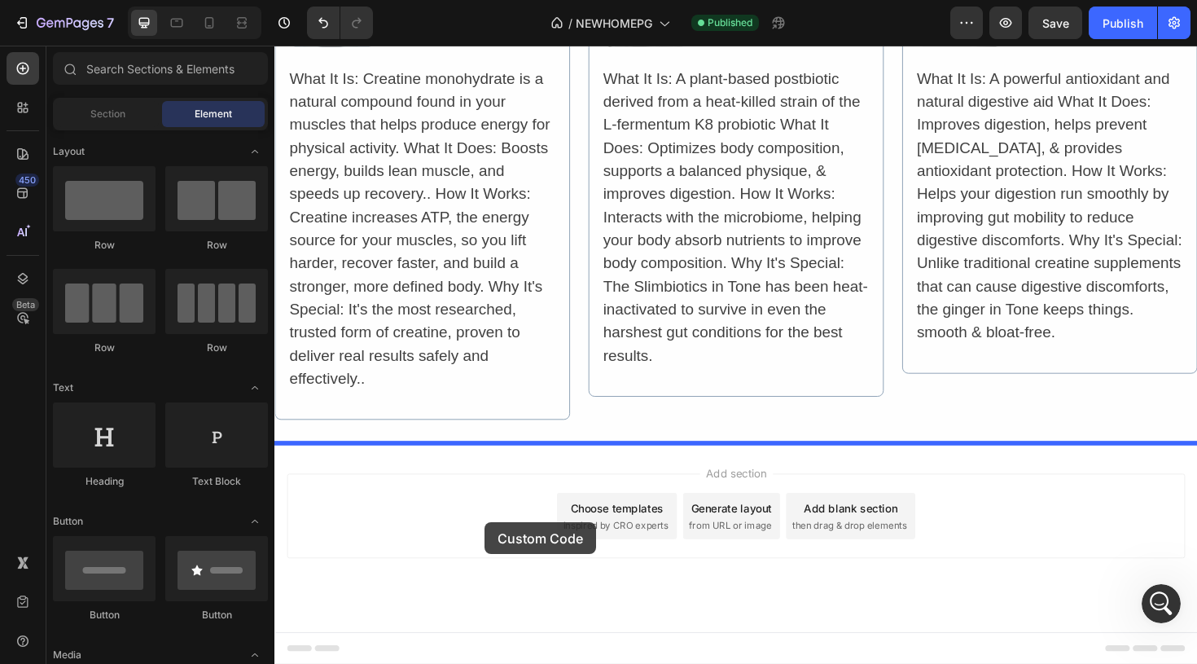
drag, startPoint x: 356, startPoint y: 650, endPoint x: 498, endPoint y: 550, distance: 173.5
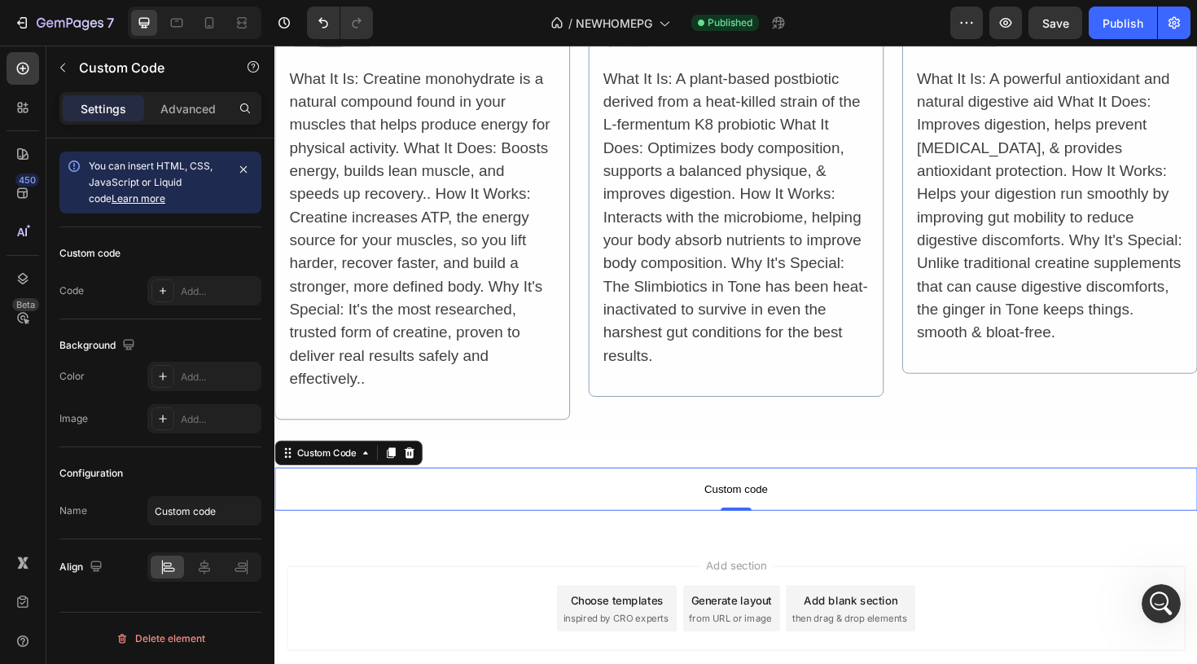
scroll to position [6576, 0]
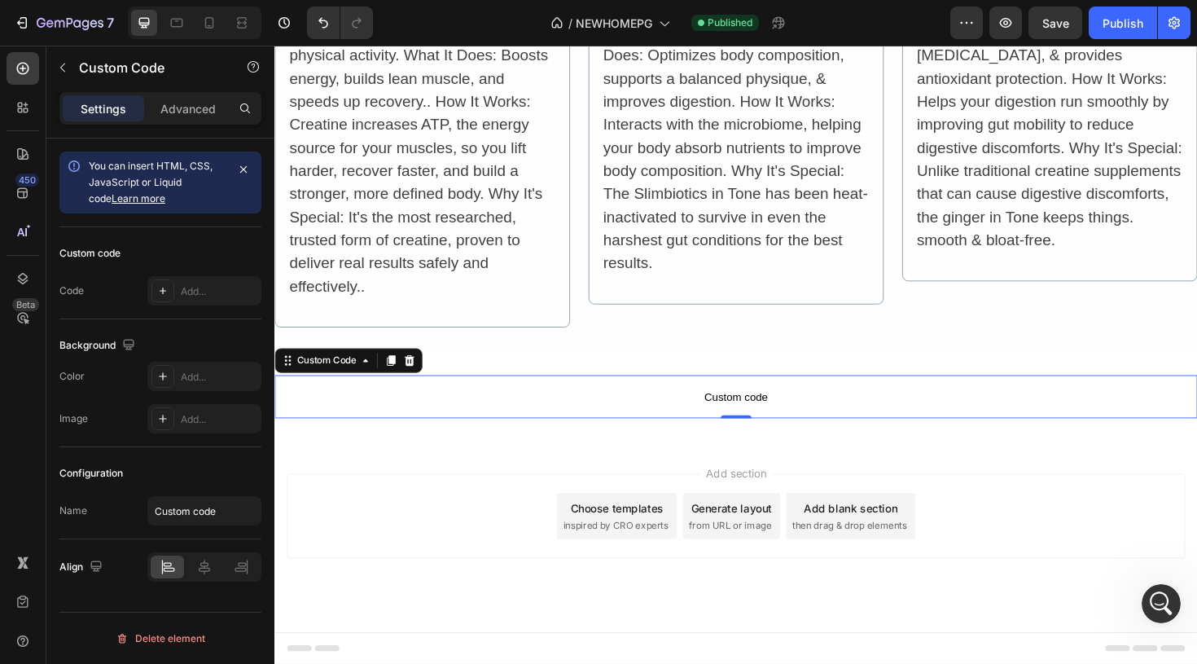
click at [721, 416] on span "Custom code" at bounding box center [762, 417] width 977 height 20
click at [168, 286] on icon at bounding box center [162, 290] width 13 height 13
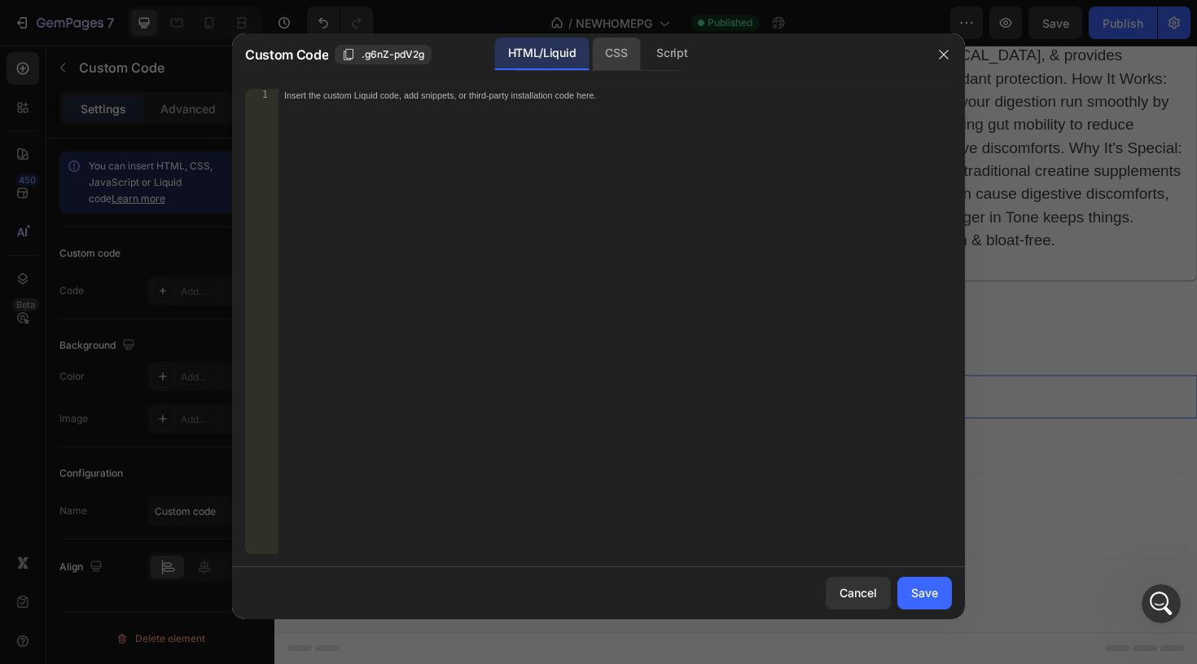
click at [643, 59] on div "CSS" at bounding box center [671, 53] width 57 height 33
click at [417, 108] on div "Insert the CSS code to style your content here." at bounding box center [615, 334] width 674 height 491
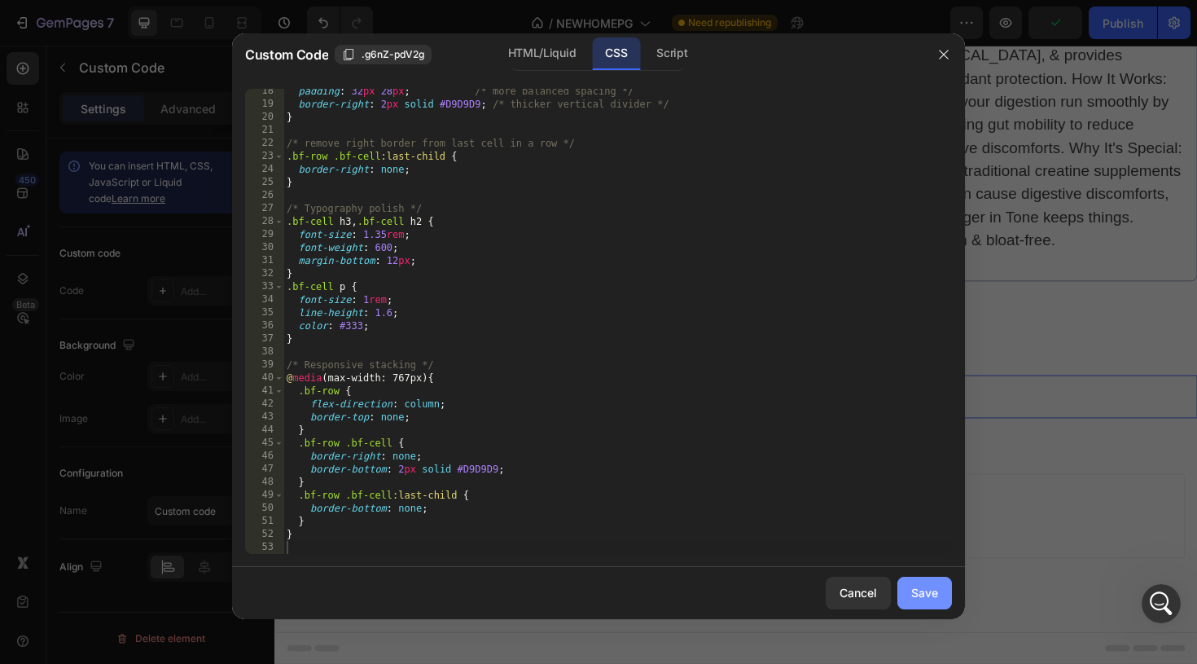
click at [926, 585] on div "Save" at bounding box center [924, 592] width 27 height 17
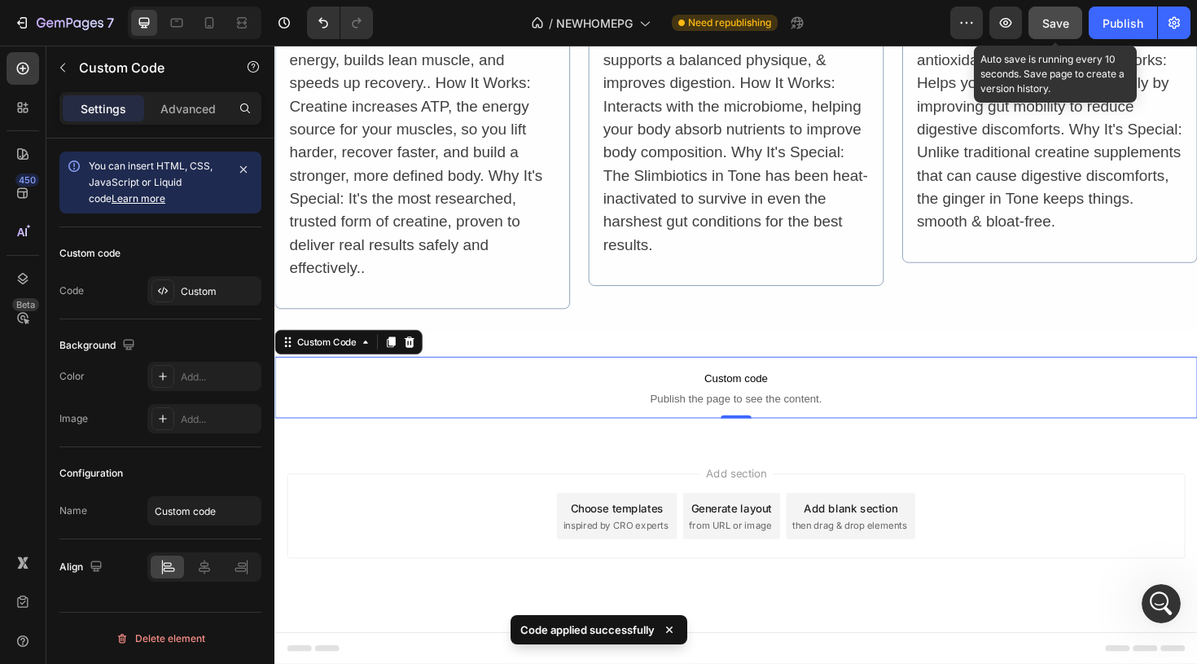
click at [1047, 35] on button "Save" at bounding box center [1055, 23] width 54 height 33
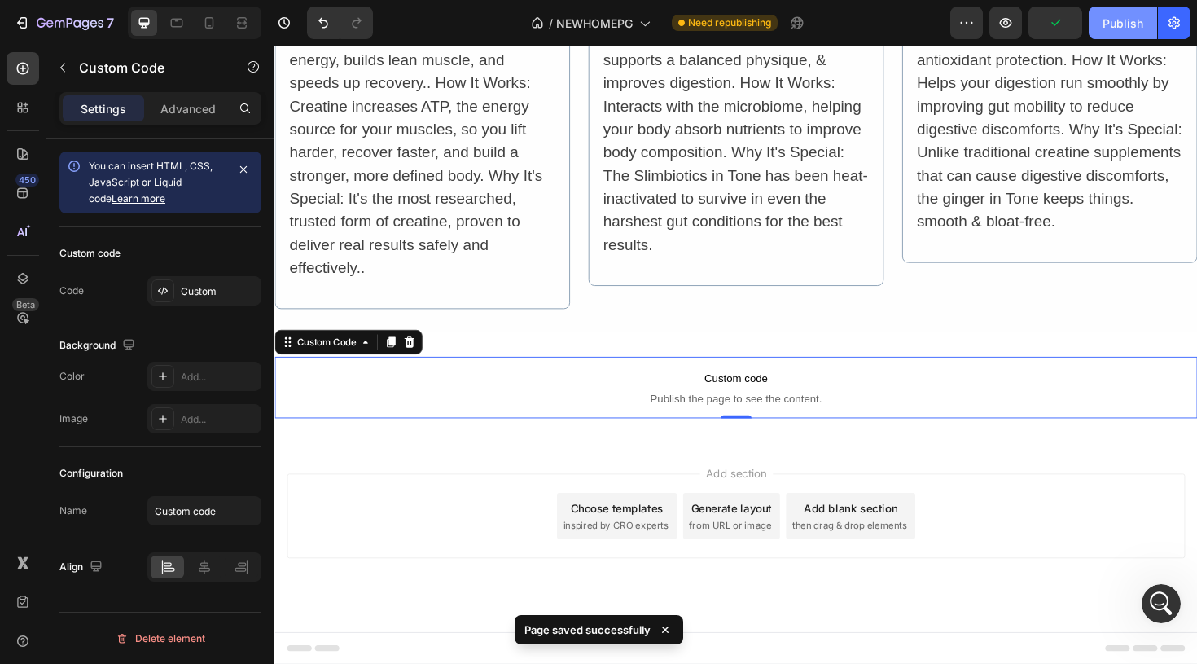
click at [1117, 32] on button "Publish" at bounding box center [1123, 23] width 68 height 33
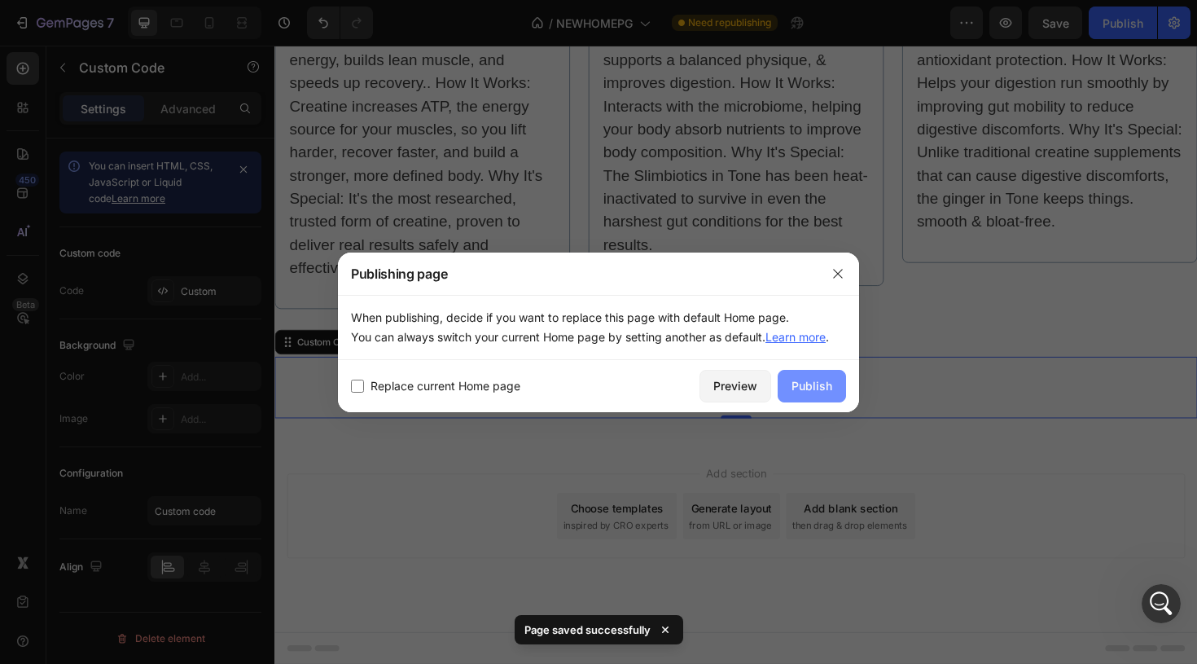
click at [802, 391] on div "Publish" at bounding box center [811, 385] width 41 height 17
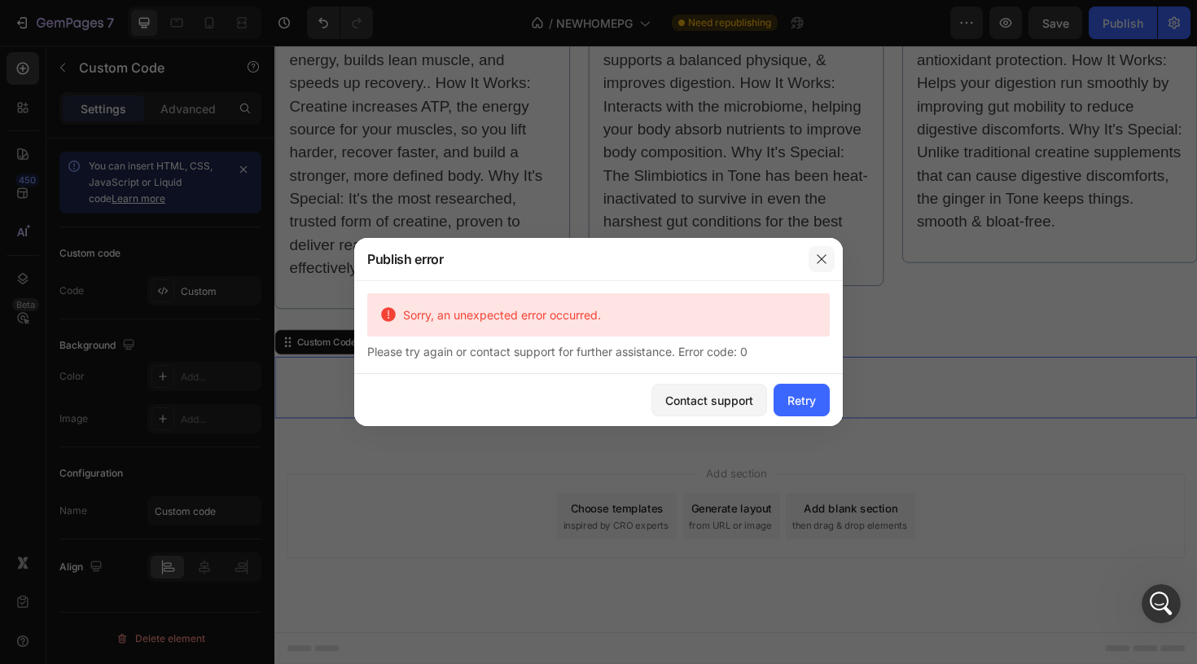
click at [822, 261] on icon "button" at bounding box center [821, 258] width 13 height 13
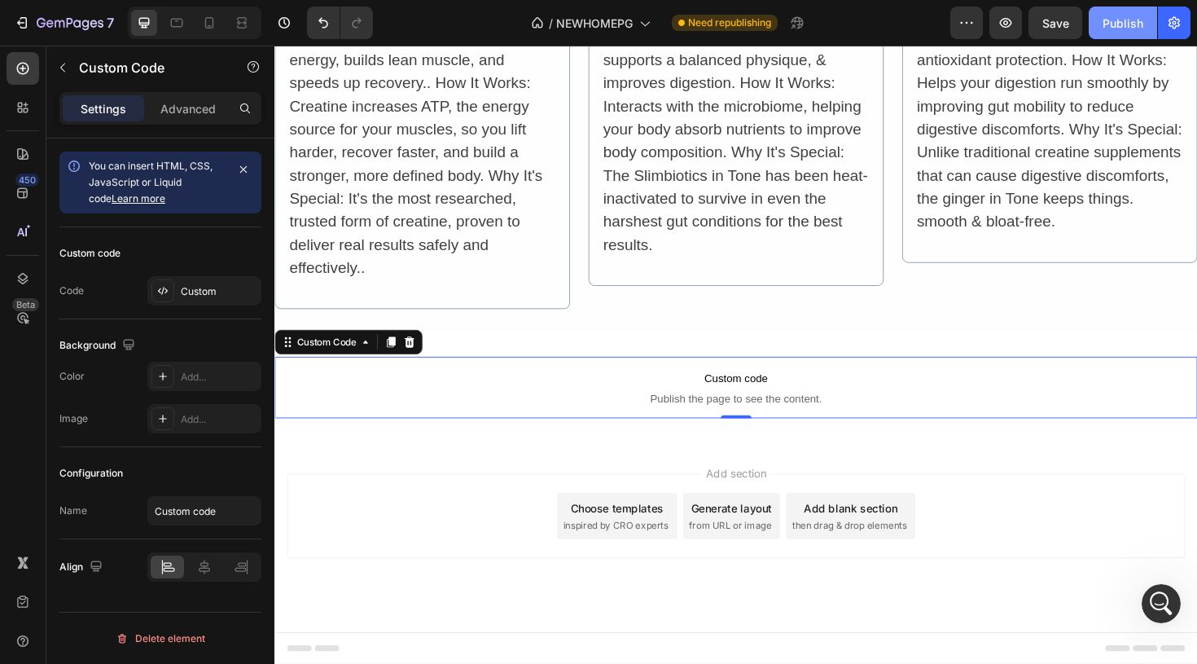
click at [1133, 19] on div "Publish" at bounding box center [1123, 23] width 41 height 17
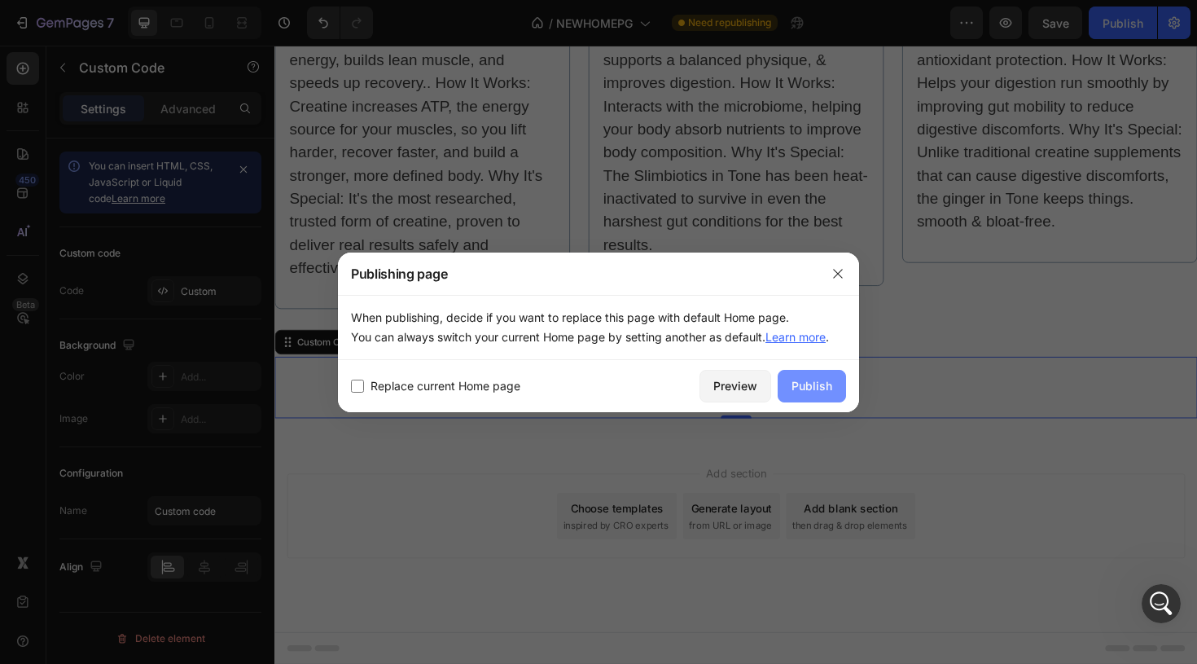
click at [807, 373] on button "Publish" at bounding box center [812, 386] width 68 height 33
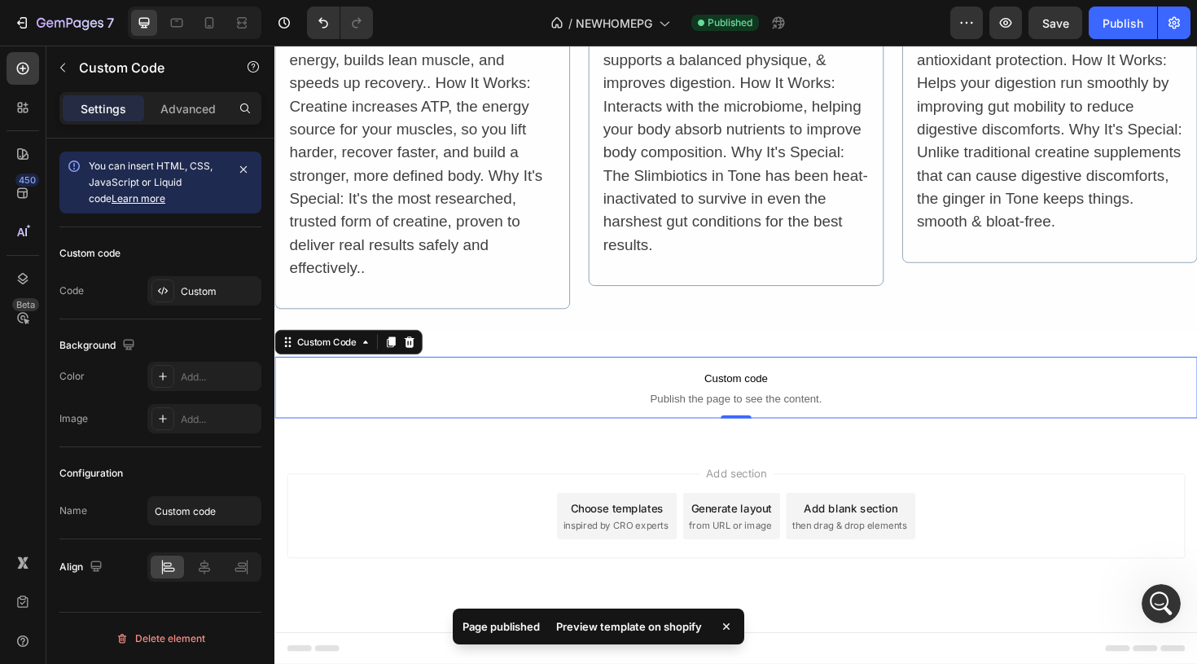
click at [624, 632] on div "Preview template on shopify" at bounding box center [628, 626] width 165 height 23
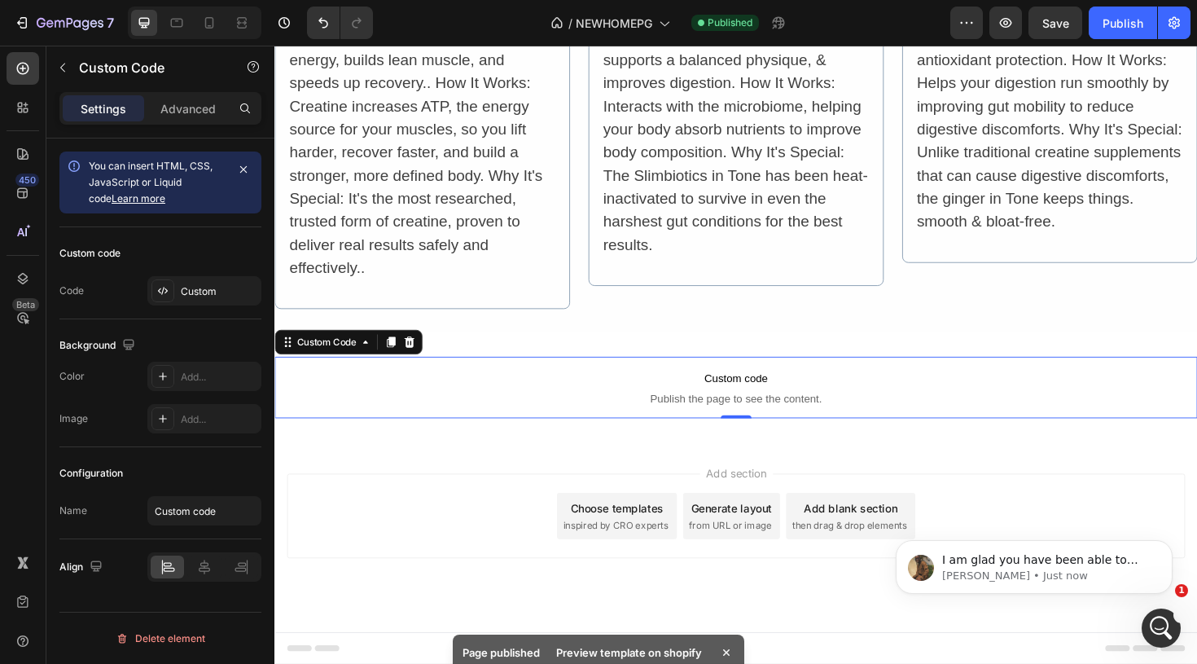
scroll to position [1724, 0]
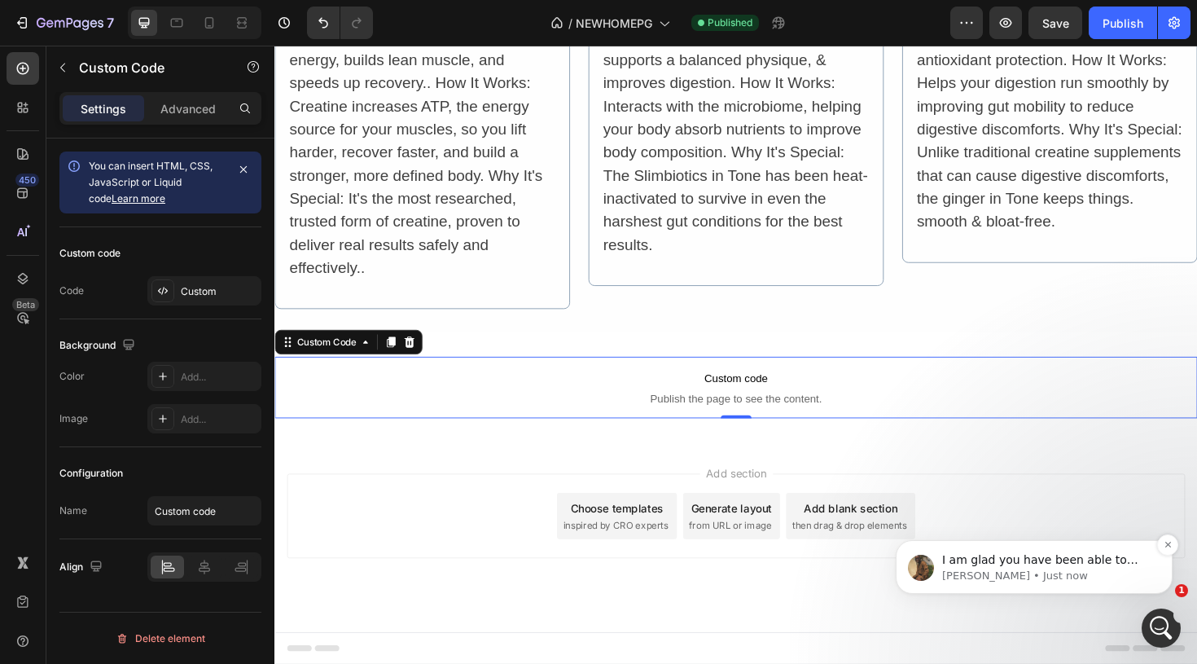
click at [1068, 555] on p "I am glad you have been able to resolve the first concern about the image. Rega…" at bounding box center [1047, 560] width 210 height 16
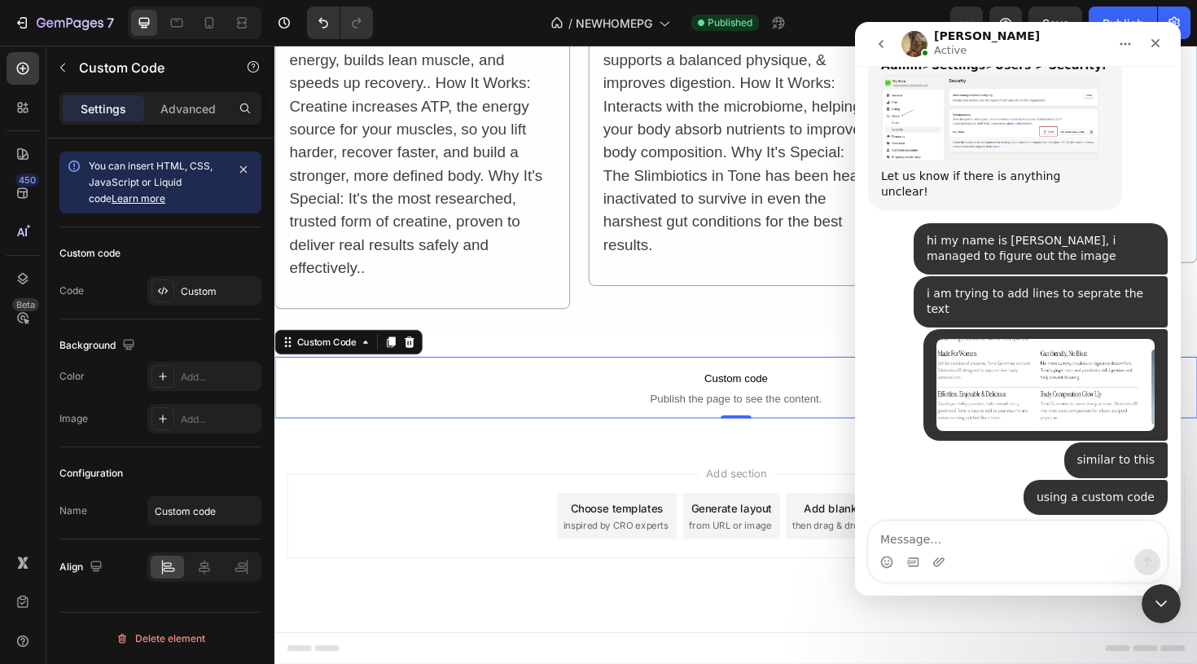
scroll to position [1751, 0]
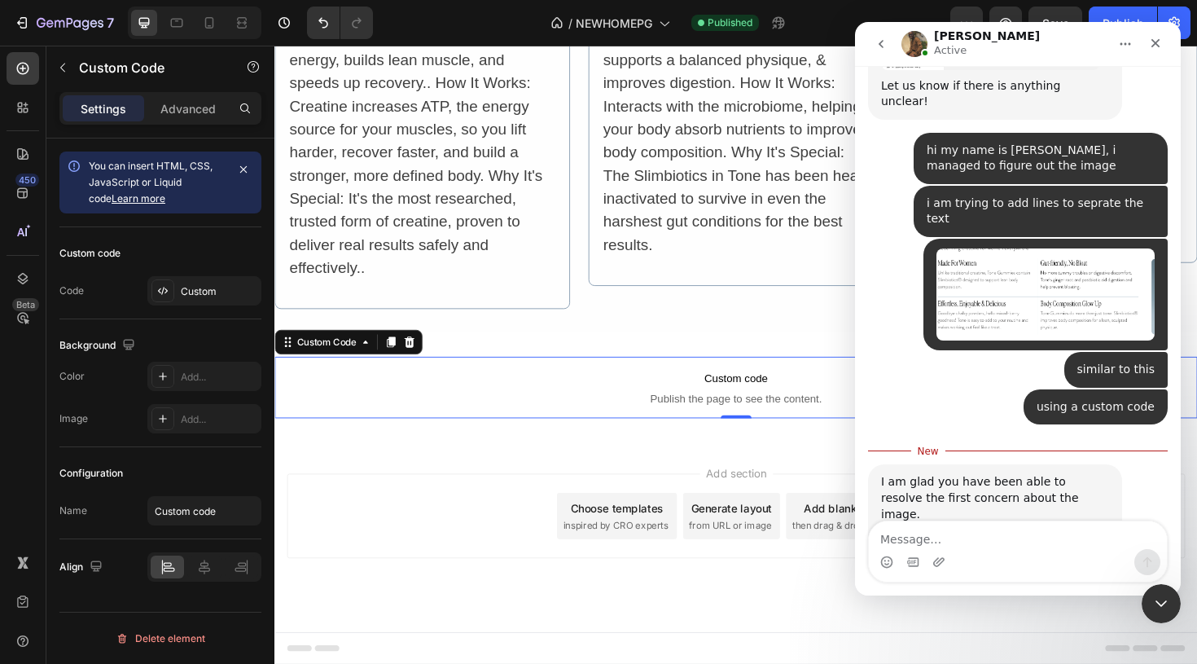
click at [995, 531] on textarea "Message…" at bounding box center [1018, 535] width 298 height 28
type textarea "ok thank you"
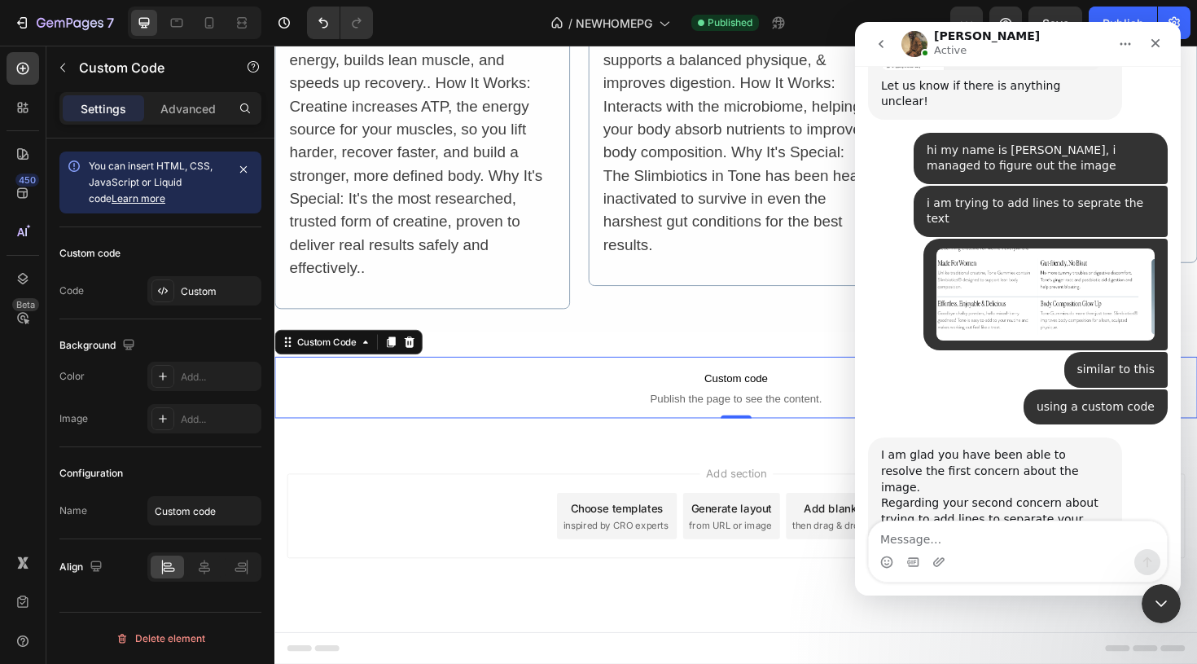
scroll to position [1772, 0]
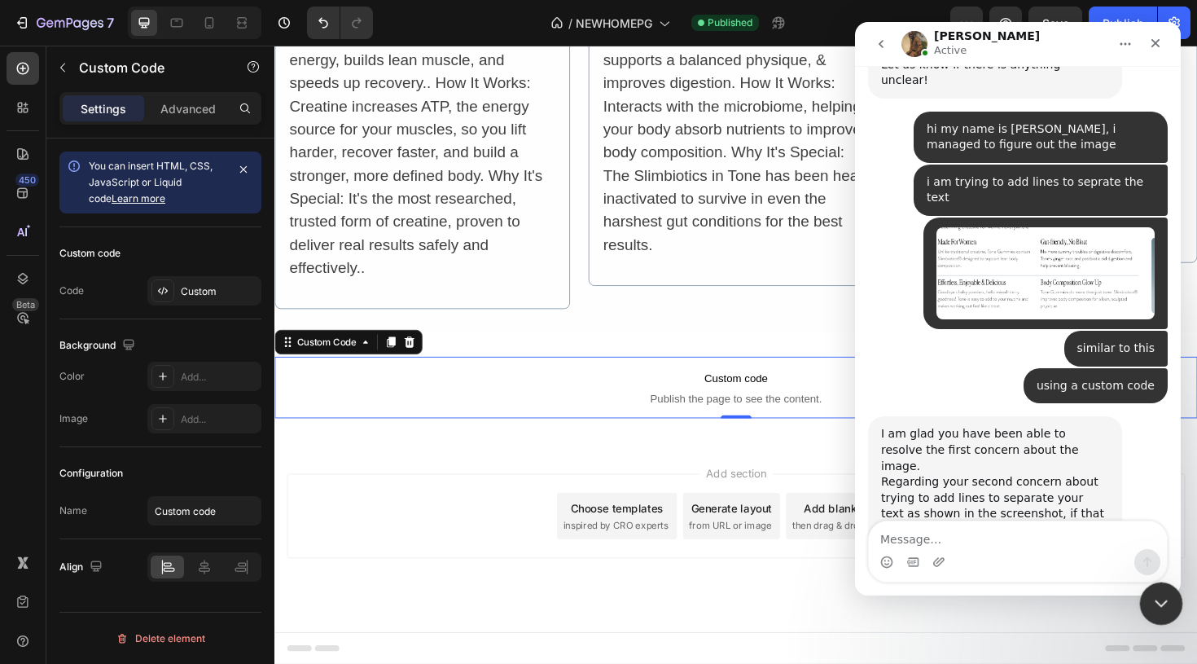
click at [1154, 601] on icon "Close Intercom Messenger" at bounding box center [1159, 601] width 20 height 20
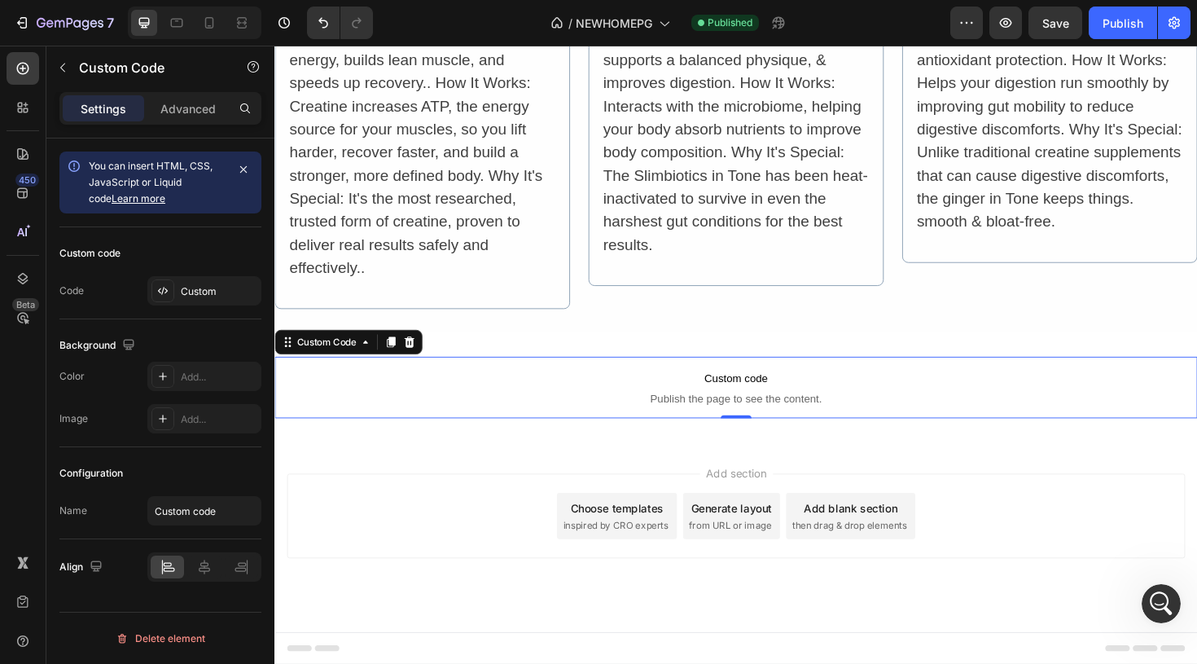
click at [704, 420] on span "Publish the page to see the content." at bounding box center [762, 418] width 977 height 16
click at [415, 362] on icon at bounding box center [416, 359] width 13 height 13
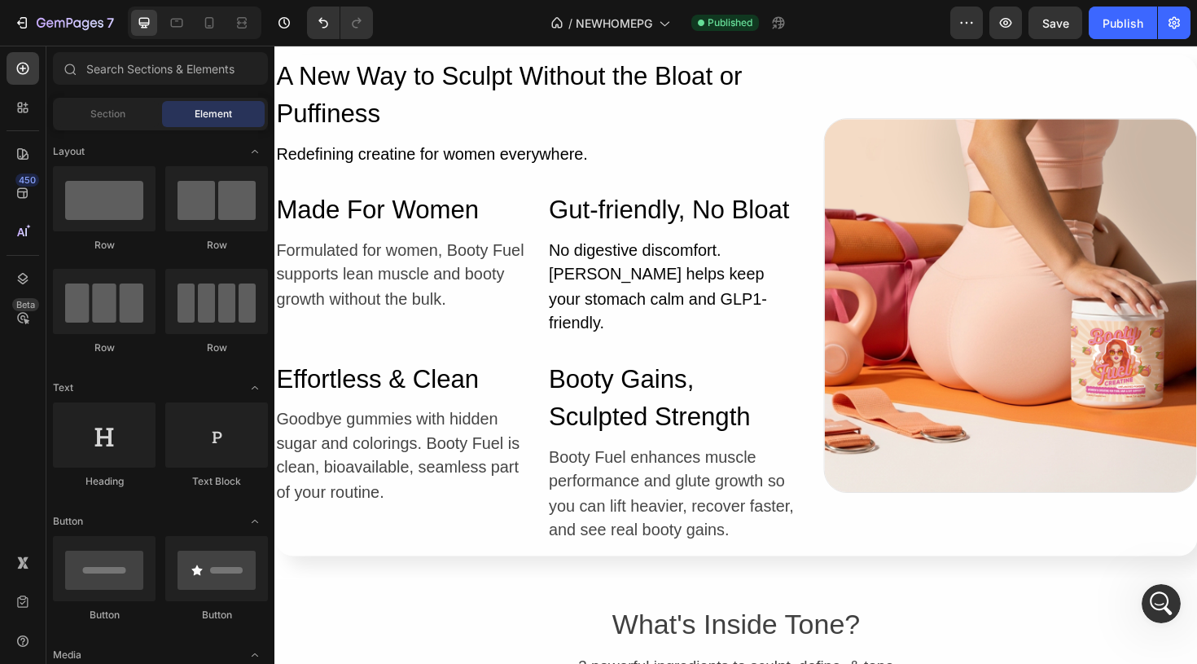
scroll to position [5698, 0]
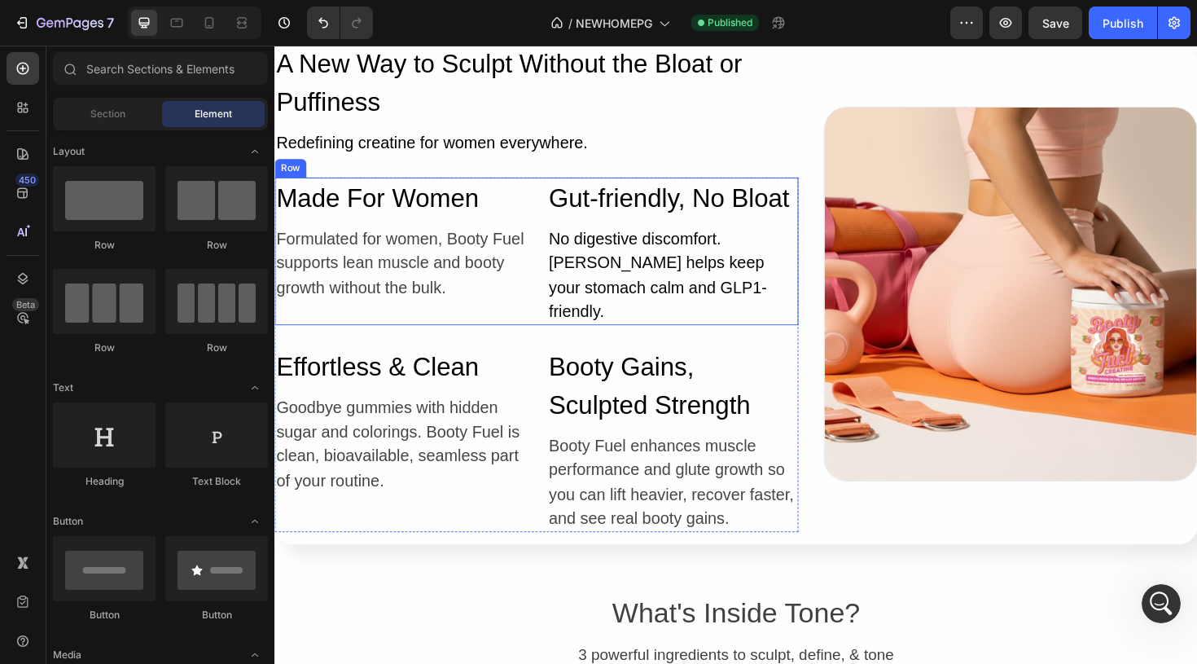
click at [555, 262] on div "Made For Women Heading Formulated for women, Booty Fuel supports lean muscle an…" at bounding box center [551, 263] width 555 height 156
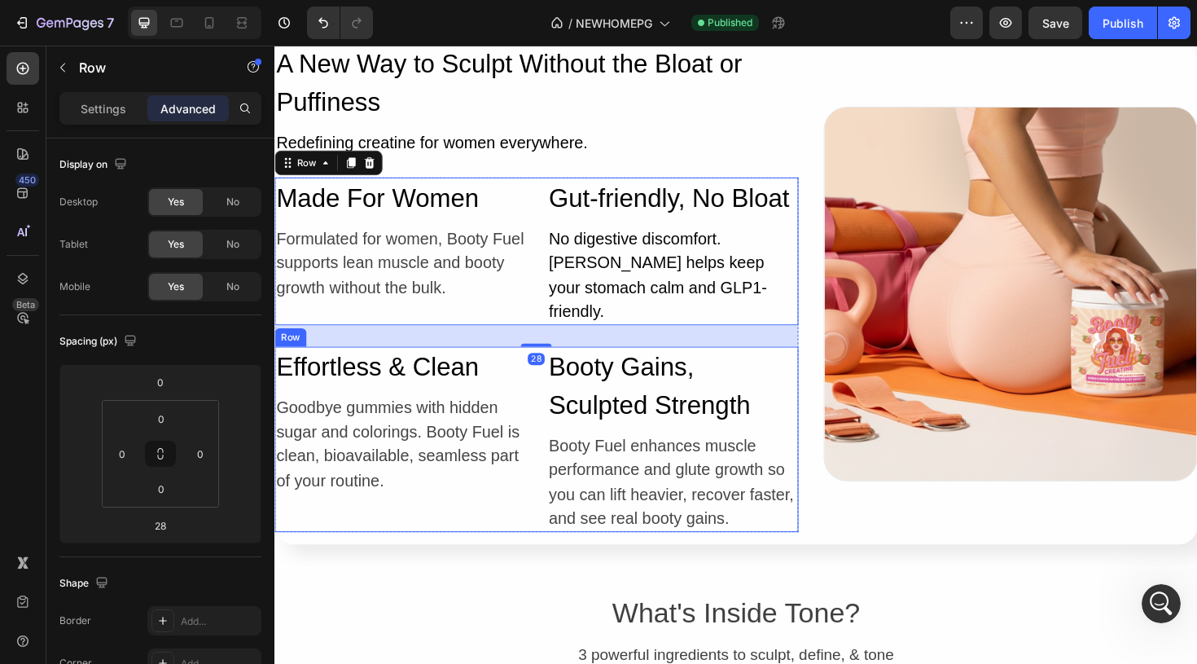
click at [547, 368] on div "Effortless & Clean Heading Goodbye gummies with hidden sugar and colorings. Boo…" at bounding box center [551, 462] width 555 height 196
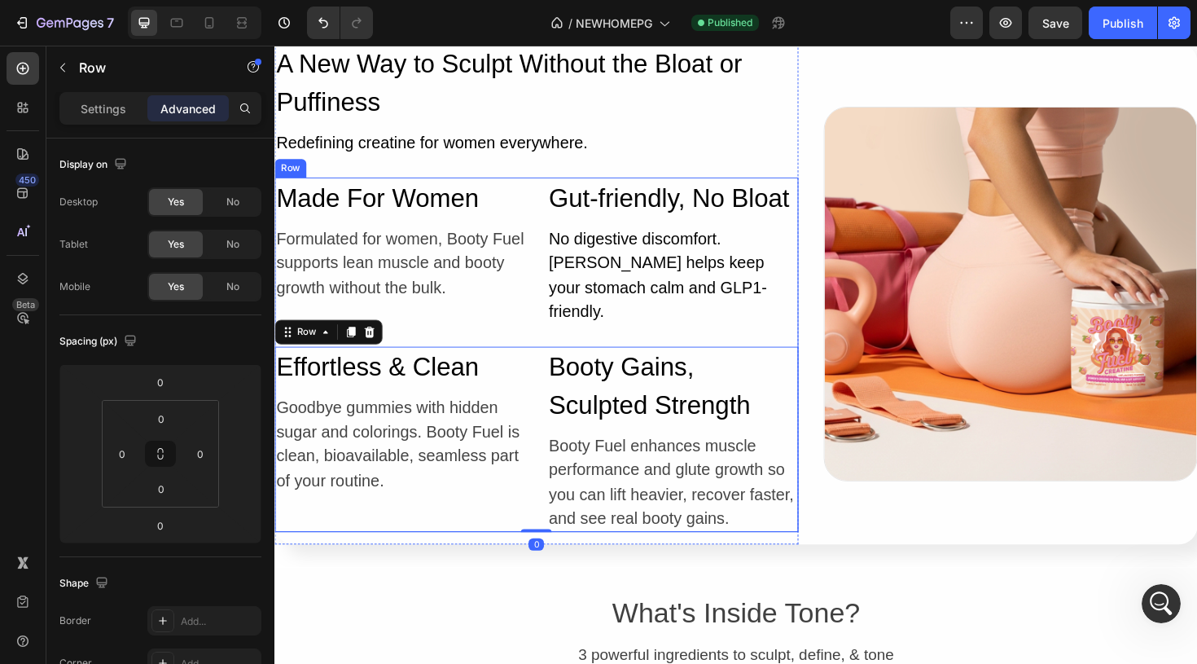
click at [623, 327] on div "Made For Women Heading Formulated for women, Booty Fuel supports lean muscle an…" at bounding box center [551, 372] width 555 height 375
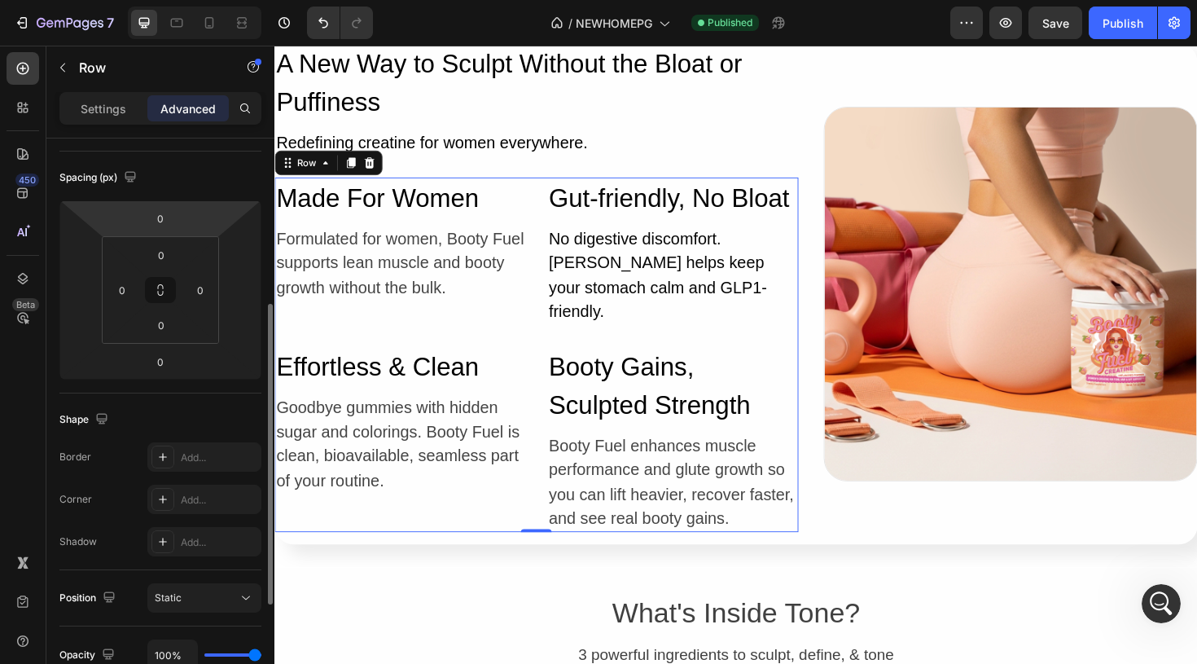
scroll to position [515, 0]
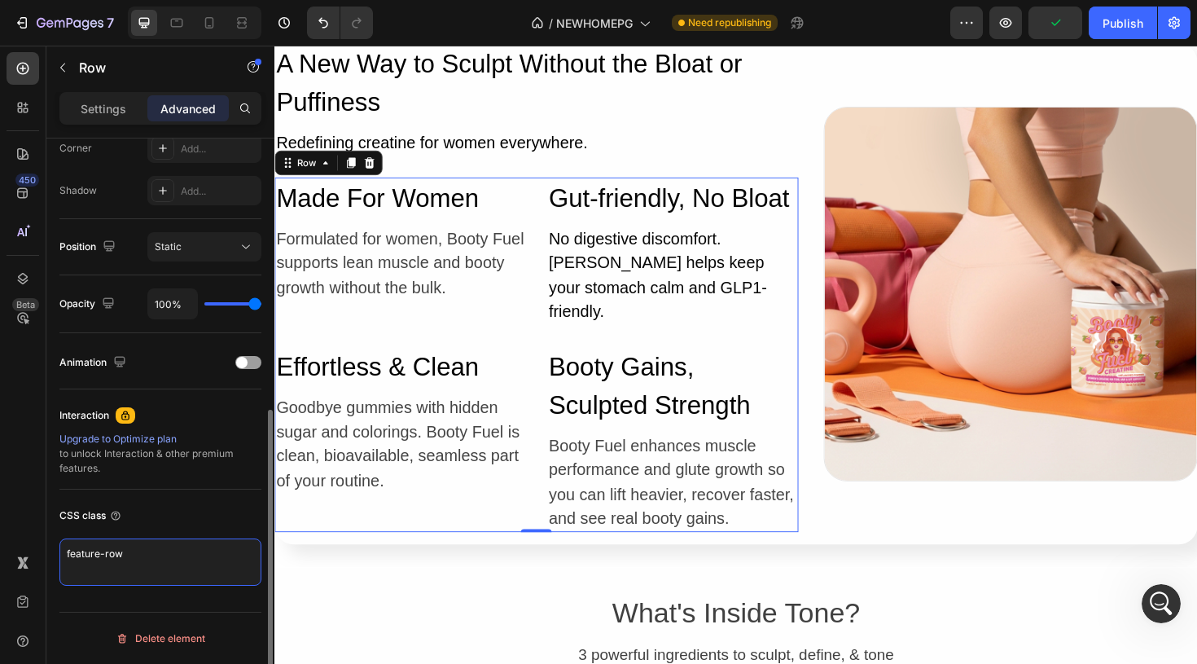
drag, startPoint x: 136, startPoint y: 559, endPoint x: 48, endPoint y: 548, distance: 88.6
click at [47, 548] on div "Display on Desktop Yes No Tablet Yes No Mobile Yes No Spacing (px) 0 0 0 0 0 0 …" at bounding box center [160, 167] width 228 height 1086
paste textarea "bf-grid"
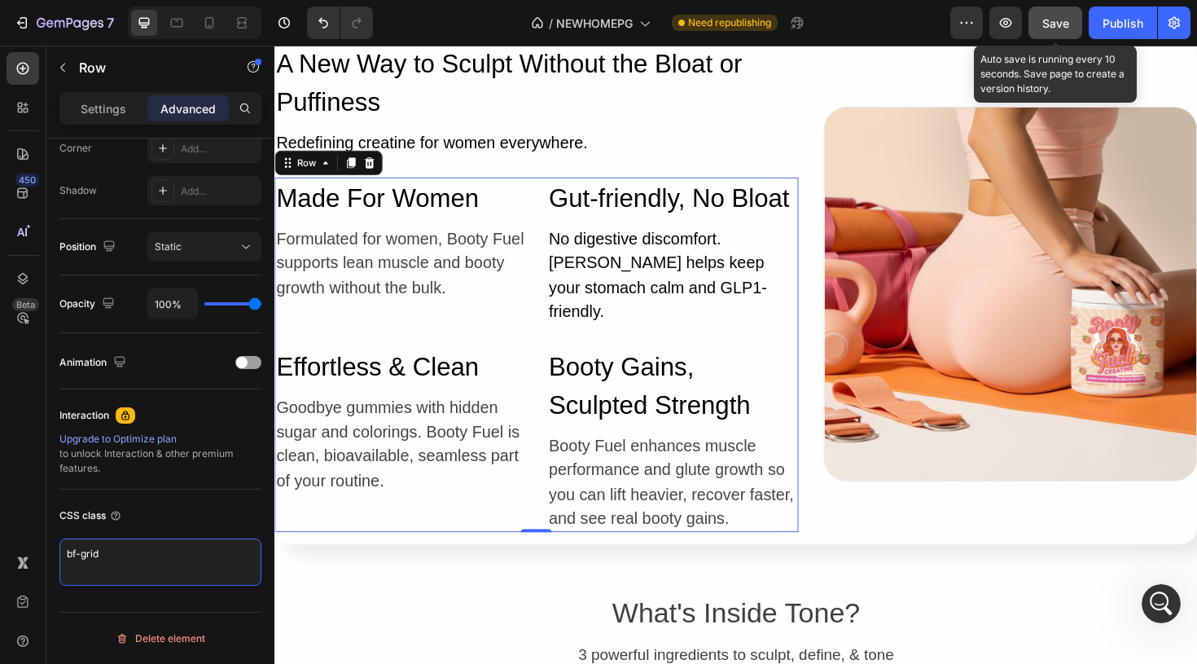
type textarea "bf-grid"
click at [1052, 33] on button "Save" at bounding box center [1055, 23] width 54 height 33
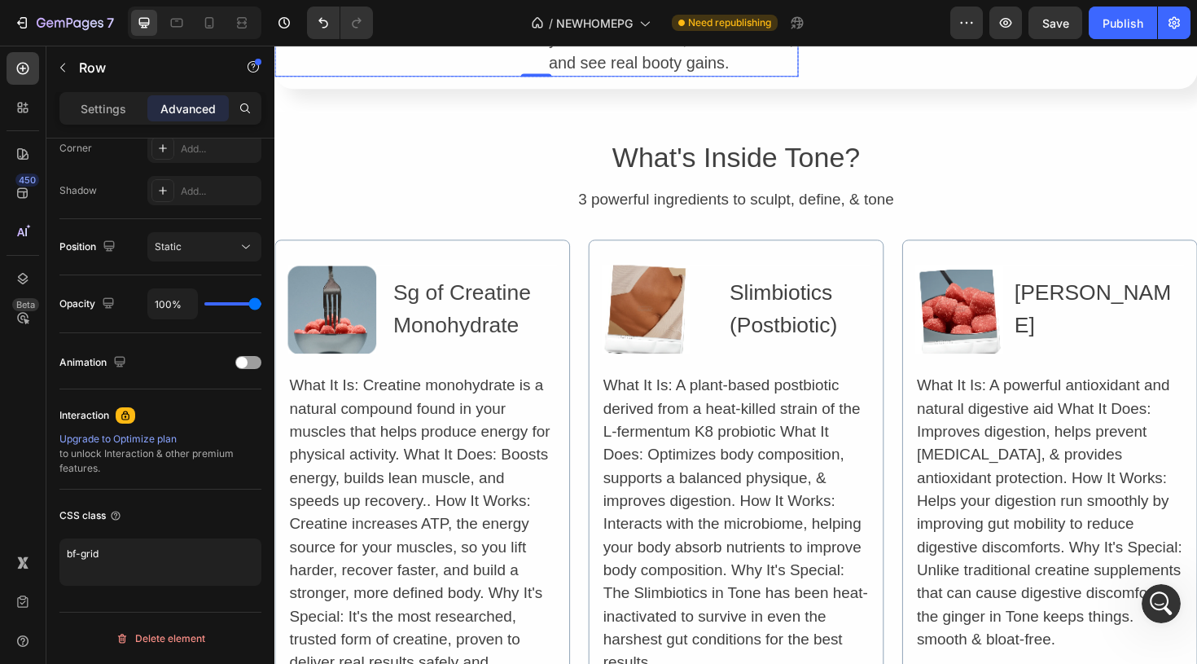
scroll to position [6579, 0]
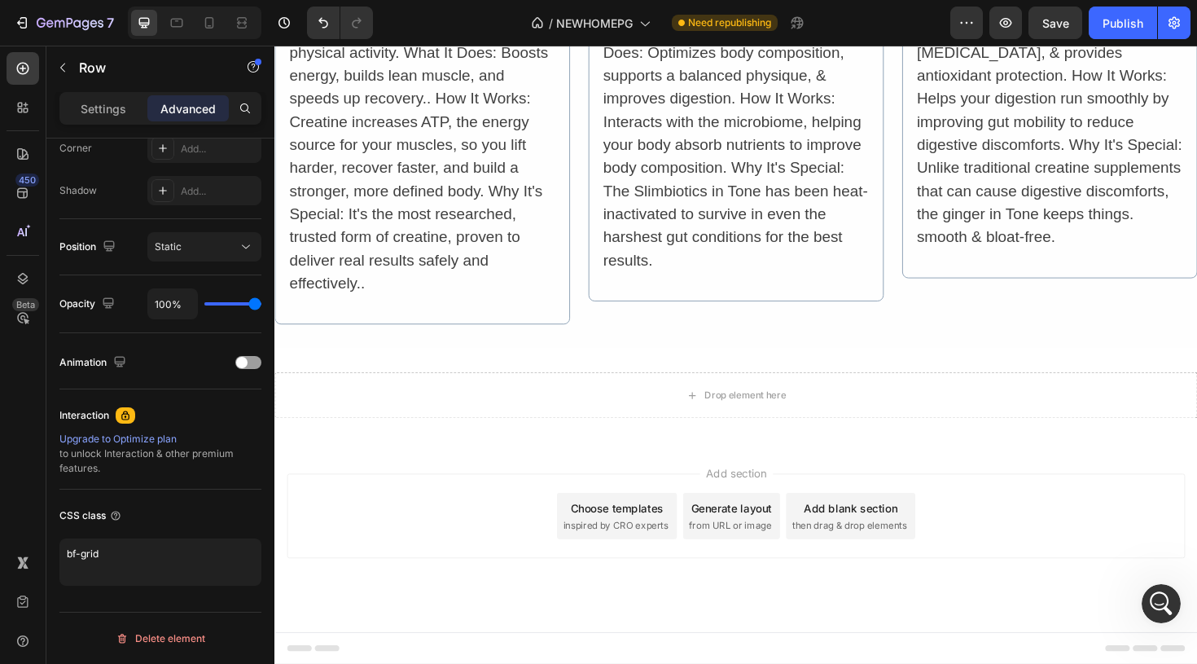
click at [839, 537] on div "Add blank section" at bounding box center [884, 534] width 99 height 17
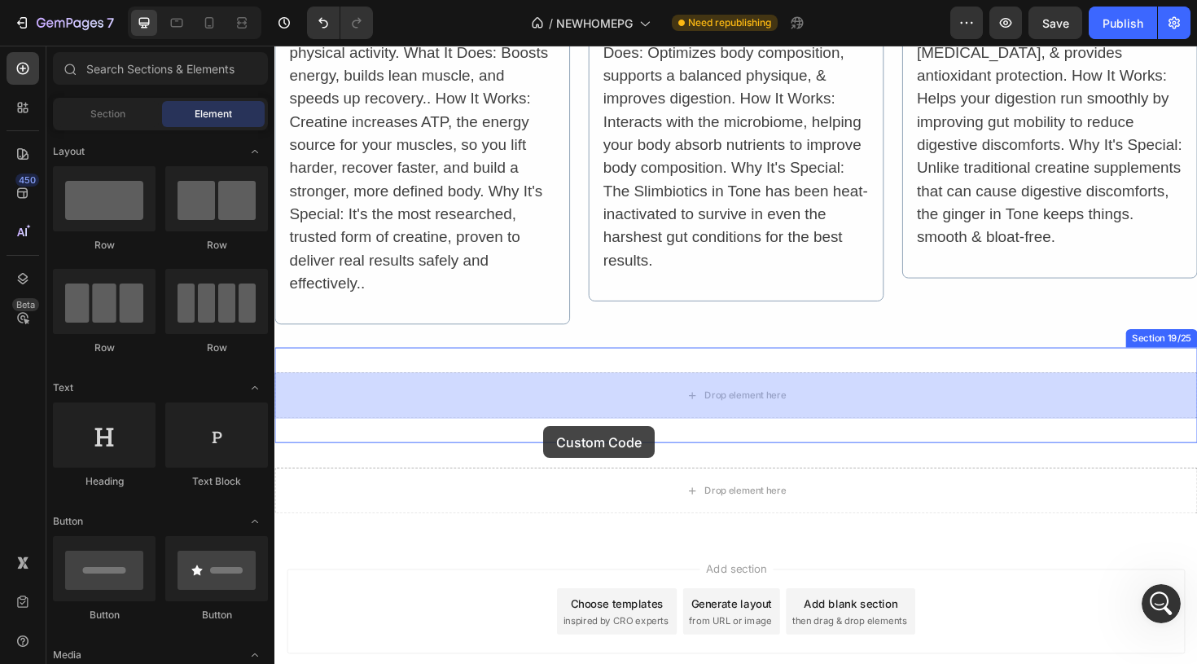
drag, startPoint x: 382, startPoint y: 637, endPoint x: 559, endPoint y: 449, distance: 258.6
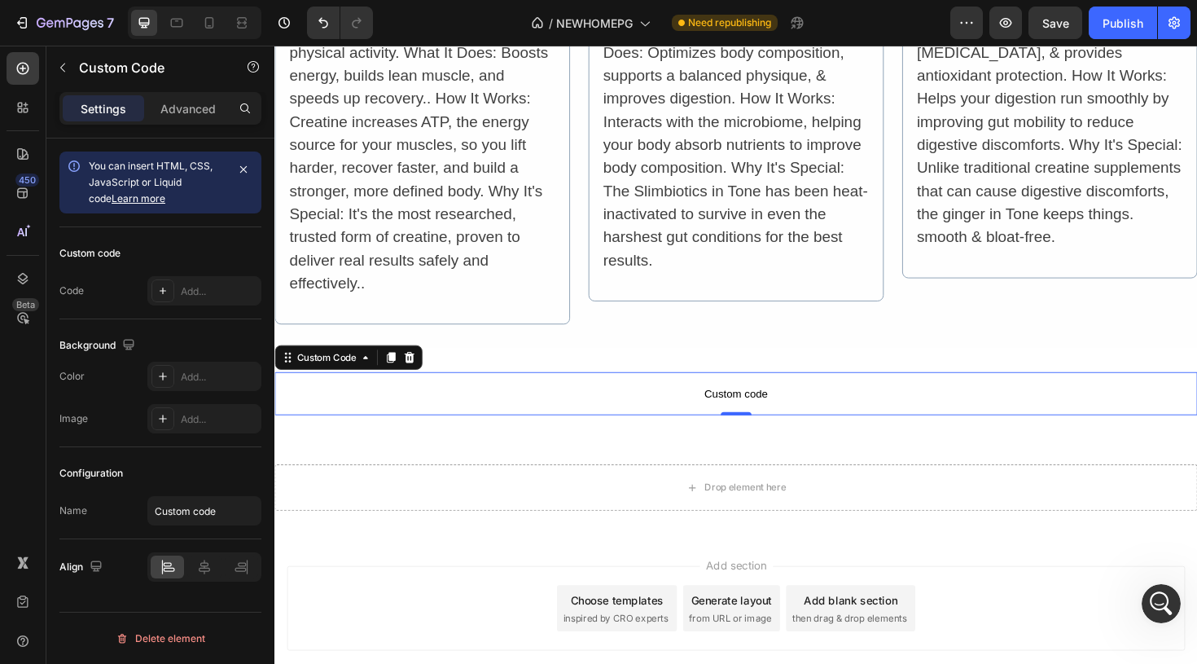
click at [729, 419] on span "Custom code" at bounding box center [762, 414] width 977 height 20
click at [167, 288] on icon at bounding box center [162, 290] width 13 height 13
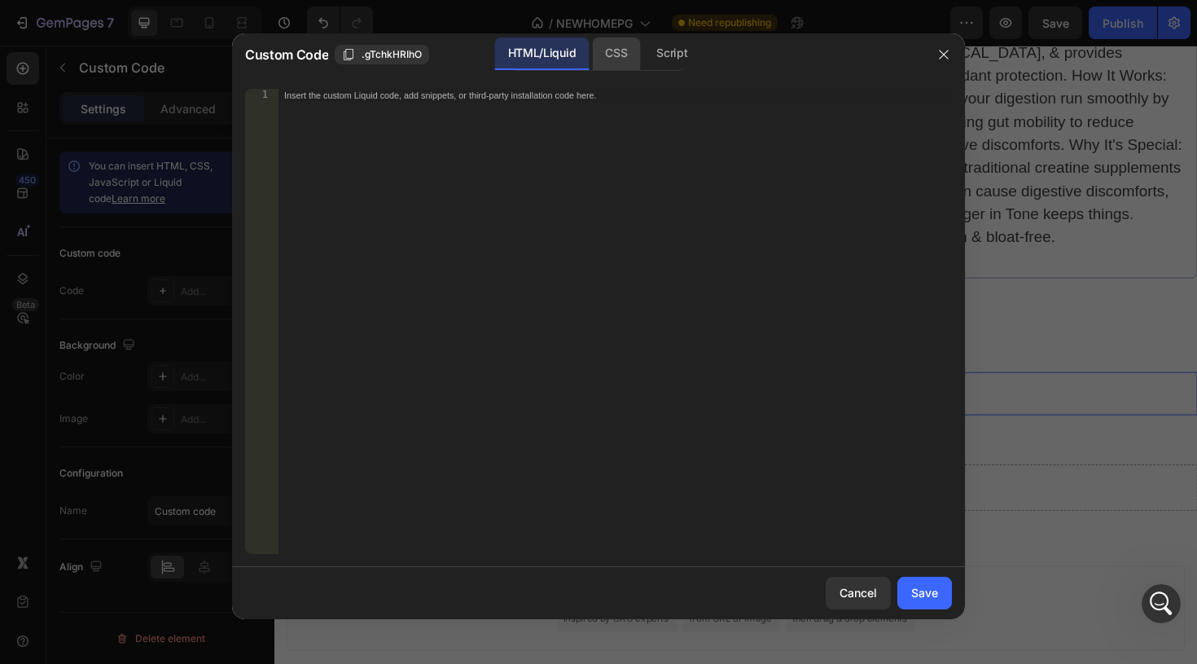
click at [643, 50] on div "CSS" at bounding box center [671, 53] width 57 height 33
click at [380, 112] on div "Insert the CSS code to style your content here." at bounding box center [615, 334] width 674 height 491
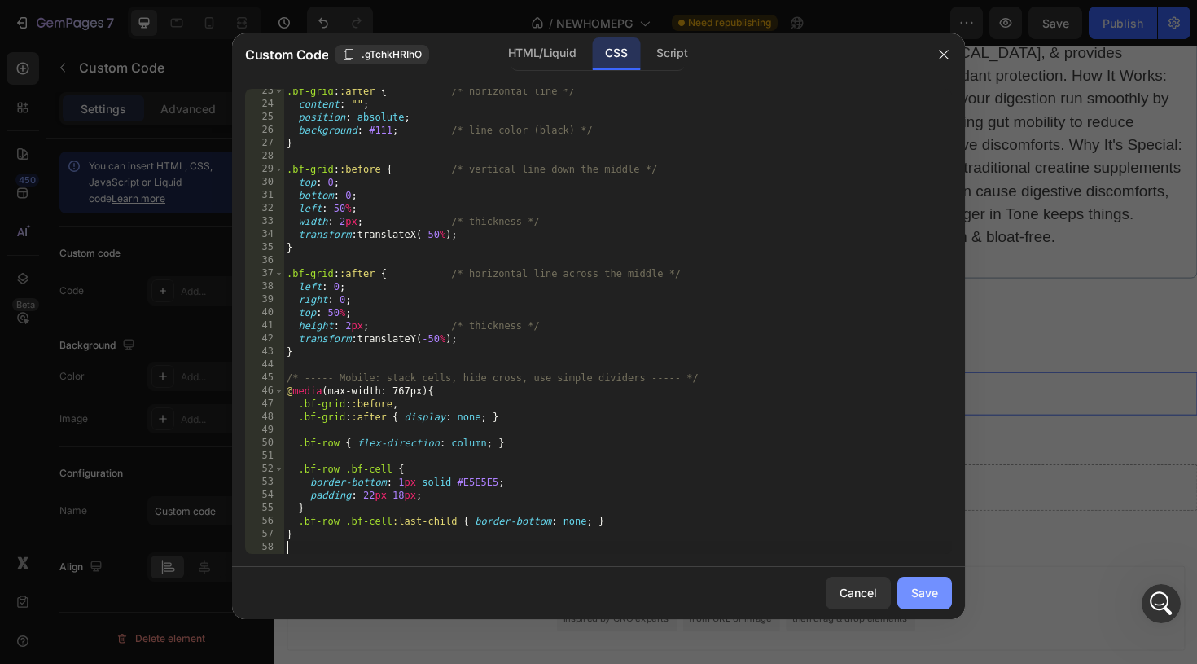
click at [930, 596] on div "Save" at bounding box center [924, 592] width 27 height 17
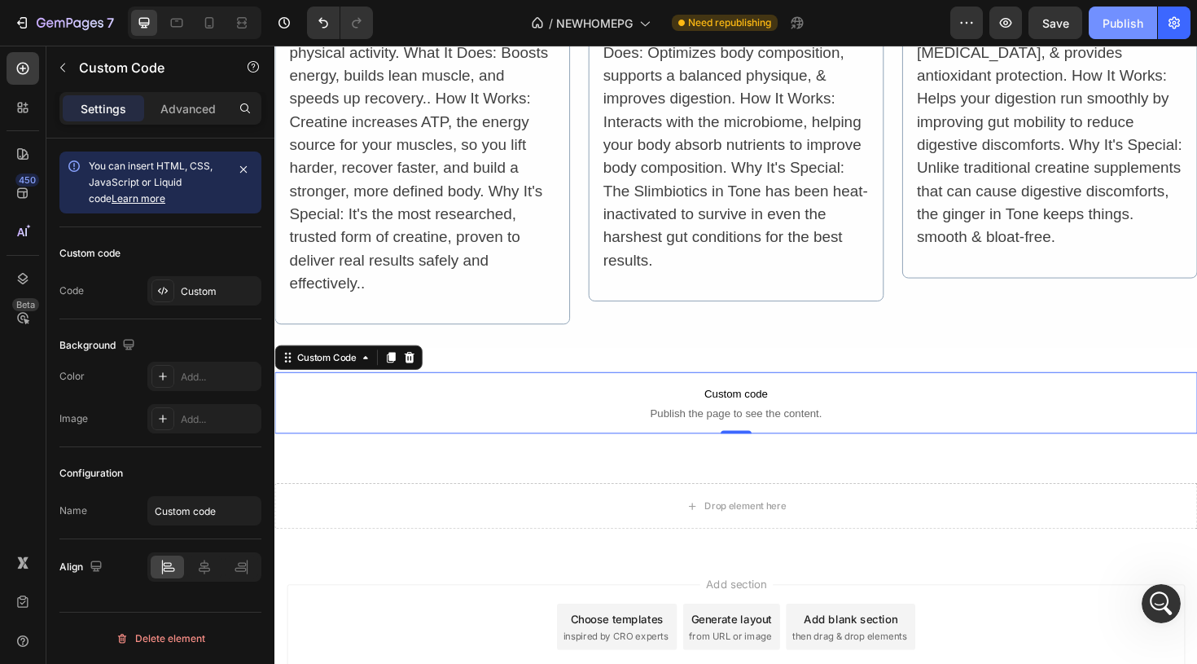
click at [1111, 24] on div "Publish" at bounding box center [1123, 23] width 41 height 17
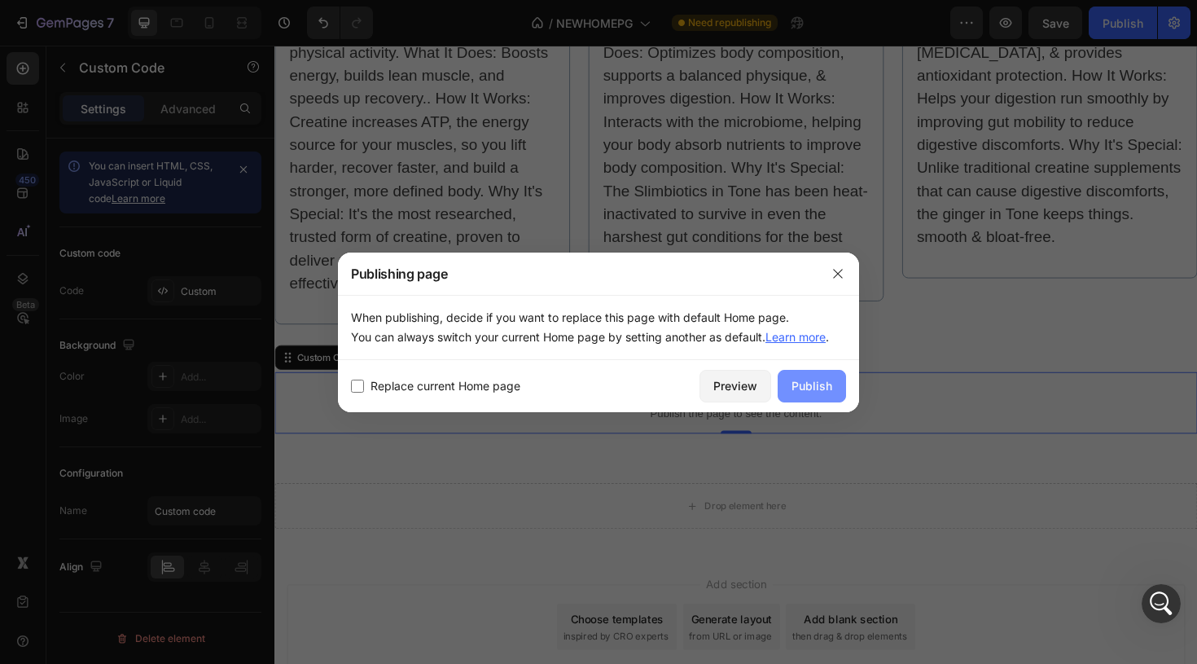
click at [805, 386] on div "Publish" at bounding box center [811, 385] width 41 height 17
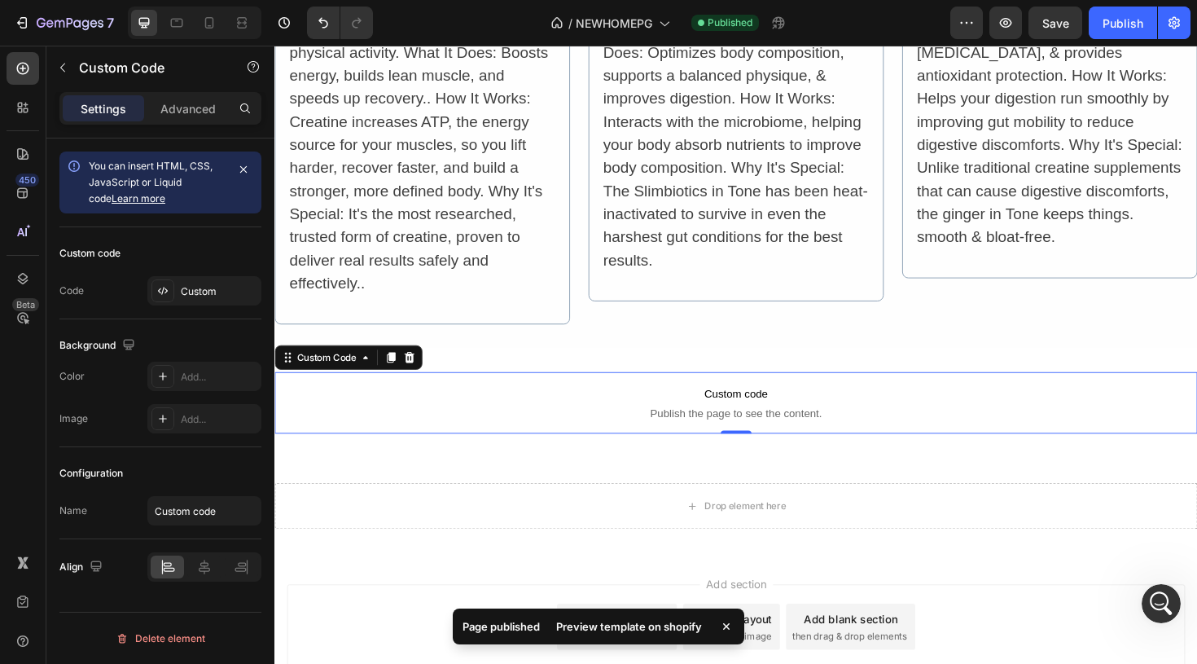
click at [638, 627] on div "Preview template on shopify" at bounding box center [628, 626] width 165 height 23
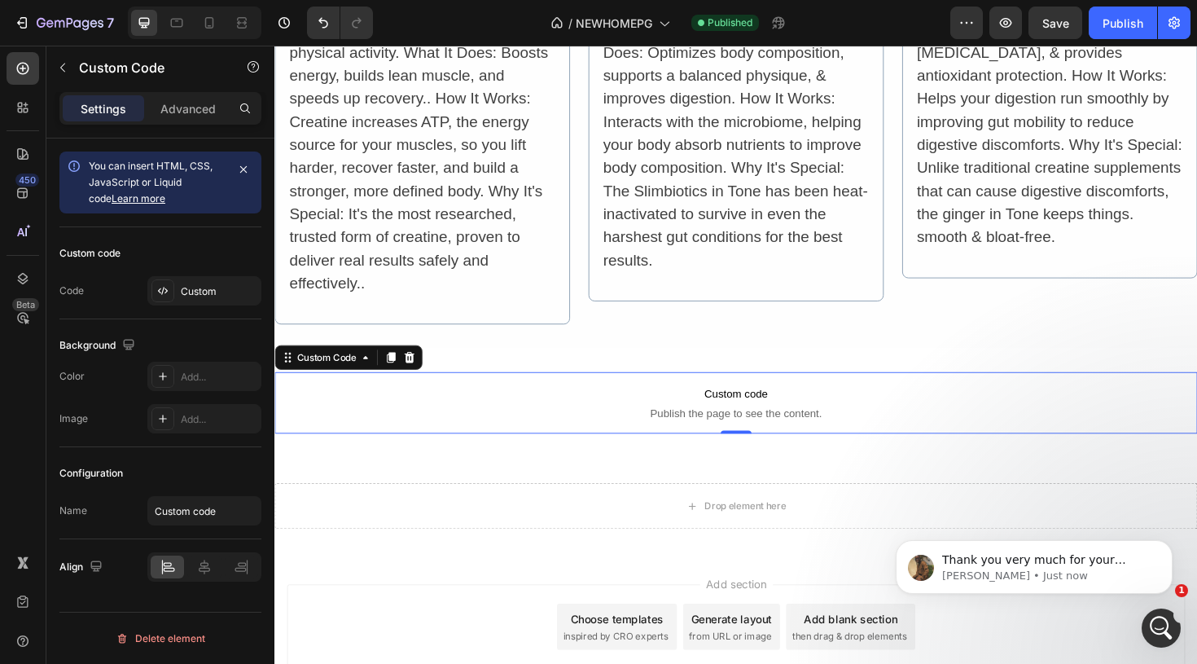
scroll to position [1821, 0]
click at [1054, 565] on p "Thank you very much for your patience!" at bounding box center [1047, 560] width 210 height 16
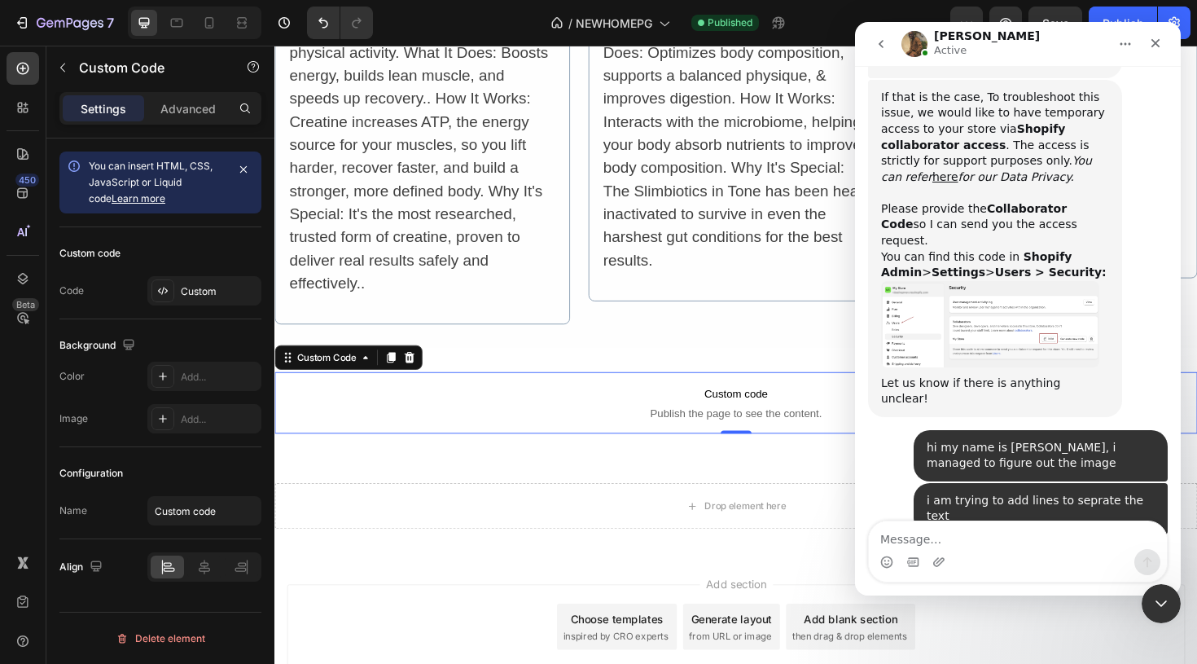
scroll to position [1848, 0]
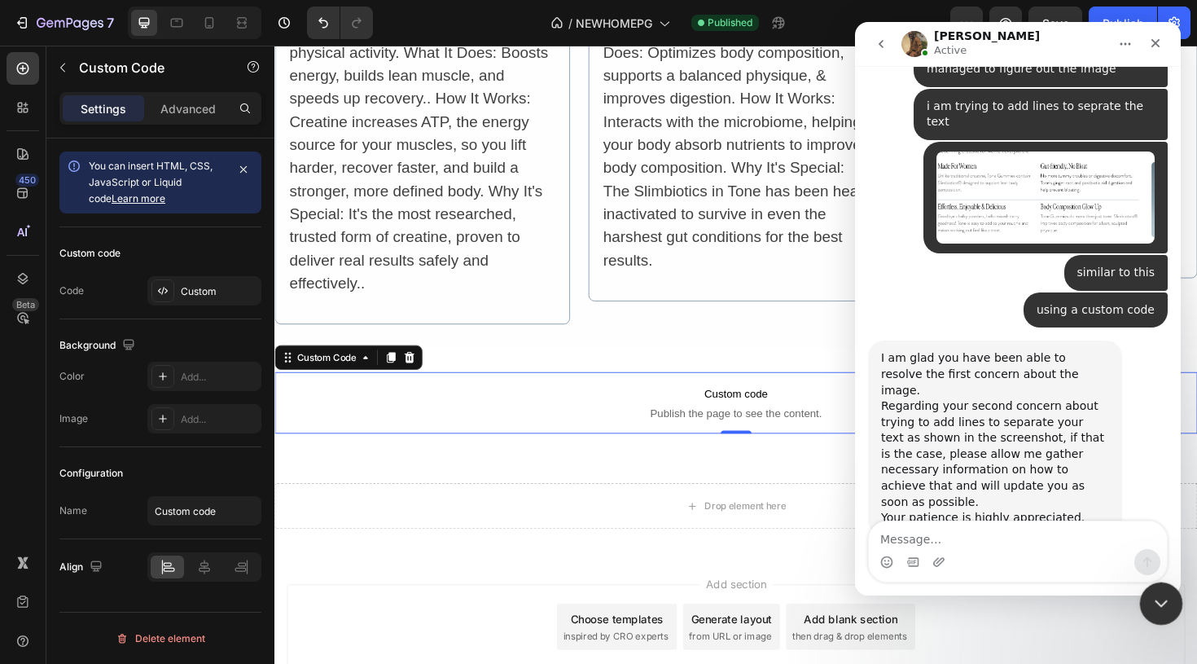
click at [1159, 608] on icon "Close Intercom Messenger" at bounding box center [1159, 601] width 20 height 20
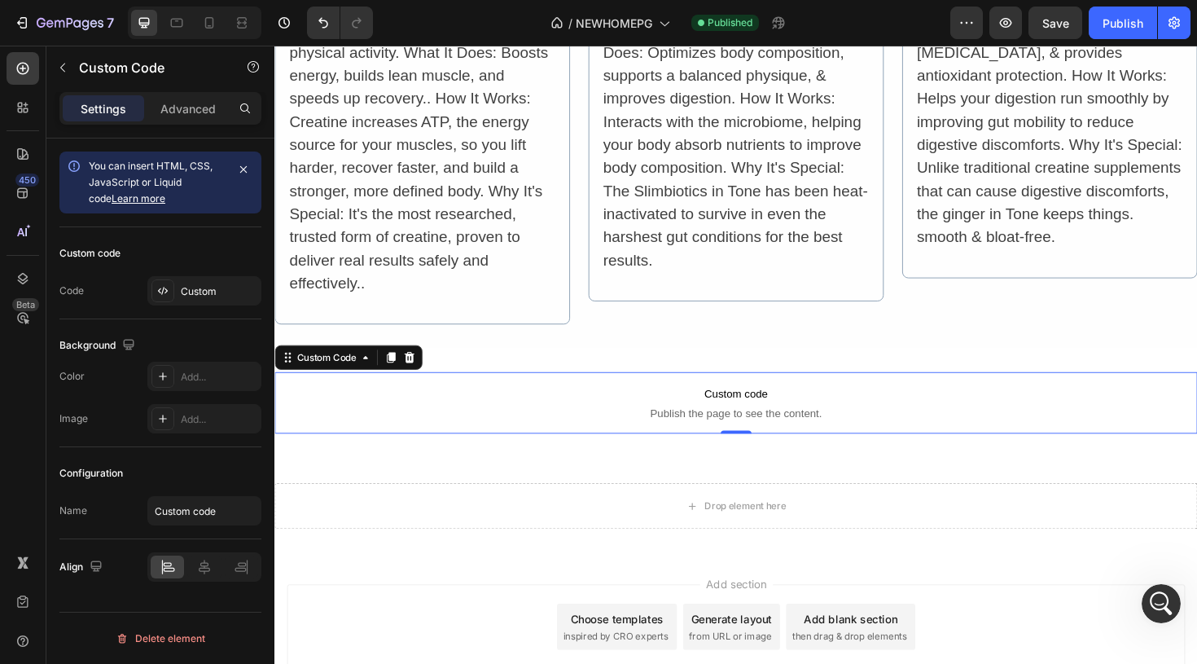
click at [759, 432] on span "Publish the page to see the content." at bounding box center [762, 435] width 977 height 16
click at [226, 300] on div "Custom" at bounding box center [204, 290] width 114 height 29
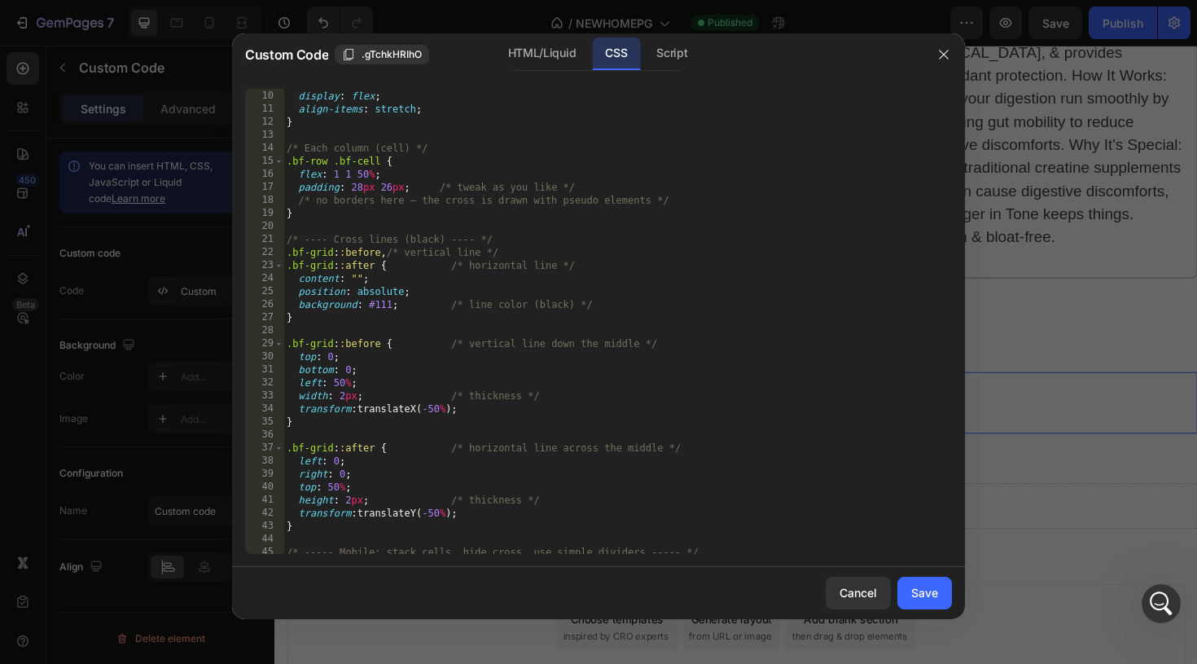
scroll to position [291, 0]
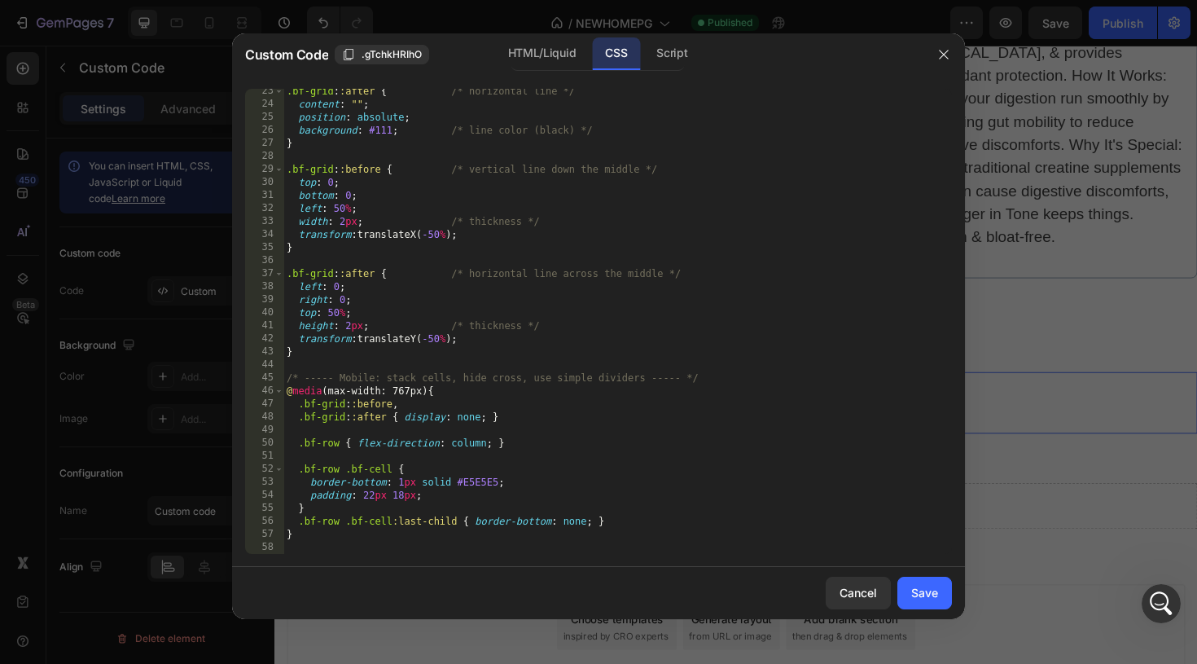
click at [300, 548] on div ".bf-grid : :after { /* horizontal line */ content : " " ; position : absolute ;…" at bounding box center [617, 330] width 669 height 491
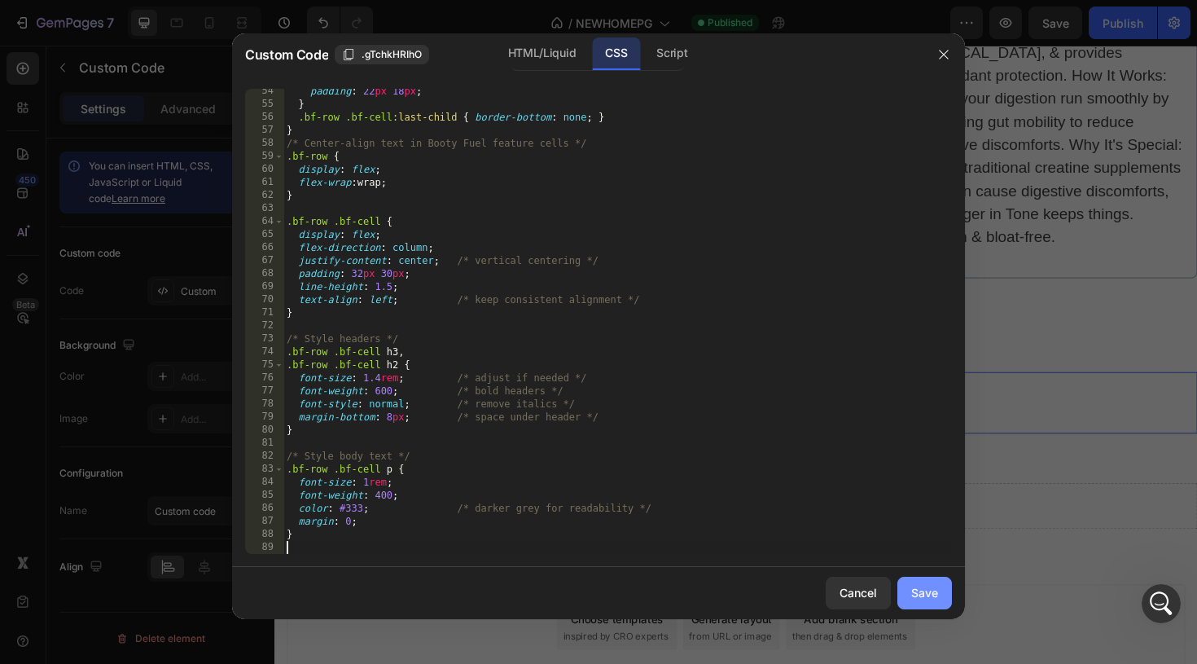
click at [925, 588] on div "Save" at bounding box center [924, 592] width 27 height 17
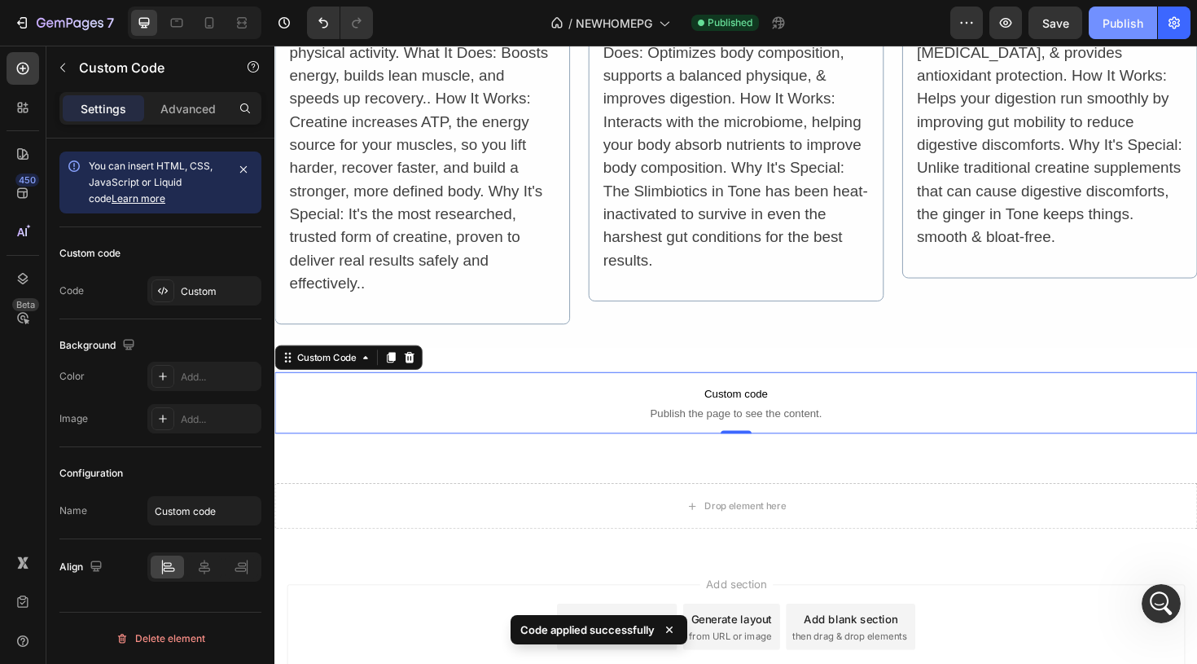
click at [1131, 21] on div "Publish" at bounding box center [1123, 23] width 41 height 17
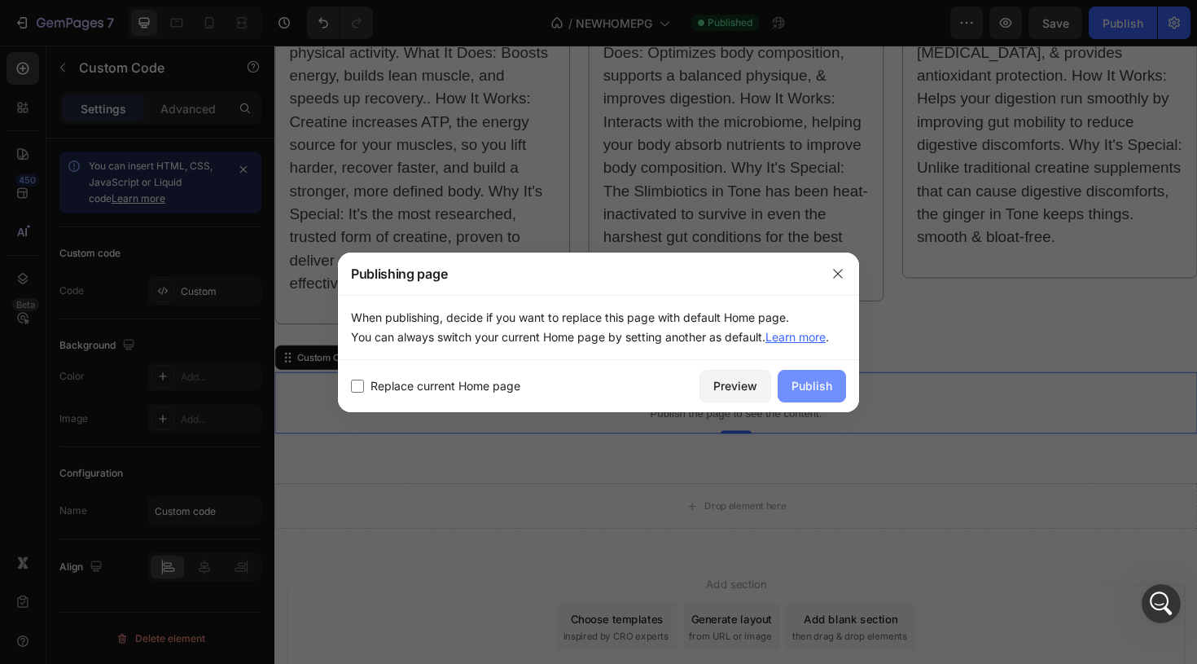
click at [811, 377] on div "Publish" at bounding box center [811, 385] width 41 height 17
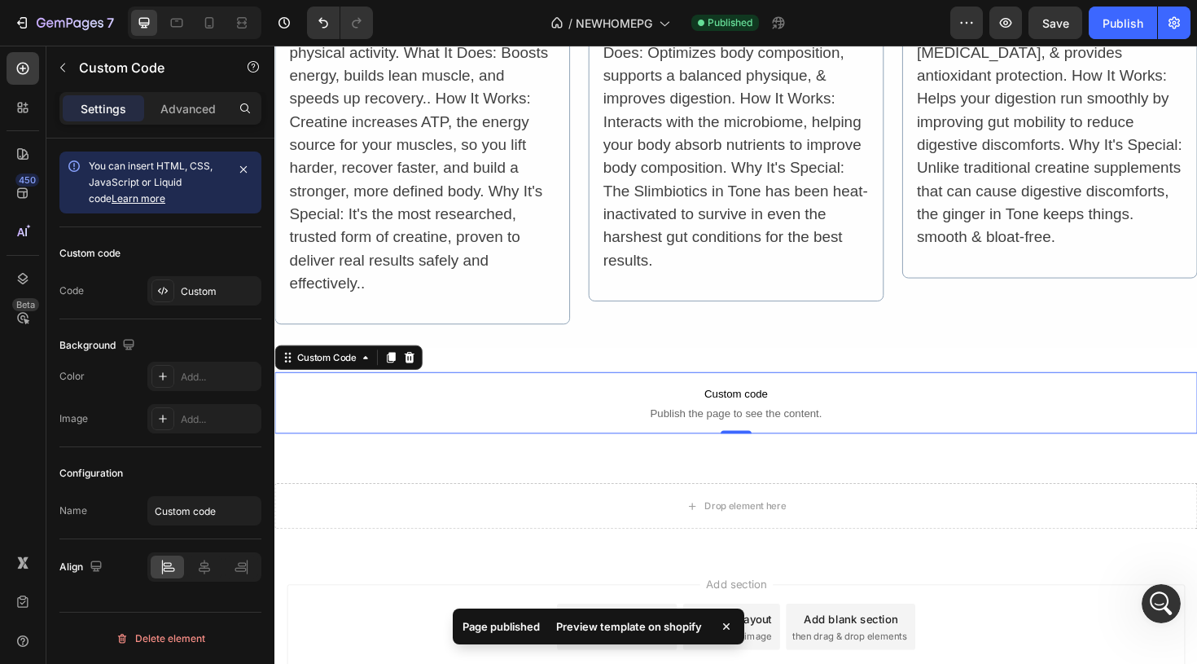
click at [632, 628] on div "Preview template on shopify" at bounding box center [628, 626] width 165 height 23
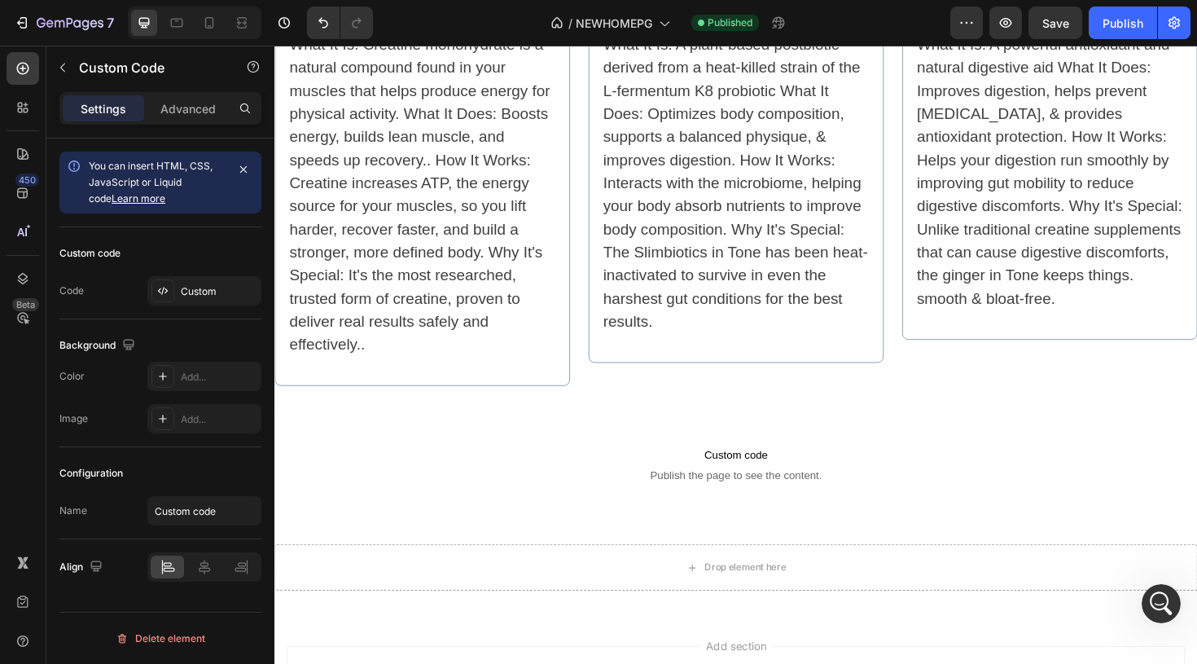
scroll to position [6697, 0]
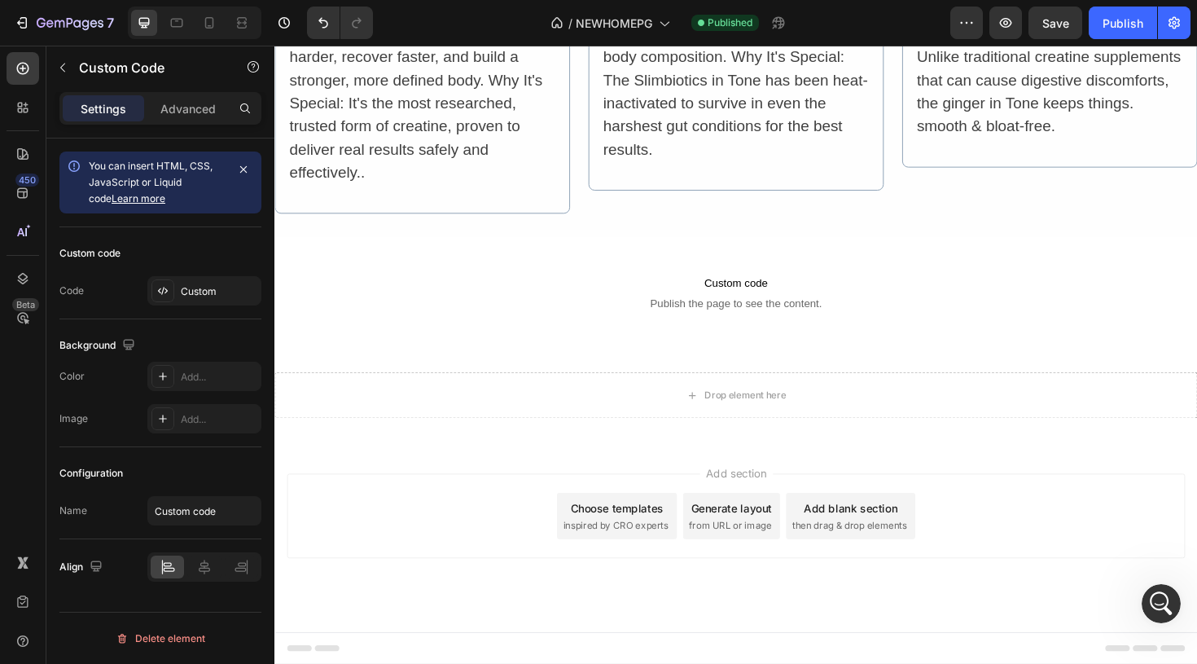
click at [775, 313] on span "Publish the page to see the content." at bounding box center [762, 317] width 977 height 16
click at [766, 296] on span "Custom code" at bounding box center [762, 297] width 977 height 20
click at [201, 296] on div "Custom" at bounding box center [219, 291] width 77 height 15
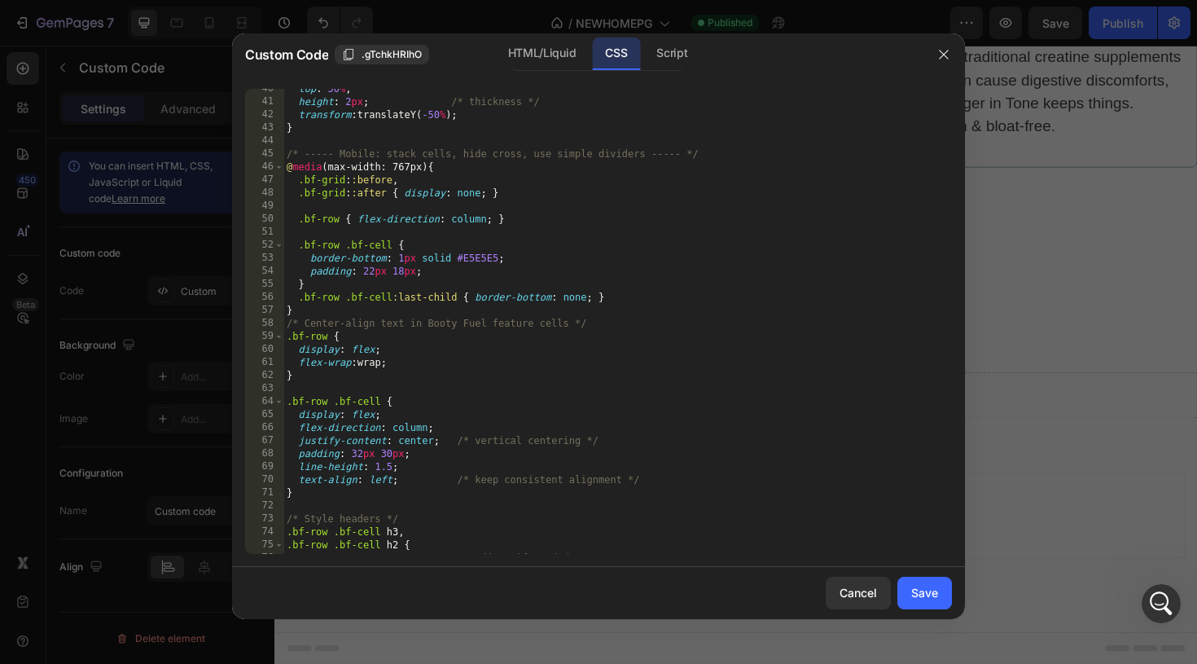
scroll to position [695, 0]
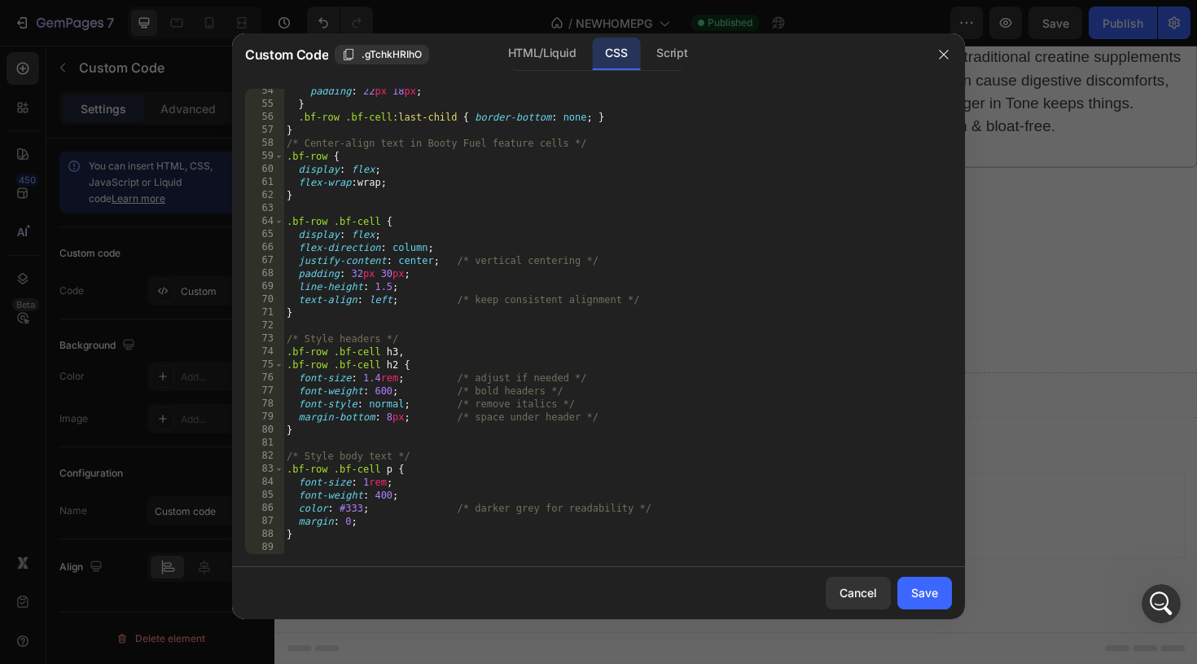
click at [312, 551] on div "padding : 22 px 18 px ; } .bf-row .bf-cell :last-child { border-bottom : none ;…" at bounding box center [617, 330] width 669 height 491
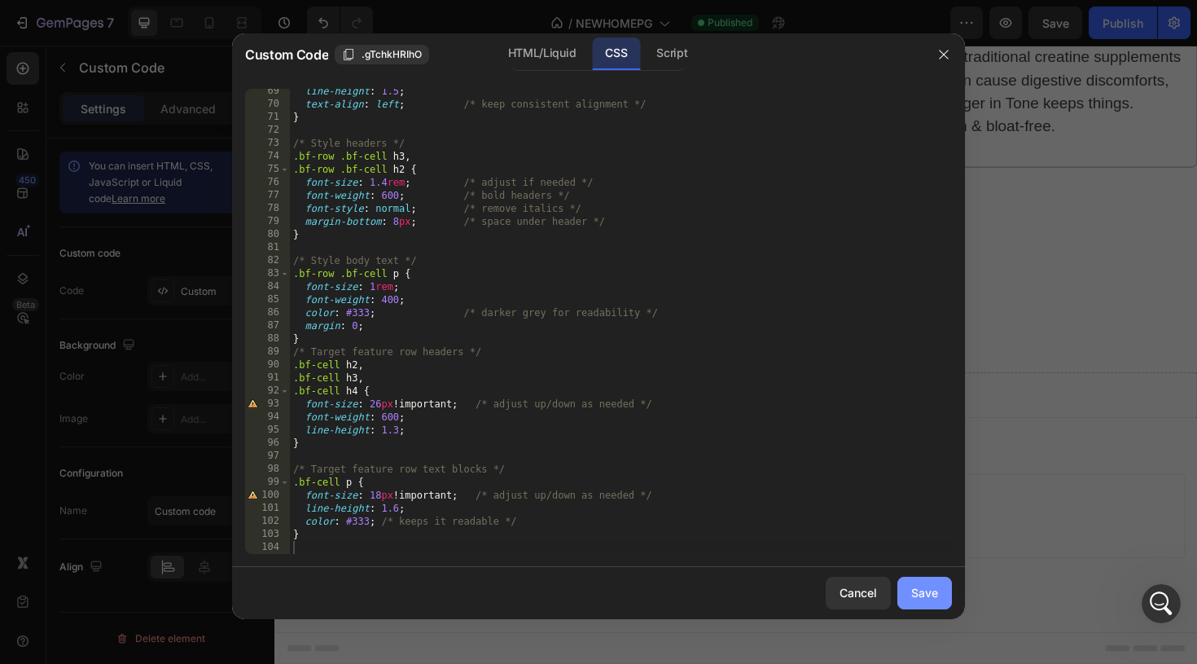
click at [925, 593] on div "Save" at bounding box center [924, 592] width 27 height 17
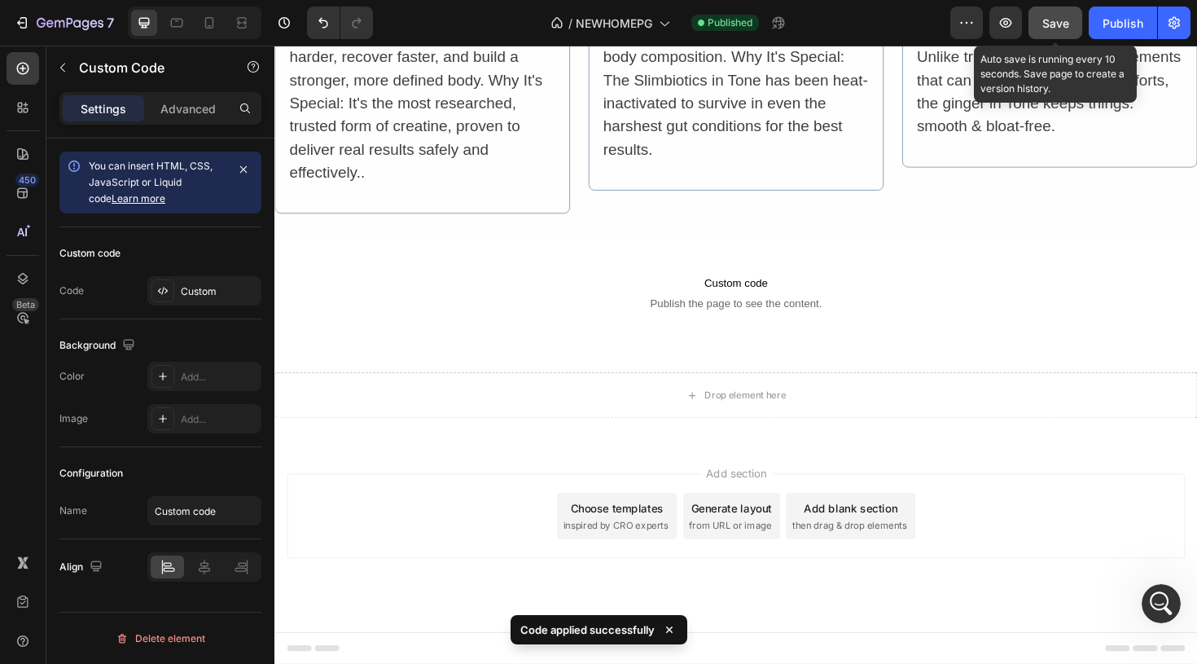
click at [1050, 31] on button "Save" at bounding box center [1055, 23] width 54 height 33
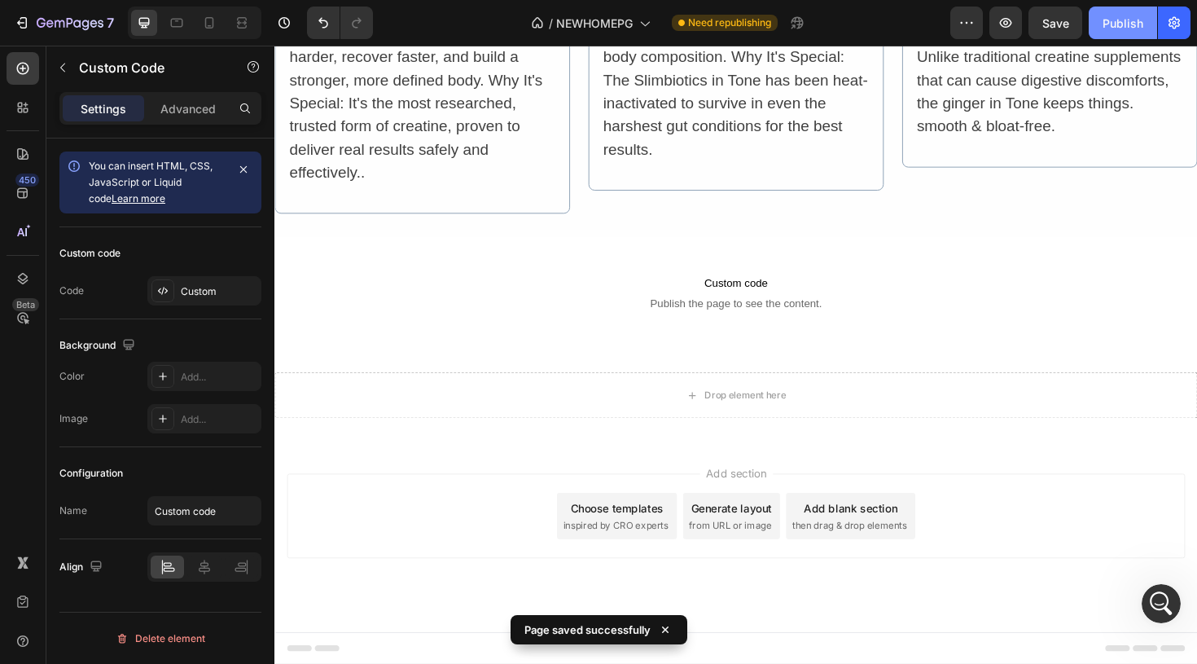
click at [1129, 24] on div "Publish" at bounding box center [1123, 23] width 41 height 17
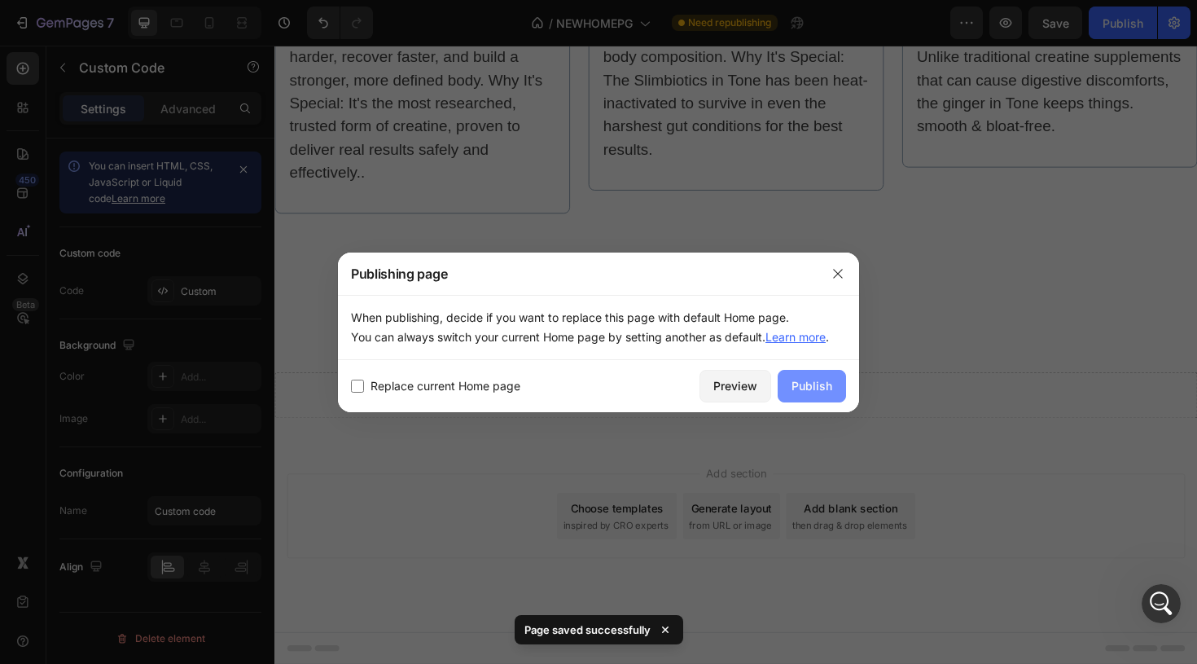
click at [813, 379] on div "Publish" at bounding box center [811, 385] width 41 height 17
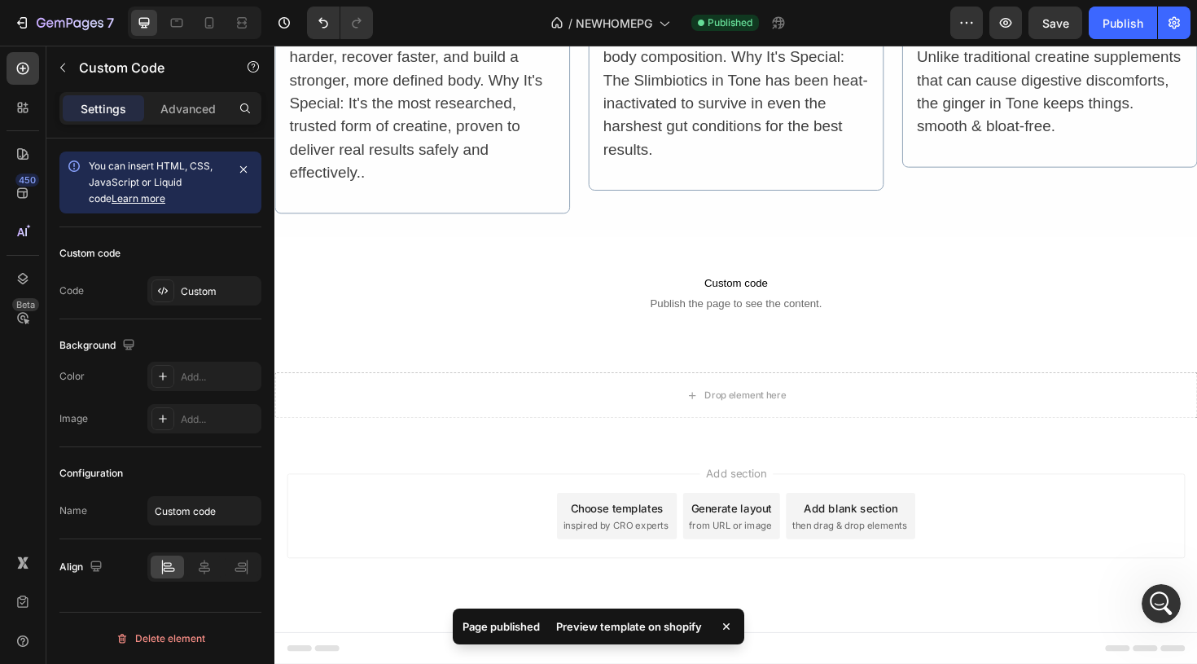
click at [616, 633] on div "Preview template on shopify" at bounding box center [628, 626] width 165 height 23
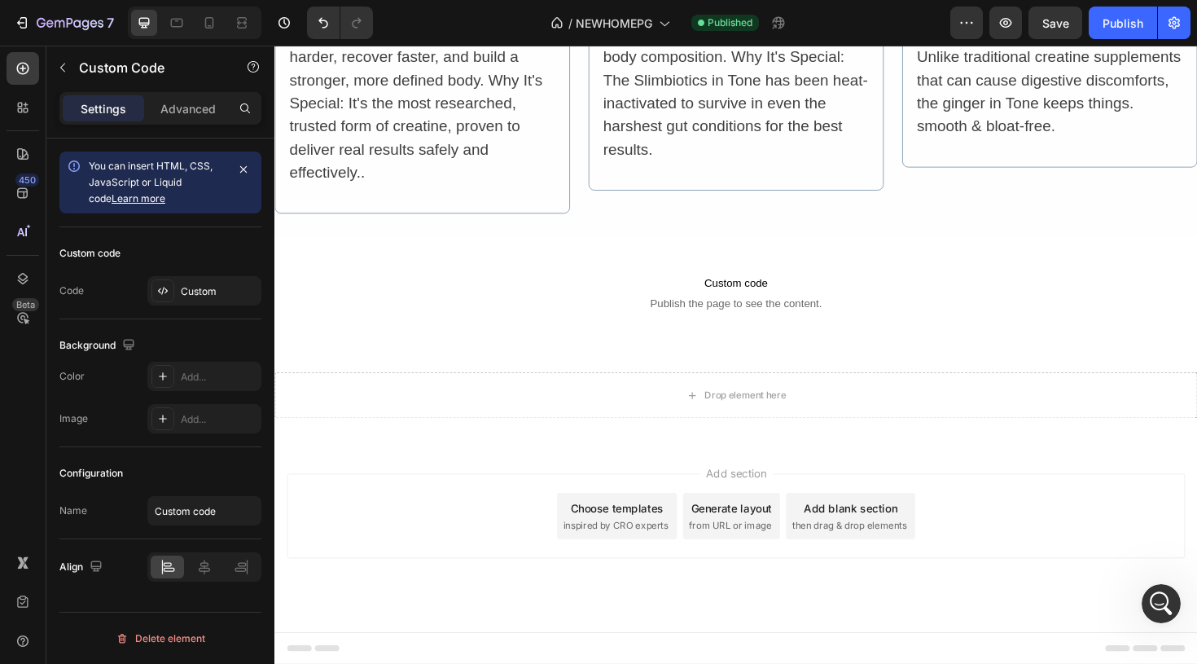
click at [776, 305] on span "Custom code" at bounding box center [762, 297] width 977 height 20
click at [165, 292] on icon at bounding box center [162, 290] width 13 height 13
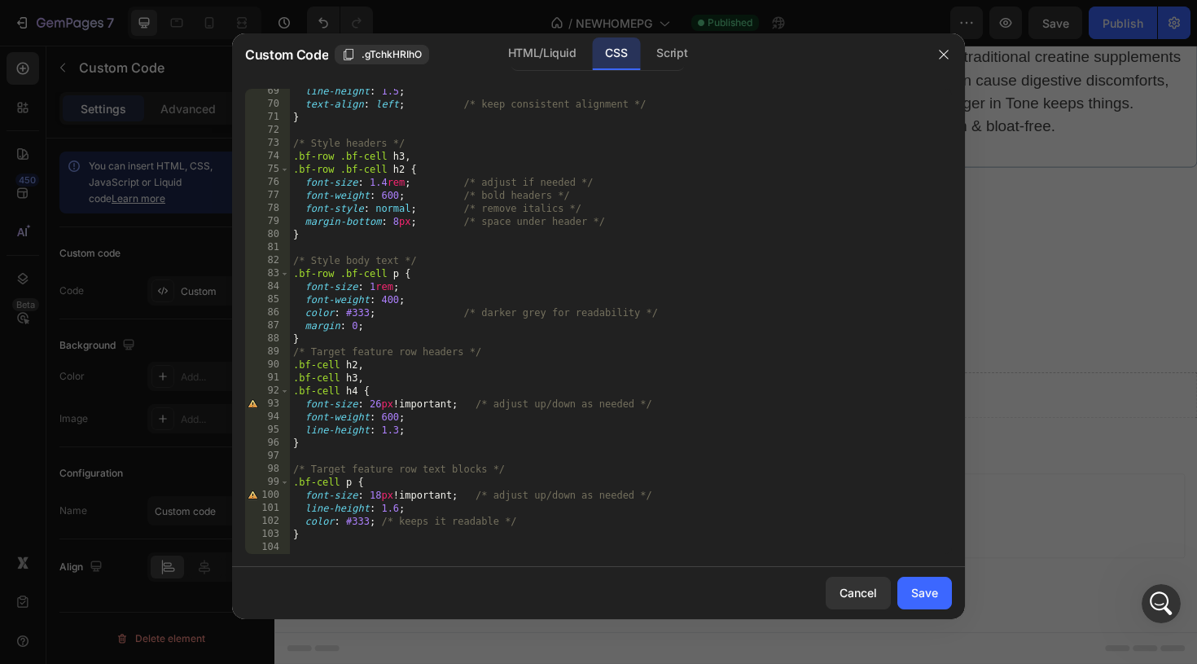
click at [318, 547] on div "line-height : 1.5 ; text-align : left ; /* keep consistent alignment */ } /* St…" at bounding box center [621, 330] width 662 height 491
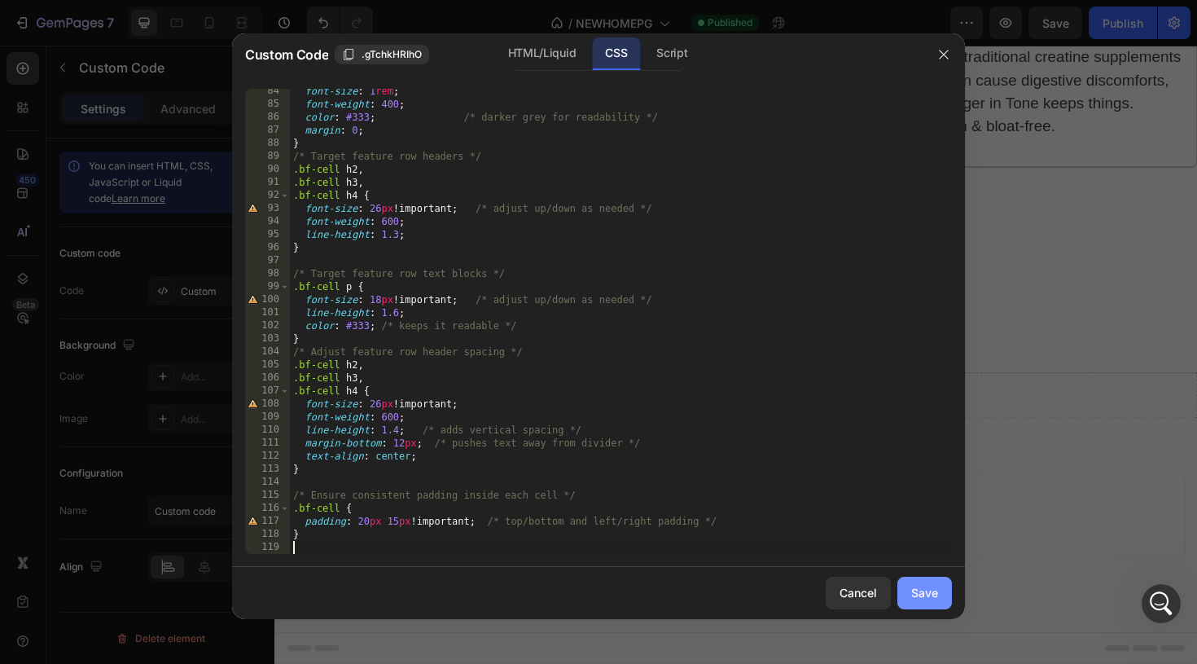
click at [913, 585] on div "Save" at bounding box center [924, 592] width 27 height 17
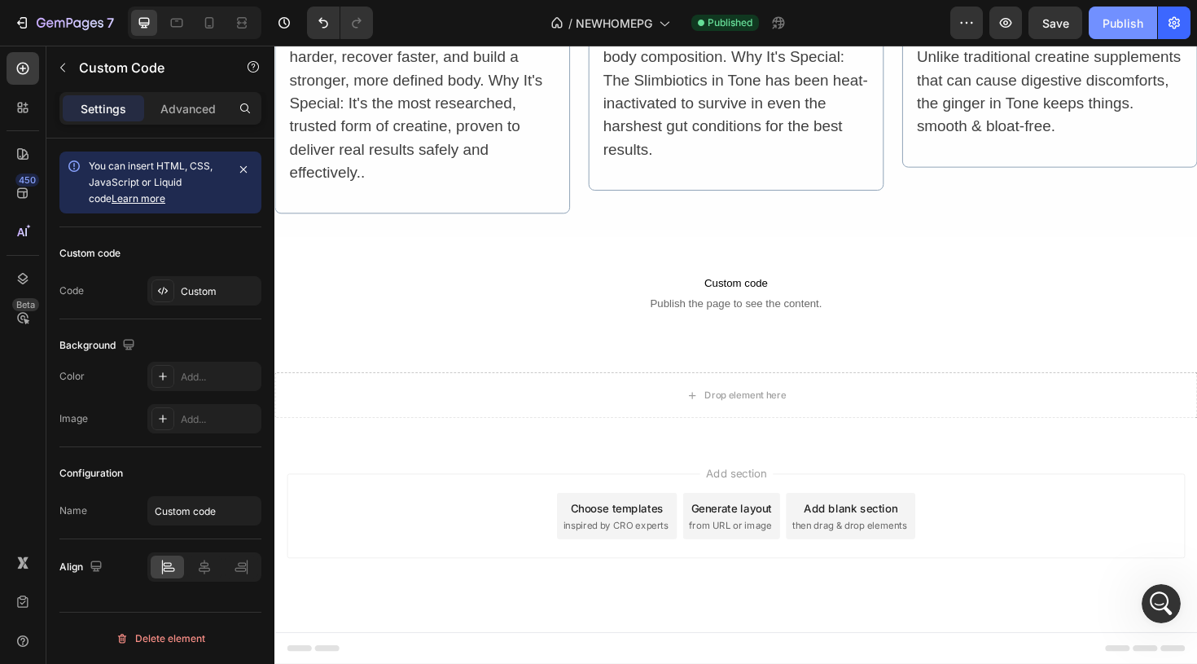
click at [1120, 31] on div "Publish" at bounding box center [1123, 23] width 41 height 17
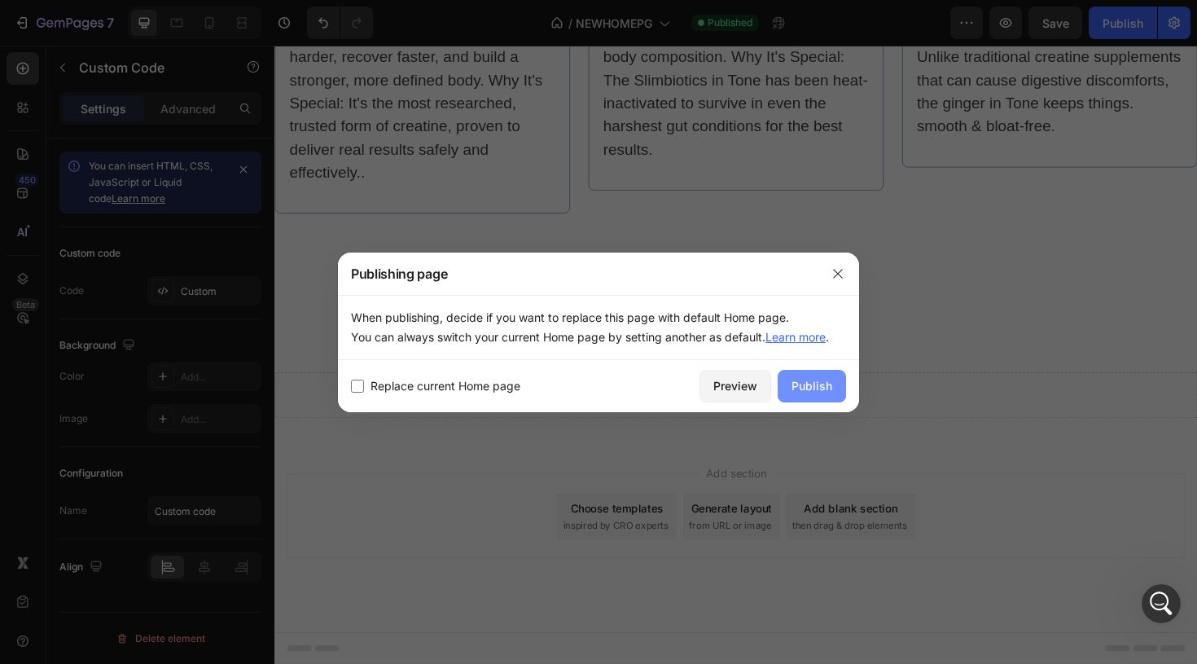
click at [819, 392] on div "Publish" at bounding box center [811, 385] width 41 height 17
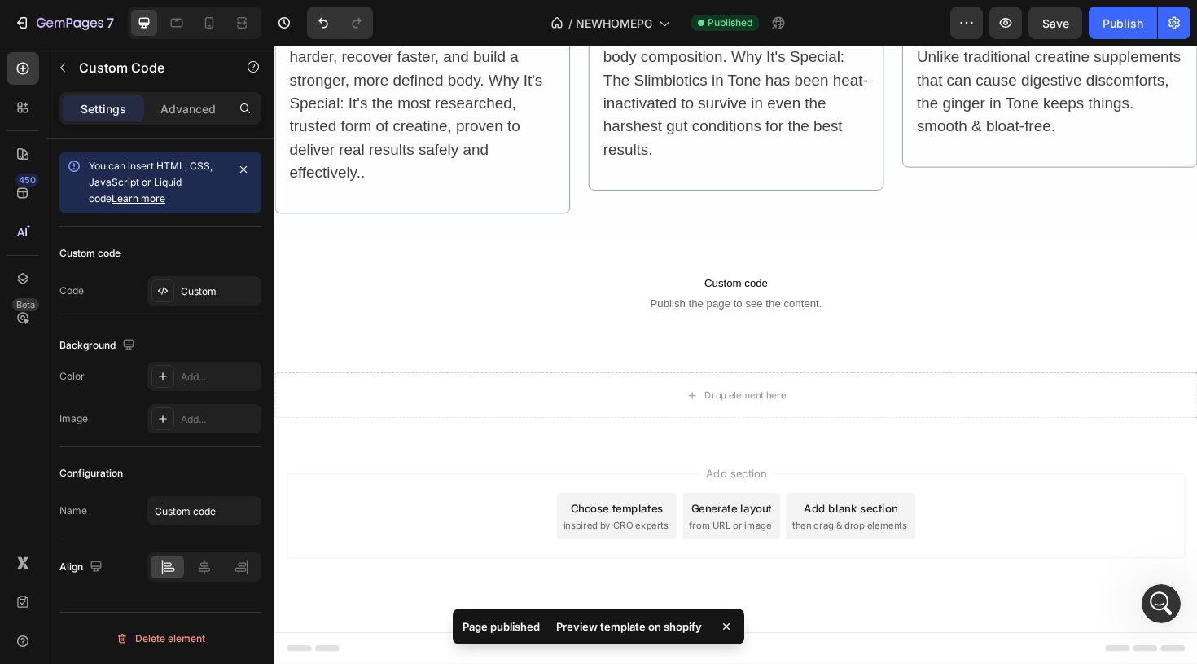
click at [598, 623] on div "Preview template on shopify" at bounding box center [628, 626] width 165 height 23
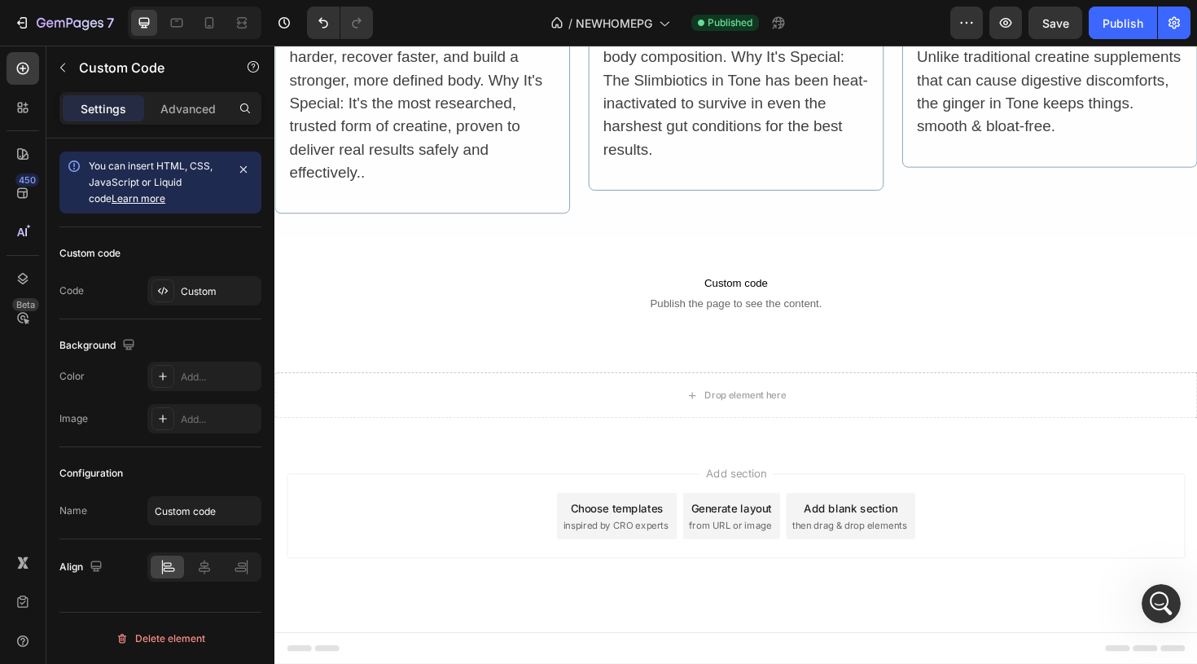
click at [778, 307] on p "Custom code Publish the page to see the content." at bounding box center [762, 306] width 977 height 65
click at [207, 292] on div "Custom" at bounding box center [219, 291] width 77 height 15
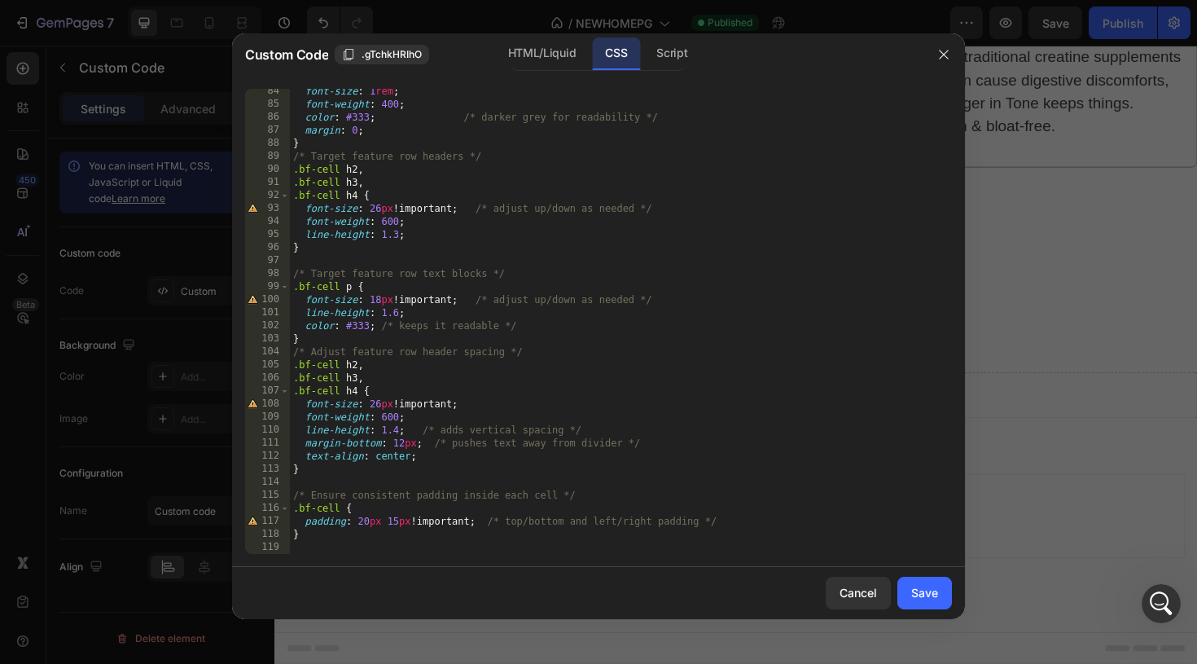
click at [328, 549] on div "font-size : 1 rem ; font-weight : 400 ; color : #333 ; /* darker grey for reada…" at bounding box center [621, 330] width 662 height 491
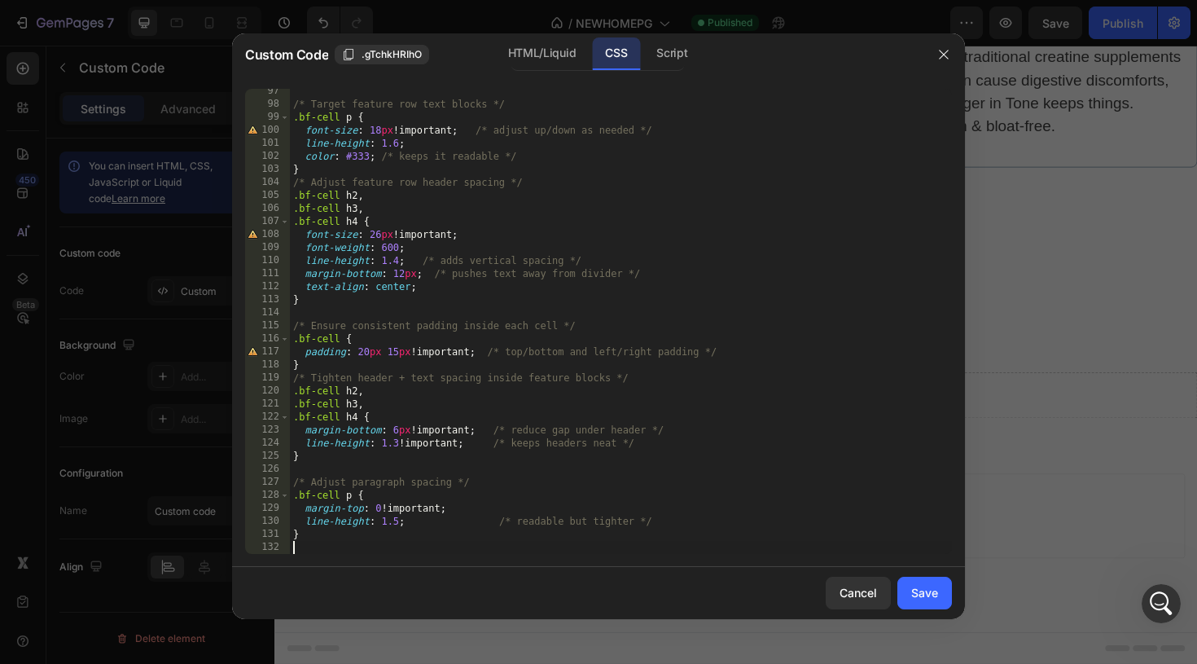
scroll to position [1255, 0]
click at [912, 587] on div "Save" at bounding box center [924, 592] width 27 height 17
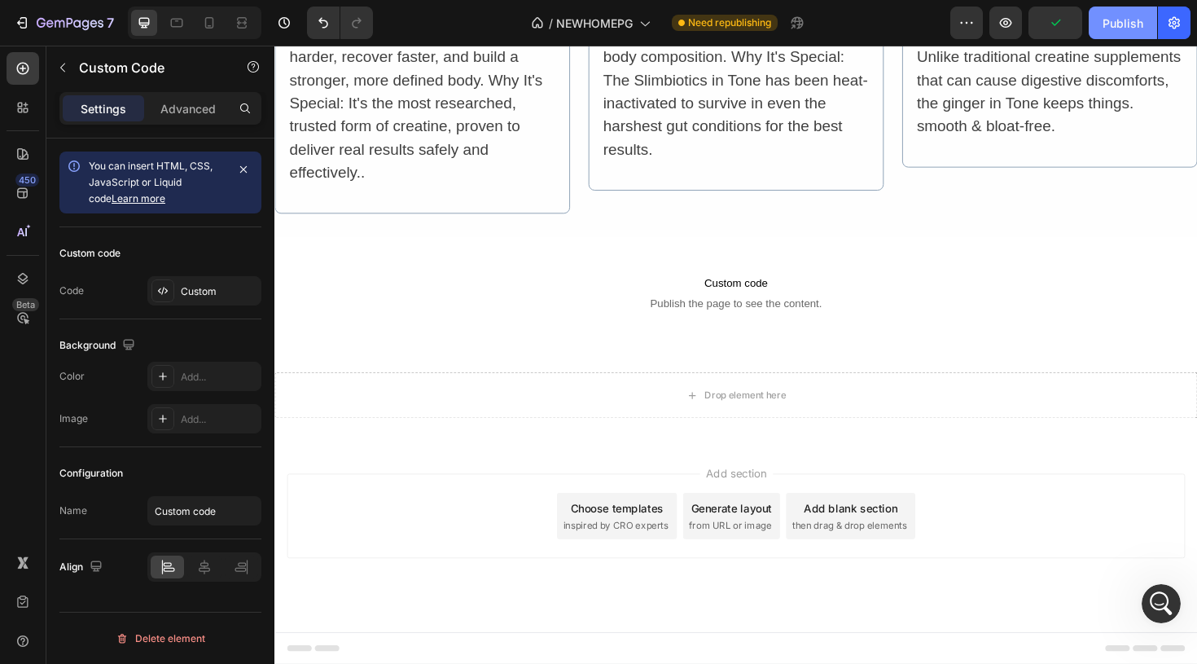
click at [1130, 28] on div "Publish" at bounding box center [1123, 23] width 41 height 17
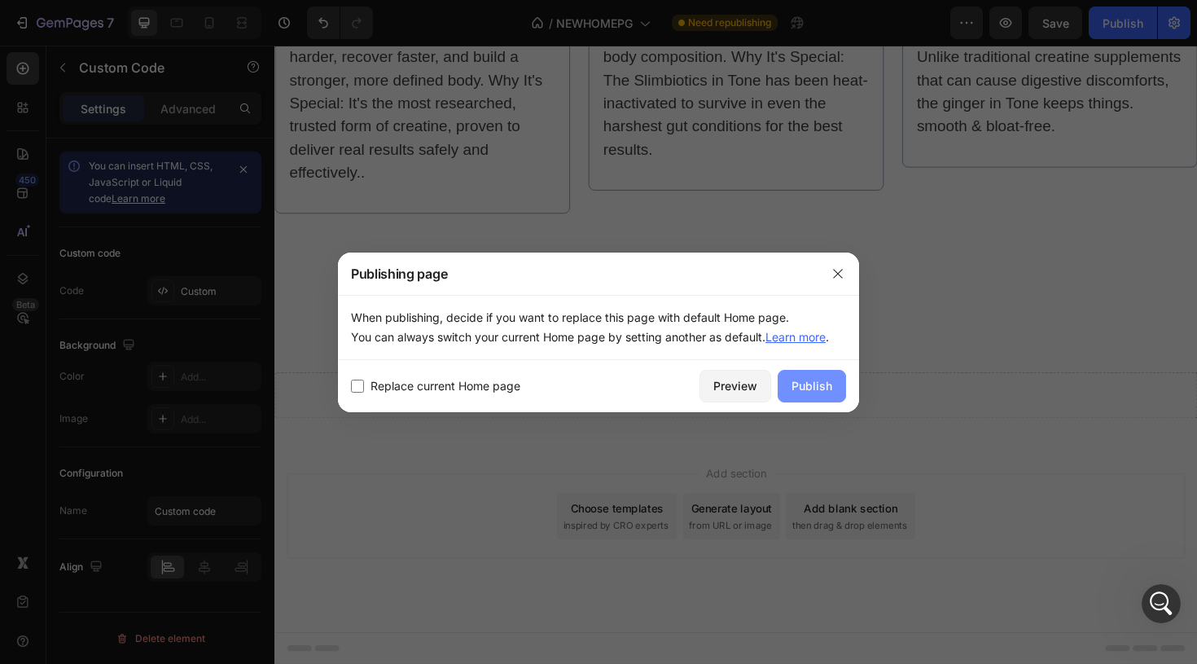
click at [811, 379] on div "Publish" at bounding box center [811, 385] width 41 height 17
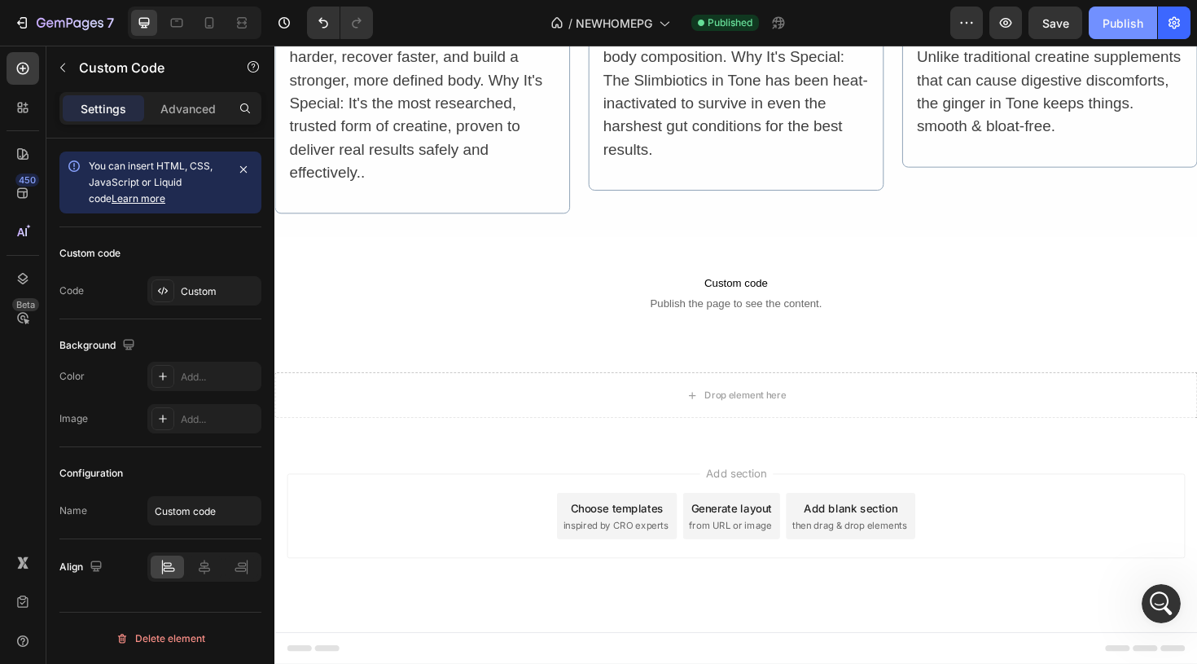
click at [1112, 26] on div "Publish" at bounding box center [1123, 23] width 41 height 17
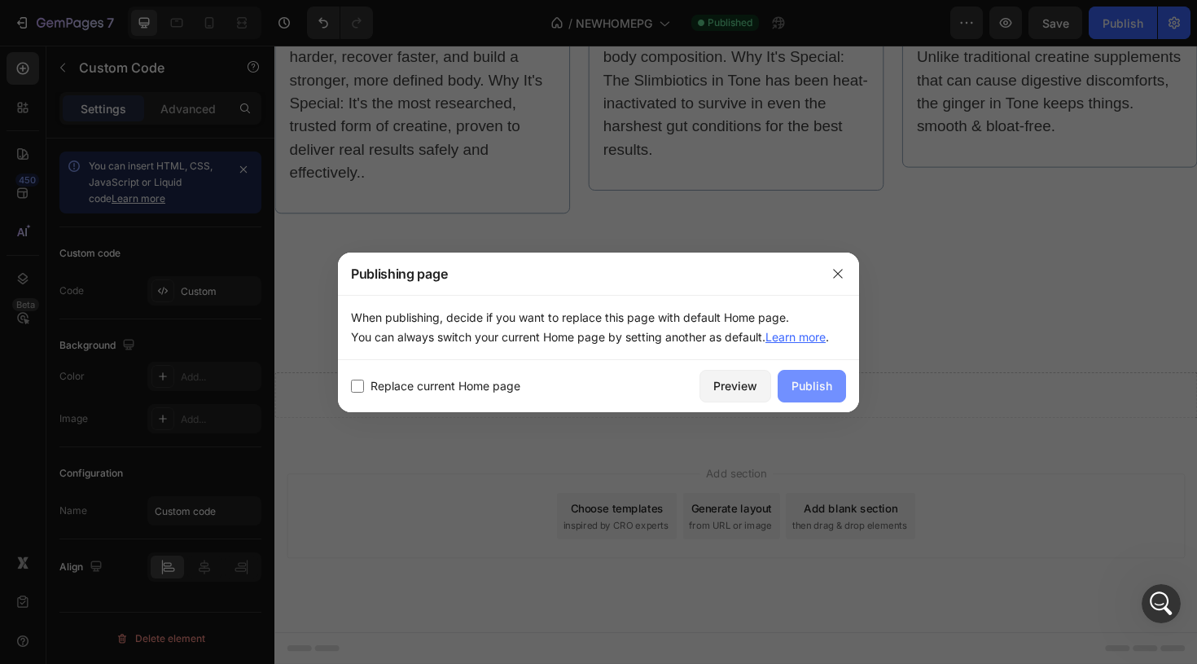
click at [809, 379] on div "Publish" at bounding box center [811, 385] width 41 height 17
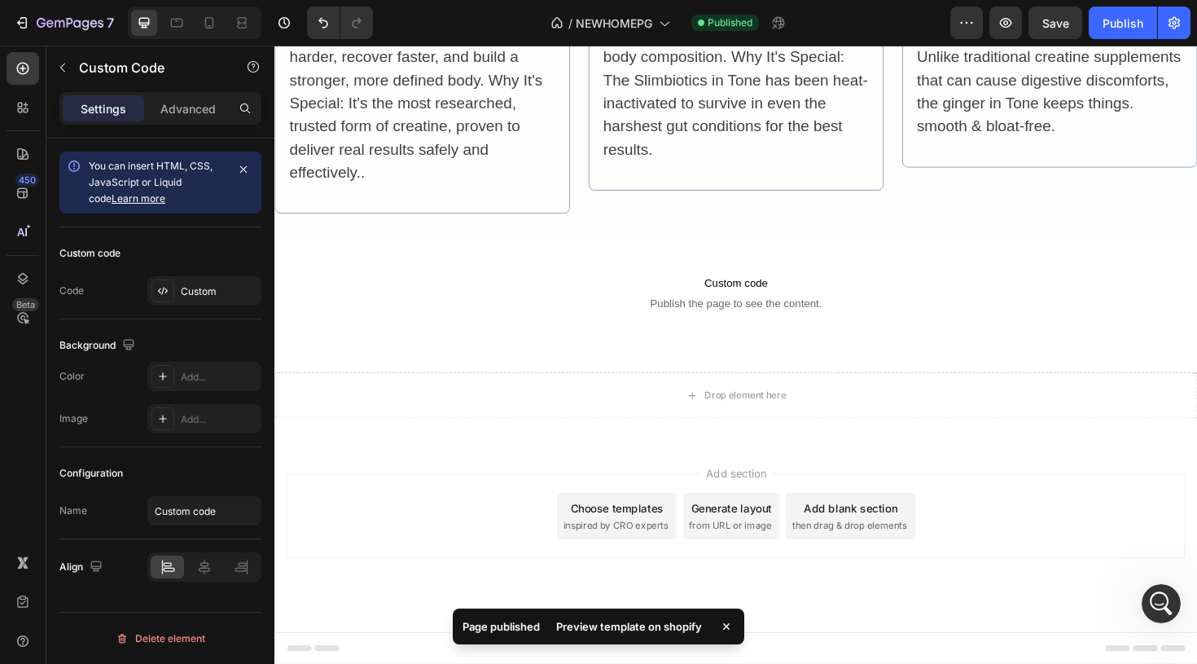
click at [635, 634] on div "Preview template on shopify" at bounding box center [628, 626] width 165 height 23
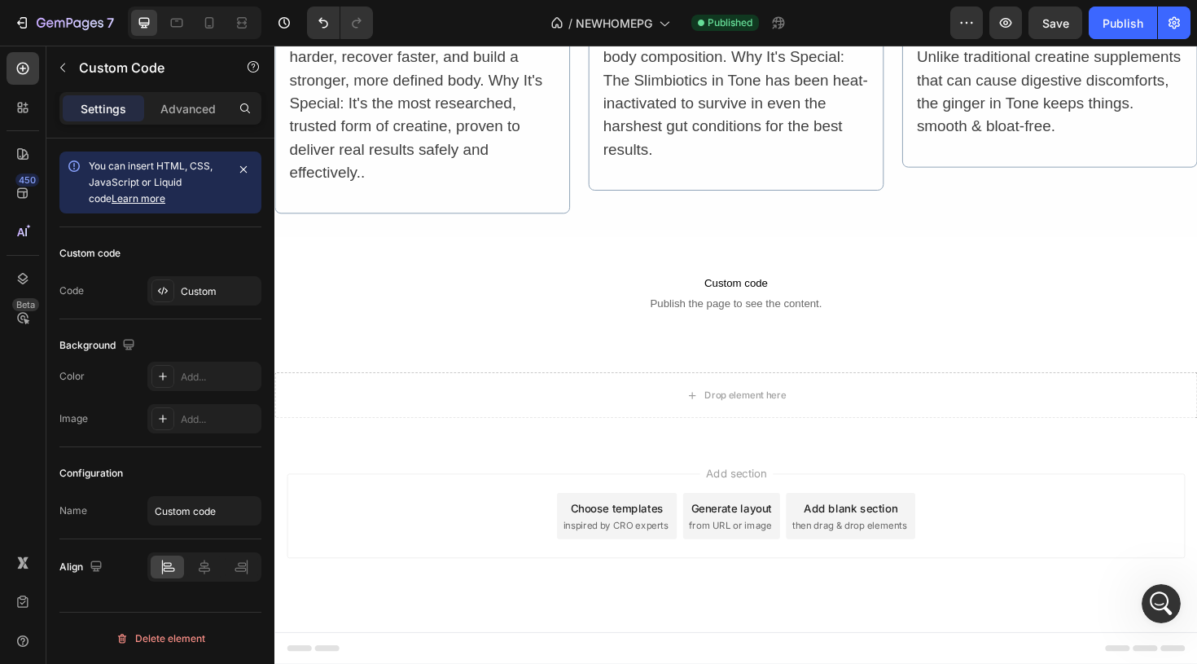
click at [770, 314] on span "Publish the page to see the content." at bounding box center [762, 317] width 977 height 16
click at [225, 296] on div "Custom" at bounding box center [219, 291] width 77 height 15
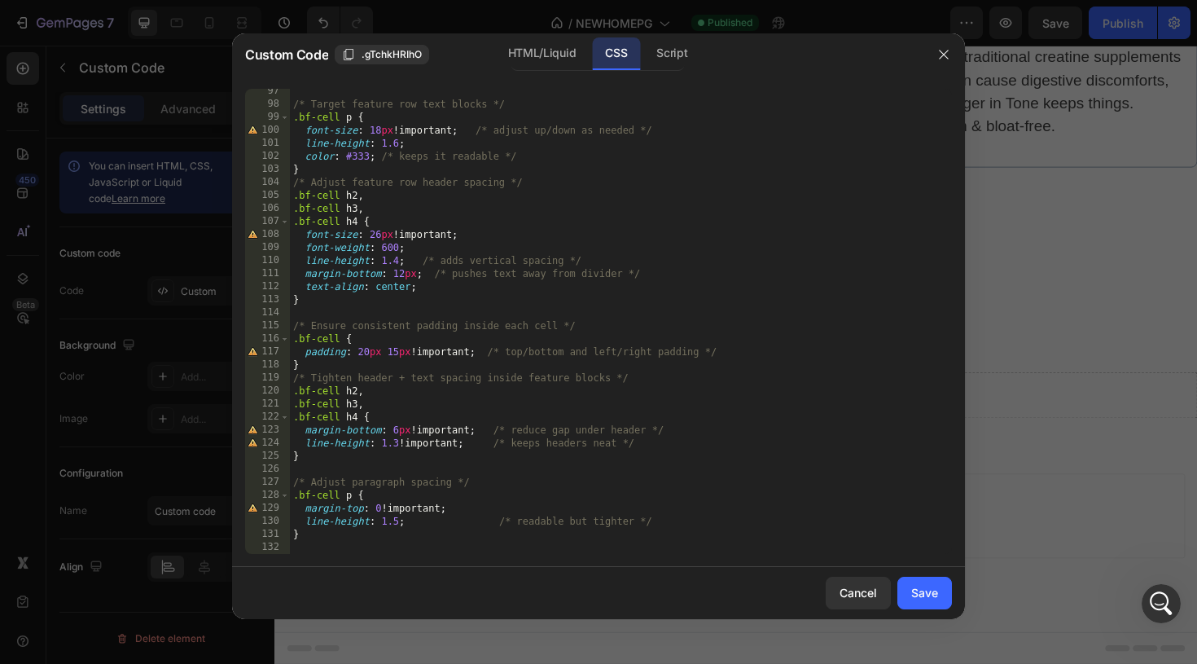
click at [308, 546] on div "/* Target feature row text blocks */ .bf-cell p { font-size : 18 px !important …" at bounding box center [621, 330] width 662 height 491
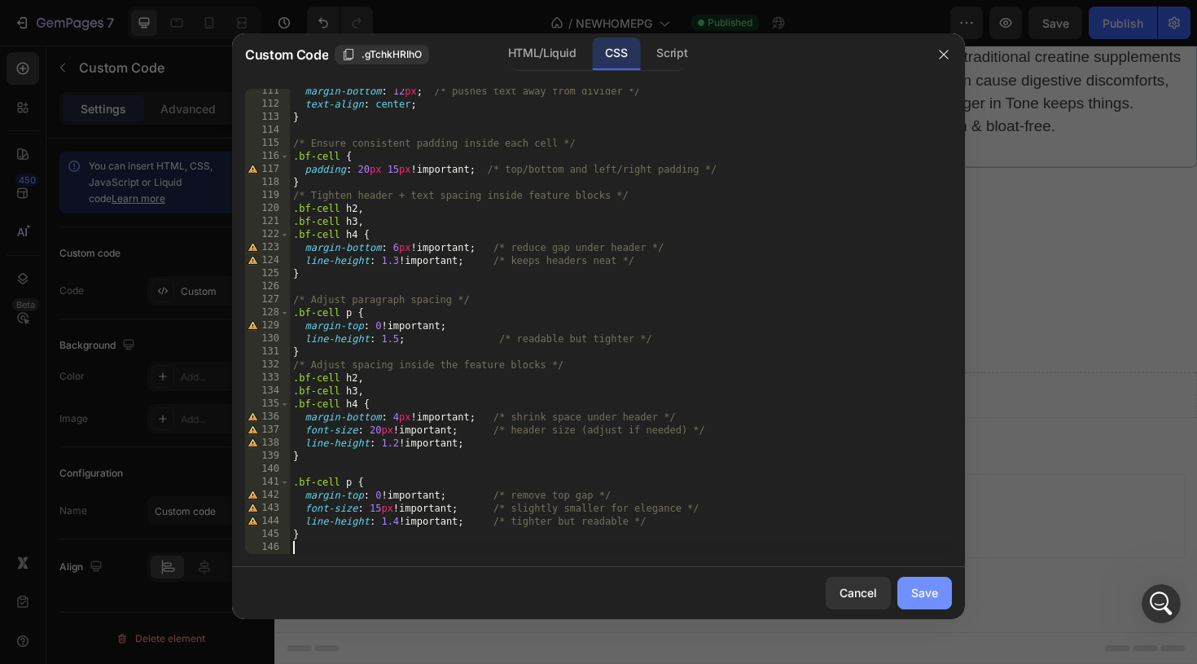
click at [920, 586] on div "Save" at bounding box center [924, 592] width 27 height 17
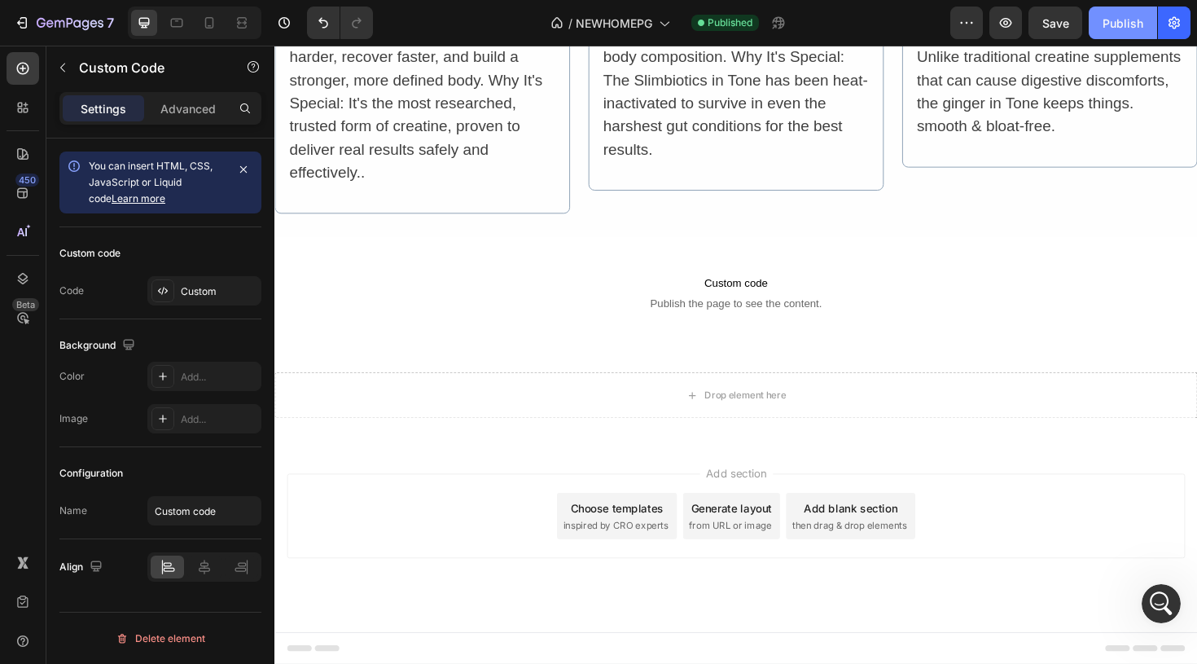
click at [1124, 20] on div "Publish" at bounding box center [1123, 23] width 41 height 17
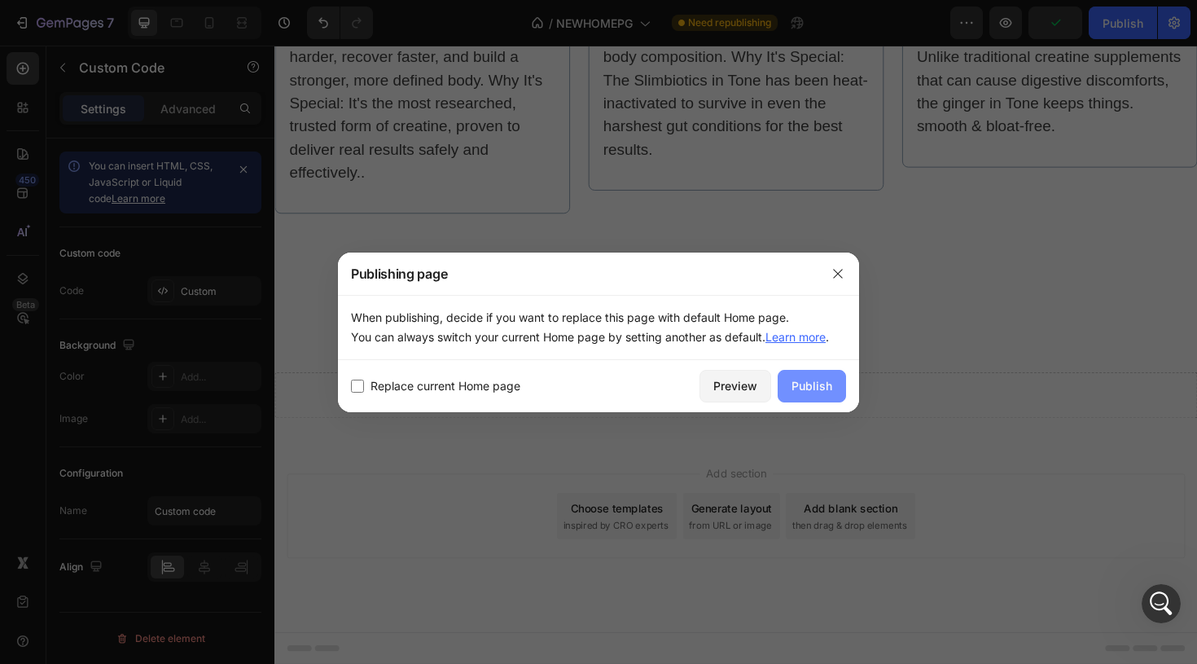
click at [805, 382] on div "Publish" at bounding box center [811, 385] width 41 height 17
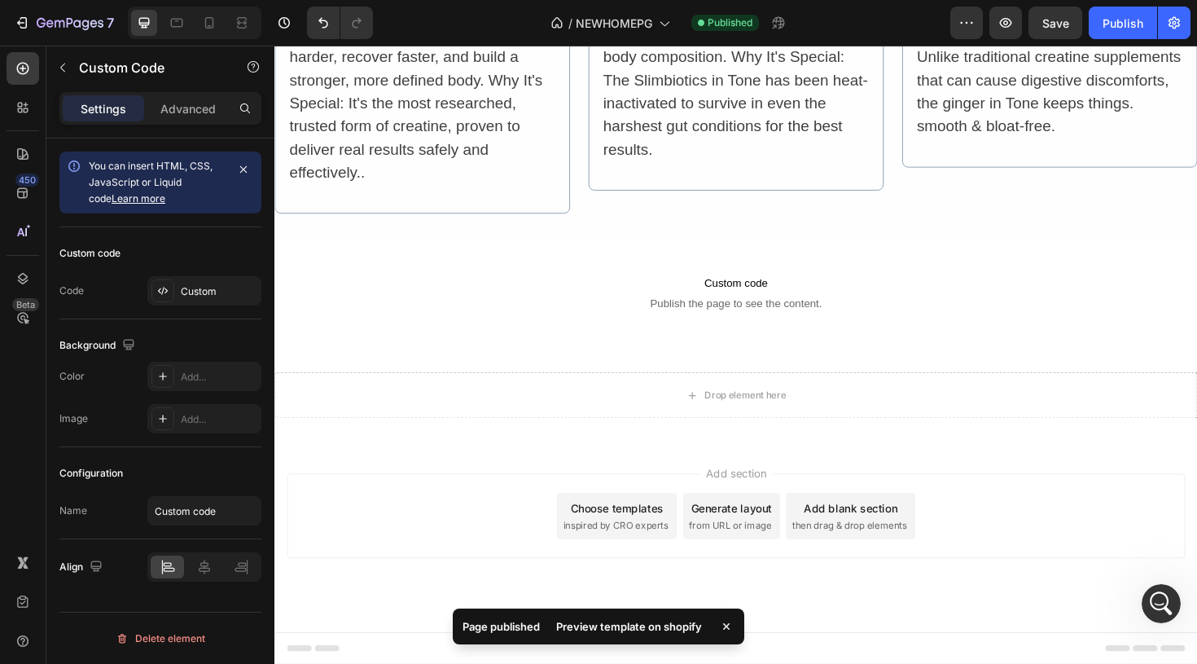
click at [579, 625] on div "Preview template on shopify" at bounding box center [628, 626] width 165 height 23
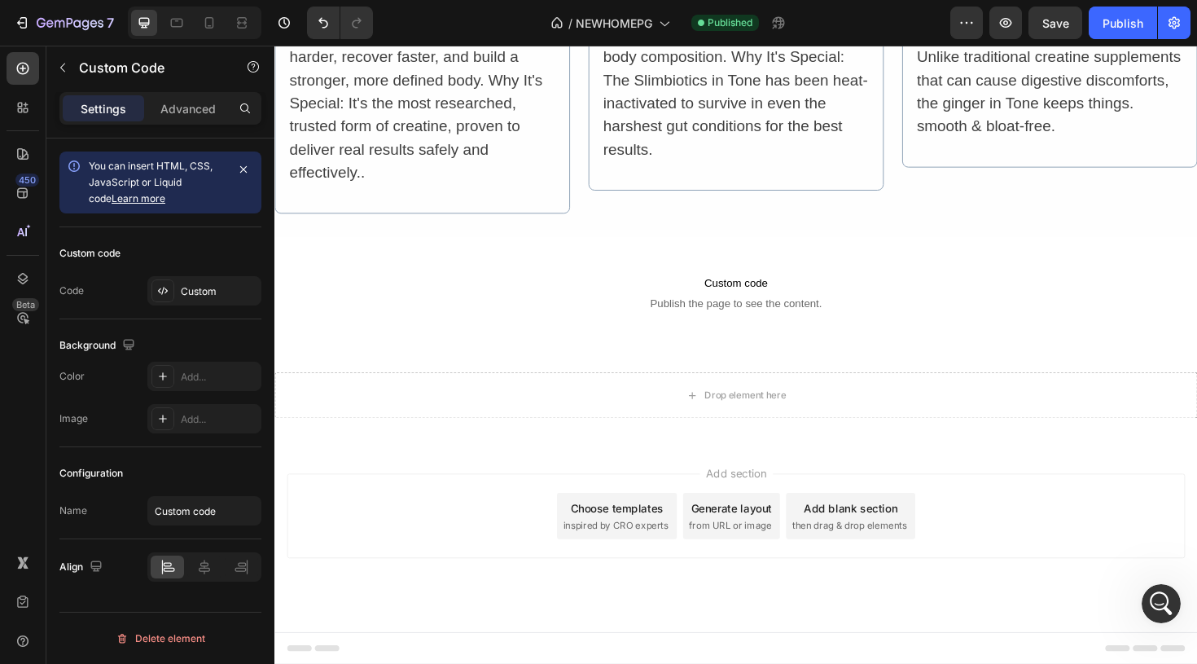
click at [789, 311] on span "Publish the page to see the content." at bounding box center [762, 317] width 977 height 16
click at [212, 285] on div "Custom" at bounding box center [219, 291] width 77 height 15
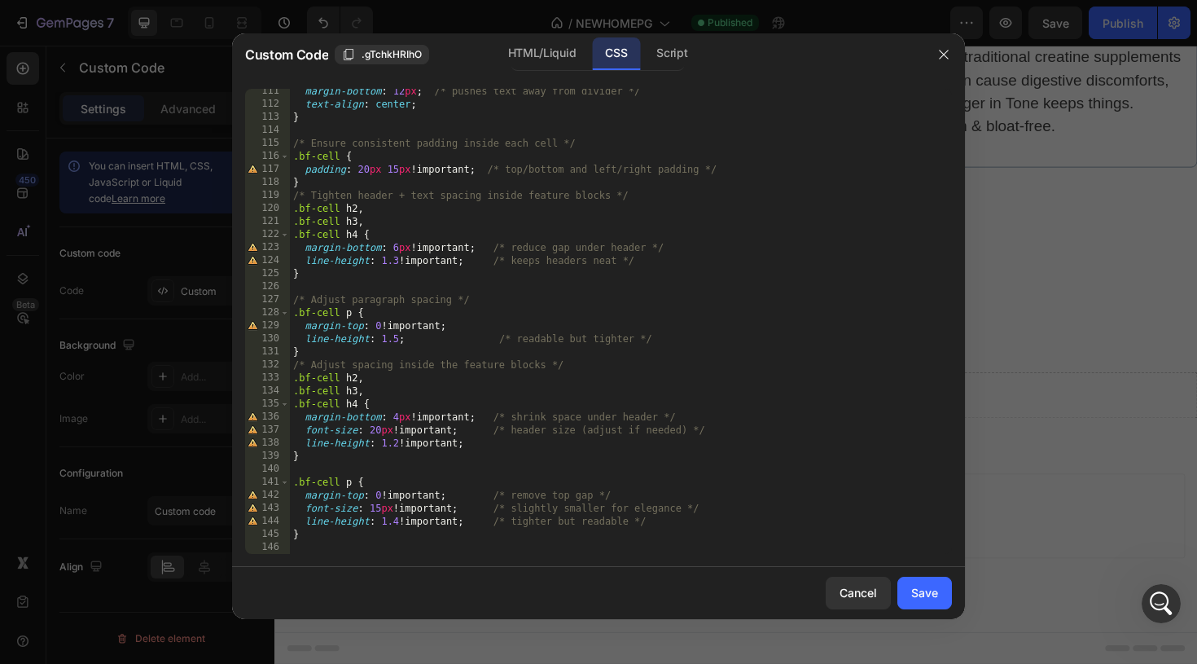
click at [336, 550] on div "margin-bottom : 12 px ; /* pushes text away from divider */ text-align : center…" at bounding box center [621, 330] width 662 height 491
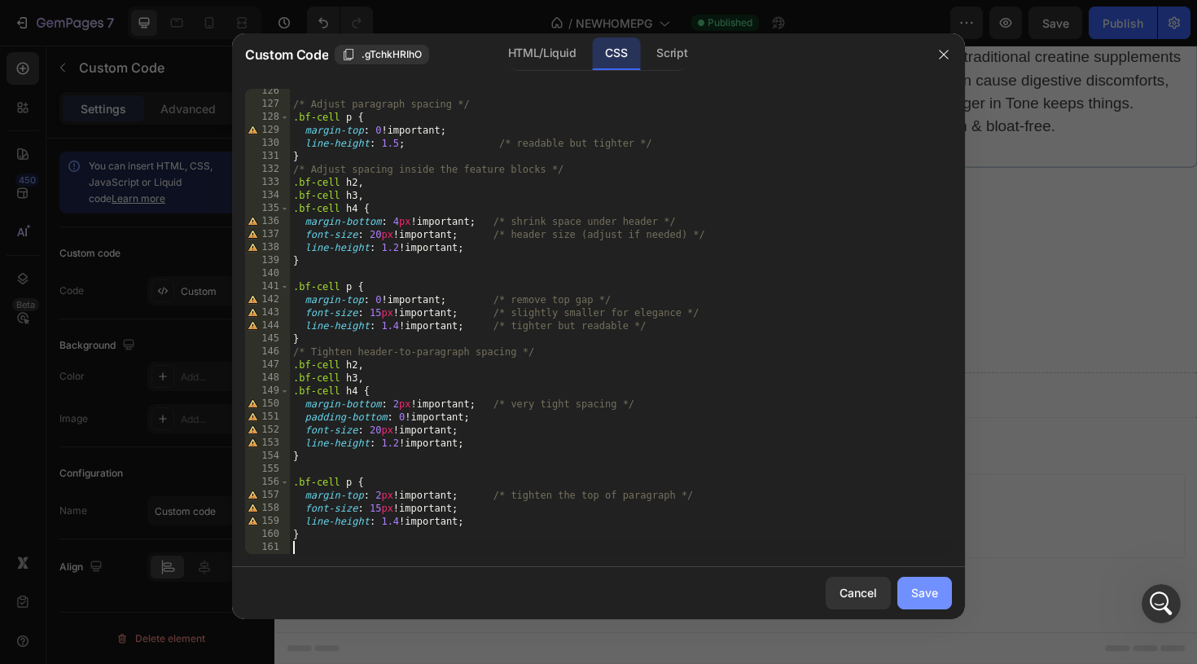
click at [917, 590] on div "Save" at bounding box center [924, 592] width 27 height 17
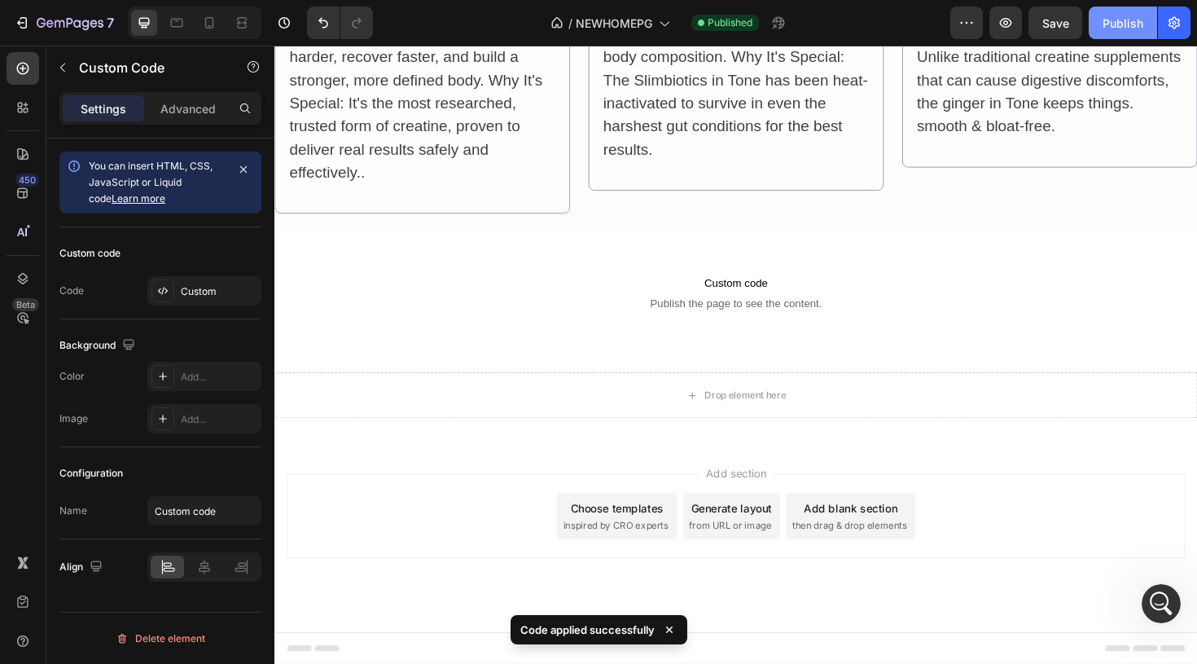
click at [1120, 25] on div "Publish" at bounding box center [1123, 23] width 41 height 17
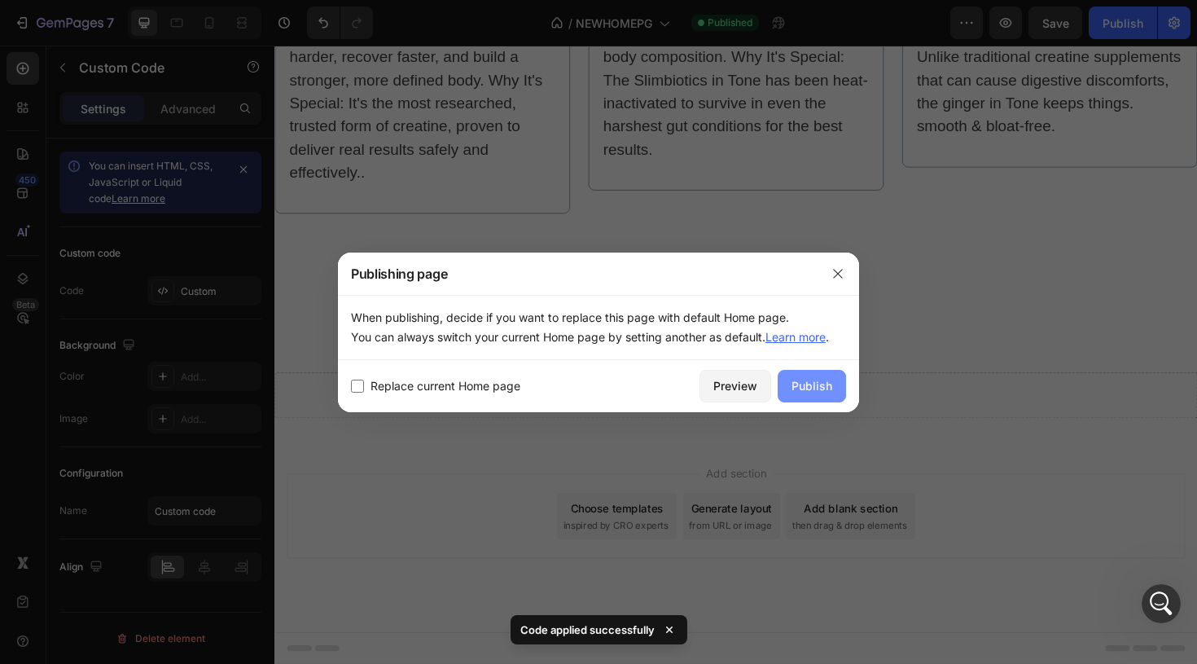
click at [803, 388] on div "Publish" at bounding box center [811, 385] width 41 height 17
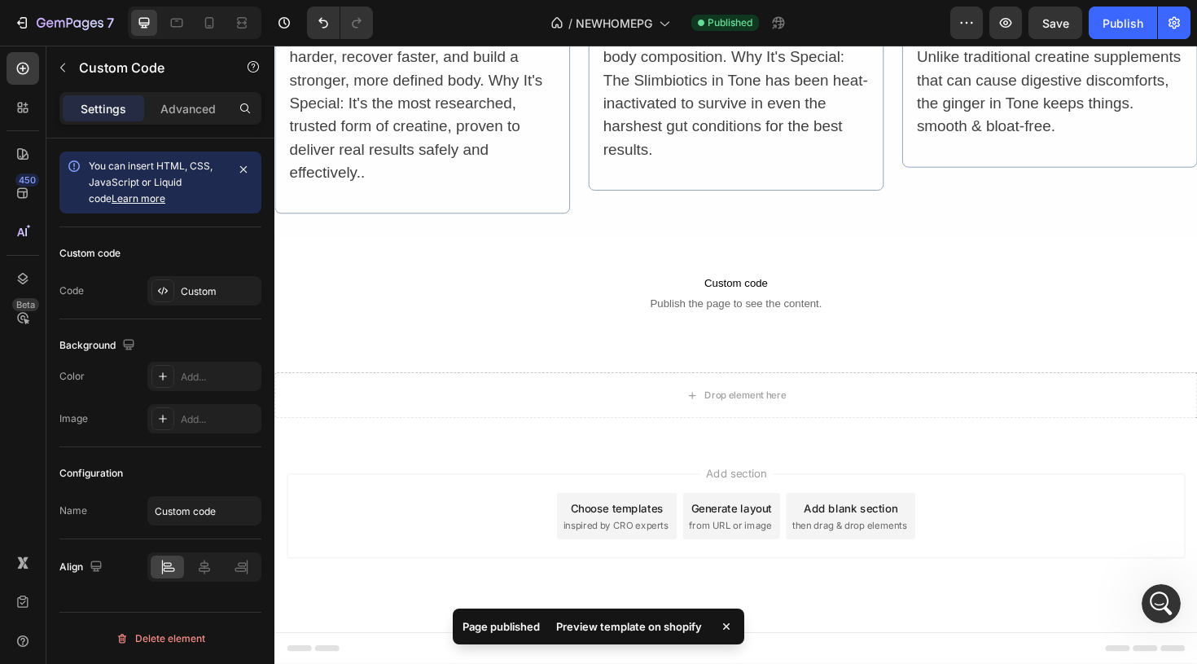
click at [639, 620] on div "Preview template on shopify" at bounding box center [628, 626] width 165 height 23
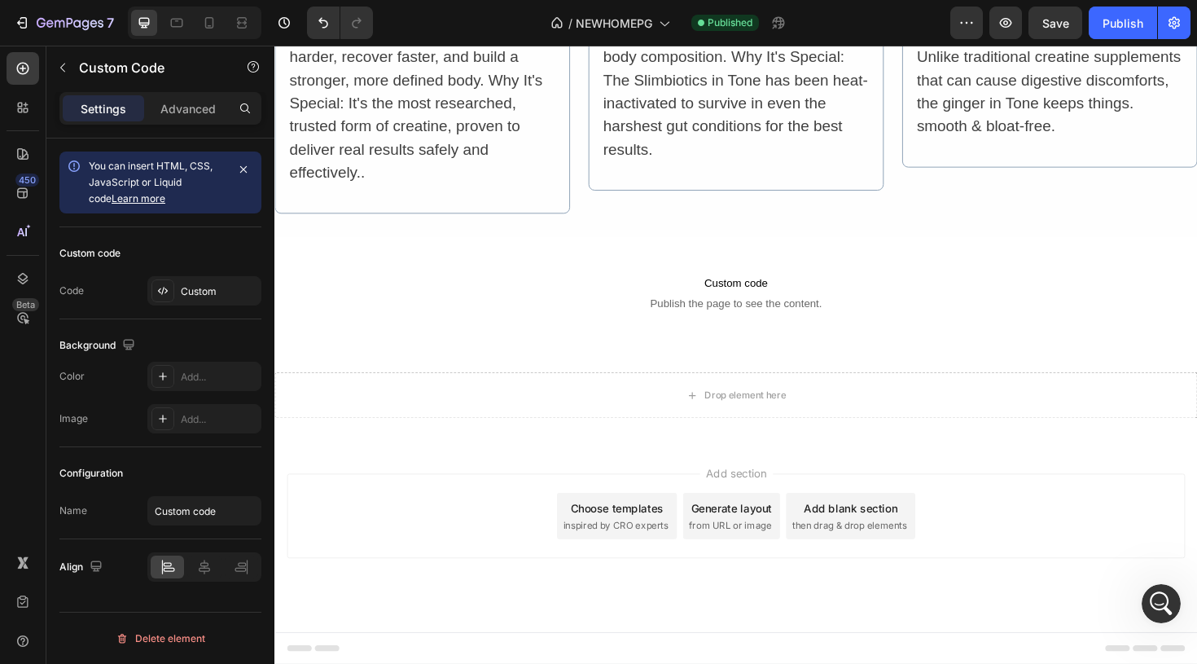
click at [809, 314] on span "Publish the page to see the content." at bounding box center [762, 317] width 977 height 16
click at [189, 287] on div "Custom" at bounding box center [219, 291] width 77 height 15
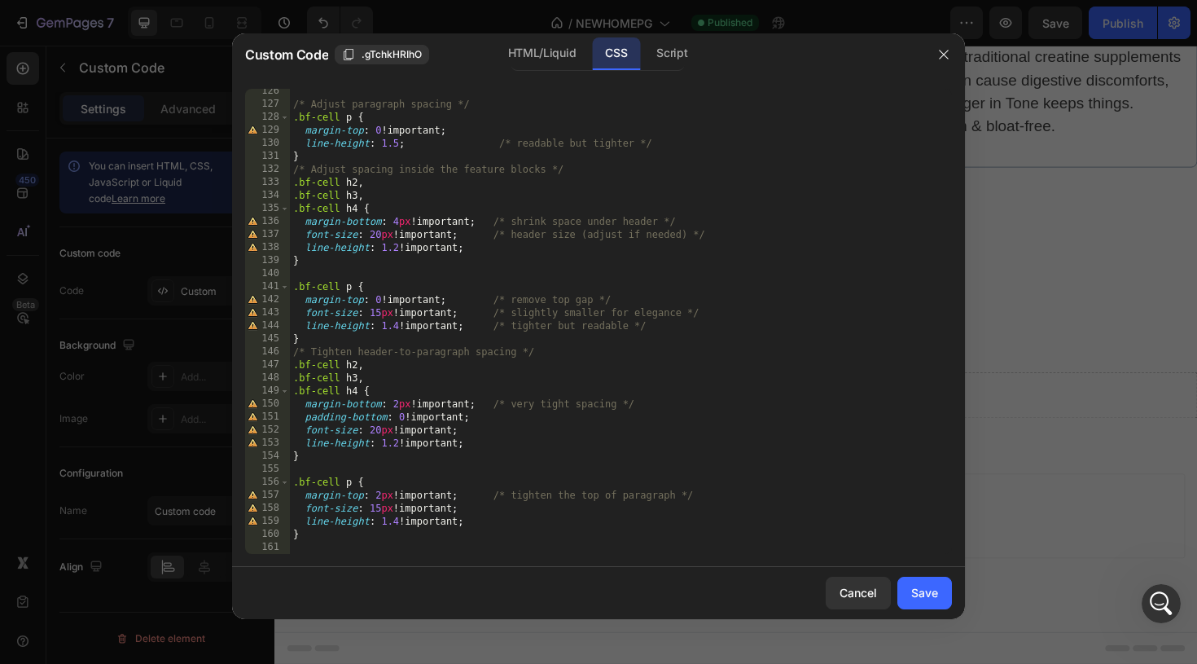
click at [328, 544] on div "/* Adjust paragraph spacing */ .bf-cell p { margin-top : 0 !important ; line-he…" at bounding box center [621, 330] width 662 height 491
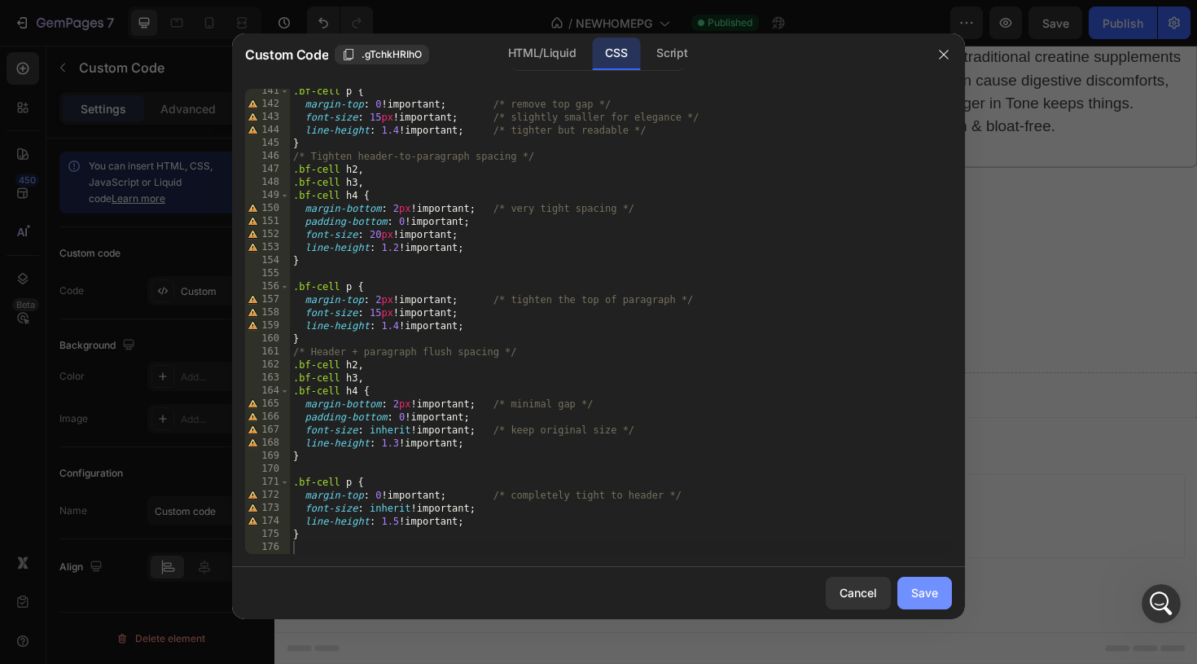
click at [913, 593] on div "Save" at bounding box center [924, 592] width 27 height 17
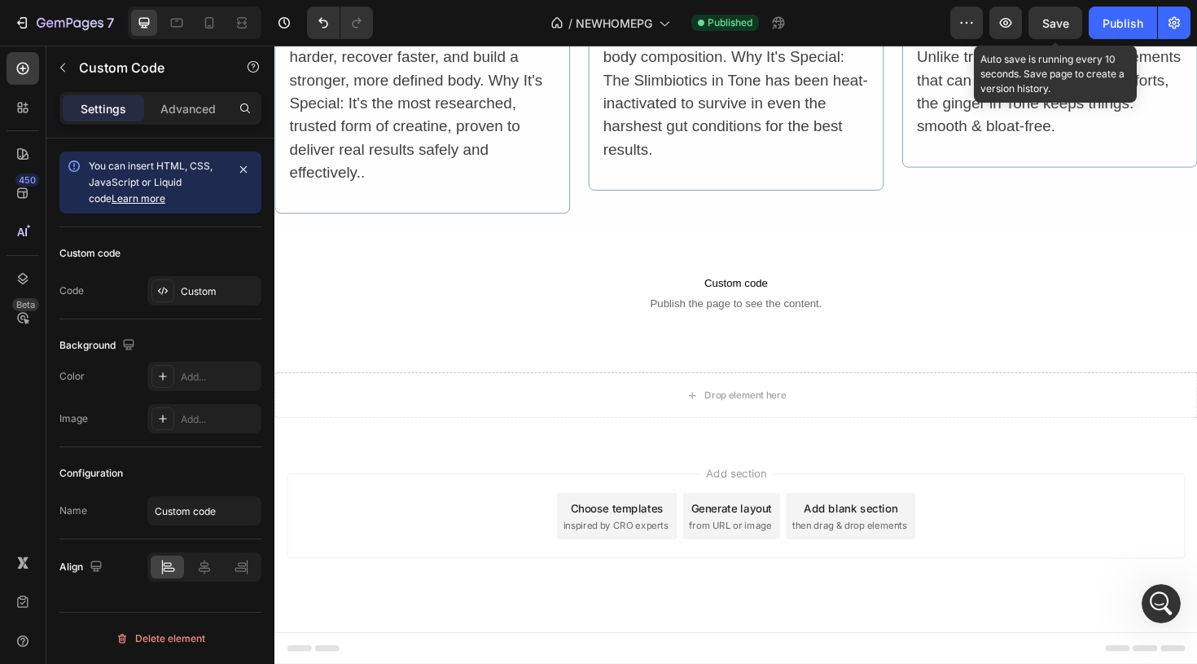
click at [1064, 20] on span "Save" at bounding box center [1055, 23] width 27 height 14
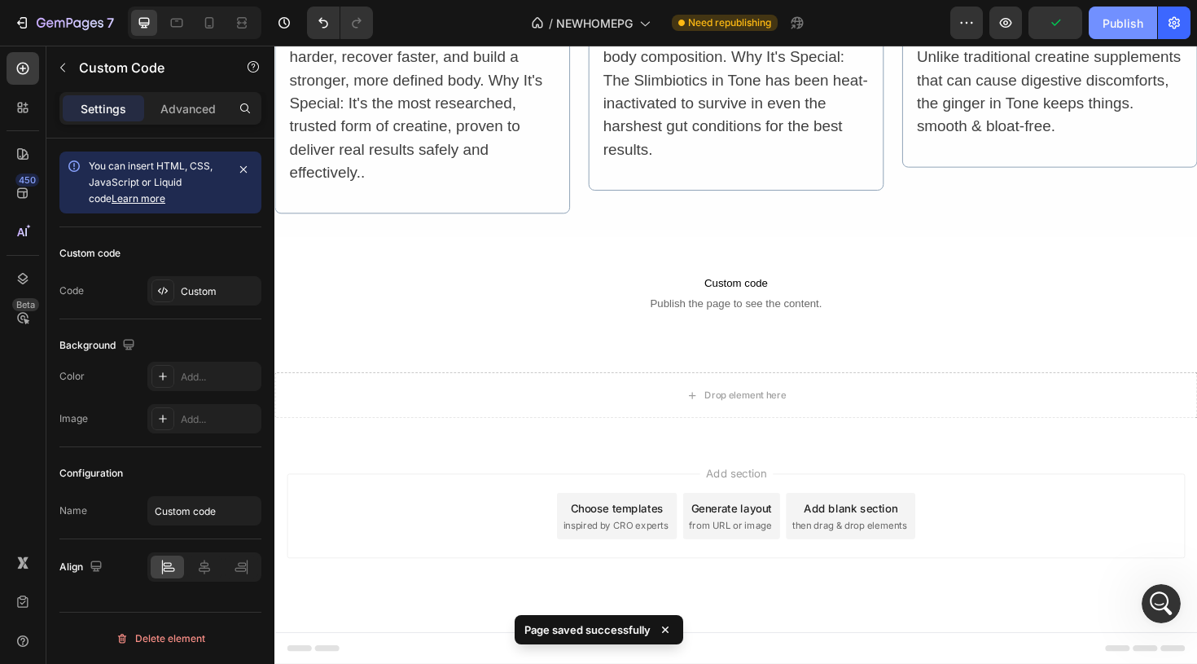
click at [1135, 32] on button "Publish" at bounding box center [1123, 23] width 68 height 33
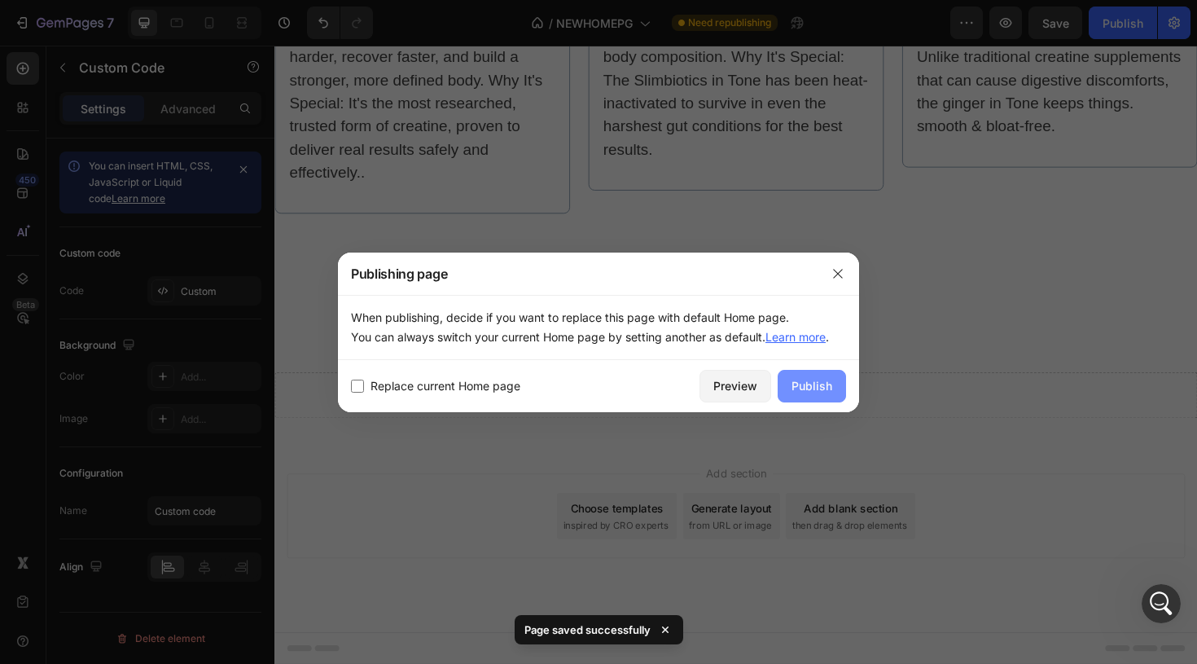
click at [822, 379] on div "Publish" at bounding box center [811, 385] width 41 height 17
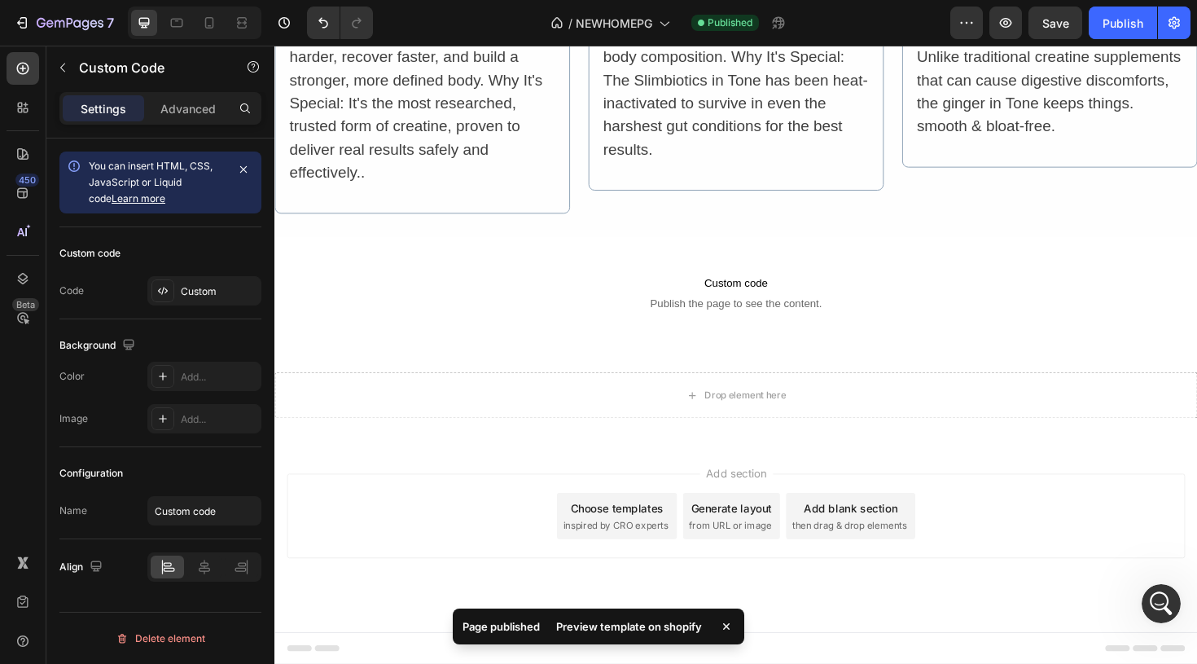
click at [566, 629] on div "Preview template on shopify" at bounding box center [628, 626] width 165 height 23
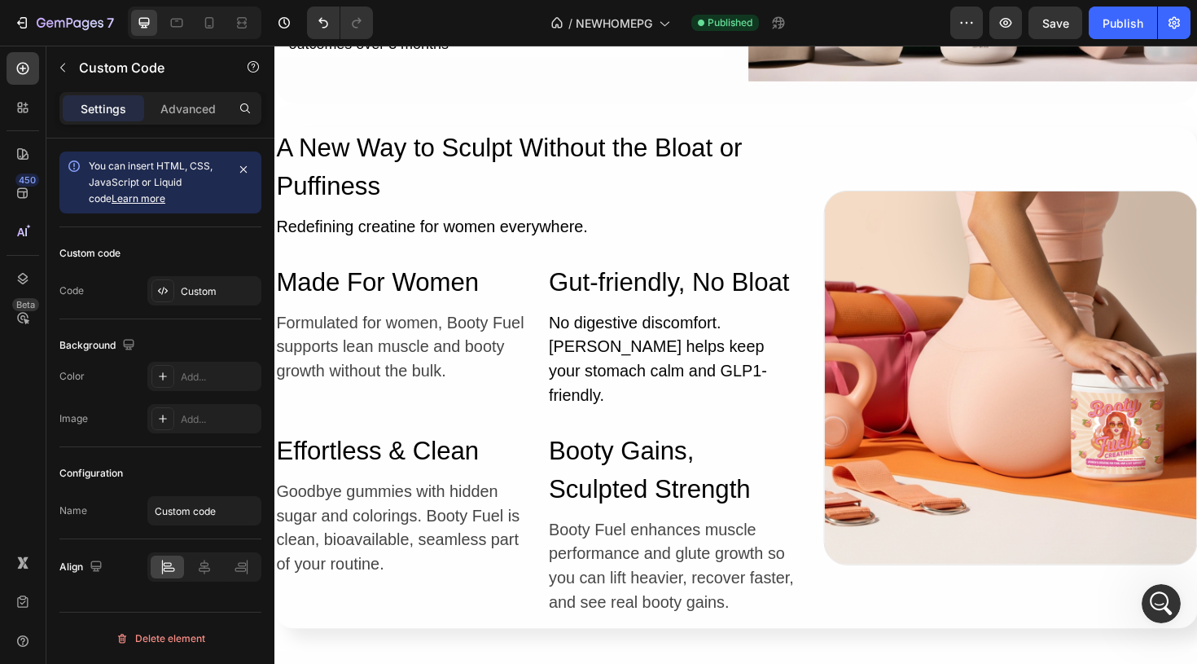
scroll to position [5610, 0]
click at [427, 283] on h2 "Made For Women" at bounding box center [406, 295] width 265 height 44
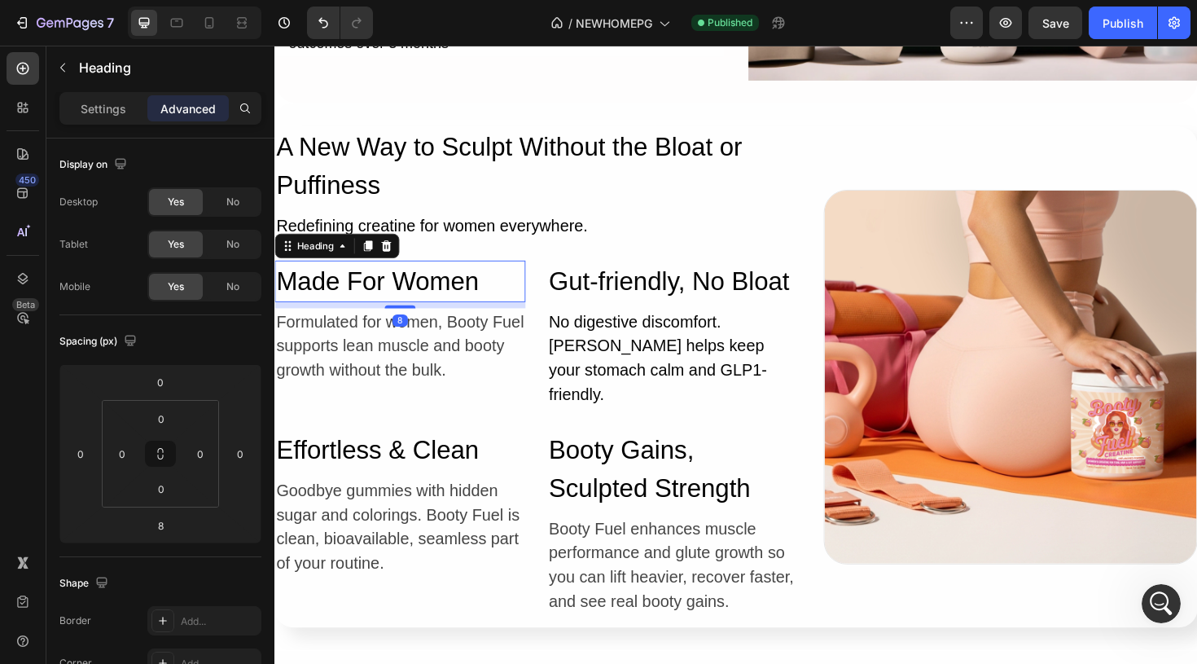
click at [515, 292] on h2 "Made For Women" at bounding box center [406, 295] width 265 height 44
click at [515, 292] on p "Made For Women" at bounding box center [407, 294] width 262 height 41
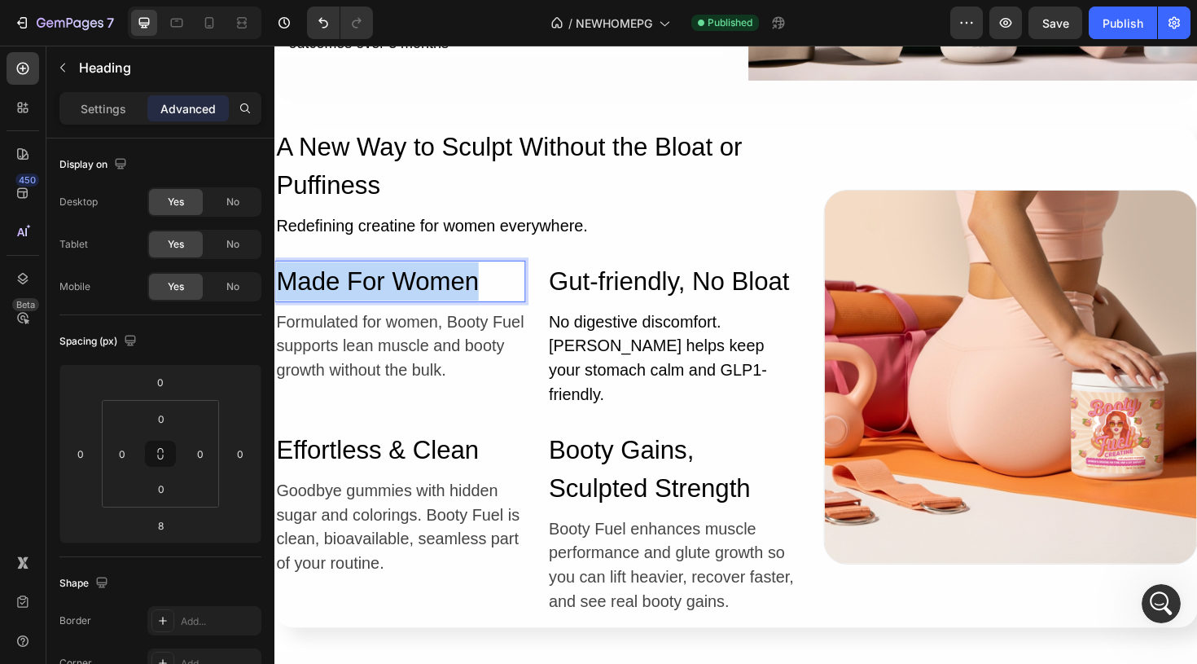
click at [515, 292] on p "Made For Women" at bounding box center [407, 294] width 262 height 41
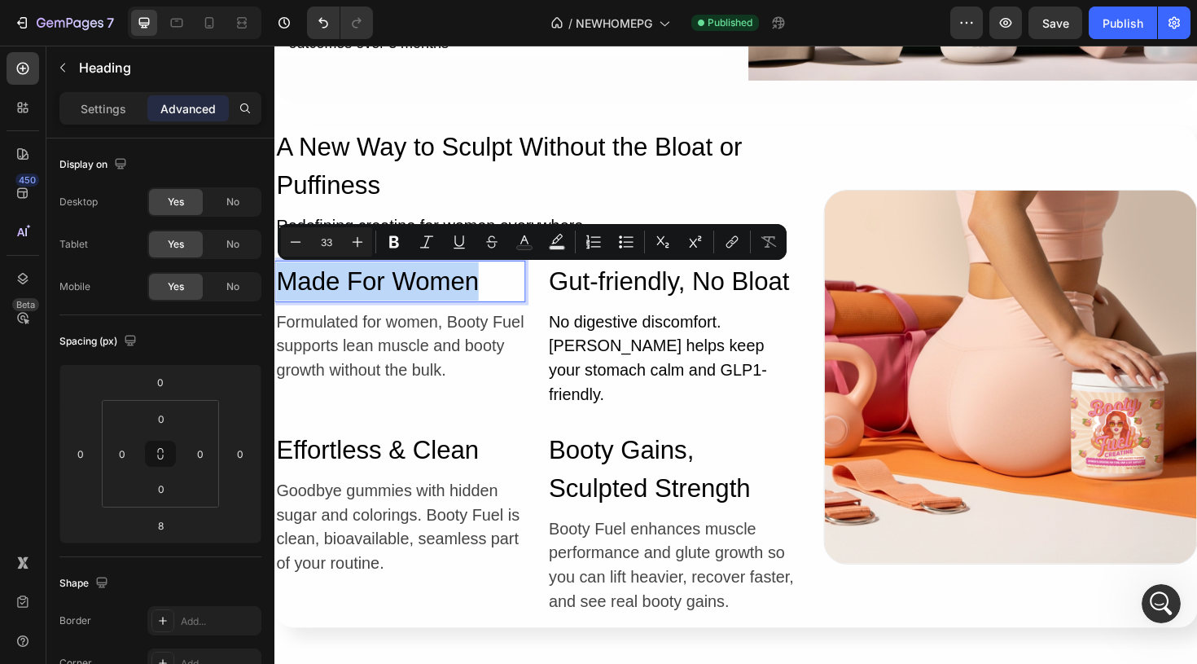
copy p "Made For Women"
click at [655, 307] on h2 "Gut-friendly, No Bloat" at bounding box center [695, 295] width 265 height 44
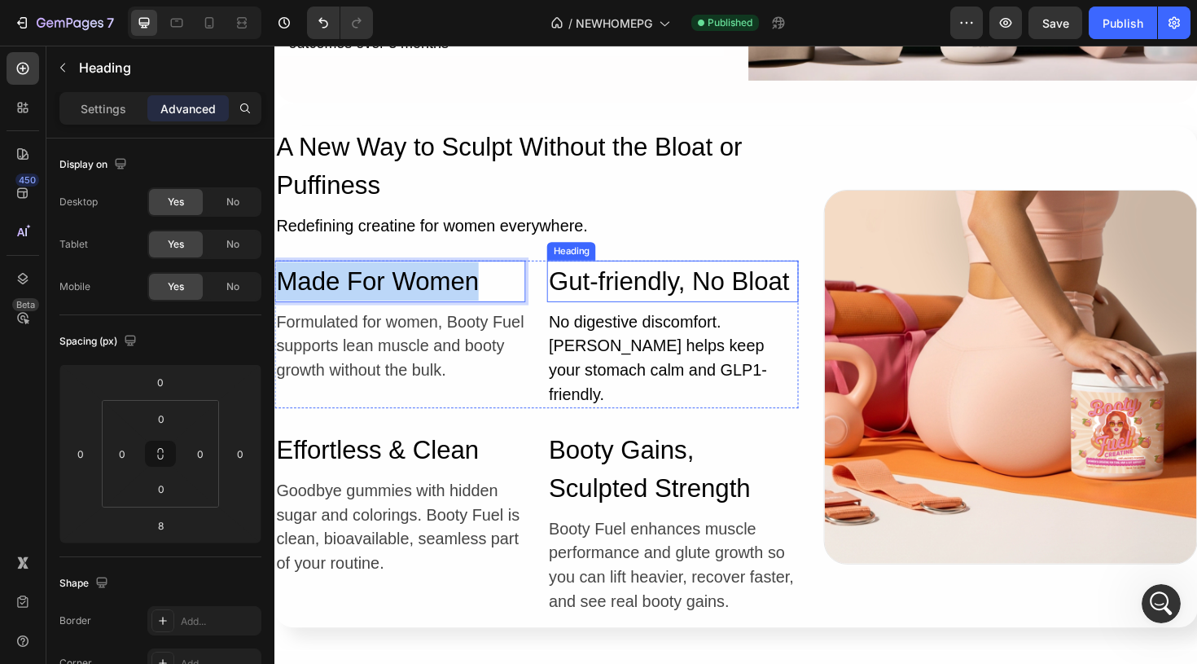
scroll to position [515, 0]
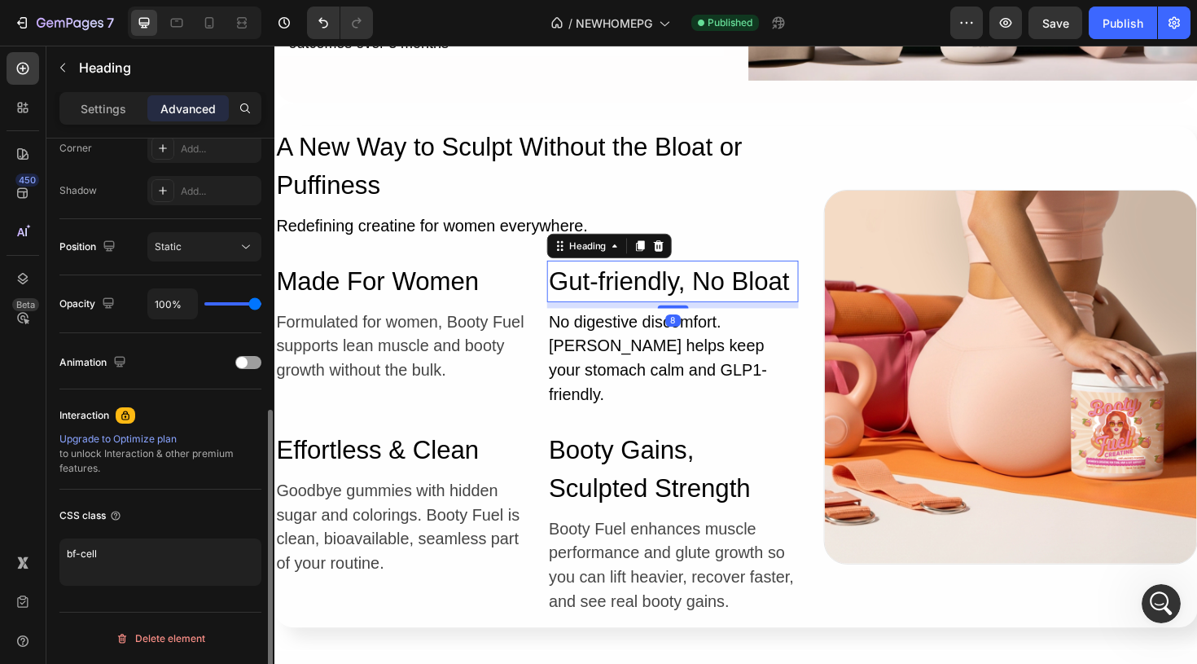
click at [655, 307] on h2 "Gut-friendly, No Bloat" at bounding box center [695, 295] width 265 height 44
click at [655, 307] on p "Gut-friendly, No Bloat" at bounding box center [695, 294] width 262 height 41
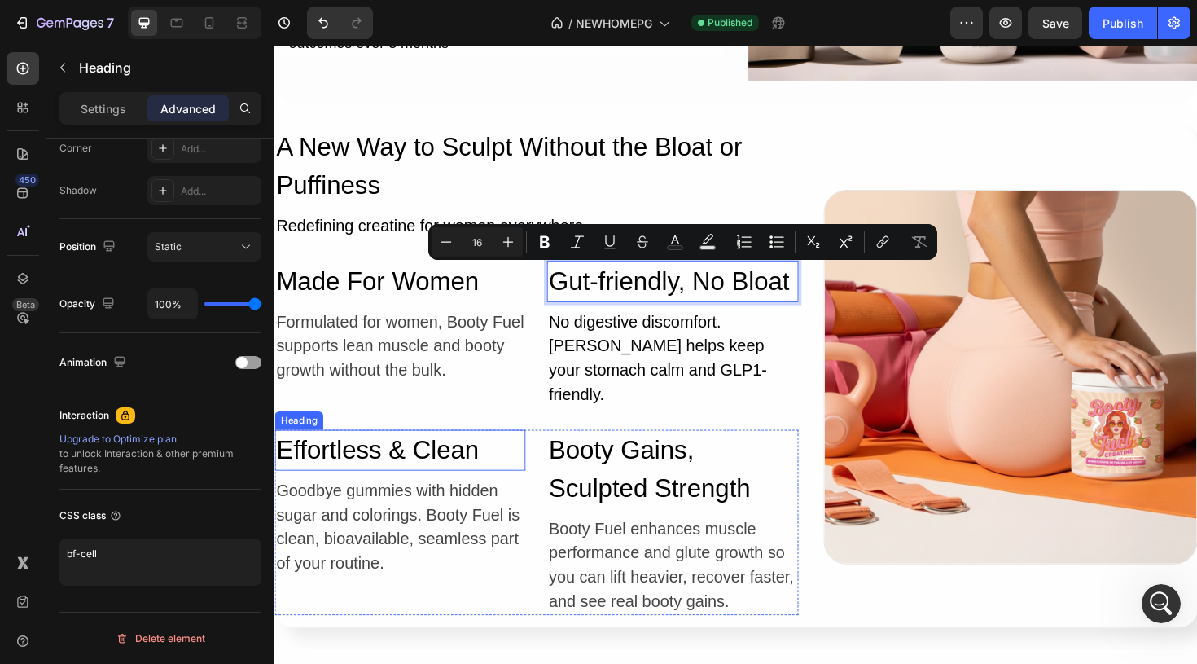
click at [445, 452] on h2 "Effortless & Clean" at bounding box center [406, 474] width 265 height 44
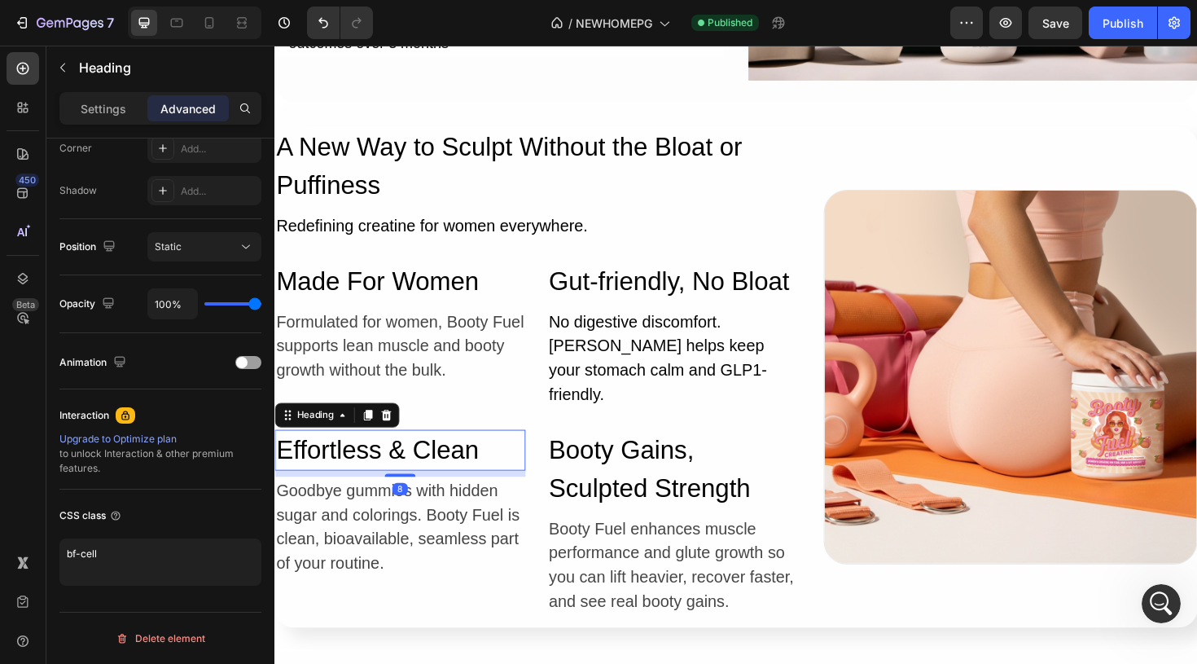
click at [445, 452] on h2 "Effortless & Clean" at bounding box center [406, 474] width 265 height 44
click at [445, 454] on p "Effortless & Clean" at bounding box center [407, 474] width 262 height 41
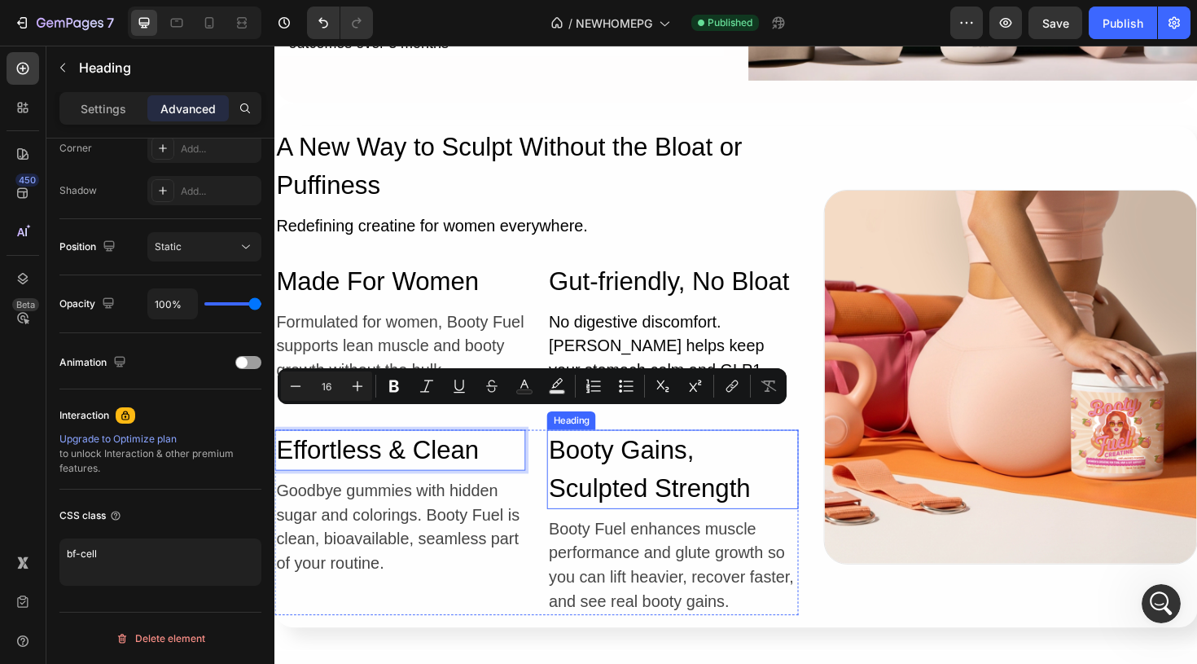
click at [649, 461] on h2 "Booty Gains, Sculpted Strength" at bounding box center [695, 494] width 265 height 84
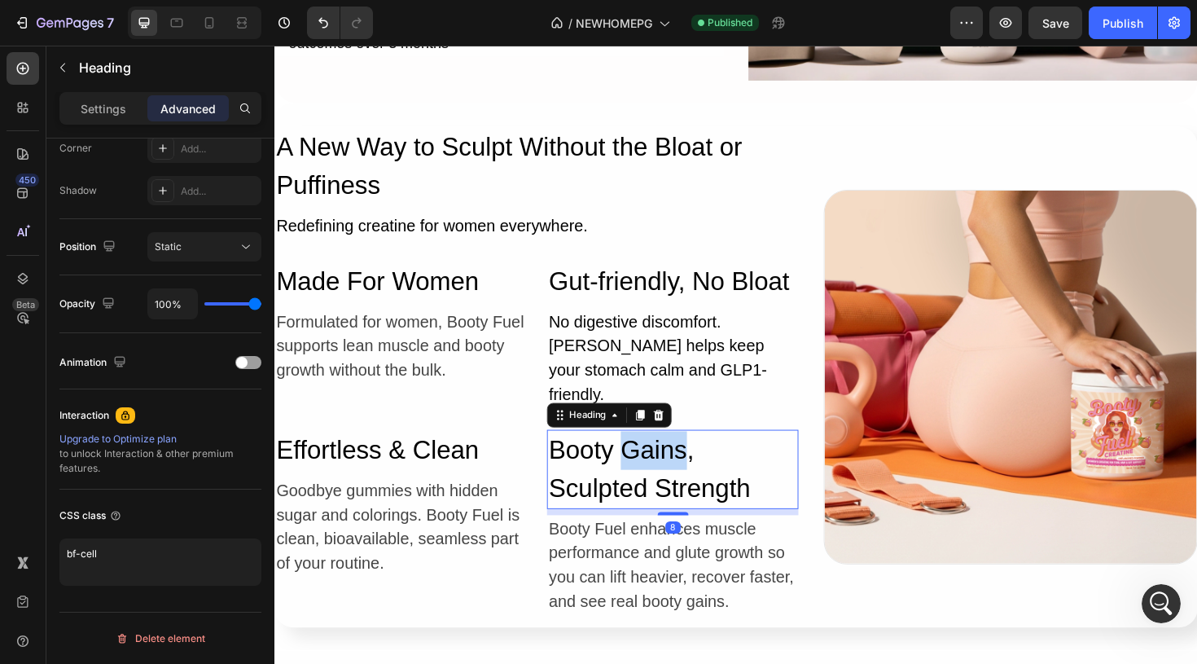
click at [649, 461] on h2 "Booty Gains, Sculpted Strength" at bounding box center [695, 494] width 265 height 84
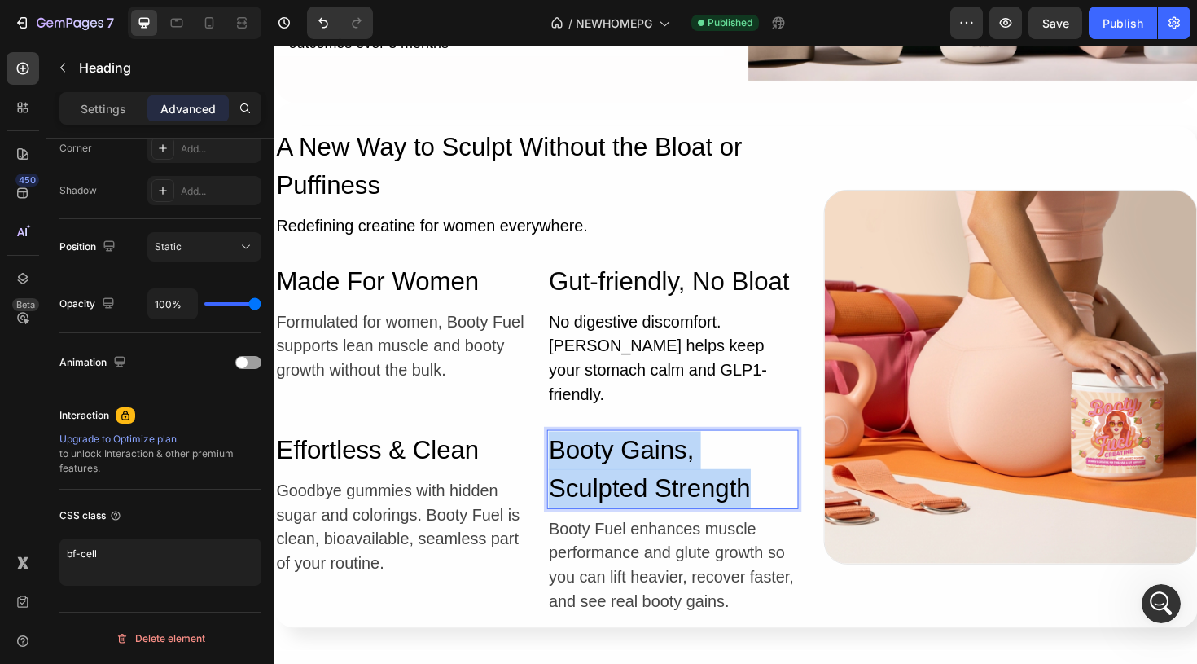
click at [649, 461] on p "Booty Gains, Sculpted Strength" at bounding box center [695, 494] width 262 height 81
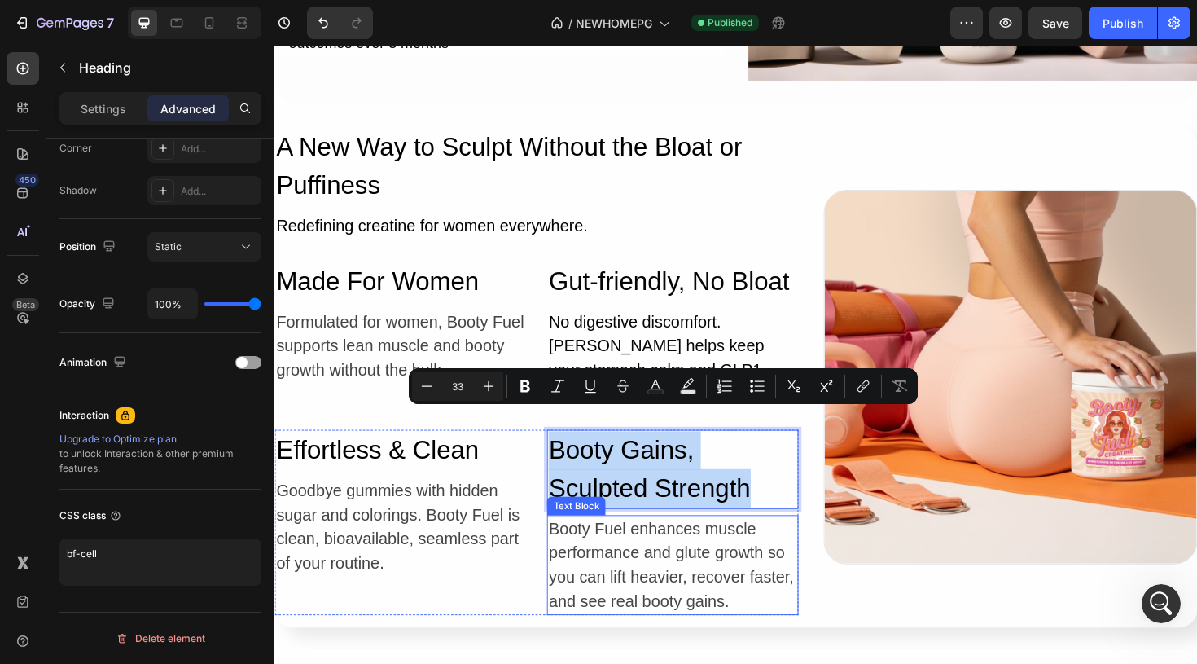
scroll to position [6697, 0]
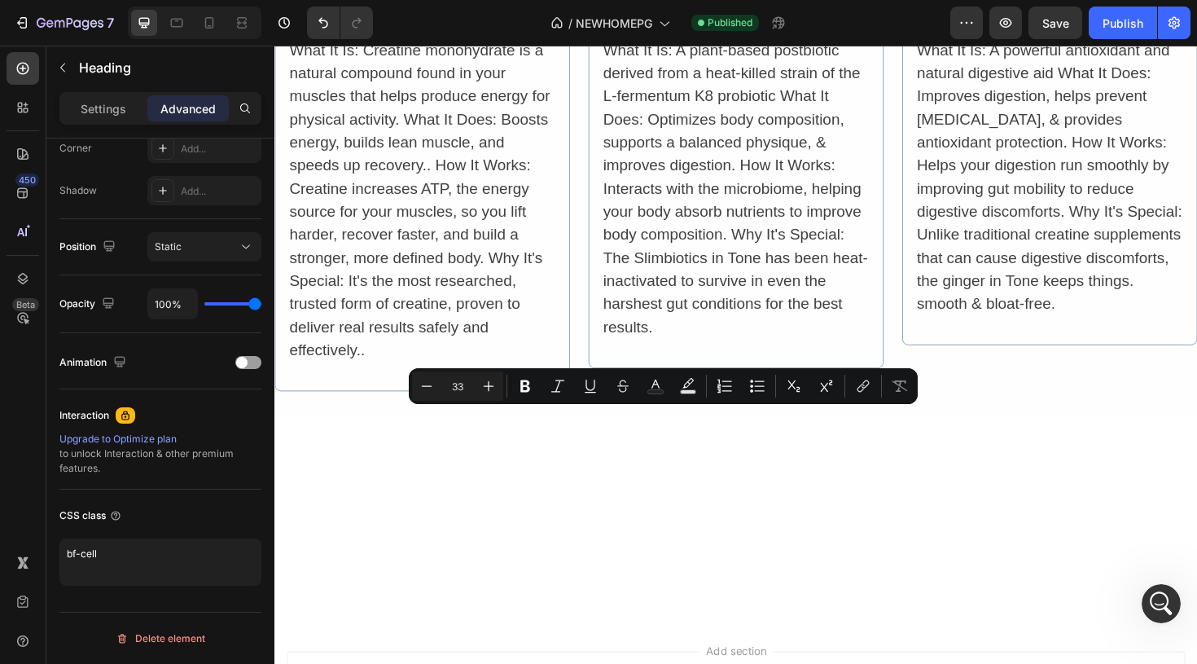
type input "16"
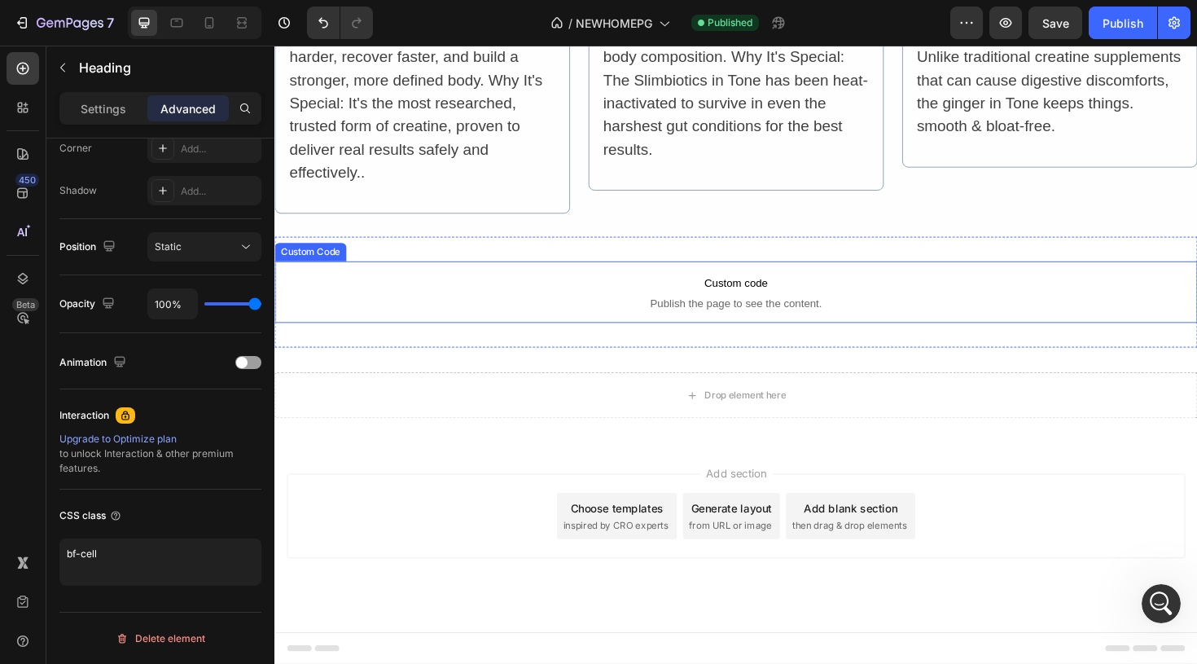
click at [745, 302] on span "Custom code" at bounding box center [762, 297] width 977 height 20
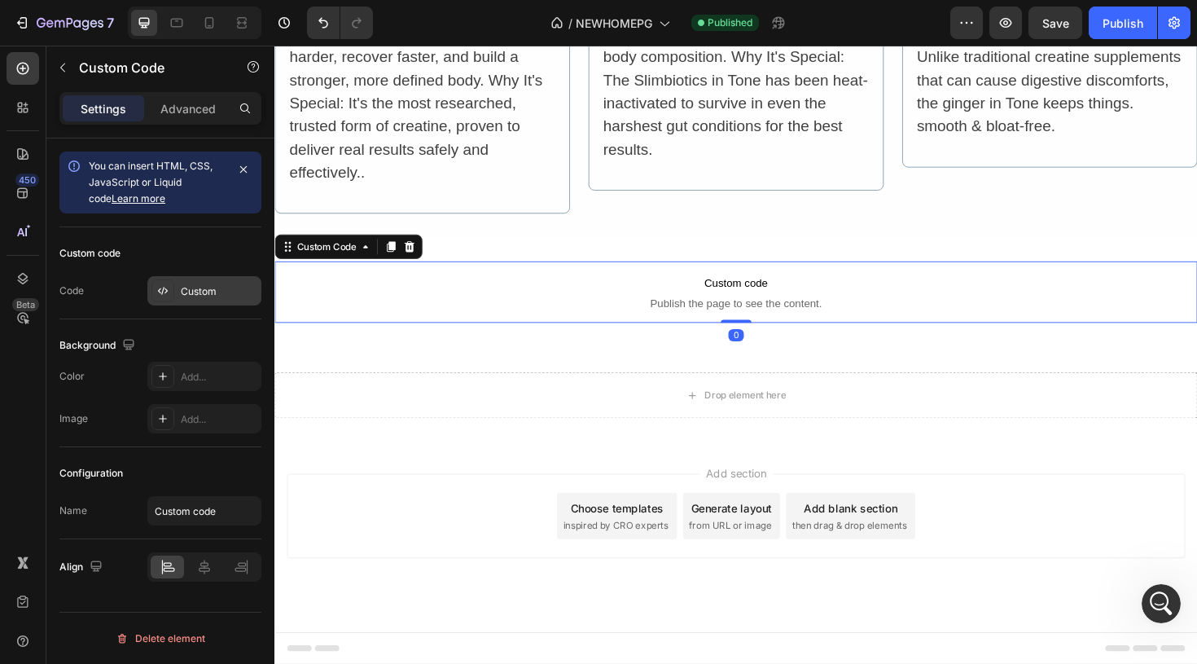
click at [174, 292] on div "Custom" at bounding box center [204, 290] width 114 height 29
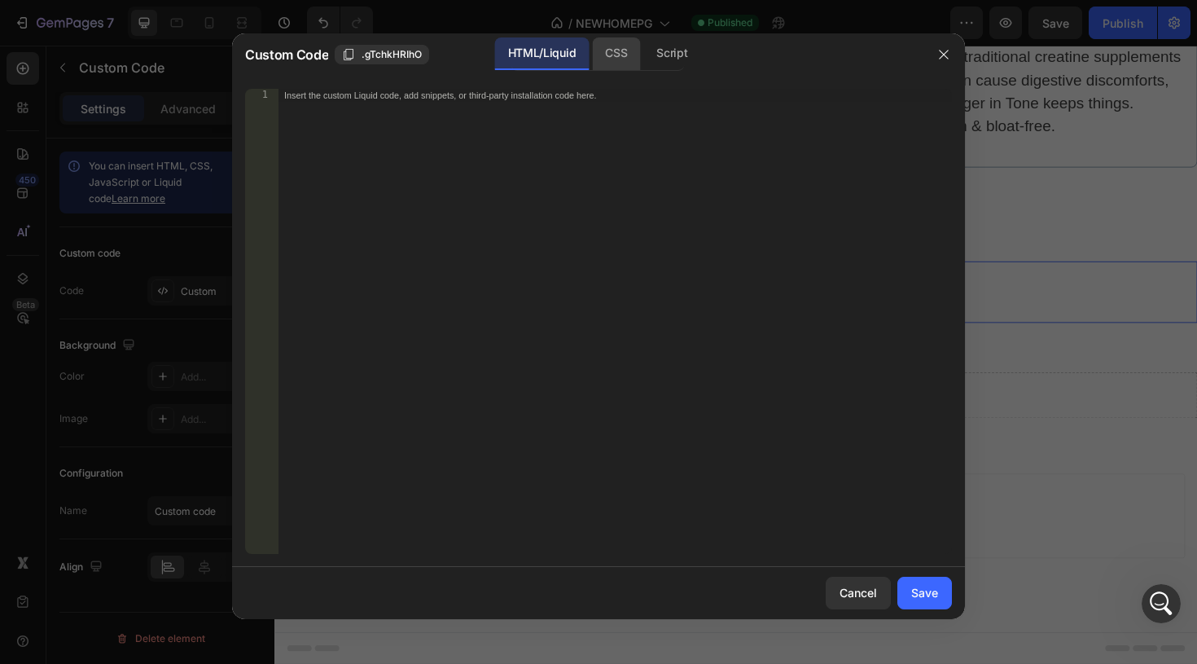
click at [643, 54] on div "CSS" at bounding box center [671, 53] width 57 height 33
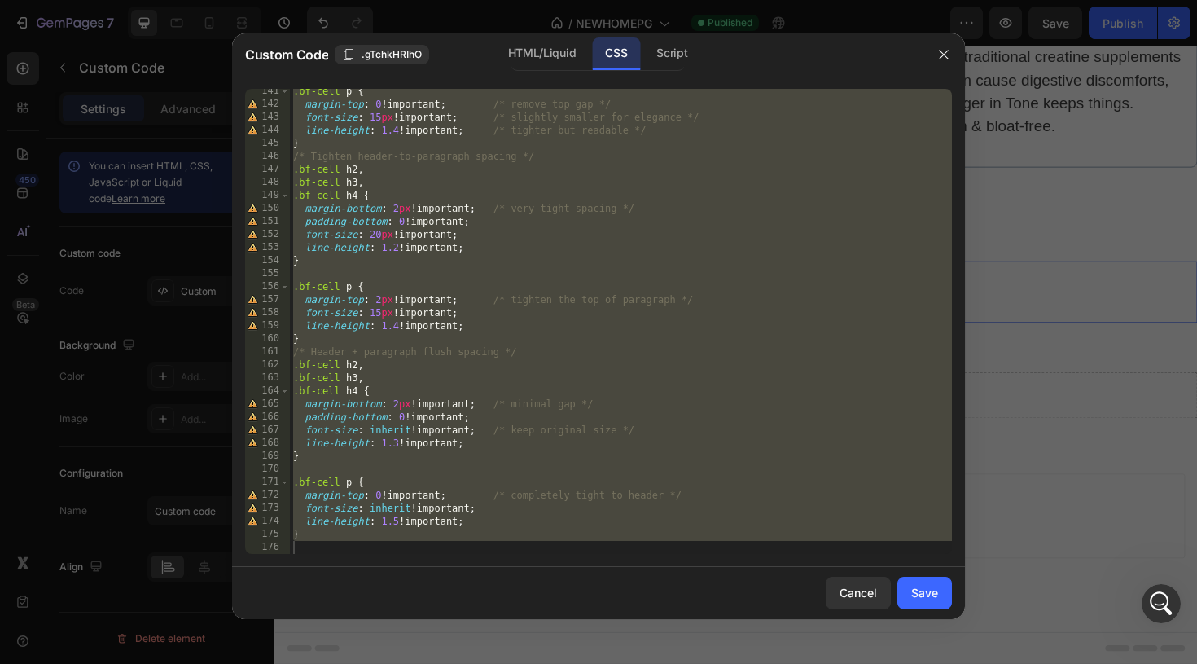
scroll to position [1828, 0]
click at [320, 546] on div ".bf-cell p { margin-top : 0 !important ; /* remove top gap */ font-size : 15 px…" at bounding box center [621, 330] width 662 height 491
type textarea "}"
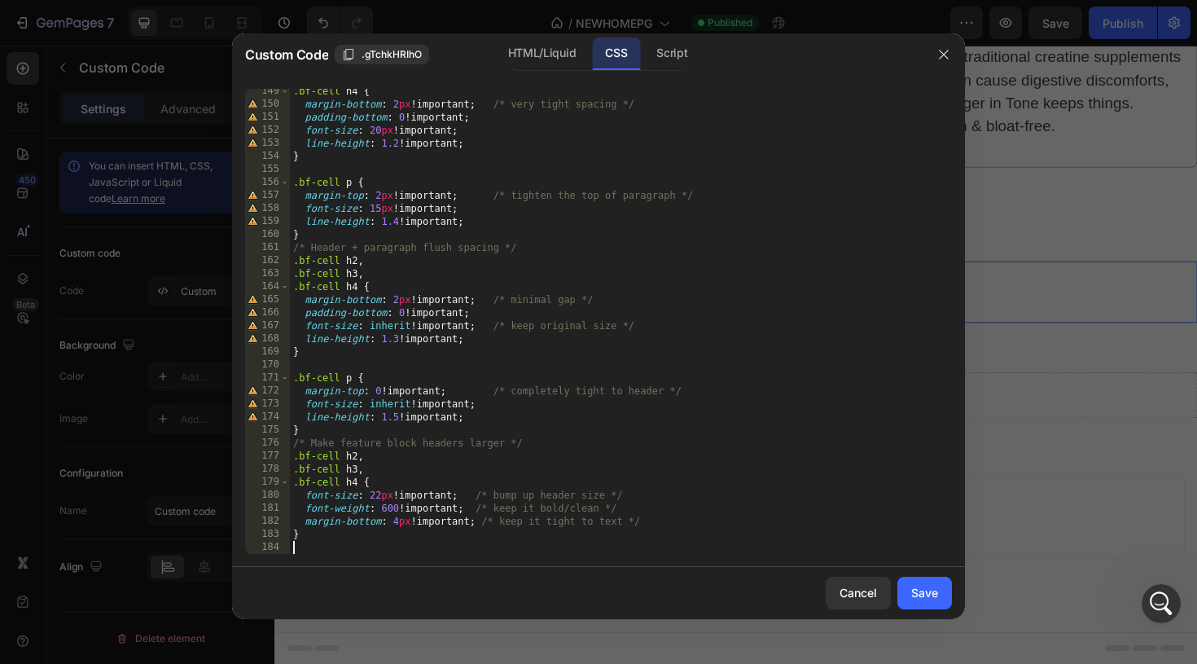
scroll to position [1932, 0]
click at [908, 593] on button "Save" at bounding box center [924, 593] width 55 height 33
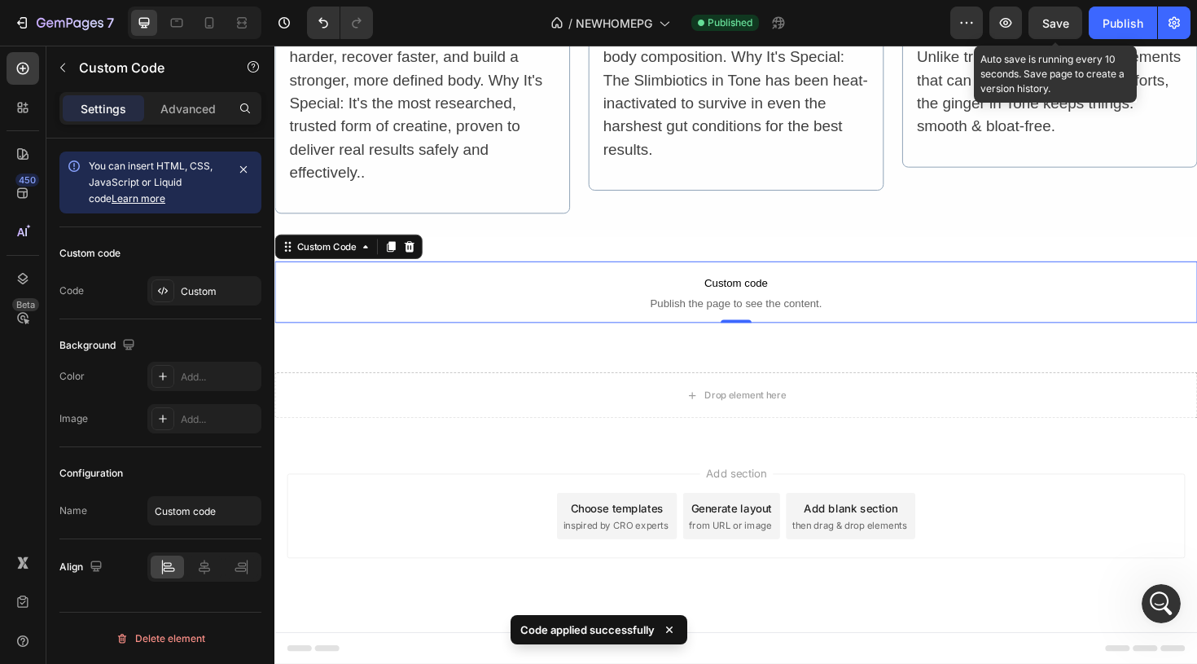
click at [1068, 21] on span "Save" at bounding box center [1055, 23] width 27 height 14
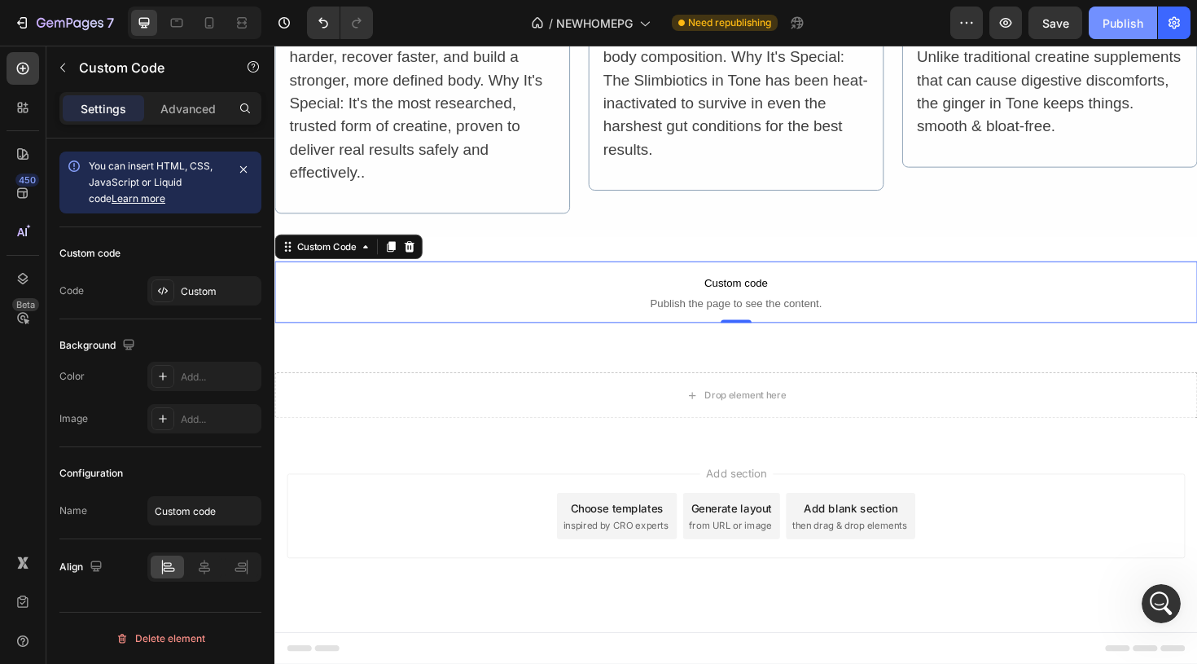
click at [1116, 22] on div "Publish" at bounding box center [1123, 23] width 41 height 17
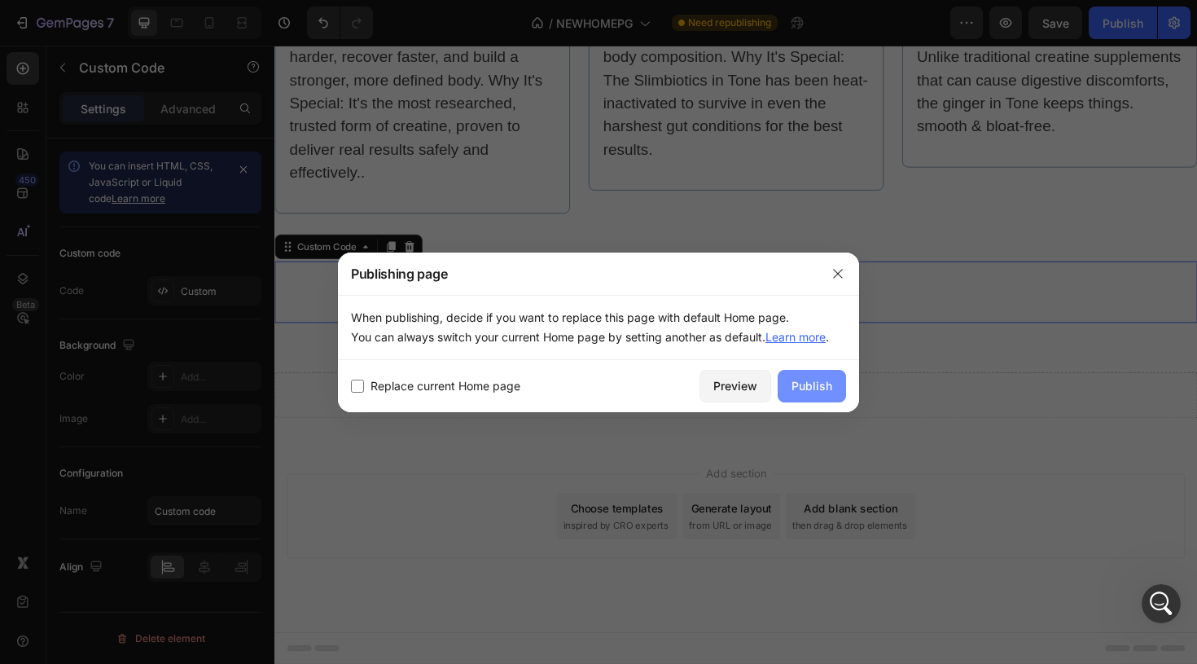
click at [805, 379] on div "Publish" at bounding box center [811, 385] width 41 height 17
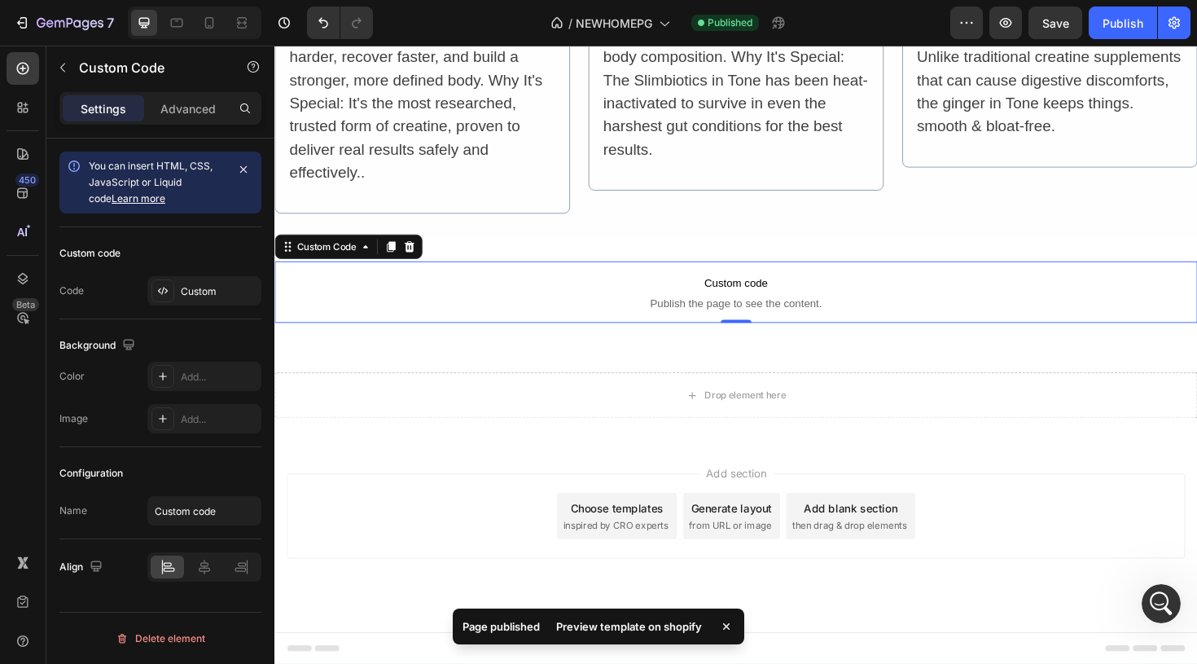
click at [633, 625] on div "Preview template on shopify" at bounding box center [628, 626] width 165 height 23
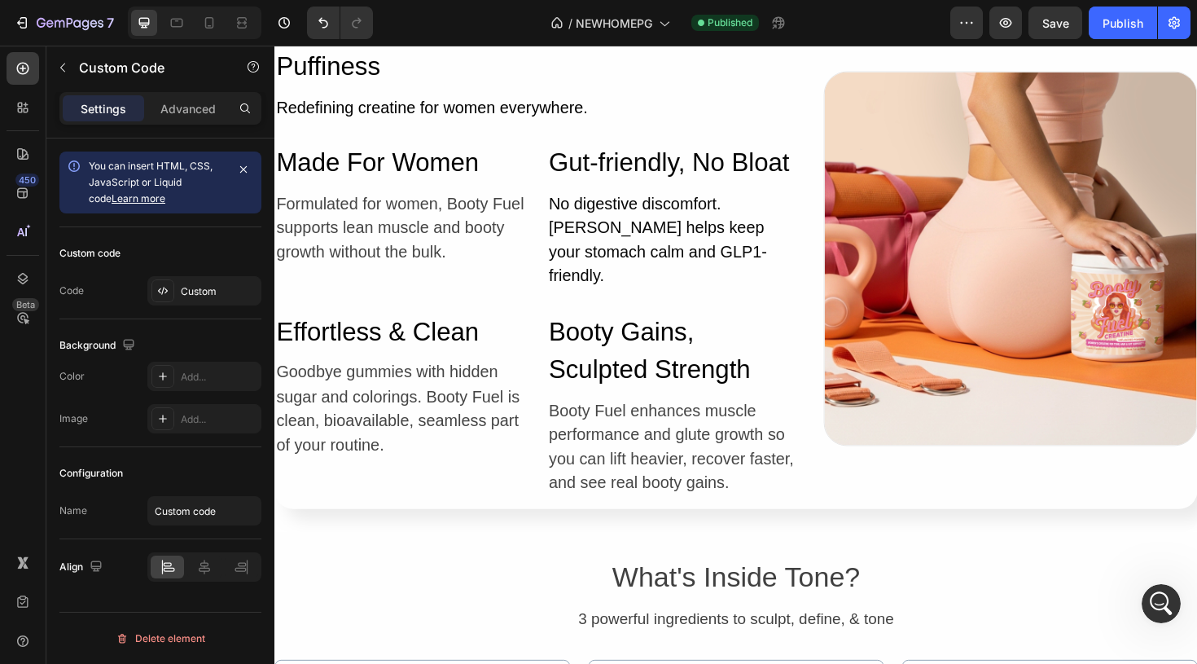
scroll to position [5741, 0]
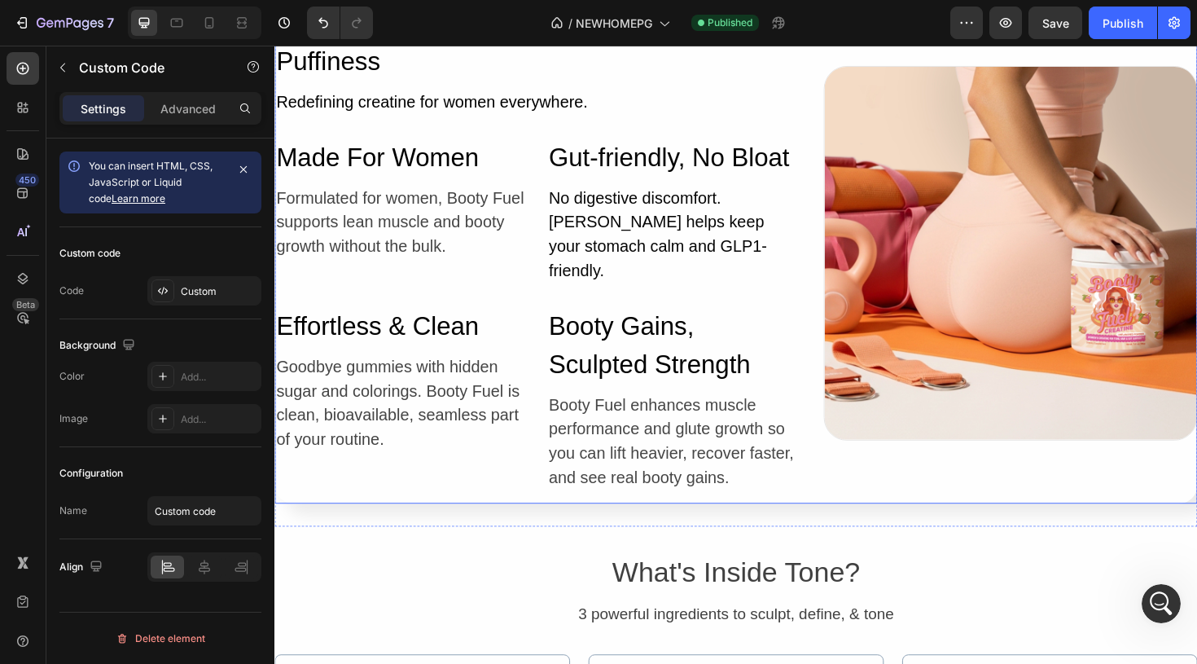
click at [1036, 469] on div "Image Row" at bounding box center [1054, 265] width 396 height 530
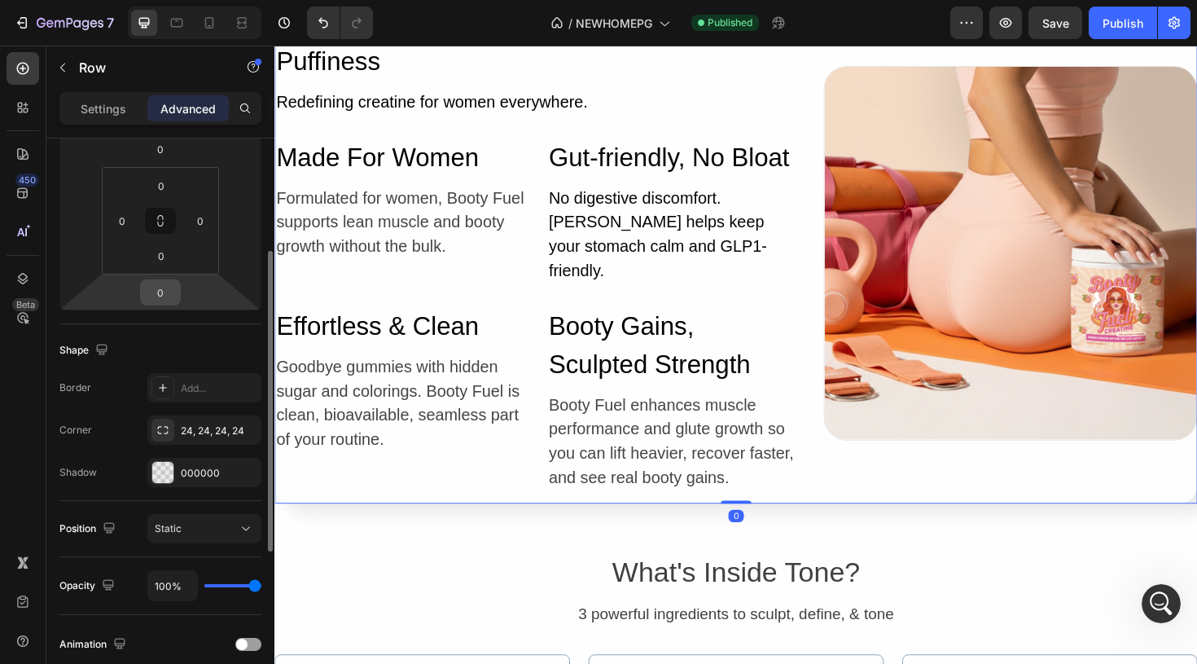
scroll to position [234, 0]
click at [160, 428] on icon at bounding box center [162, 429] width 13 height 13
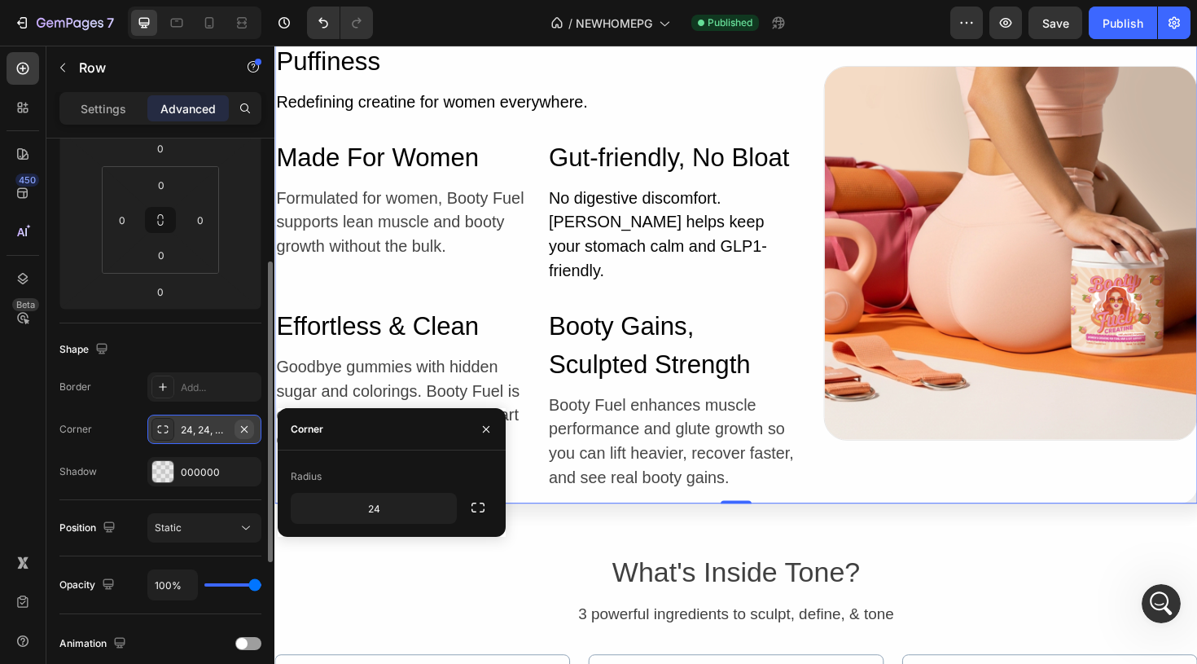
click at [248, 430] on icon "button" at bounding box center [244, 429] width 13 height 13
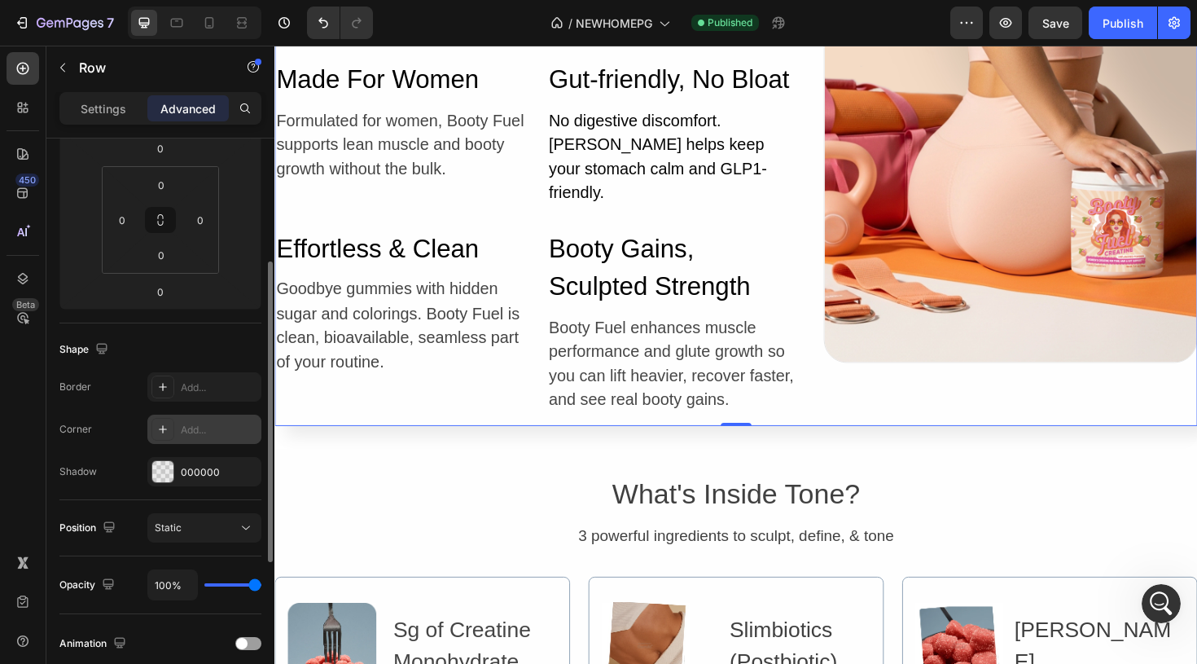
scroll to position [5824, 0]
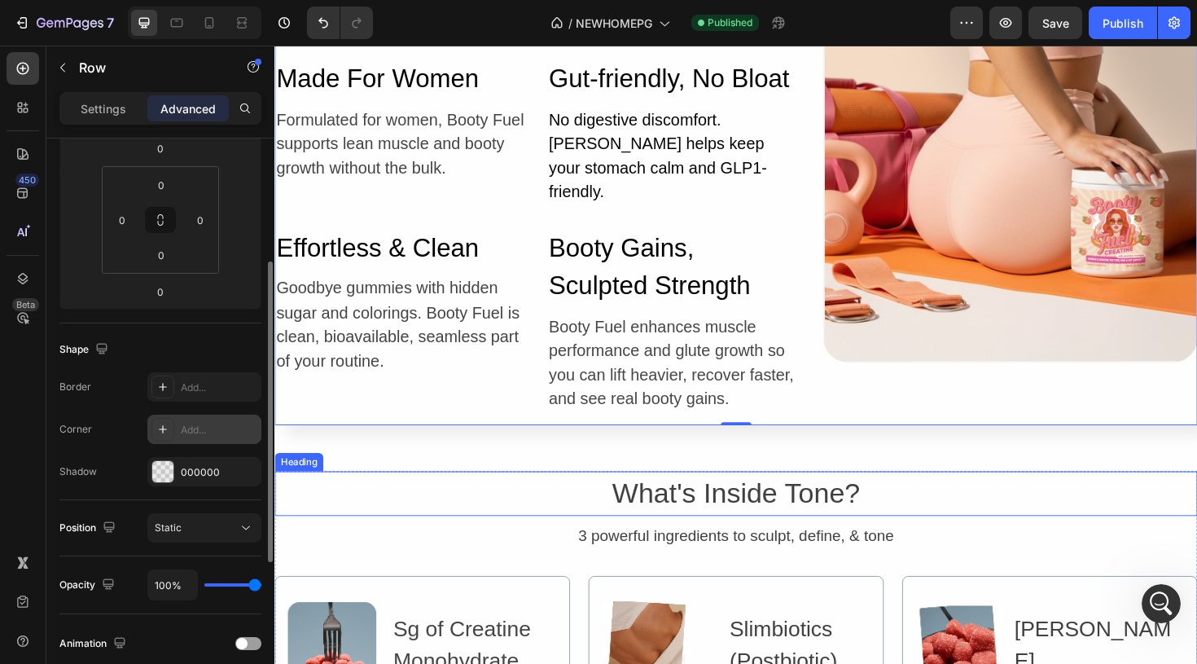
click at [1087, 511] on h2 "What's Inside Tone?" at bounding box center [762, 519] width 977 height 47
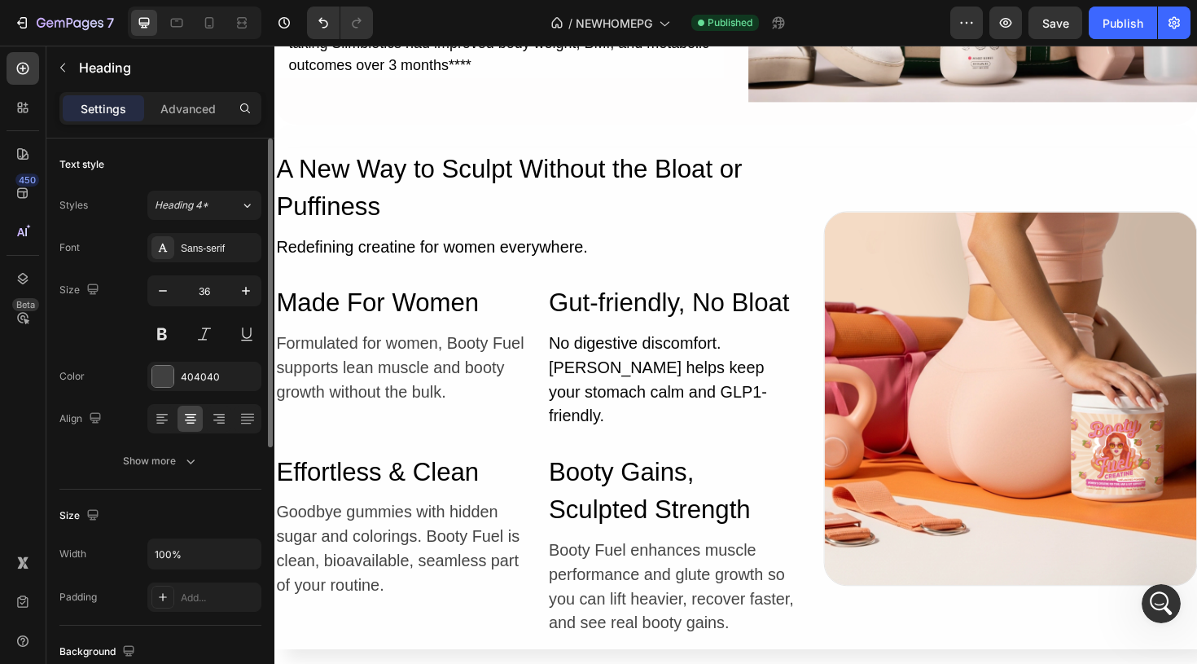
scroll to position [5583, 0]
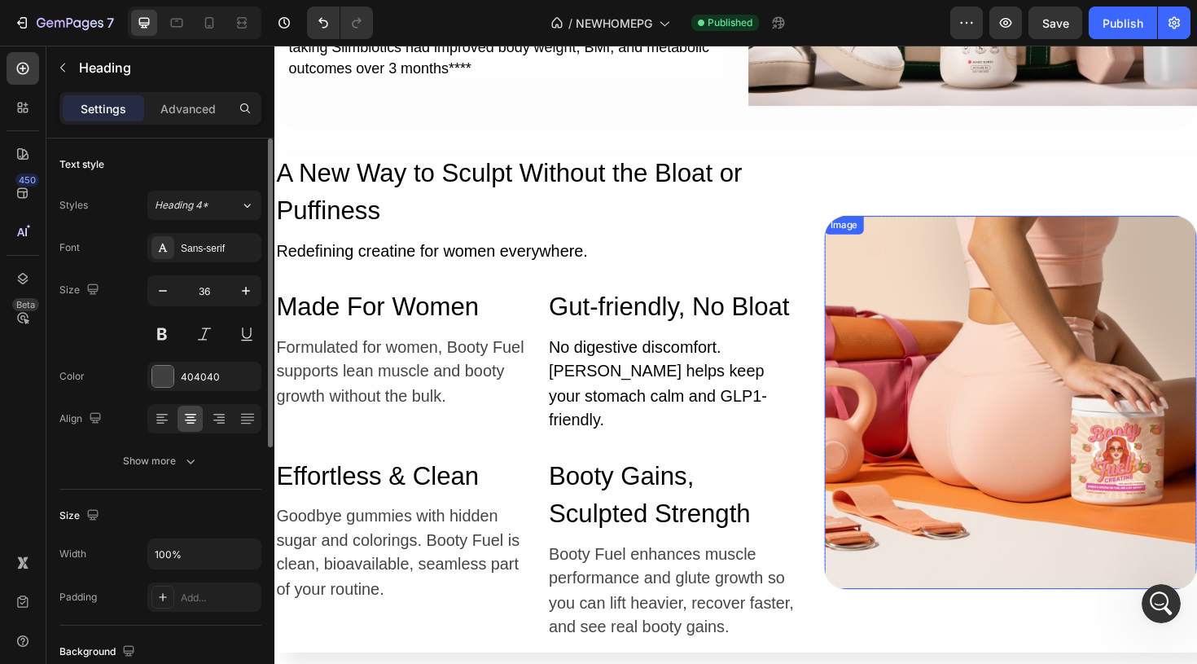
click at [1120, 278] on img at bounding box center [1054, 423] width 394 height 394
